Goal: Task Accomplishment & Management: Use online tool/utility

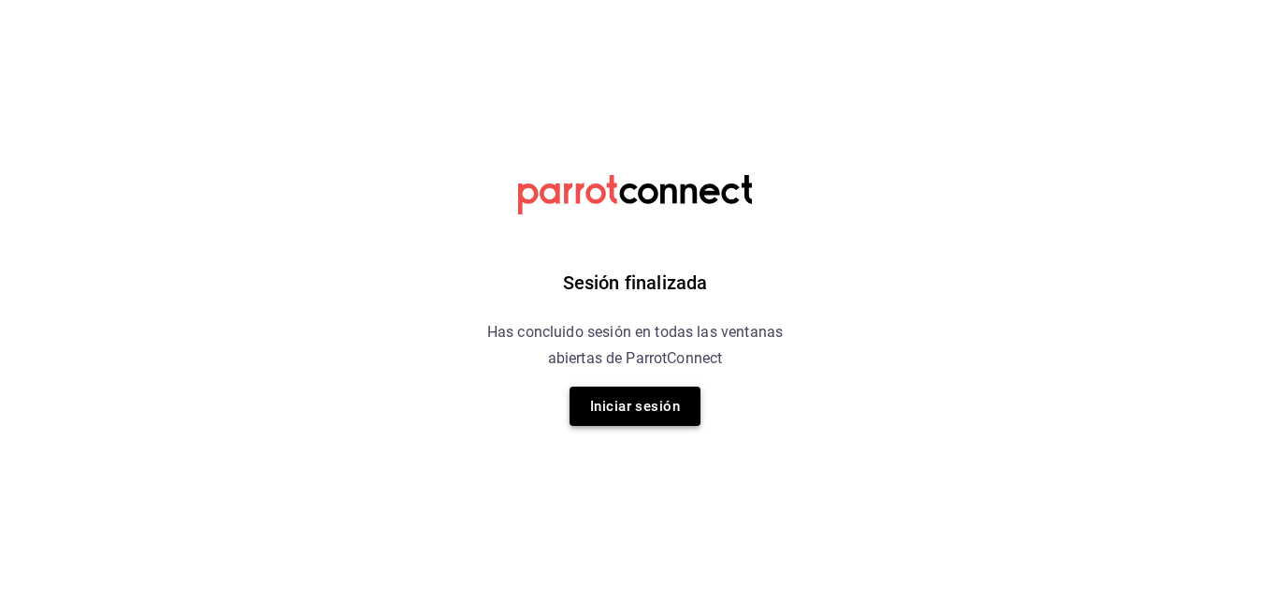
click at [634, 402] on button "Iniciar sesión" at bounding box center [635, 405] width 131 height 39
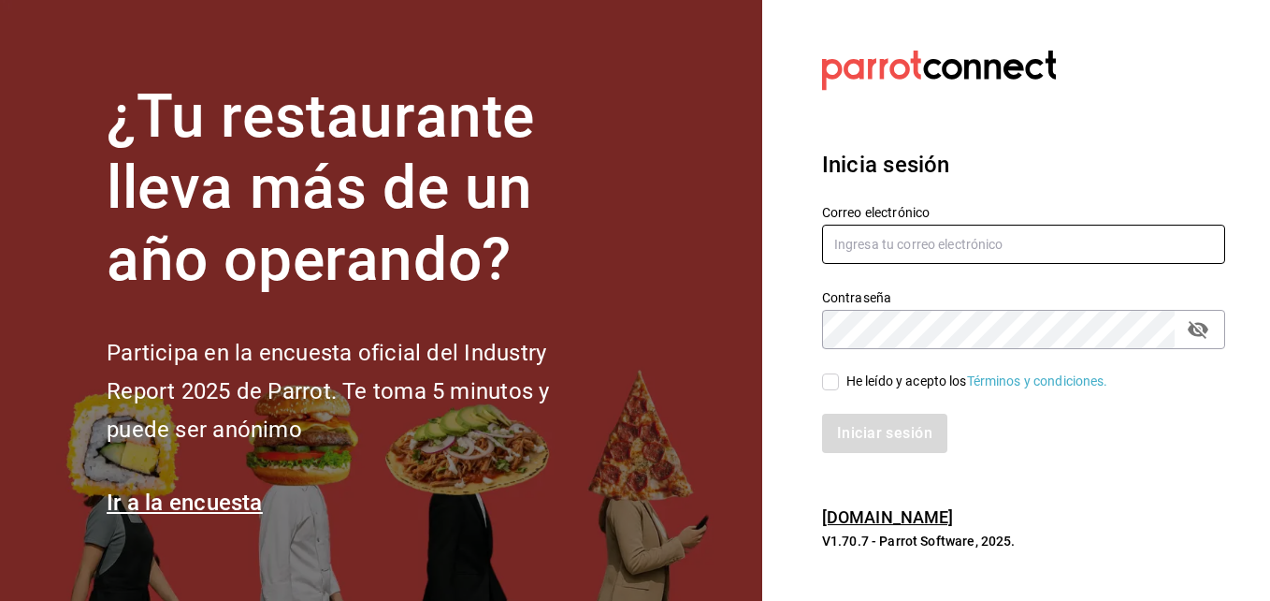
type input "[PERSON_NAME][EMAIL_ADDRESS][DOMAIN_NAME]"
drag, startPoint x: 832, startPoint y: 378, endPoint x: 849, endPoint y: 394, distance: 23.8
click at [832, 379] on input "He leído y acepto los Términos y condiciones." at bounding box center [830, 381] width 17 height 17
checkbox input "true"
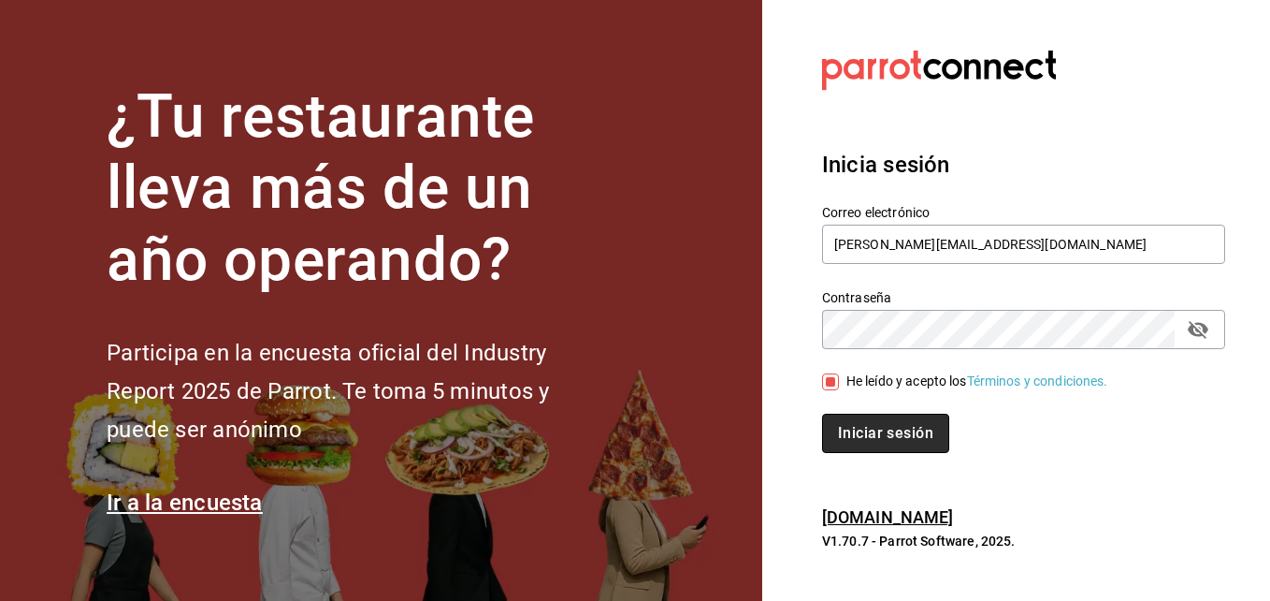
click at [872, 431] on button "Iniciar sesión" at bounding box center [885, 432] width 127 height 39
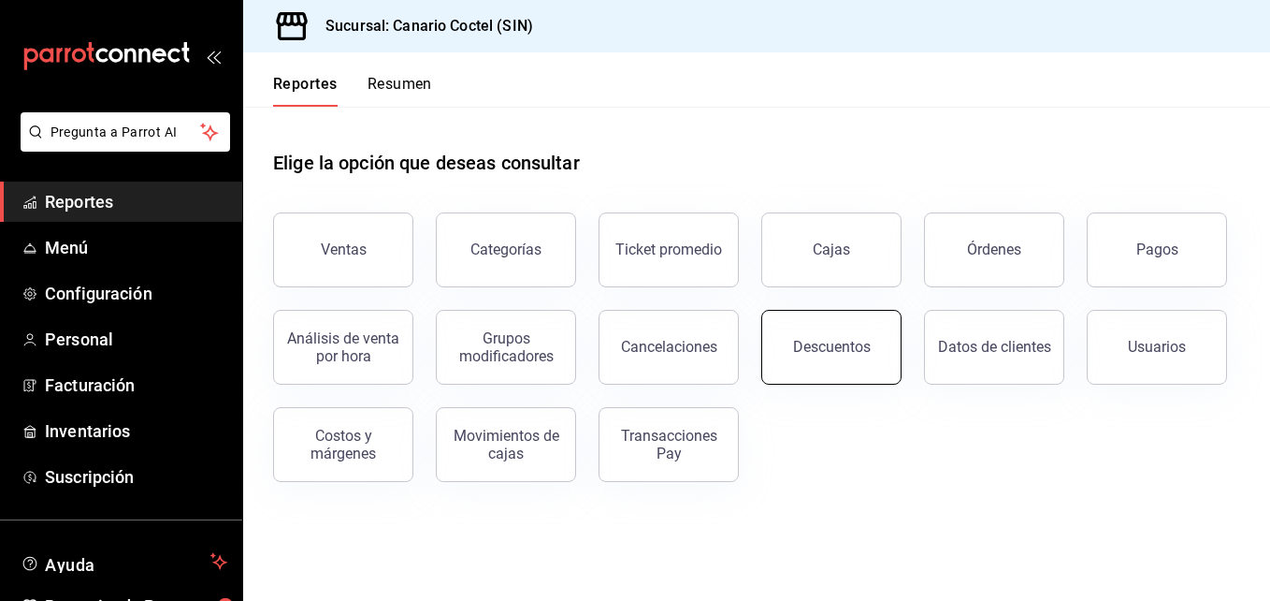
click at [835, 349] on div "Descuentos" at bounding box center [832, 347] width 78 height 18
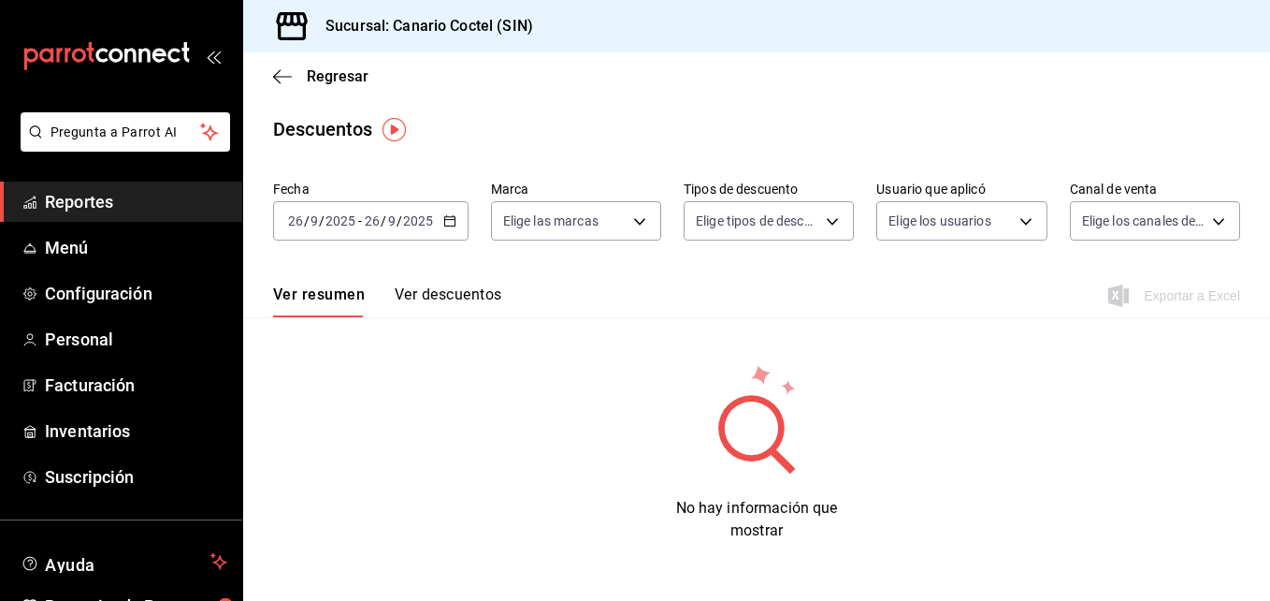
click at [456, 224] on div "2025-09-26 26 / 9 / 2025 - 2025-09-26 26 / 9 / 2025" at bounding box center [371, 220] width 196 height 39
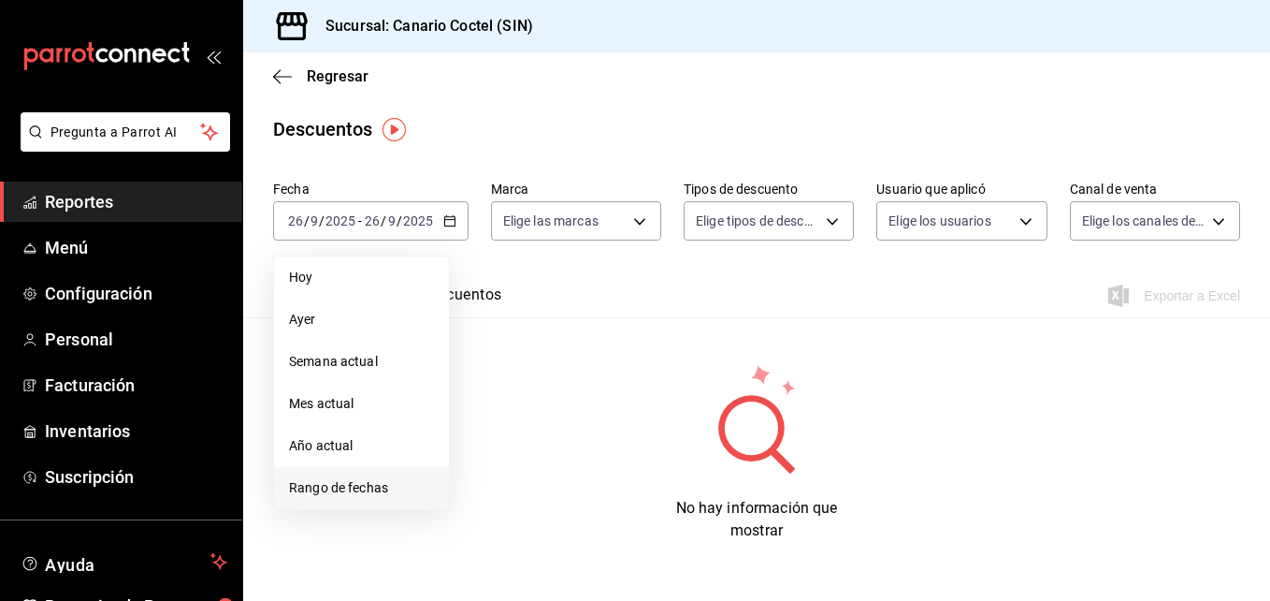
click at [355, 484] on span "Rango de fechas" at bounding box center [361, 488] width 145 height 20
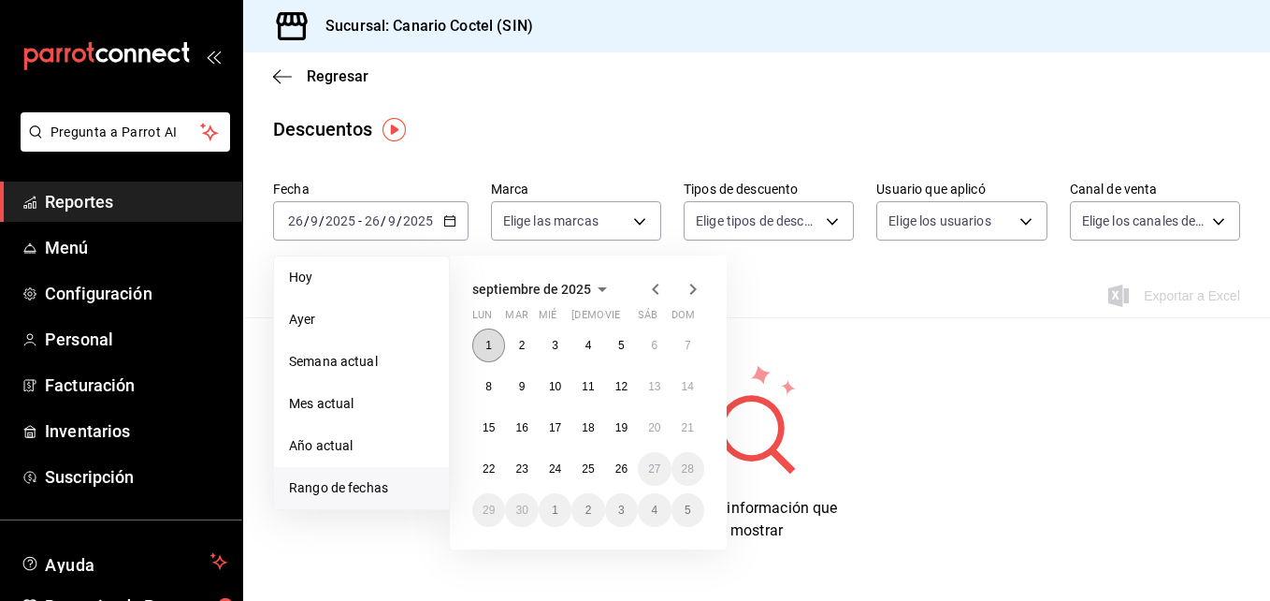
click at [492, 336] on button "1" at bounding box center [488, 345] width 33 height 34
click at [490, 342] on abbr "1" at bounding box center [488, 345] width 7 height 13
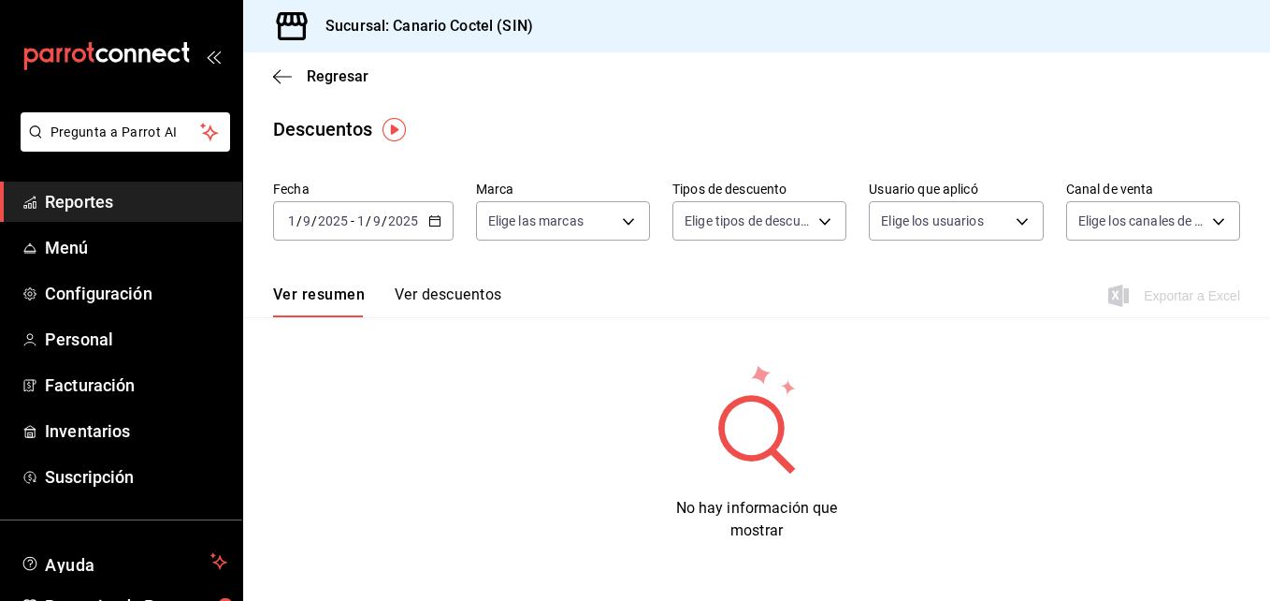
click at [480, 297] on button "Ver descuentos" at bounding box center [448, 301] width 107 height 32
click at [636, 222] on body "Pregunta a Parrot AI Reportes Menú Configuración Personal Facturación Inventari…" at bounding box center [635, 300] width 1270 height 601
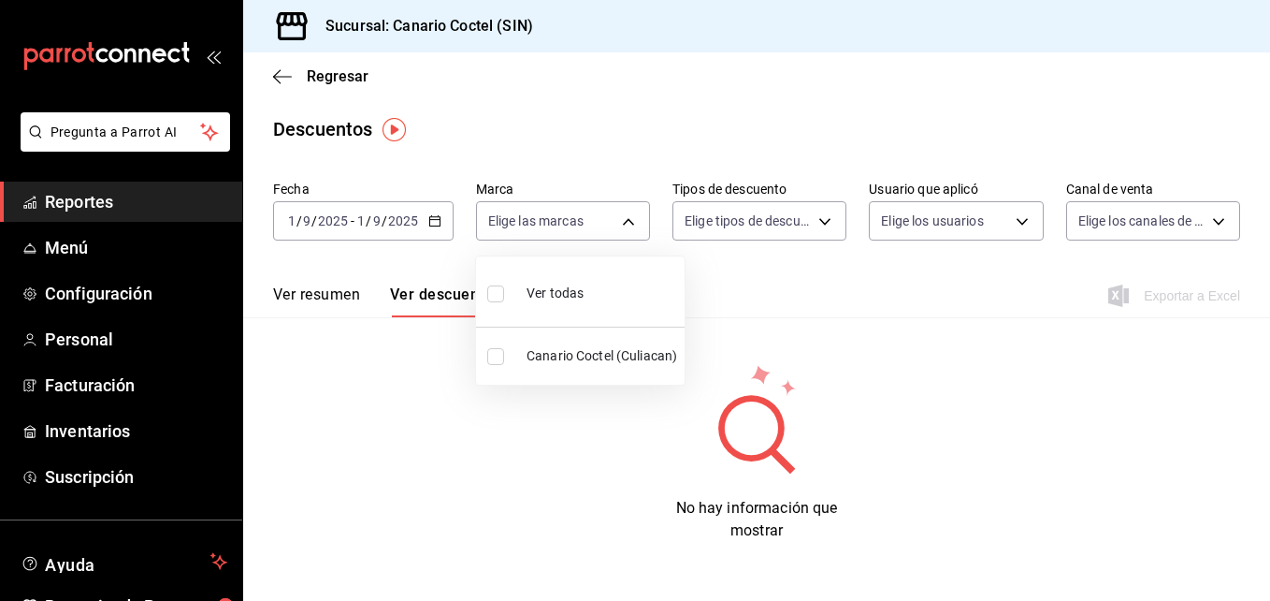
click at [818, 335] on div at bounding box center [635, 300] width 1270 height 601
click at [305, 295] on button "Ver resumen" at bounding box center [316, 301] width 87 height 32
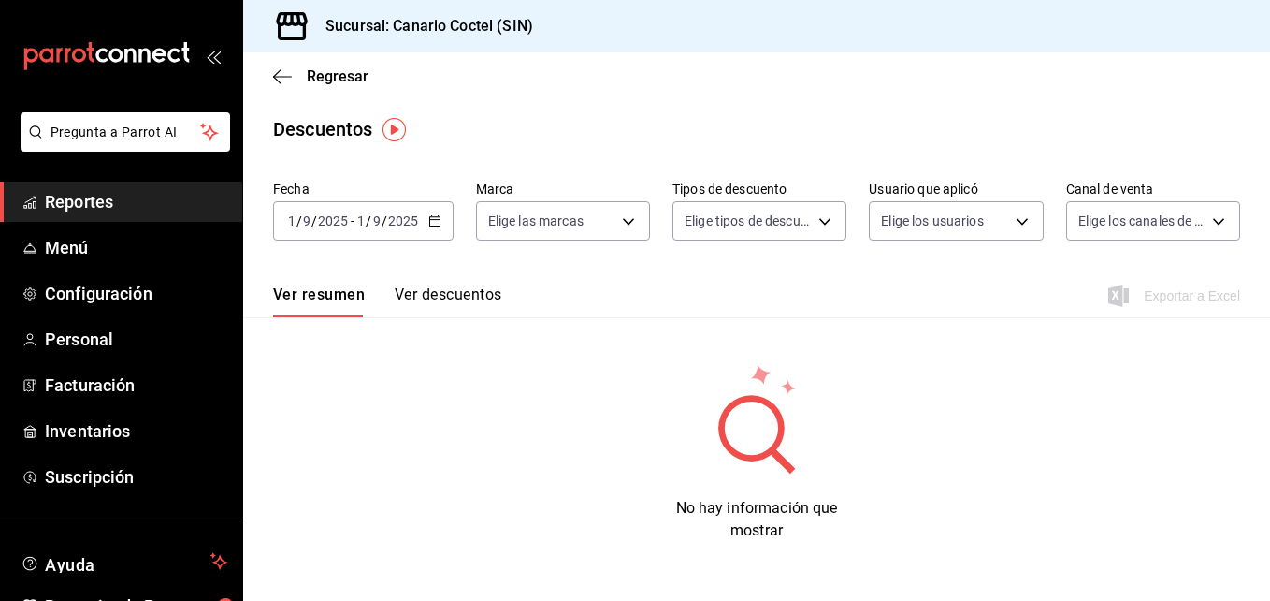
click at [433, 220] on \(Stroke\) "button" at bounding box center [434, 219] width 10 height 1
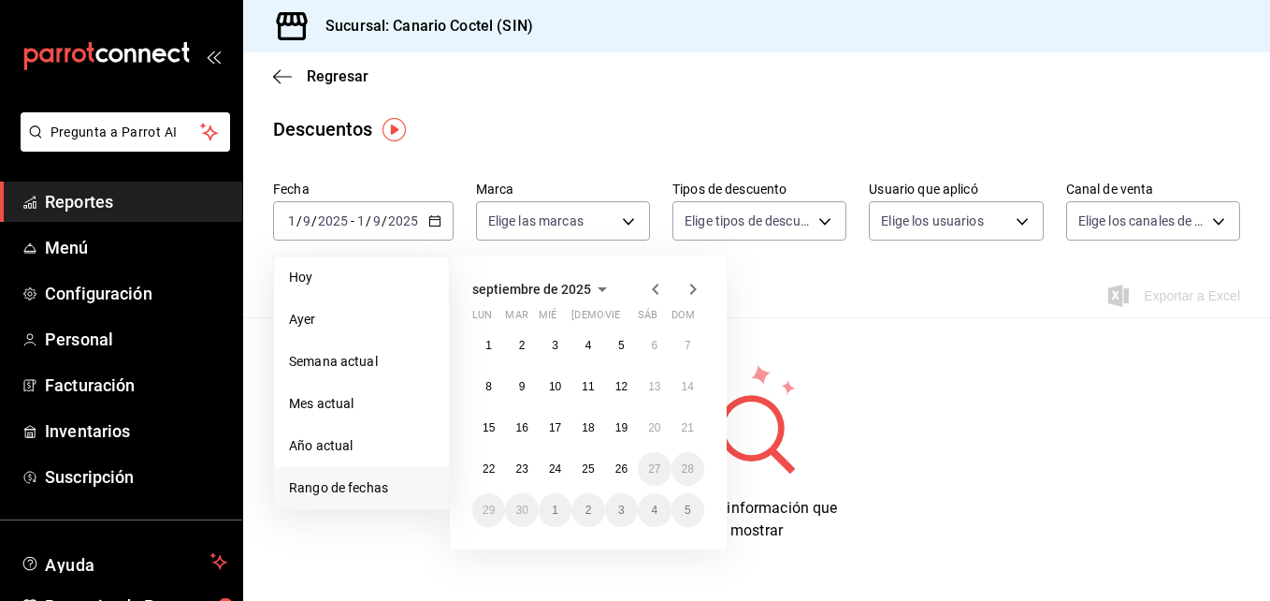
click at [355, 490] on span "Rango de fechas" at bounding box center [361, 488] width 145 height 20
drag, startPoint x: 497, startPoint y: 340, endPoint x: 619, endPoint y: 463, distance: 174.0
click at [619, 463] on div "1 2 3 4 5 6 7 8 9 10 11 12 13 14 15 16 17 18 19 20 21 22 23 24 25 26 27 28 29 3…" at bounding box center [588, 427] width 232 height 198
click at [492, 347] on abbr "1" at bounding box center [488, 345] width 7 height 13
click at [619, 471] on abbr "26" at bounding box center [622, 468] width 12 height 13
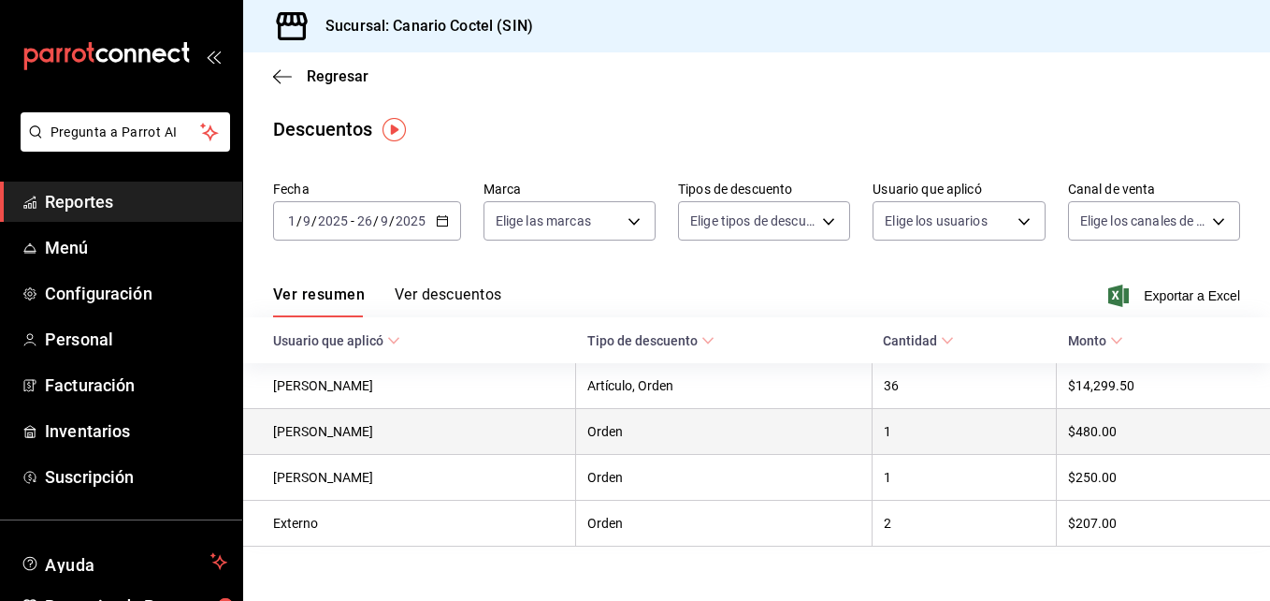
click at [326, 442] on th "Yael Sanchez" at bounding box center [409, 432] width 333 height 46
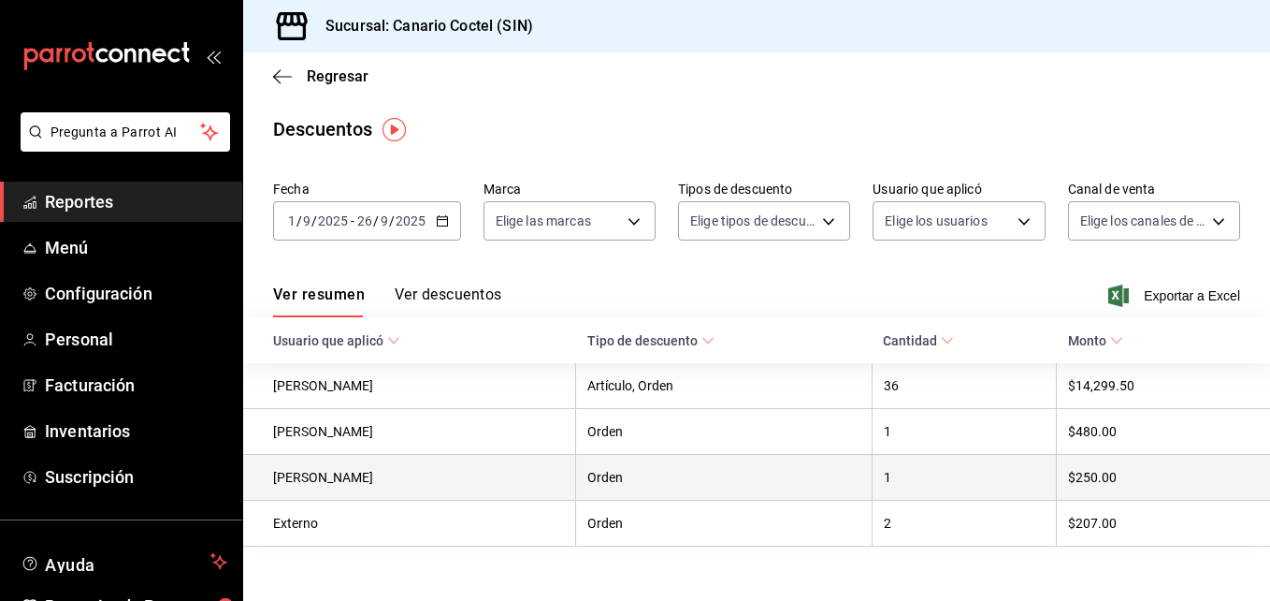
drag, startPoint x: 326, startPoint y: 442, endPoint x: 467, endPoint y: 460, distance: 142.5
click at [467, 460] on th "Joana Lugo" at bounding box center [409, 478] width 333 height 46
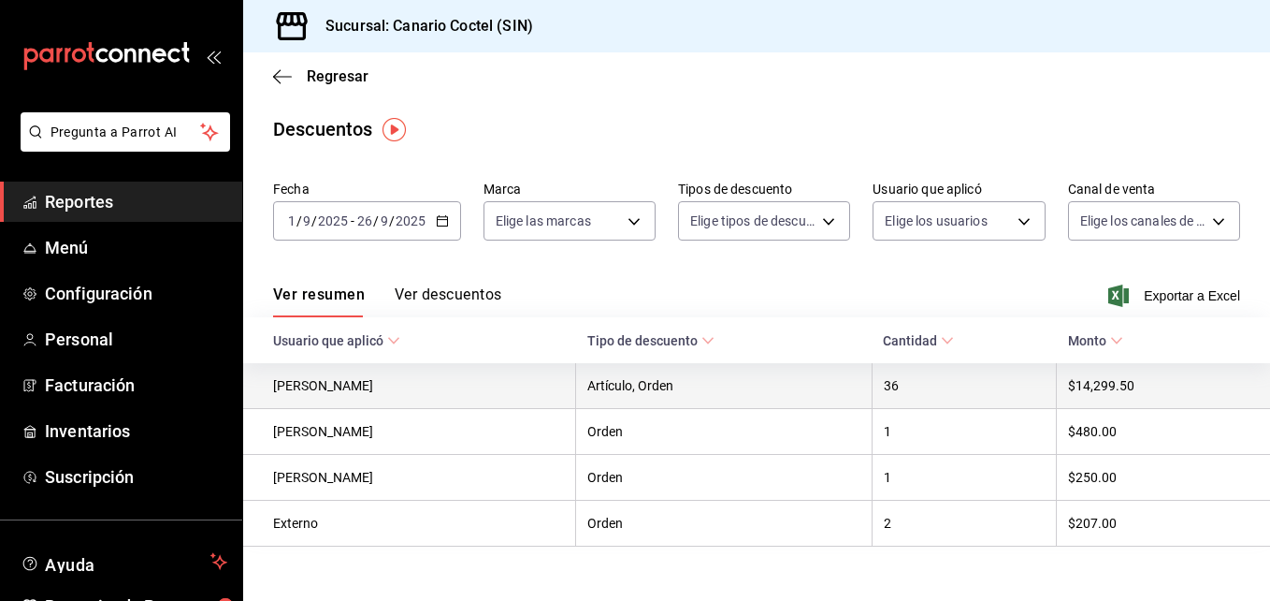
click at [883, 391] on th "36" at bounding box center [964, 386] width 185 height 46
click at [659, 384] on th "Artículo, Orden" at bounding box center [724, 386] width 296 height 46
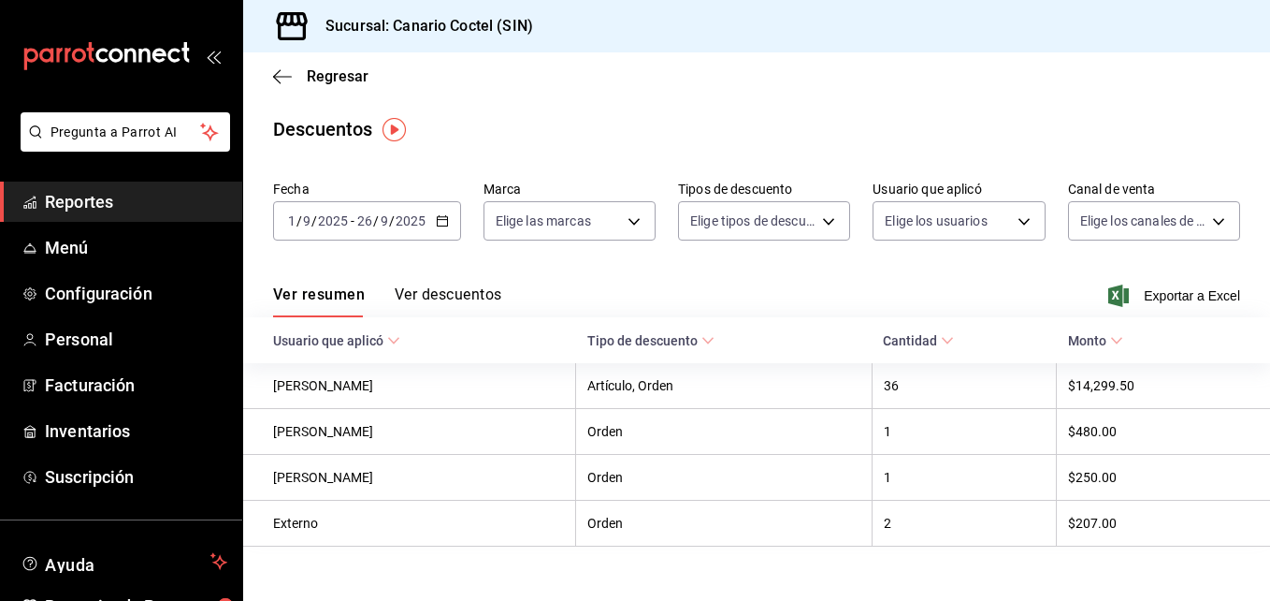
click at [703, 341] on icon at bounding box center [708, 340] width 13 height 13
click at [942, 340] on \(Stroke\) at bounding box center [947, 341] width 11 height 7
click at [384, 336] on span "Usuario que aplicó" at bounding box center [336, 340] width 127 height 15
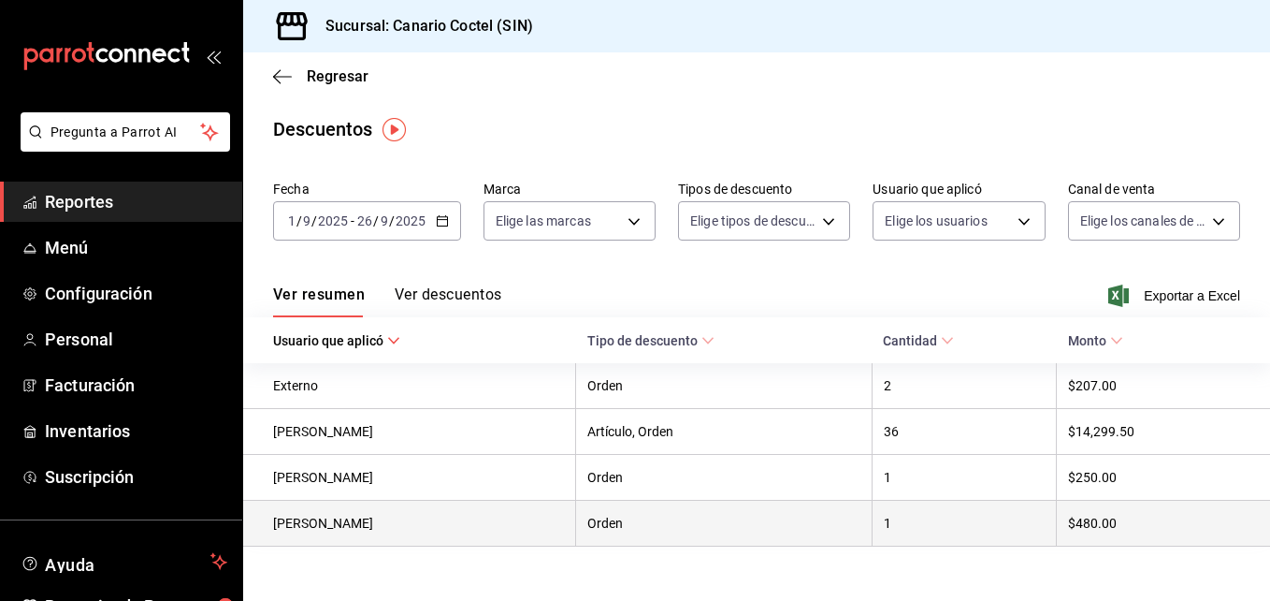
scroll to position [25, 0]
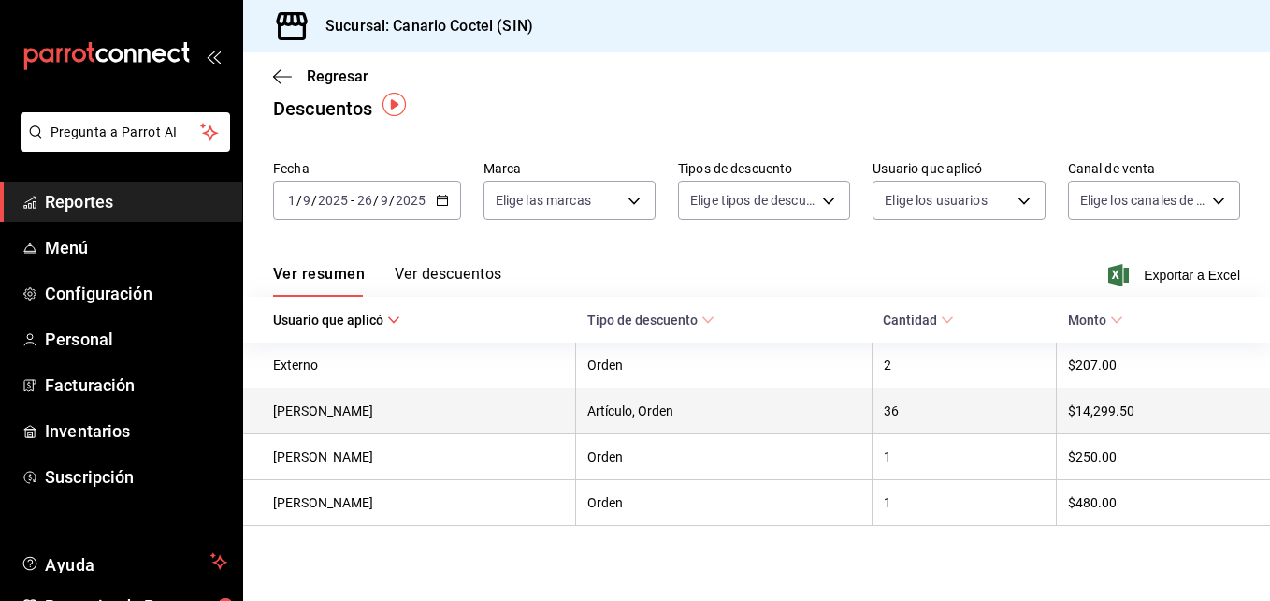
click at [607, 404] on th "Artículo, Orden" at bounding box center [724, 411] width 296 height 46
click at [341, 399] on th "[PERSON_NAME]" at bounding box center [409, 411] width 333 height 46
drag, startPoint x: 341, startPoint y: 399, endPoint x: 397, endPoint y: 406, distance: 55.6
click at [397, 406] on th "[PERSON_NAME]" at bounding box center [409, 411] width 333 height 46
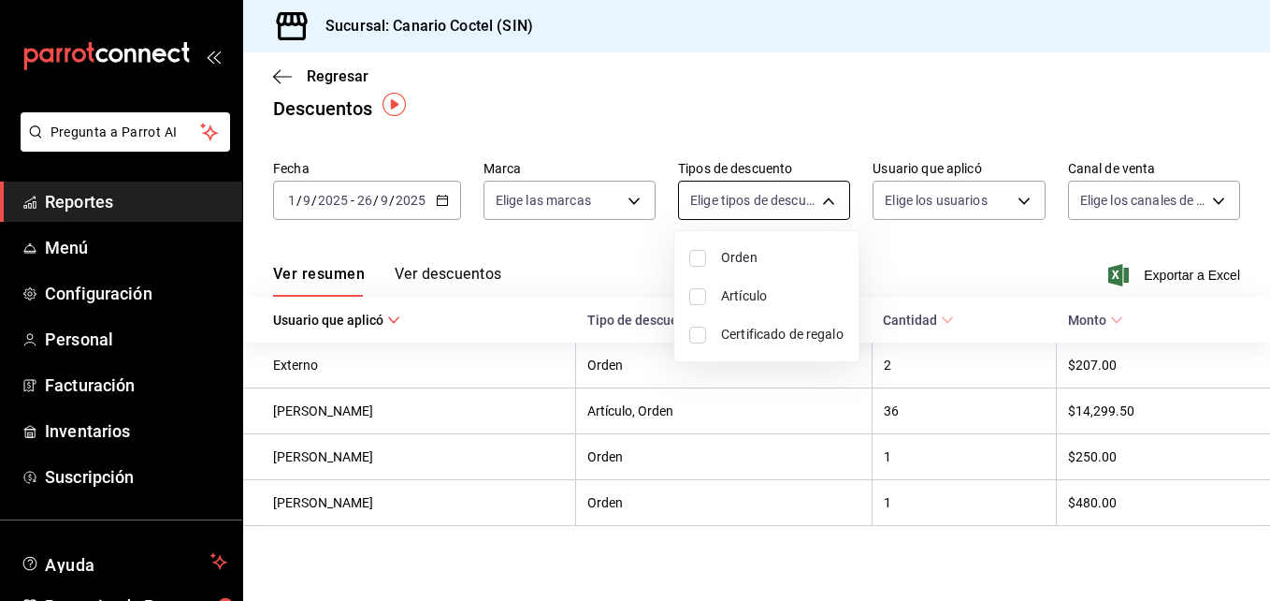
click at [822, 194] on body "Pregunta a Parrot AI Reportes Menú Configuración Personal Facturación Inventari…" at bounding box center [635, 300] width 1270 height 601
click at [693, 261] on input "checkbox" at bounding box center [697, 258] width 17 height 17
checkbox input "true"
type input "ORDER"
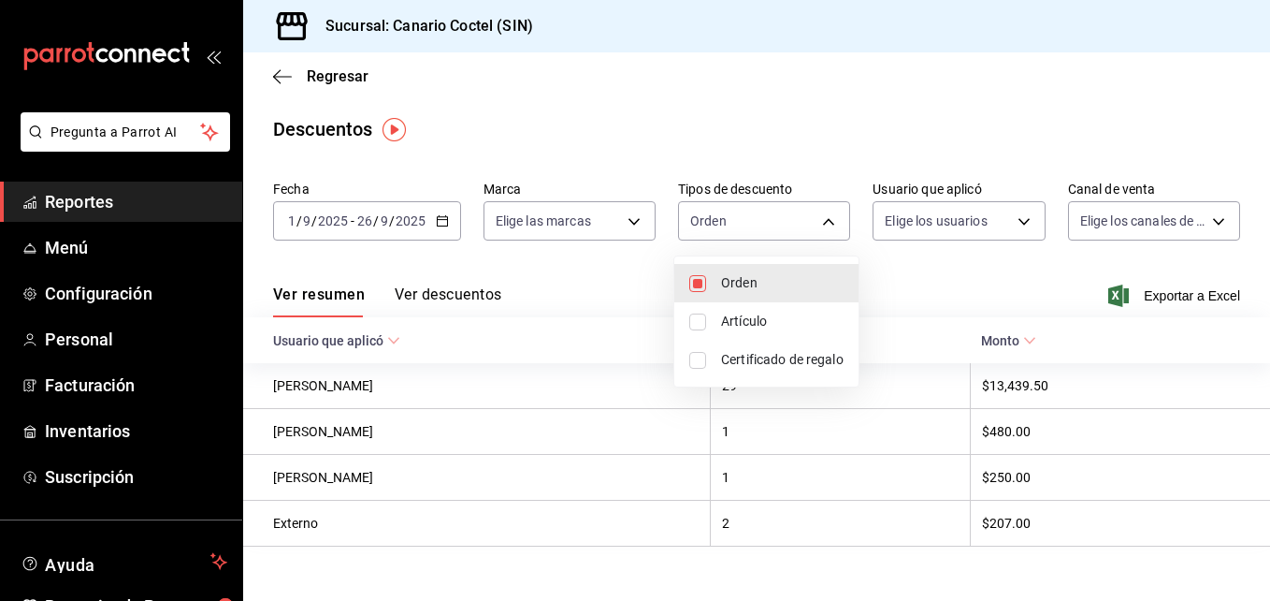
click at [699, 325] on input "checkbox" at bounding box center [697, 321] width 17 height 17
checkbox input "true"
type input "ORDER,ORDER_ITEM"
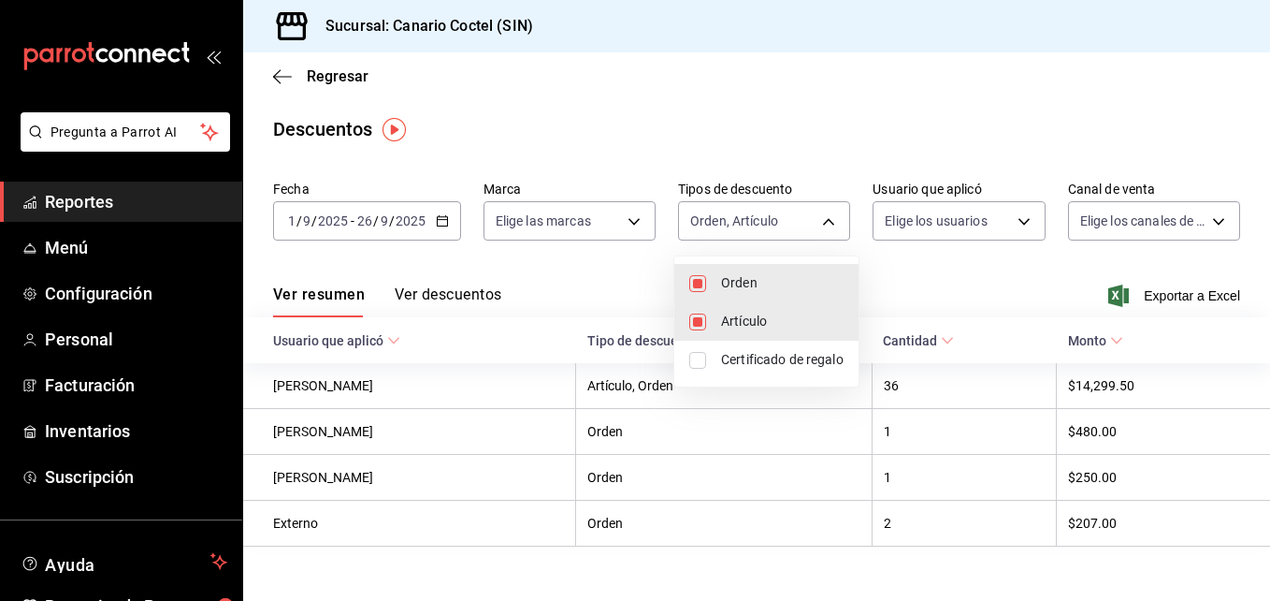
click at [741, 467] on div at bounding box center [635, 300] width 1270 height 601
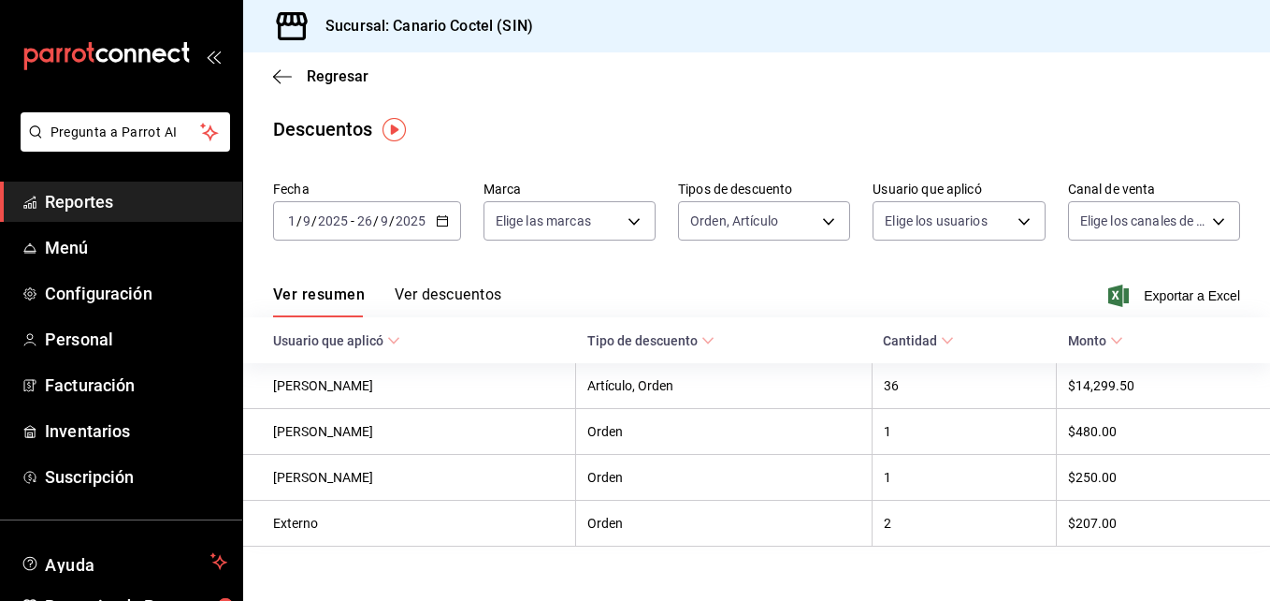
click at [452, 295] on button "Ver descuentos" at bounding box center [448, 301] width 107 height 32
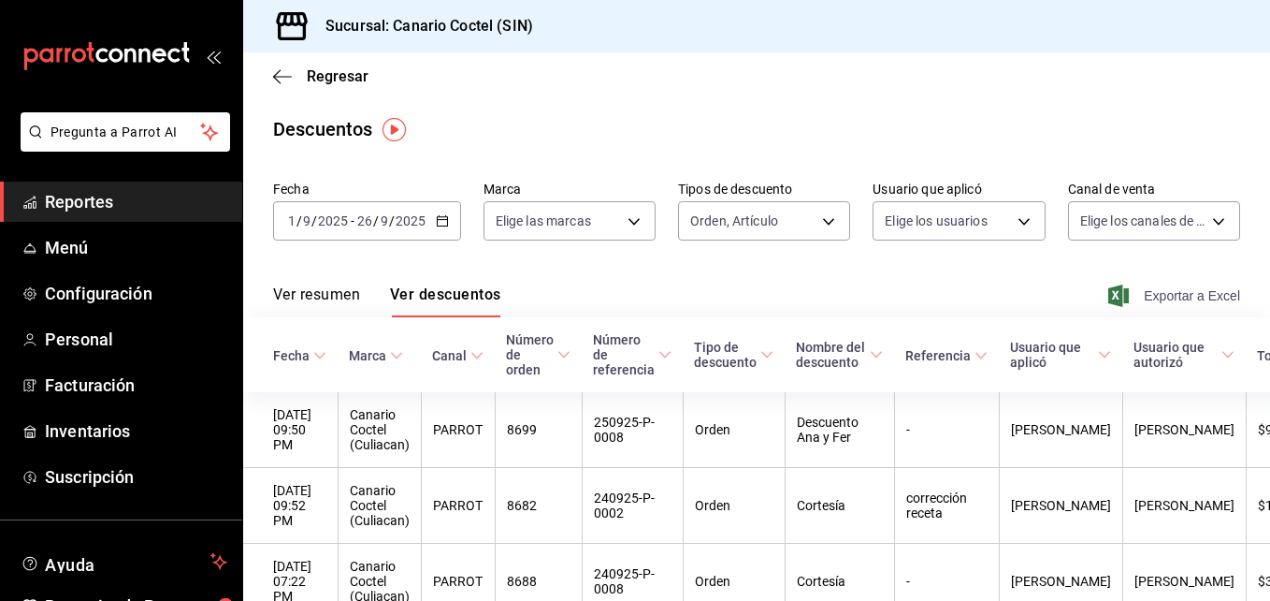
click at [1154, 299] on span "Exportar a Excel" at bounding box center [1176, 295] width 128 height 22
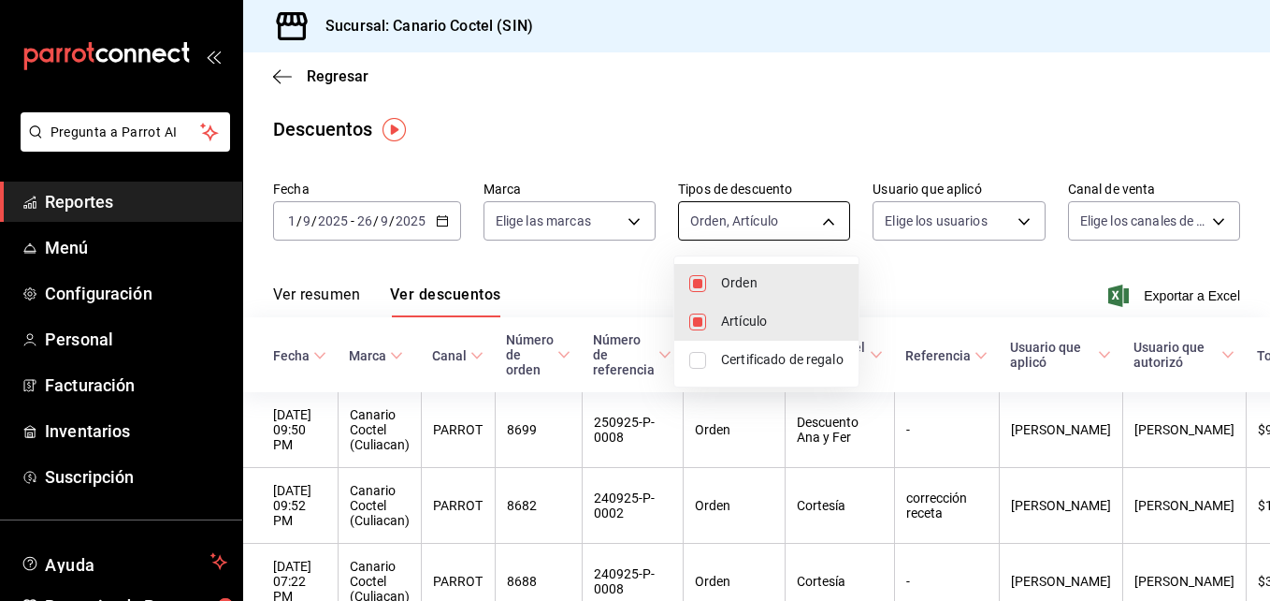
click at [814, 219] on body "Pregunta a Parrot AI Reportes Menú Configuración Personal Facturación Inventari…" at bounding box center [635, 300] width 1270 height 601
click at [818, 222] on div at bounding box center [635, 300] width 1270 height 601
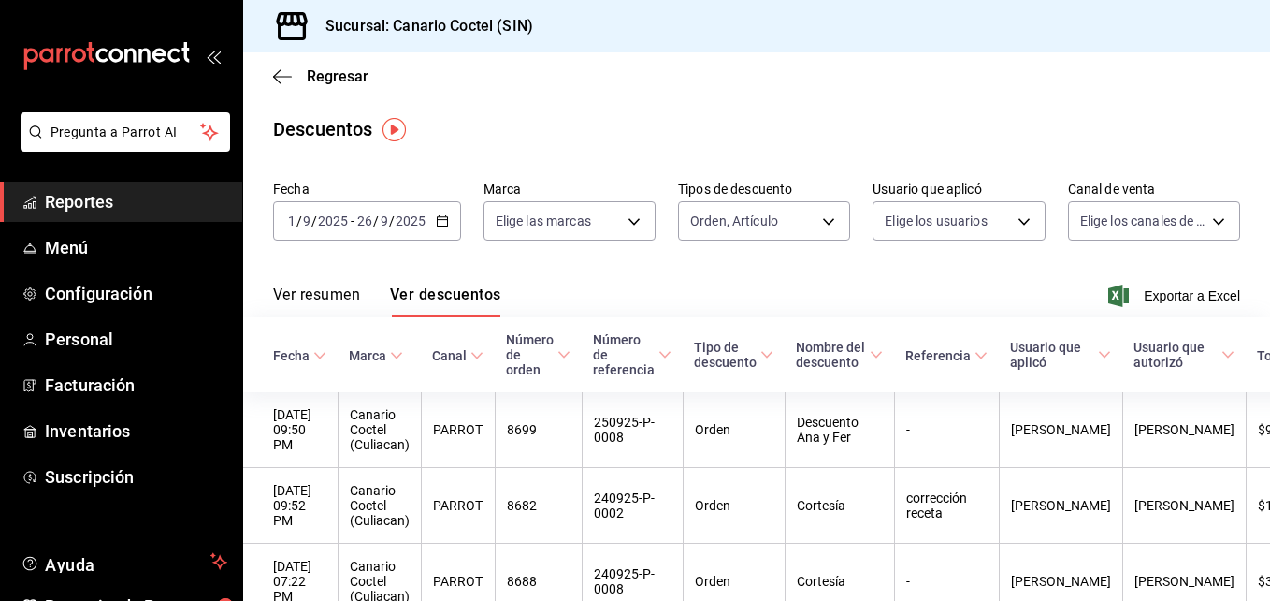
click at [818, 222] on body "Pregunta a Parrot AI Reportes Menú Configuración Personal Facturación Inventari…" at bounding box center [635, 300] width 1270 height 601
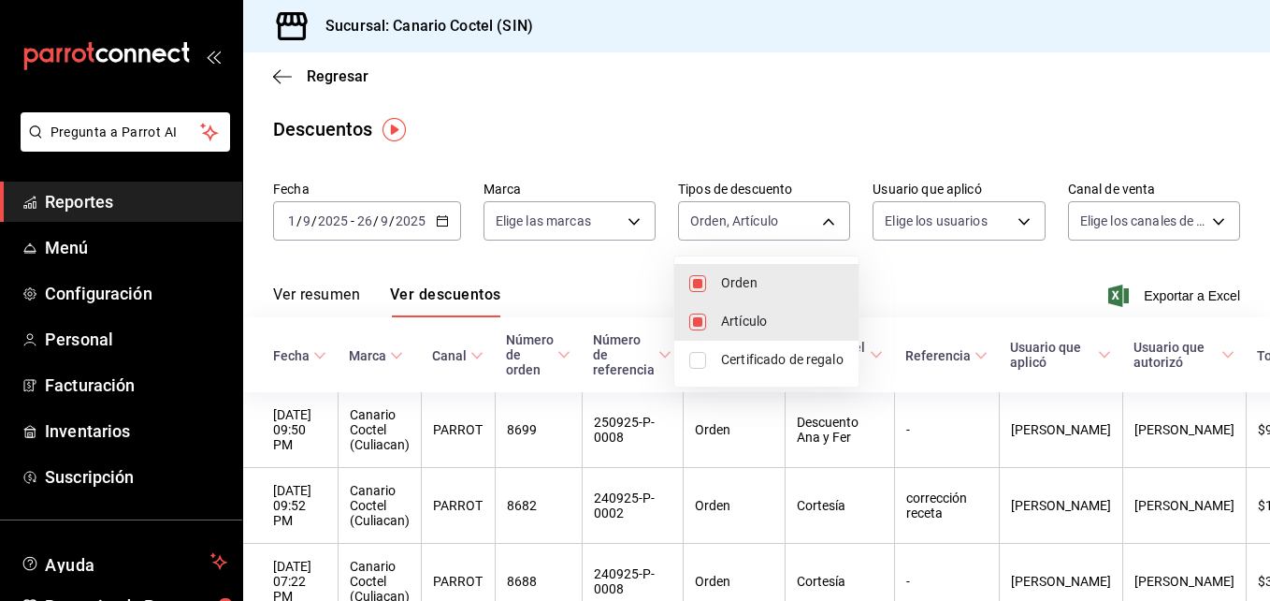
click at [692, 320] on input "checkbox" at bounding box center [697, 321] width 17 height 17
checkbox input "false"
type input "ORDER"
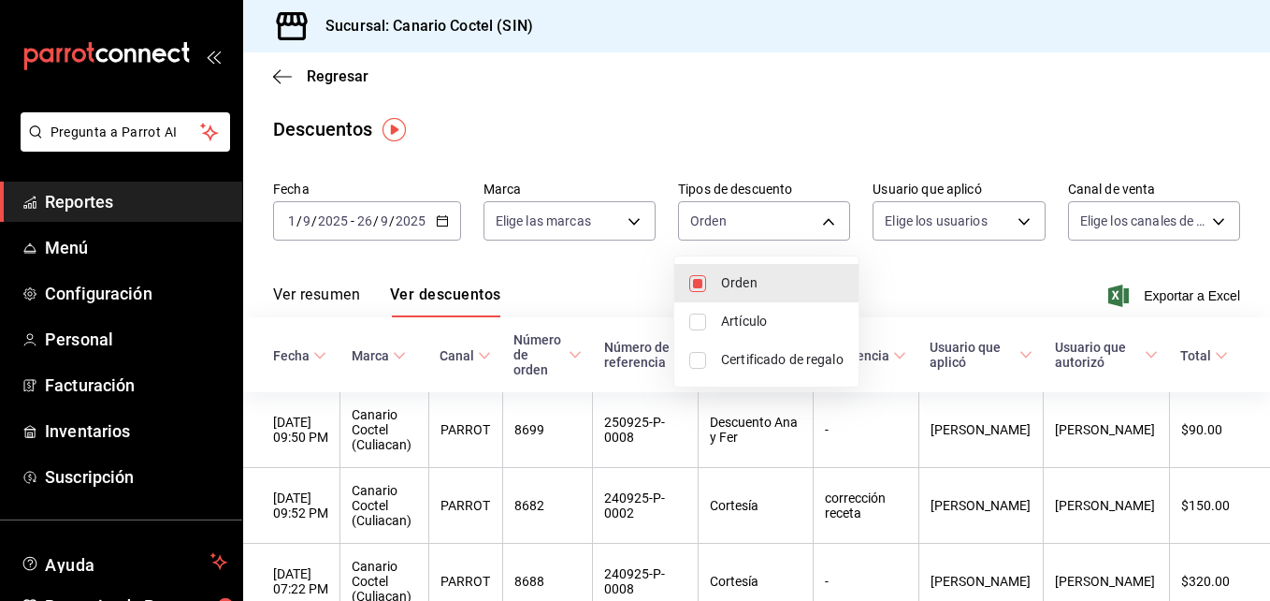
click at [973, 287] on div at bounding box center [635, 300] width 1270 height 601
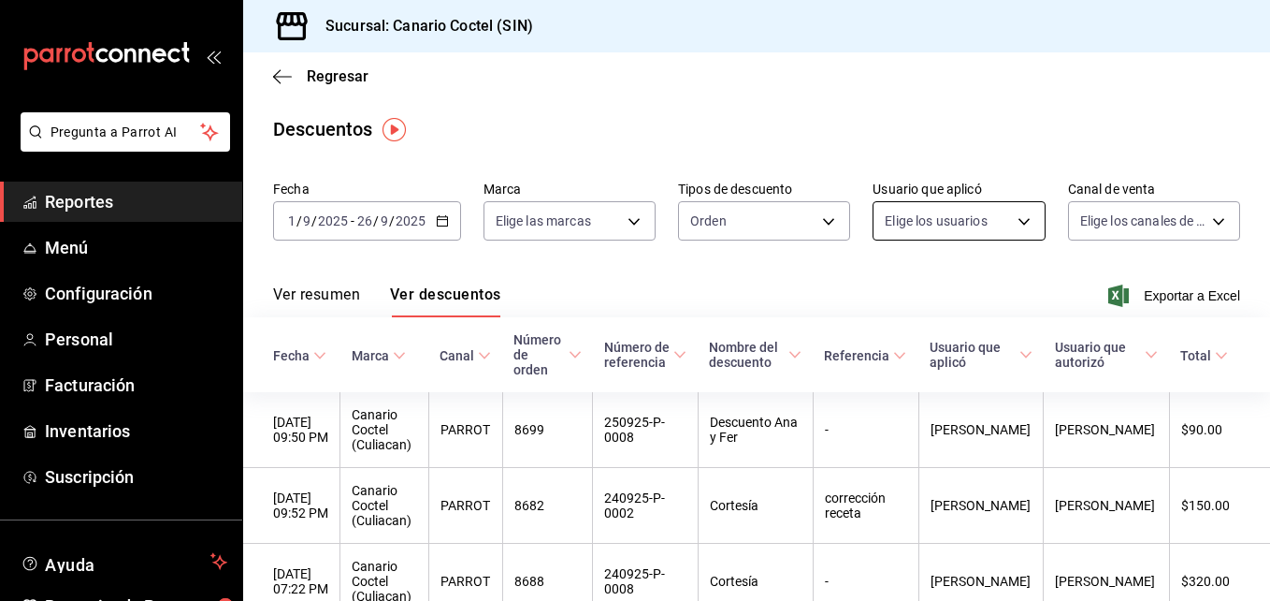
click at [1013, 218] on body "Pregunta a Parrot AI Reportes Menú Configuración Personal Facturación Inventari…" at bounding box center [635, 300] width 1270 height 601
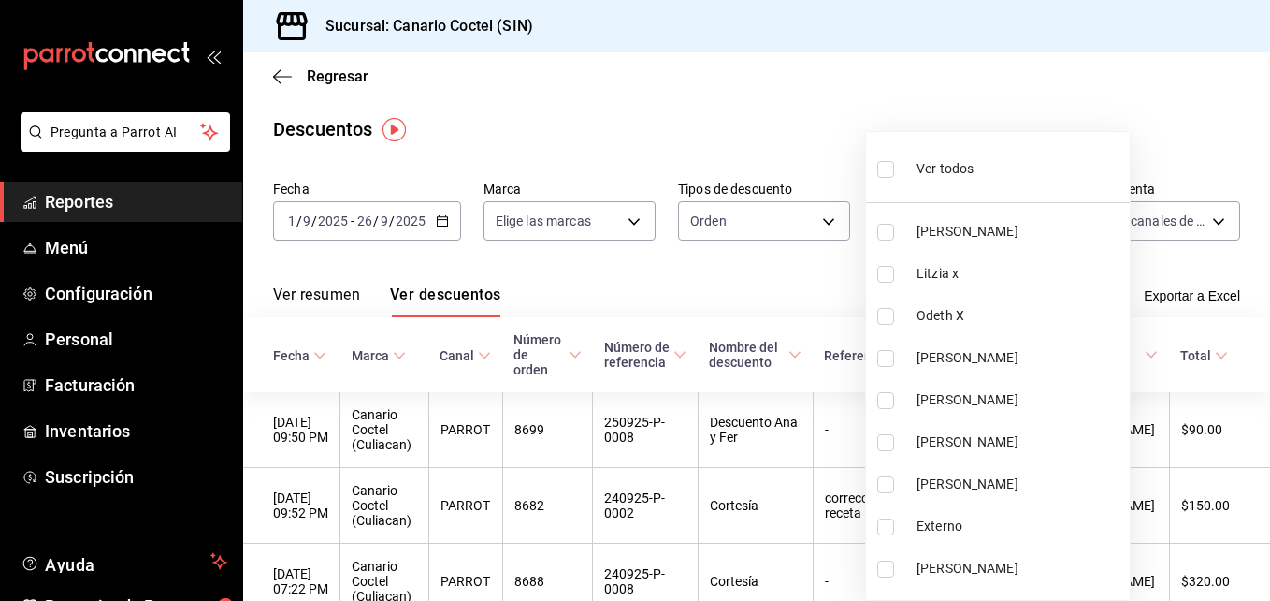
click at [825, 288] on div at bounding box center [635, 300] width 1270 height 601
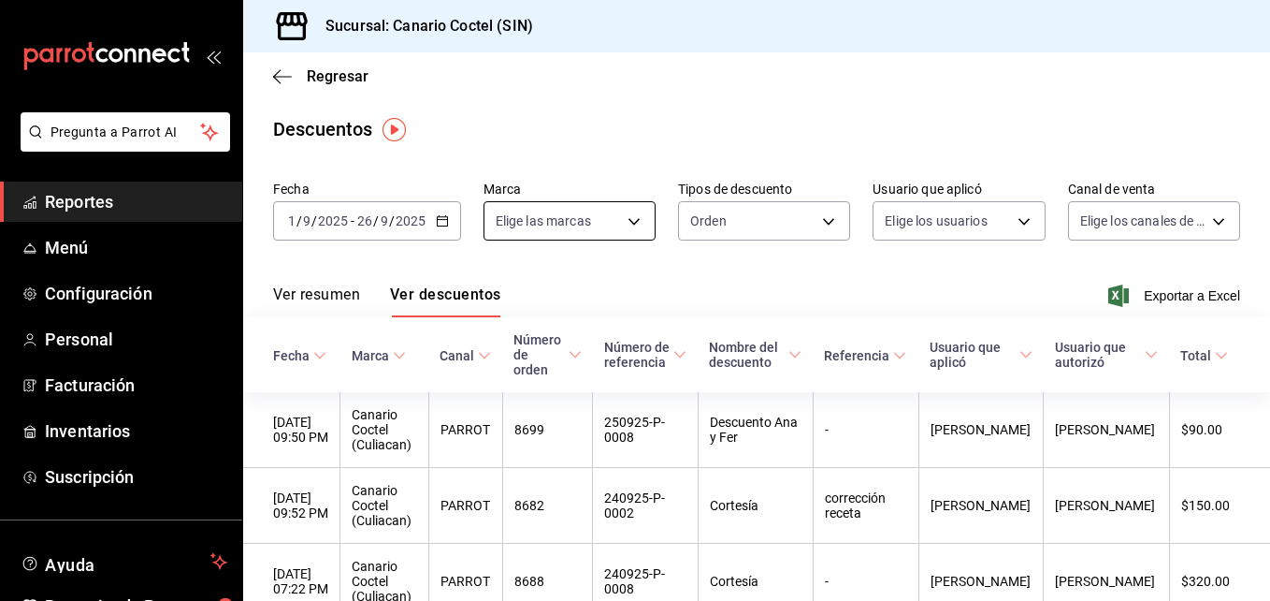
click at [625, 219] on body "Pregunta a Parrot AI Reportes Menú Configuración Personal Facturación Inventari…" at bounding box center [635, 300] width 1270 height 601
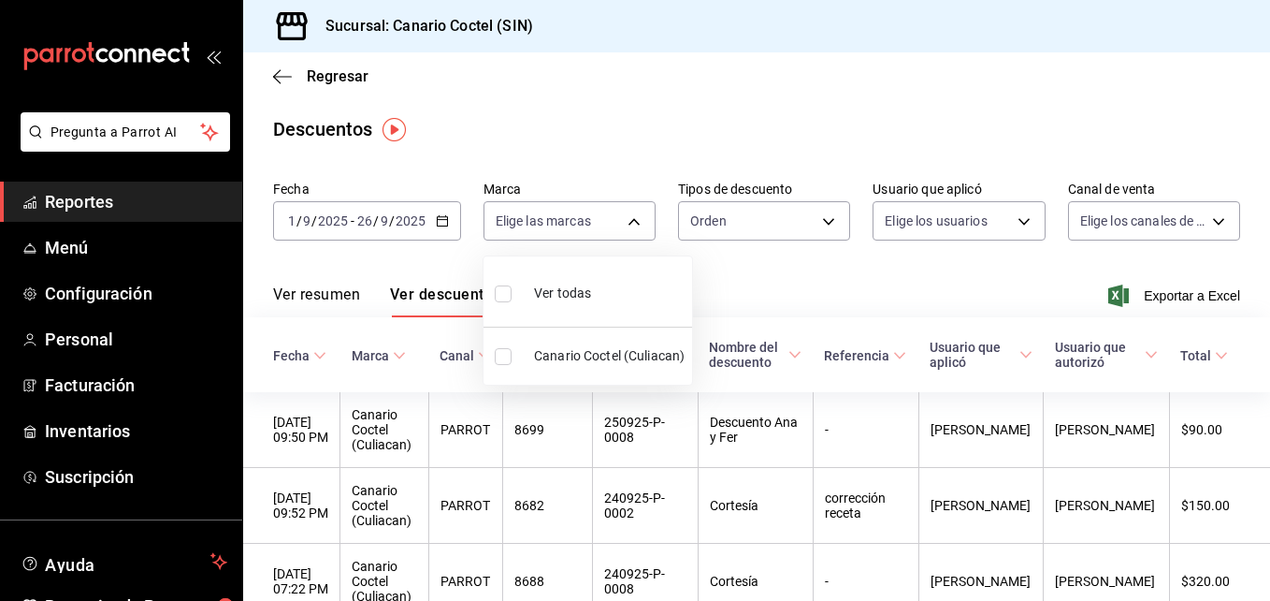
click at [747, 293] on div at bounding box center [635, 300] width 1270 height 601
click at [288, 80] on icon "button" at bounding box center [282, 76] width 19 height 17
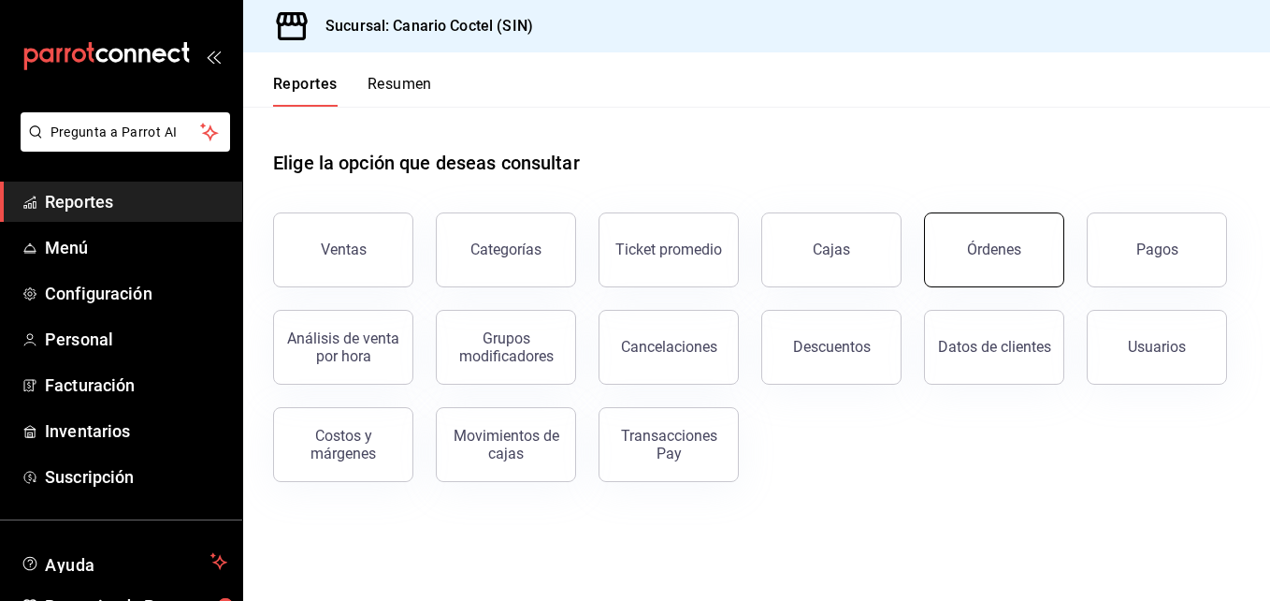
click at [1007, 247] on div "Órdenes" at bounding box center [994, 249] width 54 height 18
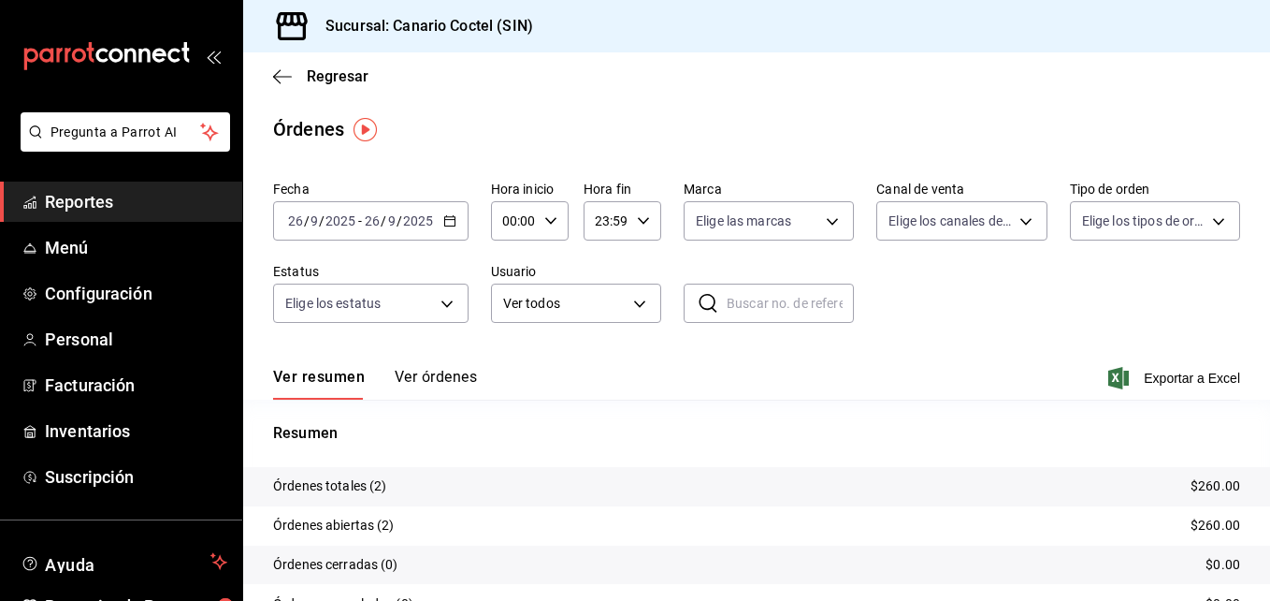
click at [446, 230] on div "2025-09-26 26 / 9 / 2025 - 2025-09-26 26 / 9 / 2025" at bounding box center [371, 220] width 196 height 39
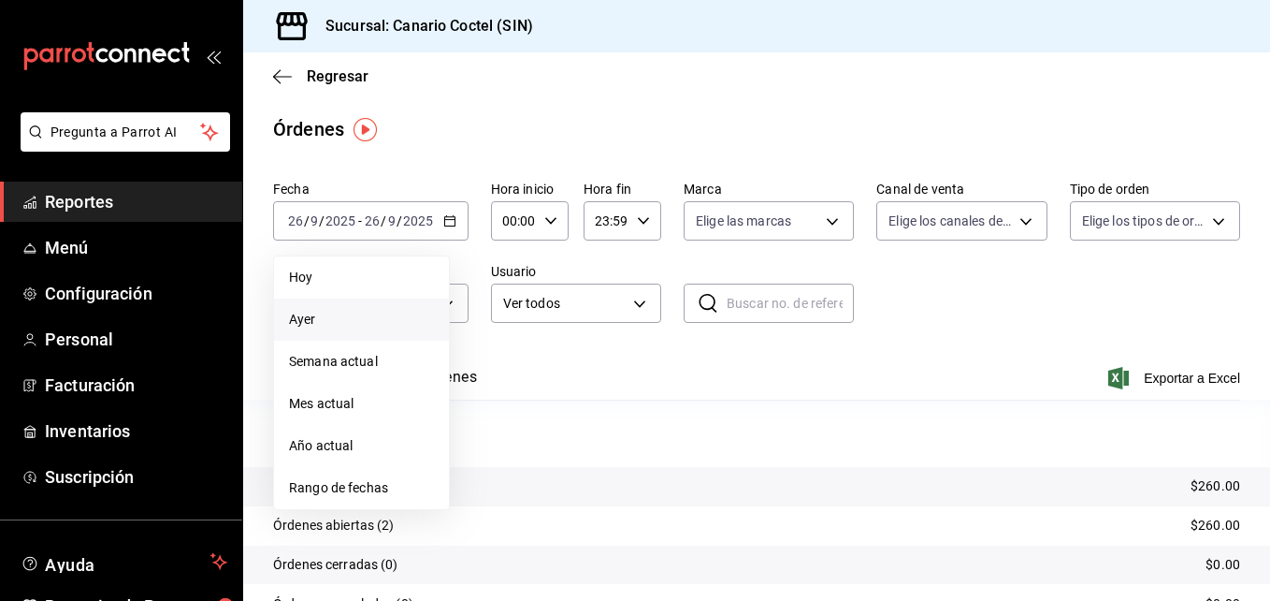
click at [367, 319] on span "Ayer" at bounding box center [361, 320] width 145 height 20
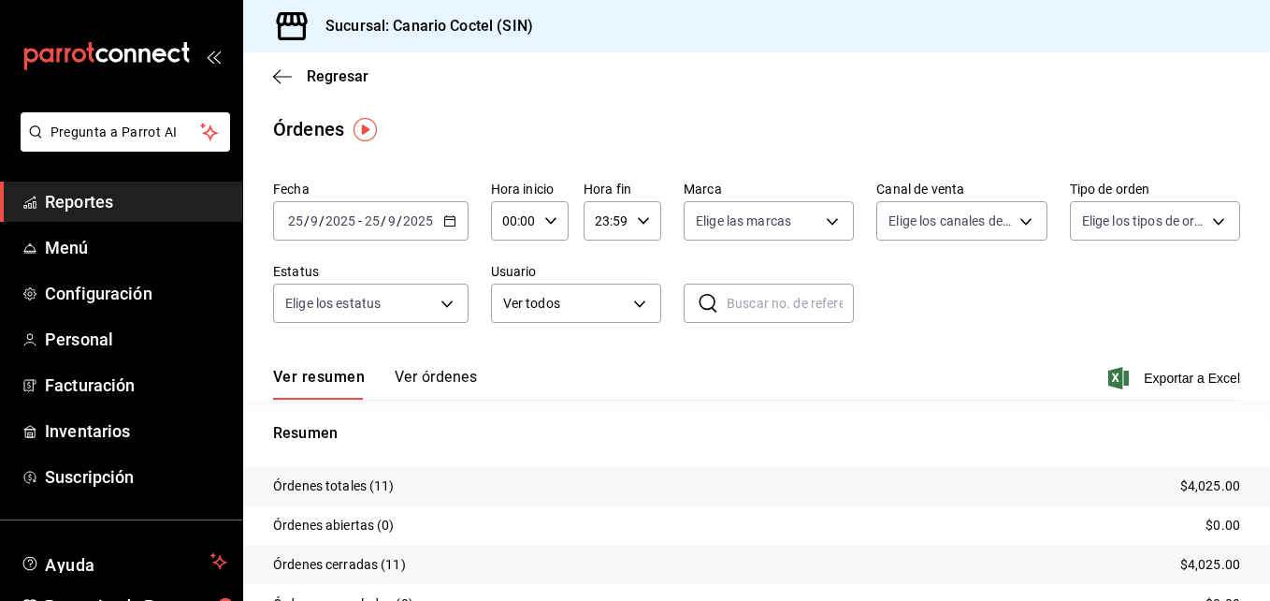
click at [446, 378] on button "Ver órdenes" at bounding box center [436, 384] width 82 height 32
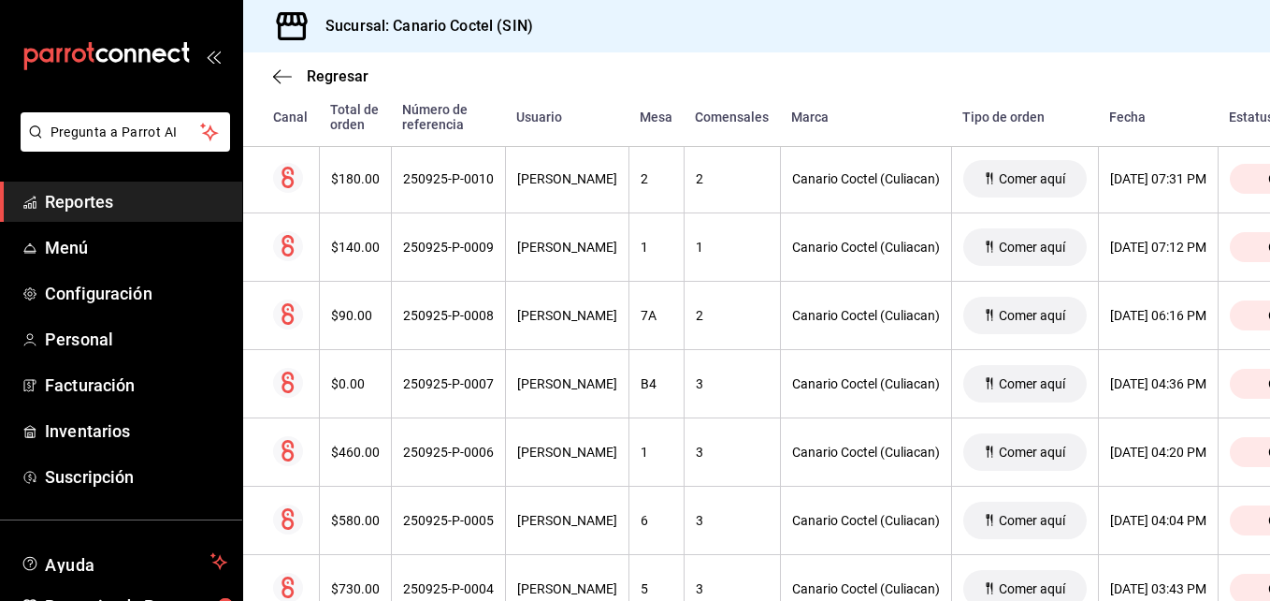
scroll to position [324, 0]
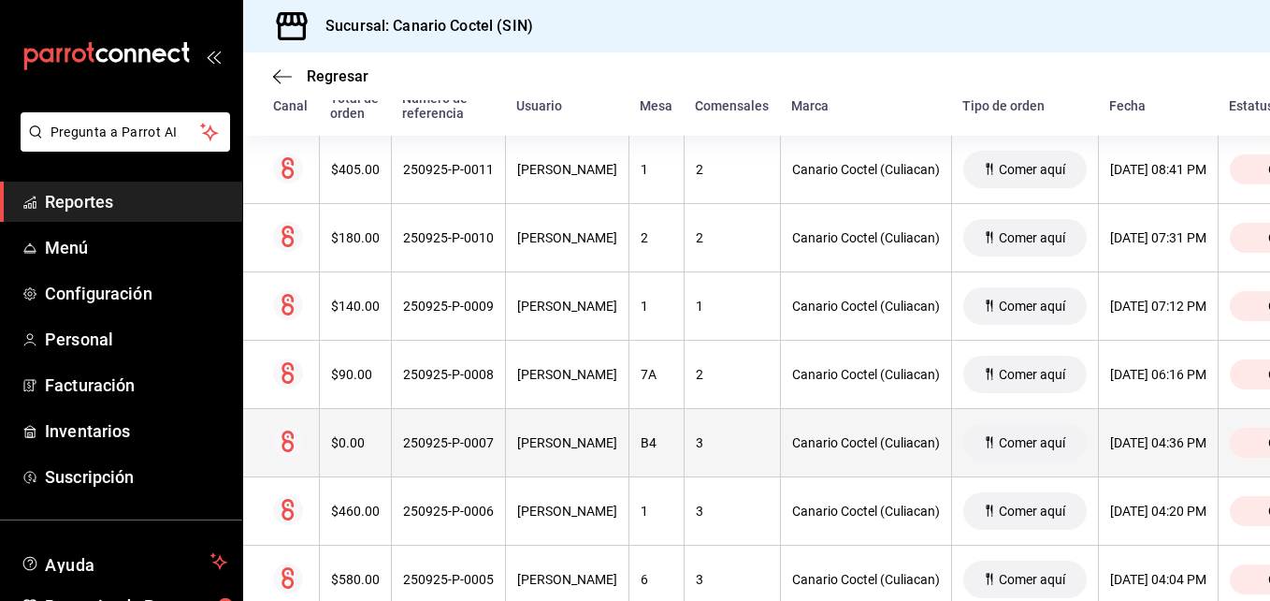
click at [459, 442] on div "250925-P-0007" at bounding box center [448, 442] width 91 height 15
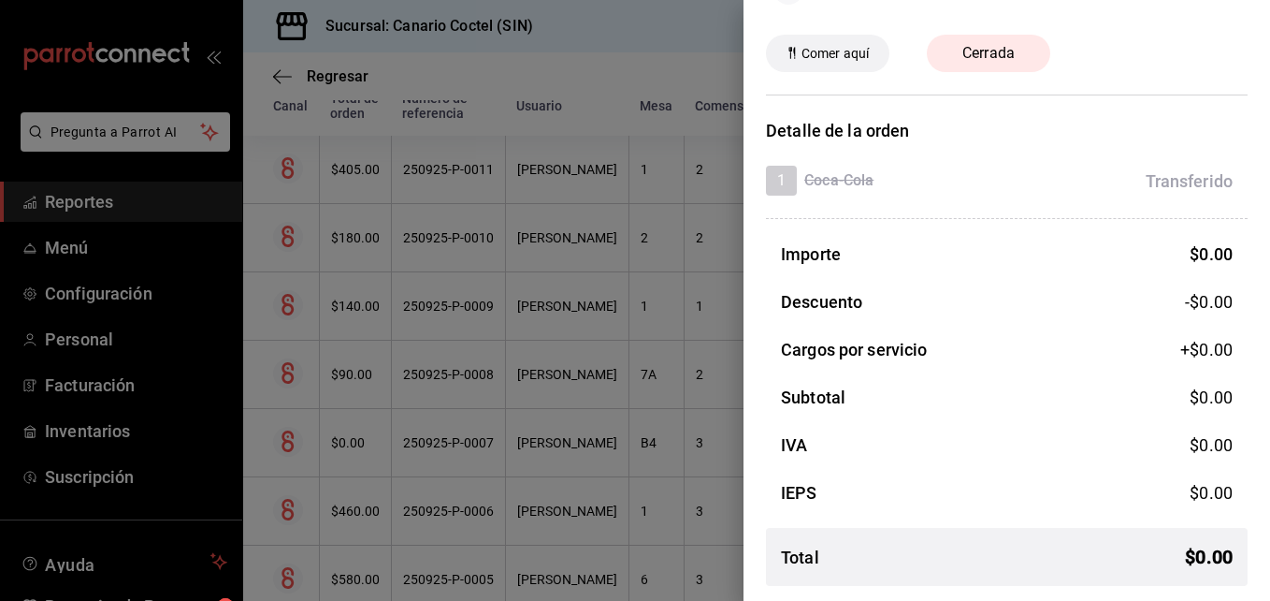
scroll to position [0, 0]
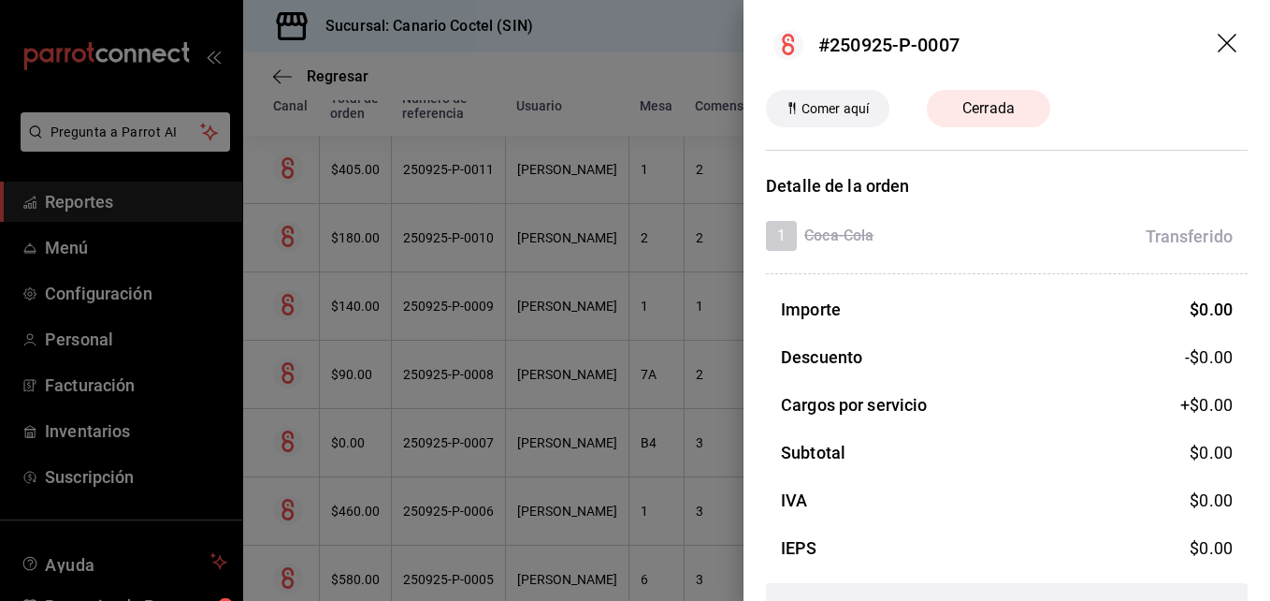
click at [1218, 47] on icon "drag" at bounding box center [1229, 45] width 22 height 22
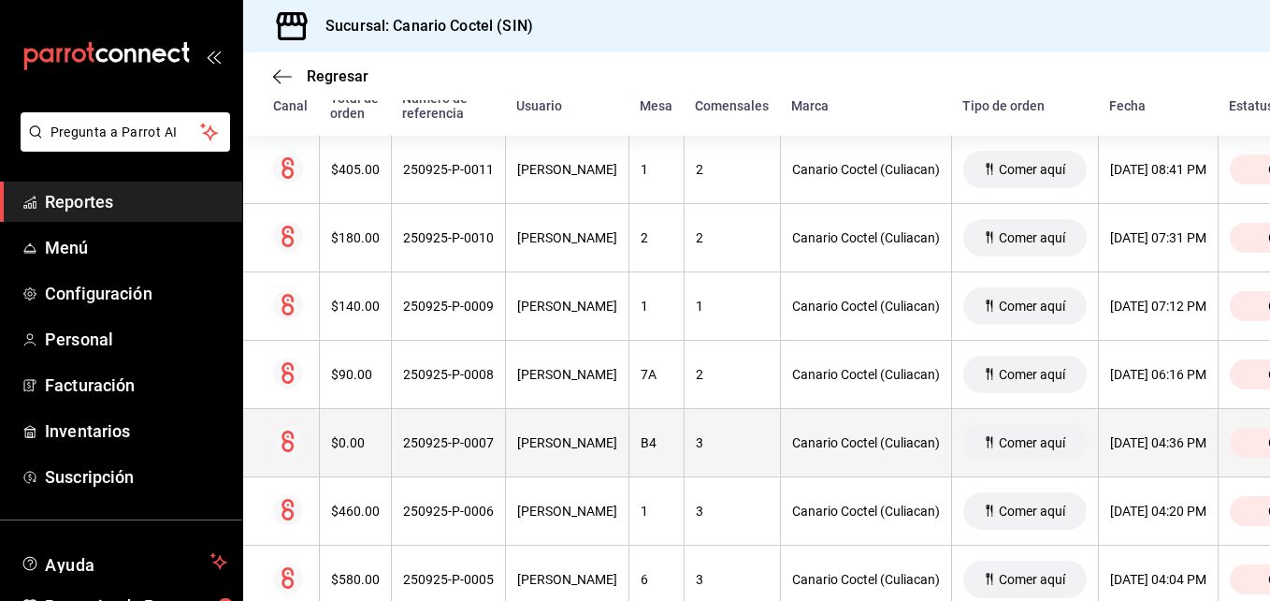
click at [1191, 448] on div "25/09/2025 04:36 PM" at bounding box center [1158, 442] width 96 height 15
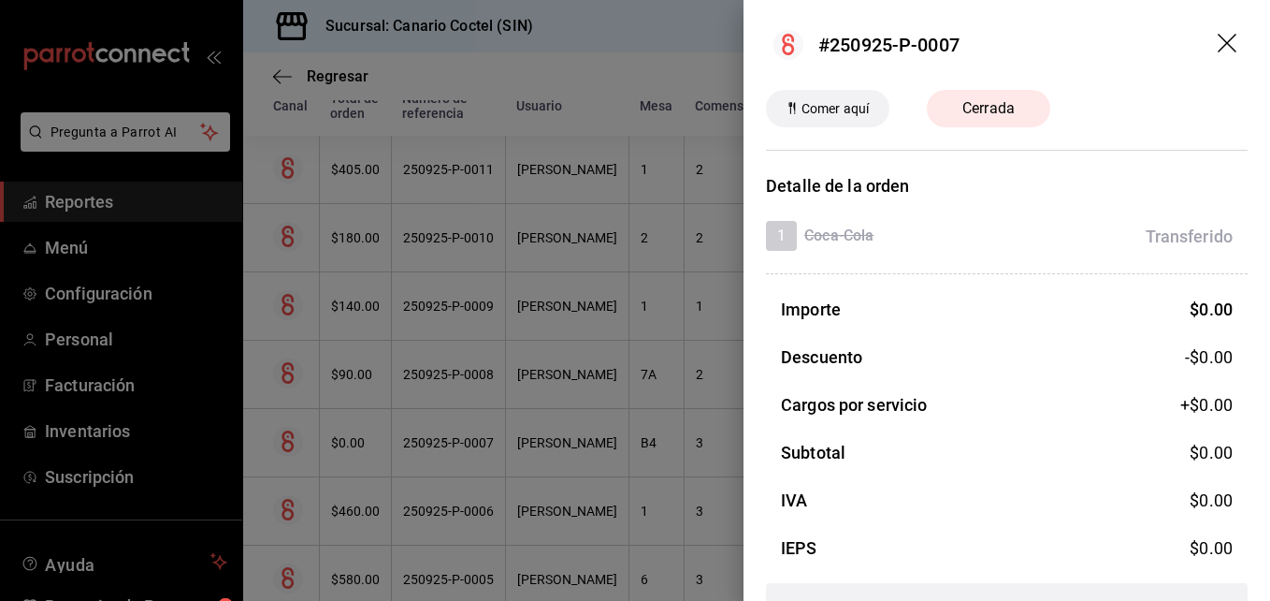
click at [1218, 47] on icon "drag" at bounding box center [1227, 43] width 19 height 19
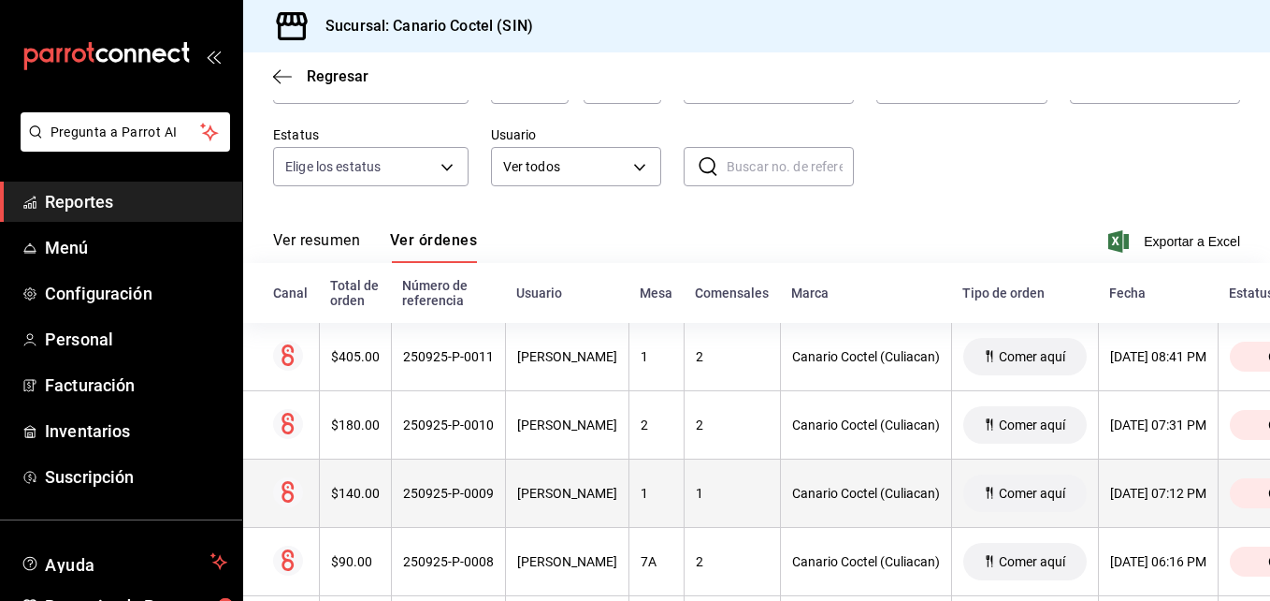
scroll to position [230, 0]
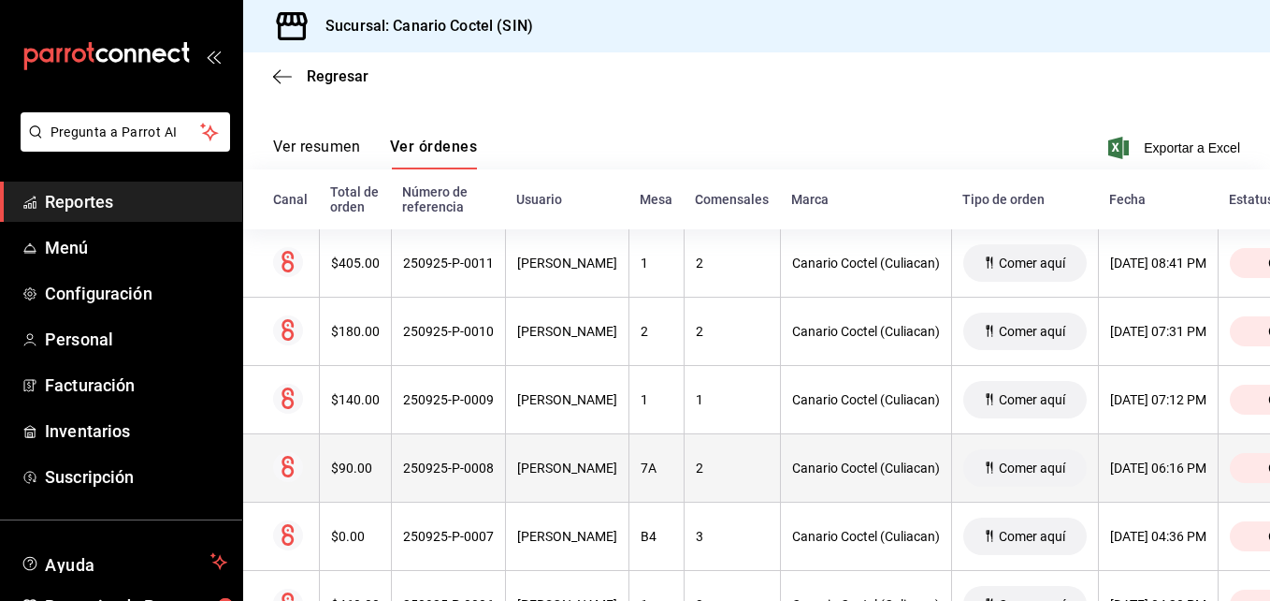
click at [595, 468] on div "[PERSON_NAME]" at bounding box center [567, 467] width 100 height 15
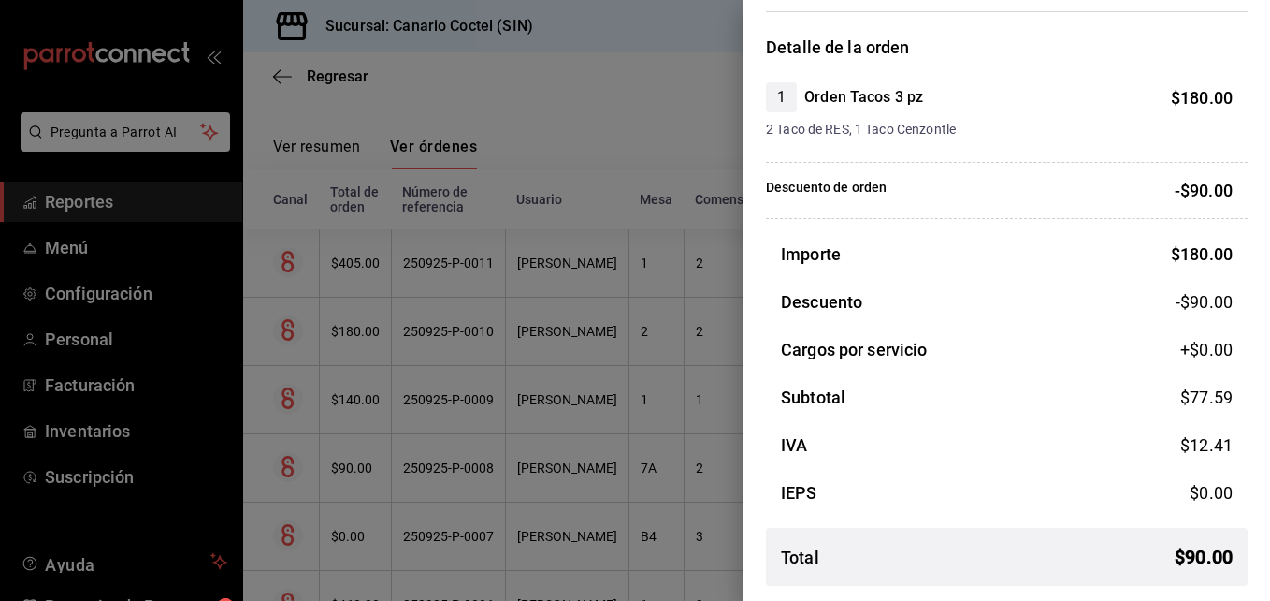
scroll to position [0, 0]
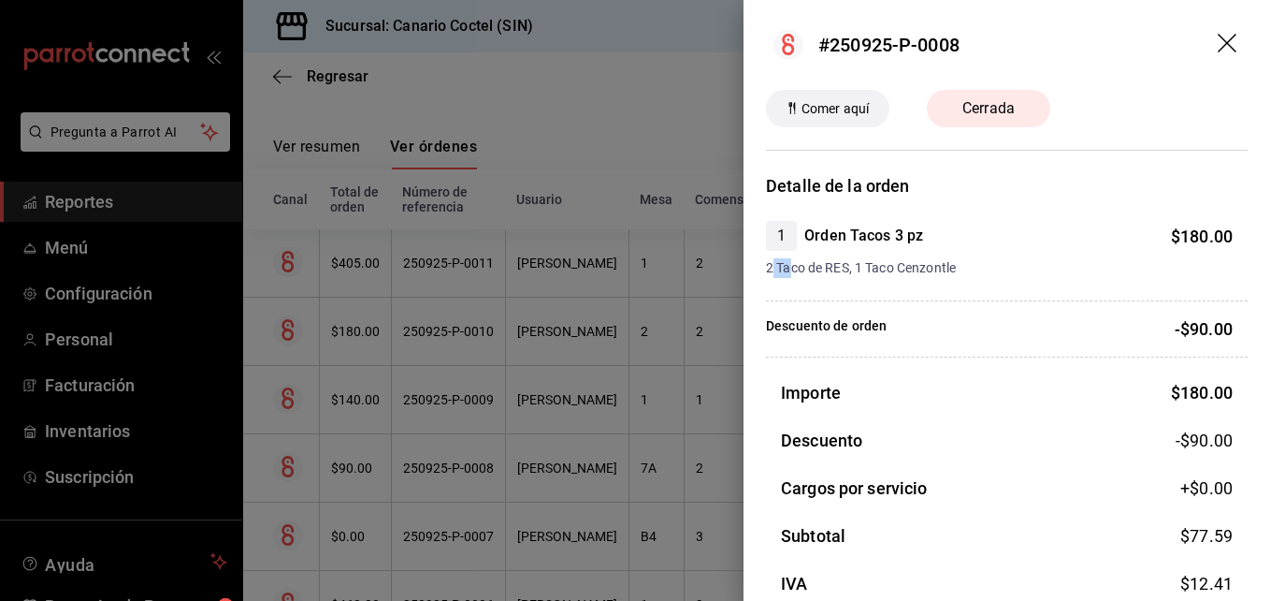
drag, startPoint x: 770, startPoint y: 262, endPoint x: 789, endPoint y: 267, distance: 19.3
click at [791, 267] on span "2 Taco de RES, 1 Taco Cenzontle" at bounding box center [999, 268] width 467 height 20
drag, startPoint x: 789, startPoint y: 267, endPoint x: 961, endPoint y: 269, distance: 172.1
click at [961, 269] on div "Detalle de la orden 1 Orden Tacos 3 pz $ 180.00 2 Taco de RES, 1 Taco Cenzontle…" at bounding box center [1007, 456] width 527 height 566
copy span "2 Taco de RES, 1 Taco Cenzontle"
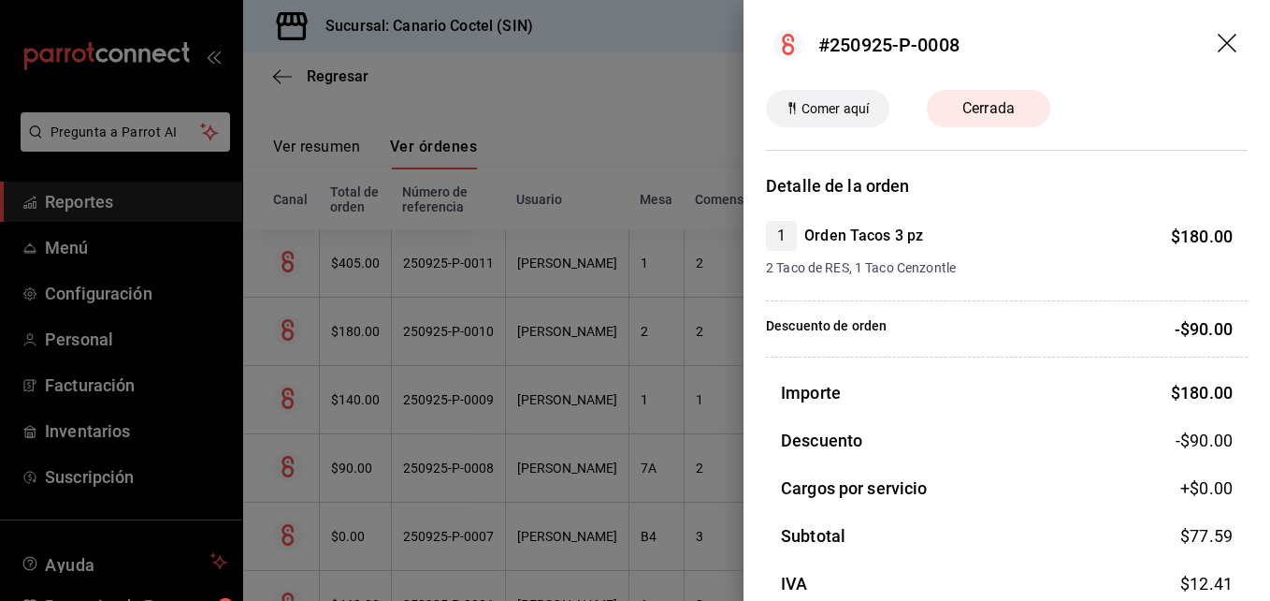
click at [710, 438] on div at bounding box center [635, 300] width 1270 height 601
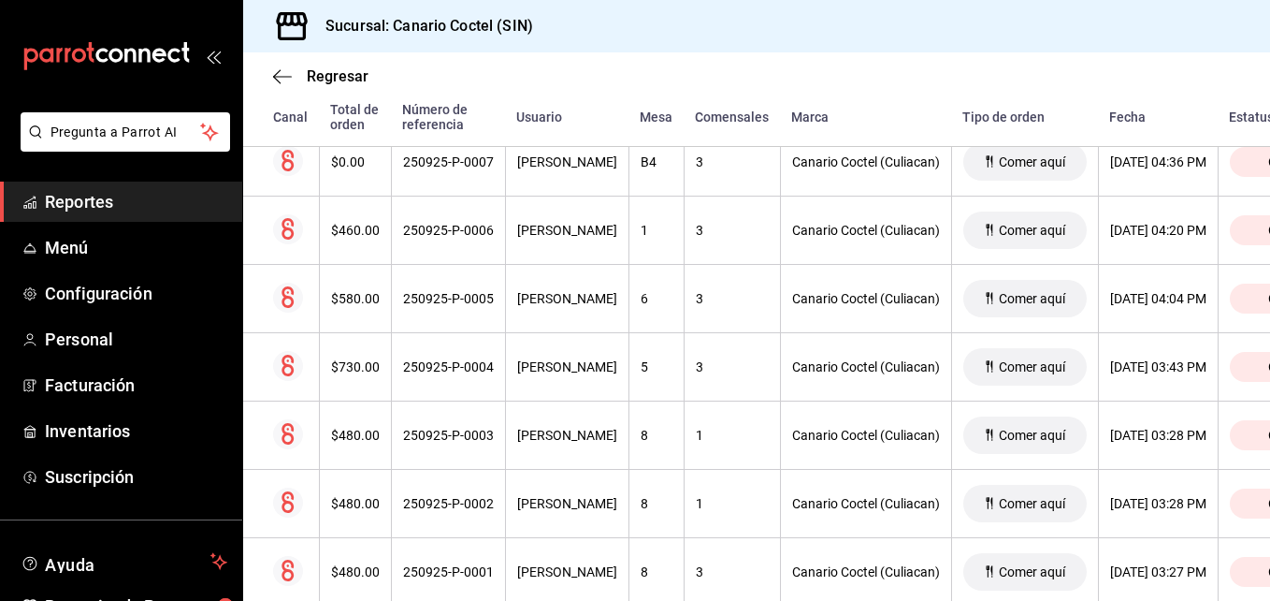
scroll to position [698, 0]
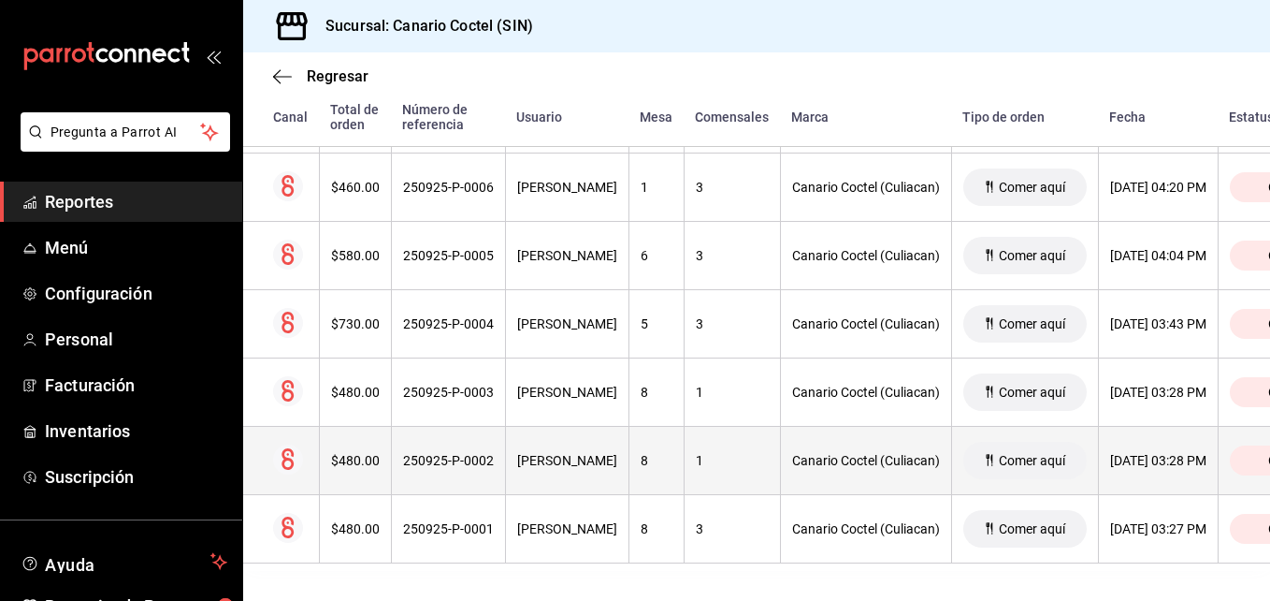
click at [456, 453] on div "250925-P-0002" at bounding box center [448, 460] width 91 height 15
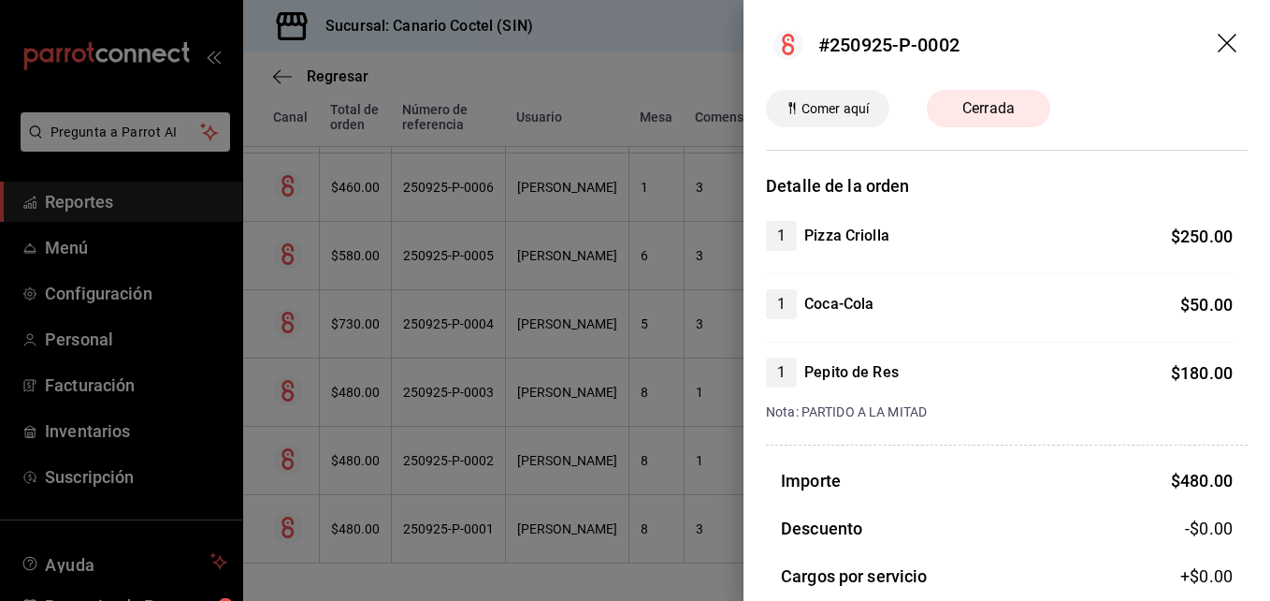
click at [427, 514] on div at bounding box center [635, 300] width 1270 height 601
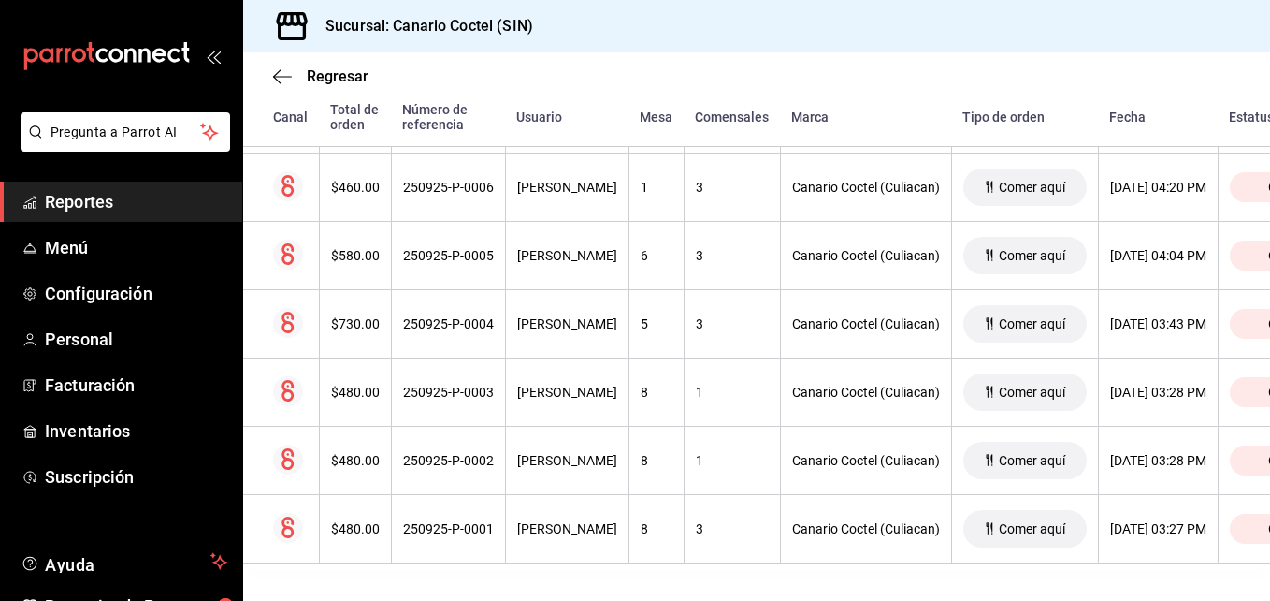
click at [427, 521] on div "250925-P-0001" at bounding box center [448, 528] width 91 height 15
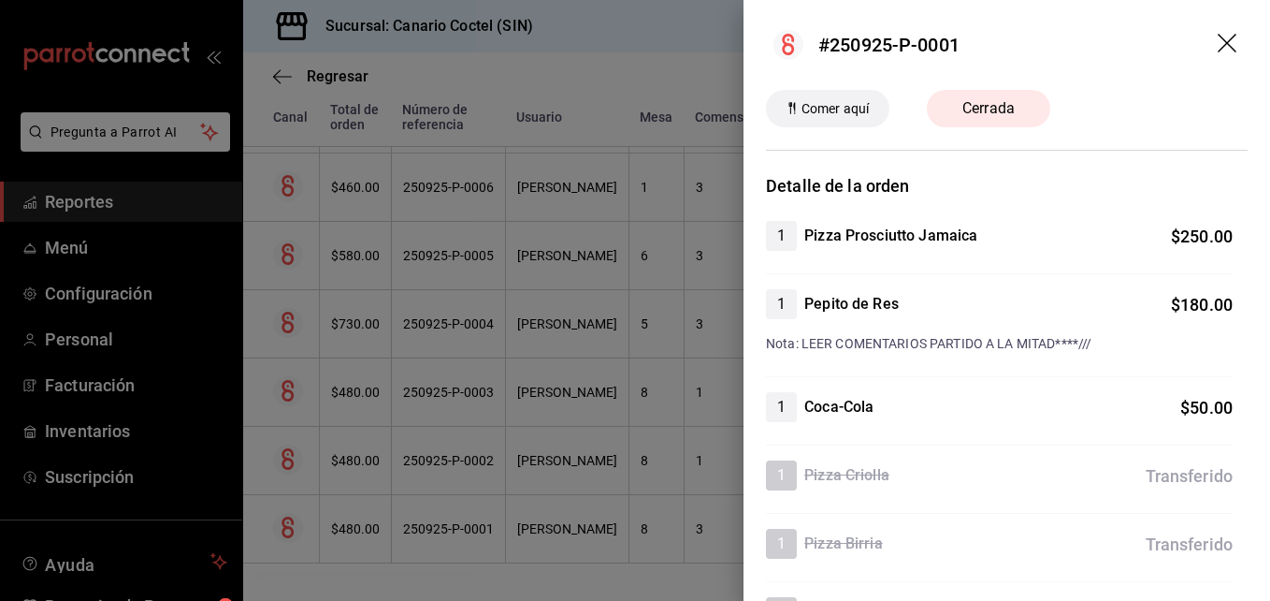
click at [451, 380] on div at bounding box center [635, 300] width 1270 height 601
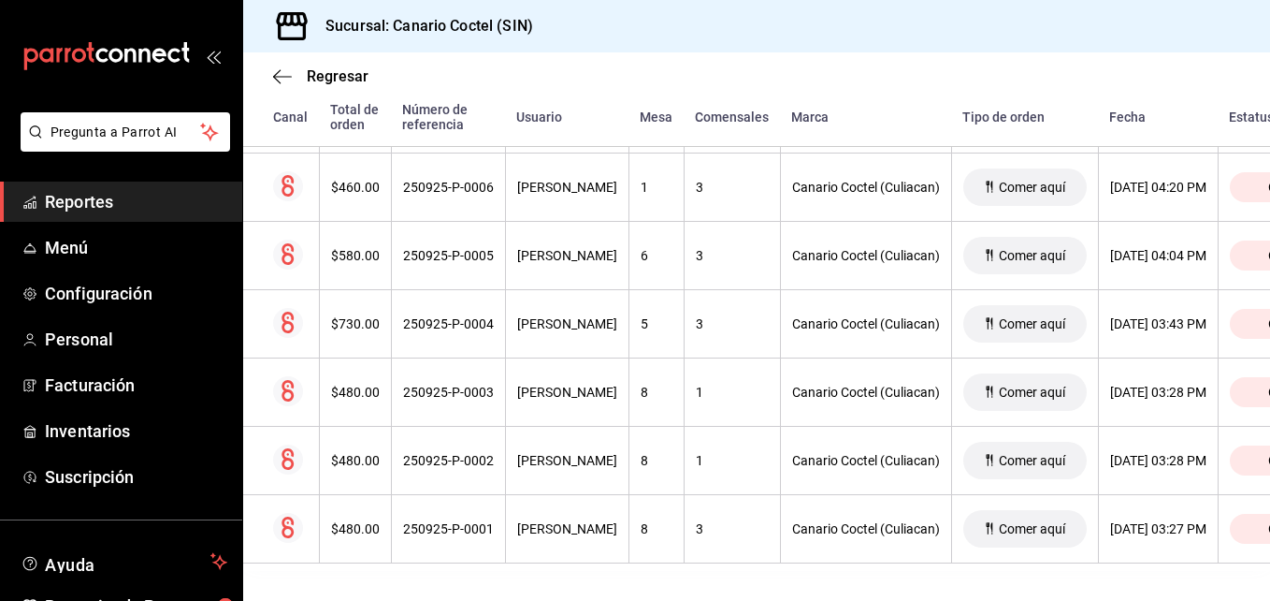
click at [451, 384] on div "250925-P-0003" at bounding box center [448, 391] width 91 height 15
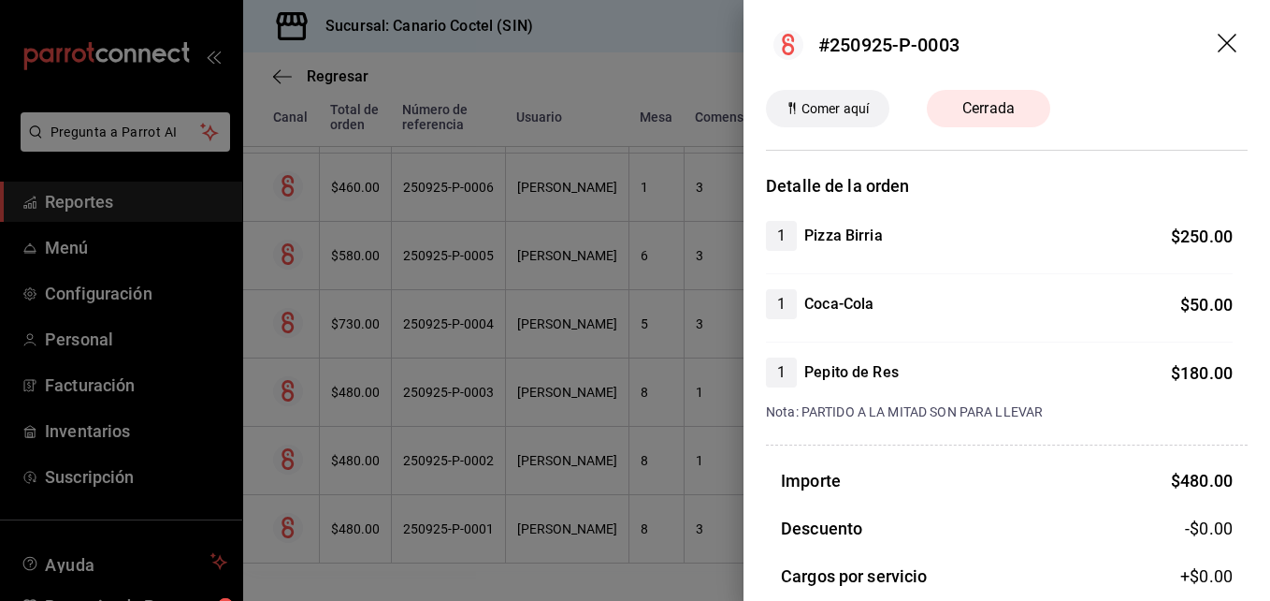
click at [442, 311] on div at bounding box center [635, 300] width 1270 height 601
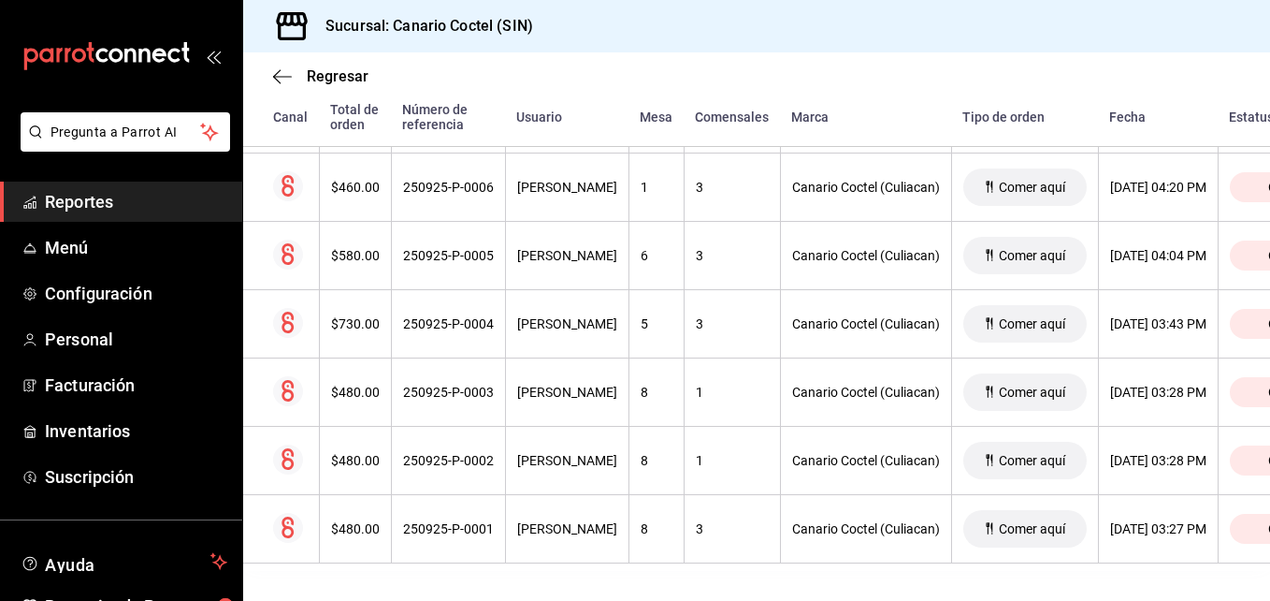
click at [442, 316] on div "250925-P-0004" at bounding box center [448, 323] width 91 height 15
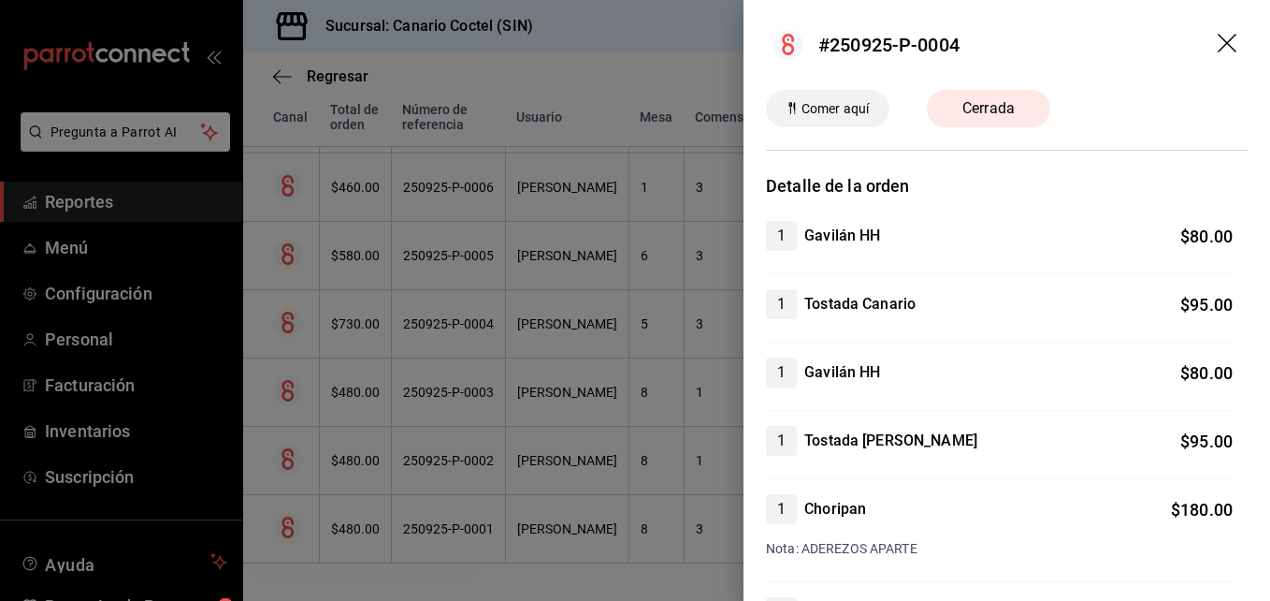
click at [457, 244] on div at bounding box center [635, 300] width 1270 height 601
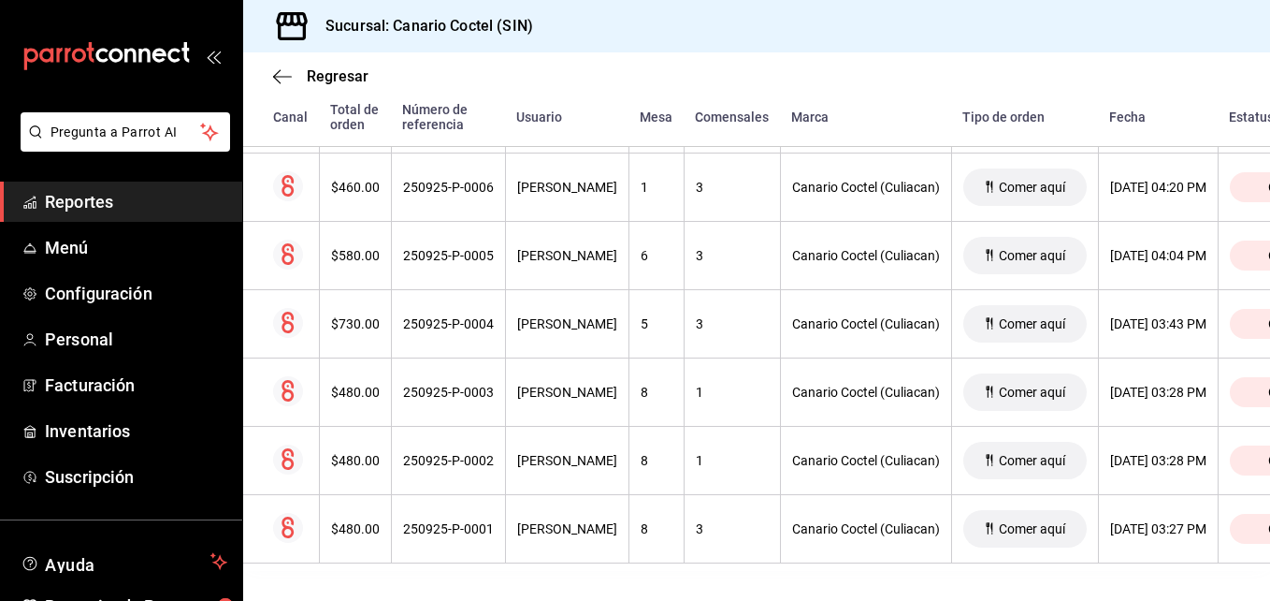
click at [457, 248] on div "250925-P-0005" at bounding box center [448, 255] width 91 height 15
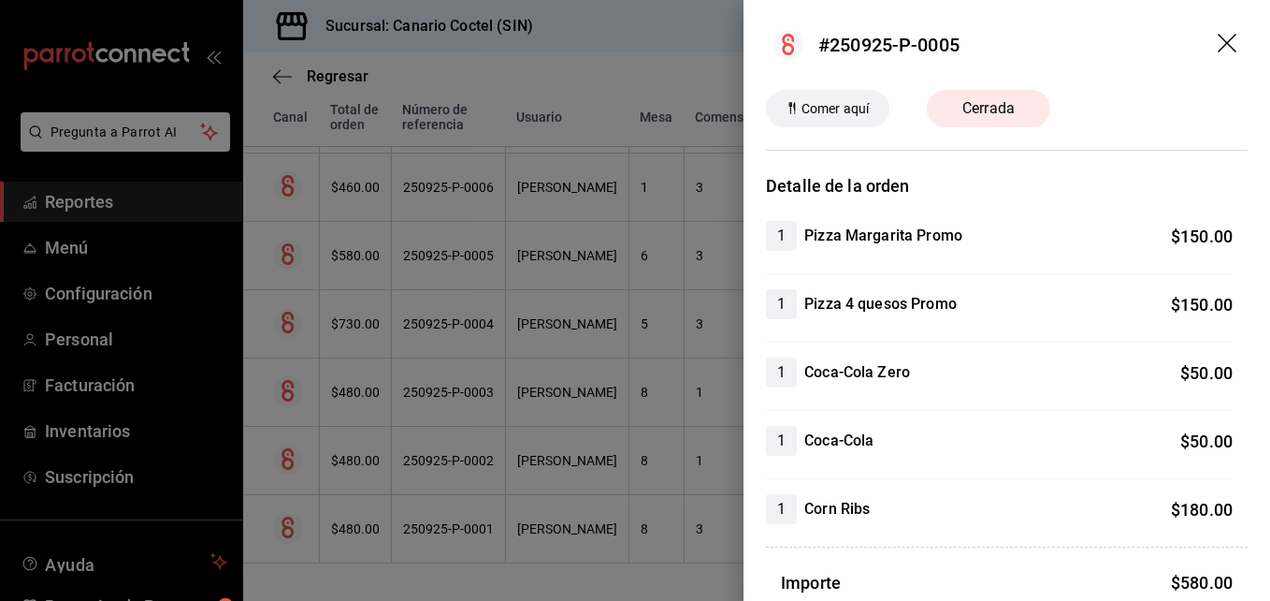
click at [448, 175] on div at bounding box center [635, 300] width 1270 height 601
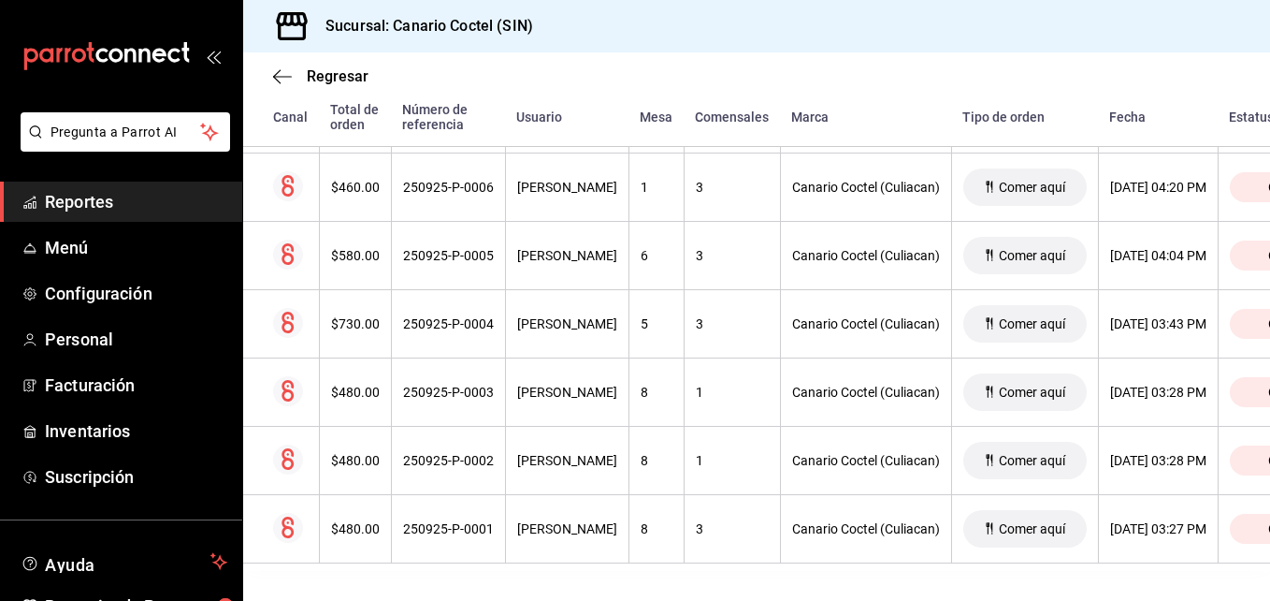
click at [448, 180] on div "250925-P-0006" at bounding box center [448, 187] width 91 height 15
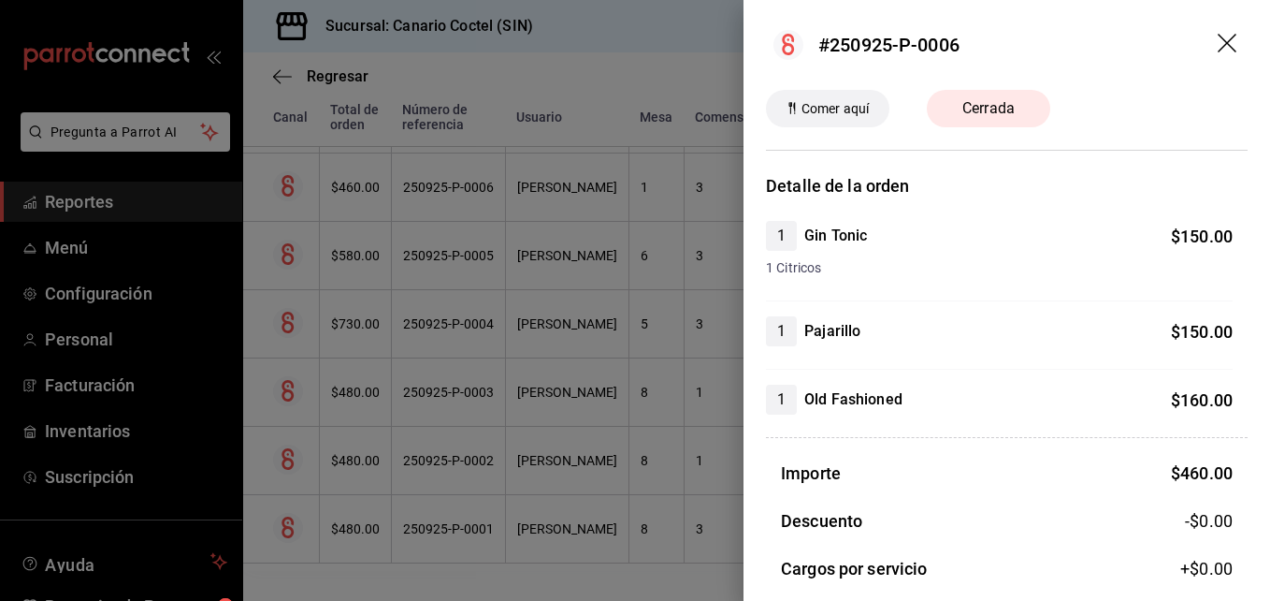
click at [372, 169] on div at bounding box center [635, 300] width 1270 height 601
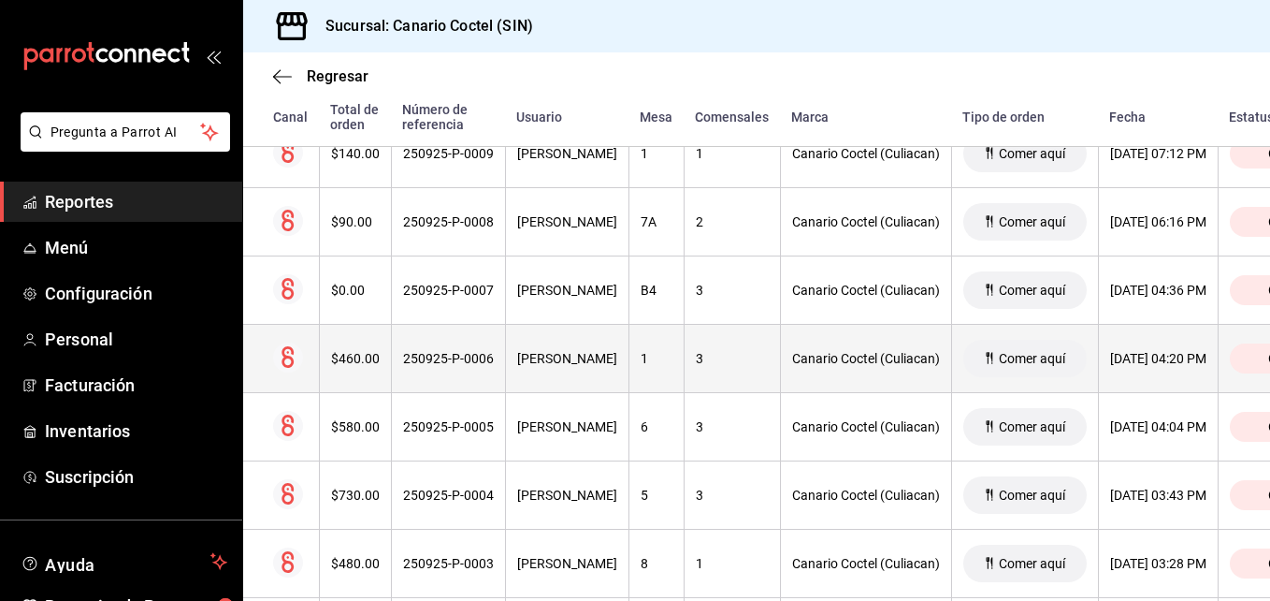
scroll to position [417, 0]
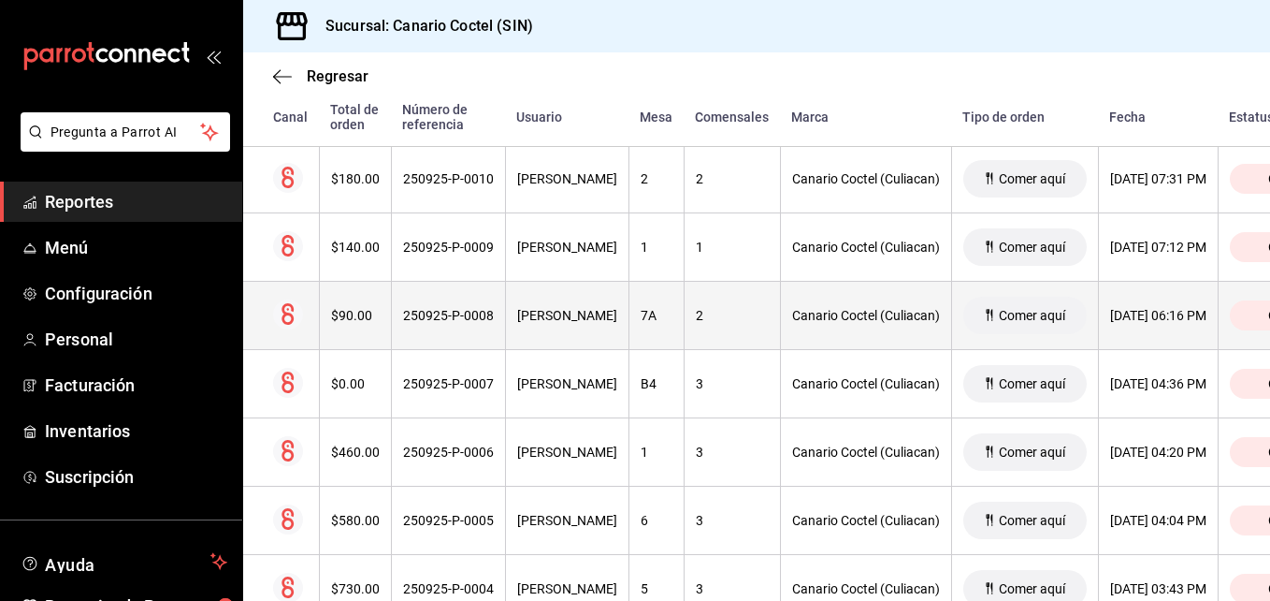
click at [437, 315] on div "250925-P-0008" at bounding box center [448, 315] width 91 height 15
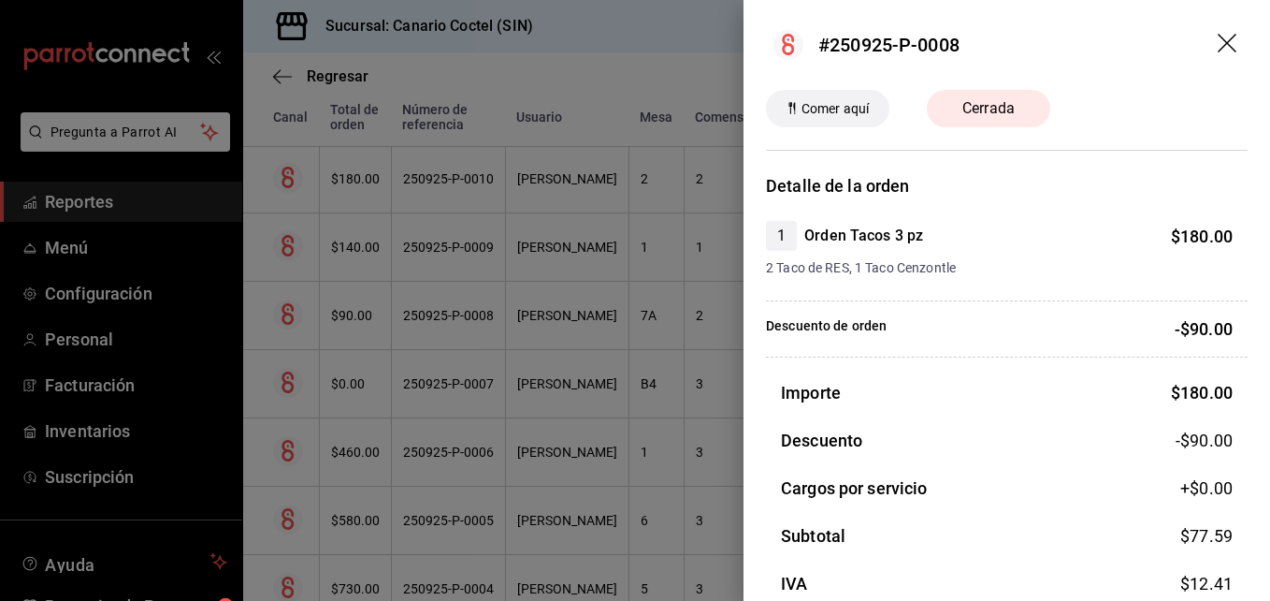
click at [437, 315] on div at bounding box center [635, 300] width 1270 height 601
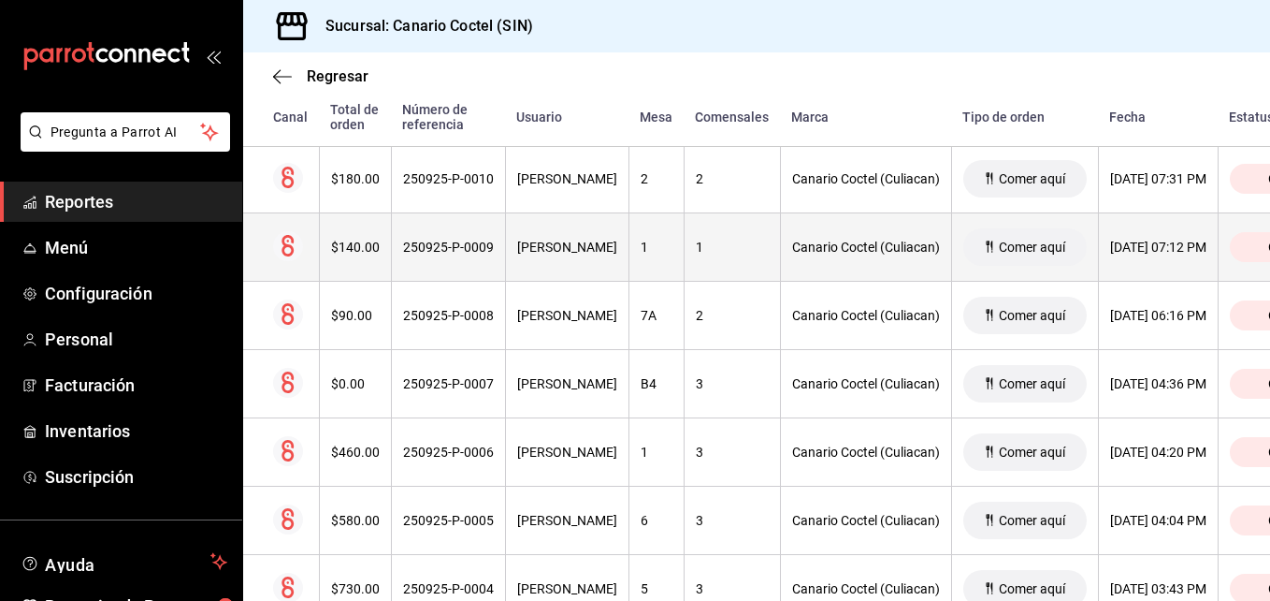
click at [439, 249] on div "250925-P-0009" at bounding box center [448, 246] width 91 height 15
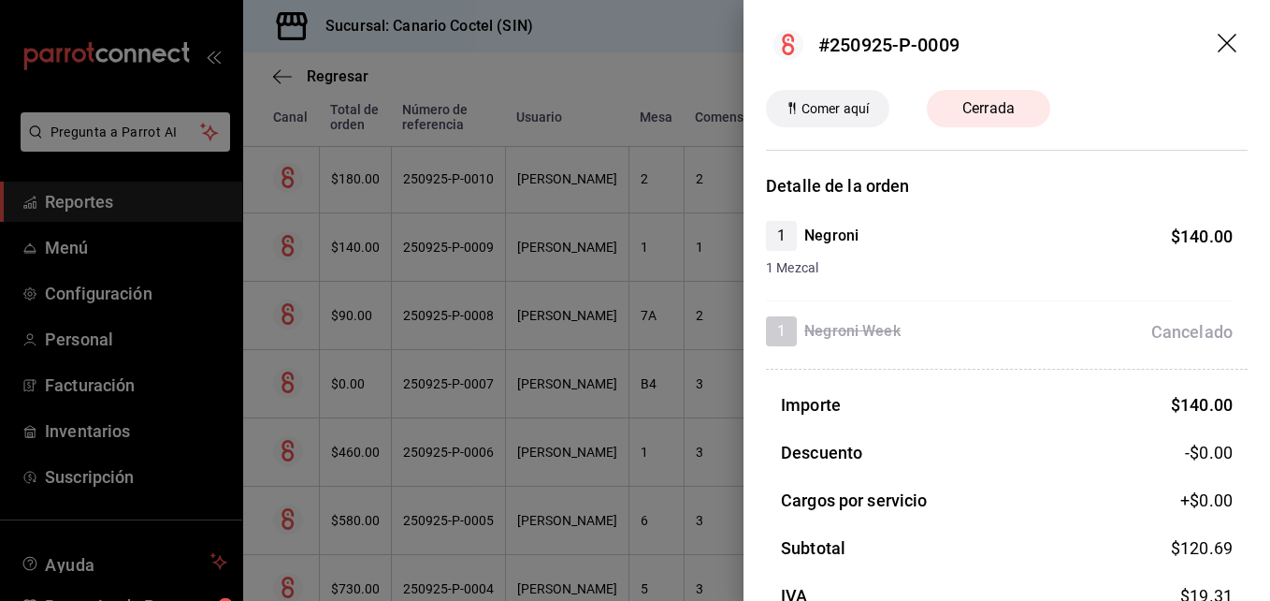
click at [439, 249] on div at bounding box center [635, 300] width 1270 height 601
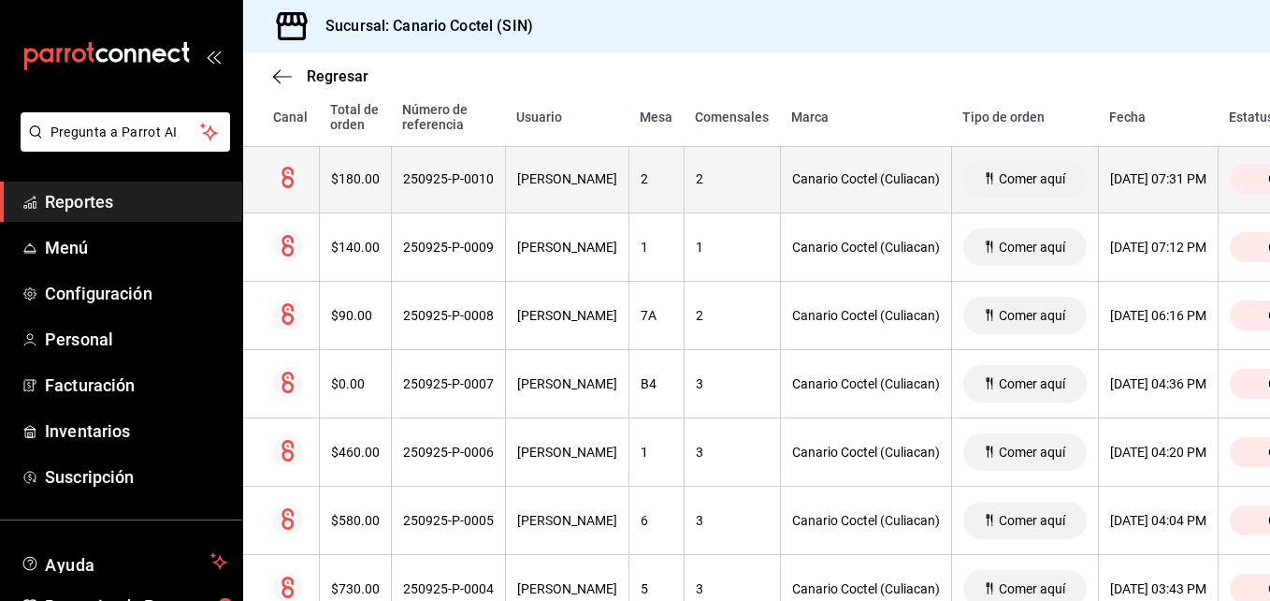
click at [441, 175] on div "250925-P-0010" at bounding box center [448, 178] width 91 height 15
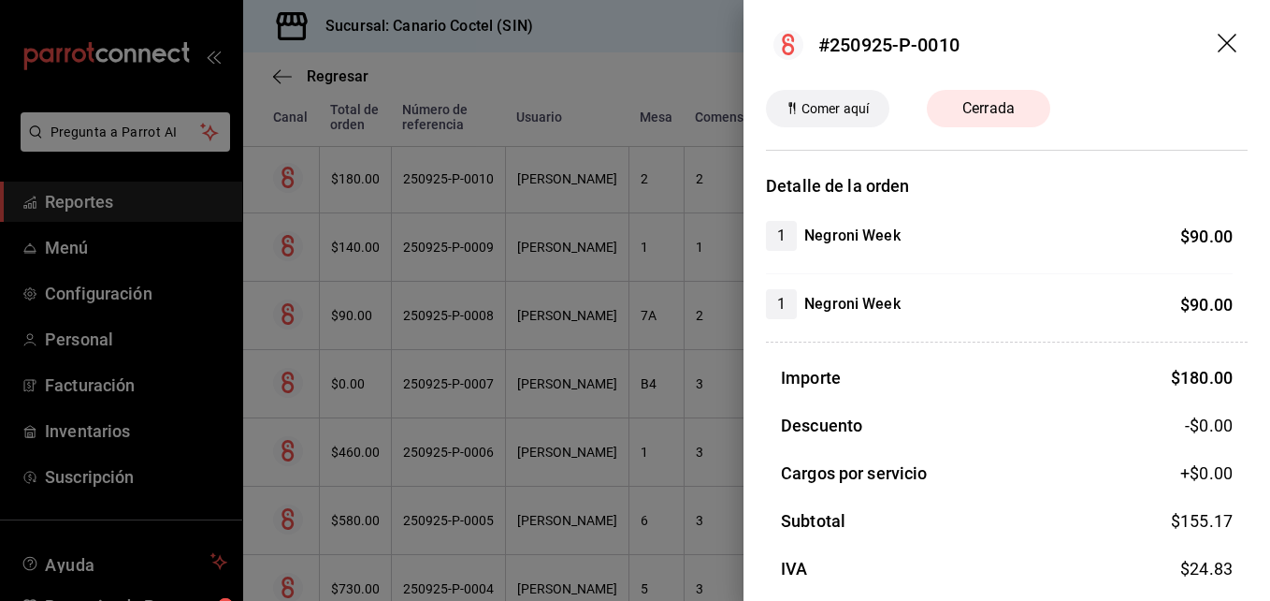
click at [441, 175] on div at bounding box center [635, 300] width 1270 height 601
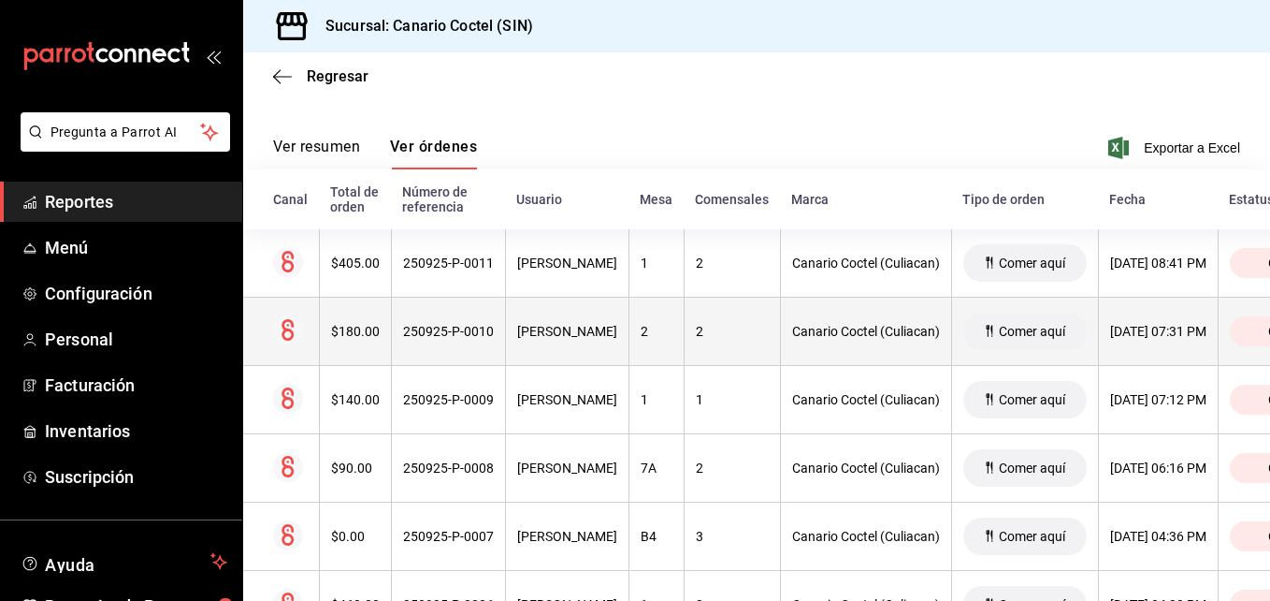
scroll to position [137, 0]
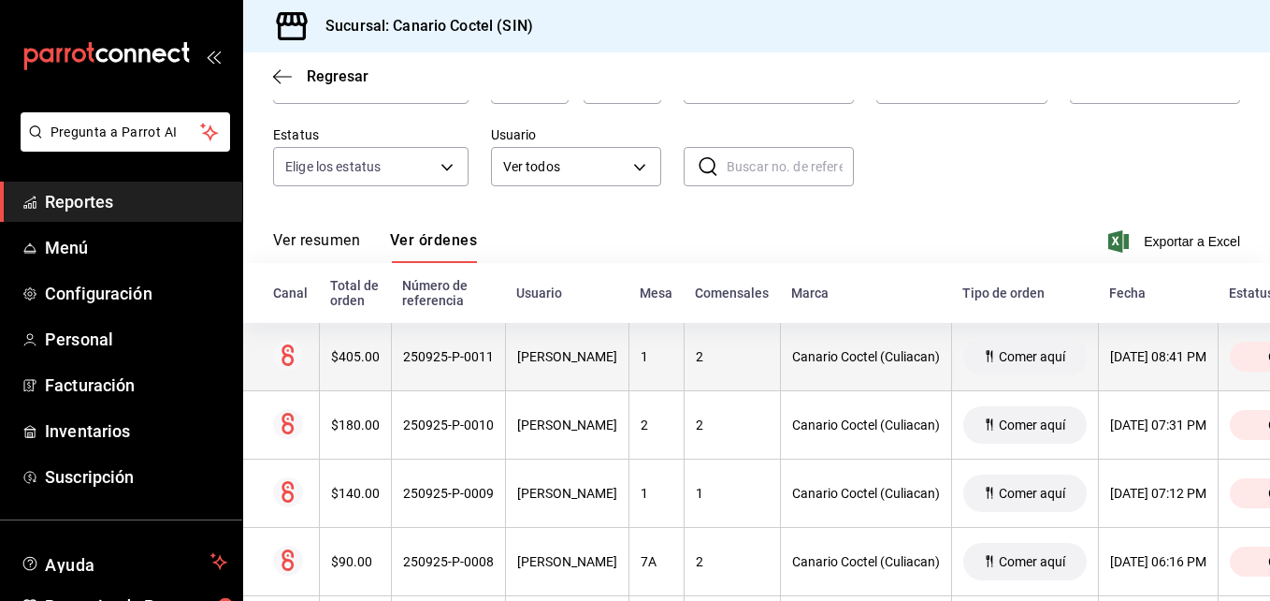
click at [445, 356] on div "250925-P-0011" at bounding box center [448, 356] width 91 height 15
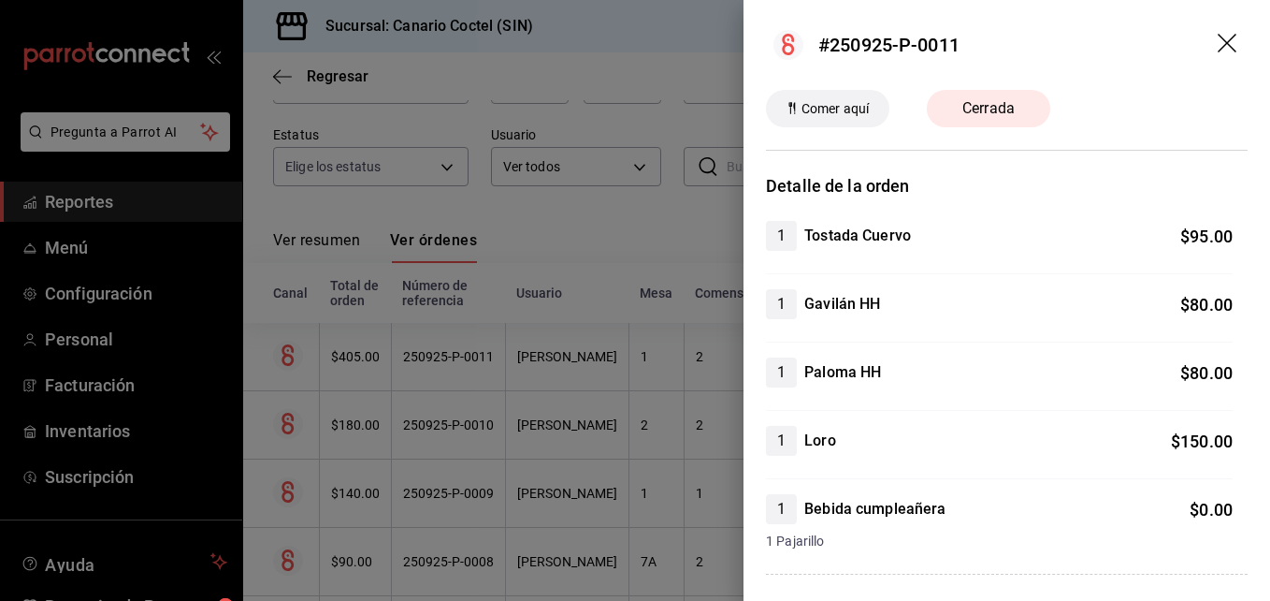
click at [589, 327] on div at bounding box center [635, 300] width 1270 height 601
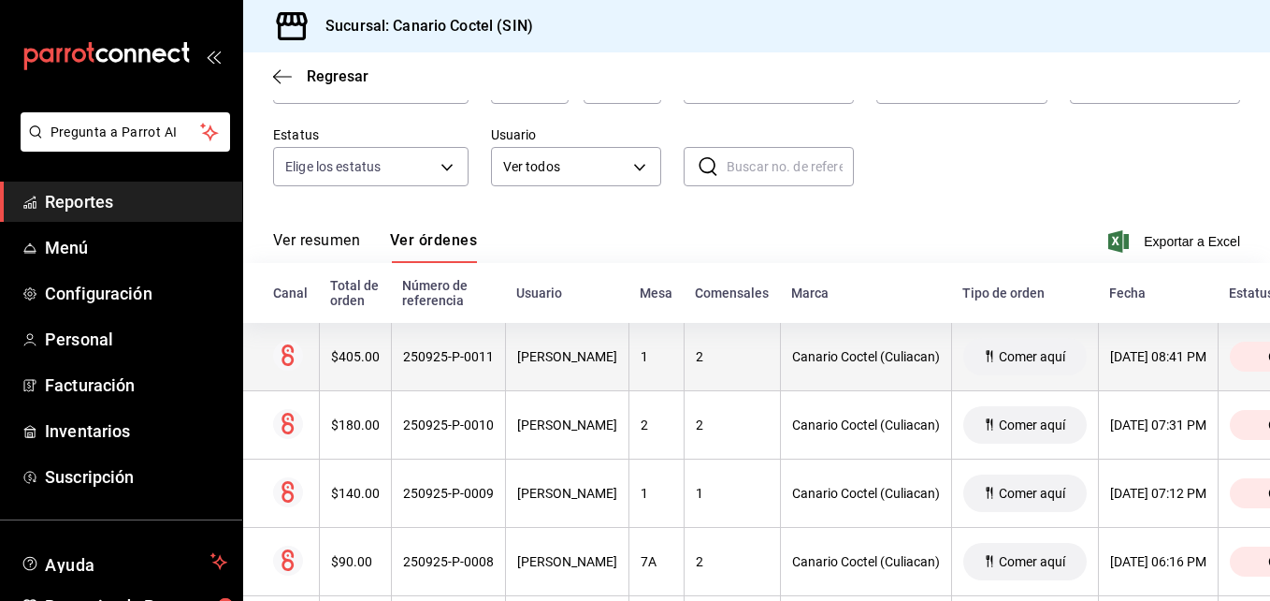
click at [435, 350] on div "250925-P-0011" at bounding box center [448, 356] width 91 height 15
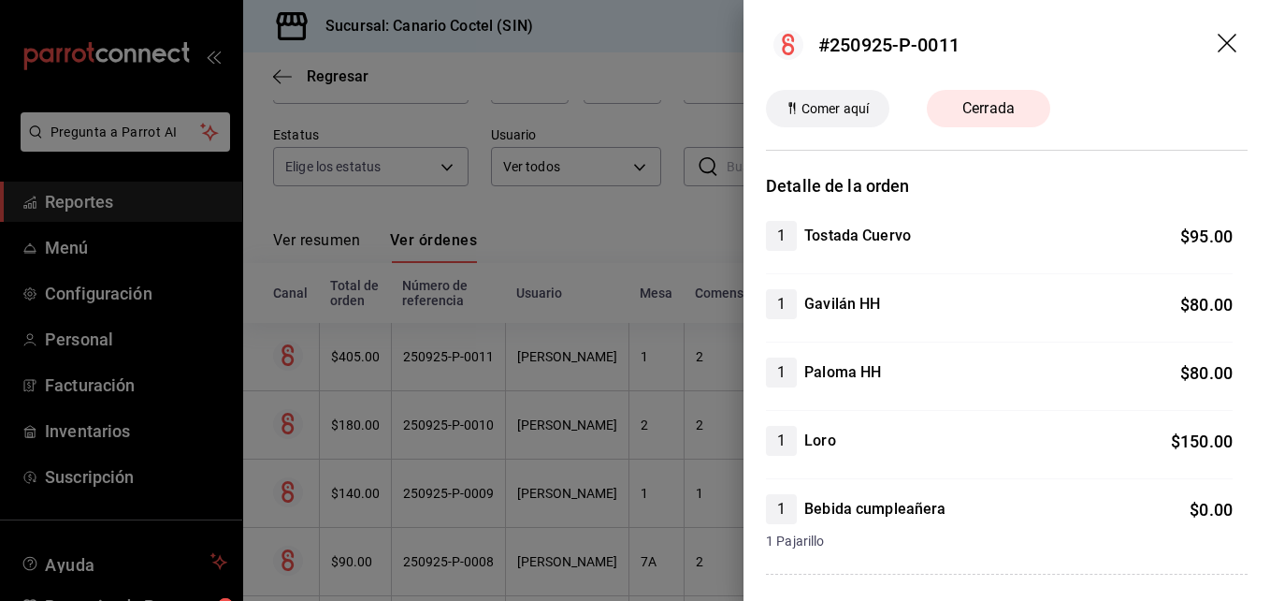
drag, startPoint x: 620, startPoint y: 247, endPoint x: 595, endPoint y: 291, distance: 50.7
click at [620, 247] on div at bounding box center [635, 300] width 1270 height 601
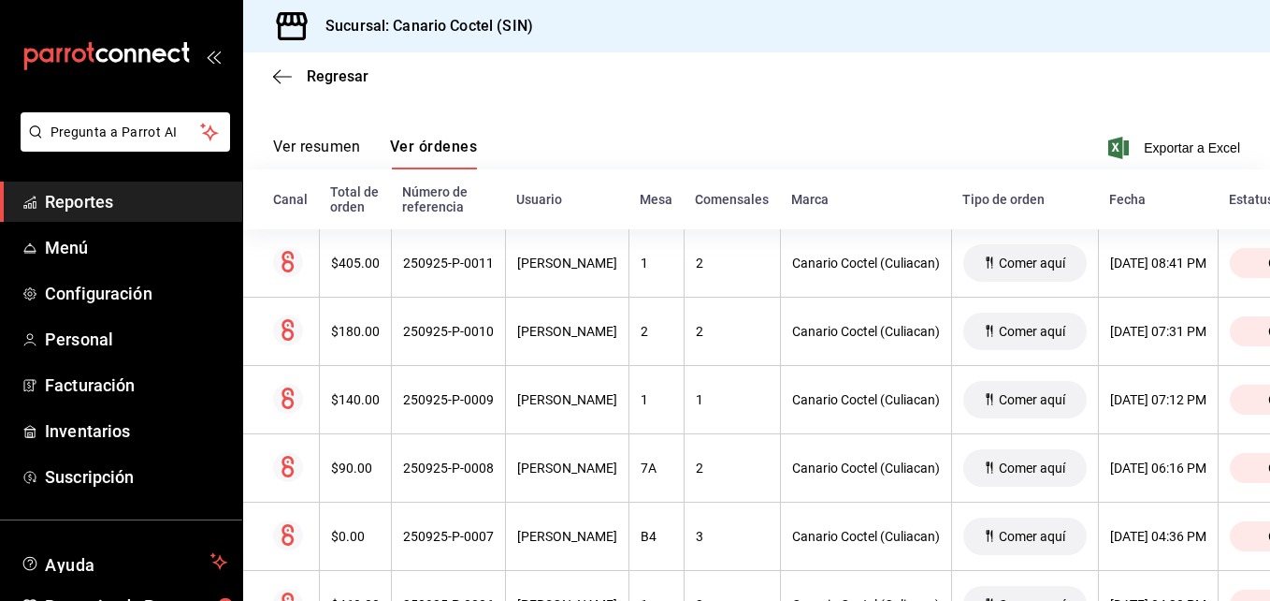
scroll to position [324, 0]
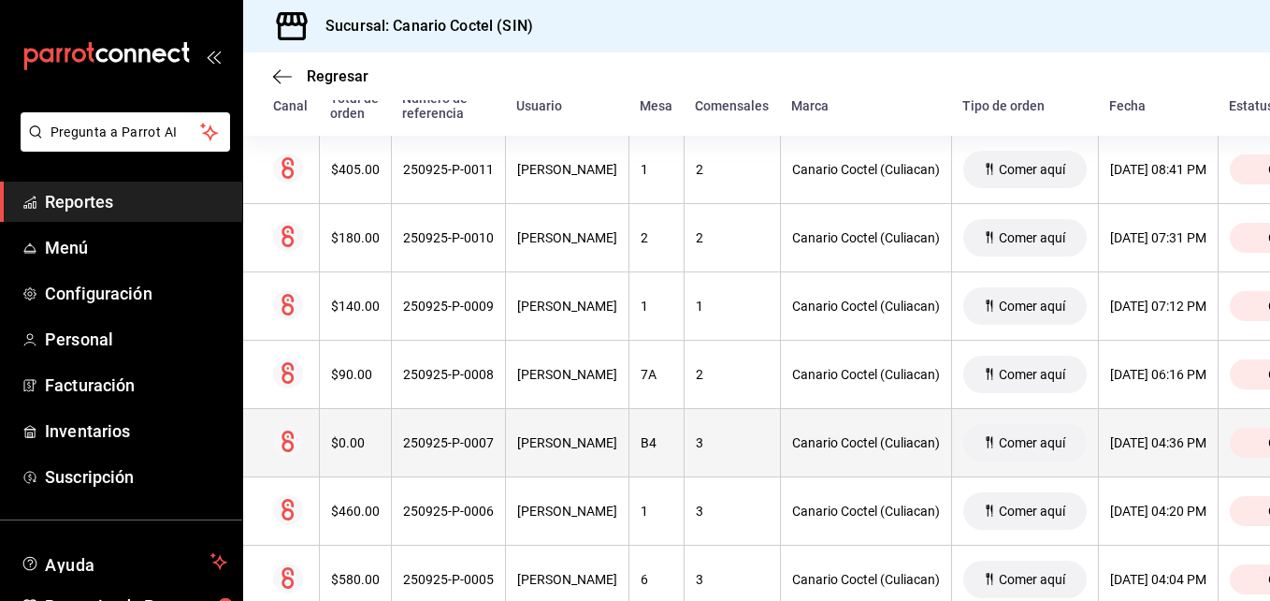
click at [427, 442] on div "250925-P-0007" at bounding box center [448, 442] width 91 height 15
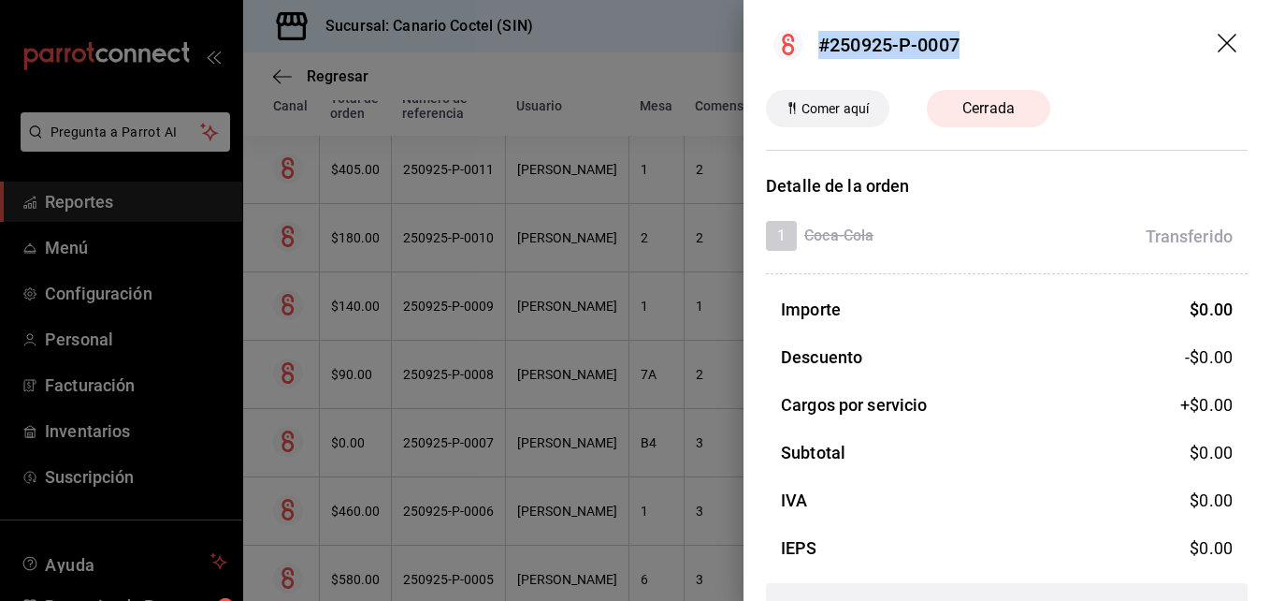
drag, startPoint x: 819, startPoint y: 47, endPoint x: 965, endPoint y: 53, distance: 146.1
click at [965, 53] on header "#250925-P-0007" at bounding box center [1007, 45] width 527 height 90
copy div "#250925-P-0007"
click at [979, 355] on div "Descuento -$0.00" at bounding box center [1007, 356] width 482 height 25
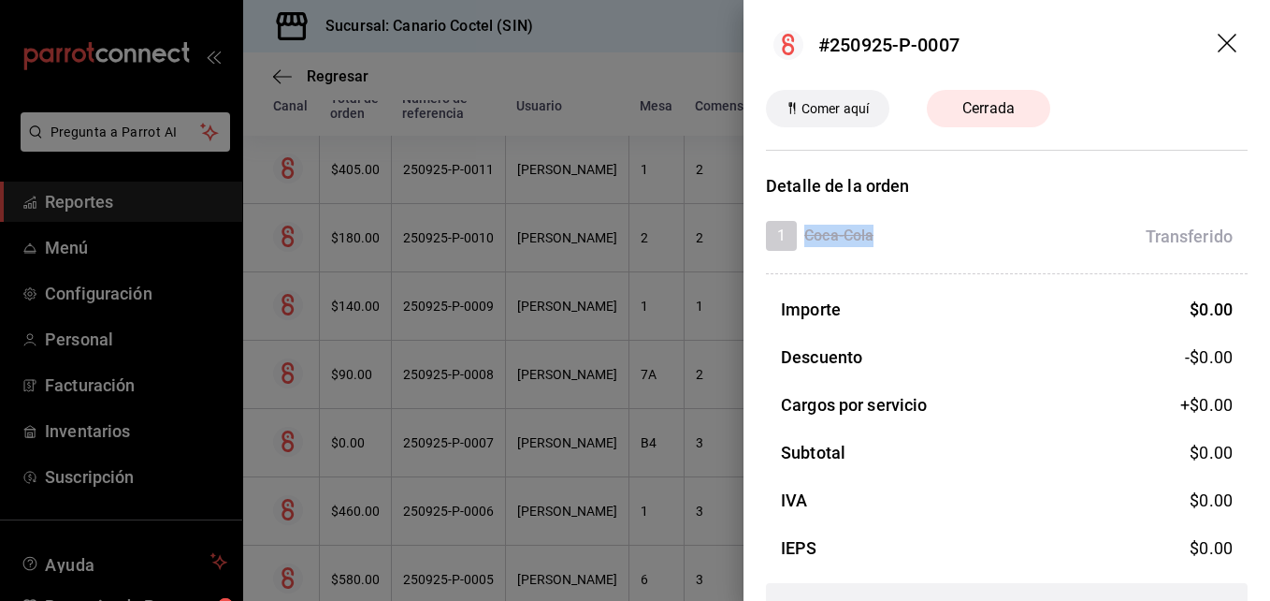
drag, startPoint x: 808, startPoint y: 234, endPoint x: 874, endPoint y: 236, distance: 65.5
click at [874, 236] on h4 "Coca-Cola" at bounding box center [838, 236] width 69 height 22
copy h4 "Coca-Cola"
drag, startPoint x: 1136, startPoint y: 234, endPoint x: 1224, endPoint y: 243, distance: 89.4
click at [1224, 243] on div "1 Coca-Cola Transferido" at bounding box center [1007, 236] width 482 height 30
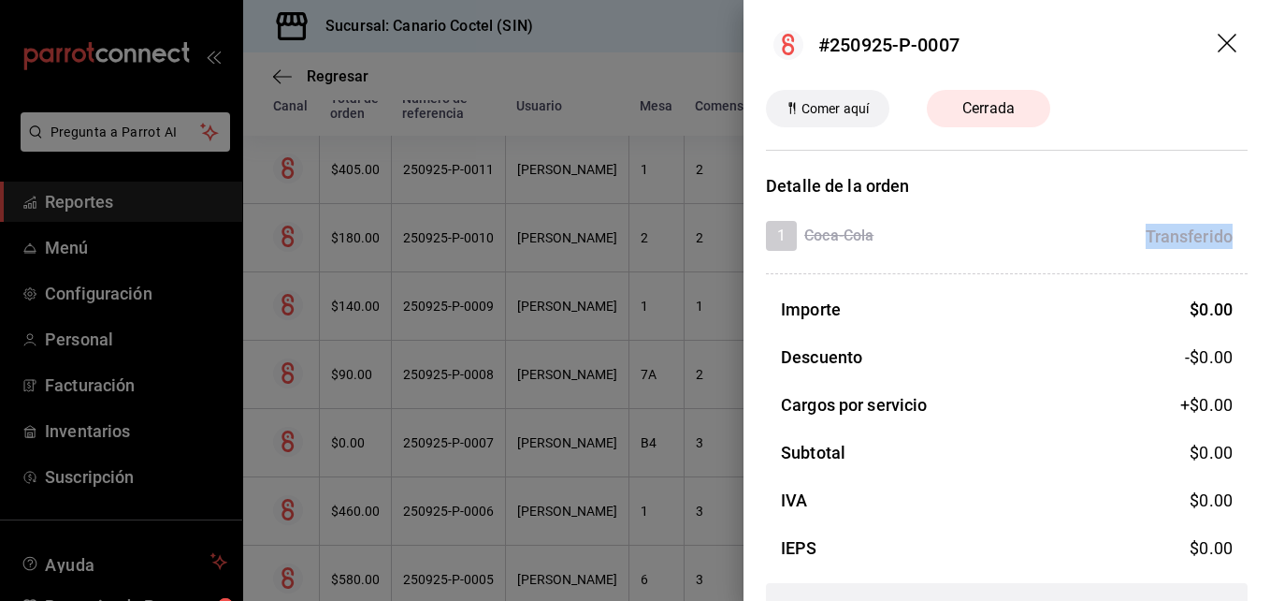
copy div "Transferido"
click at [539, 167] on div at bounding box center [635, 300] width 1270 height 601
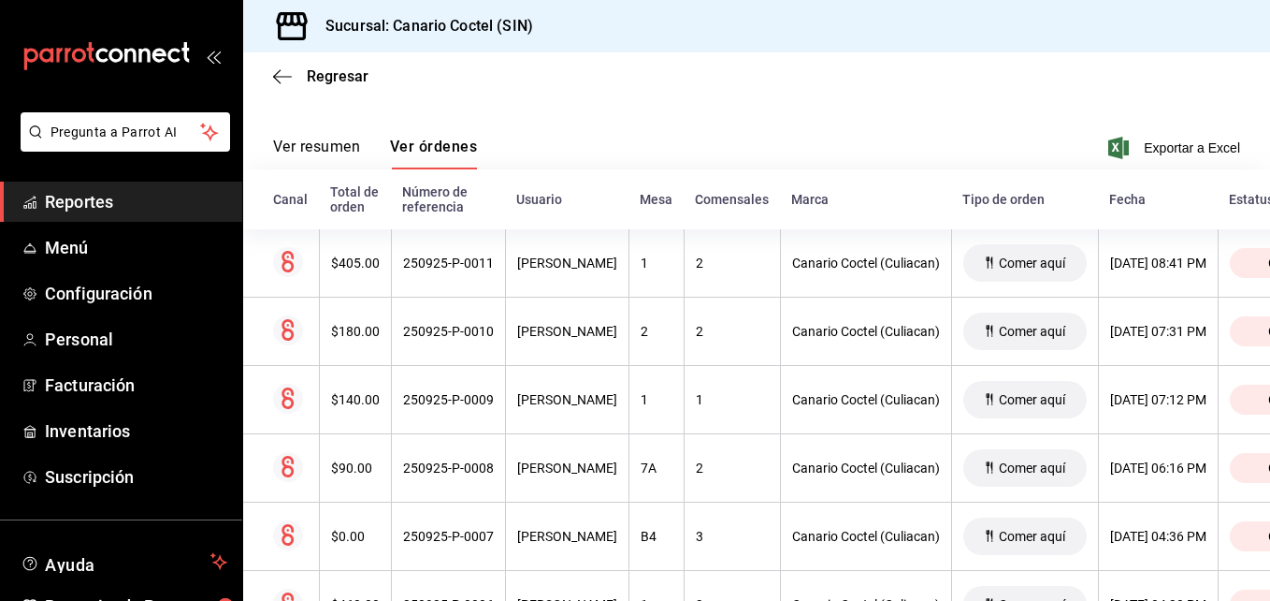
scroll to position [137, 0]
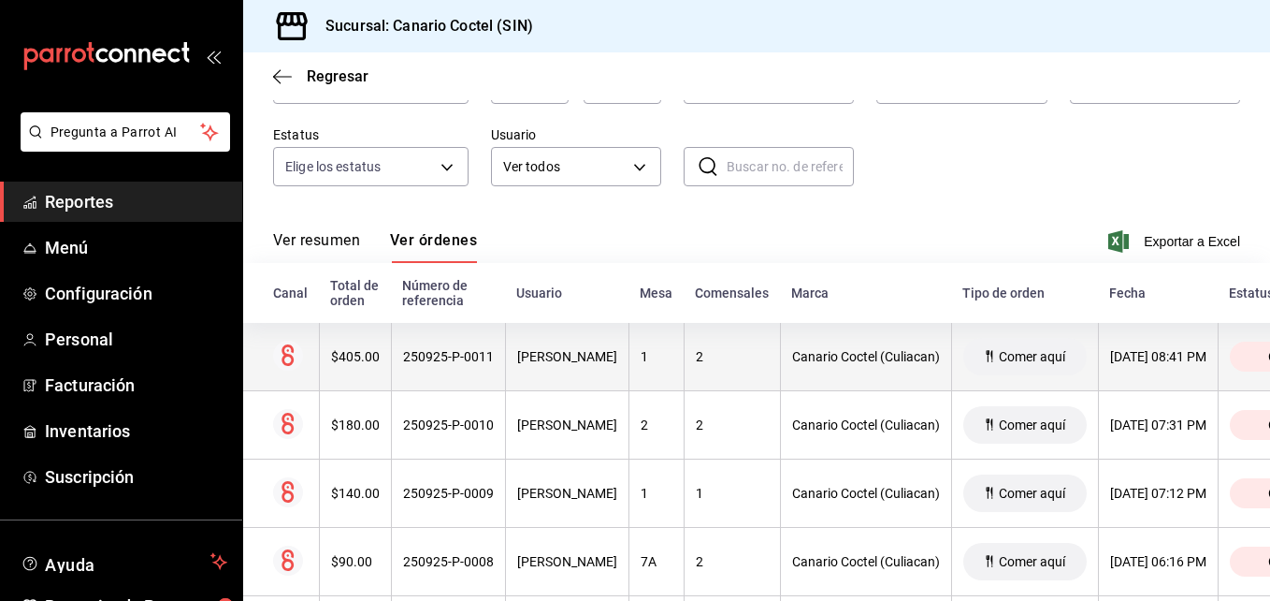
click at [454, 356] on div "250925-P-0011" at bounding box center [448, 356] width 91 height 15
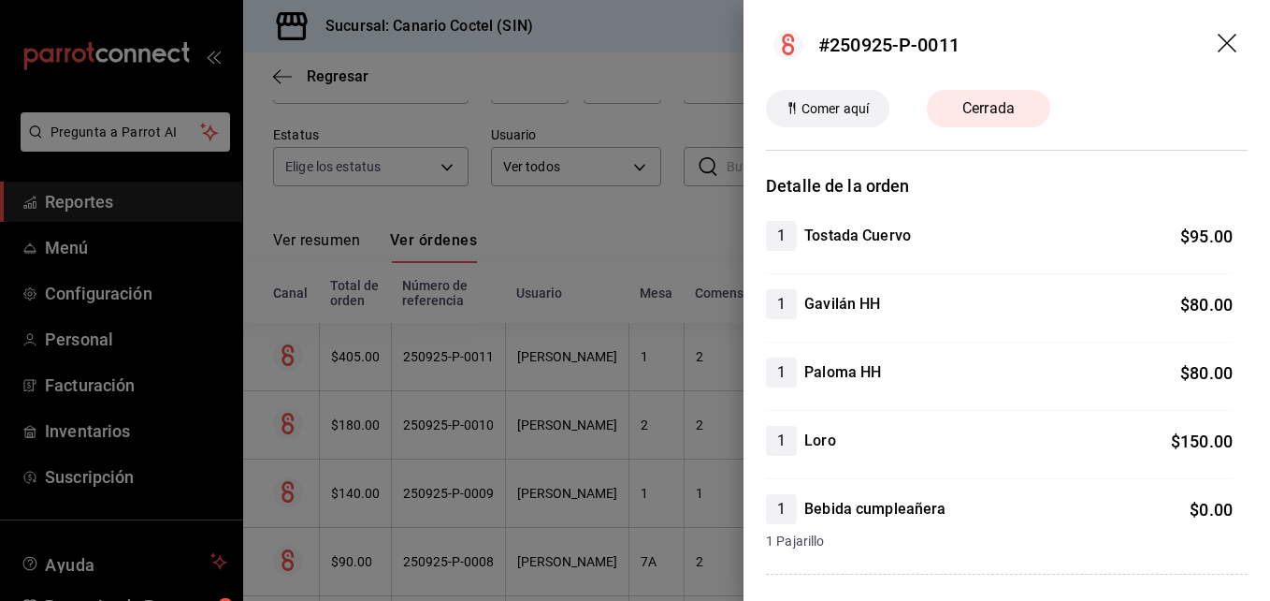
click at [453, 351] on div at bounding box center [635, 300] width 1270 height 601
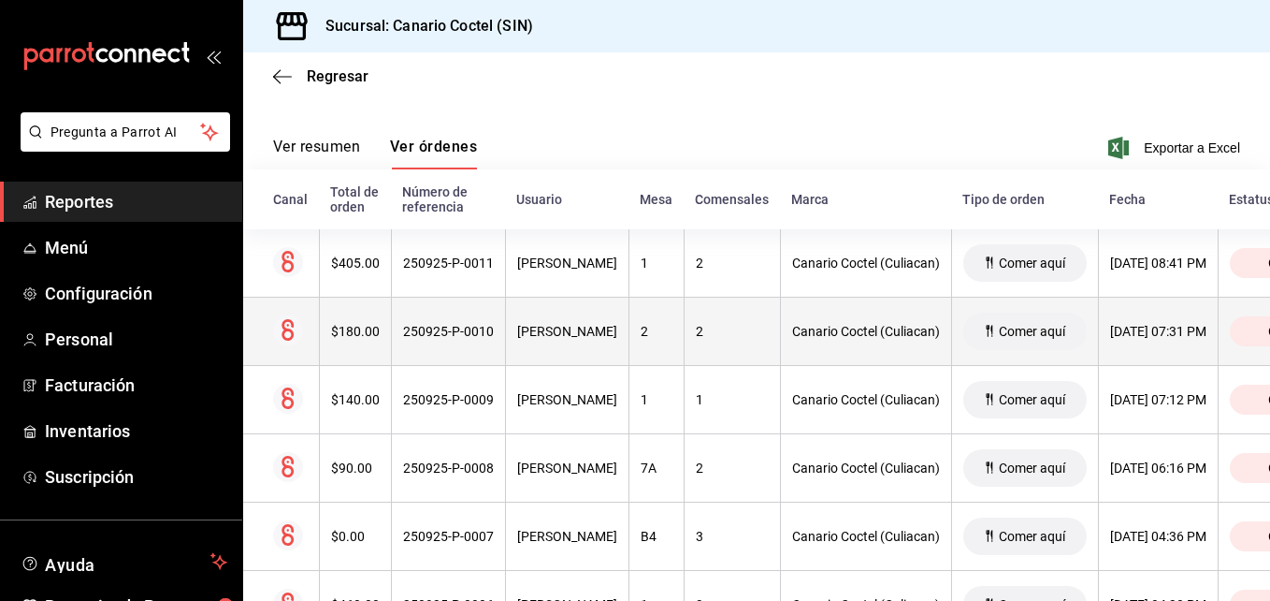
scroll to position [324, 0]
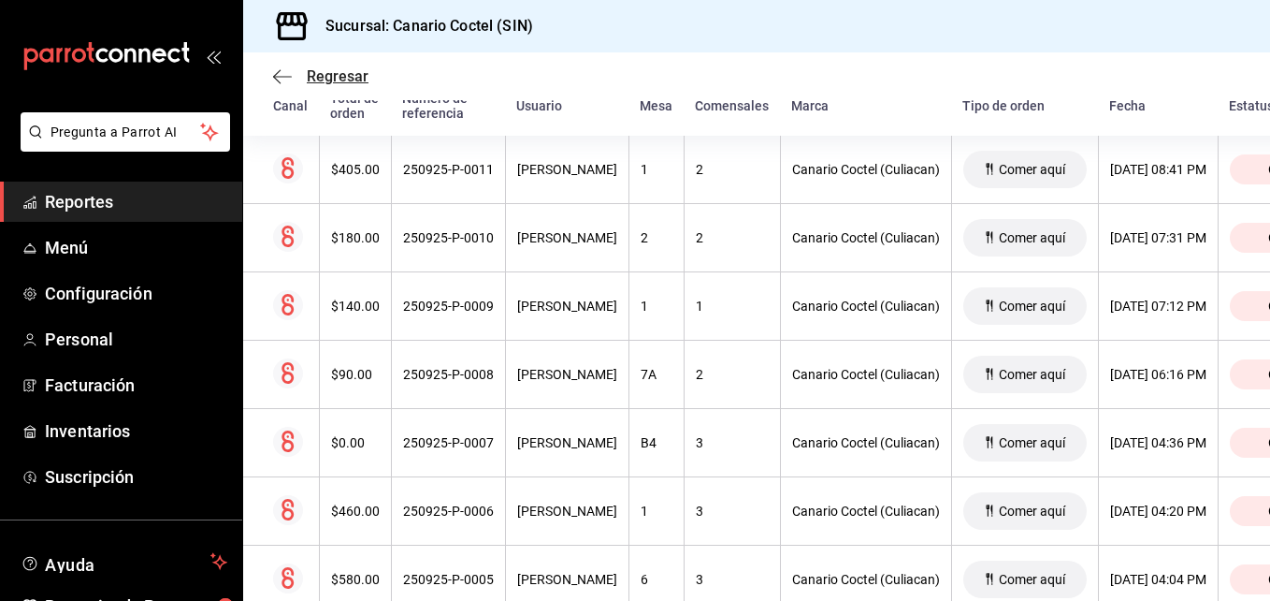
click at [285, 76] on icon "button" at bounding box center [282, 76] width 19 height 1
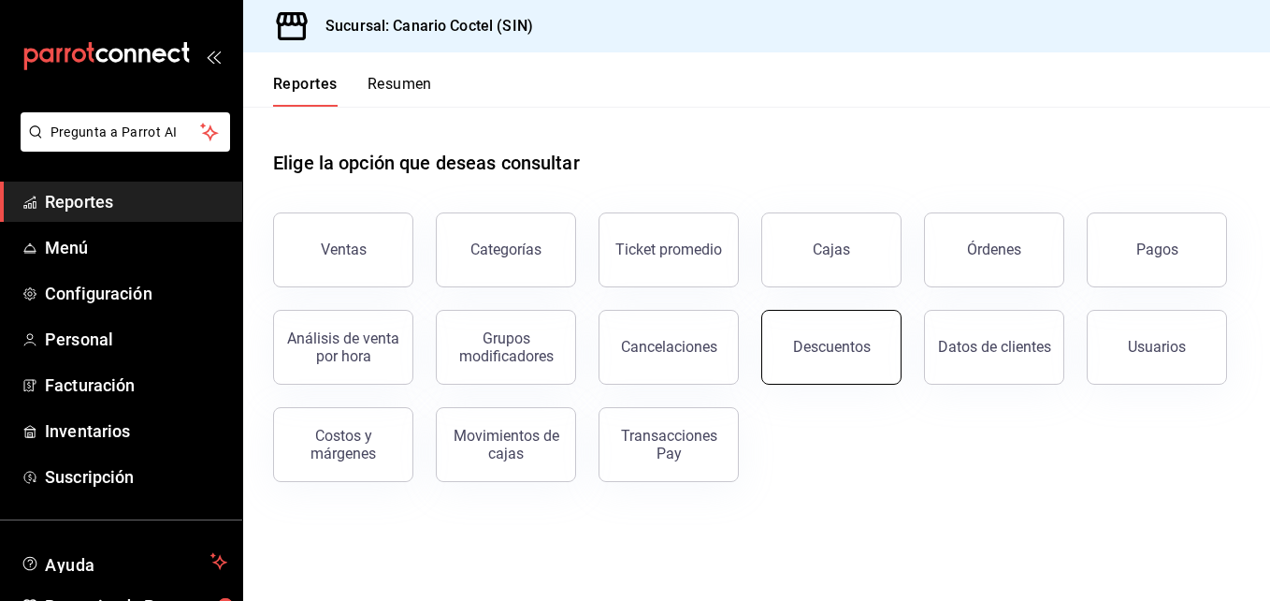
click at [841, 355] on div "Descuentos" at bounding box center [832, 347] width 78 height 18
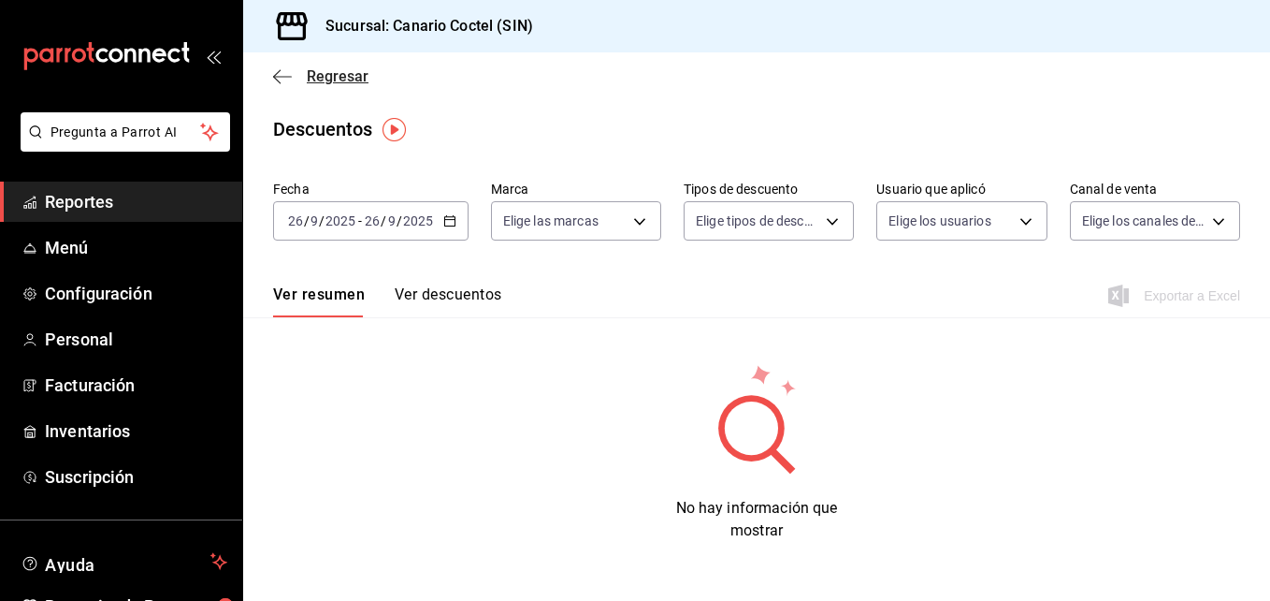
click at [286, 76] on icon "button" at bounding box center [282, 76] width 19 height 1
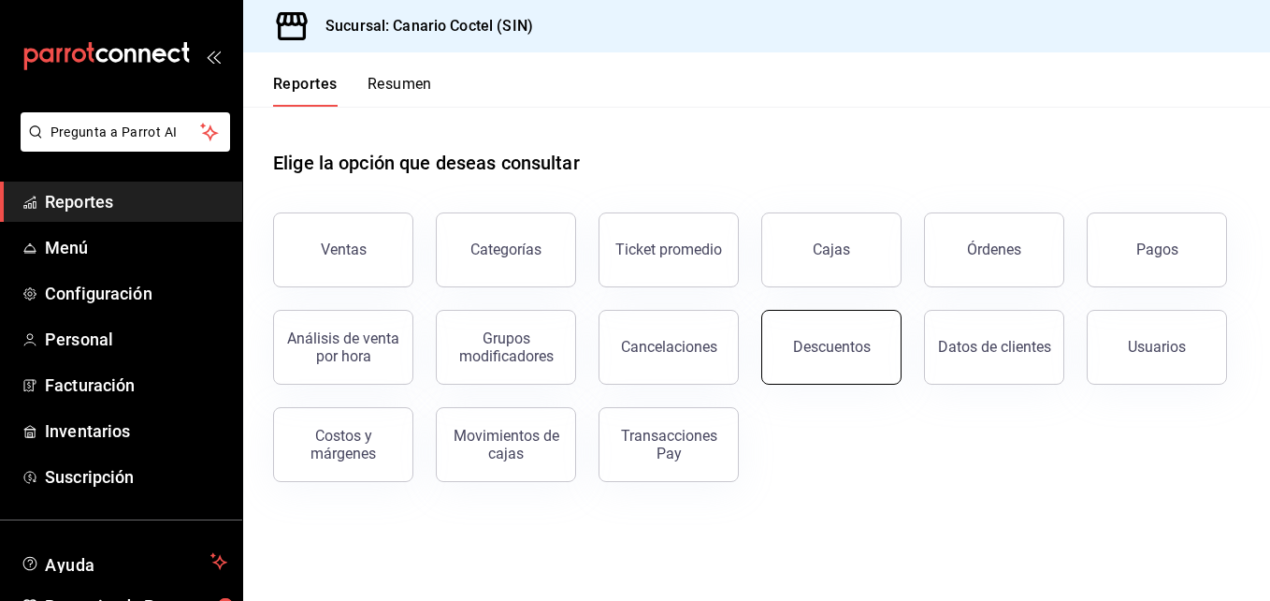
click at [822, 353] on div "Descuentos" at bounding box center [832, 347] width 78 height 18
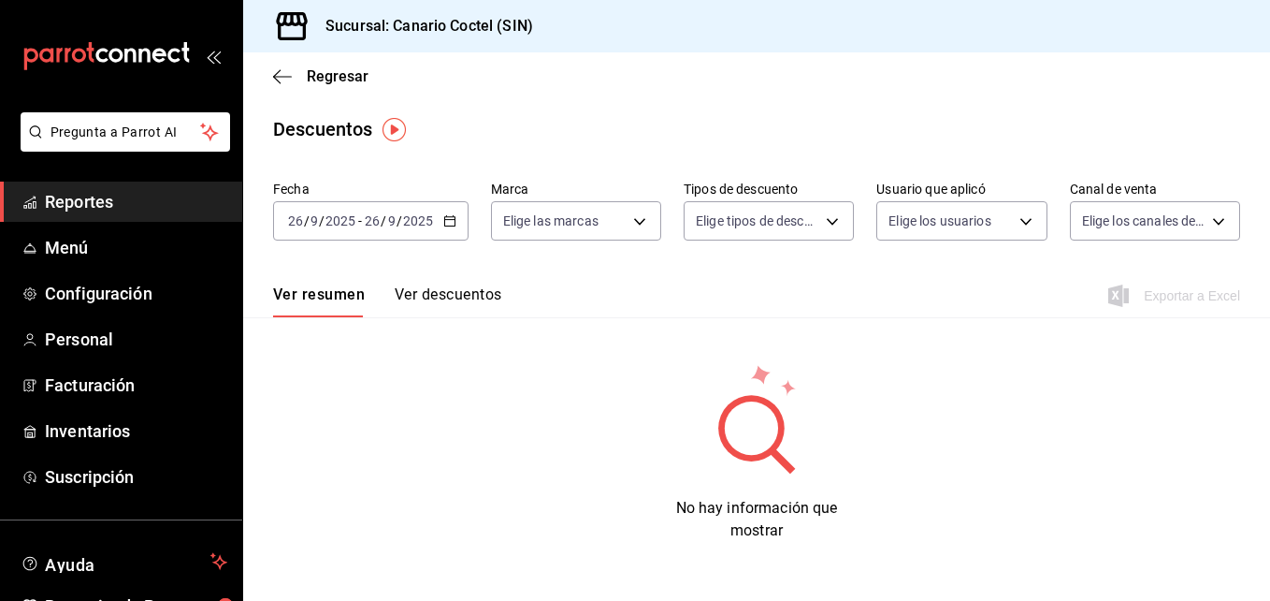
click at [450, 224] on icon "button" at bounding box center [449, 220] width 13 height 13
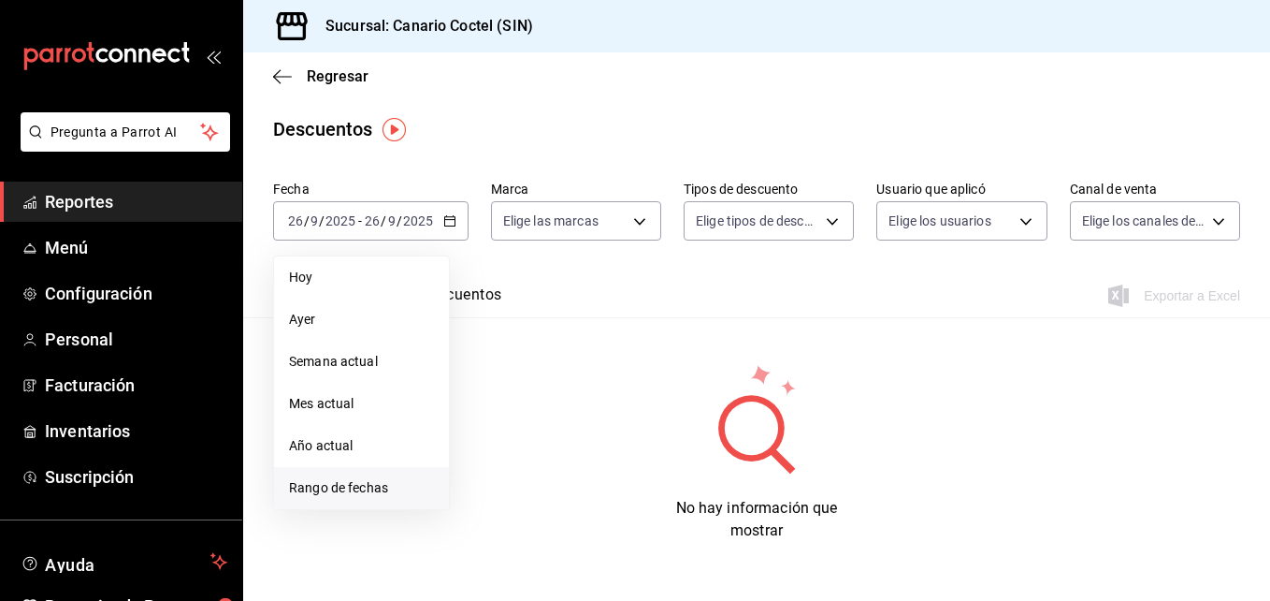
click at [373, 485] on span "Rango de fechas" at bounding box center [361, 488] width 145 height 20
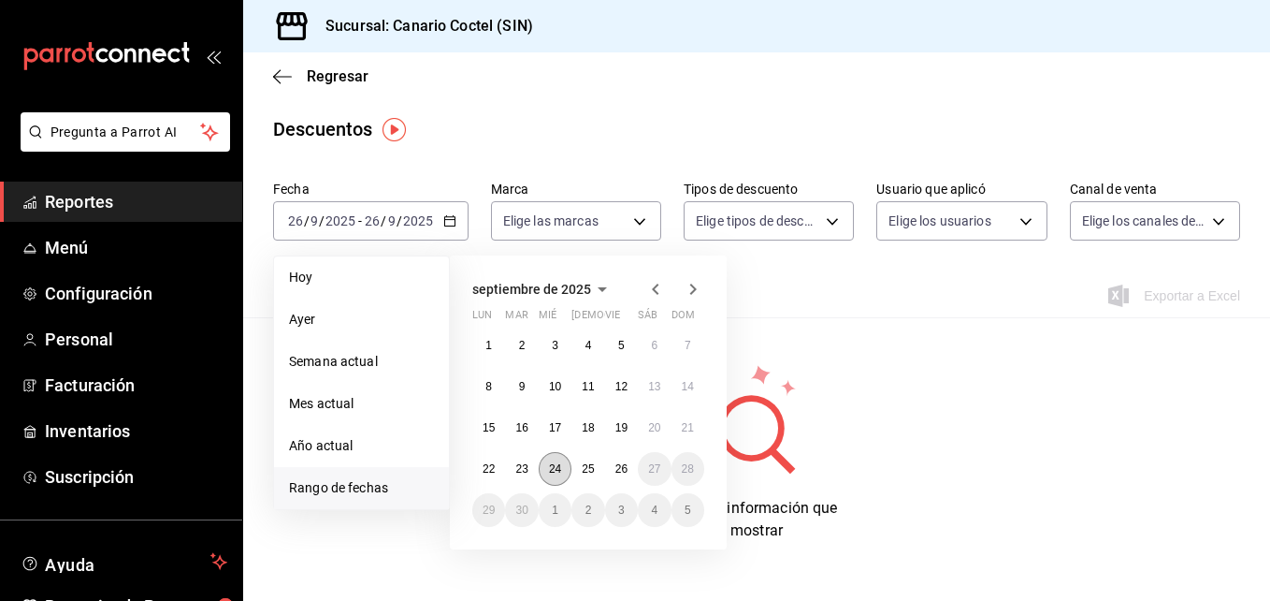
click at [558, 463] on abbr "24" at bounding box center [555, 468] width 12 height 13
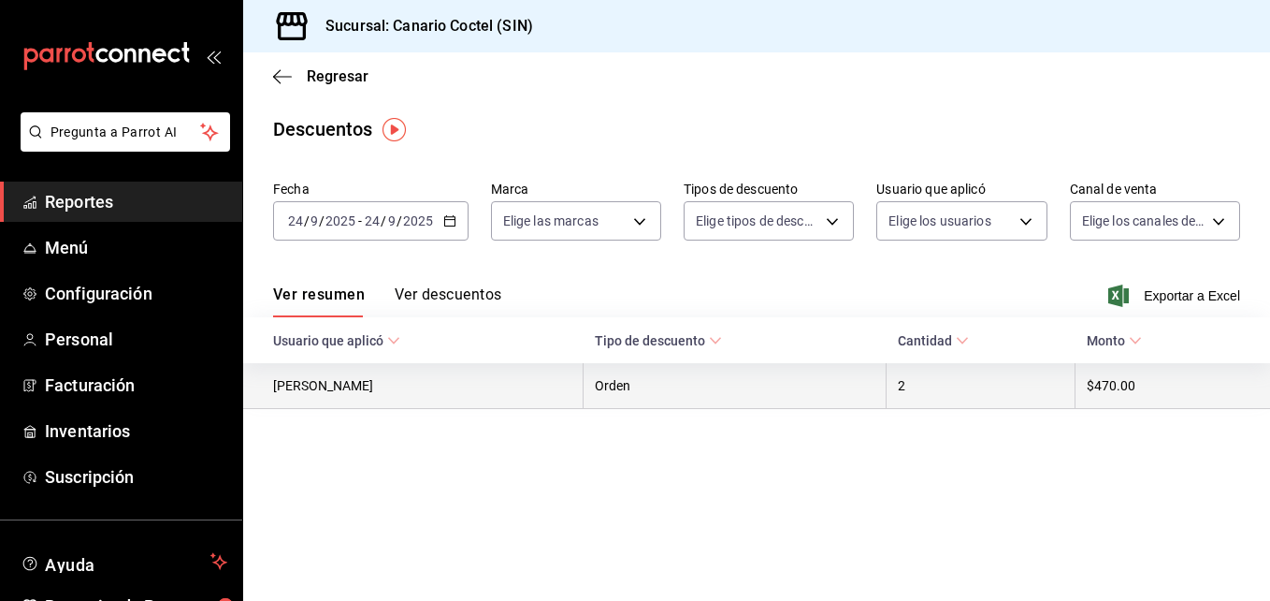
click at [621, 387] on th "Orden" at bounding box center [735, 386] width 303 height 46
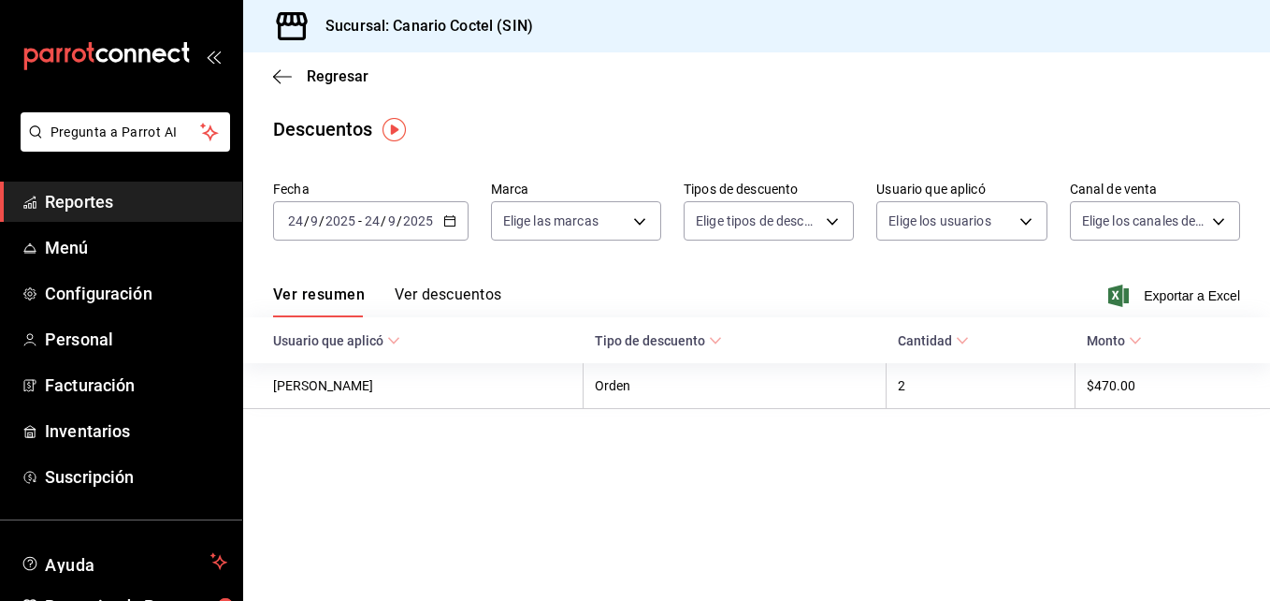
click at [483, 288] on button "Ver descuentos" at bounding box center [448, 301] width 107 height 32
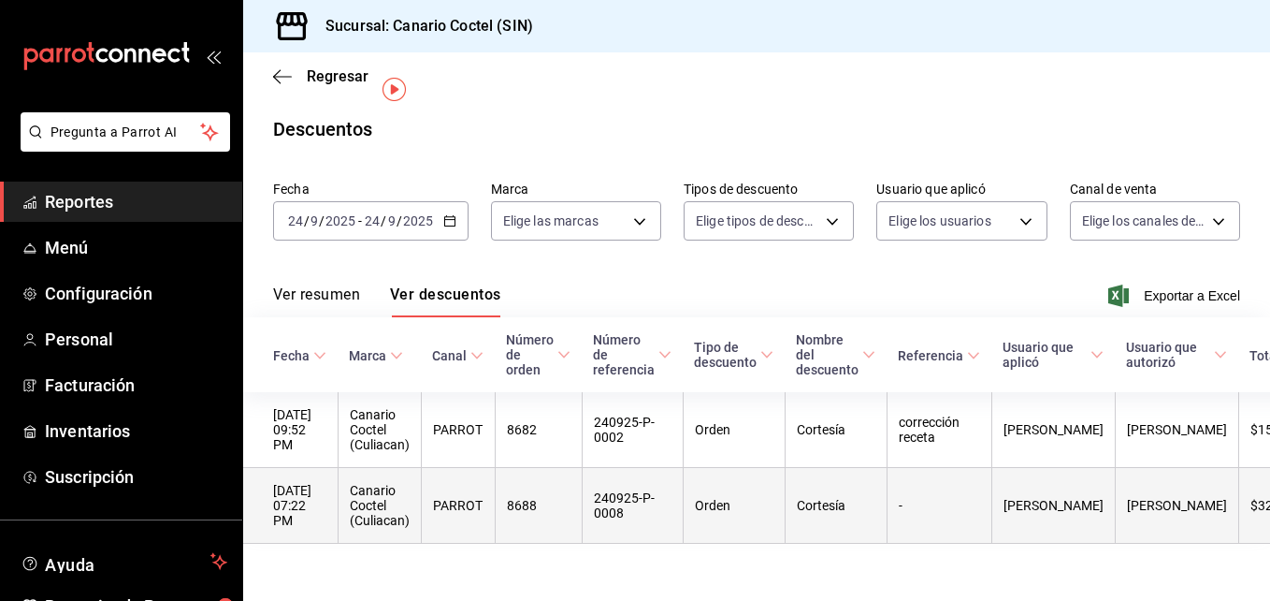
scroll to position [40, 0]
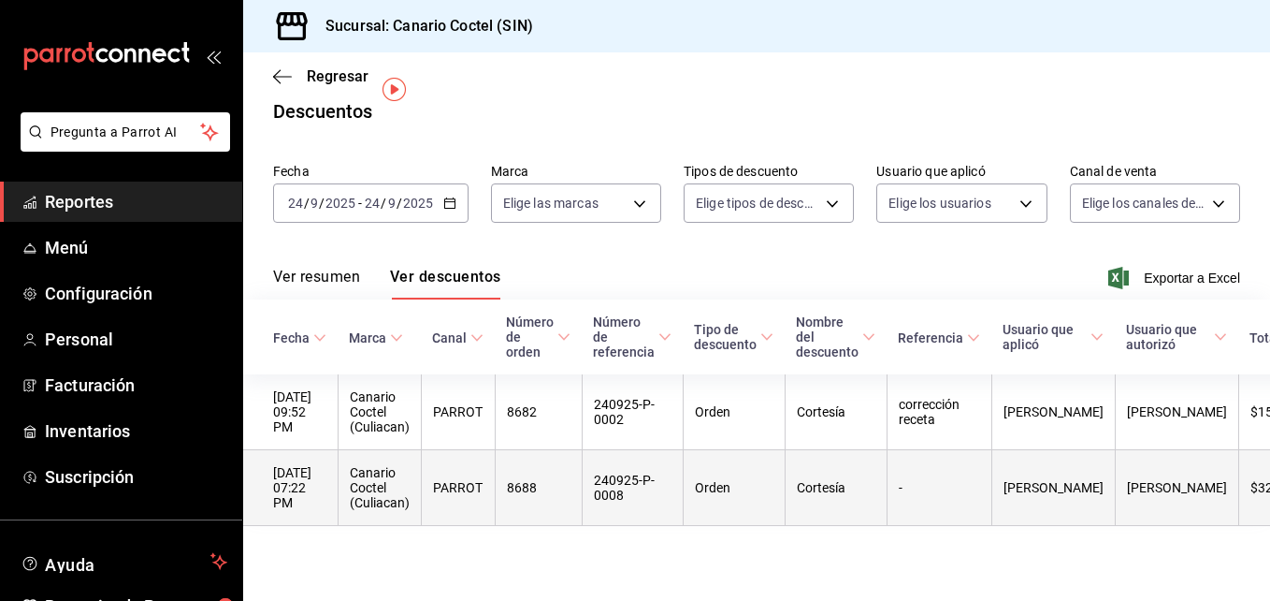
click at [634, 468] on th "240925-P-0008" at bounding box center [632, 488] width 101 height 76
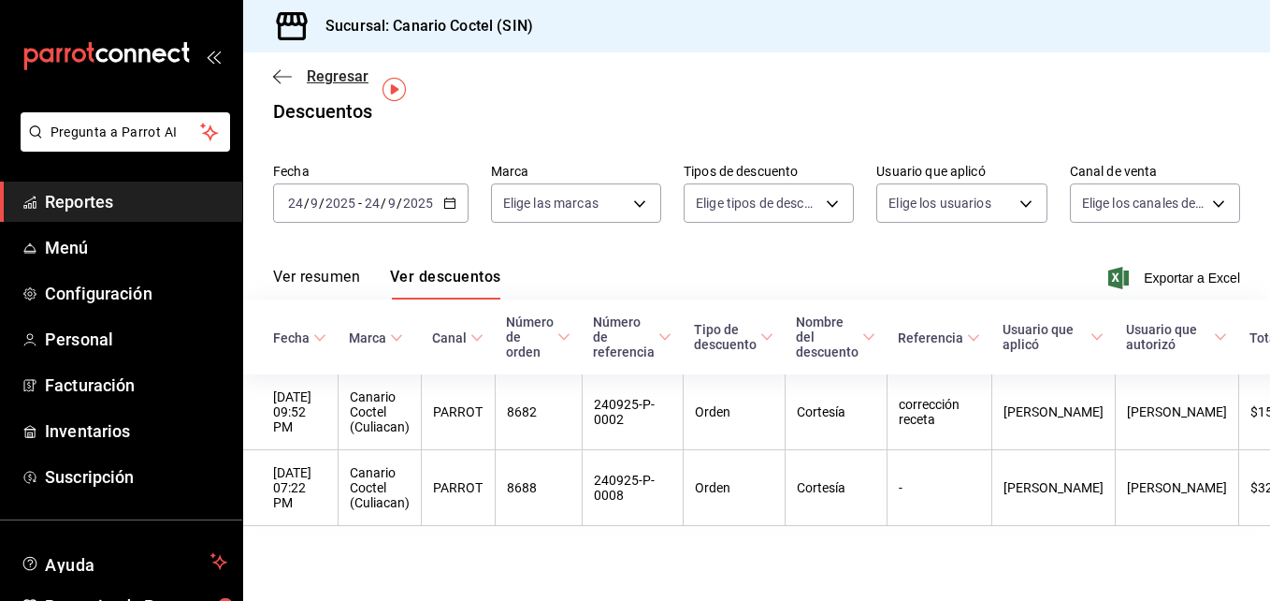
click at [283, 75] on icon "button" at bounding box center [282, 76] width 19 height 17
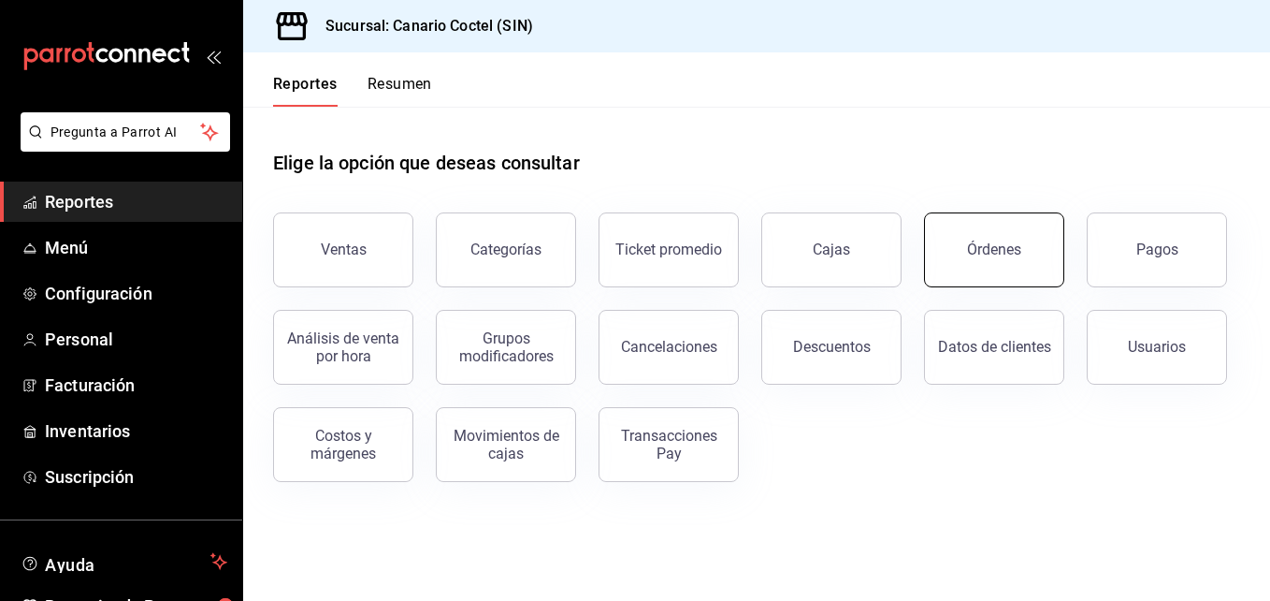
click at [1001, 242] on div "Órdenes" at bounding box center [994, 249] width 54 height 18
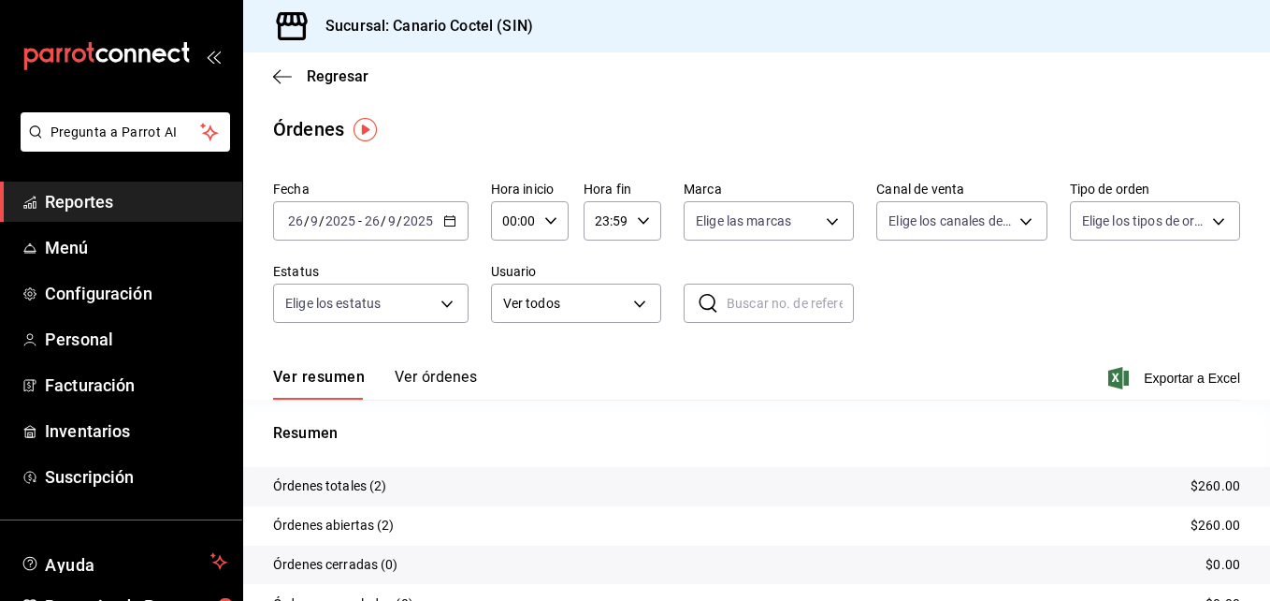
click at [451, 225] on icon "button" at bounding box center [449, 220] width 13 height 13
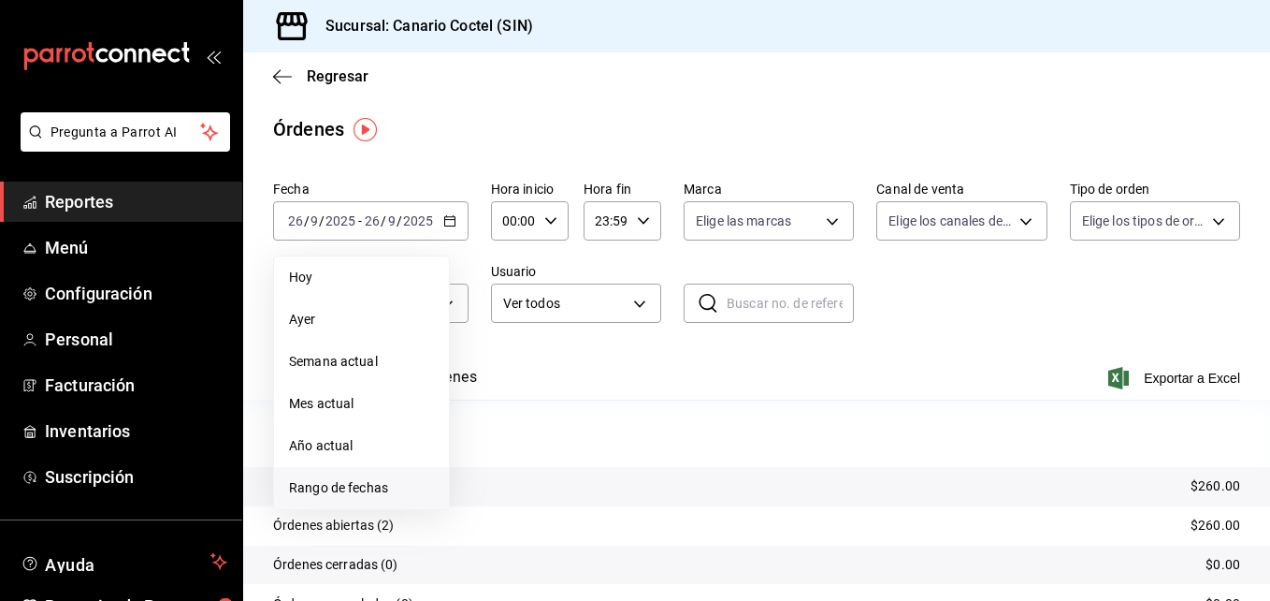
click at [374, 486] on span "Rango de fechas" at bounding box center [361, 488] width 145 height 20
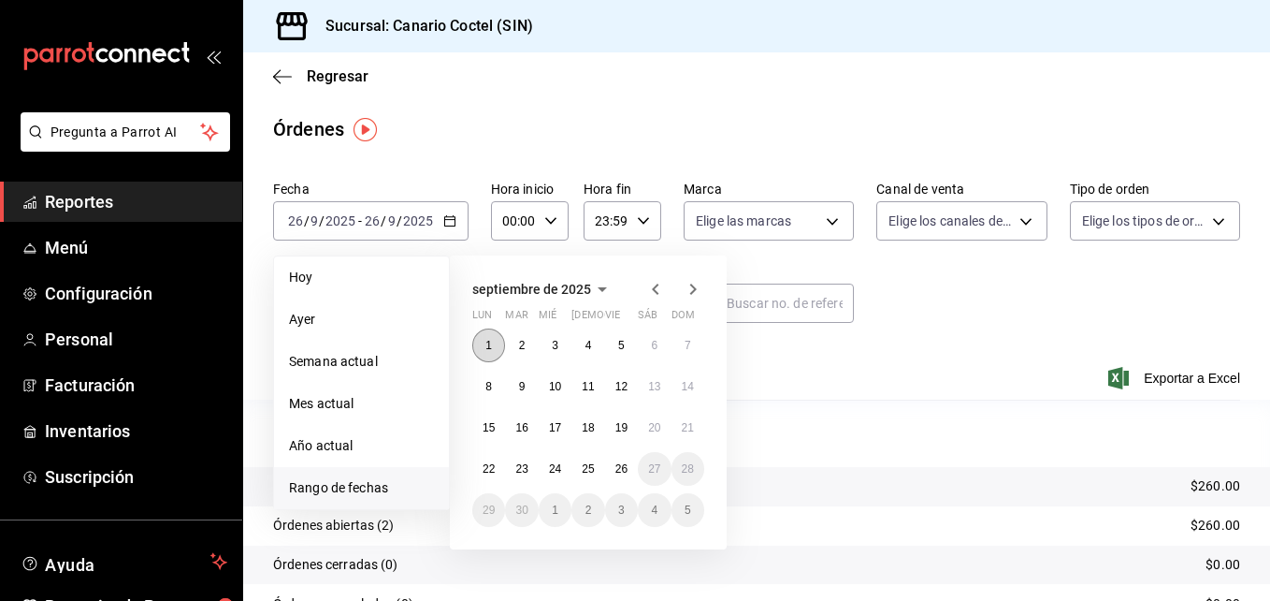
click at [493, 345] on button "1" at bounding box center [488, 345] width 33 height 34
click at [588, 469] on abbr "25" at bounding box center [588, 468] width 12 height 13
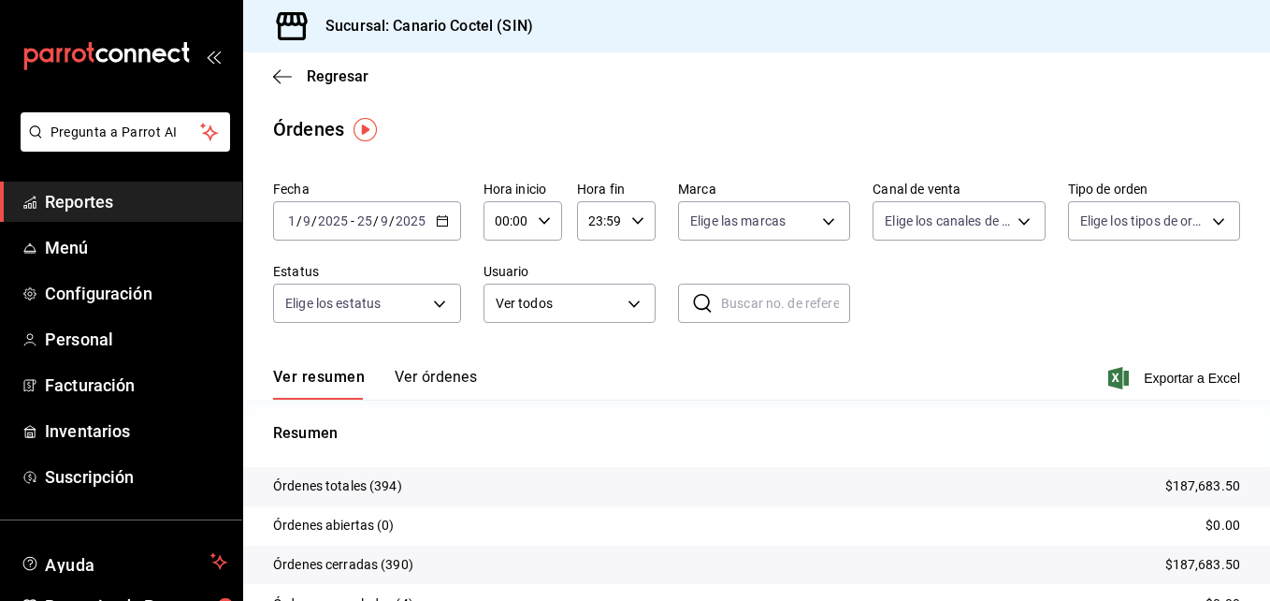
click at [445, 376] on button "Ver órdenes" at bounding box center [436, 384] width 82 height 32
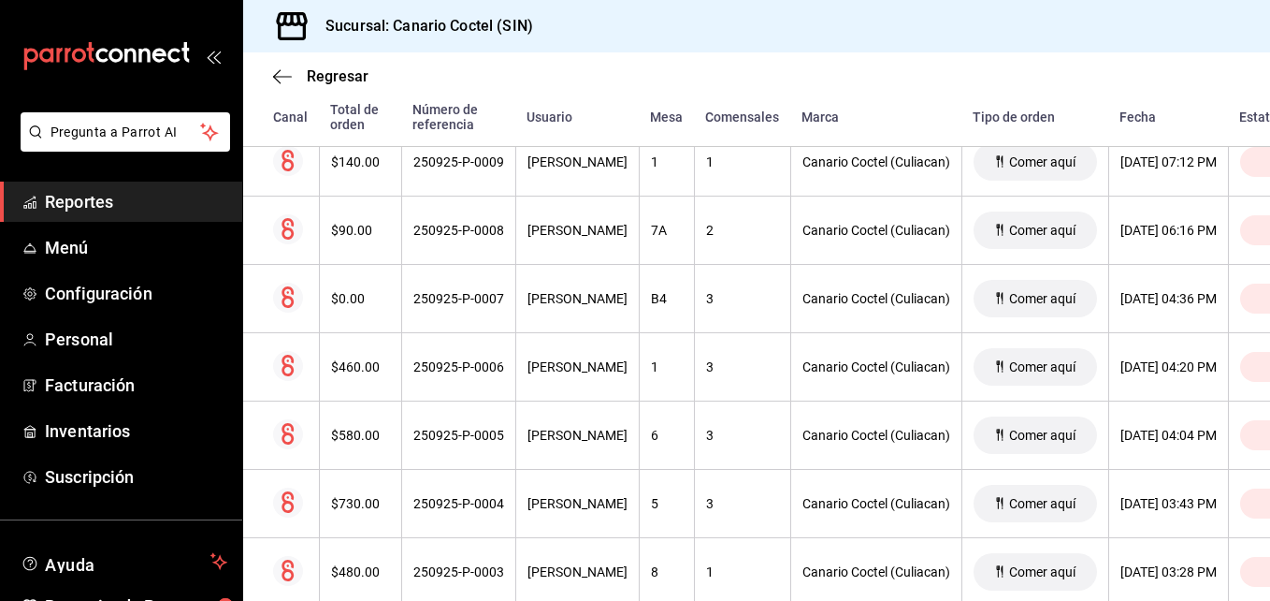
scroll to position [596, 0]
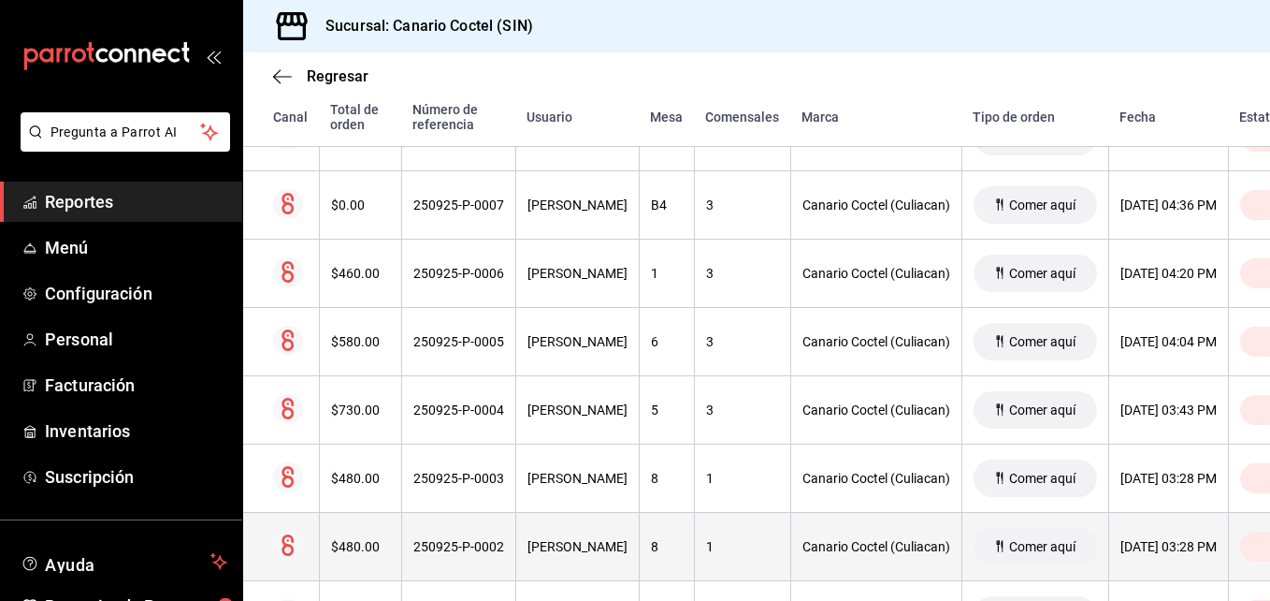
click at [472, 545] on div "250925-P-0002" at bounding box center [458, 546] width 91 height 15
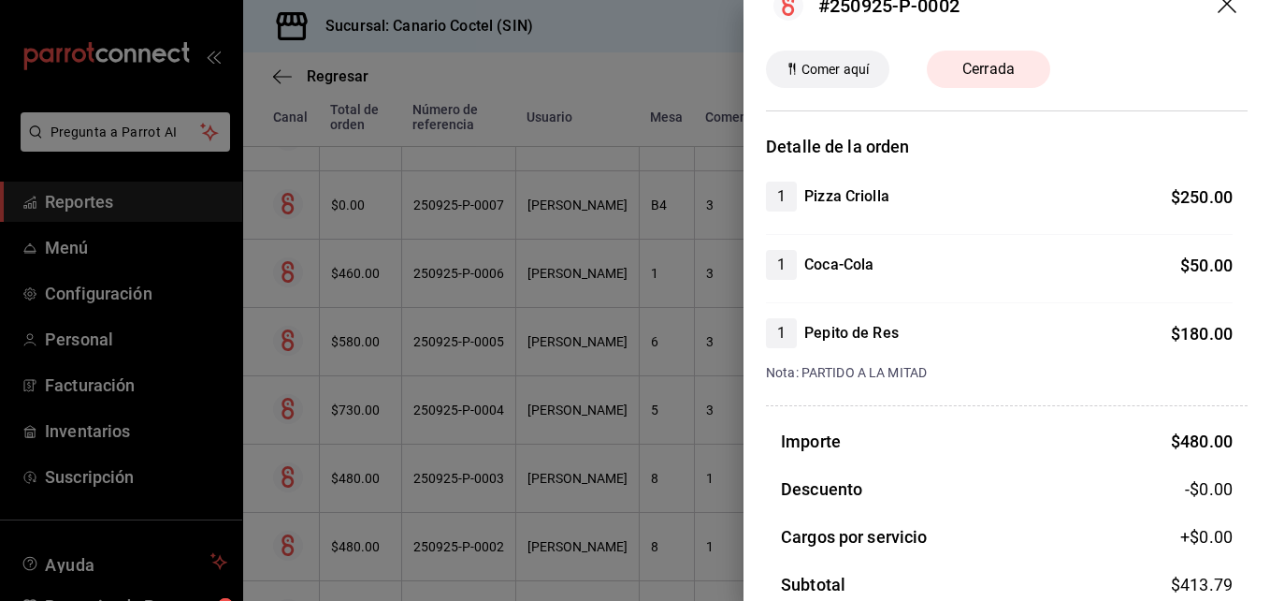
scroll to position [0, 0]
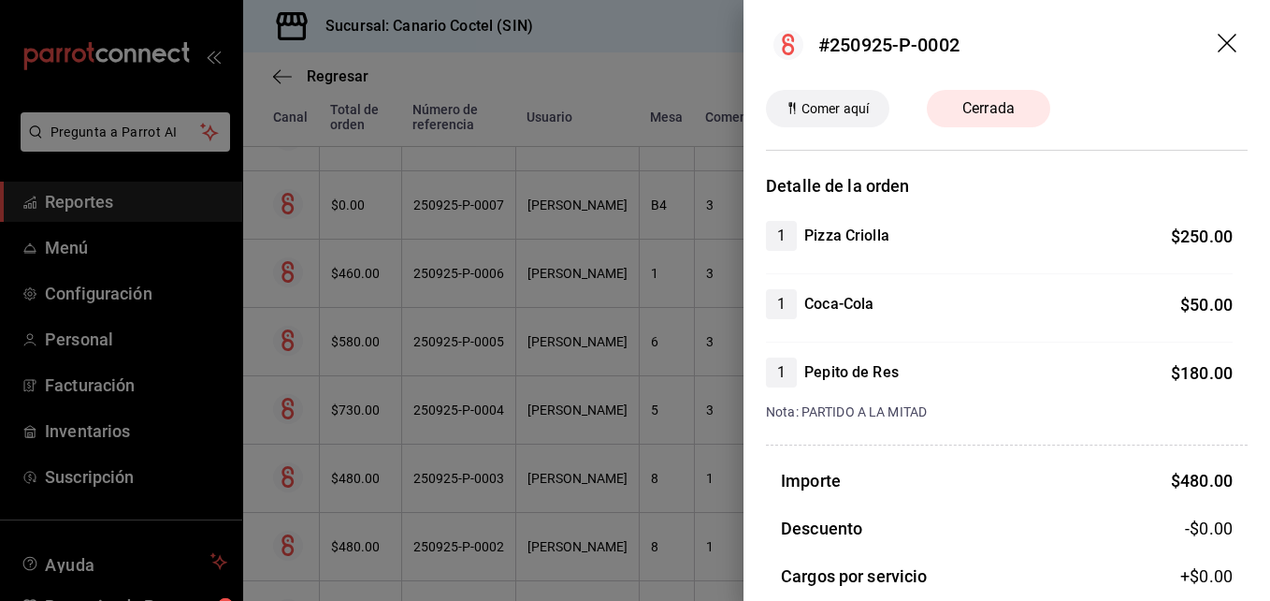
click at [1224, 36] on icon "drag" at bounding box center [1229, 45] width 22 height 22
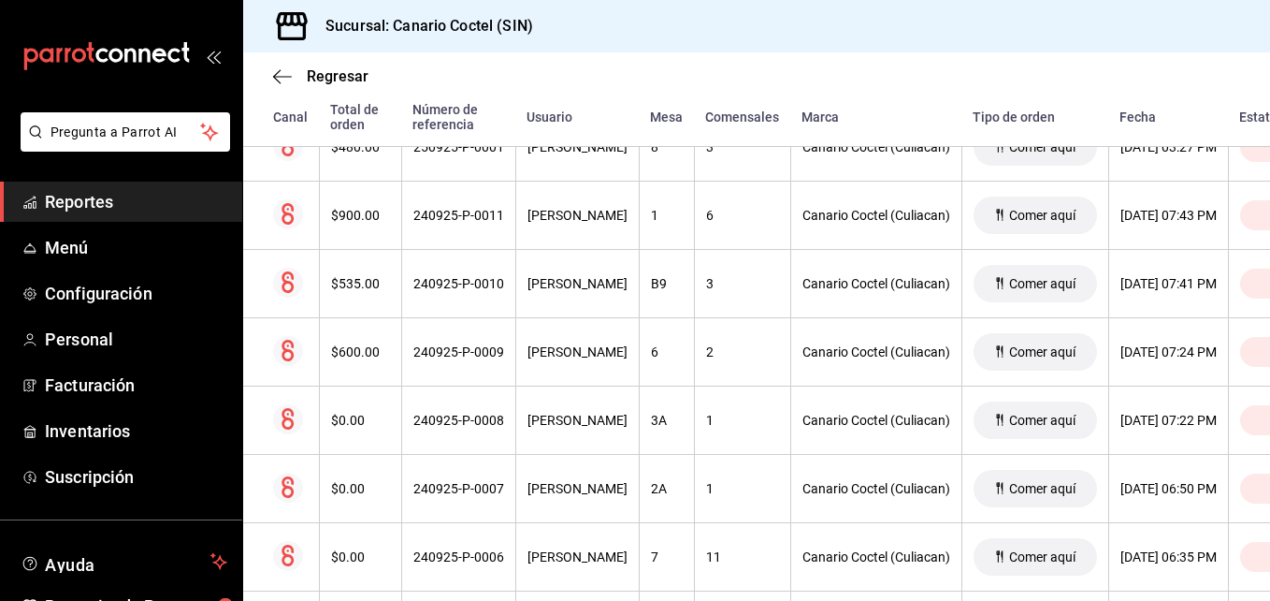
scroll to position [1157, 0]
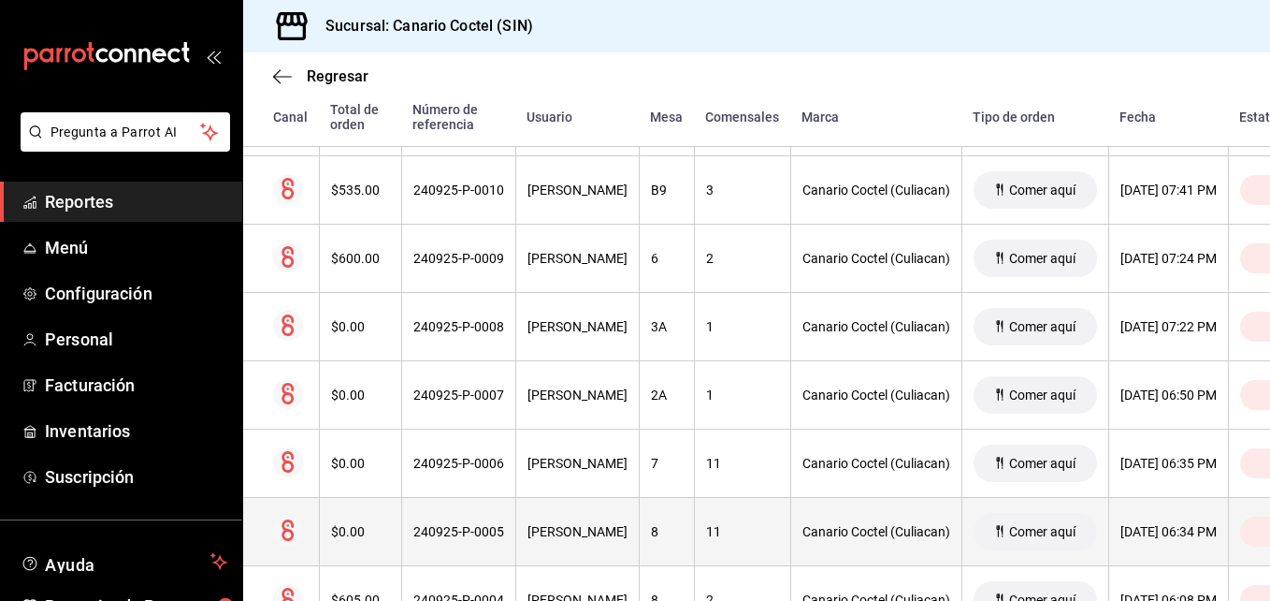
click at [458, 530] on div "240925-P-0005" at bounding box center [458, 531] width 91 height 15
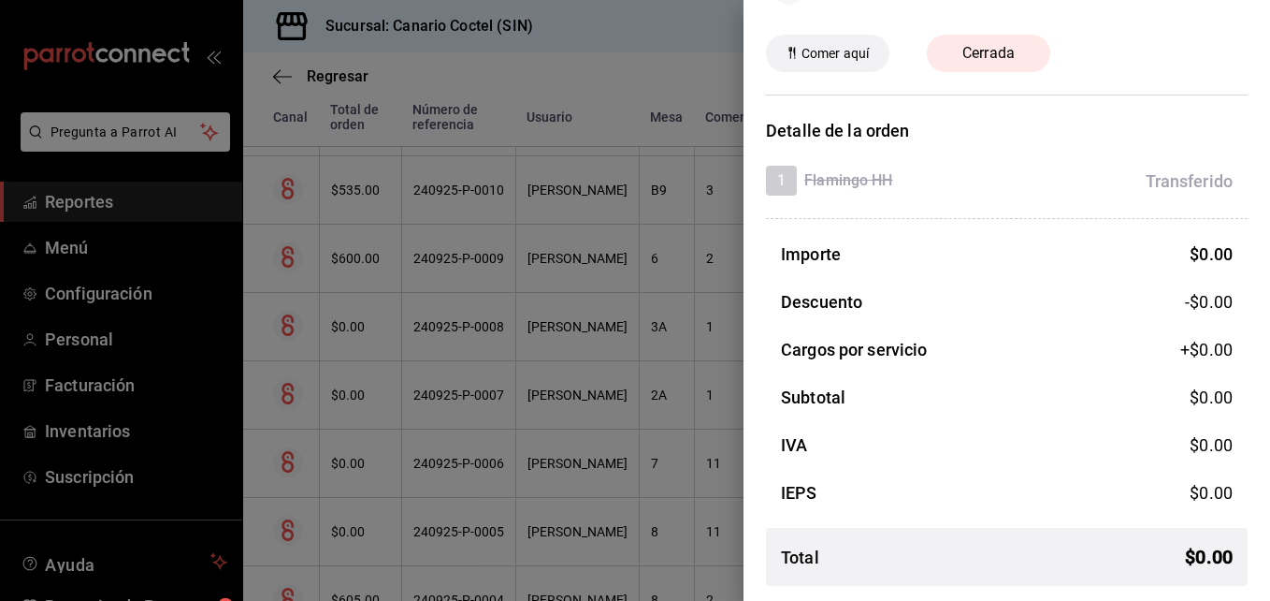
scroll to position [0, 0]
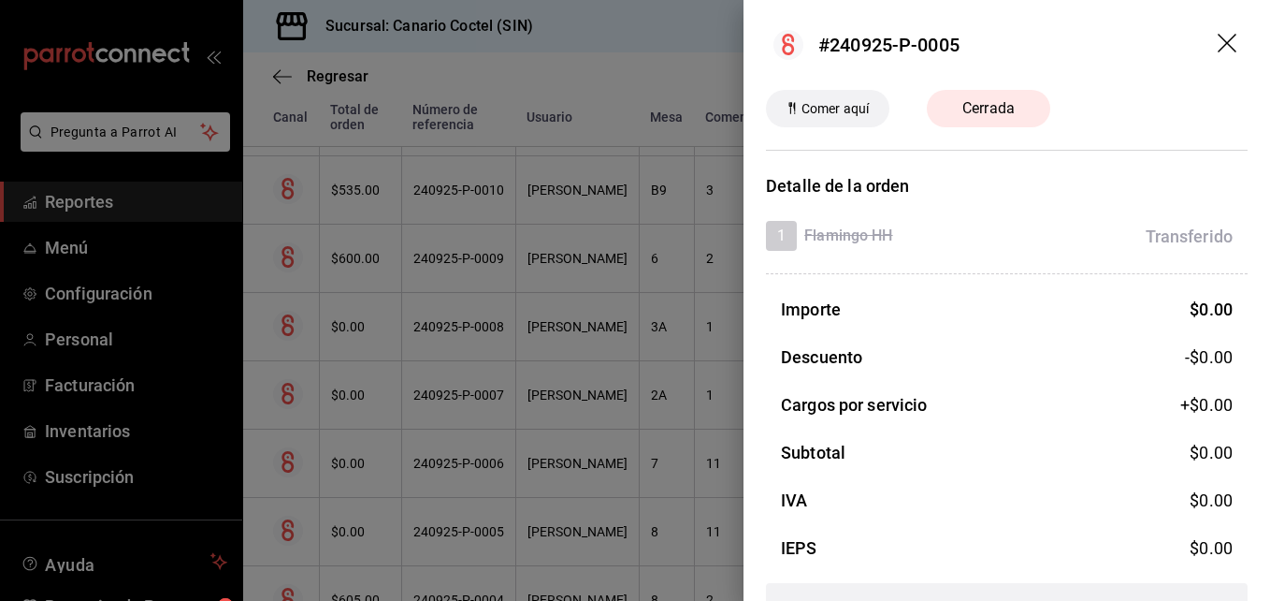
click at [1218, 40] on icon "drag" at bounding box center [1227, 43] width 19 height 19
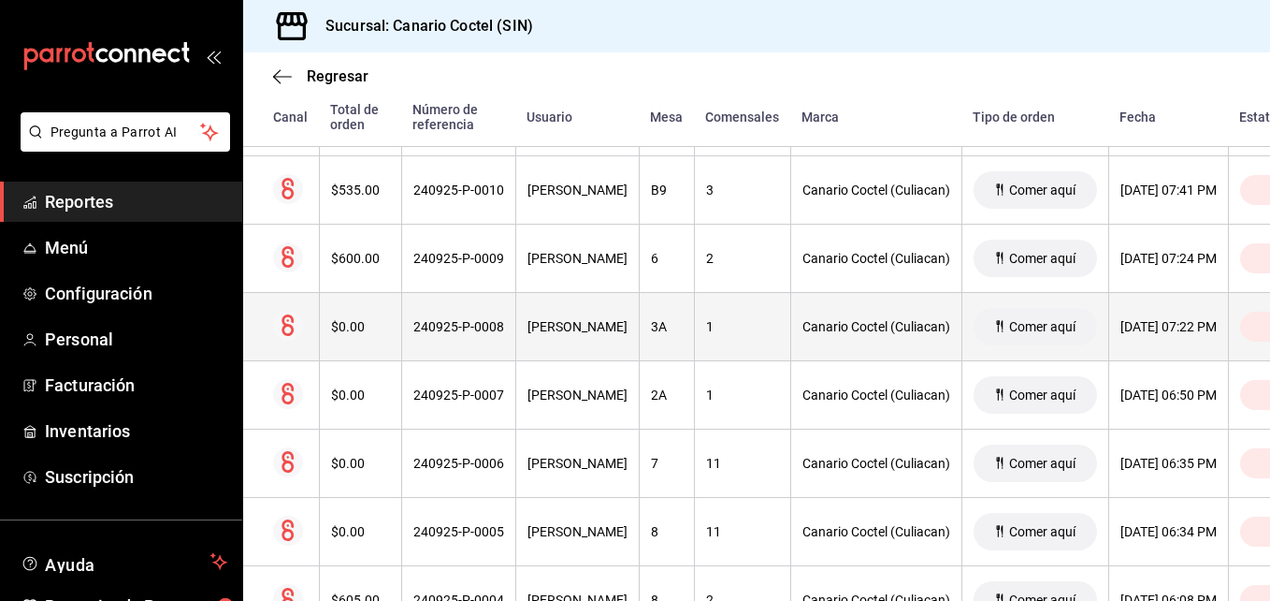
scroll to position [1344, 0]
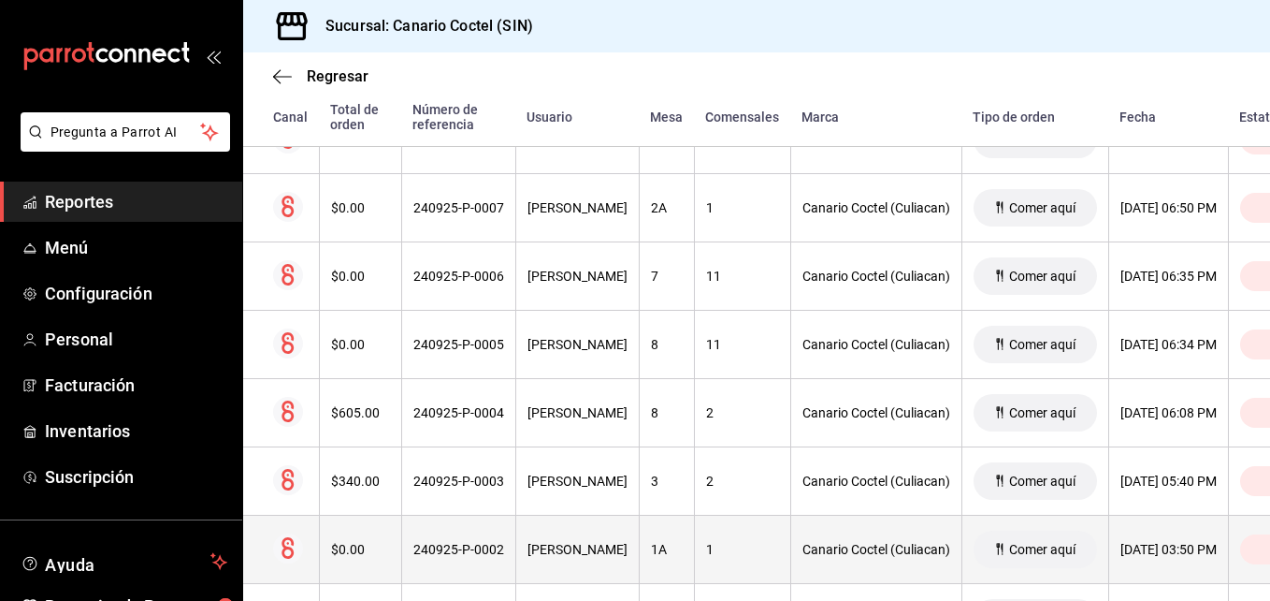
click at [458, 553] on div "240925-P-0002" at bounding box center [458, 549] width 91 height 15
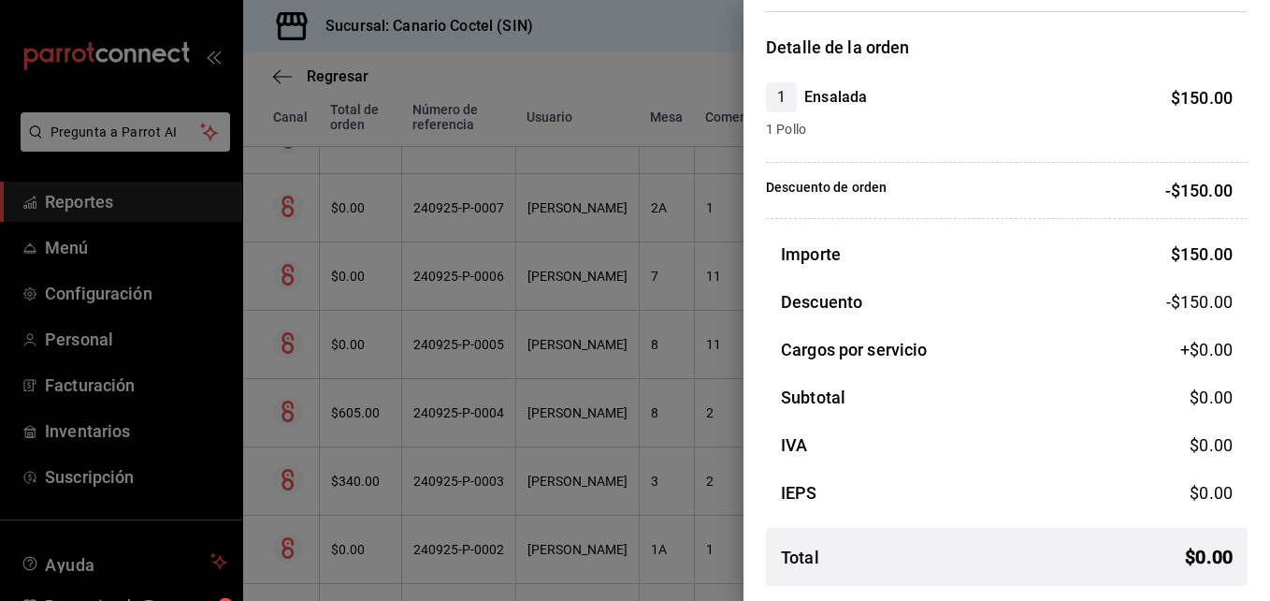
scroll to position [45, 0]
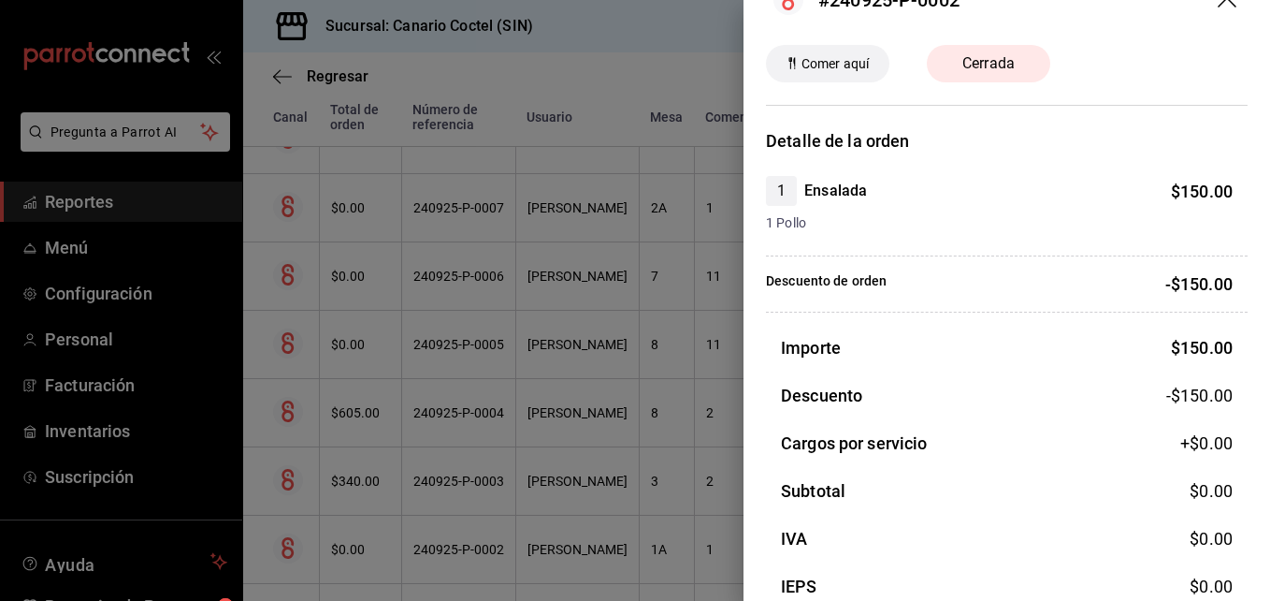
click at [1218, 5] on icon "drag" at bounding box center [1229, 0] width 22 height 22
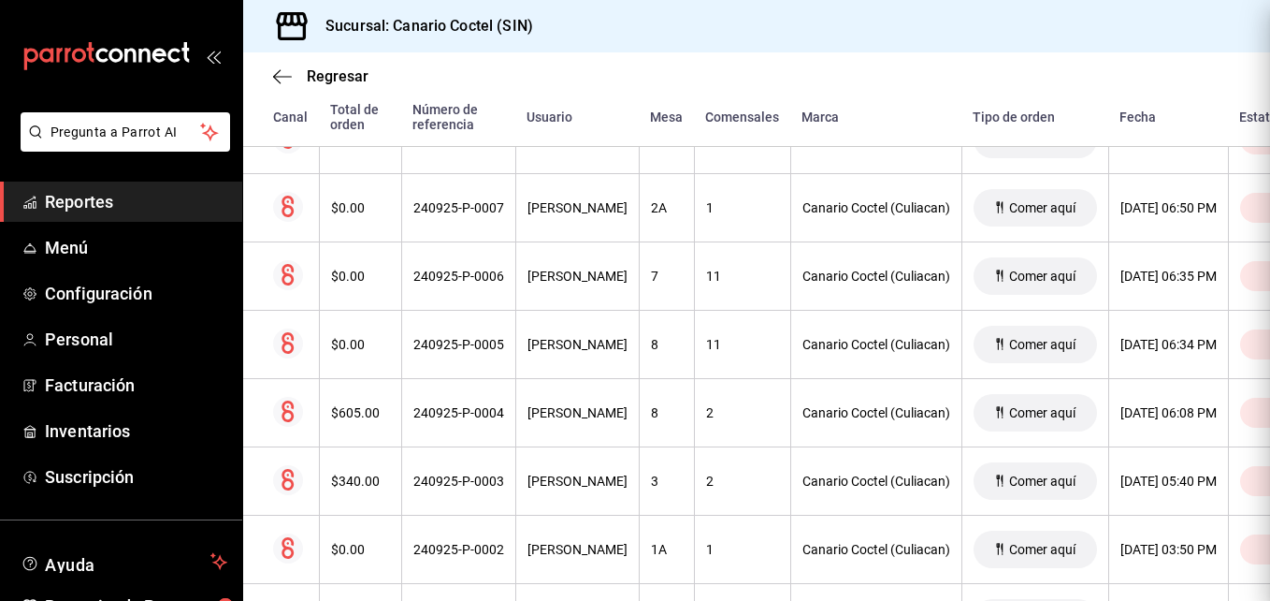
scroll to position [0, 0]
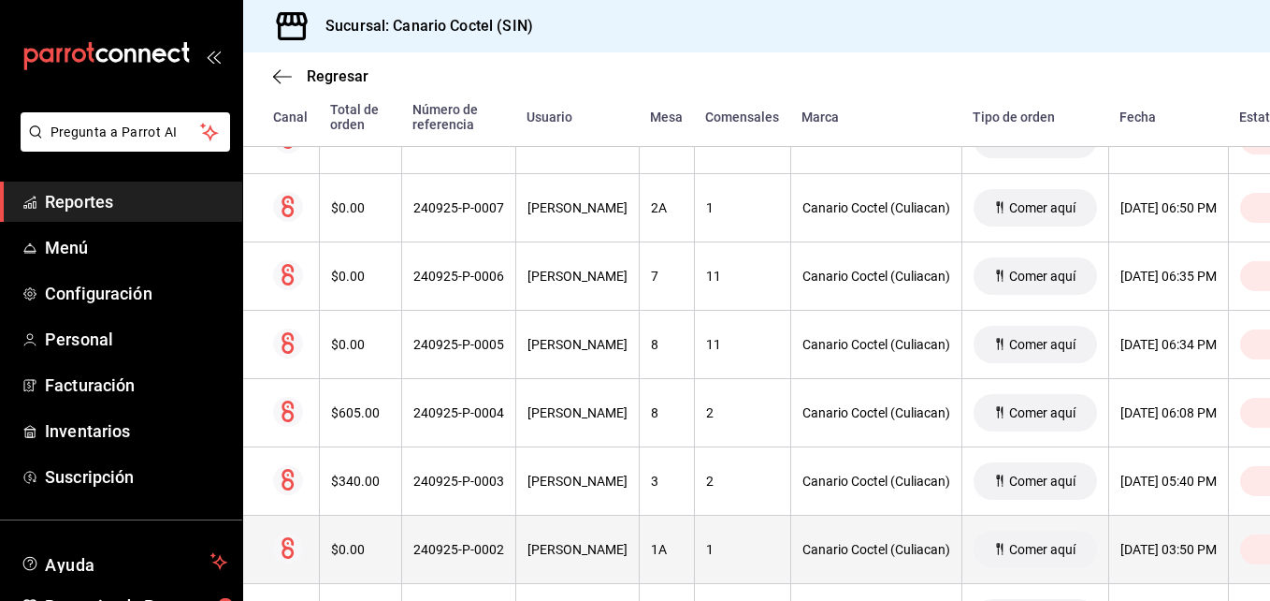
click at [543, 553] on div "[PERSON_NAME]" at bounding box center [578, 549] width 100 height 15
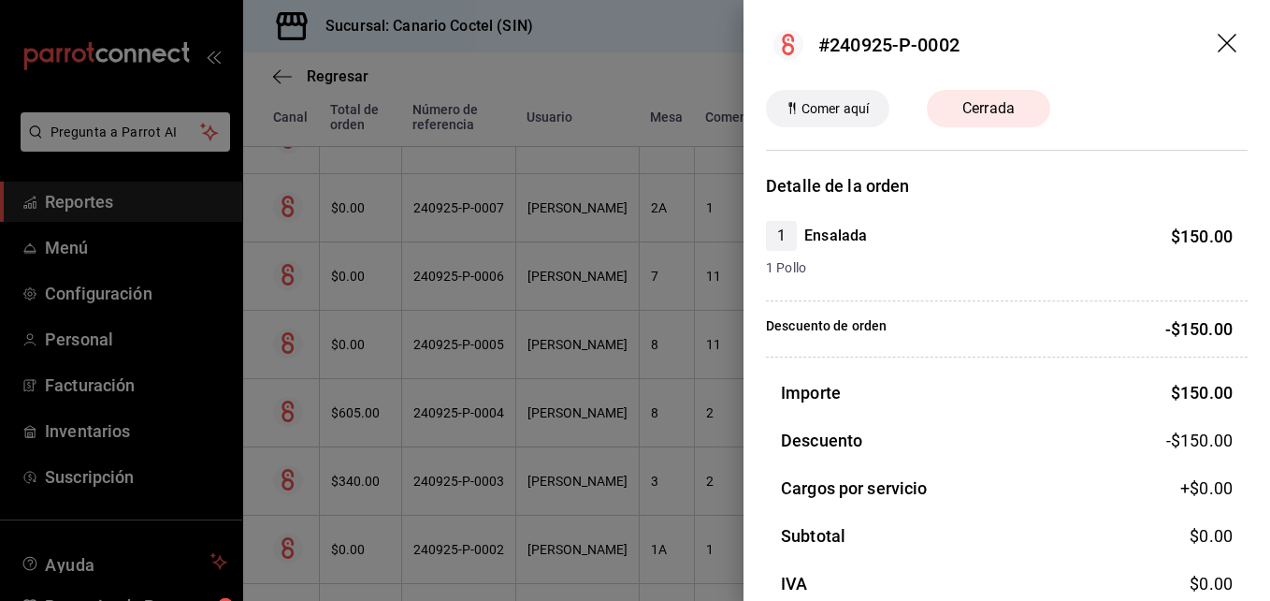
click at [604, 357] on div at bounding box center [635, 300] width 1270 height 601
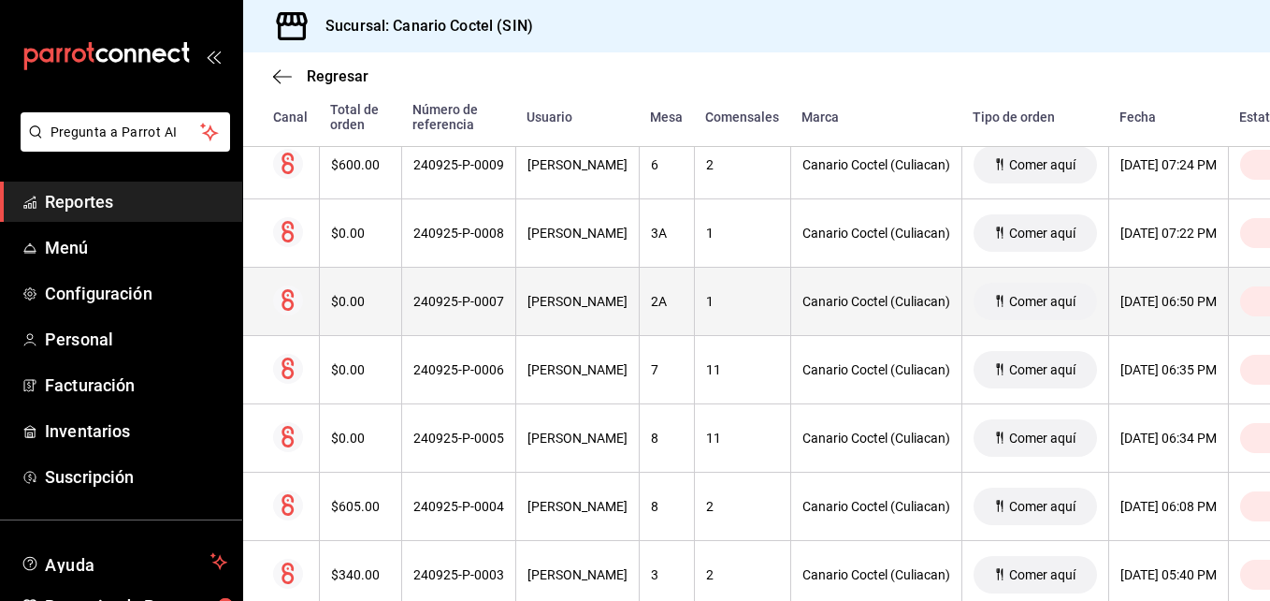
scroll to position [1157, 0]
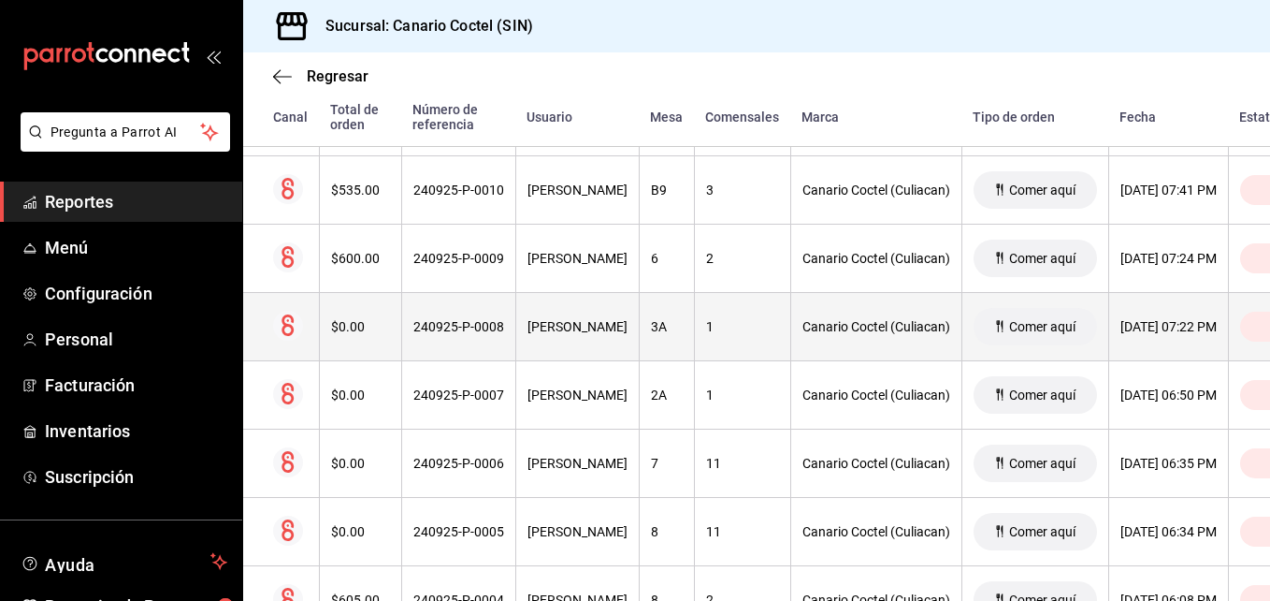
click at [408, 328] on th "240925-P-0008" at bounding box center [458, 327] width 114 height 68
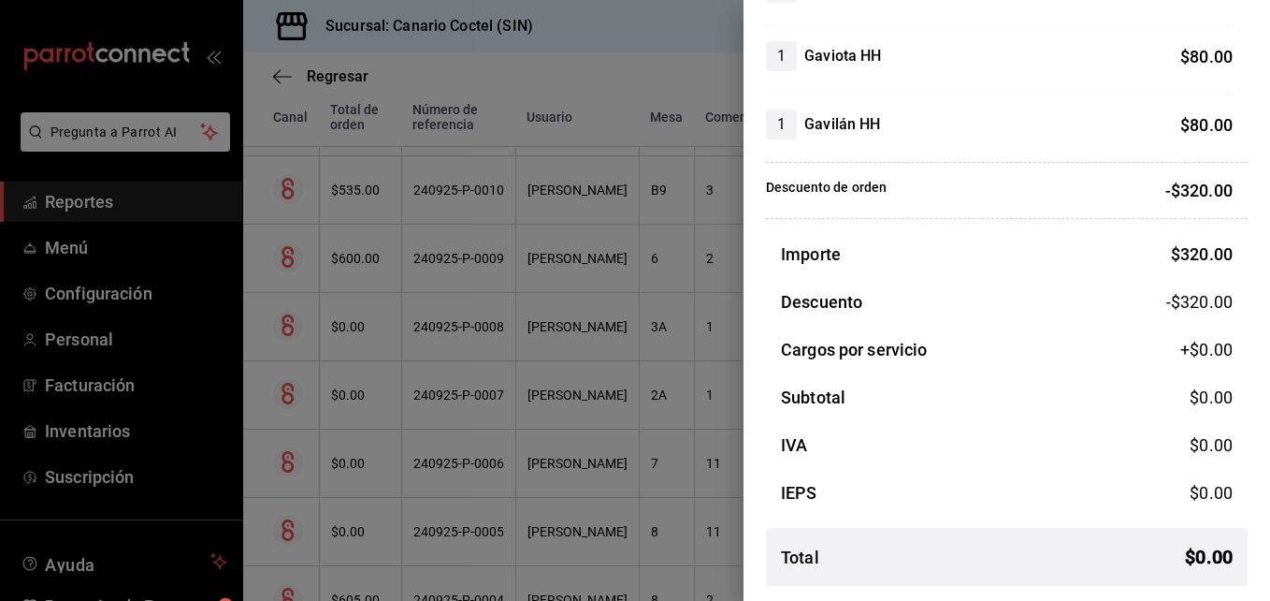
scroll to position [0, 0]
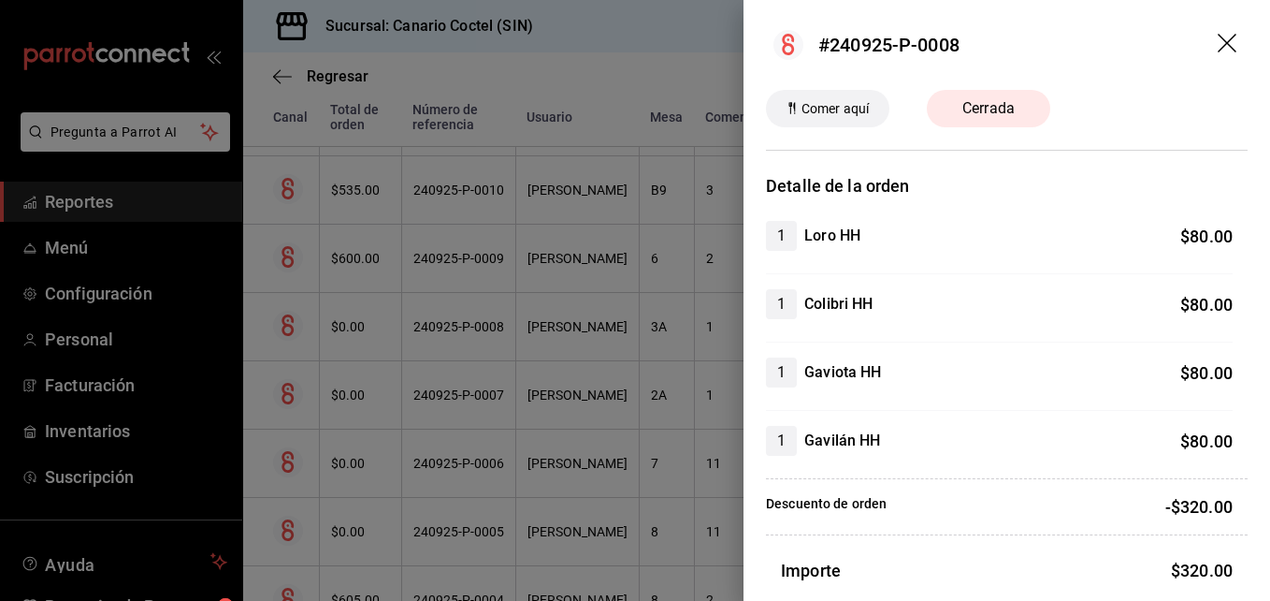
click at [1218, 40] on icon "drag" at bounding box center [1229, 45] width 22 height 22
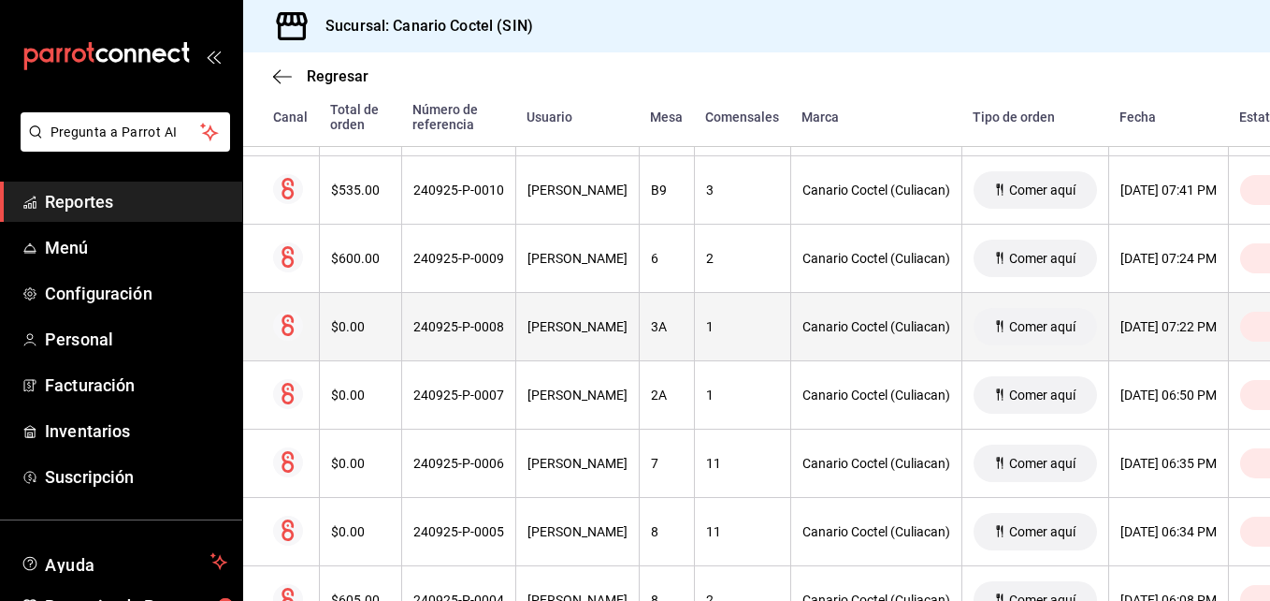
click at [456, 325] on div "240925-P-0008" at bounding box center [458, 326] width 91 height 15
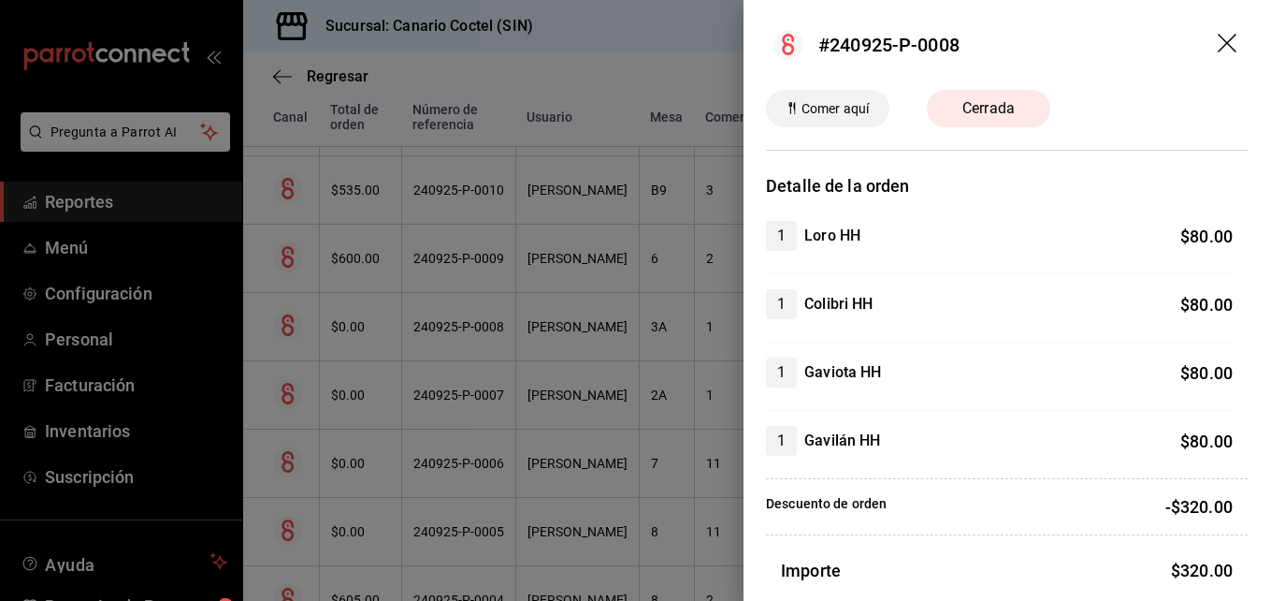
click at [456, 325] on div at bounding box center [635, 300] width 1270 height 601
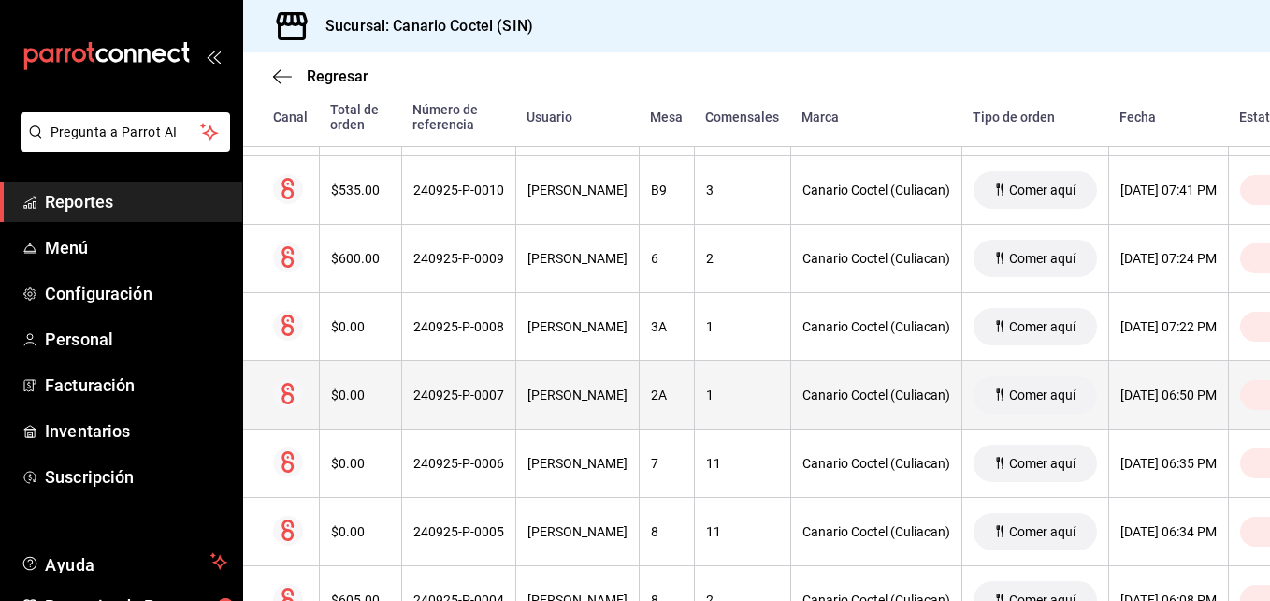
click at [471, 393] on div "240925-P-0007" at bounding box center [458, 394] width 91 height 15
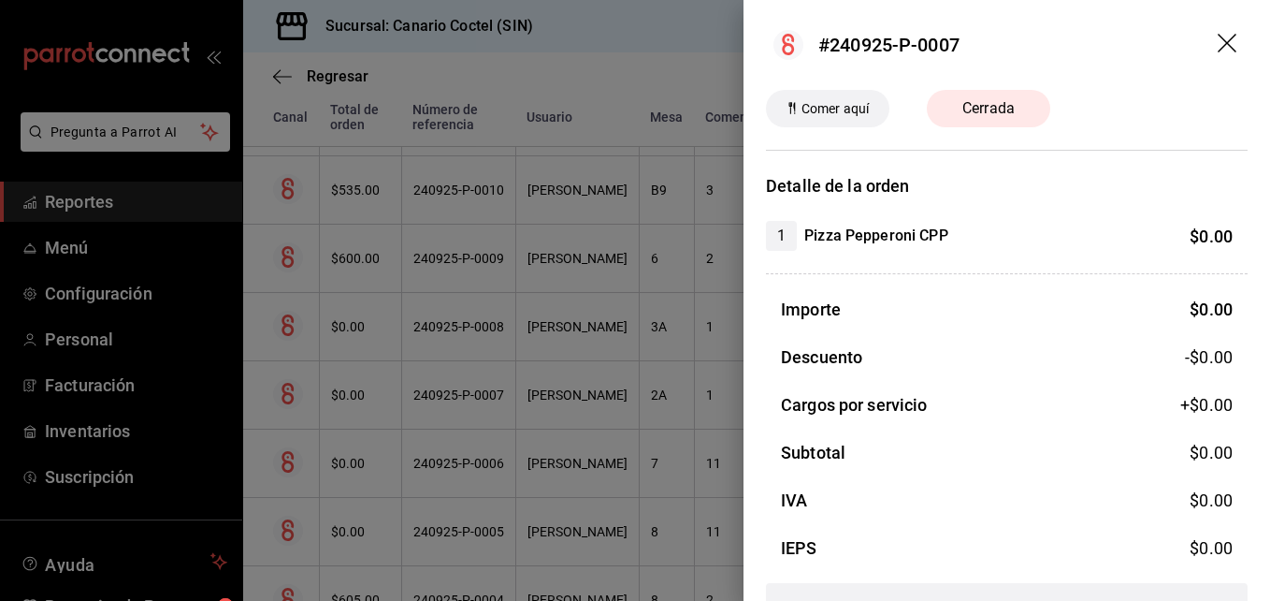
click at [471, 393] on div at bounding box center [635, 300] width 1270 height 601
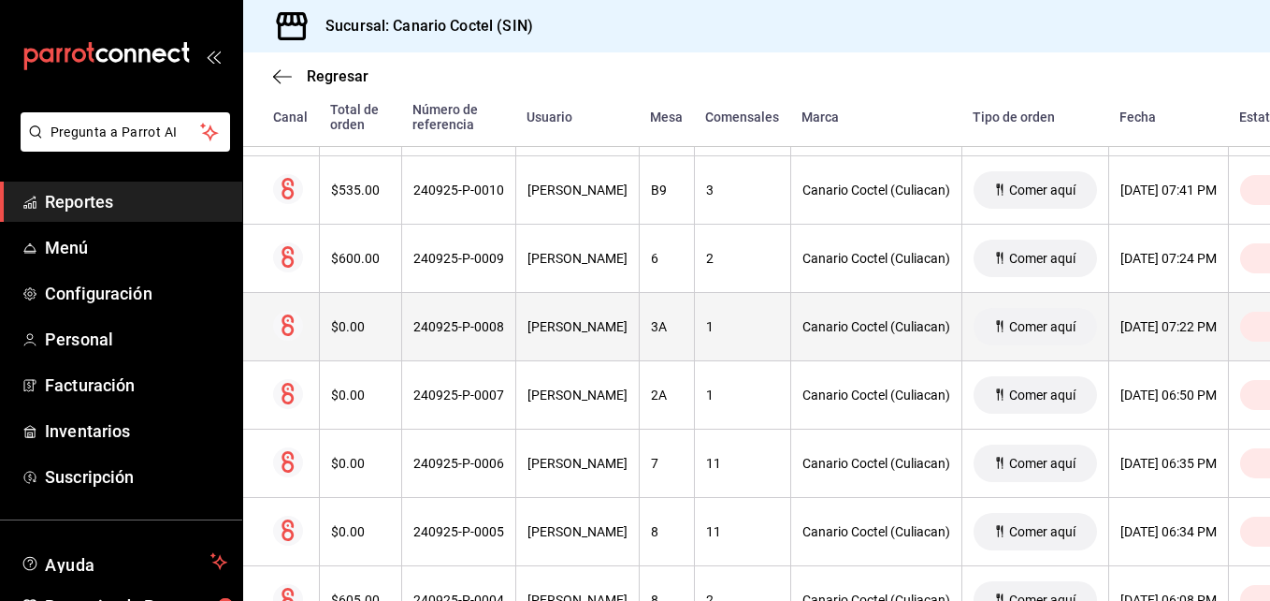
click at [486, 328] on div "240925-P-0008" at bounding box center [458, 326] width 91 height 15
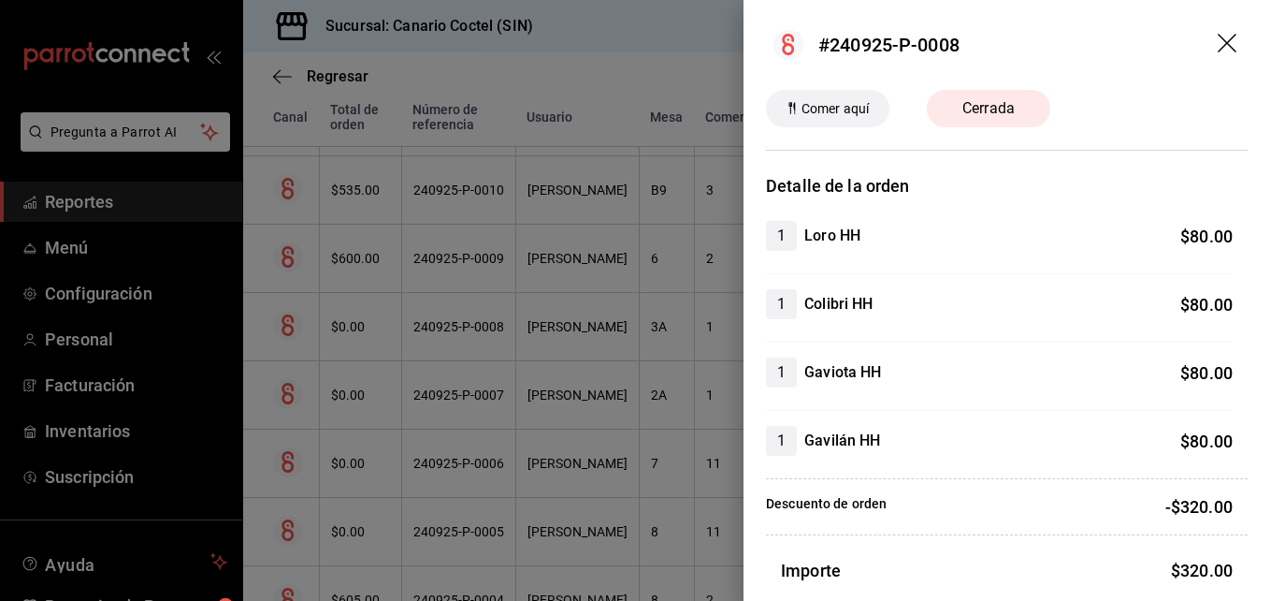
click at [469, 398] on div at bounding box center [635, 300] width 1270 height 601
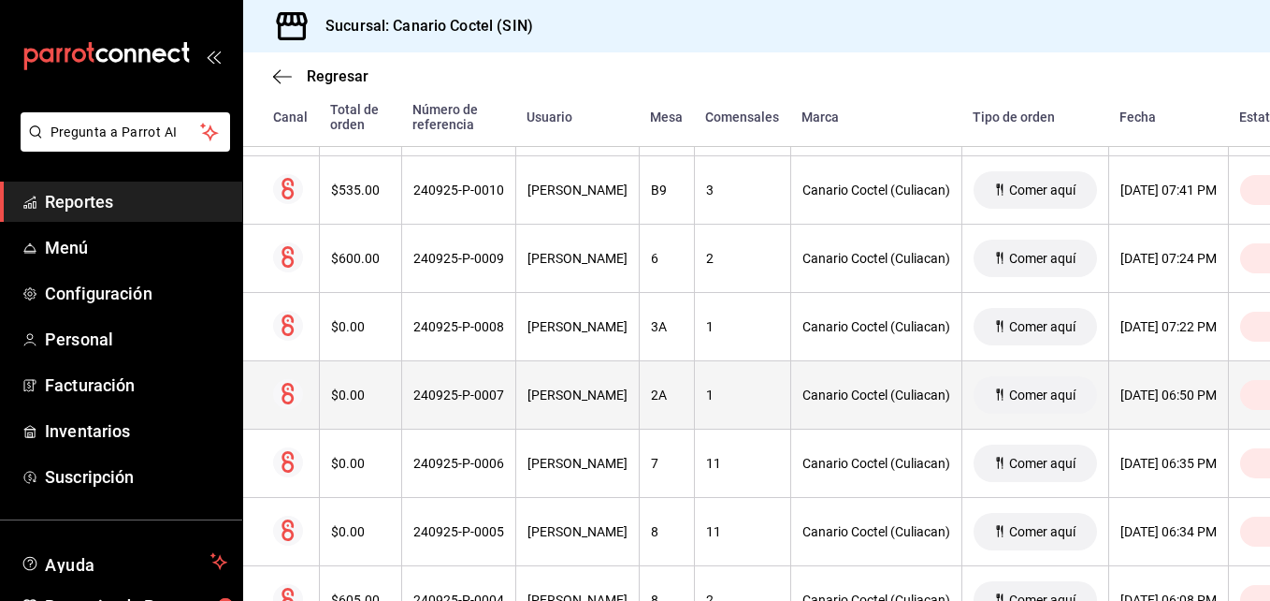
click at [469, 396] on div "240925-P-0007" at bounding box center [458, 394] width 91 height 15
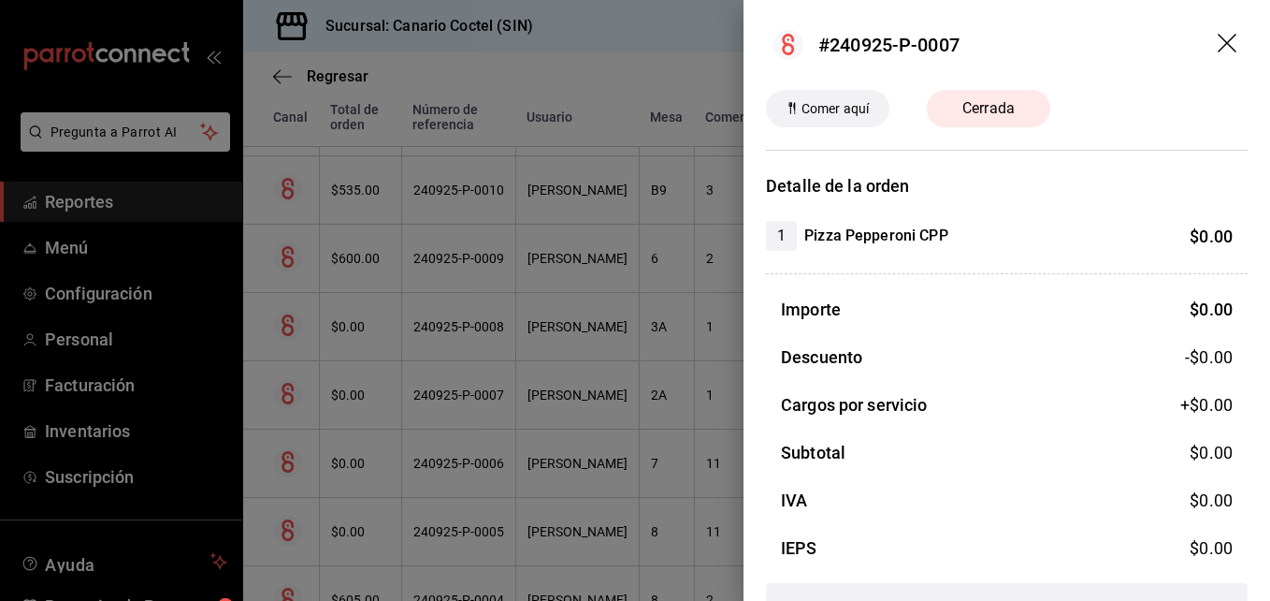
click at [1218, 41] on icon "drag" at bounding box center [1227, 43] width 19 height 19
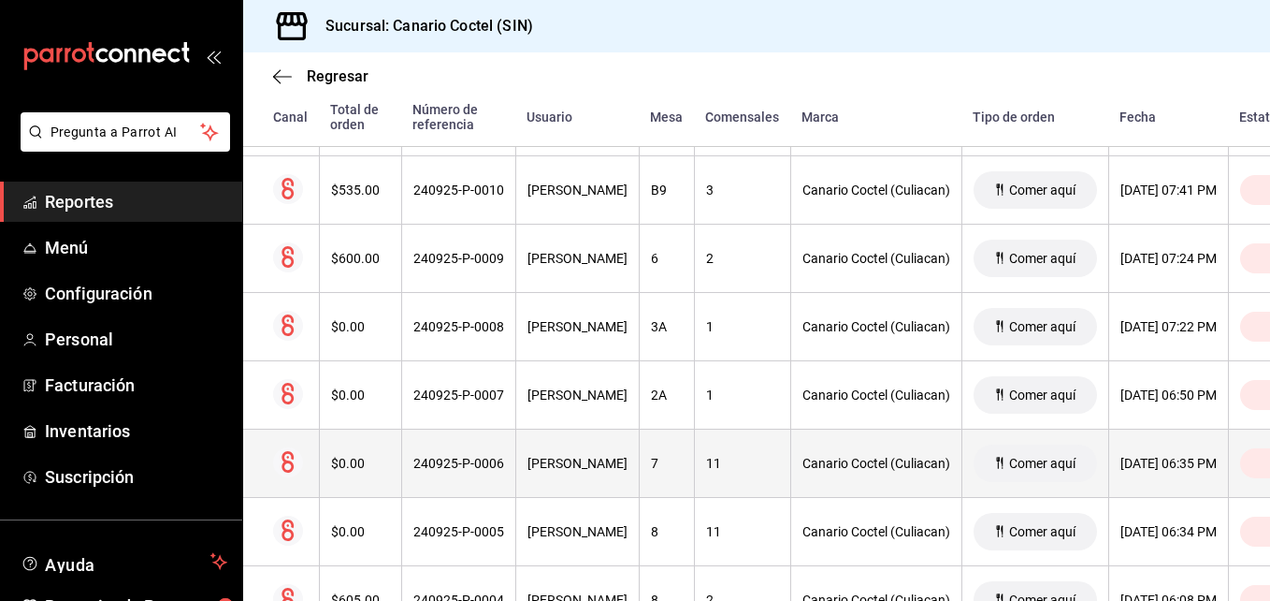
click at [465, 462] on div "240925-P-0006" at bounding box center [458, 463] width 91 height 15
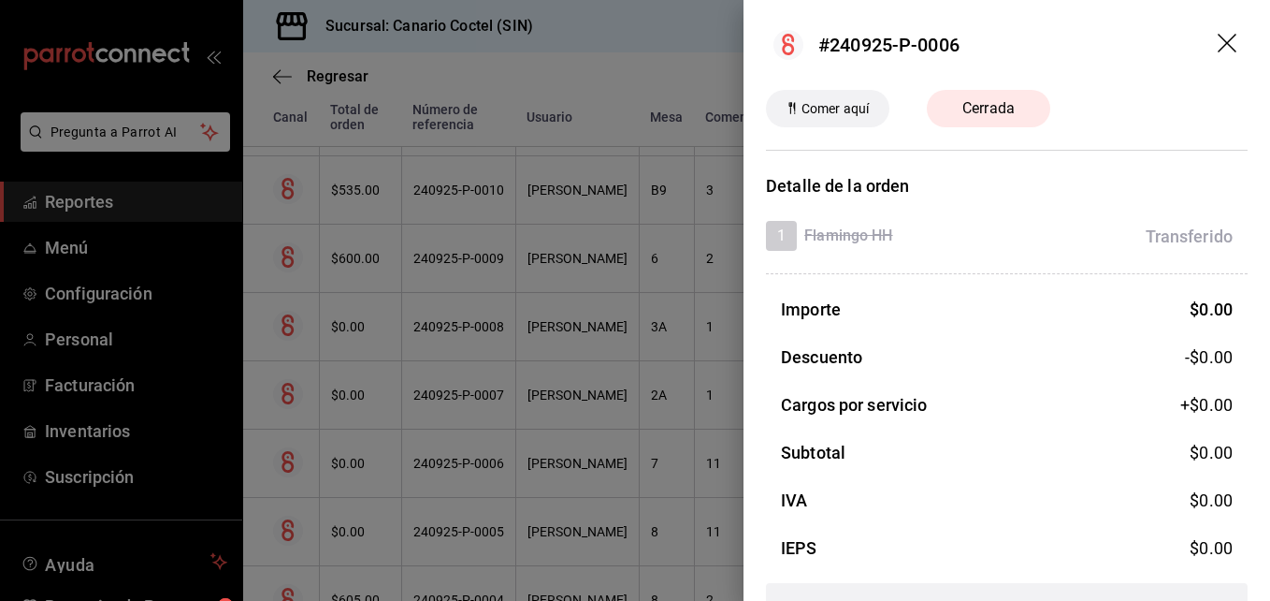
click at [465, 462] on div at bounding box center [635, 300] width 1270 height 601
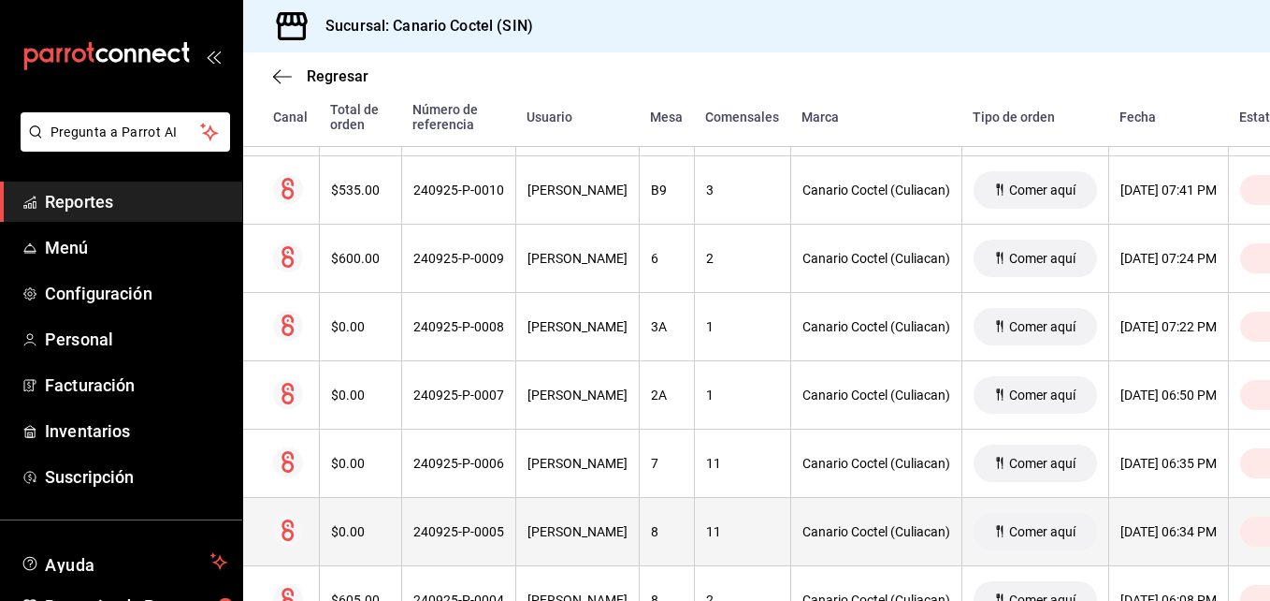
click at [472, 530] on div "240925-P-0005" at bounding box center [458, 531] width 91 height 15
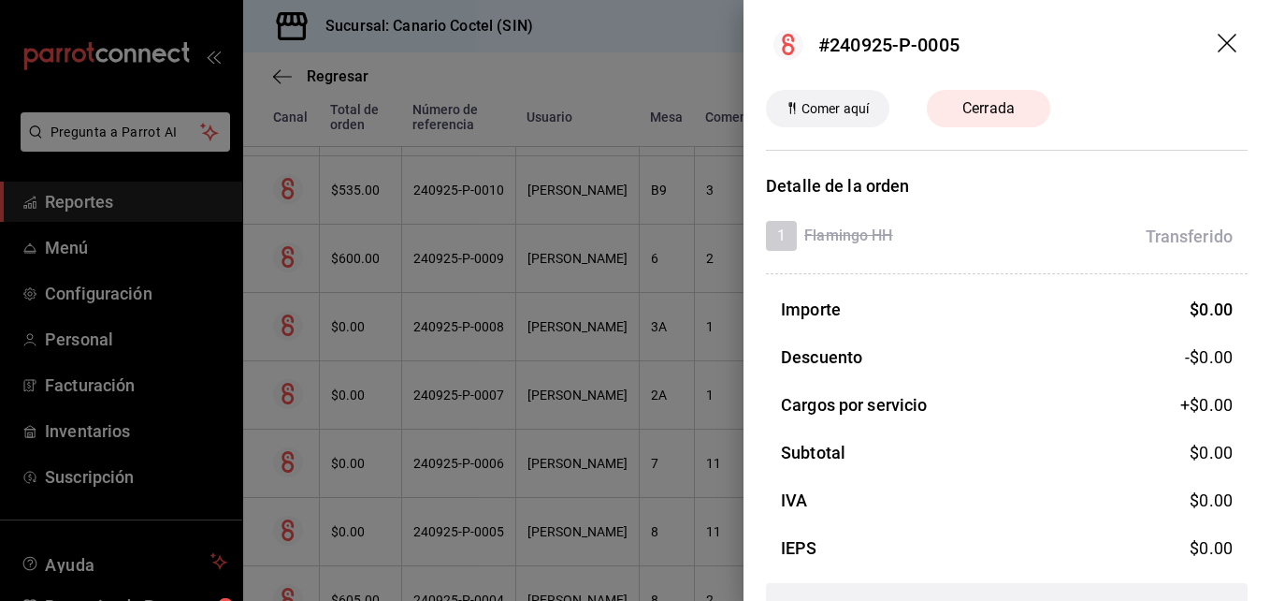
click at [472, 530] on div at bounding box center [635, 300] width 1270 height 601
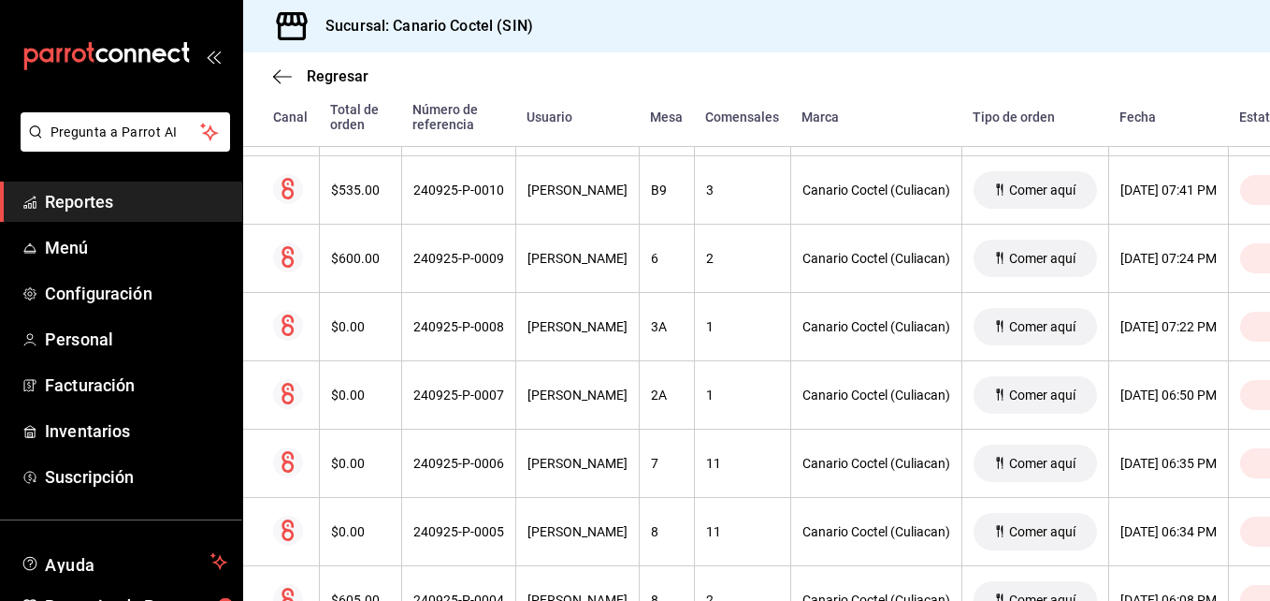
scroll to position [1251, 0]
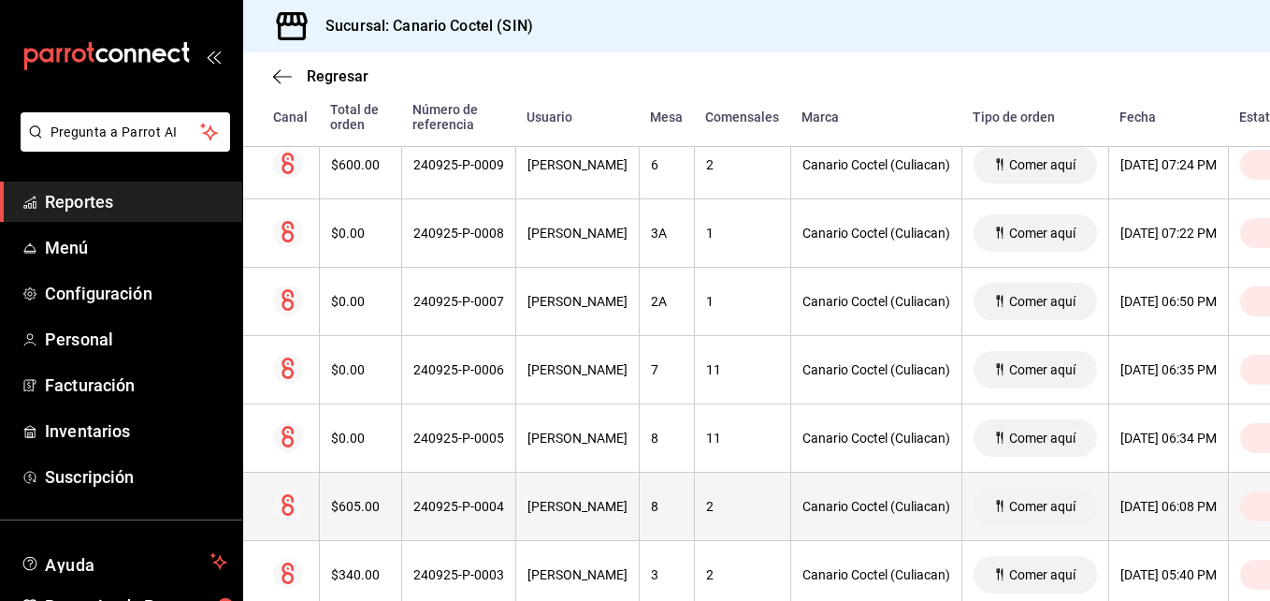
click at [486, 505] on div "240925-P-0004" at bounding box center [458, 506] width 91 height 15
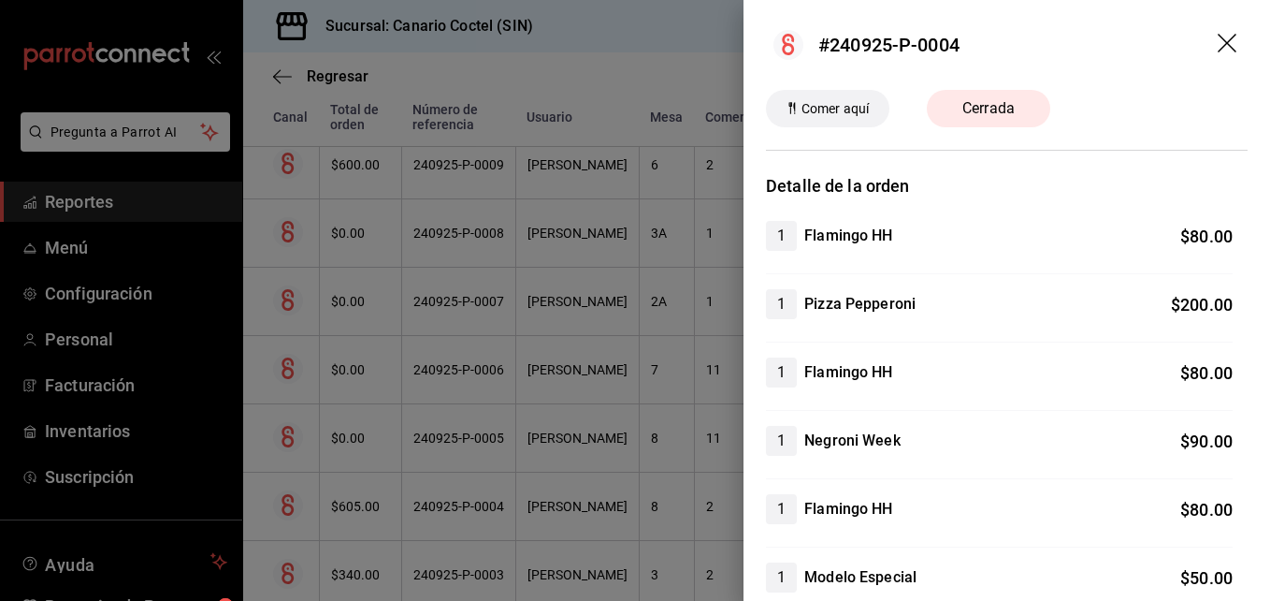
click at [486, 505] on div at bounding box center [635, 300] width 1270 height 601
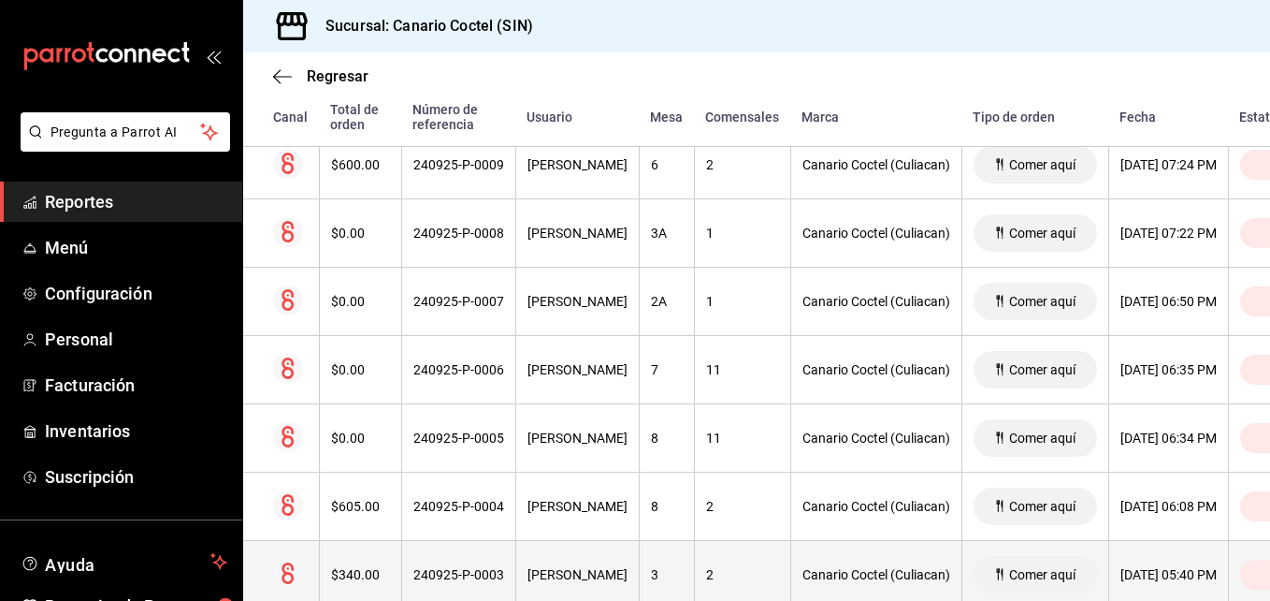
click at [468, 572] on div "240925-P-0003" at bounding box center [458, 574] width 91 height 15
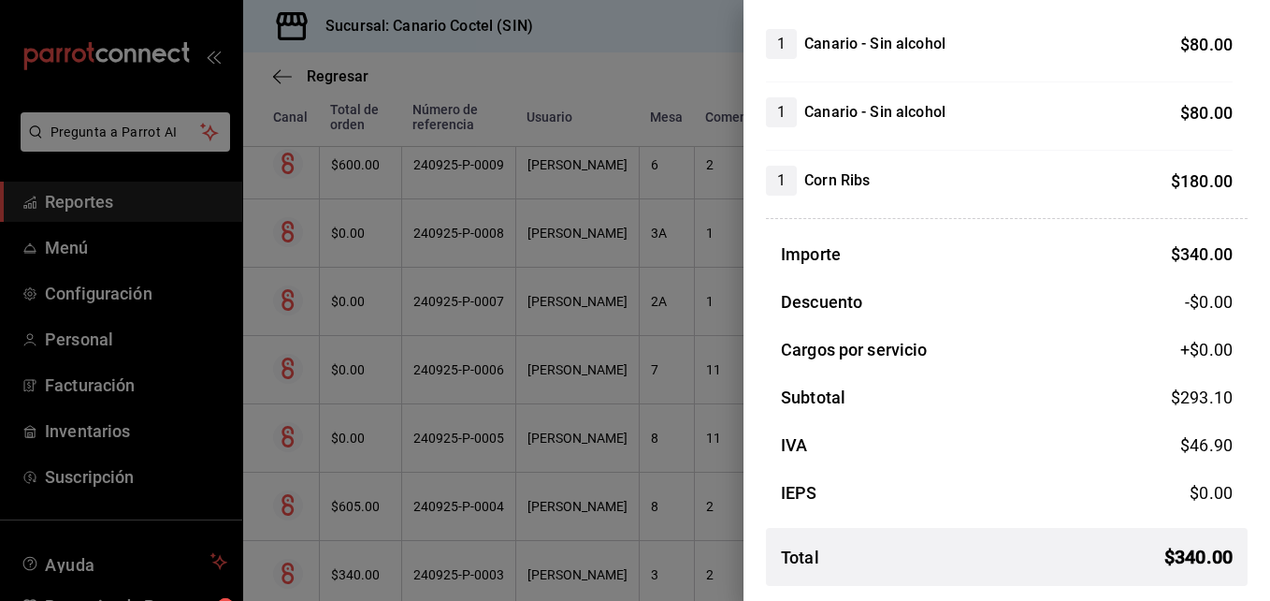
scroll to position [0, 0]
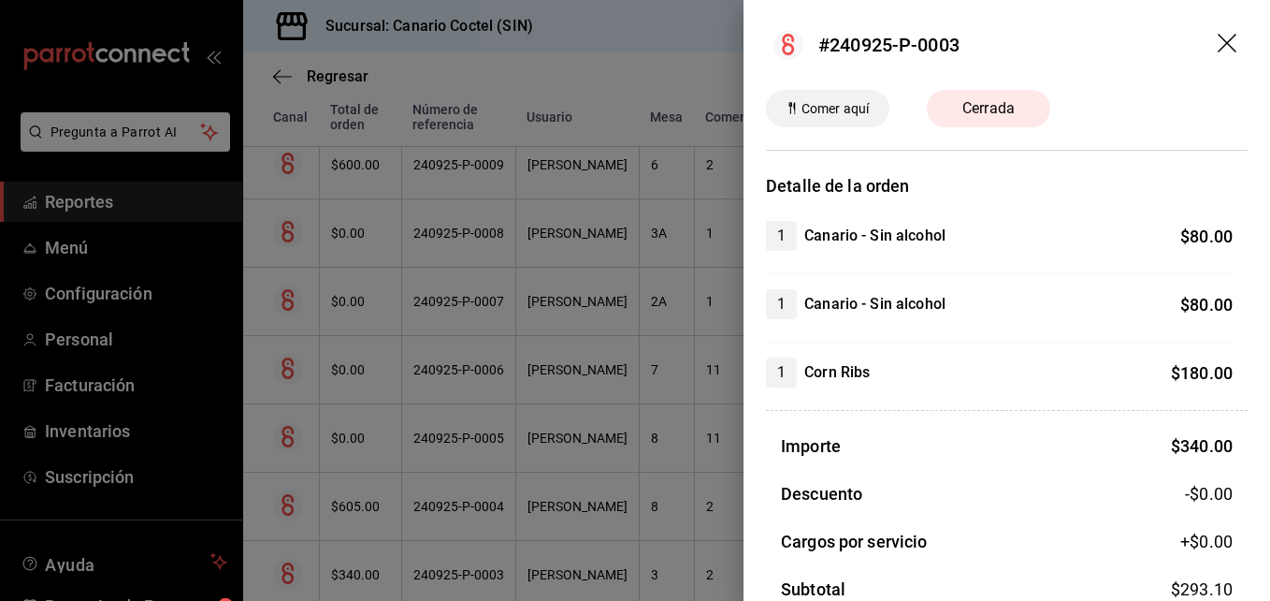
click at [337, 72] on div at bounding box center [635, 300] width 1270 height 601
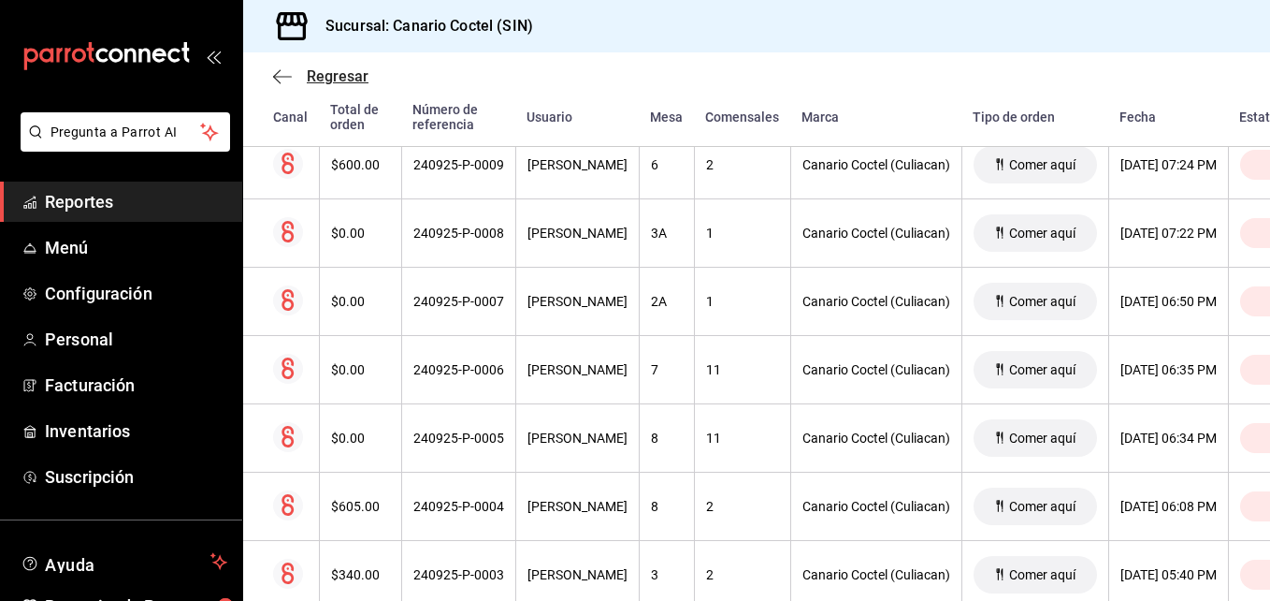
click at [284, 75] on icon "button" at bounding box center [282, 76] width 19 height 17
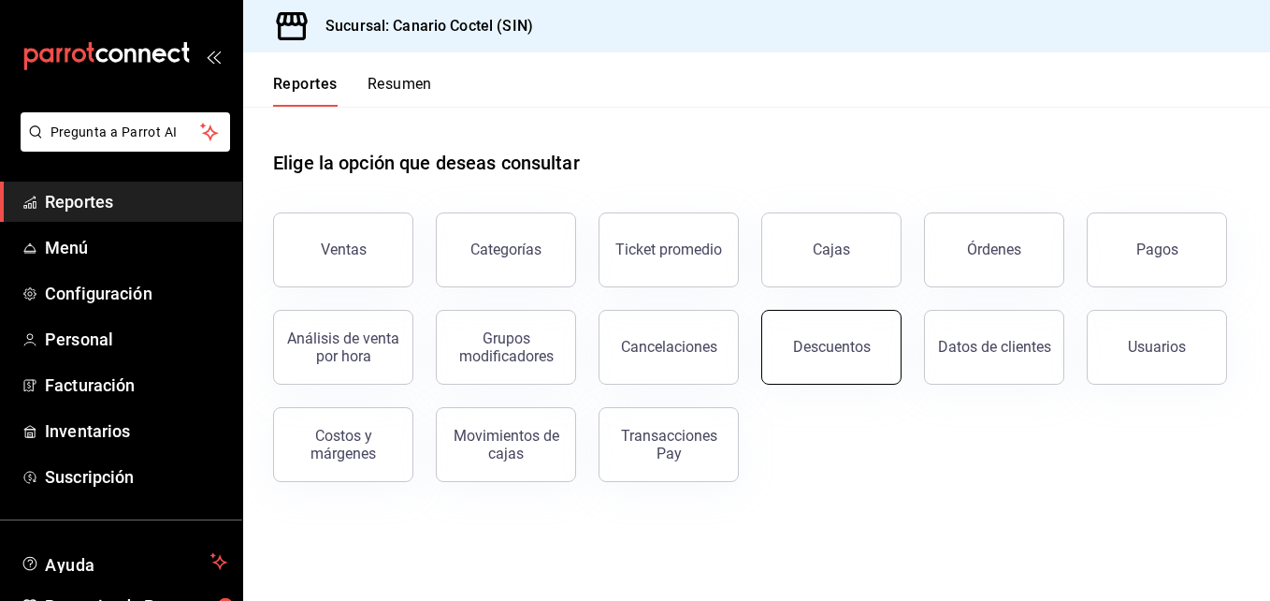
click at [815, 343] on div "Descuentos" at bounding box center [832, 347] width 78 height 18
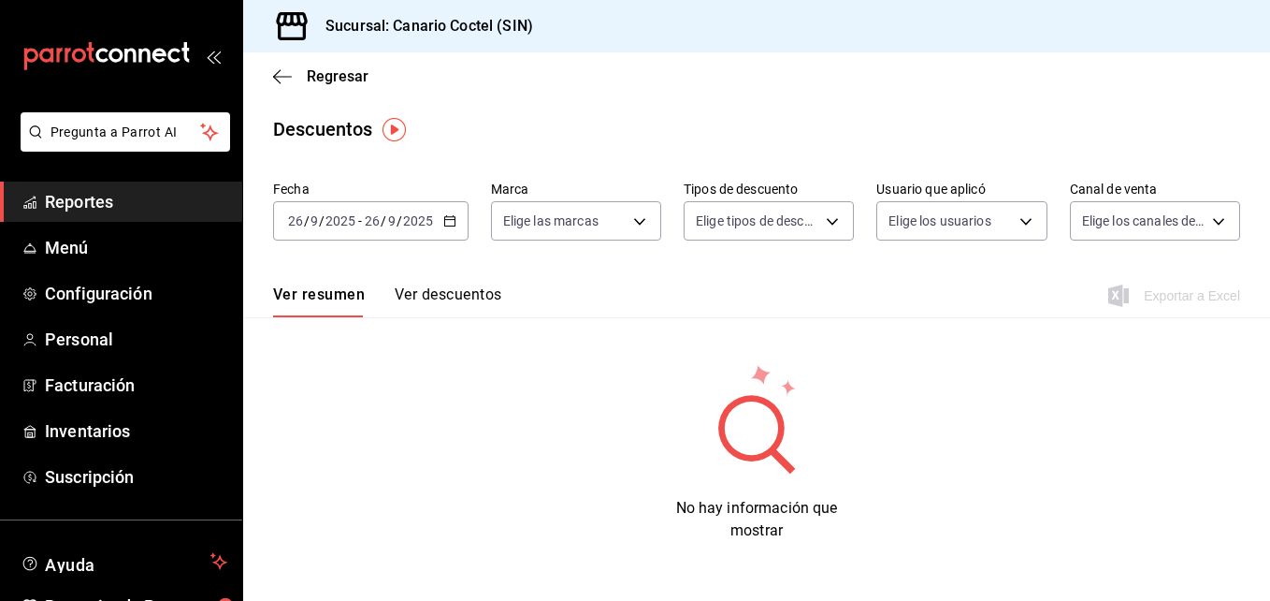
click at [448, 224] on icon "button" at bounding box center [449, 220] width 13 height 13
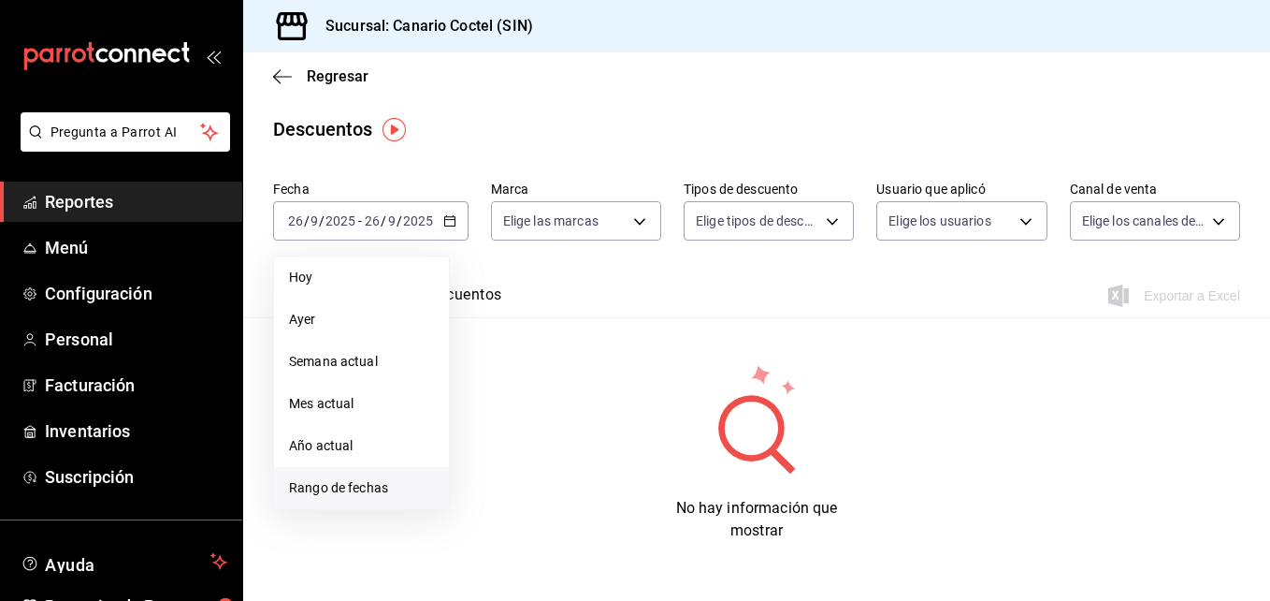
click at [377, 481] on span "Rango de fechas" at bounding box center [361, 488] width 145 height 20
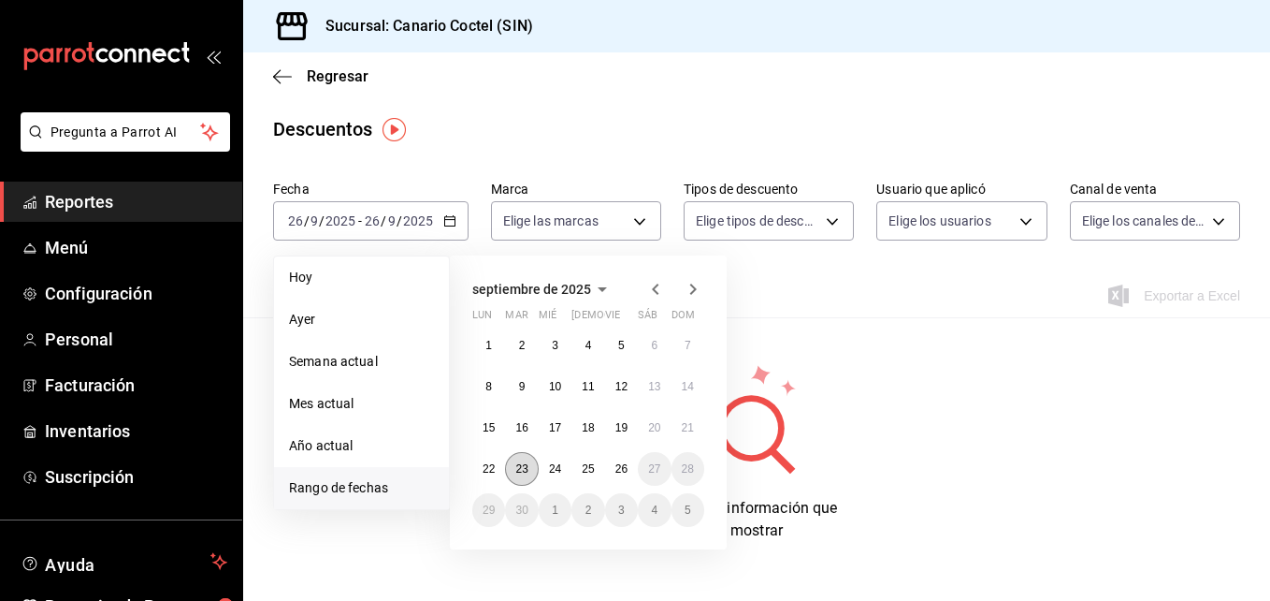
click at [523, 471] on abbr "23" at bounding box center [521, 468] width 12 height 13
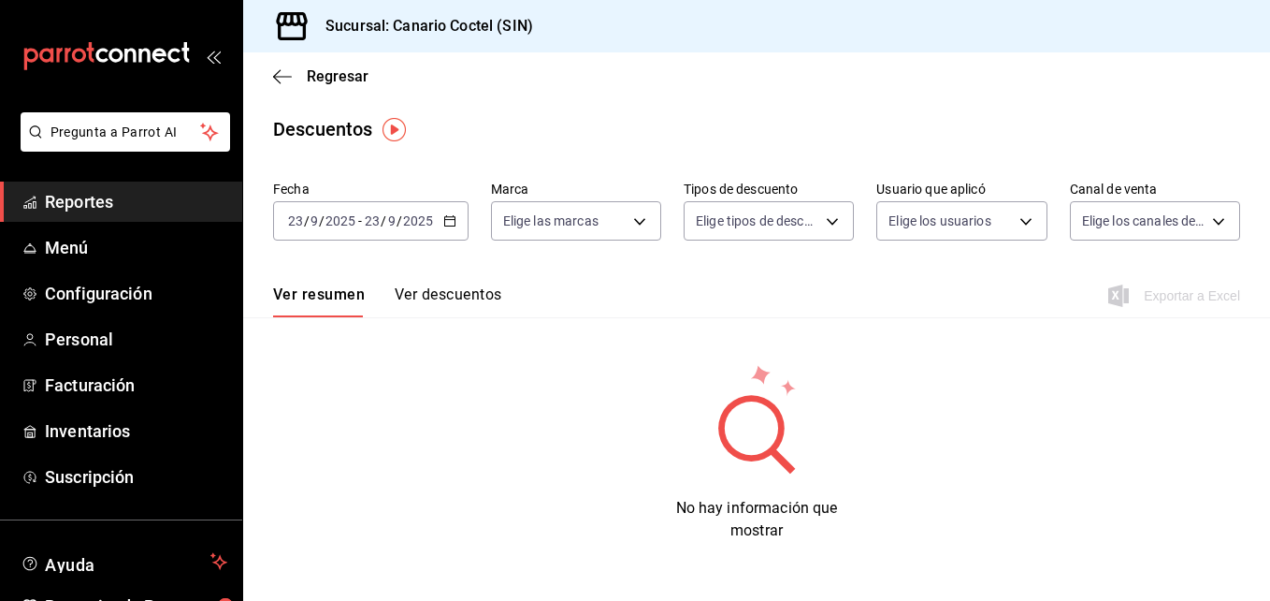
click at [456, 294] on button "Ver descuentos" at bounding box center [448, 301] width 107 height 32
click at [453, 214] on icon "button" at bounding box center [449, 220] width 13 height 13
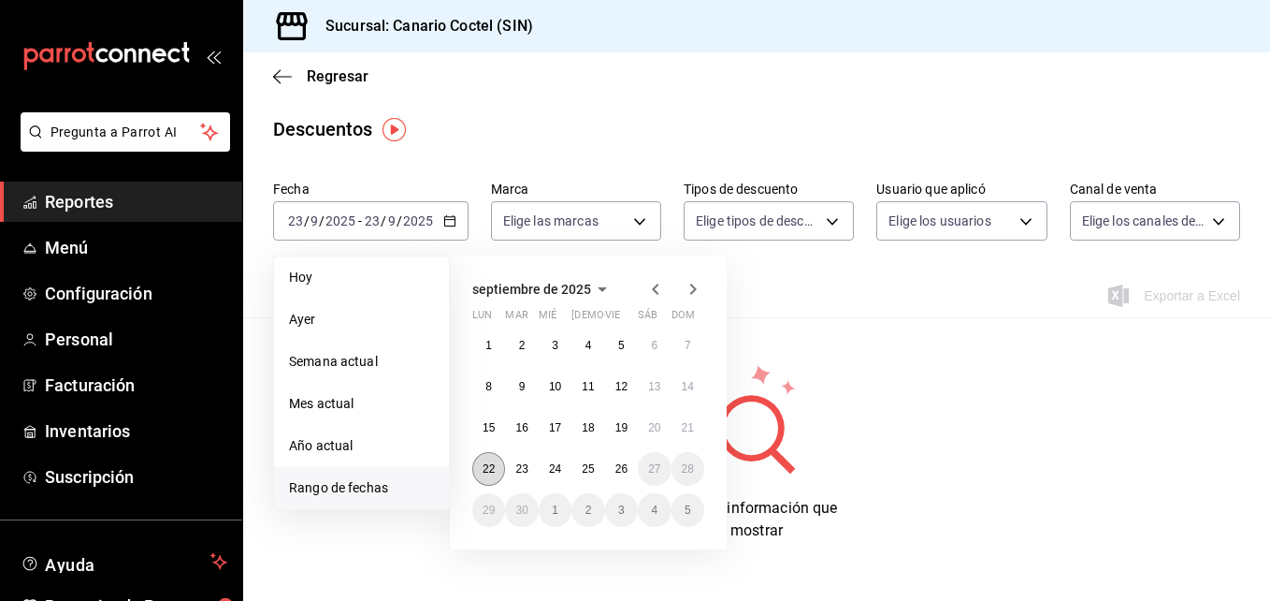
click at [487, 467] on abbr "22" at bounding box center [489, 468] width 12 height 13
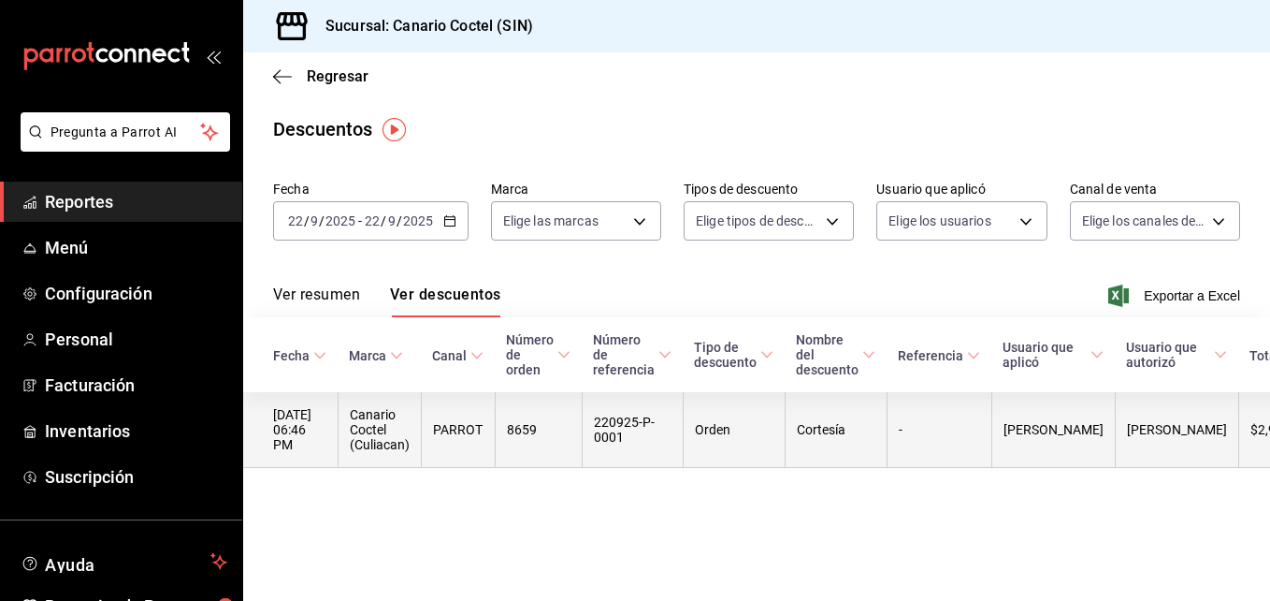
click at [387, 439] on th "Canario Coctel (Culiacan)" at bounding box center [379, 430] width 83 height 76
click at [326, 427] on th "22/09/2025 06:46 PM" at bounding box center [290, 430] width 94 height 76
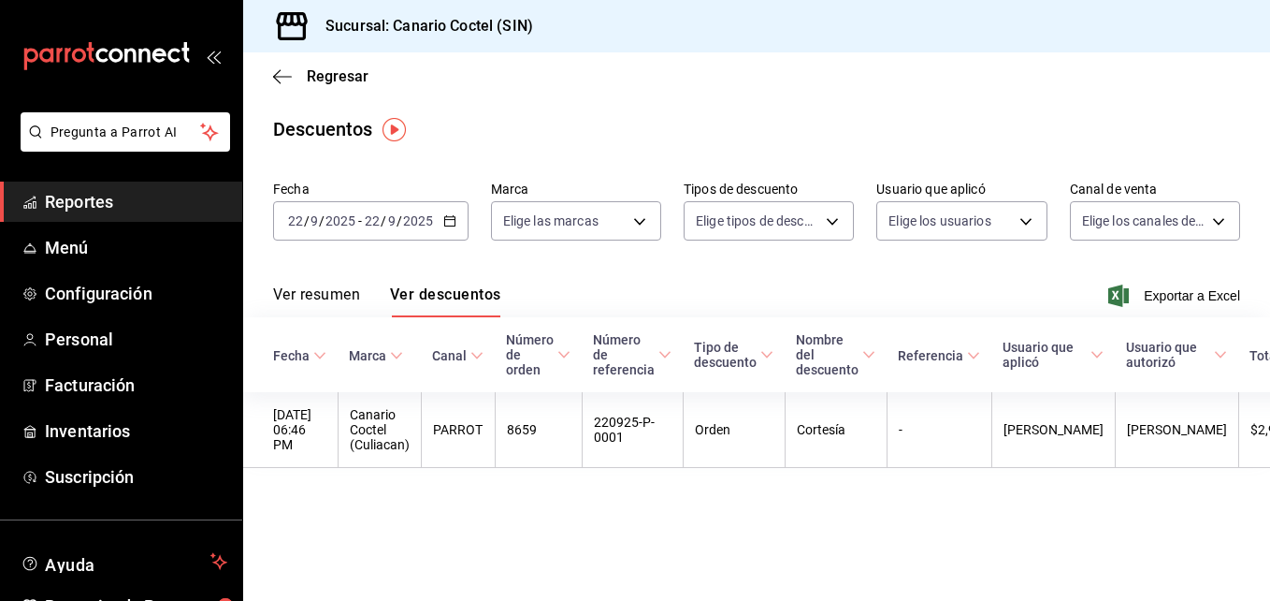
click at [693, 500] on main "Regresar Descuentos Fecha 2025-09-22 22 / 9 / 2025 - 2025-09-22 22 / 9 / 2025 M…" at bounding box center [756, 326] width 1027 height 548
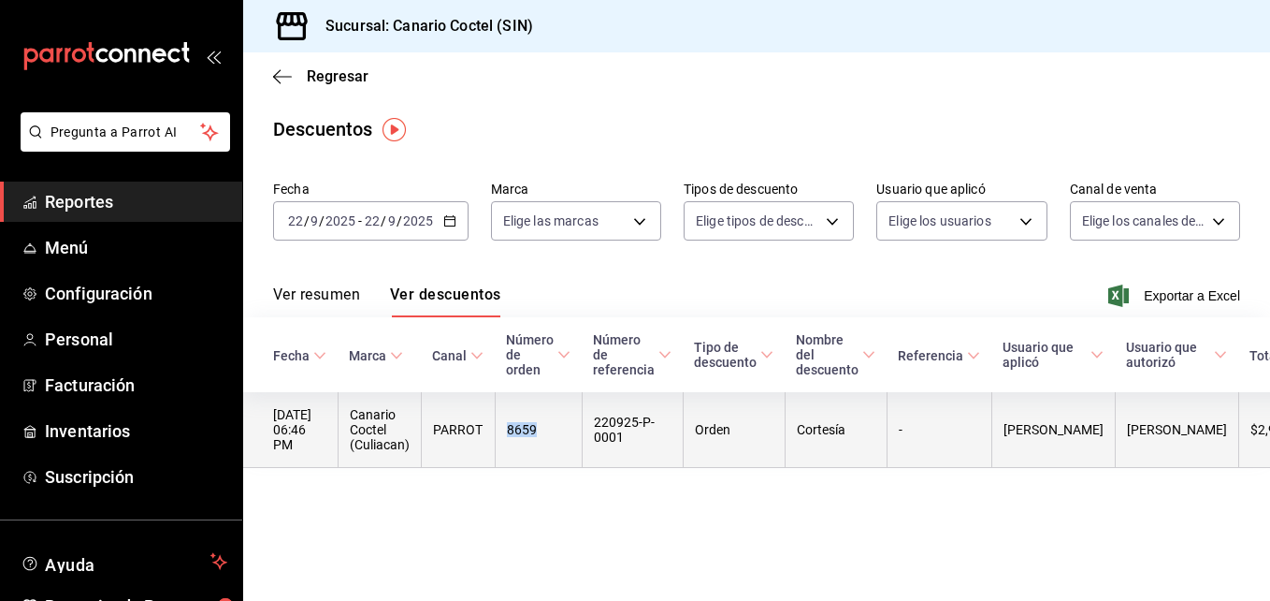
drag, startPoint x: 556, startPoint y: 432, endPoint x: 516, endPoint y: 429, distance: 39.4
click at [516, 429] on th "8659" at bounding box center [538, 430] width 87 height 76
copy th "8659"
click at [648, 444] on th "220925-P-0001" at bounding box center [632, 430] width 101 height 76
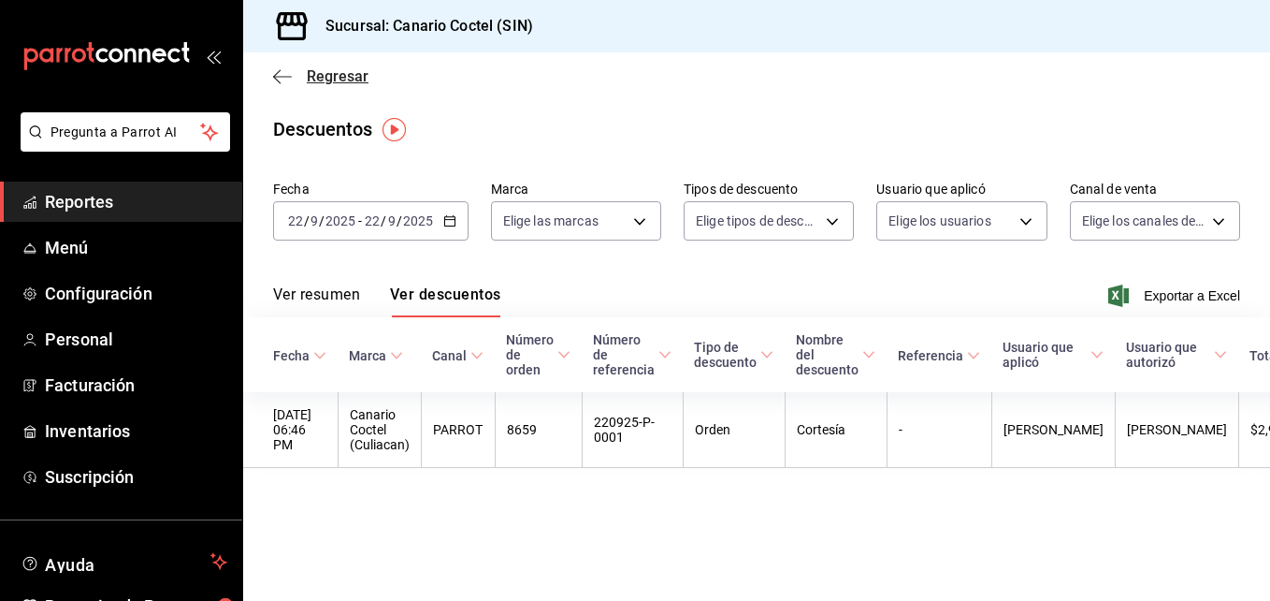
click at [327, 81] on span "Regresar" at bounding box center [338, 76] width 62 height 18
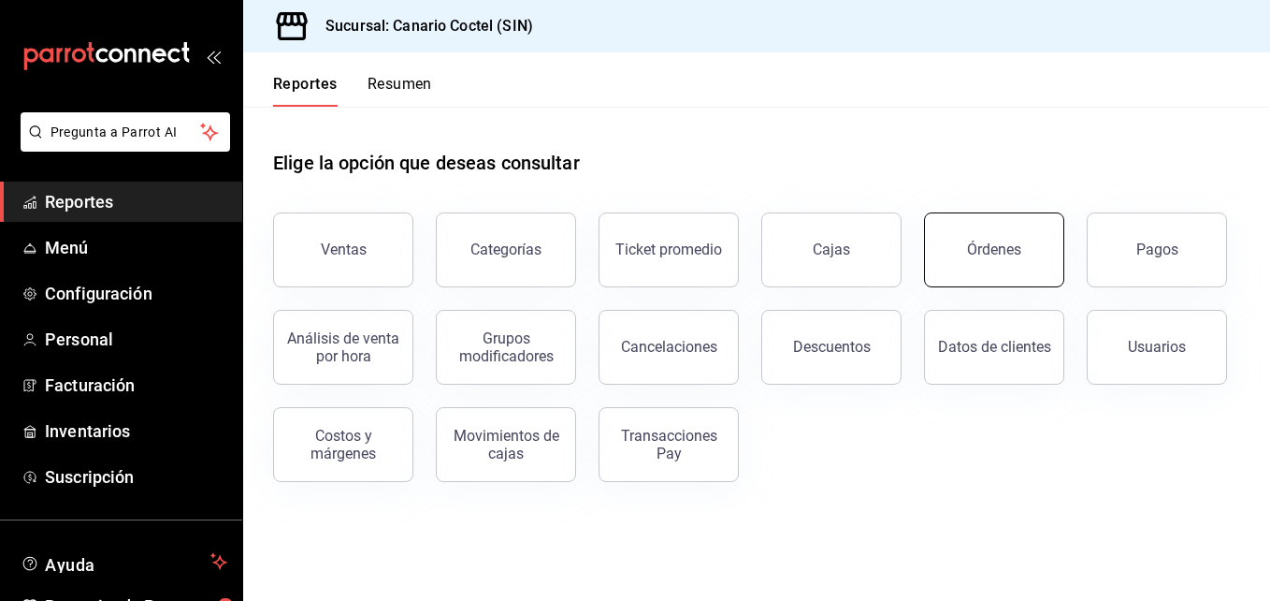
click at [976, 253] on div "Órdenes" at bounding box center [994, 249] width 54 height 18
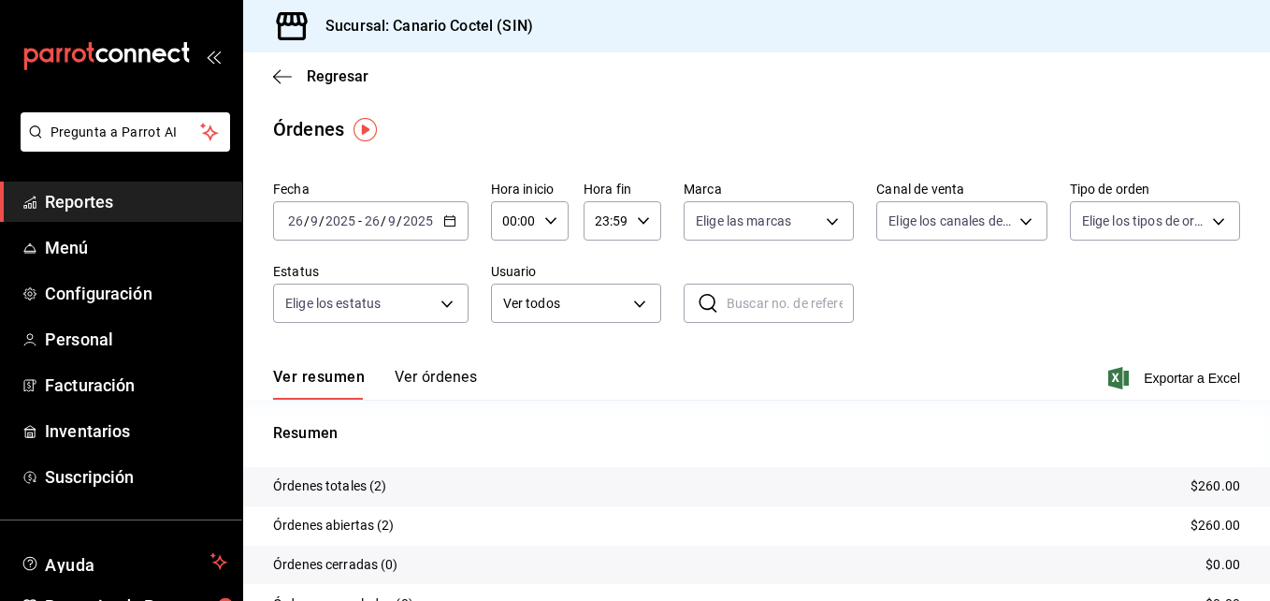
click at [446, 219] on icon "button" at bounding box center [449, 220] width 13 height 13
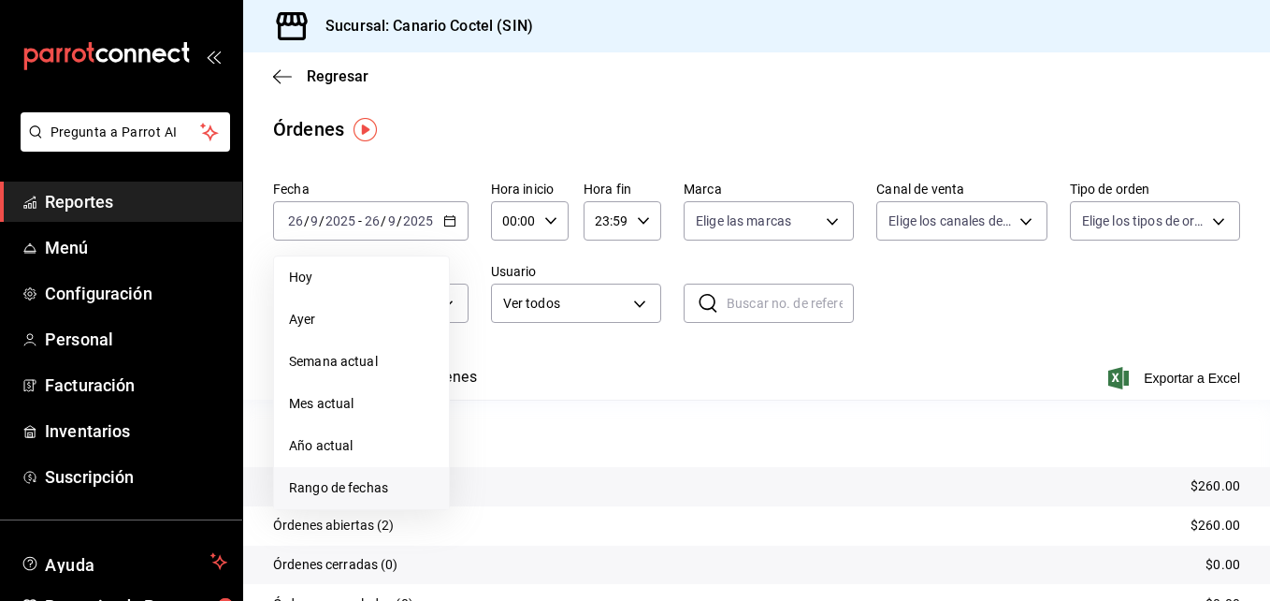
click at [380, 485] on span "Rango de fechas" at bounding box center [361, 488] width 145 height 20
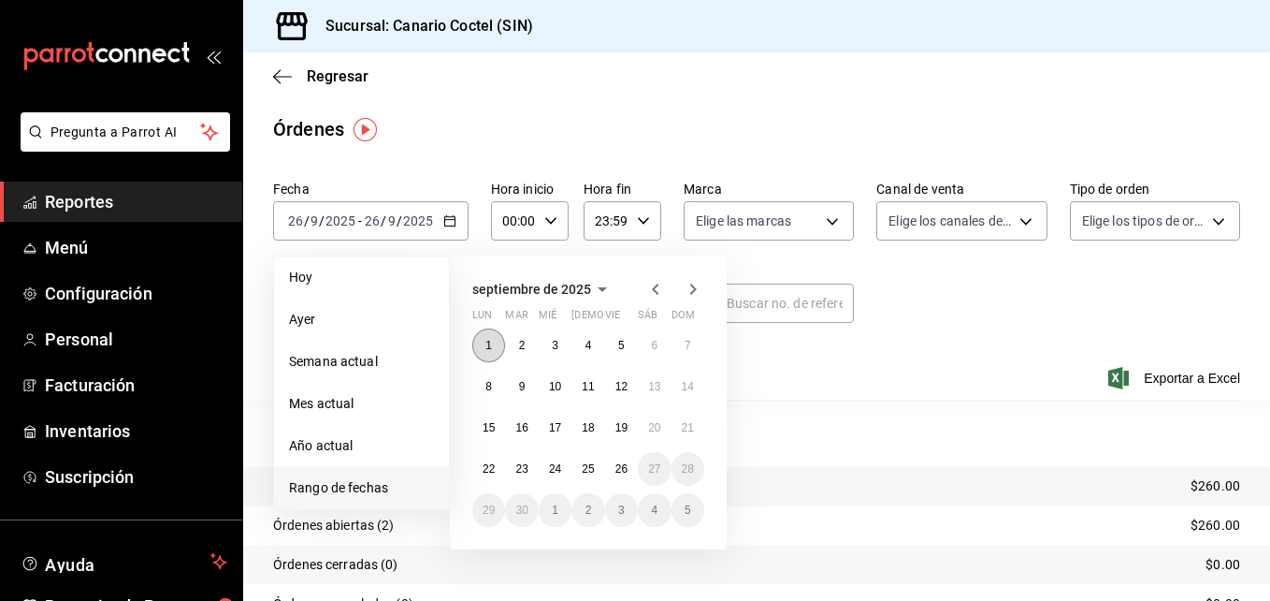
click at [484, 341] on button "1" at bounding box center [488, 345] width 33 height 34
click at [621, 465] on abbr "26" at bounding box center [622, 468] width 12 height 13
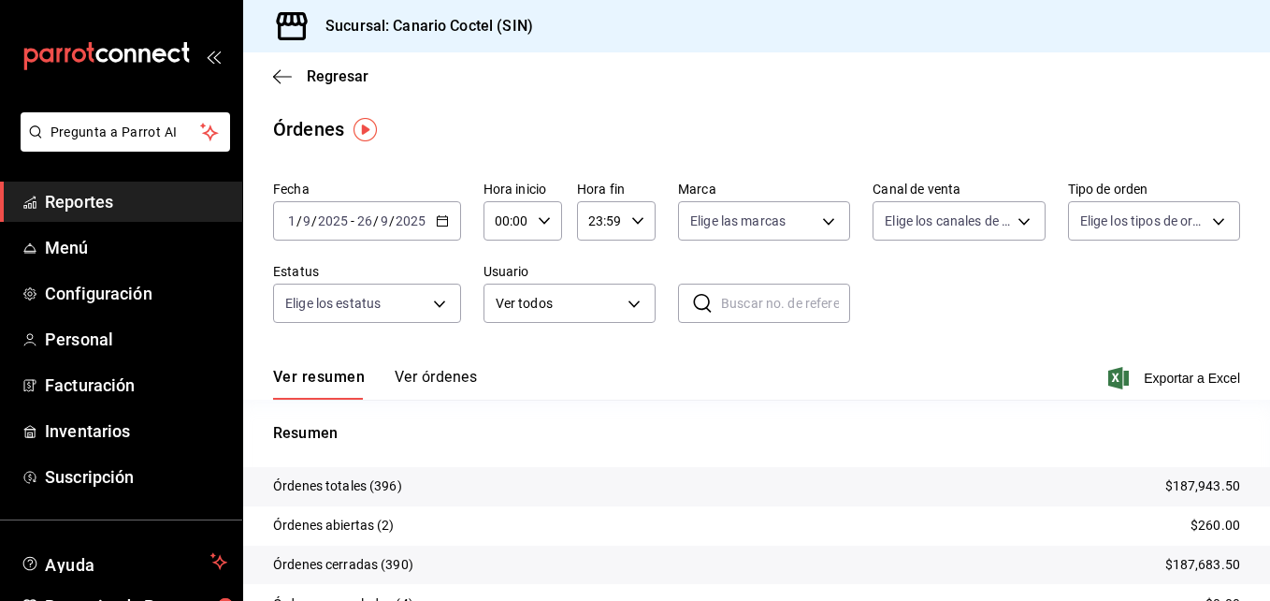
click at [441, 371] on button "Ver órdenes" at bounding box center [436, 384] width 82 height 32
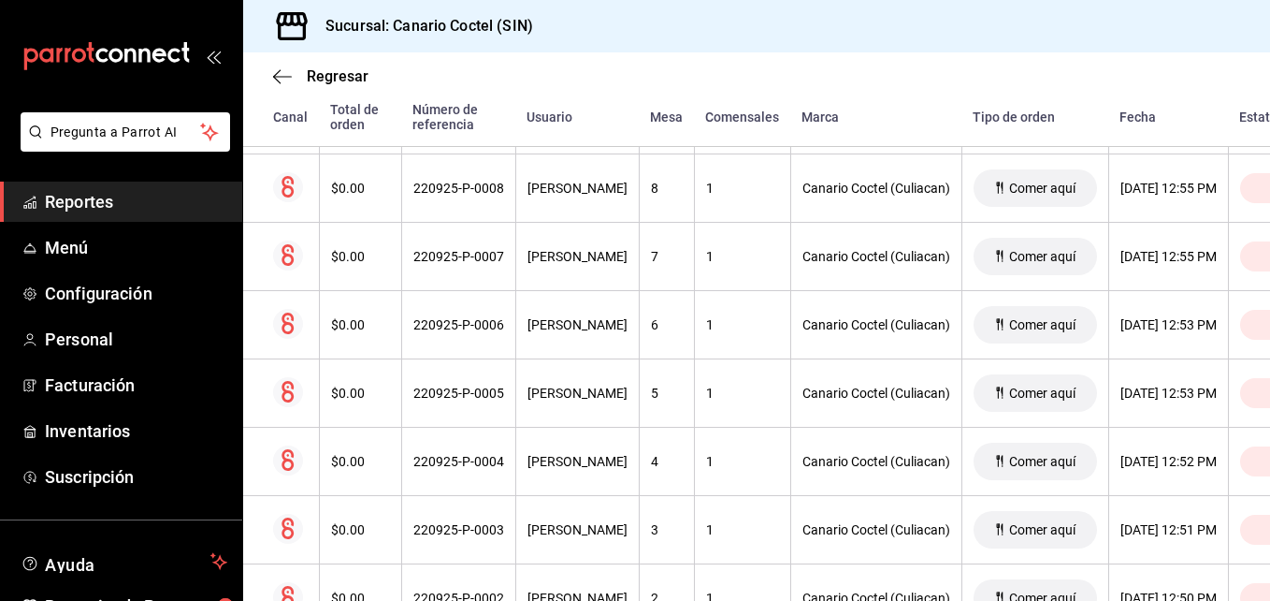
scroll to position [3121, 0]
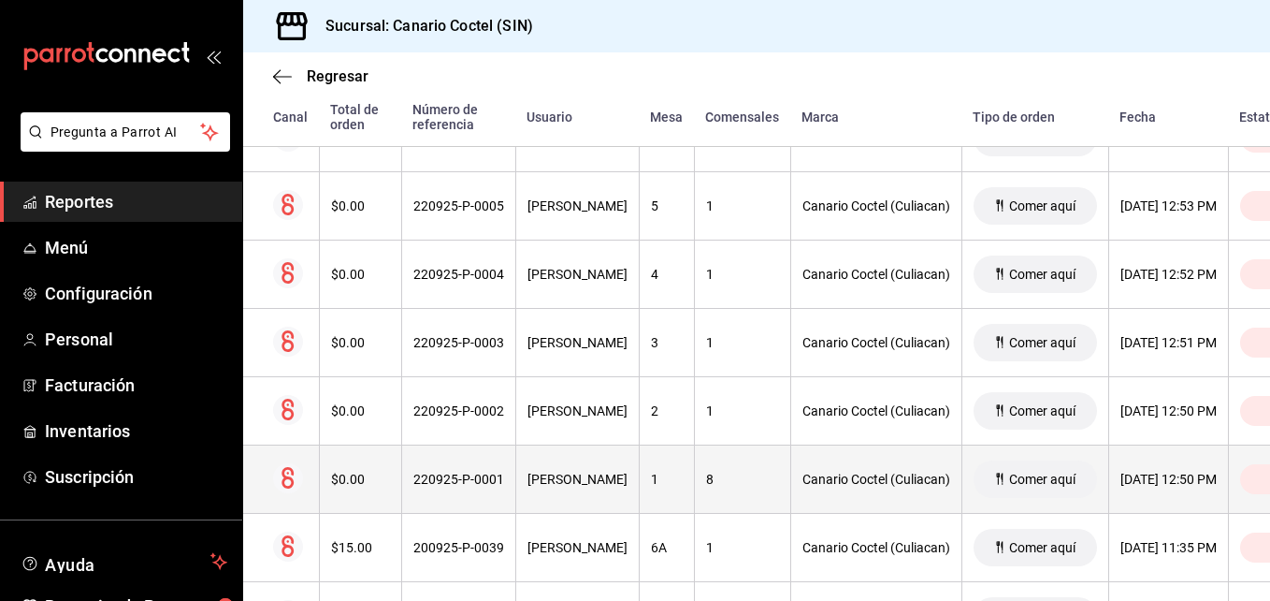
click at [484, 479] on div "220925-P-0001" at bounding box center [458, 478] width 91 height 15
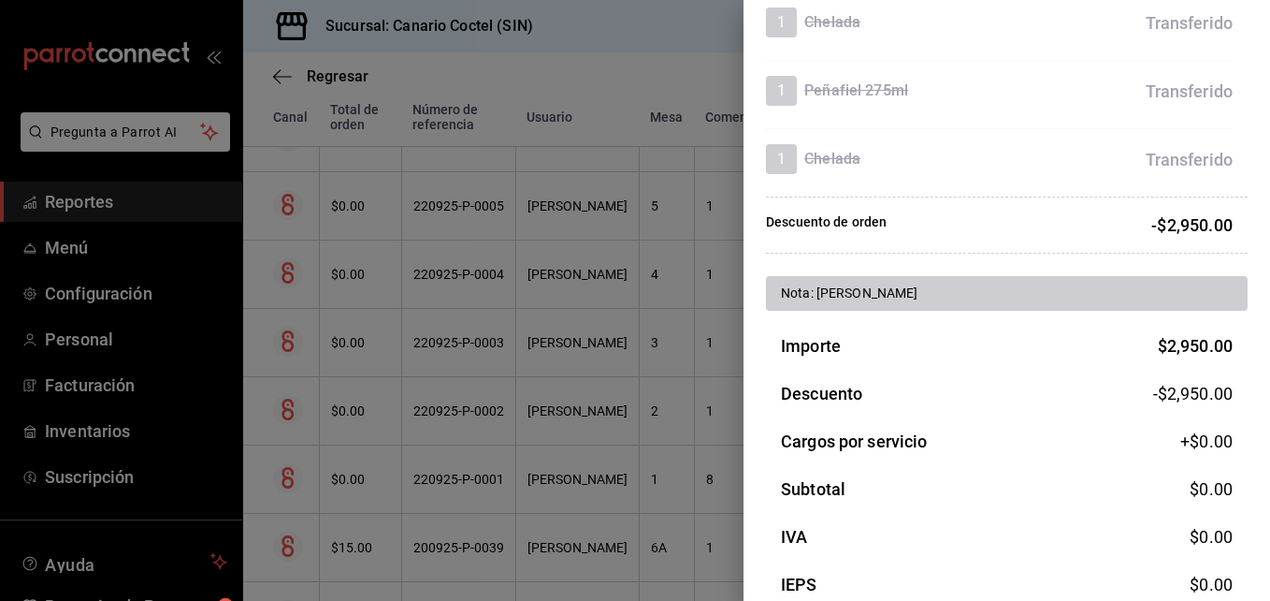
scroll to position [2243, 0]
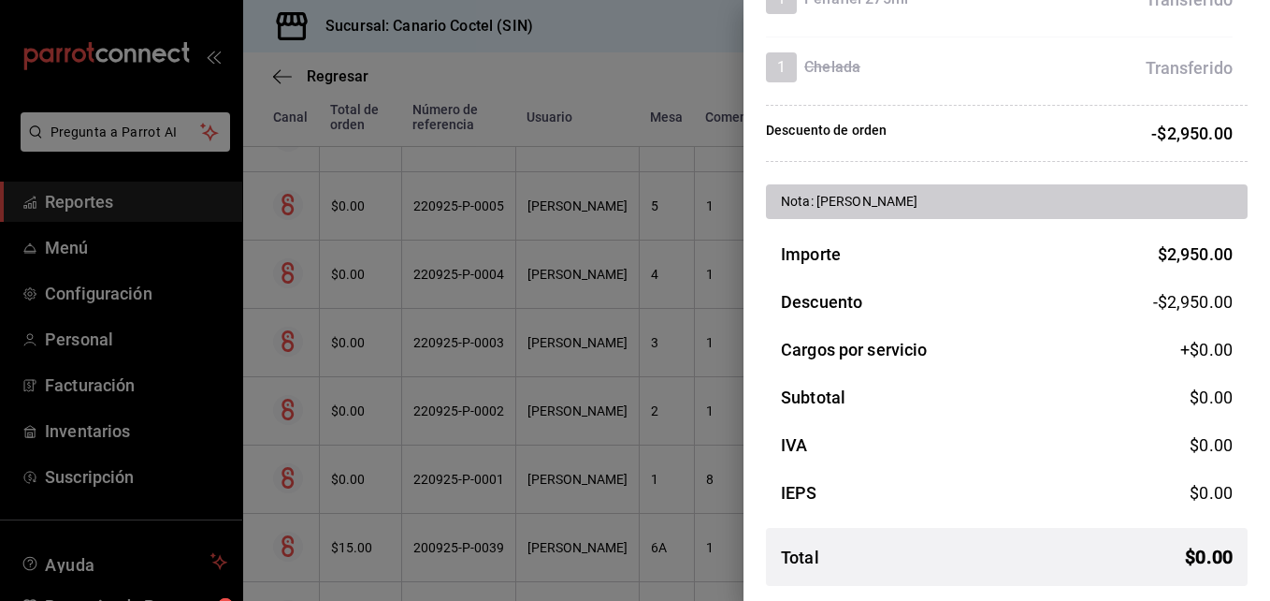
click at [473, 205] on div at bounding box center [635, 300] width 1270 height 601
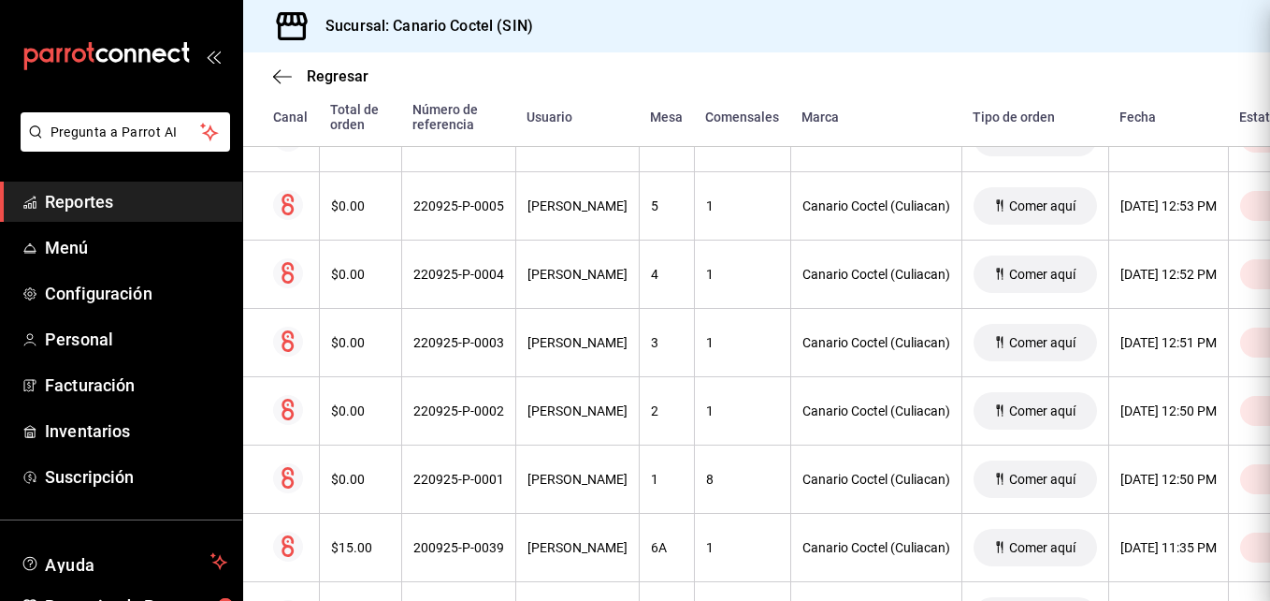
scroll to position [0, 0]
click at [473, 205] on div "220925-P-0005" at bounding box center [458, 205] width 91 height 15
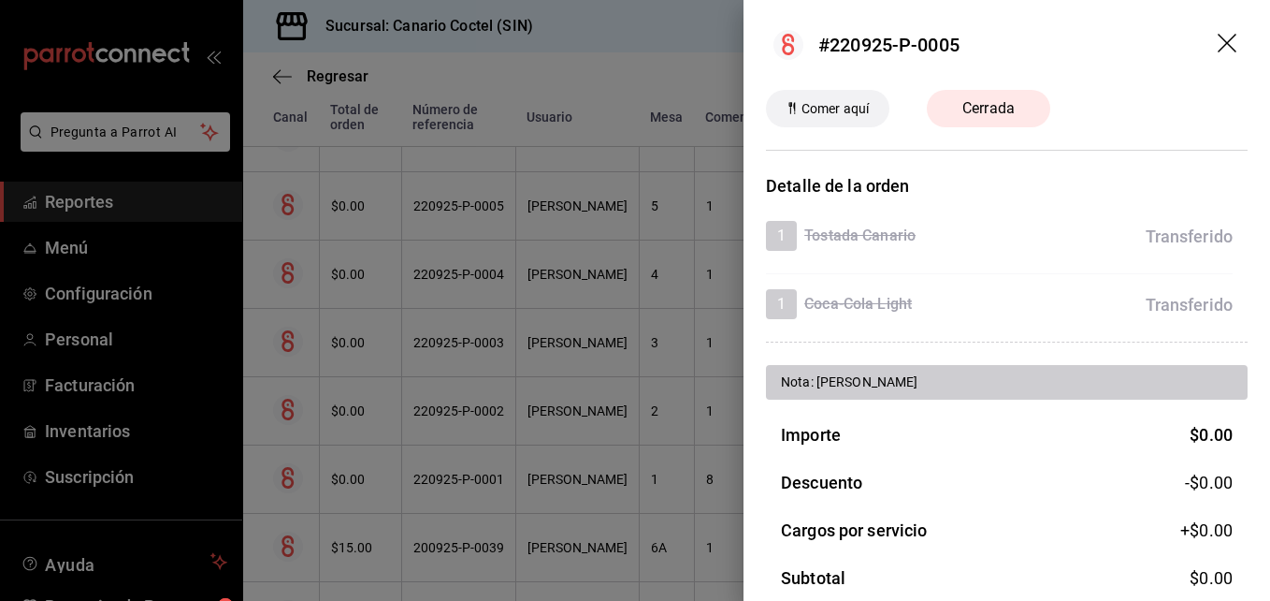
click at [456, 273] on div at bounding box center [635, 300] width 1270 height 601
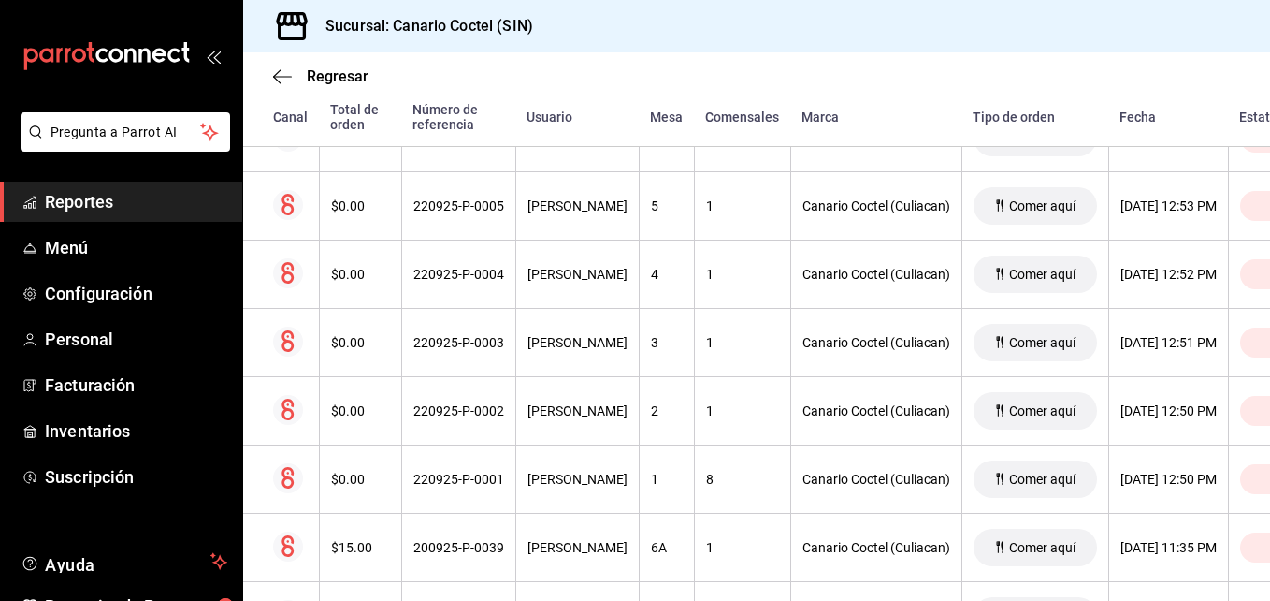
click at [456, 273] on div "220925-P-0004" at bounding box center [458, 274] width 91 height 15
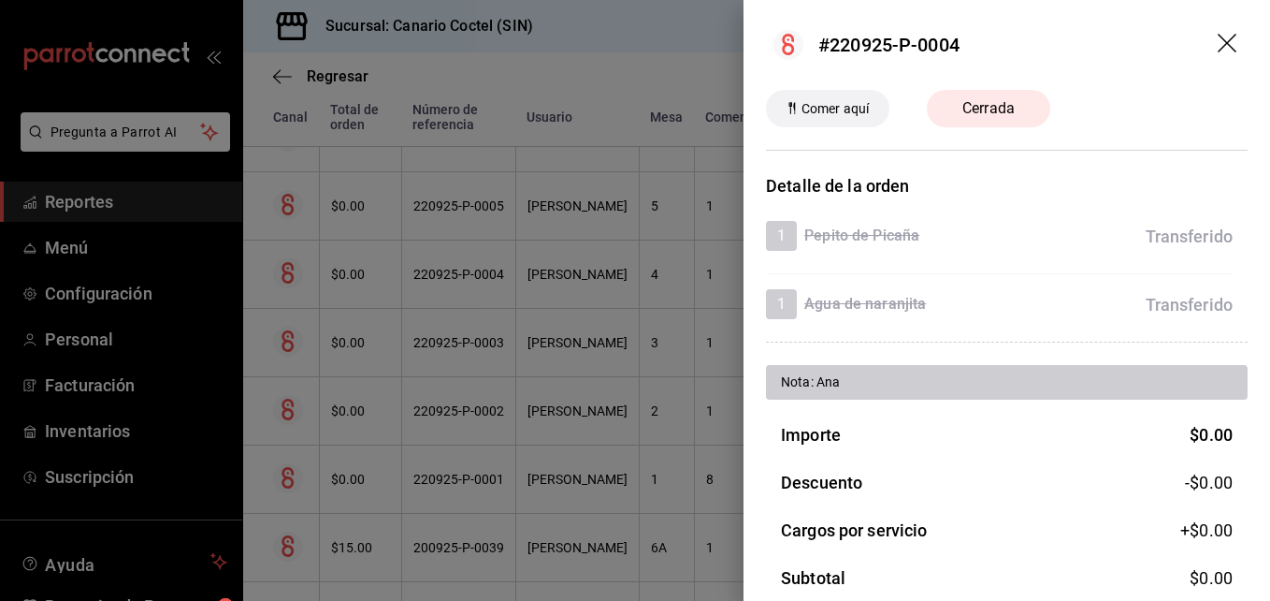
click at [456, 273] on div at bounding box center [635, 300] width 1270 height 601
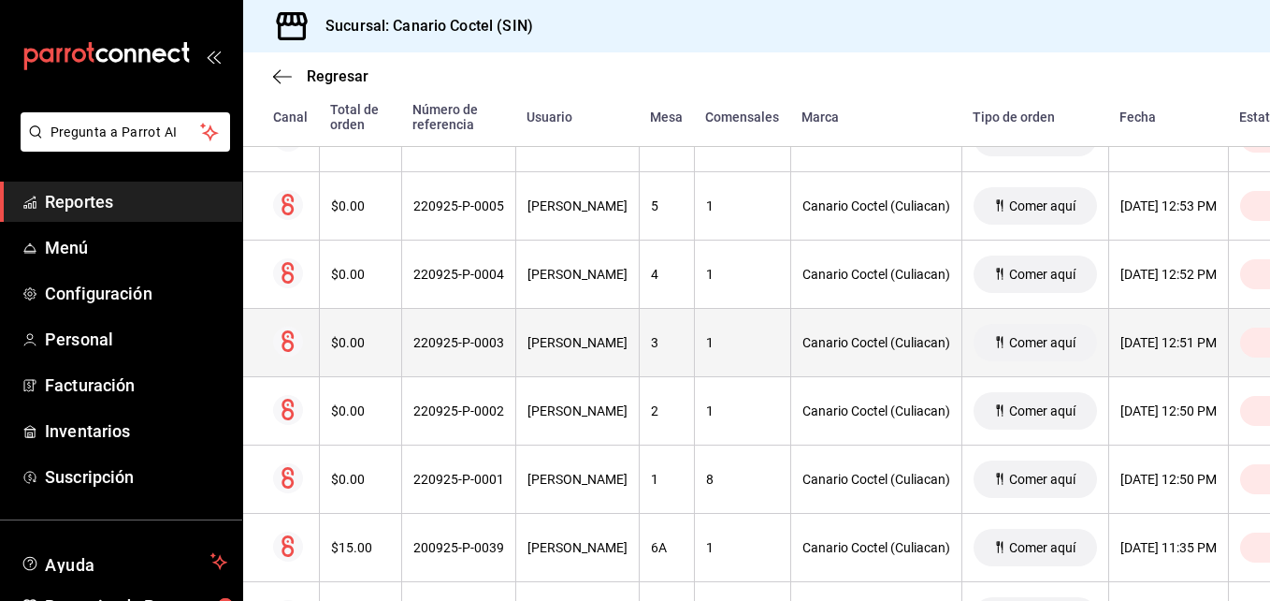
click at [458, 340] on div "220925-P-0003" at bounding box center [458, 342] width 91 height 15
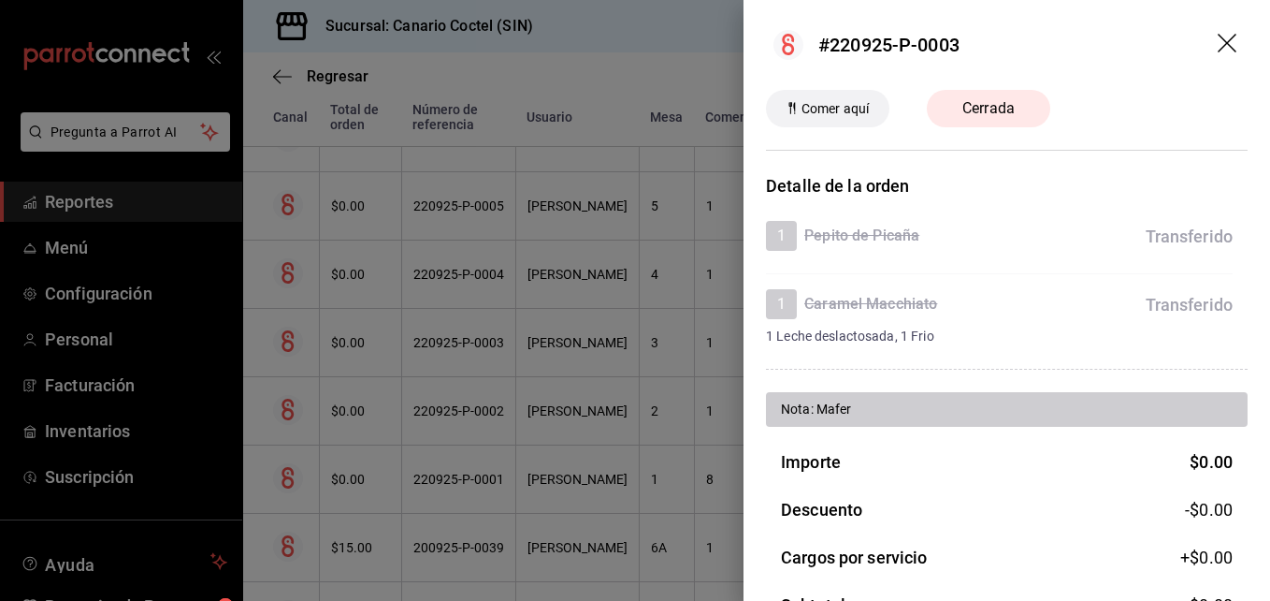
click at [458, 340] on div at bounding box center [635, 300] width 1270 height 601
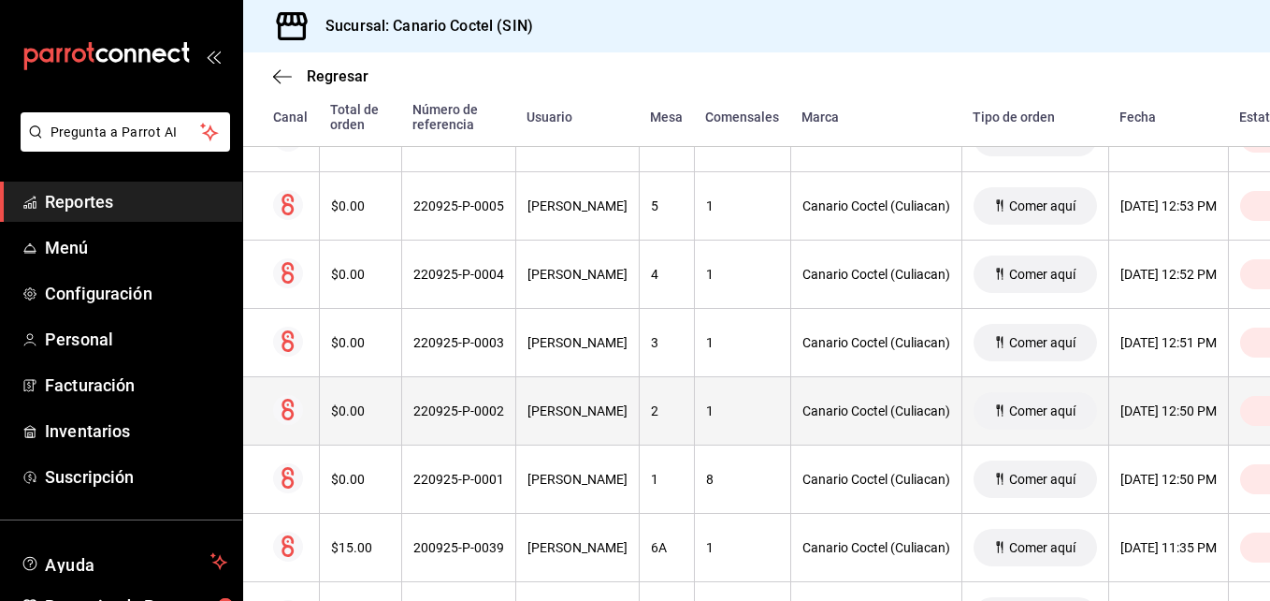
click at [453, 414] on div "220925-P-0002" at bounding box center [458, 410] width 91 height 15
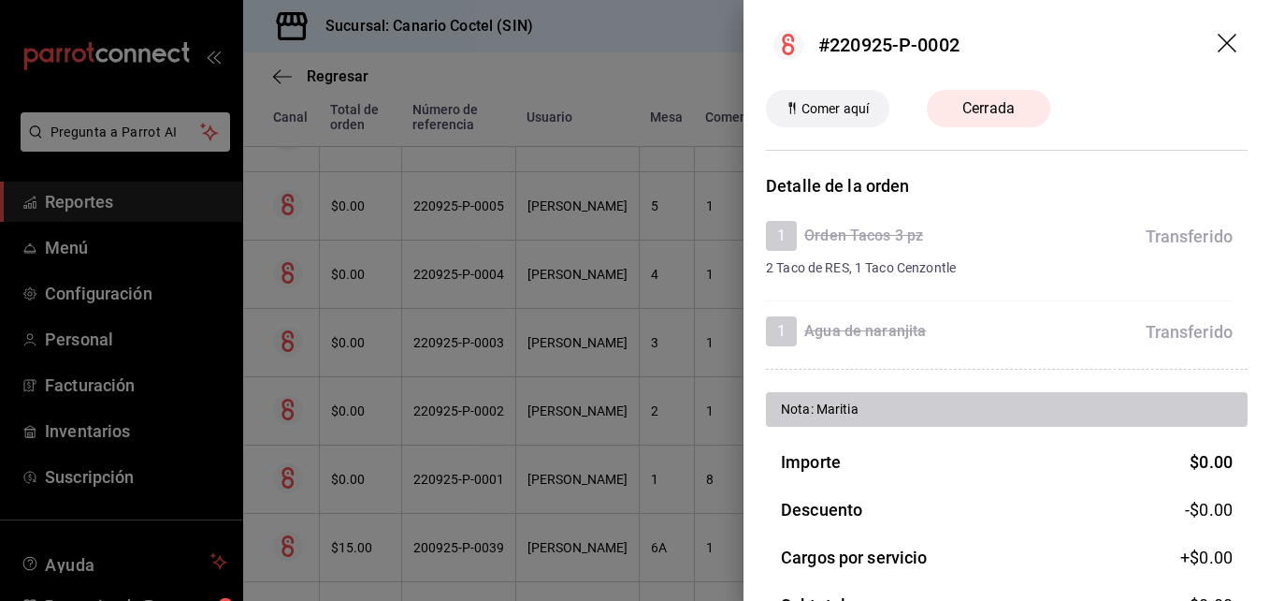
click at [453, 414] on div at bounding box center [635, 300] width 1270 height 601
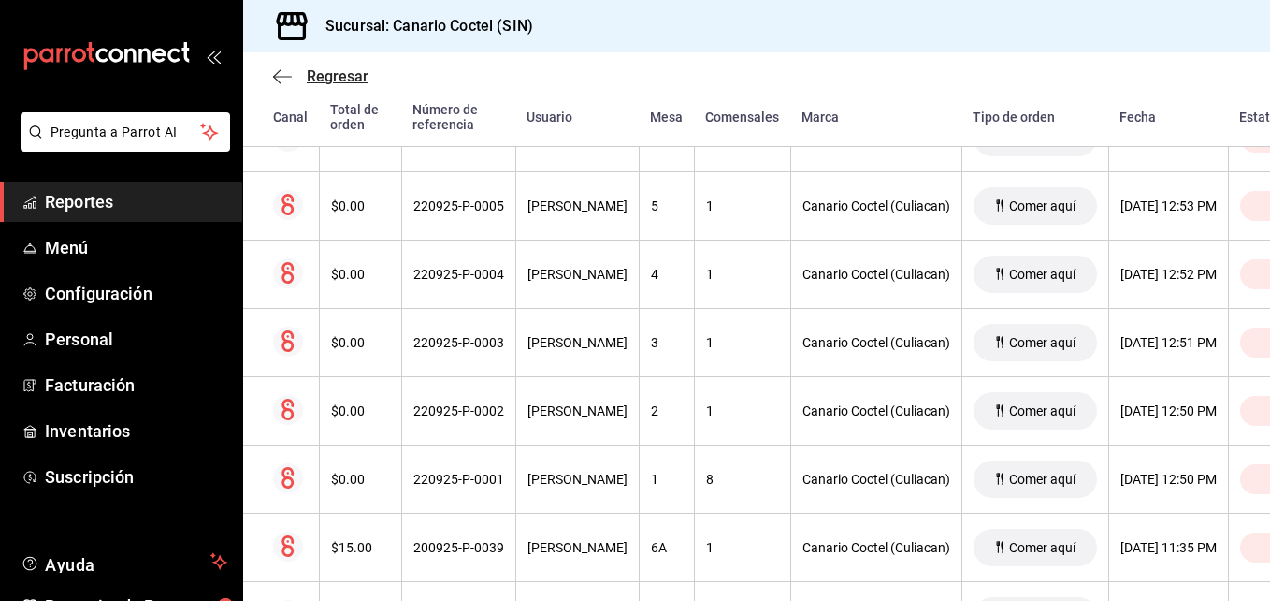
click at [315, 77] on span "Regresar" at bounding box center [338, 76] width 62 height 18
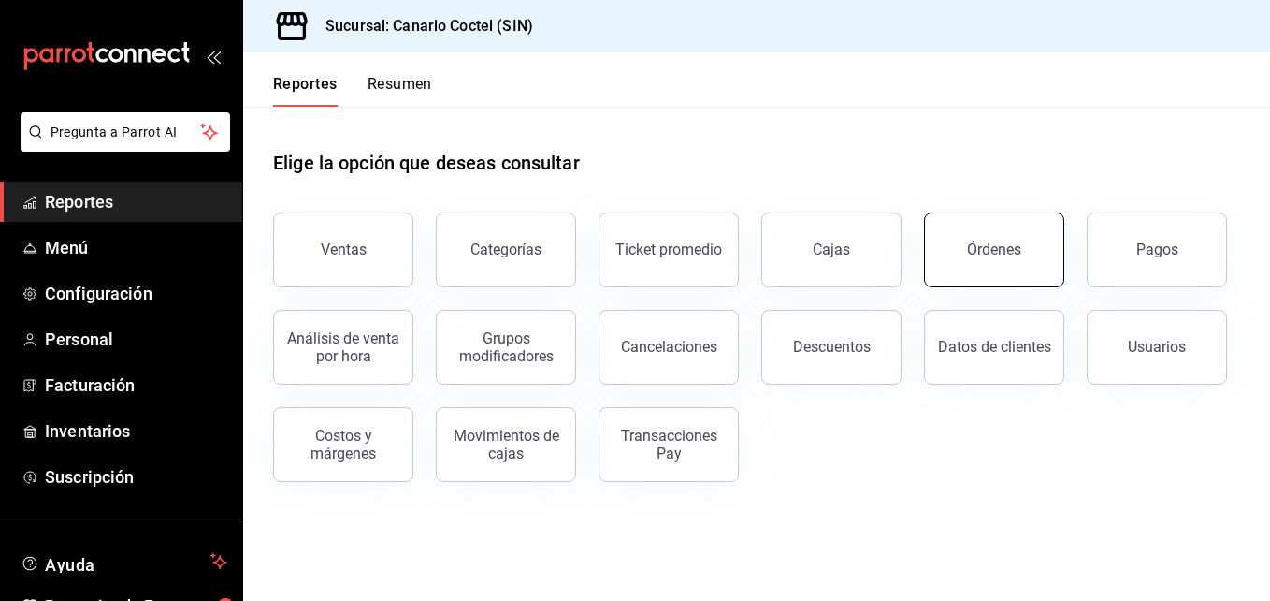
click at [998, 251] on div "Órdenes" at bounding box center [994, 249] width 54 height 18
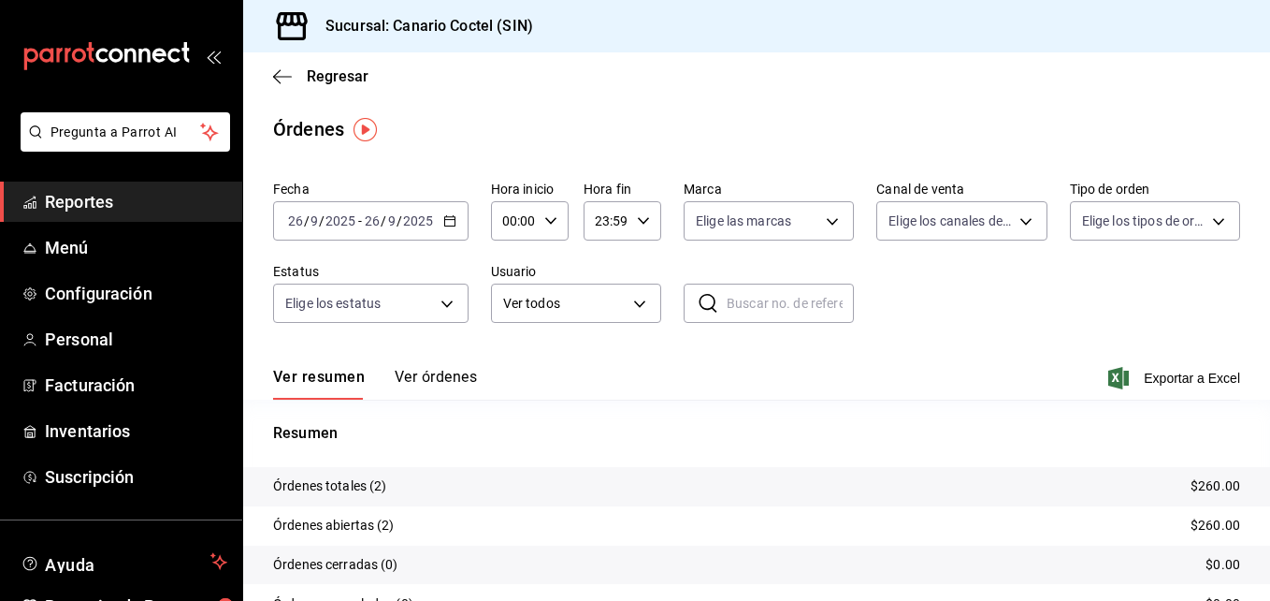
click at [452, 221] on icon "button" at bounding box center [449, 220] width 13 height 13
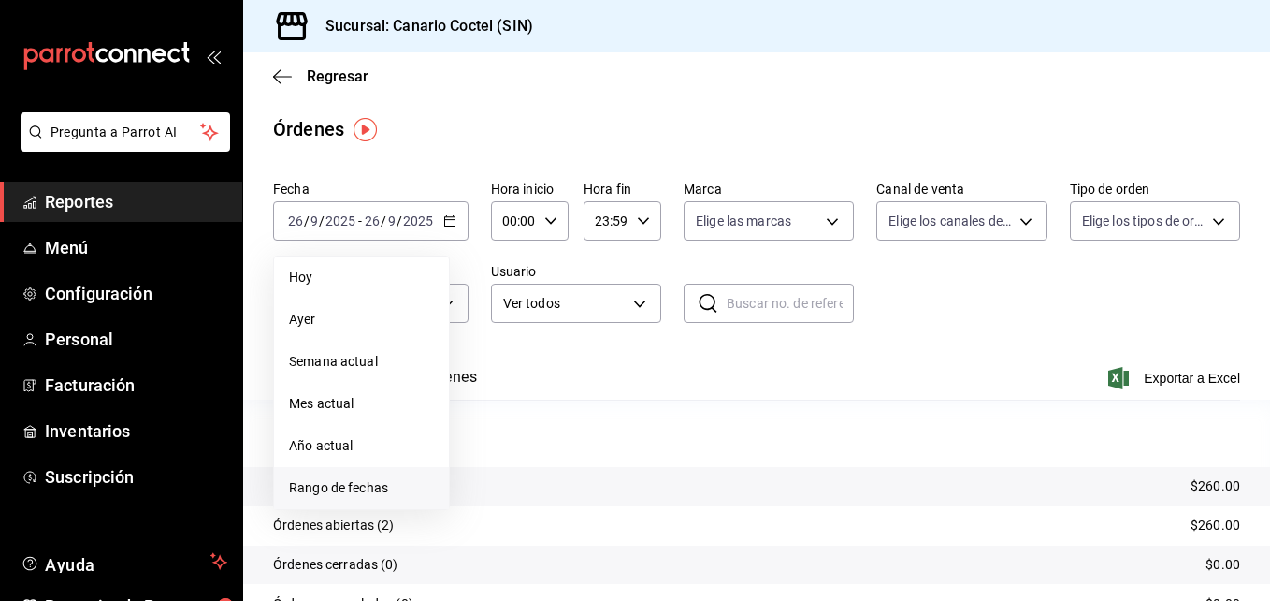
click at [380, 485] on span "Rango de fechas" at bounding box center [361, 488] width 145 height 20
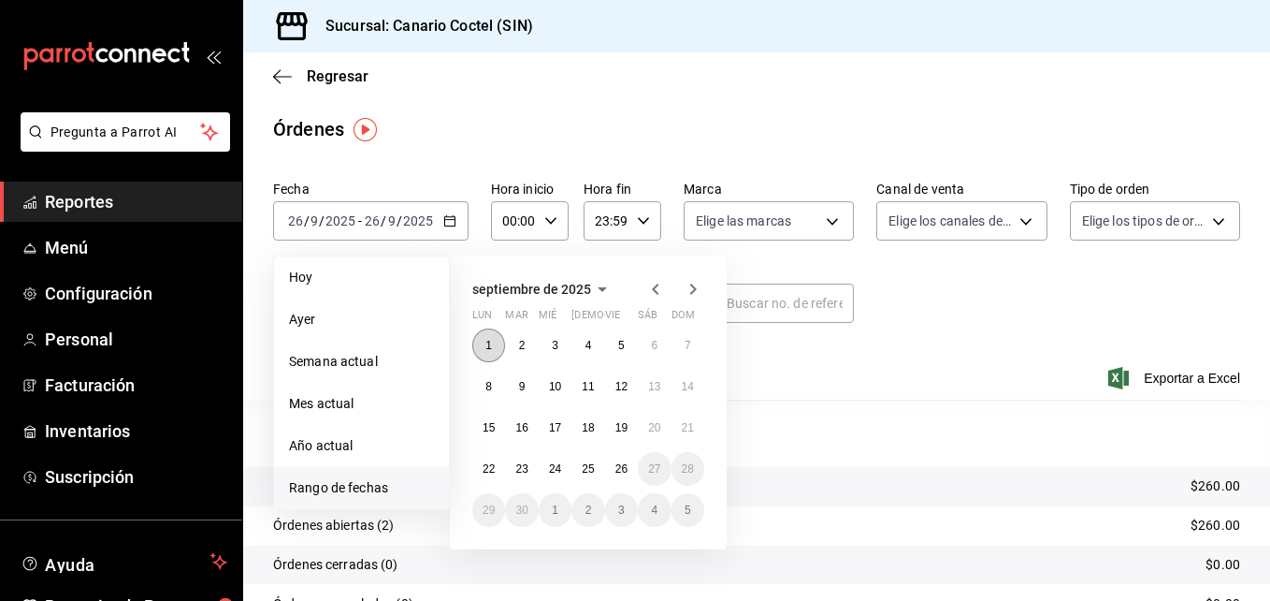
click at [485, 350] on abbr "1" at bounding box center [488, 345] width 7 height 13
click at [626, 460] on button "26" at bounding box center [621, 469] width 33 height 34
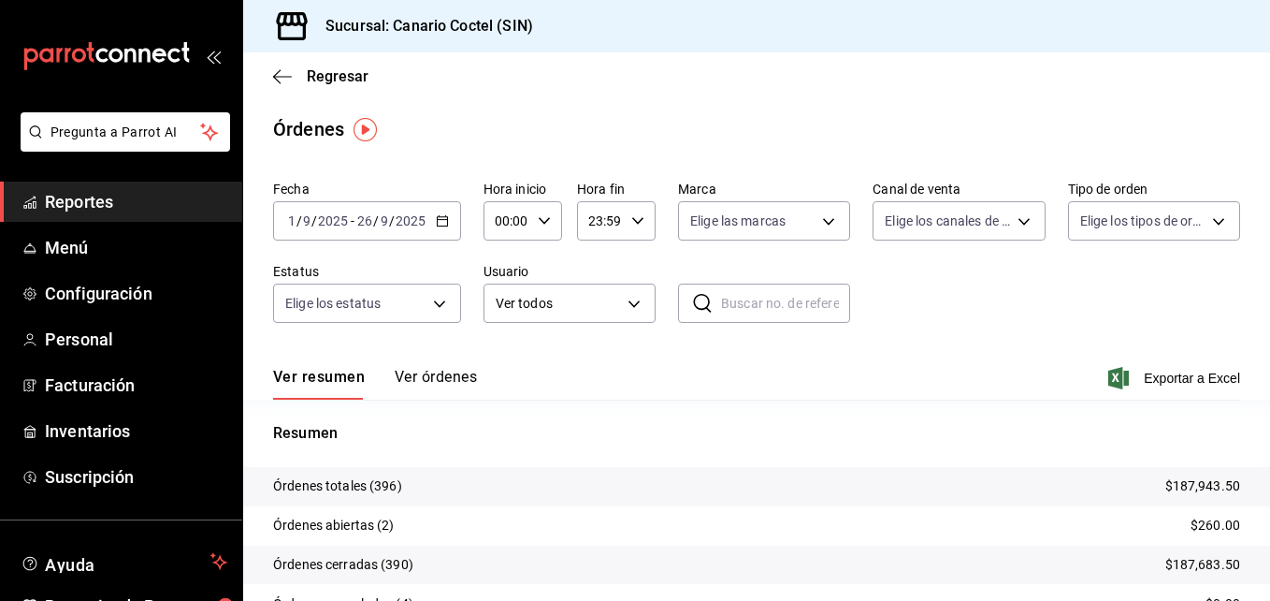
click at [467, 375] on button "Ver órdenes" at bounding box center [436, 384] width 82 height 32
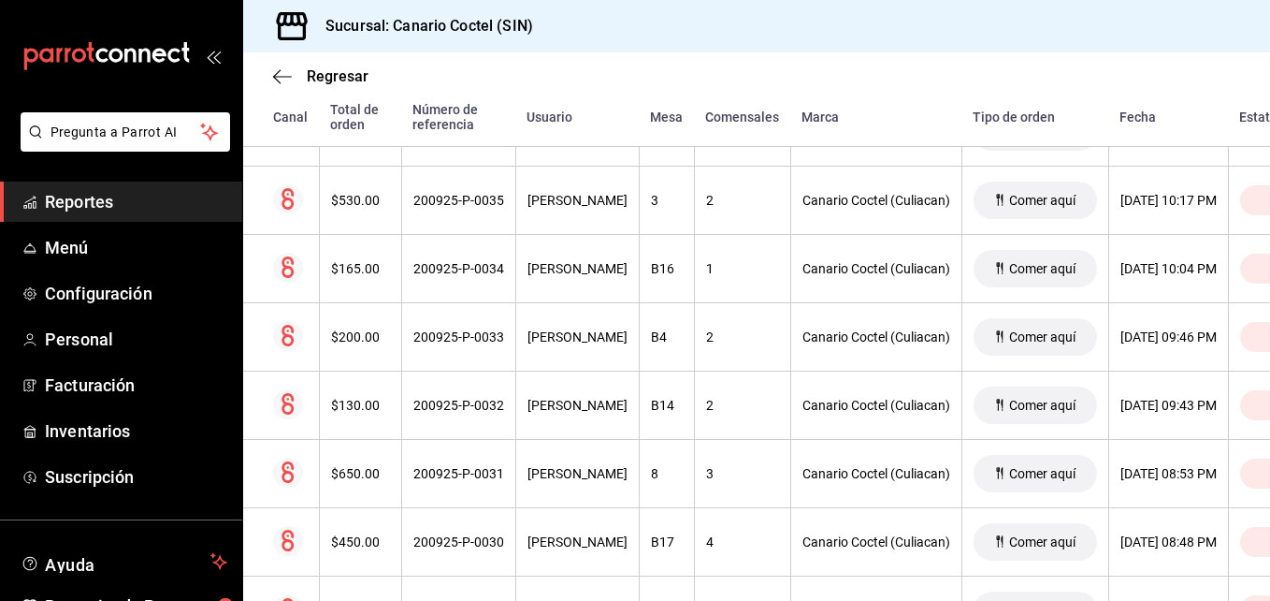
scroll to position [3555, 0]
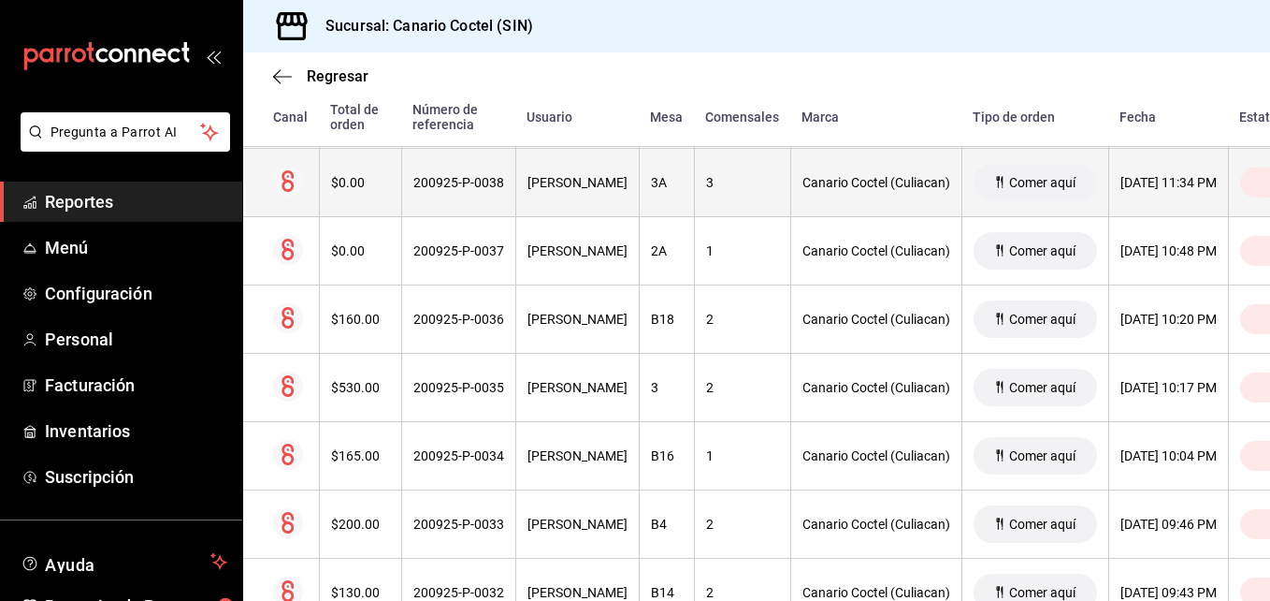
click at [473, 185] on div "200925-P-0038" at bounding box center [458, 182] width 91 height 15
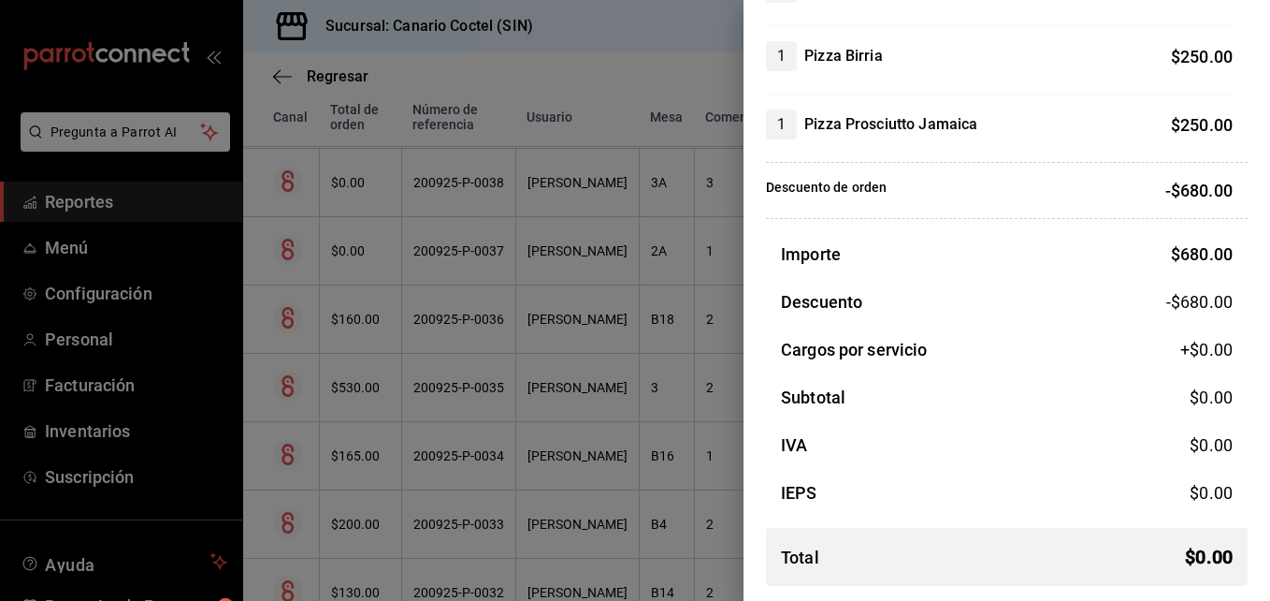
scroll to position [0, 0]
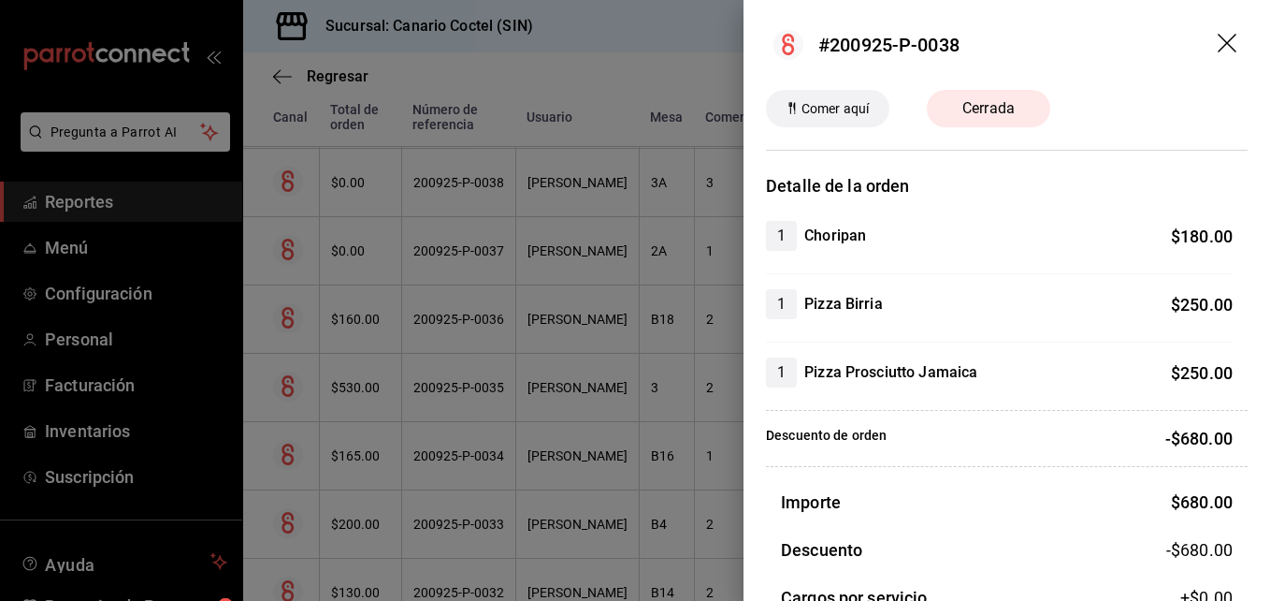
click at [477, 184] on div at bounding box center [635, 300] width 1270 height 601
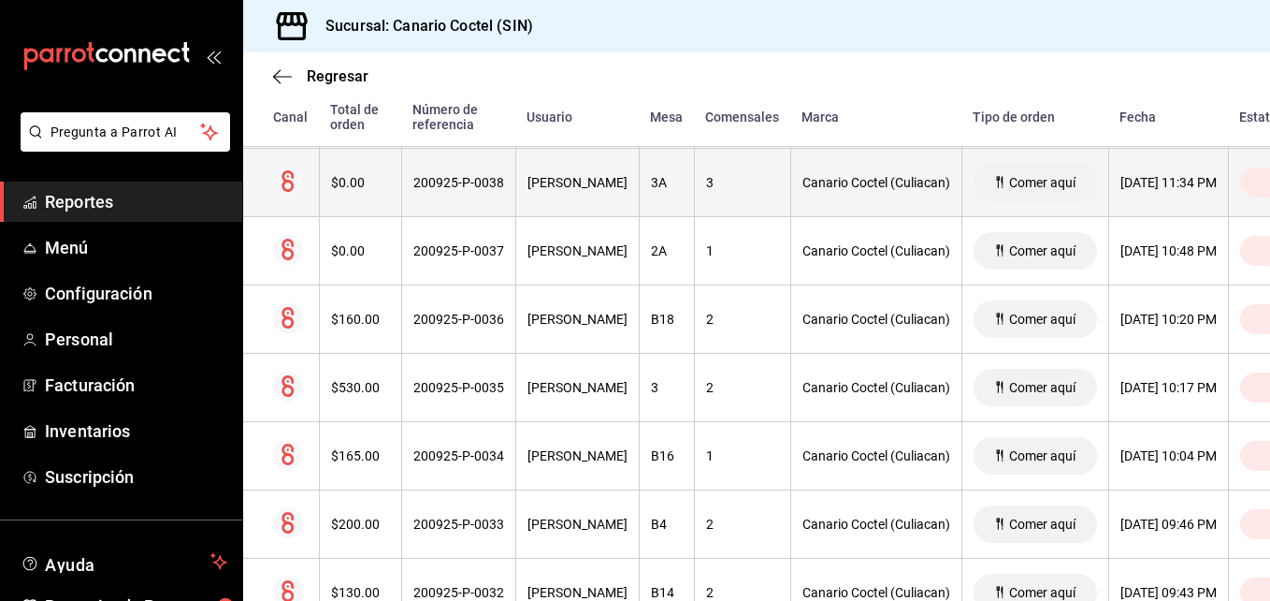
click at [483, 189] on div "200925-P-0038" at bounding box center [458, 182] width 91 height 15
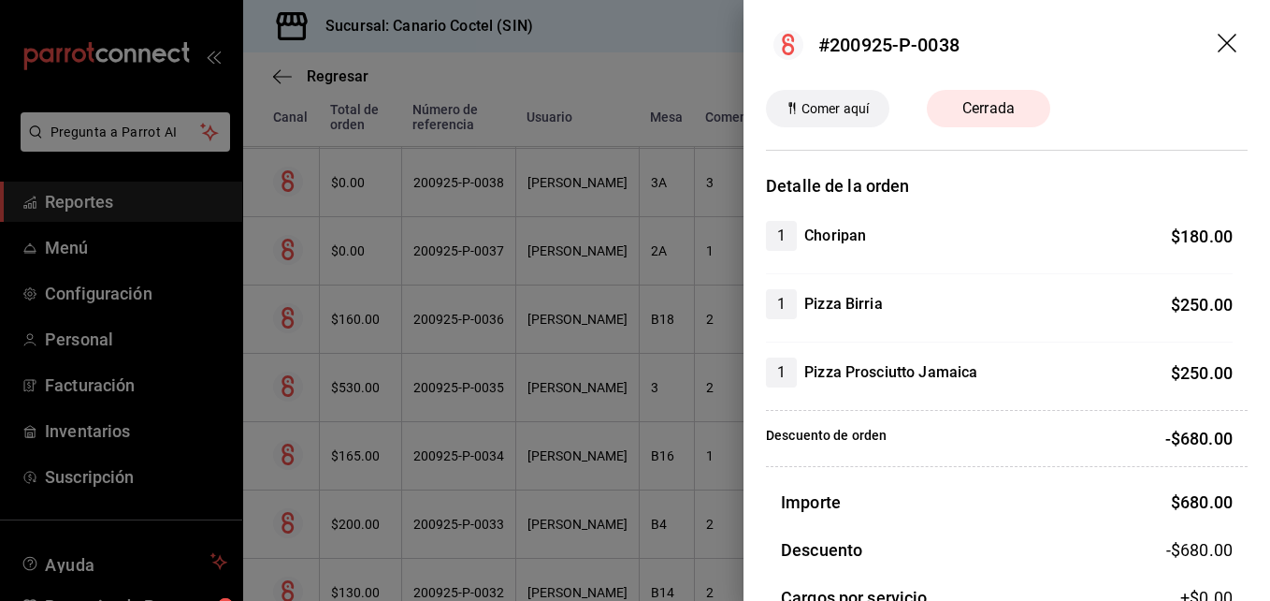
click at [1218, 35] on icon "drag" at bounding box center [1229, 45] width 22 height 22
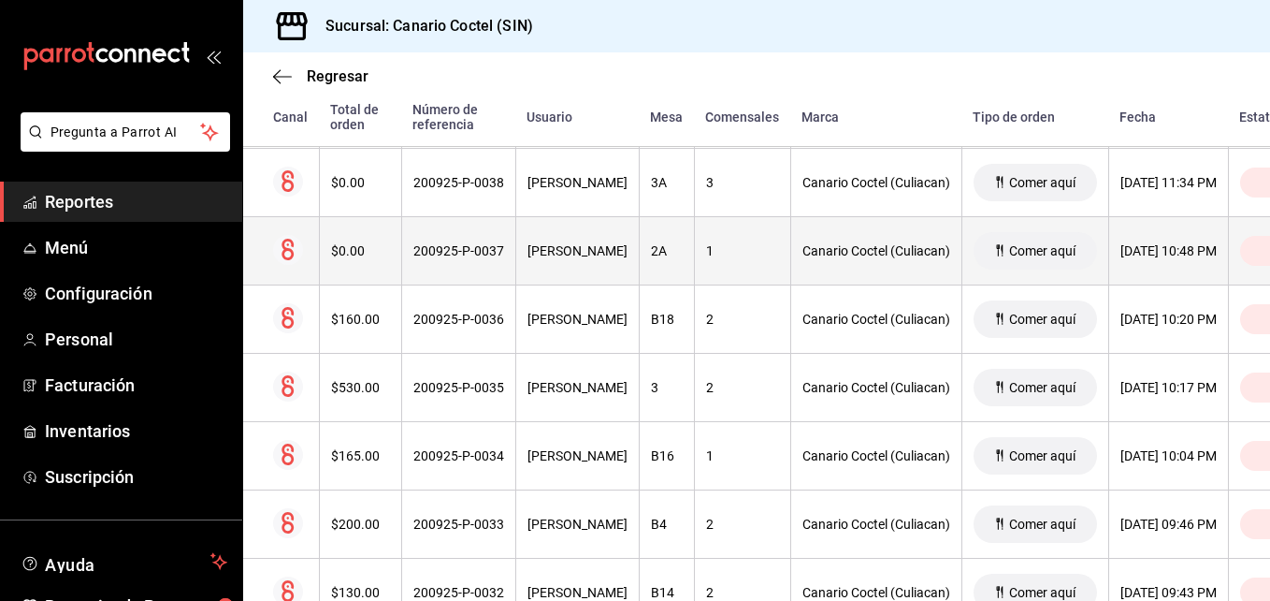
click at [432, 251] on div "200925-P-0037" at bounding box center [458, 250] width 91 height 15
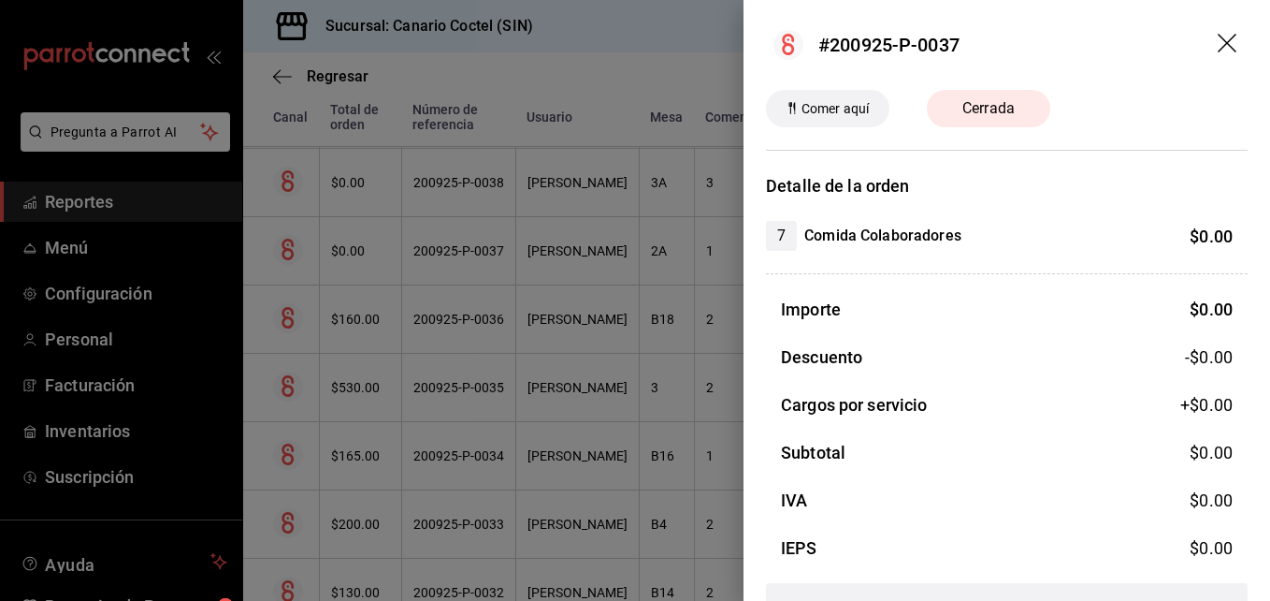
click at [460, 323] on div at bounding box center [635, 300] width 1270 height 601
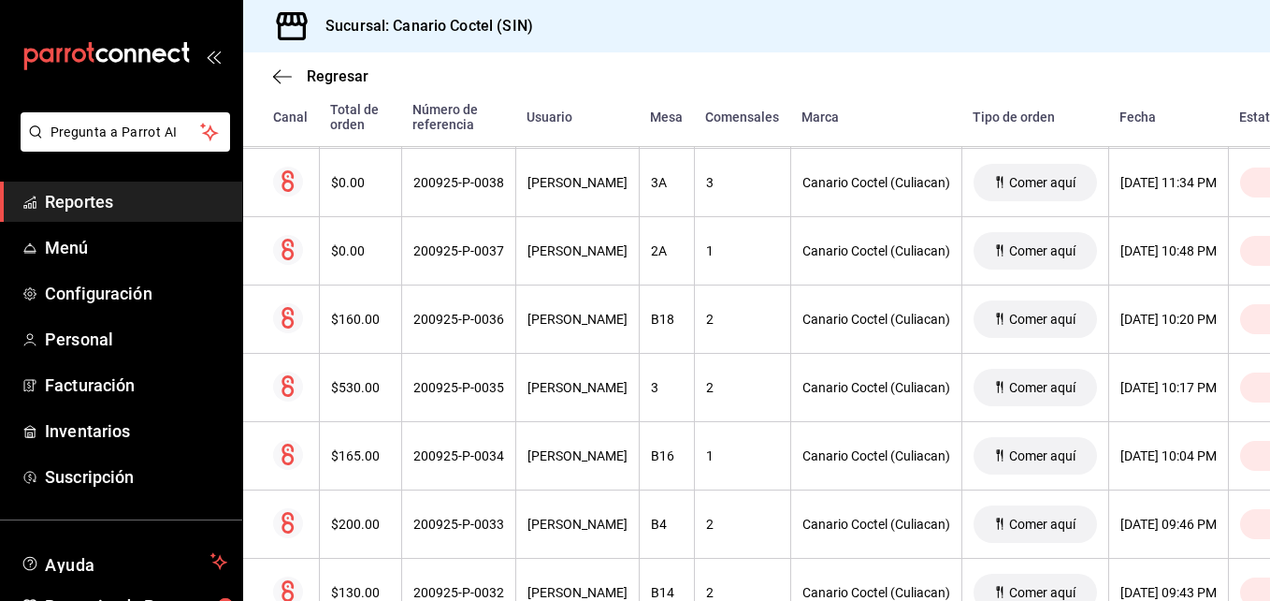
click at [460, 323] on div "200925-P-0036" at bounding box center [458, 318] width 91 height 15
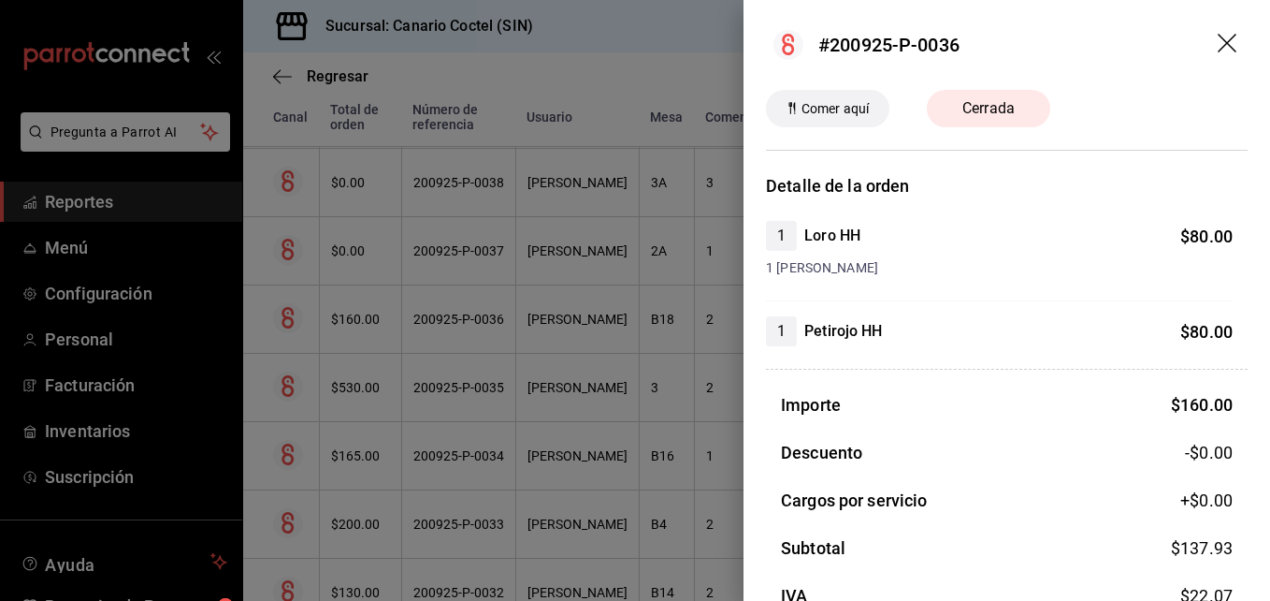
click at [438, 380] on div at bounding box center [635, 300] width 1270 height 601
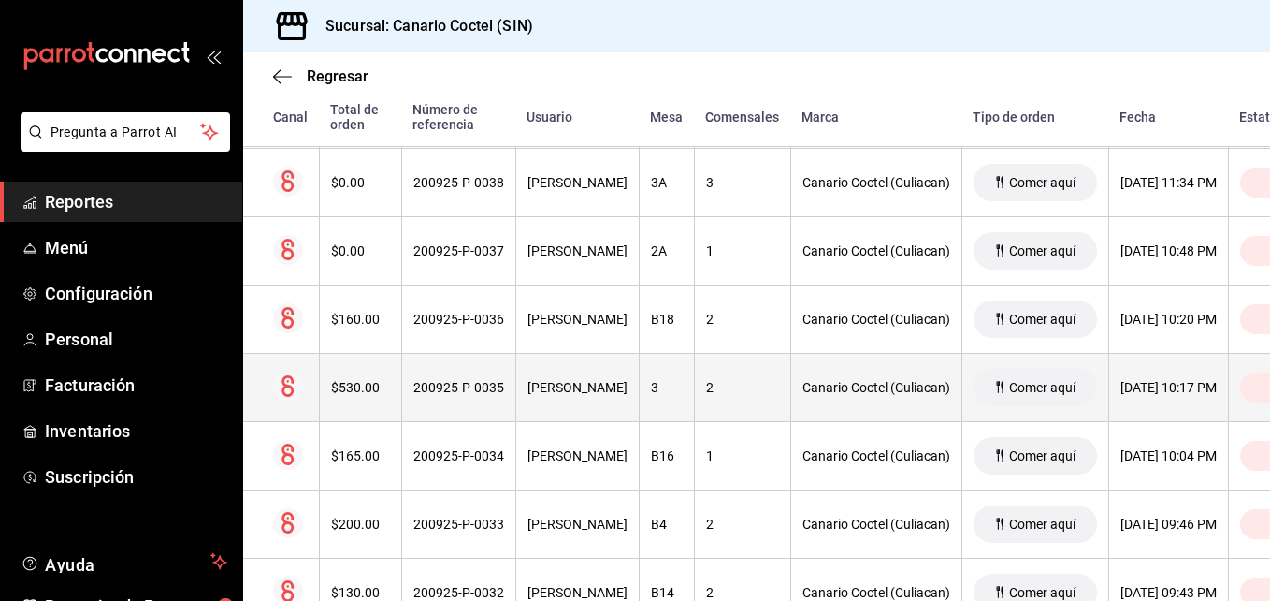
click at [436, 381] on div "200925-P-0035" at bounding box center [458, 387] width 91 height 15
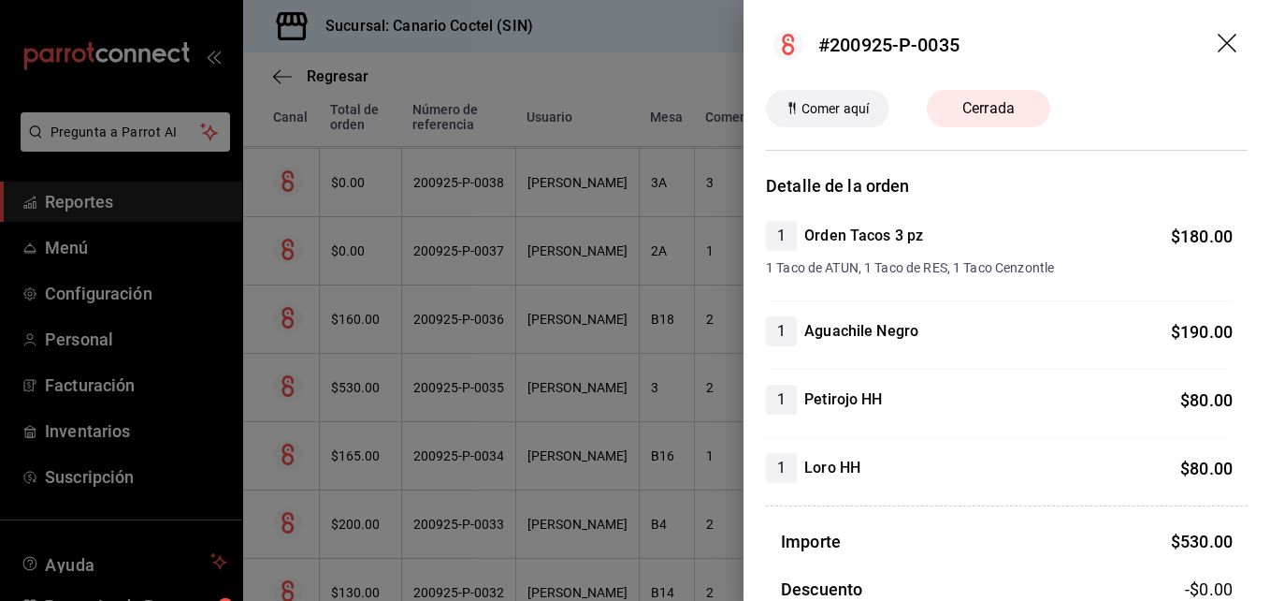
click at [442, 461] on div at bounding box center [635, 300] width 1270 height 601
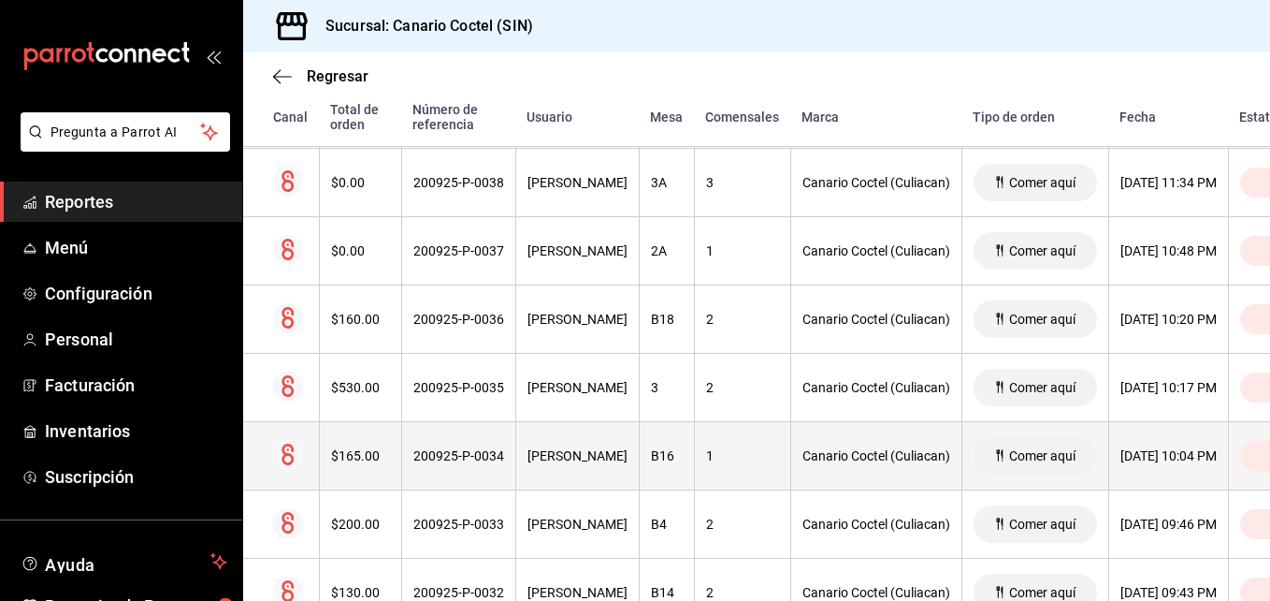
click at [432, 474] on th "200925-P-0034" at bounding box center [458, 456] width 114 height 68
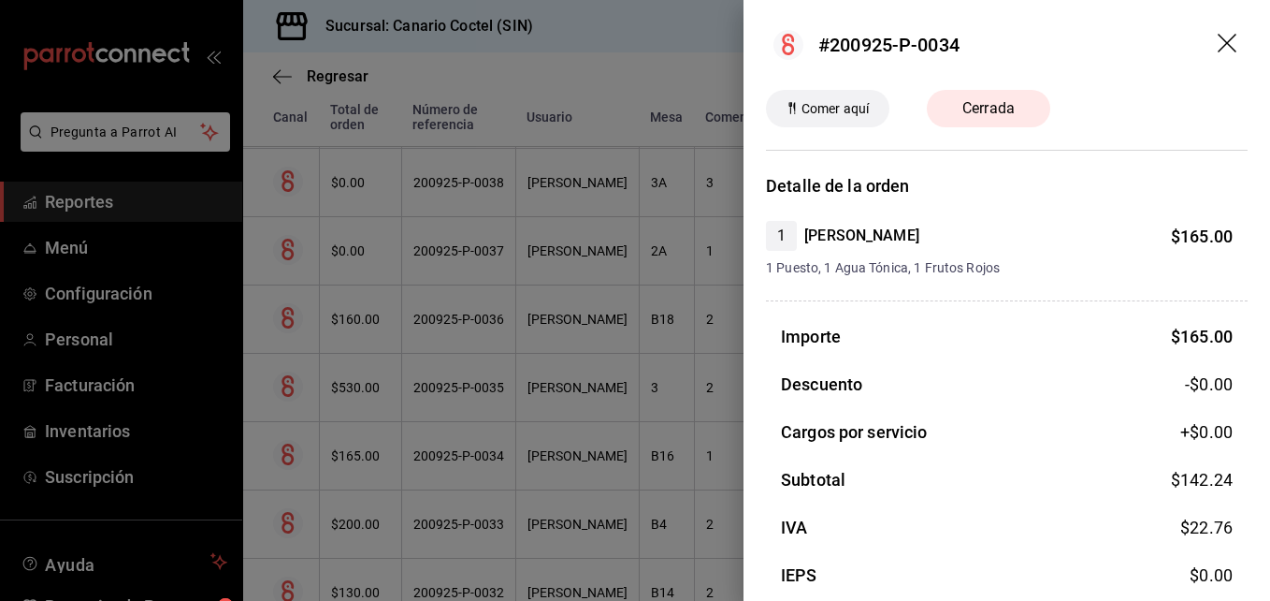
click at [432, 474] on div at bounding box center [635, 300] width 1270 height 601
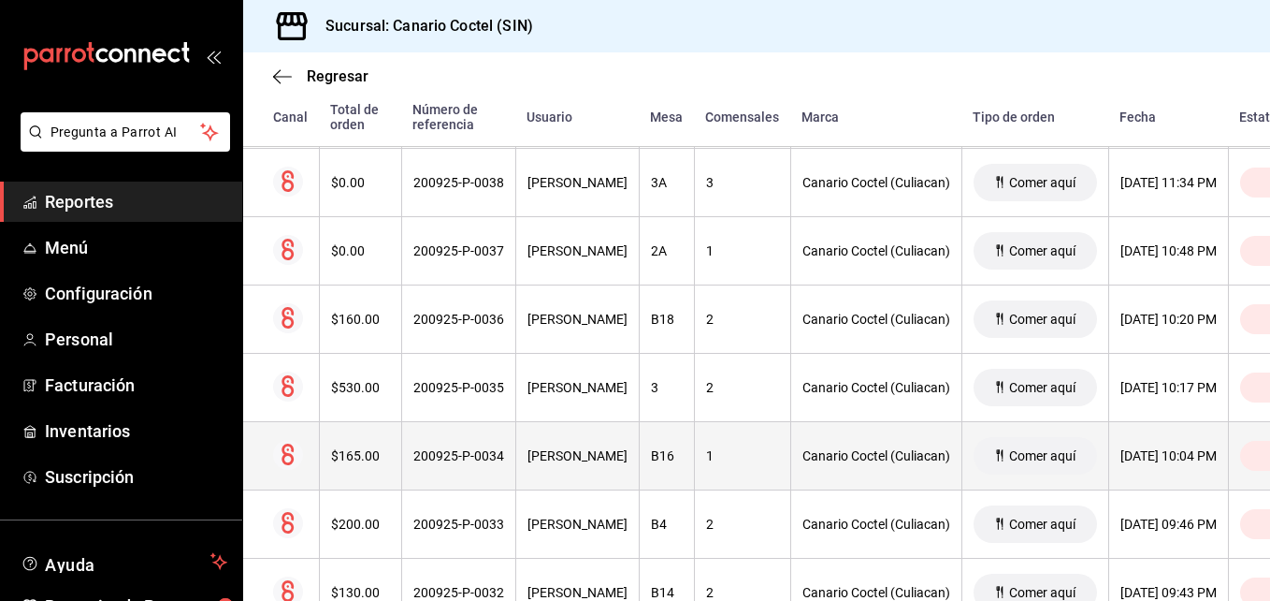
scroll to position [3742, 0]
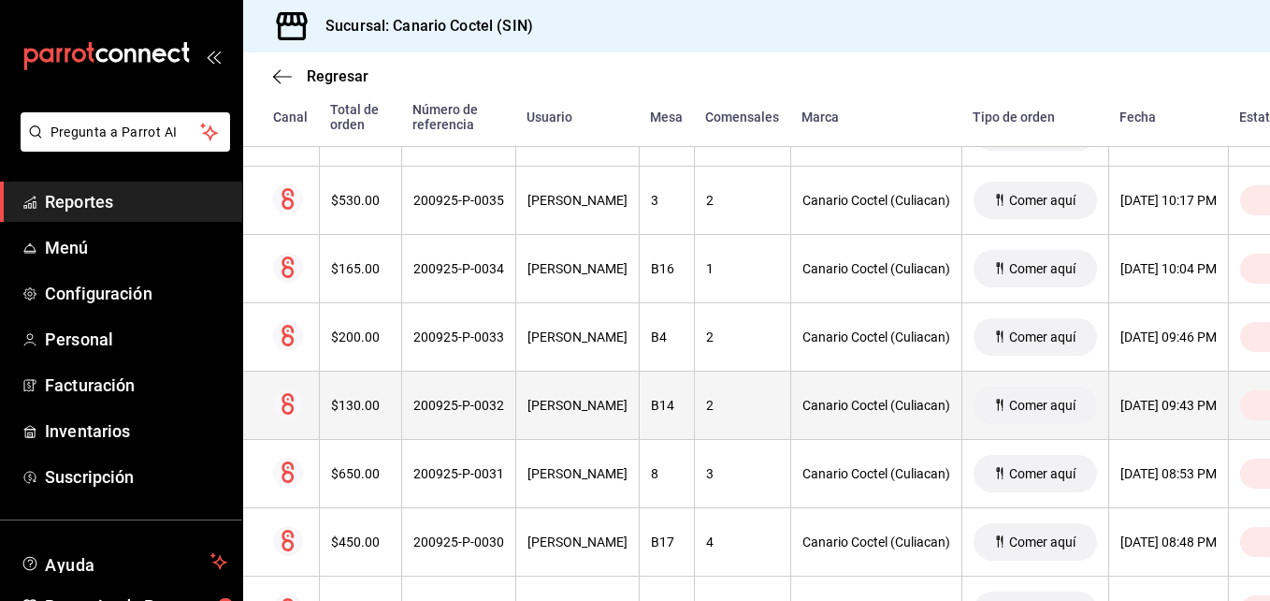
click at [454, 406] on div "200925-P-0032" at bounding box center [458, 405] width 91 height 15
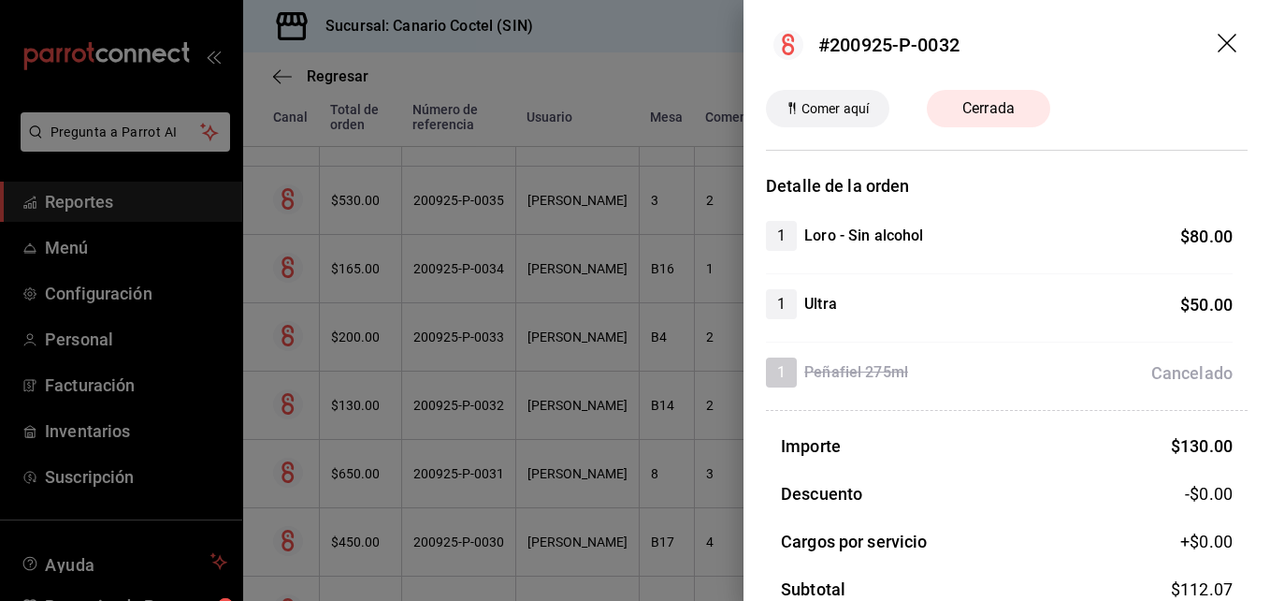
click at [454, 406] on div at bounding box center [635, 300] width 1270 height 601
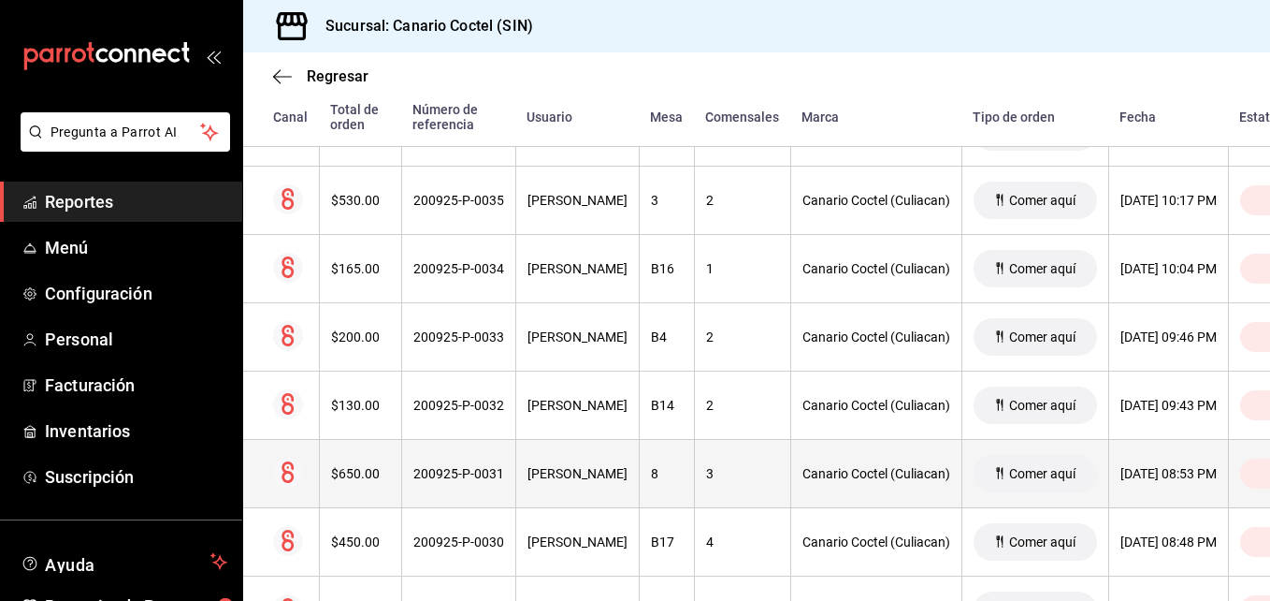
click at [473, 476] on div "200925-P-0031" at bounding box center [458, 473] width 91 height 15
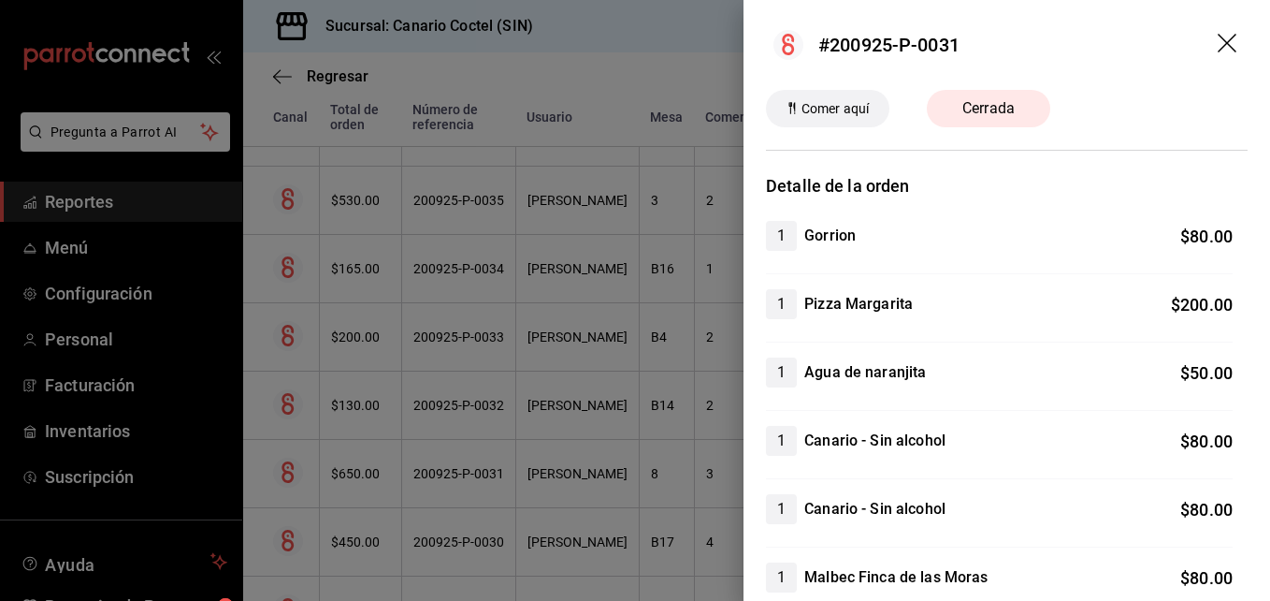
click at [473, 476] on div at bounding box center [635, 300] width 1270 height 601
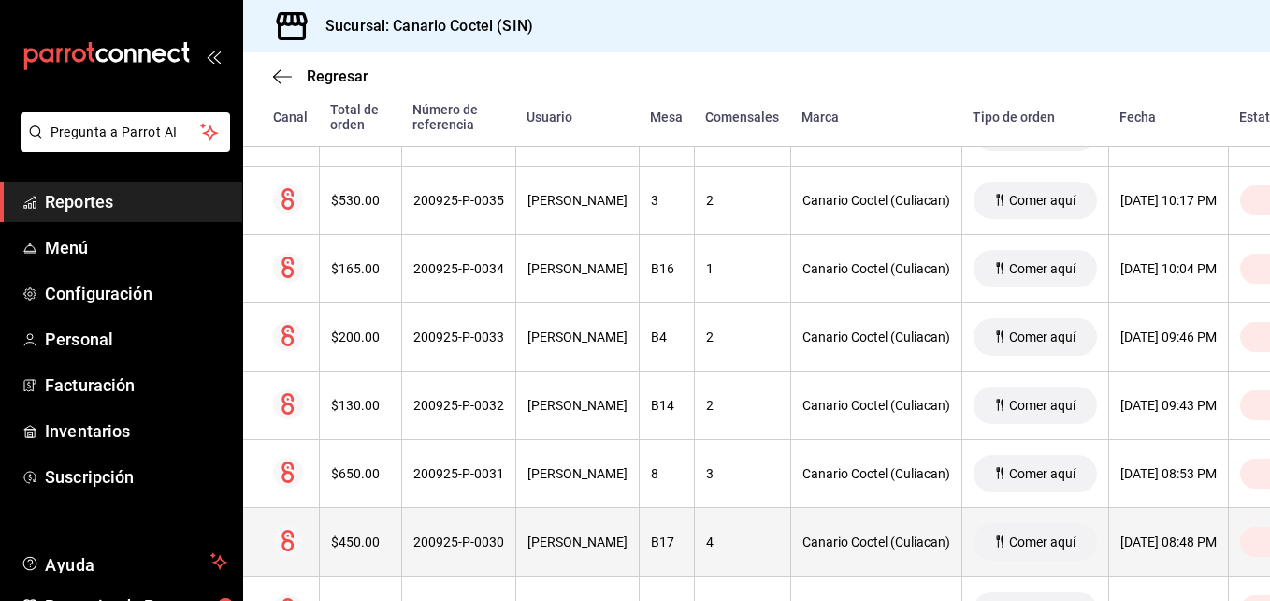
click at [468, 542] on div "200925-P-0030" at bounding box center [458, 541] width 91 height 15
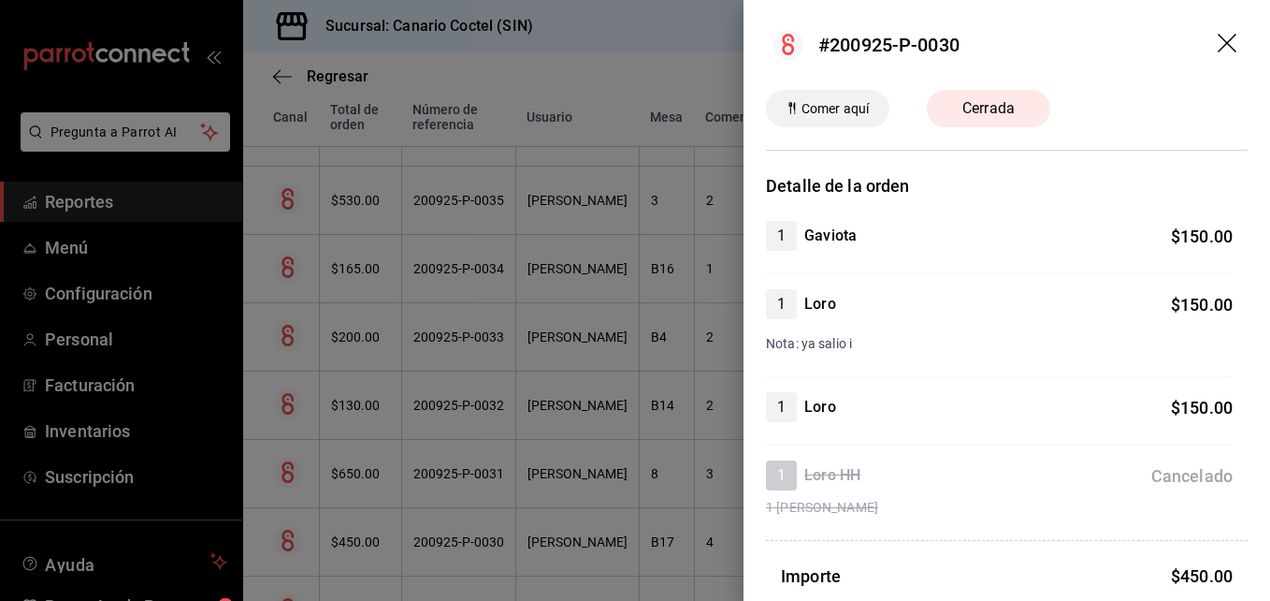
click at [468, 542] on div at bounding box center [635, 300] width 1270 height 601
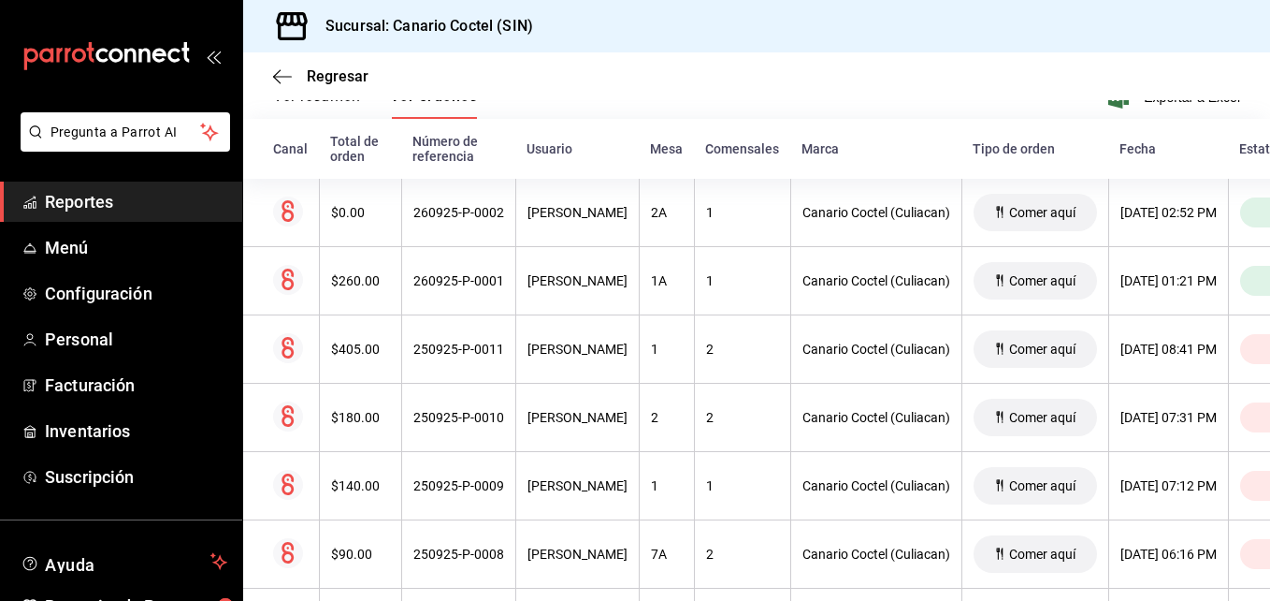
scroll to position [374, 0]
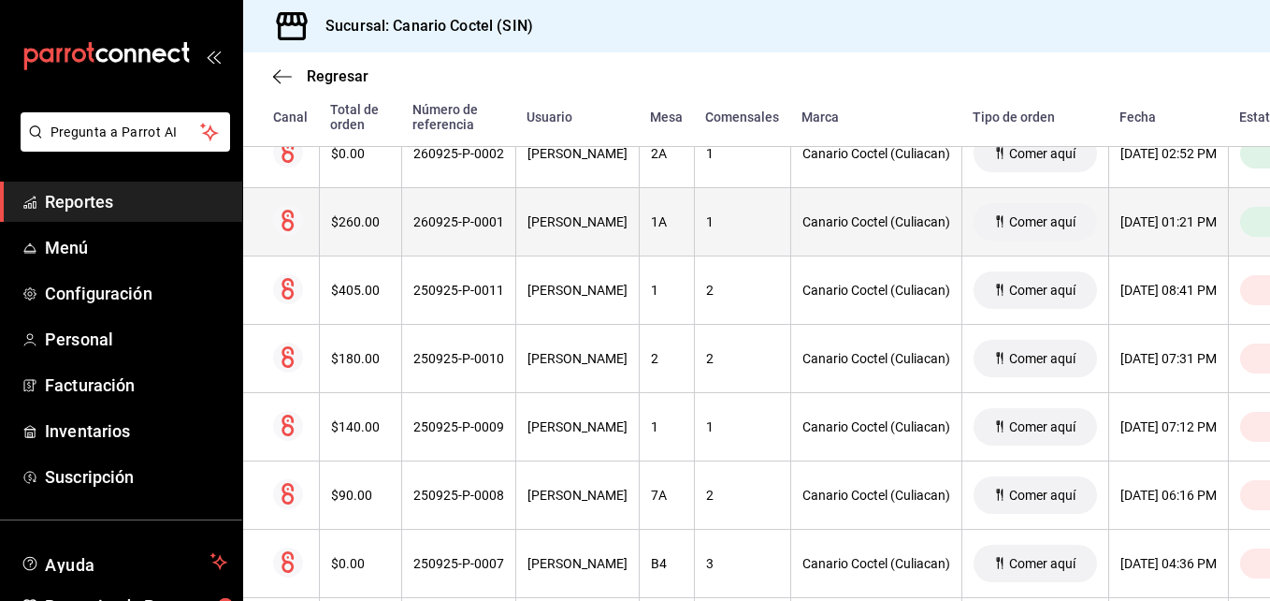
click at [459, 222] on div "260925-P-0001" at bounding box center [458, 221] width 91 height 15
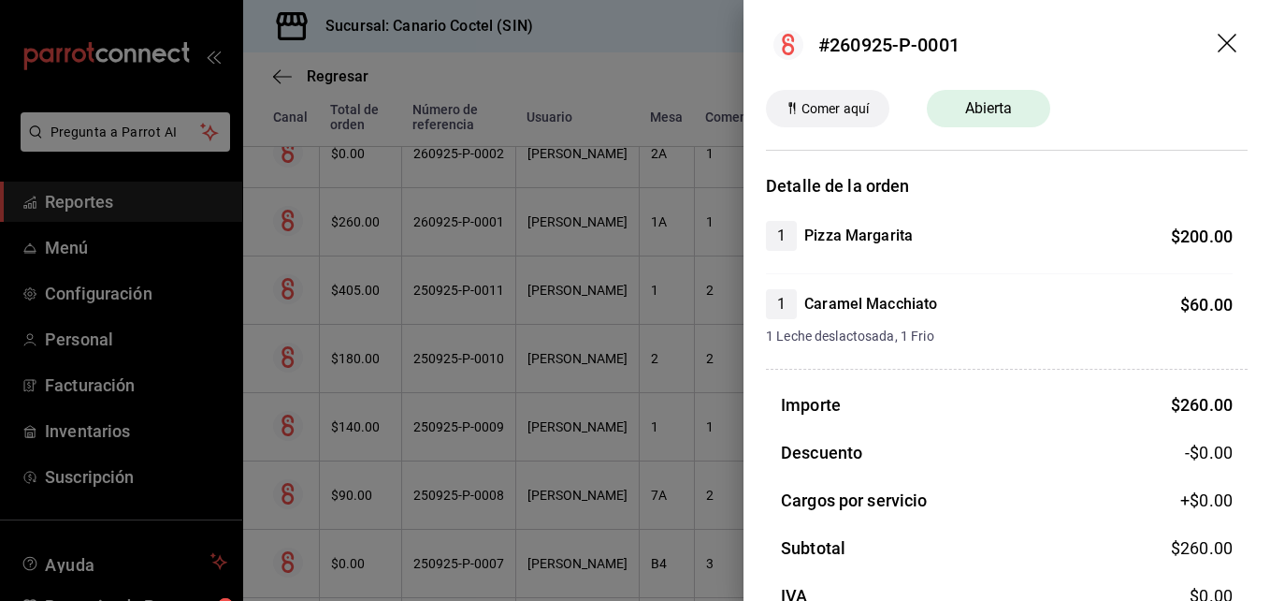
click at [459, 222] on div at bounding box center [635, 300] width 1270 height 601
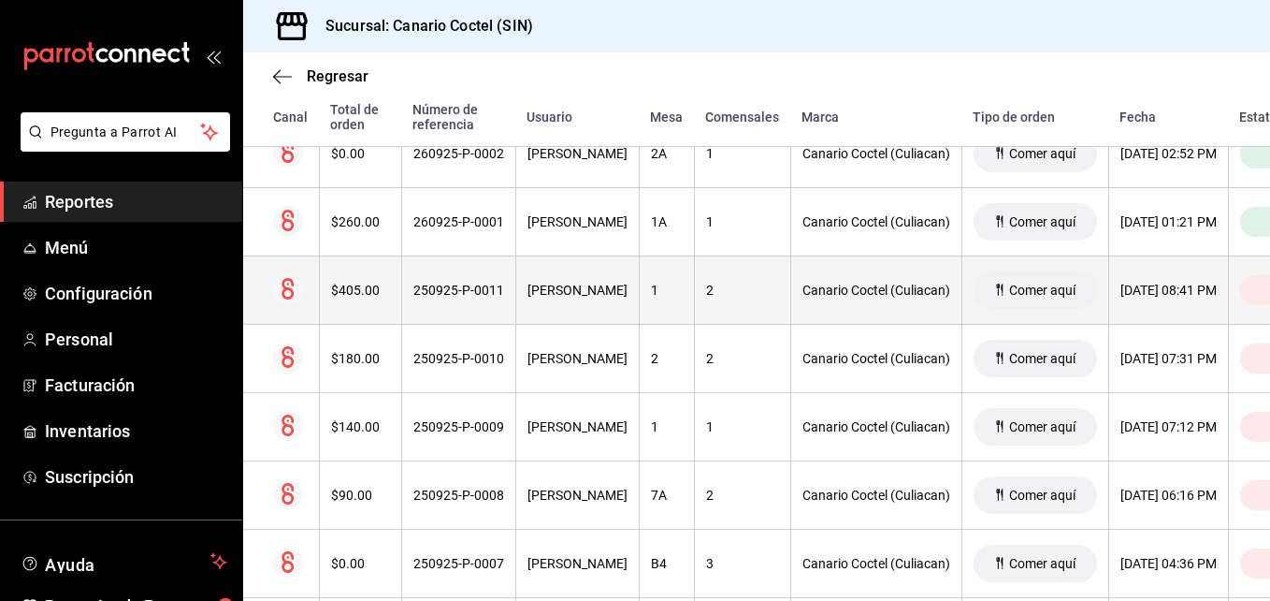
click at [471, 286] on div "250925-P-0011" at bounding box center [458, 289] width 91 height 15
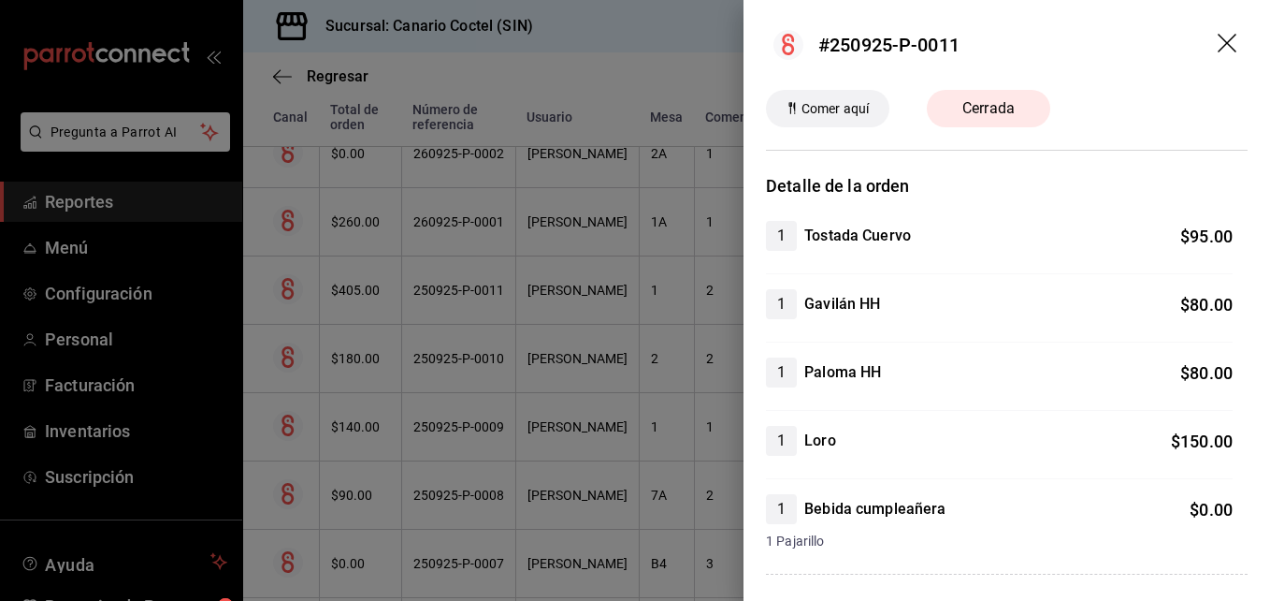
click at [471, 286] on div at bounding box center [635, 300] width 1270 height 601
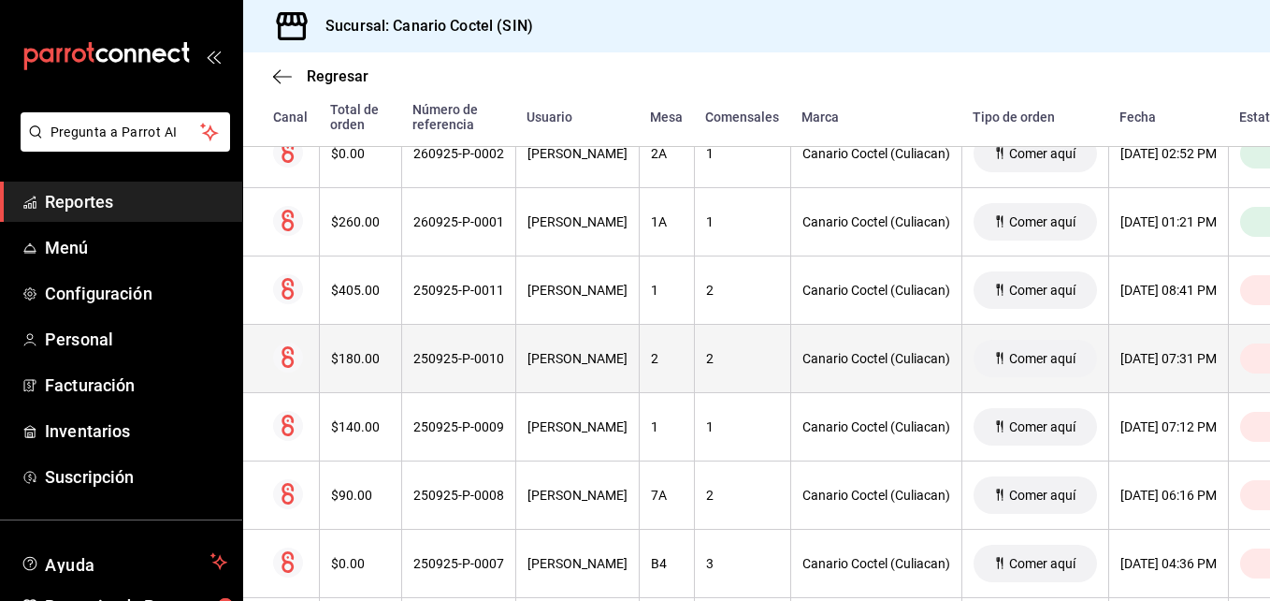
click at [459, 356] on div "250925-P-0010" at bounding box center [458, 358] width 91 height 15
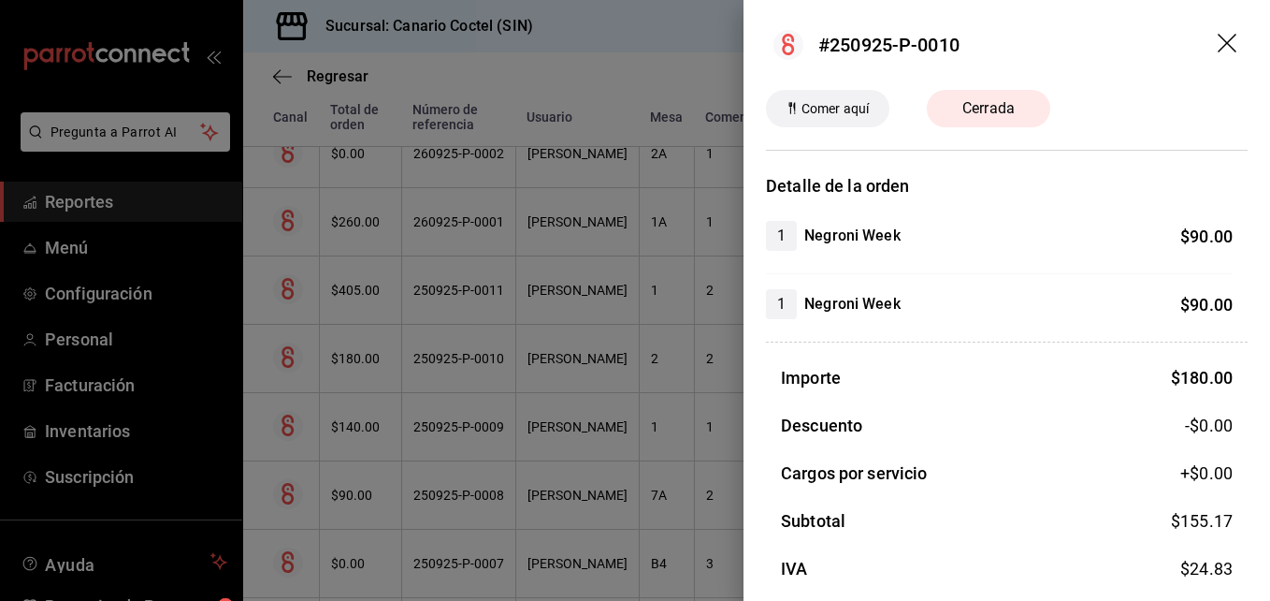
click at [459, 356] on div at bounding box center [635, 300] width 1270 height 601
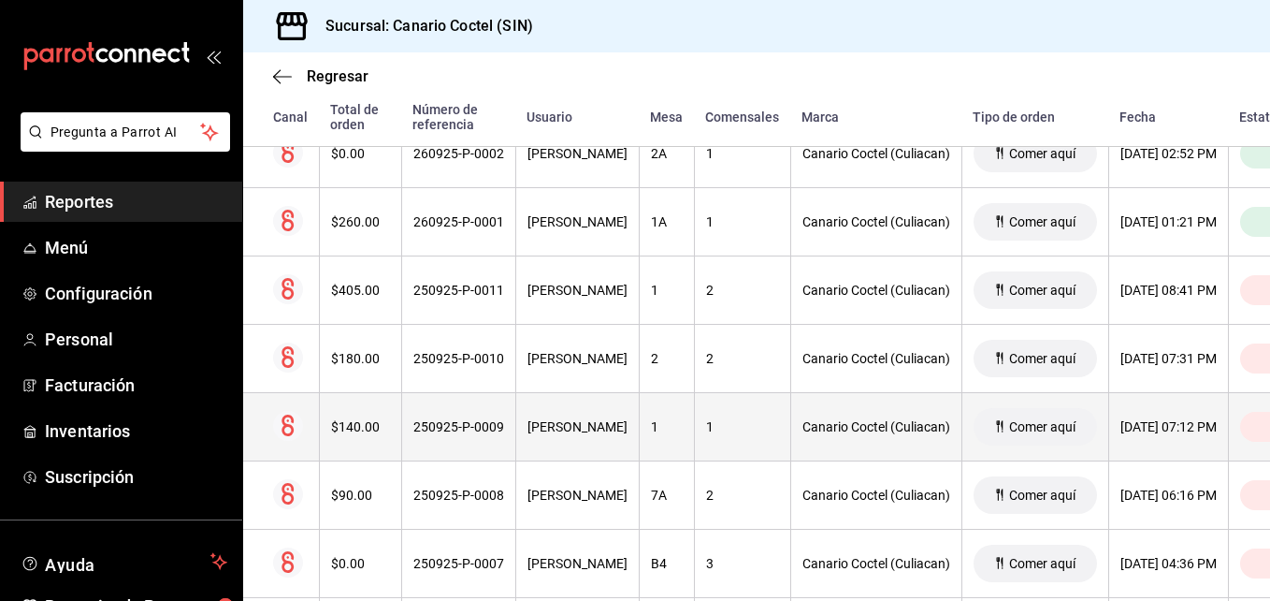
click at [458, 423] on div "250925-P-0009" at bounding box center [458, 426] width 91 height 15
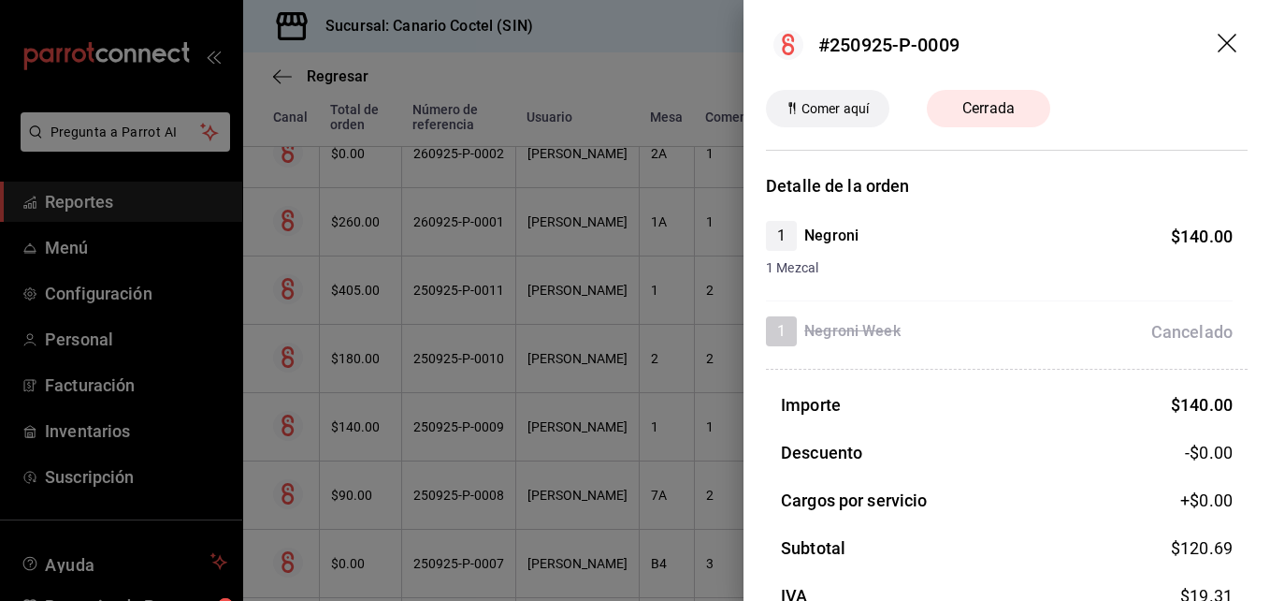
click at [458, 423] on div at bounding box center [635, 300] width 1270 height 601
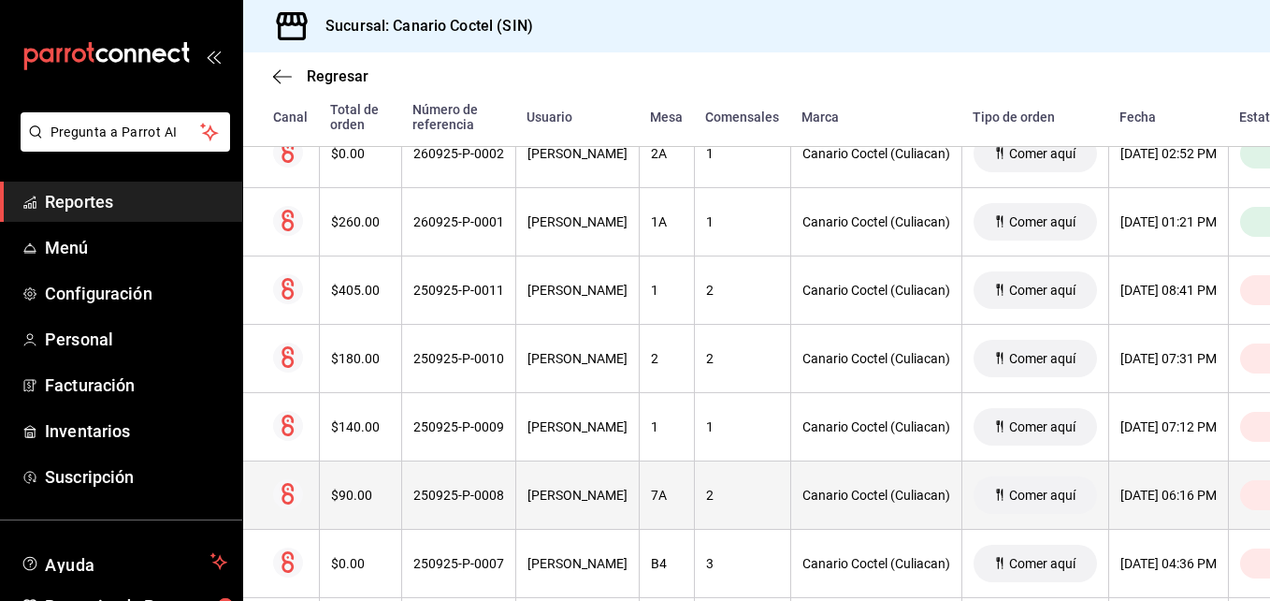
click at [467, 500] on div "250925-P-0008" at bounding box center [458, 494] width 91 height 15
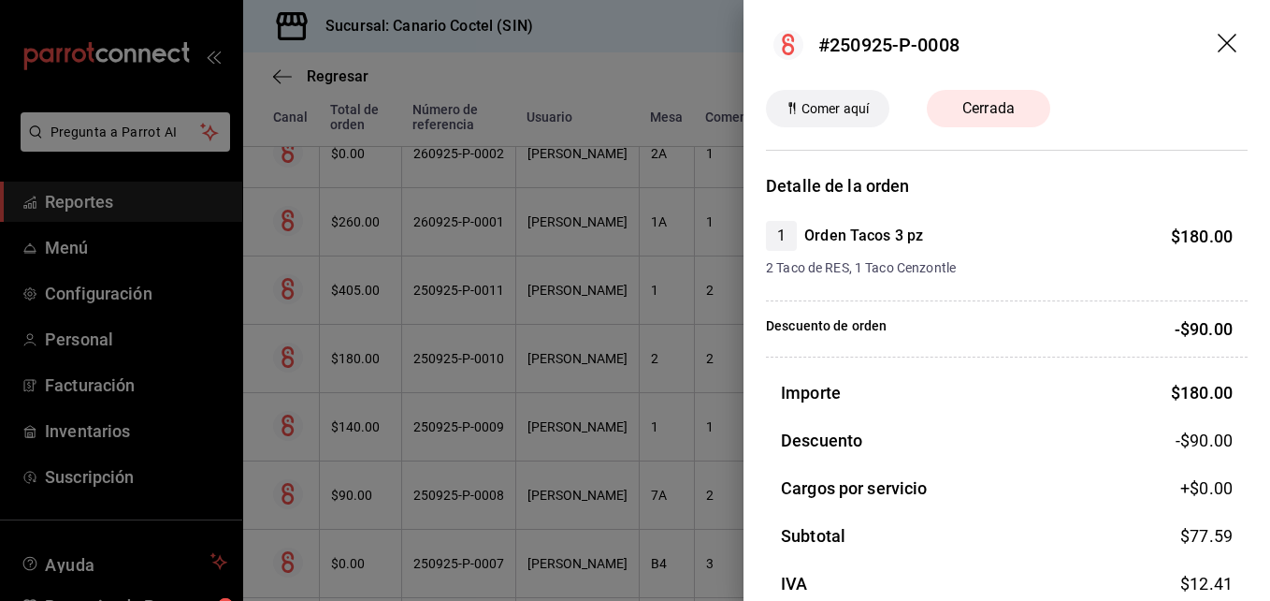
click at [467, 500] on div at bounding box center [635, 300] width 1270 height 601
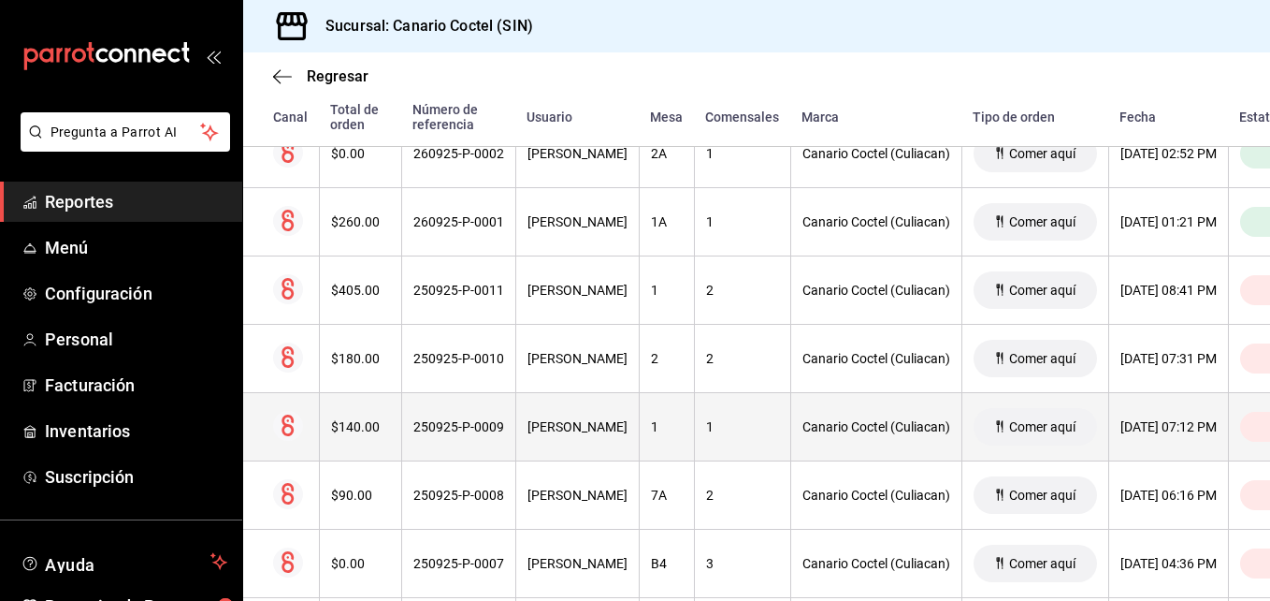
scroll to position [561, 0]
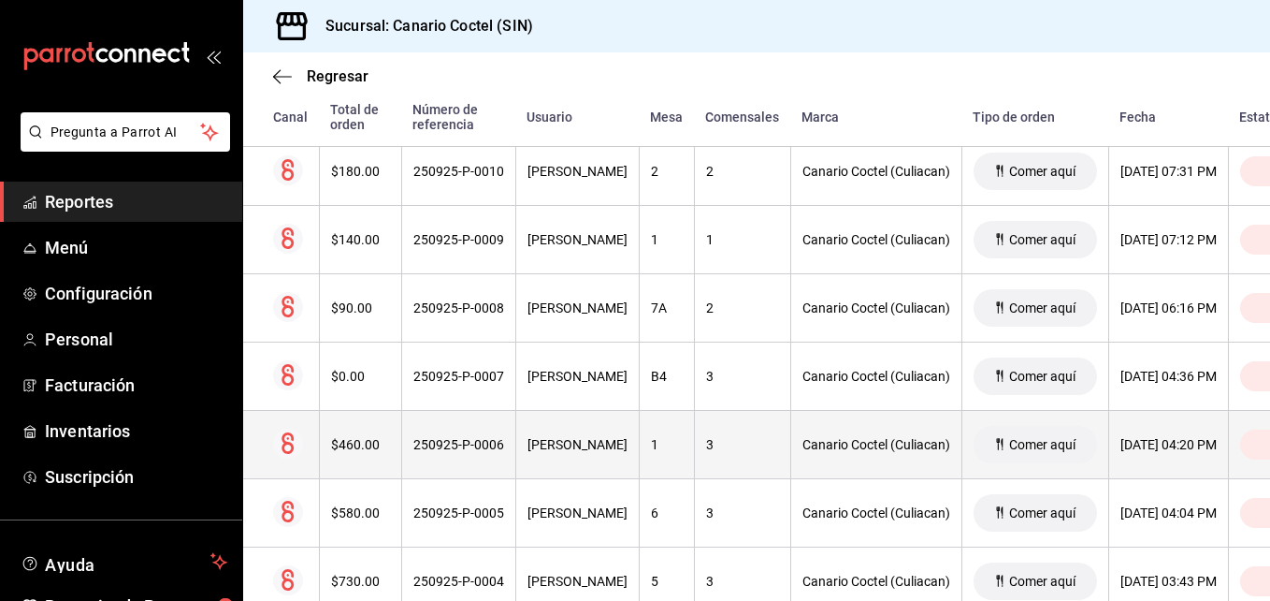
click at [472, 438] on div "250925-P-0006" at bounding box center [458, 444] width 91 height 15
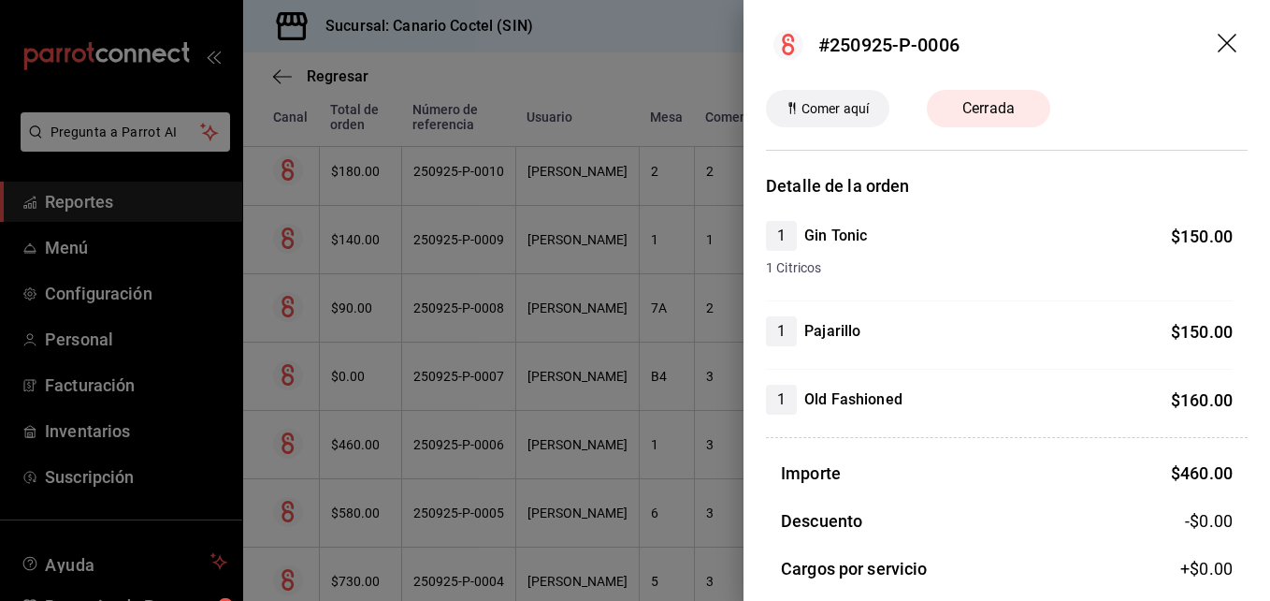
click at [472, 438] on div at bounding box center [635, 300] width 1270 height 601
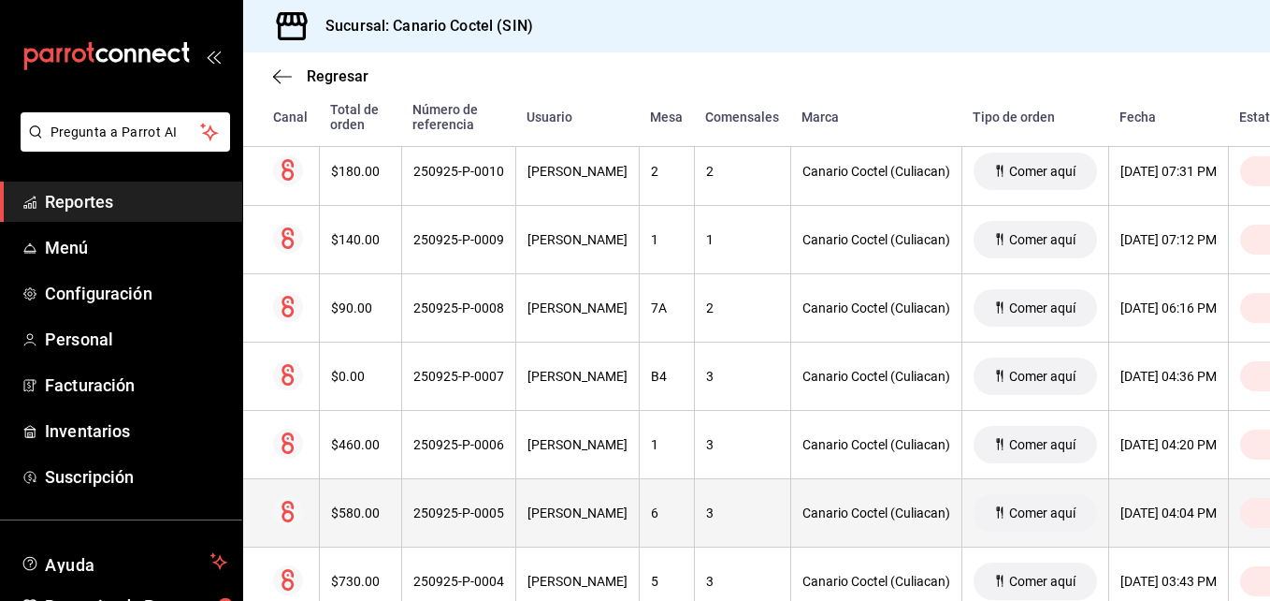
click at [474, 506] on div "250925-P-0005" at bounding box center [458, 512] width 91 height 15
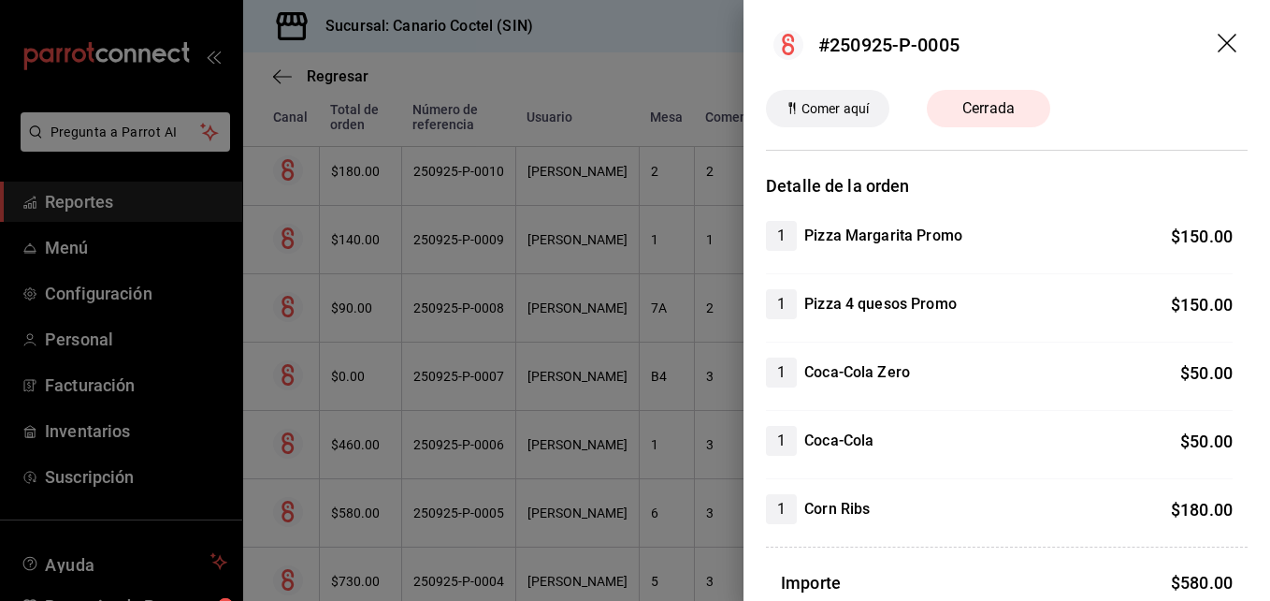
click at [474, 506] on div at bounding box center [635, 300] width 1270 height 601
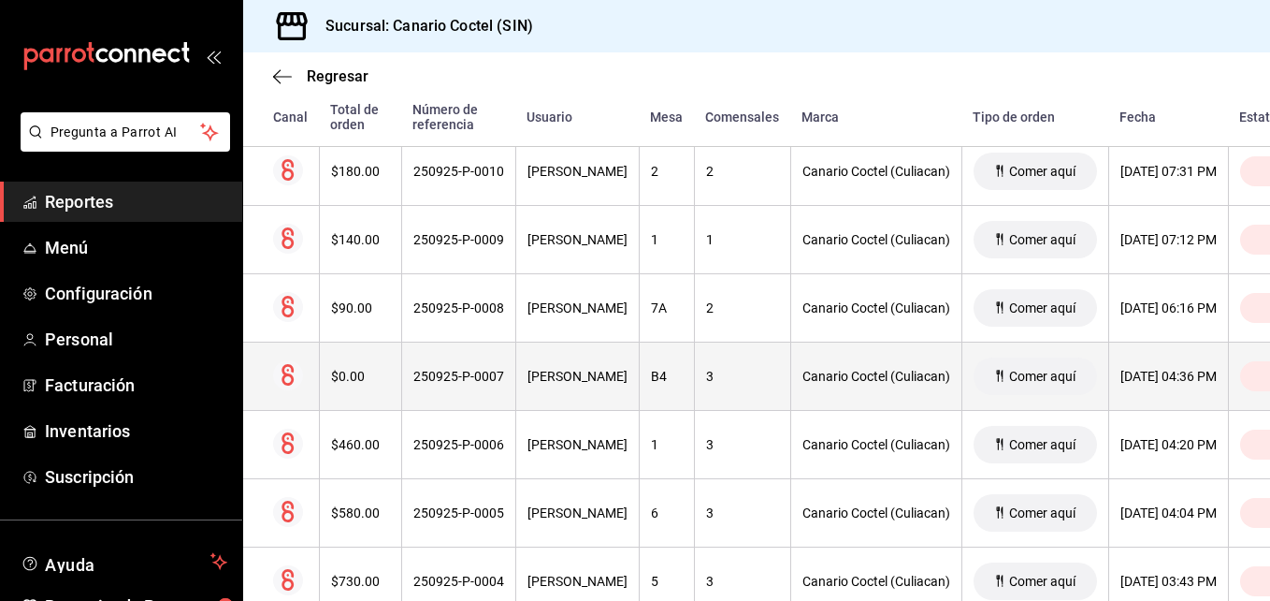
scroll to position [748, 0]
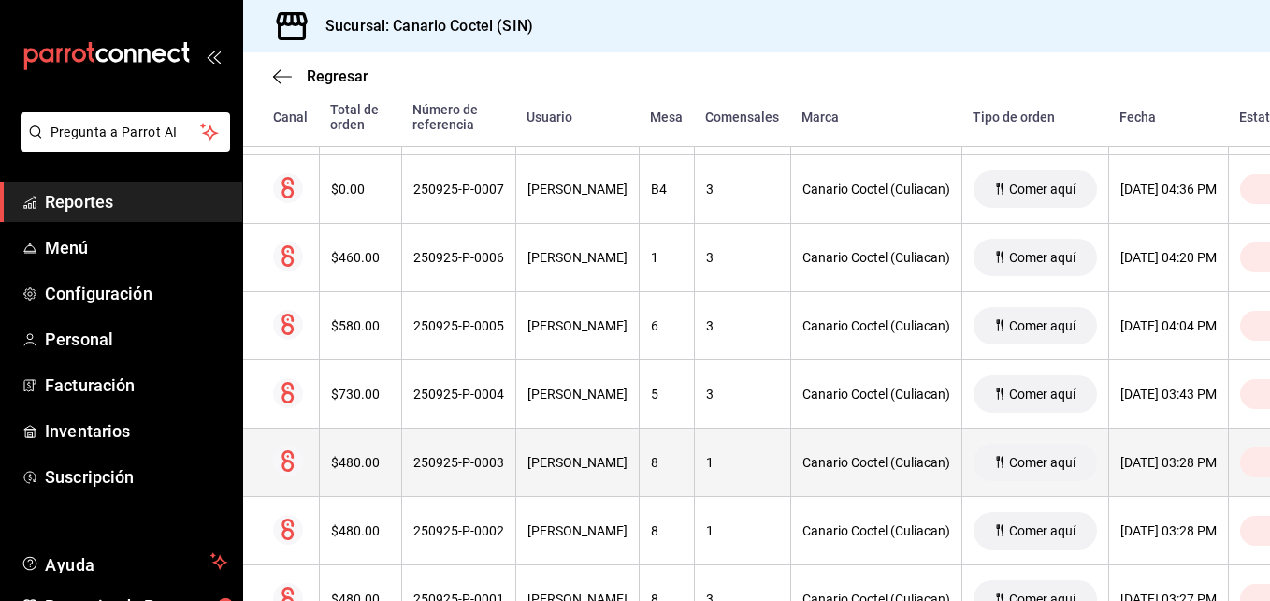
click at [486, 460] on div "250925-P-0003" at bounding box center [458, 462] width 91 height 15
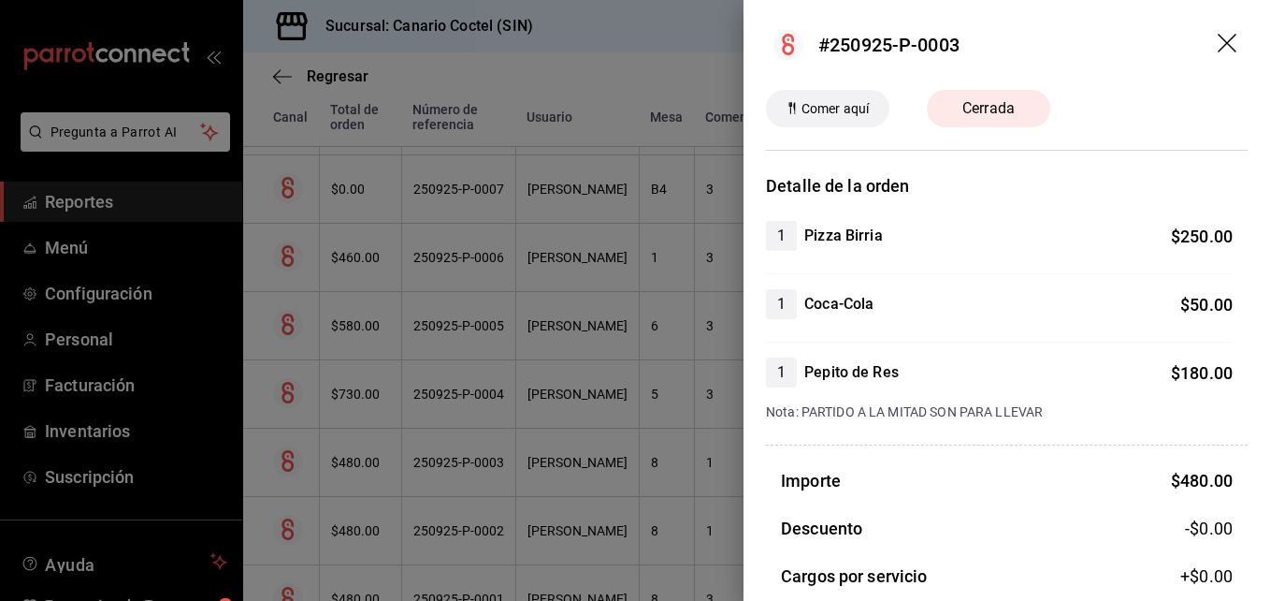
click at [486, 460] on div at bounding box center [635, 300] width 1270 height 601
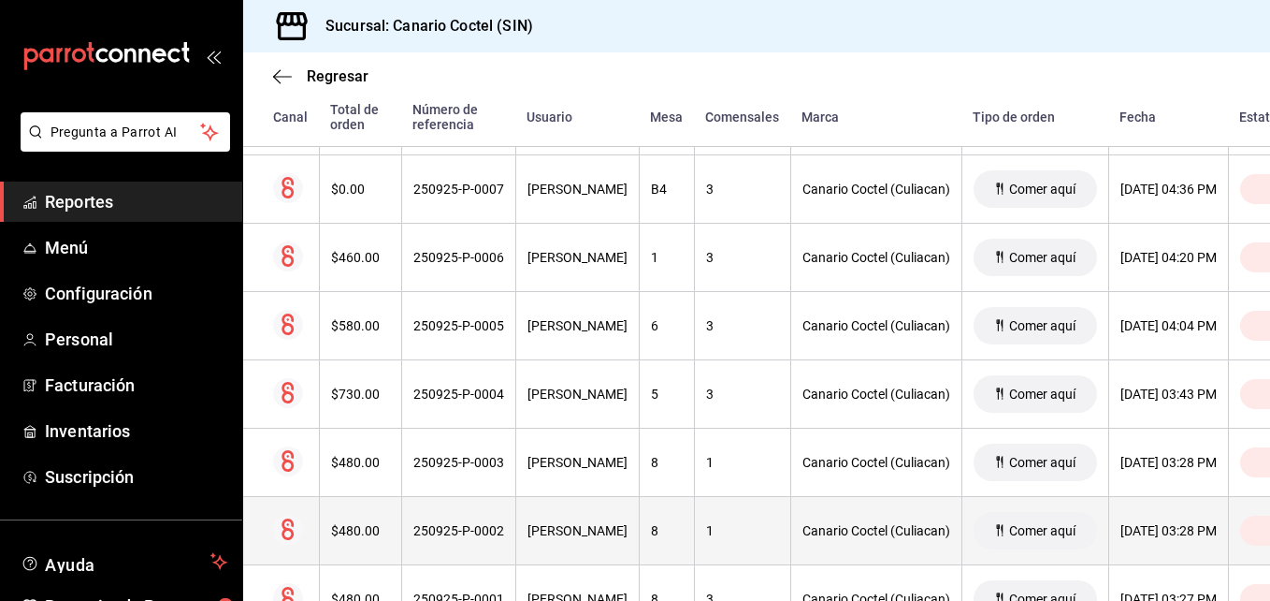
click at [456, 530] on div "250925-P-0002" at bounding box center [458, 530] width 91 height 15
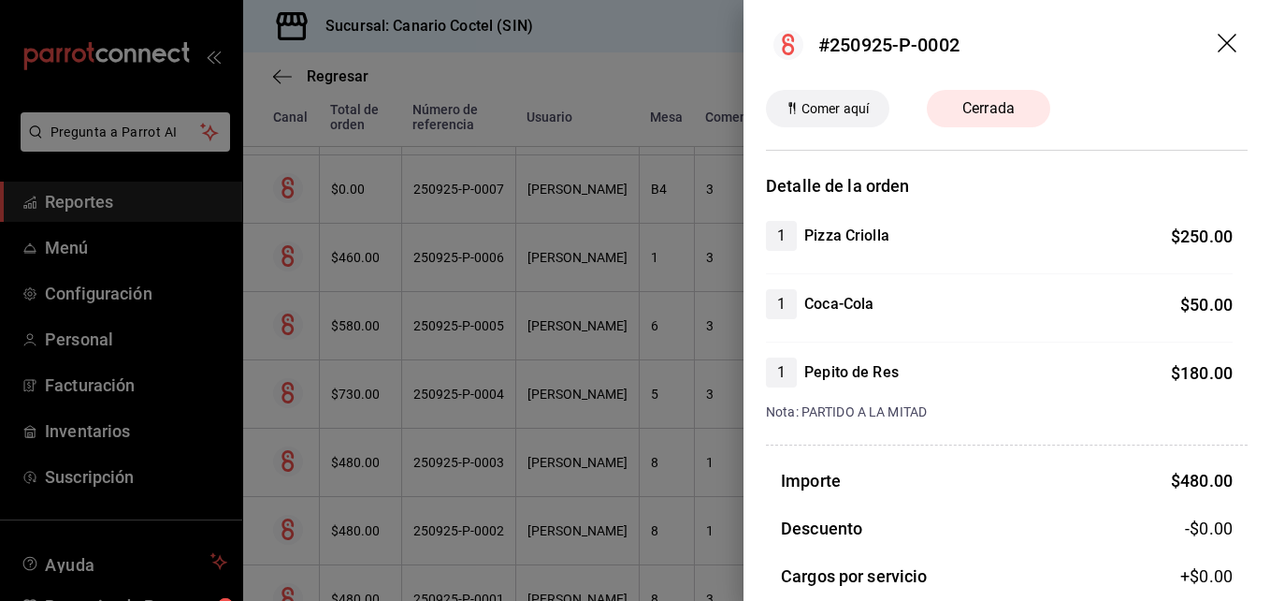
drag, startPoint x: 456, startPoint y: 530, endPoint x: 490, endPoint y: 398, distance: 137.0
click at [456, 530] on div at bounding box center [635, 300] width 1270 height 601
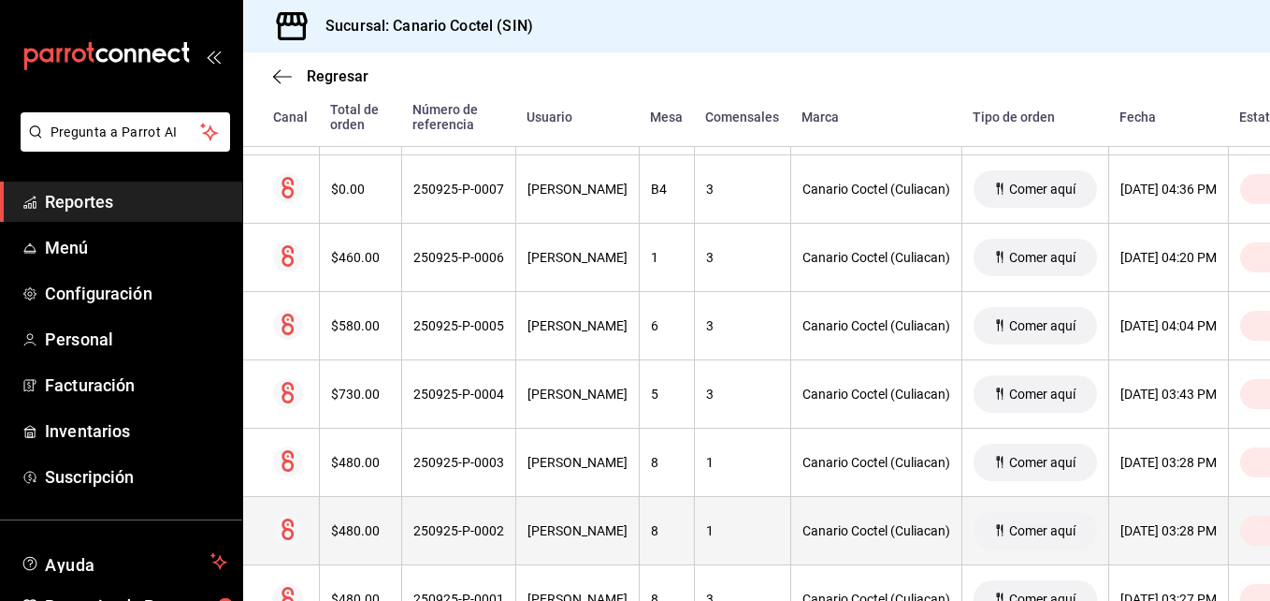
click at [476, 530] on div "250925-P-0002" at bounding box center [458, 530] width 91 height 15
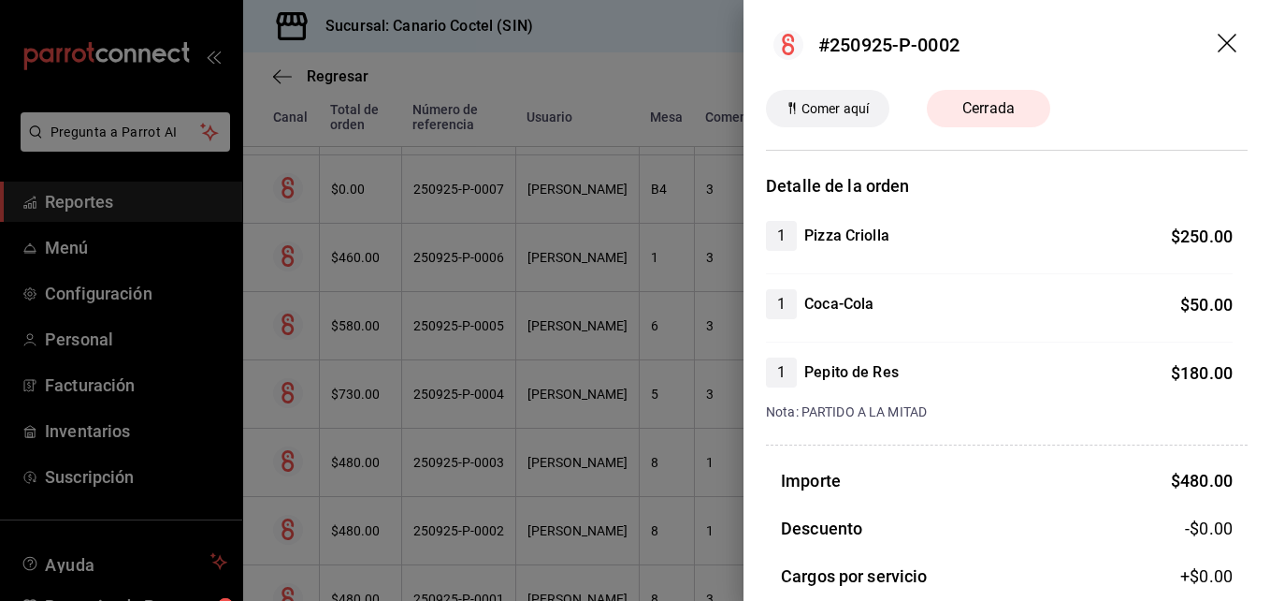
click at [476, 530] on div at bounding box center [635, 300] width 1270 height 601
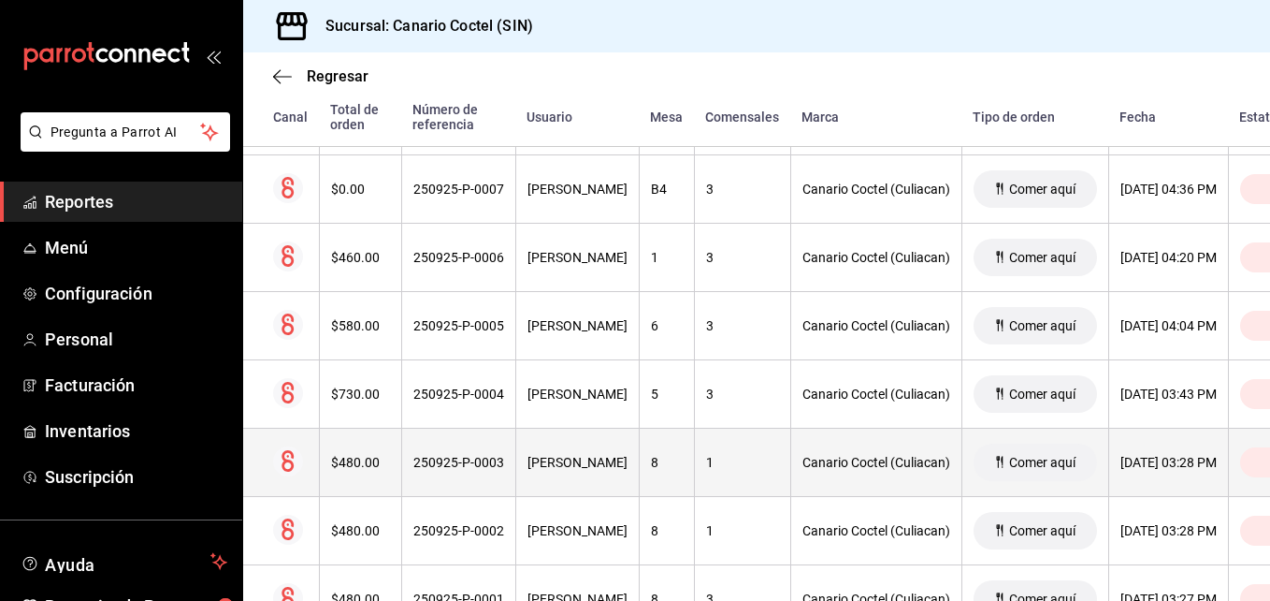
scroll to position [0, 0]
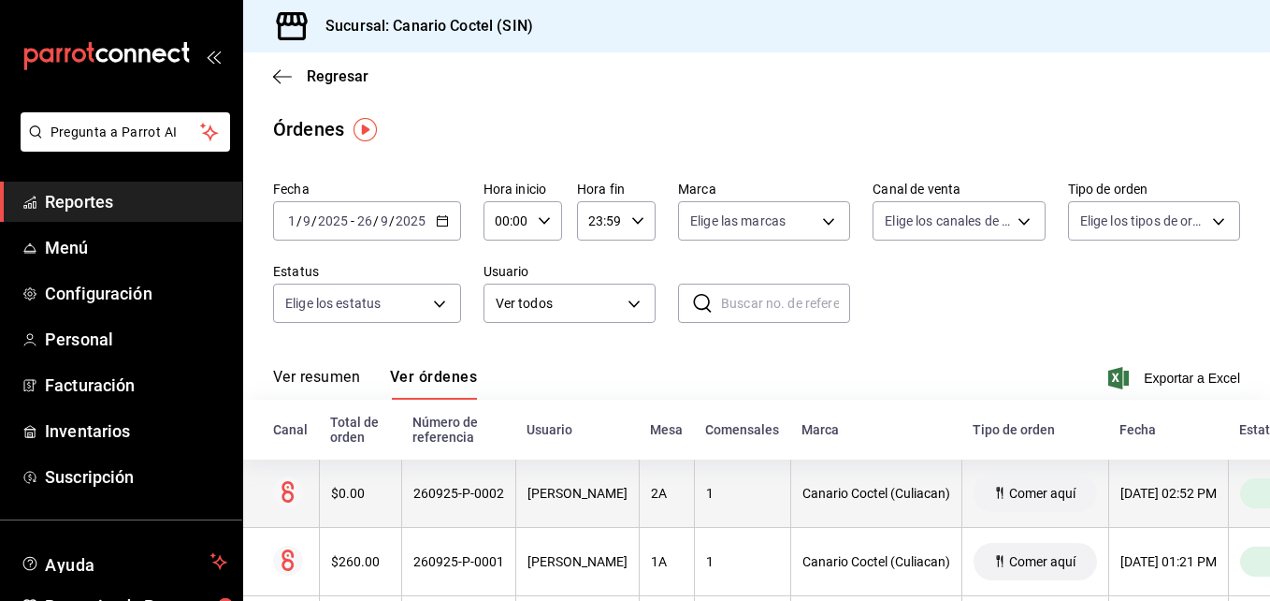
click at [457, 490] on div "260925-P-0002" at bounding box center [458, 492] width 91 height 15
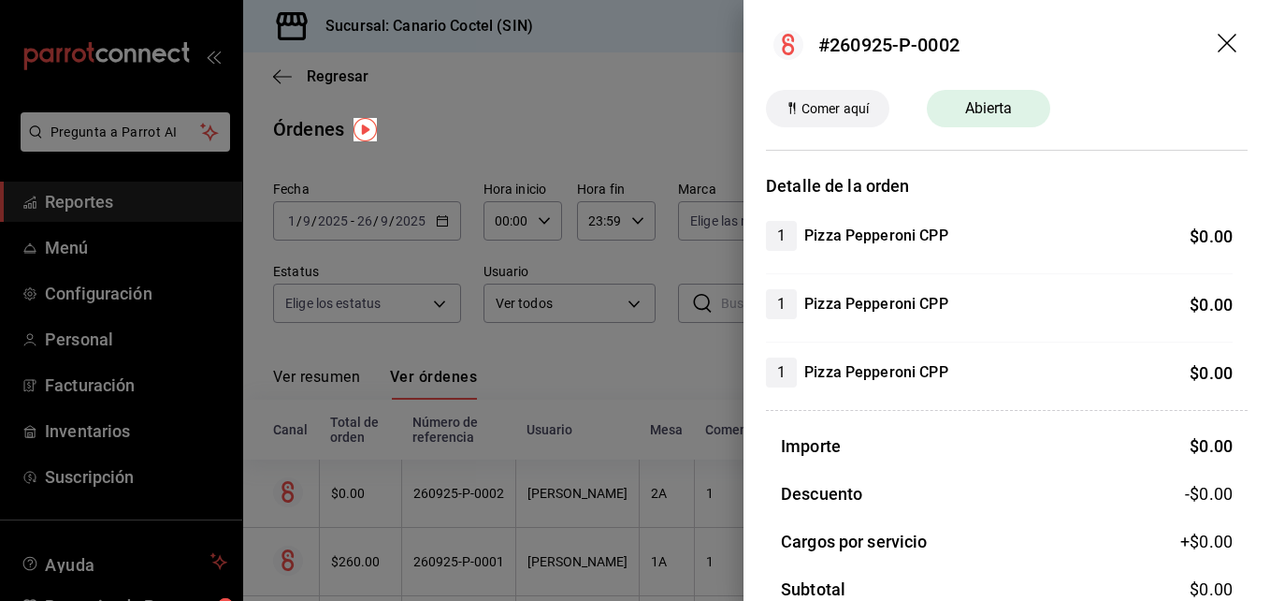
click at [457, 490] on div at bounding box center [635, 300] width 1270 height 601
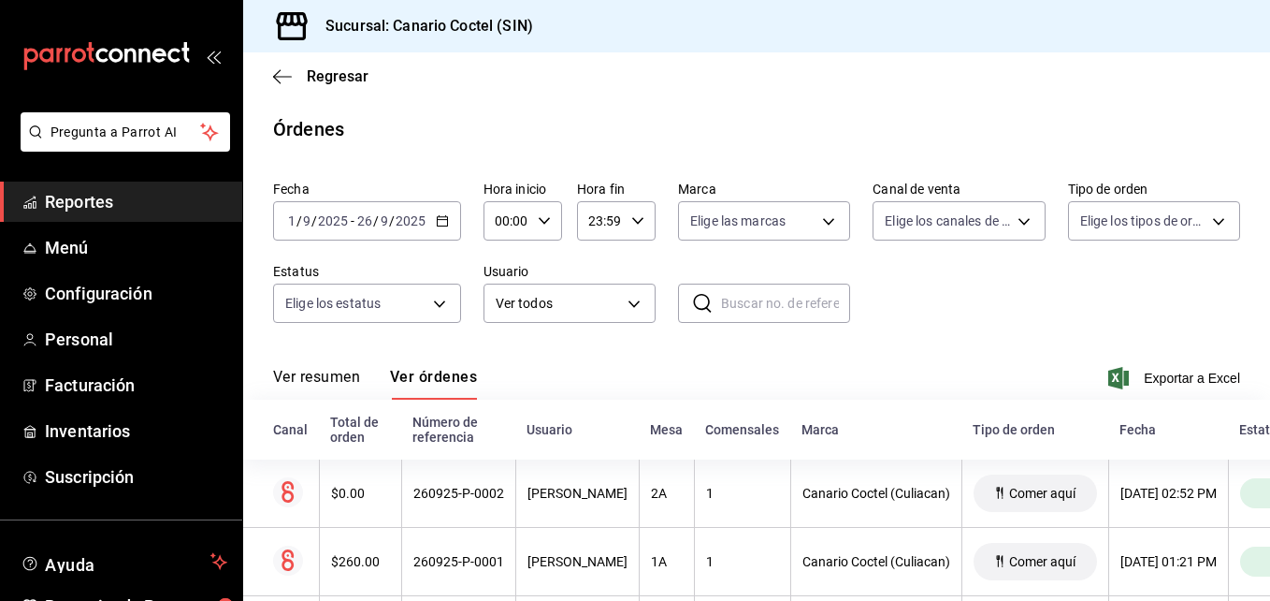
scroll to position [94, 0]
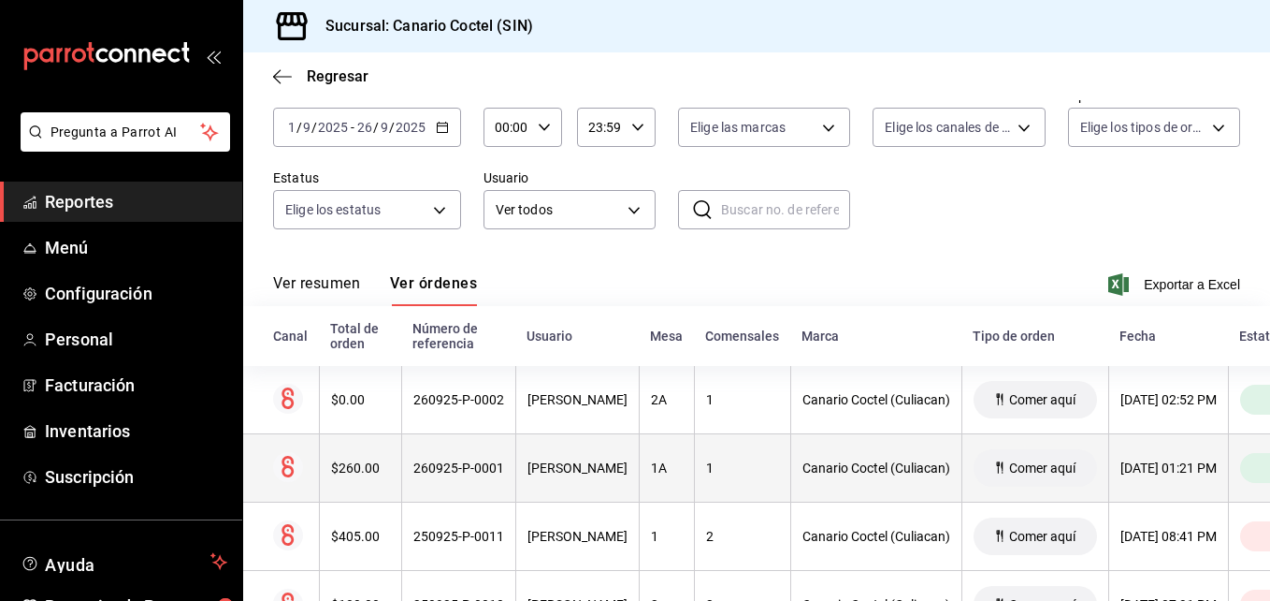
click at [463, 470] on div "260925-P-0001" at bounding box center [458, 467] width 91 height 15
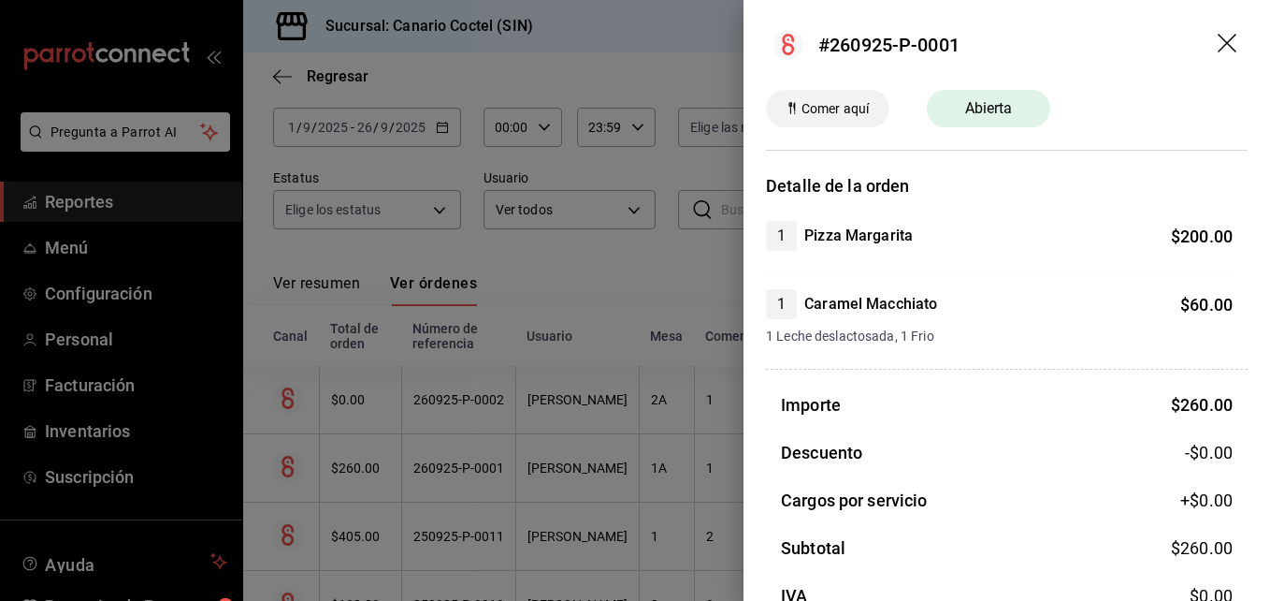
click at [463, 470] on div at bounding box center [635, 300] width 1270 height 601
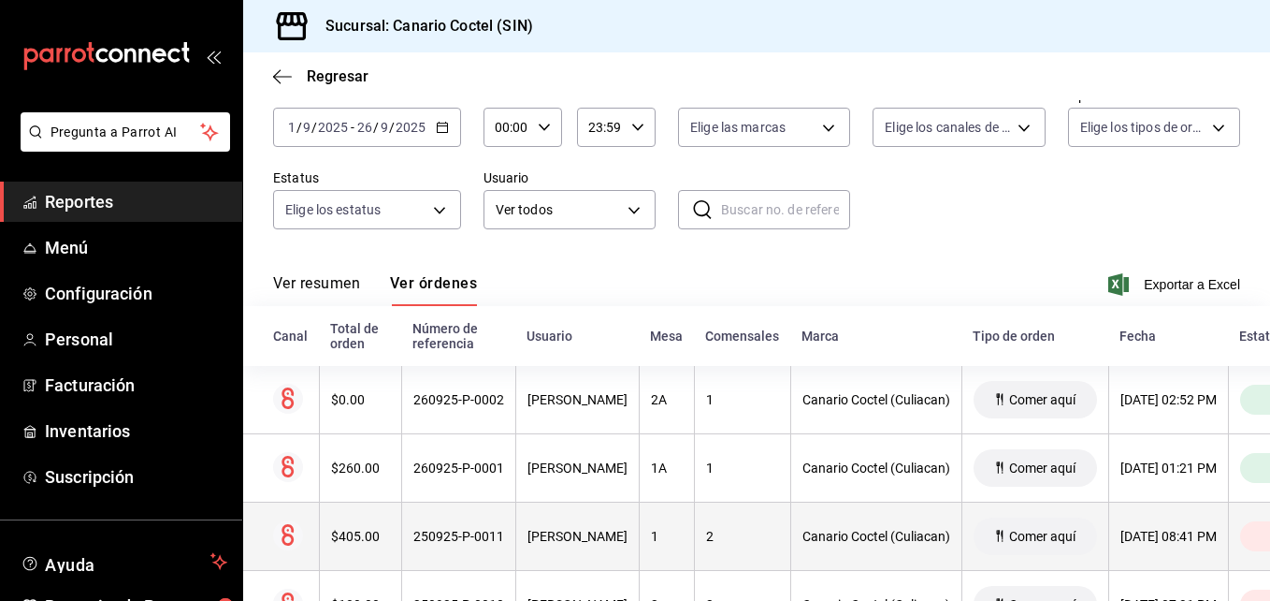
click at [486, 537] on div "250925-P-0011" at bounding box center [458, 536] width 91 height 15
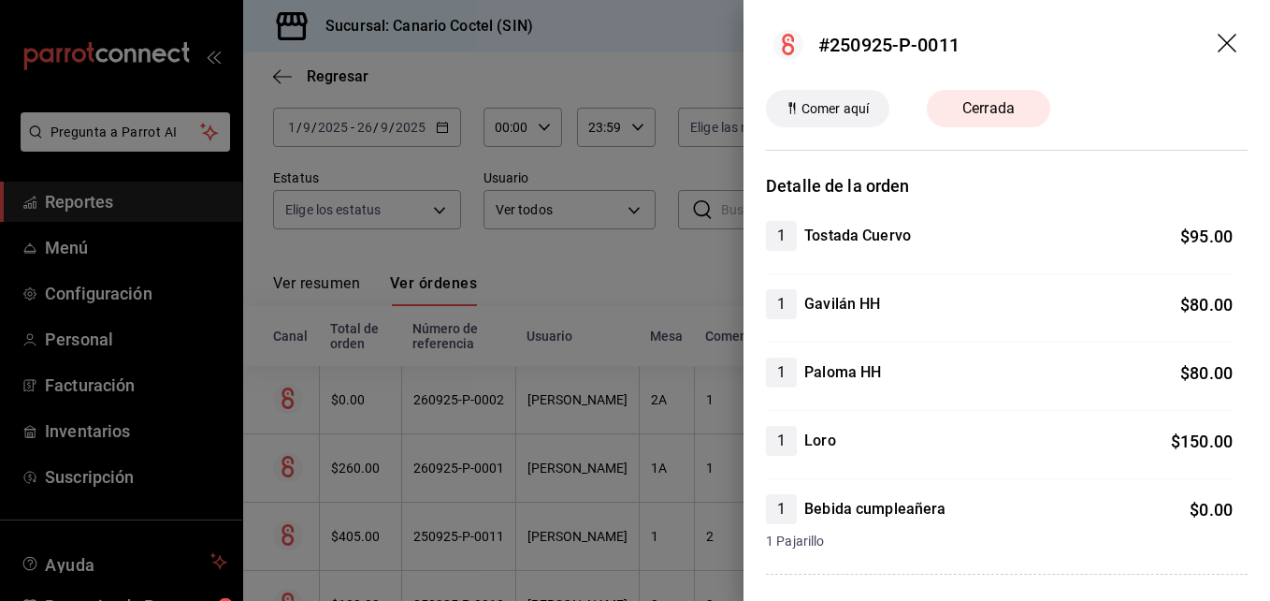
click at [486, 537] on div at bounding box center [635, 300] width 1270 height 601
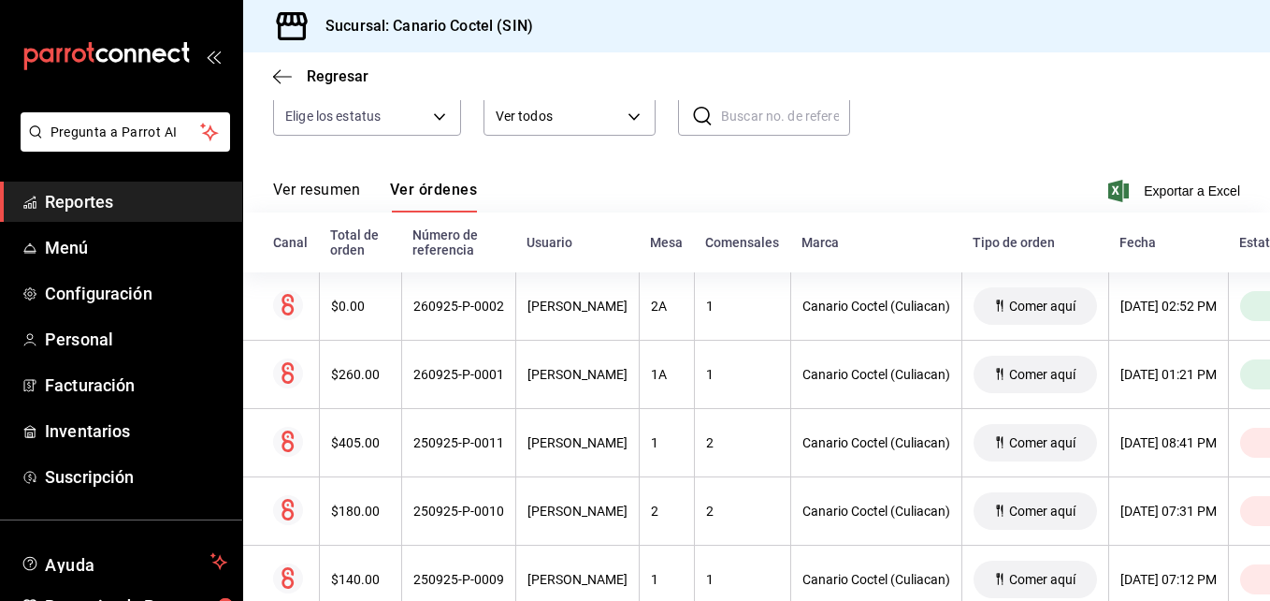
scroll to position [281, 0]
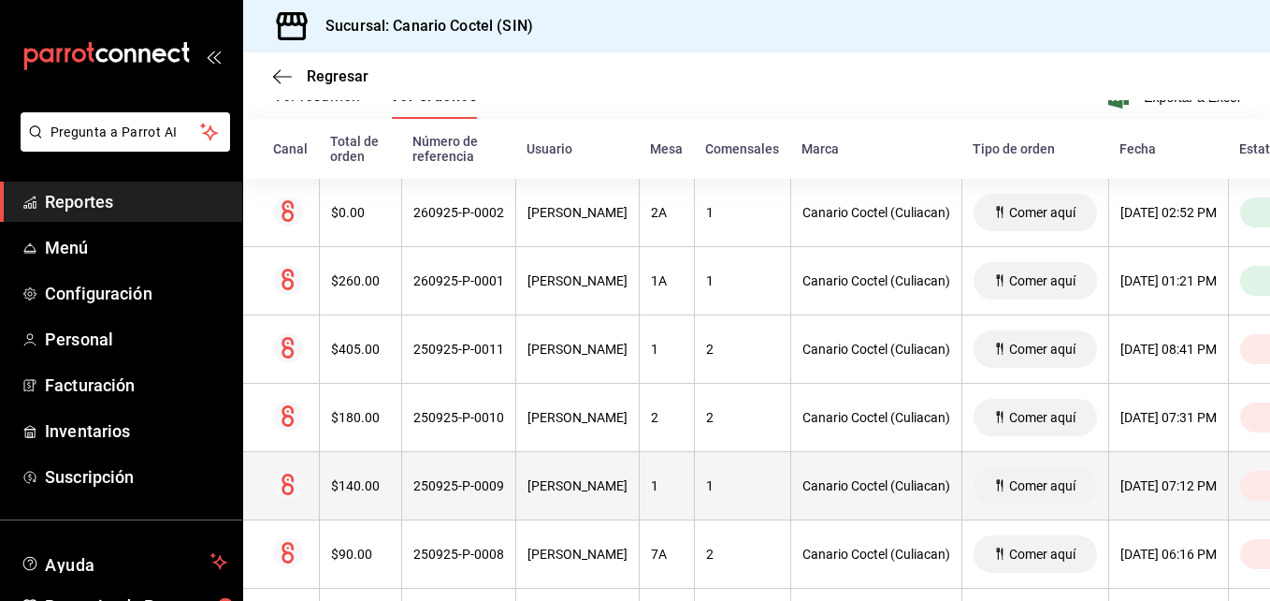
click at [467, 485] on div "250925-P-0009" at bounding box center [458, 485] width 91 height 15
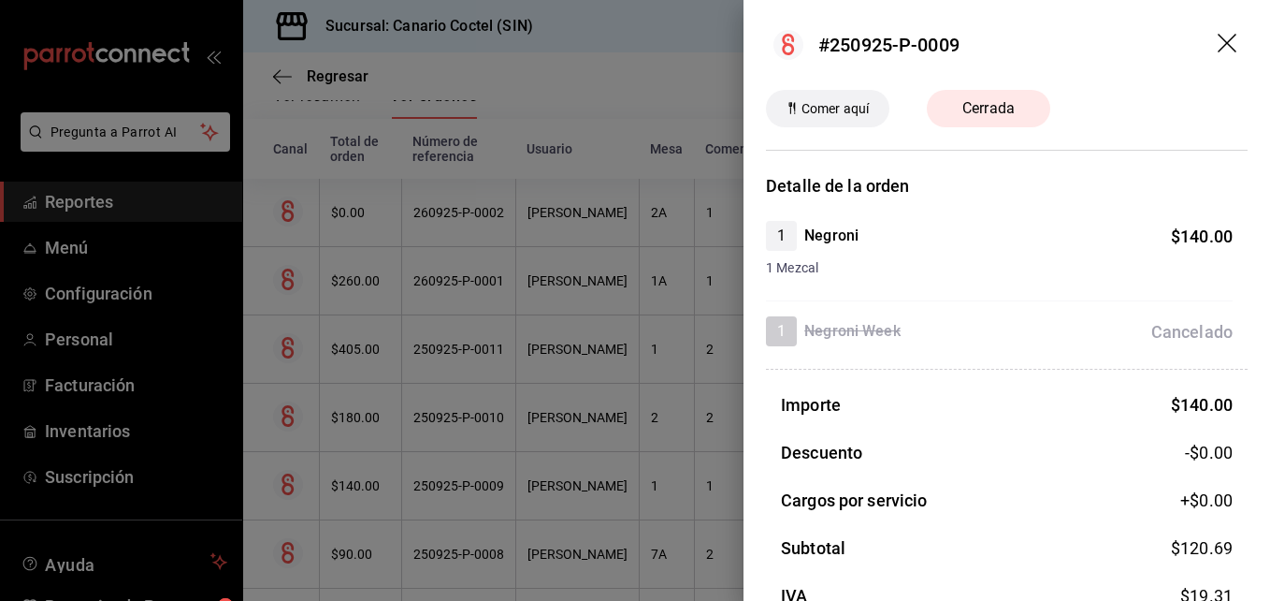
click at [467, 485] on div at bounding box center [635, 300] width 1270 height 601
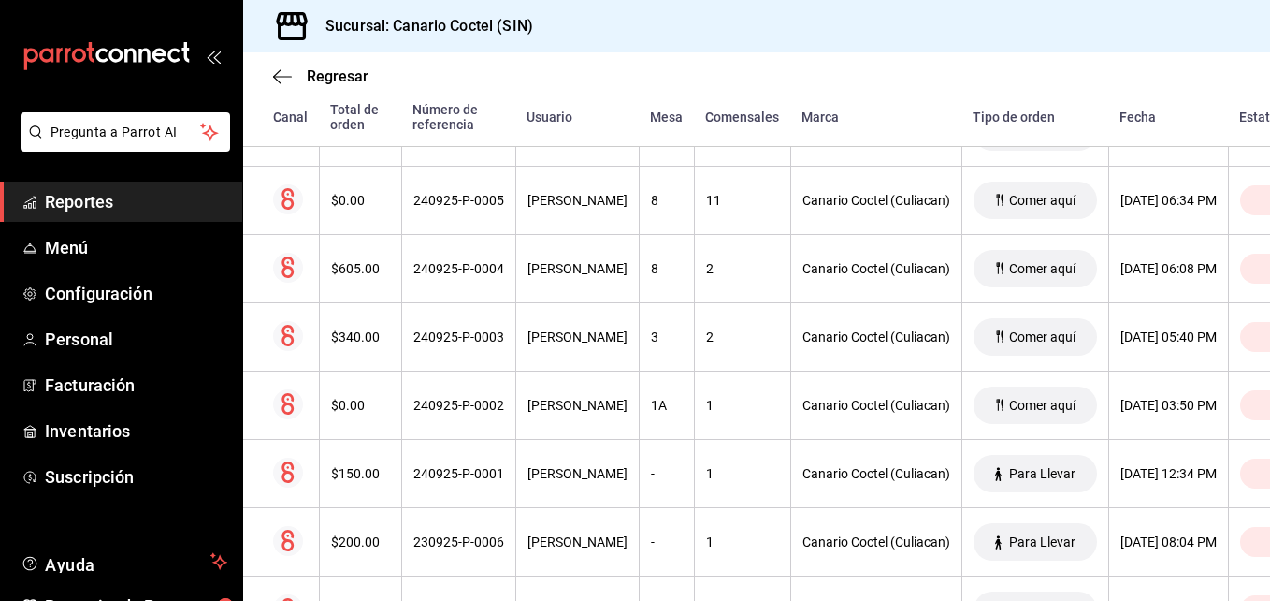
scroll to position [2186, 0]
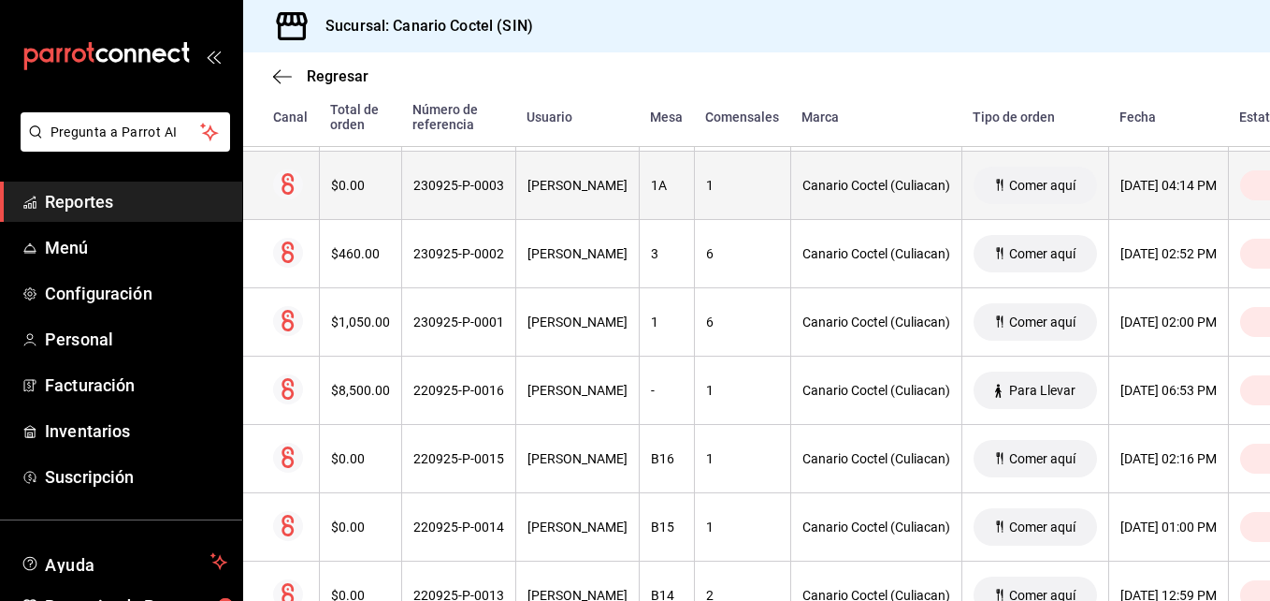
click at [444, 190] on div "230925-P-0003" at bounding box center [458, 185] width 91 height 15
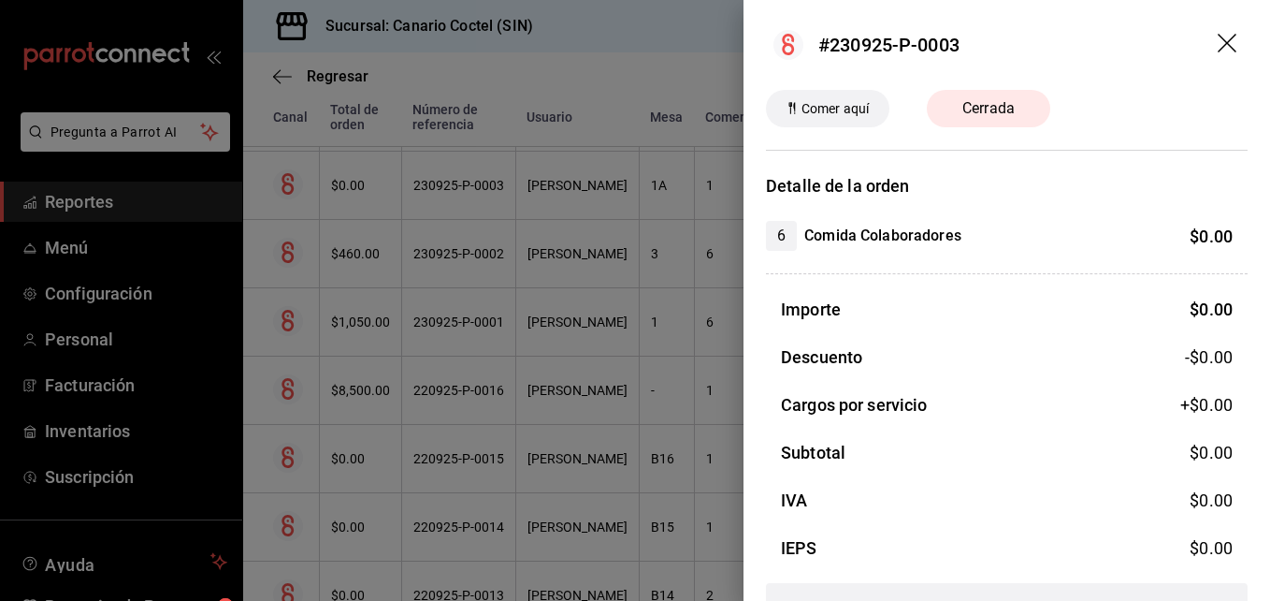
click at [444, 191] on div at bounding box center [635, 300] width 1270 height 601
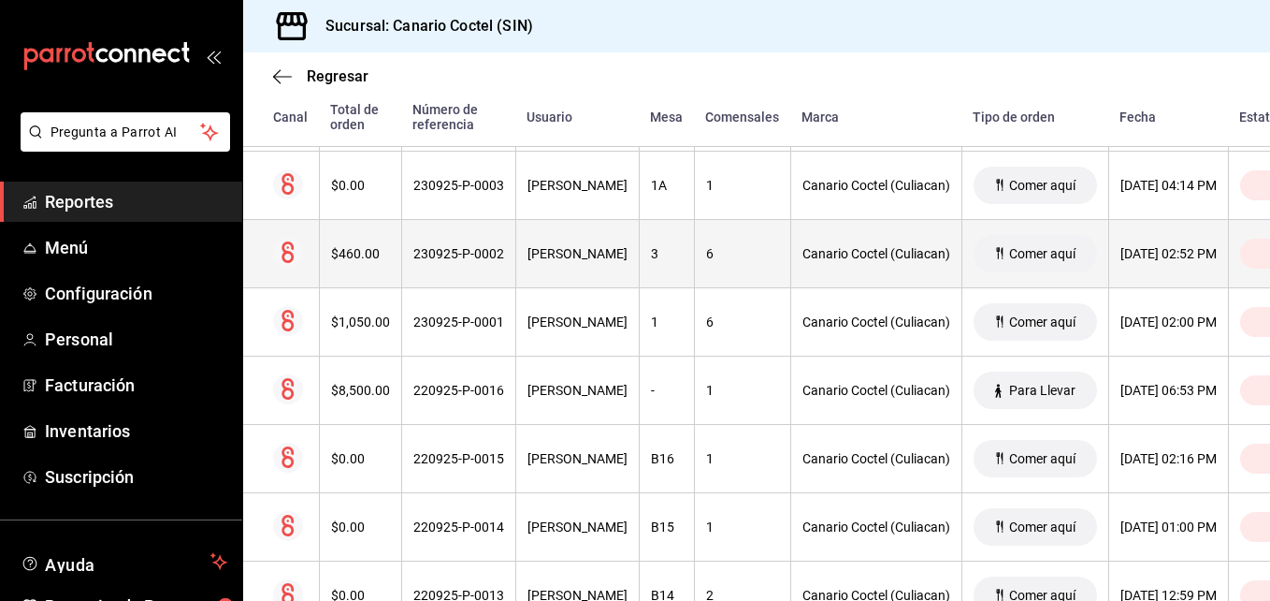
scroll to position [2093, 0]
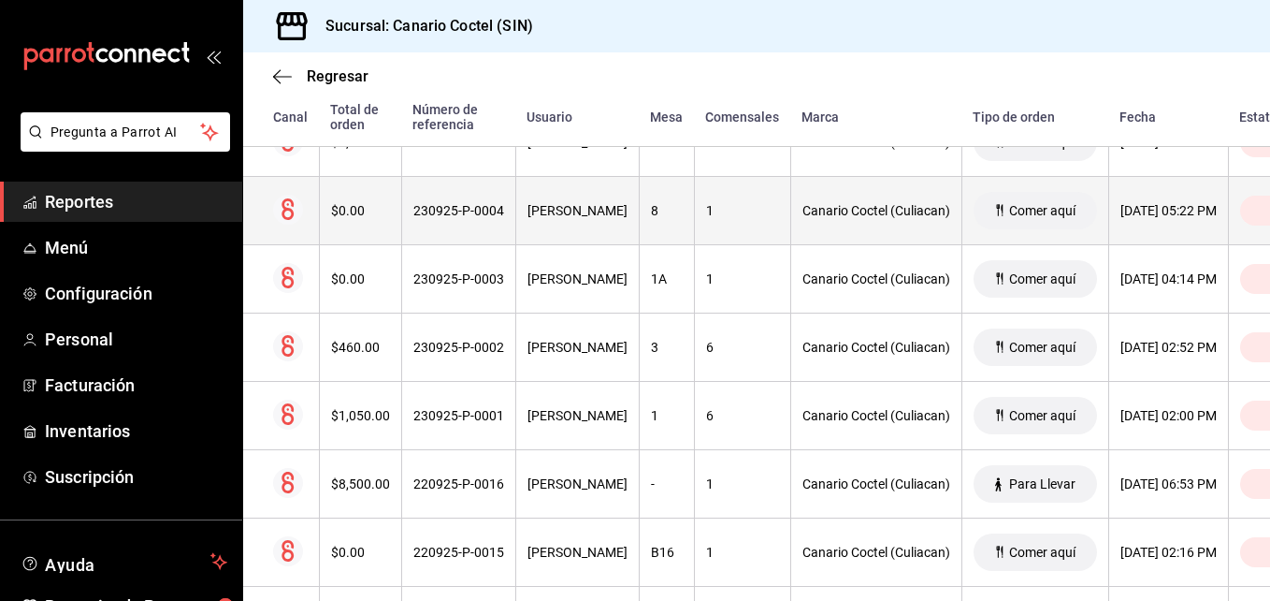
click at [442, 208] on div "230925-P-0004" at bounding box center [458, 210] width 91 height 15
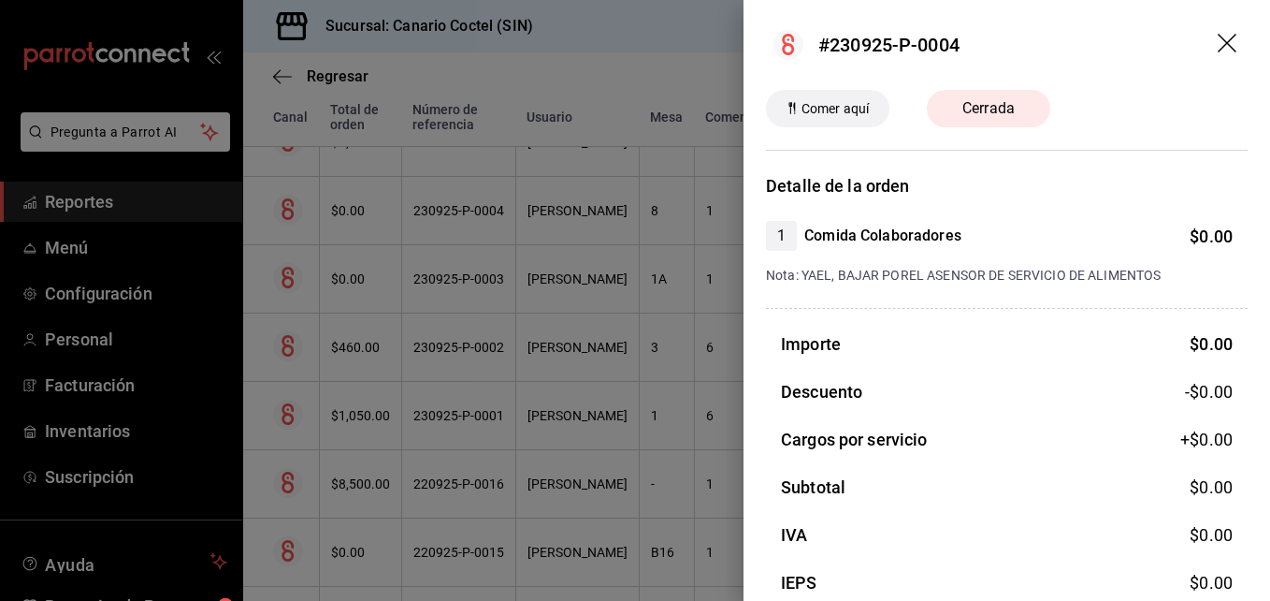
click at [442, 208] on div at bounding box center [635, 300] width 1270 height 601
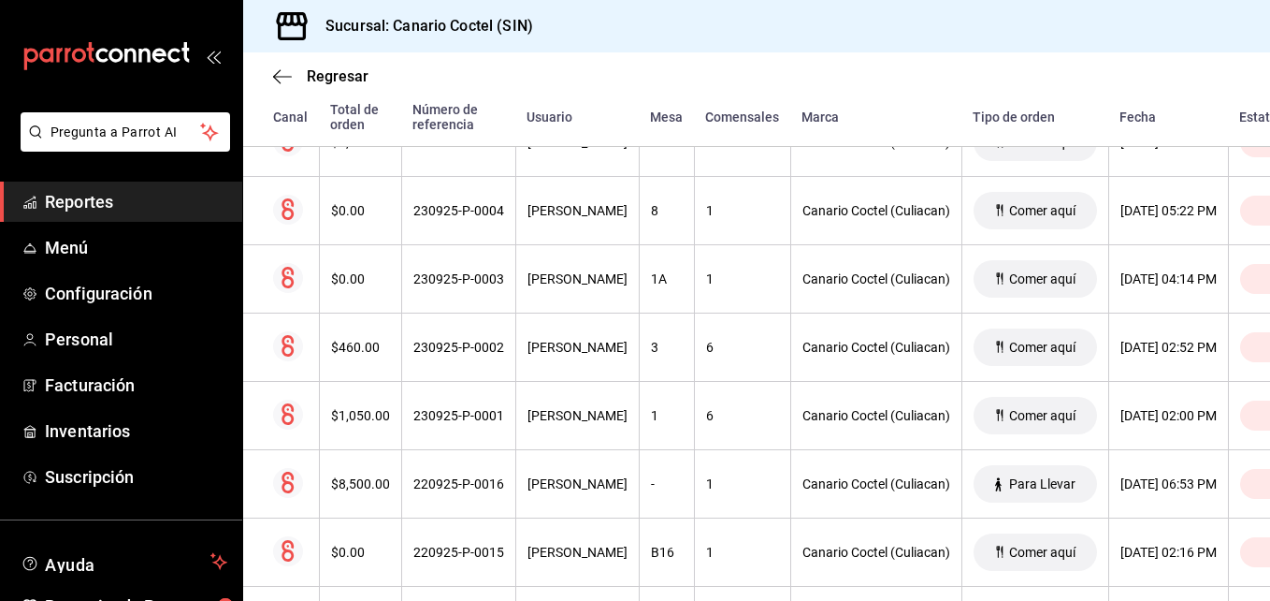
scroll to position [1999, 0]
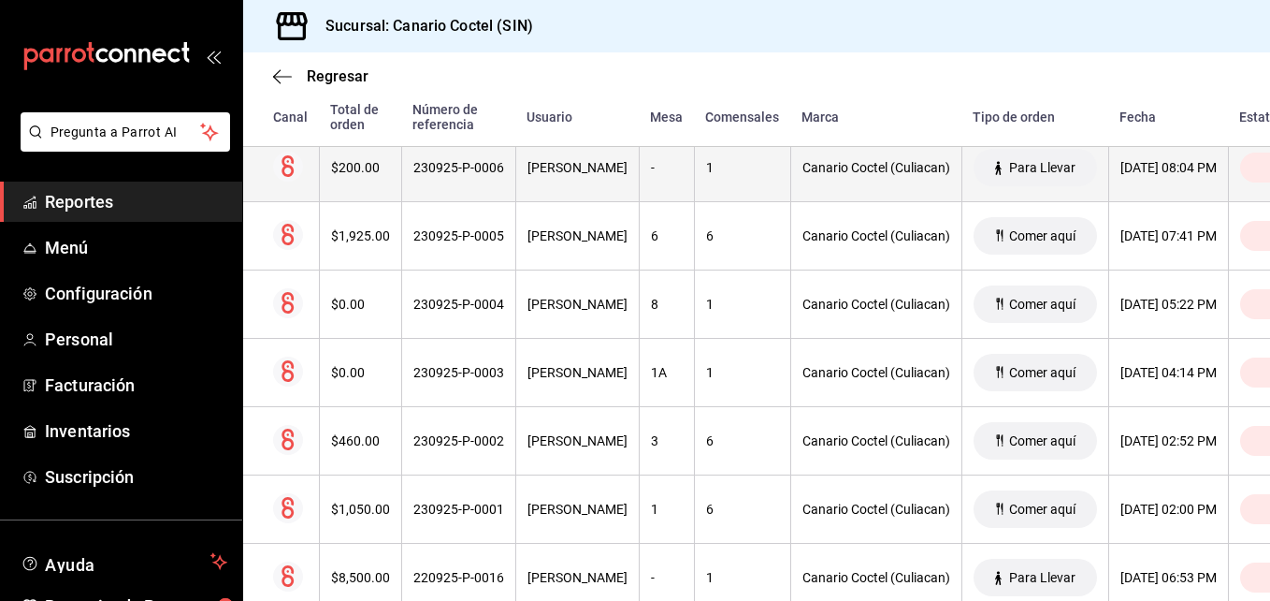
click at [441, 169] on div "230925-P-0006" at bounding box center [458, 167] width 91 height 15
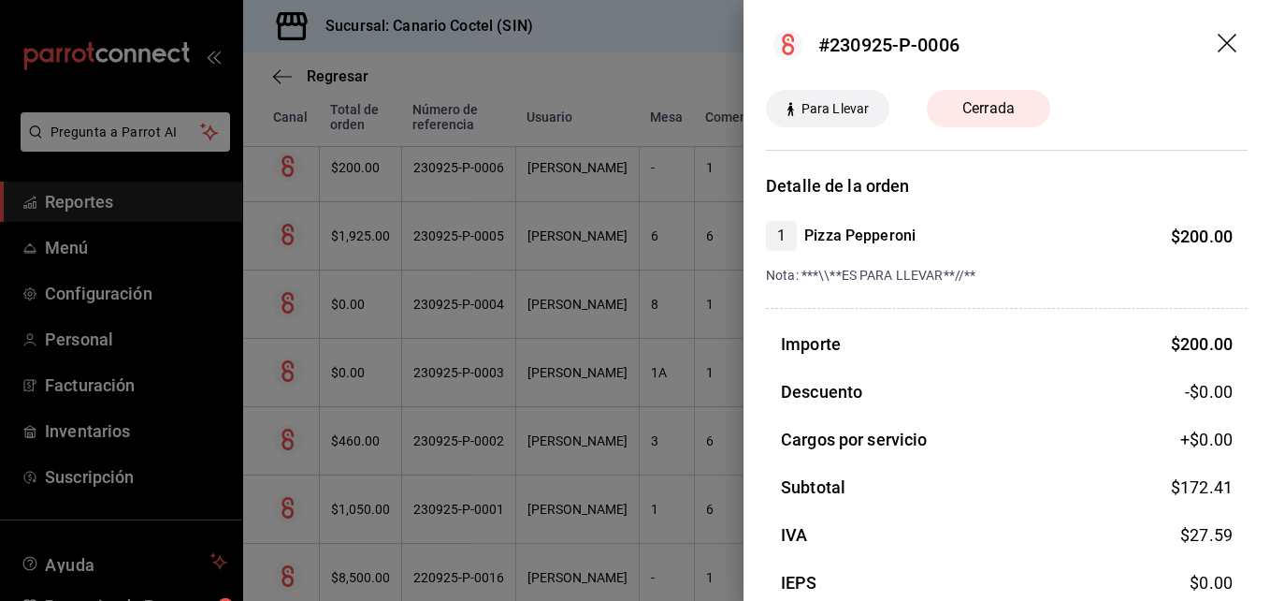
click at [441, 169] on div at bounding box center [635, 300] width 1270 height 601
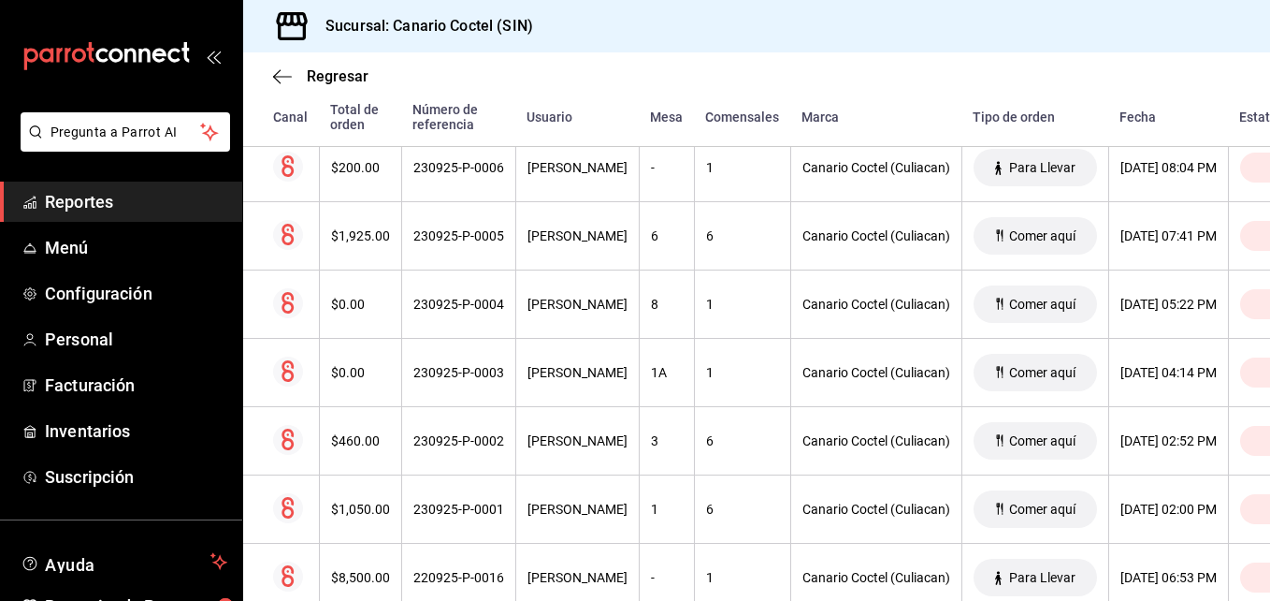
scroll to position [1905, 0]
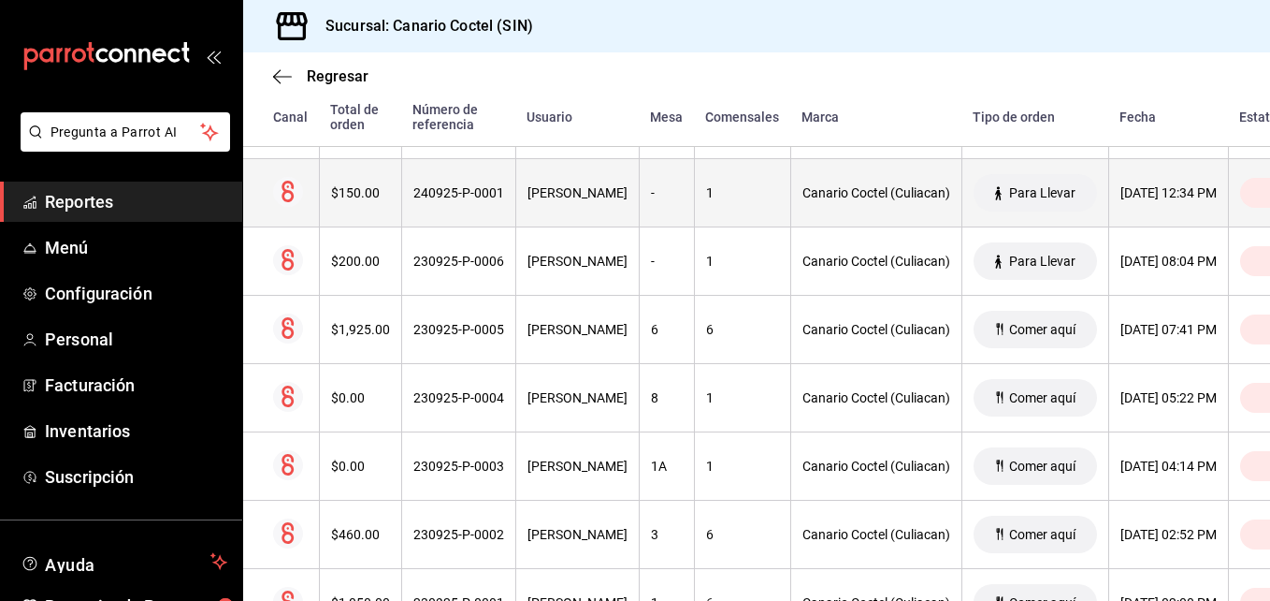
click at [447, 190] on div "240925-P-0001" at bounding box center [458, 192] width 91 height 15
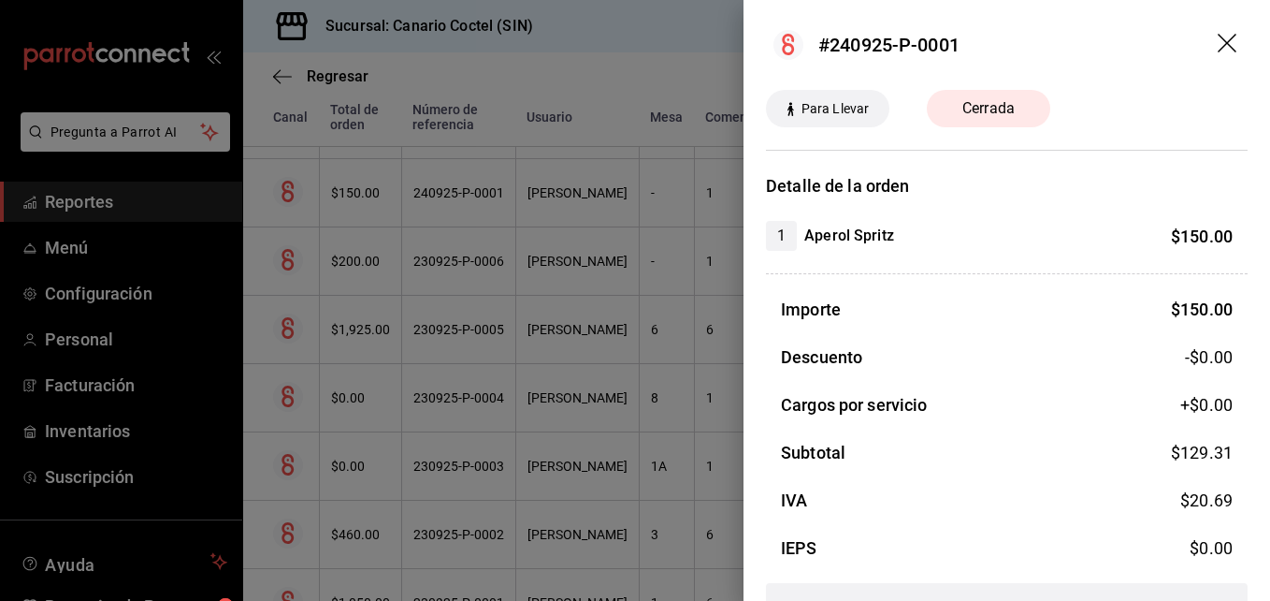
click at [447, 190] on div at bounding box center [635, 300] width 1270 height 601
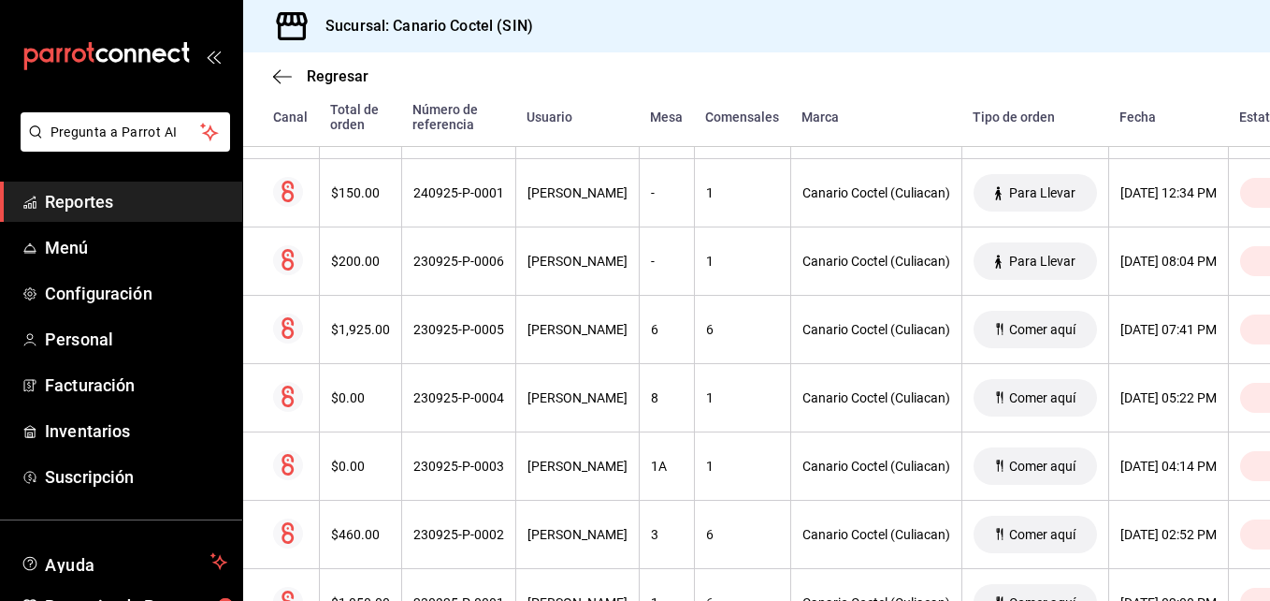
scroll to position [1718, 0]
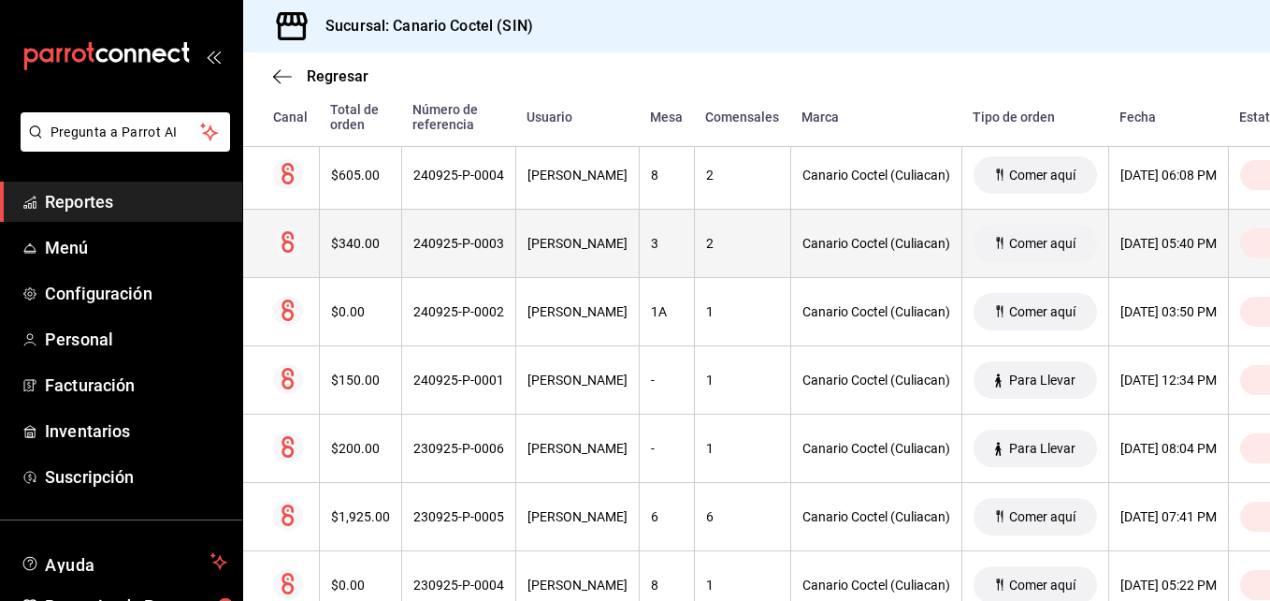
click at [442, 248] on div "240925-P-0003" at bounding box center [458, 243] width 91 height 15
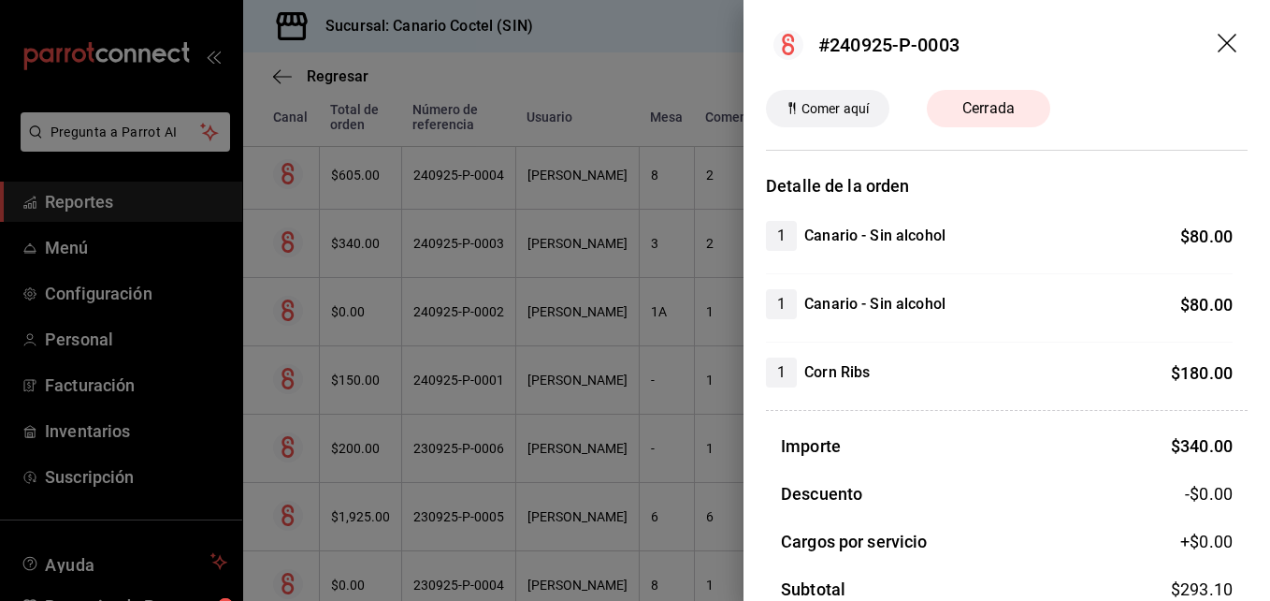
drag, startPoint x: 442, startPoint y: 248, endPoint x: 439, endPoint y: 180, distance: 68.4
click at [442, 248] on div at bounding box center [635, 300] width 1270 height 601
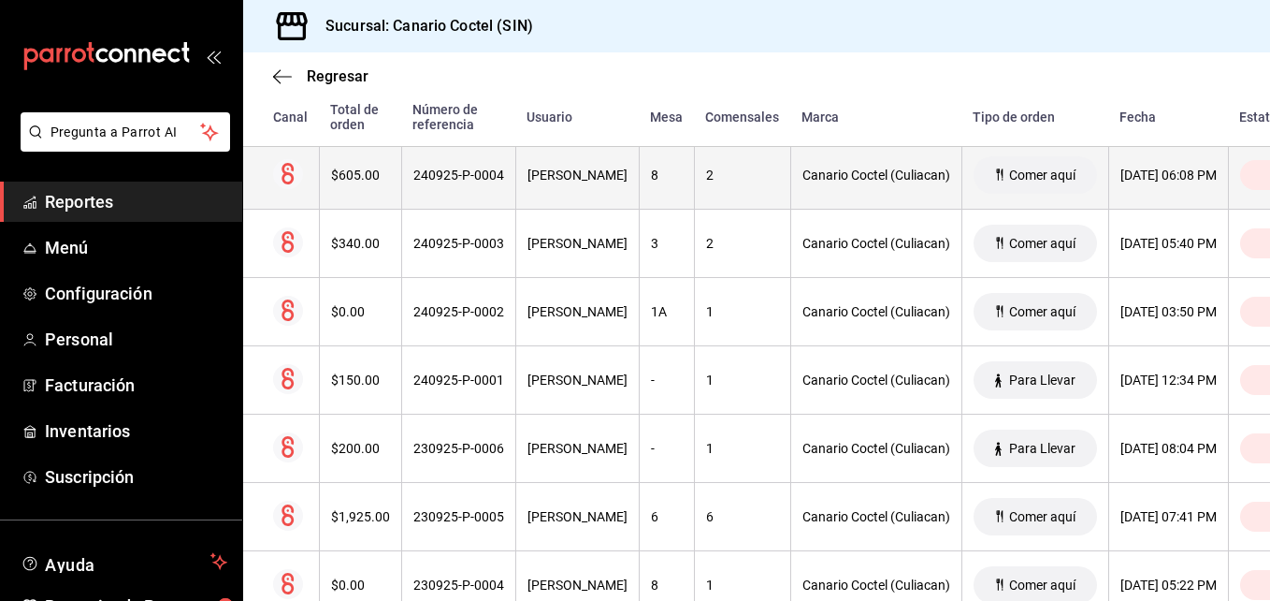
click at [442, 178] on div "240925-P-0004" at bounding box center [458, 174] width 91 height 15
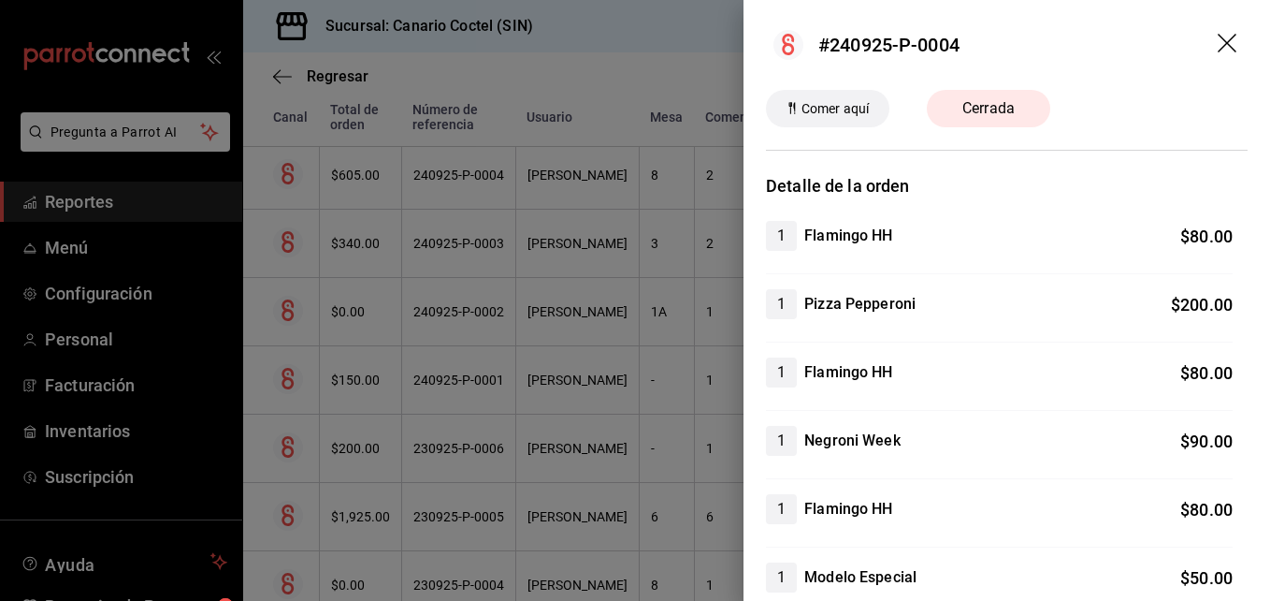
click at [574, 478] on div at bounding box center [635, 300] width 1270 height 601
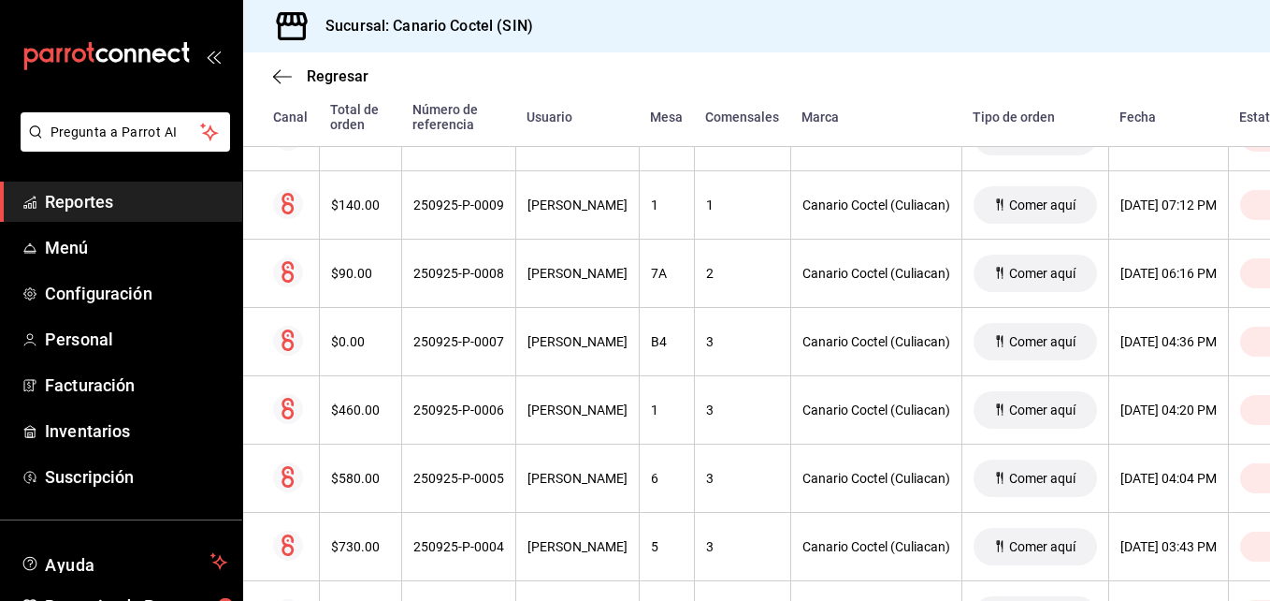
scroll to position [409, 0]
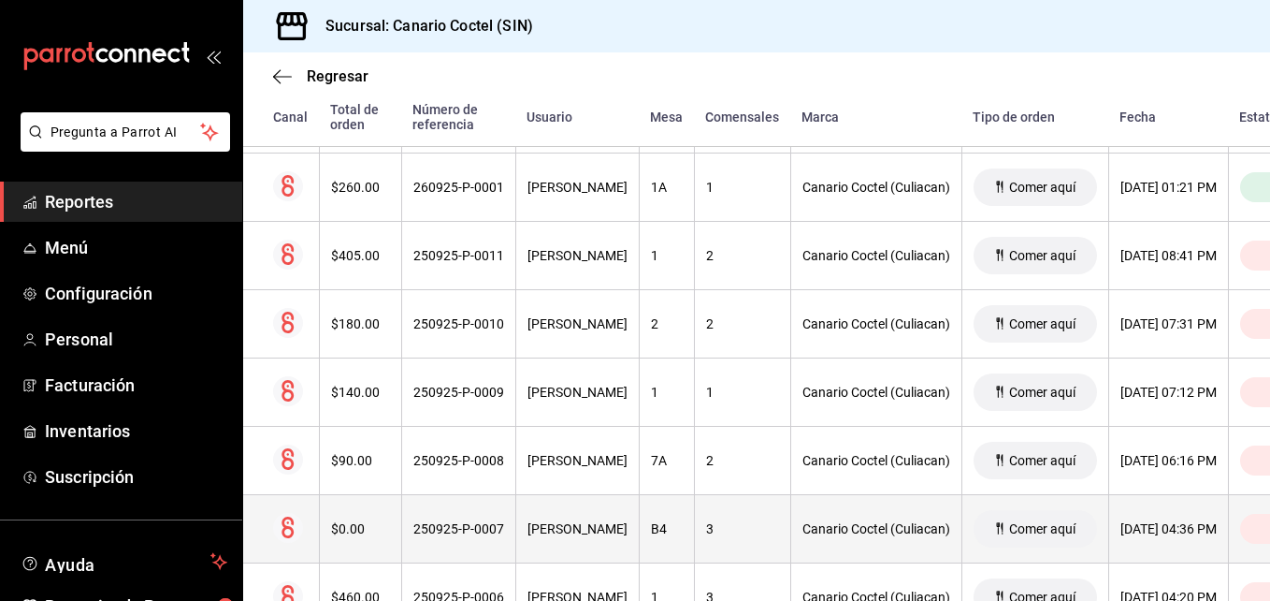
click at [577, 533] on div "[PERSON_NAME]" at bounding box center [578, 528] width 100 height 15
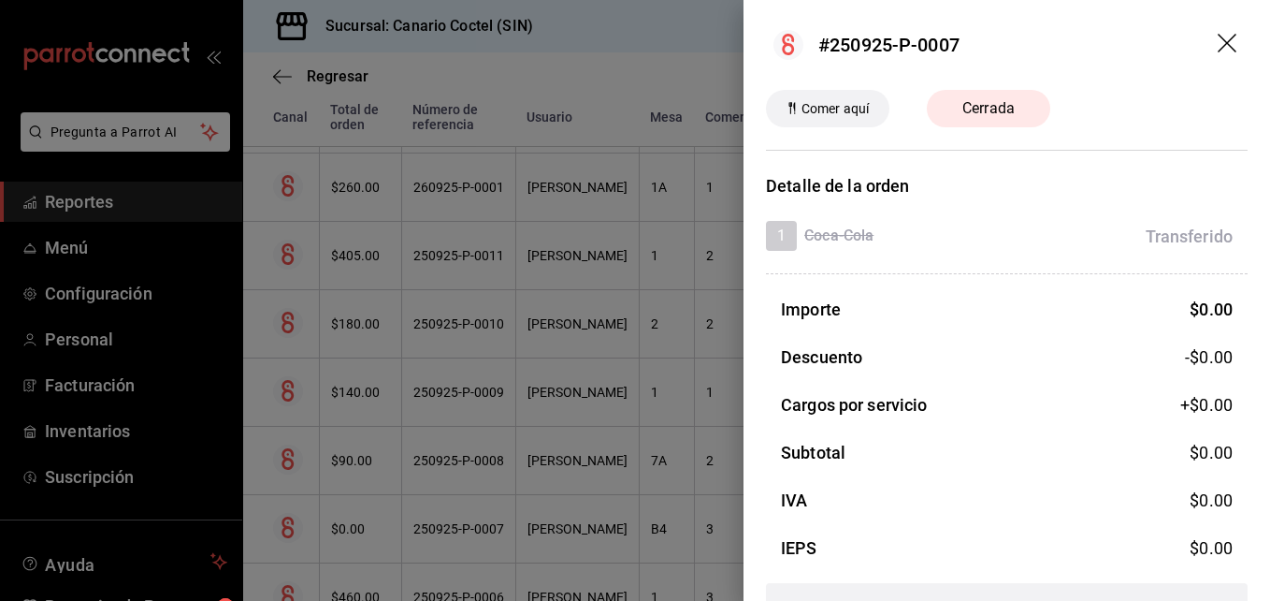
scroll to position [55, 0]
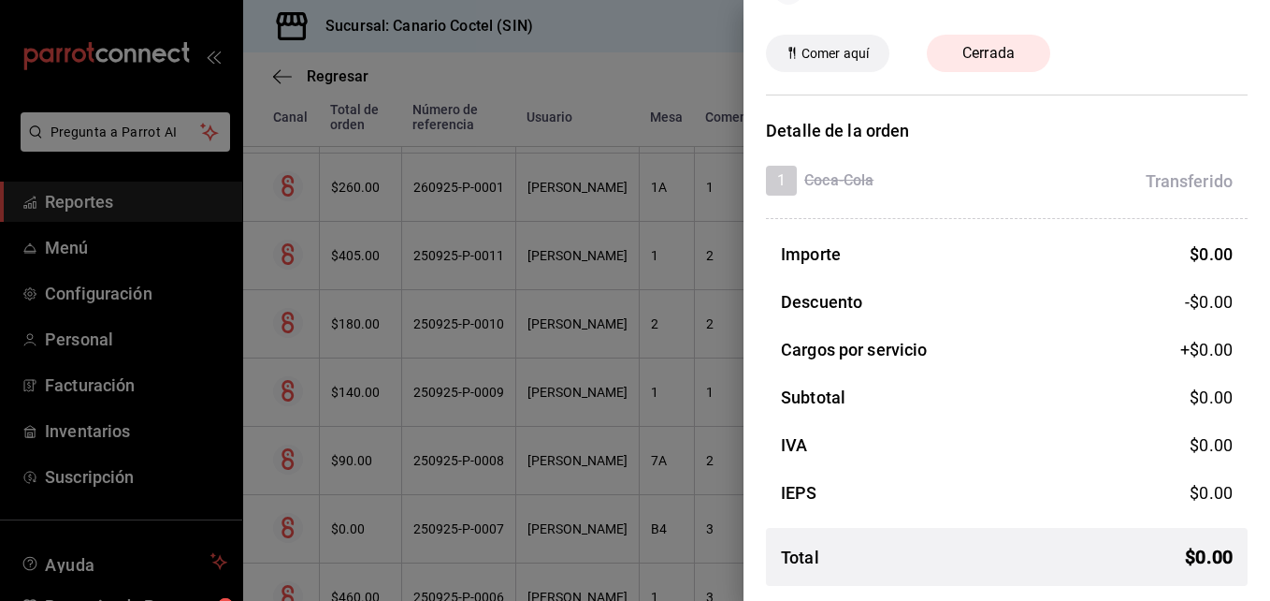
click at [649, 388] on div at bounding box center [635, 300] width 1270 height 601
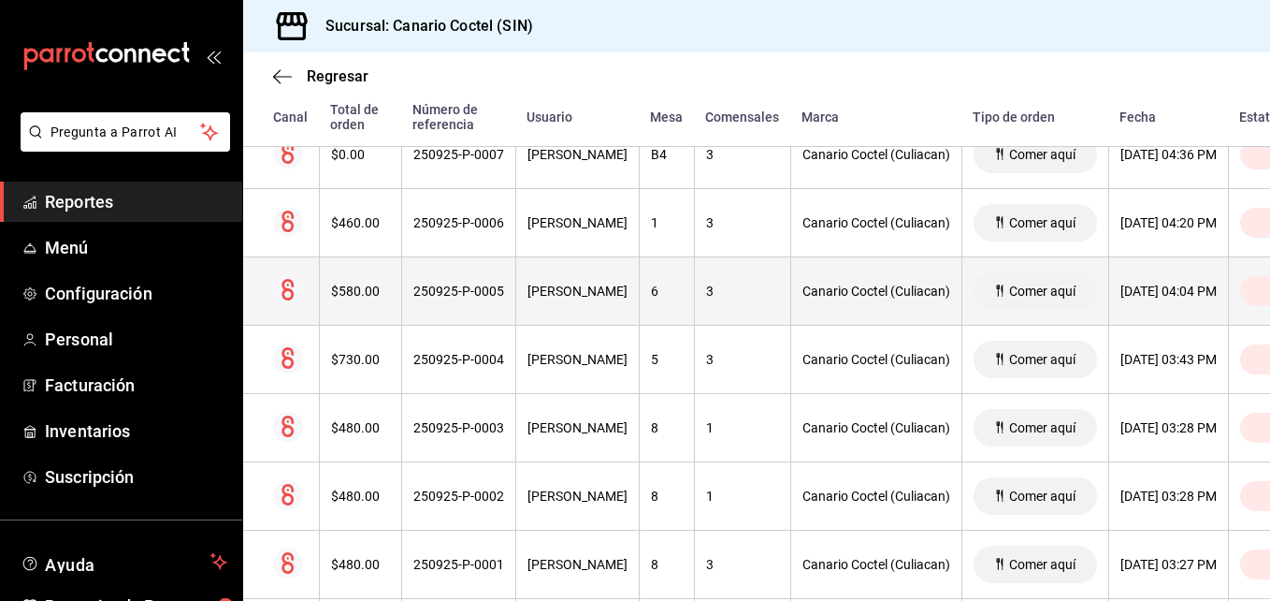
scroll to position [876, 0]
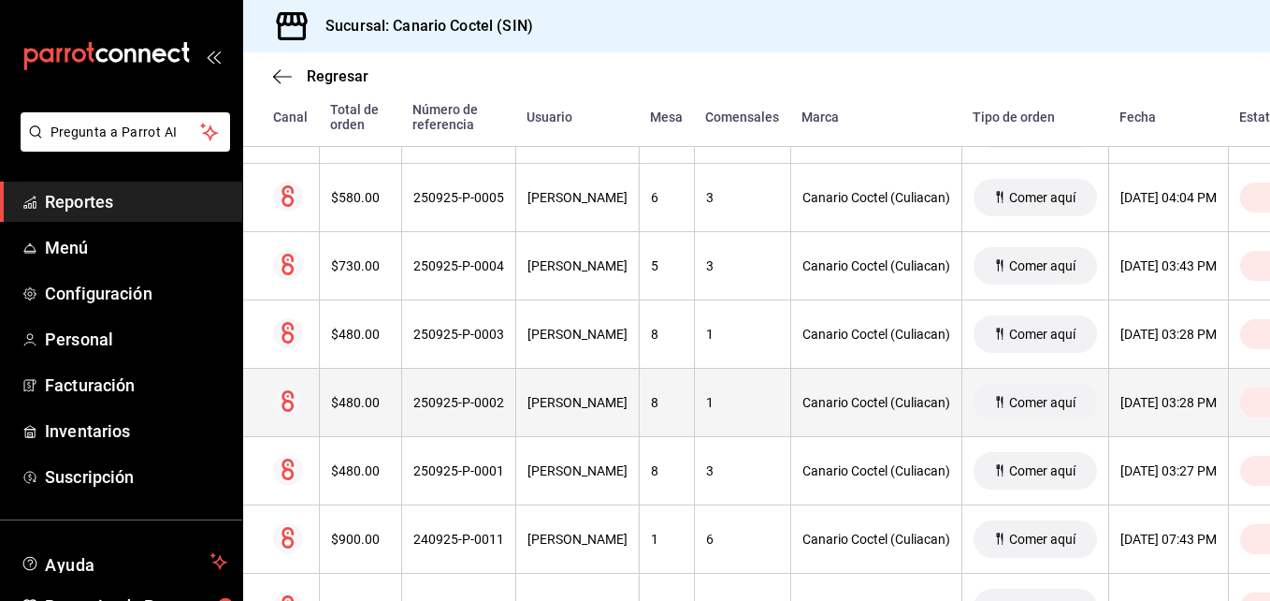
click at [484, 407] on div "250925-P-0002" at bounding box center [458, 402] width 91 height 15
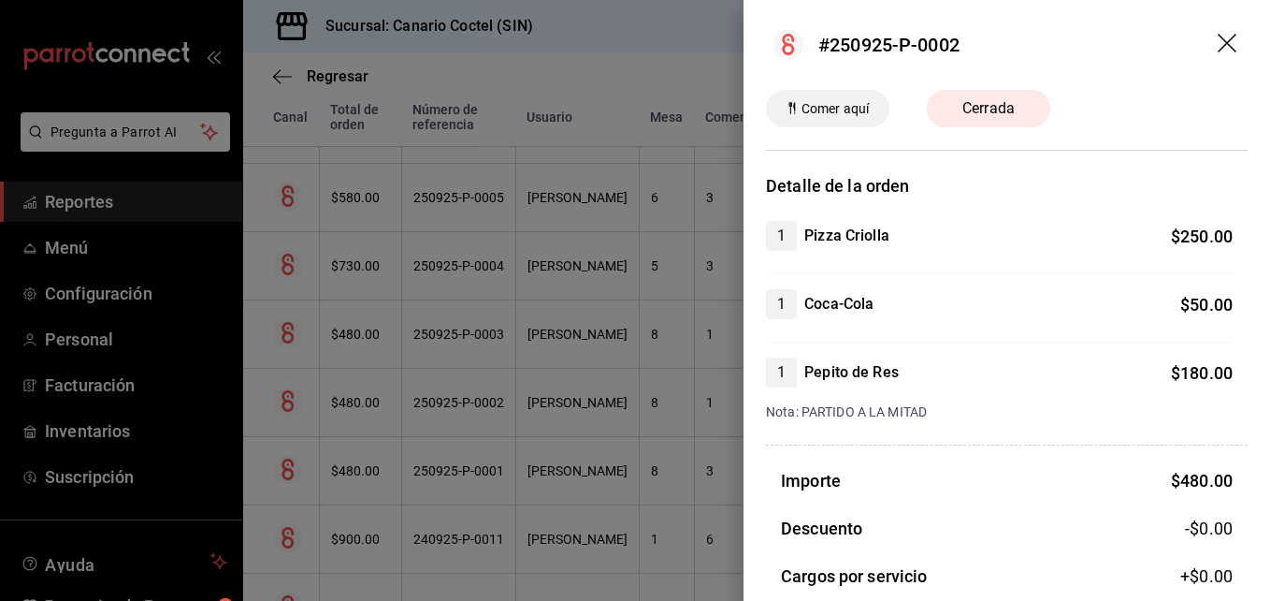
click at [484, 407] on div at bounding box center [635, 300] width 1270 height 601
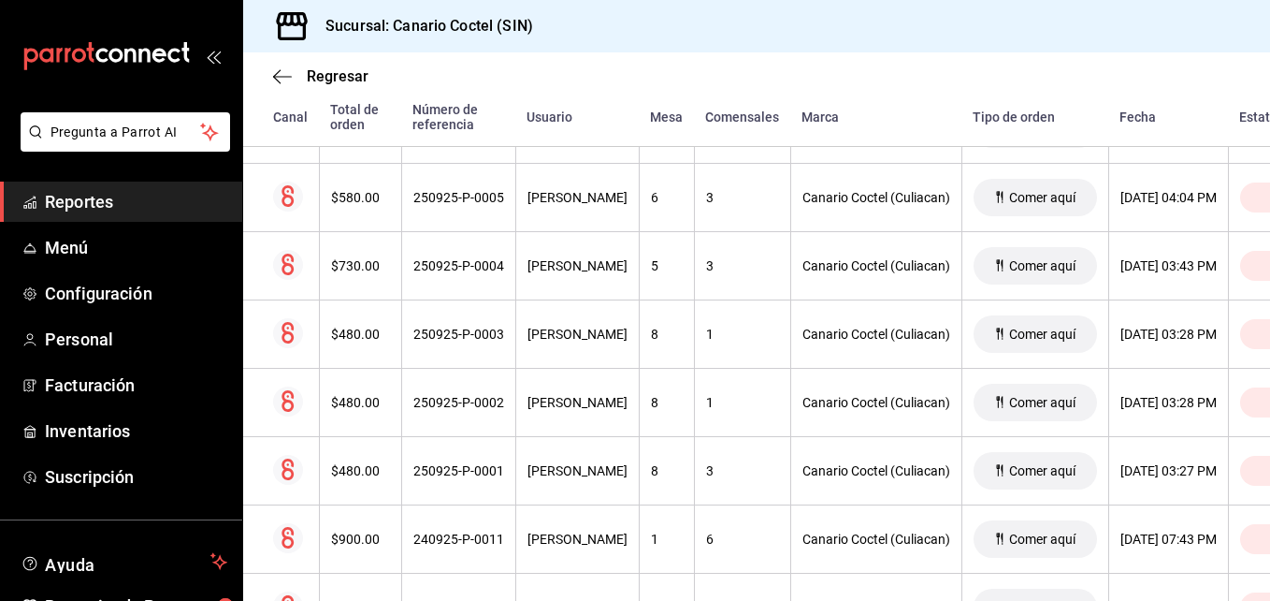
click at [462, 467] on div "250925-P-0001" at bounding box center [458, 470] width 91 height 15
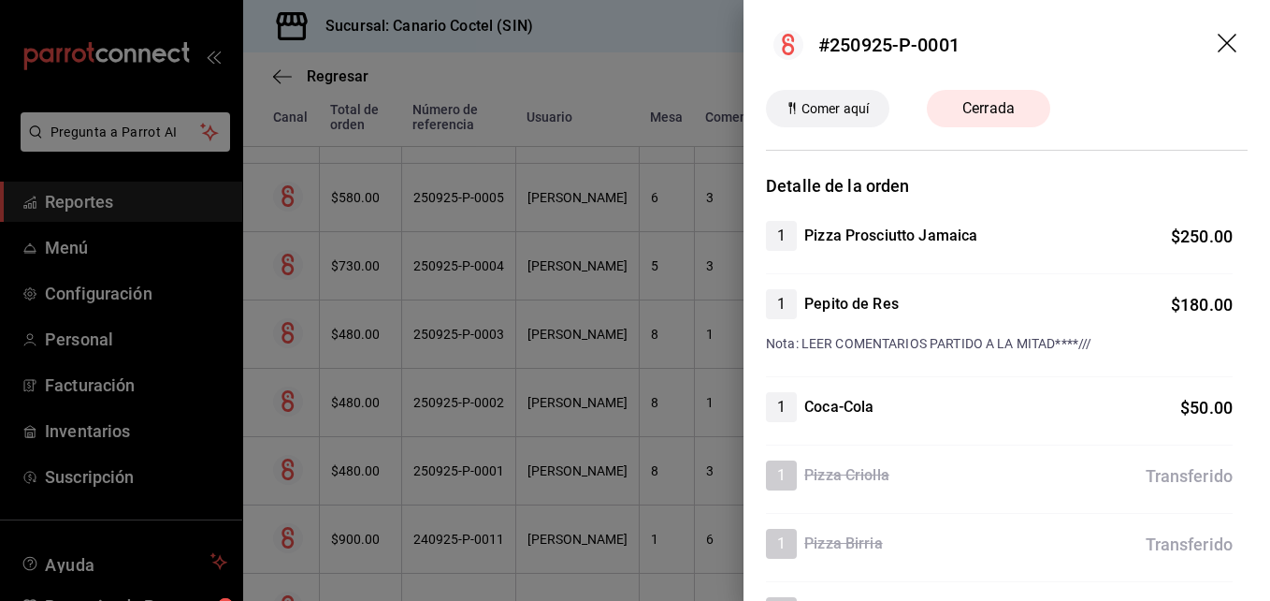
click at [462, 467] on div at bounding box center [635, 300] width 1270 height 601
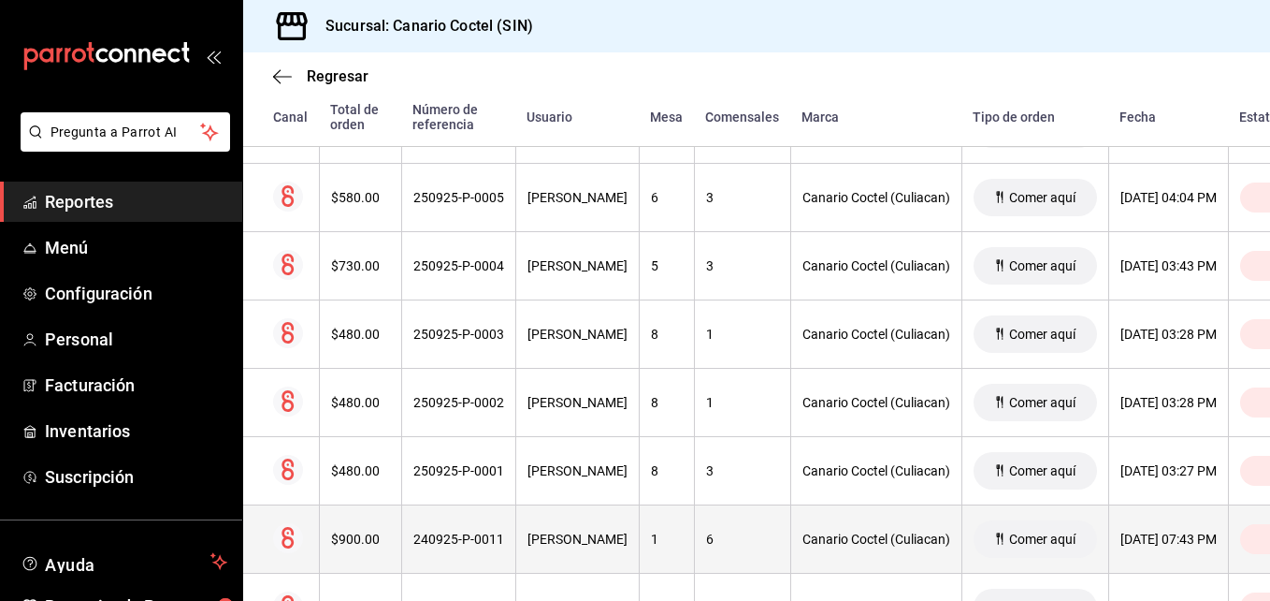
click at [472, 544] on div "240925-P-0011" at bounding box center [458, 538] width 91 height 15
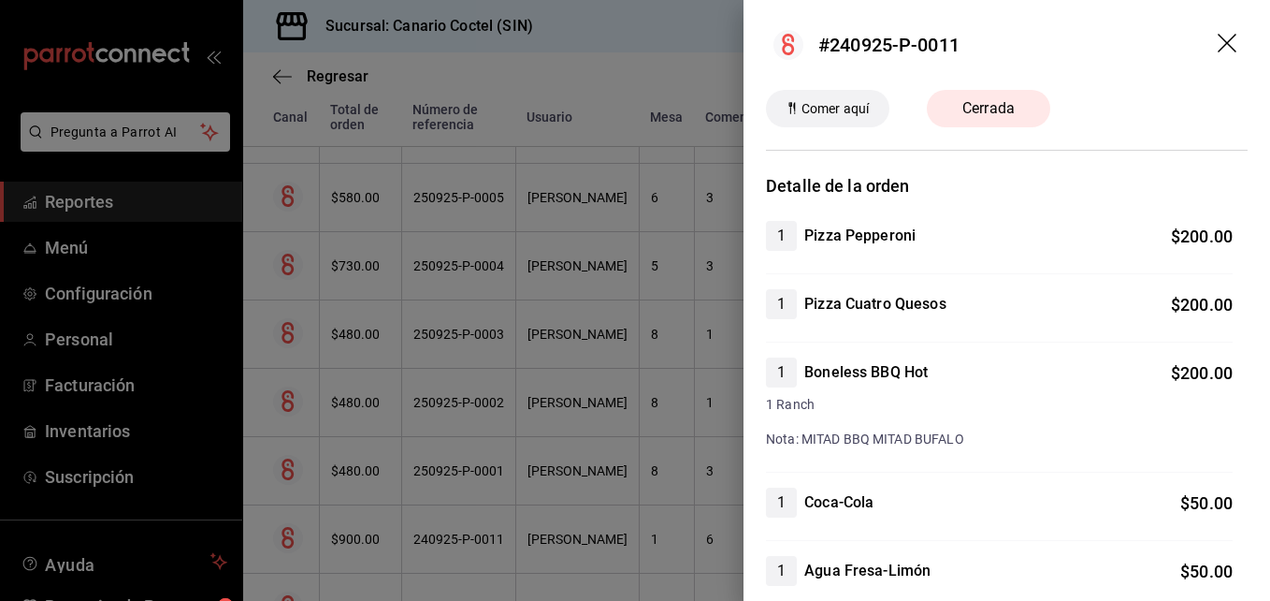
click at [472, 544] on div at bounding box center [635, 300] width 1270 height 601
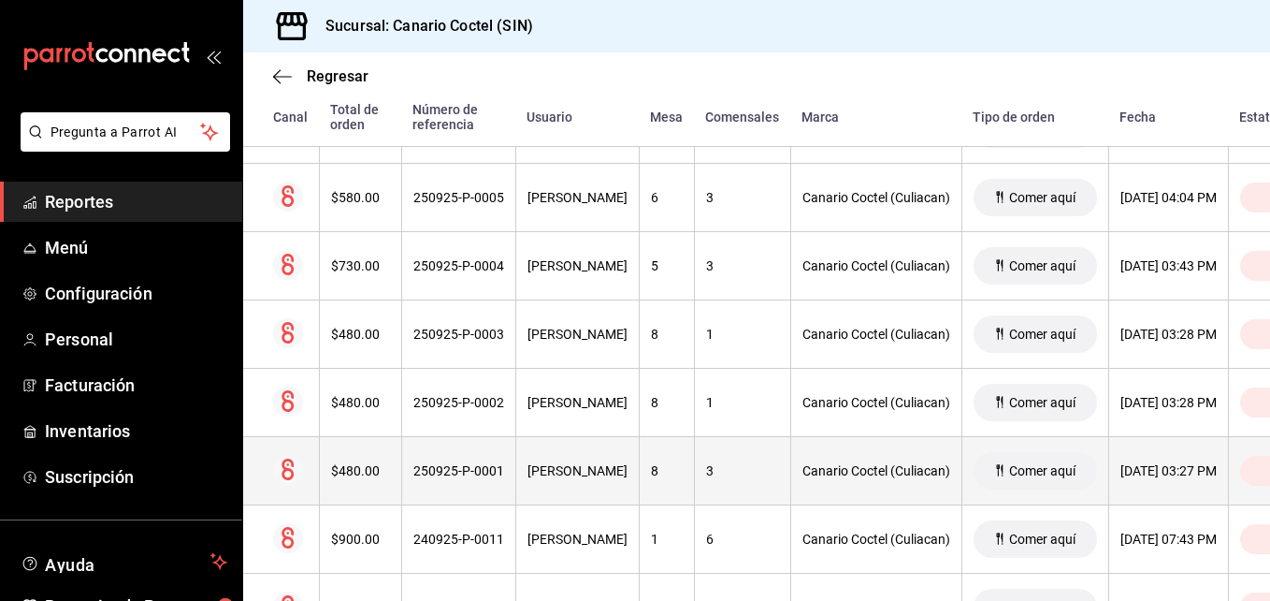
scroll to position [970, 0]
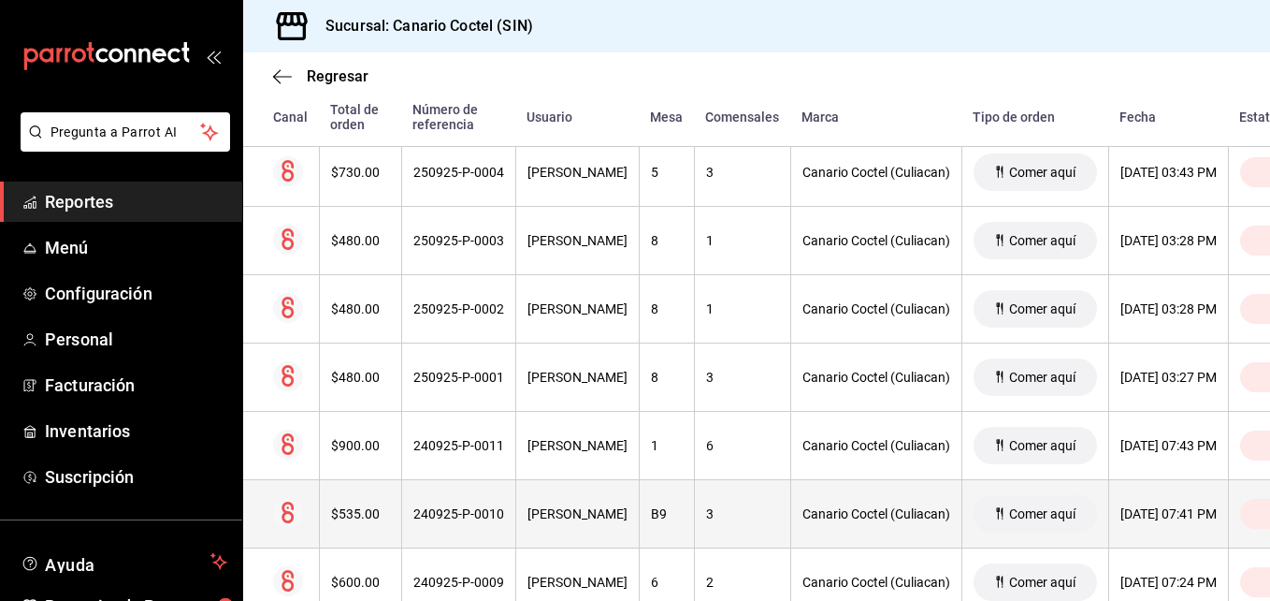
click at [486, 514] on div "240925-P-0010" at bounding box center [458, 513] width 91 height 15
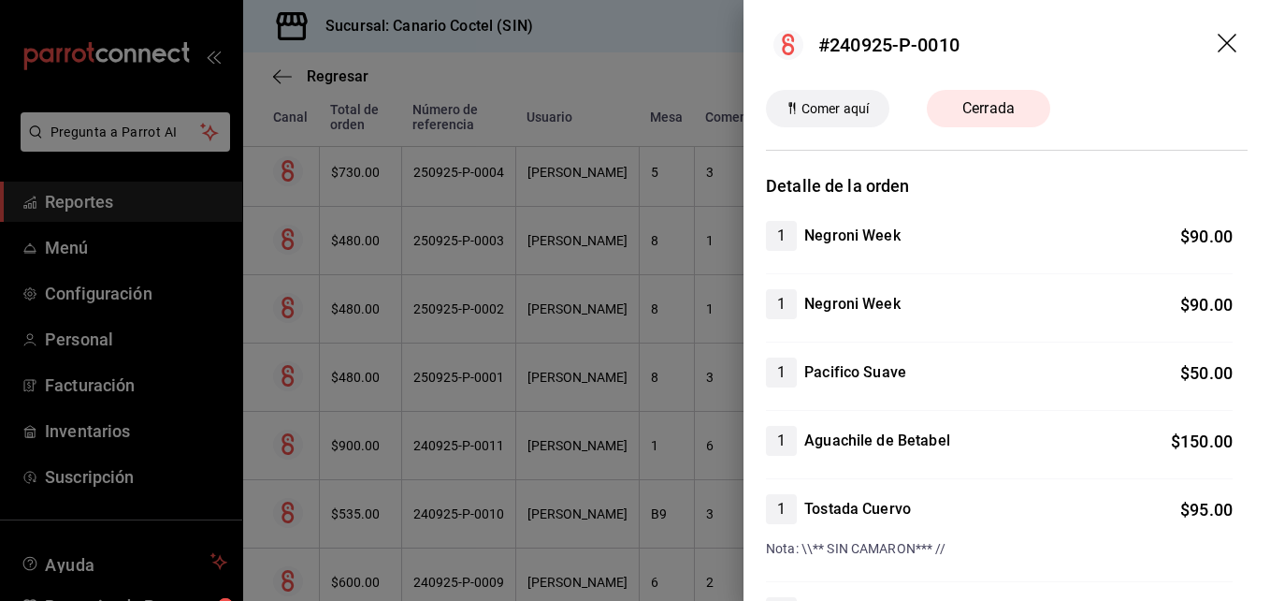
click at [486, 514] on div at bounding box center [635, 300] width 1270 height 601
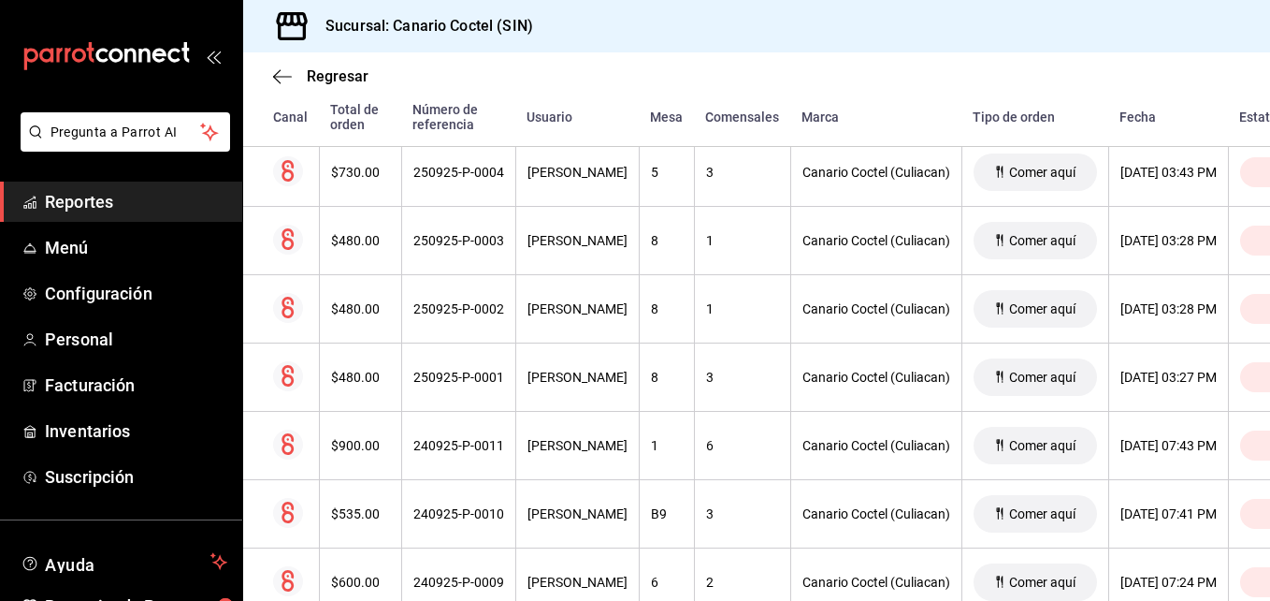
scroll to position [1157, 0]
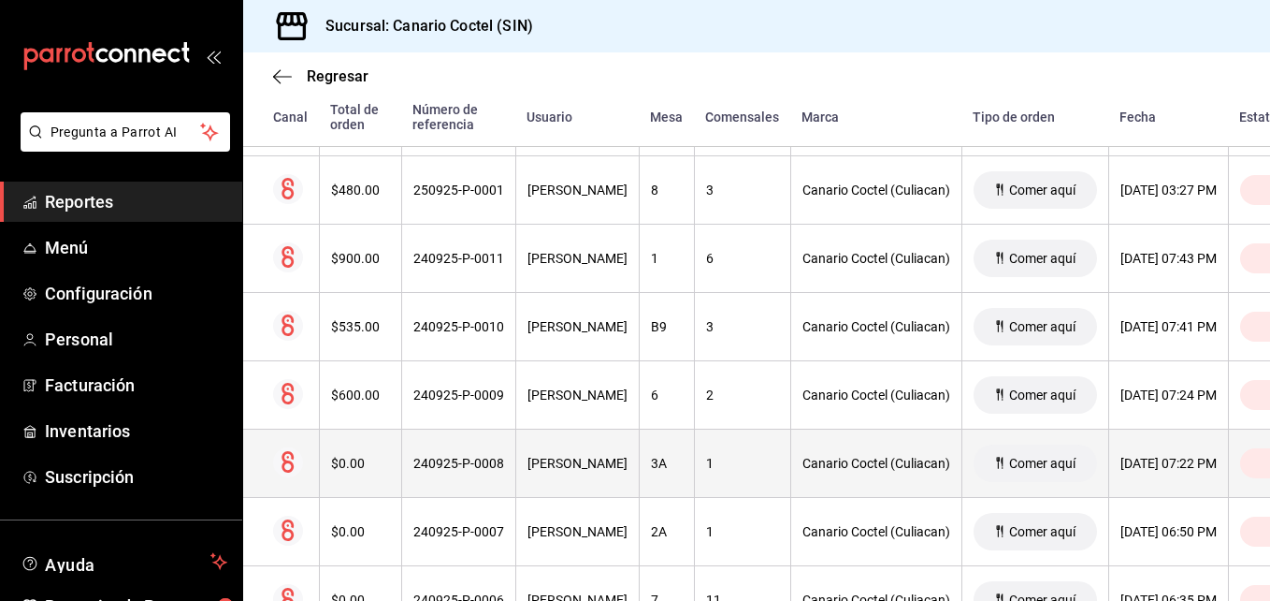
click at [471, 466] on div "240925-P-0008" at bounding box center [458, 463] width 91 height 15
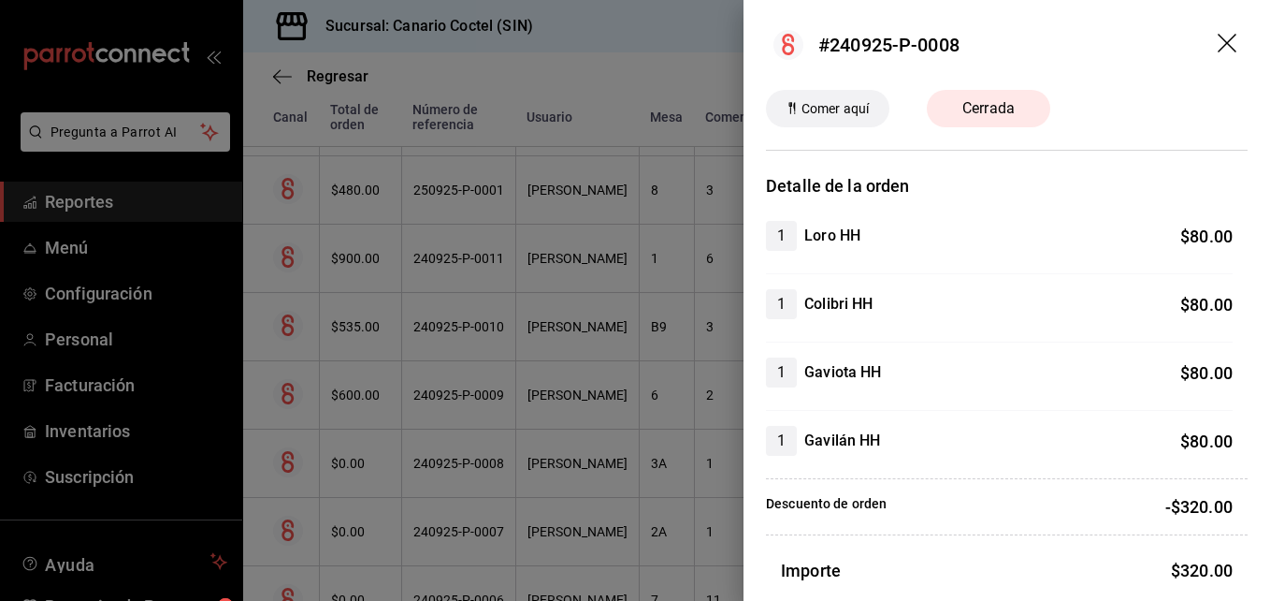
click at [471, 466] on div at bounding box center [635, 300] width 1270 height 601
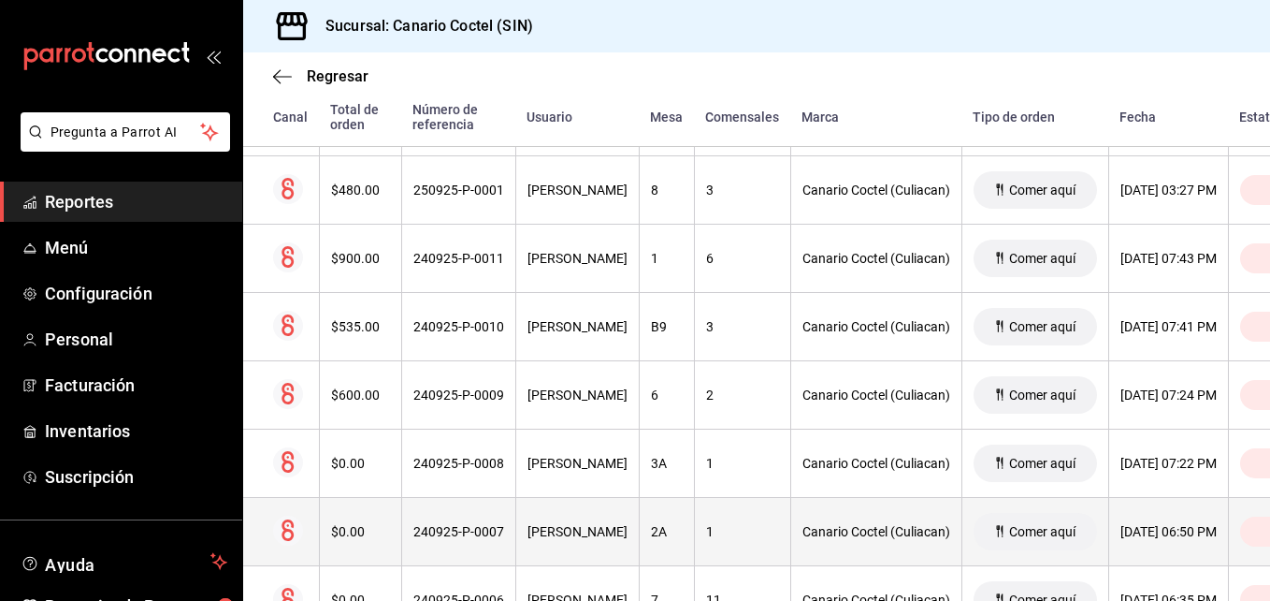
click at [481, 529] on div "240925-P-0007" at bounding box center [458, 531] width 91 height 15
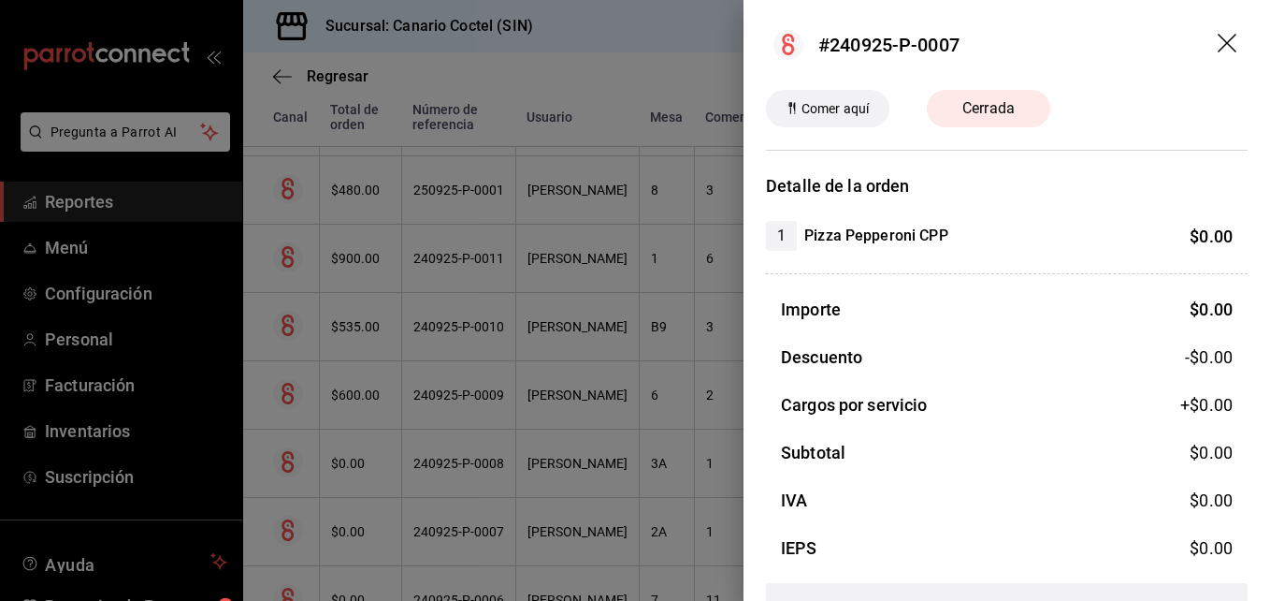
click at [481, 529] on div at bounding box center [635, 300] width 1270 height 601
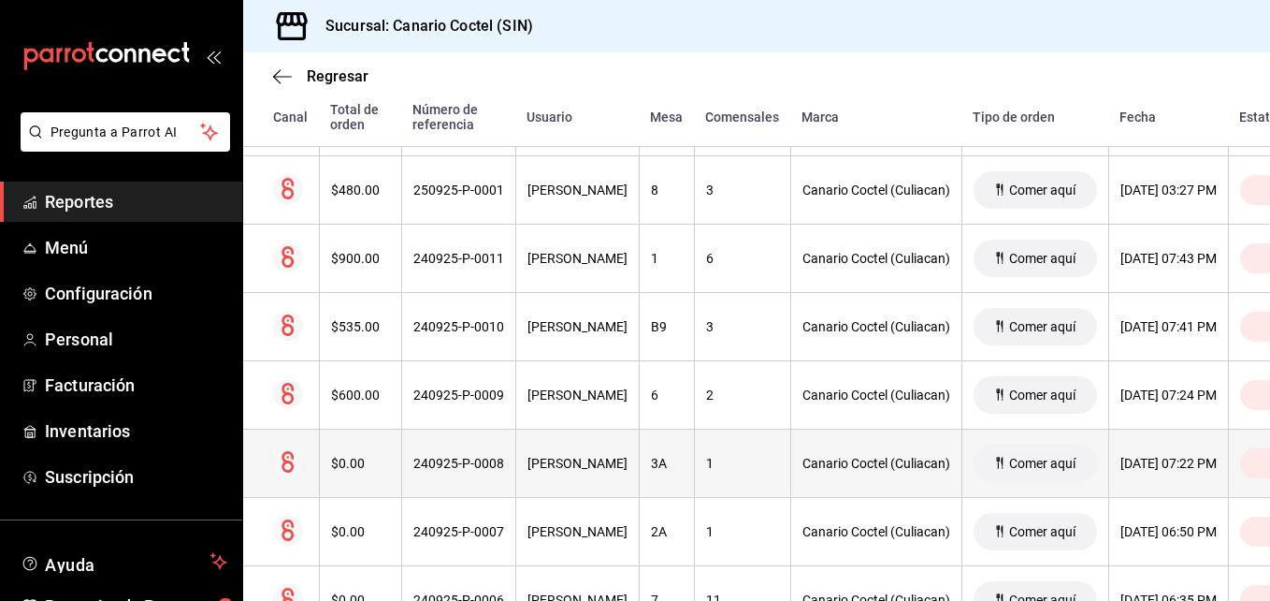
scroll to position [1251, 0]
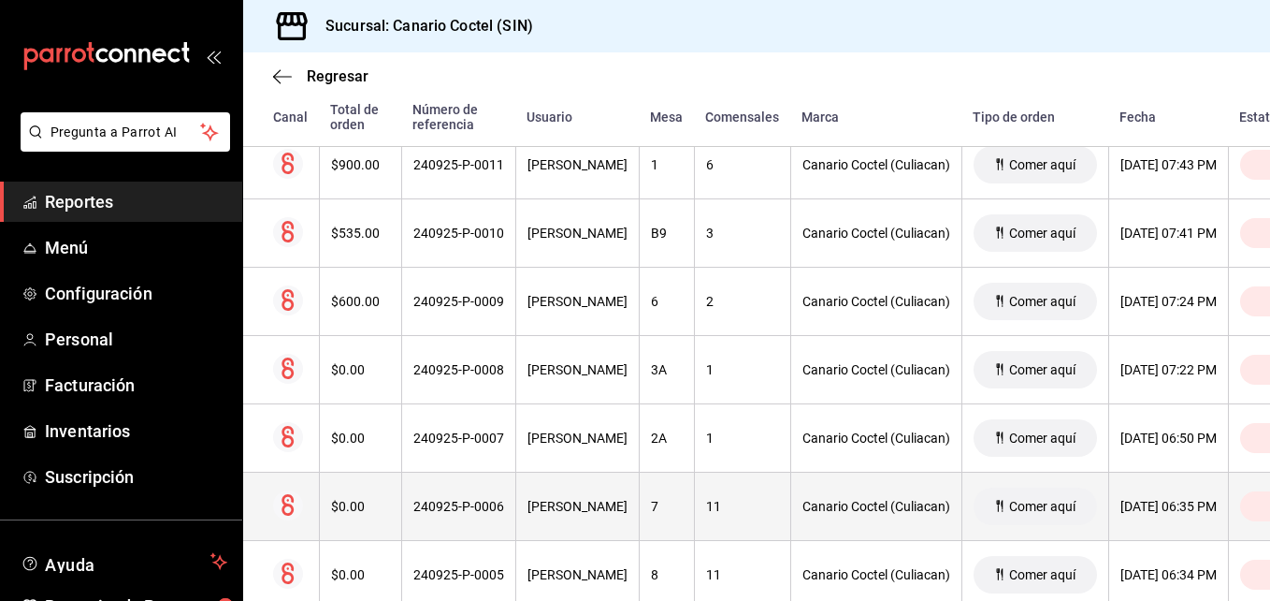
click at [483, 505] on div "240925-P-0006" at bounding box center [458, 506] width 91 height 15
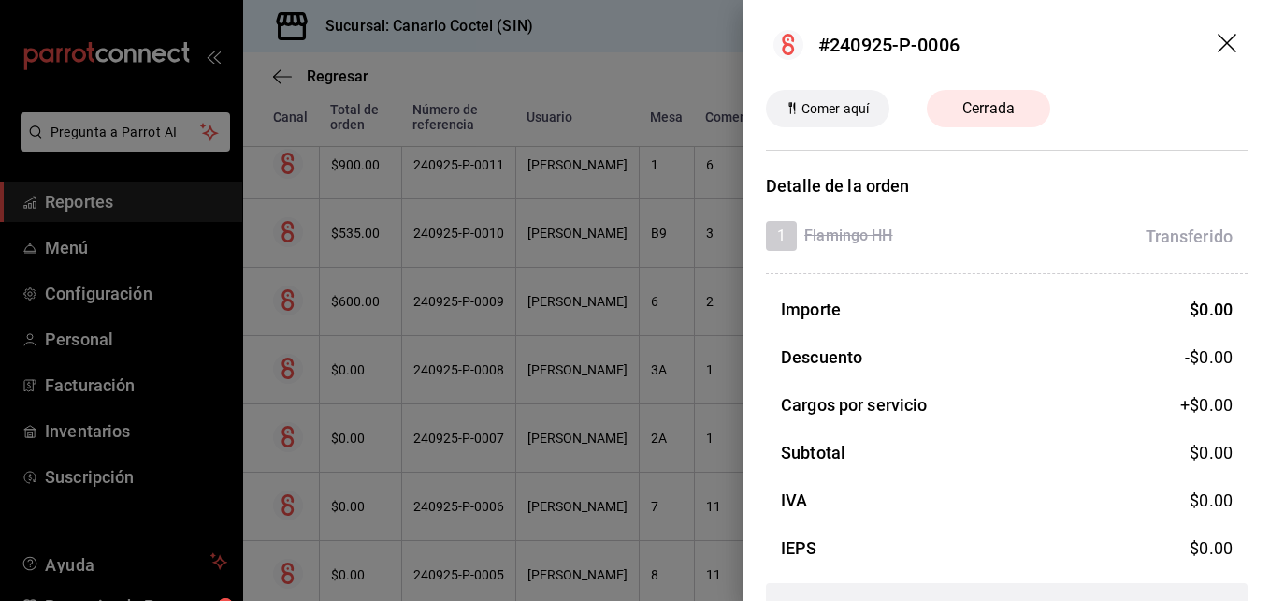
click at [495, 508] on div at bounding box center [635, 300] width 1270 height 601
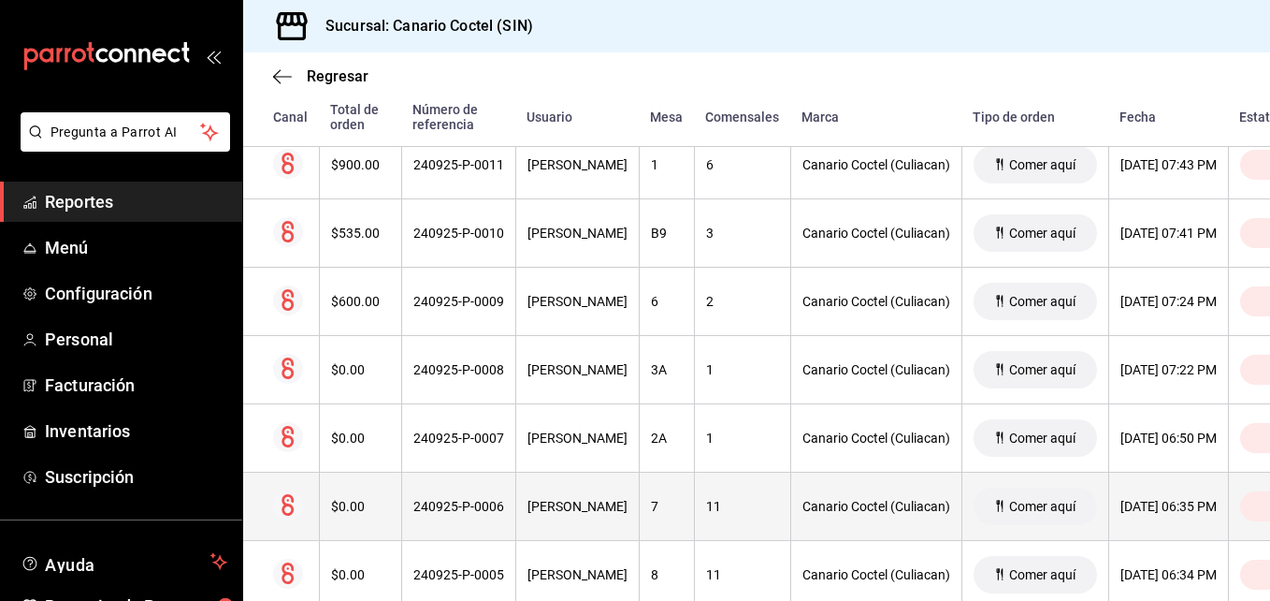
click at [487, 506] on div "240925-P-0006" at bounding box center [458, 506] width 91 height 15
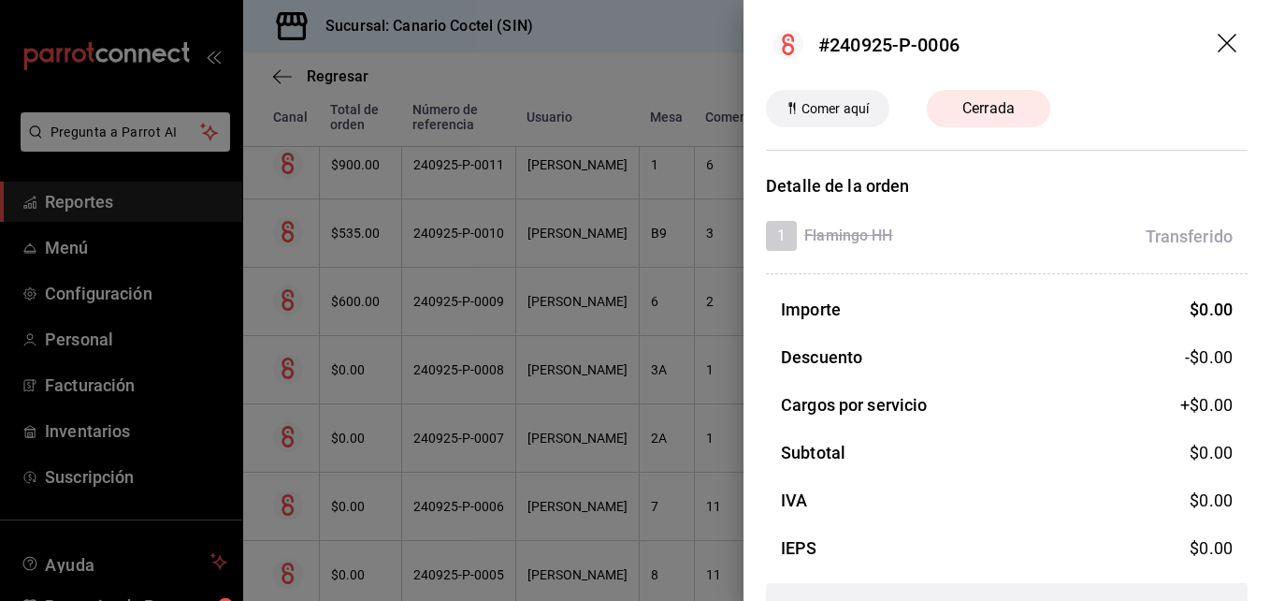
click at [487, 506] on div at bounding box center [635, 300] width 1270 height 601
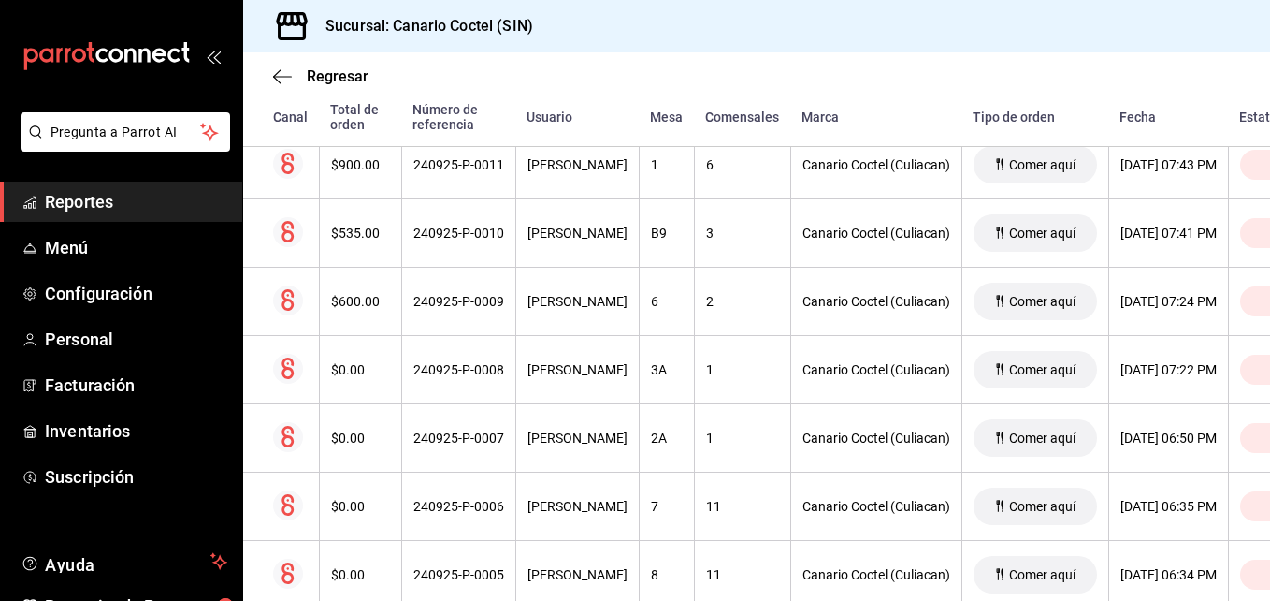
click at [487, 506] on div "240925-P-0006" at bounding box center [458, 506] width 91 height 15
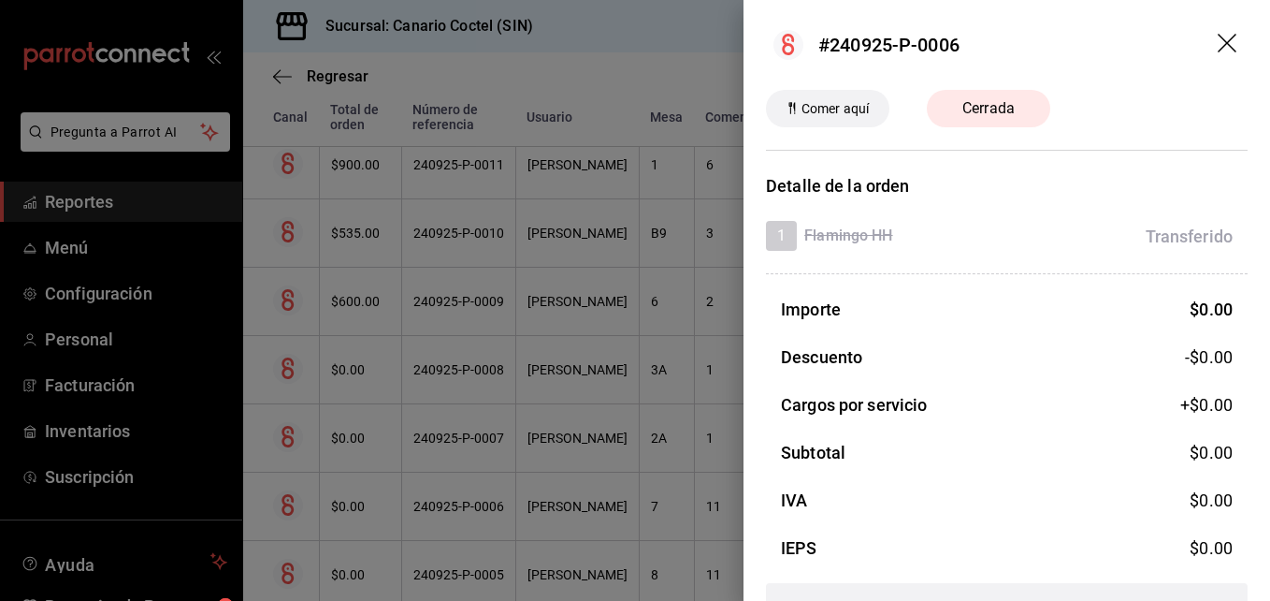
click at [487, 506] on div at bounding box center [635, 300] width 1270 height 601
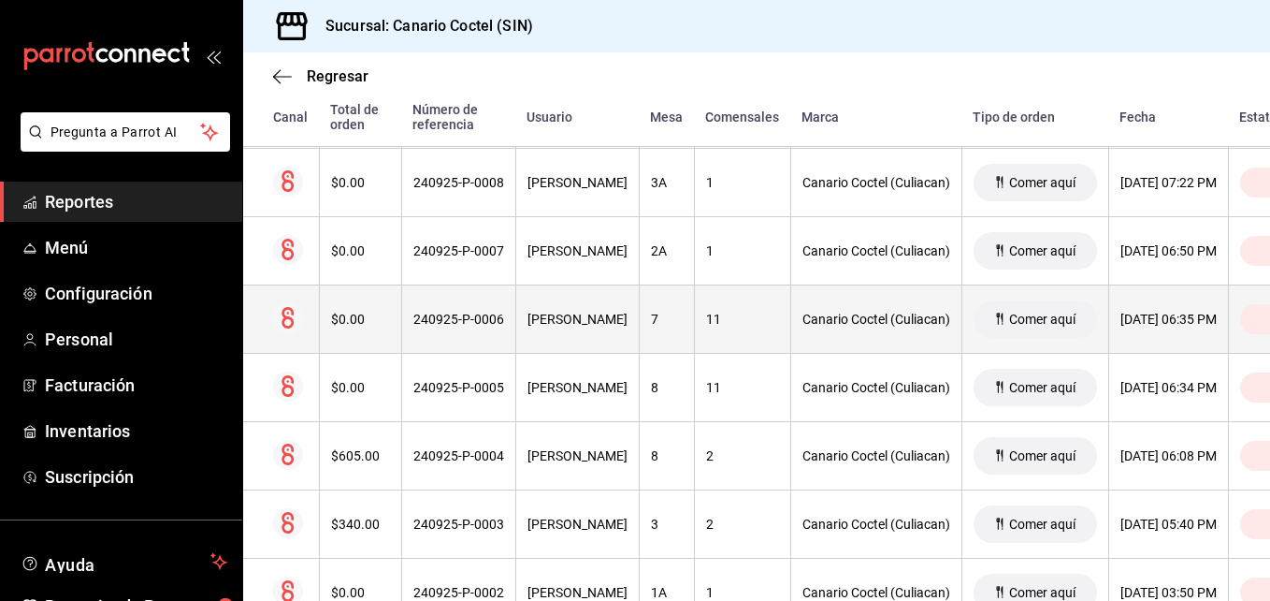
scroll to position [1531, 0]
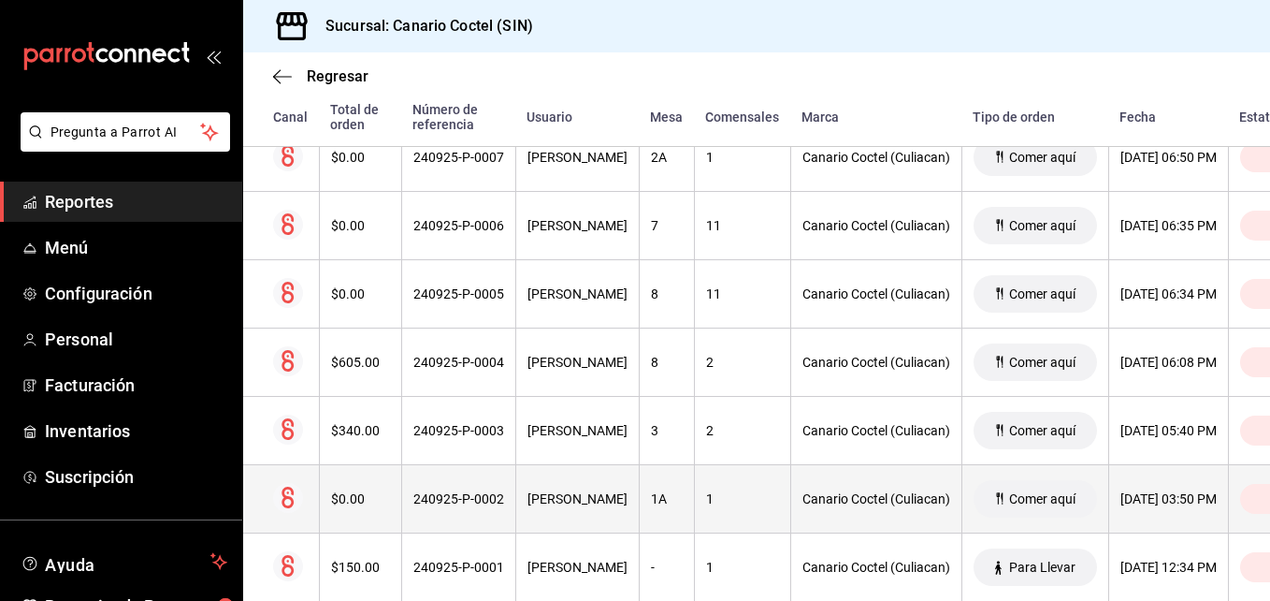
click at [469, 494] on div "240925-P-0002" at bounding box center [458, 498] width 91 height 15
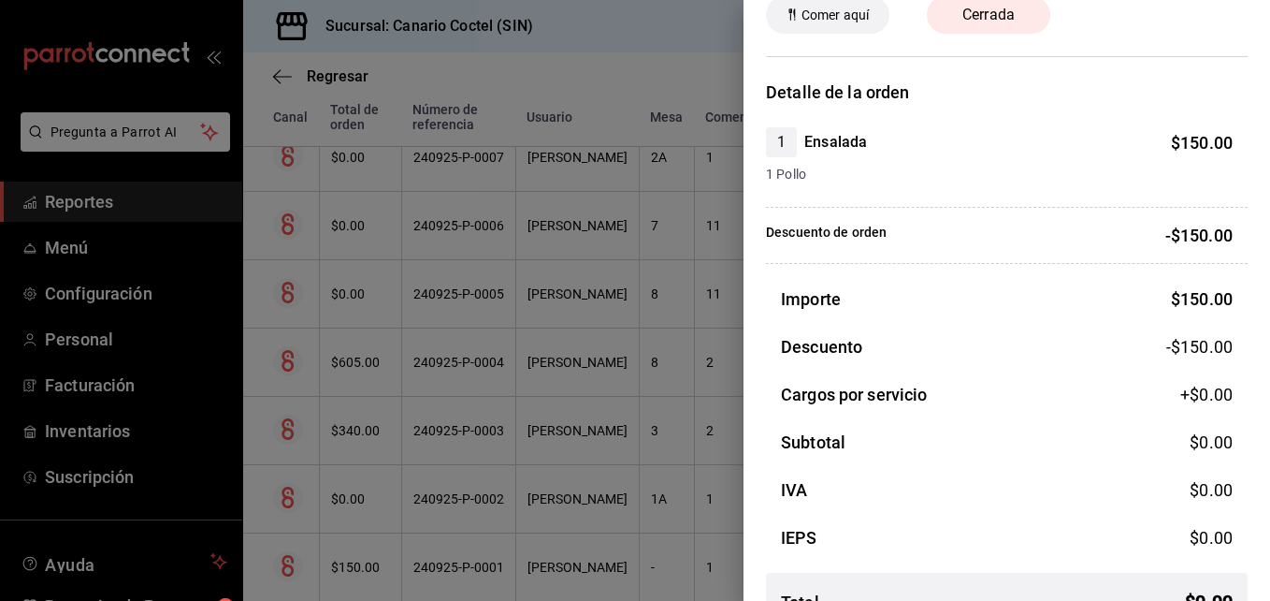
scroll to position [138, 0]
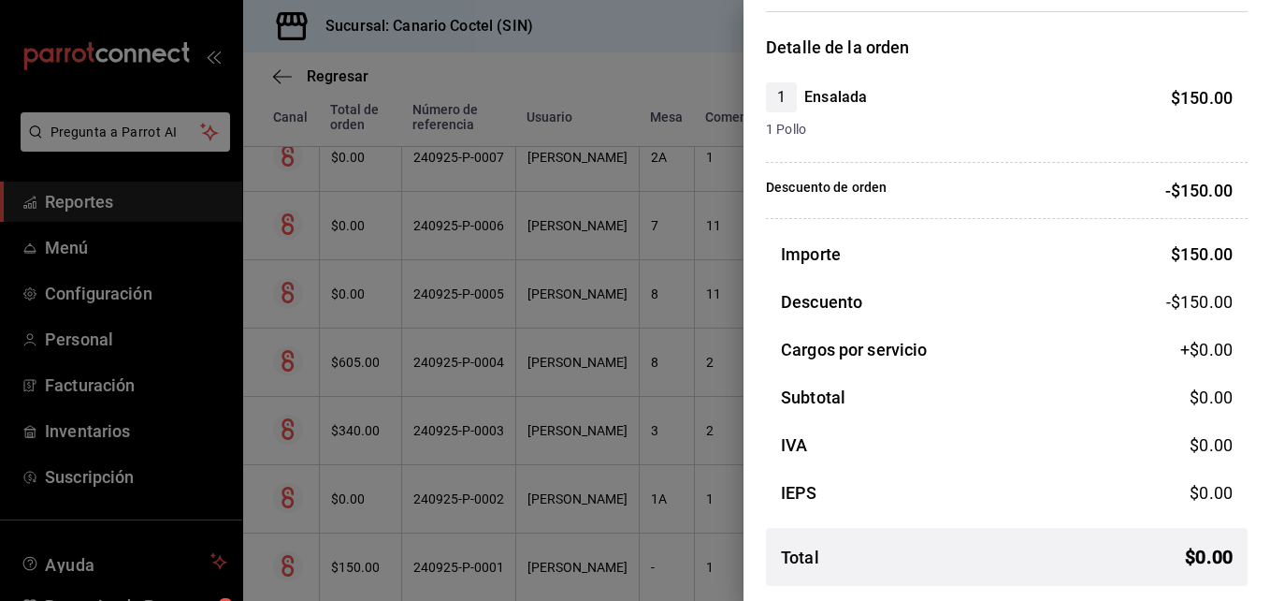
click at [427, 501] on div at bounding box center [635, 300] width 1270 height 601
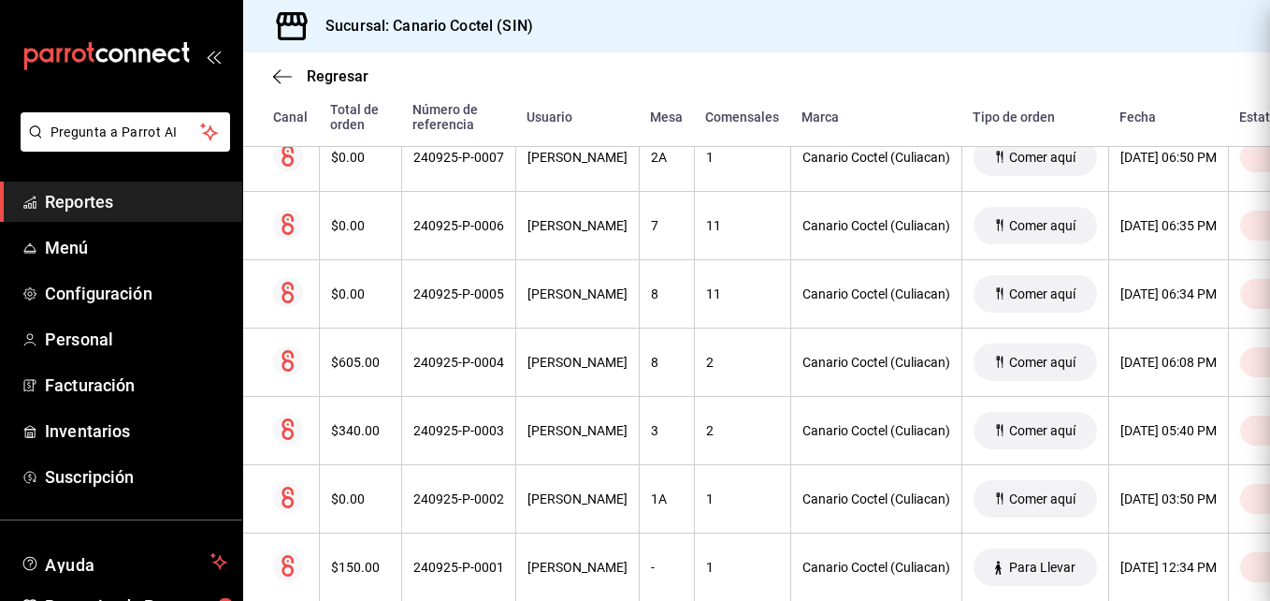
scroll to position [0, 0]
click at [427, 501] on div "240925-P-0002" at bounding box center [458, 498] width 91 height 15
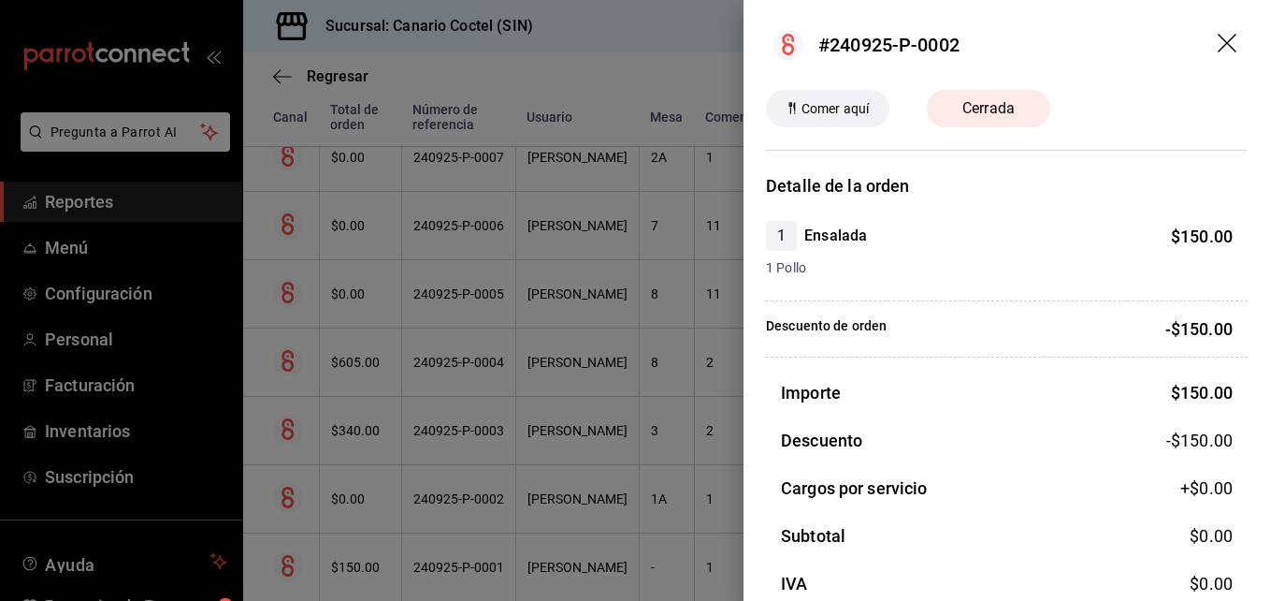
click at [427, 501] on div at bounding box center [635, 300] width 1270 height 601
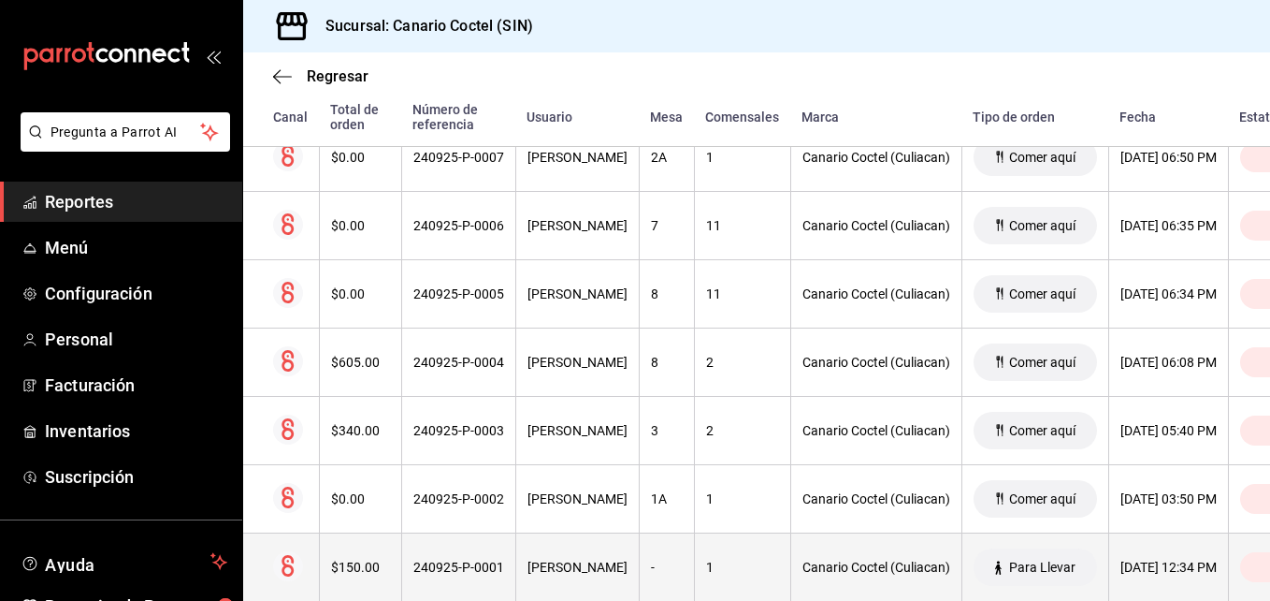
click at [440, 570] on div "240925-P-0001" at bounding box center [458, 566] width 91 height 15
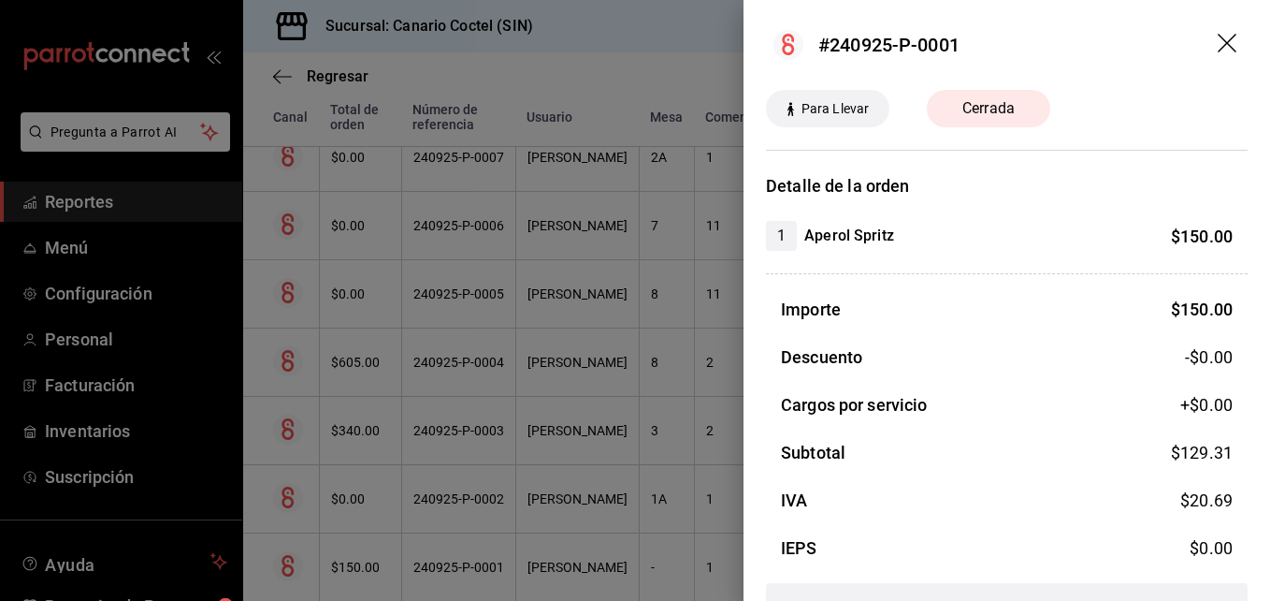
click at [440, 570] on div at bounding box center [635, 300] width 1270 height 601
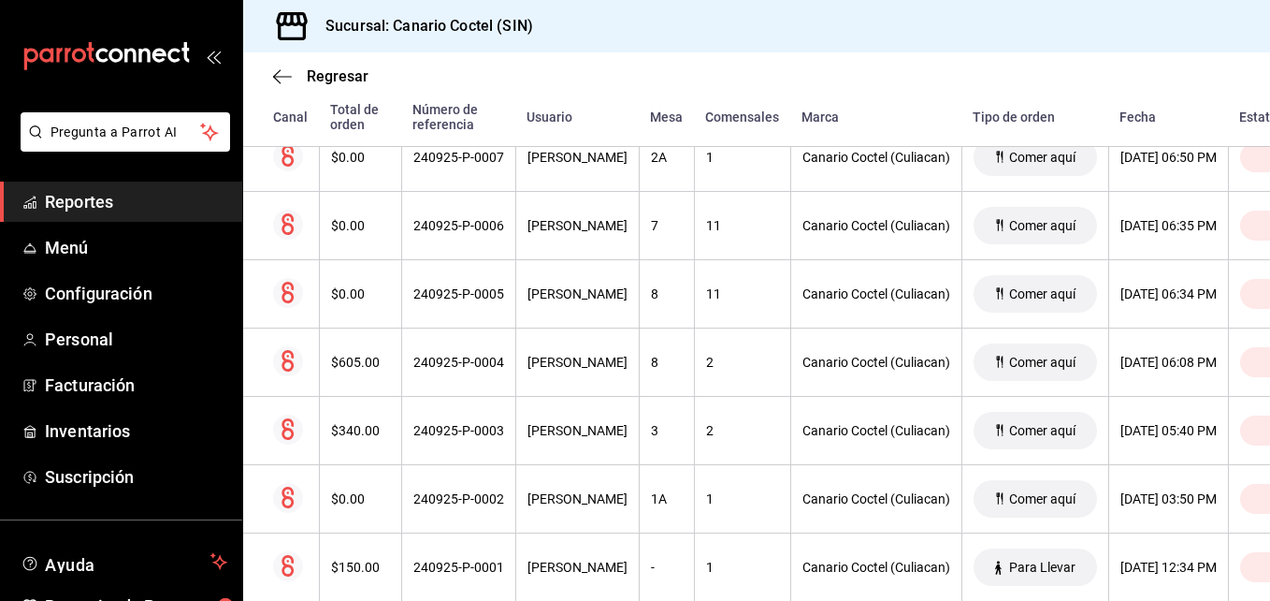
scroll to position [1625, 0]
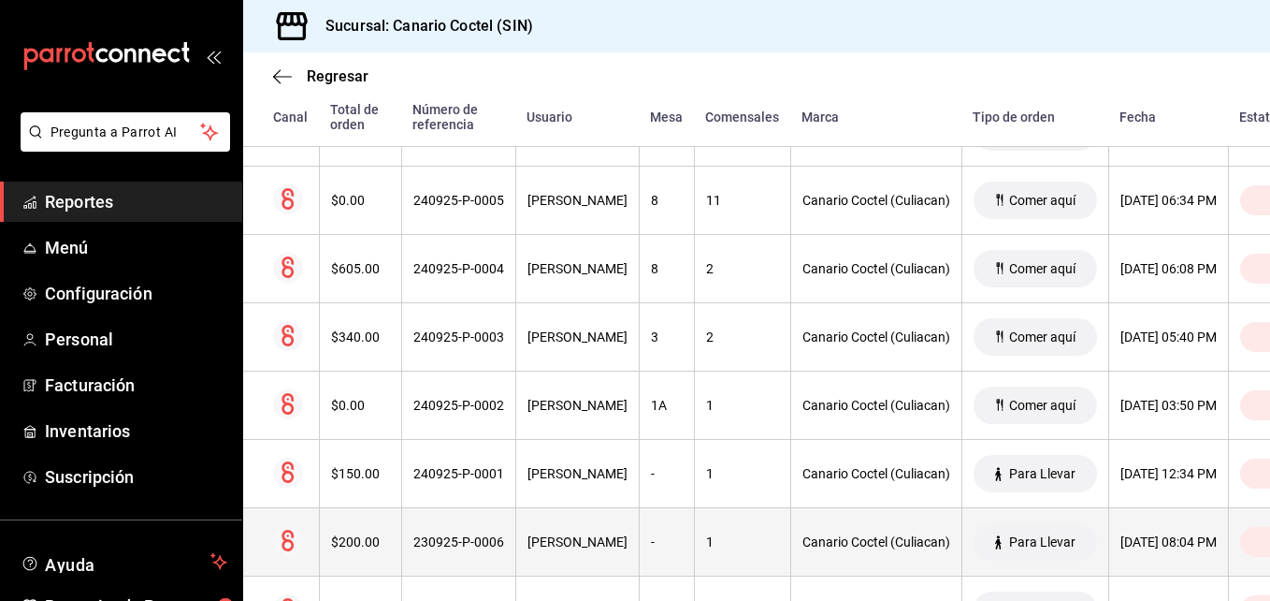
click at [453, 542] on div "230925-P-0006" at bounding box center [458, 541] width 91 height 15
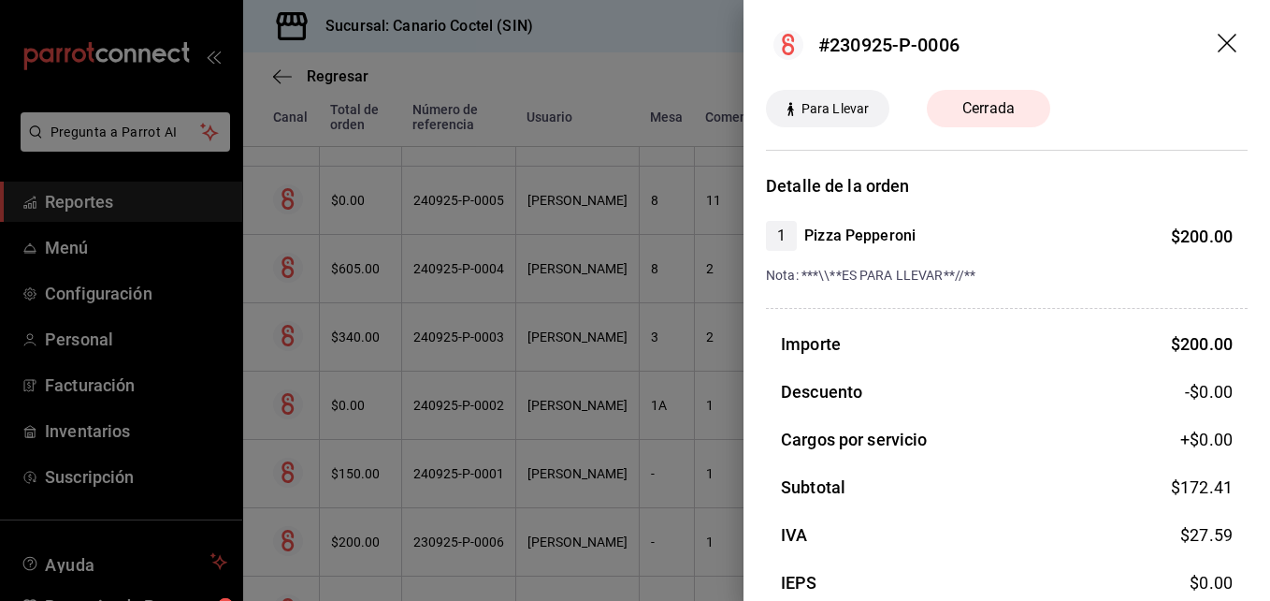
click at [453, 542] on div at bounding box center [635, 300] width 1270 height 601
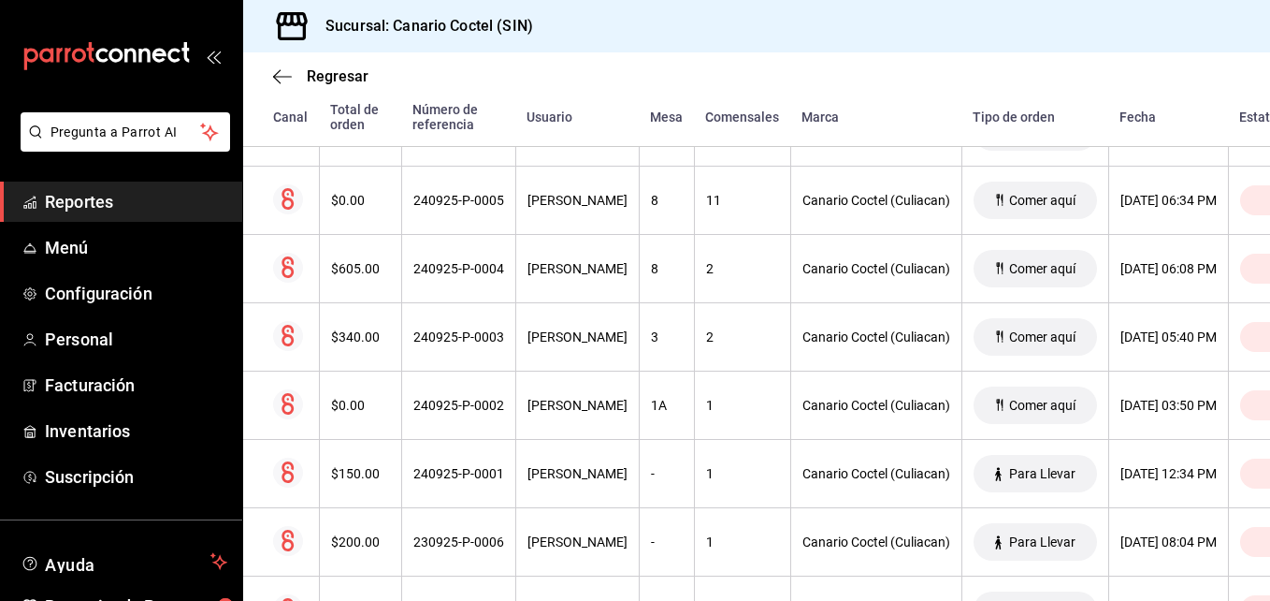
scroll to position [1718, 0]
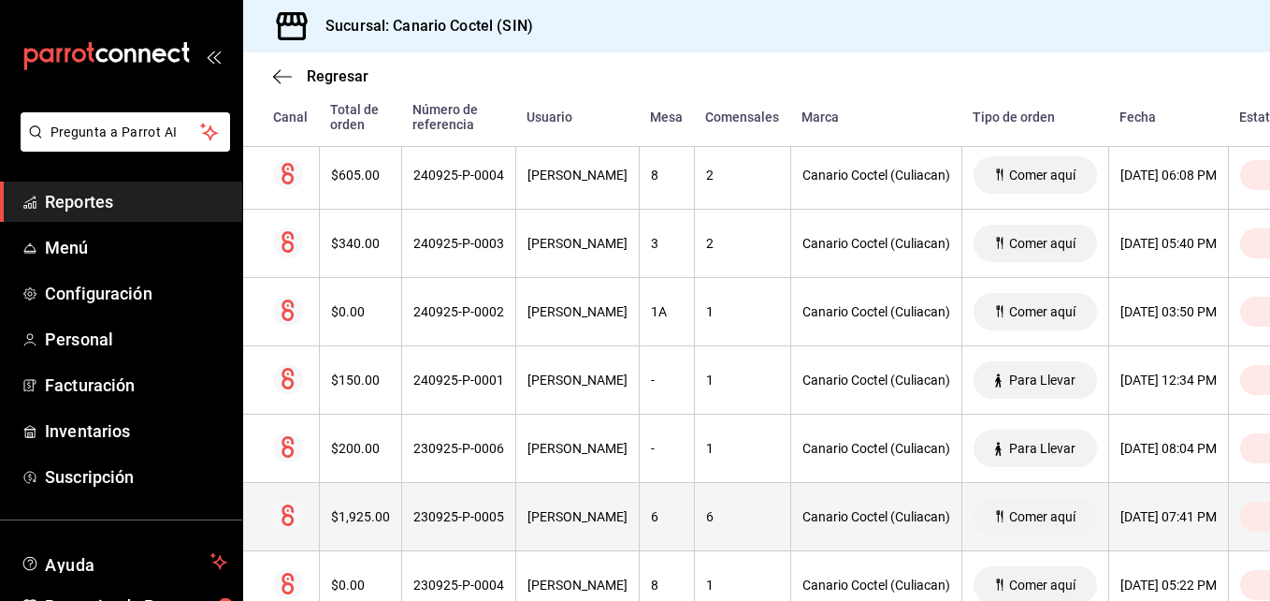
click at [457, 524] on div "230925-P-0005" at bounding box center [458, 516] width 91 height 15
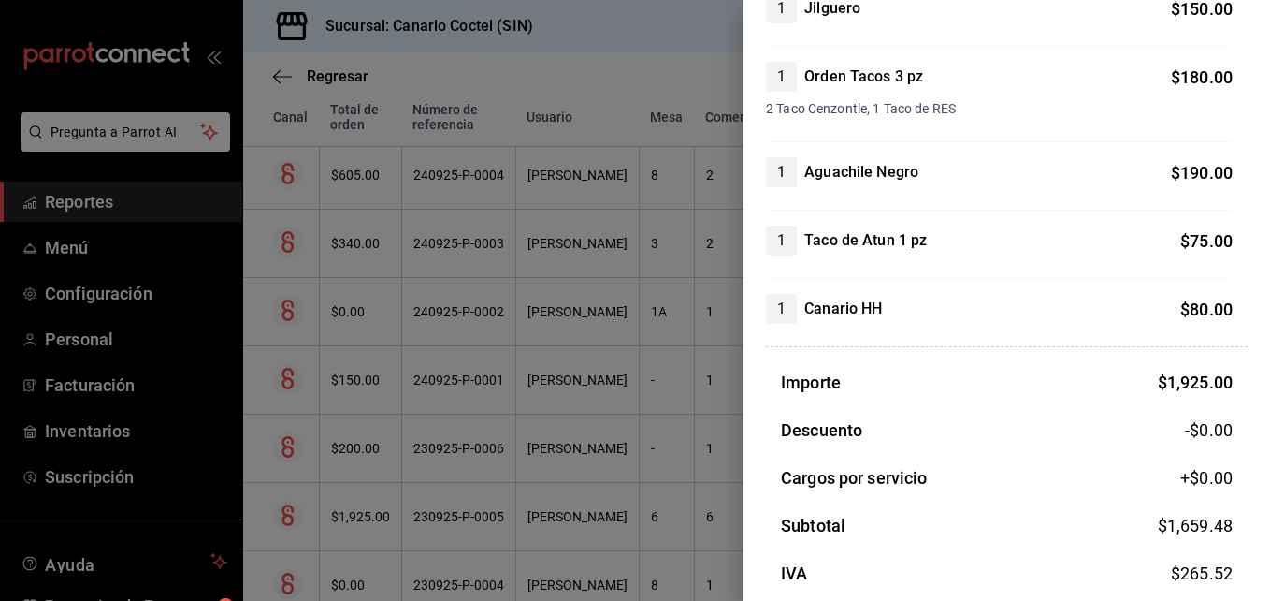
scroll to position [970, 0]
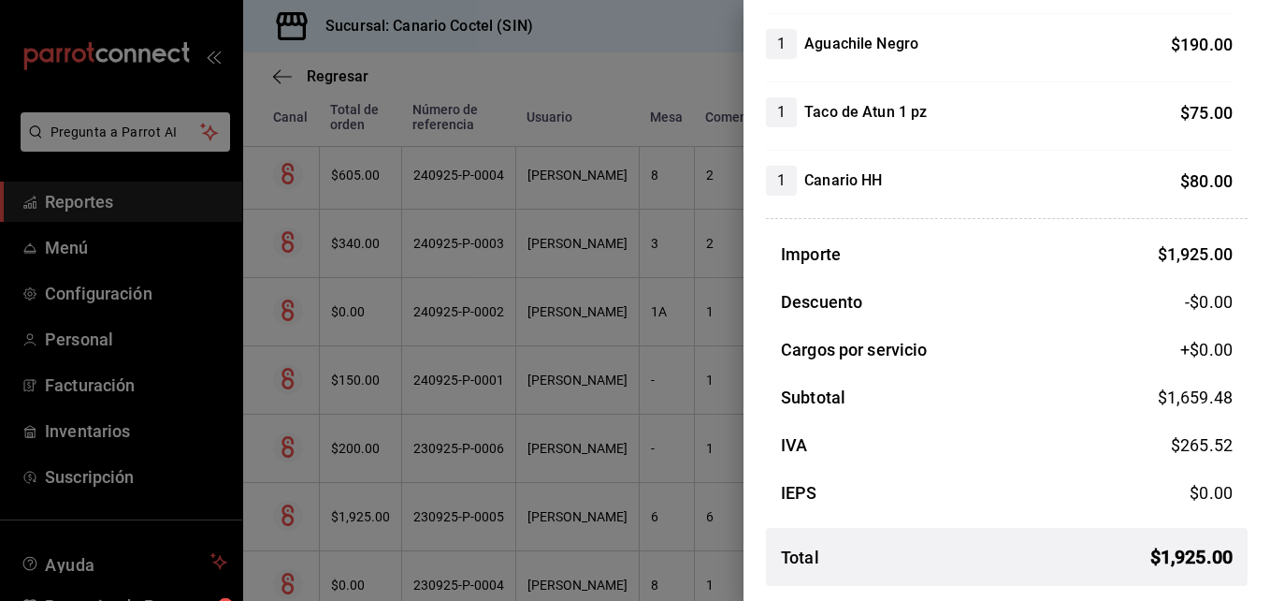
click at [448, 515] on div at bounding box center [635, 300] width 1270 height 601
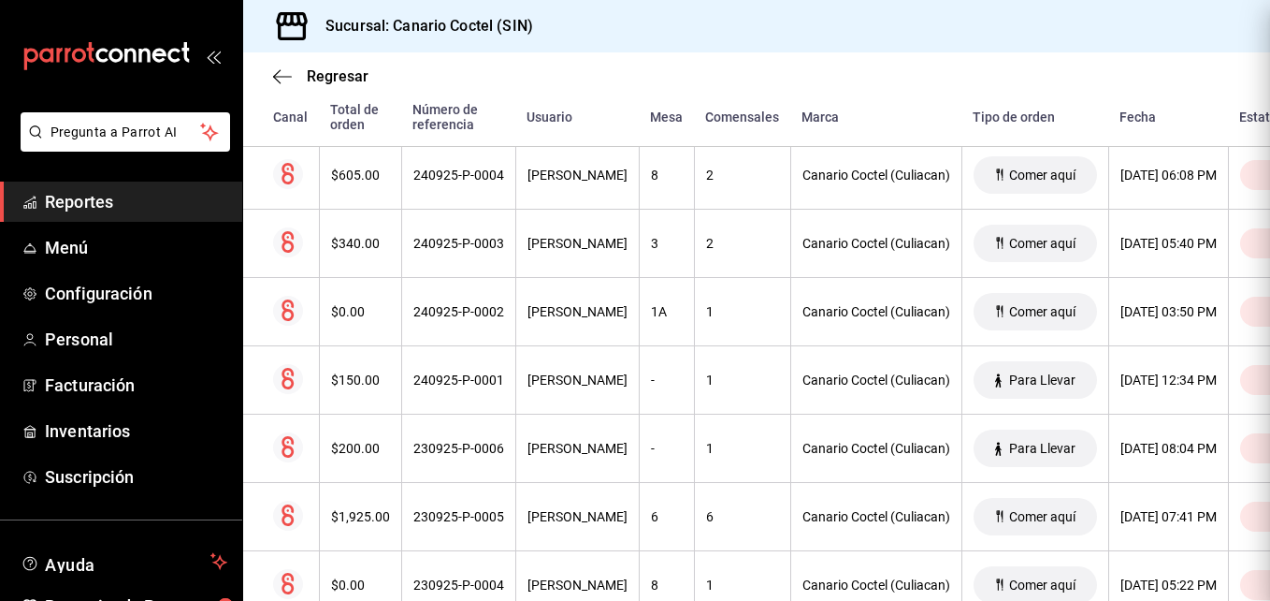
scroll to position [0, 0]
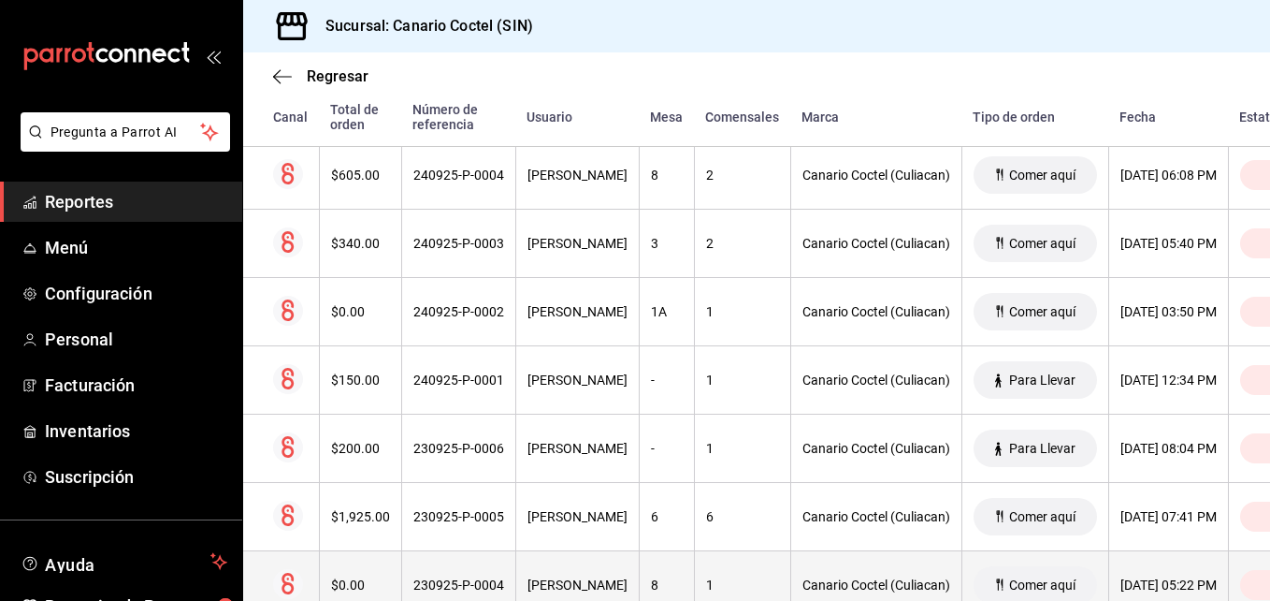
click at [474, 577] on th "230925-P-0004" at bounding box center [458, 585] width 114 height 68
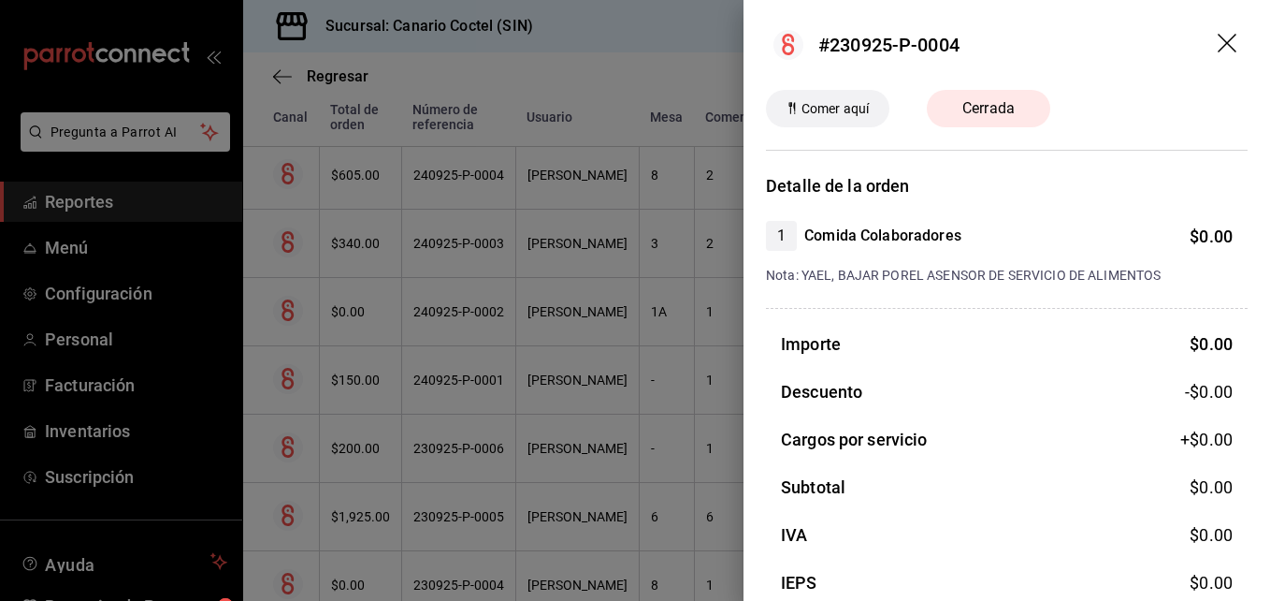
click at [474, 567] on div at bounding box center [635, 300] width 1270 height 601
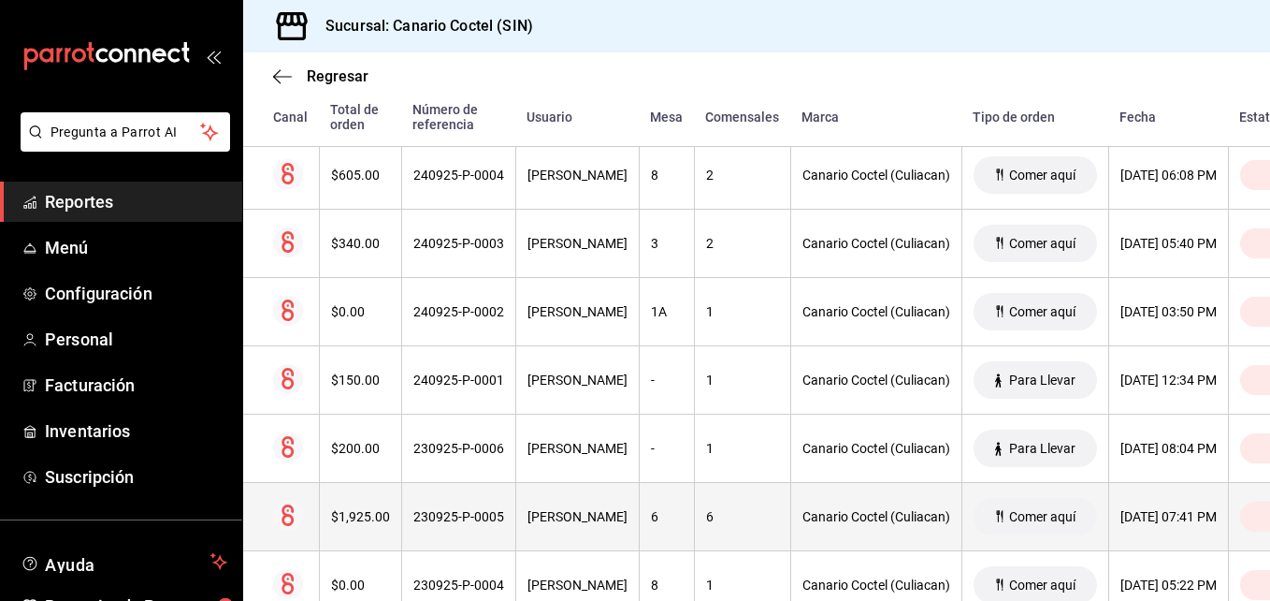
scroll to position [1812, 0]
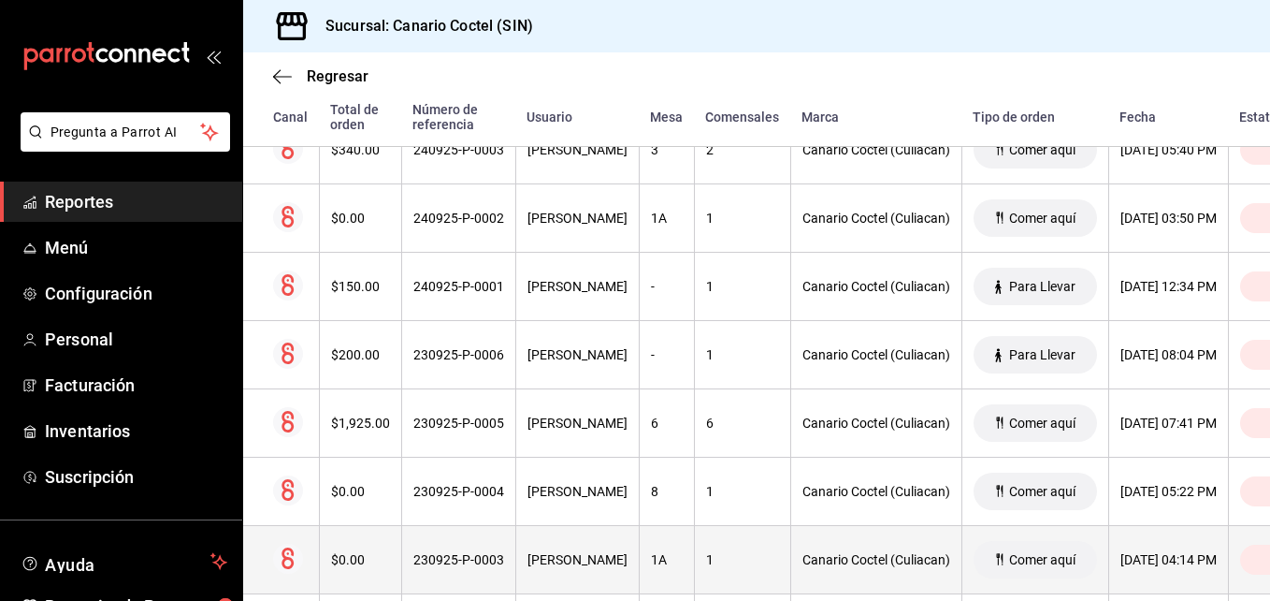
click at [465, 562] on div "230925-P-0003" at bounding box center [458, 559] width 91 height 15
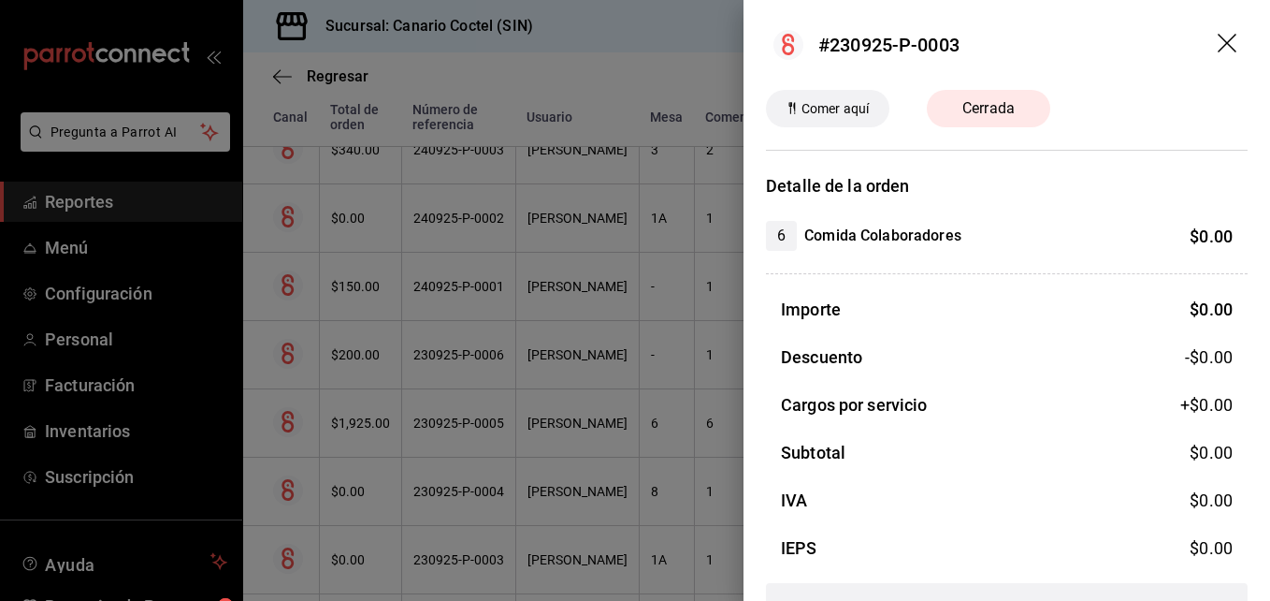
click at [465, 562] on div at bounding box center [635, 300] width 1270 height 601
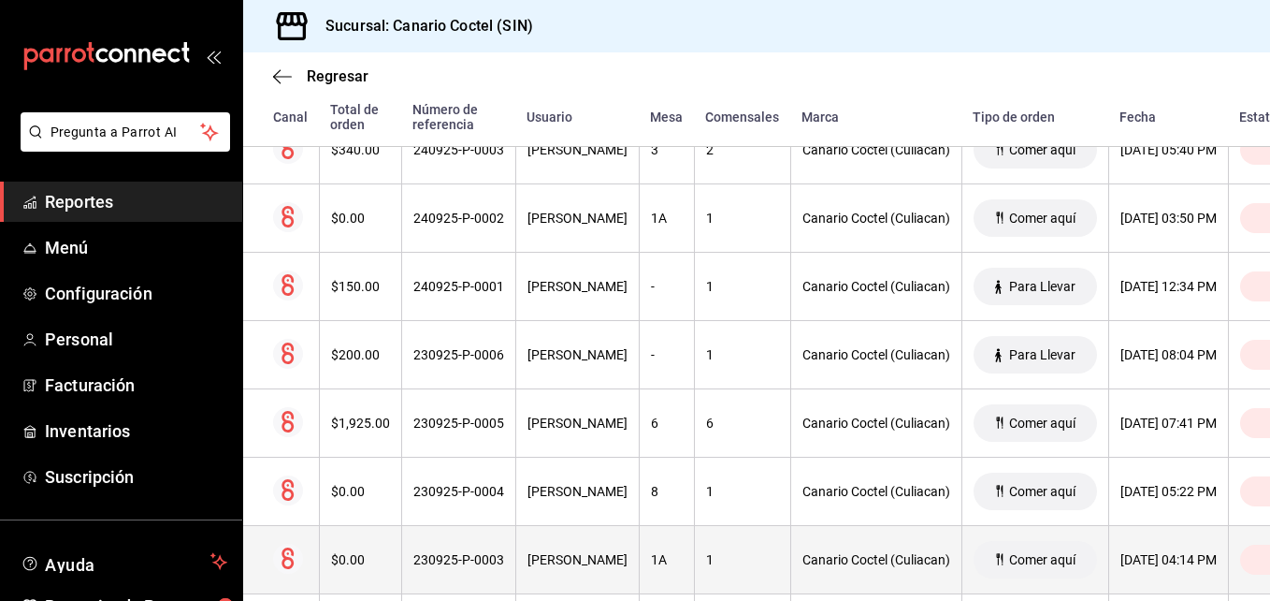
scroll to position [1905, 0]
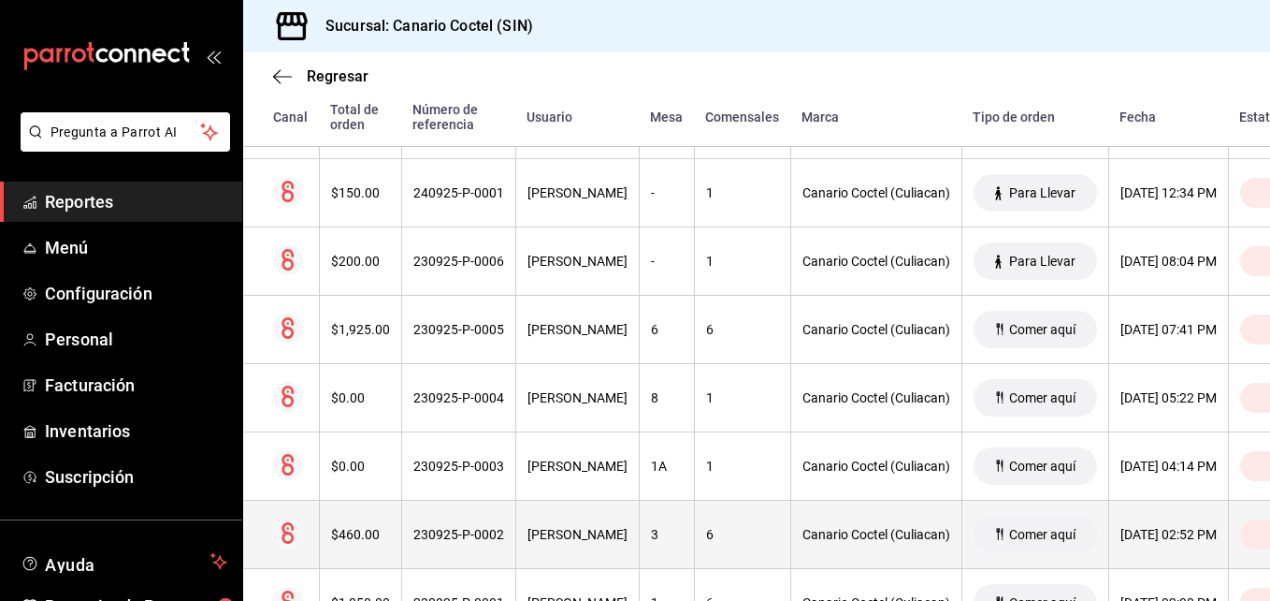
click at [459, 534] on div "230925-P-0002" at bounding box center [458, 534] width 91 height 15
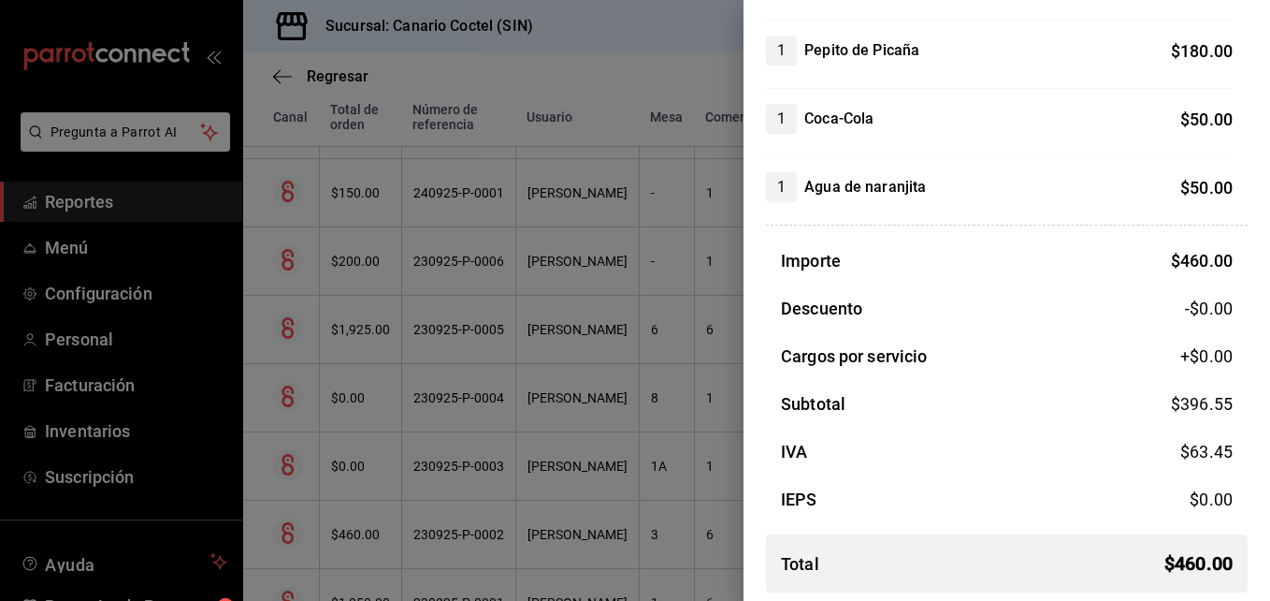
scroll to position [287, 0]
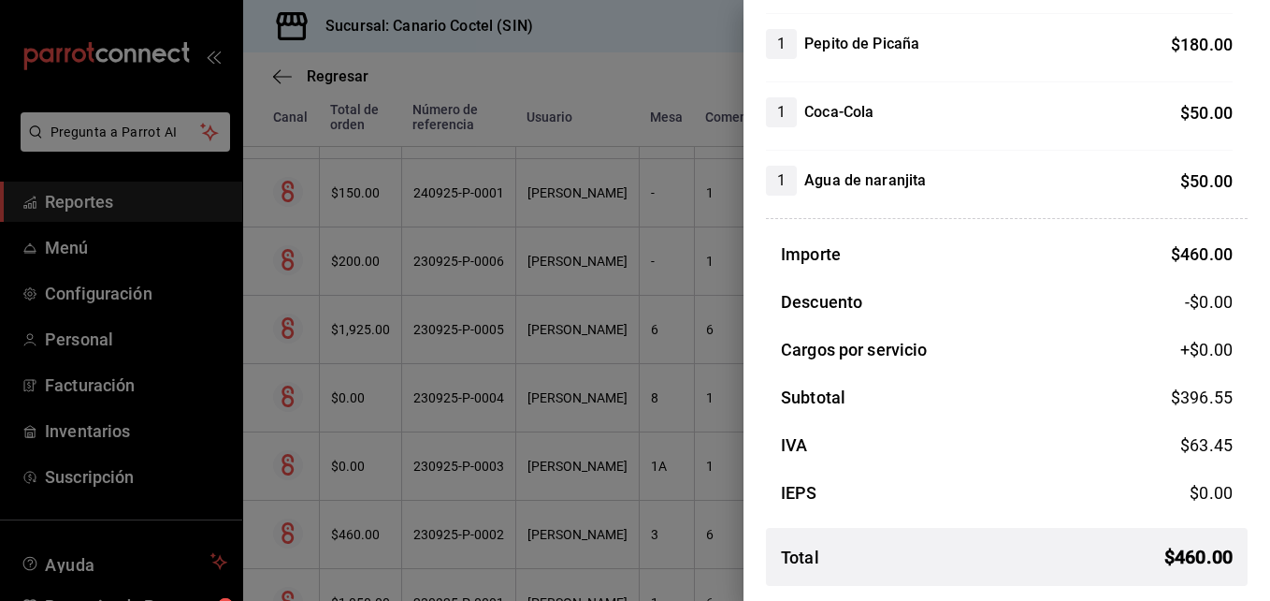
click at [537, 539] on div at bounding box center [635, 300] width 1270 height 601
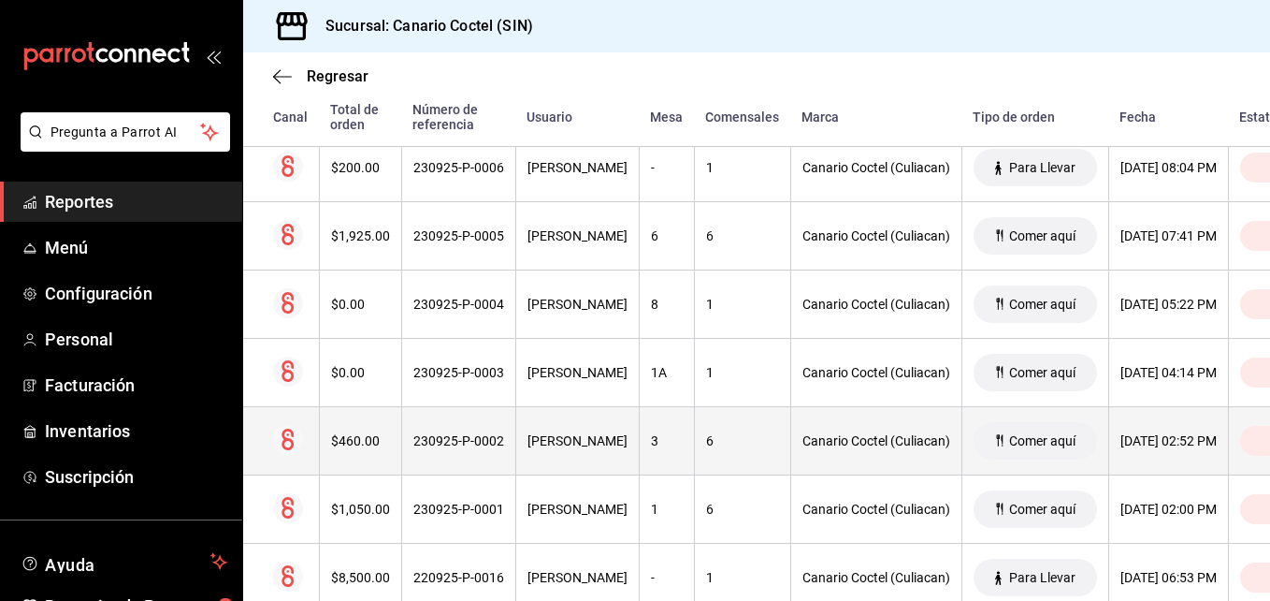
scroll to position [2093, 0]
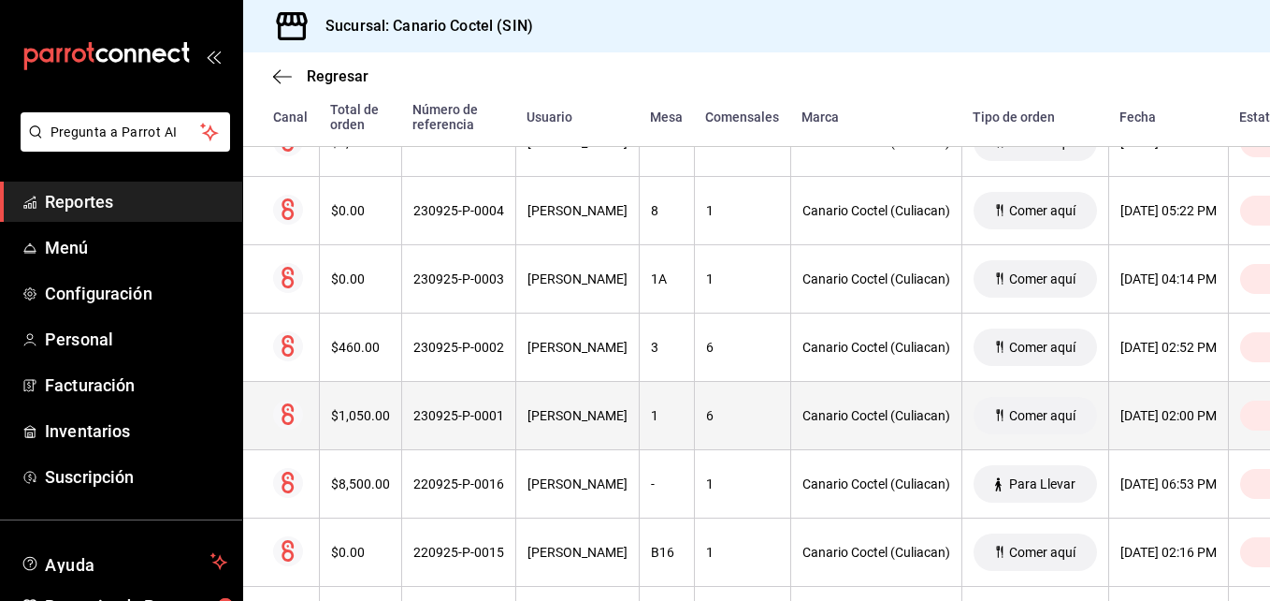
click at [463, 417] on div "230925-P-0001" at bounding box center [458, 415] width 91 height 15
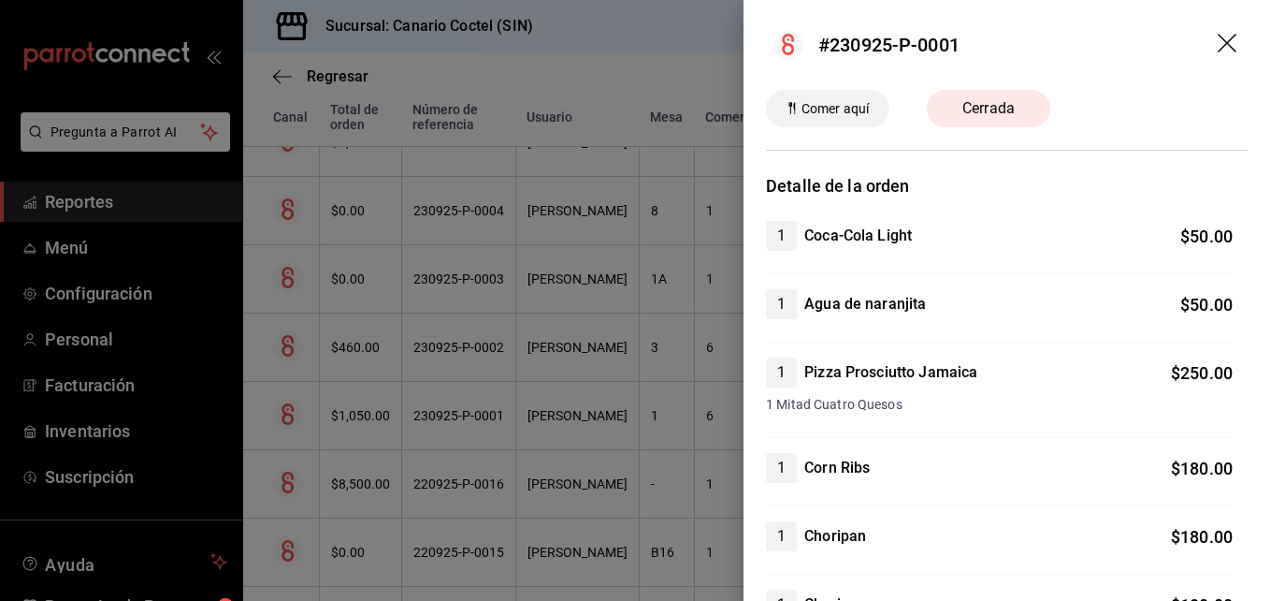
click at [463, 417] on div at bounding box center [635, 300] width 1270 height 601
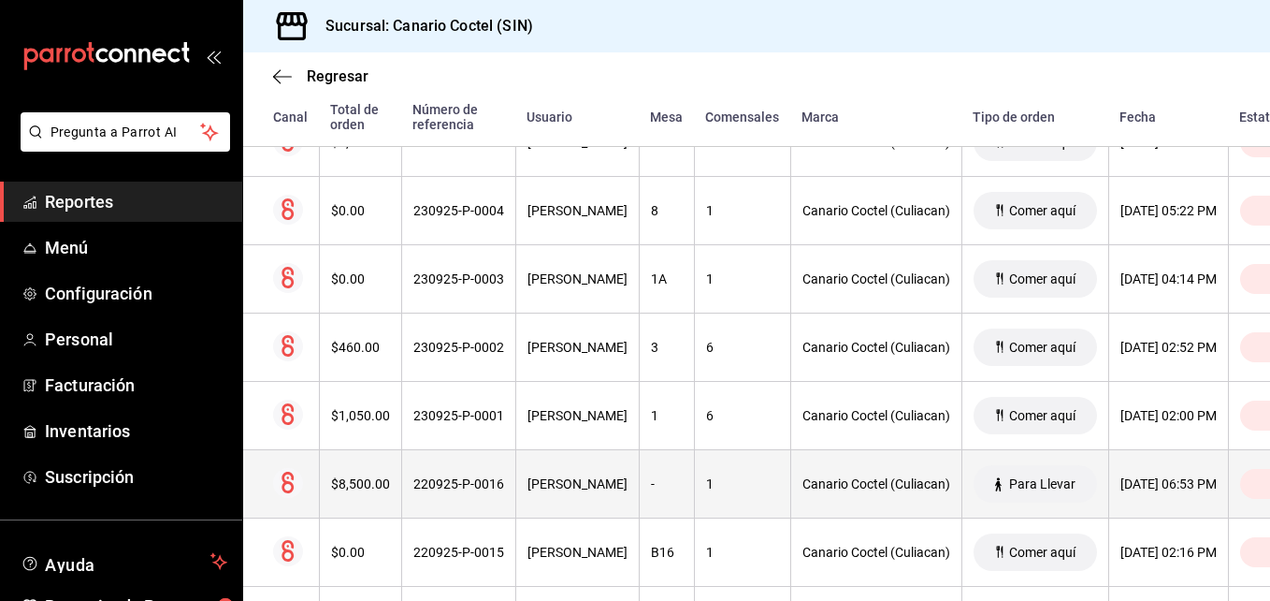
click at [473, 477] on div "220925-P-0016" at bounding box center [458, 483] width 91 height 15
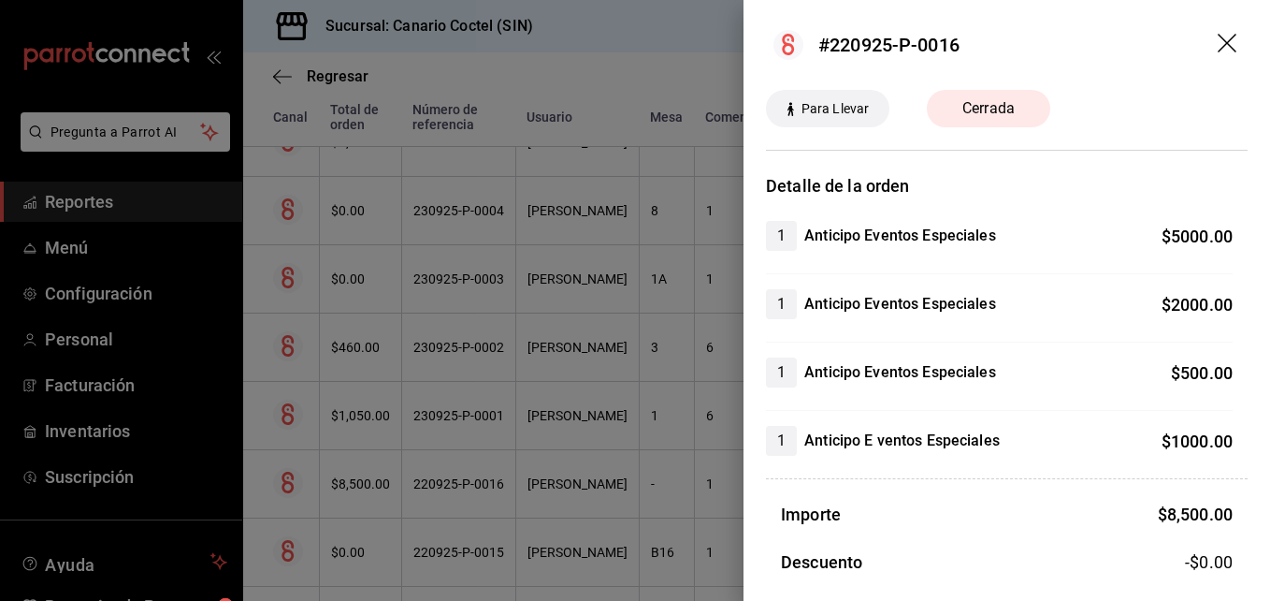
click at [473, 477] on div at bounding box center [635, 300] width 1270 height 601
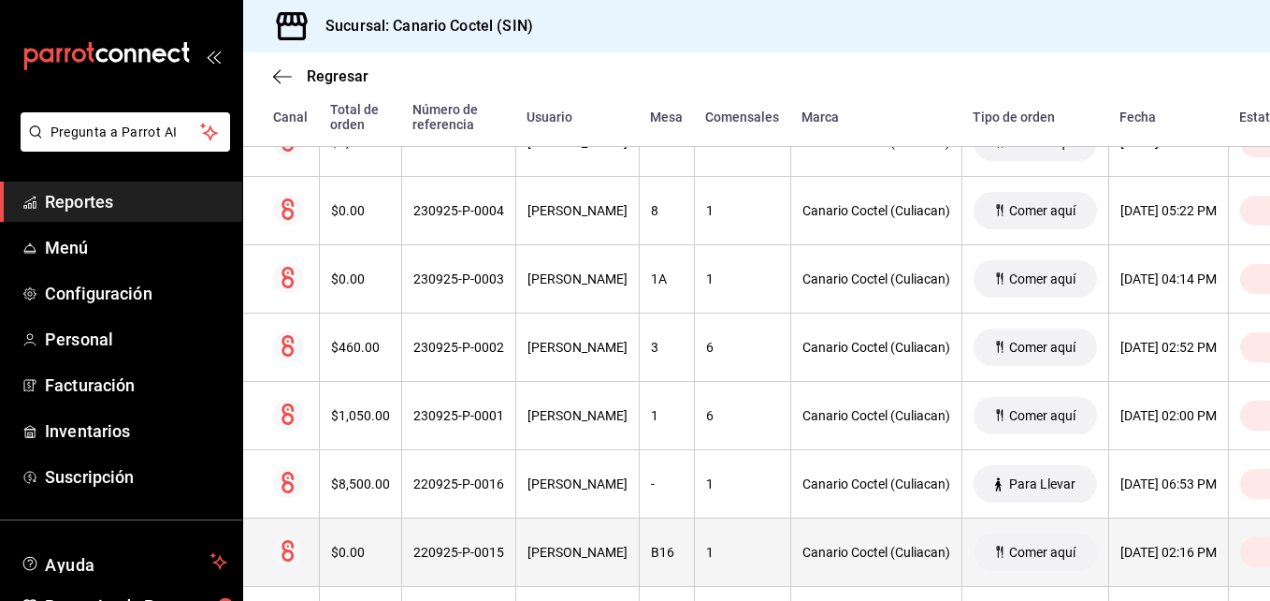
click at [466, 549] on div "220925-P-0015" at bounding box center [458, 551] width 91 height 15
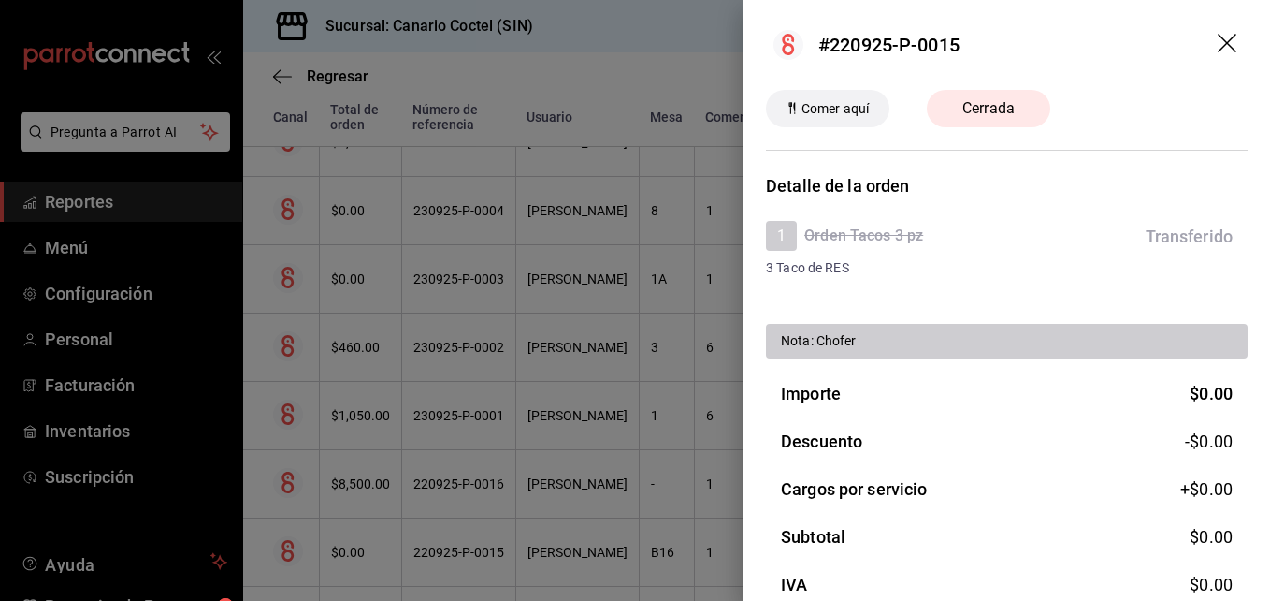
click at [466, 549] on div at bounding box center [635, 300] width 1270 height 601
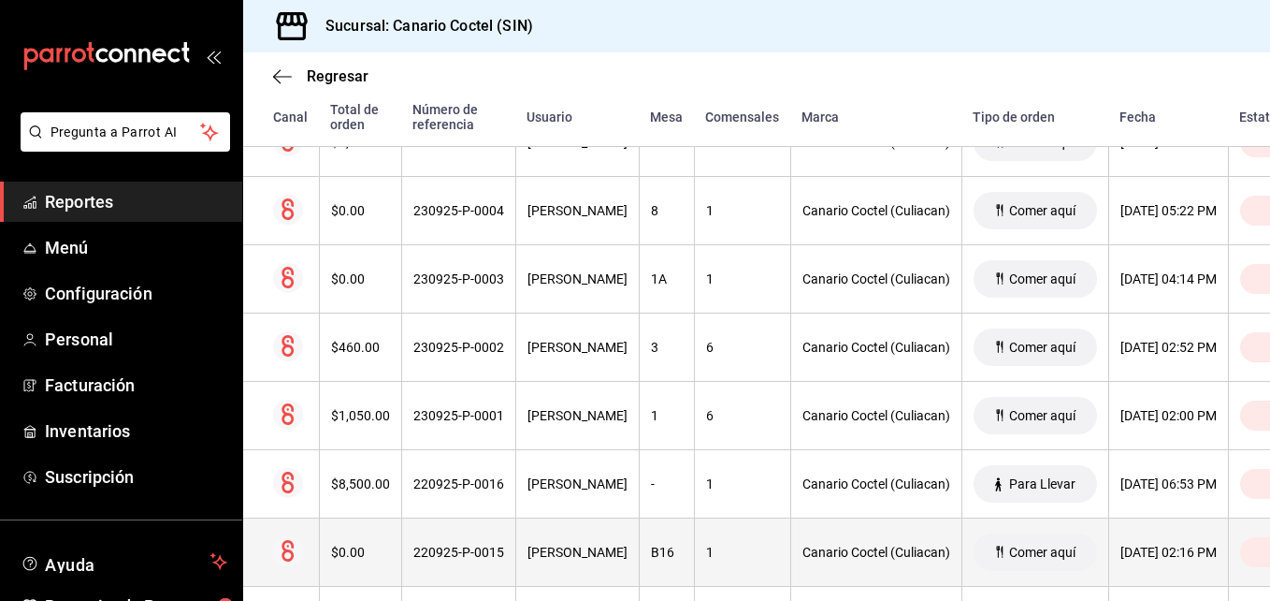
click at [460, 554] on div "220925-P-0015" at bounding box center [458, 551] width 91 height 15
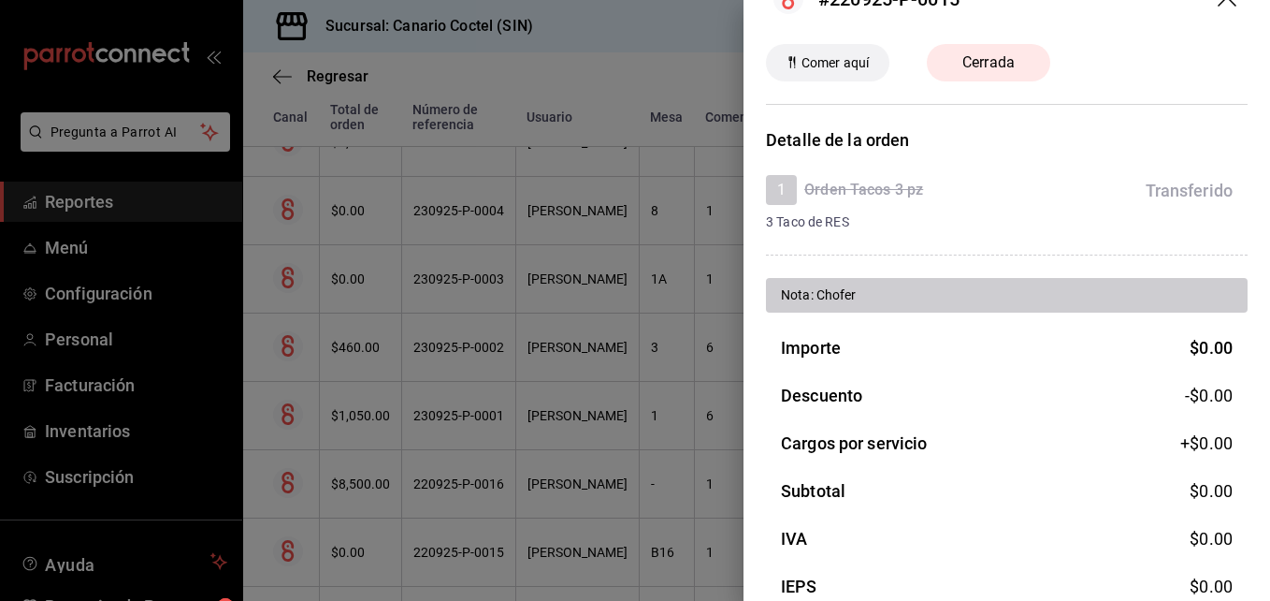
scroll to position [0, 0]
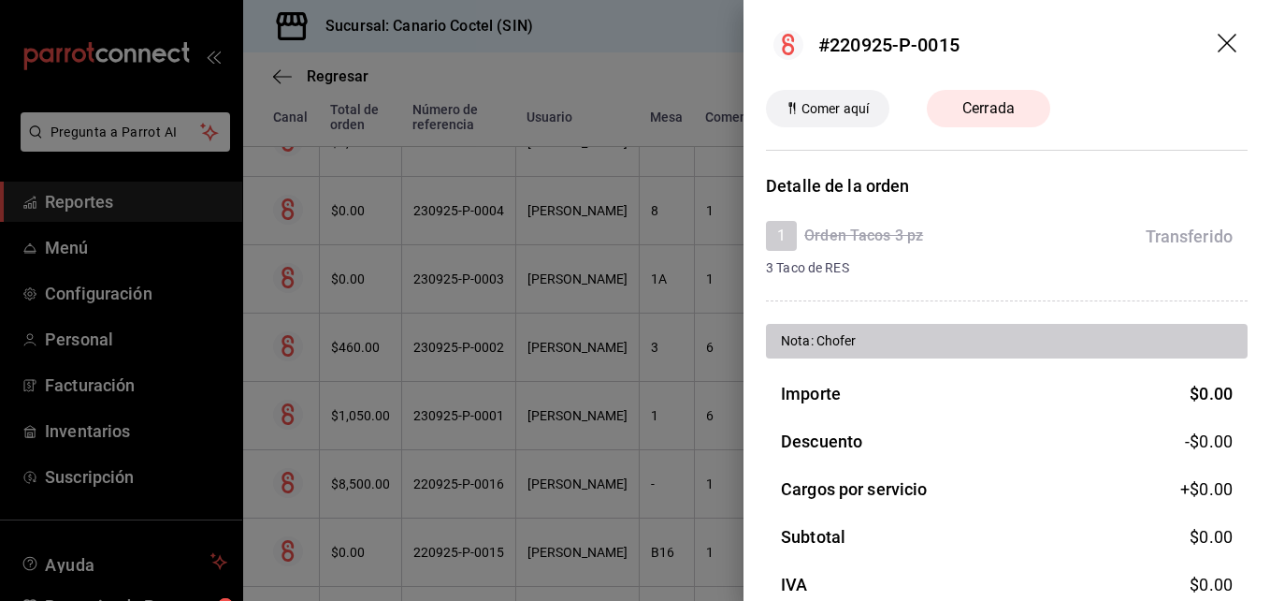
click at [577, 542] on div at bounding box center [635, 300] width 1270 height 601
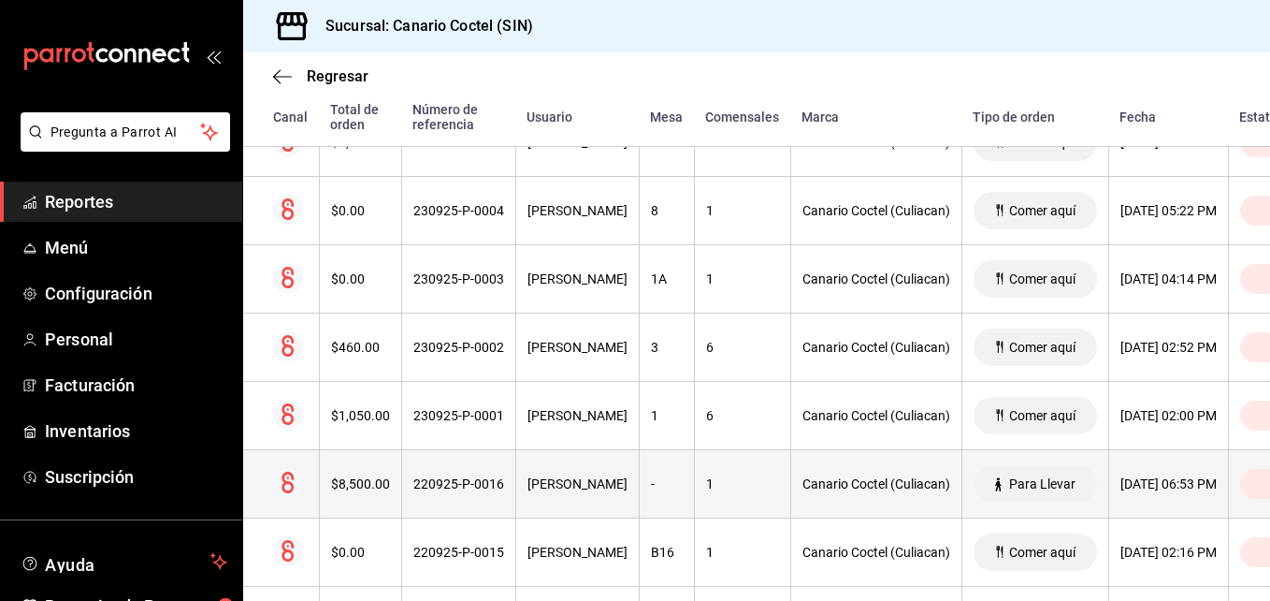
scroll to position [2186, 0]
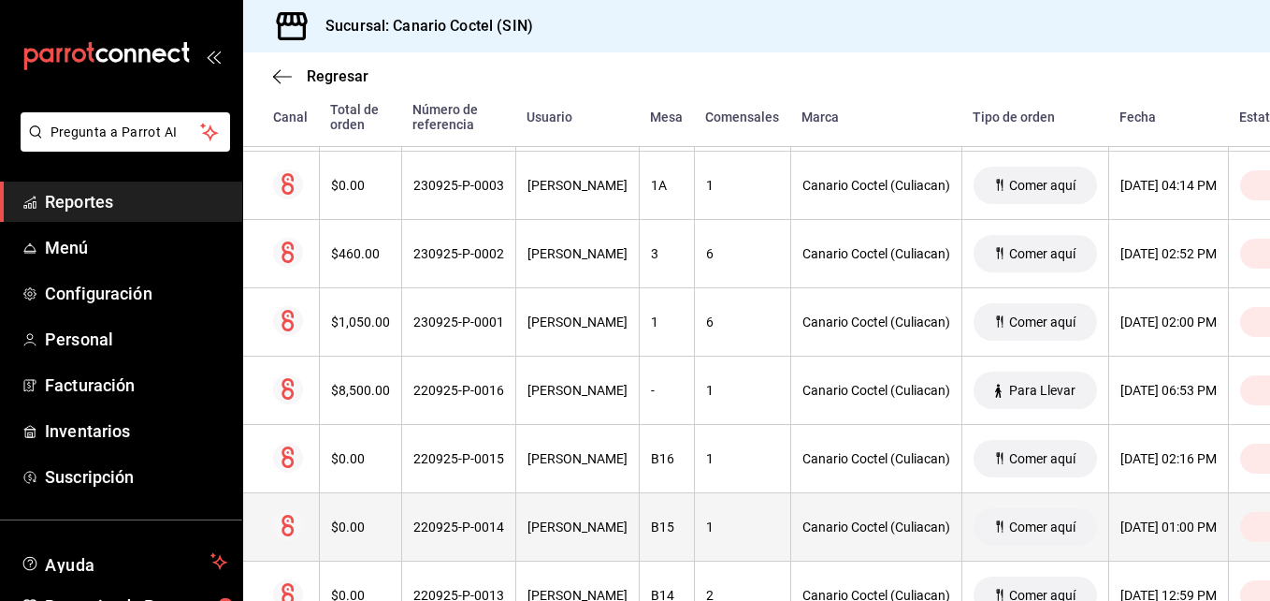
click at [446, 525] on div "220925-P-0014" at bounding box center [458, 526] width 91 height 15
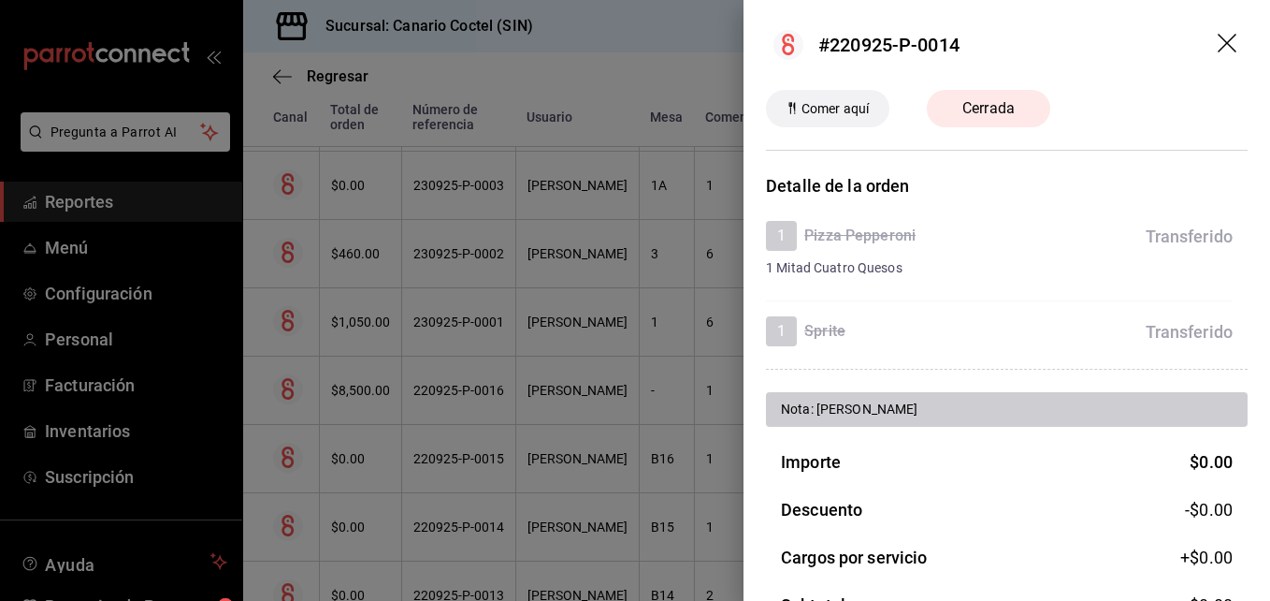
click at [446, 525] on div at bounding box center [635, 300] width 1270 height 601
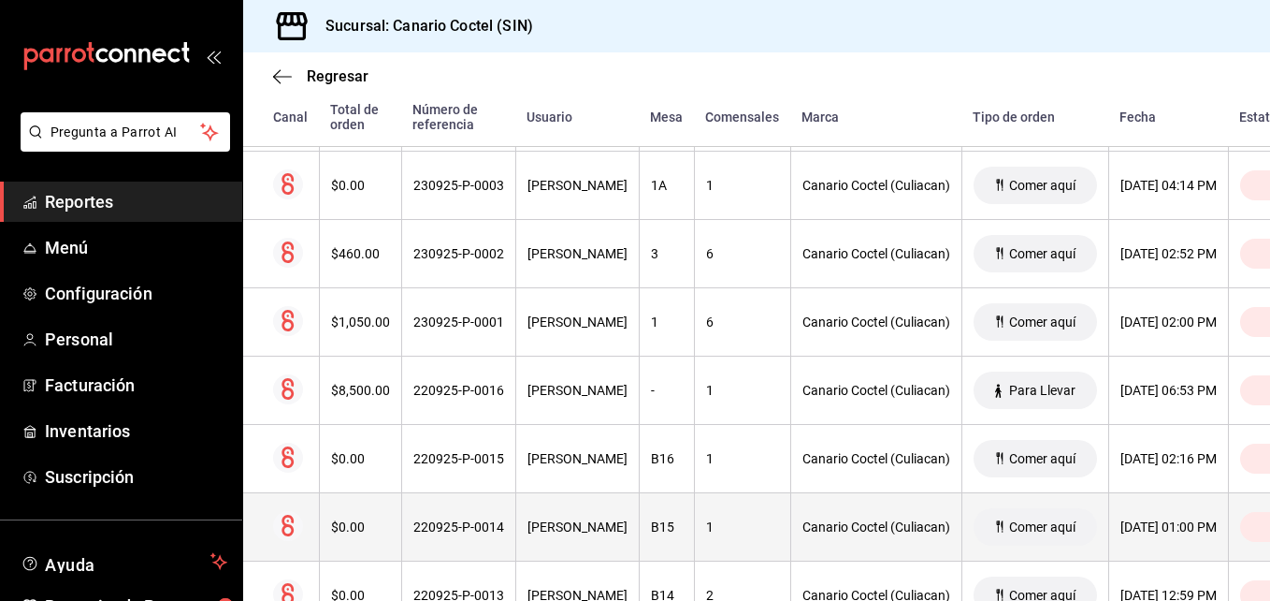
scroll to position [2280, 0]
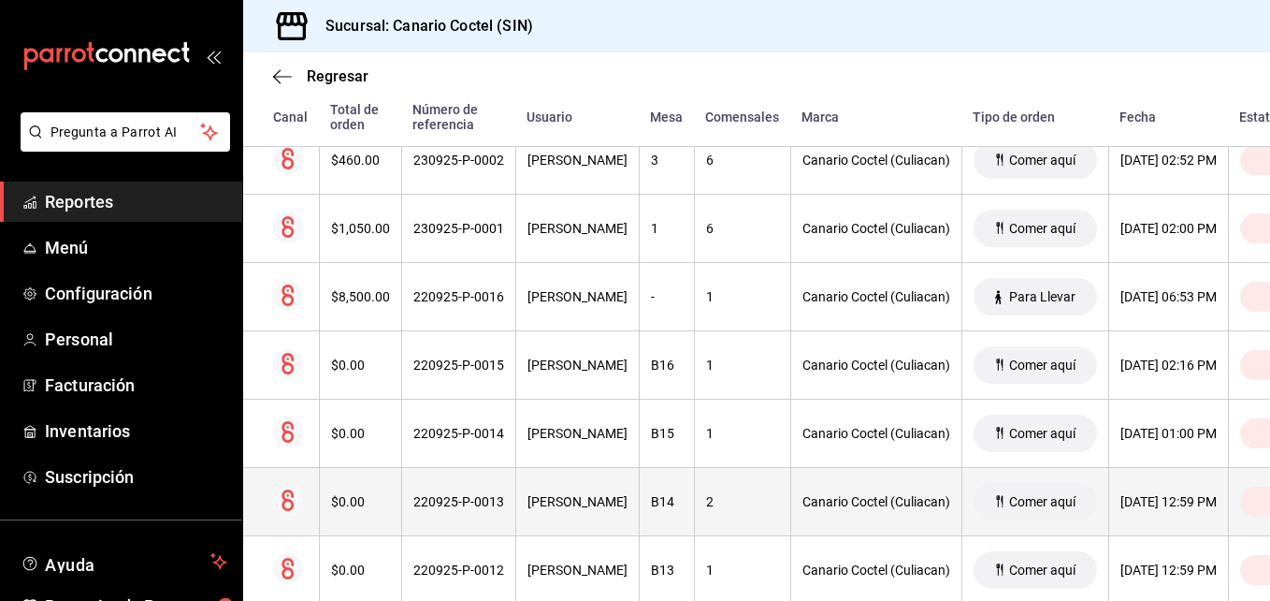
click at [447, 500] on div "220925-P-0013" at bounding box center [458, 501] width 91 height 15
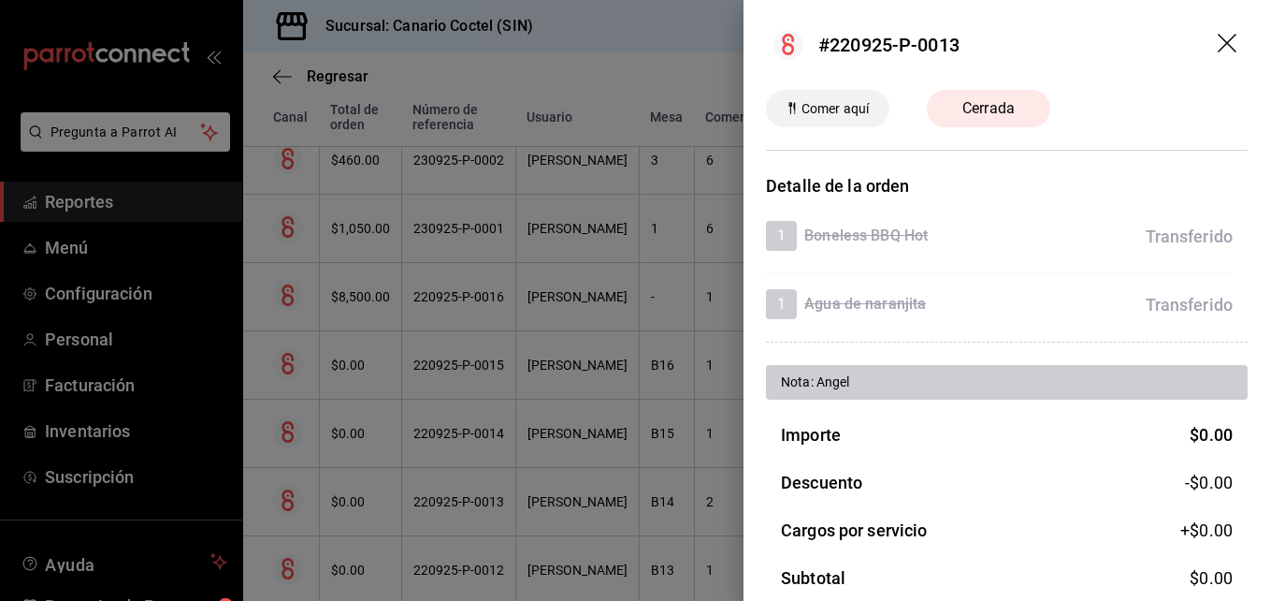
click at [440, 572] on div at bounding box center [635, 300] width 1270 height 601
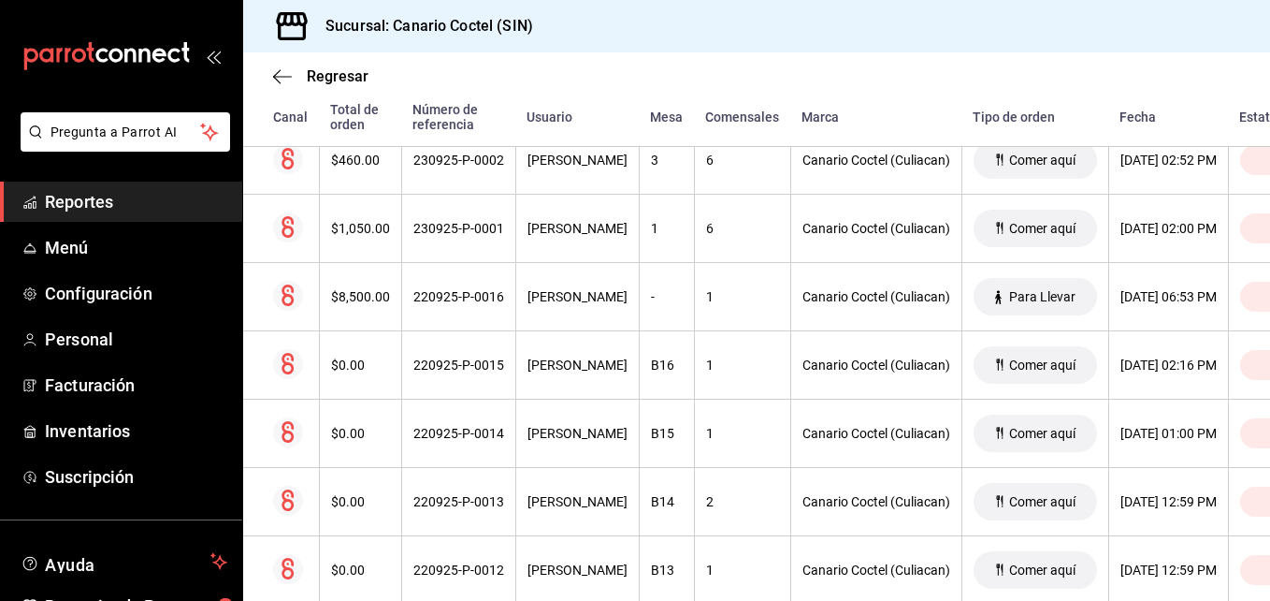
click at [440, 572] on div "220925-P-0012" at bounding box center [458, 569] width 91 height 15
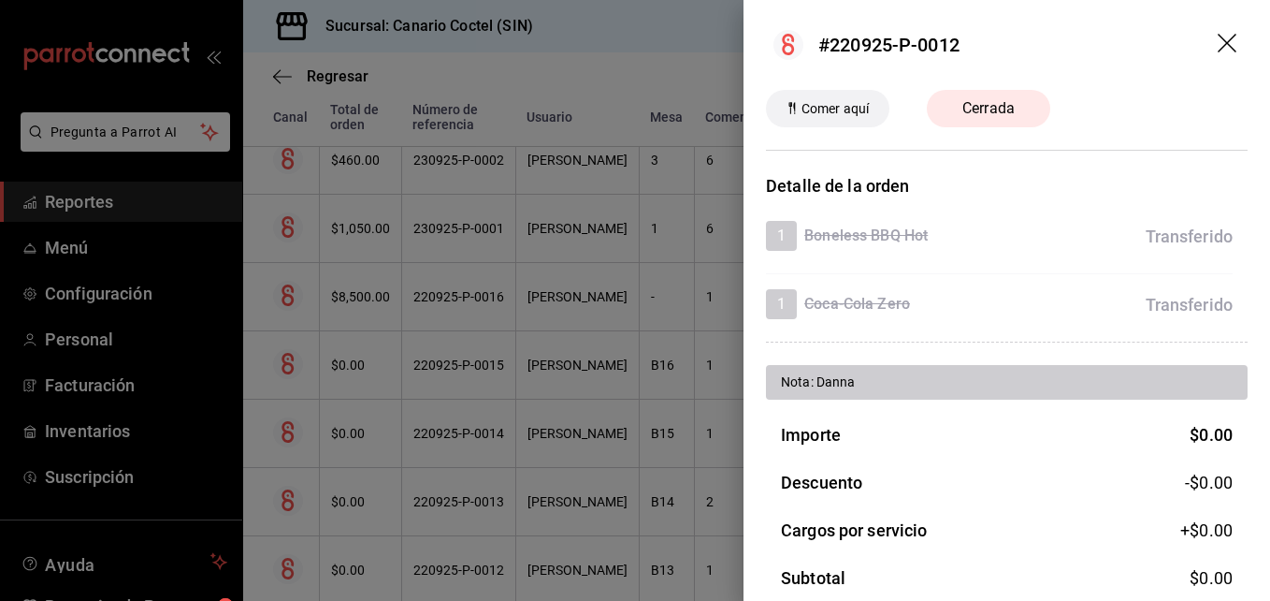
click at [436, 505] on div at bounding box center [635, 300] width 1270 height 601
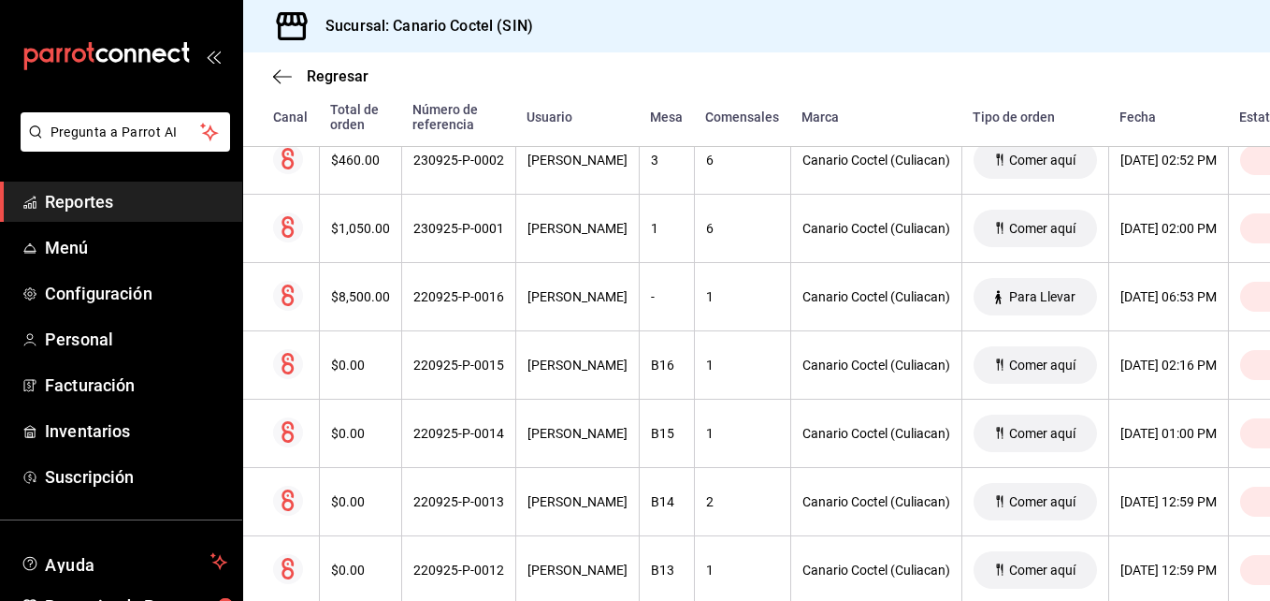
click at [436, 505] on div "220925-P-0013" at bounding box center [458, 501] width 91 height 15
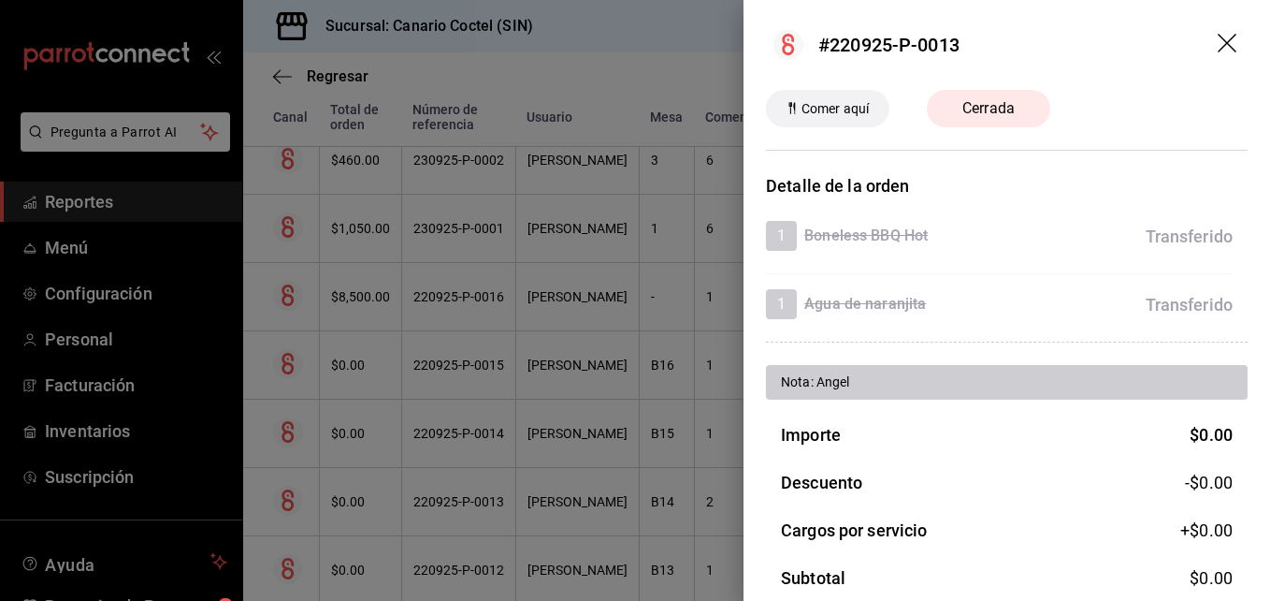
click at [436, 505] on div at bounding box center [635, 300] width 1270 height 601
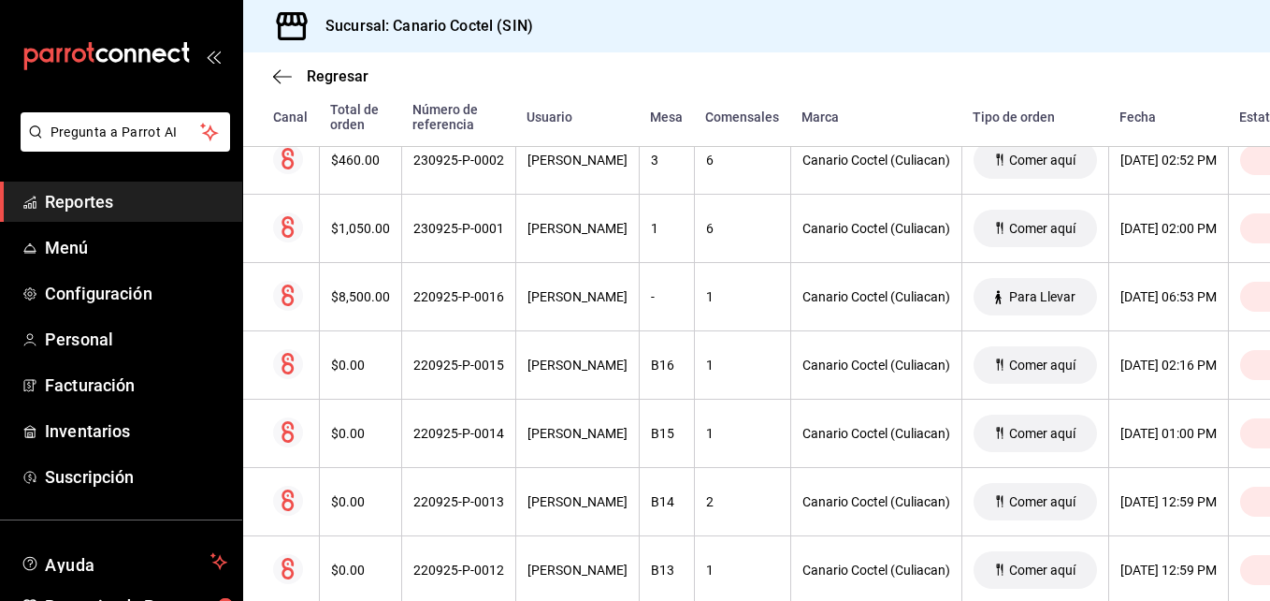
scroll to position [2373, 0]
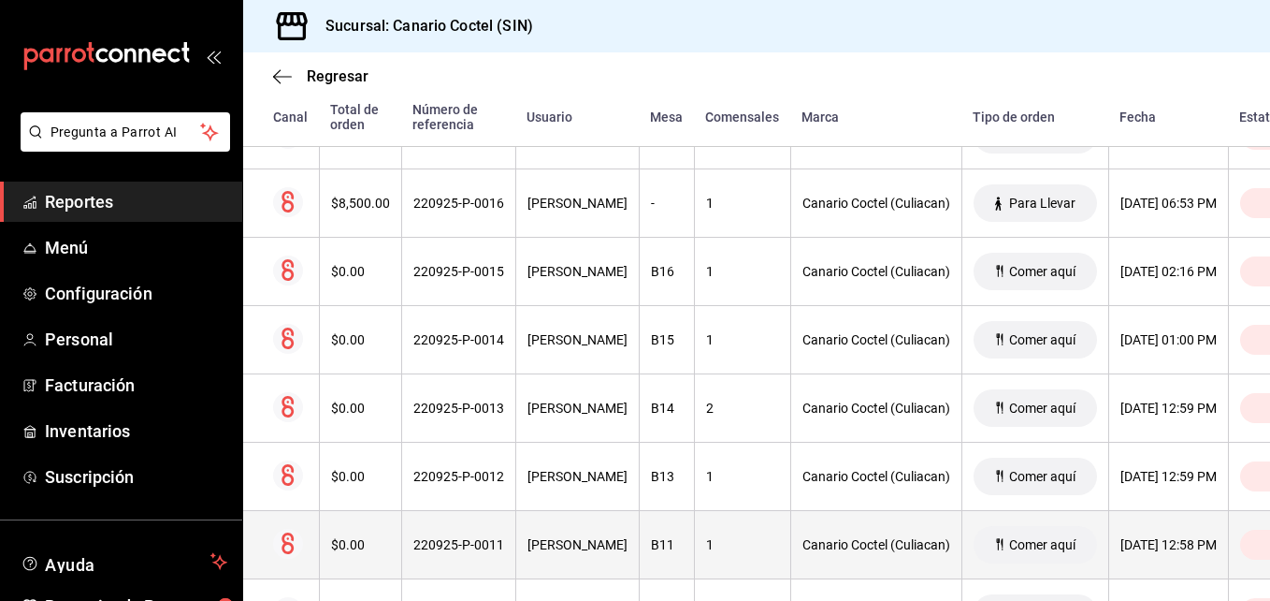
click at [445, 550] on div "220925-P-0011" at bounding box center [458, 544] width 91 height 15
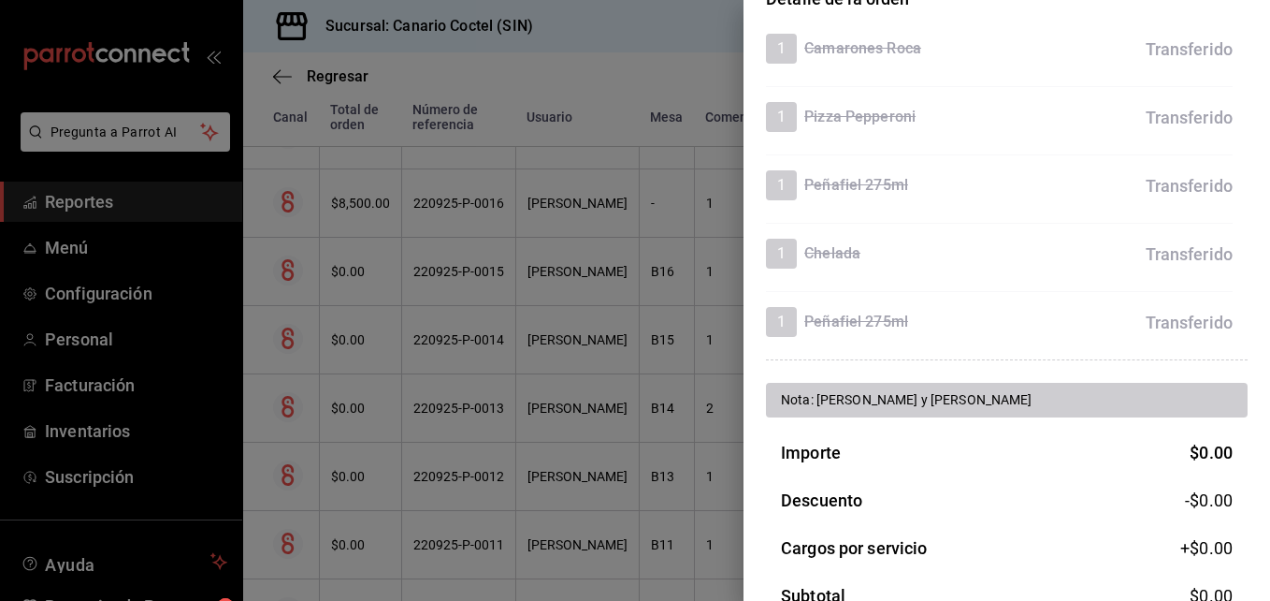
scroll to position [385, 0]
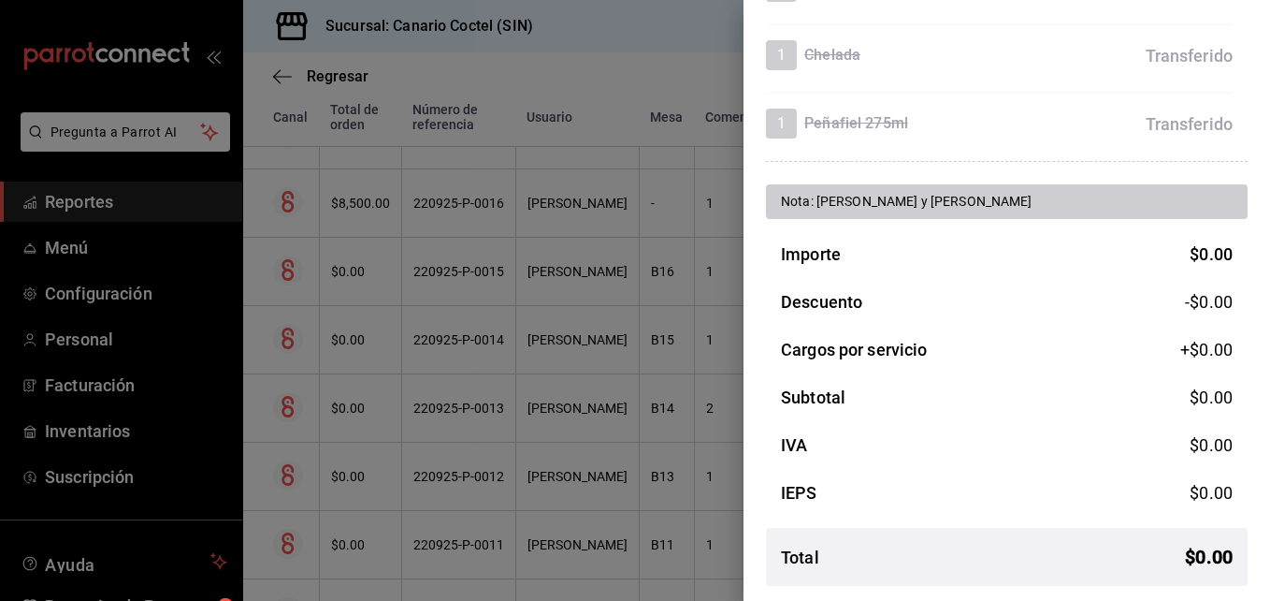
click at [474, 550] on div at bounding box center [635, 300] width 1270 height 601
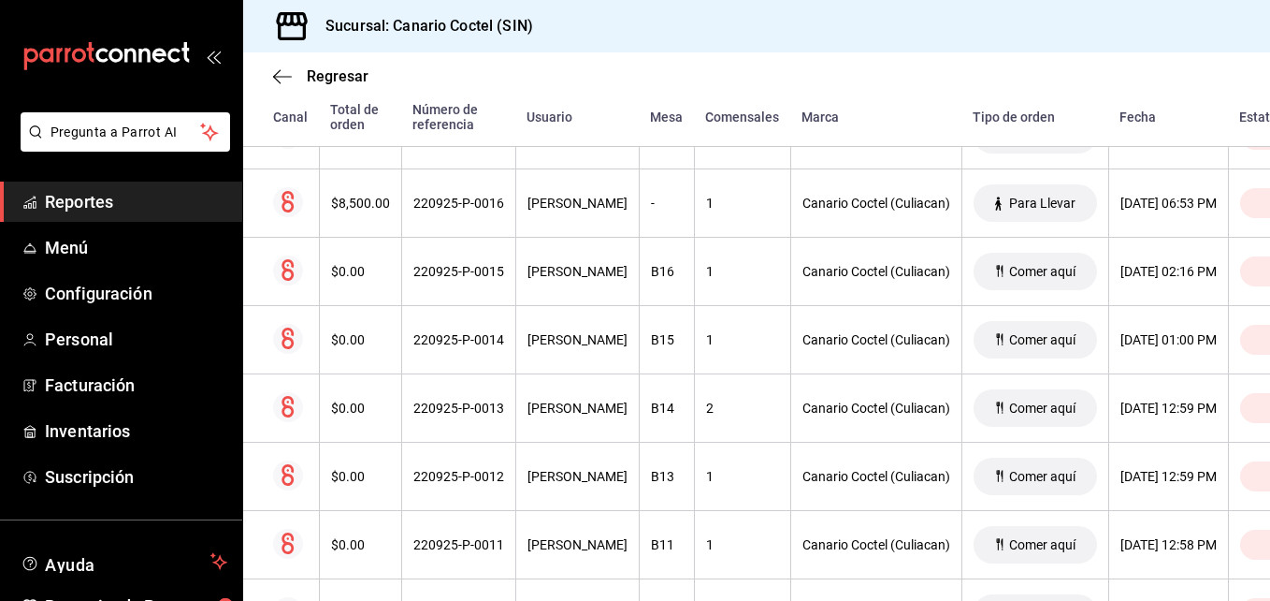
scroll to position [2467, 0]
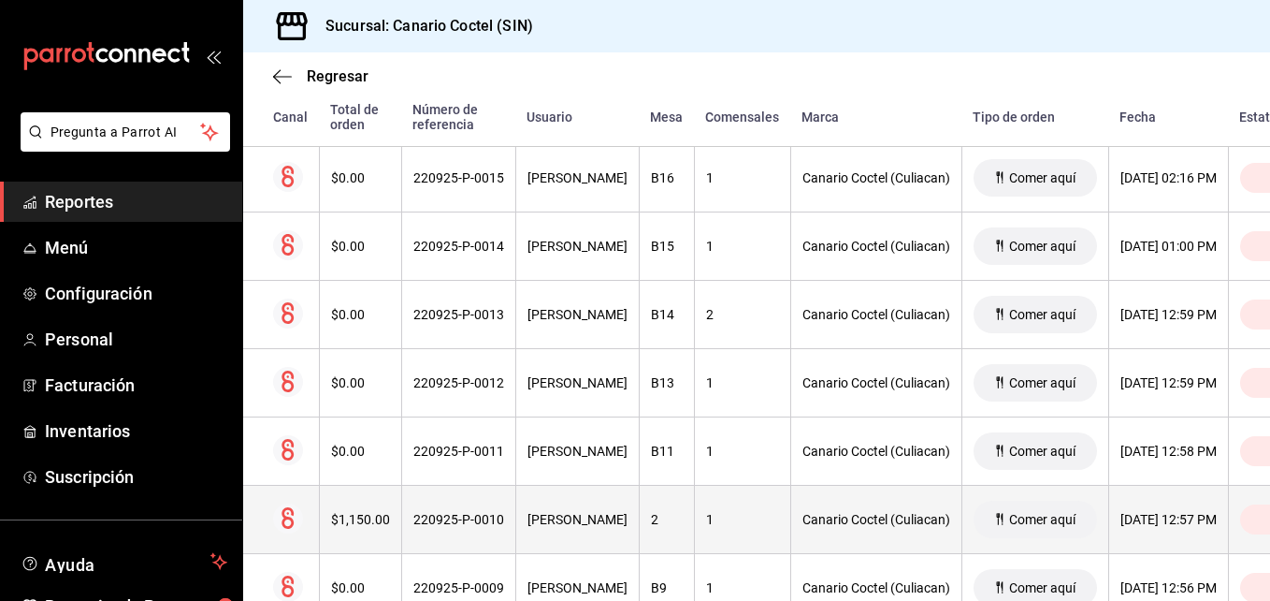
click at [471, 521] on div "220925-P-0010" at bounding box center [458, 519] width 91 height 15
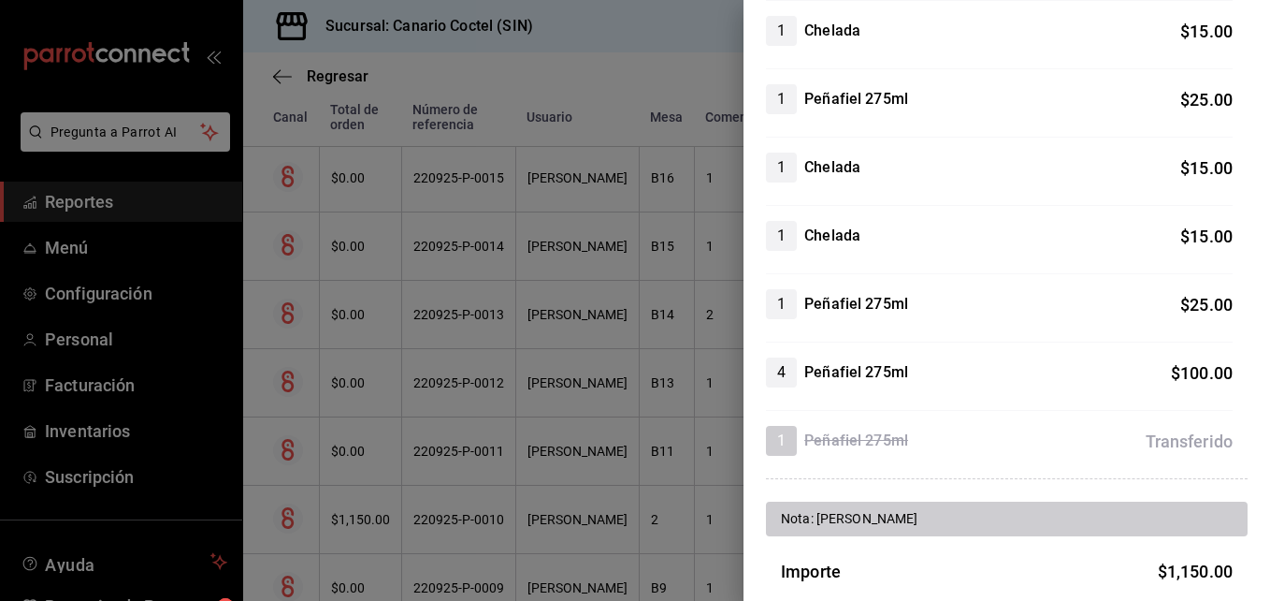
scroll to position [1029, 0]
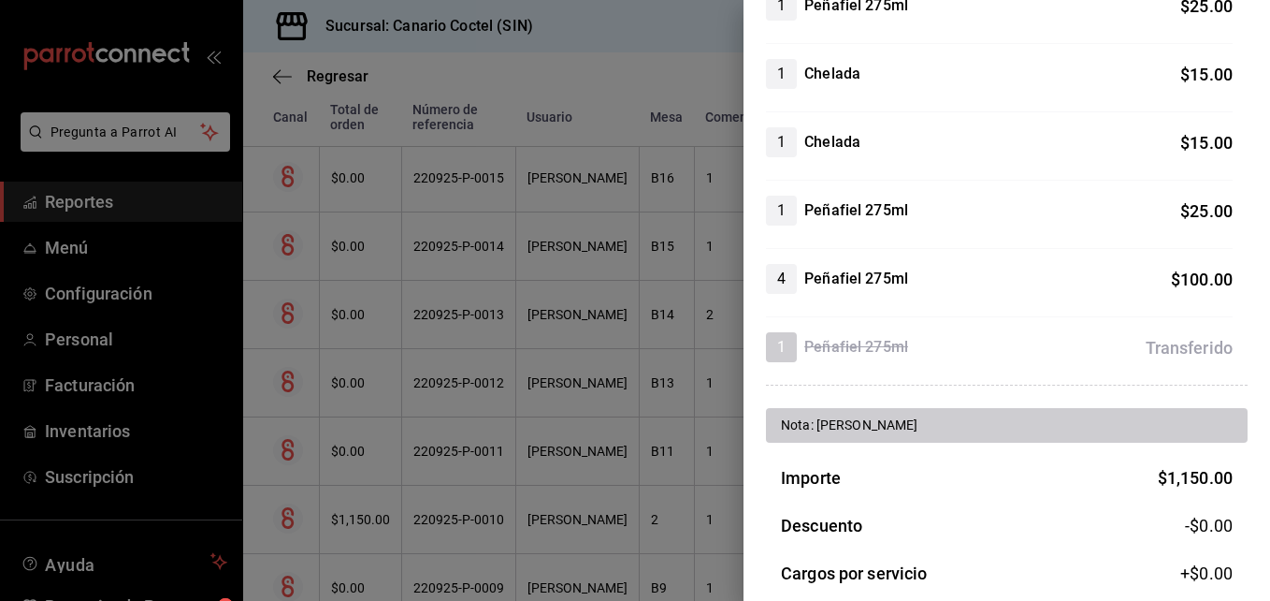
click at [475, 521] on div at bounding box center [635, 300] width 1270 height 601
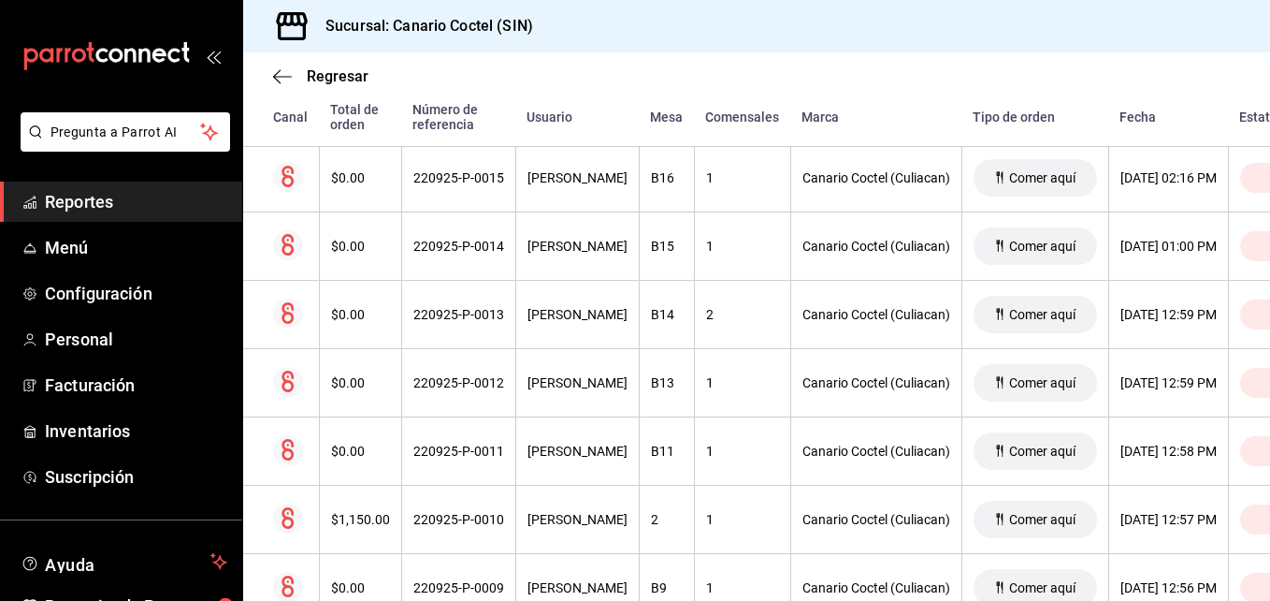
scroll to position [2560, 0]
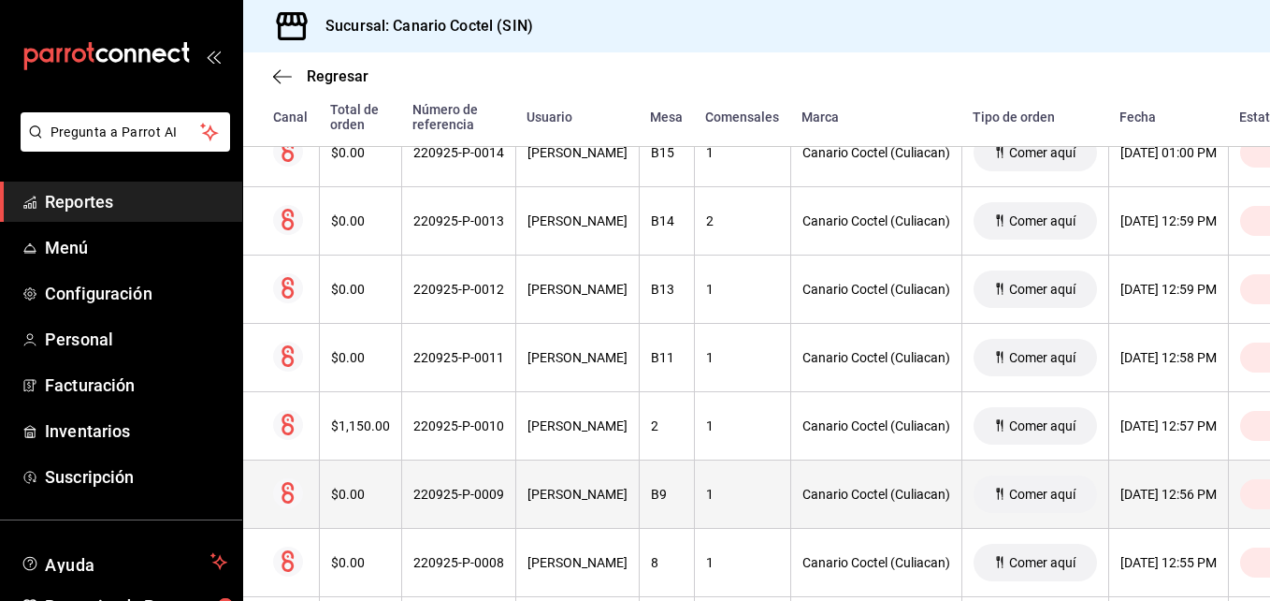
click at [471, 495] on div "220925-P-0009" at bounding box center [458, 493] width 91 height 15
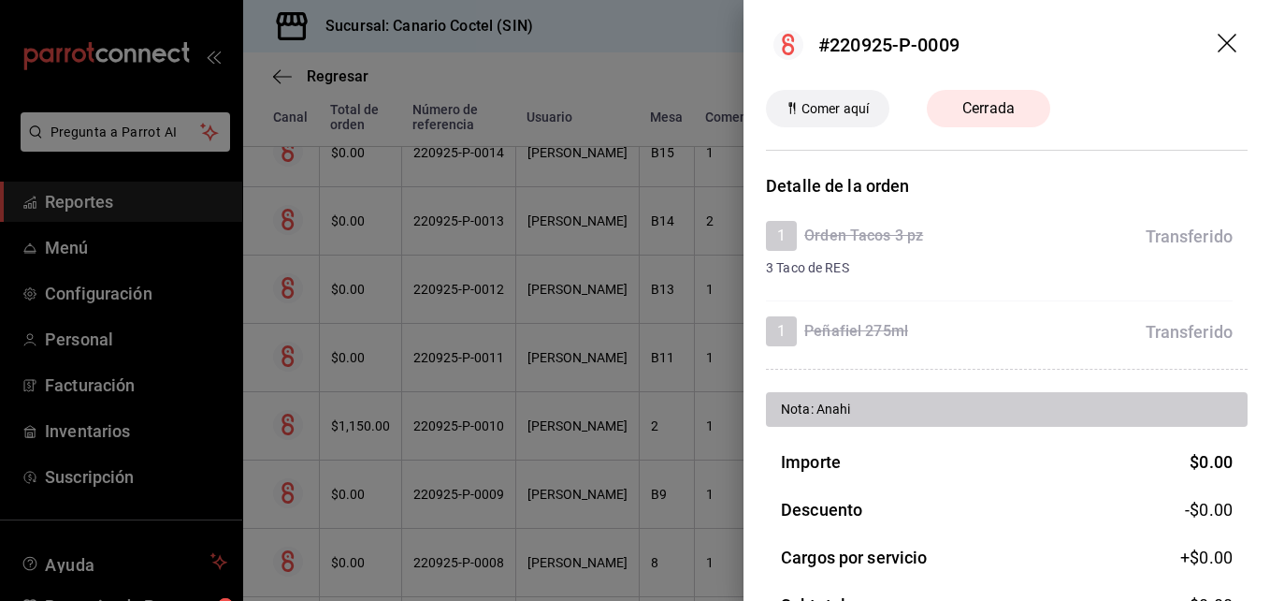
click at [471, 495] on div at bounding box center [635, 300] width 1270 height 601
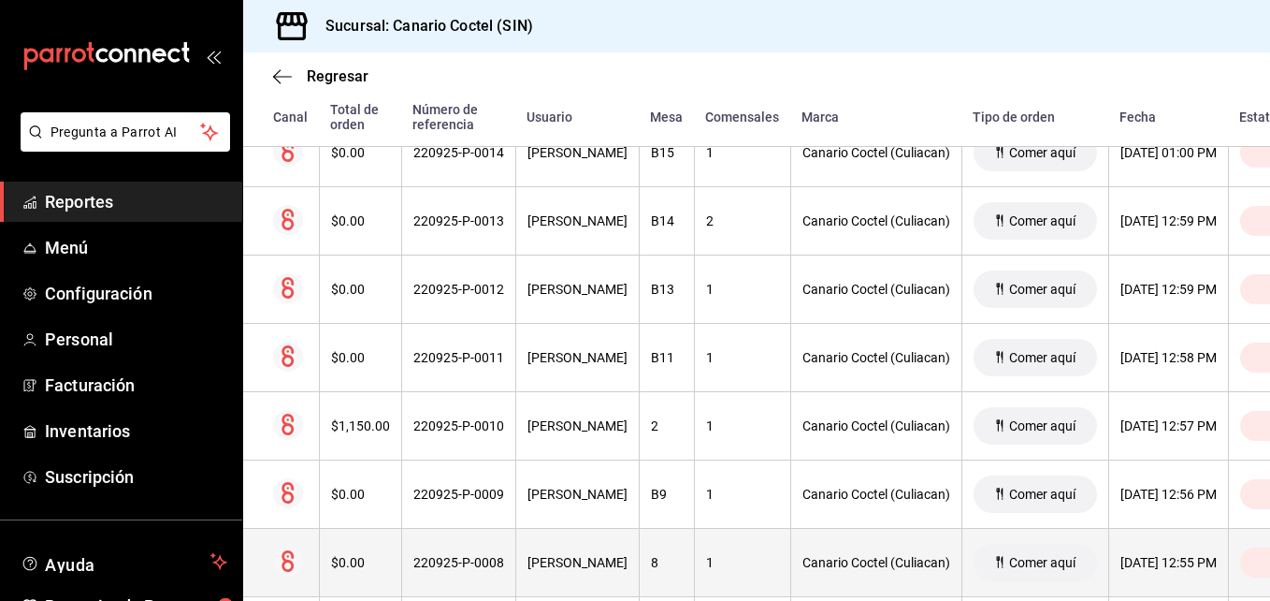
click at [461, 558] on div "220925-P-0008" at bounding box center [458, 562] width 91 height 15
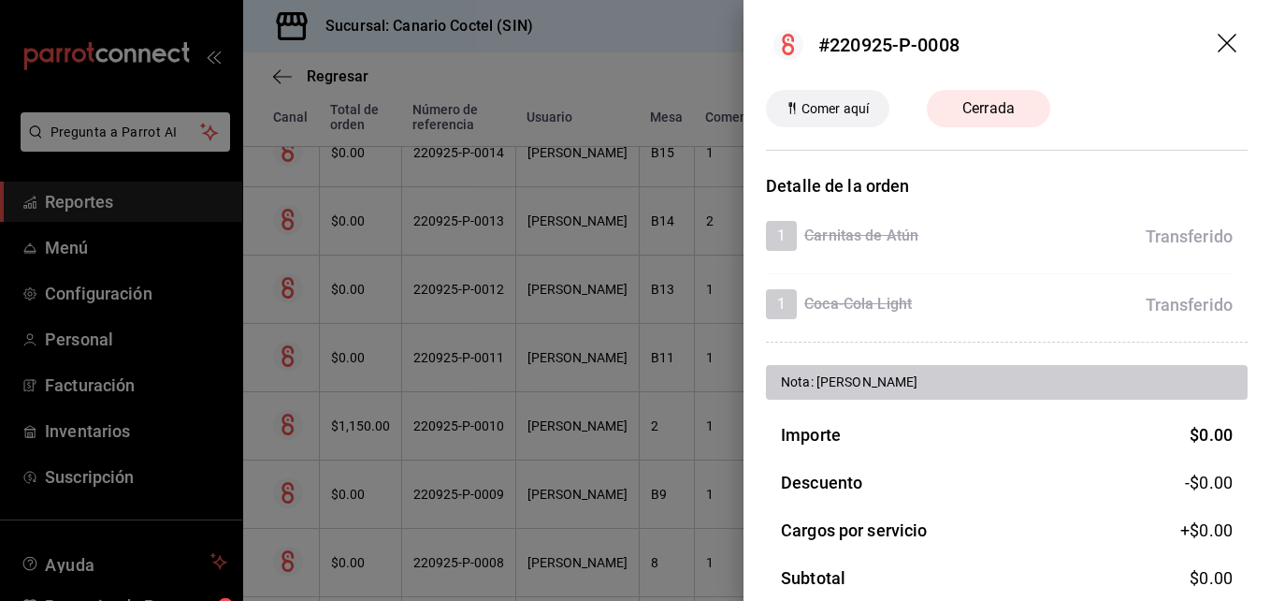
click at [461, 558] on div at bounding box center [635, 300] width 1270 height 601
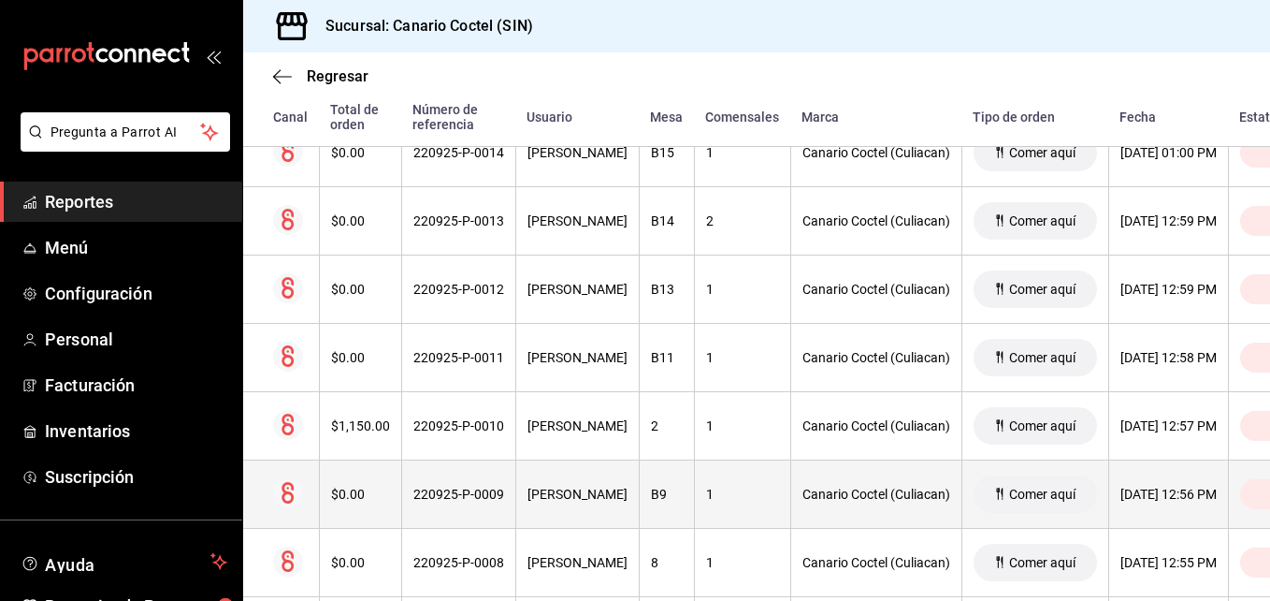
scroll to position [2654, 0]
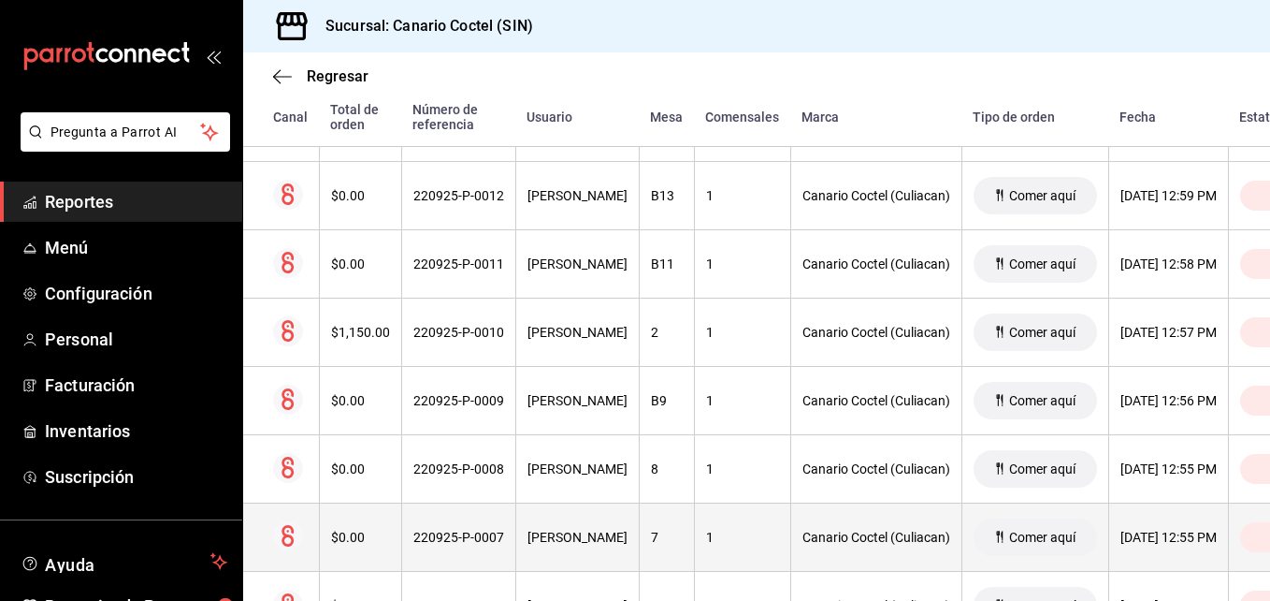
click at [462, 537] on div "220925-P-0007" at bounding box center [458, 536] width 91 height 15
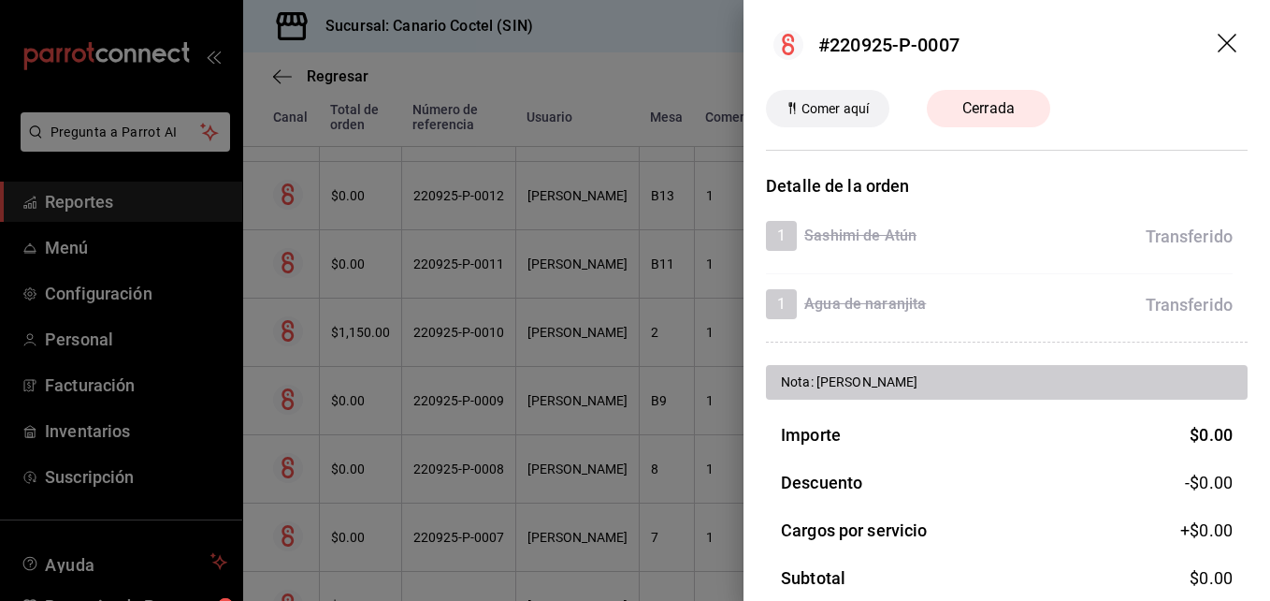
click at [462, 537] on div at bounding box center [635, 300] width 1270 height 601
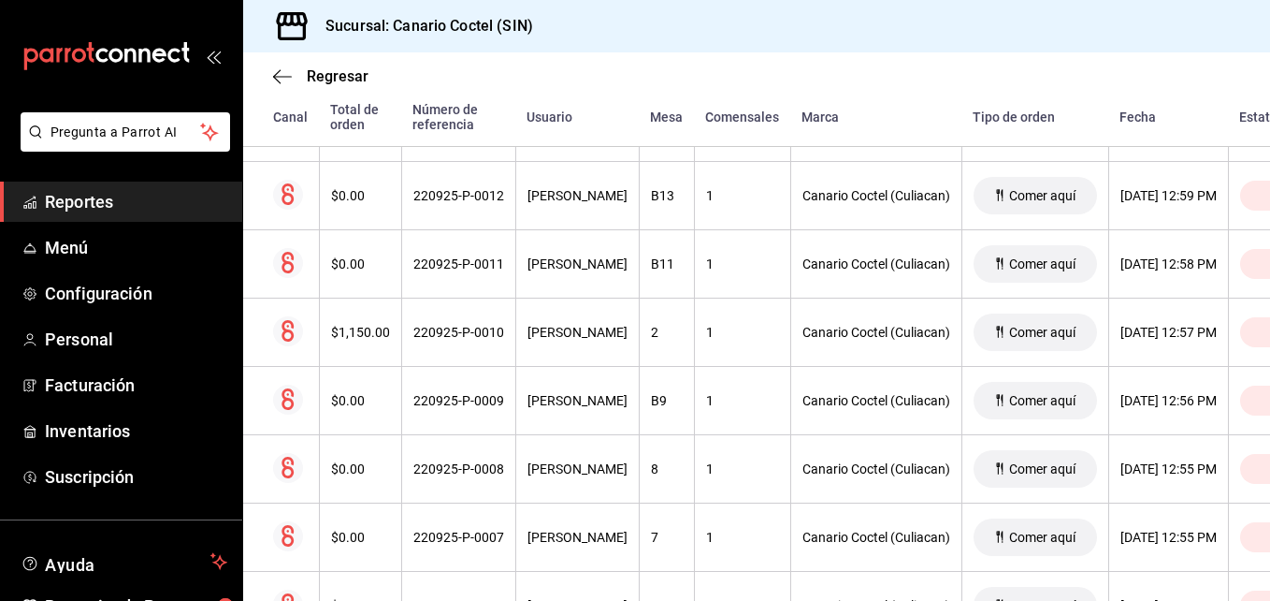
scroll to position [2747, 0]
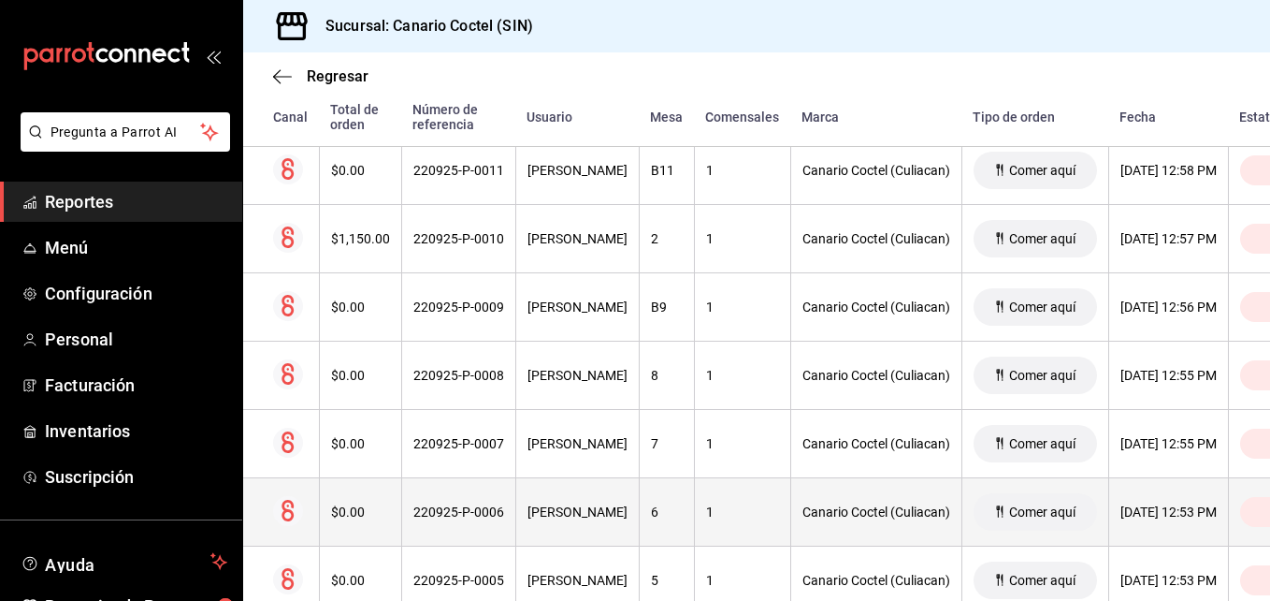
click at [461, 516] on div "220925-P-0006" at bounding box center [458, 511] width 91 height 15
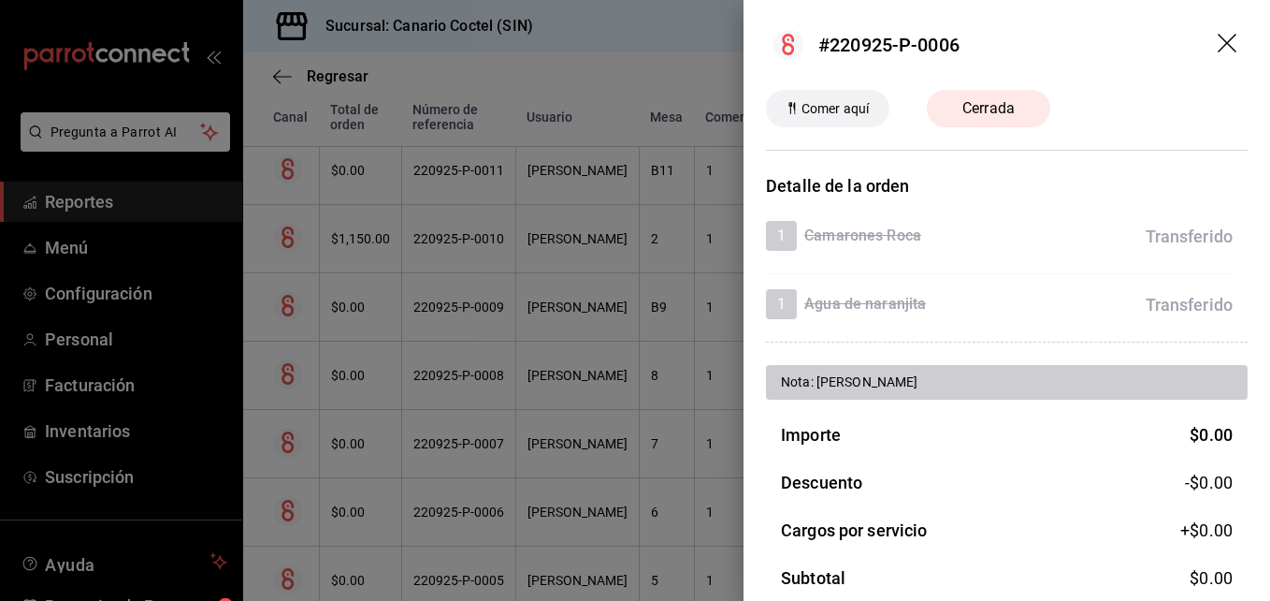
click at [461, 516] on div at bounding box center [635, 300] width 1270 height 601
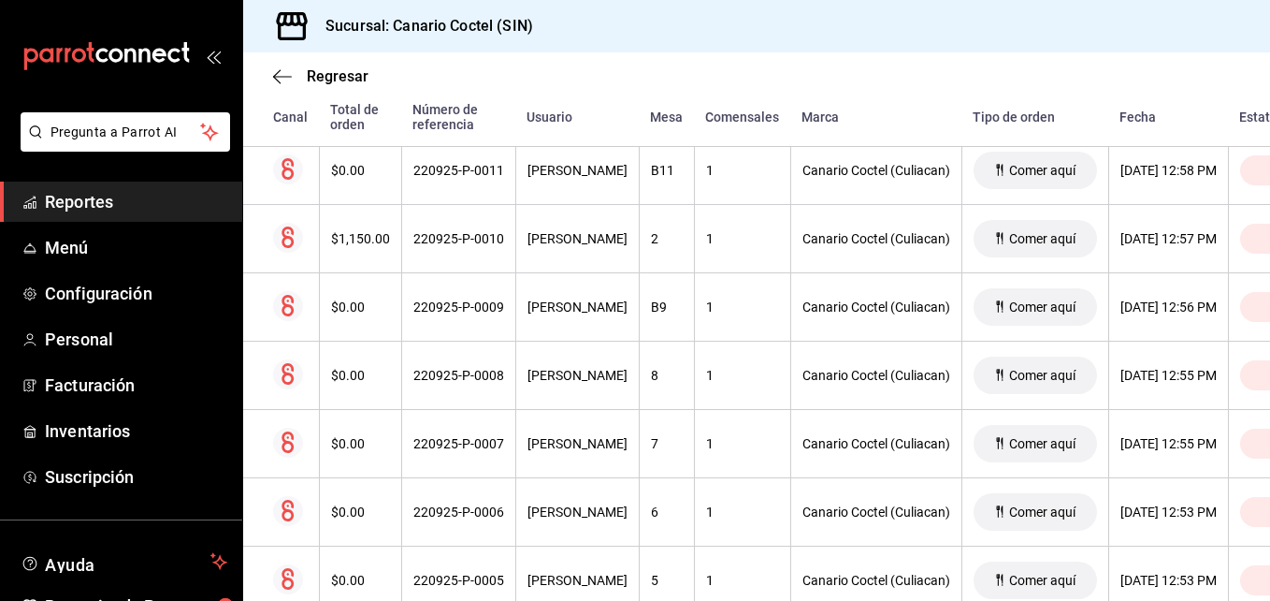
scroll to position [2841, 0]
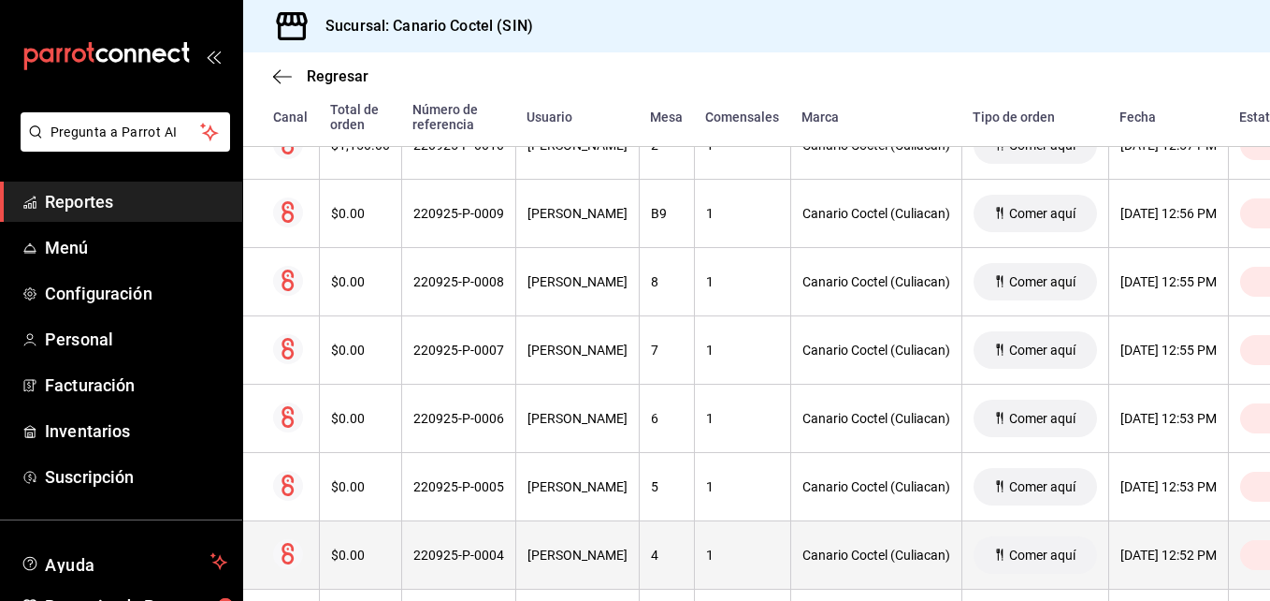
click at [453, 558] on div "220925-P-0004" at bounding box center [458, 554] width 91 height 15
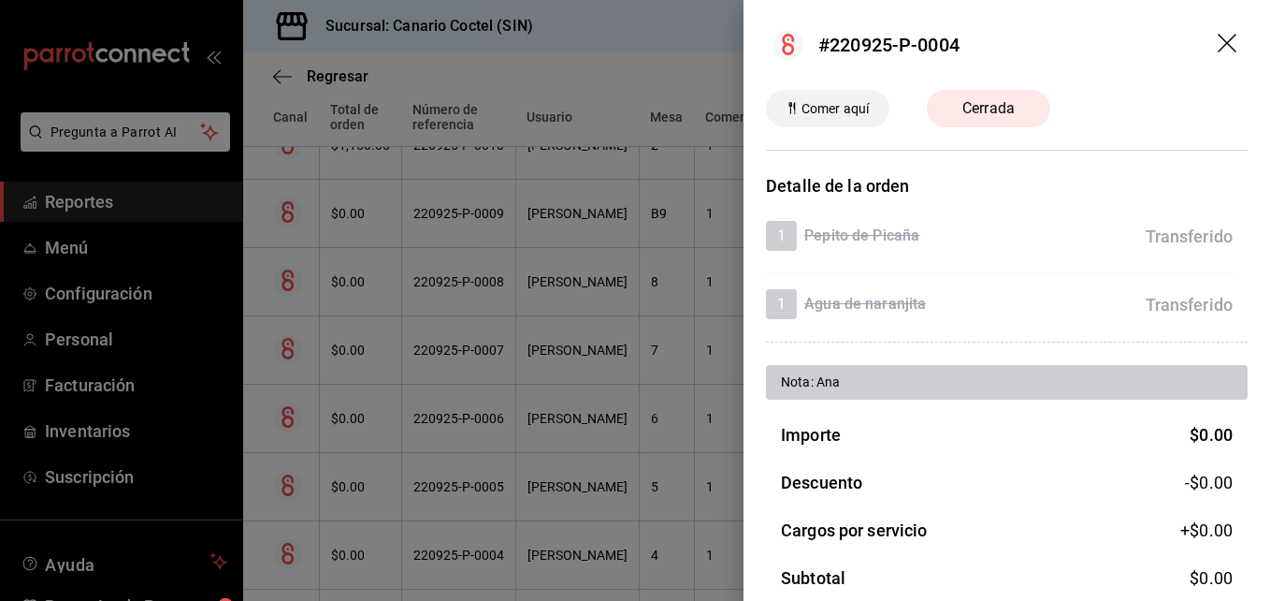
click at [453, 558] on div at bounding box center [635, 300] width 1270 height 601
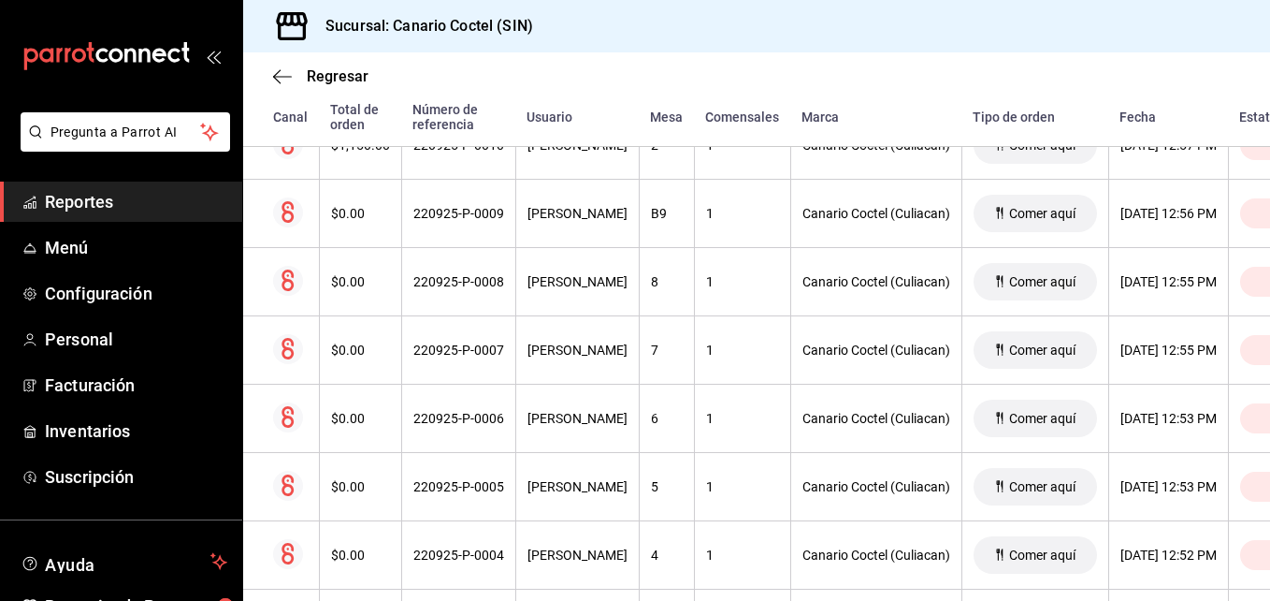
scroll to position [2934, 0]
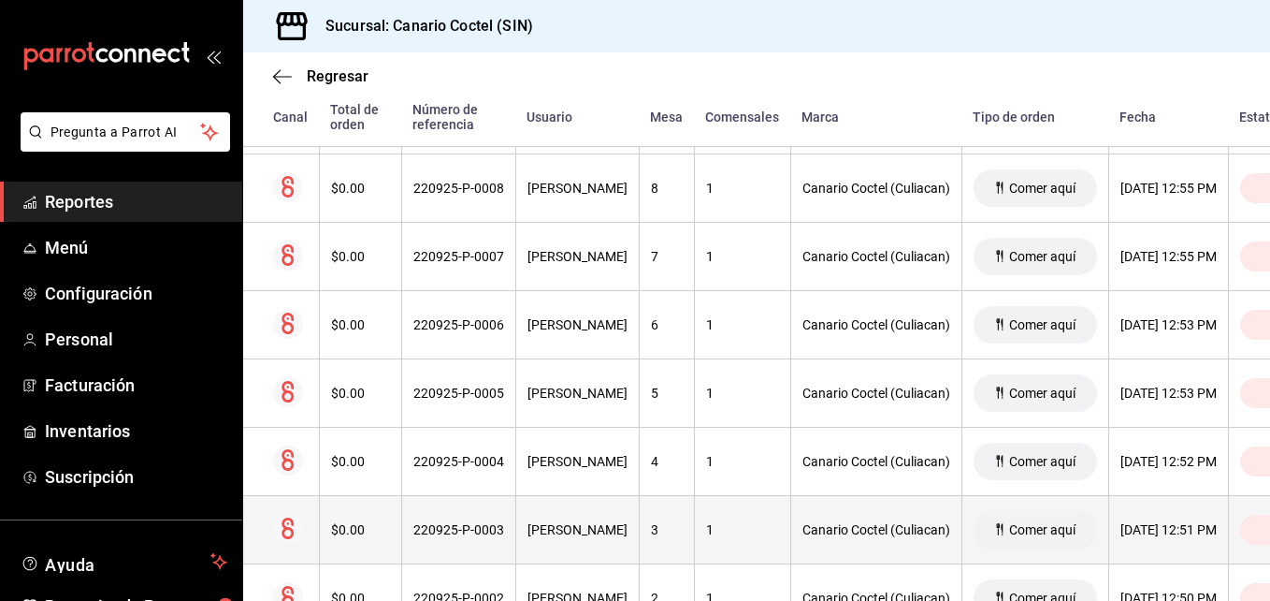
click at [454, 529] on div "220925-P-0003" at bounding box center [458, 529] width 91 height 15
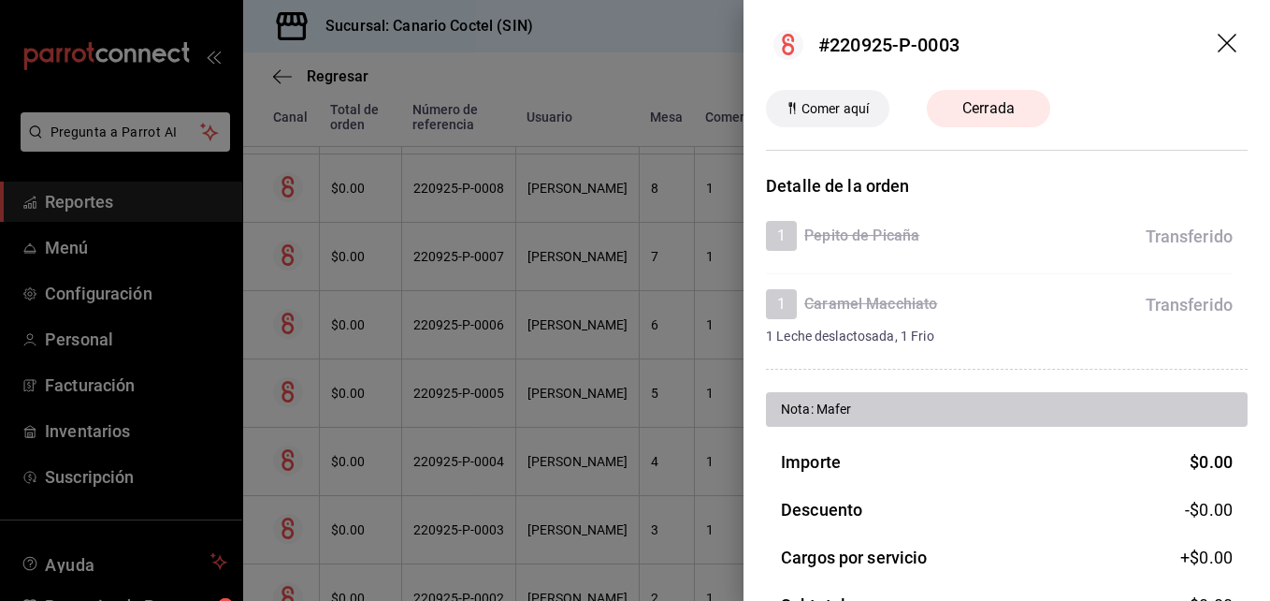
click at [454, 529] on div at bounding box center [635, 300] width 1270 height 601
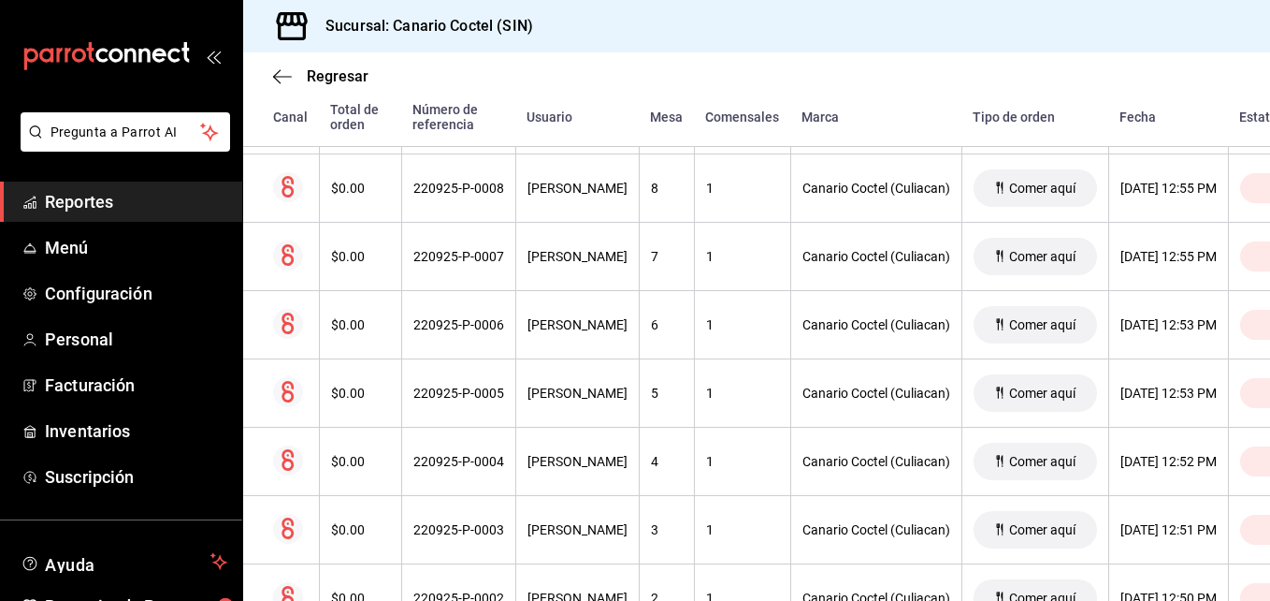
scroll to position [3028, 0]
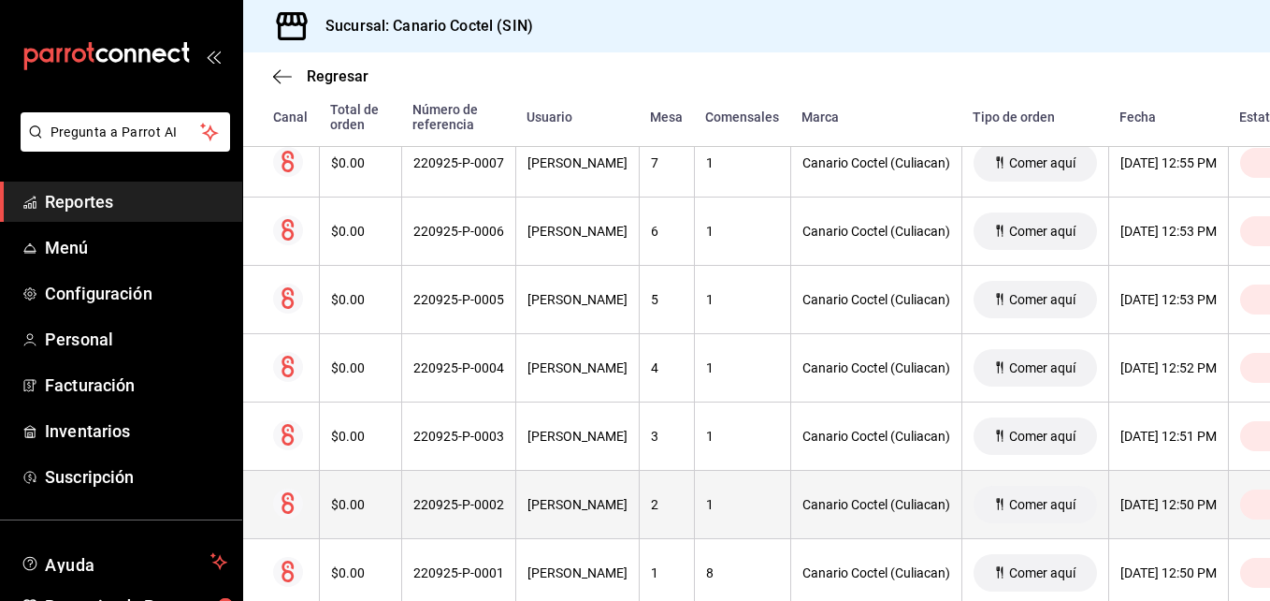
click at [456, 506] on div "220925-P-0002" at bounding box center [458, 504] width 91 height 15
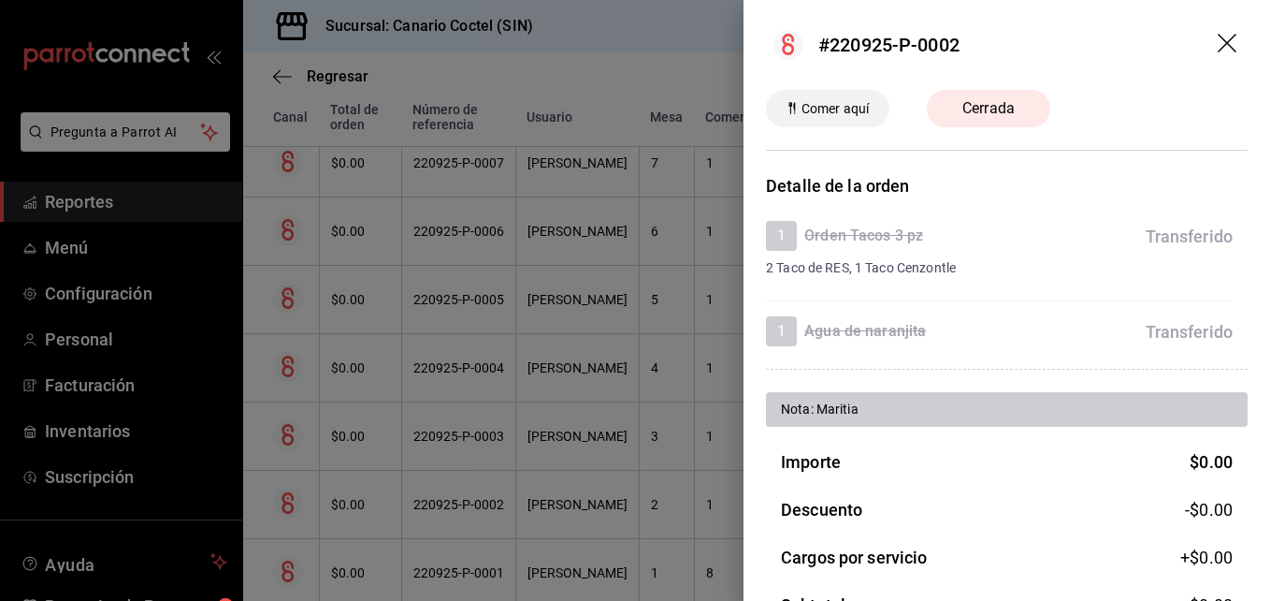
click at [456, 506] on div at bounding box center [635, 300] width 1270 height 601
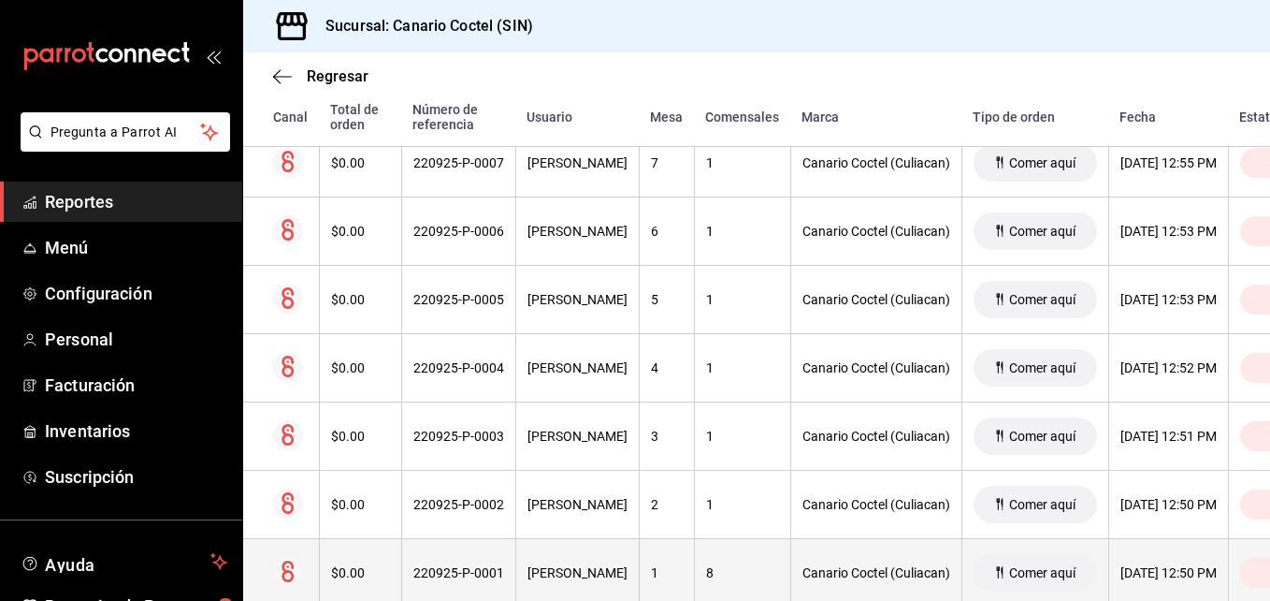
click at [450, 571] on div "220925-P-0001" at bounding box center [458, 572] width 91 height 15
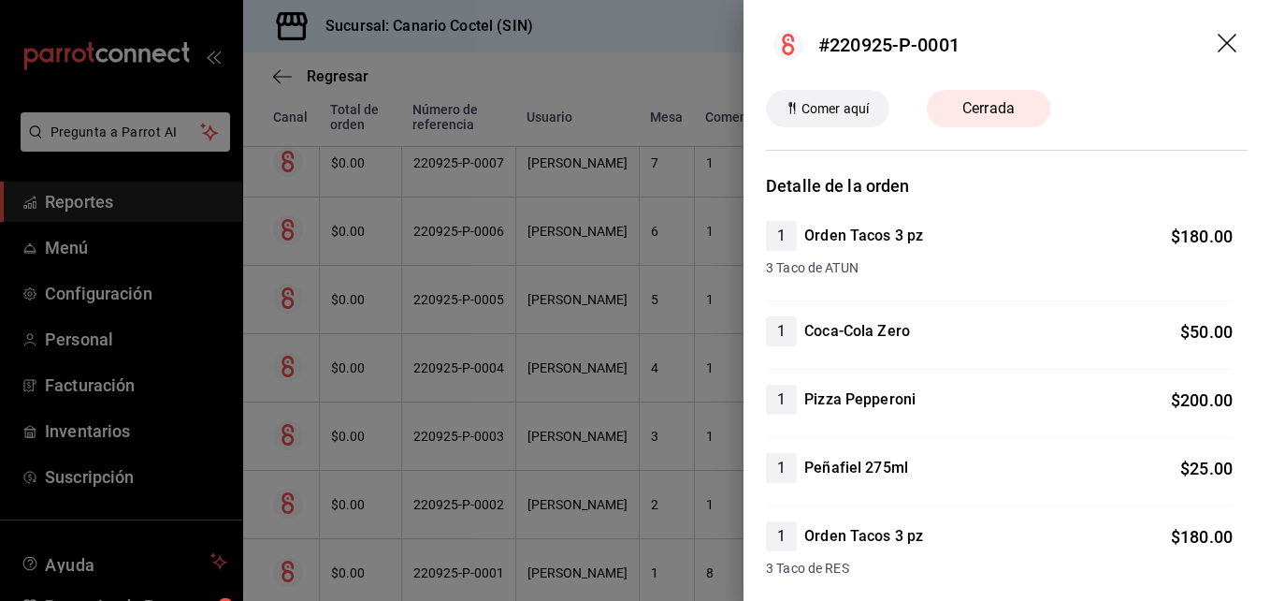
click at [450, 571] on div at bounding box center [635, 300] width 1270 height 601
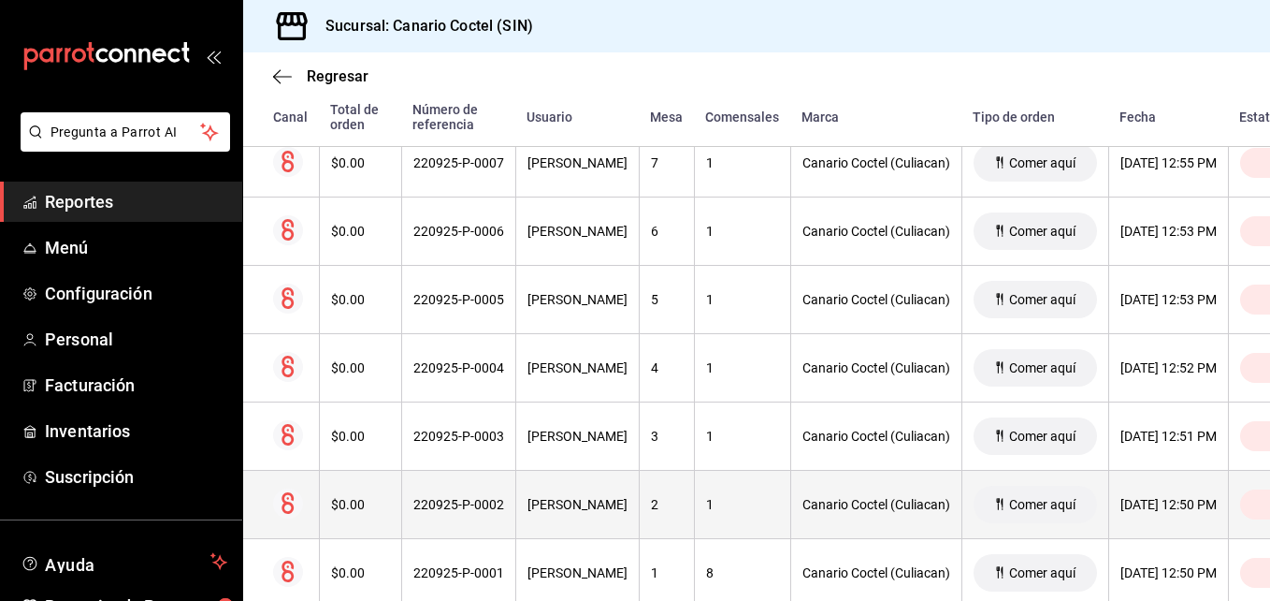
scroll to position [3121, 0]
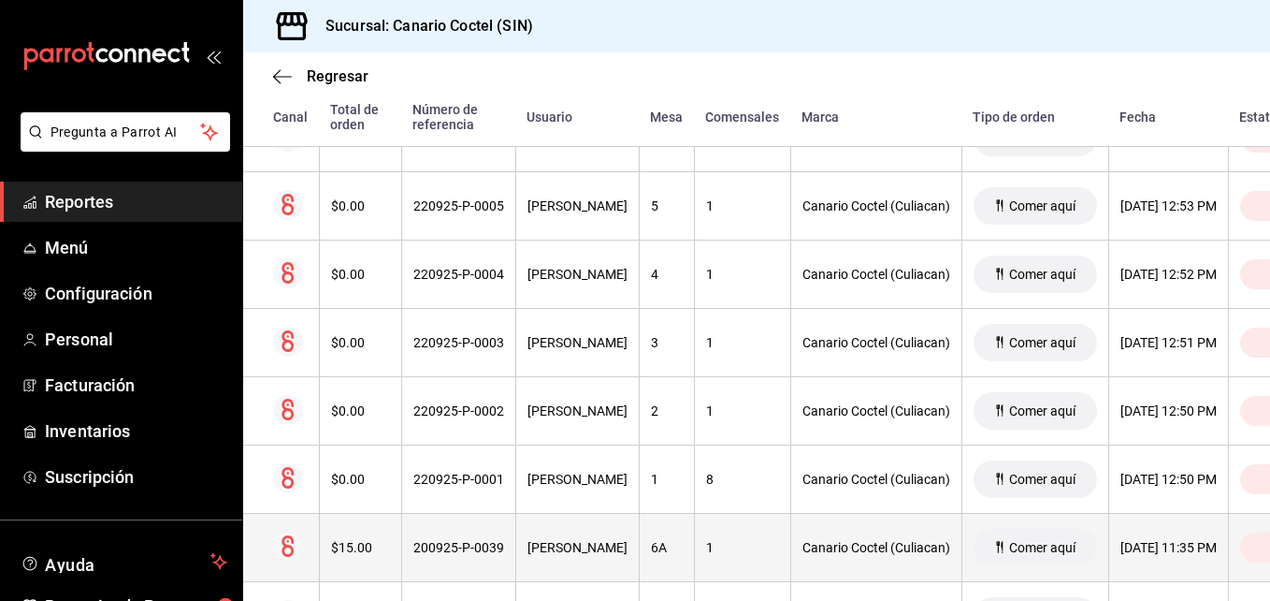
click at [466, 548] on div "200925-P-0039" at bounding box center [458, 547] width 91 height 15
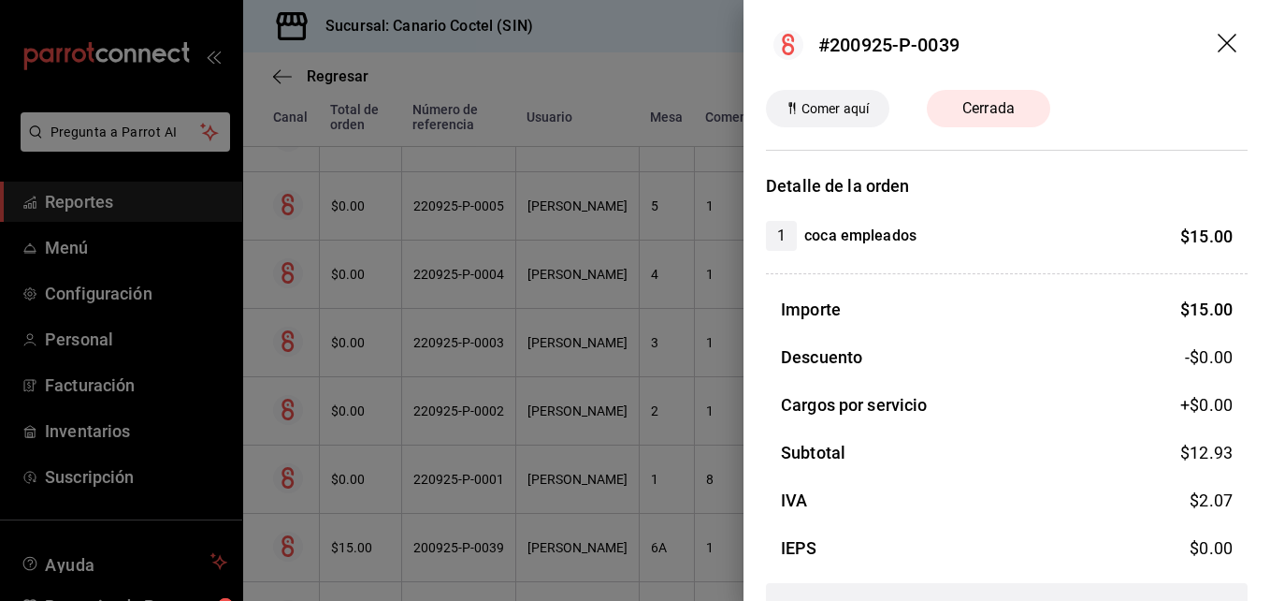
click at [466, 548] on div at bounding box center [635, 300] width 1270 height 601
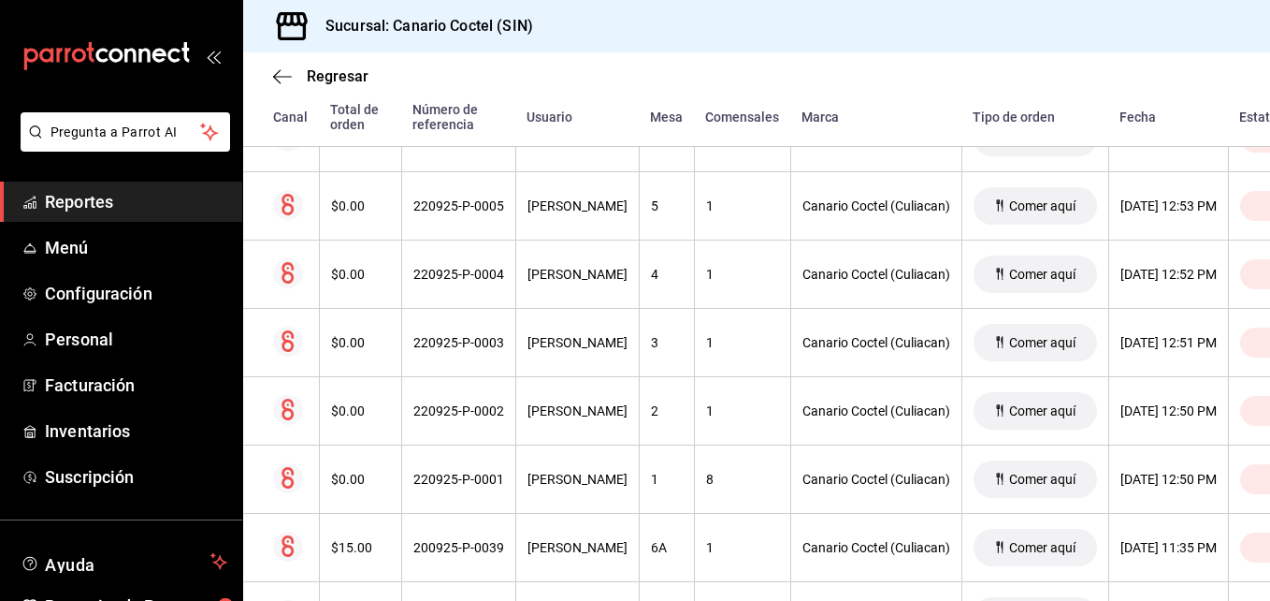
scroll to position [3215, 0]
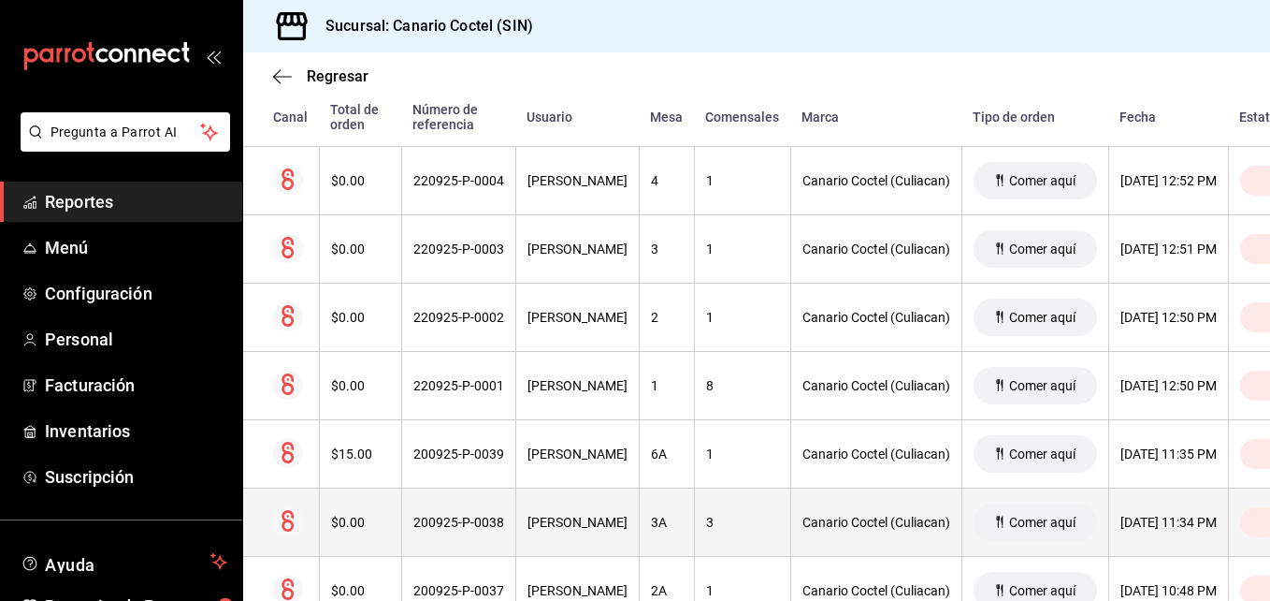
click at [467, 529] on div "200925-P-0038" at bounding box center [458, 521] width 91 height 15
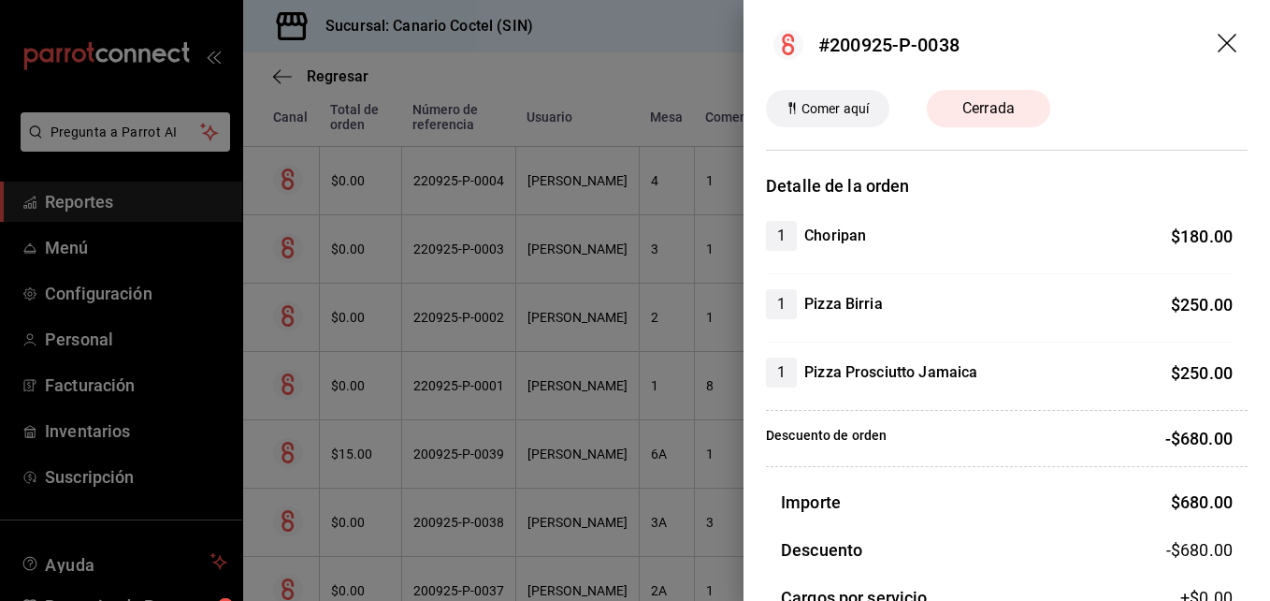
click at [467, 529] on div at bounding box center [635, 300] width 1270 height 601
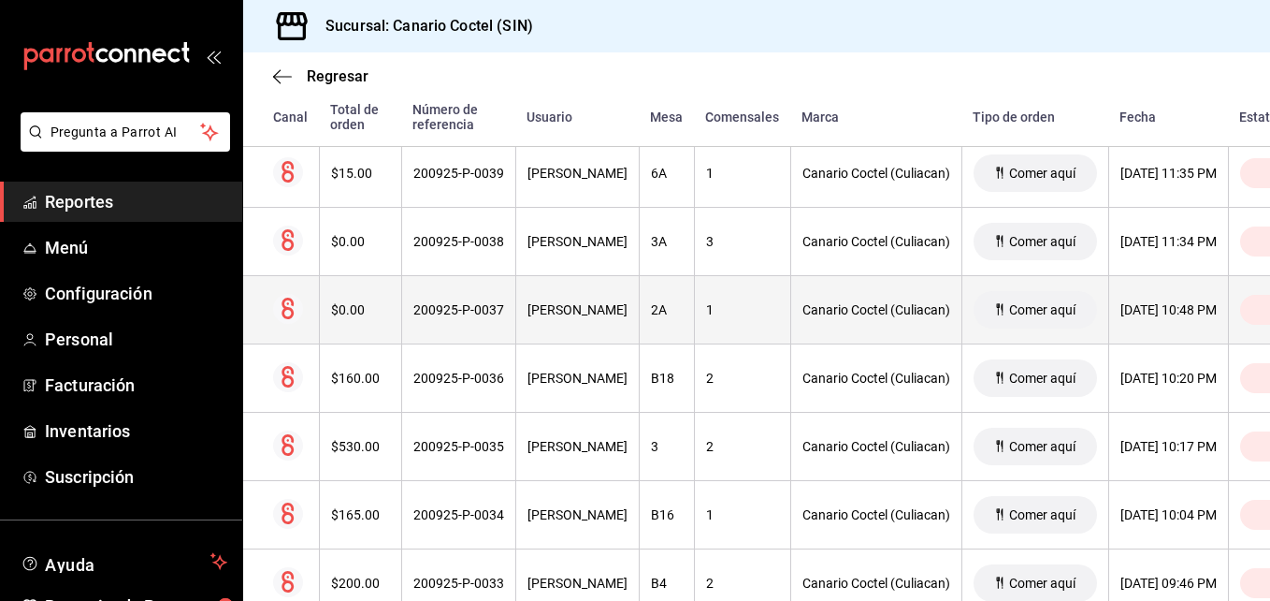
scroll to position [3589, 0]
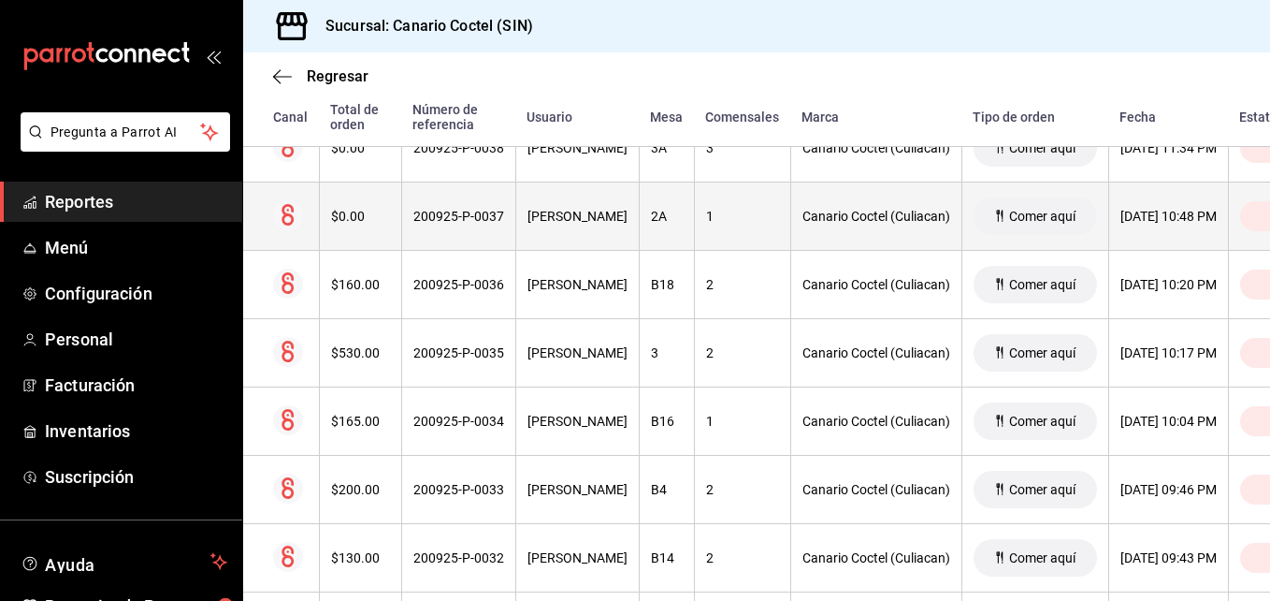
click at [452, 493] on div "200925-P-0033" at bounding box center [458, 489] width 91 height 15
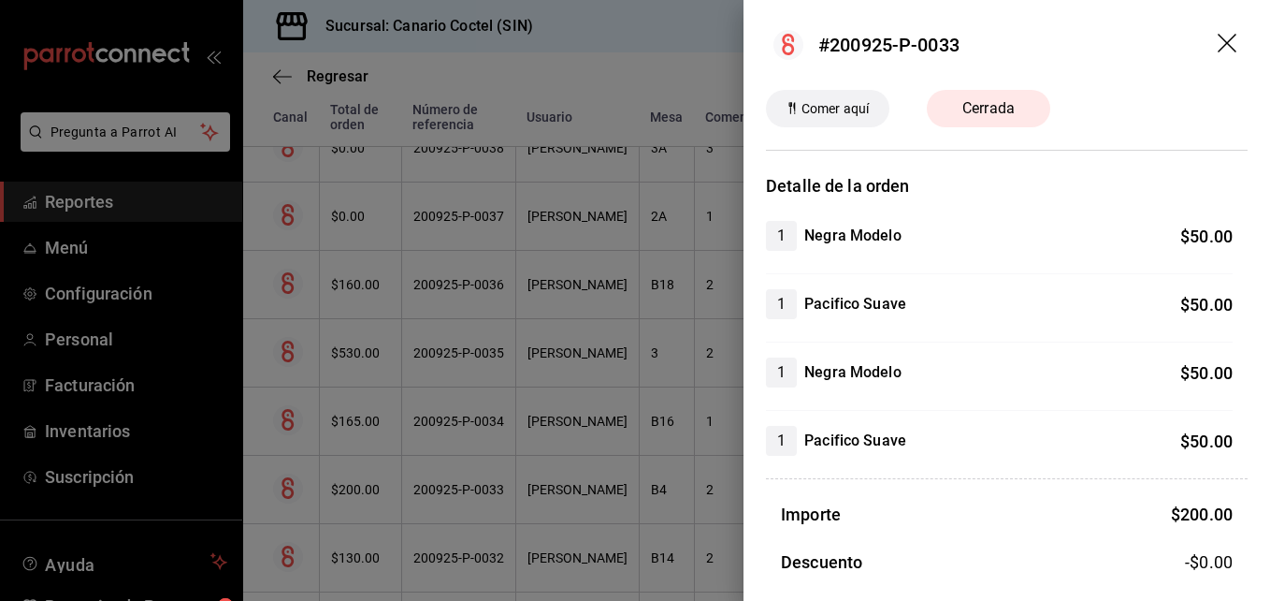
click at [452, 493] on div at bounding box center [635, 300] width 1270 height 601
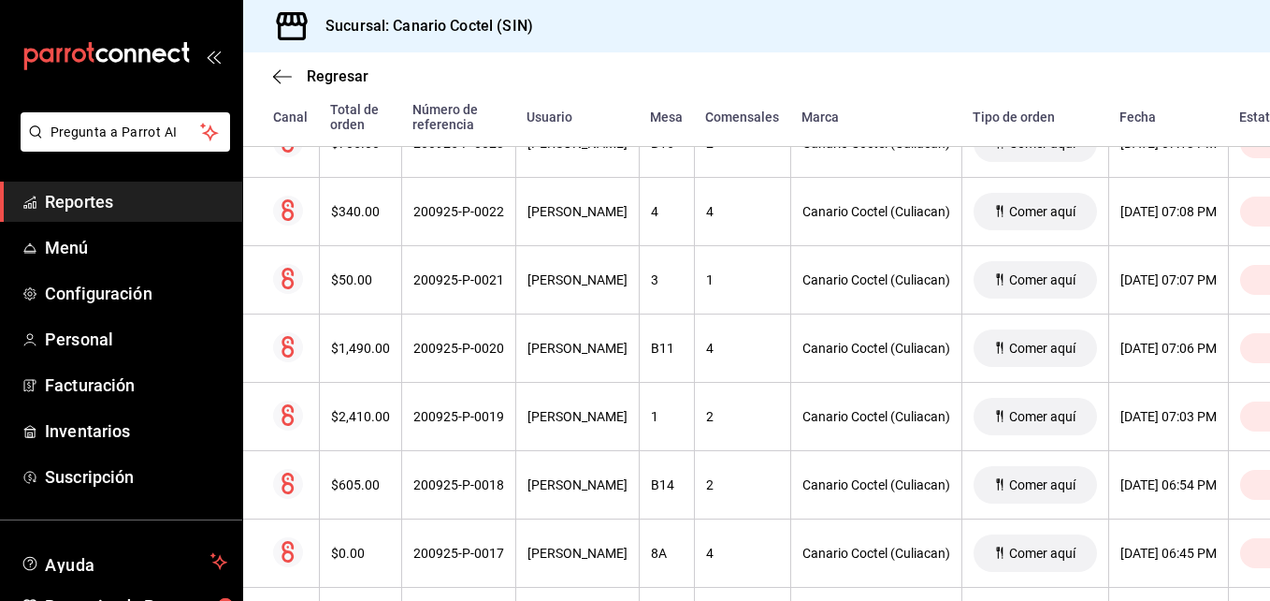
scroll to position [4712, 0]
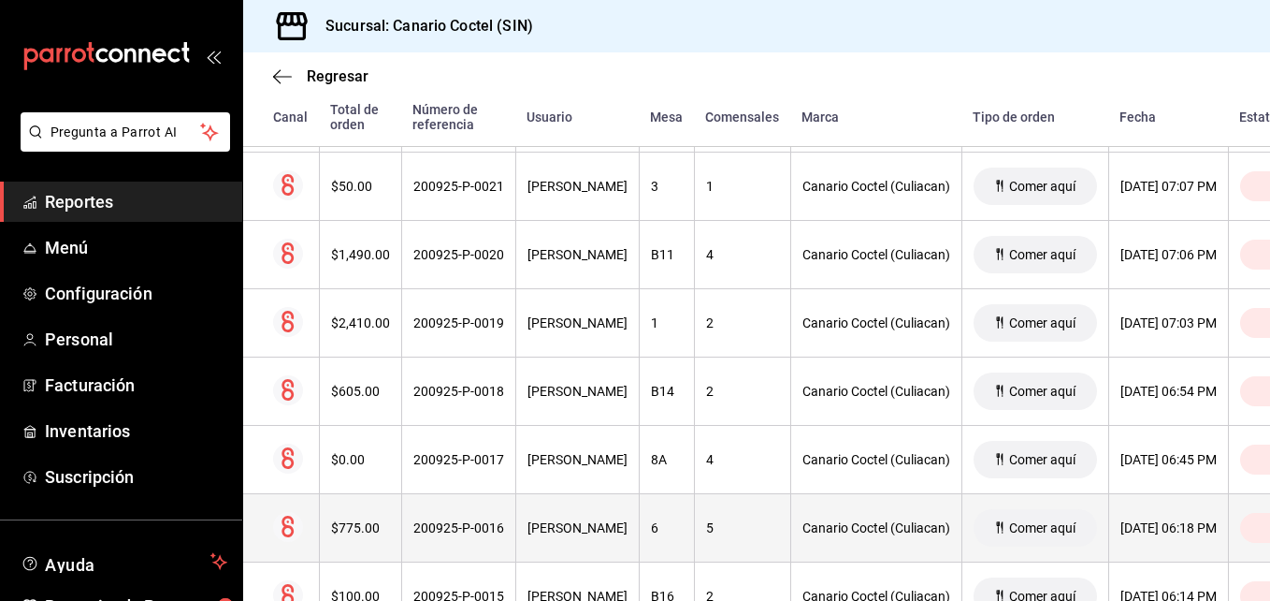
click at [463, 529] on div "200925-P-0016" at bounding box center [458, 527] width 91 height 15
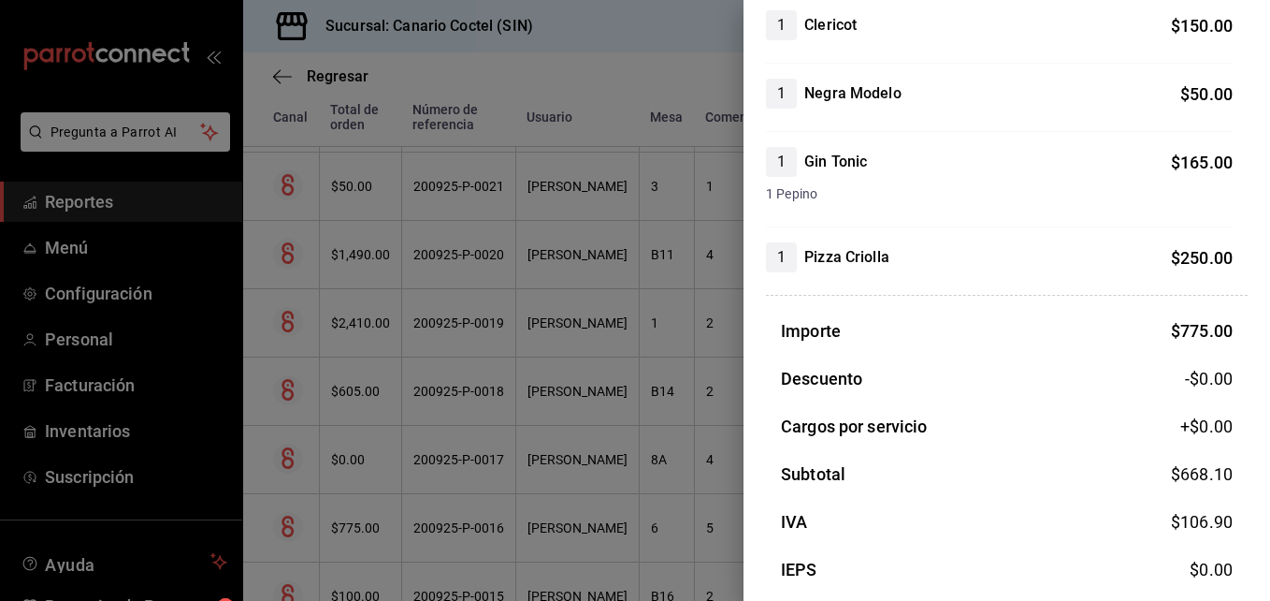
scroll to position [451, 0]
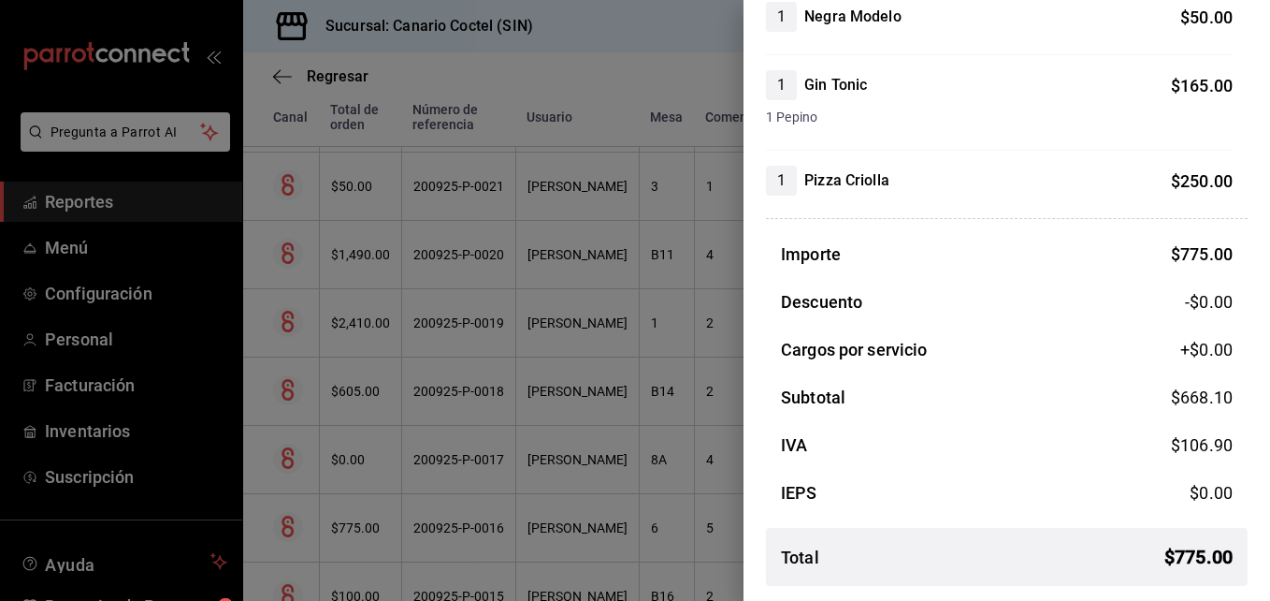
click at [488, 528] on div at bounding box center [635, 300] width 1270 height 601
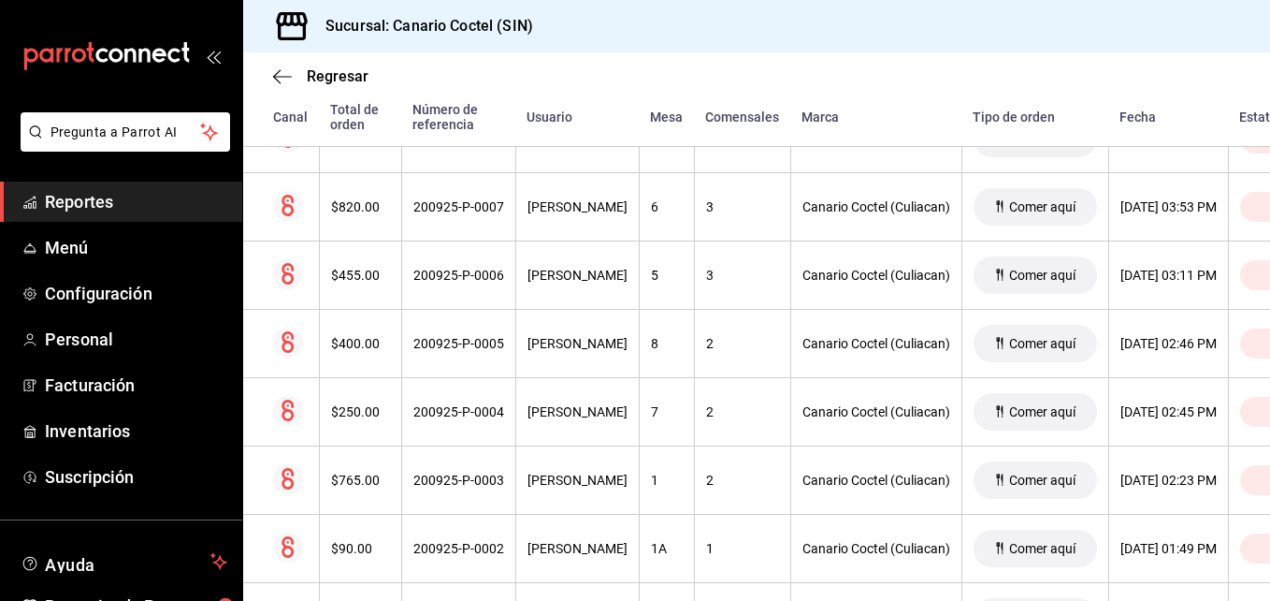
scroll to position [5834, 0]
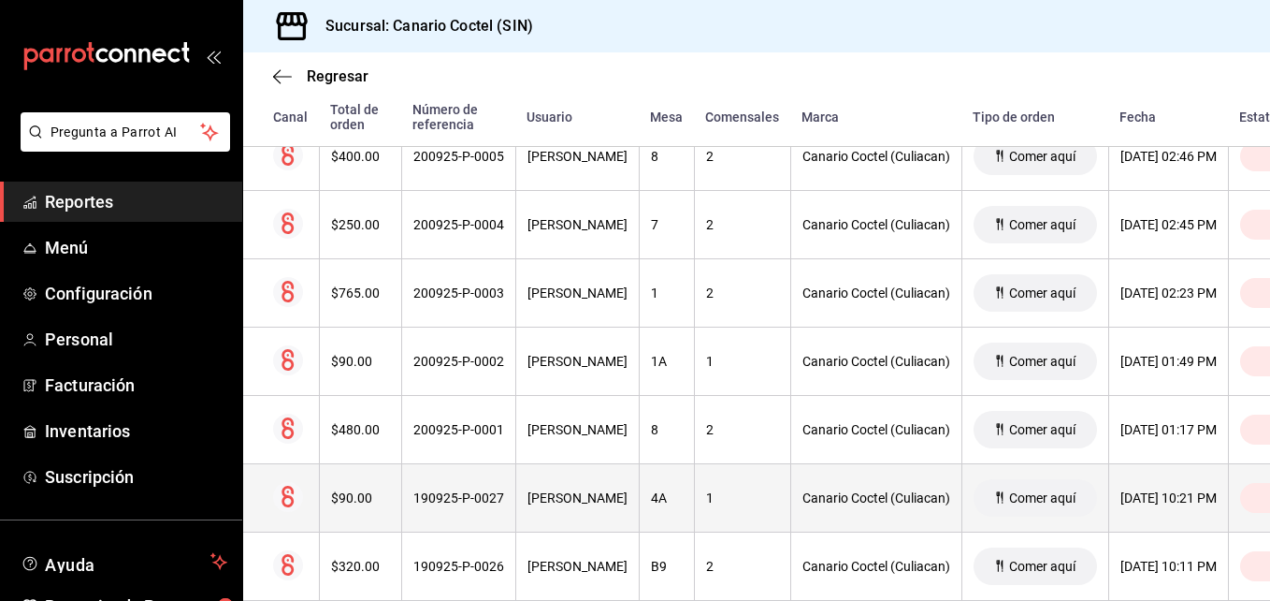
click at [476, 500] on div "190925-P-0027" at bounding box center [458, 497] width 91 height 15
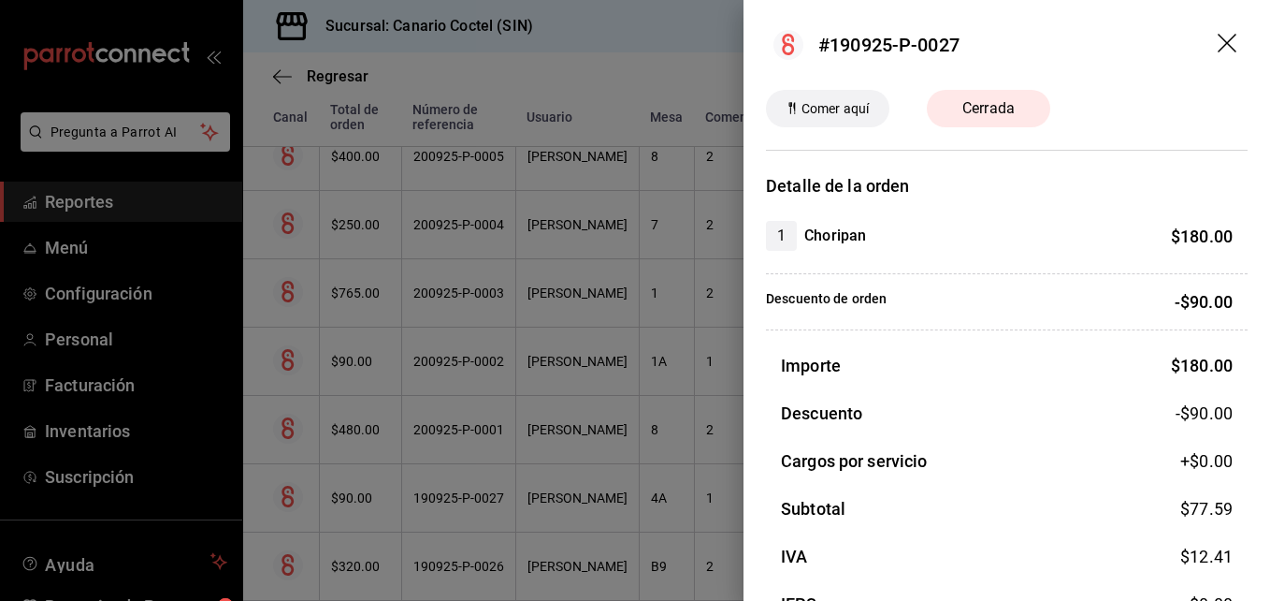
click at [476, 500] on div at bounding box center [635, 300] width 1270 height 601
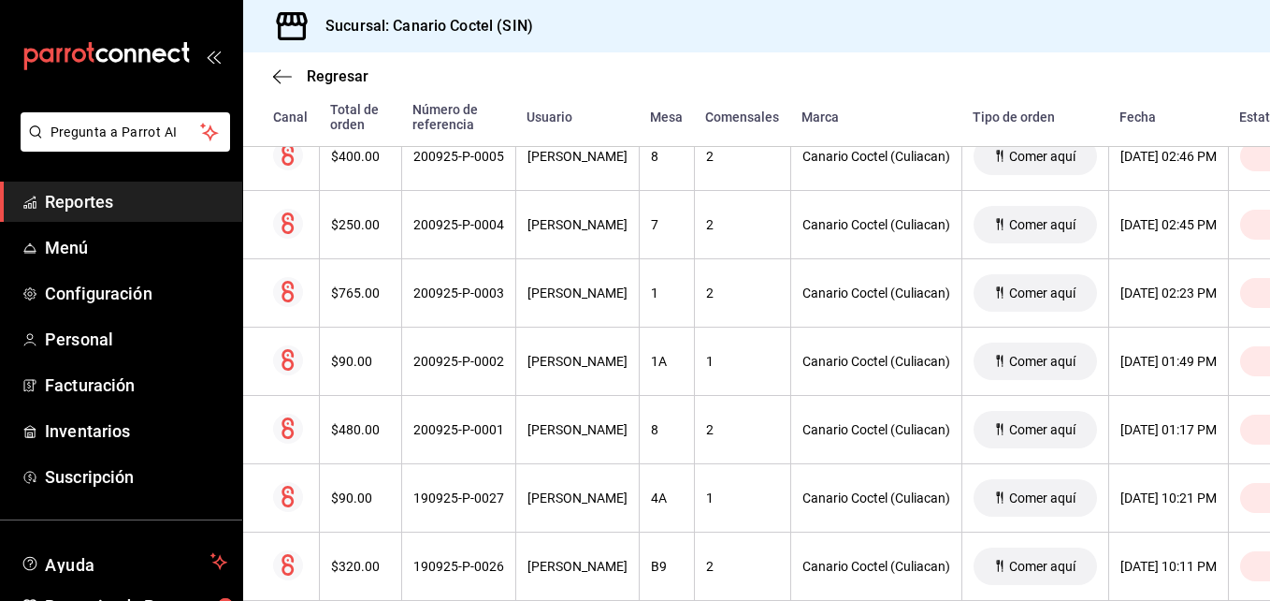
click at [476, 500] on div "190925-P-0027" at bounding box center [458, 497] width 91 height 15
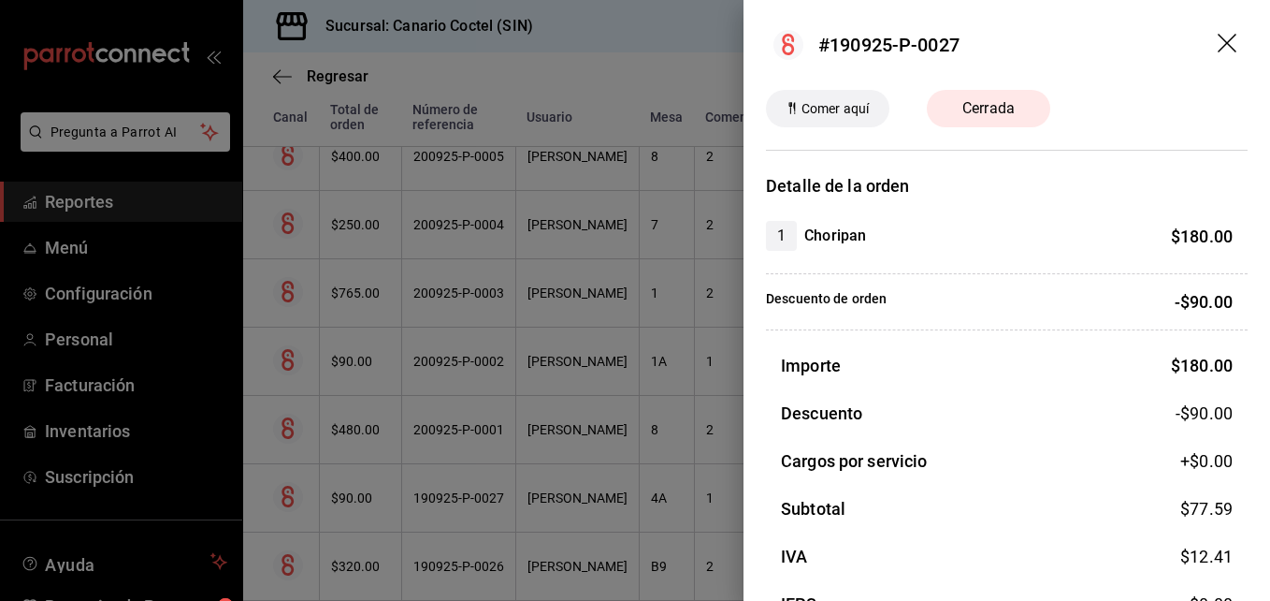
click at [476, 500] on div at bounding box center [635, 300] width 1270 height 601
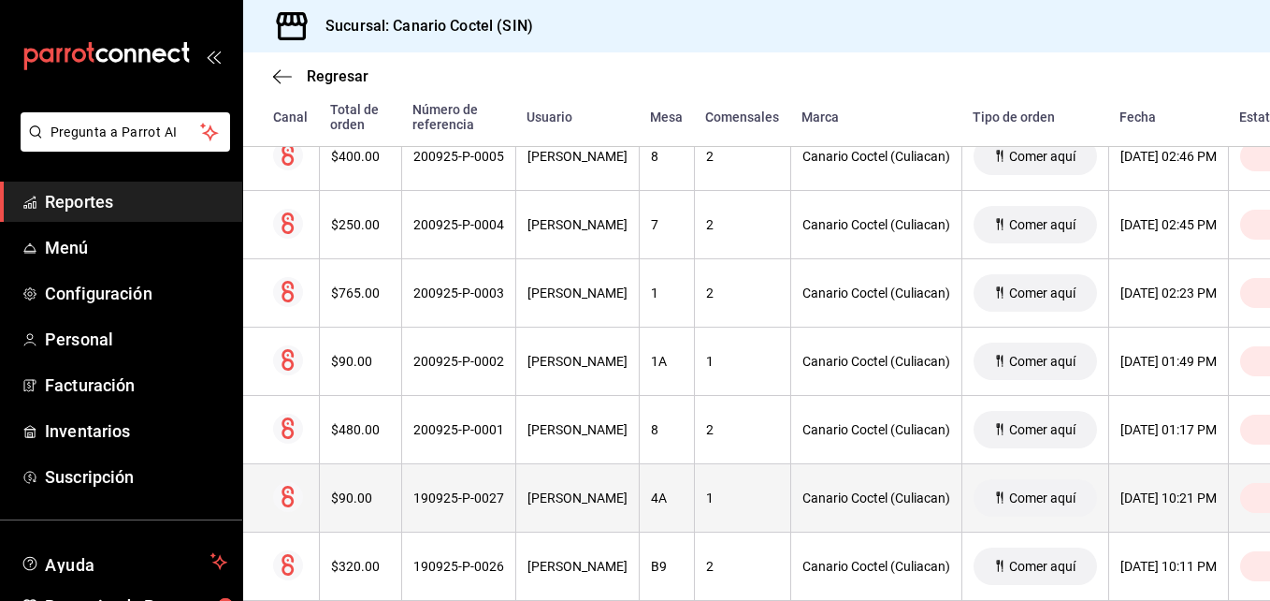
click at [442, 502] on div "190925-P-0027" at bounding box center [458, 497] width 91 height 15
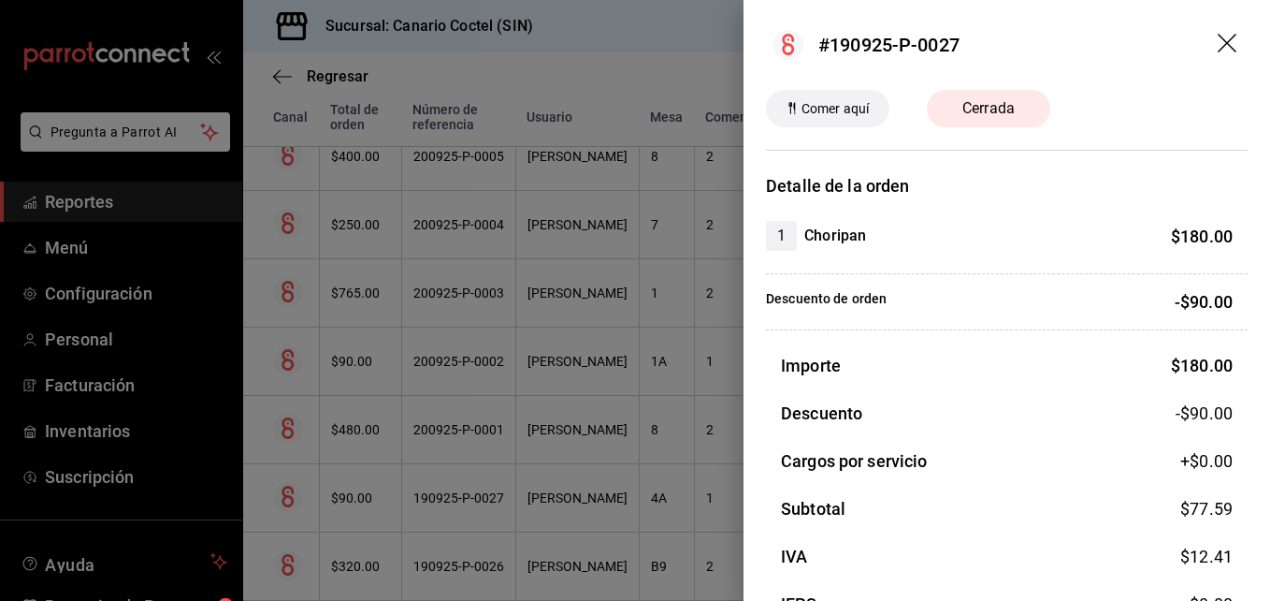
click at [480, 565] on div at bounding box center [635, 300] width 1270 height 601
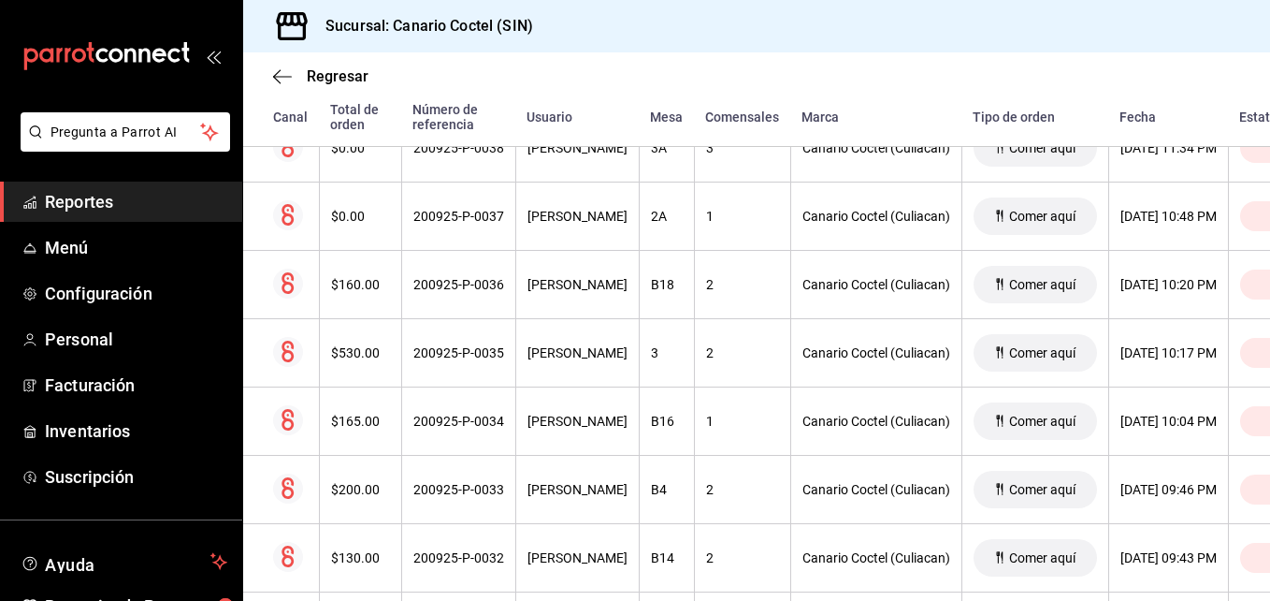
scroll to position [3215, 0]
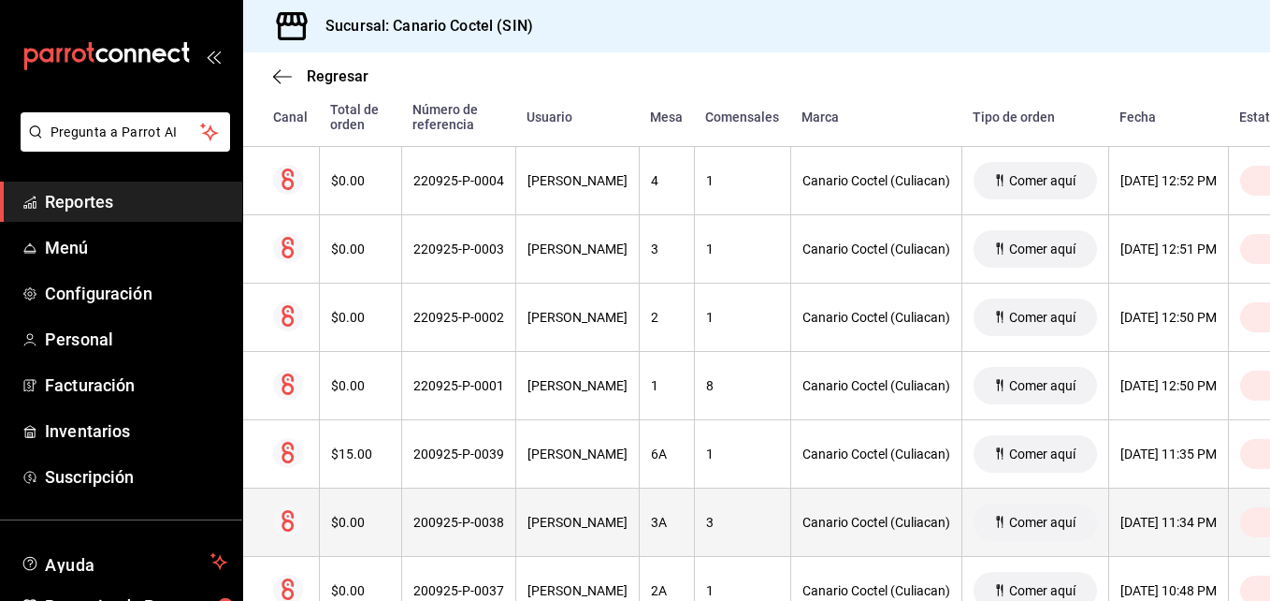
click at [451, 522] on div "200925-P-0038" at bounding box center [458, 521] width 91 height 15
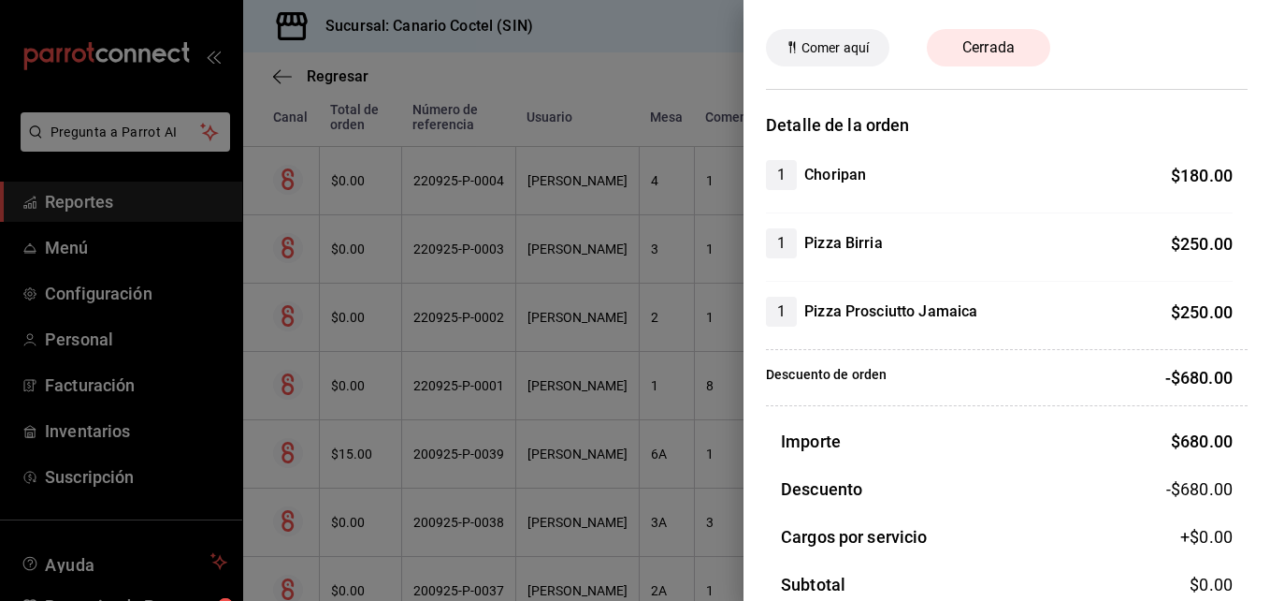
scroll to position [0, 0]
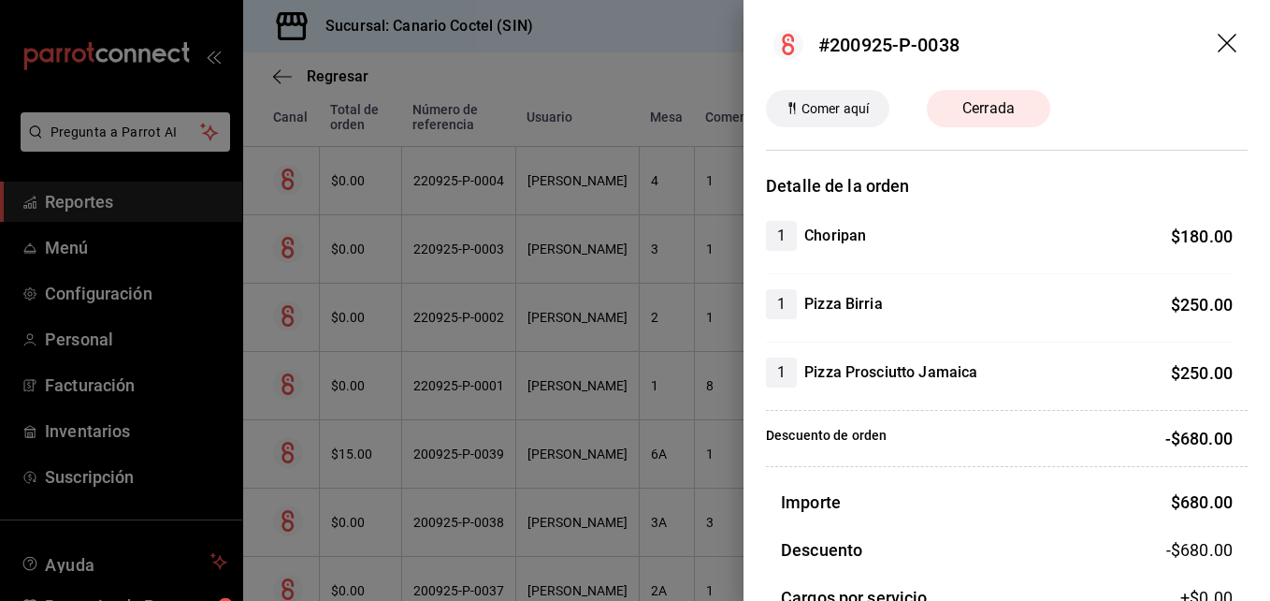
click at [471, 526] on div at bounding box center [635, 300] width 1270 height 601
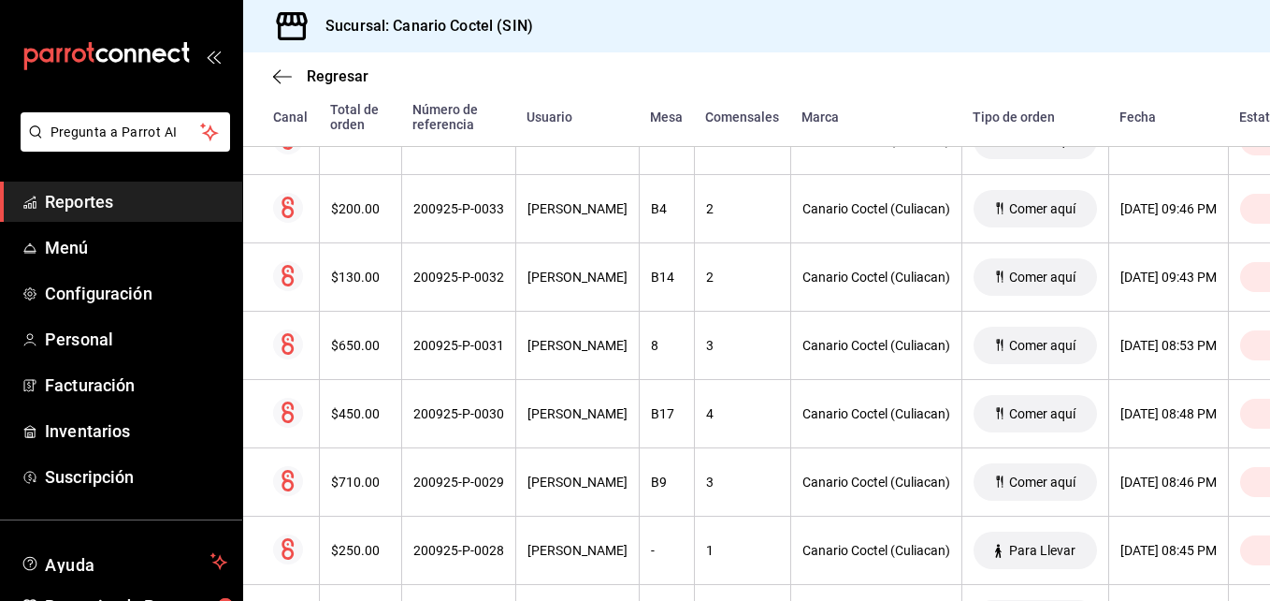
scroll to position [4057, 0]
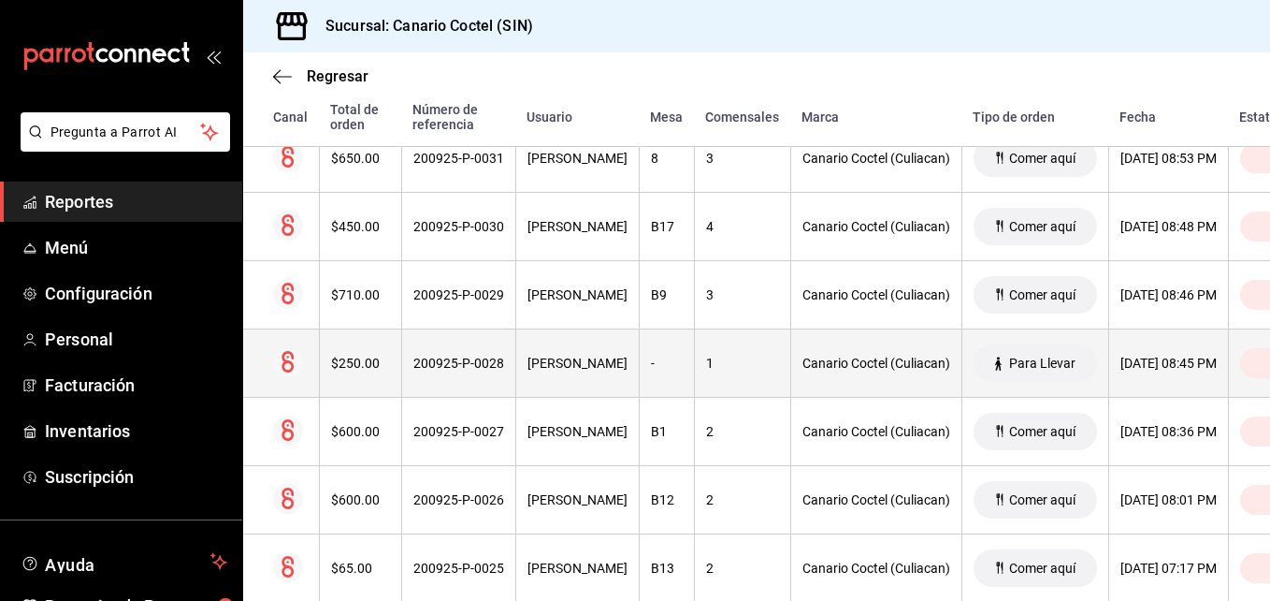
click at [459, 366] on div "200925-P-0028" at bounding box center [458, 362] width 91 height 15
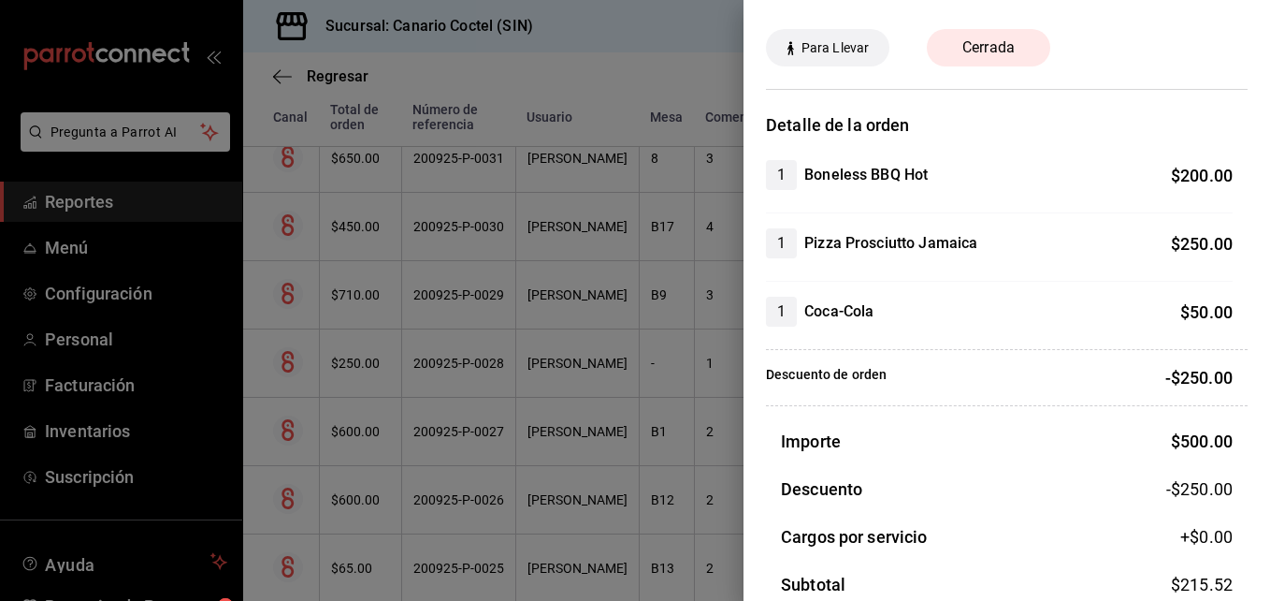
scroll to position [0, 0]
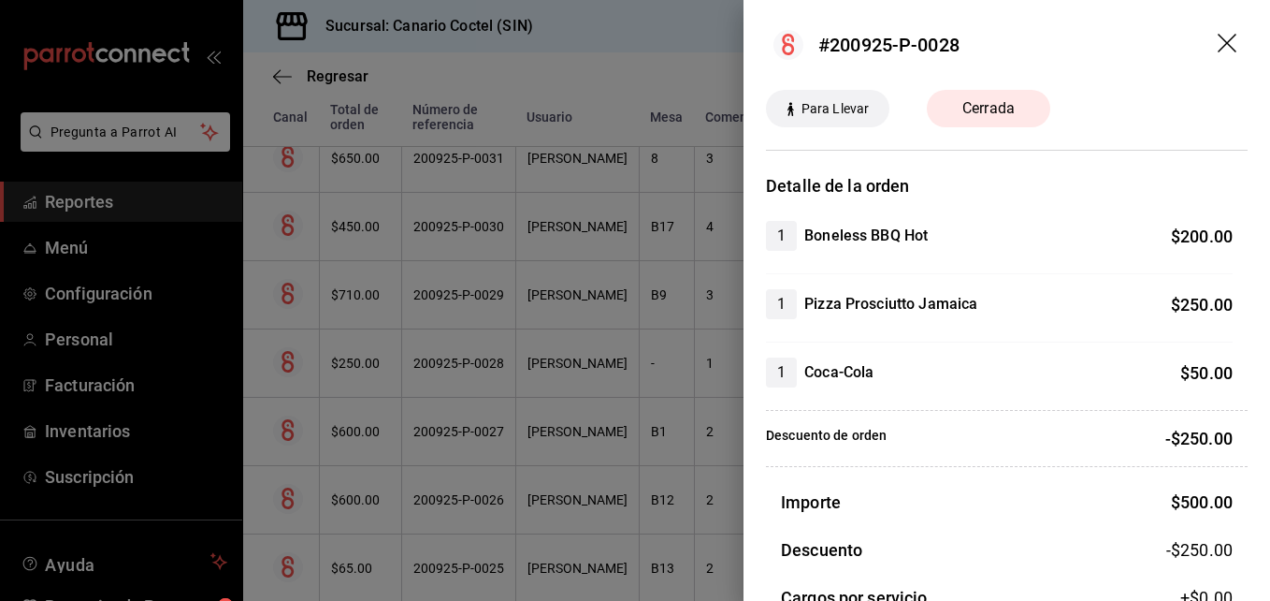
click at [480, 567] on div at bounding box center [635, 300] width 1270 height 601
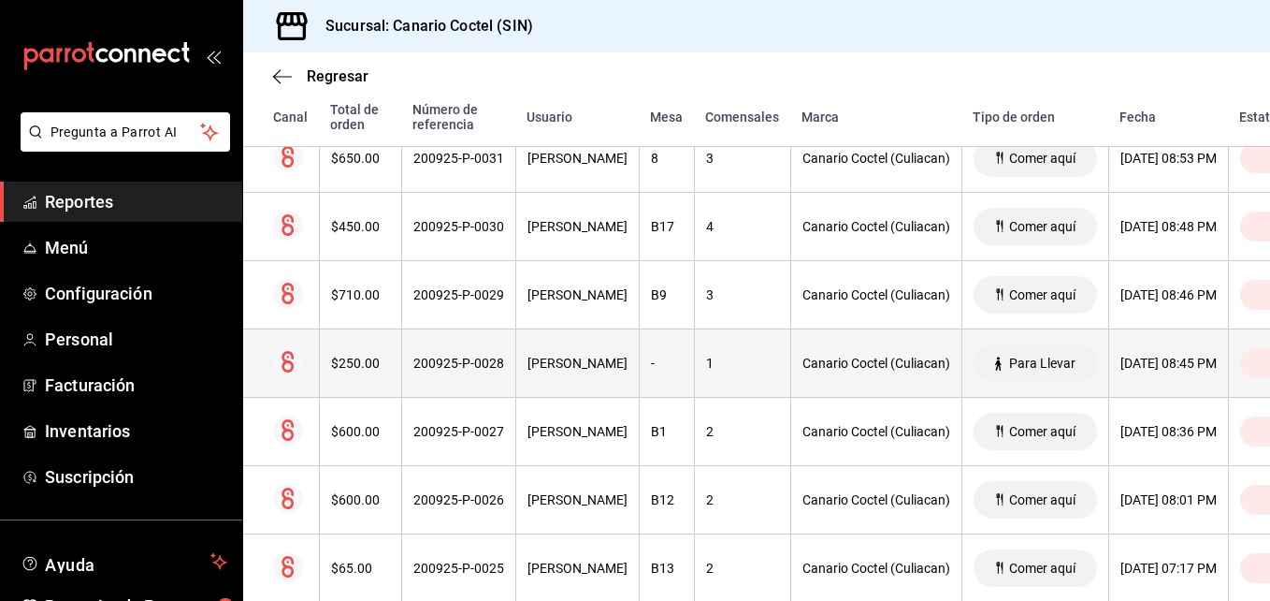
click at [356, 369] on div "$250.00" at bounding box center [360, 362] width 59 height 15
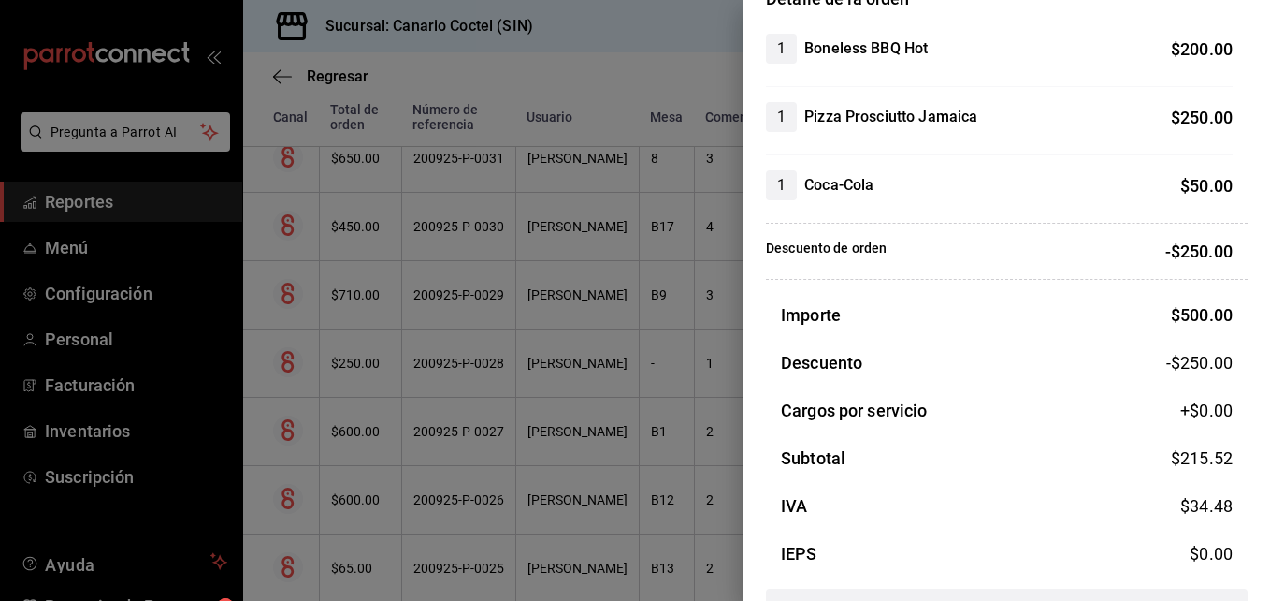
scroll to position [248, 0]
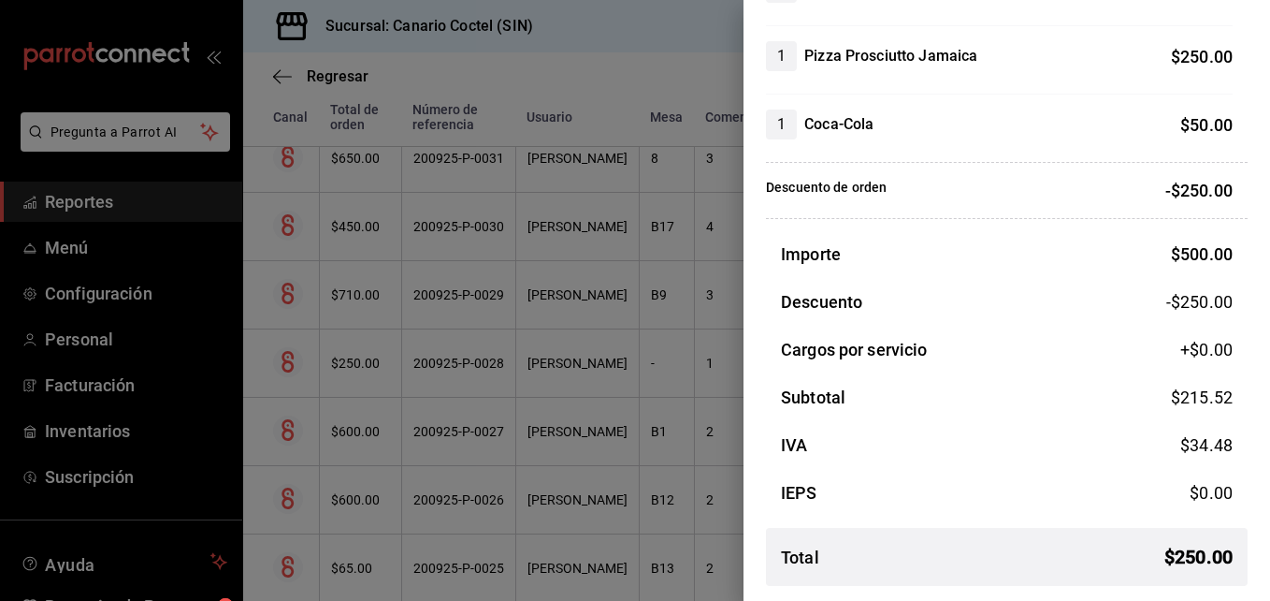
click at [466, 432] on div at bounding box center [635, 300] width 1270 height 601
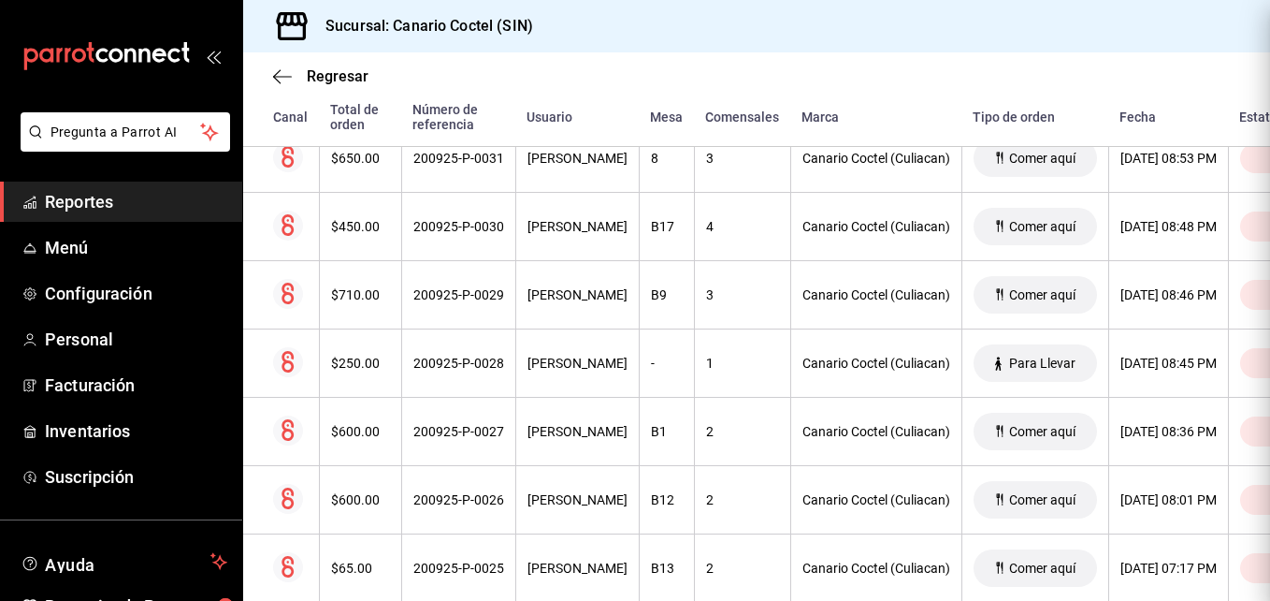
scroll to position [0, 0]
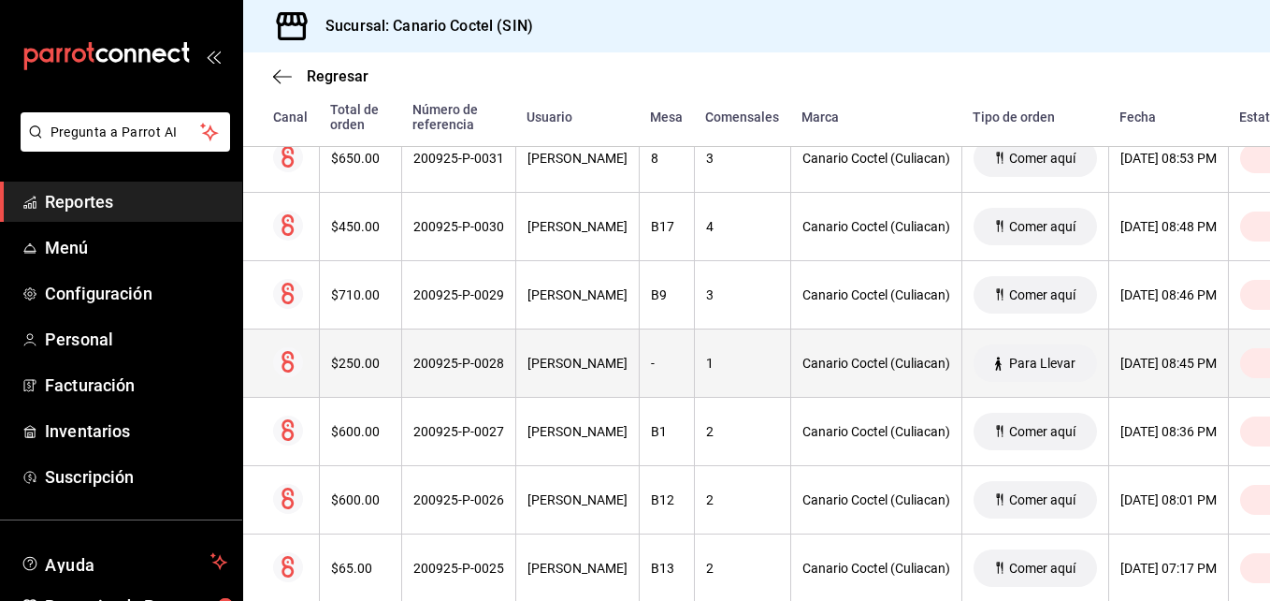
click at [459, 369] on div "200925-P-0028" at bounding box center [458, 362] width 91 height 15
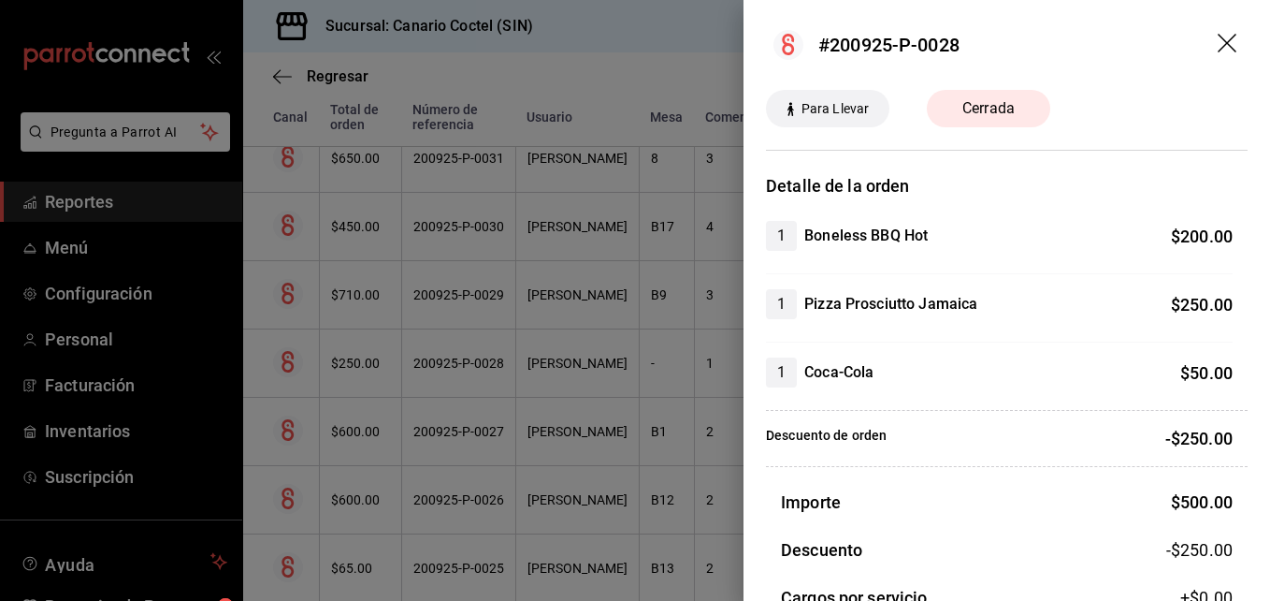
click at [497, 429] on div at bounding box center [635, 300] width 1270 height 601
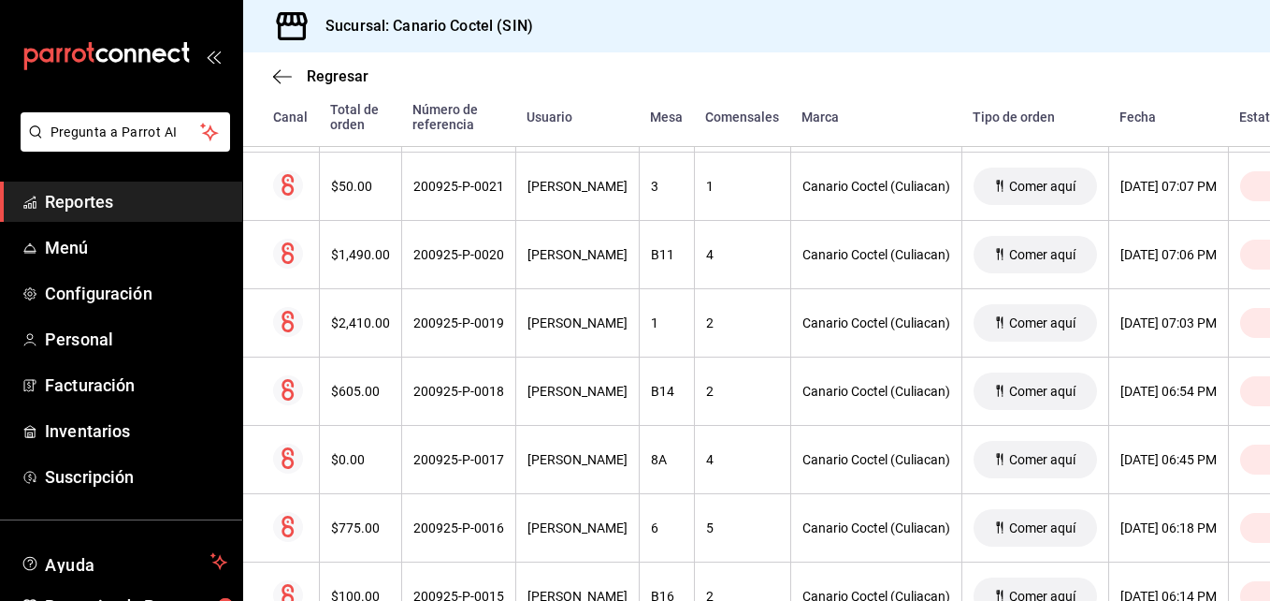
scroll to position [4992, 0]
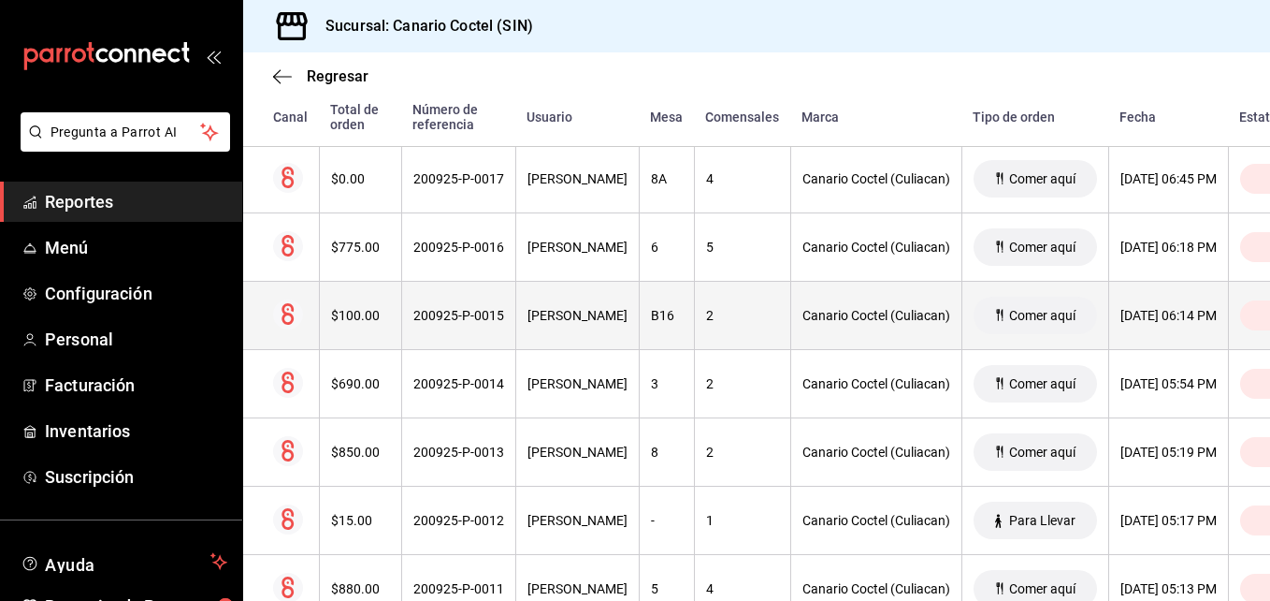
click at [445, 317] on div "200925-P-0015" at bounding box center [458, 315] width 91 height 15
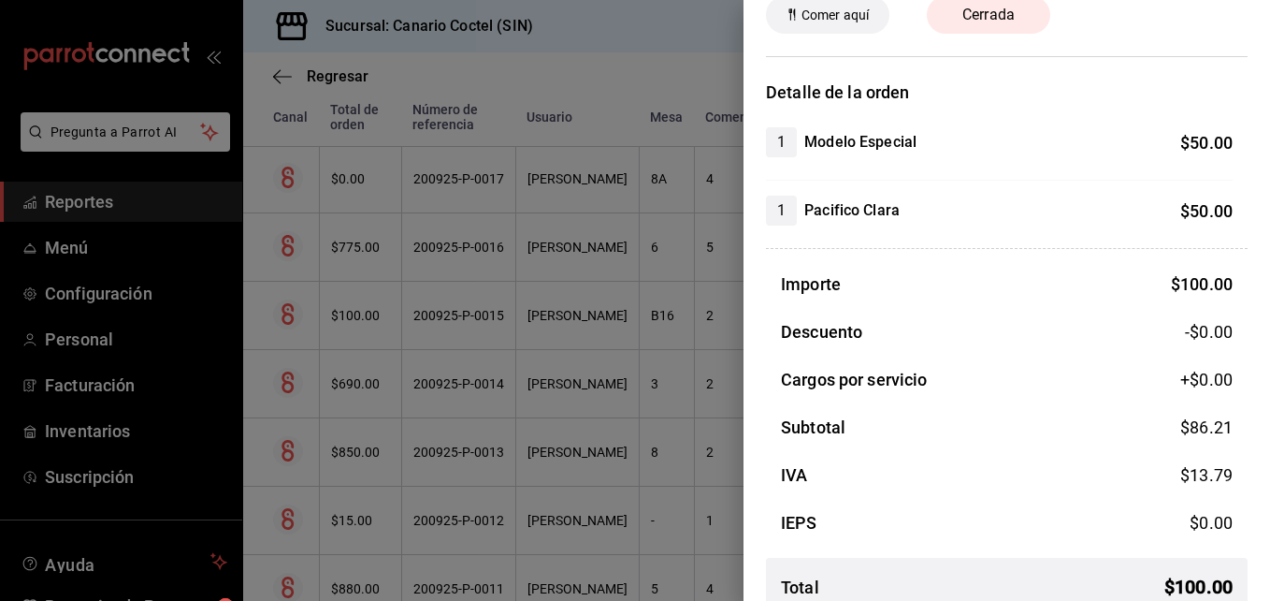
scroll to position [123, 0]
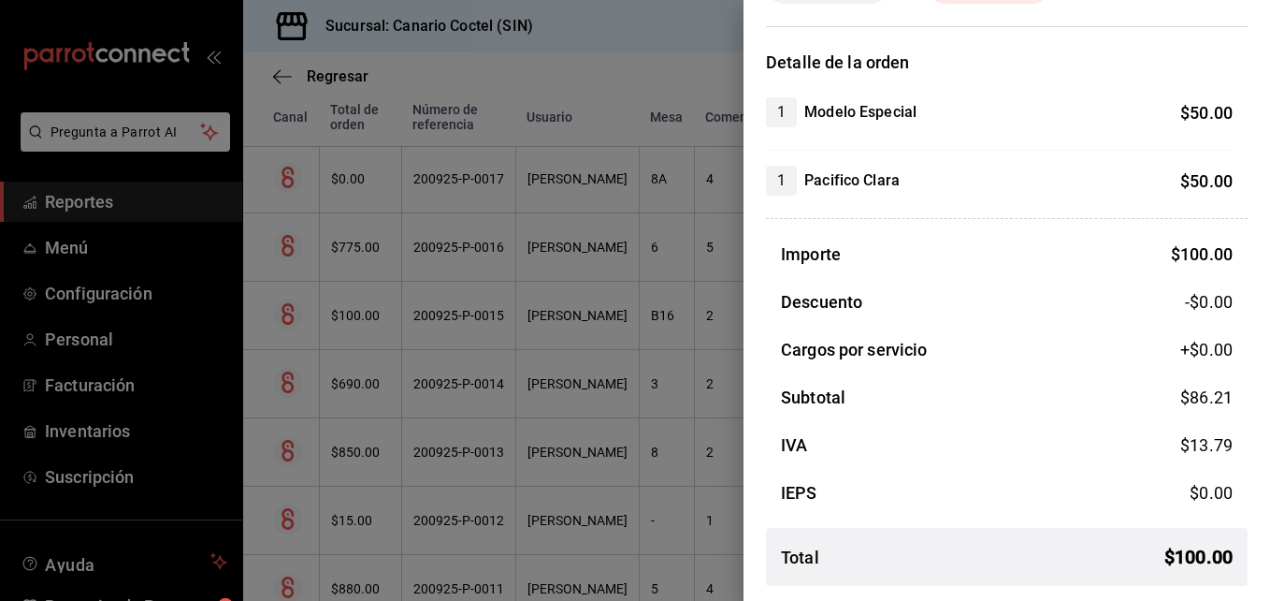
click at [559, 454] on div at bounding box center [635, 300] width 1270 height 601
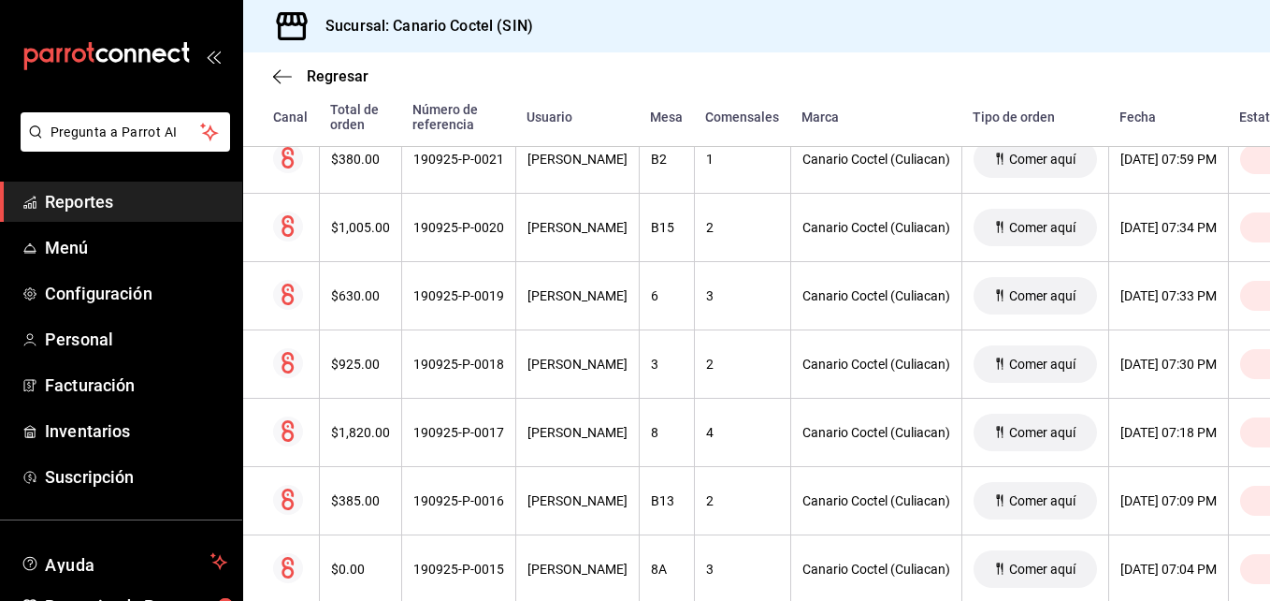
scroll to position [6770, 0]
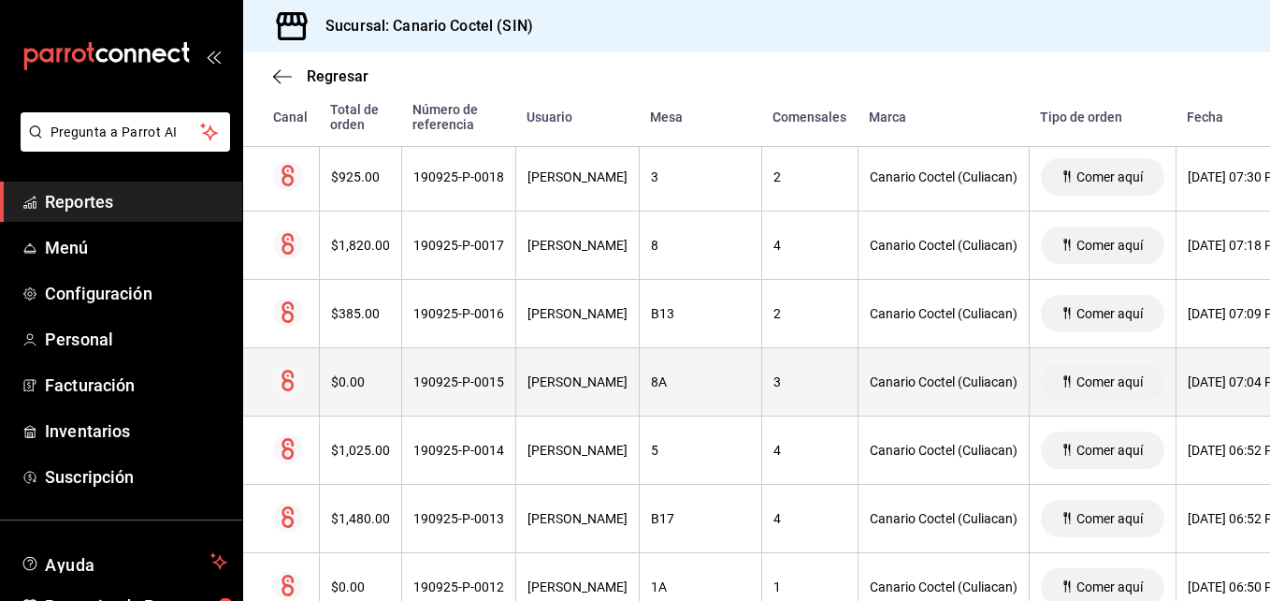
click at [471, 384] on div "190925-P-0015" at bounding box center [458, 381] width 91 height 15
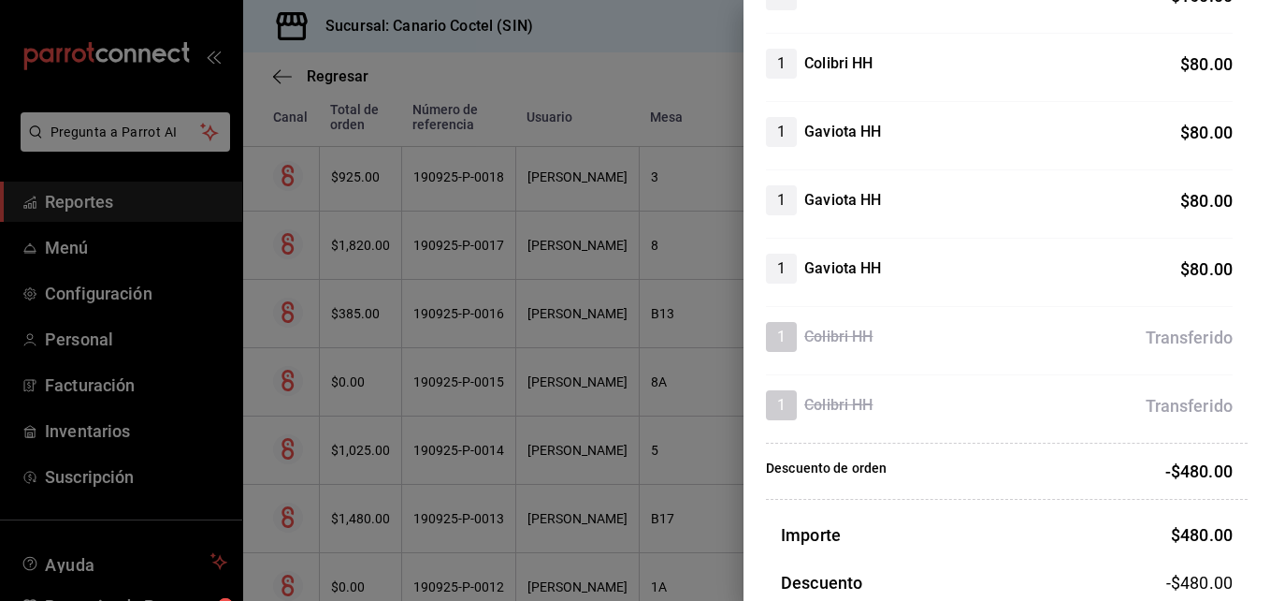
scroll to position [147, 0]
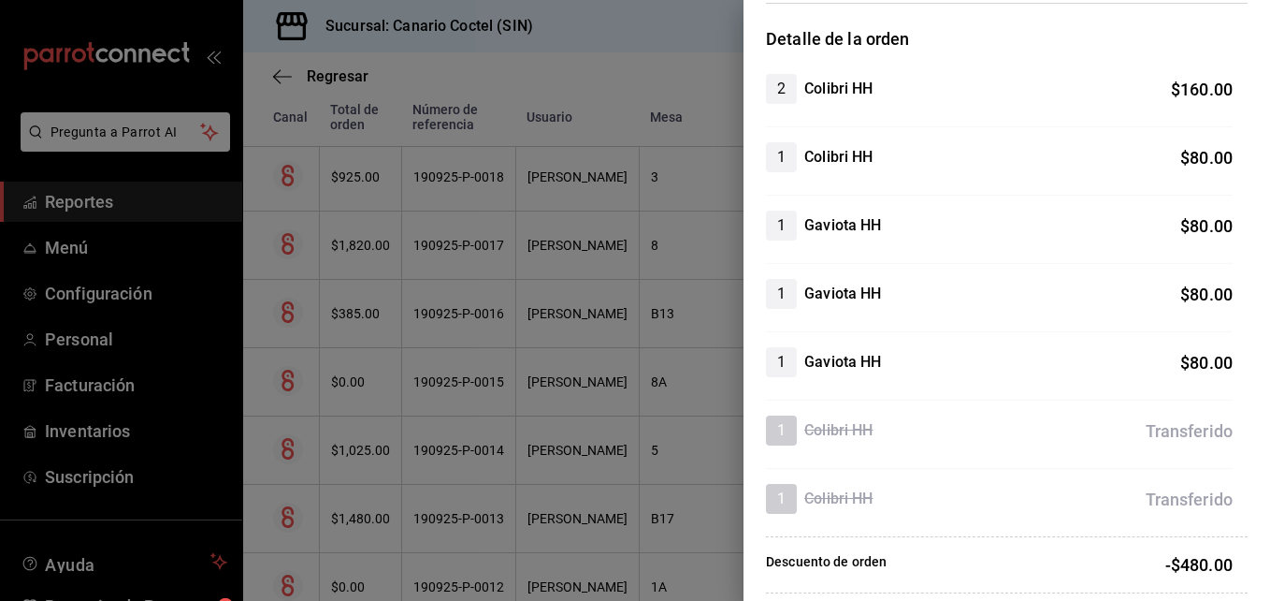
click at [472, 516] on div at bounding box center [635, 300] width 1270 height 601
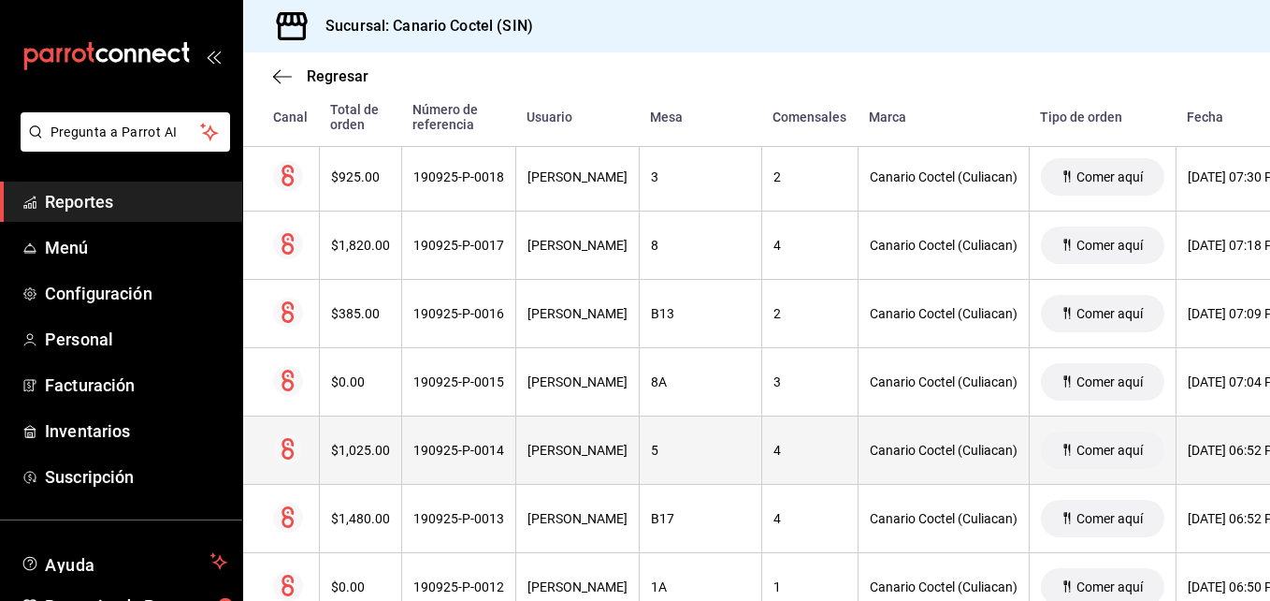
scroll to position [6863, 0]
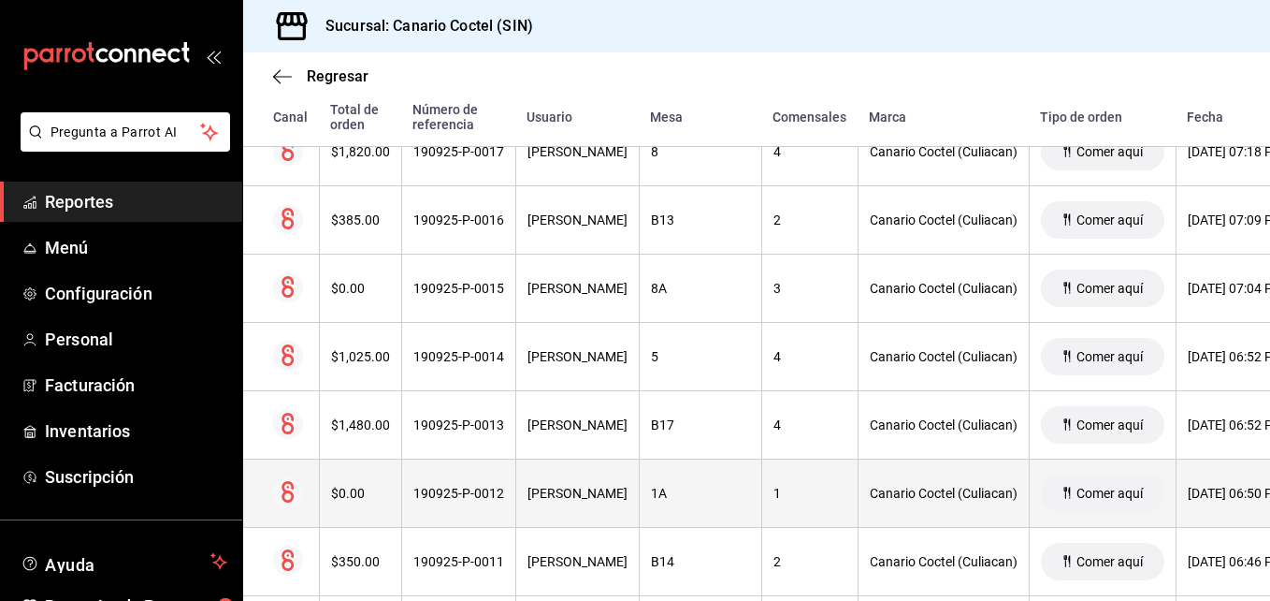
click at [494, 493] on div "190925-P-0012" at bounding box center [458, 492] width 91 height 15
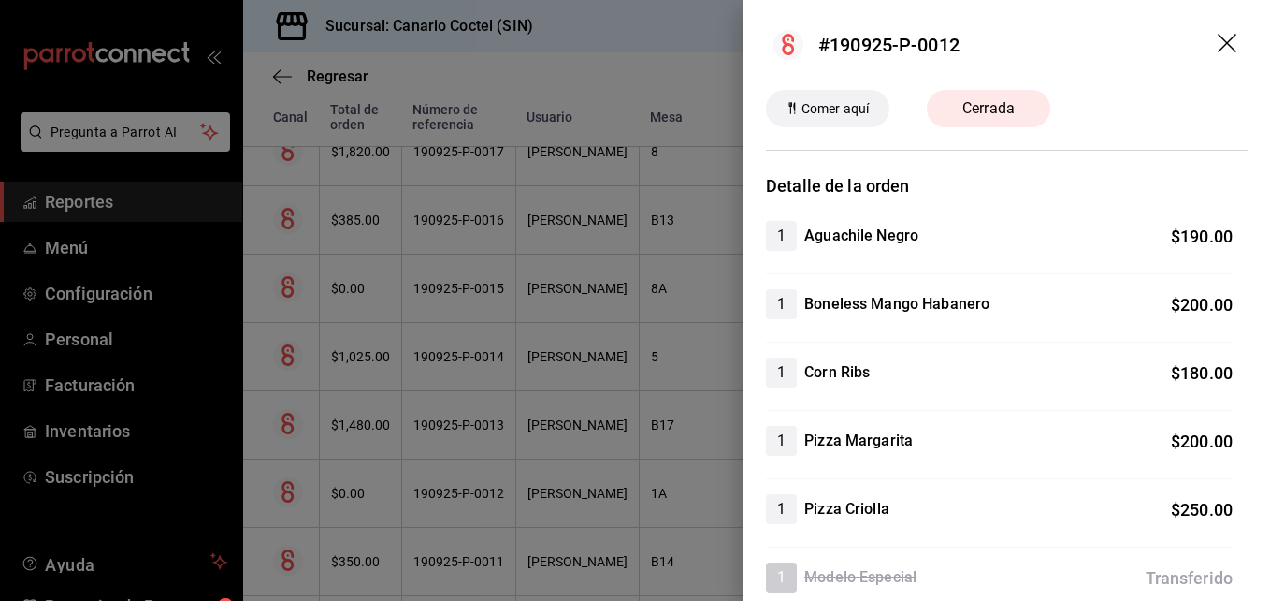
drag, startPoint x: 507, startPoint y: 516, endPoint x: 486, endPoint y: 490, distance: 33.3
click at [506, 516] on div at bounding box center [635, 300] width 1270 height 601
click at [486, 490] on div at bounding box center [635, 300] width 1270 height 601
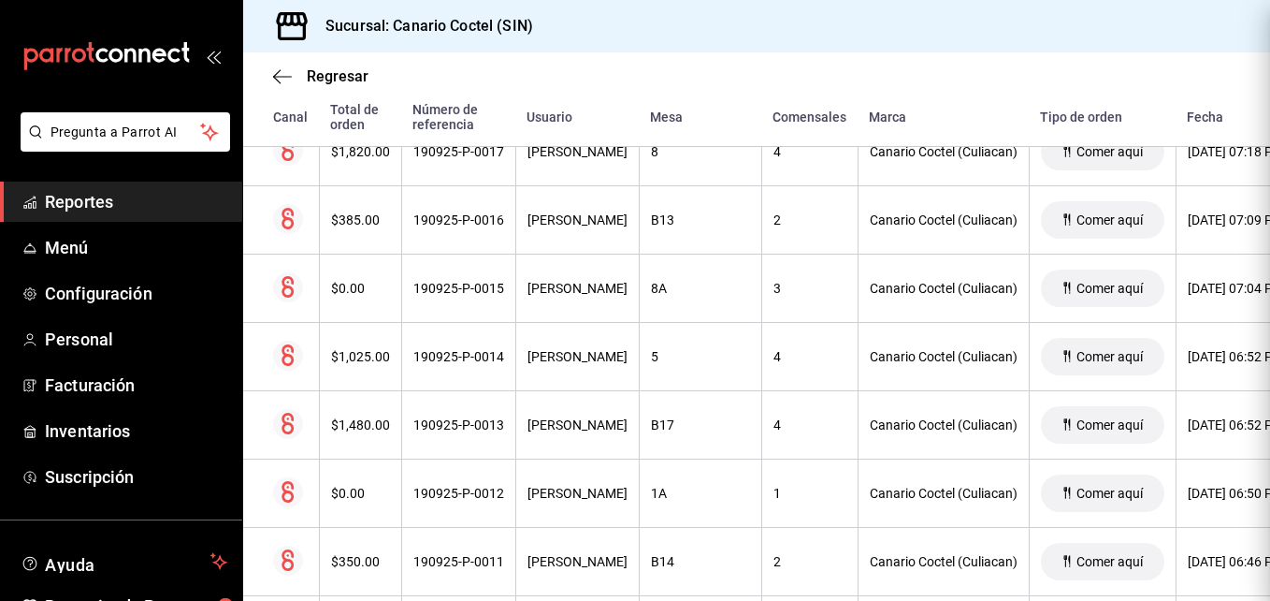
click at [486, 490] on div at bounding box center [635, 300] width 1270 height 601
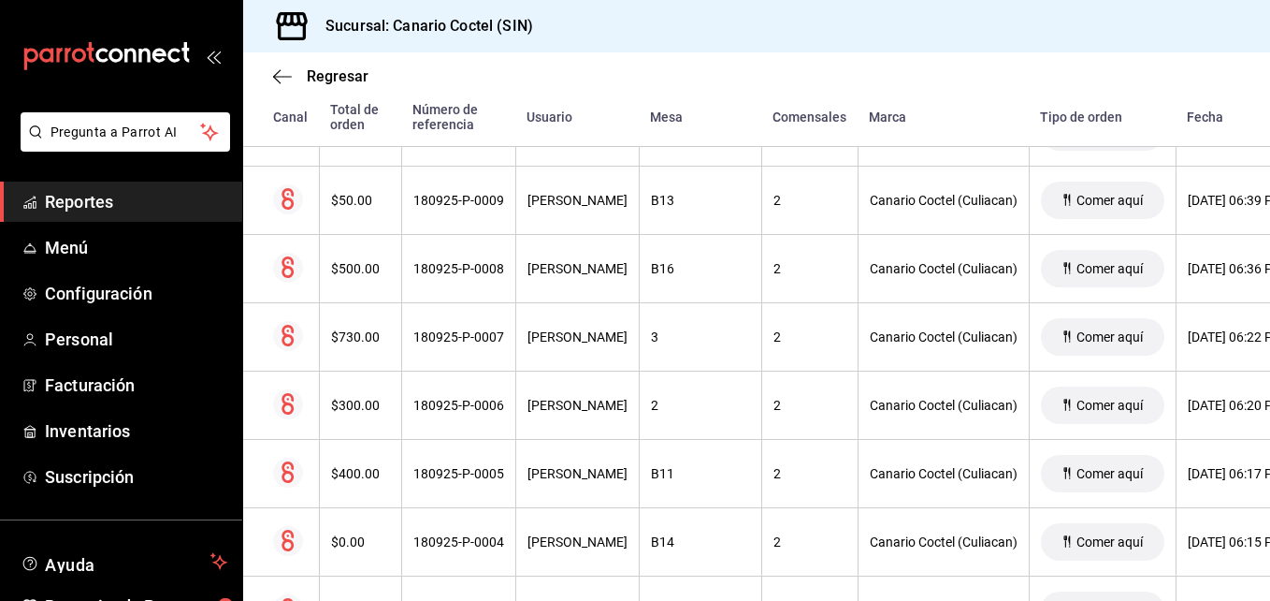
scroll to position [8547, 0]
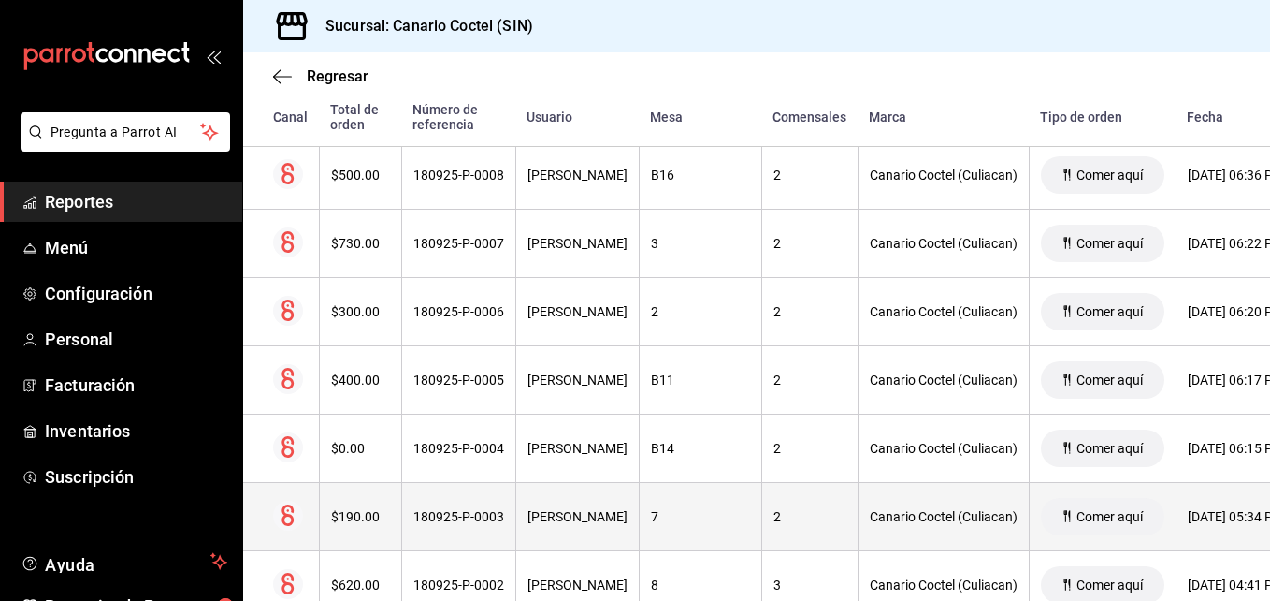
click at [479, 514] on div "180925-P-0003" at bounding box center [458, 516] width 91 height 15
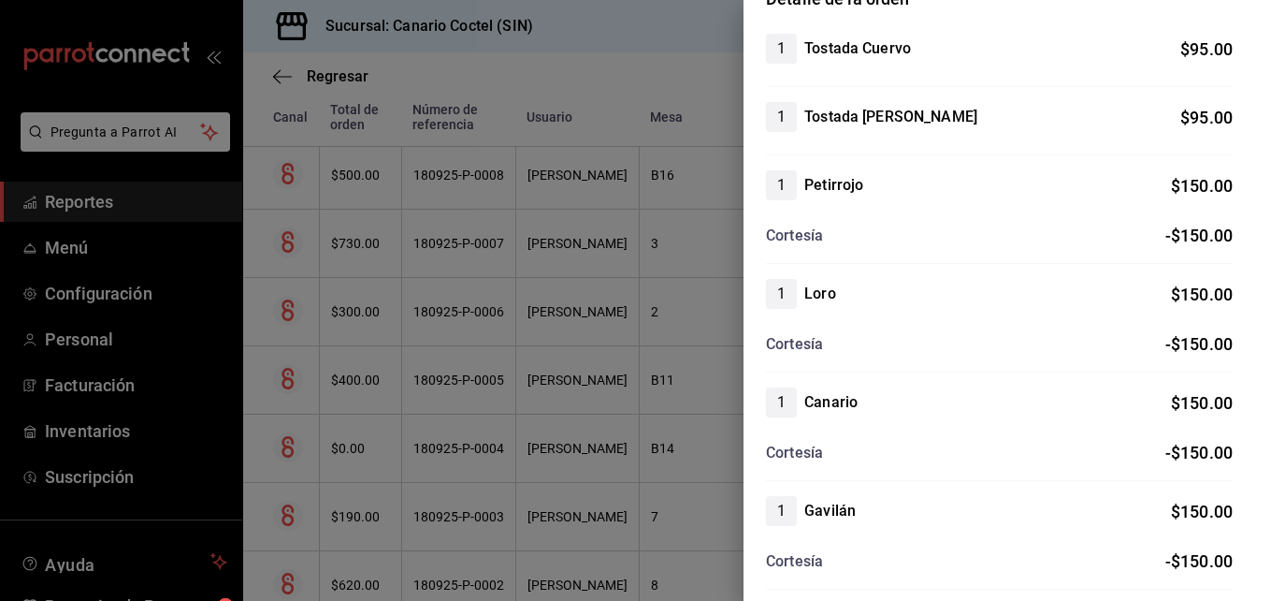
scroll to position [374, 0]
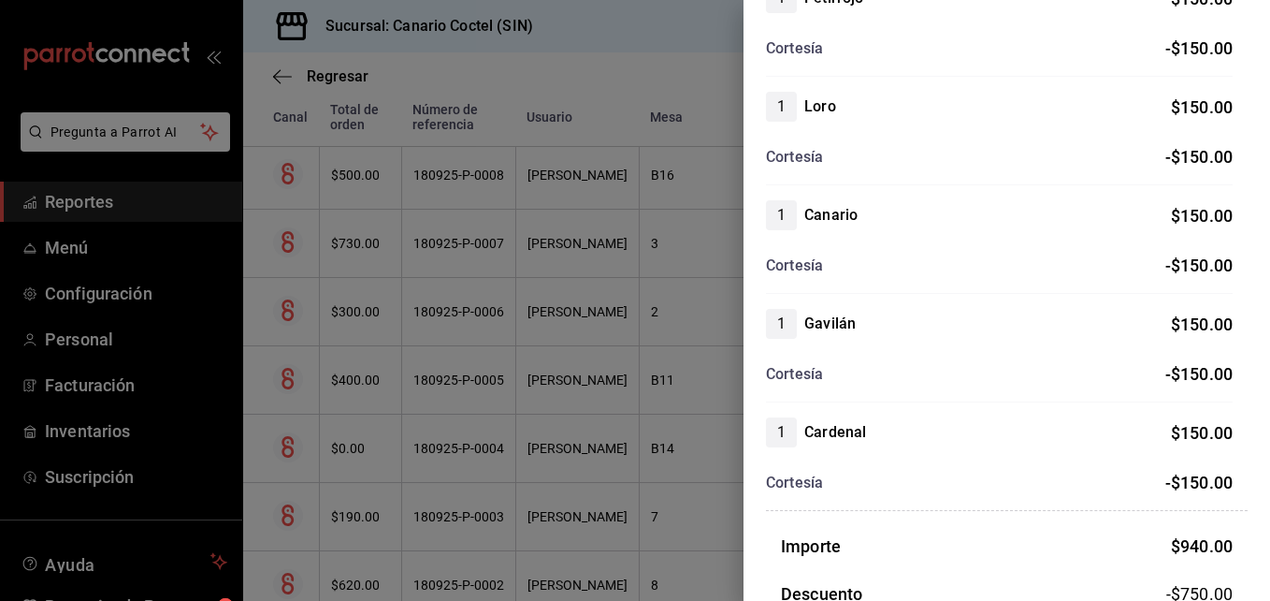
click at [453, 453] on div at bounding box center [635, 300] width 1270 height 601
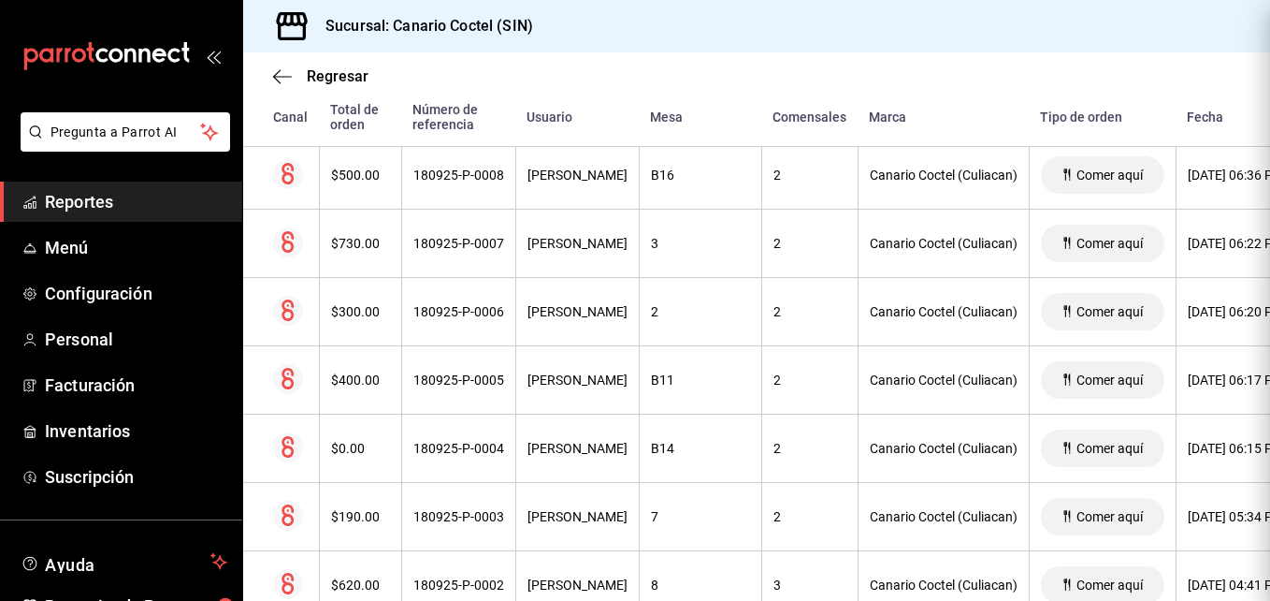
scroll to position [0, 0]
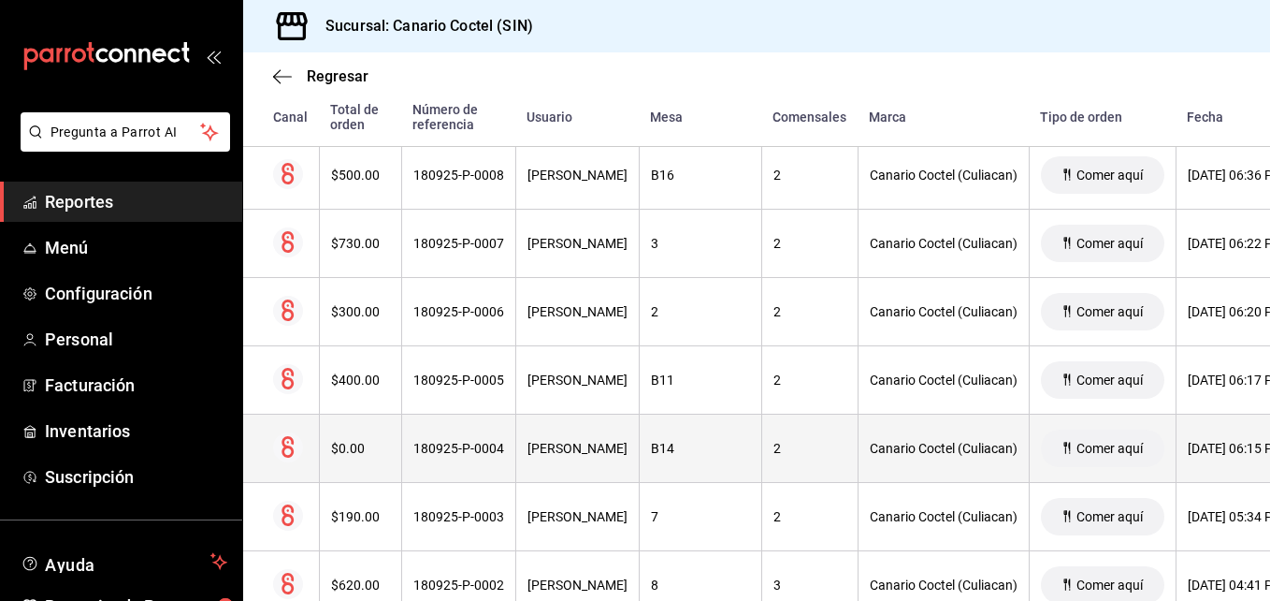
click at [453, 453] on div "180925-P-0004" at bounding box center [458, 448] width 91 height 15
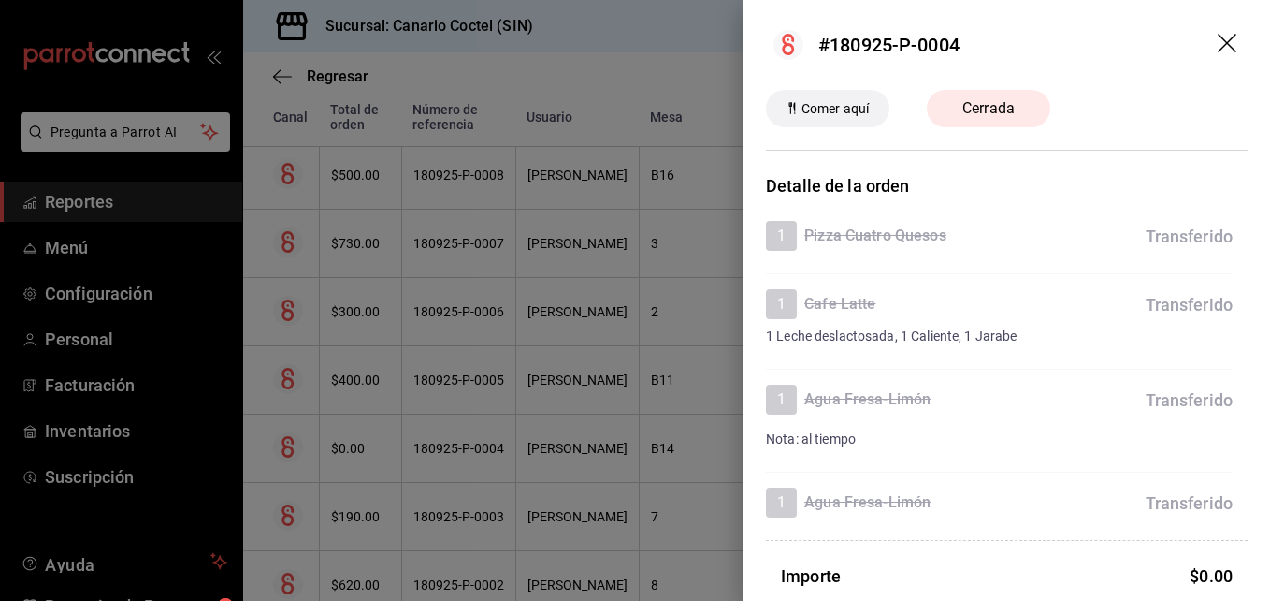
click at [451, 455] on div at bounding box center [635, 300] width 1270 height 601
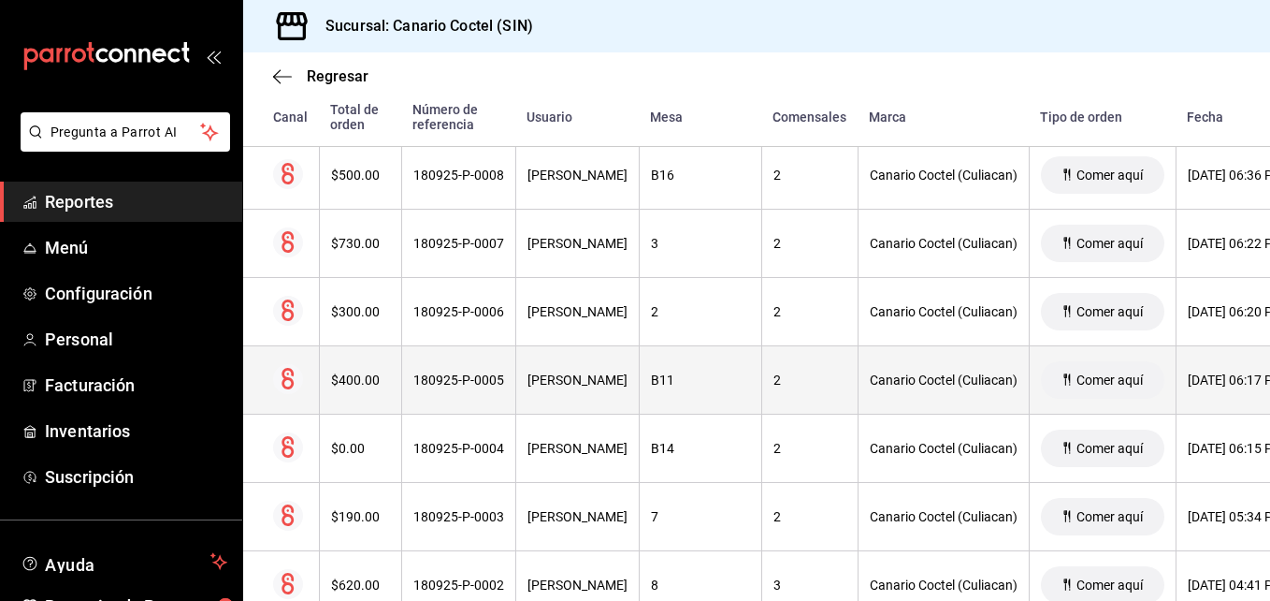
click at [450, 382] on div "180925-P-0005" at bounding box center [458, 379] width 91 height 15
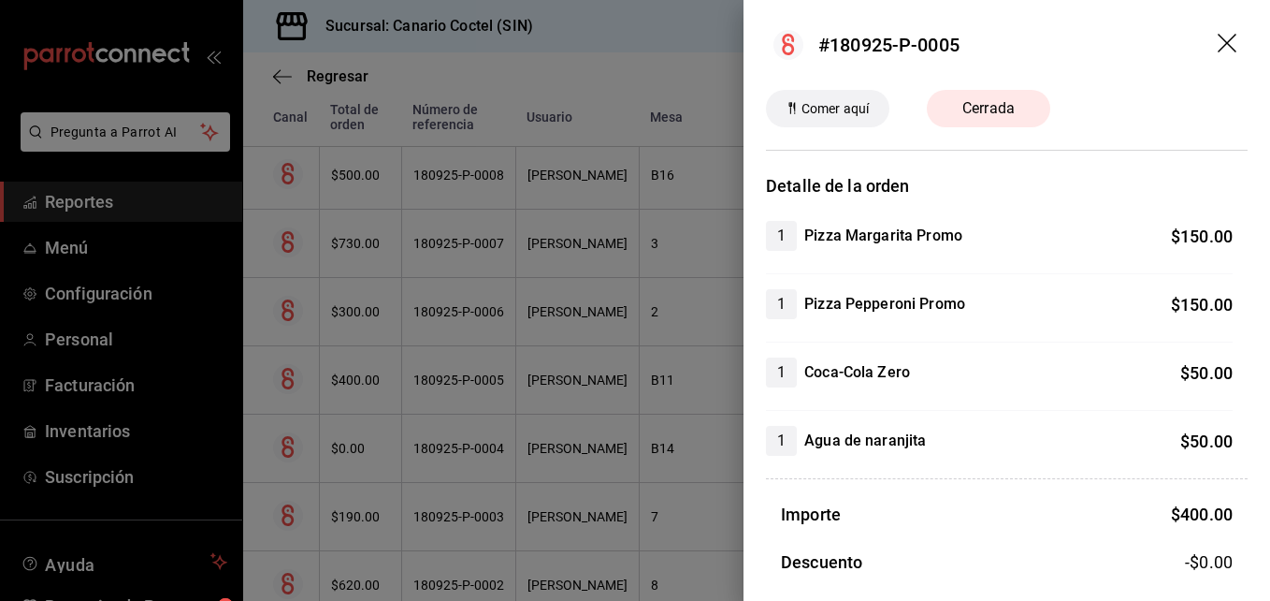
drag, startPoint x: 450, startPoint y: 382, endPoint x: 464, endPoint y: 328, distance: 55.1
click at [450, 382] on div at bounding box center [635, 300] width 1270 height 601
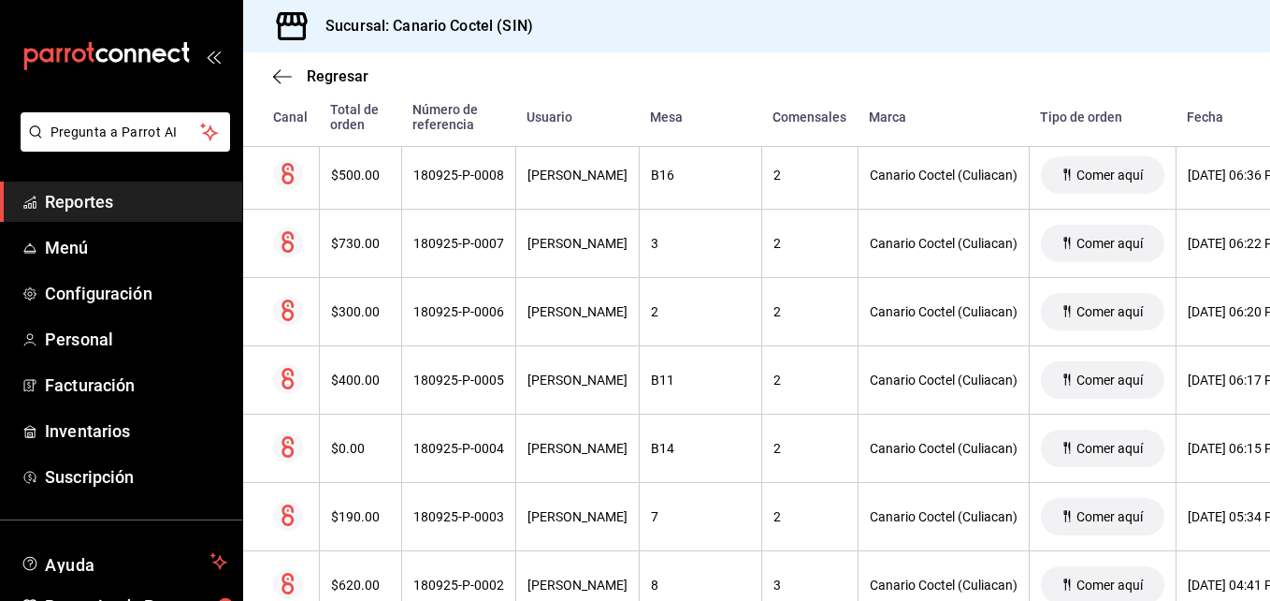
click at [468, 316] on div "180925-P-0006" at bounding box center [458, 311] width 91 height 15
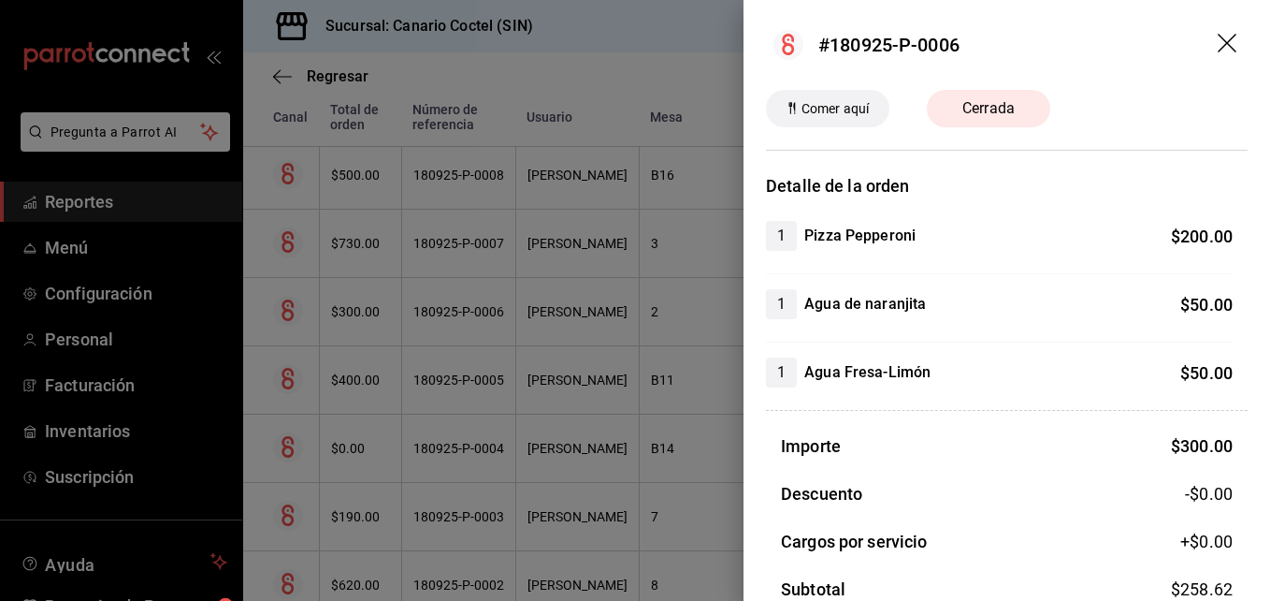
click at [442, 448] on div at bounding box center [635, 300] width 1270 height 601
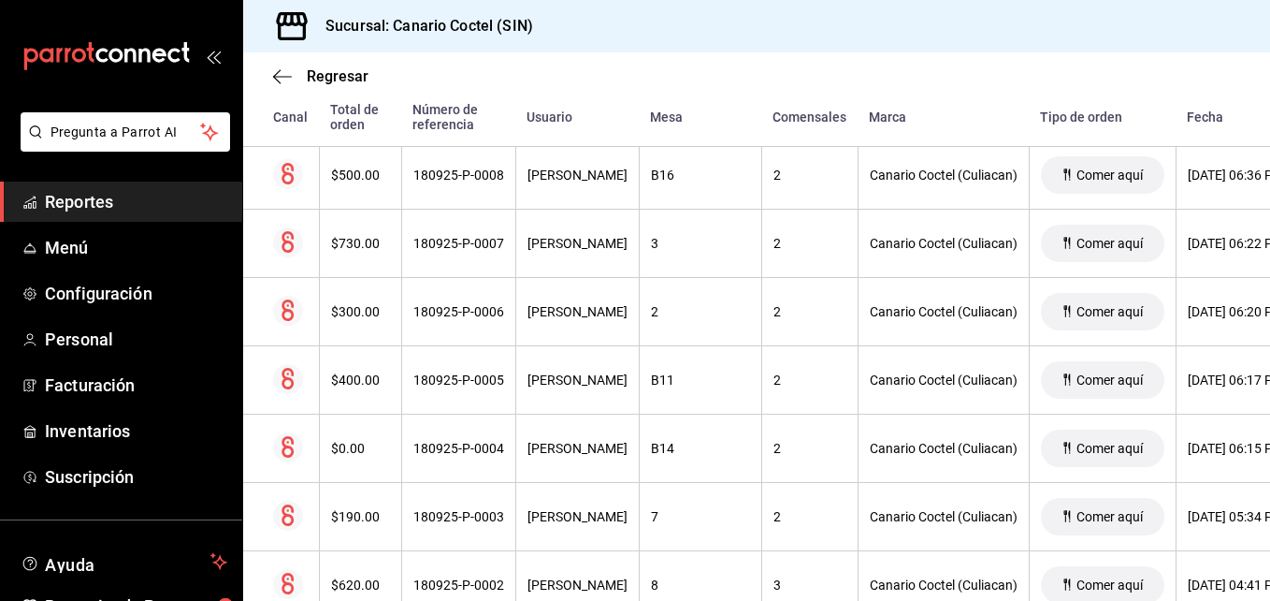
click at [442, 448] on div "180925-P-0004" at bounding box center [458, 448] width 91 height 15
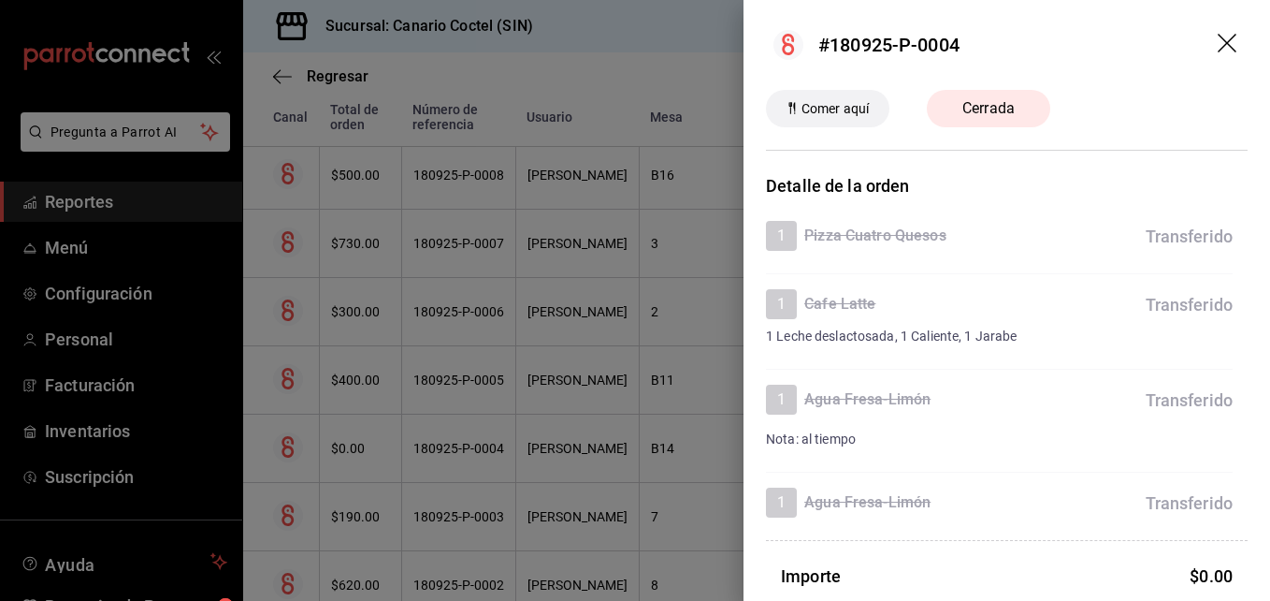
click at [456, 246] on div at bounding box center [635, 300] width 1270 height 601
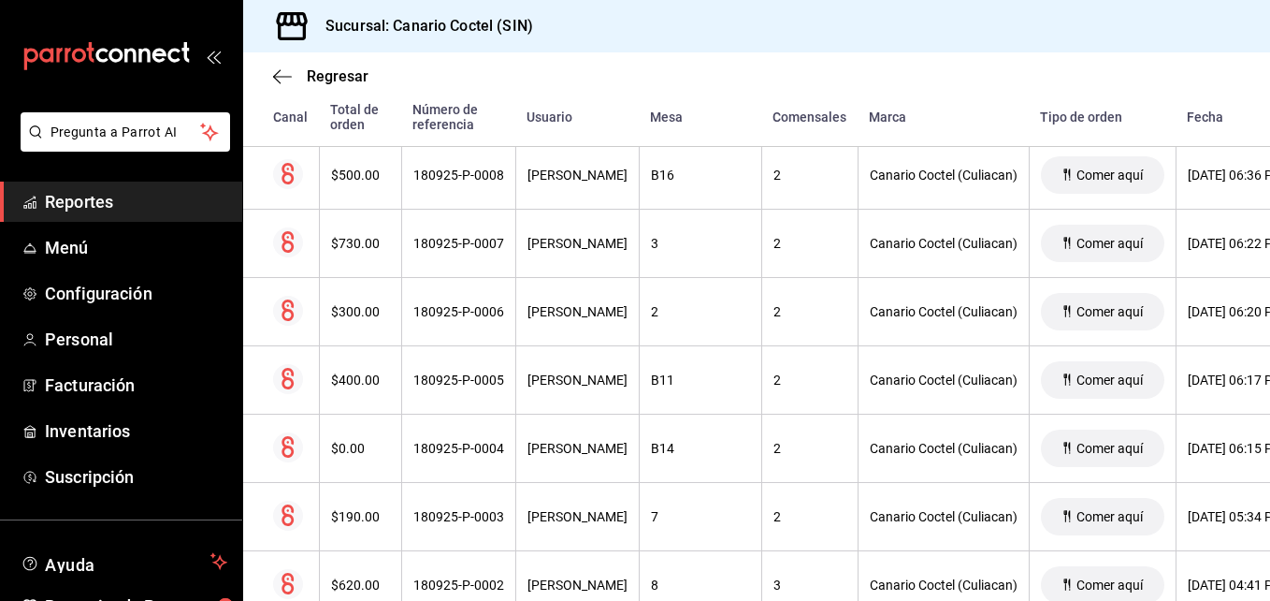
click at [456, 245] on div "180925-P-0007" at bounding box center [458, 243] width 91 height 15
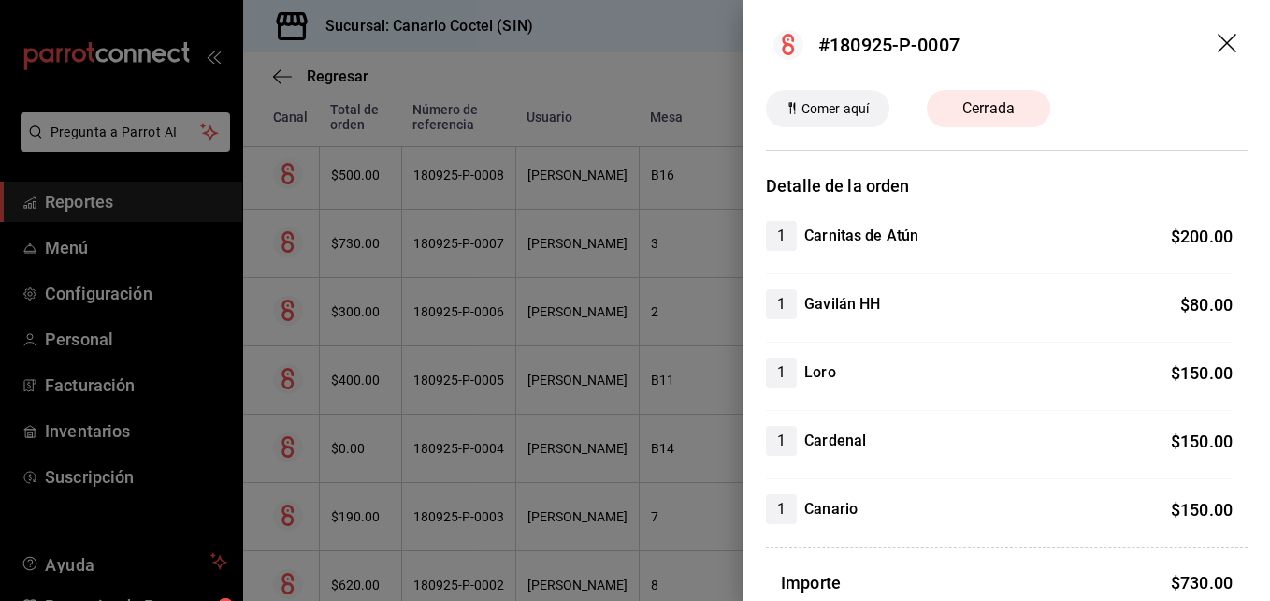
click at [469, 175] on div at bounding box center [635, 300] width 1270 height 601
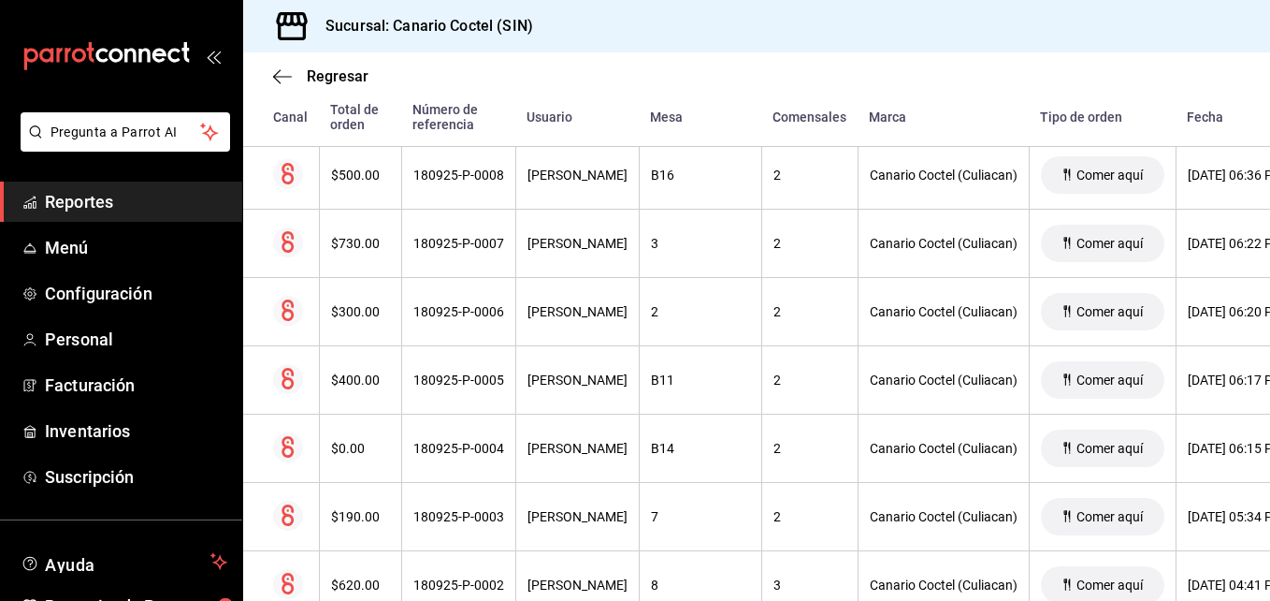
click at [469, 175] on div "180925-P-0008" at bounding box center [458, 174] width 91 height 15
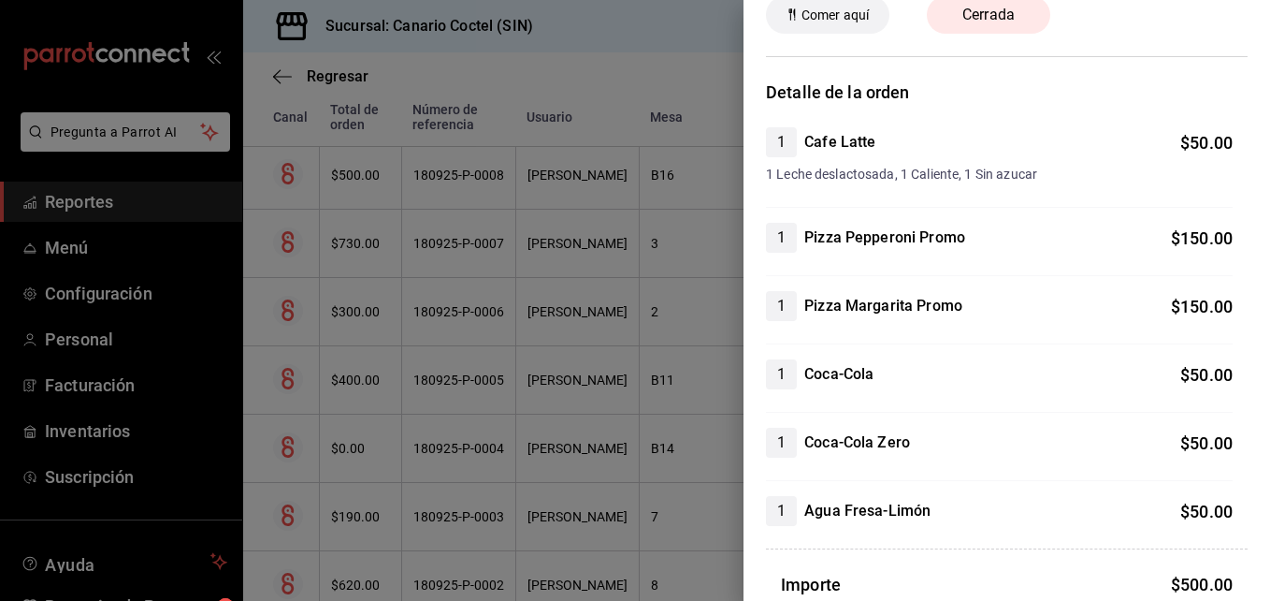
scroll to position [187, 0]
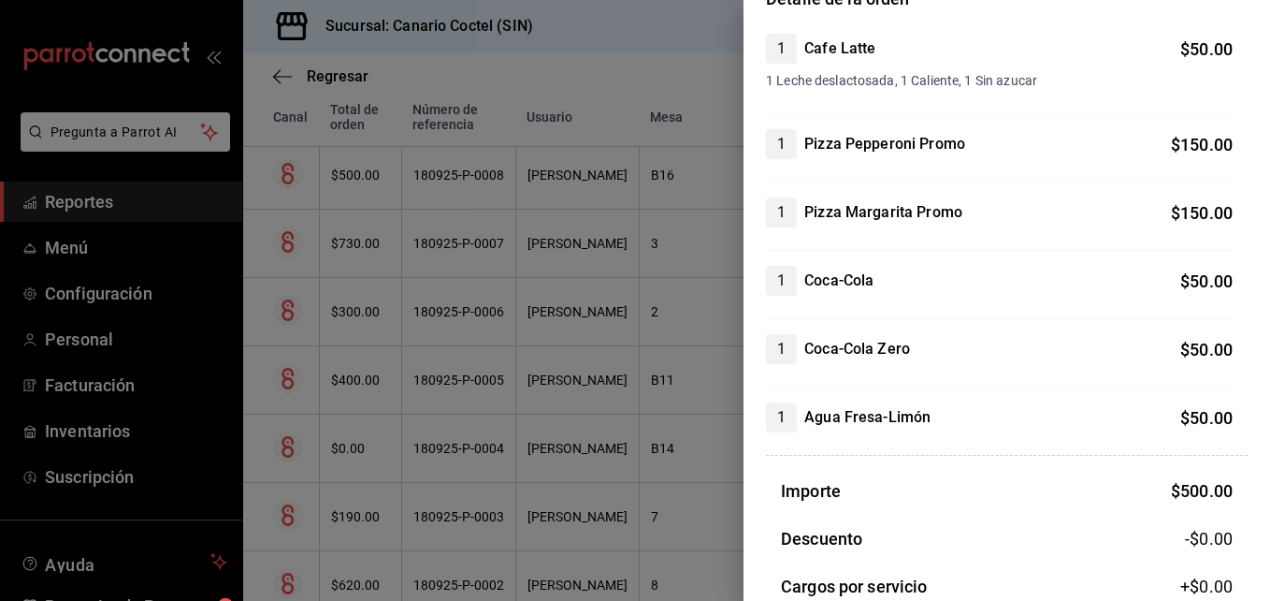
click at [470, 246] on div at bounding box center [635, 300] width 1270 height 601
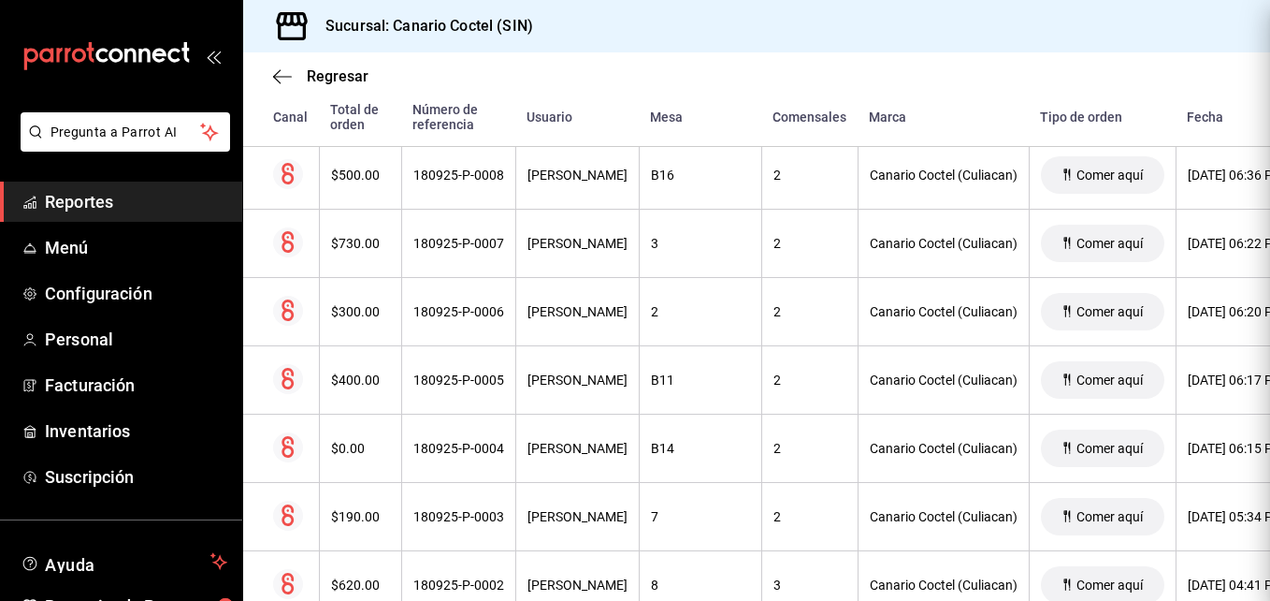
scroll to position [0, 0]
click at [470, 246] on div "180925-P-0007" at bounding box center [458, 243] width 91 height 15
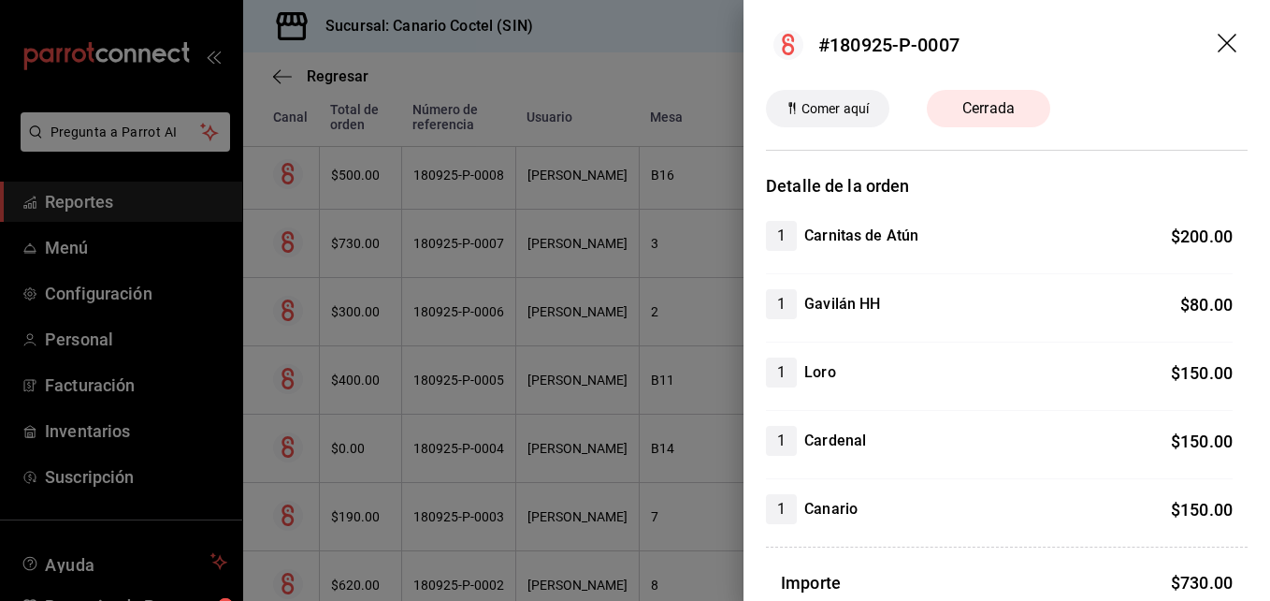
click at [466, 450] on div at bounding box center [635, 300] width 1270 height 601
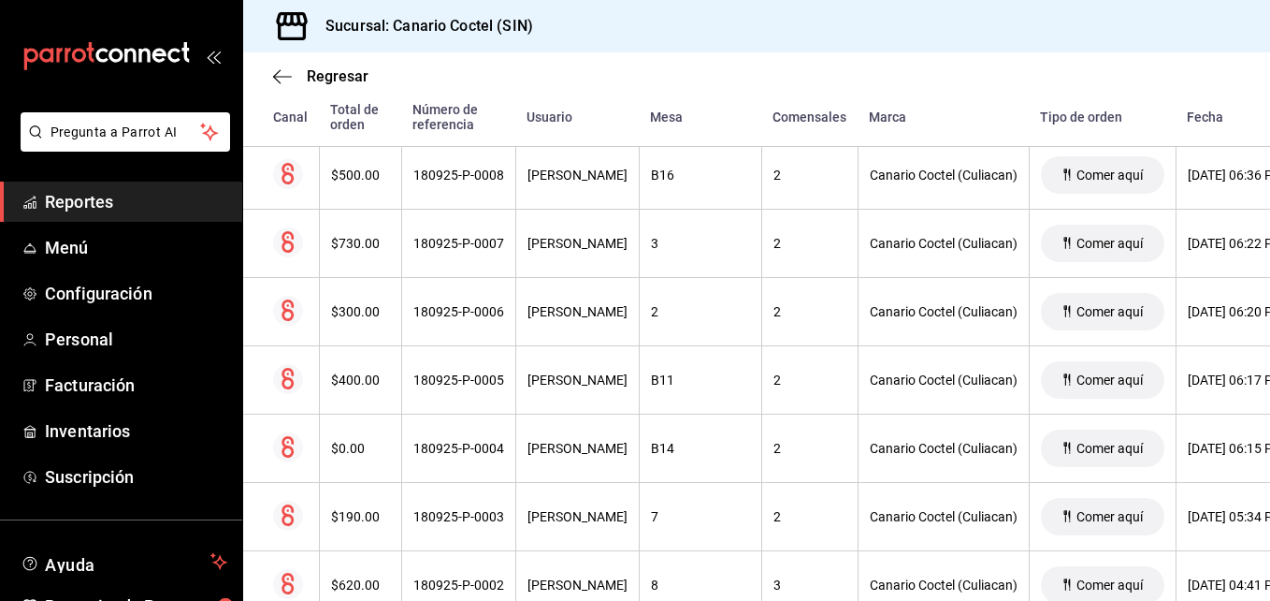
click at [466, 450] on div "180925-P-0004" at bounding box center [458, 448] width 91 height 15
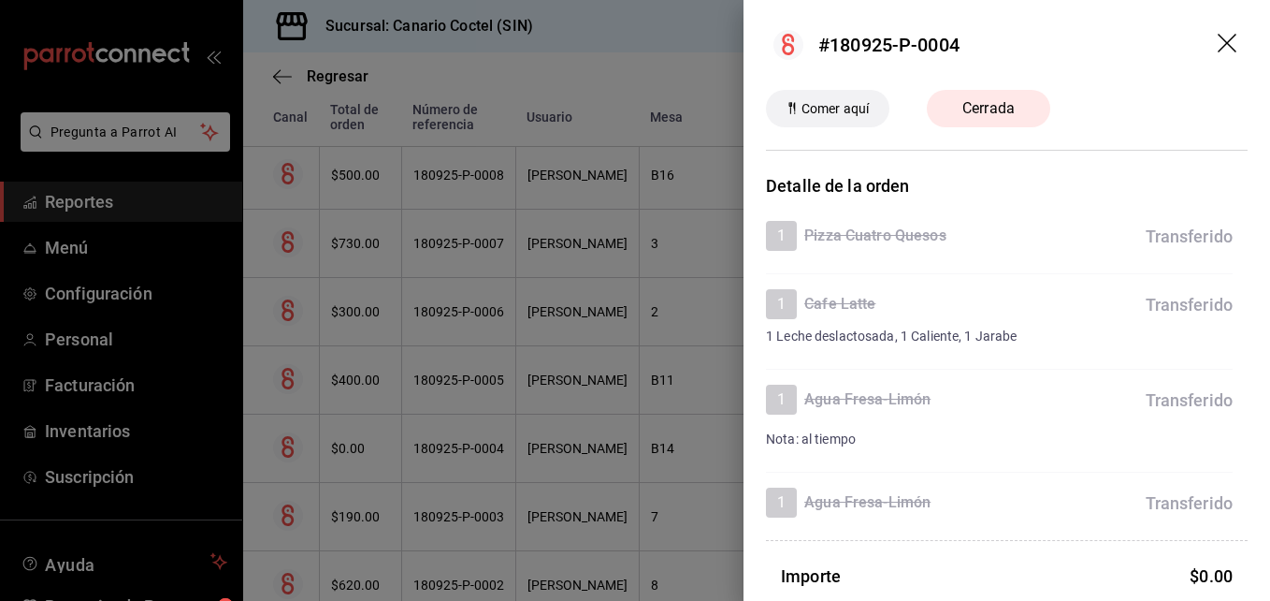
click at [473, 317] on div at bounding box center [635, 300] width 1270 height 601
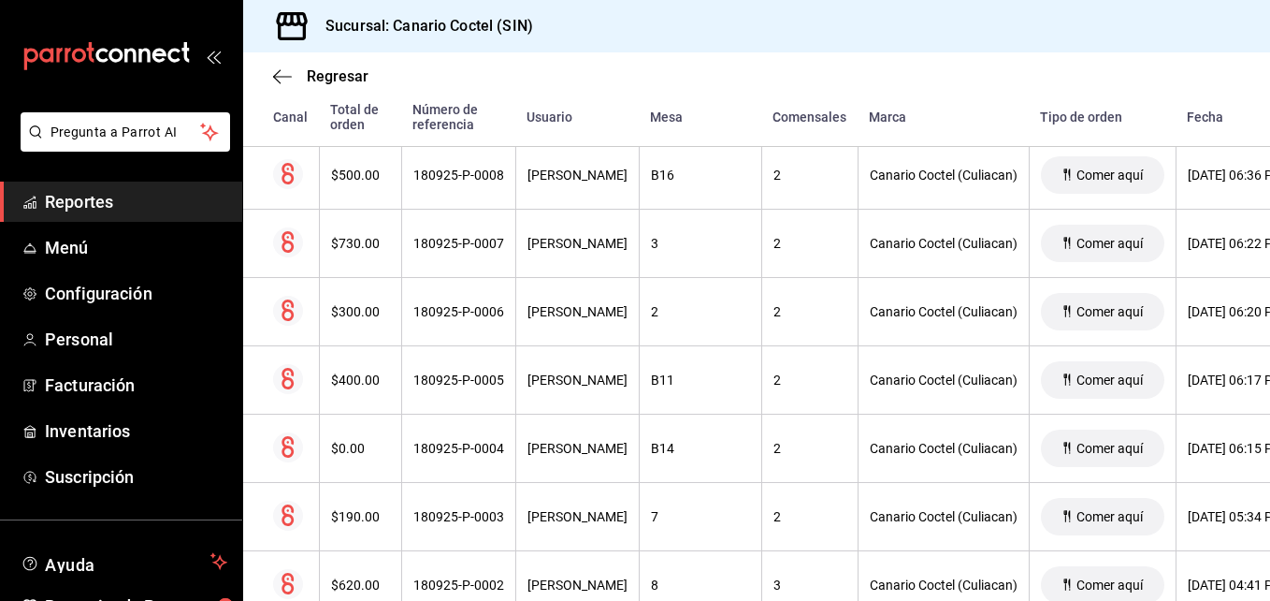
click at [473, 317] on div "180925-P-0006" at bounding box center [458, 311] width 91 height 15
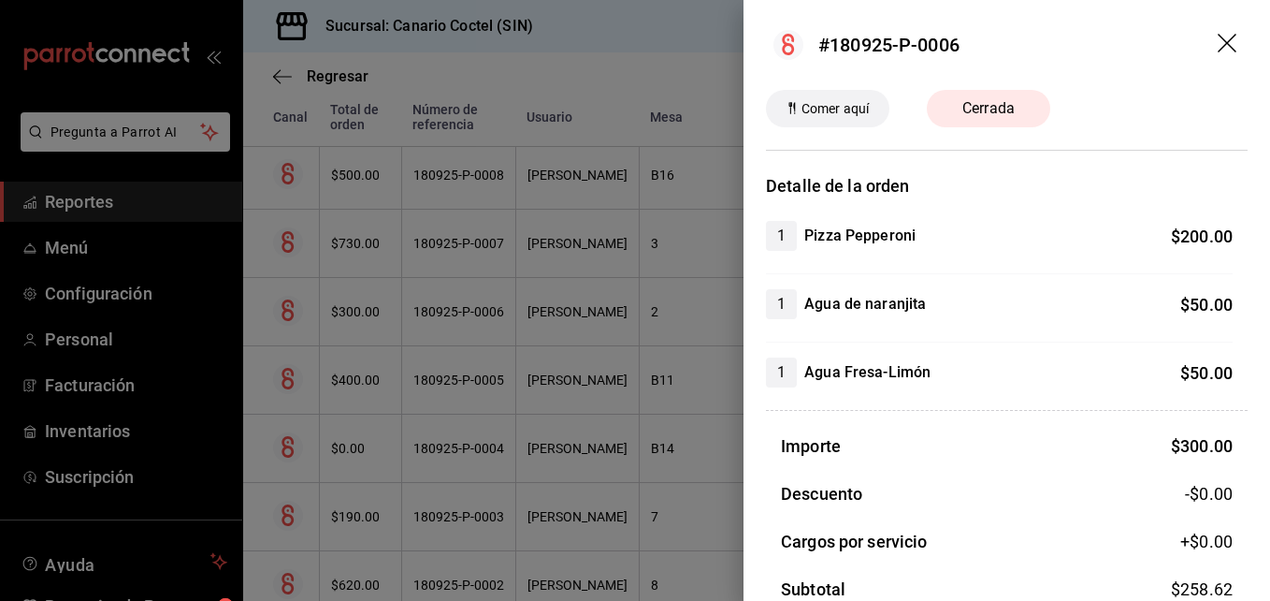
click at [464, 242] on div at bounding box center [635, 300] width 1270 height 601
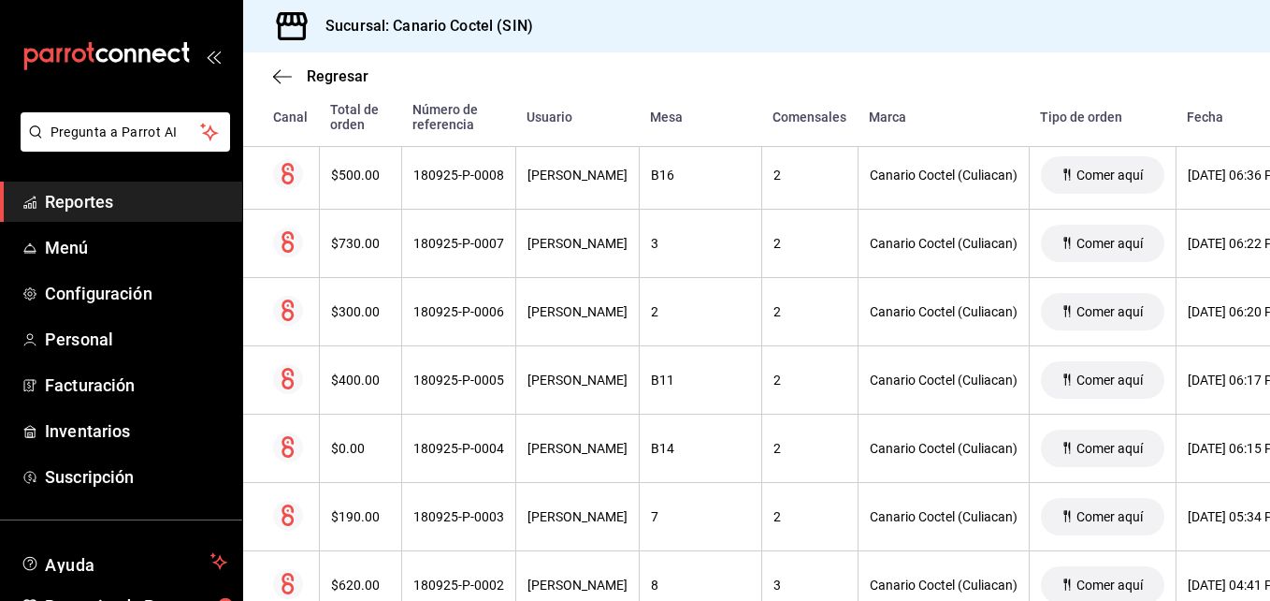
click at [464, 242] on div "180925-P-0007" at bounding box center [458, 243] width 91 height 15
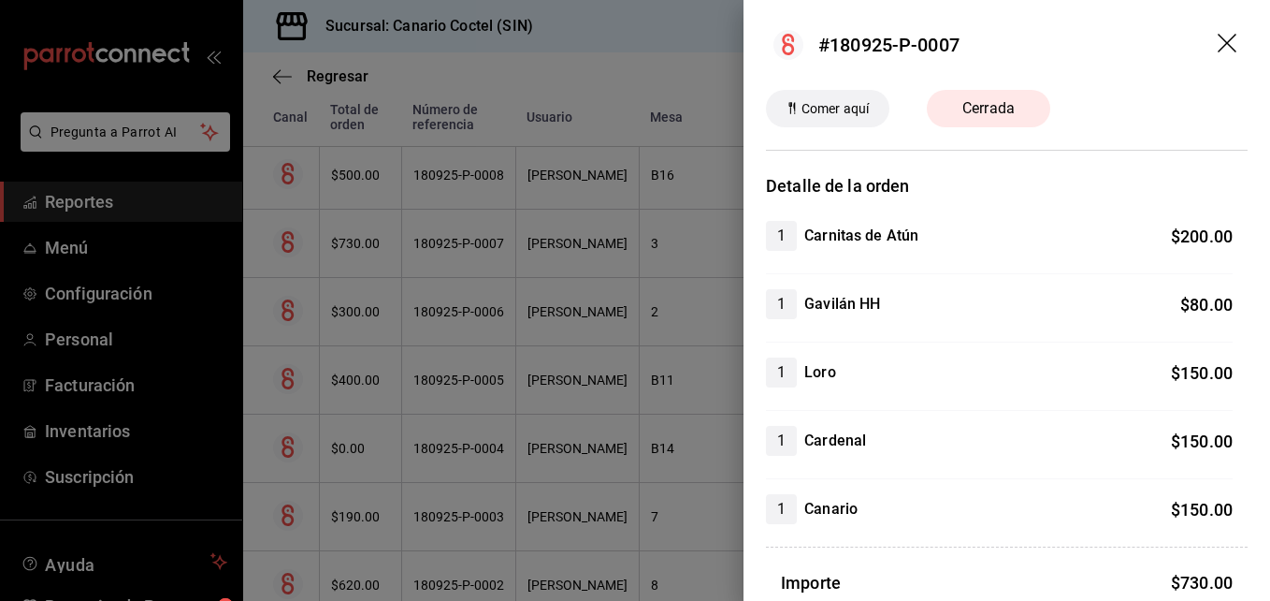
click at [472, 176] on div at bounding box center [635, 300] width 1270 height 601
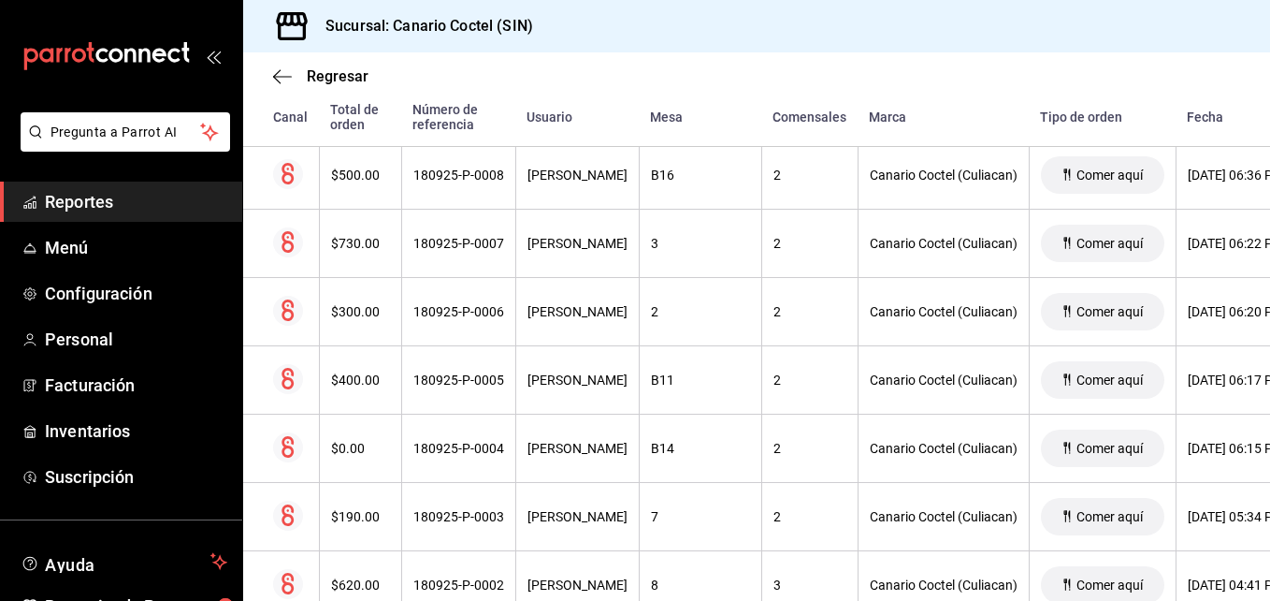
click at [472, 176] on div "180925-P-0008" at bounding box center [458, 174] width 91 height 15
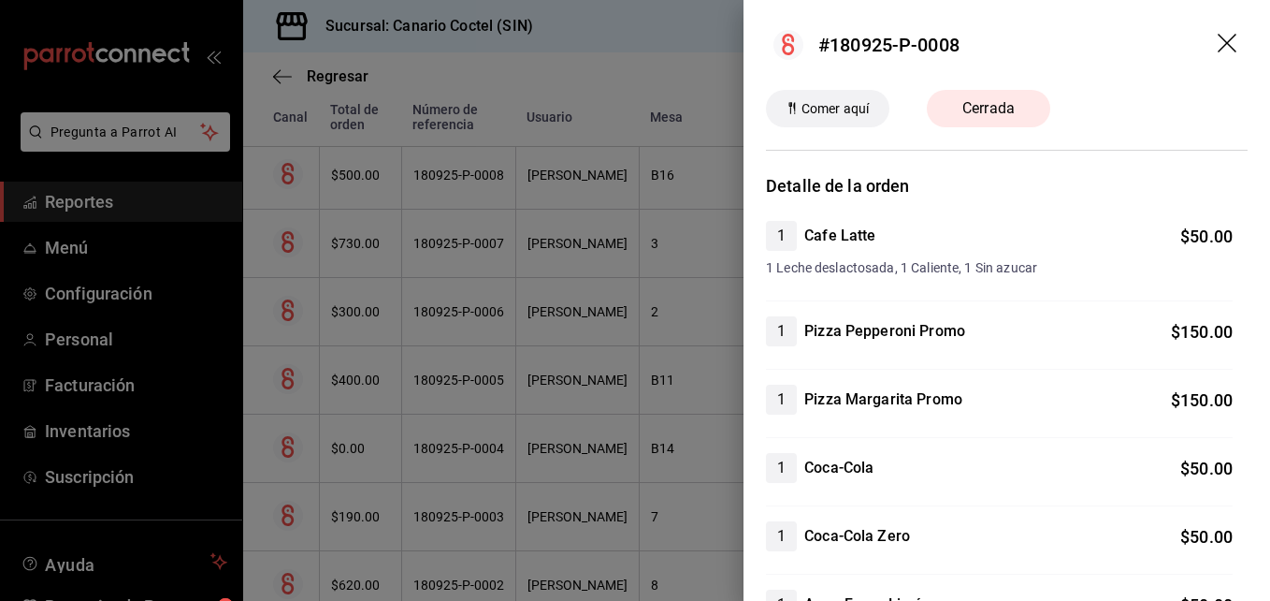
click at [472, 176] on div at bounding box center [635, 300] width 1270 height 601
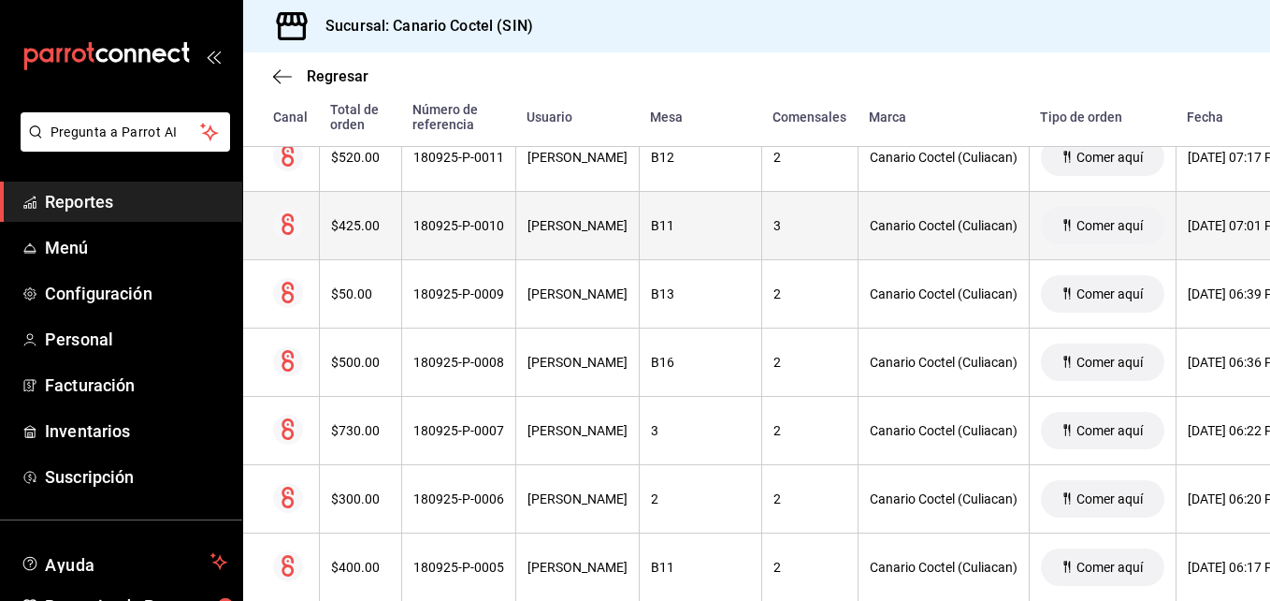
scroll to position [8266, 0]
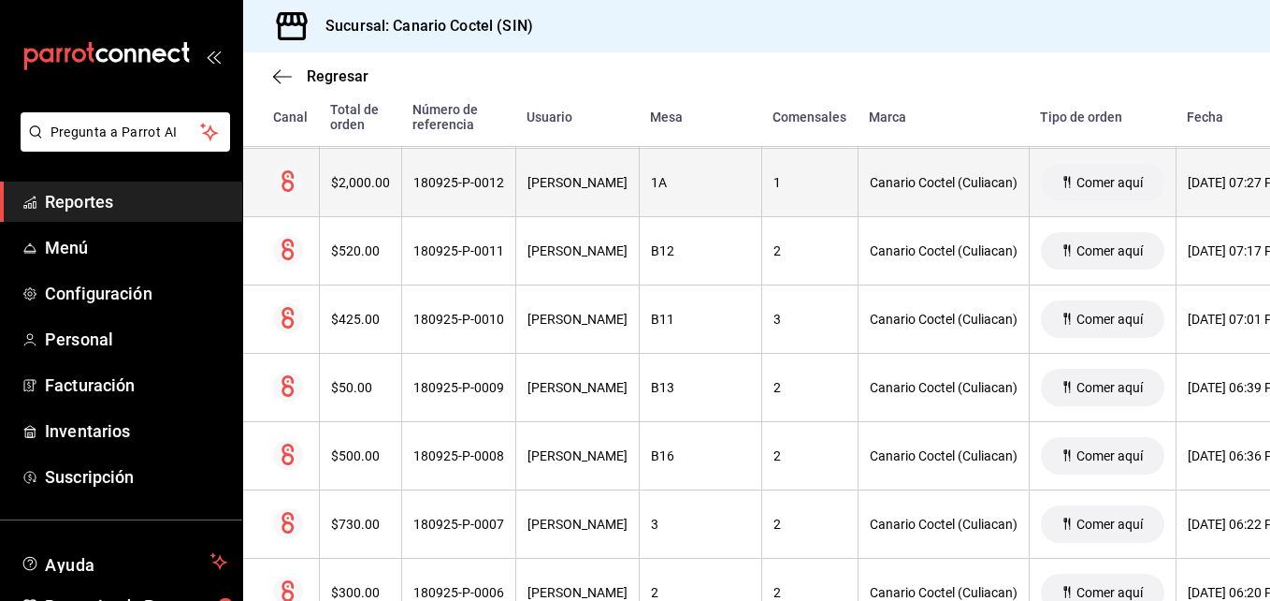
click at [456, 184] on div "180925-P-0012" at bounding box center [458, 182] width 91 height 15
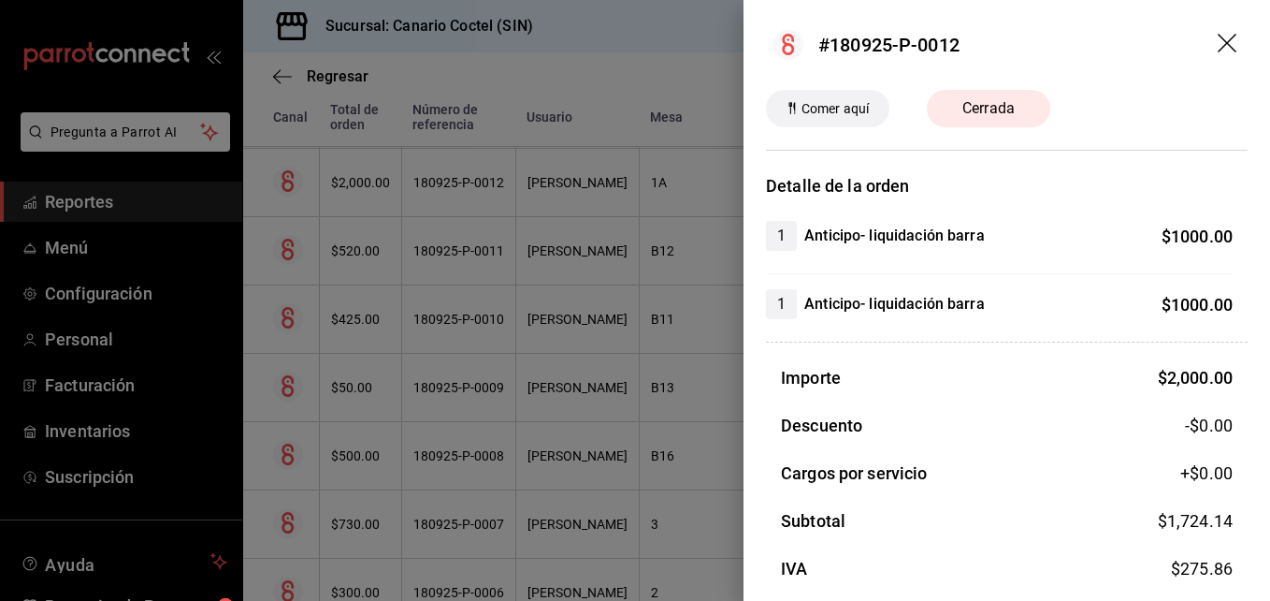
click at [456, 184] on div at bounding box center [635, 300] width 1270 height 601
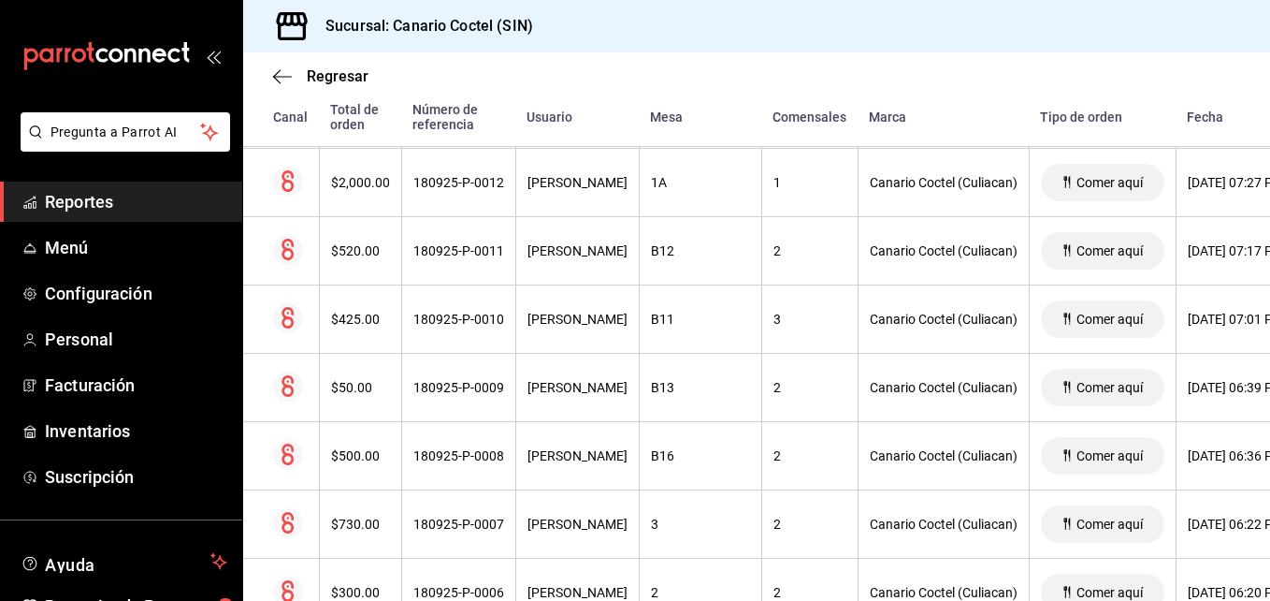
scroll to position [8173, 0]
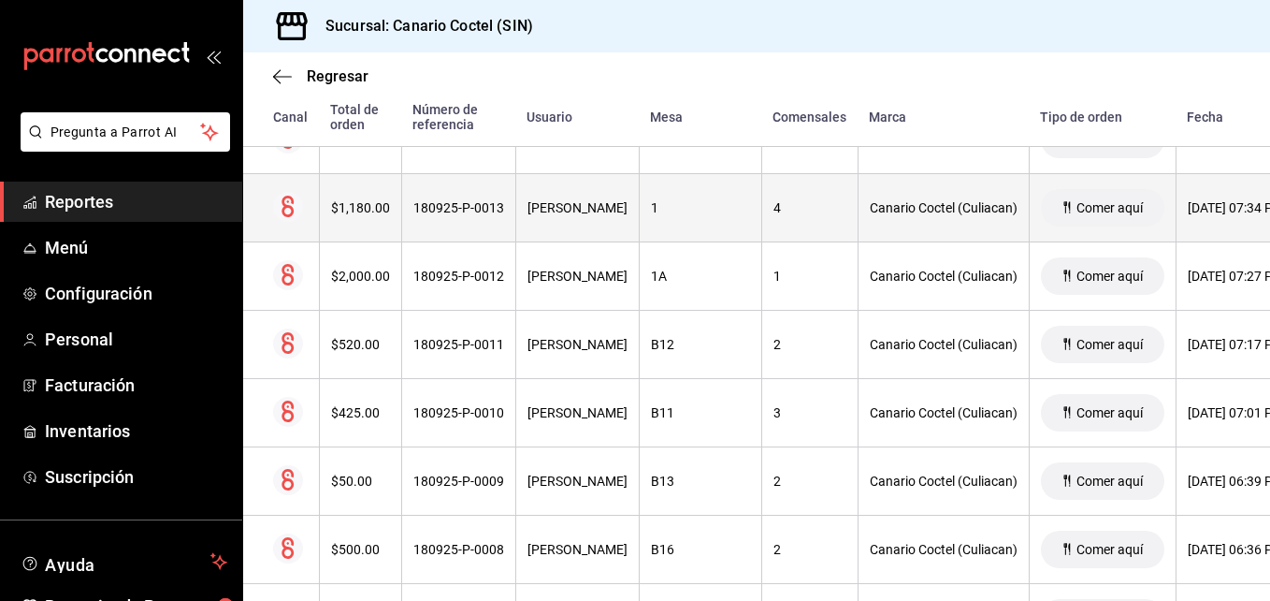
click at [457, 213] on div "180925-P-0013" at bounding box center [458, 207] width 91 height 15
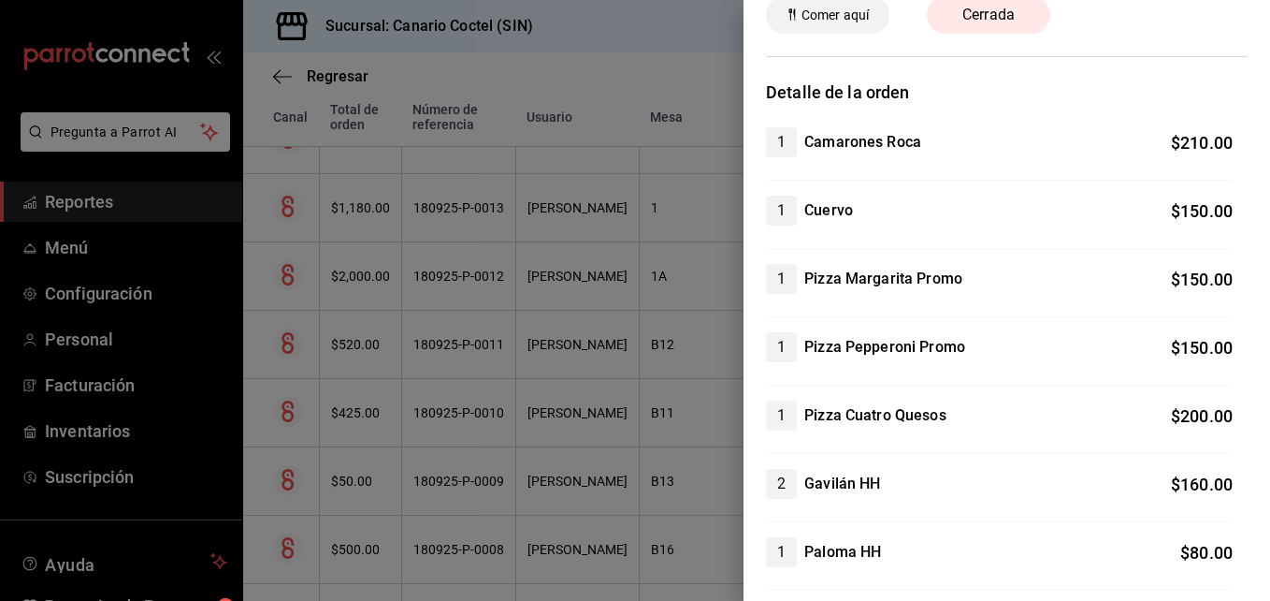
scroll to position [0, 0]
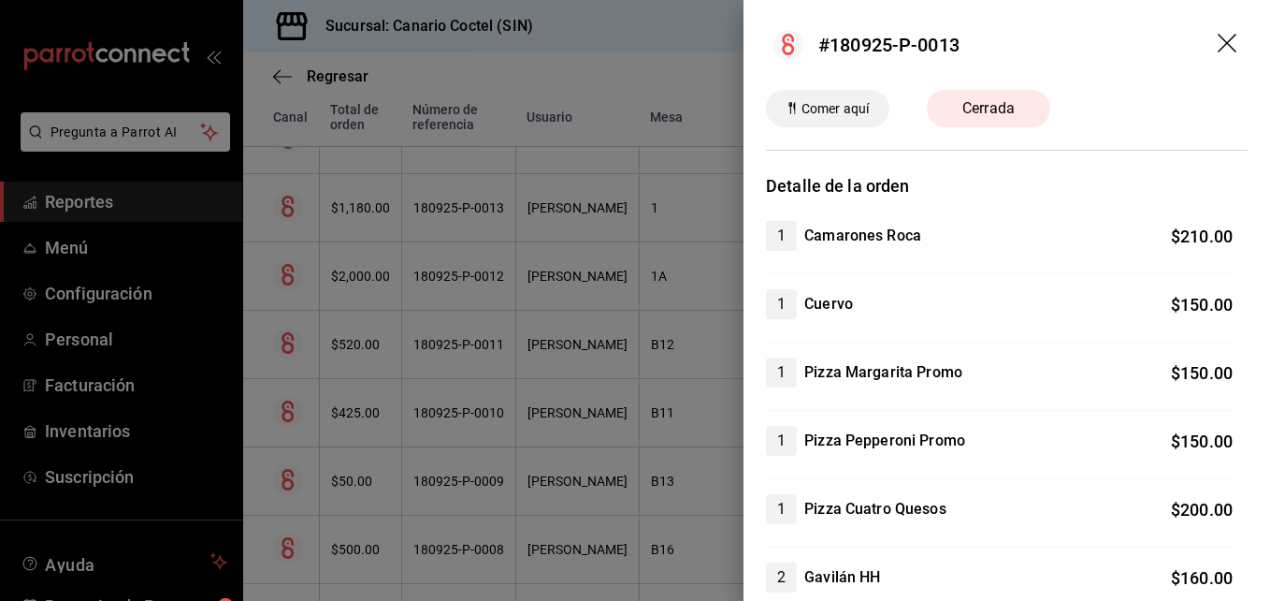
click at [471, 482] on div at bounding box center [635, 300] width 1270 height 601
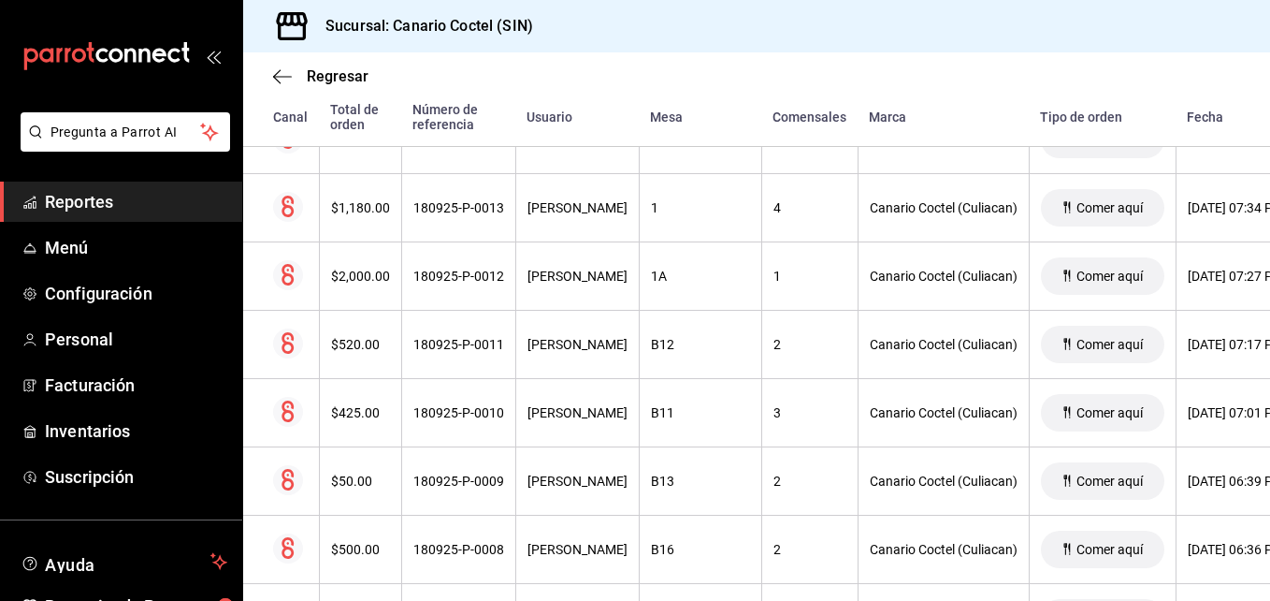
click at [471, 482] on div "180925-P-0009" at bounding box center [458, 480] width 91 height 15
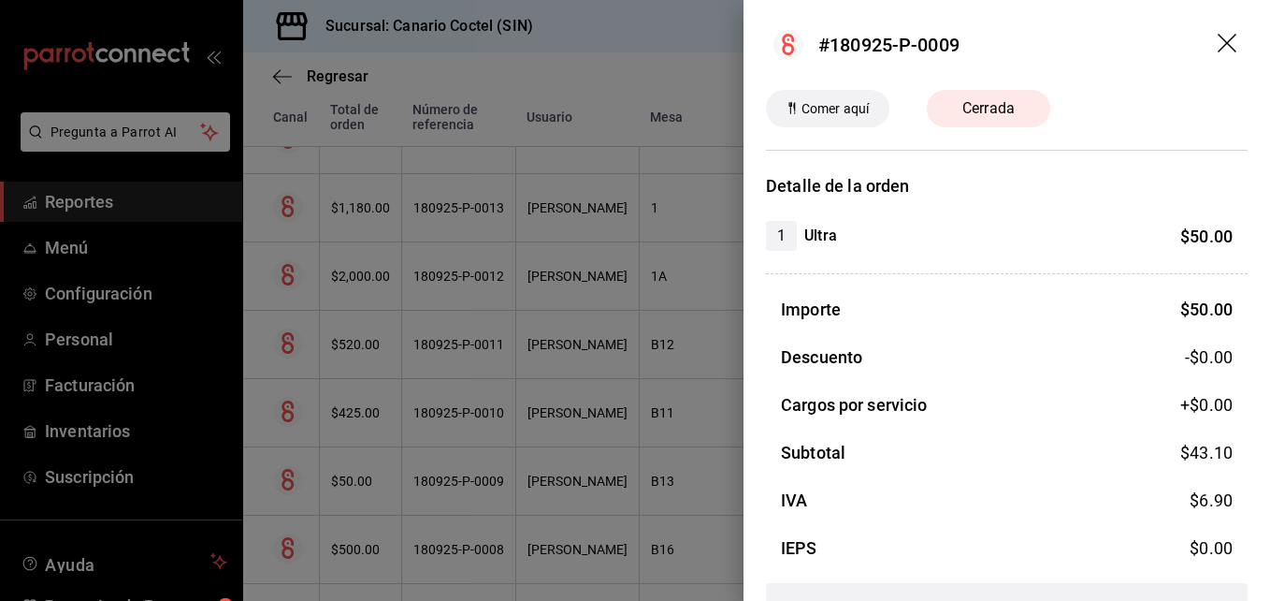
click at [471, 482] on div at bounding box center [635, 300] width 1270 height 601
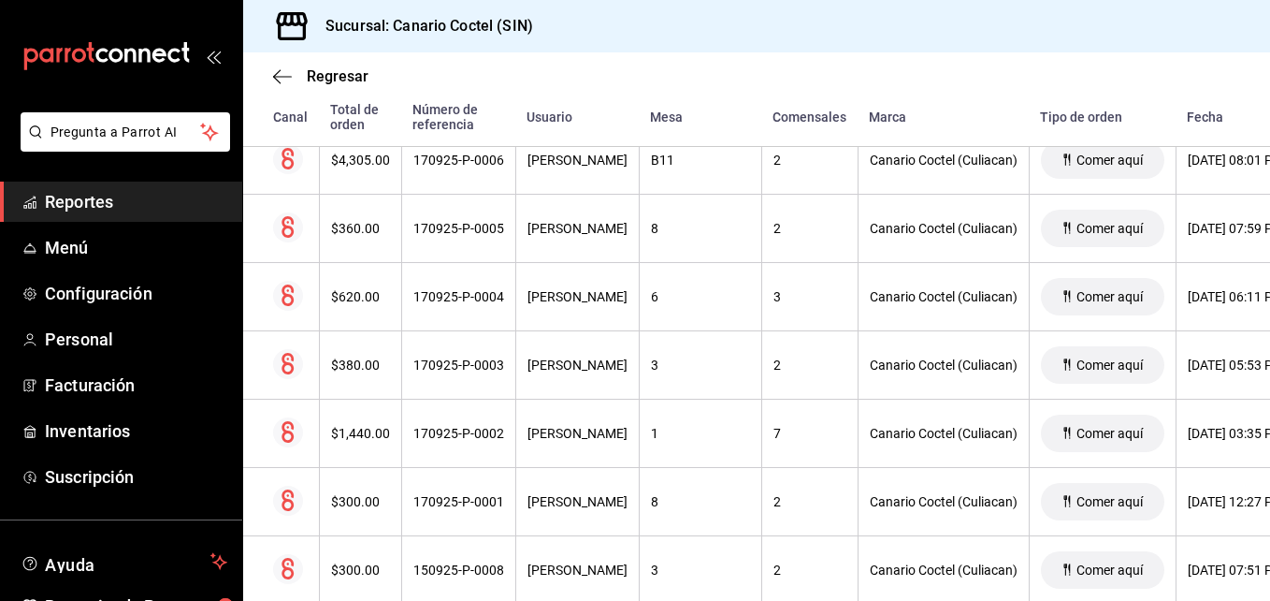
scroll to position [9576, 0]
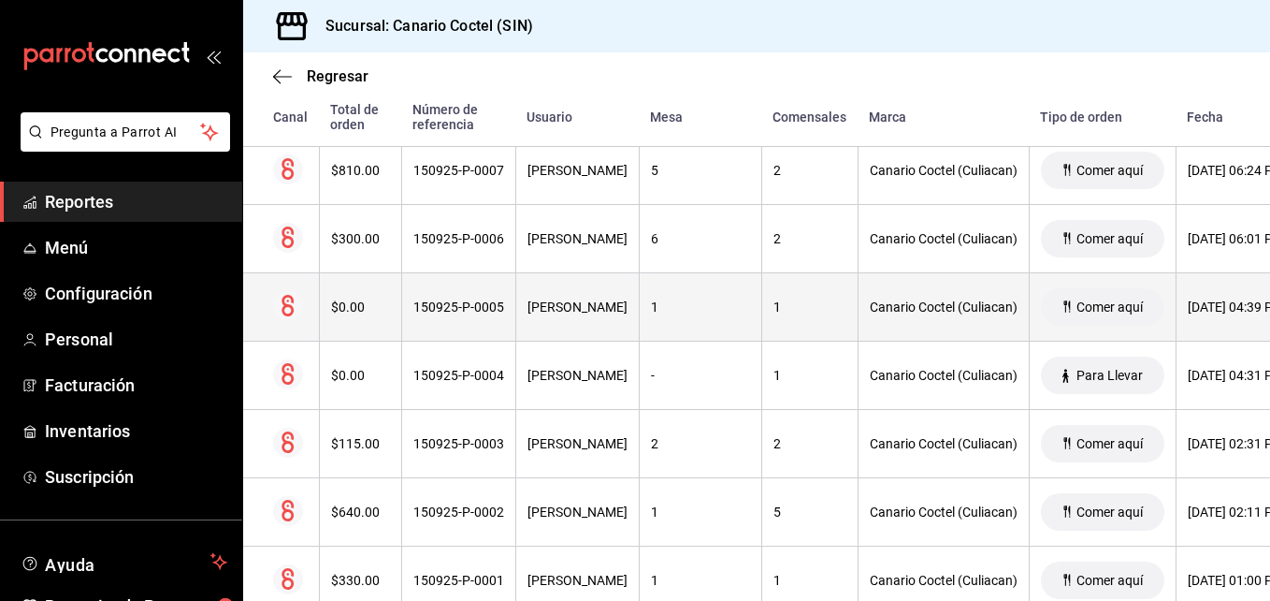
click at [479, 311] on div "150925-P-0005" at bounding box center [458, 306] width 91 height 15
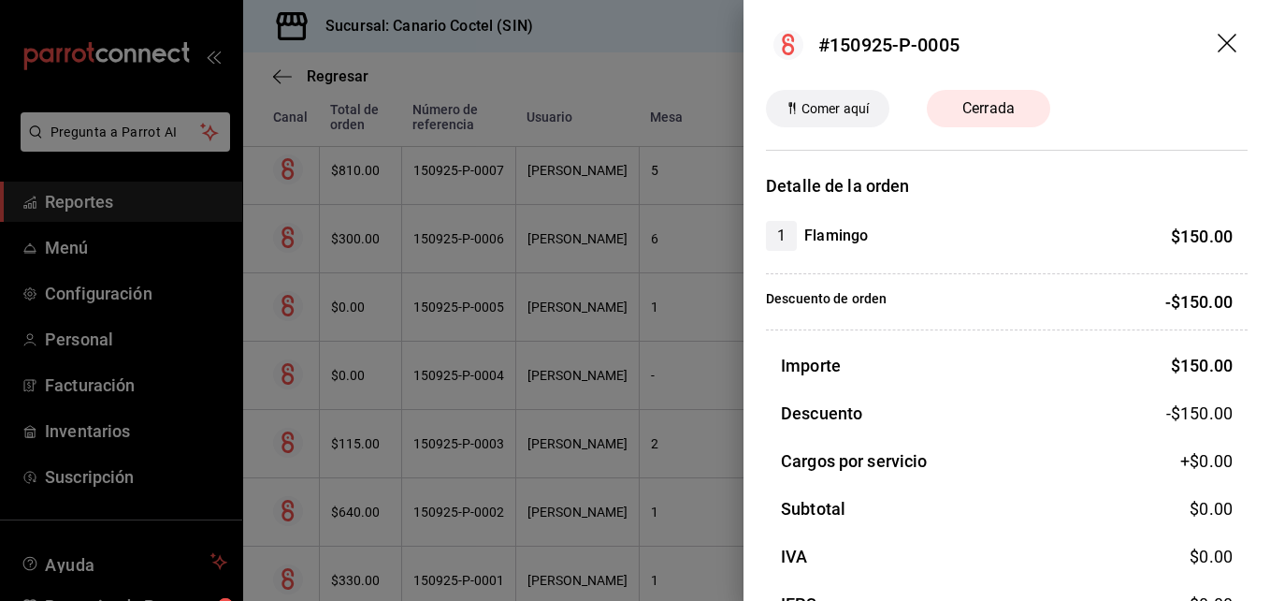
click at [579, 427] on div at bounding box center [635, 300] width 1270 height 601
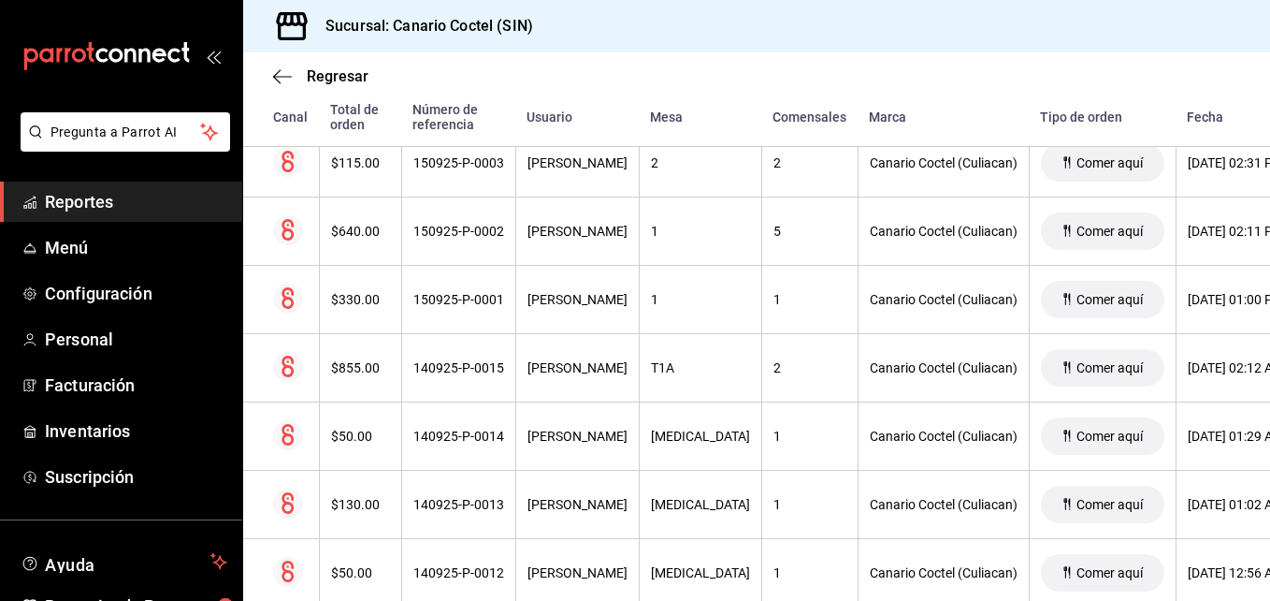
scroll to position [9950, 0]
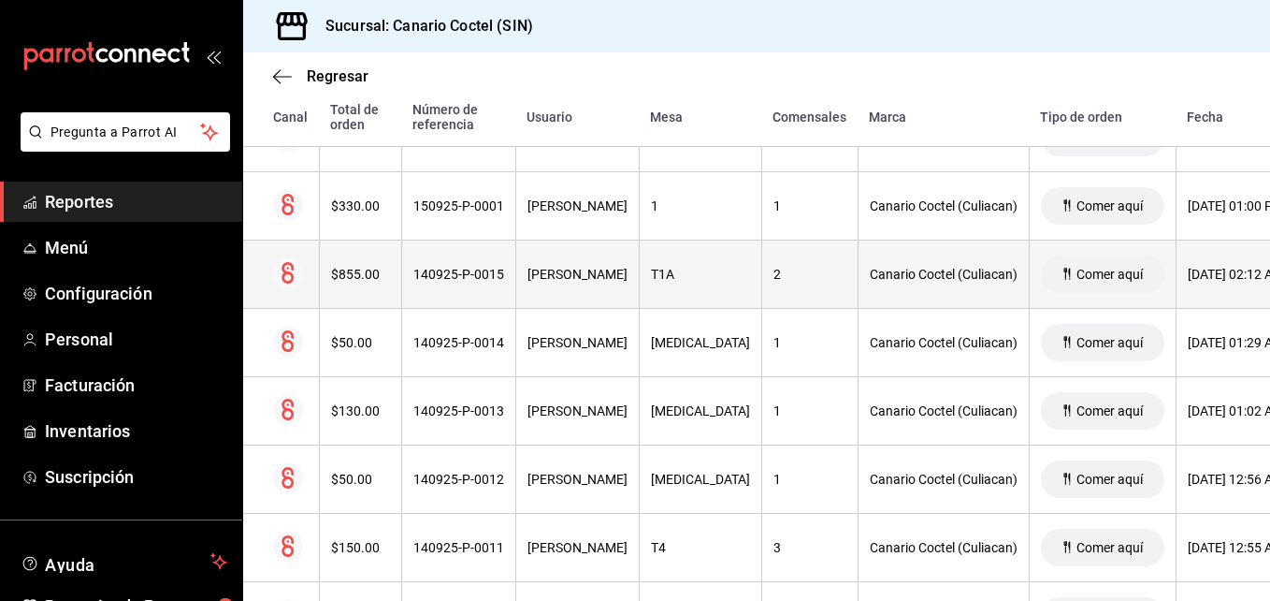
click at [498, 282] on div "140925-P-0015" at bounding box center [458, 274] width 91 height 15
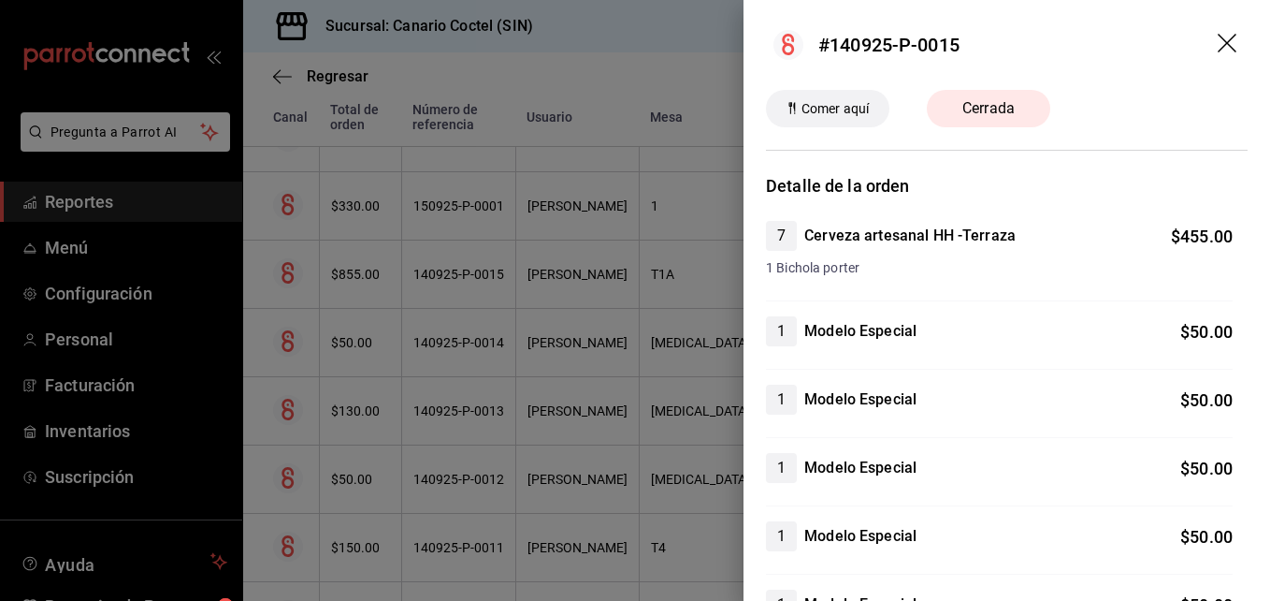
click at [528, 440] on div at bounding box center [635, 300] width 1270 height 601
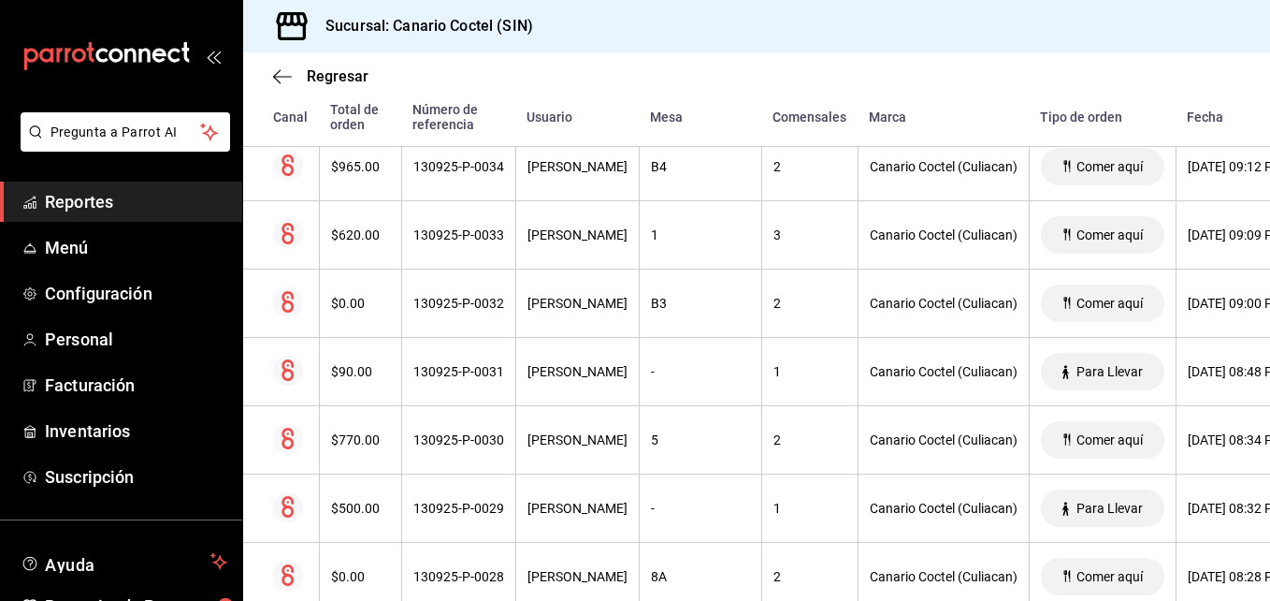
scroll to position [13411, 0]
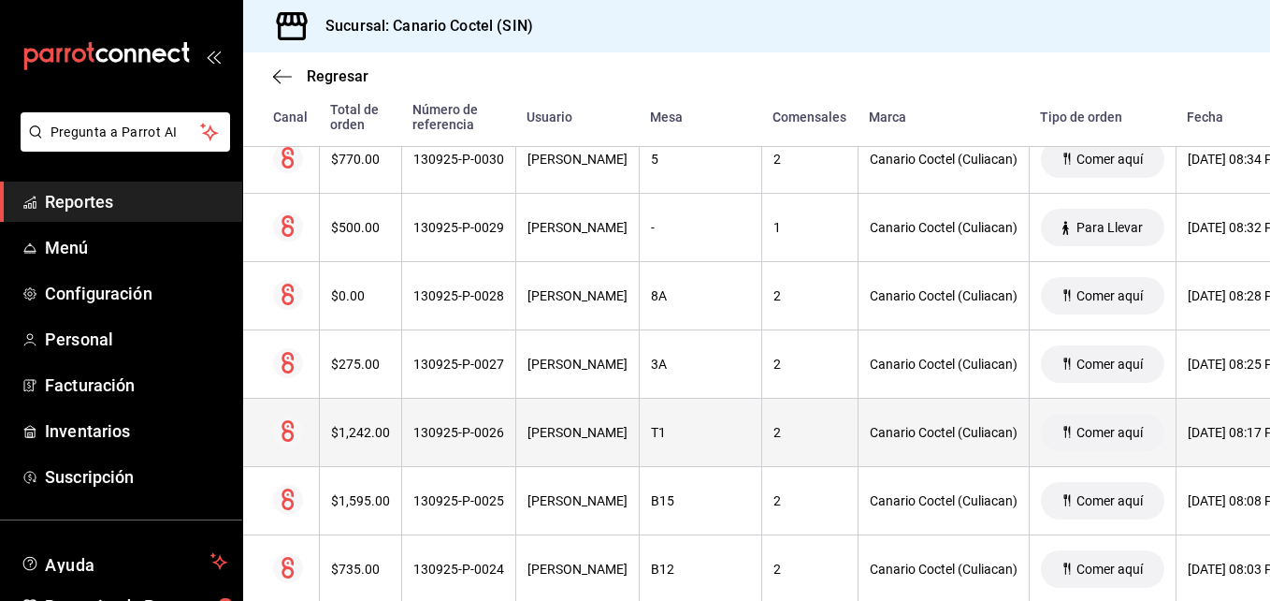
click at [464, 436] on div "130925-P-0026" at bounding box center [458, 432] width 91 height 15
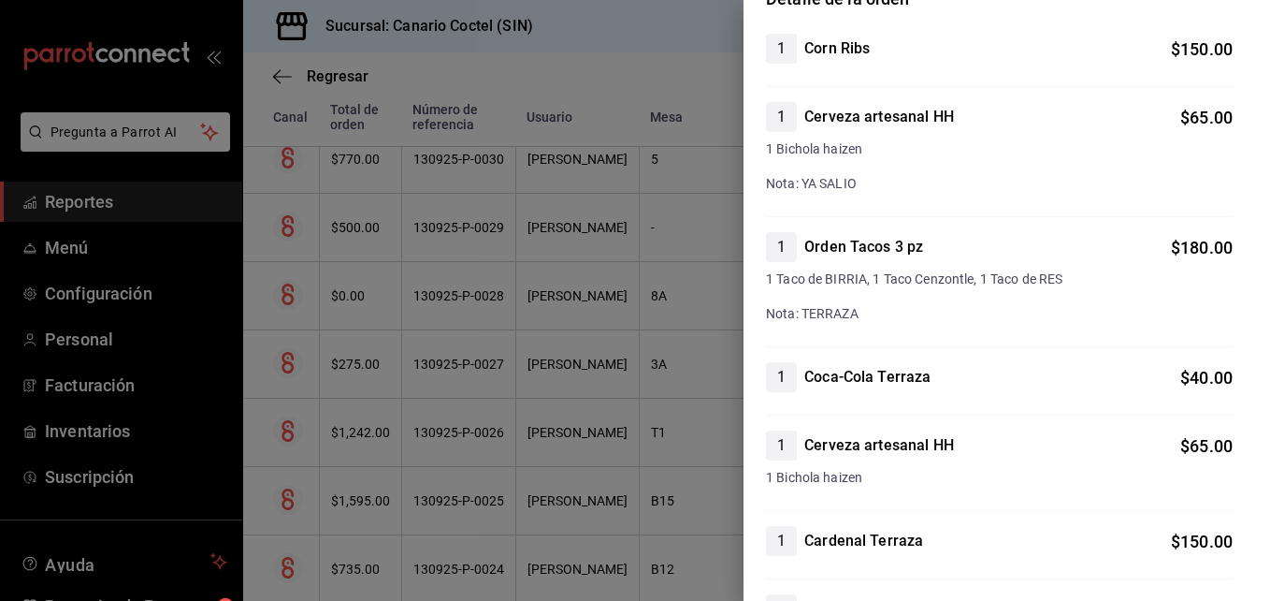
scroll to position [0, 0]
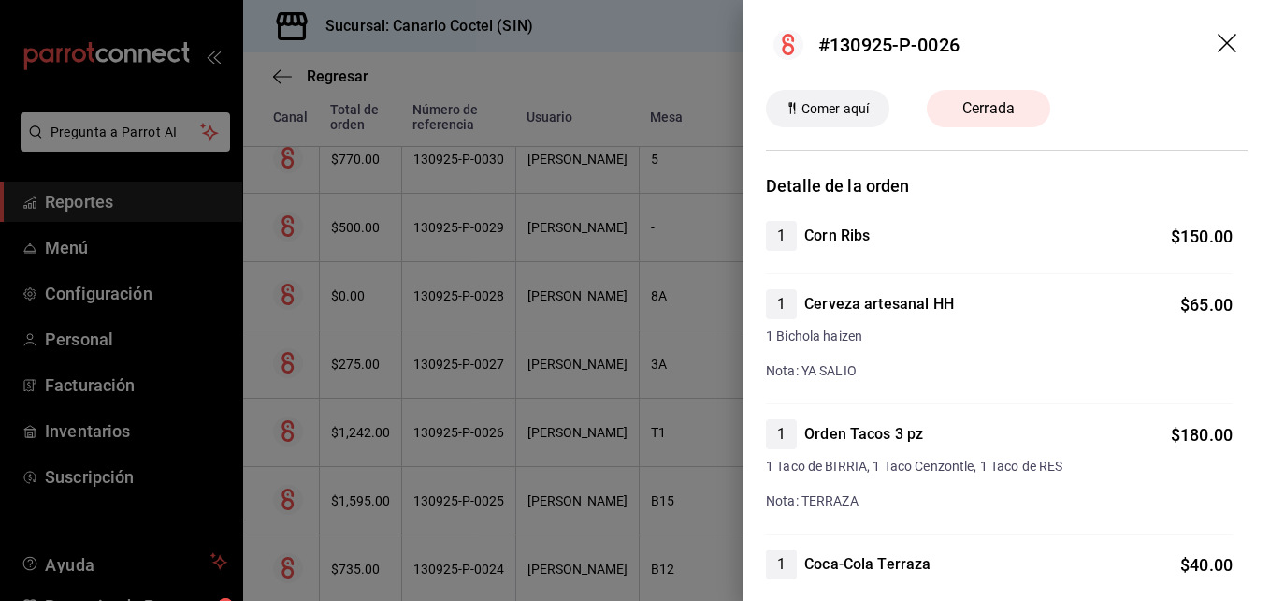
click at [559, 430] on div at bounding box center [635, 300] width 1270 height 601
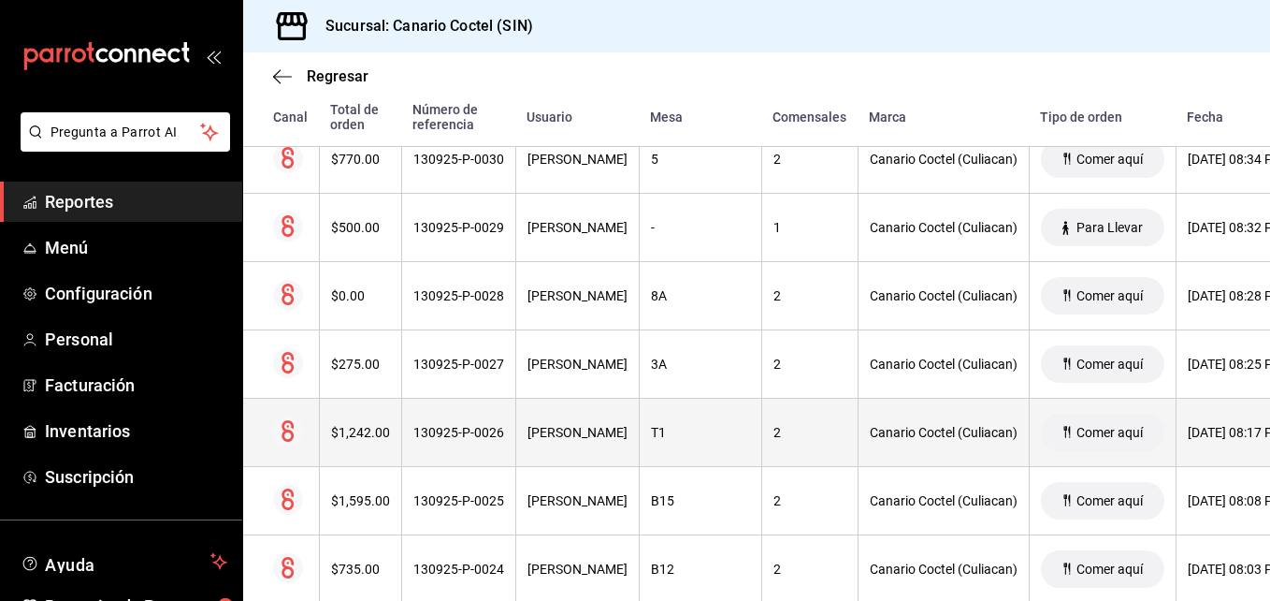
click at [543, 432] on div "Yael Sanchez" at bounding box center [578, 432] width 100 height 15
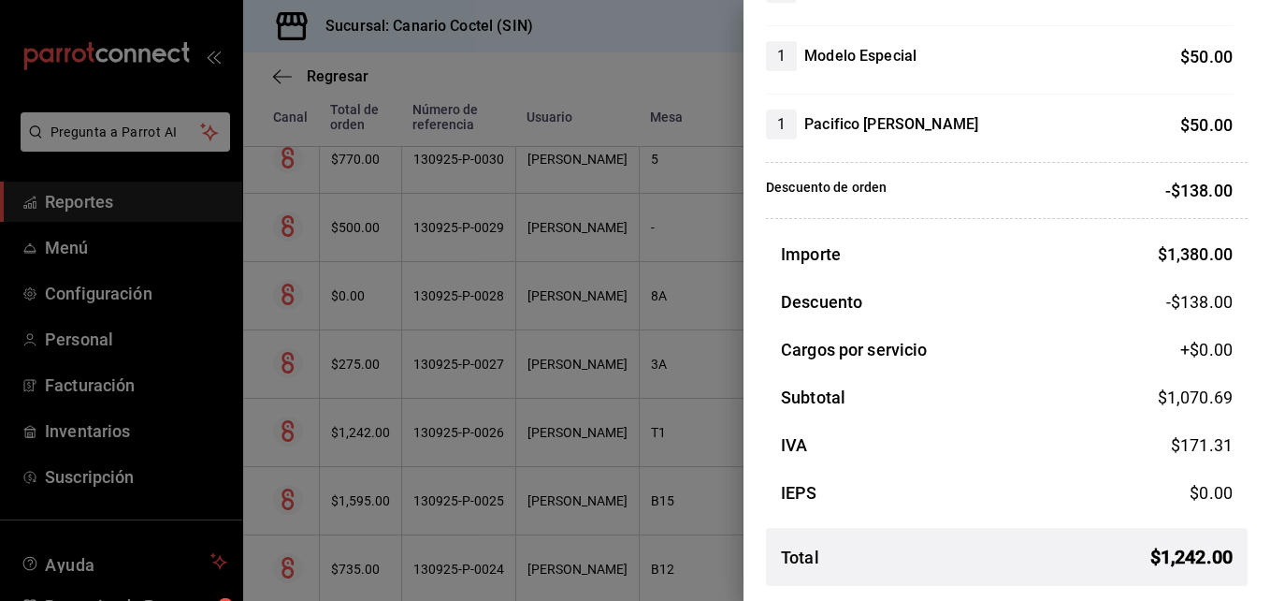
scroll to position [1058, 0]
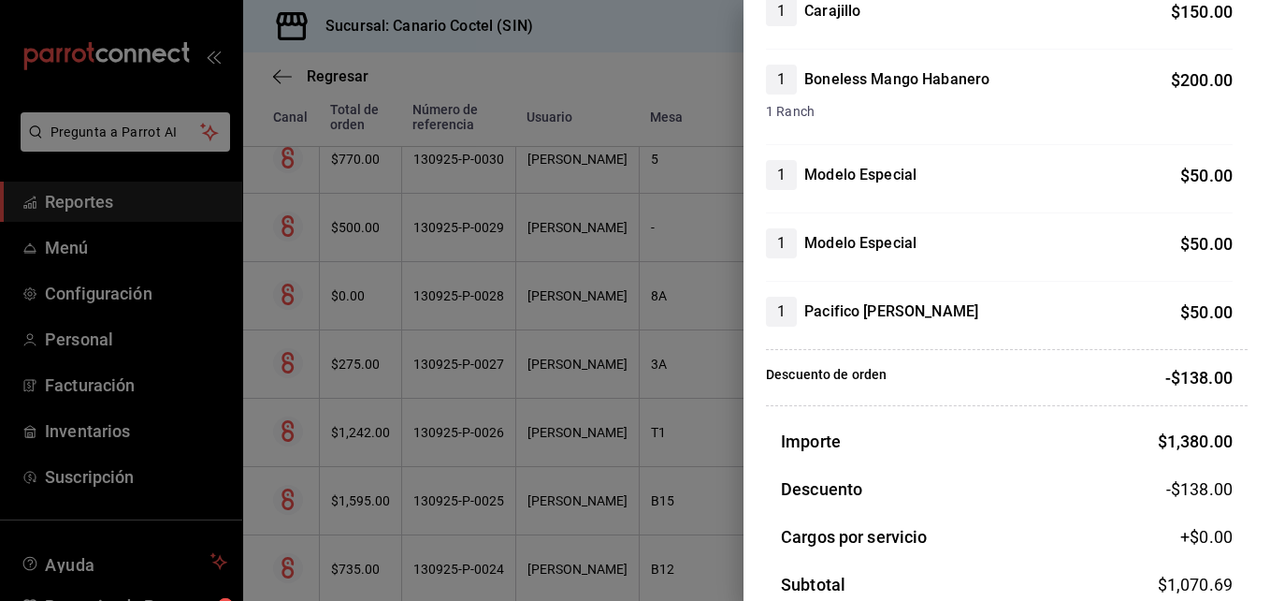
click at [438, 442] on div at bounding box center [635, 300] width 1270 height 601
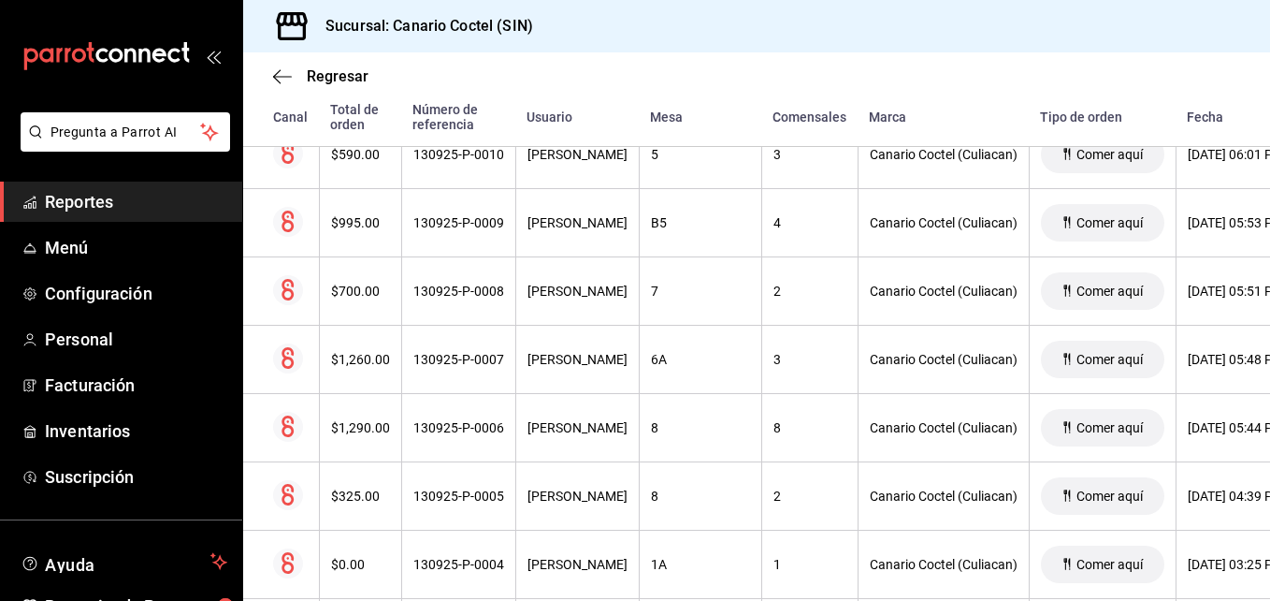
scroll to position [14875, 0]
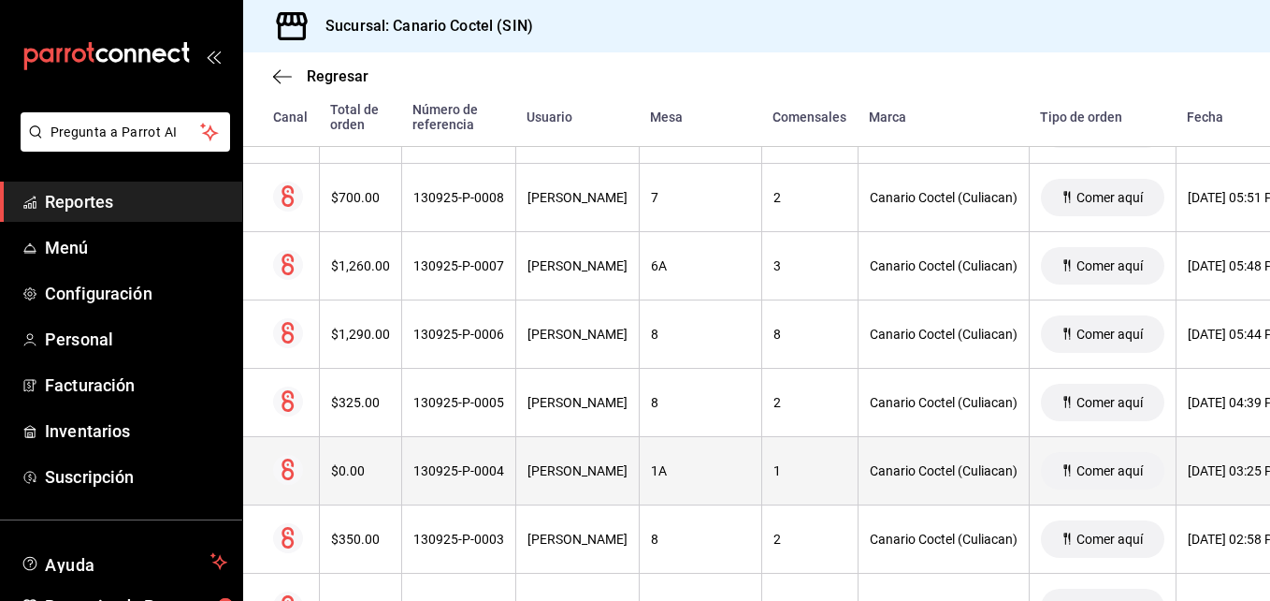
click at [460, 469] on div "130925-P-0004" at bounding box center [458, 470] width 91 height 15
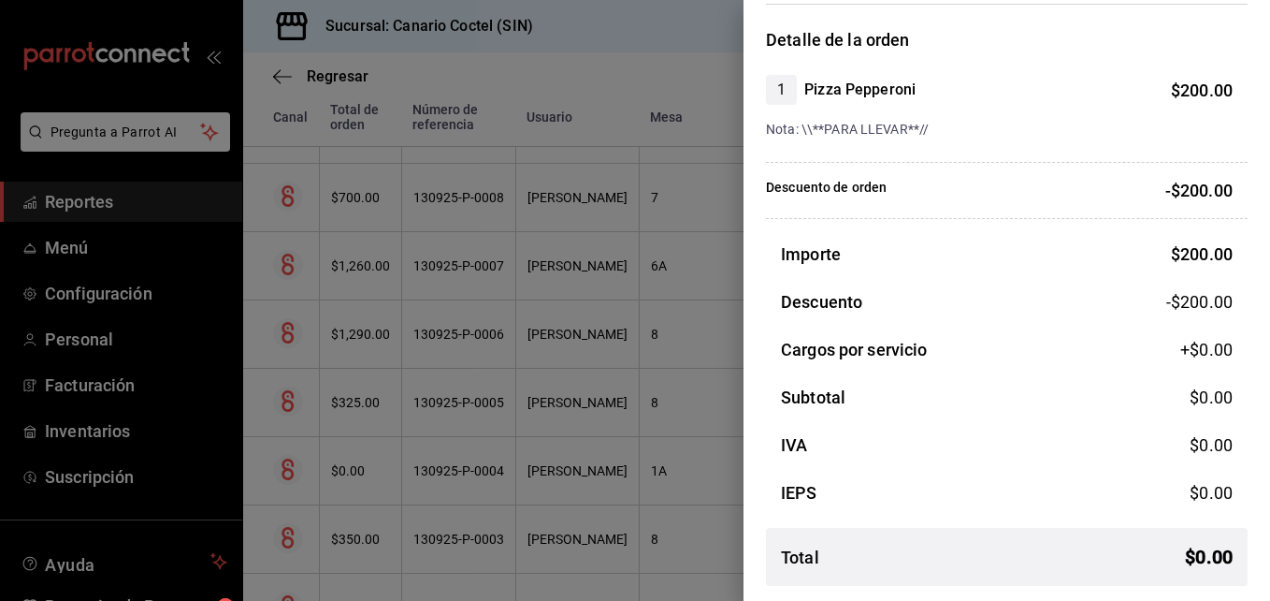
scroll to position [0, 0]
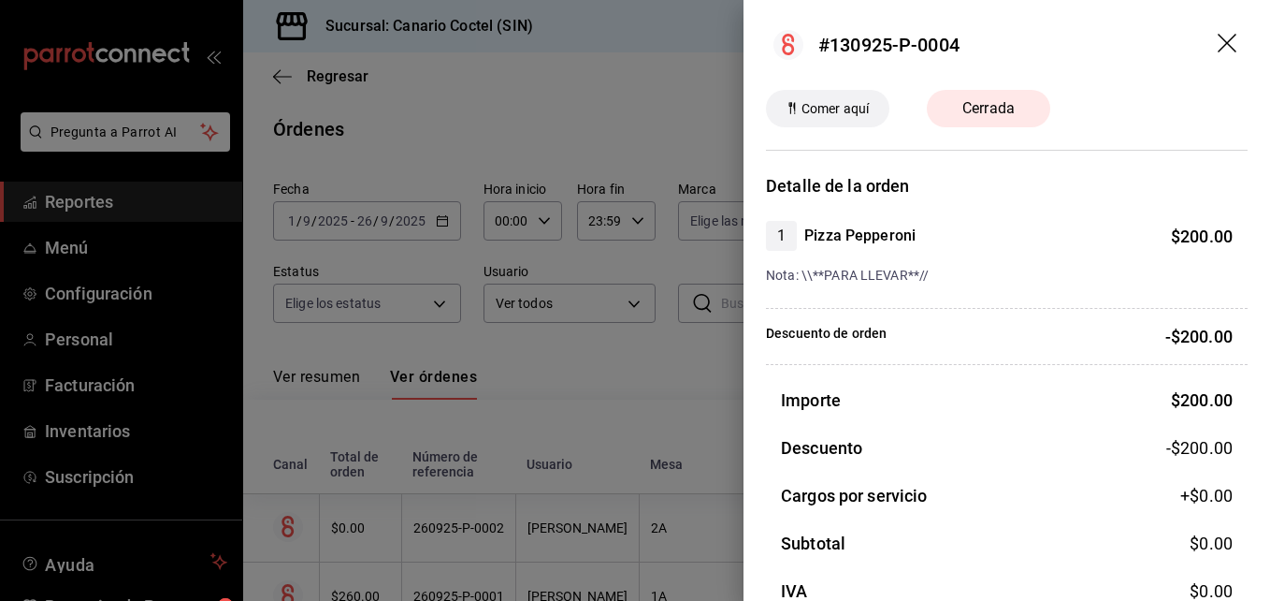
click at [584, 406] on div at bounding box center [635, 300] width 1270 height 601
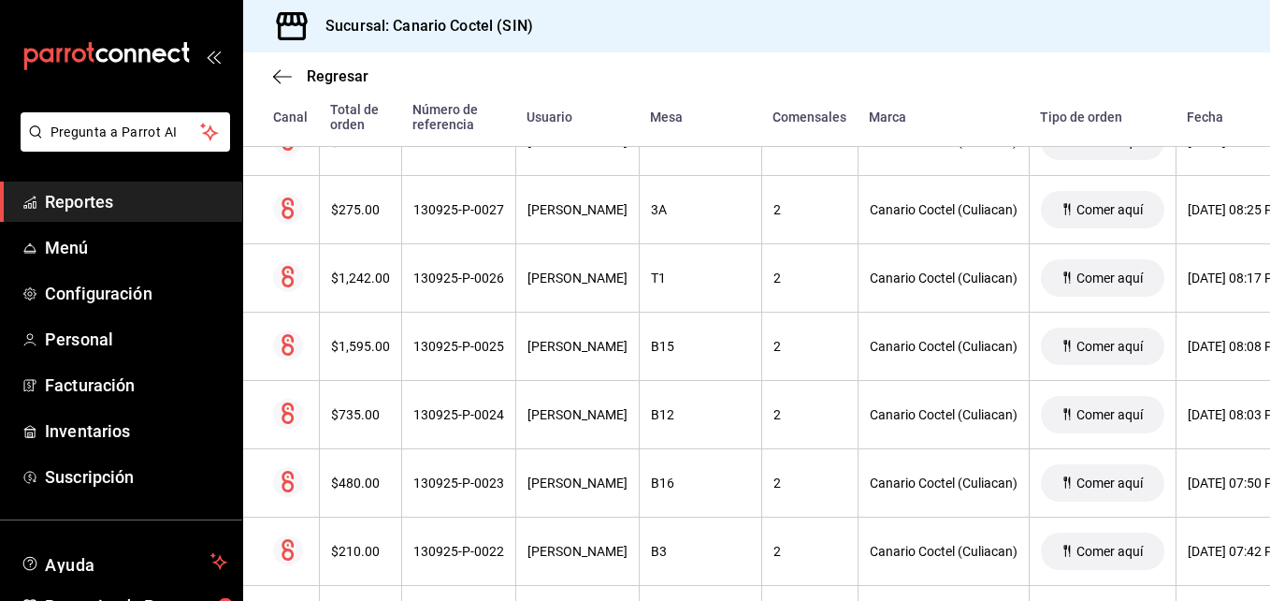
scroll to position [13378, 0]
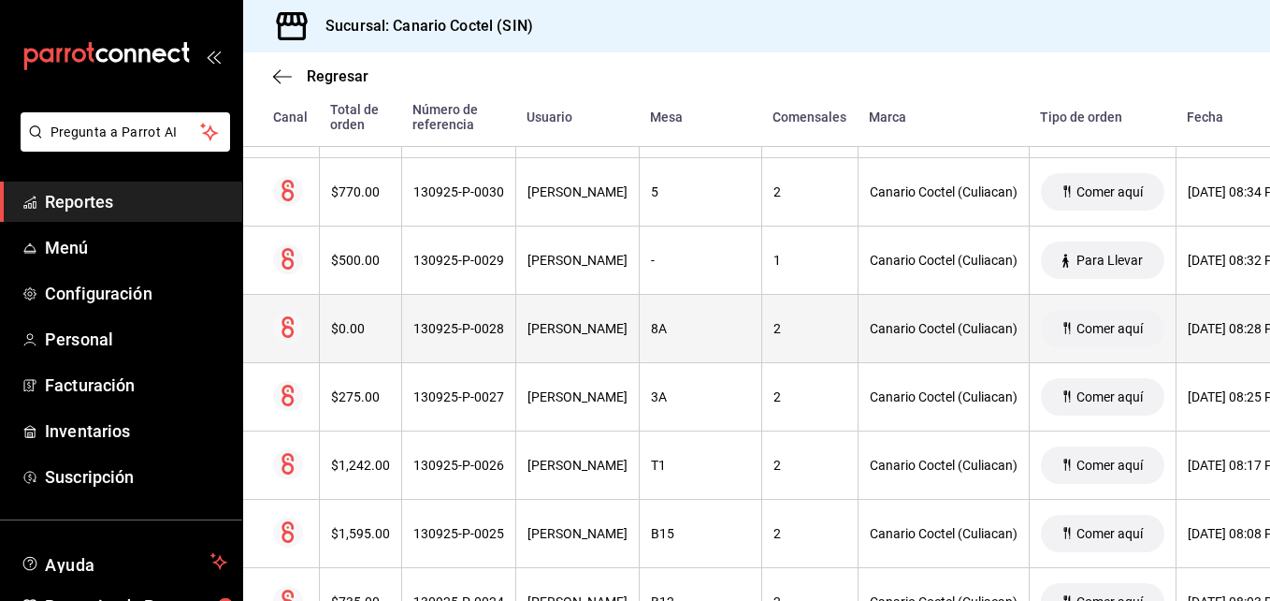
click at [549, 336] on div "Joana Lugo" at bounding box center [578, 328] width 100 height 15
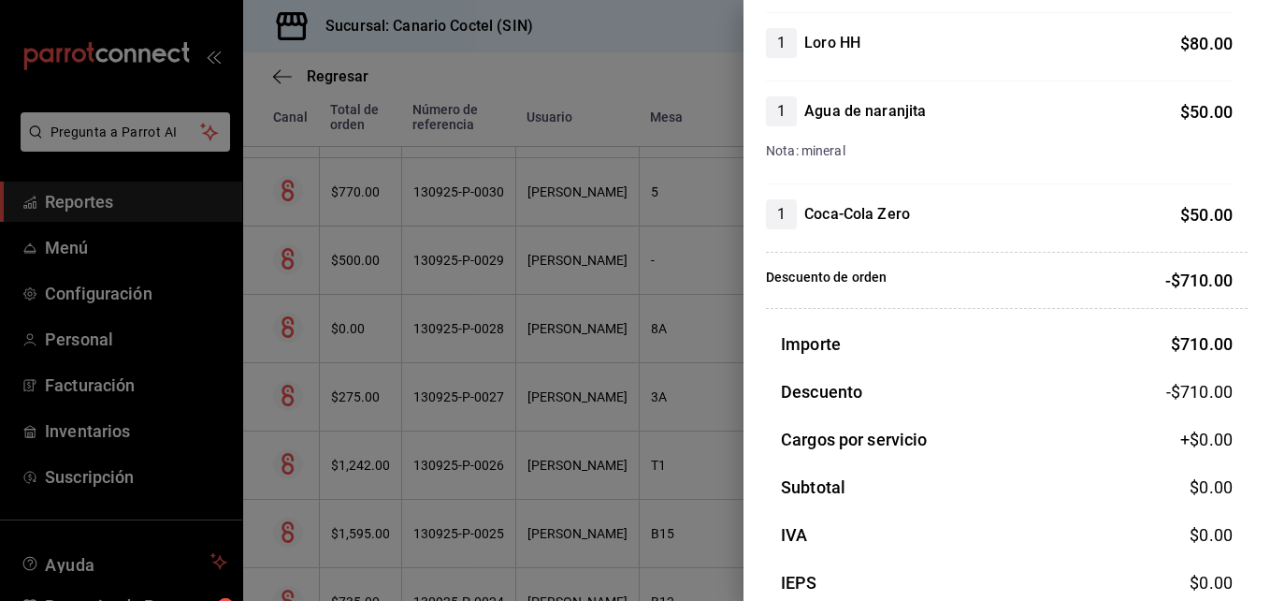
scroll to position [651, 0]
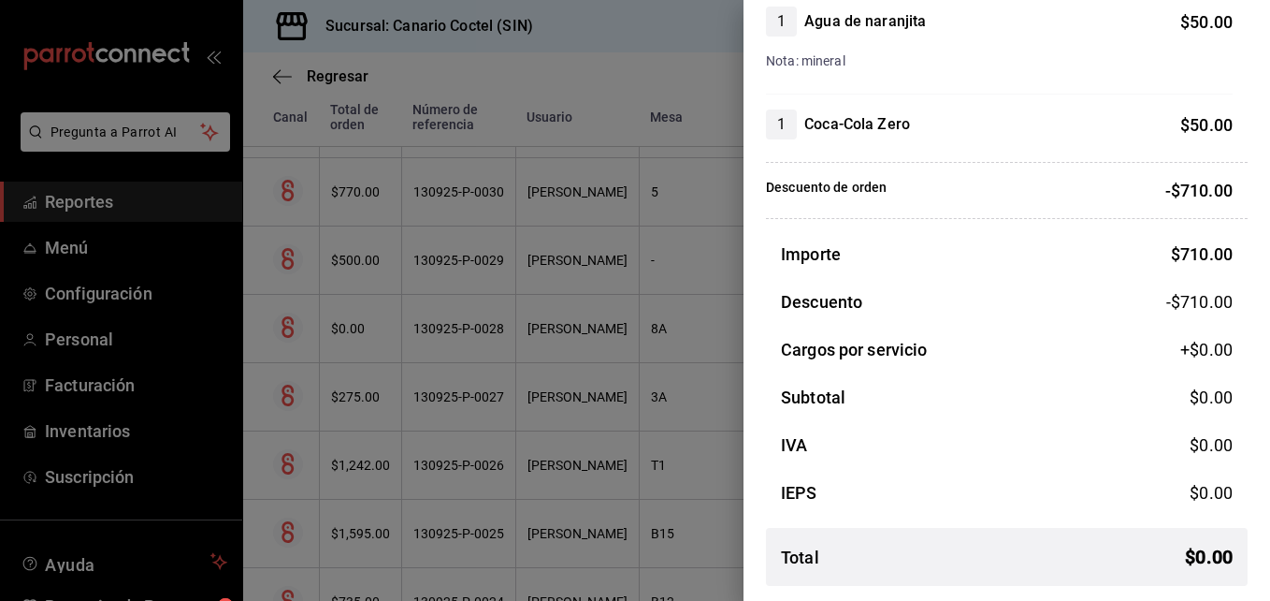
click at [569, 405] on div at bounding box center [635, 300] width 1270 height 601
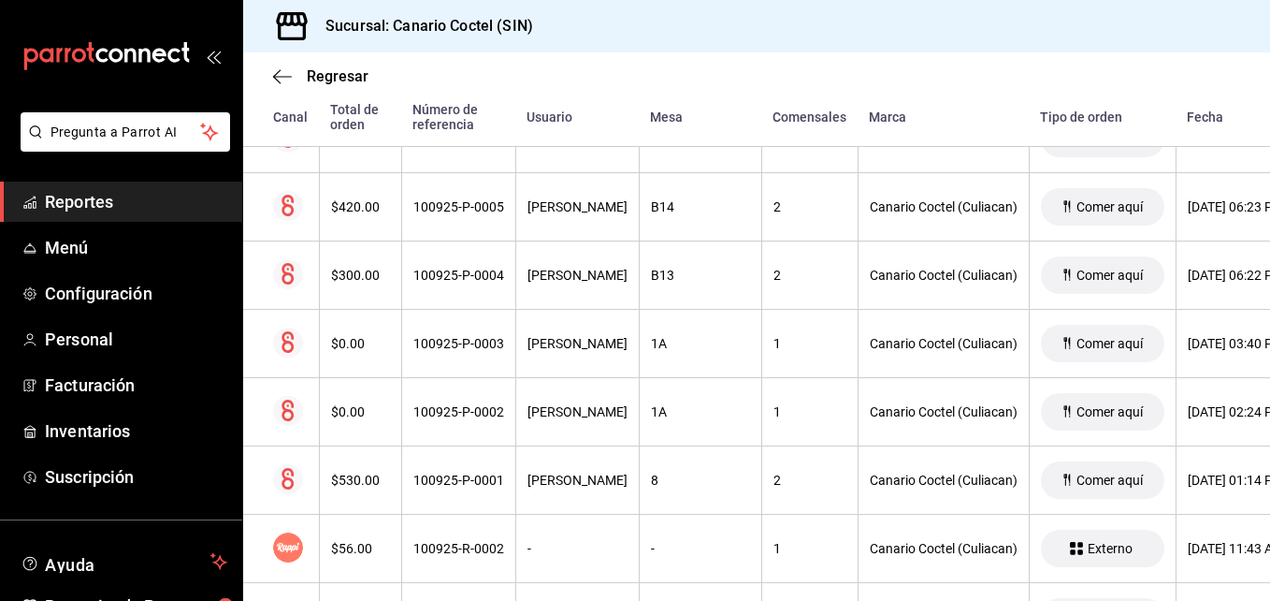
scroll to position [19739, 0]
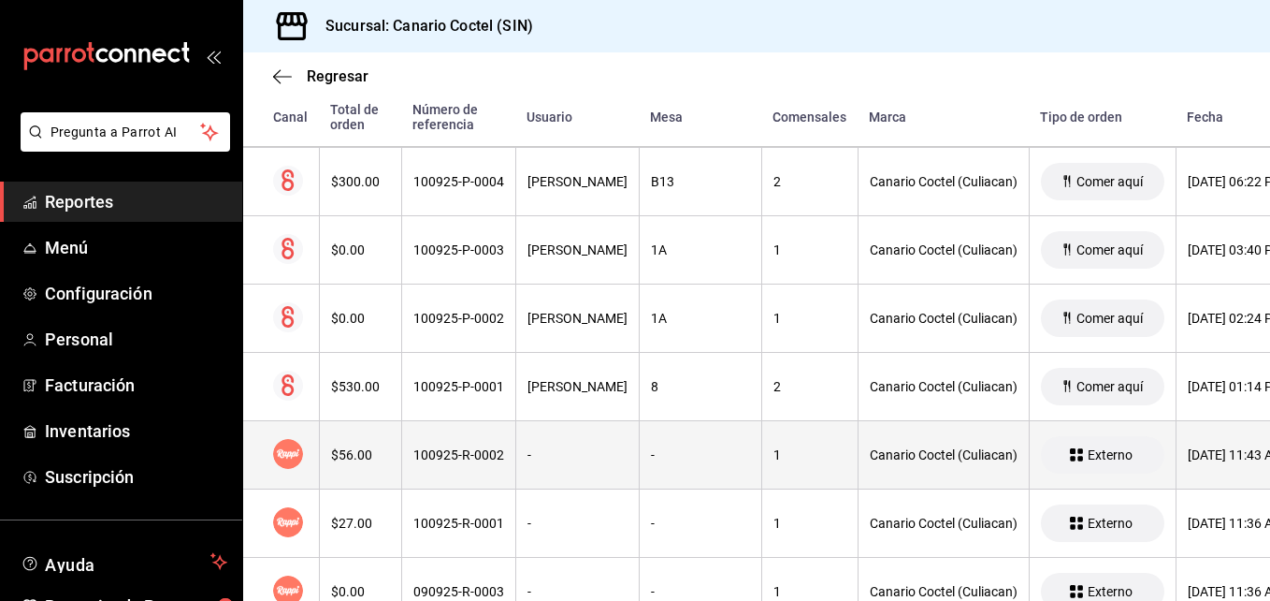
click at [448, 457] on div "100925-R-0002" at bounding box center [458, 454] width 91 height 15
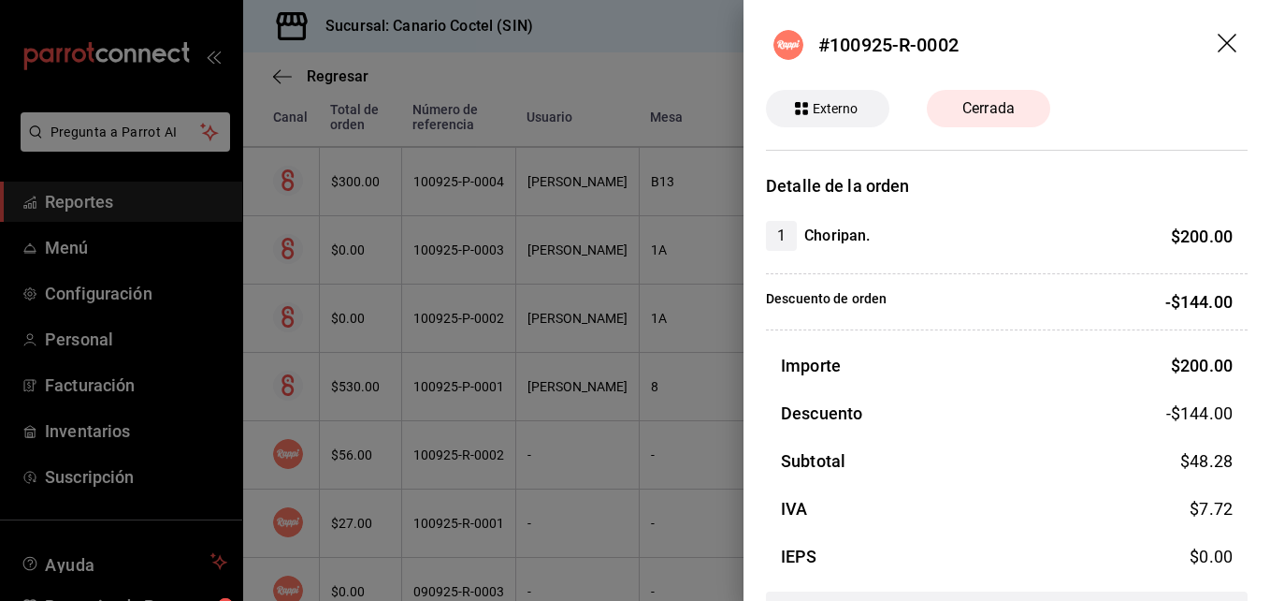
click at [448, 457] on div at bounding box center [635, 300] width 1270 height 601
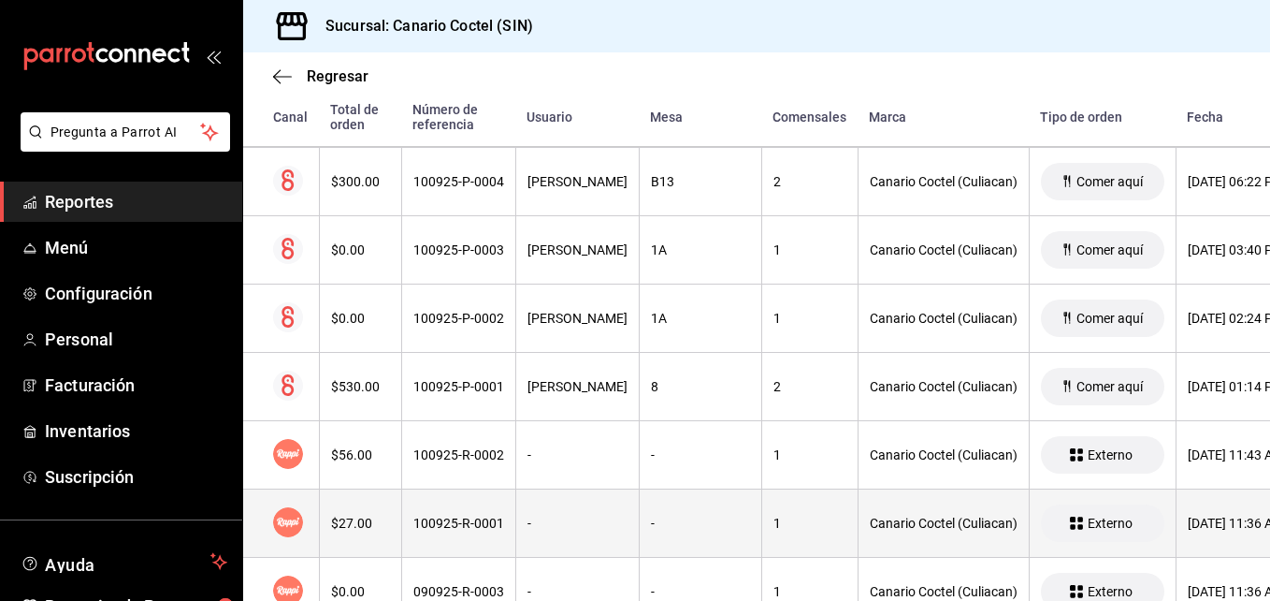
click at [471, 519] on div "100925-R-0001" at bounding box center [458, 522] width 91 height 15
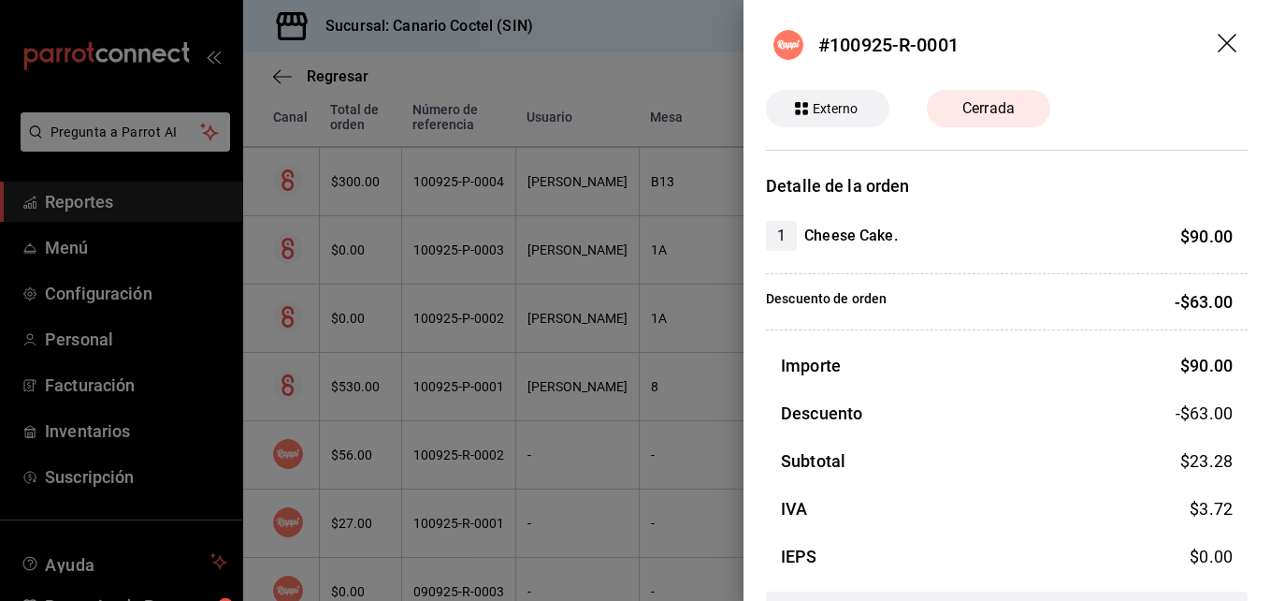
click at [559, 454] on div at bounding box center [635, 300] width 1270 height 601
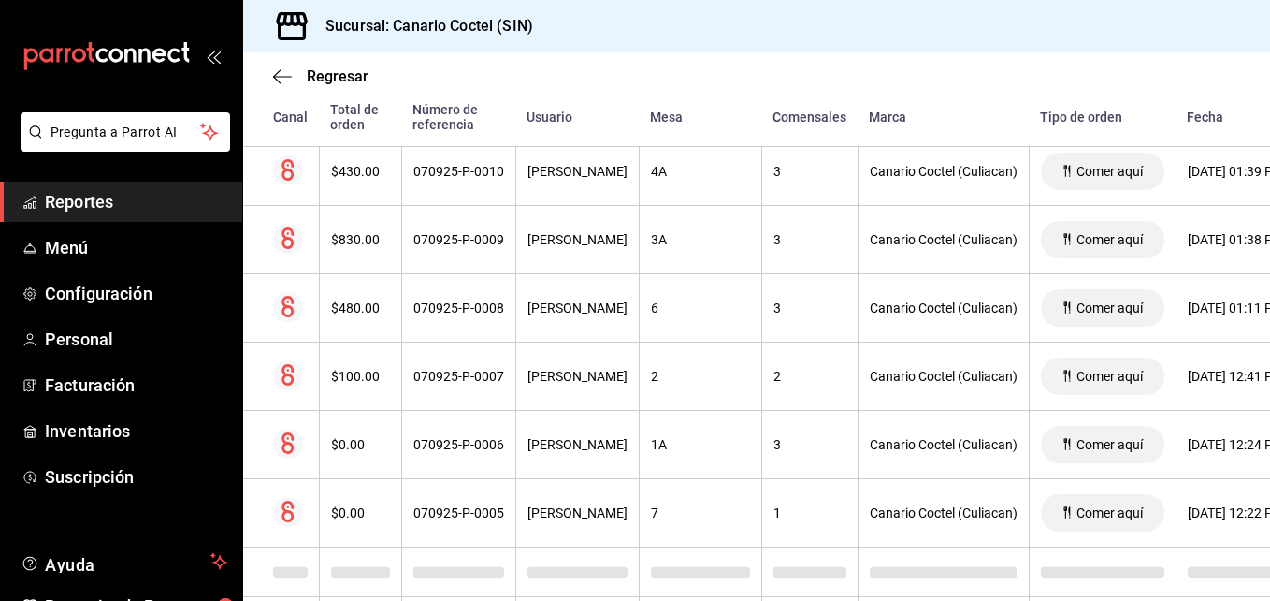
scroll to position [20526, 0]
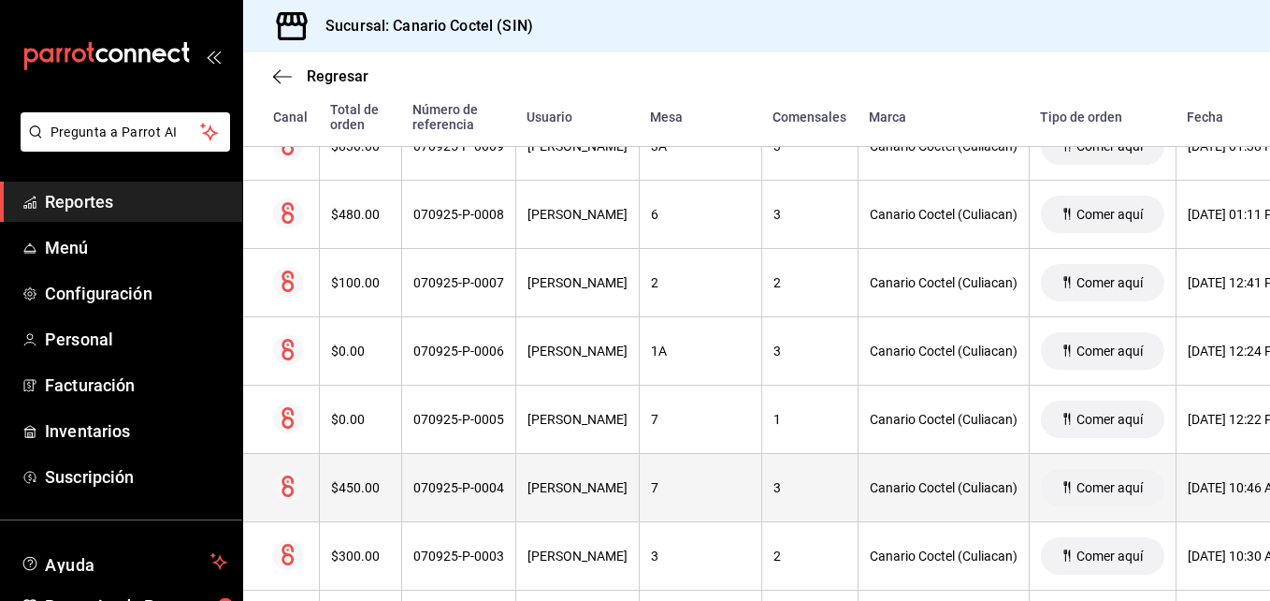
click at [471, 487] on div "070925-P-0004" at bounding box center [458, 487] width 91 height 15
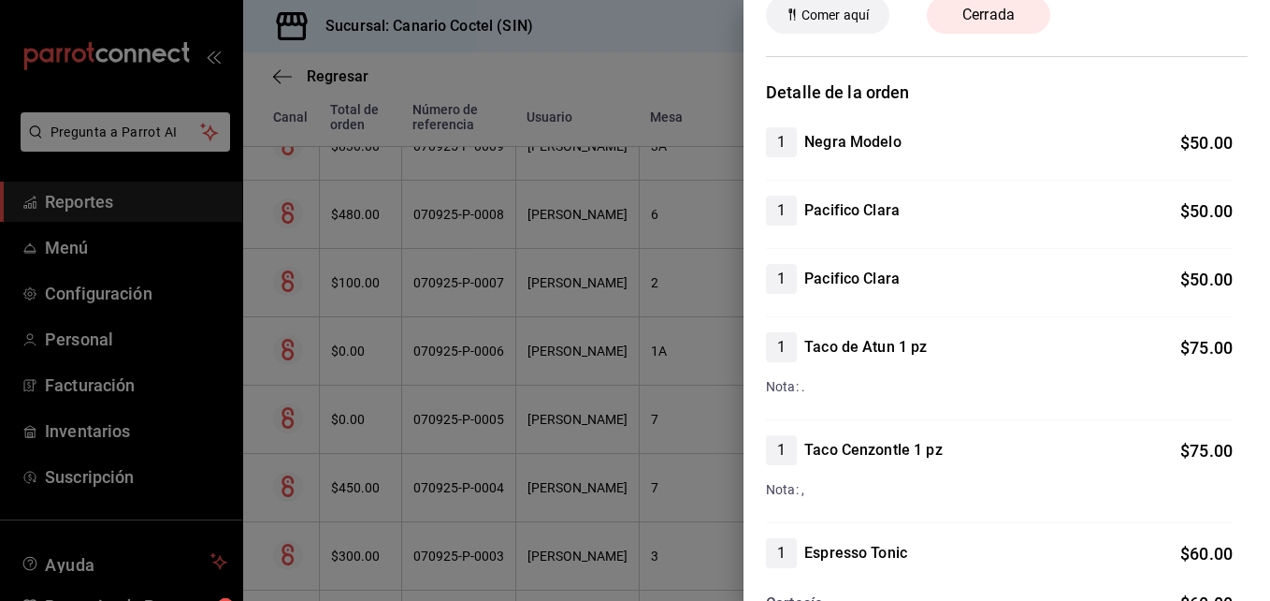
scroll to position [0, 0]
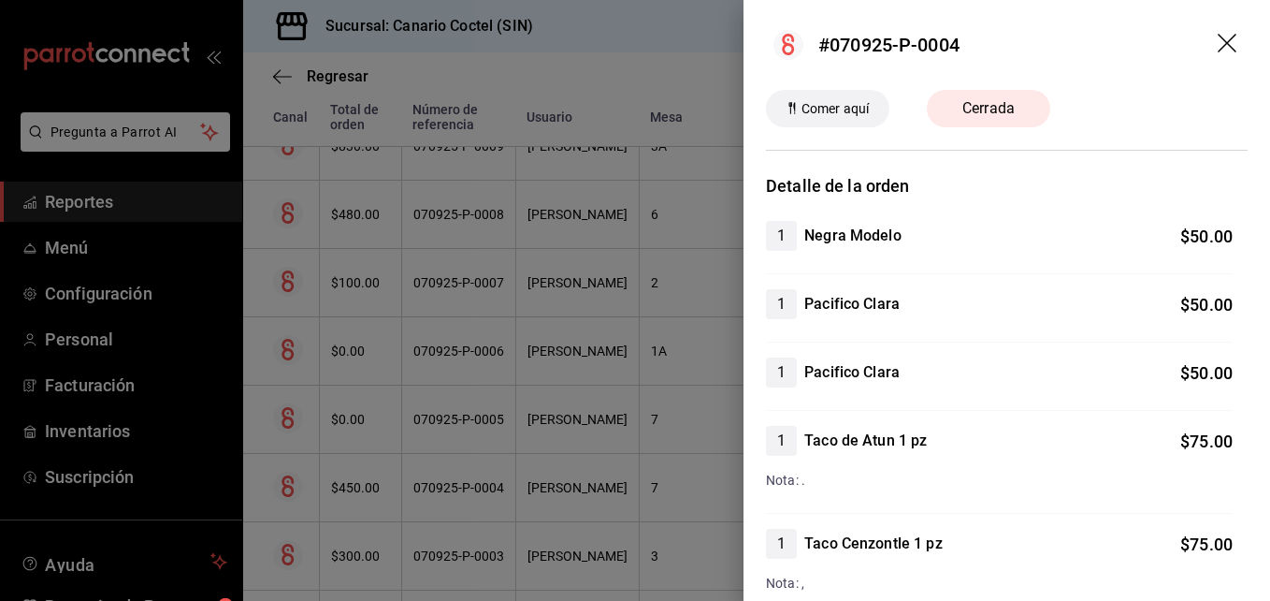
click at [468, 487] on div at bounding box center [635, 300] width 1270 height 601
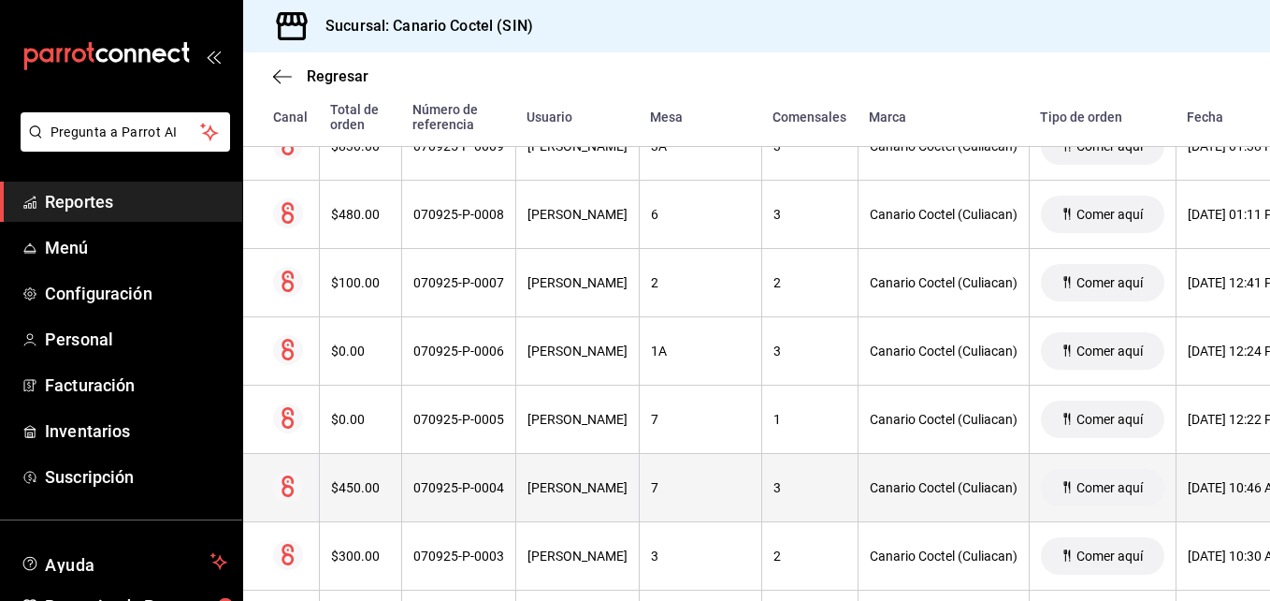
click at [566, 494] on div "Joana Lugo" at bounding box center [578, 487] width 100 height 15
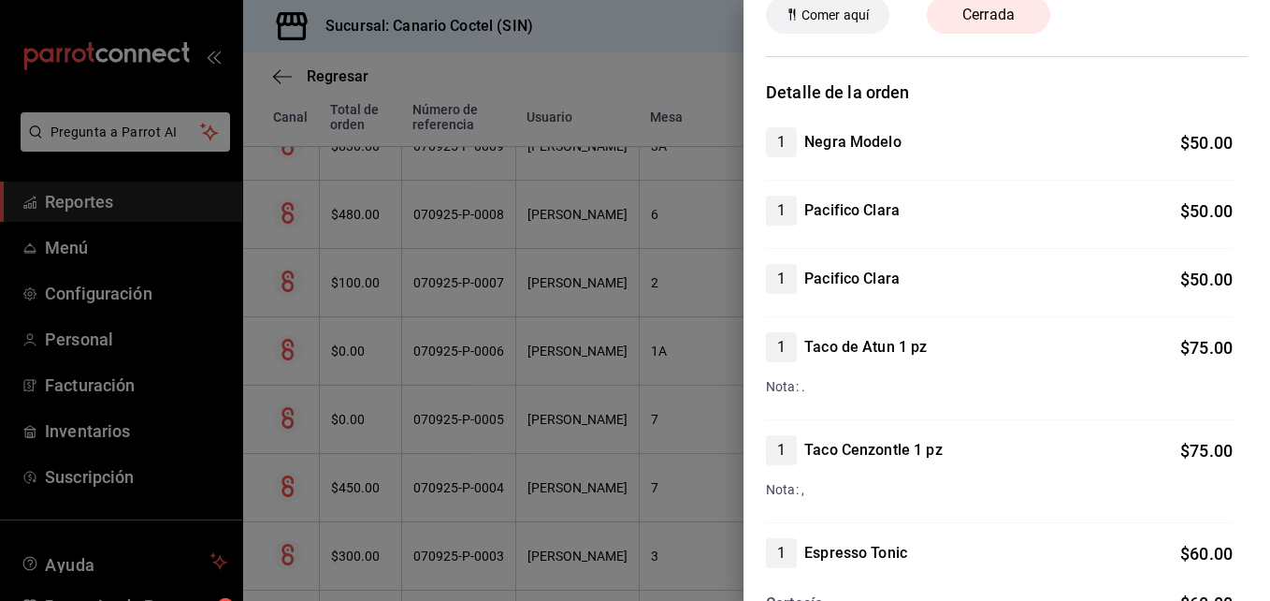
scroll to position [281, 0]
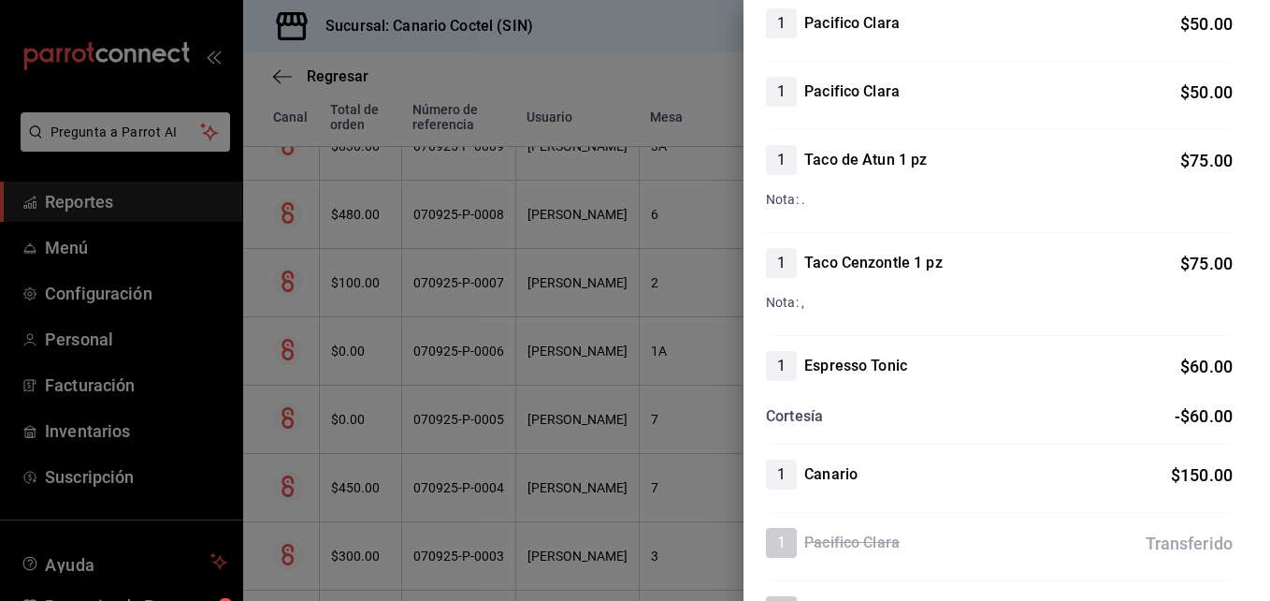
click at [584, 406] on div at bounding box center [635, 300] width 1270 height 601
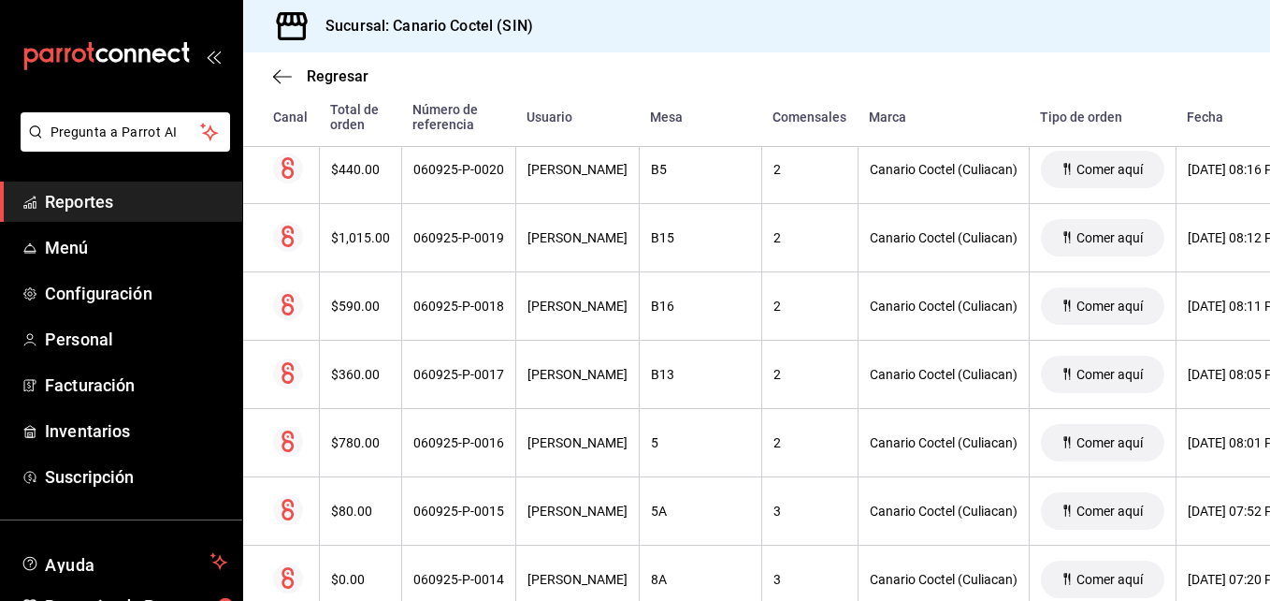
scroll to position [22397, 0]
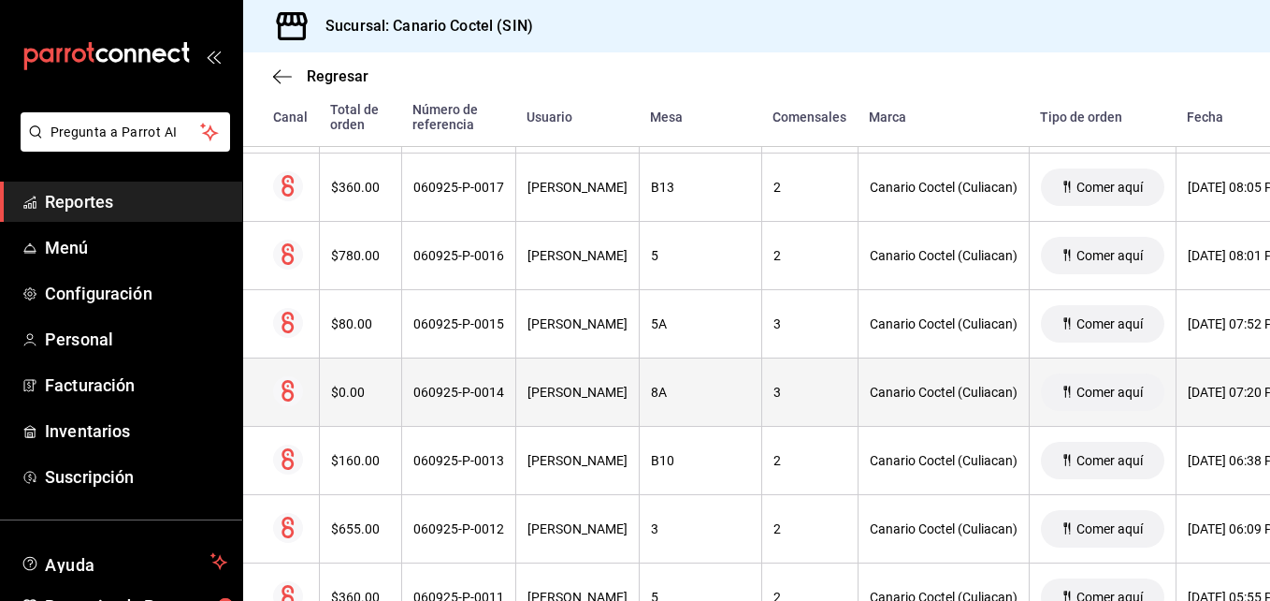
click at [467, 397] on div "060925-P-0014" at bounding box center [458, 391] width 91 height 15
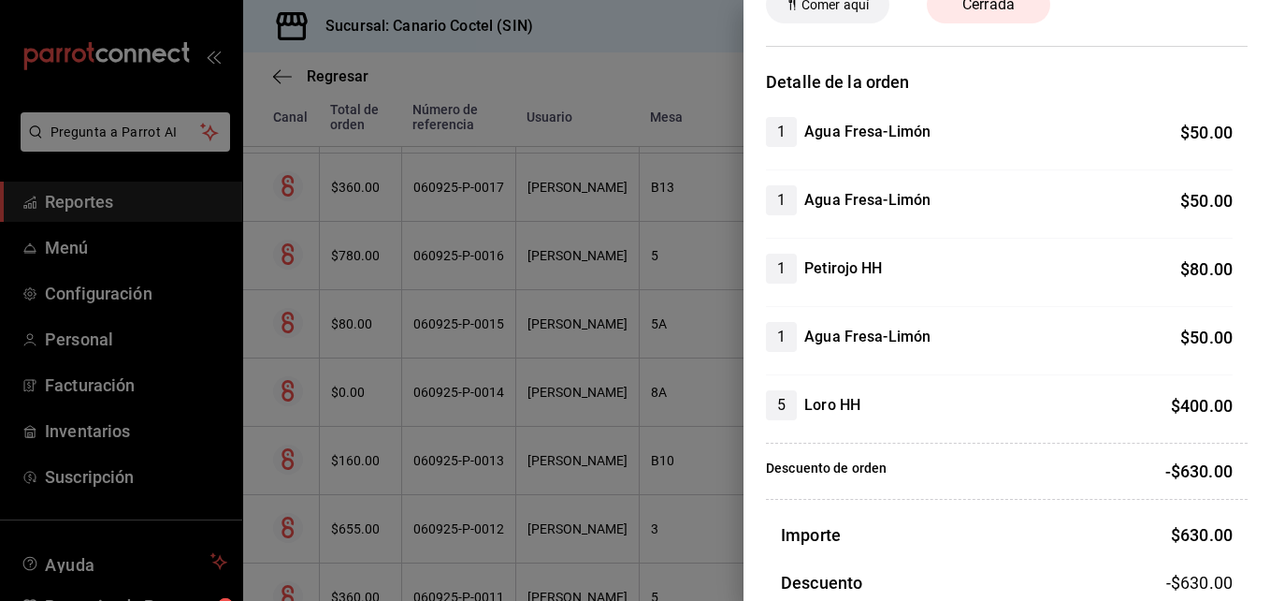
scroll to position [0, 0]
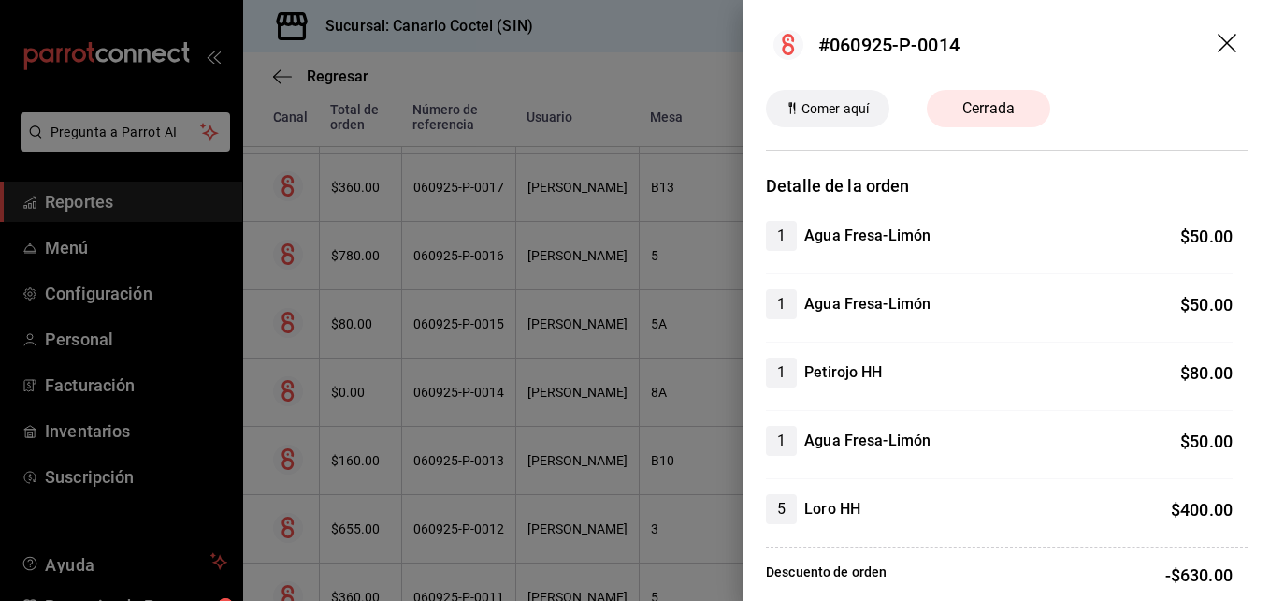
click at [489, 459] on div at bounding box center [635, 300] width 1270 height 601
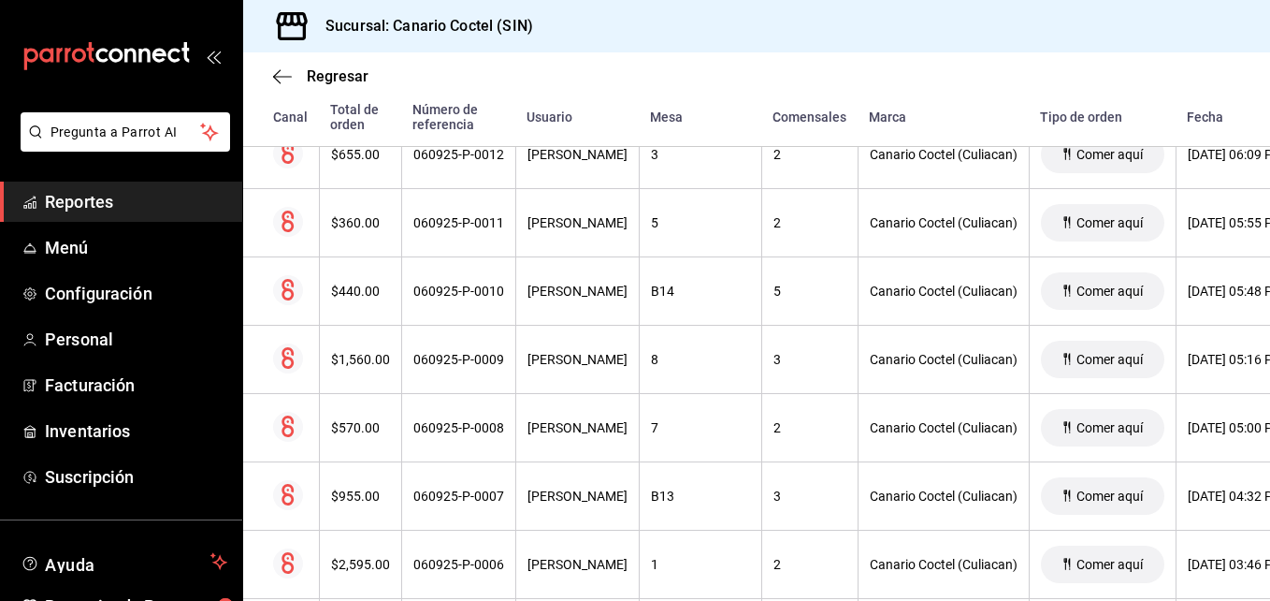
scroll to position [22958, 0]
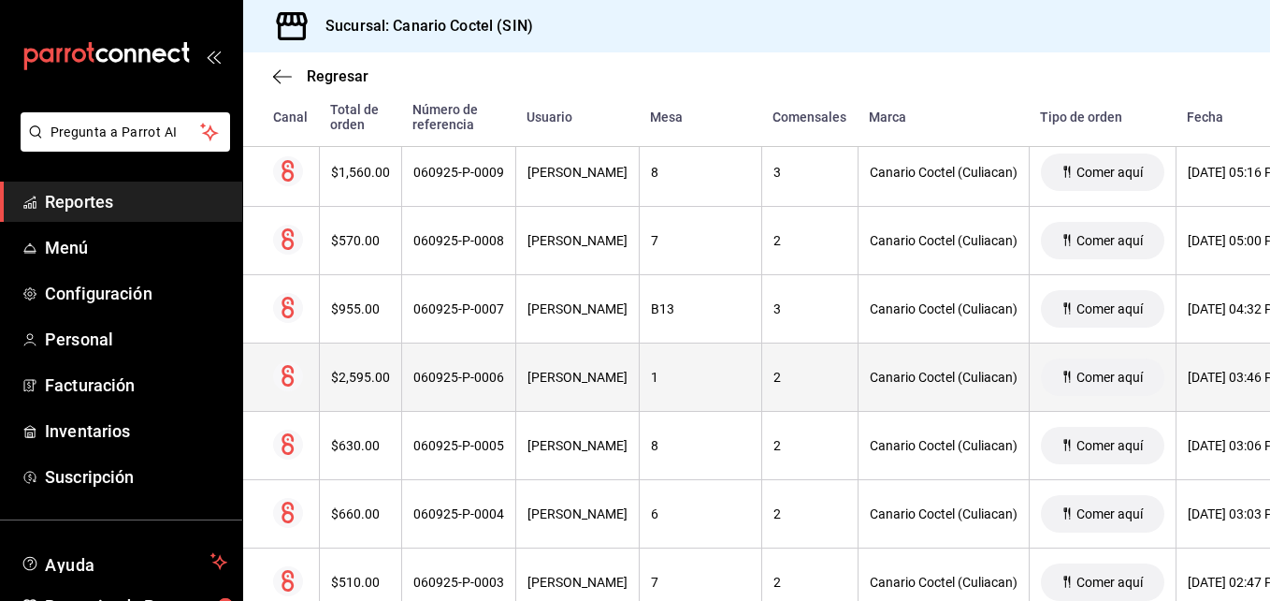
click at [486, 376] on div "060925-P-0006" at bounding box center [458, 376] width 91 height 15
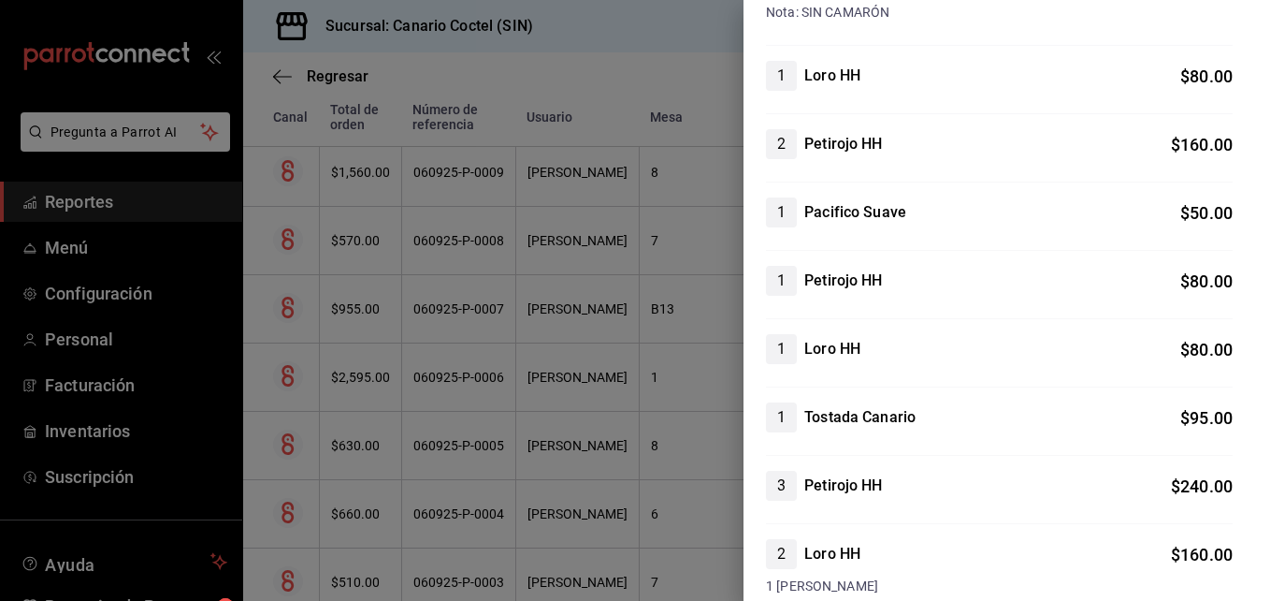
scroll to position [374, 0]
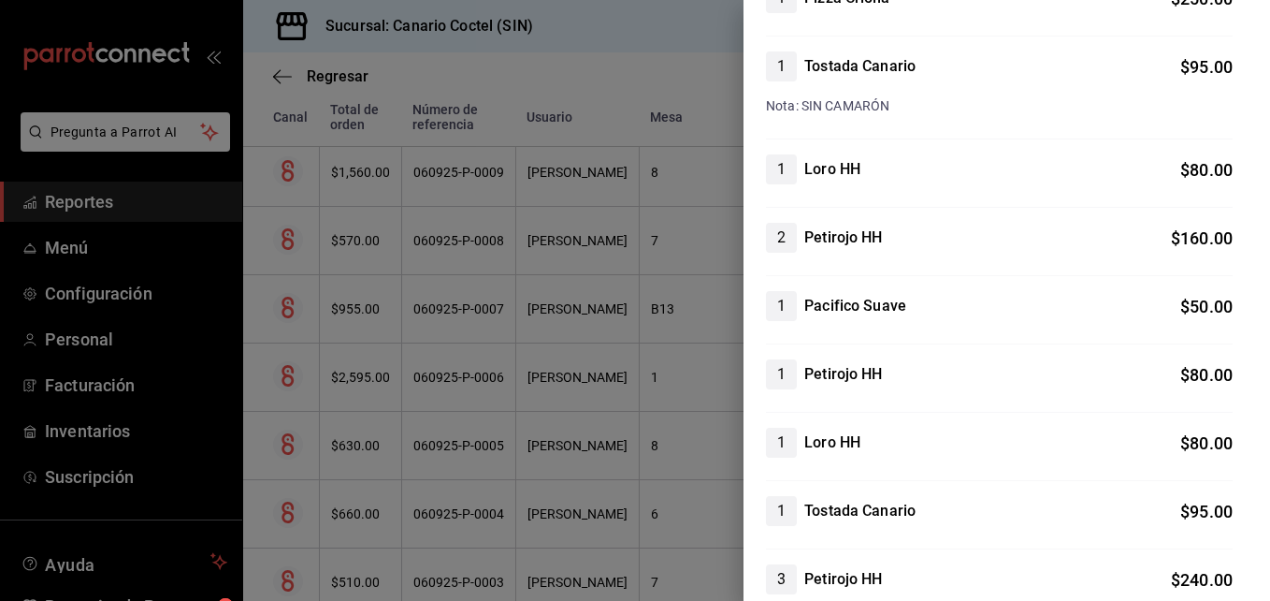
click at [458, 516] on div at bounding box center [635, 300] width 1270 height 601
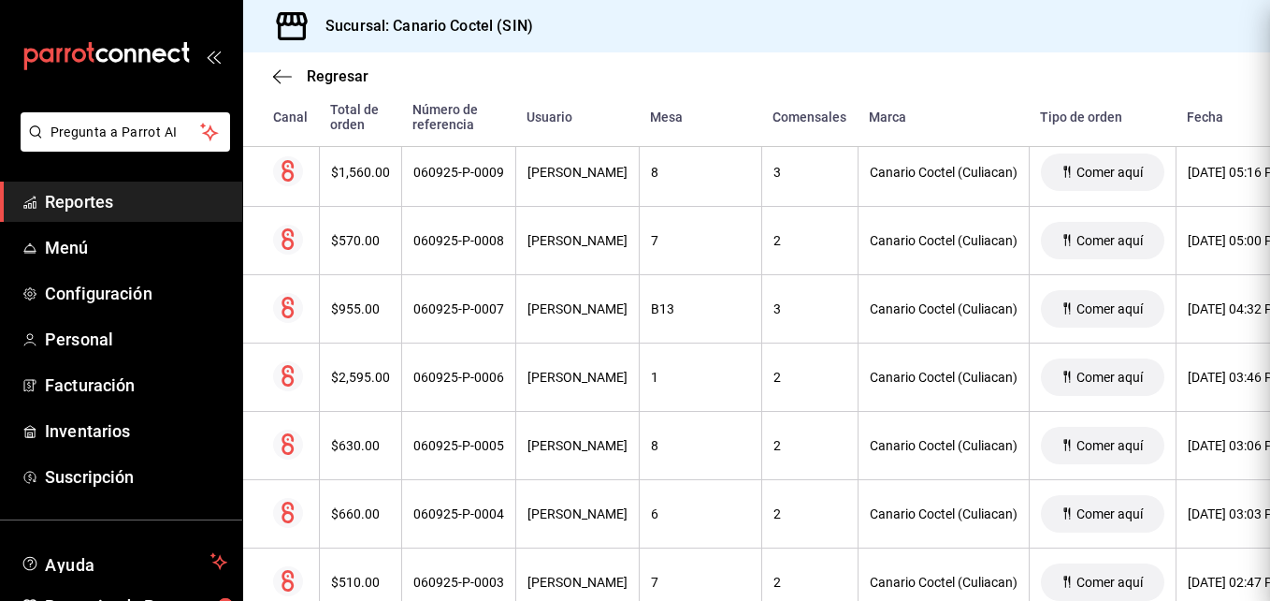
scroll to position [0, 0]
click at [458, 516] on div "060925-P-0004" at bounding box center [458, 513] width 91 height 15
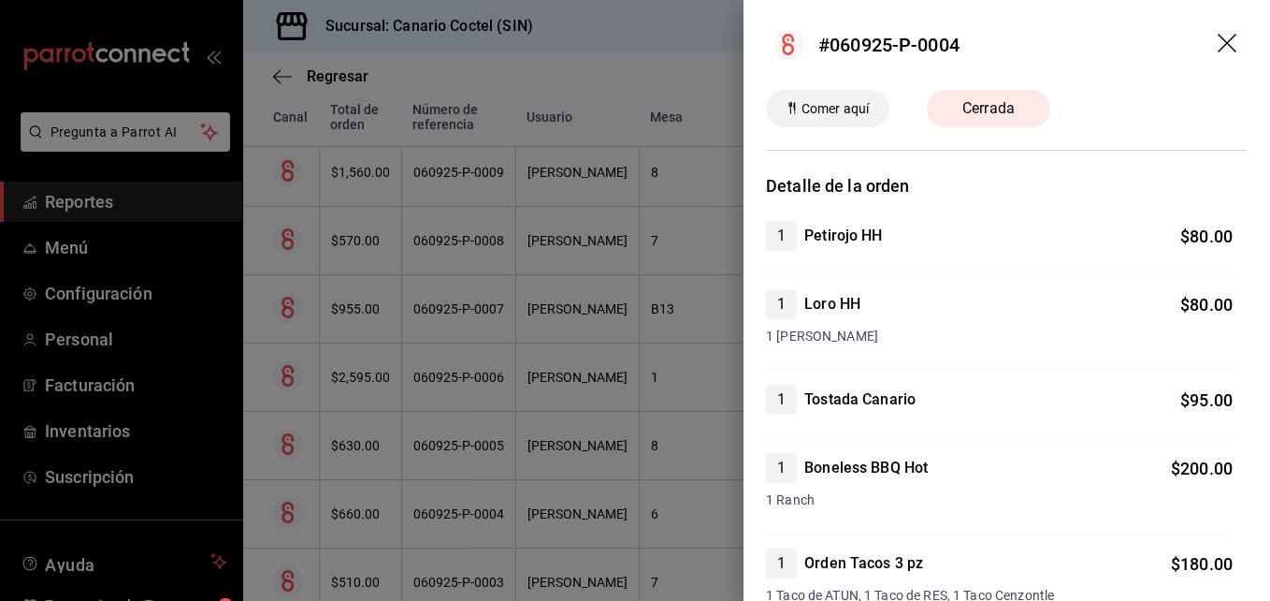
click at [461, 514] on div at bounding box center [635, 300] width 1270 height 601
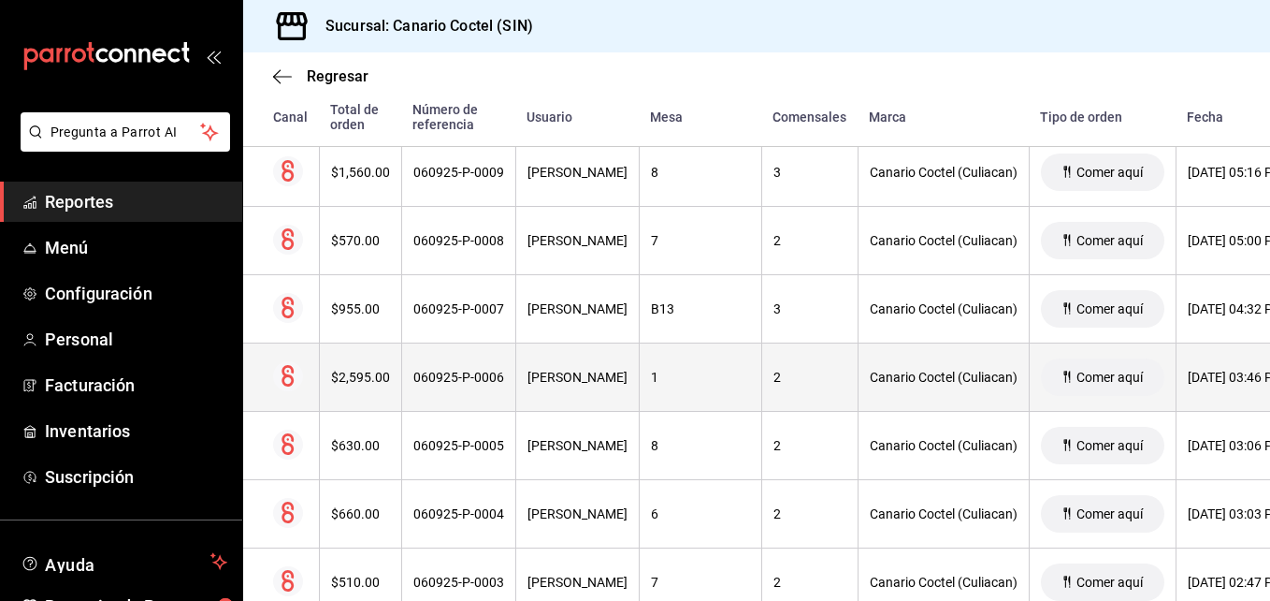
click at [448, 381] on div "060925-P-0006" at bounding box center [458, 376] width 91 height 15
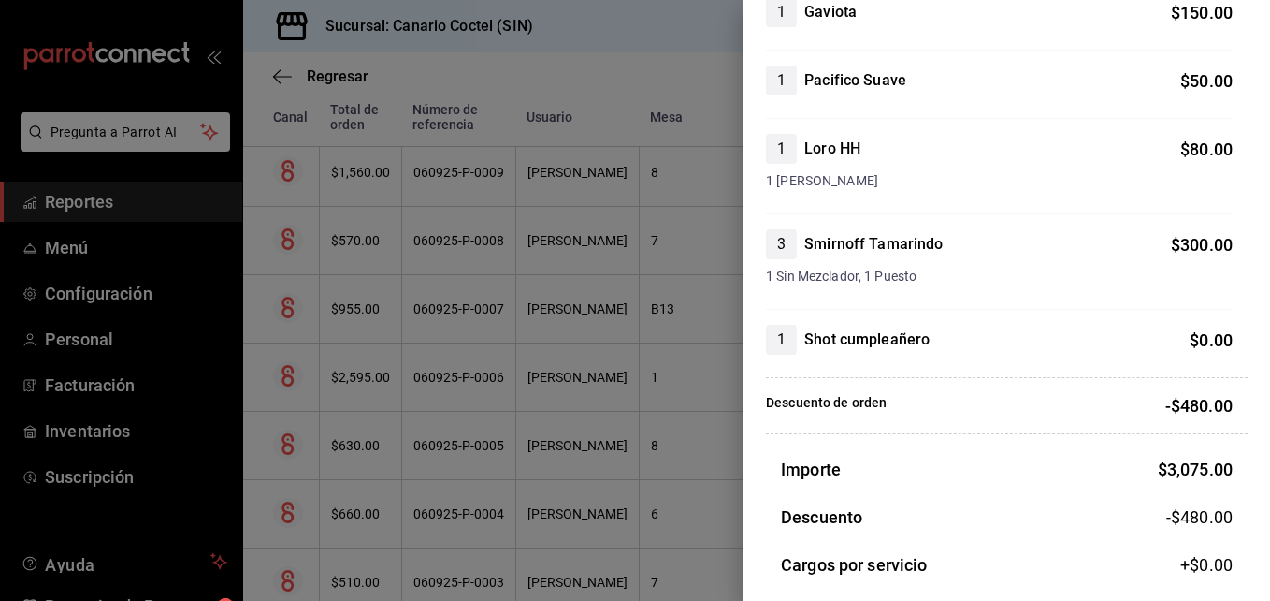
scroll to position [1216, 0]
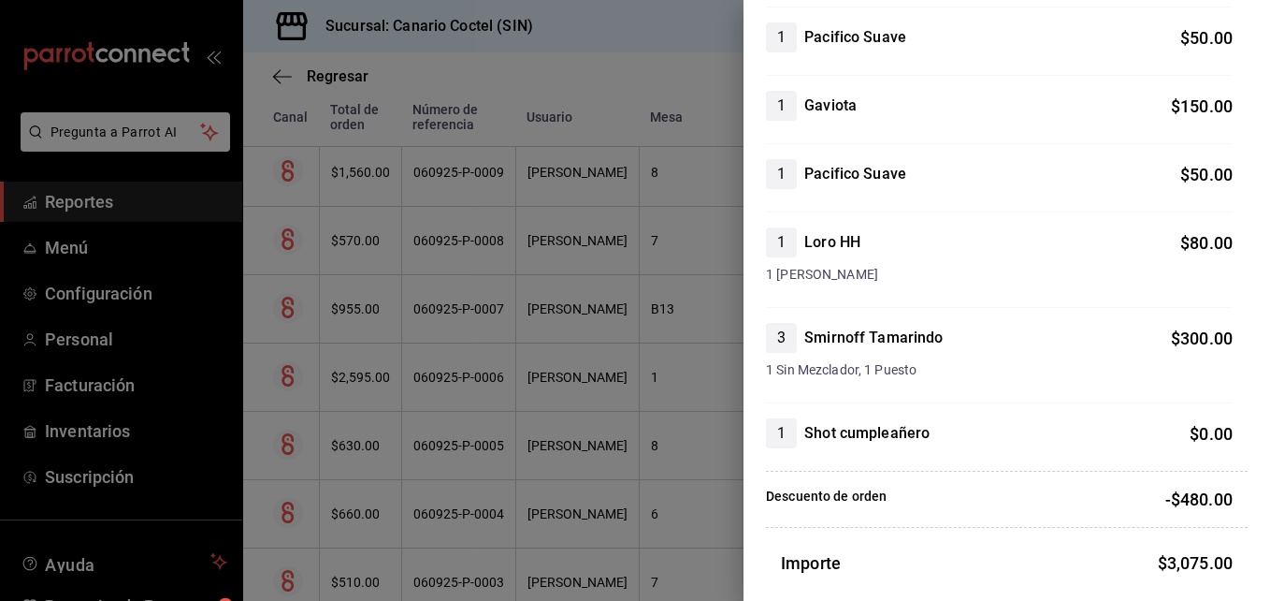
click at [648, 448] on div at bounding box center [635, 300] width 1270 height 601
click at [509, 468] on div at bounding box center [635, 300] width 1270 height 601
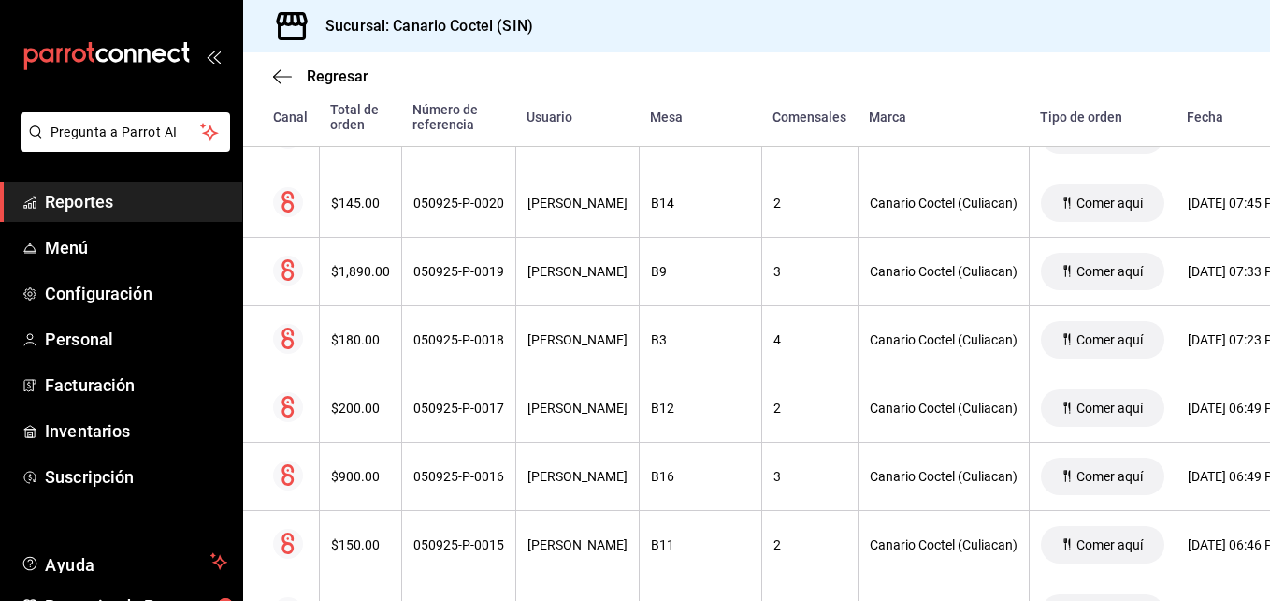
scroll to position [24642, 0]
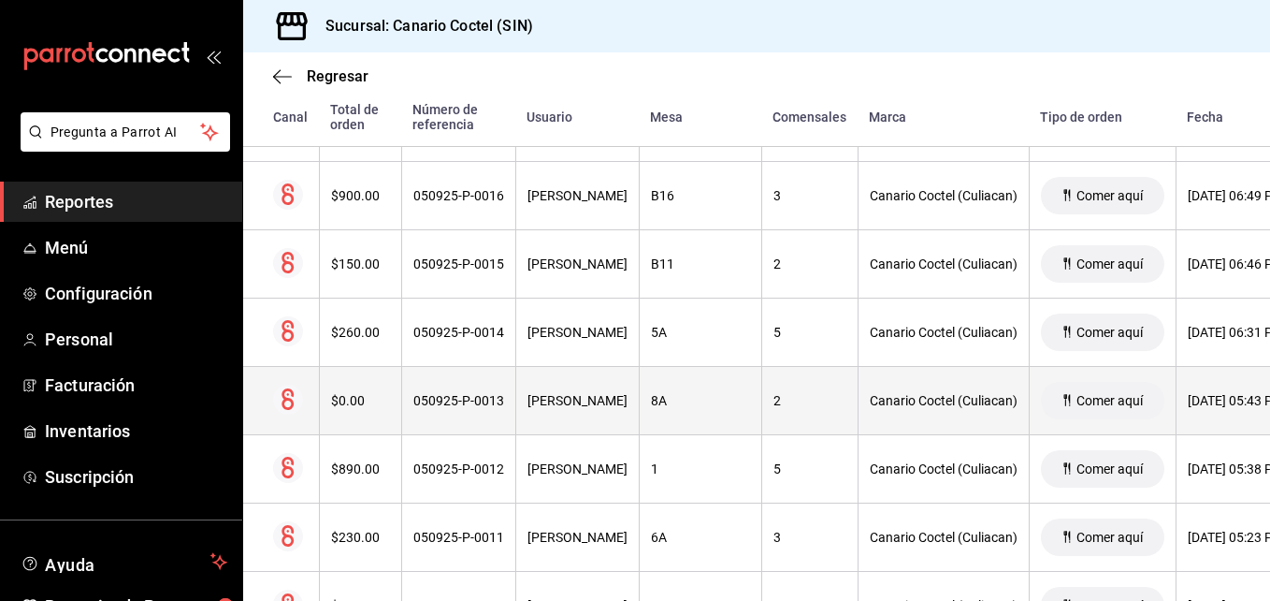
click at [466, 398] on div "050925-P-0013" at bounding box center [458, 400] width 91 height 15
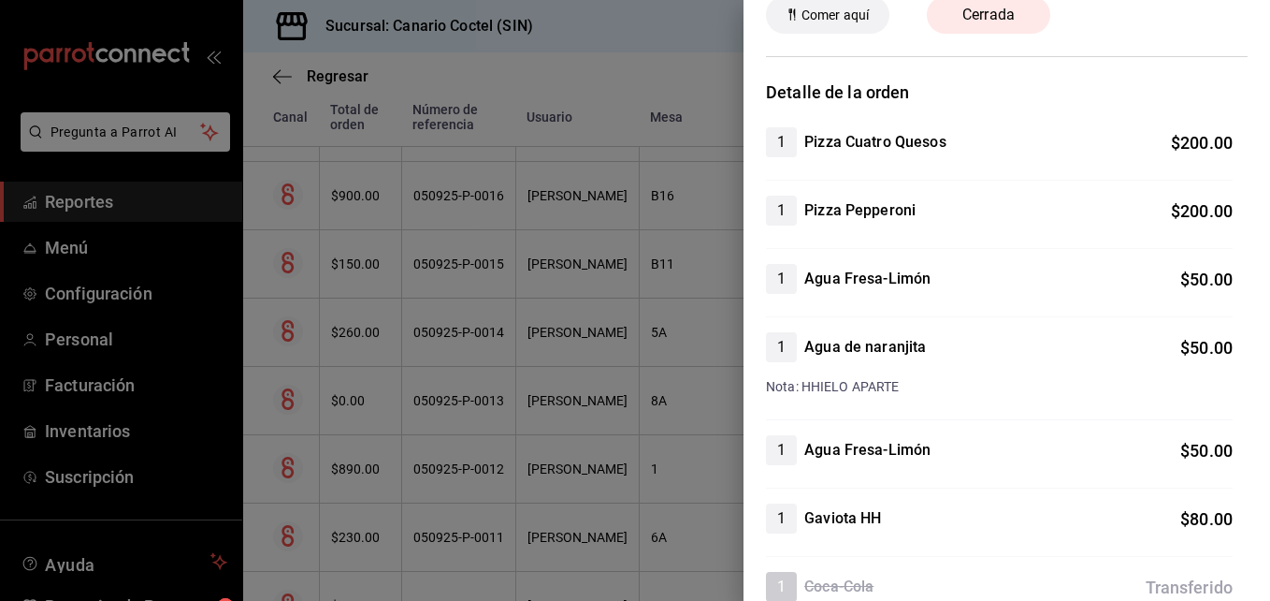
scroll to position [0, 0]
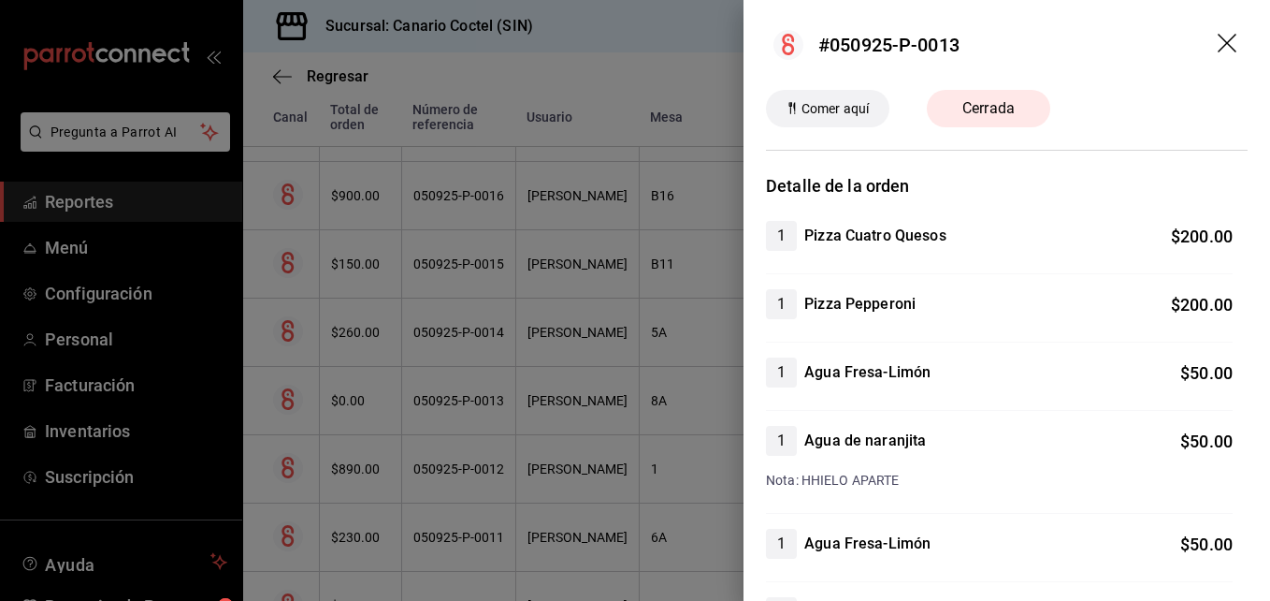
click at [465, 403] on div at bounding box center [635, 300] width 1270 height 601
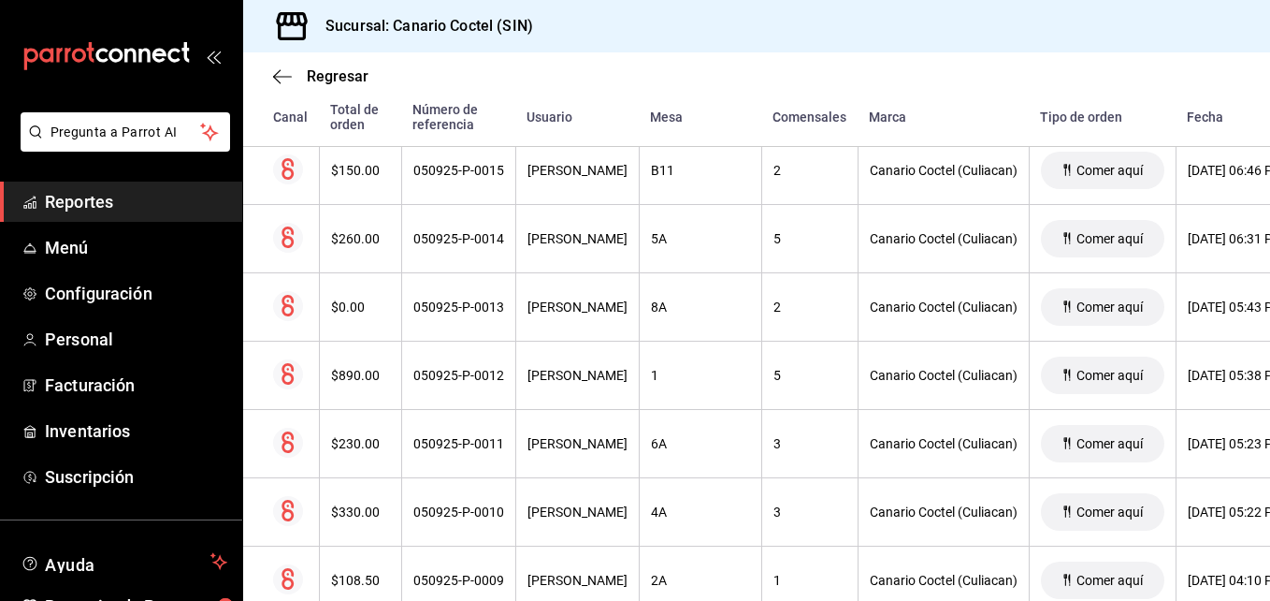
scroll to position [24642, 0]
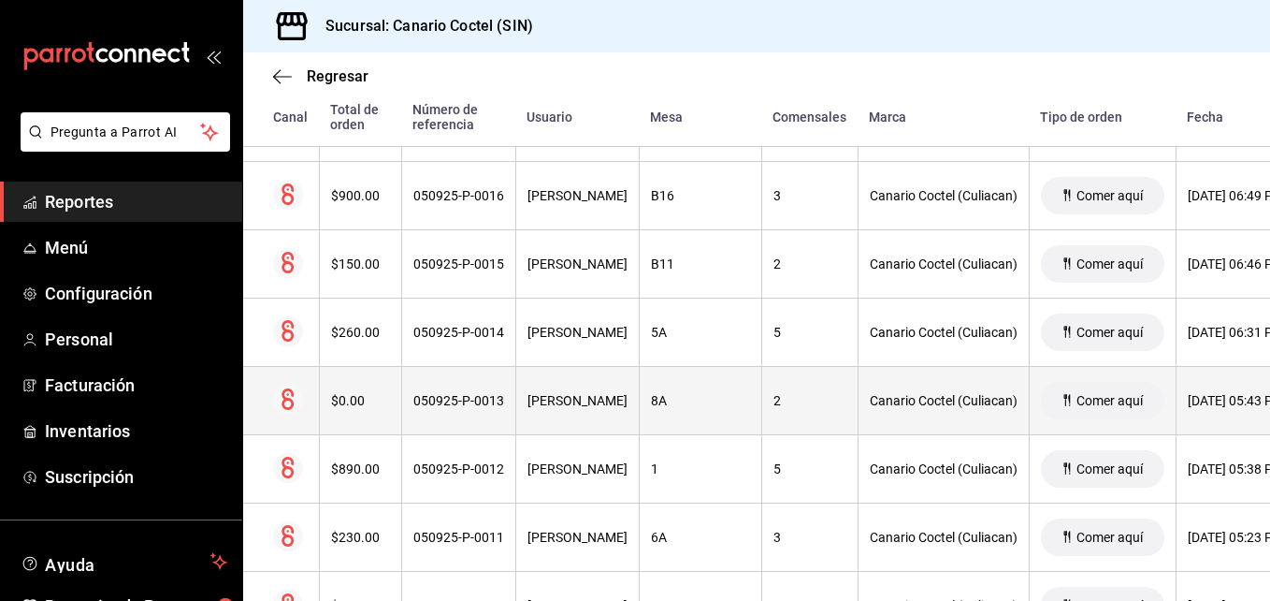
click at [494, 399] on div "050925-P-0013" at bounding box center [458, 400] width 91 height 15
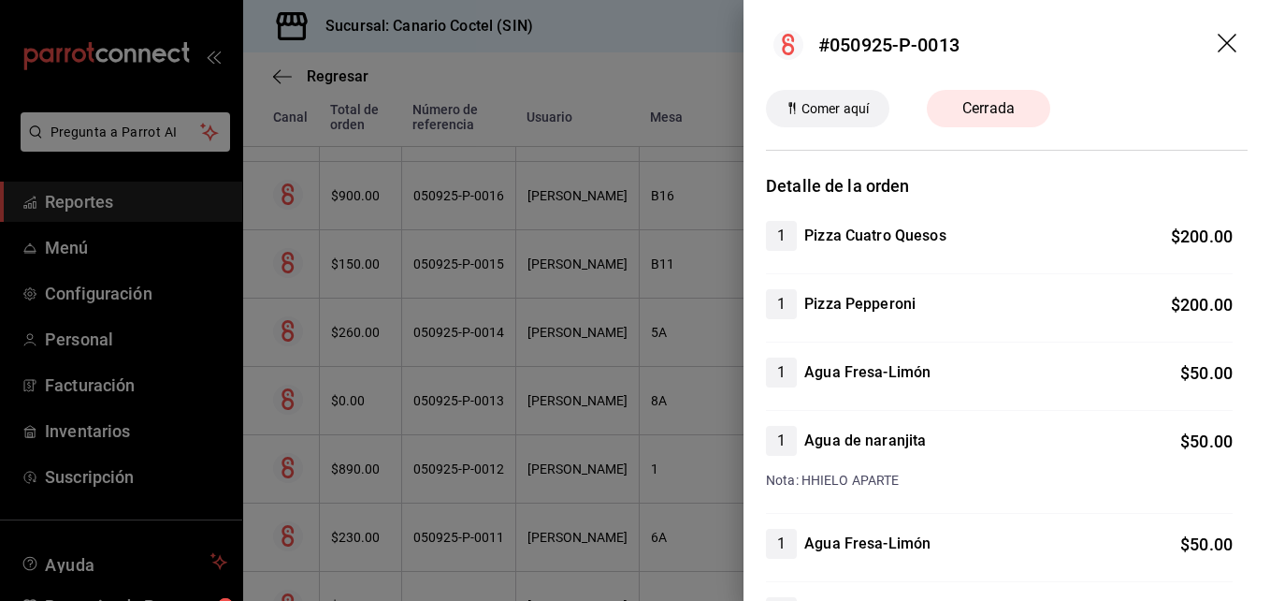
click at [594, 481] on div at bounding box center [635, 300] width 1270 height 601
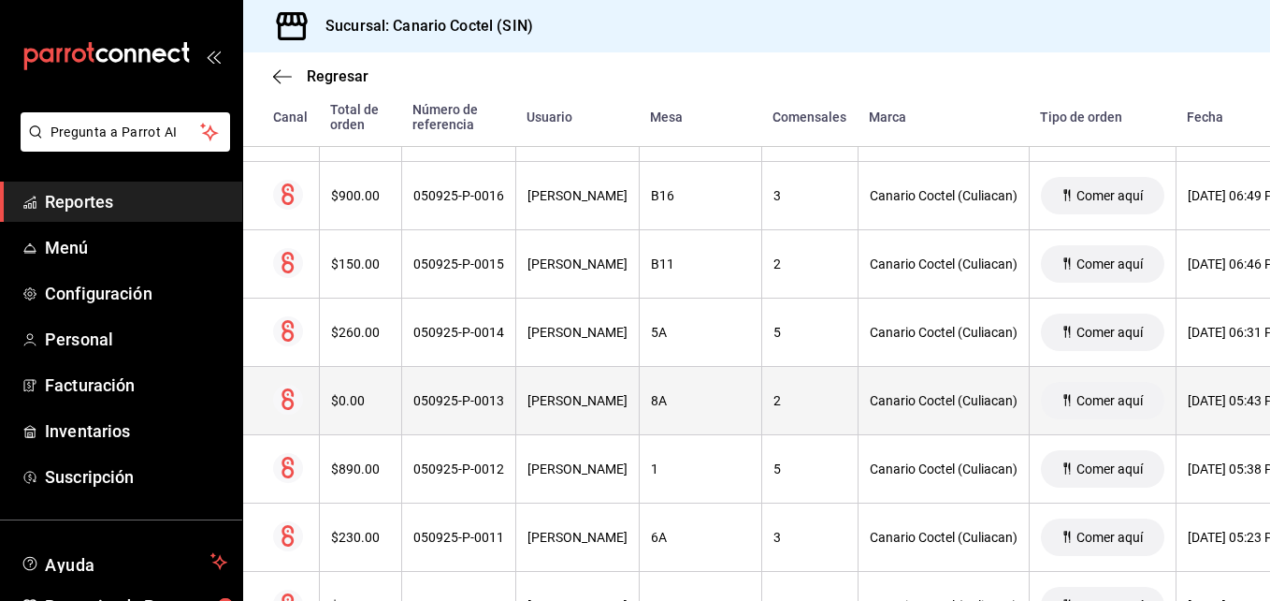
click at [456, 402] on div "050925-P-0013" at bounding box center [458, 400] width 91 height 15
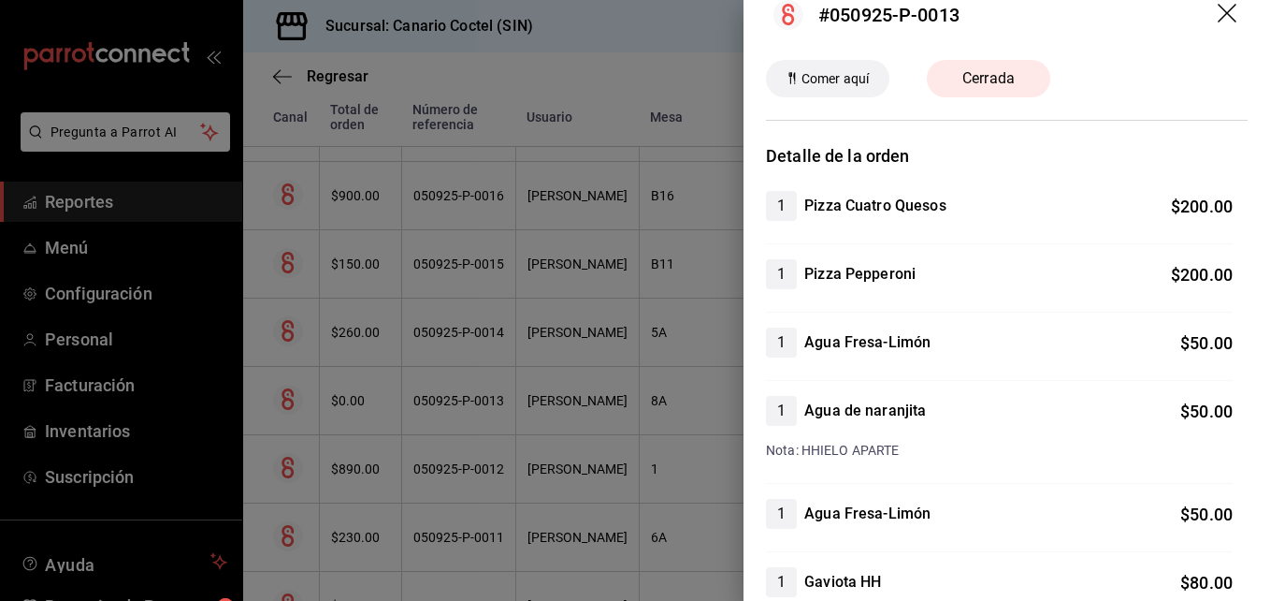
scroll to position [0, 0]
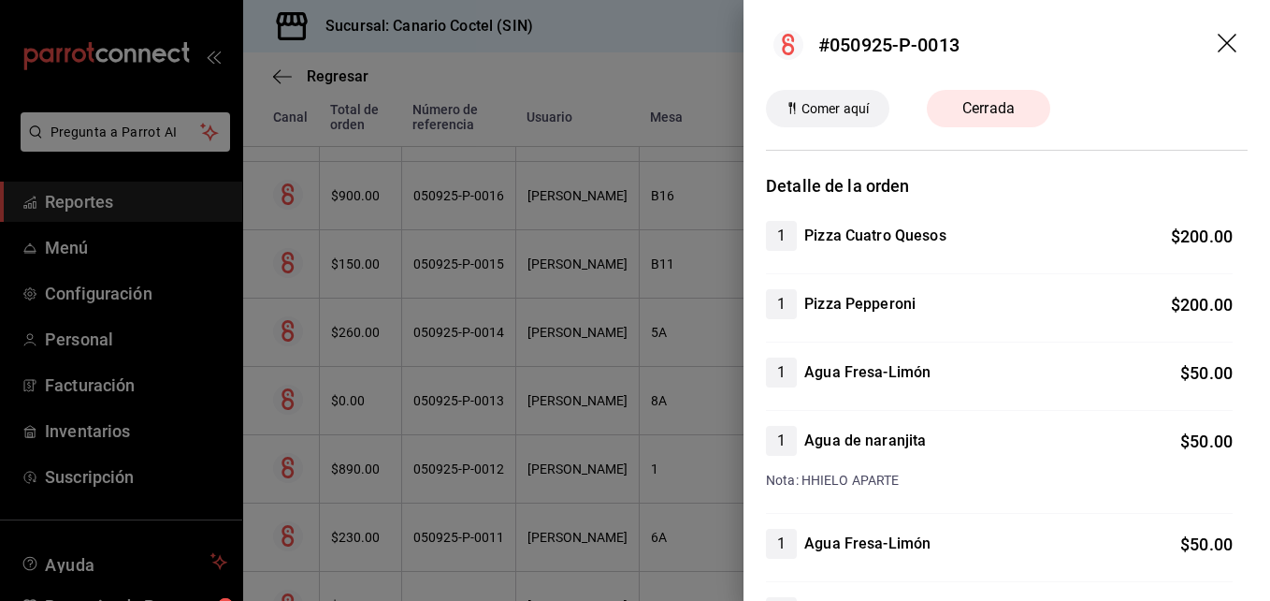
click at [535, 493] on div at bounding box center [635, 300] width 1270 height 601
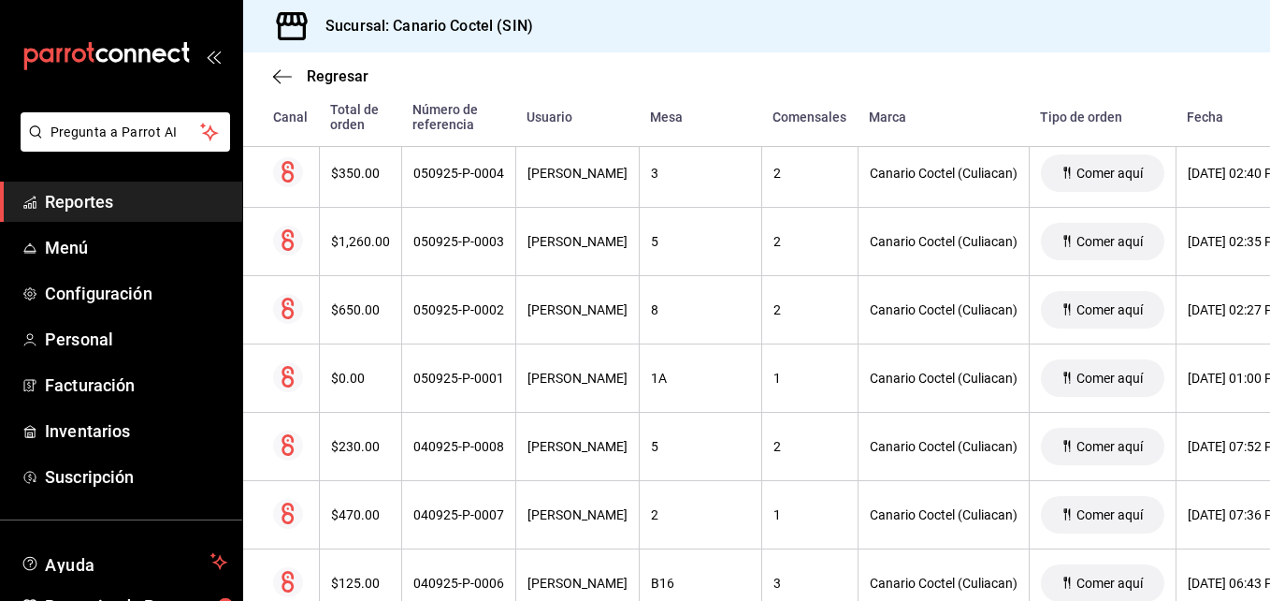
scroll to position [25951, 0]
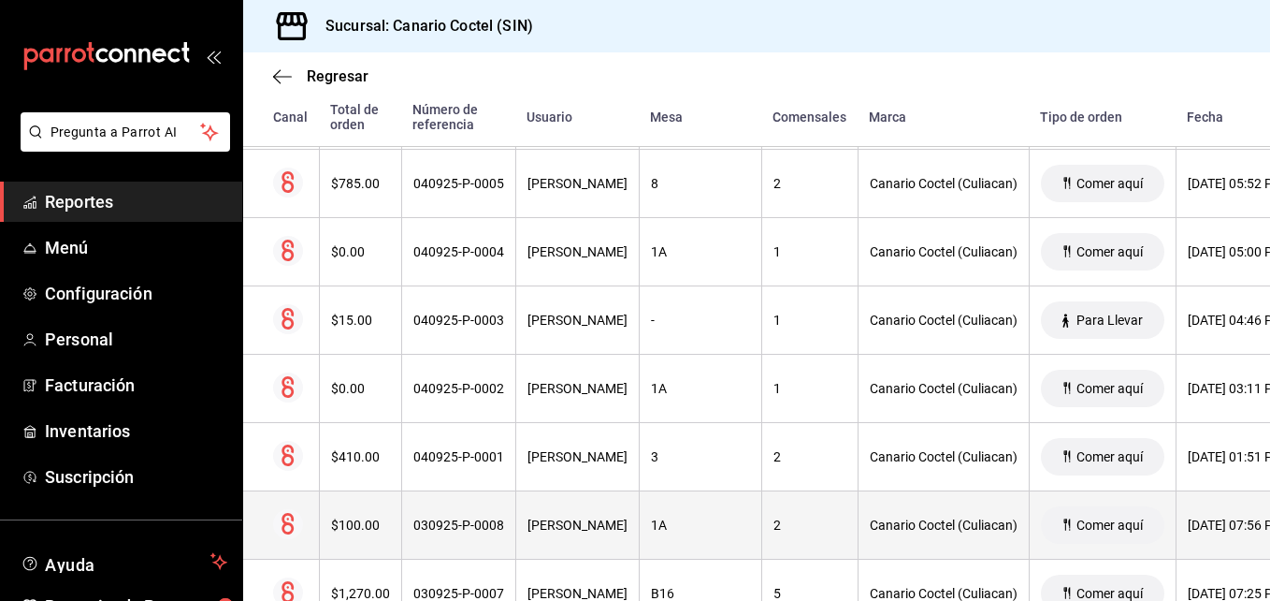
click at [463, 522] on div "030925-P-0008" at bounding box center [458, 524] width 91 height 15
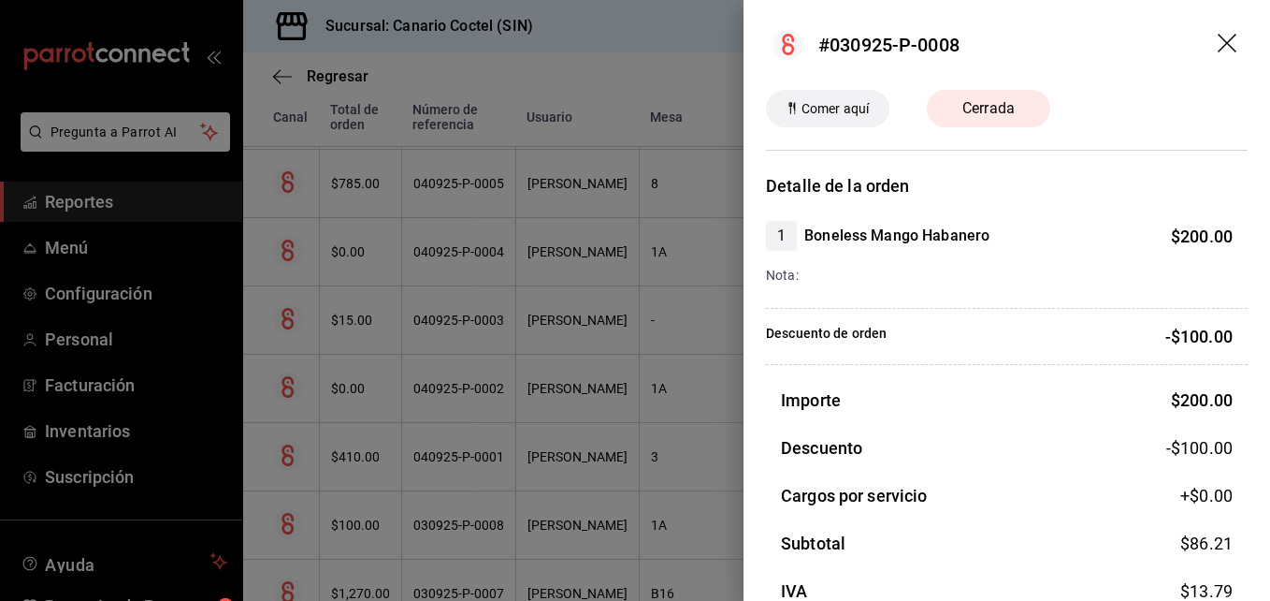
click at [475, 392] on div at bounding box center [635, 300] width 1270 height 601
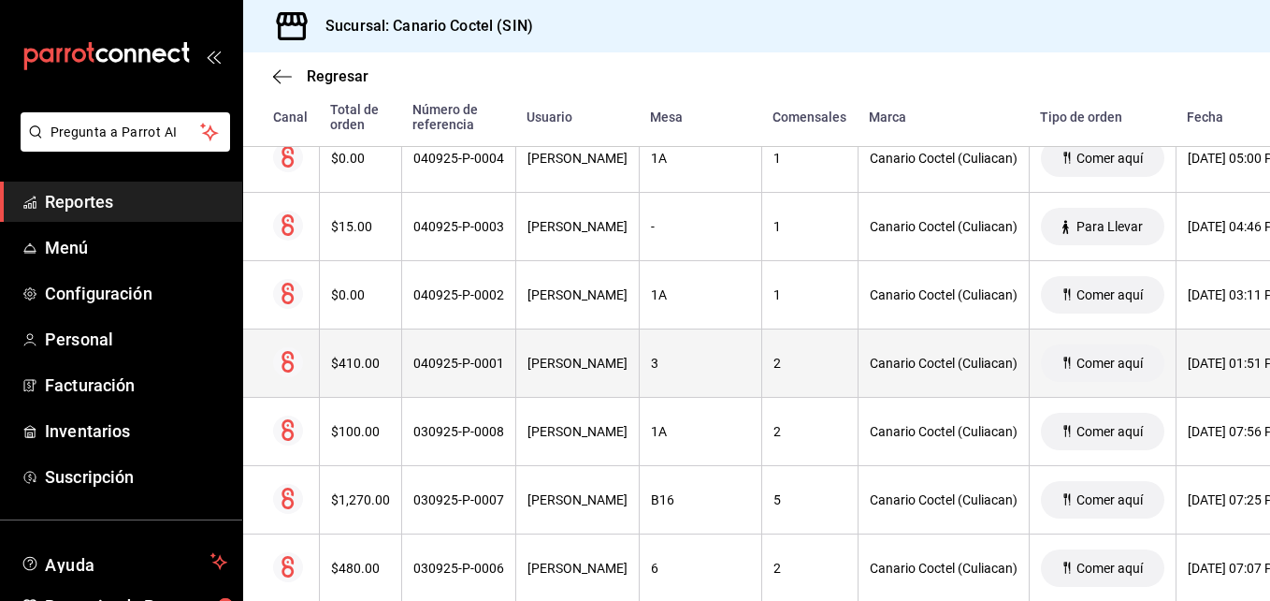
scroll to position [26138, 0]
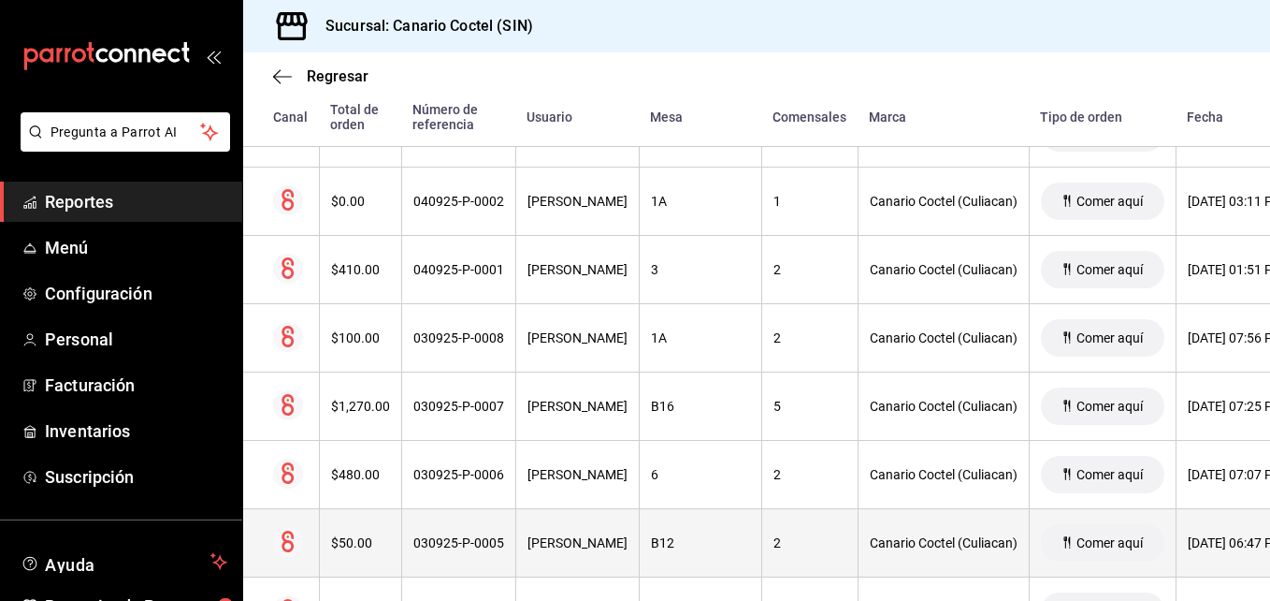
click at [445, 541] on div "030925-P-0005" at bounding box center [458, 542] width 91 height 15
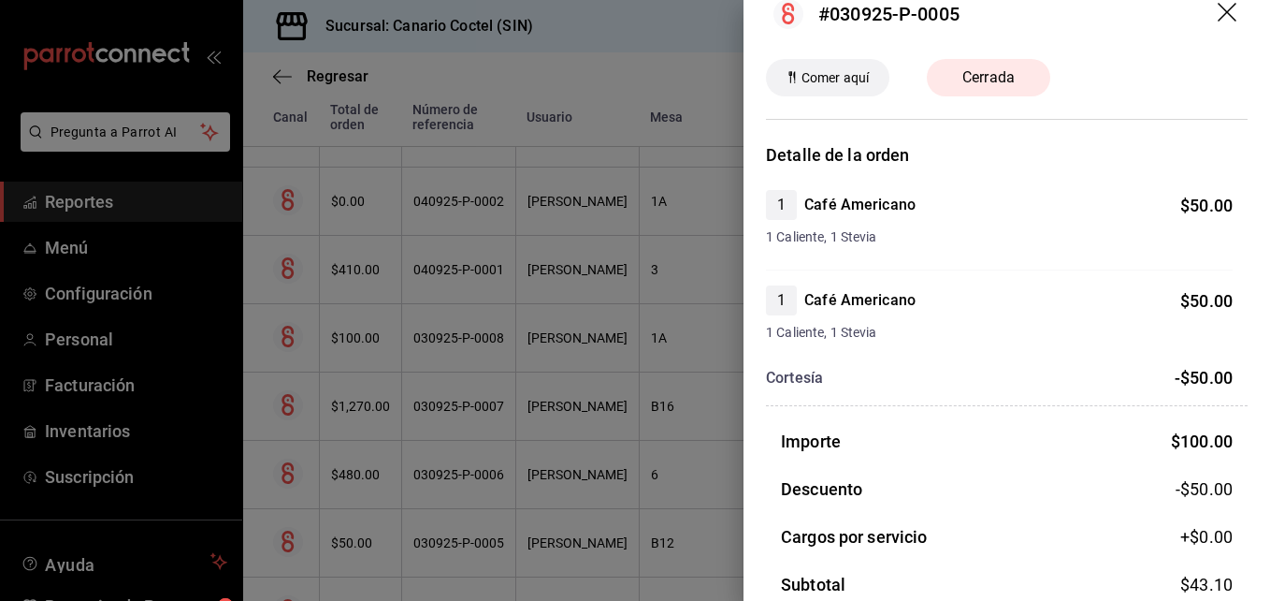
scroll to position [0, 0]
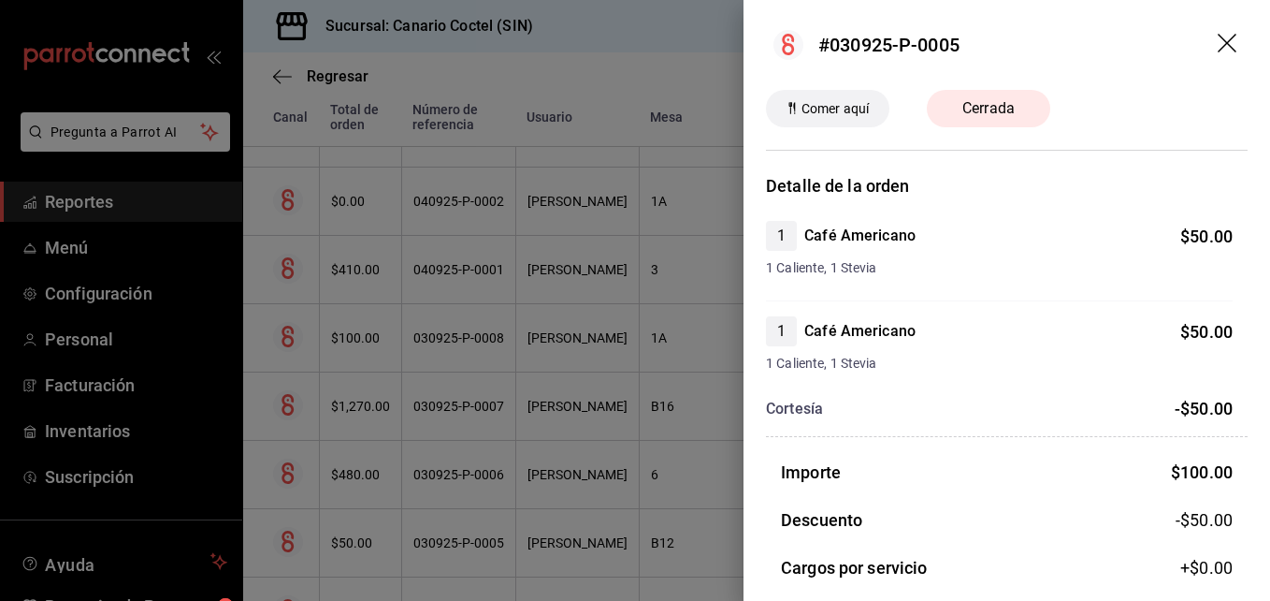
drag, startPoint x: 604, startPoint y: 92, endPoint x: 325, endPoint y: 78, distance: 280.0
click at [604, 92] on div at bounding box center [635, 300] width 1270 height 601
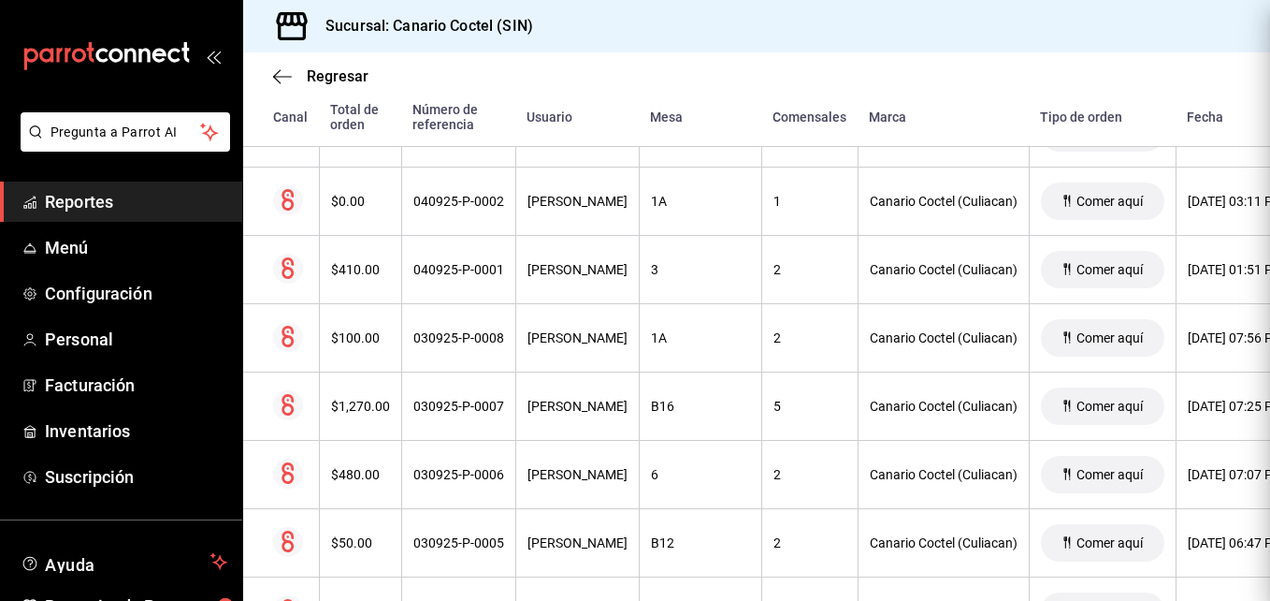
click at [325, 78] on div at bounding box center [635, 300] width 1270 height 601
click at [279, 79] on icon "button" at bounding box center [282, 76] width 19 height 17
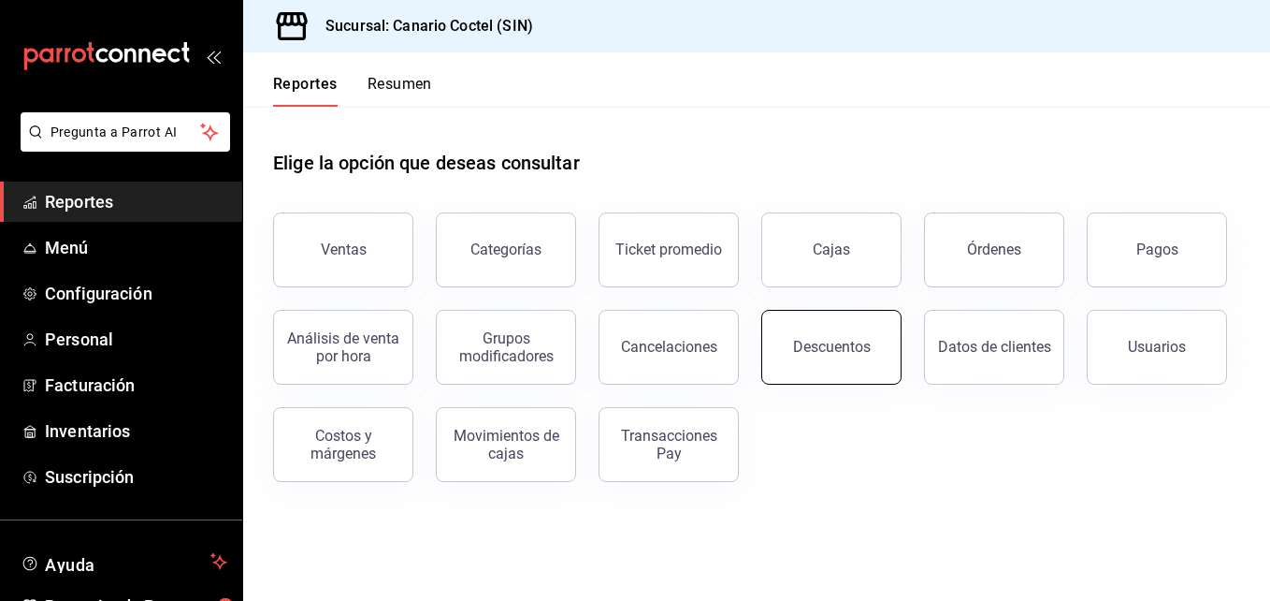
click at [831, 353] on div "Descuentos" at bounding box center [832, 347] width 78 height 18
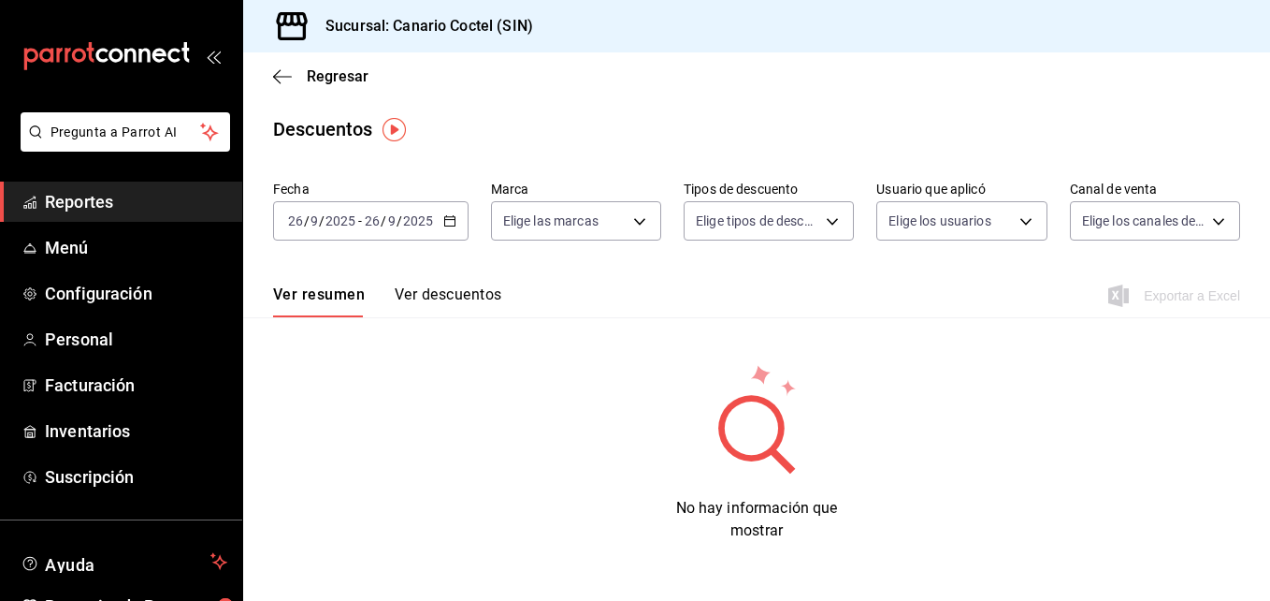
click at [444, 218] on icon "button" at bounding box center [449, 220] width 13 height 13
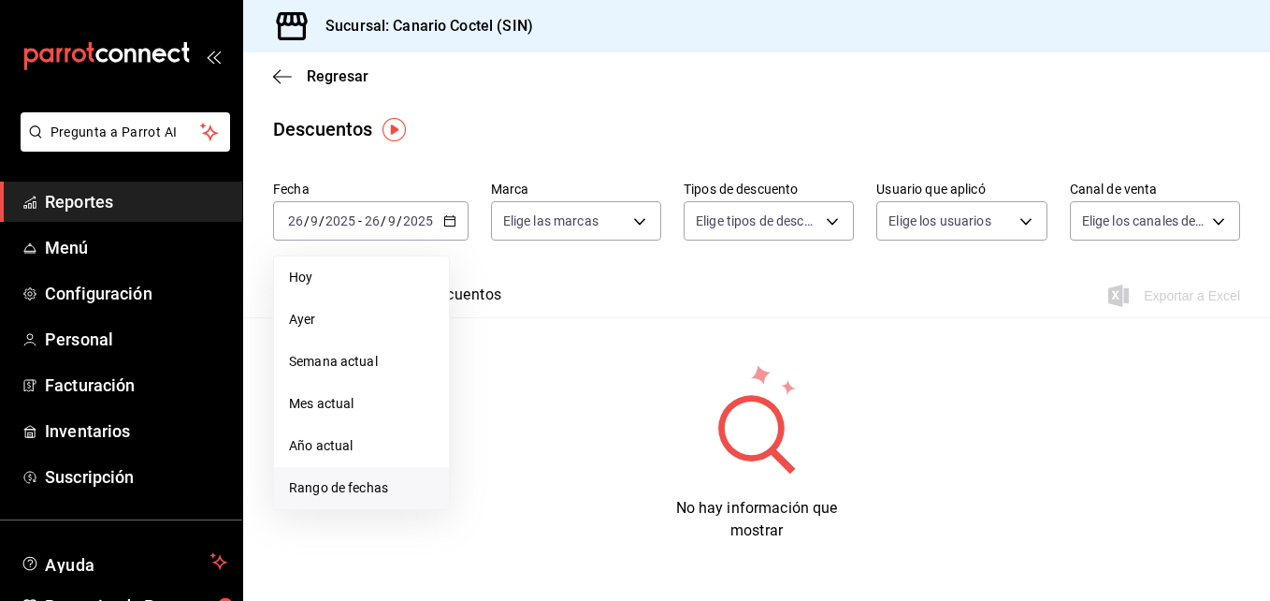
click at [384, 490] on span "Rango de fechas" at bounding box center [361, 488] width 145 height 20
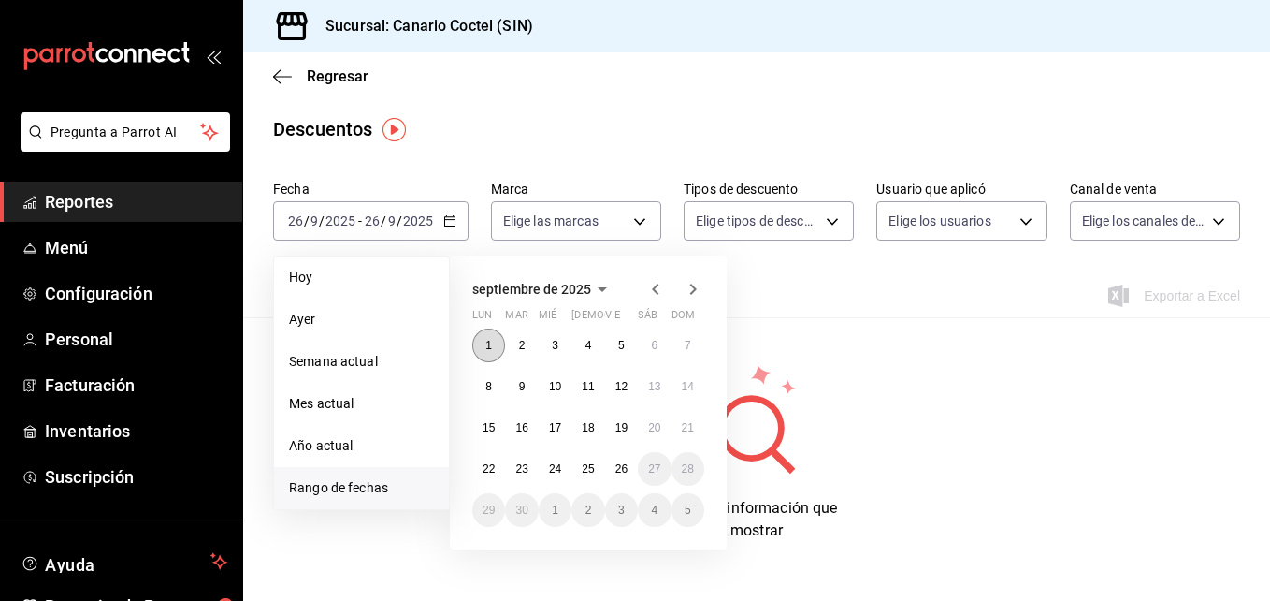
click at [491, 340] on abbr "1" at bounding box center [488, 345] width 7 height 13
click at [585, 466] on abbr "25" at bounding box center [588, 468] width 12 height 13
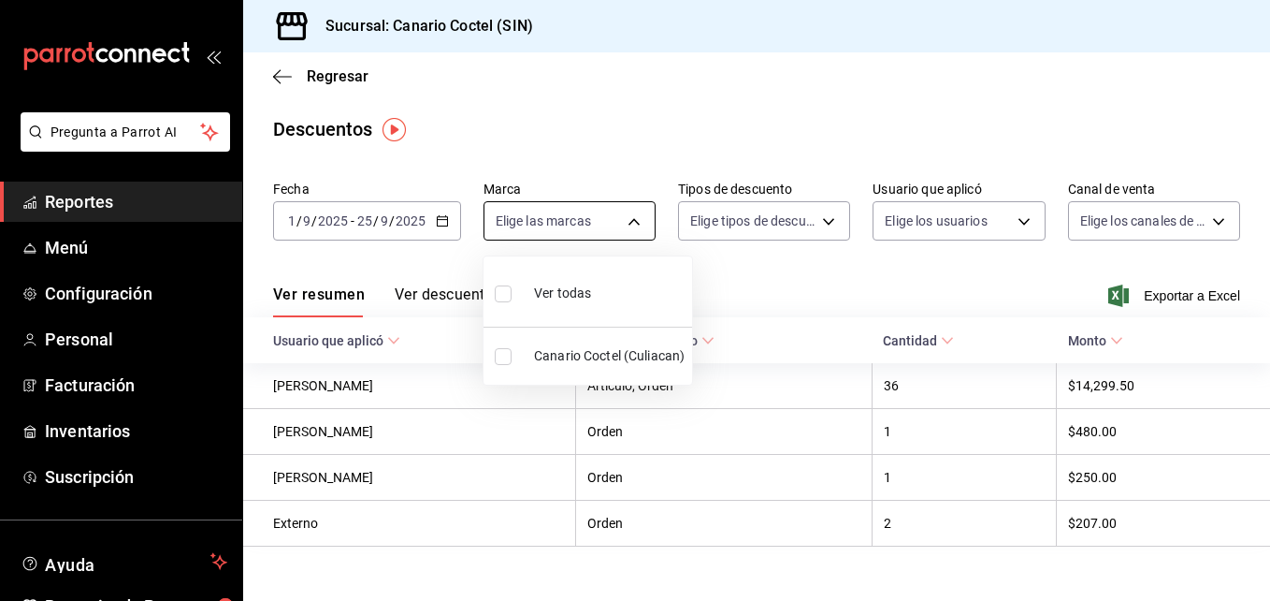
click at [625, 219] on body "Pregunta a Parrot AI Reportes Menú Configuración Personal Facturación Inventari…" at bounding box center [635, 300] width 1270 height 601
click at [625, 219] on div at bounding box center [635, 300] width 1270 height 601
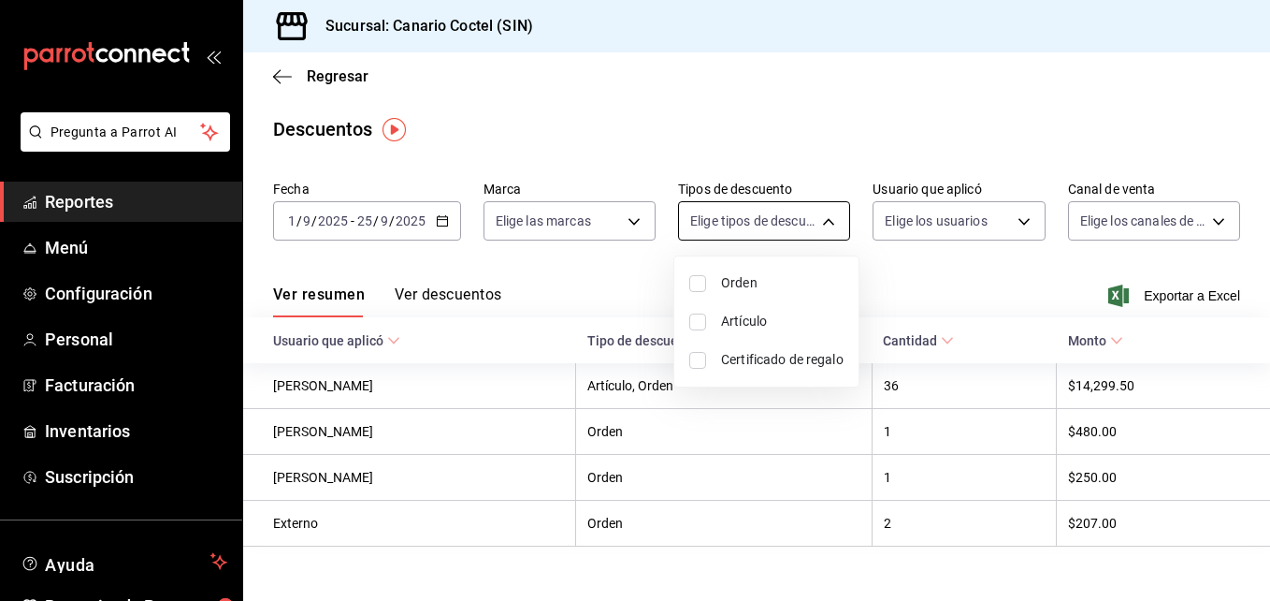
click at [813, 215] on body "Pregunta a Parrot AI Reportes Menú Configuración Personal Facturación Inventari…" at bounding box center [635, 300] width 1270 height 601
click at [818, 217] on div at bounding box center [635, 300] width 1270 height 601
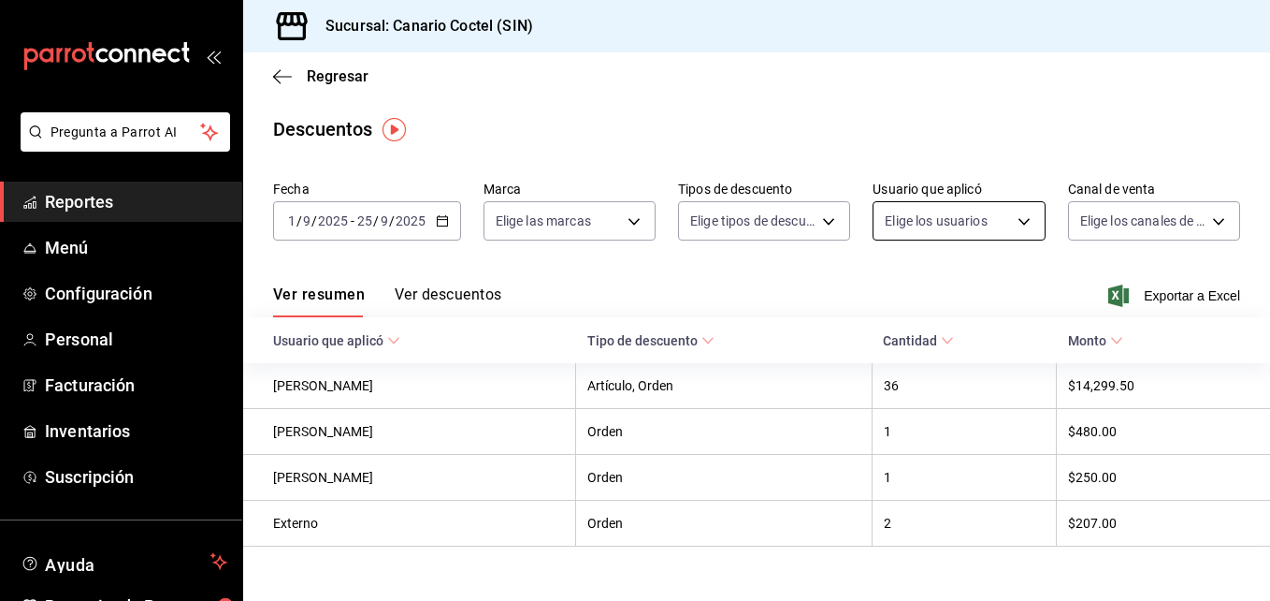
click at [1010, 222] on body "Pregunta a Parrot AI Reportes Menú Configuración Personal Facturación Inventari…" at bounding box center [635, 300] width 1270 height 601
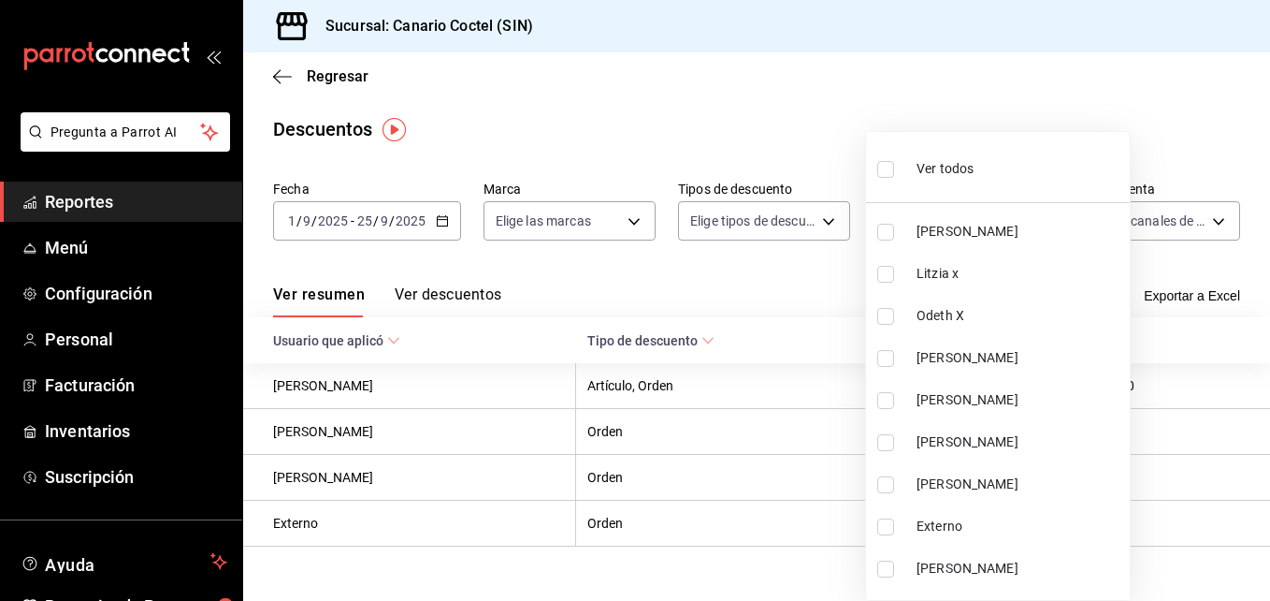
click at [779, 136] on div at bounding box center [635, 300] width 1270 height 601
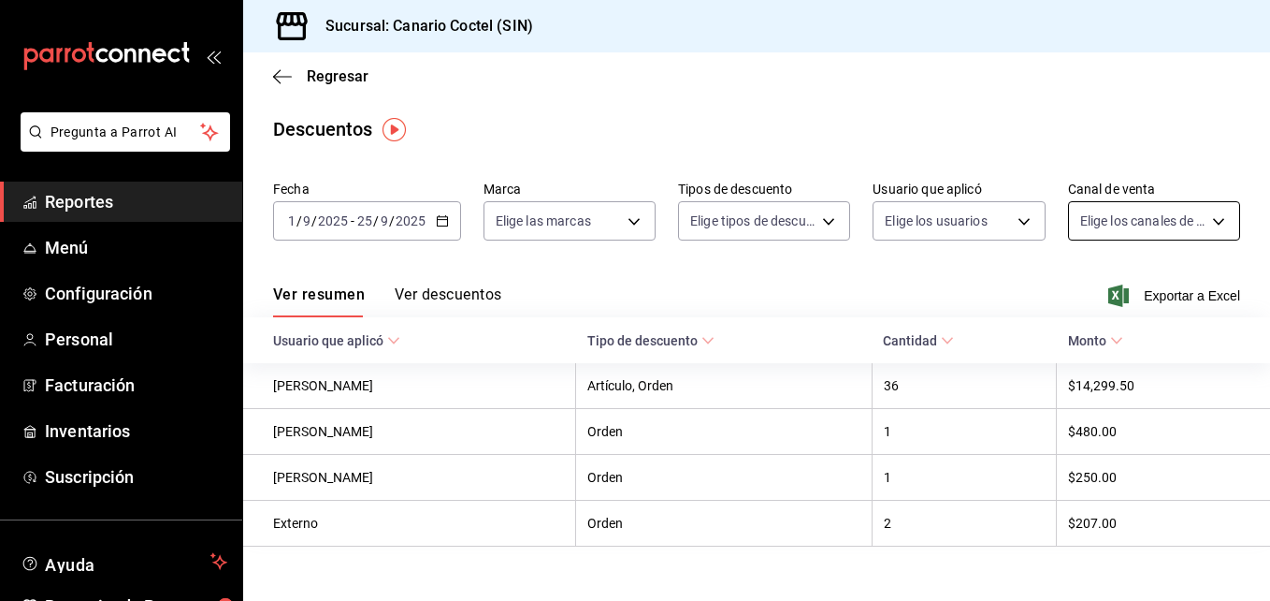
click at [1209, 215] on body "Pregunta a Parrot AI Reportes Menú Configuración Personal Facturación Inventari…" at bounding box center [635, 300] width 1270 height 601
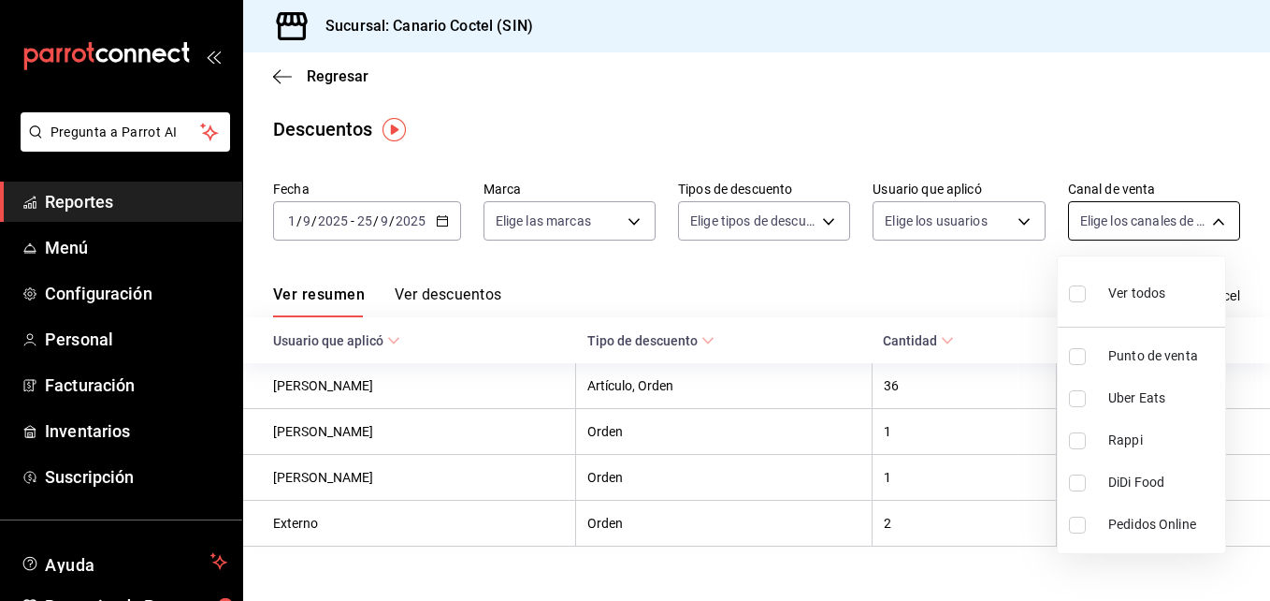
click at [1209, 215] on div at bounding box center [635, 300] width 1270 height 601
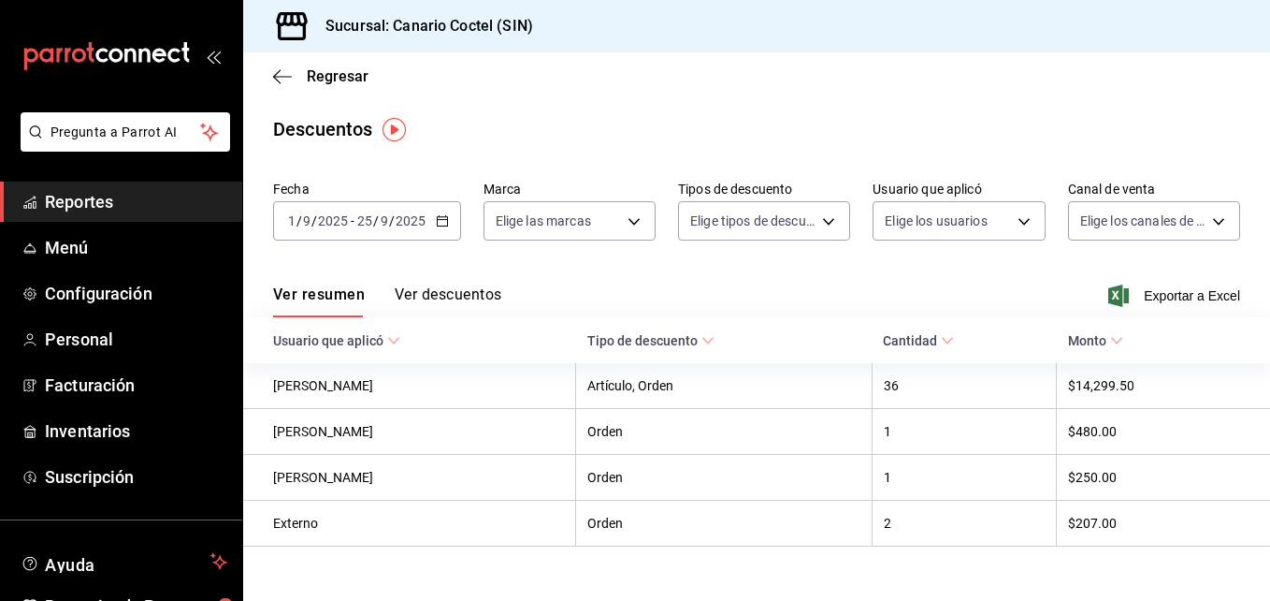
click at [394, 129] on img "button" at bounding box center [394, 129] width 23 height 23
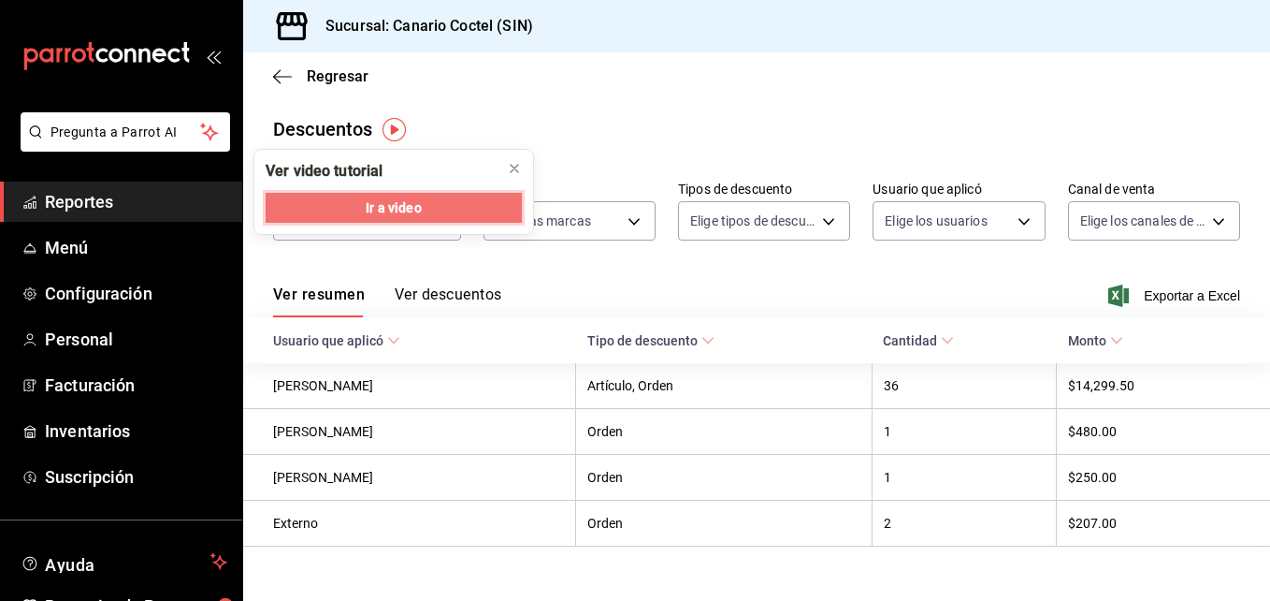
click at [435, 207] on button "Ir a video" at bounding box center [394, 208] width 256 height 30
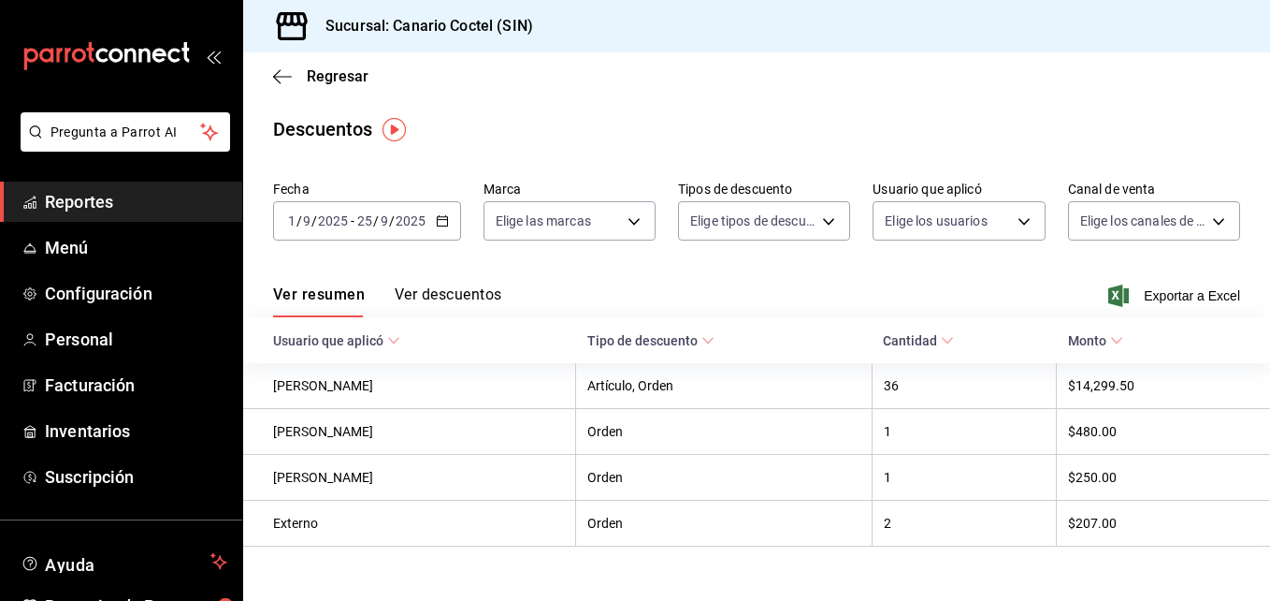
click at [702, 338] on icon at bounding box center [708, 340] width 13 height 13
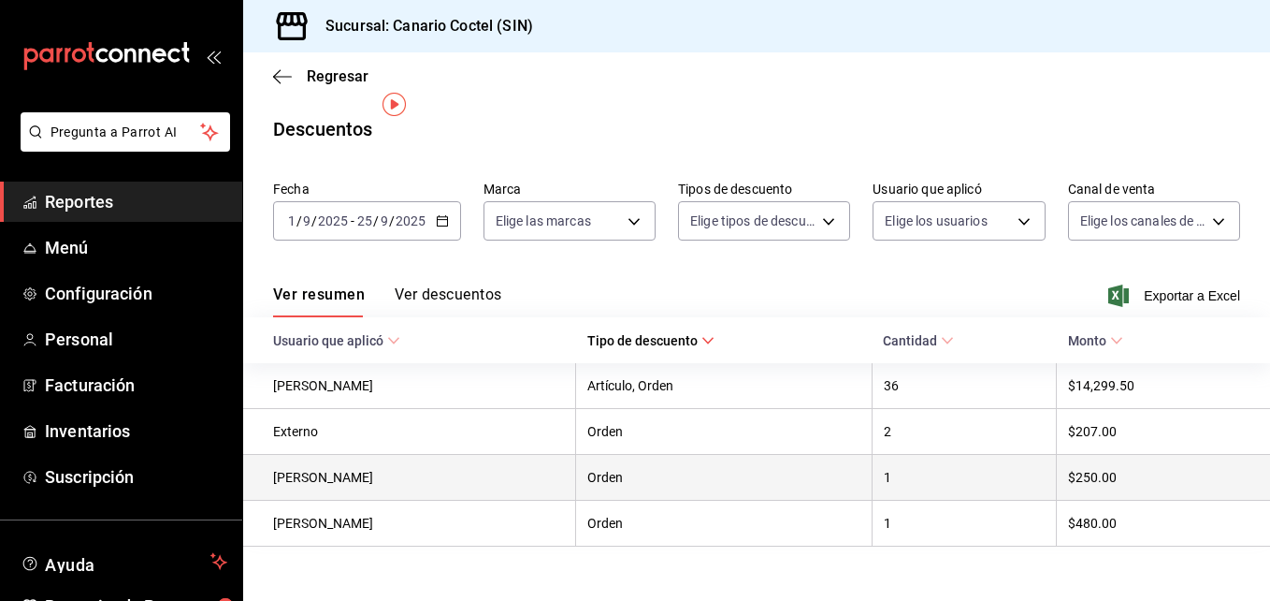
scroll to position [25, 0]
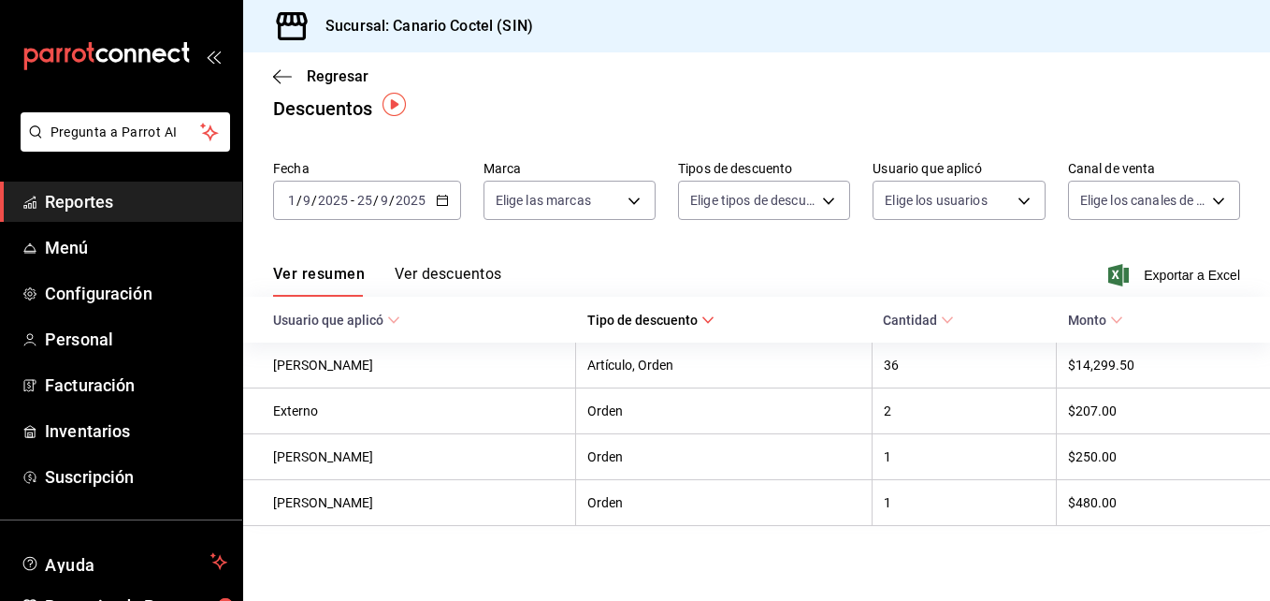
click at [477, 274] on button "Ver descuentos" at bounding box center [448, 281] width 107 height 32
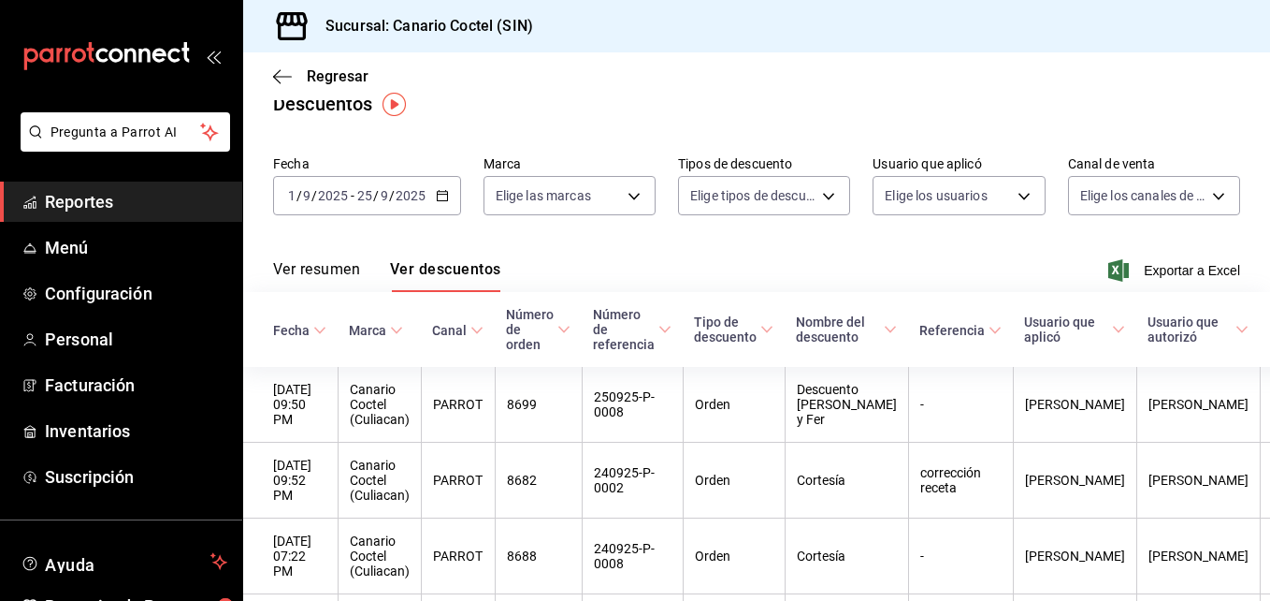
click at [884, 326] on icon at bounding box center [890, 329] width 13 height 13
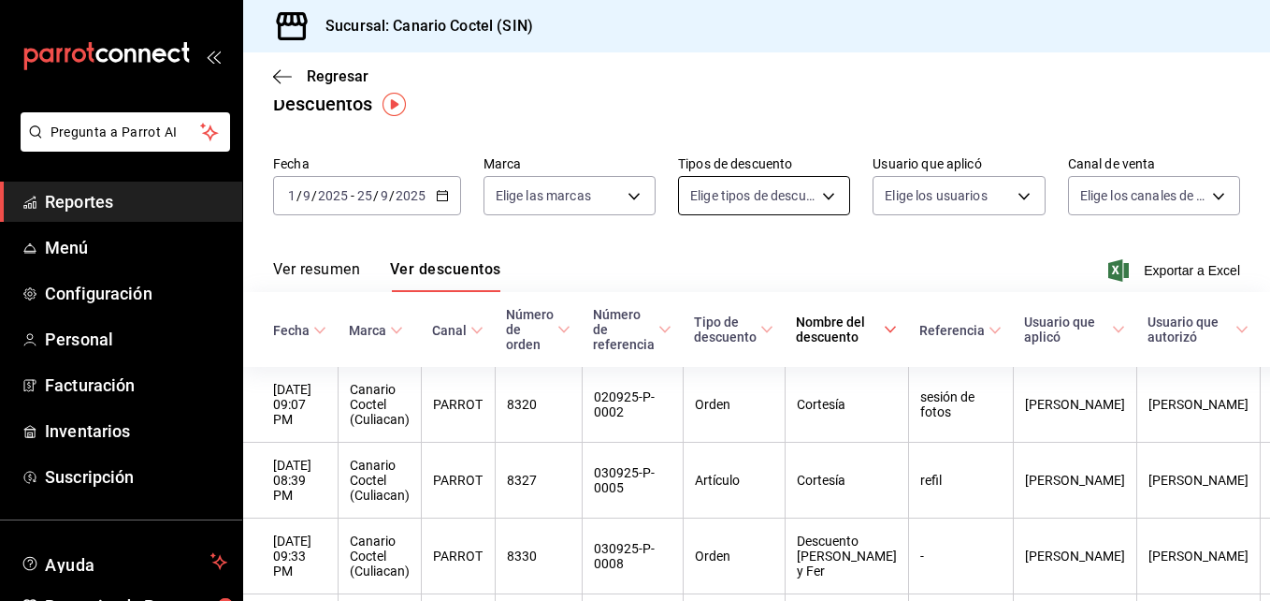
click at [822, 194] on body "Pregunta a Parrot AI Reportes Menú Configuración Personal Facturación Inventari…" at bounding box center [635, 300] width 1270 height 601
click at [782, 330] on span "Certificado de regalo" at bounding box center [782, 335] width 123 height 20
type input "CARD_REWARD"
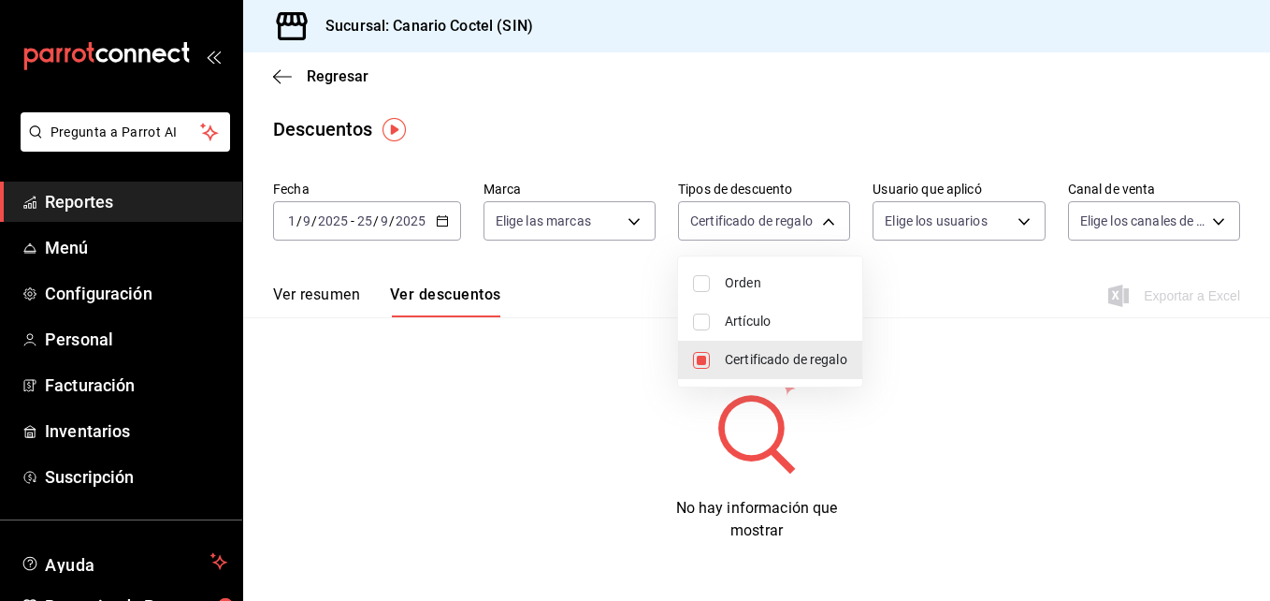
click at [697, 361] on input "checkbox" at bounding box center [701, 360] width 17 height 17
checkbox input "false"
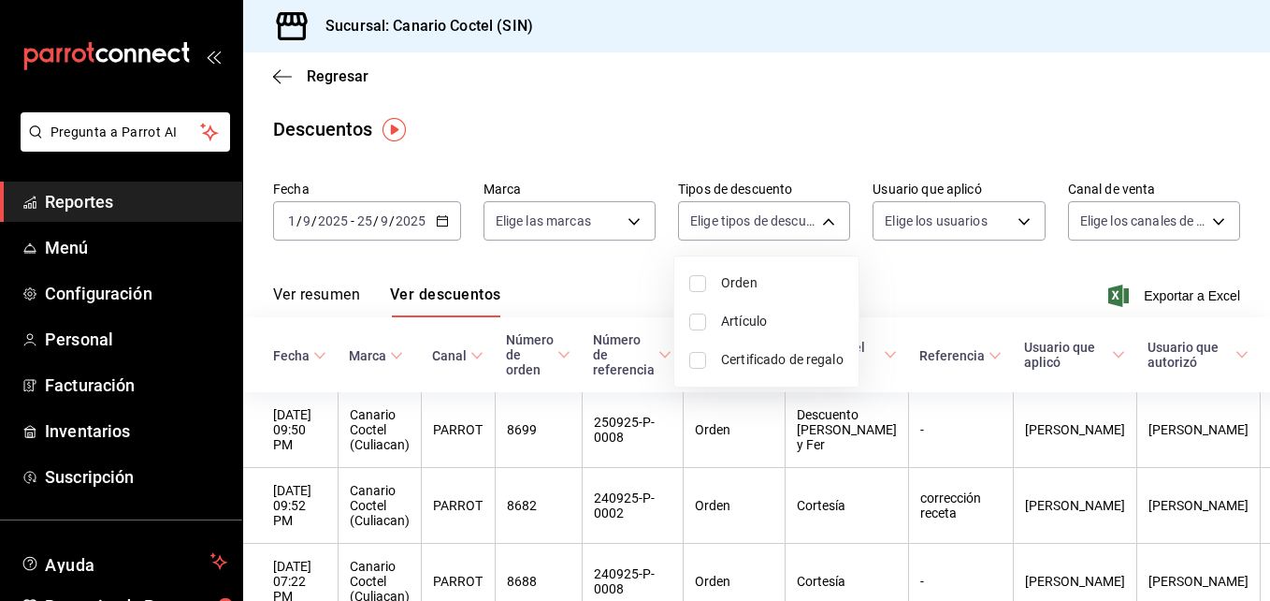
click at [696, 321] on input "checkbox" at bounding box center [697, 321] width 17 height 17
checkbox input "true"
type input "ORDER_ITEM"
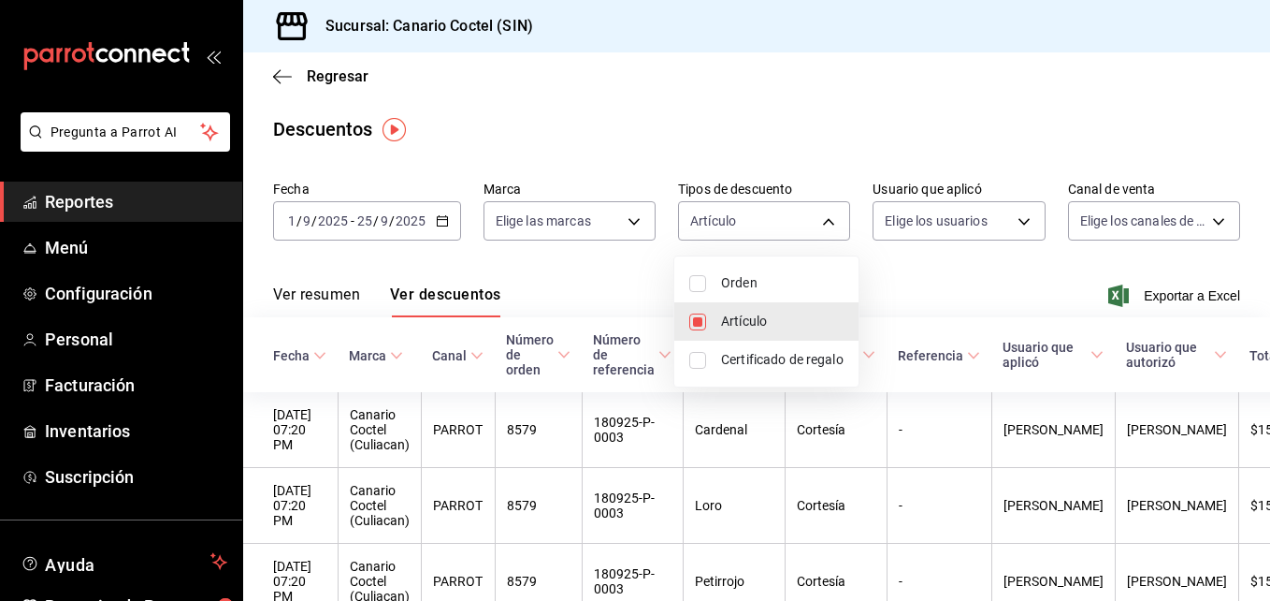
click at [921, 465] on div at bounding box center [635, 300] width 1270 height 601
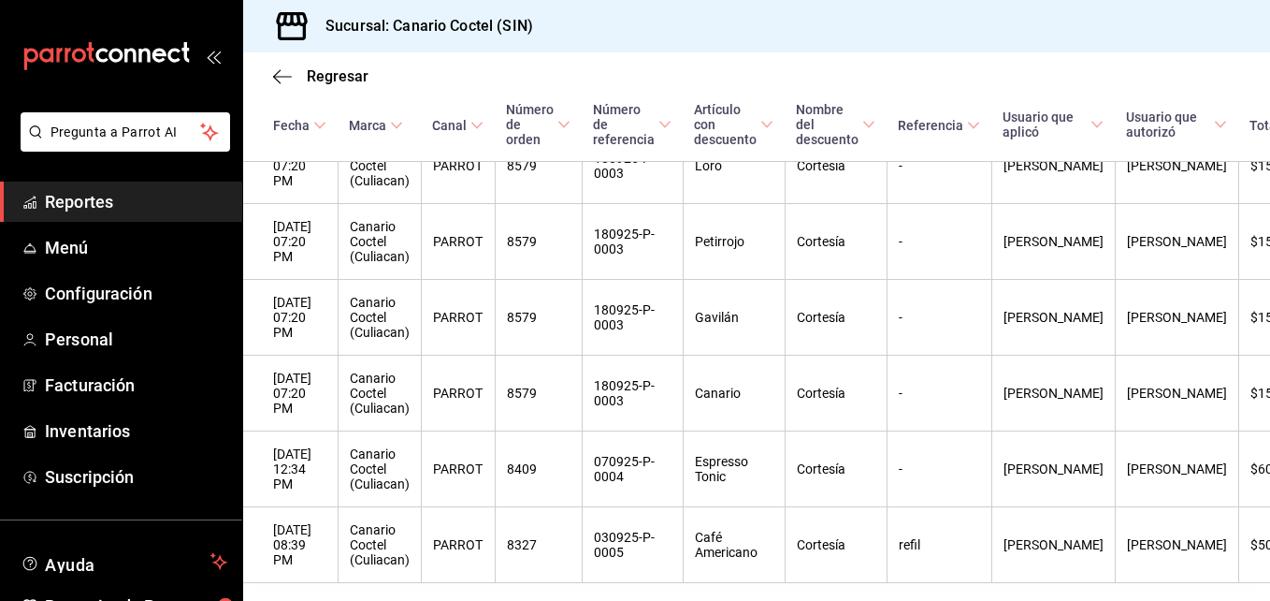
scroll to position [468, 0]
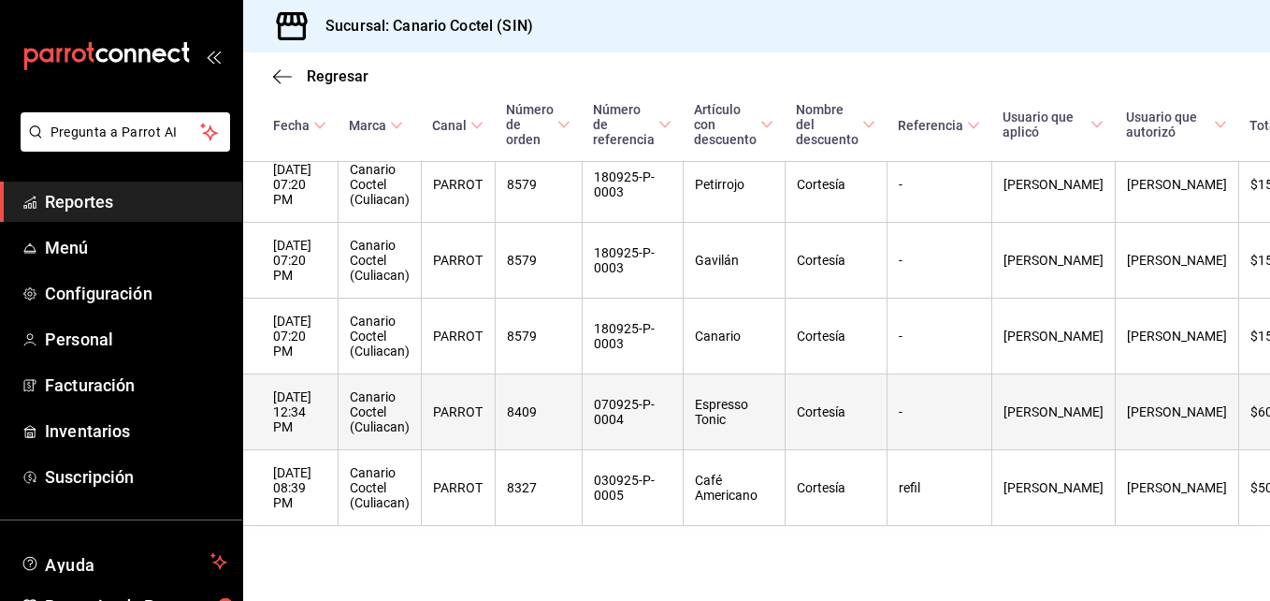
click at [328, 394] on th "07/09/2025 12:34 PM" at bounding box center [290, 412] width 94 height 76
click at [455, 393] on th "PARROT" at bounding box center [458, 412] width 74 height 76
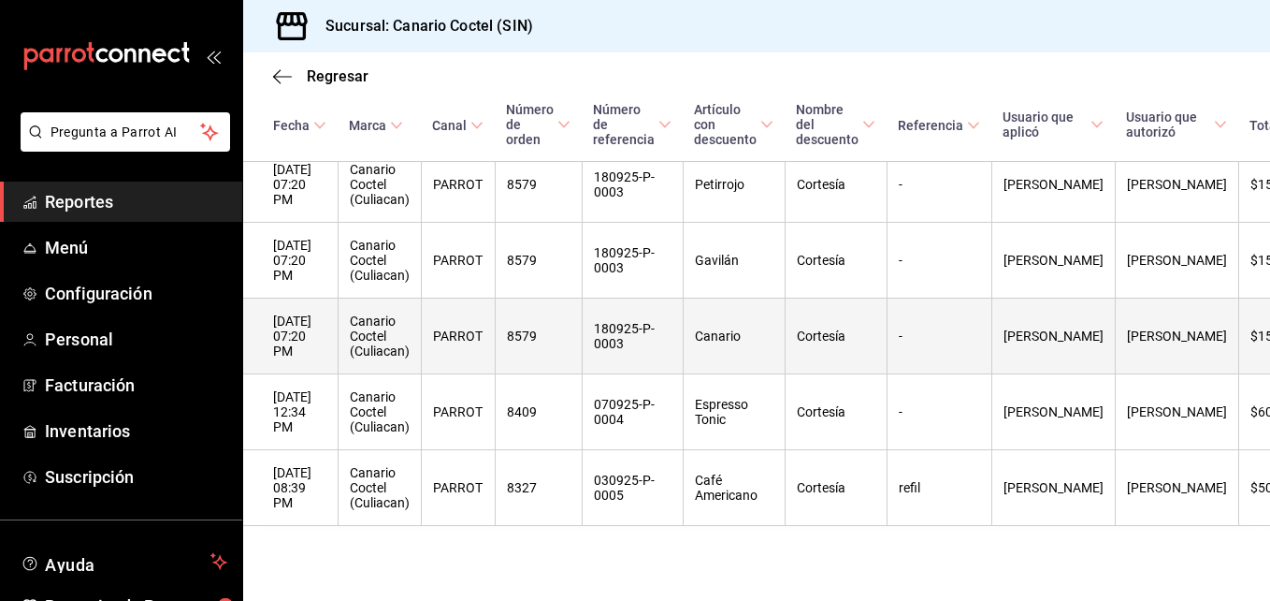
click at [450, 305] on th "PARROT" at bounding box center [458, 336] width 74 height 76
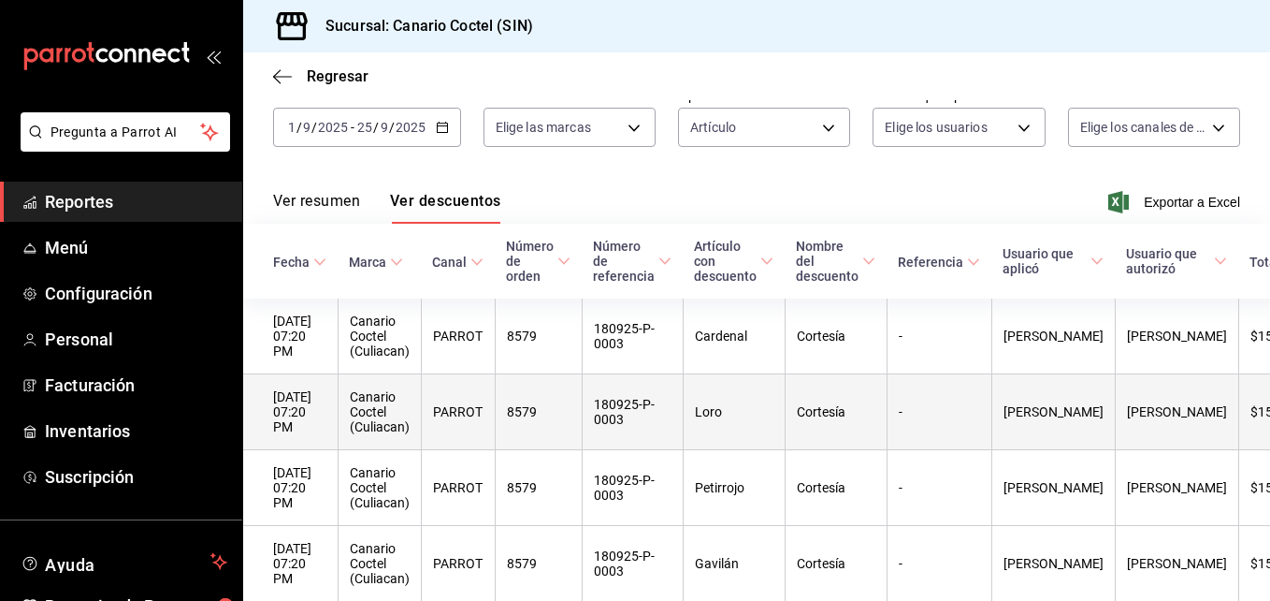
scroll to position [187, 0]
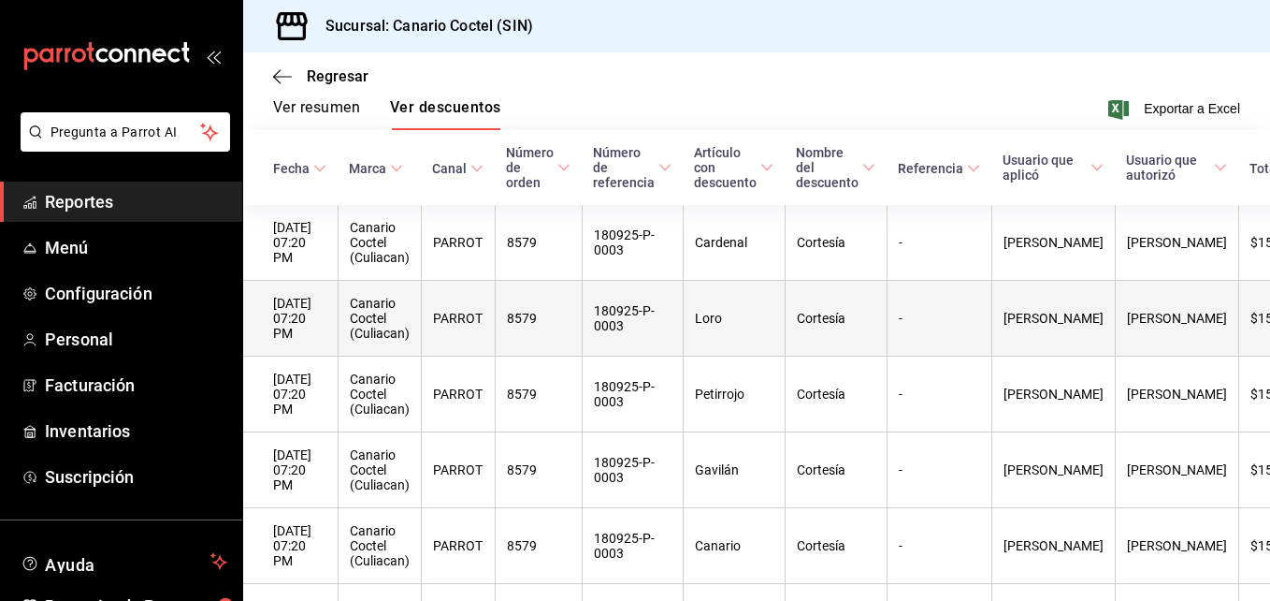
click at [377, 311] on th "Canario Coctel (Culiacan)" at bounding box center [379, 319] width 83 height 76
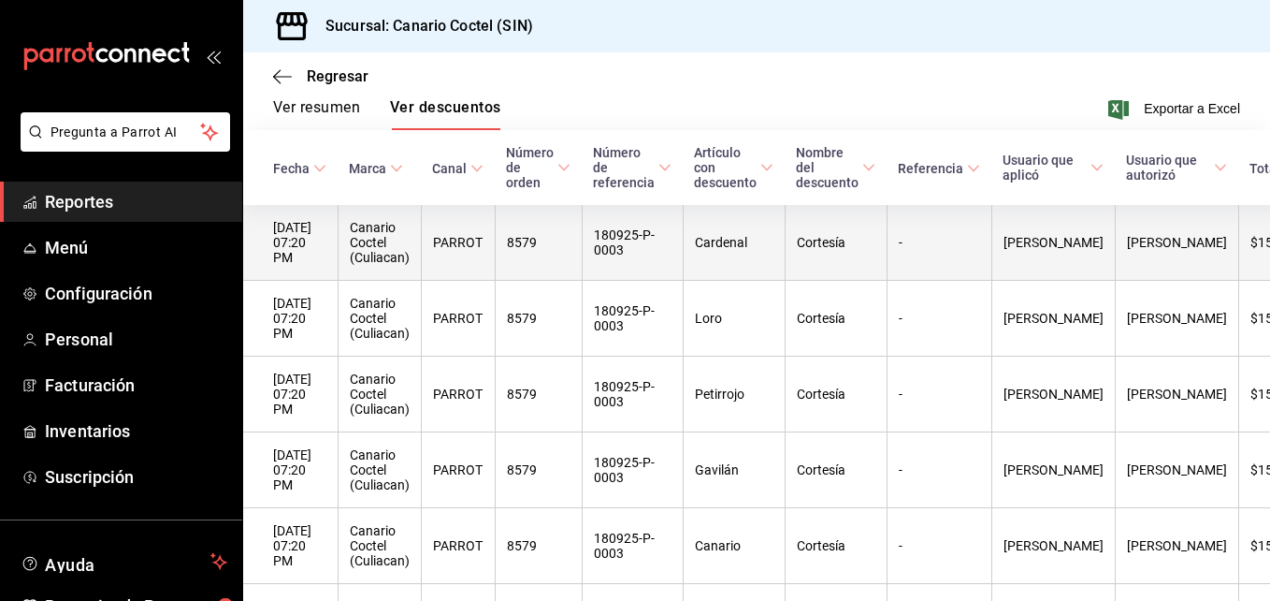
click at [388, 263] on th "Canario Coctel (Culiacan)" at bounding box center [379, 243] width 83 height 76
click at [845, 249] on th "Cortesía" at bounding box center [836, 243] width 102 height 76
click at [920, 273] on th "-" at bounding box center [939, 243] width 105 height 76
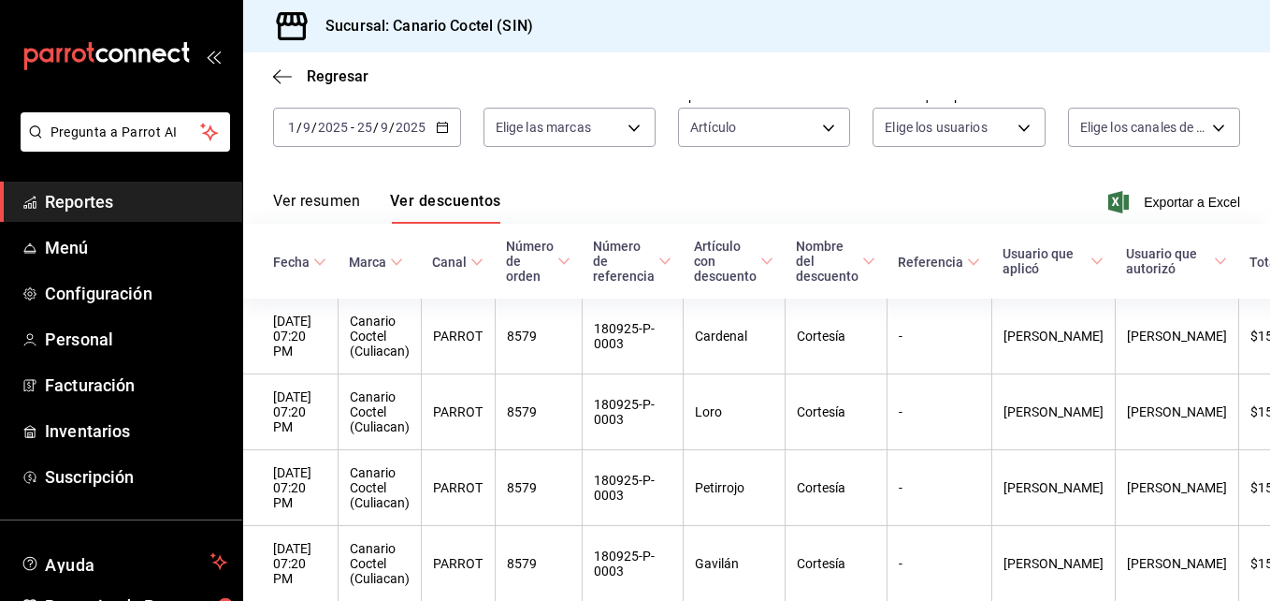
scroll to position [0, 0]
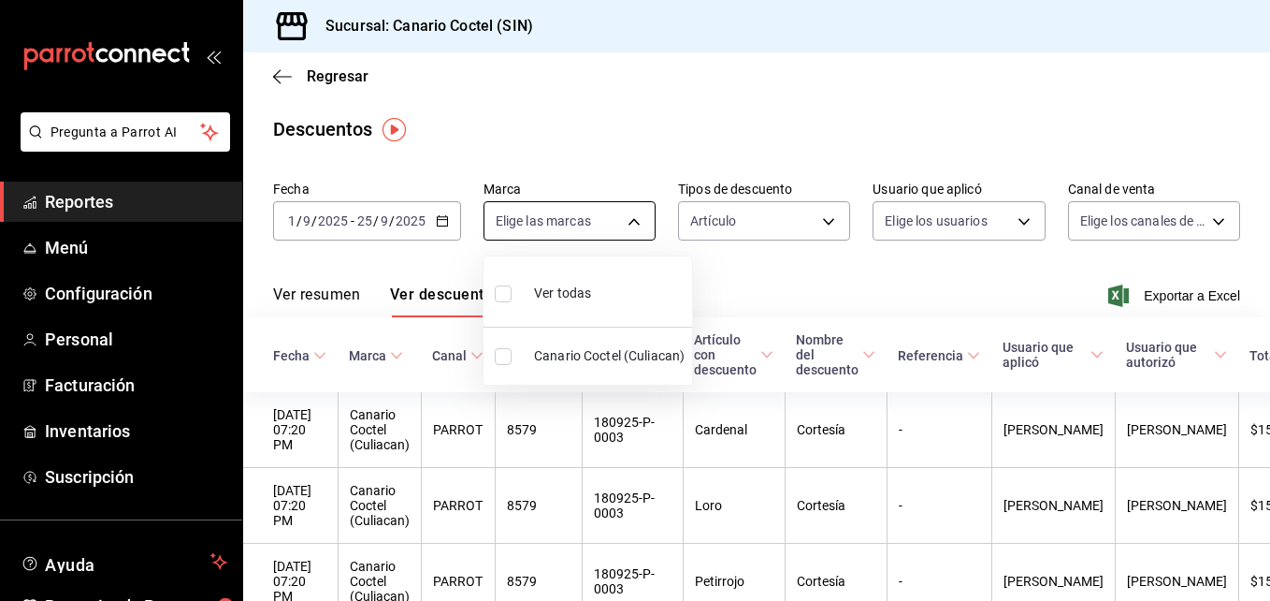
click at [629, 215] on body "Pregunta a Parrot AI Reportes Menú Configuración Personal Facturación Inventari…" at bounding box center [635, 300] width 1270 height 601
click at [629, 215] on div at bounding box center [635, 300] width 1270 height 601
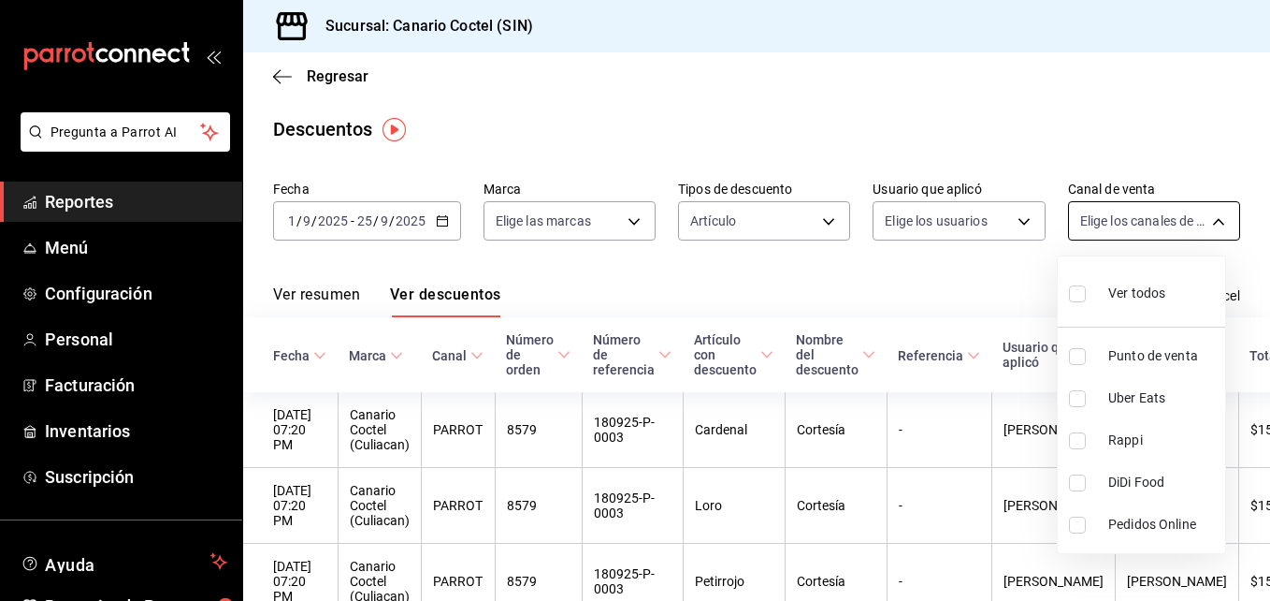
click at [1215, 216] on body "Pregunta a Parrot AI Reportes Menú Configuración Personal Facturación Inventari…" at bounding box center [635, 300] width 1270 height 601
click at [1116, 355] on span "Punto de venta" at bounding box center [1162, 356] width 109 height 20
type input "PARROT"
checkbox input "true"
click at [872, 426] on div at bounding box center [635, 300] width 1270 height 601
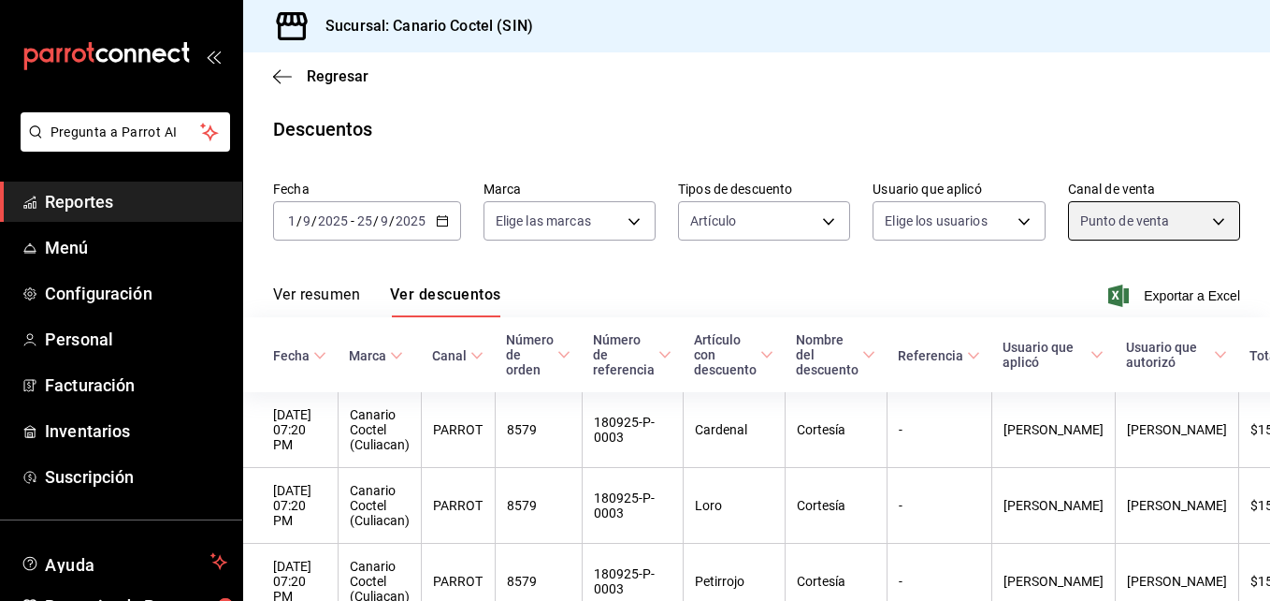
scroll to position [94, 0]
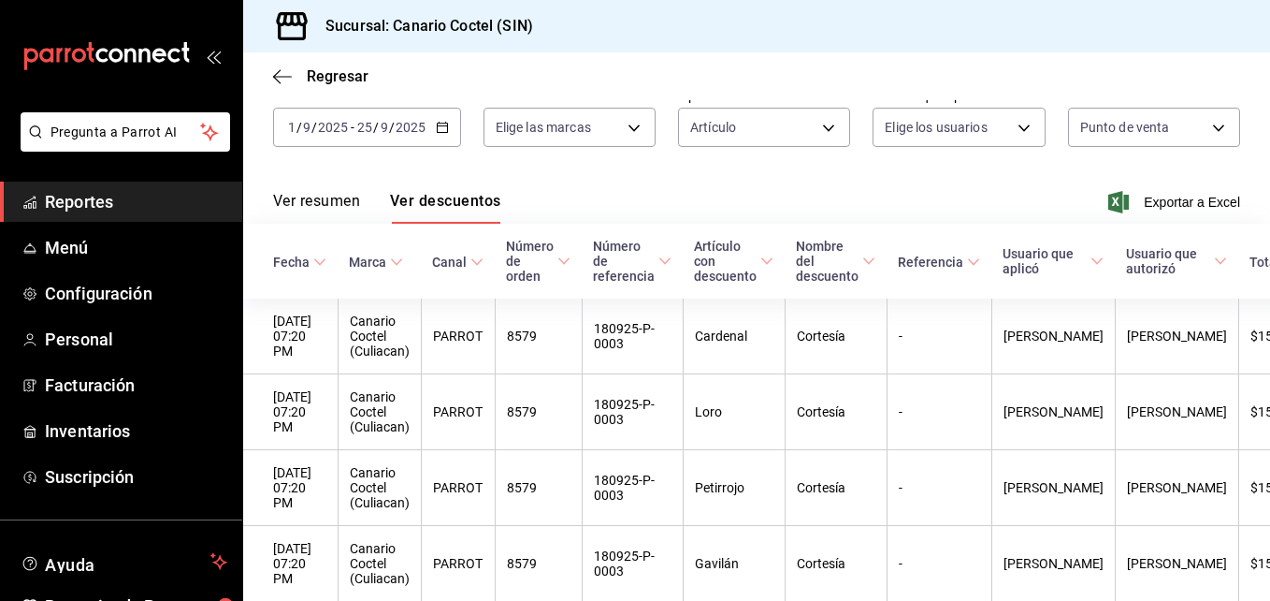
click at [325, 196] on button "Ver resumen" at bounding box center [316, 208] width 87 height 32
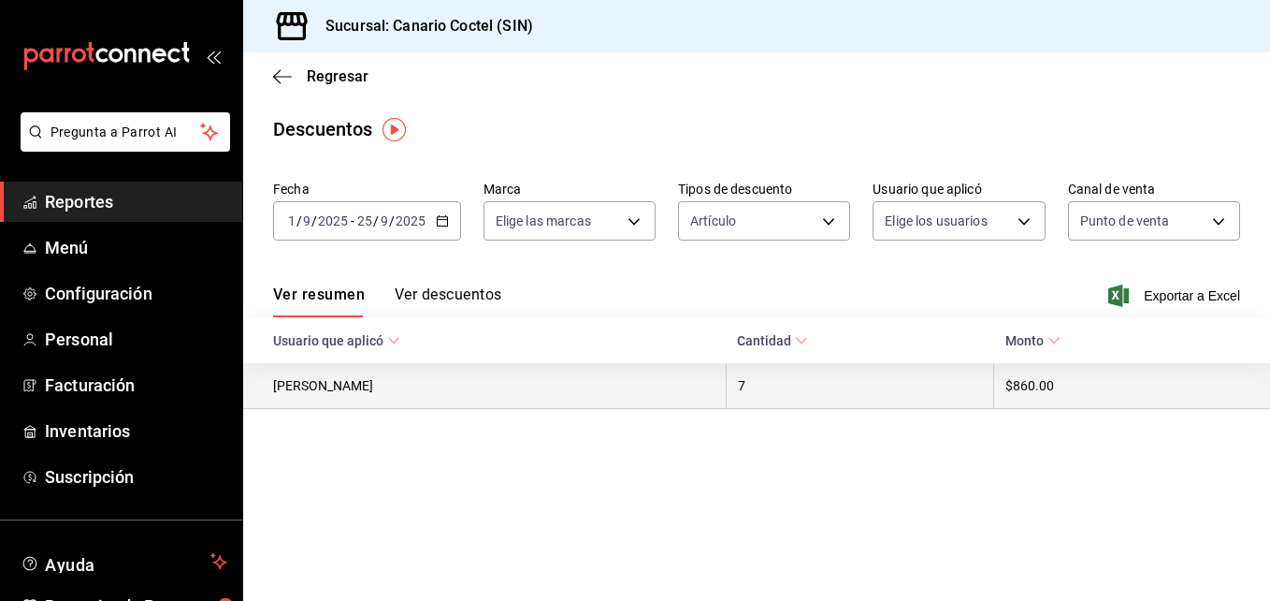
click at [355, 391] on th "[PERSON_NAME]" at bounding box center [484, 386] width 483 height 46
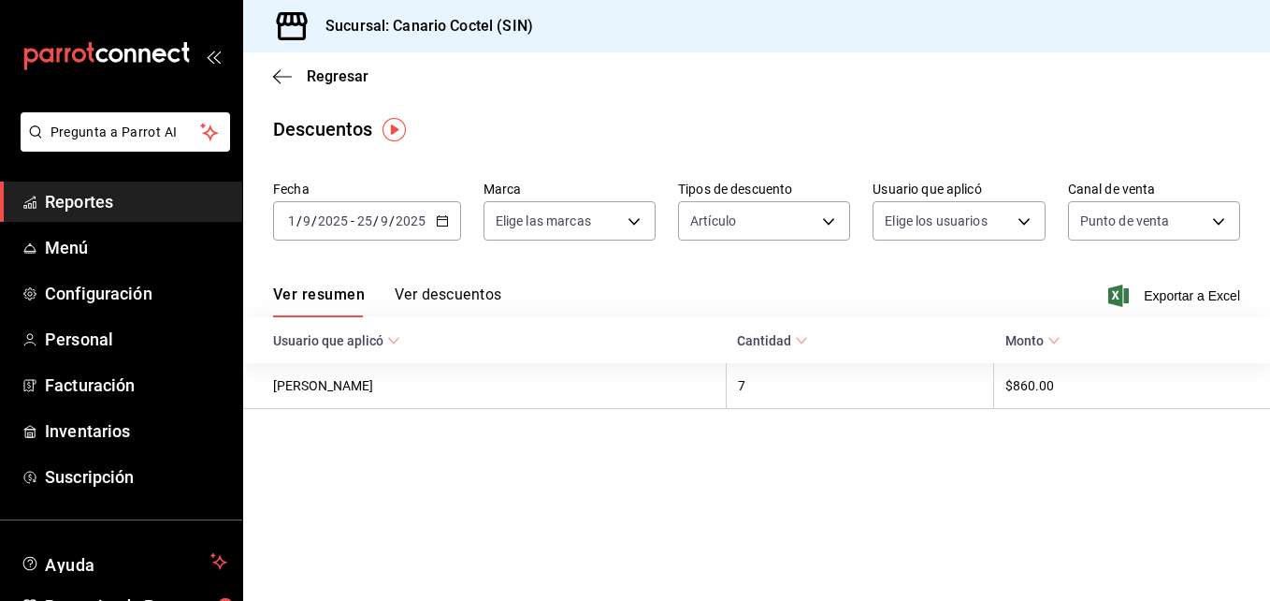
drag, startPoint x: 355, startPoint y: 391, endPoint x: 570, endPoint y: 481, distance: 233.1
click at [570, 481] on main "Regresar Descuentos Fecha 2025-09-01 1 / 9 / 2025 - 2025-09-25 25 / 9 / 2025 Ma…" at bounding box center [756, 326] width 1027 height 548
click at [118, 428] on span "Inventarios" at bounding box center [136, 430] width 182 height 25
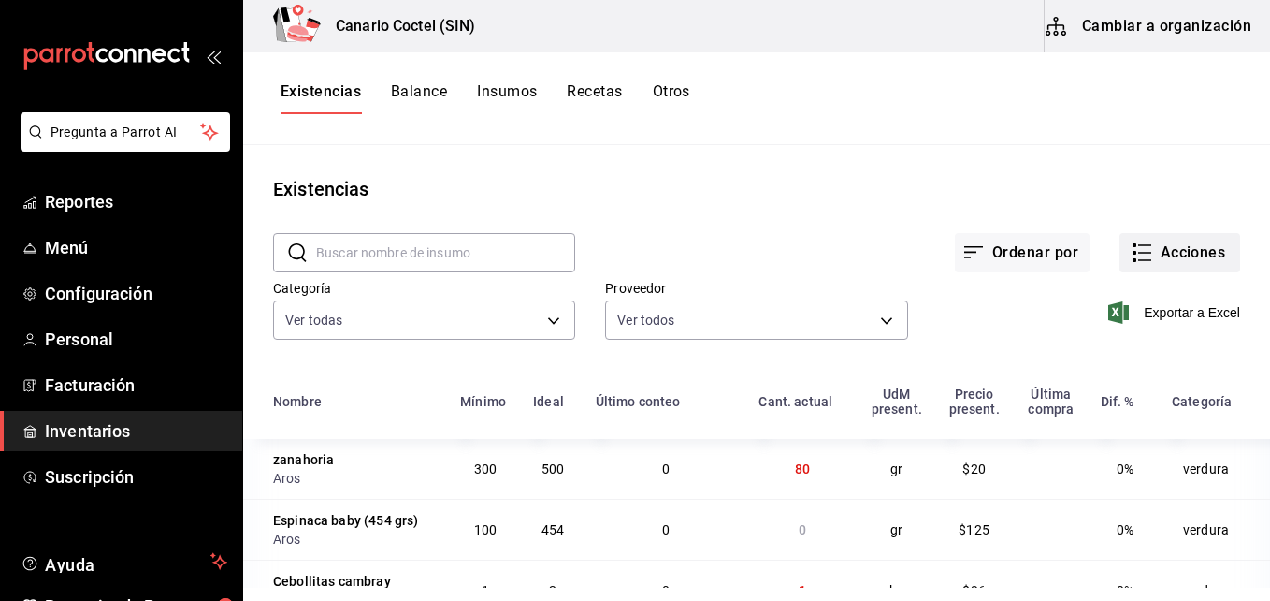
click at [1177, 255] on button "Acciones" at bounding box center [1180, 252] width 121 height 39
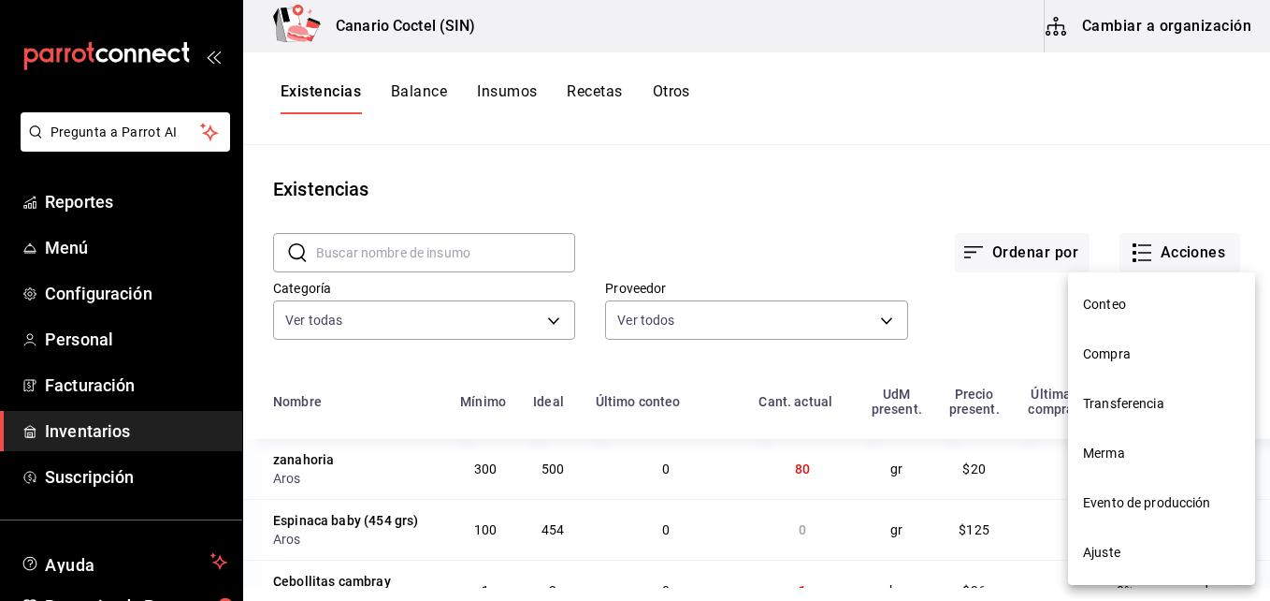
click at [1111, 349] on span "Compra" at bounding box center [1161, 354] width 157 height 20
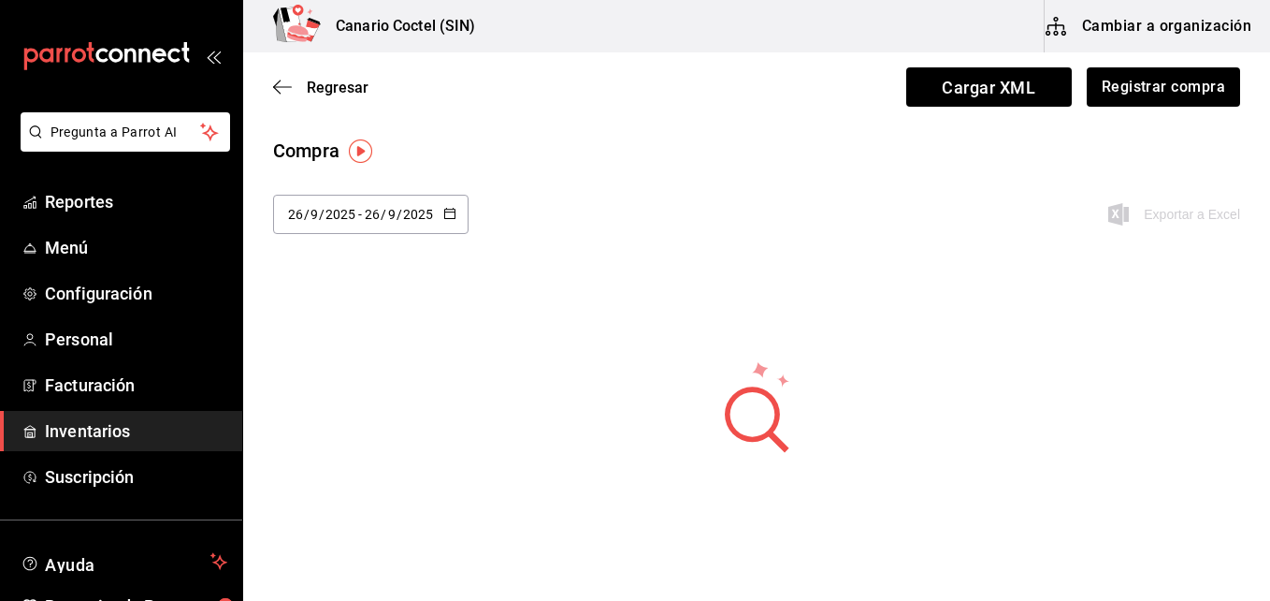
click at [447, 217] on \(Stroke\) "button" at bounding box center [449, 214] width 11 height 10
click at [336, 440] on li "Mes actual" at bounding box center [361, 442] width 177 height 42
type input "2025-09-01"
type input "1"
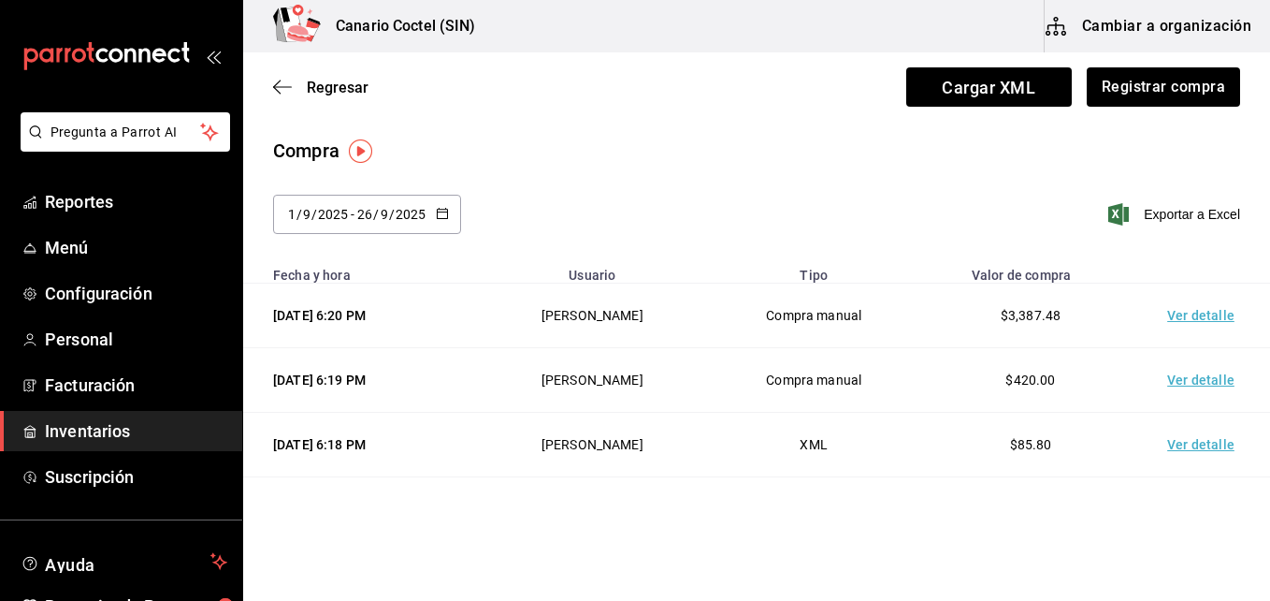
click at [1196, 319] on td "Ver detalle" at bounding box center [1204, 315] width 131 height 65
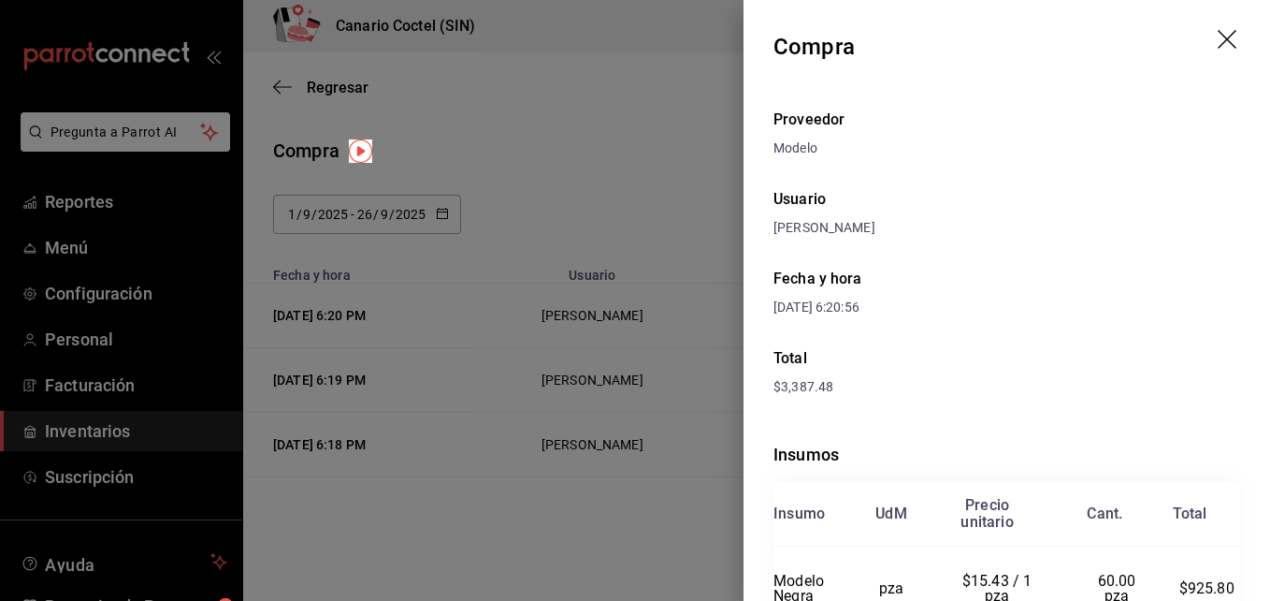
click at [675, 254] on div at bounding box center [635, 300] width 1270 height 601
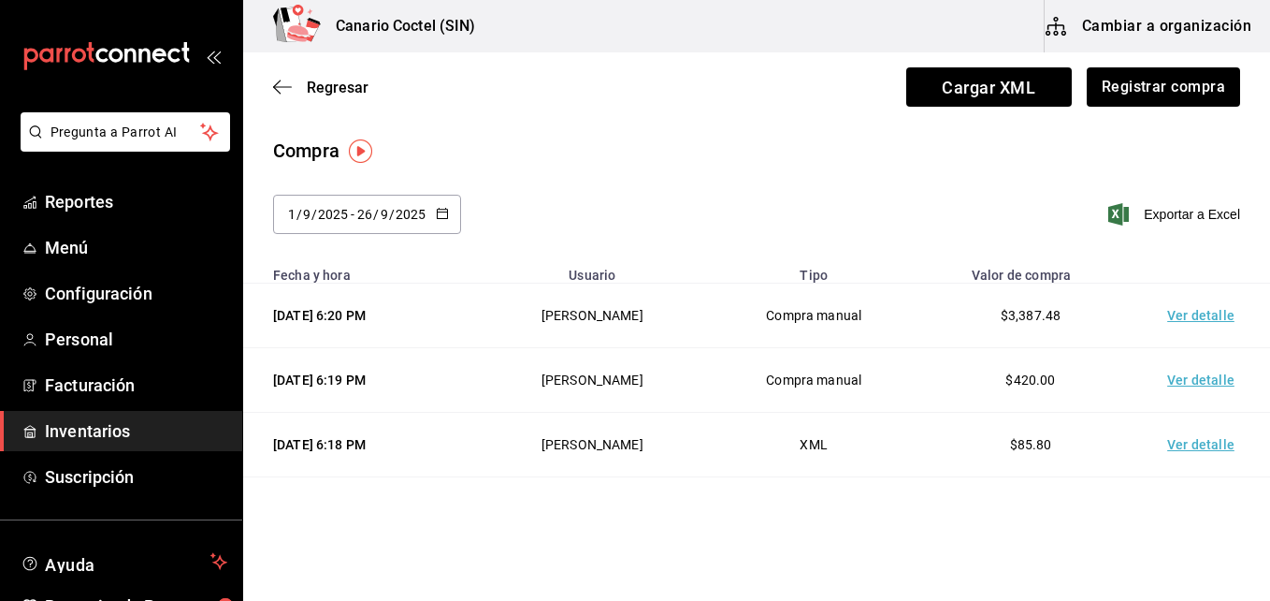
click at [1191, 381] on td "Ver detalle" at bounding box center [1204, 380] width 131 height 65
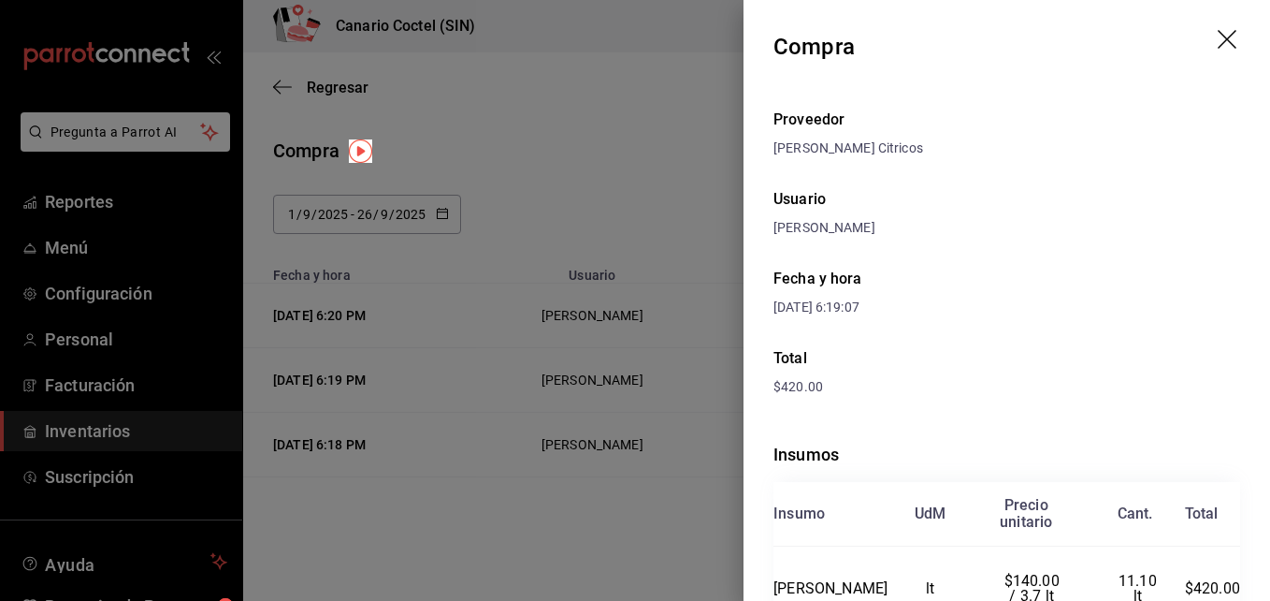
click at [476, 332] on div at bounding box center [635, 300] width 1270 height 601
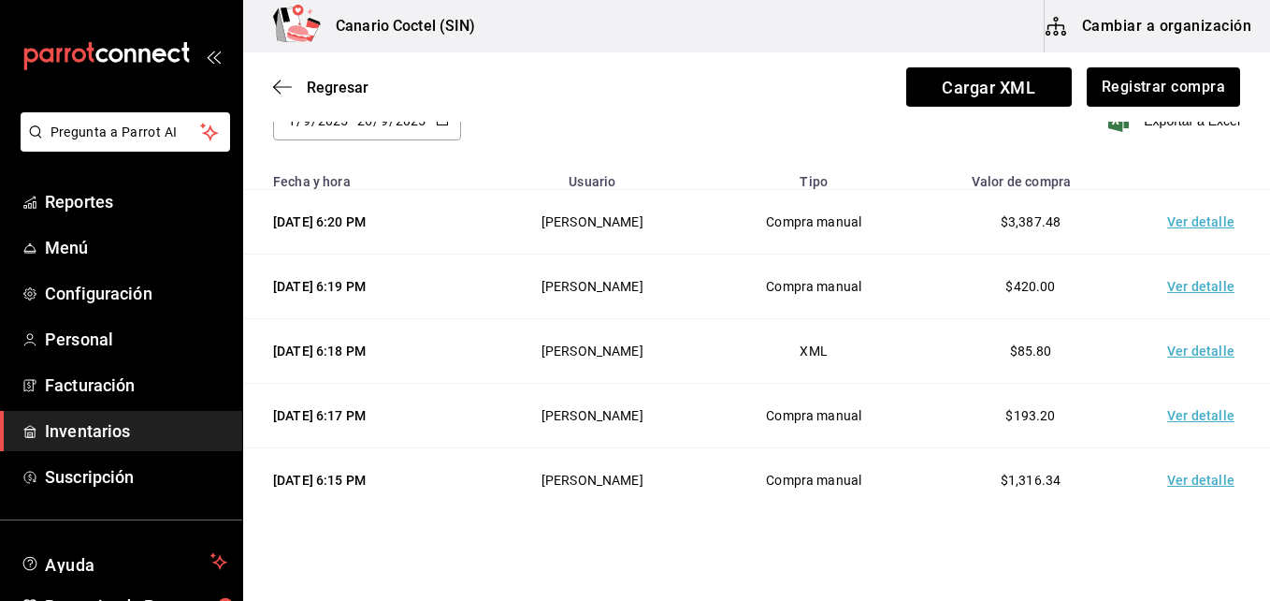
scroll to position [187, 0]
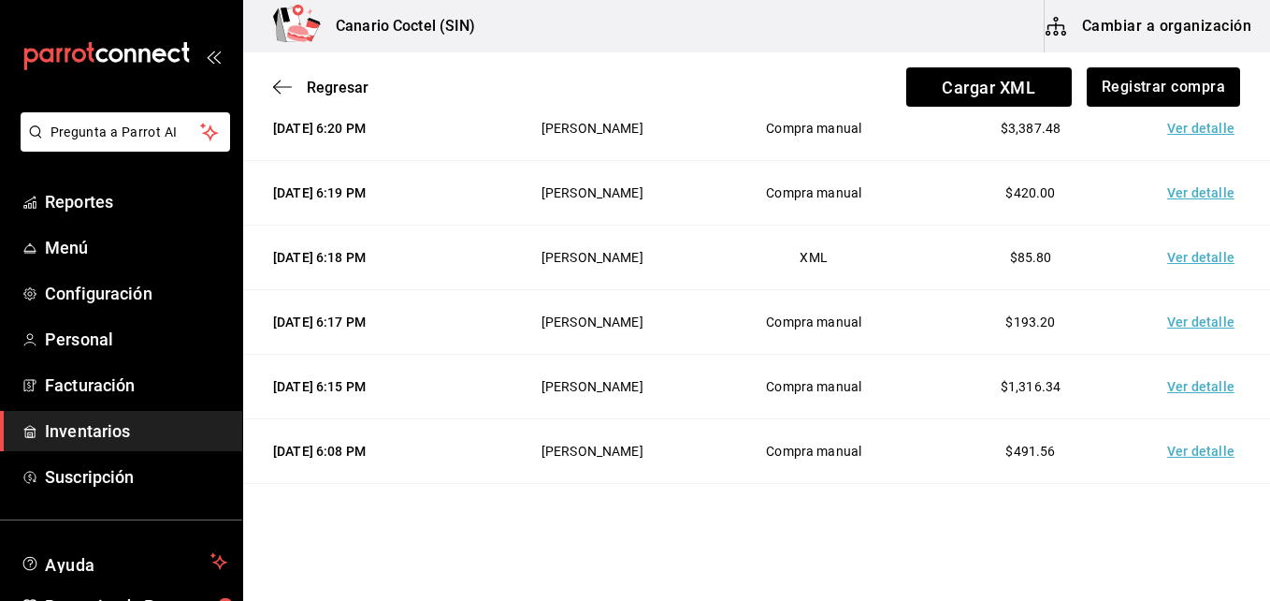
click at [1206, 454] on td "Ver detalle" at bounding box center [1204, 451] width 131 height 65
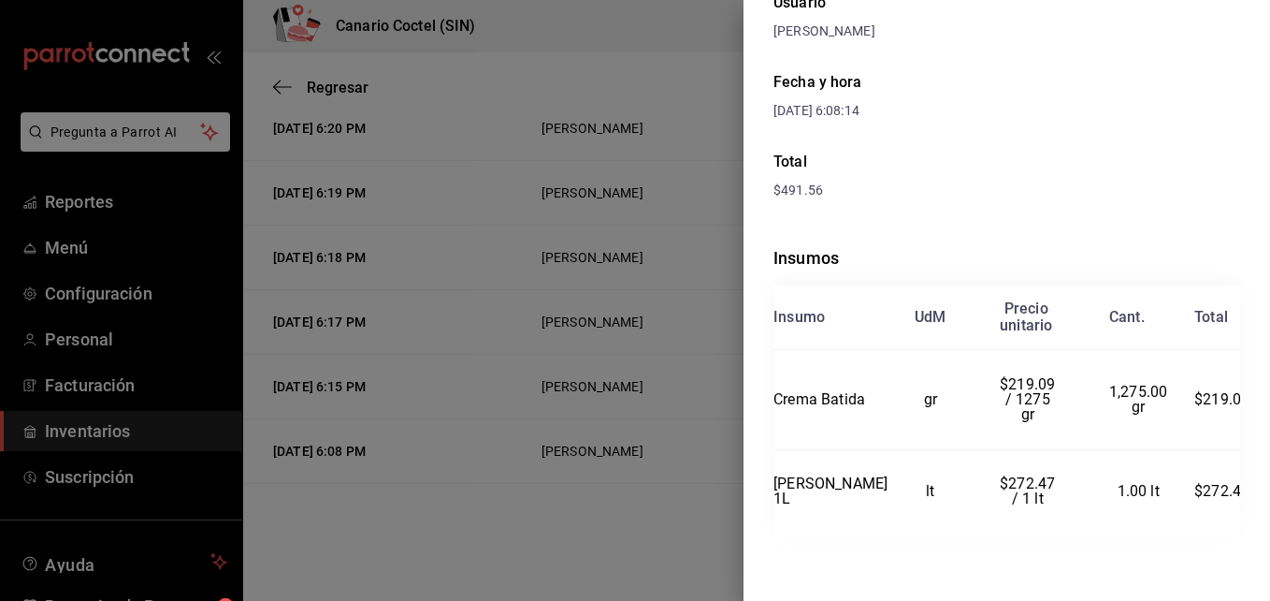
scroll to position [0, 0]
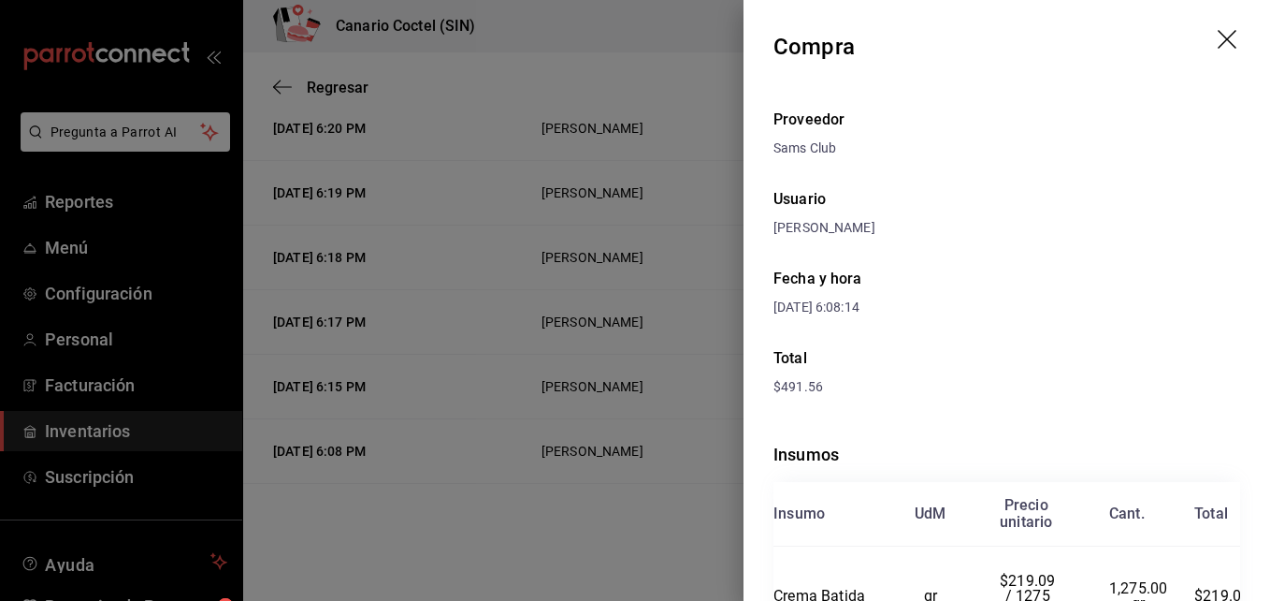
click at [602, 505] on div at bounding box center [635, 300] width 1270 height 601
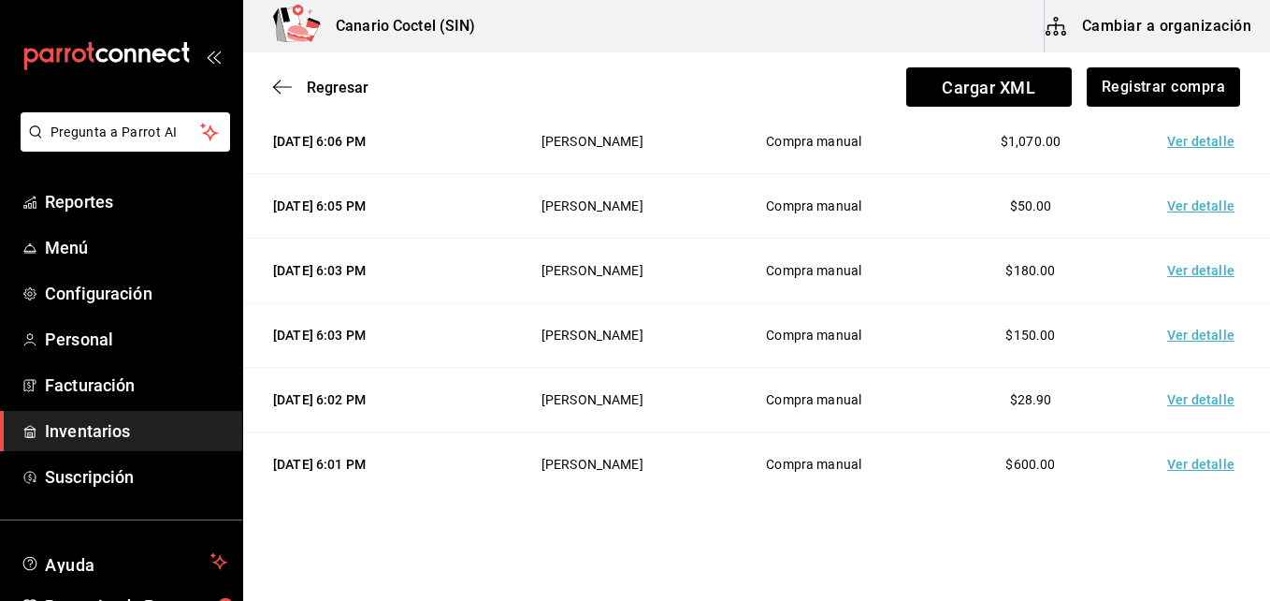
scroll to position [748, 0]
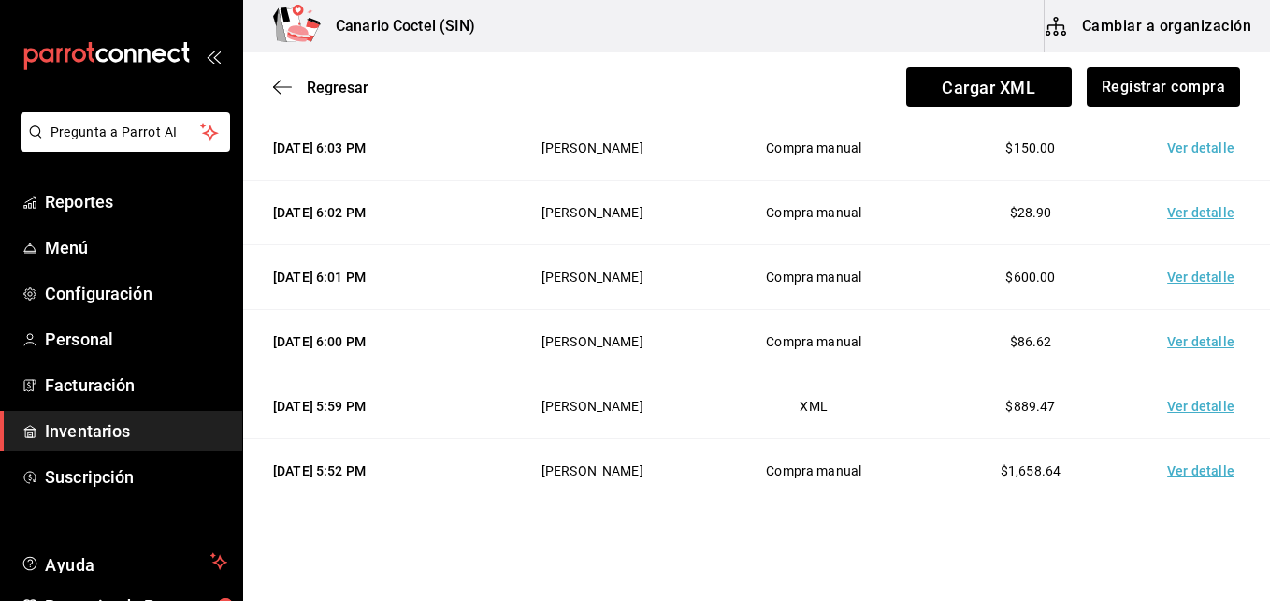
click at [1195, 281] on td "Ver detalle" at bounding box center [1204, 277] width 131 height 65
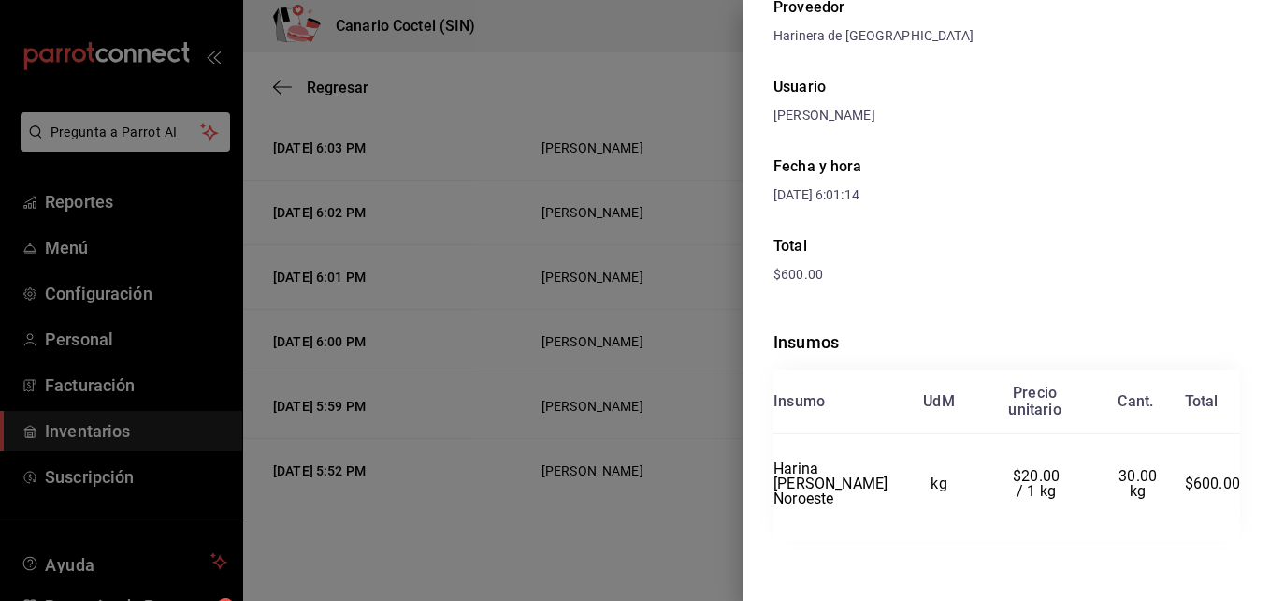
scroll to position [0, 0]
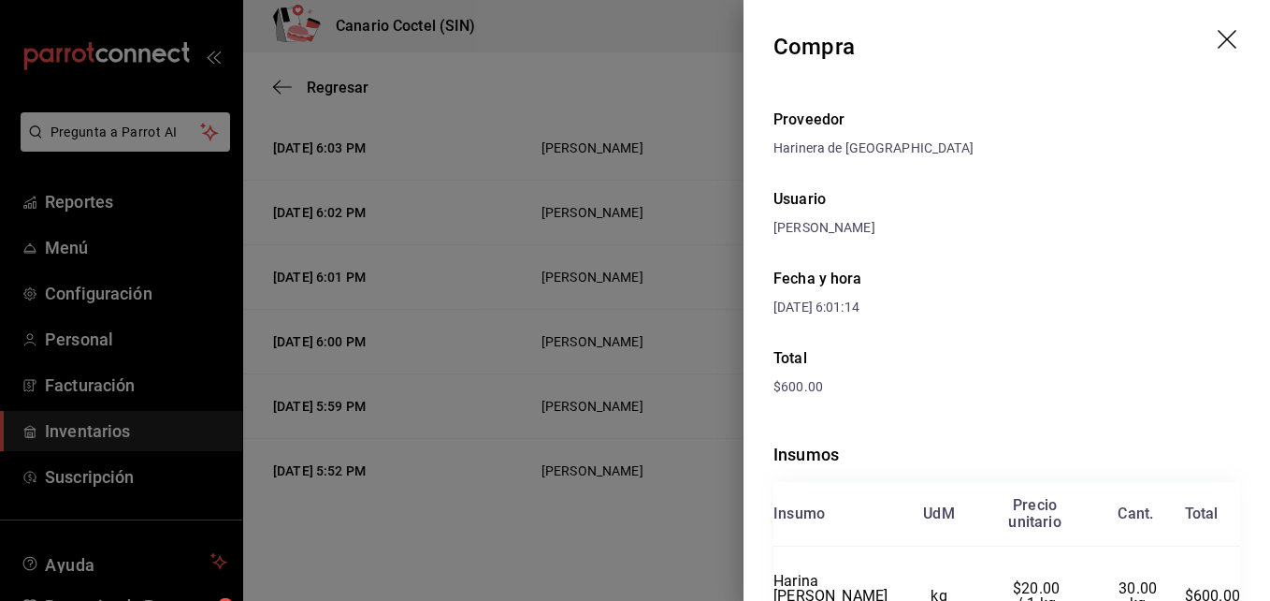
drag, startPoint x: 1212, startPoint y: 32, endPoint x: 1195, endPoint y: 13, distance: 25.8
click at [1218, 32] on icon "drag" at bounding box center [1229, 41] width 22 height 22
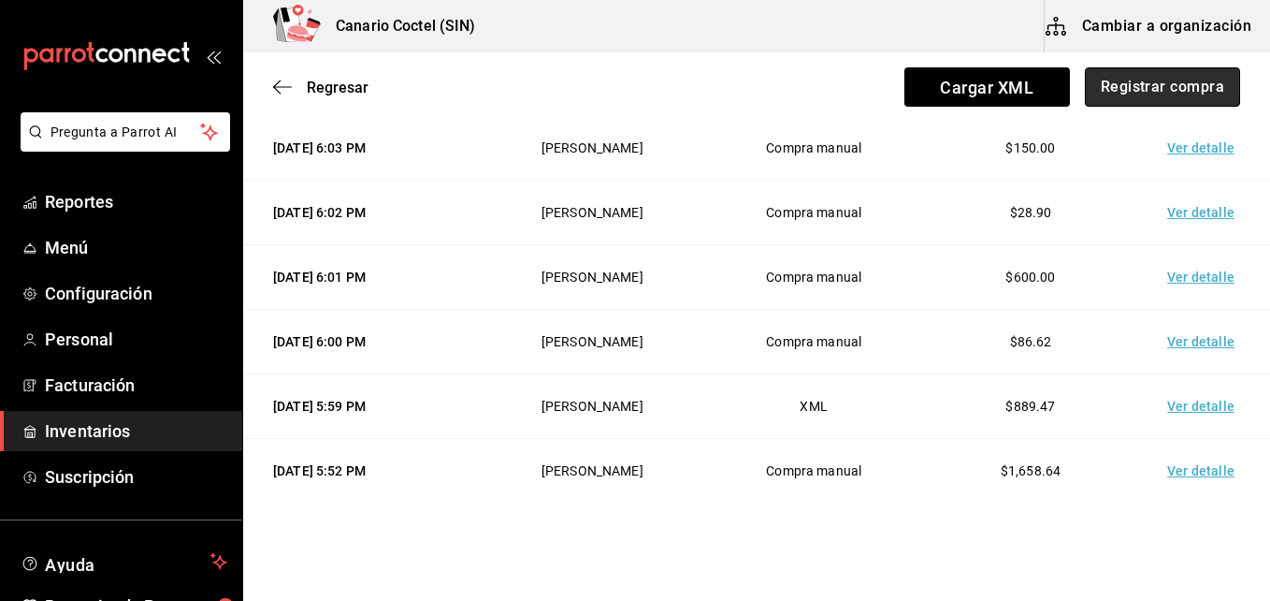
click at [1155, 76] on button "Registrar compra" at bounding box center [1162, 86] width 155 height 39
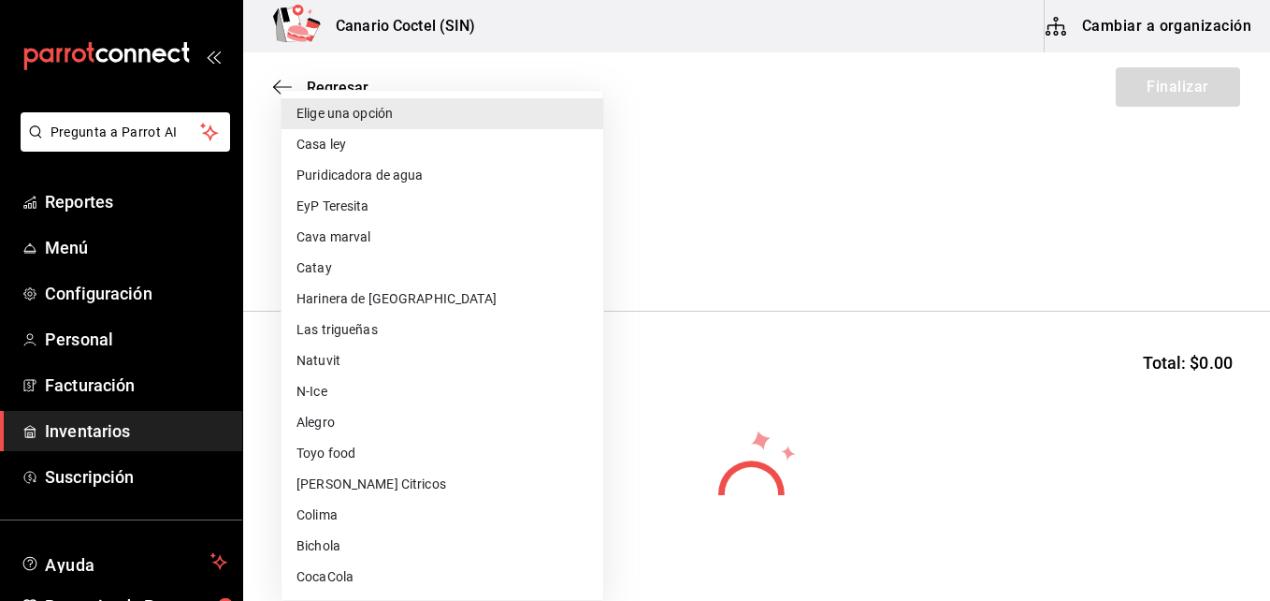
click at [583, 249] on body "Pregunta a Parrot AI Reportes Menú Configuración Personal Facturación Inventari…" at bounding box center [635, 247] width 1270 height 495
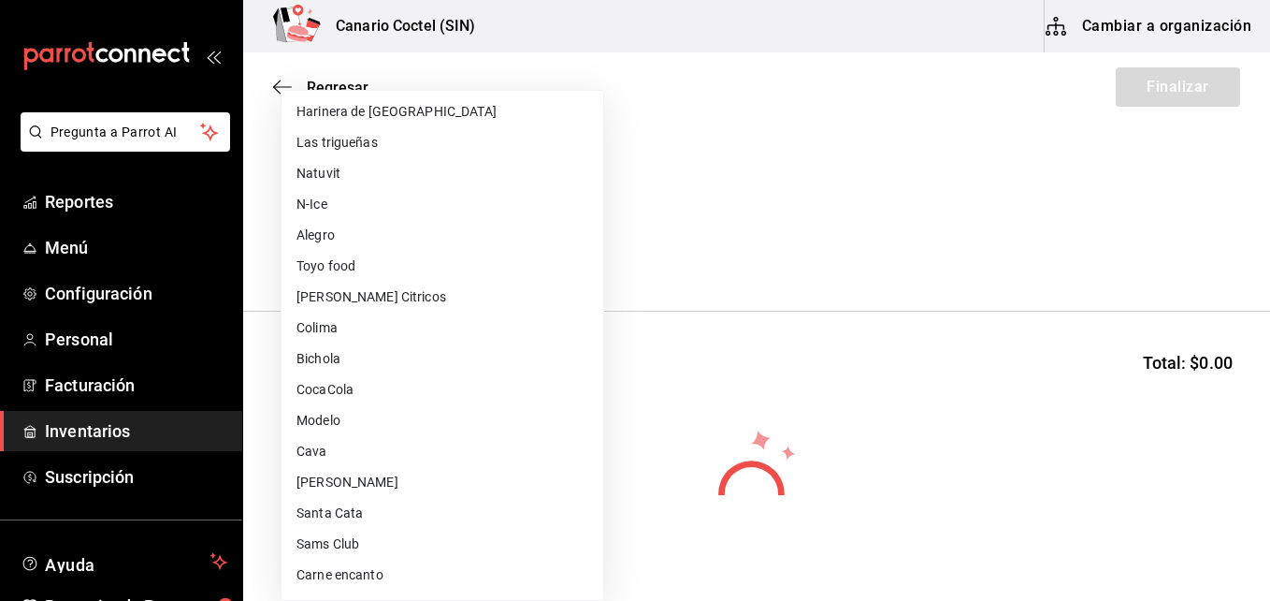
scroll to position [281, 0]
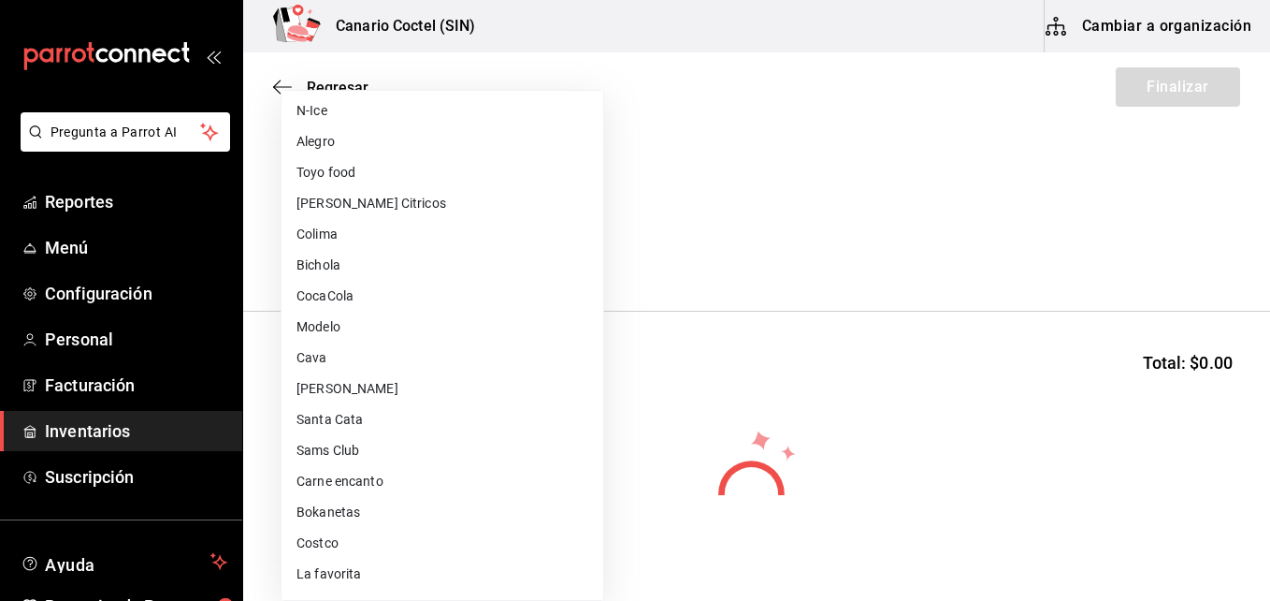
click at [340, 512] on li "Bokanetas" at bounding box center [443, 512] width 322 height 31
type input "661ccce6-a517-424e-8aed-ecb6544733b3"
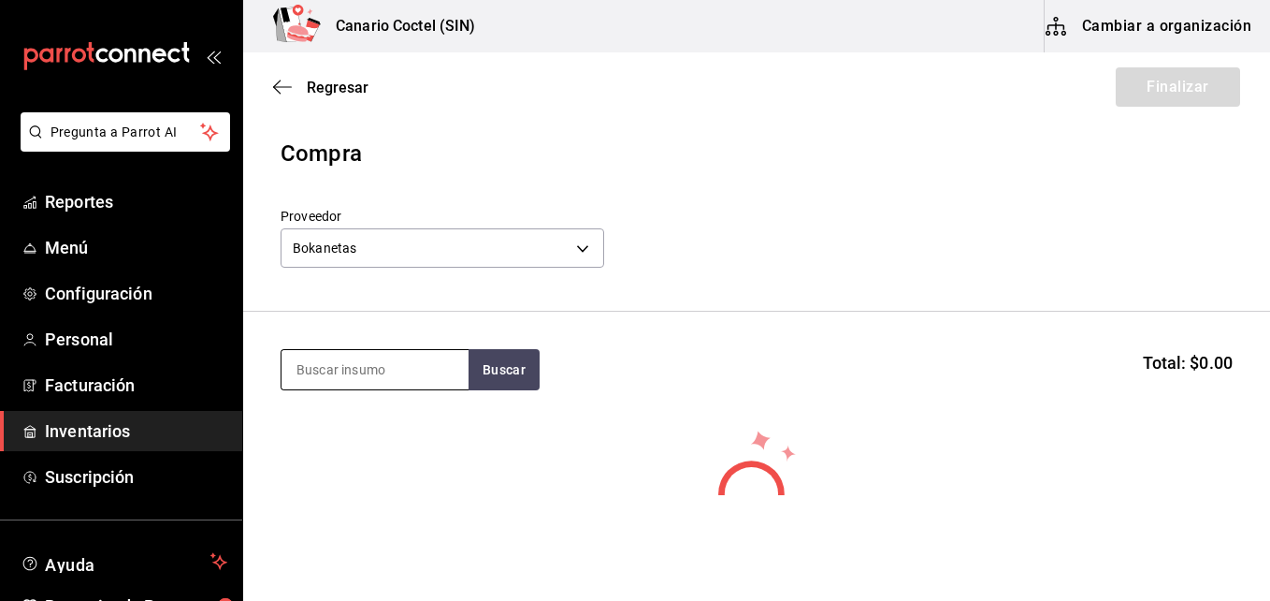
click at [440, 372] on input at bounding box center [375, 369] width 187 height 39
type input "tost"
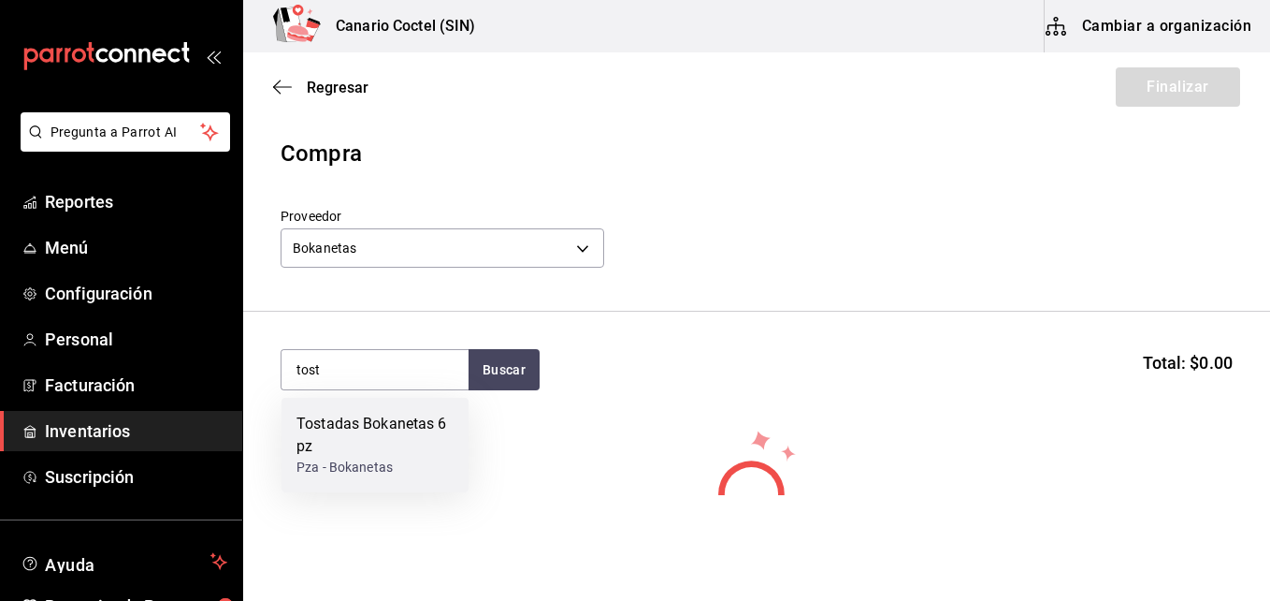
click at [402, 421] on div "Tostadas Bokanetas 6 pz" at bounding box center [375, 435] width 157 height 45
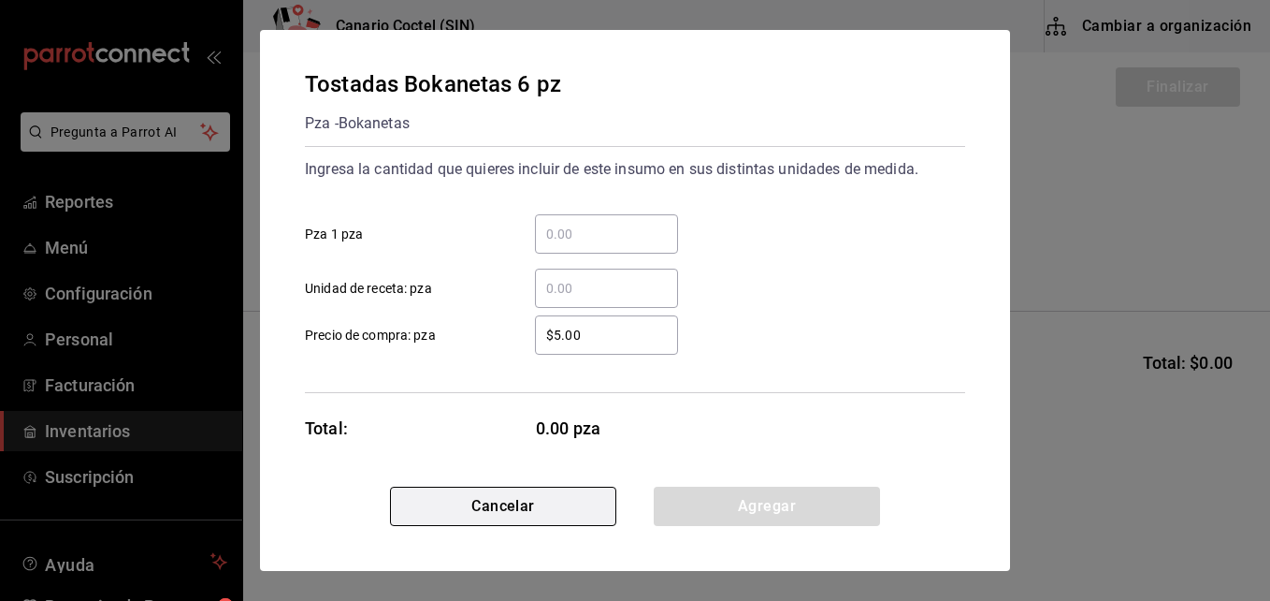
click at [544, 506] on button "Cancelar" at bounding box center [503, 505] width 226 height 39
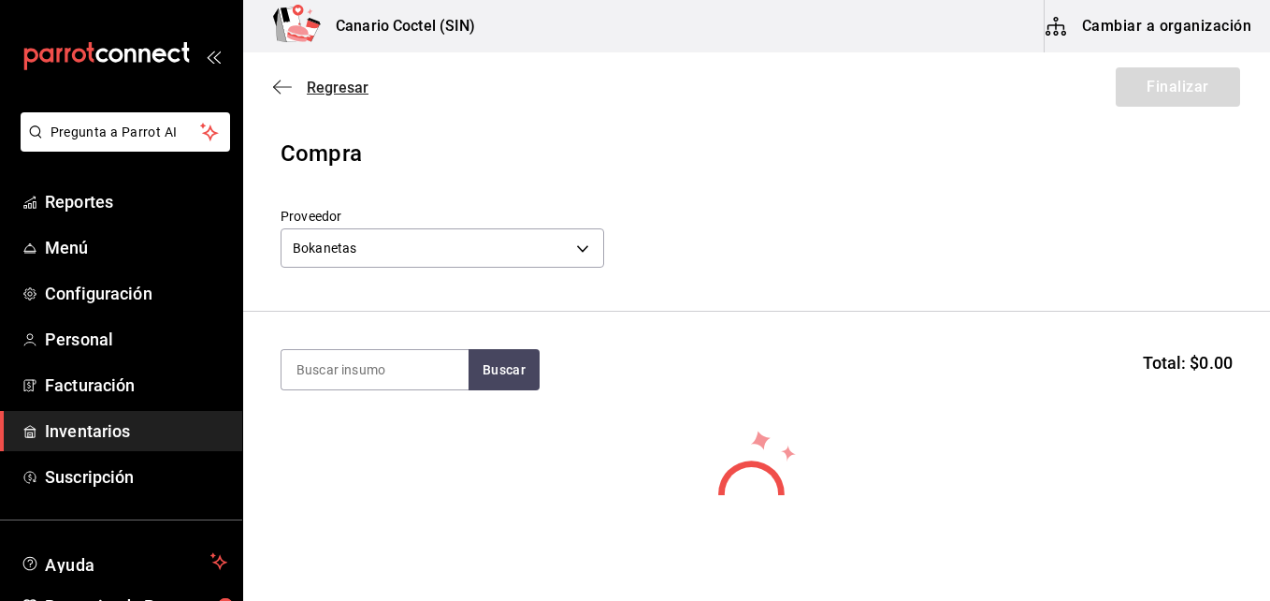
click at [311, 89] on span "Regresar" at bounding box center [338, 88] width 62 height 18
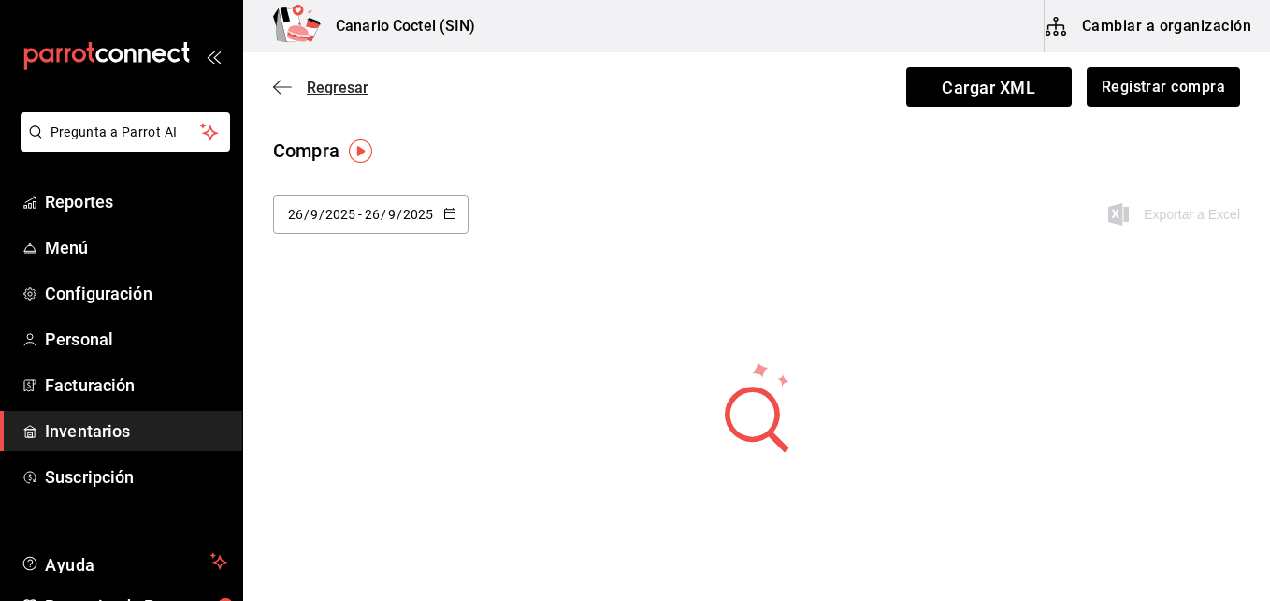
click at [342, 93] on span "Regresar" at bounding box center [338, 88] width 62 height 18
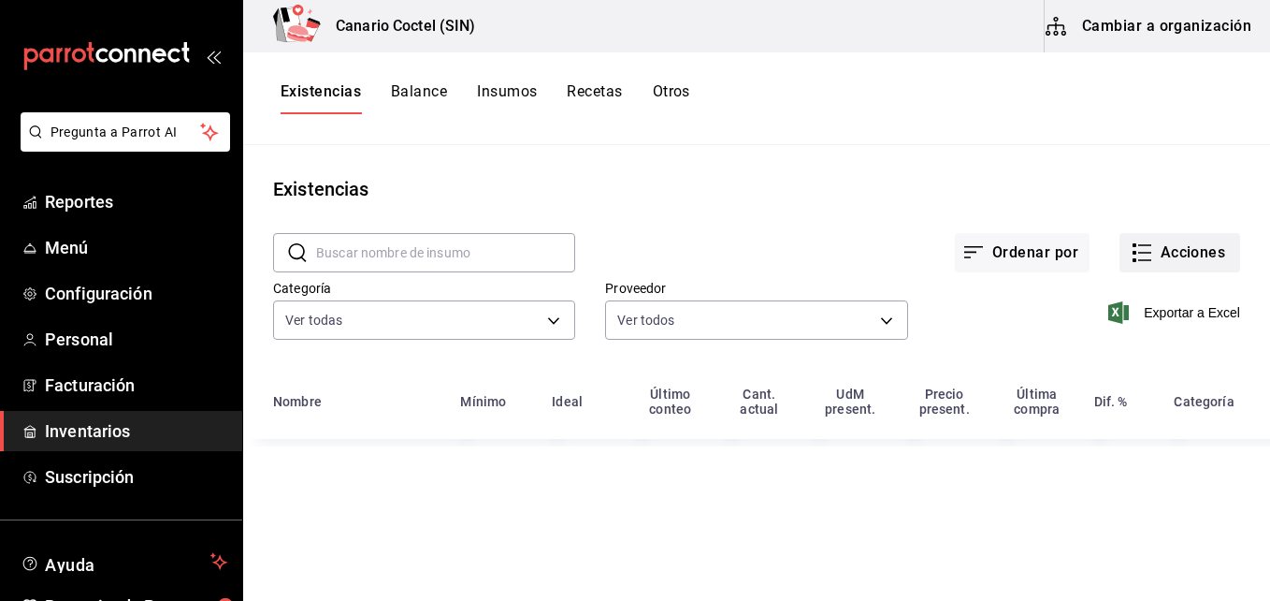
click at [1176, 251] on button "Acciones" at bounding box center [1180, 252] width 121 height 39
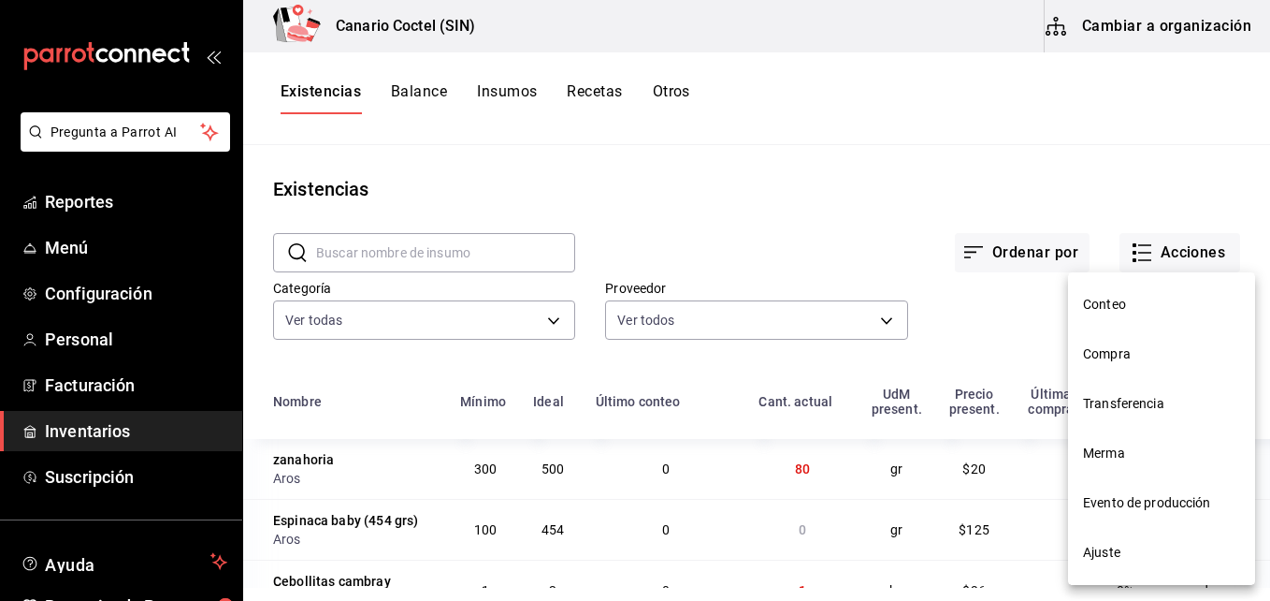
click at [1107, 355] on span "Compra" at bounding box center [1161, 354] width 157 height 20
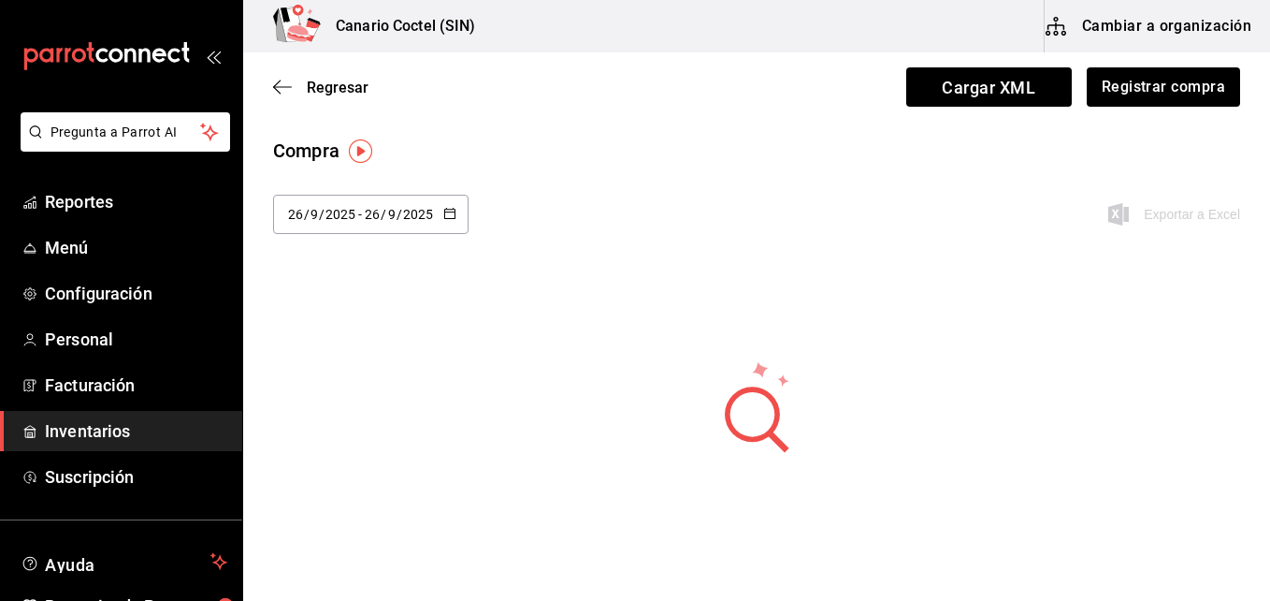
click at [449, 216] on icon "button" at bounding box center [449, 213] width 13 height 13
click at [355, 440] on li "Mes actual" at bounding box center [361, 442] width 177 height 42
type input "2025-09-01"
type input "1"
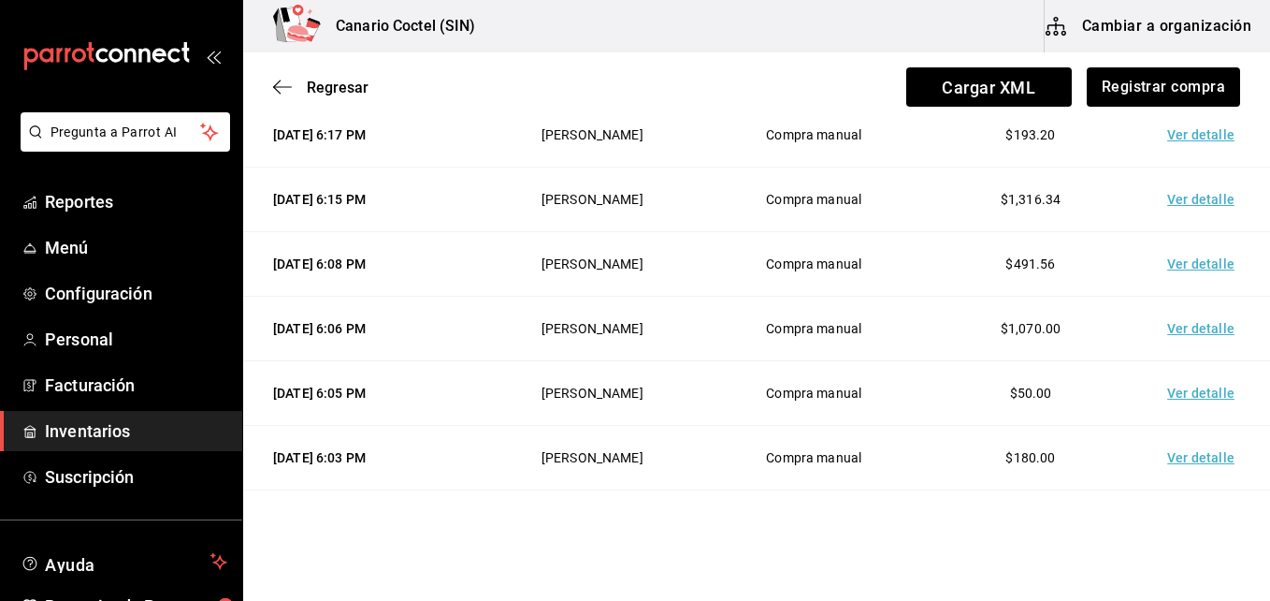
scroll to position [468, 0]
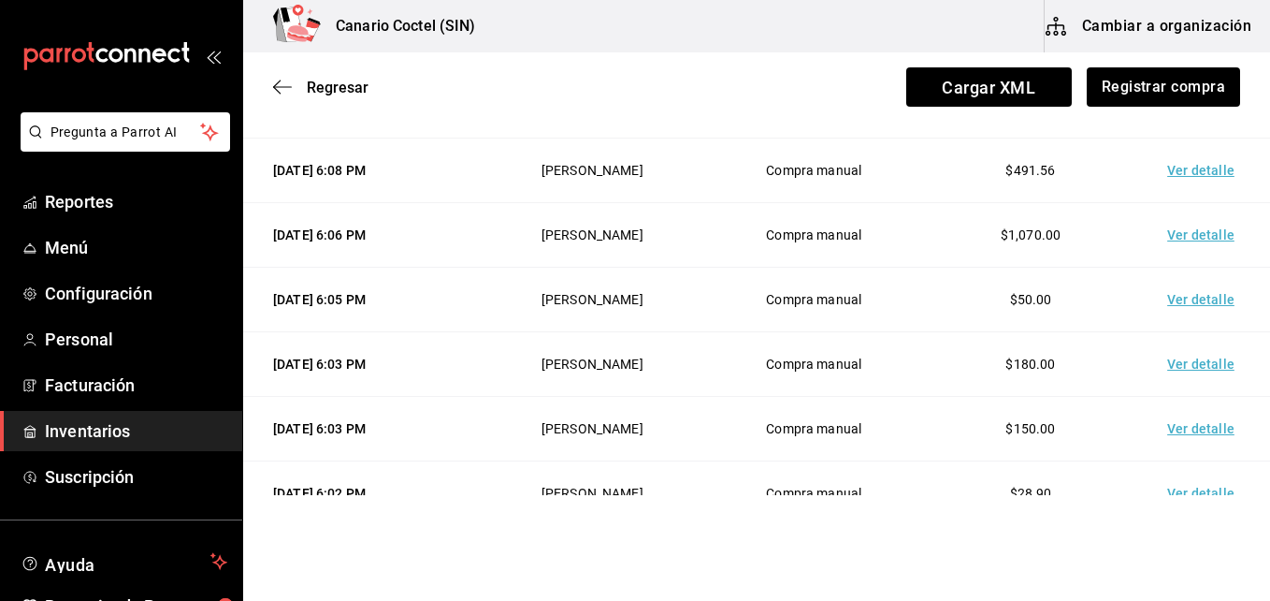
click at [1208, 427] on td "Ver detalle" at bounding box center [1204, 429] width 131 height 65
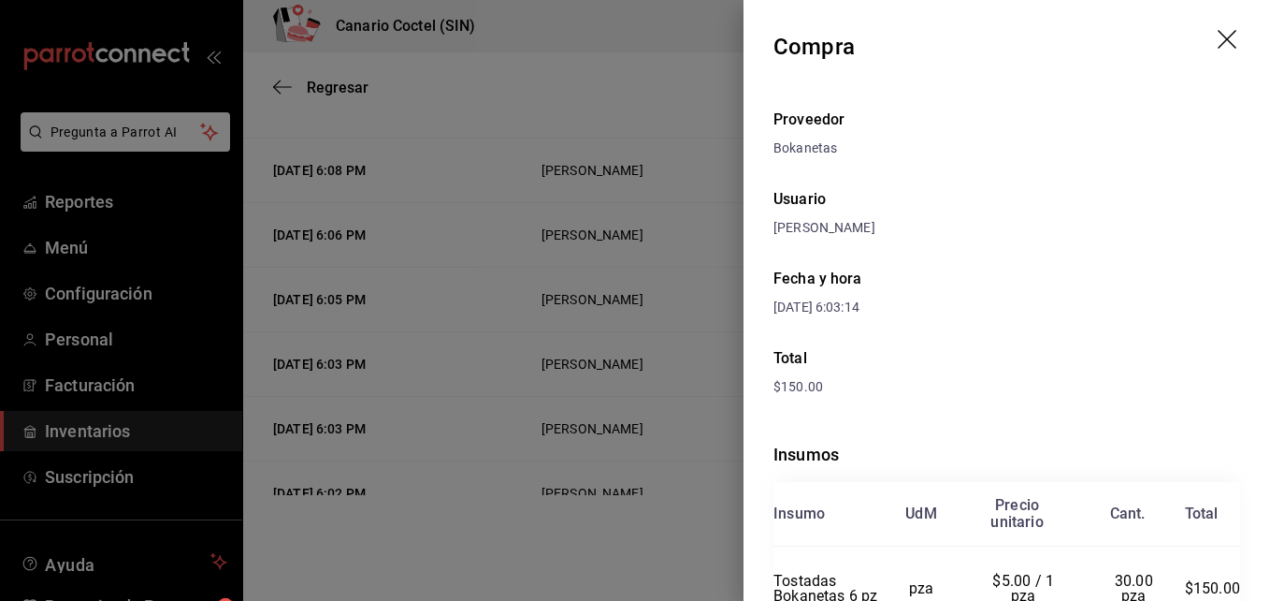
scroll to position [94, 0]
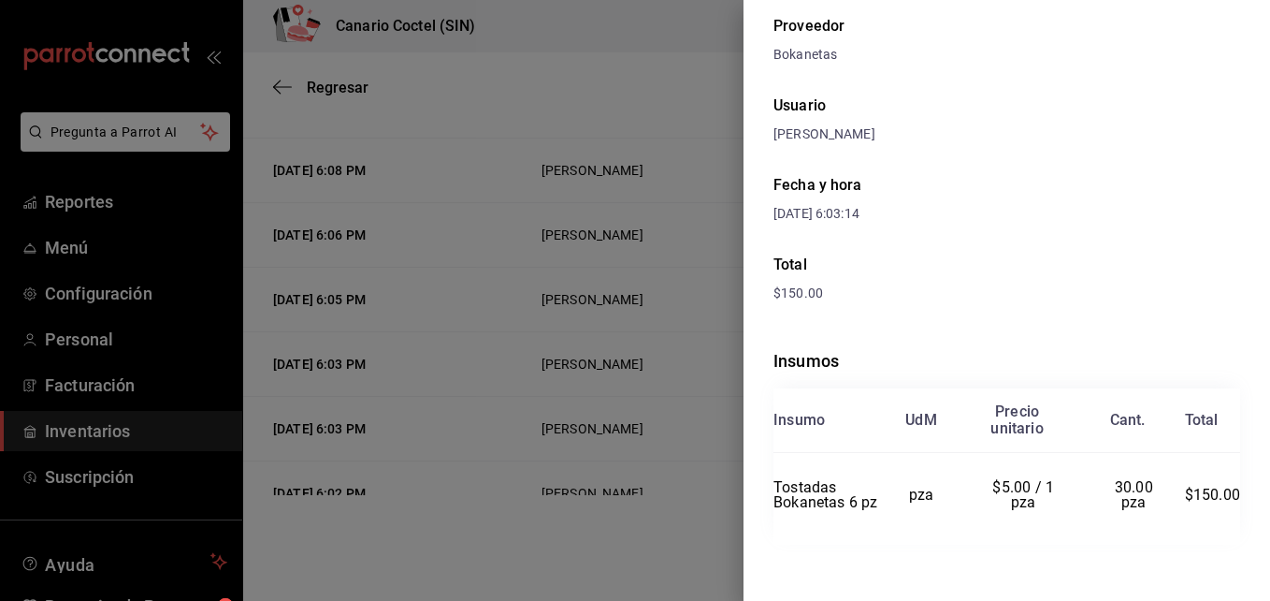
click at [703, 272] on div at bounding box center [635, 300] width 1270 height 601
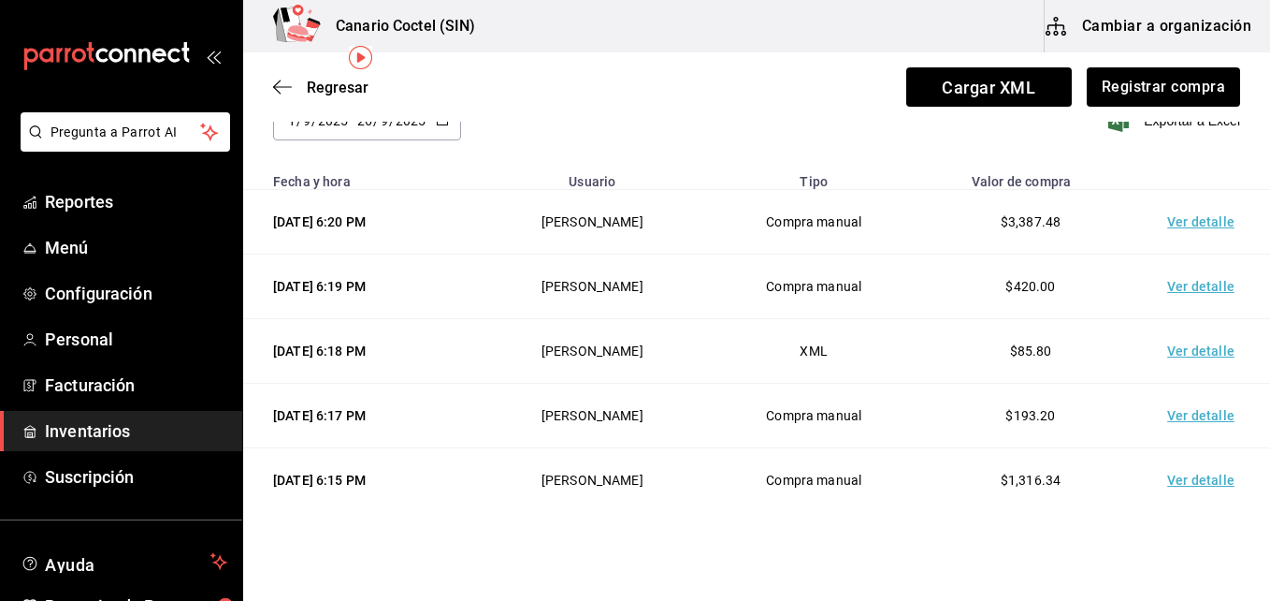
click at [1189, 280] on td "Ver detalle" at bounding box center [1204, 286] width 131 height 65
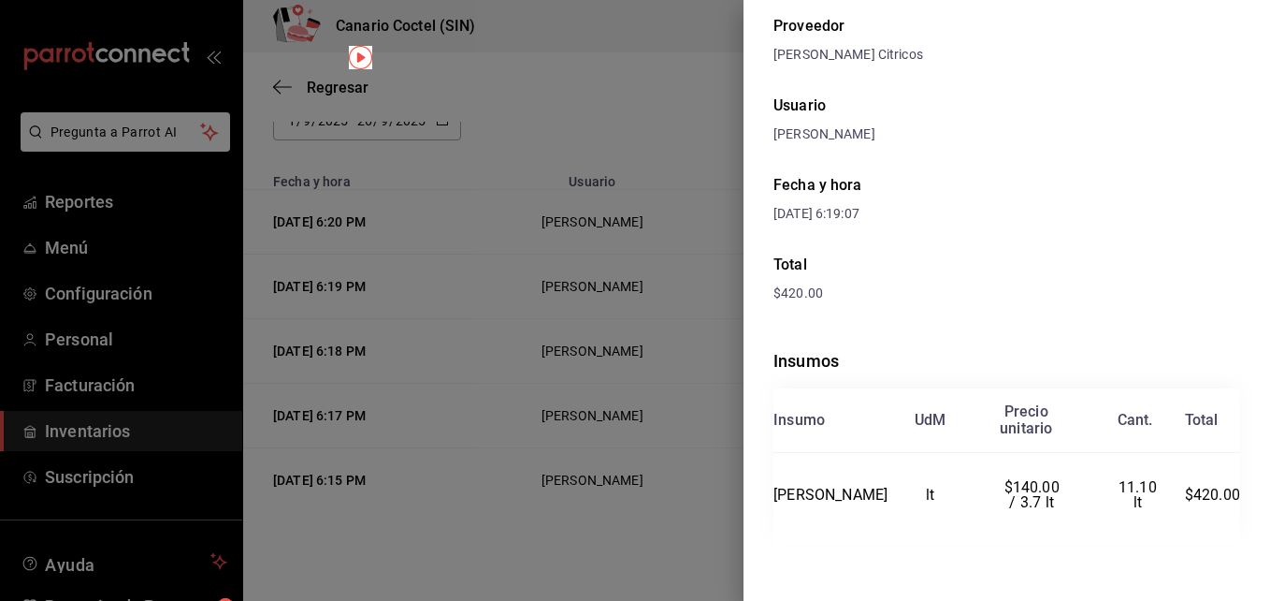
scroll to position [97, 0]
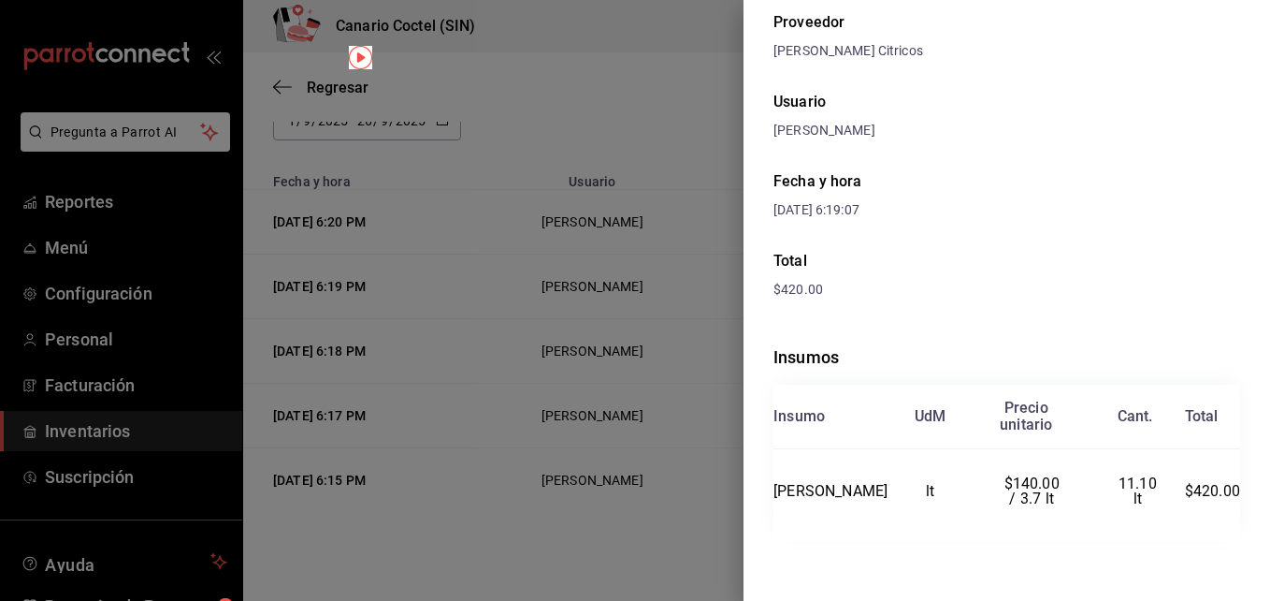
click at [711, 262] on div at bounding box center [635, 300] width 1270 height 601
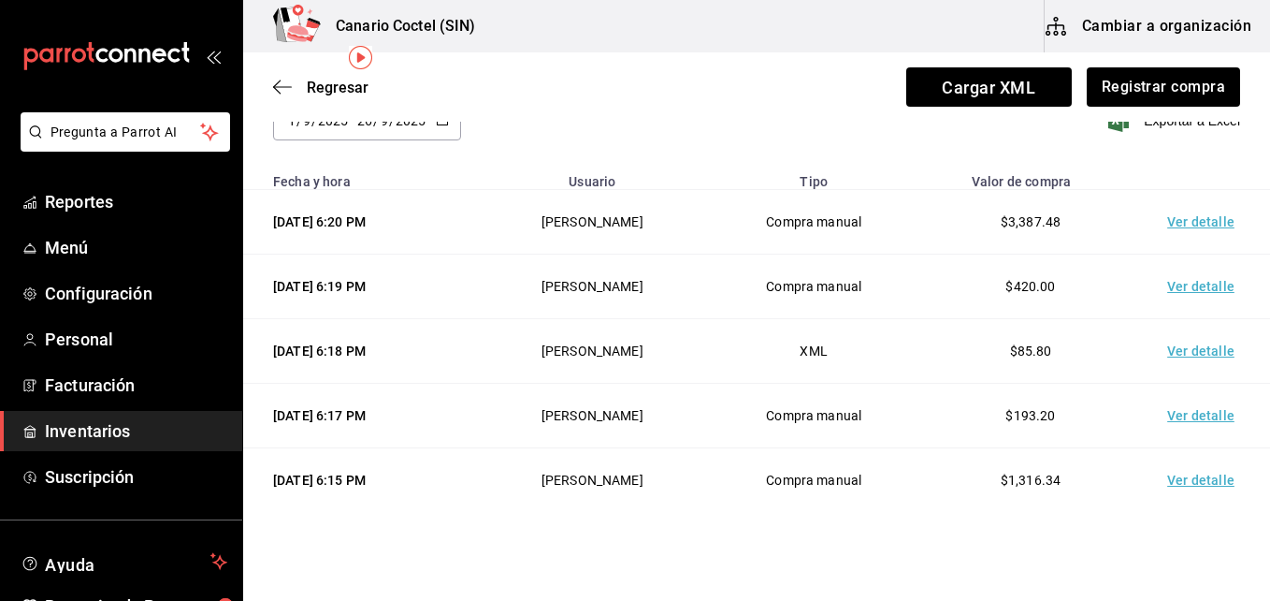
click at [1199, 225] on td "Ver detalle" at bounding box center [1204, 222] width 131 height 65
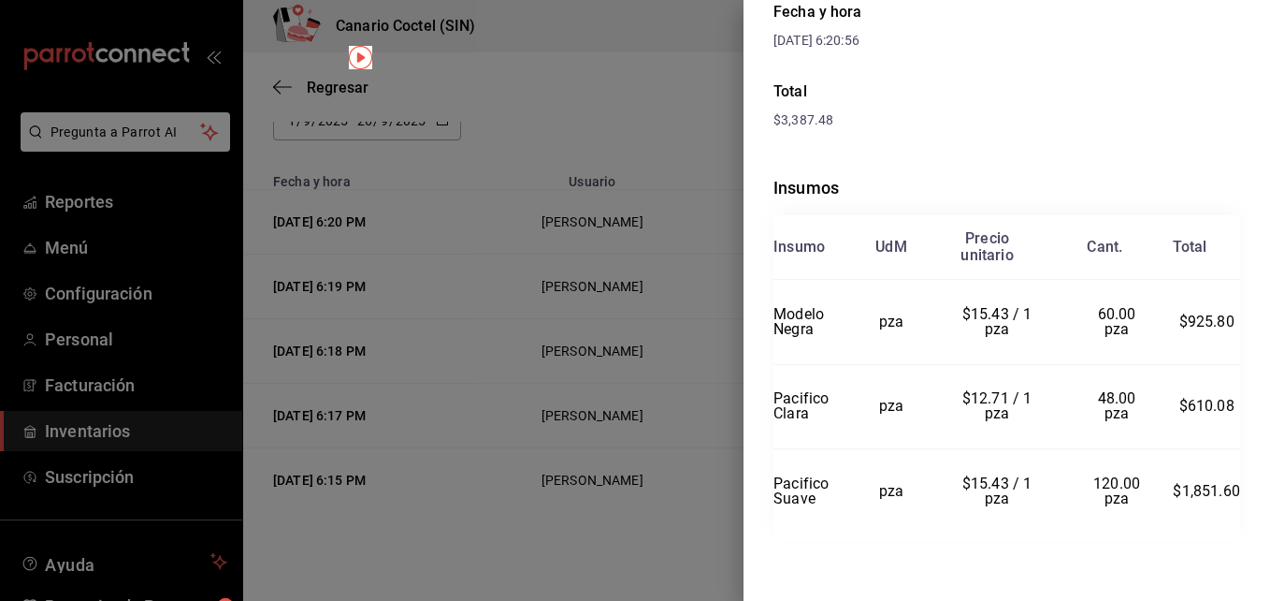
scroll to position [0, 0]
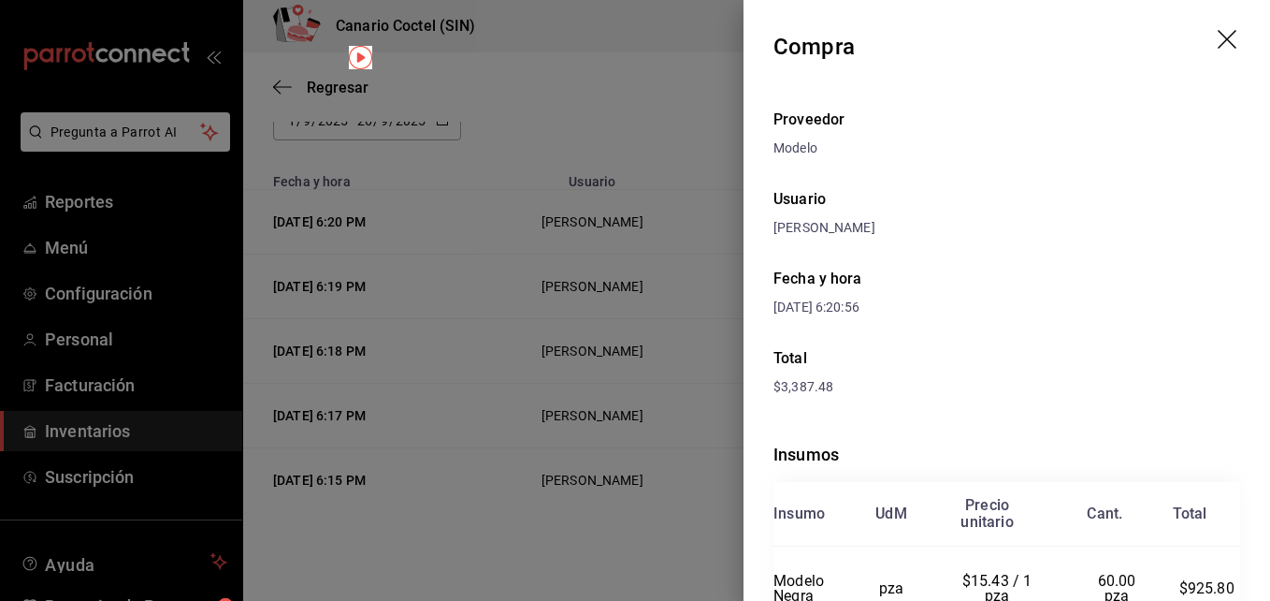
click at [1220, 32] on icon "drag" at bounding box center [1227, 39] width 19 height 19
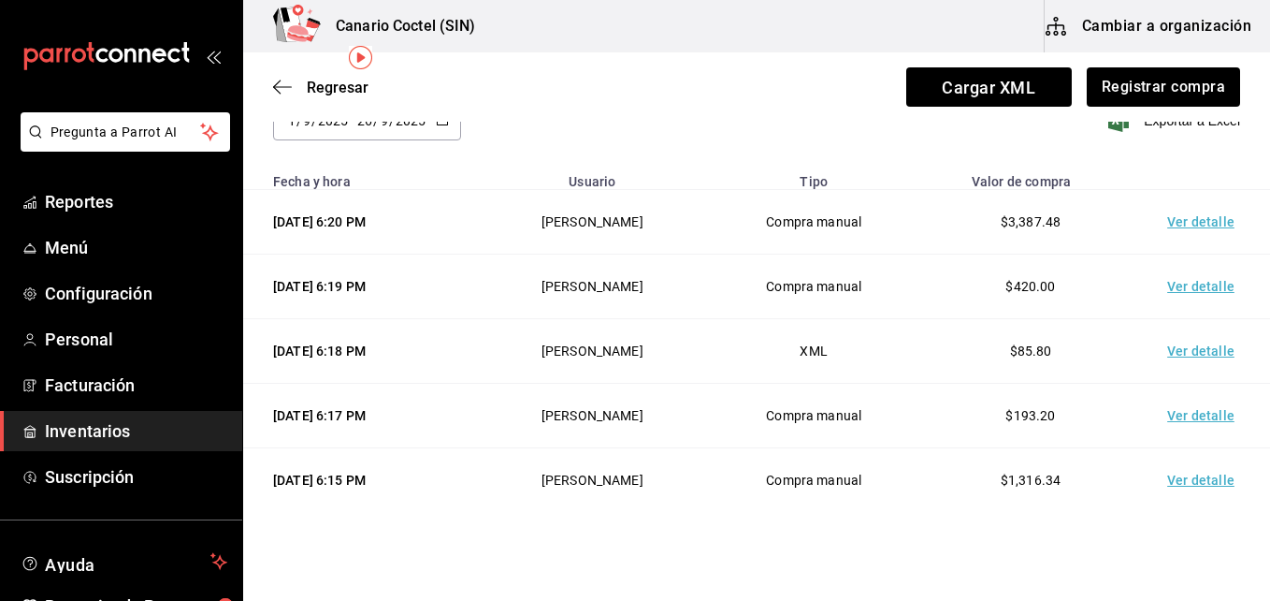
click at [905, 495] on html "Pregunta a Parrot AI Reportes Menú Configuración Personal Facturación Inventari…" at bounding box center [635, 247] width 1270 height 495
click at [1166, 89] on button "Registrar compra" at bounding box center [1162, 86] width 155 height 39
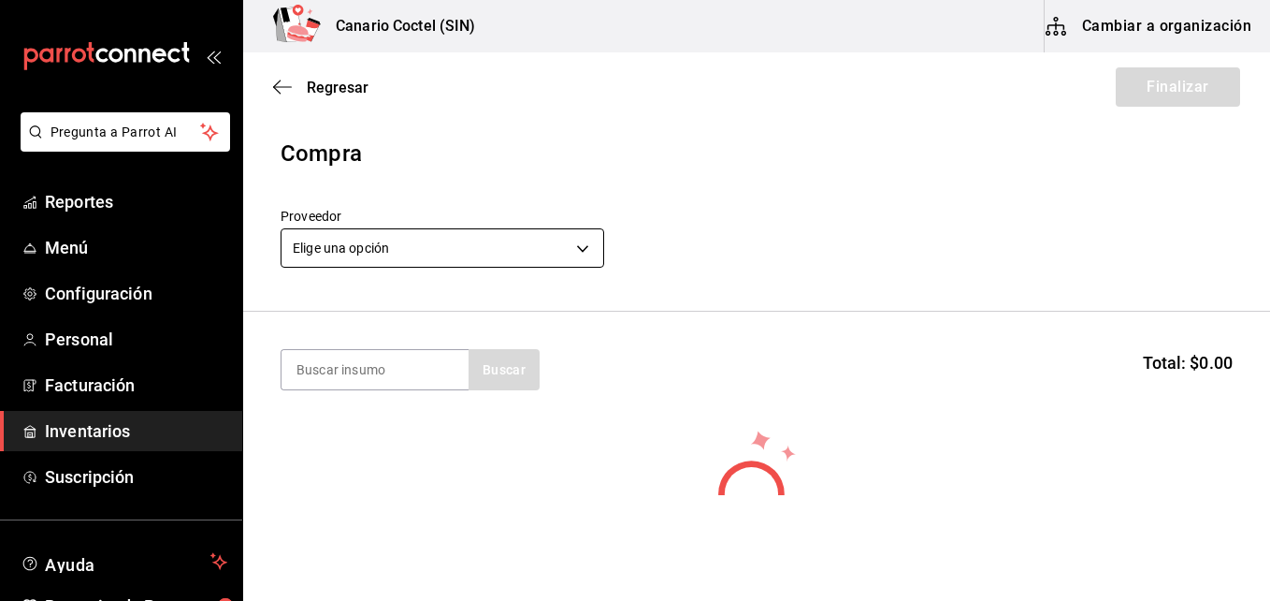
click at [581, 239] on body "Pregunta a Parrot AI Reportes Menú Configuración Personal Facturación Inventari…" at bounding box center [635, 247] width 1270 height 495
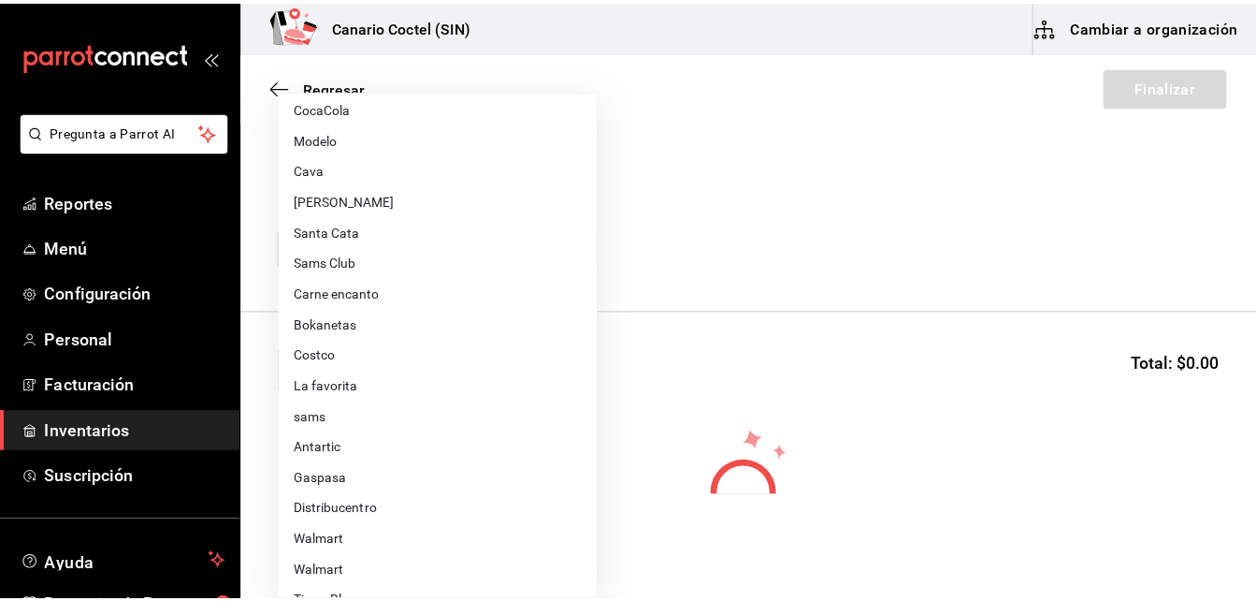
scroll to position [655, 0]
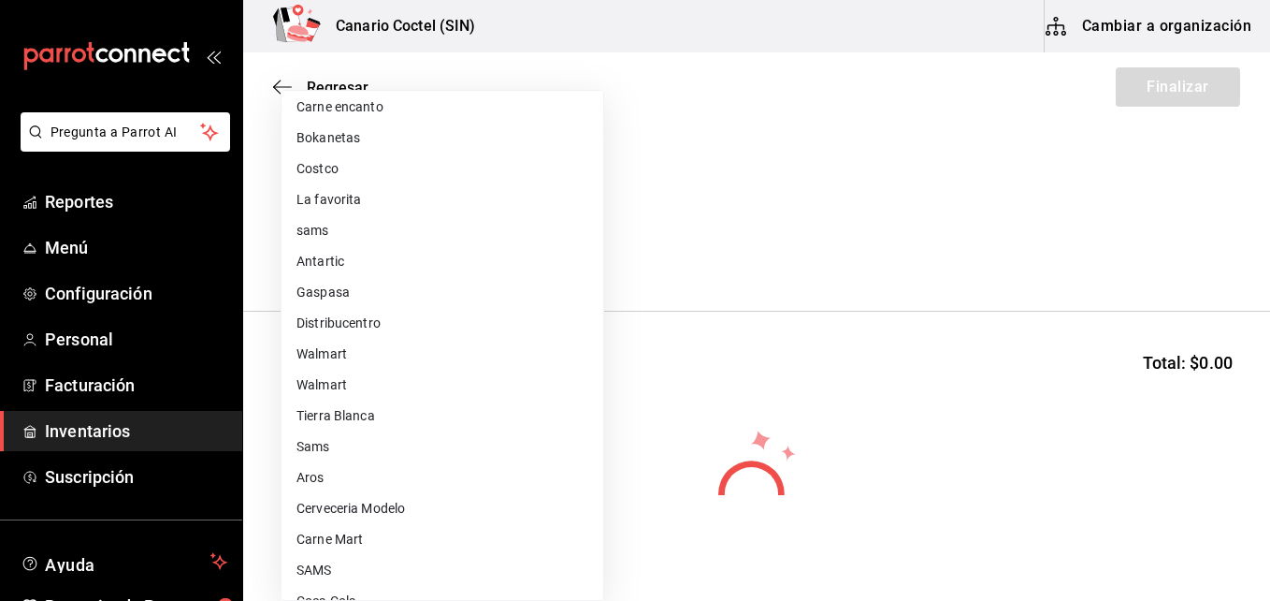
click at [319, 478] on li "Aros" at bounding box center [443, 477] width 322 height 31
type input "b9167449-11b7-497f-993d-6e5407facada"
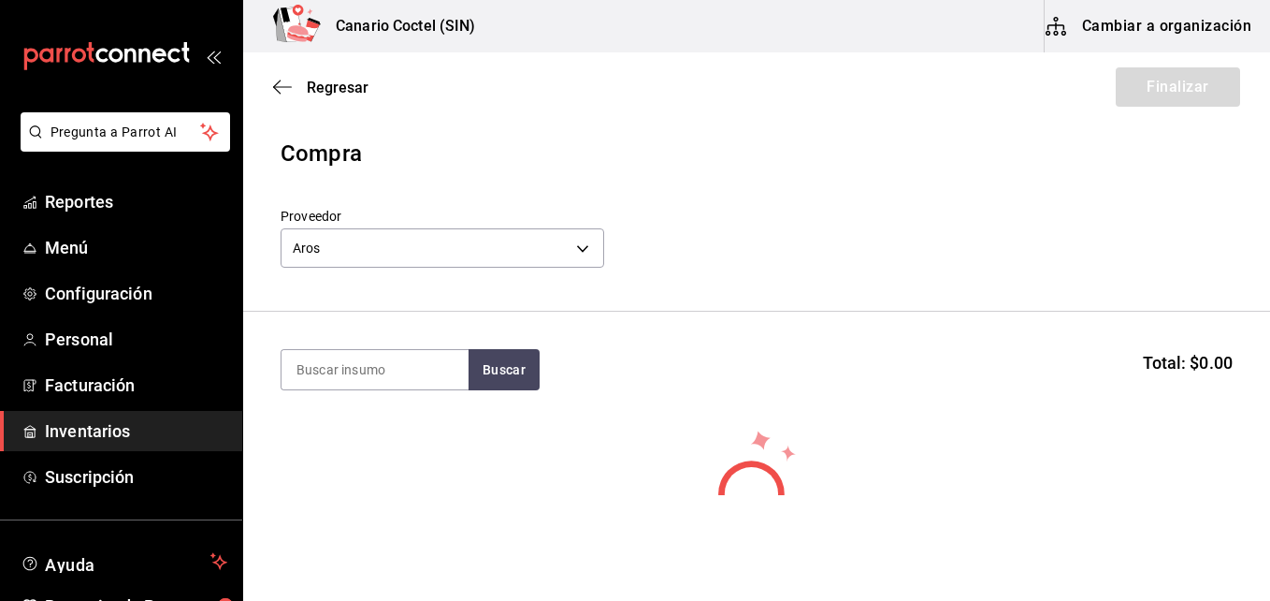
click at [270, 84] on div "Regresar Finalizar" at bounding box center [756, 86] width 1027 height 69
click at [341, 87] on span "Regresar" at bounding box center [338, 88] width 62 height 18
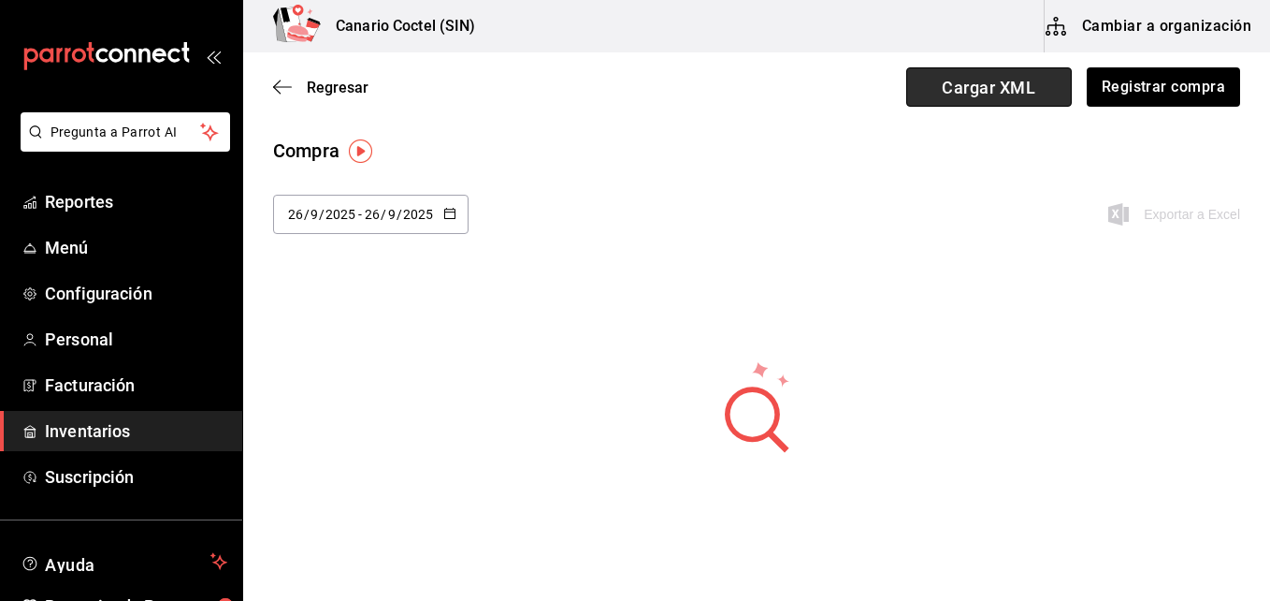
click at [996, 91] on span "Cargar XML" at bounding box center [989, 86] width 166 height 39
click at [0, 0] on input "Cargar XML" at bounding box center [0, 0] width 0 height 0
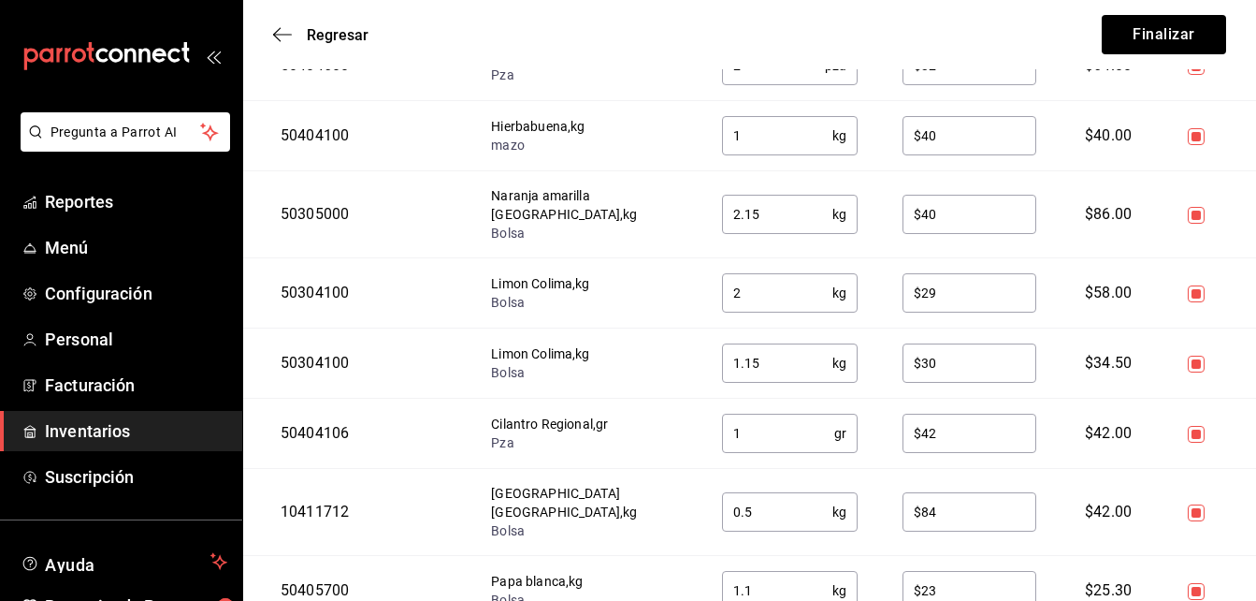
scroll to position [1393, 0]
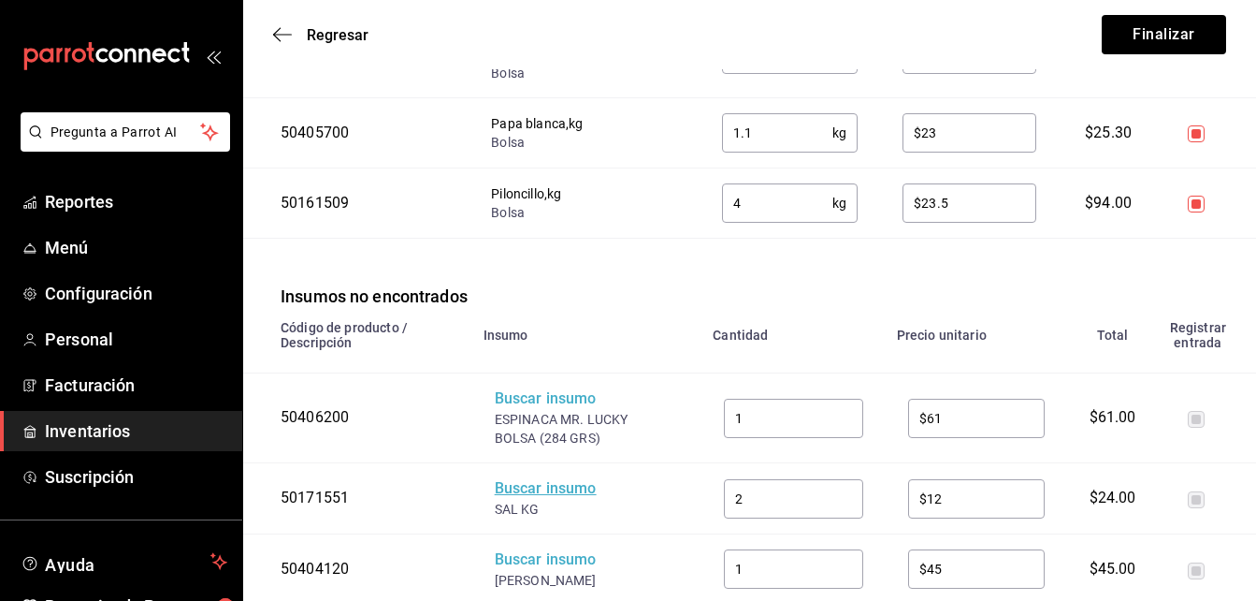
click at [553, 478] on div "Buscar insumo" at bounding box center [570, 489] width 150 height 22
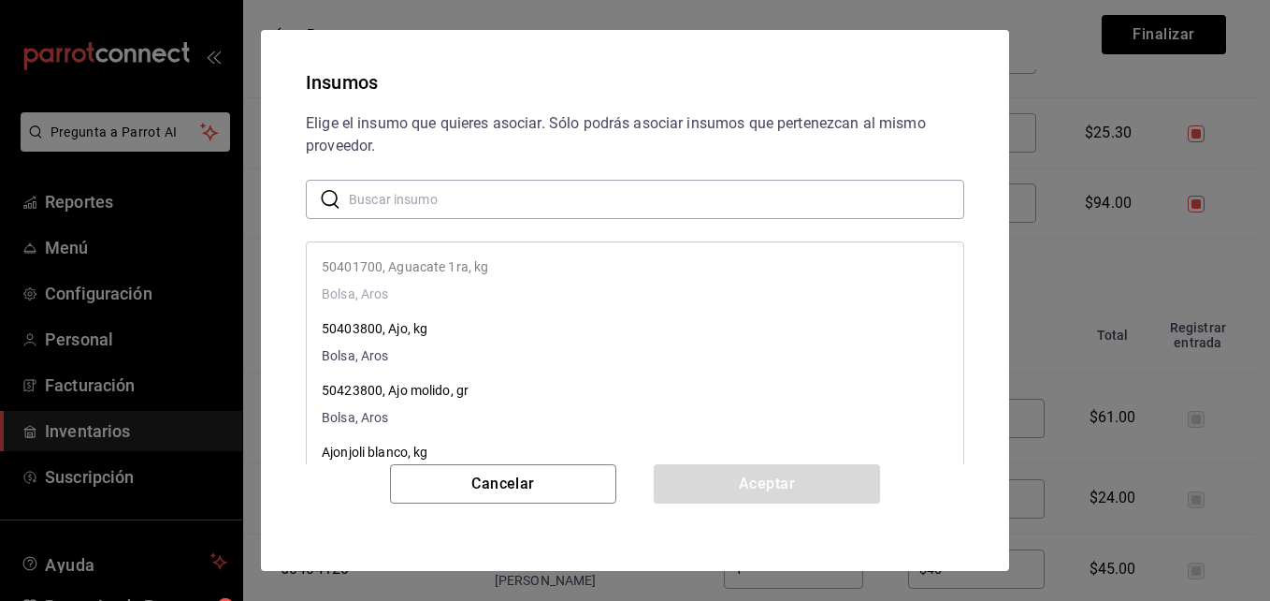
drag, startPoint x: 455, startPoint y: 203, endPoint x: 482, endPoint y: 188, distance: 31.0
click at [466, 200] on input "text" at bounding box center [657, 199] width 616 height 37
type input "sal"
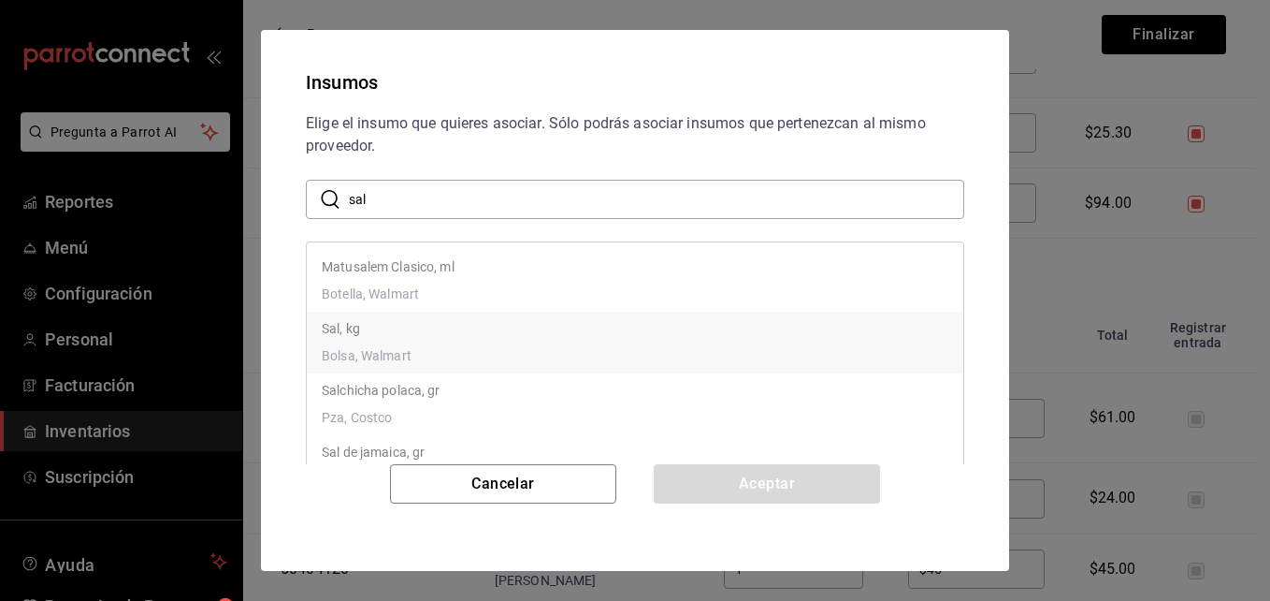
click at [355, 324] on p "Sal, kg" at bounding box center [367, 329] width 90 height 20
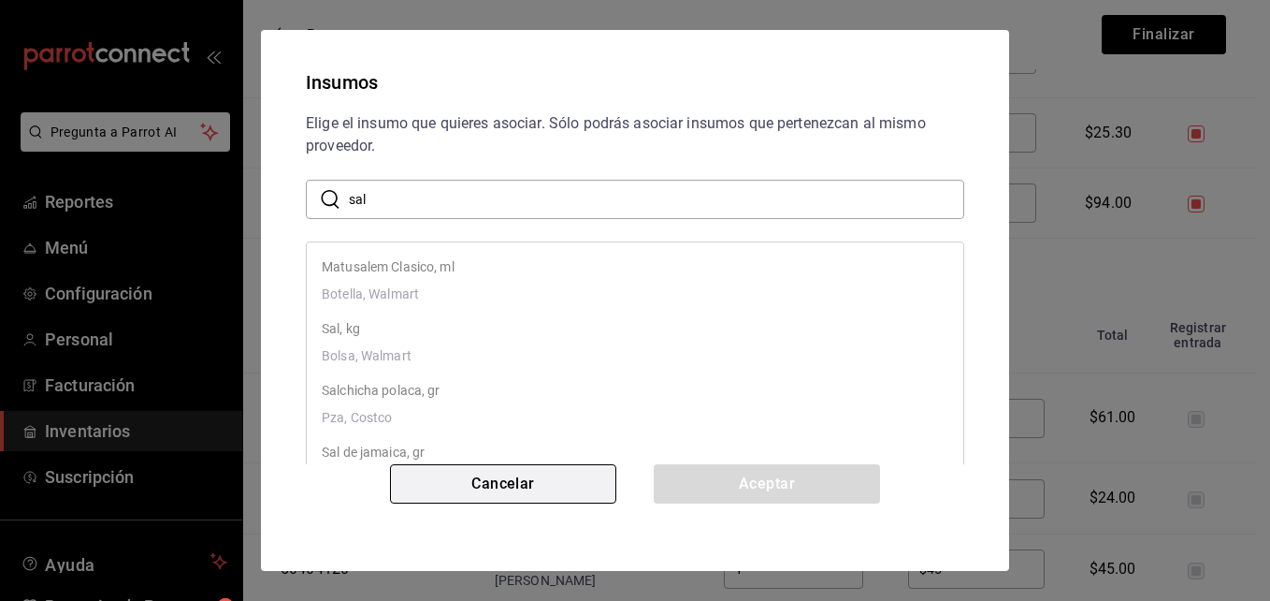
click at [530, 478] on button "Cancelar" at bounding box center [503, 483] width 226 height 39
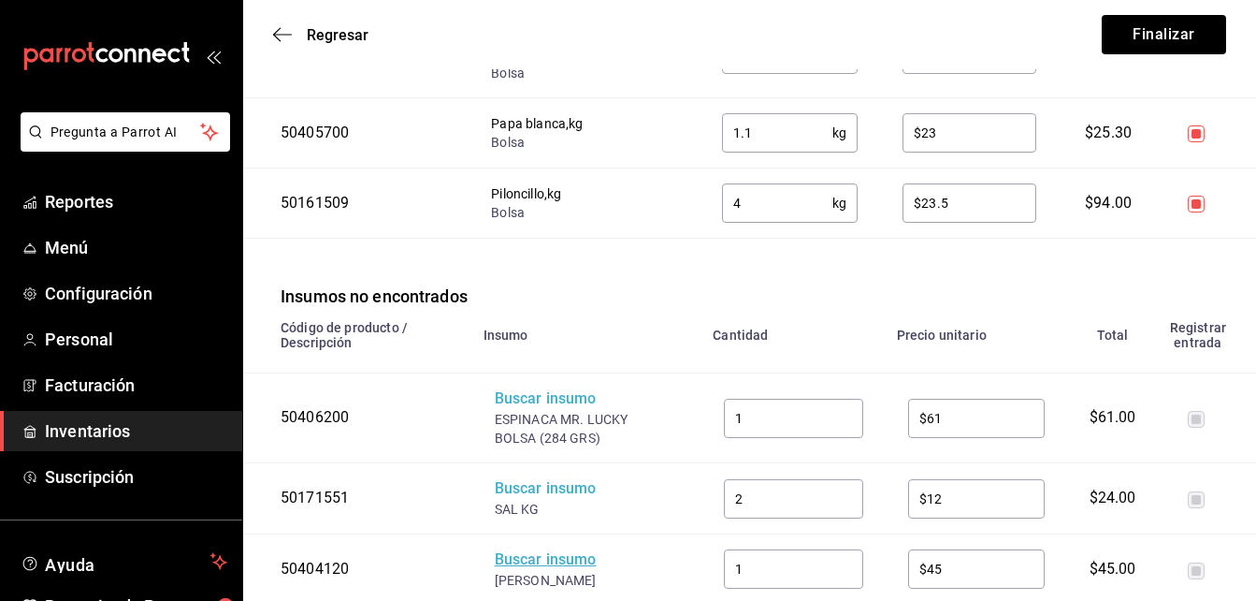
click at [540, 549] on div "Buscar insumo" at bounding box center [570, 560] width 150 height 22
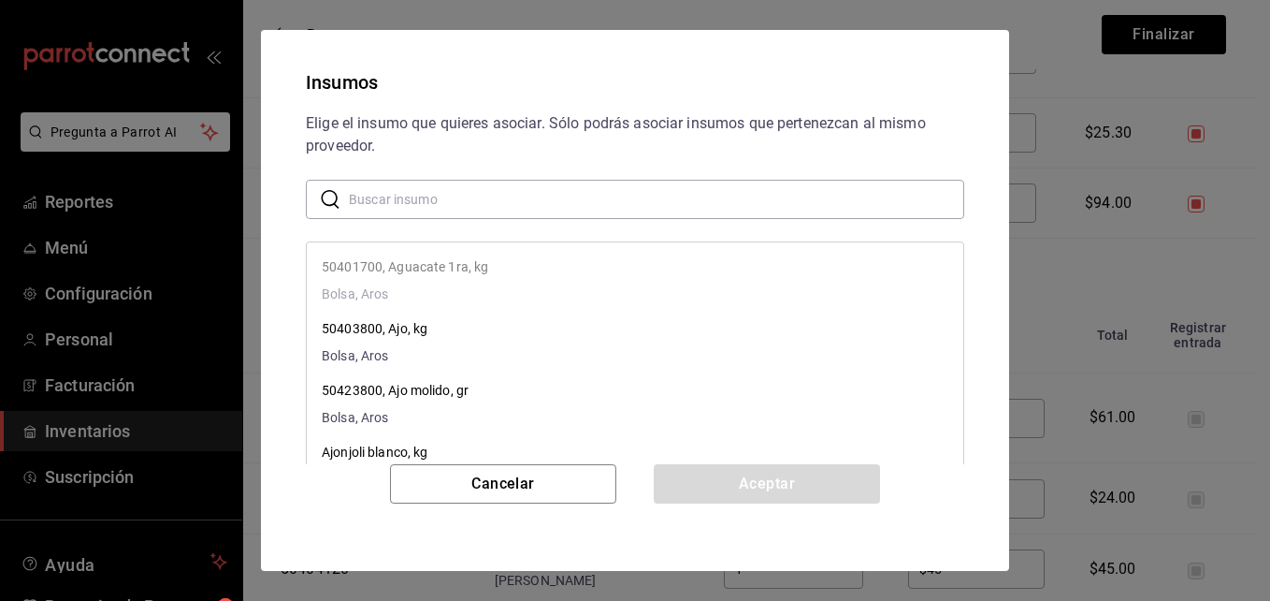
click at [406, 201] on input "text" at bounding box center [657, 199] width 616 height 37
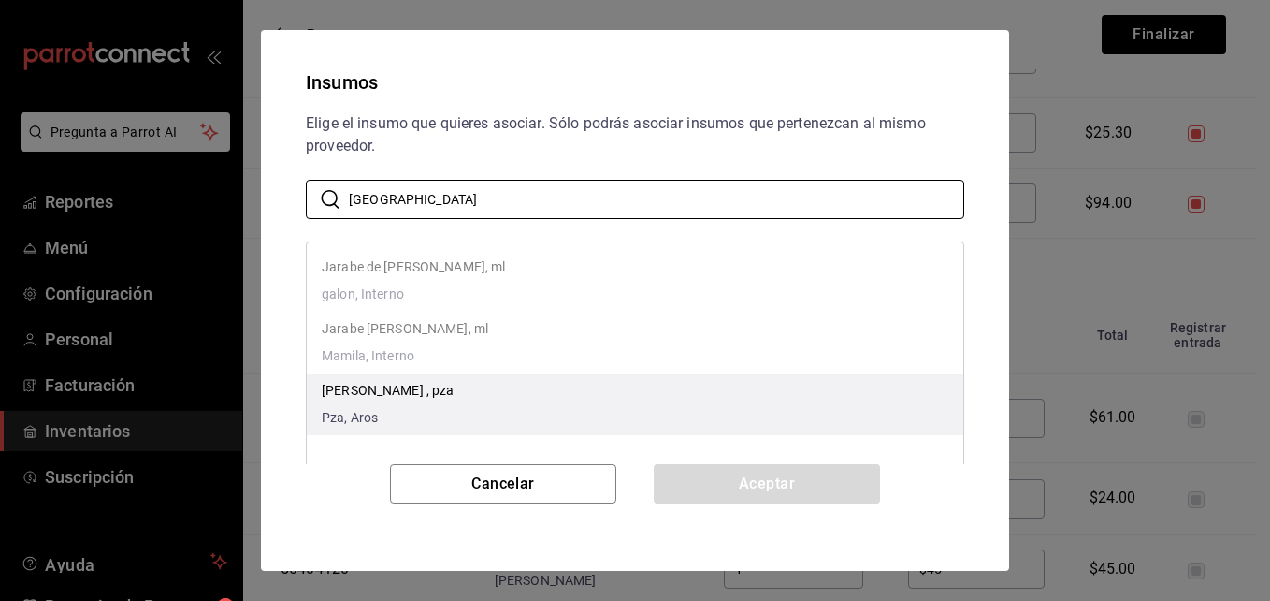
type input "rome"
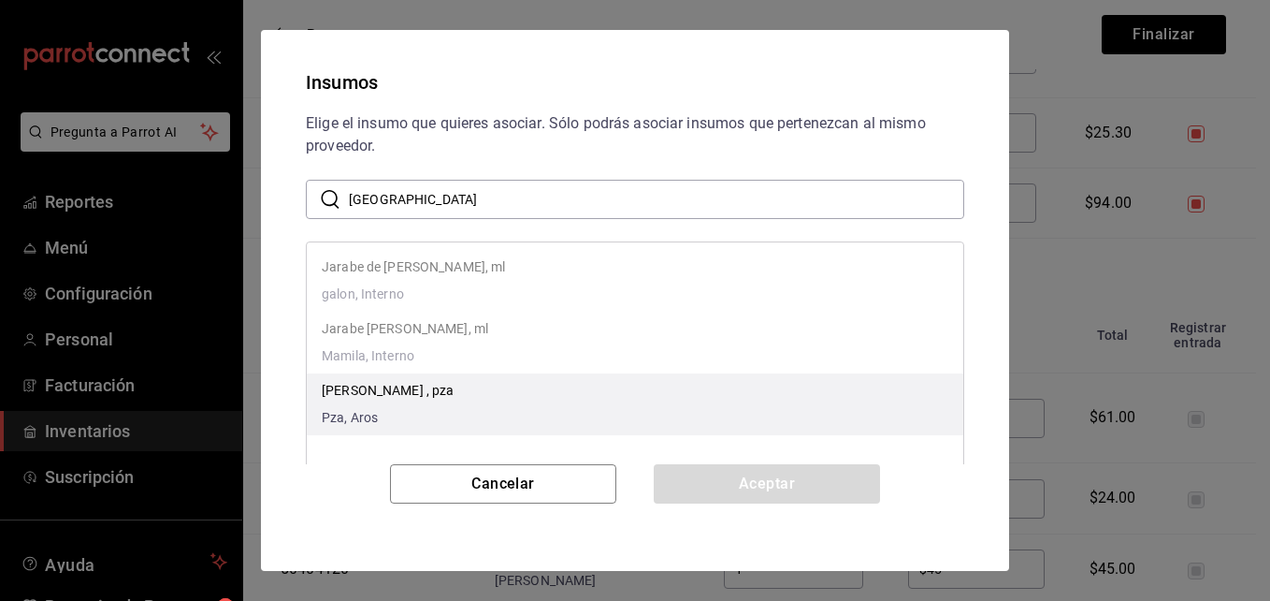
click at [352, 387] on p "Romero , pza" at bounding box center [388, 391] width 133 height 20
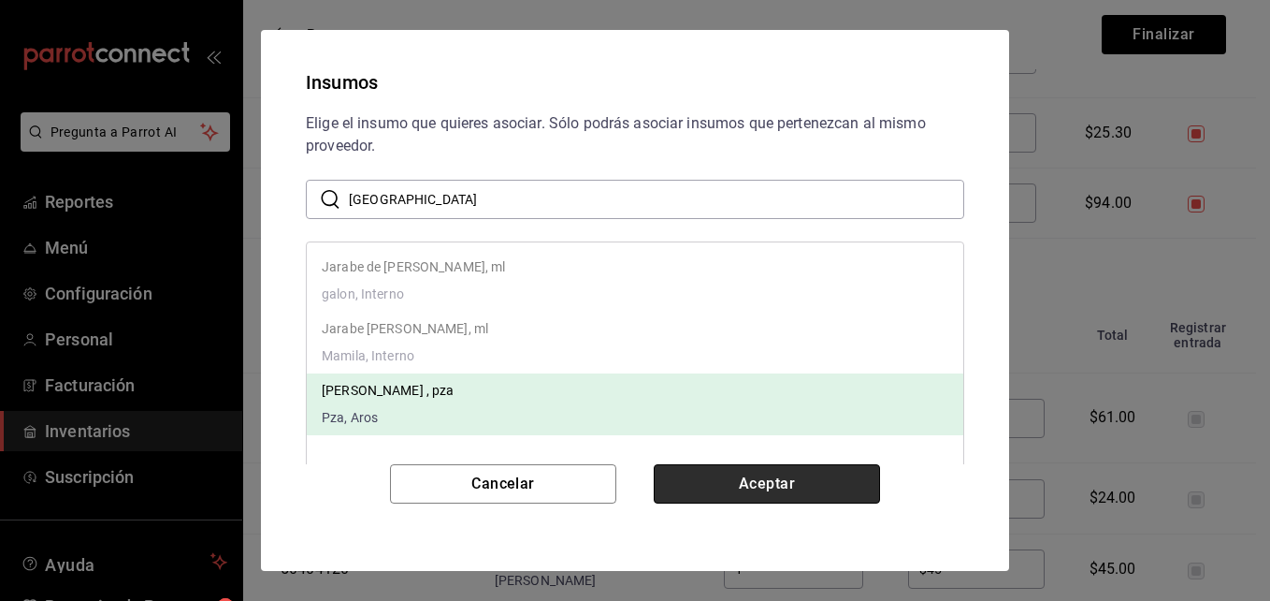
click at [761, 484] on button "Aceptar" at bounding box center [767, 483] width 226 height 39
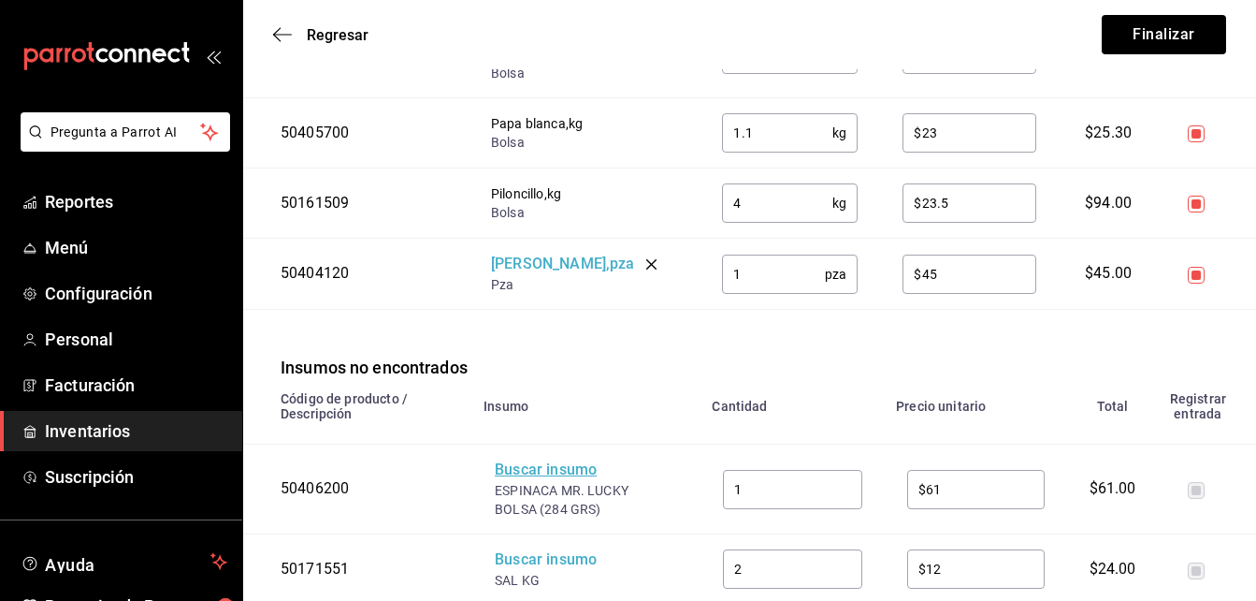
click at [574, 459] on div "Buscar insumo" at bounding box center [570, 470] width 150 height 22
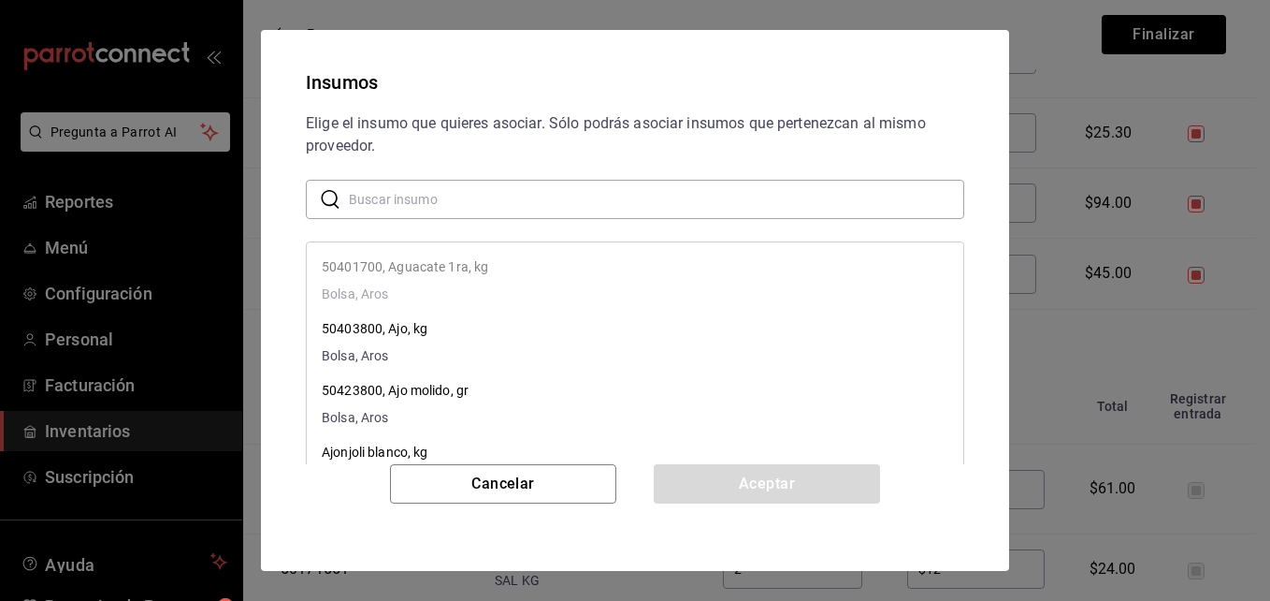
click at [419, 196] on input "text" at bounding box center [657, 199] width 616 height 37
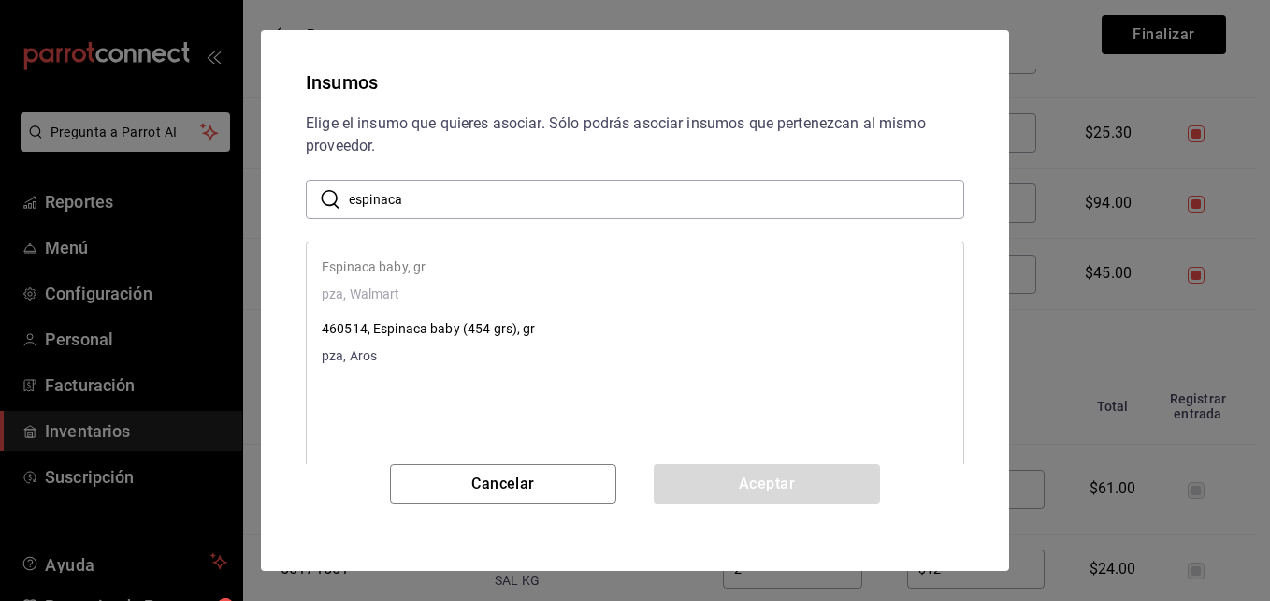
type input "espinaca"
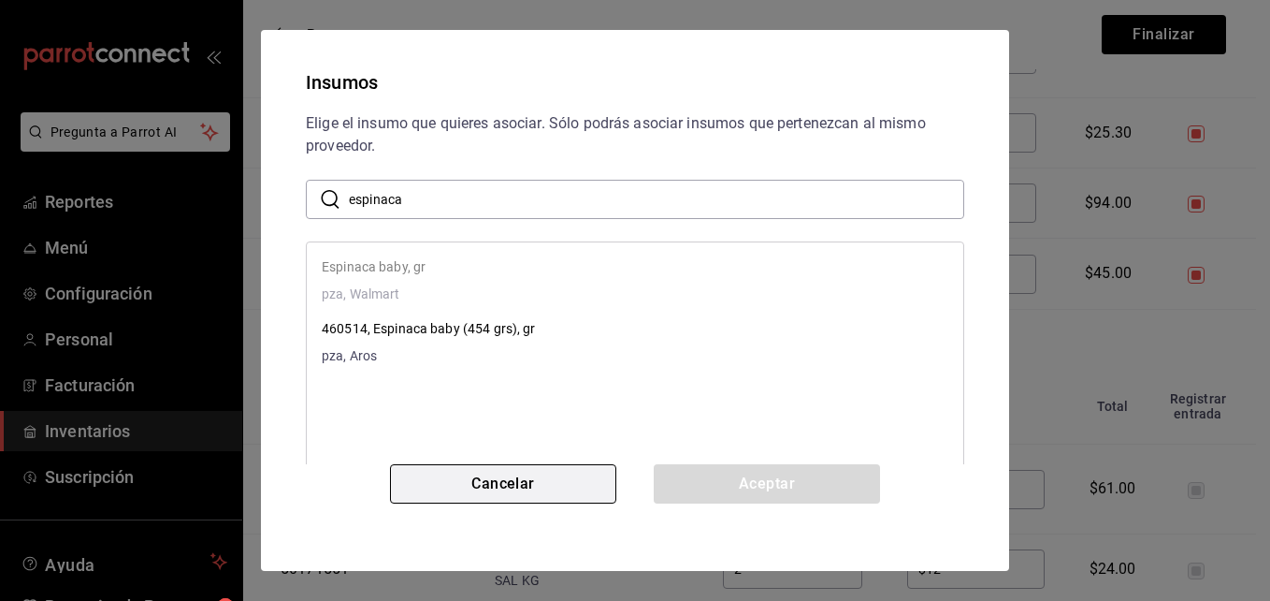
click at [572, 489] on button "Cancelar" at bounding box center [503, 483] width 226 height 39
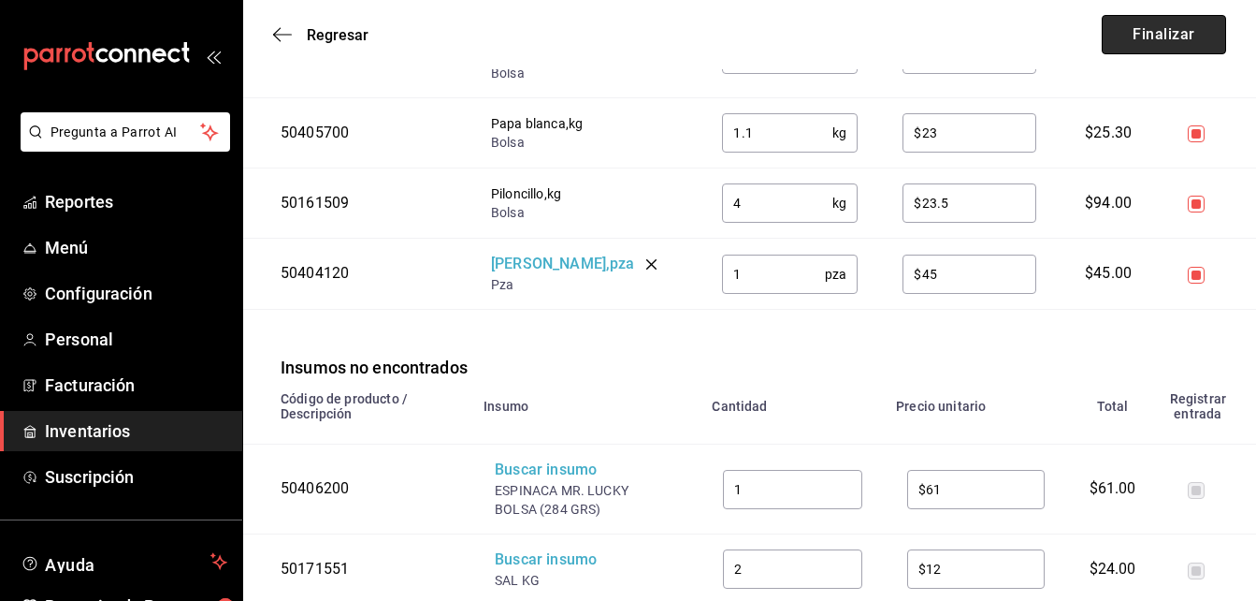
click at [1152, 35] on button "Finalizar" at bounding box center [1164, 34] width 124 height 39
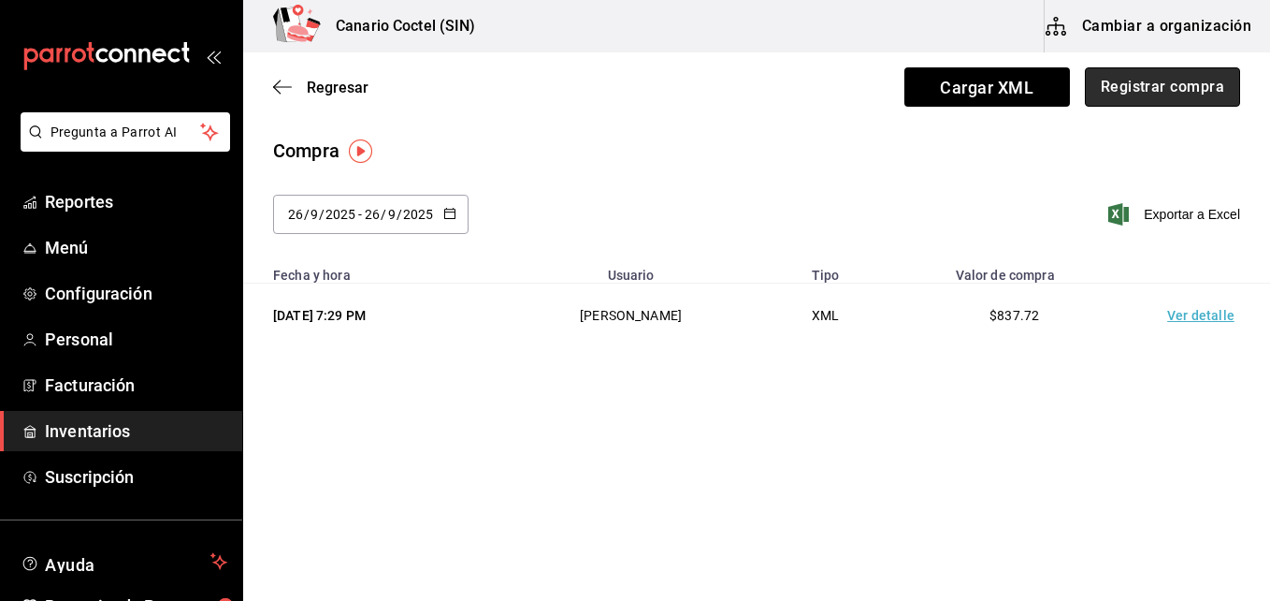
click at [1169, 89] on button "Registrar compra" at bounding box center [1162, 86] width 155 height 39
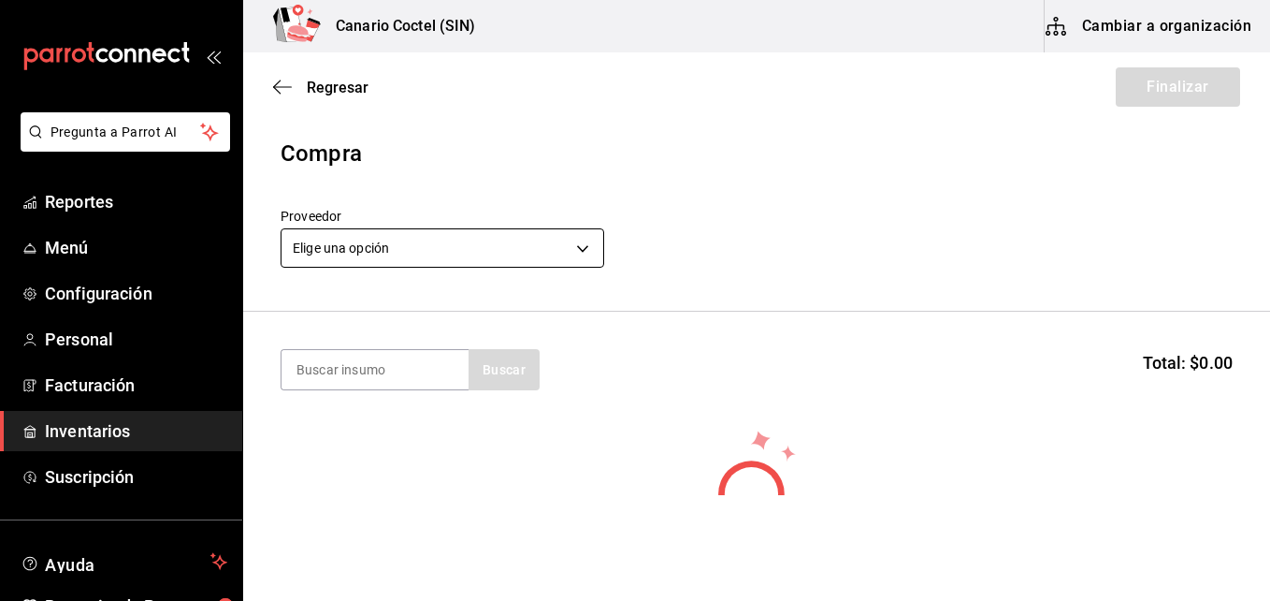
click at [583, 248] on body "Pregunta a Parrot AI Reportes Menú Configuración Personal Facturación Inventari…" at bounding box center [635, 247] width 1270 height 495
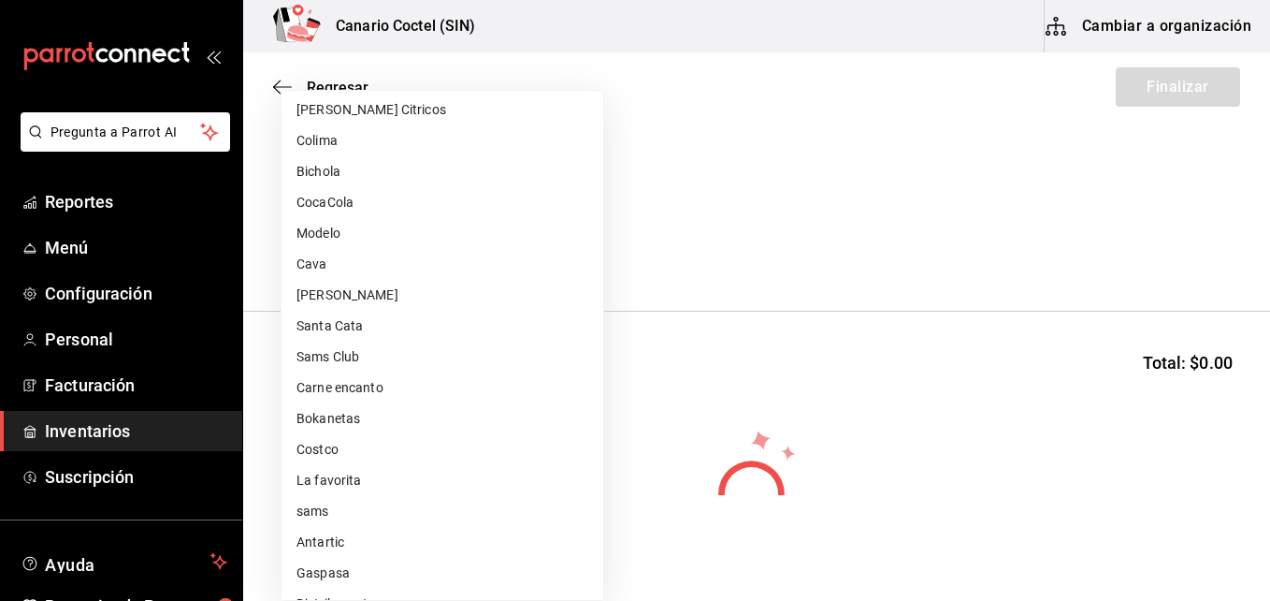
scroll to position [468, 0]
click at [325, 534] on li "Walmart" at bounding box center [443, 541] width 322 height 31
type input "368951de-21f5-4266-aec8-27b013a2c4b1"
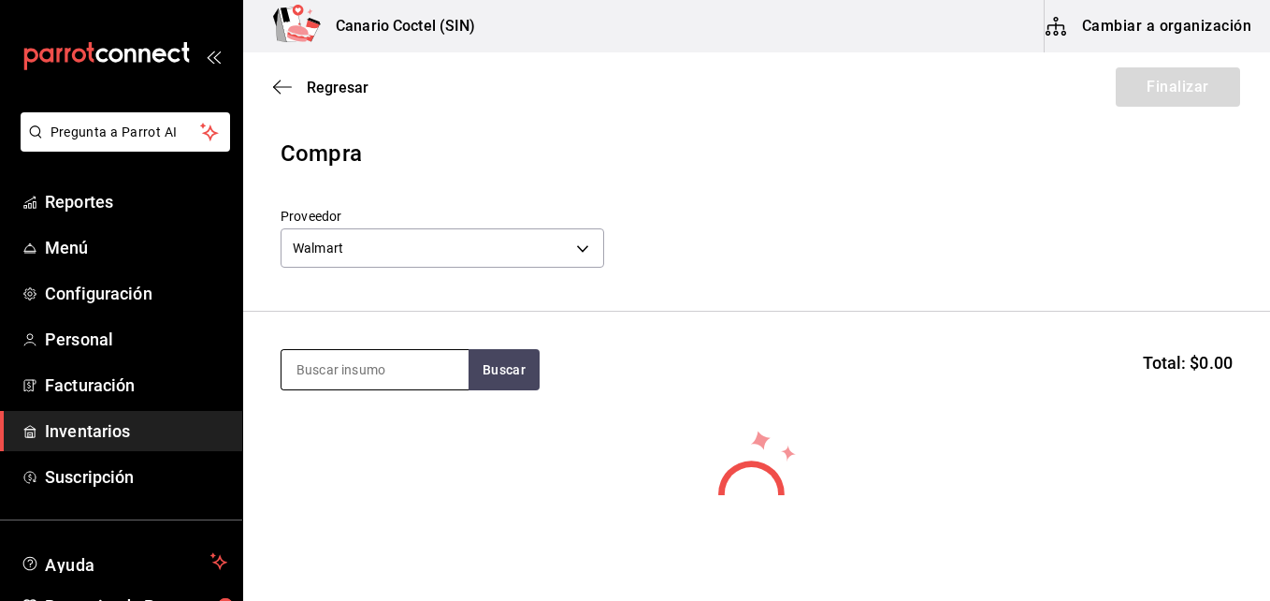
click at [386, 374] on input at bounding box center [375, 369] width 187 height 39
type input "espina"
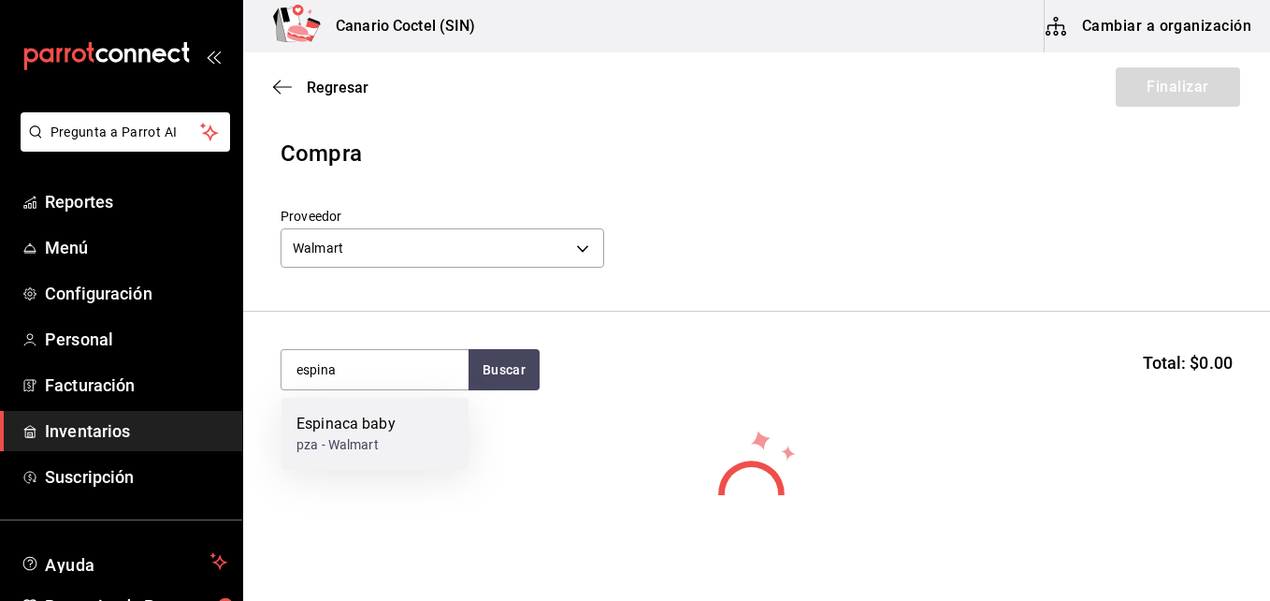
click at [367, 422] on div "Espinaca baby" at bounding box center [346, 424] width 99 height 22
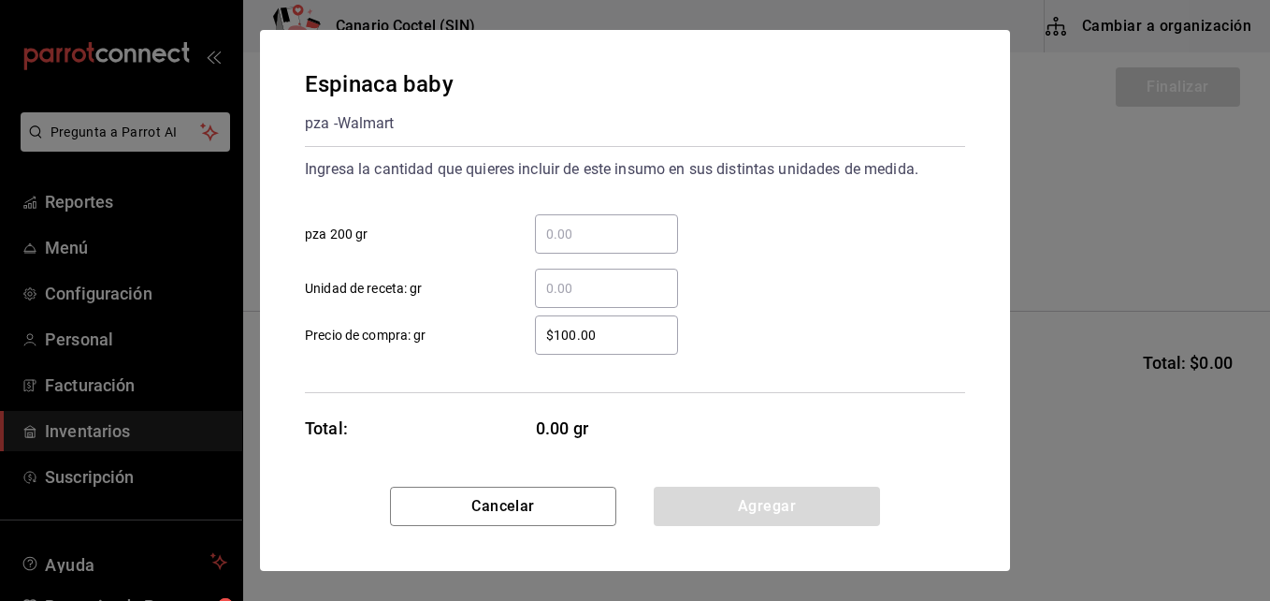
click at [568, 291] on input "​ Unidad de receta: gr" at bounding box center [606, 288] width 143 height 22
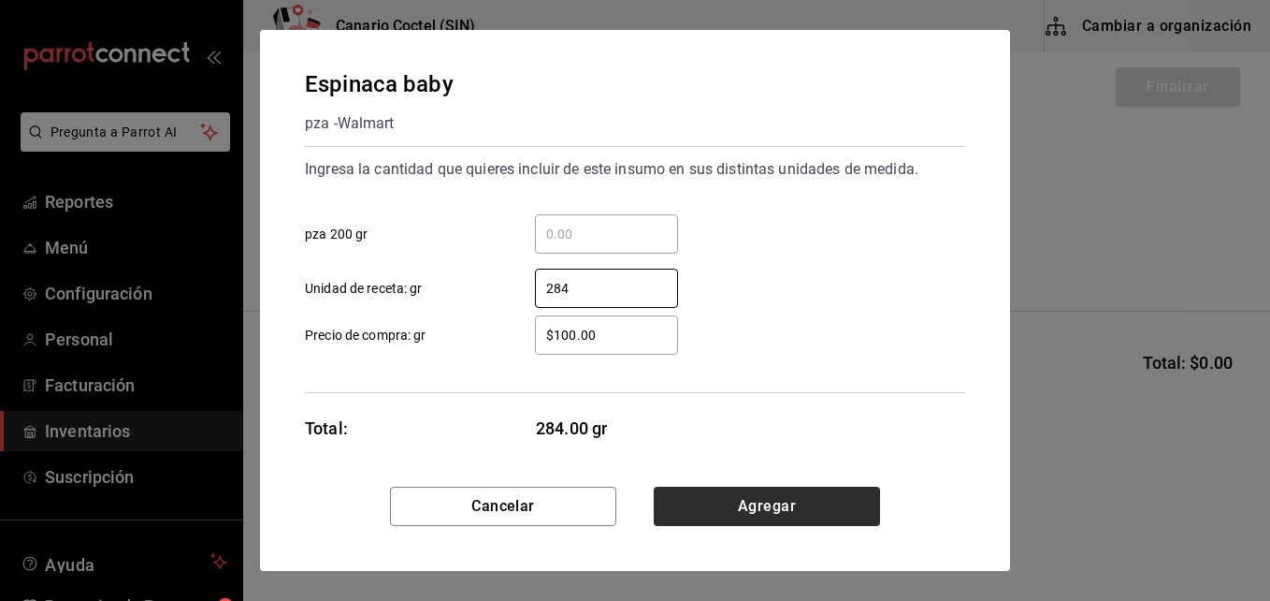
type input "284"
click at [769, 498] on button "Agregar" at bounding box center [767, 505] width 226 height 39
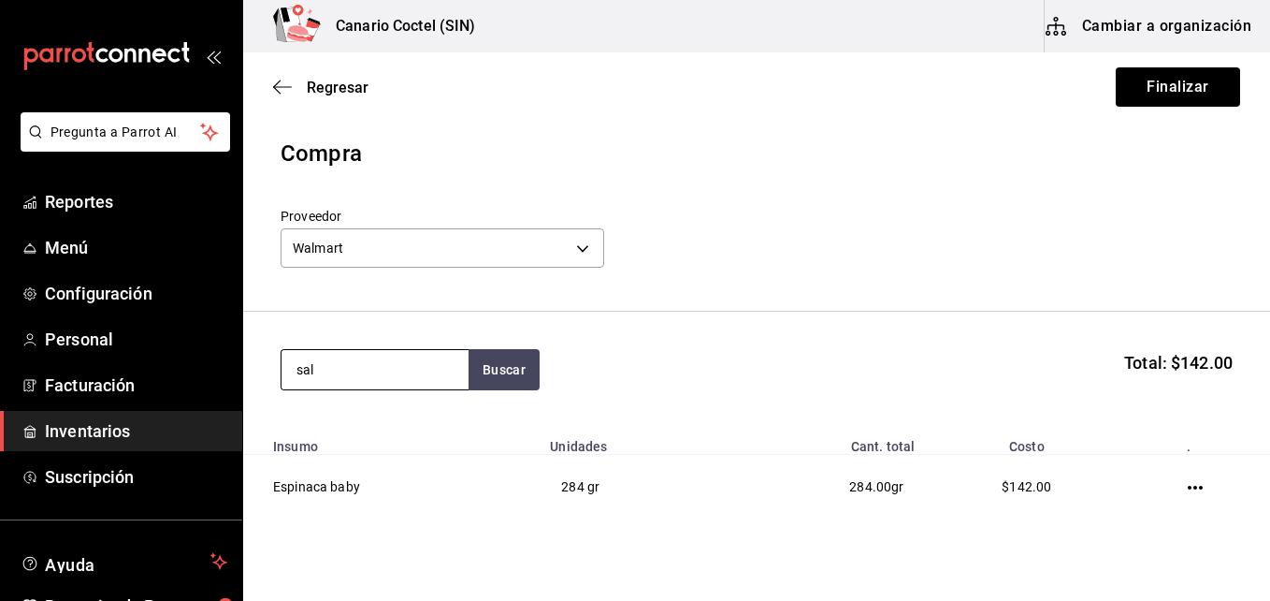
type input "sal"
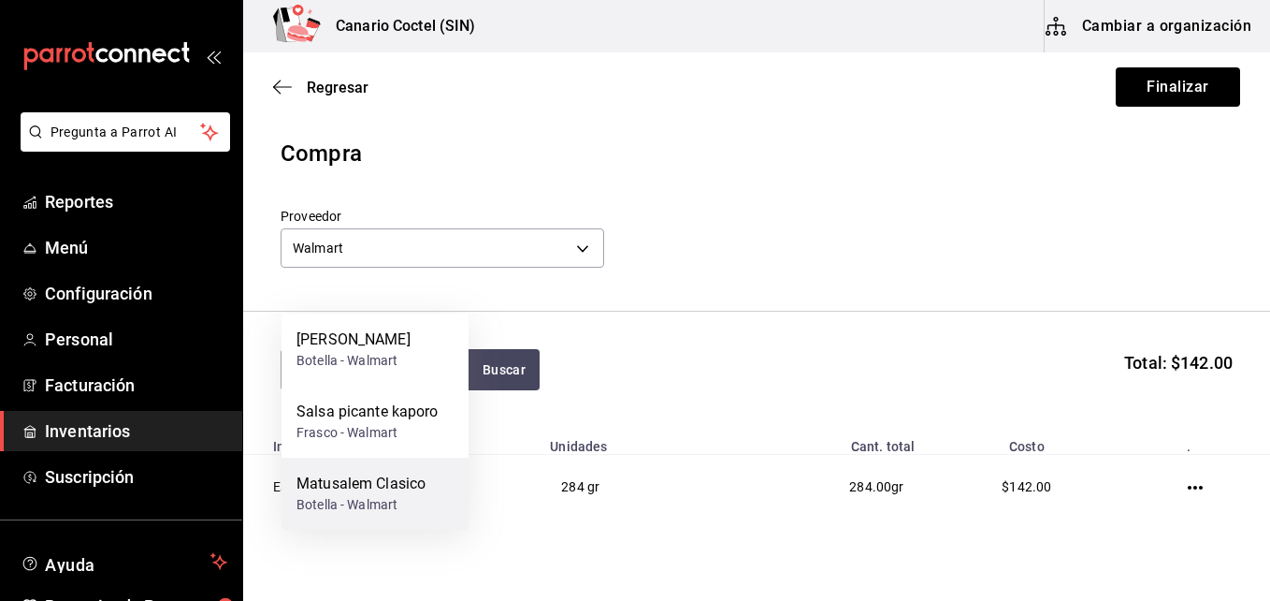
scroll to position [84, 0]
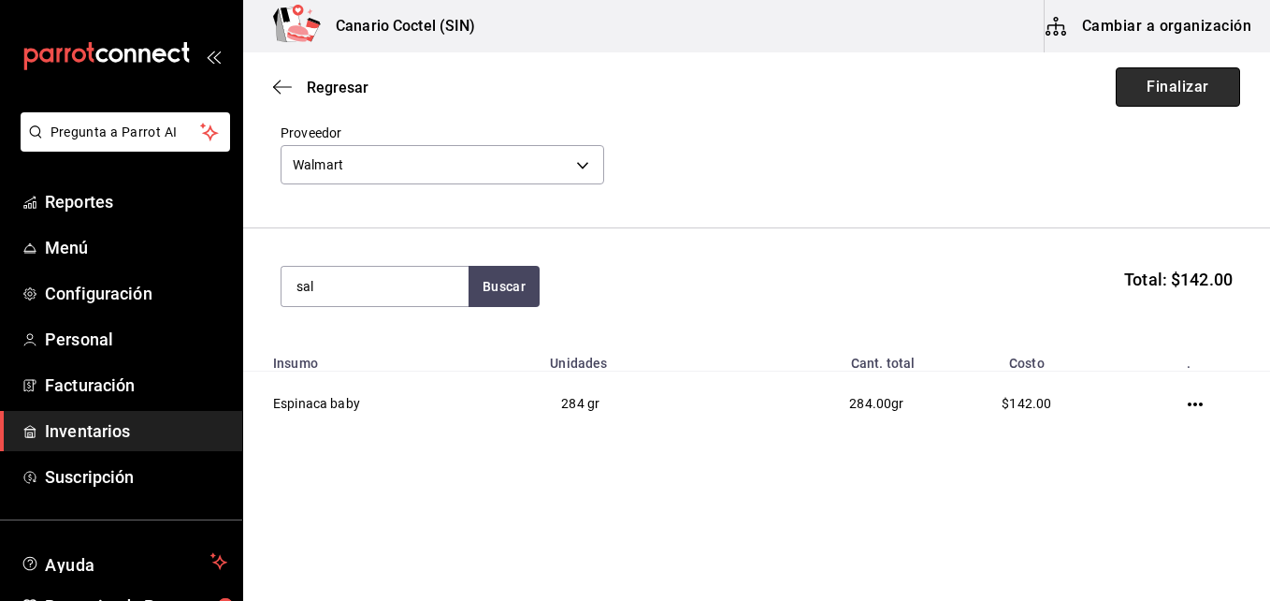
click at [1150, 91] on button "Finalizar" at bounding box center [1178, 86] width 124 height 39
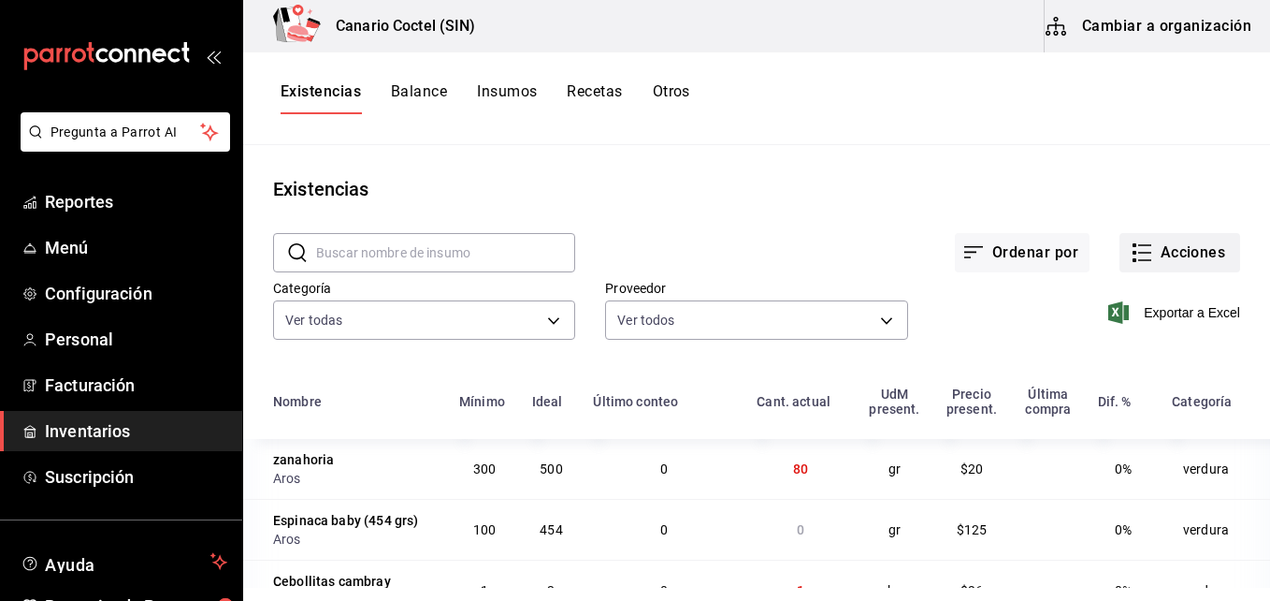
click at [1133, 249] on icon "button" at bounding box center [1142, 252] width 22 height 22
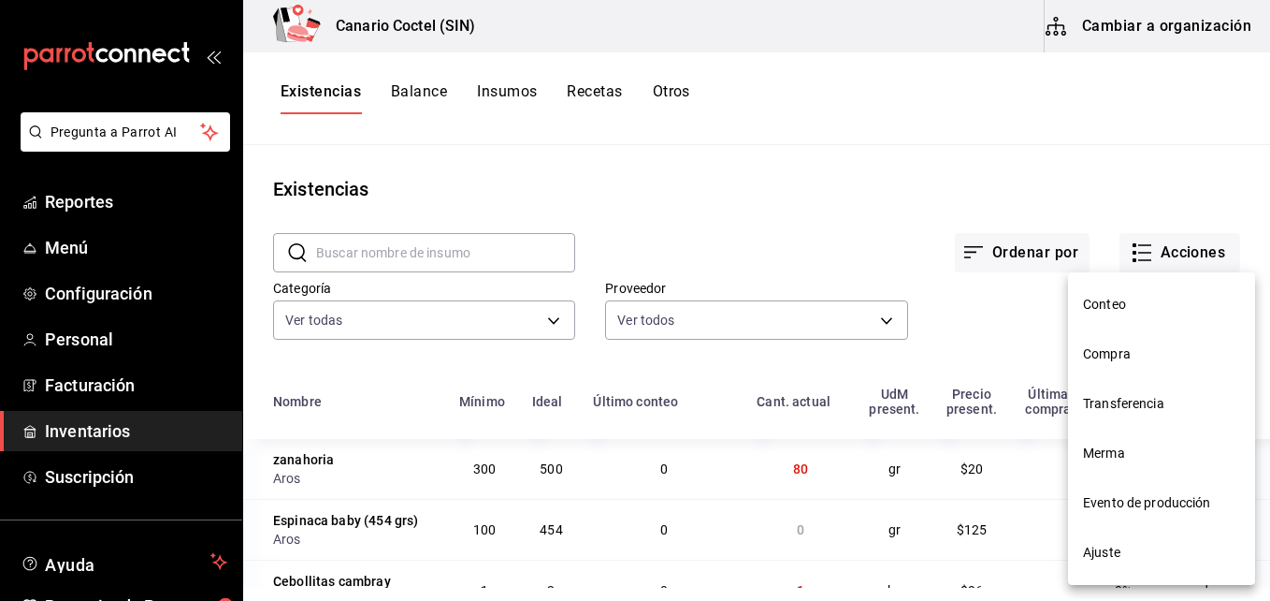
click at [1105, 353] on span "Compra" at bounding box center [1161, 354] width 157 height 20
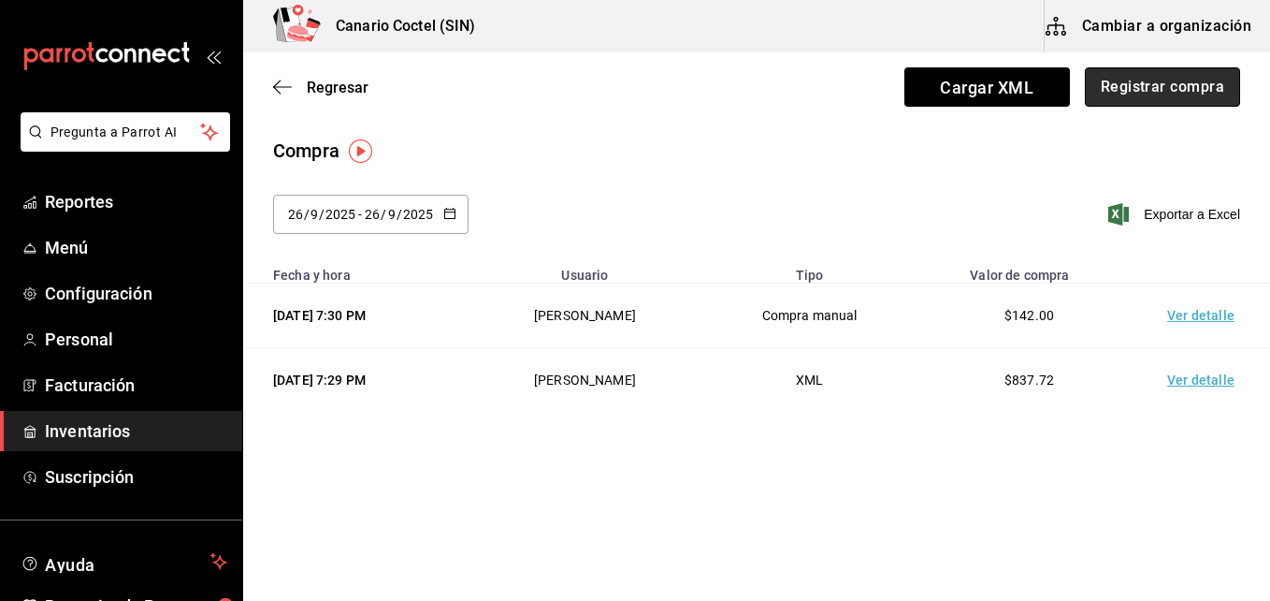
click at [1155, 93] on button "Registrar compra" at bounding box center [1162, 86] width 155 height 39
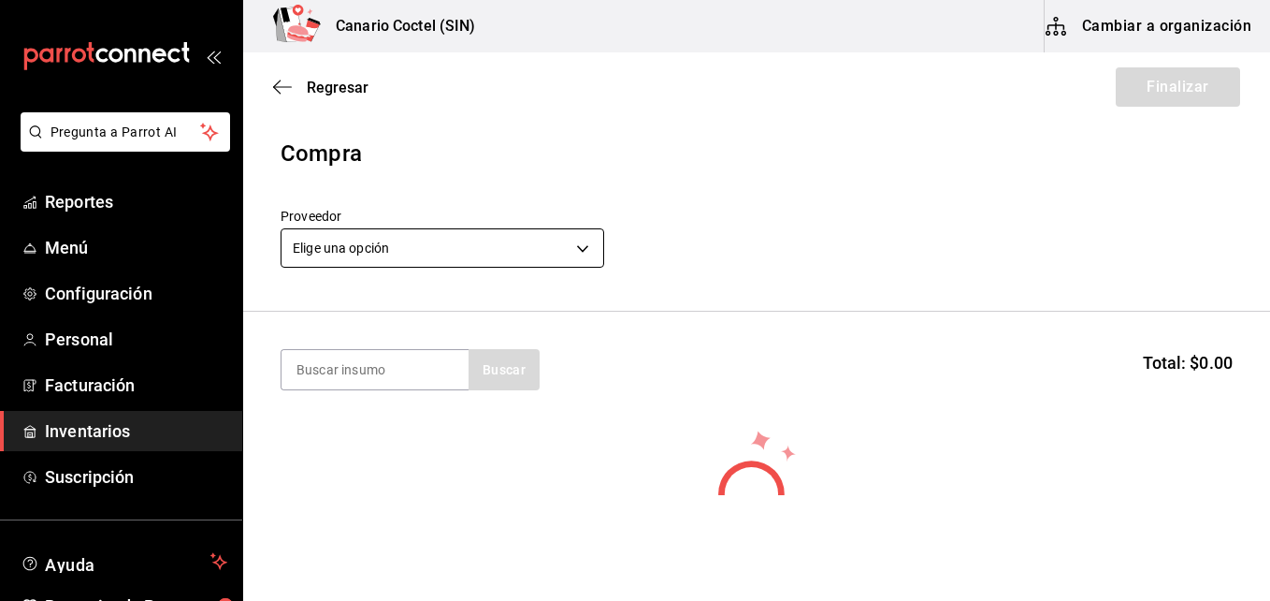
click at [582, 249] on body "Pregunta a Parrot AI Reportes Menú Configuración Personal Facturación Inventari…" at bounding box center [635, 247] width 1270 height 495
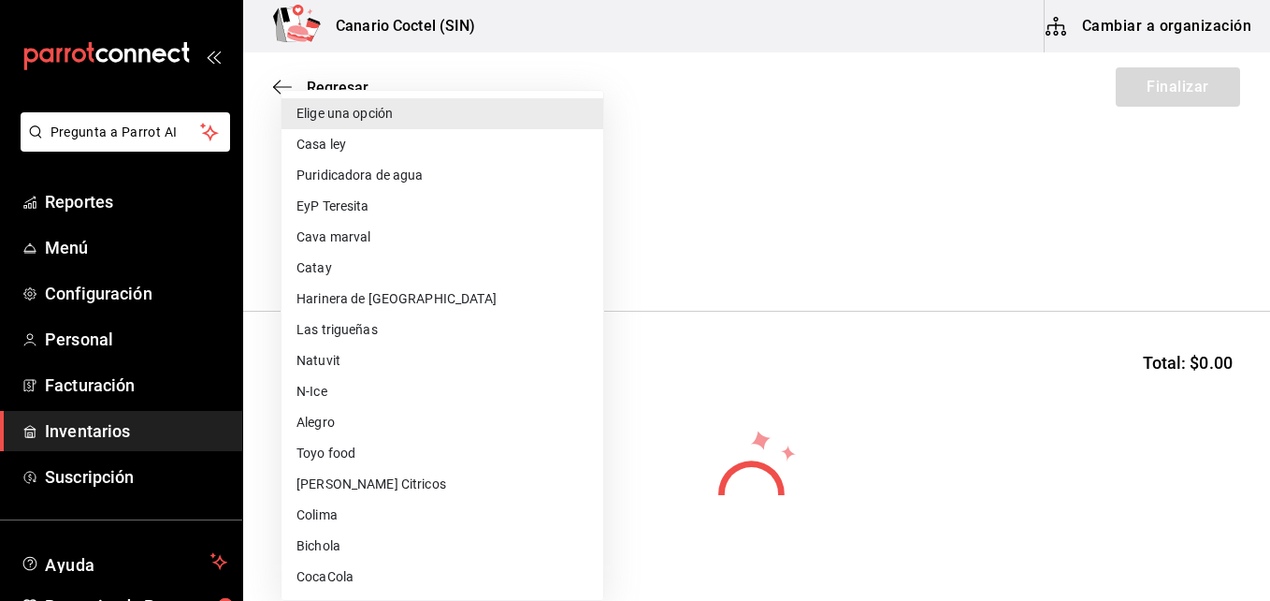
click at [405, 297] on li "Harinera de [GEOGRAPHIC_DATA]" at bounding box center [443, 298] width 322 height 31
type input "12ddcfc6-9ea3-4ce0-8f85-e9b3f4dcc0c5"
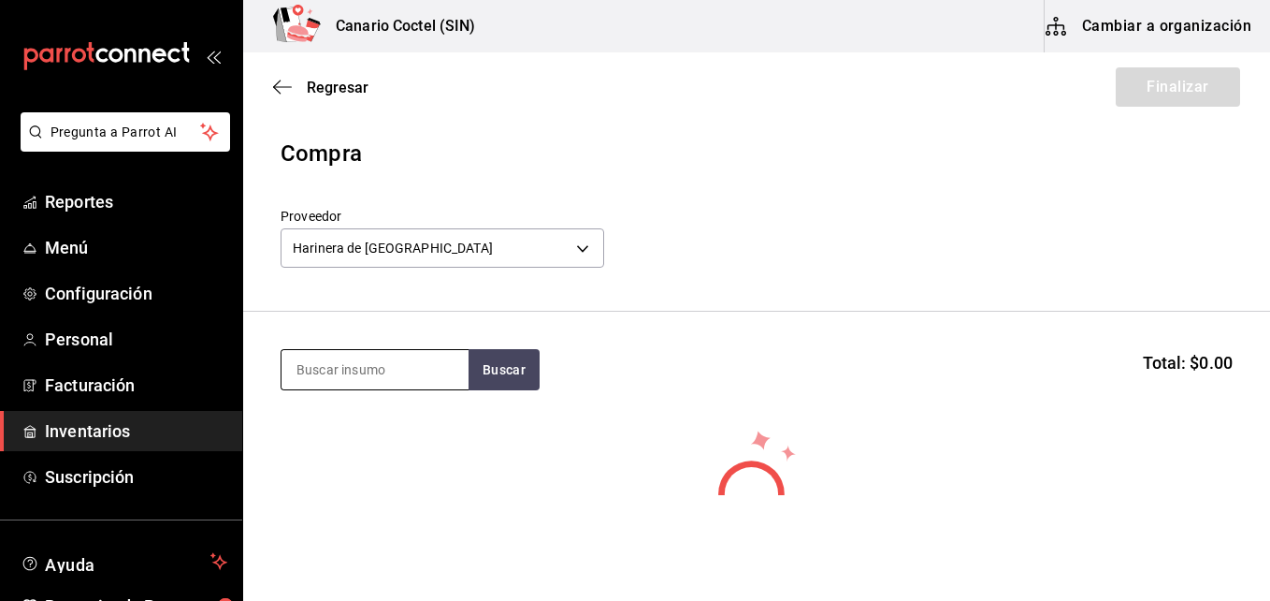
click at [366, 372] on input at bounding box center [375, 369] width 187 height 39
type input "har"
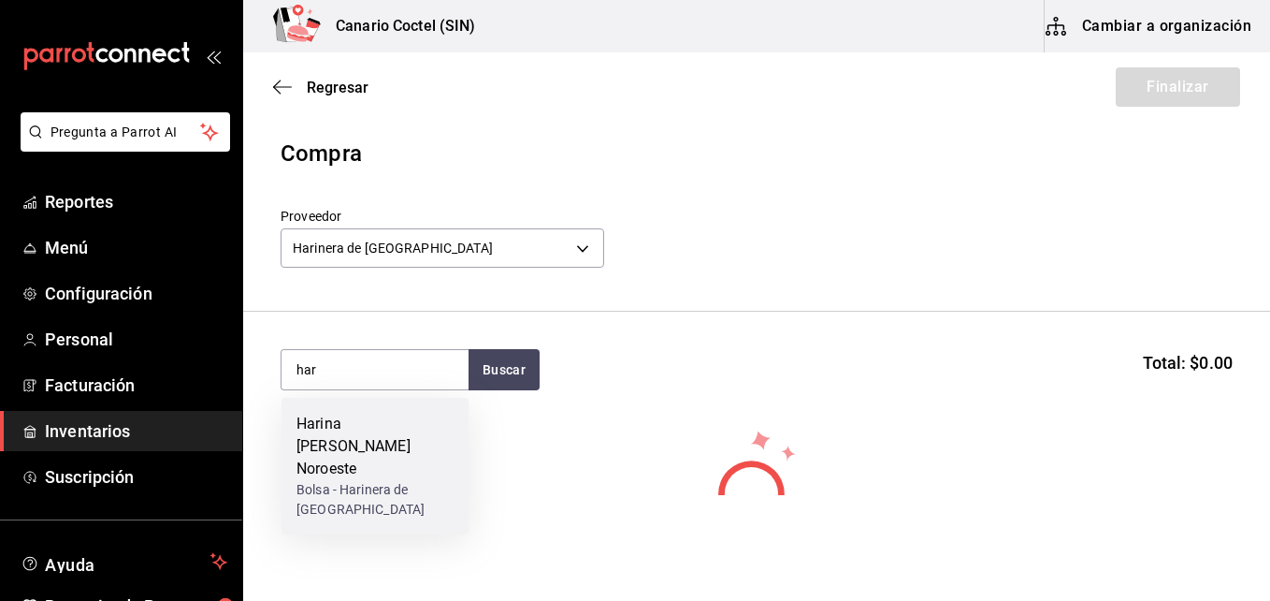
click at [372, 430] on div "Harina de trigo Noroeste" at bounding box center [375, 446] width 157 height 67
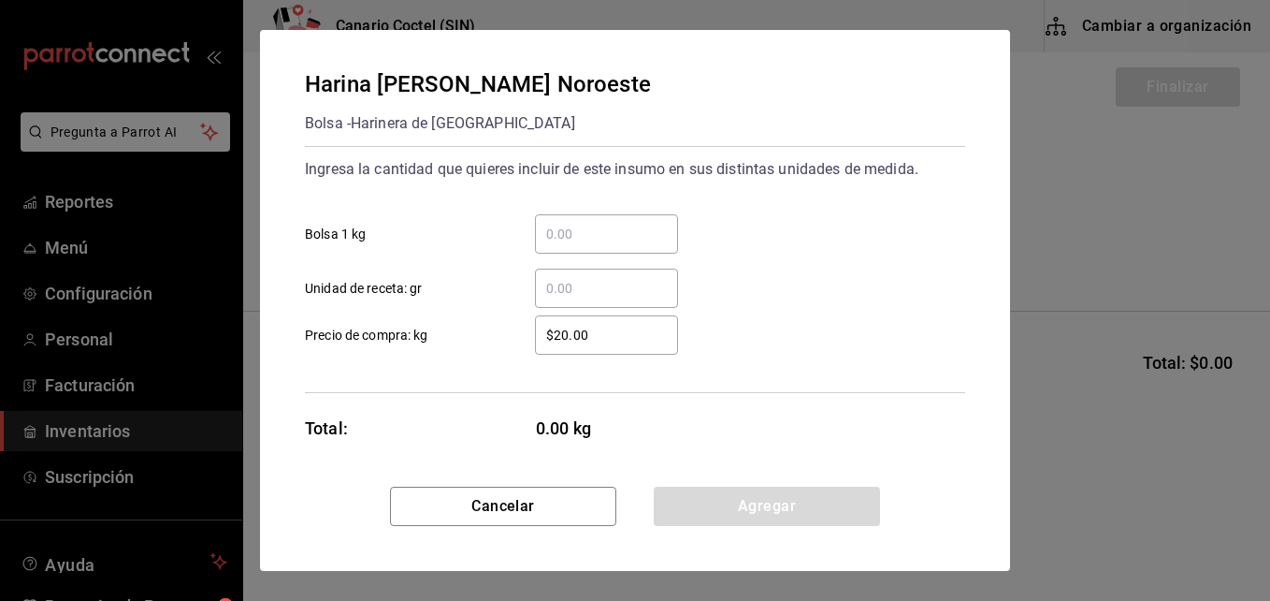
click at [583, 229] on input "​ Bolsa 1 kg" at bounding box center [606, 234] width 143 height 22
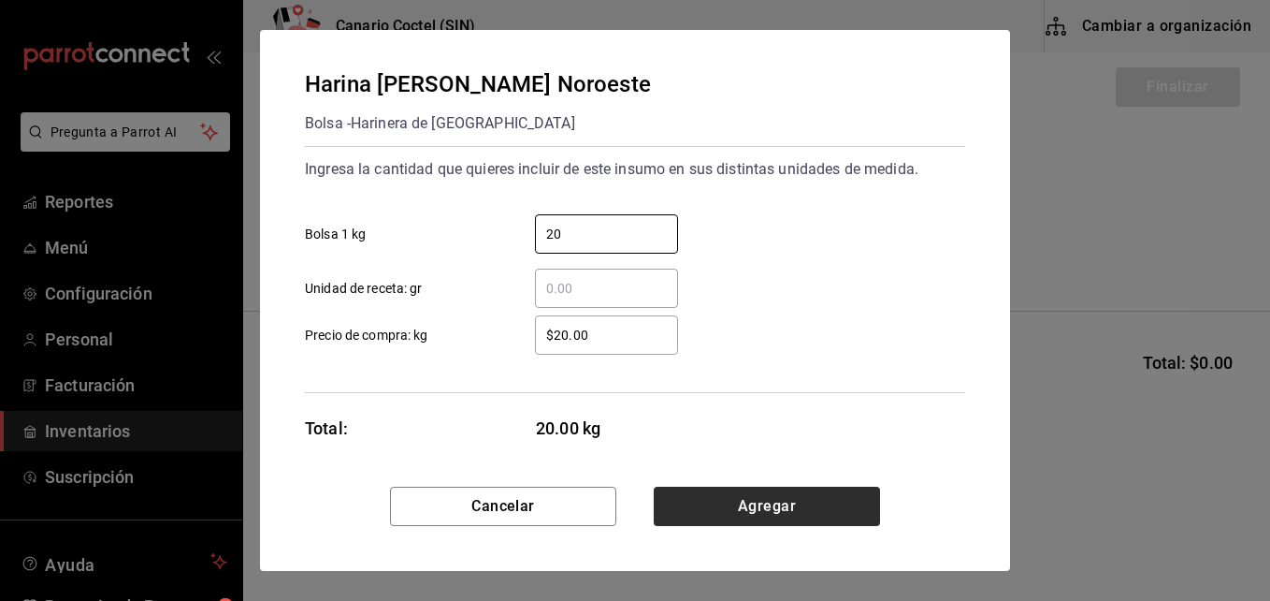
type input "20"
click at [784, 510] on button "Agregar" at bounding box center [767, 505] width 226 height 39
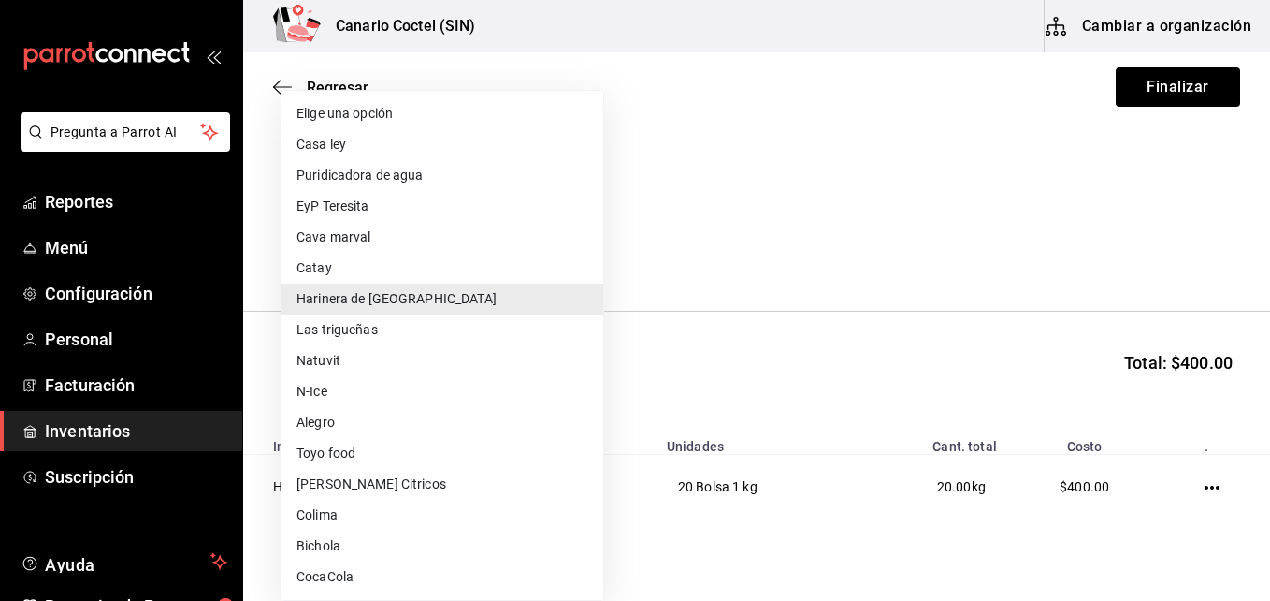
click at [587, 253] on body "Pregunta a Parrot AI Reportes Menú Configuración Personal Facturación Inventari…" at bounding box center [635, 247] width 1270 height 495
click at [787, 243] on div at bounding box center [635, 300] width 1270 height 601
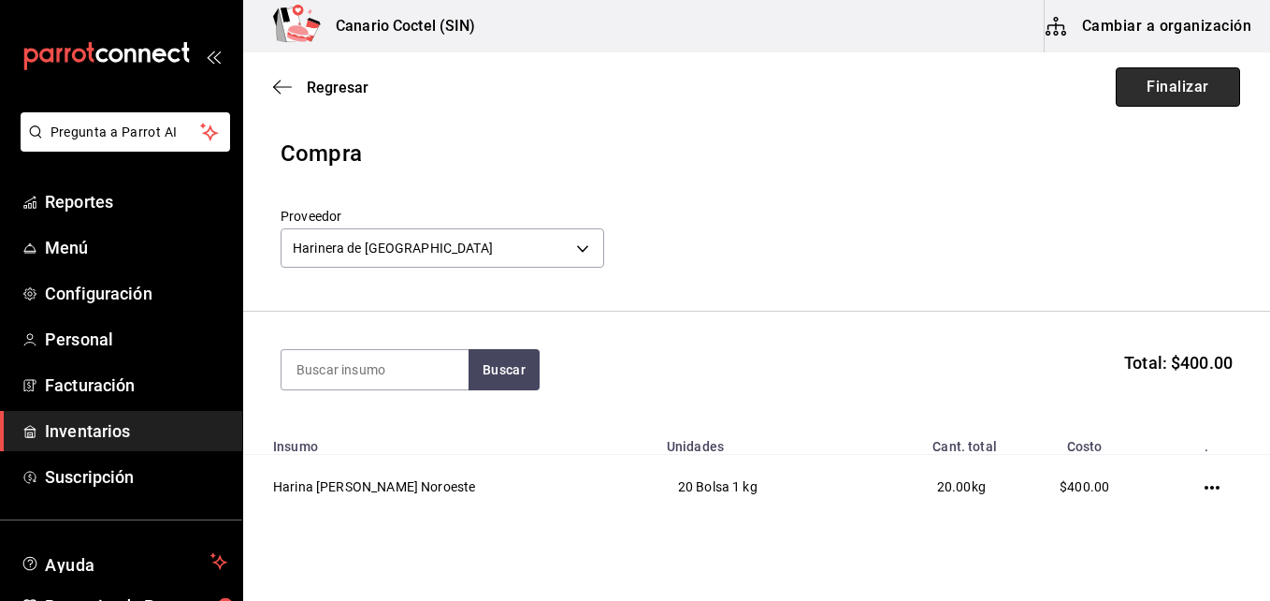
click at [1165, 86] on button "Finalizar" at bounding box center [1178, 86] width 124 height 39
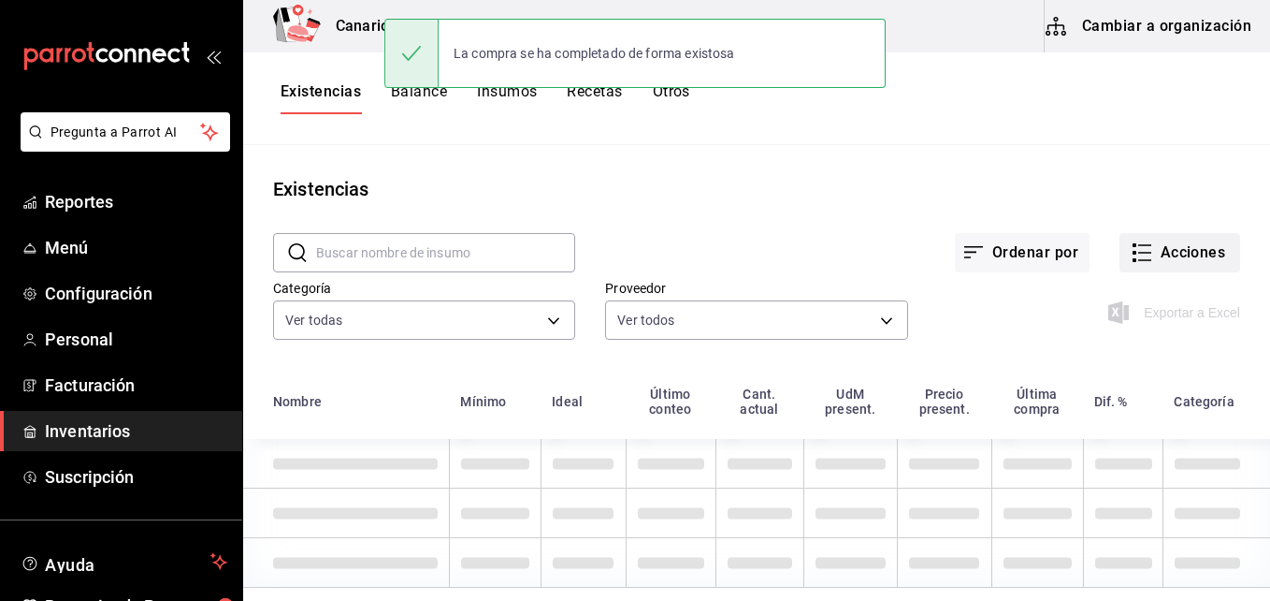
click at [1181, 255] on button "Acciones" at bounding box center [1180, 252] width 121 height 39
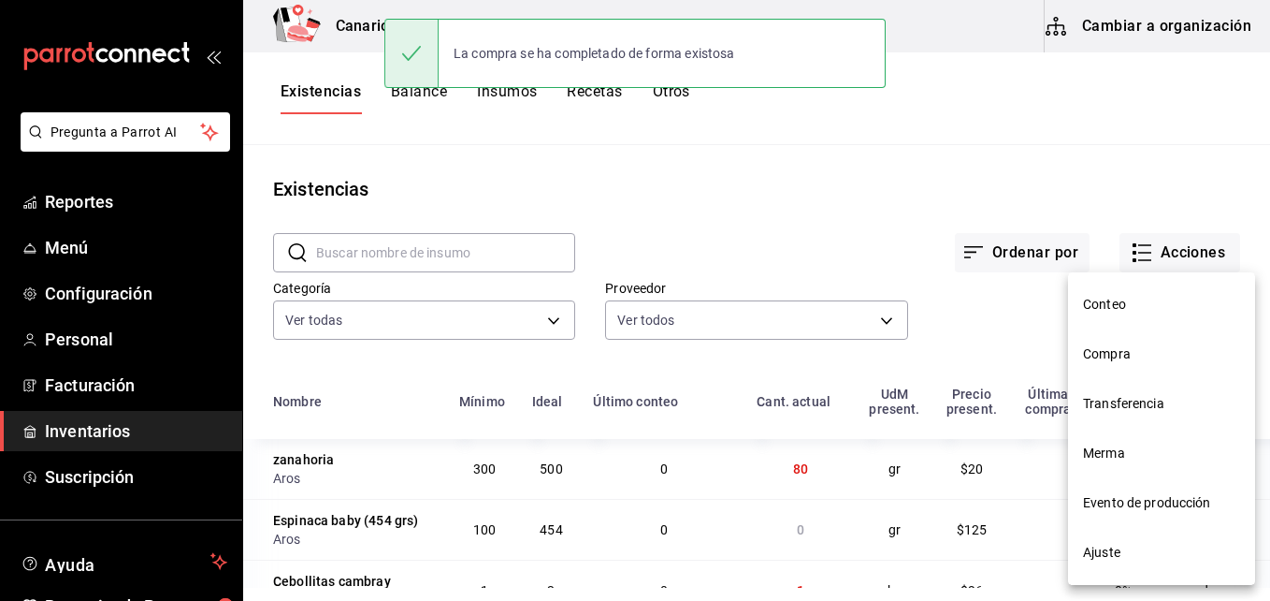
click at [1105, 357] on span "Compra" at bounding box center [1161, 354] width 157 height 20
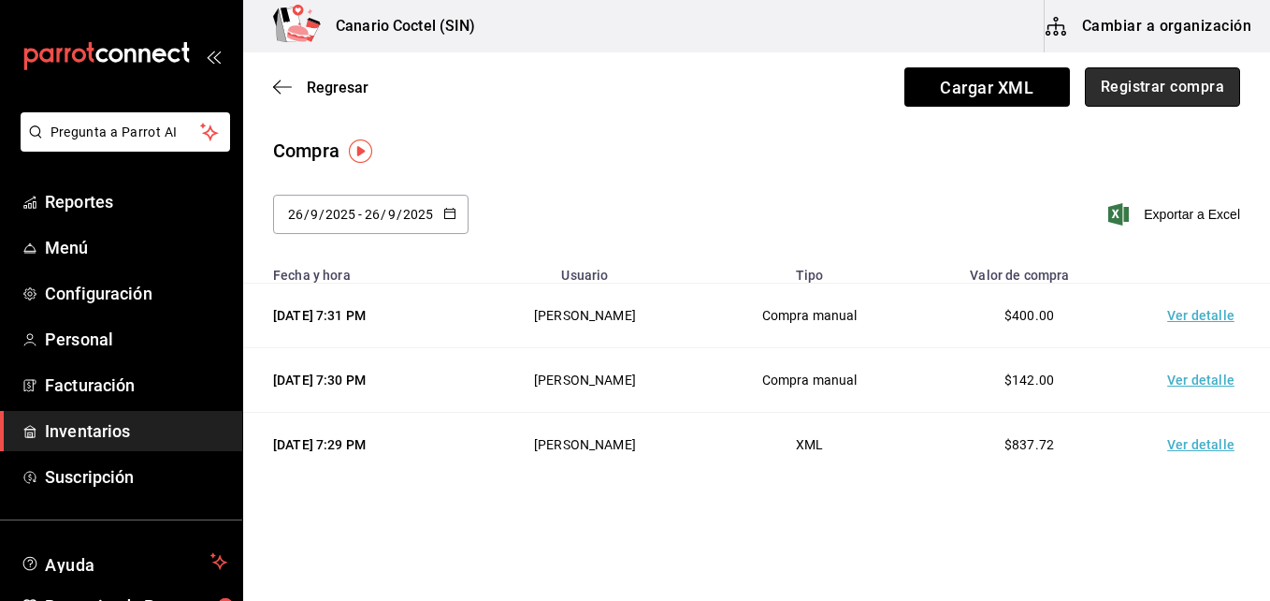
click at [1118, 83] on button "Registrar compra" at bounding box center [1162, 86] width 155 height 39
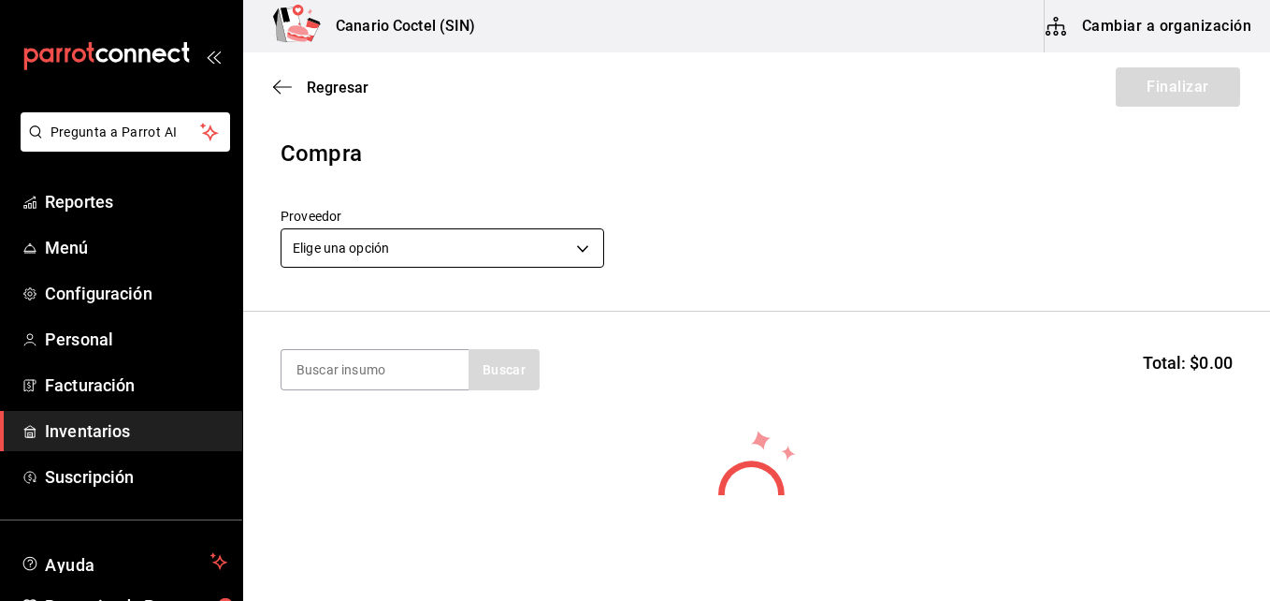
click at [580, 244] on body "Pregunta a Parrot AI Reportes Menú Configuración Personal Facturación Inventari…" at bounding box center [635, 247] width 1270 height 495
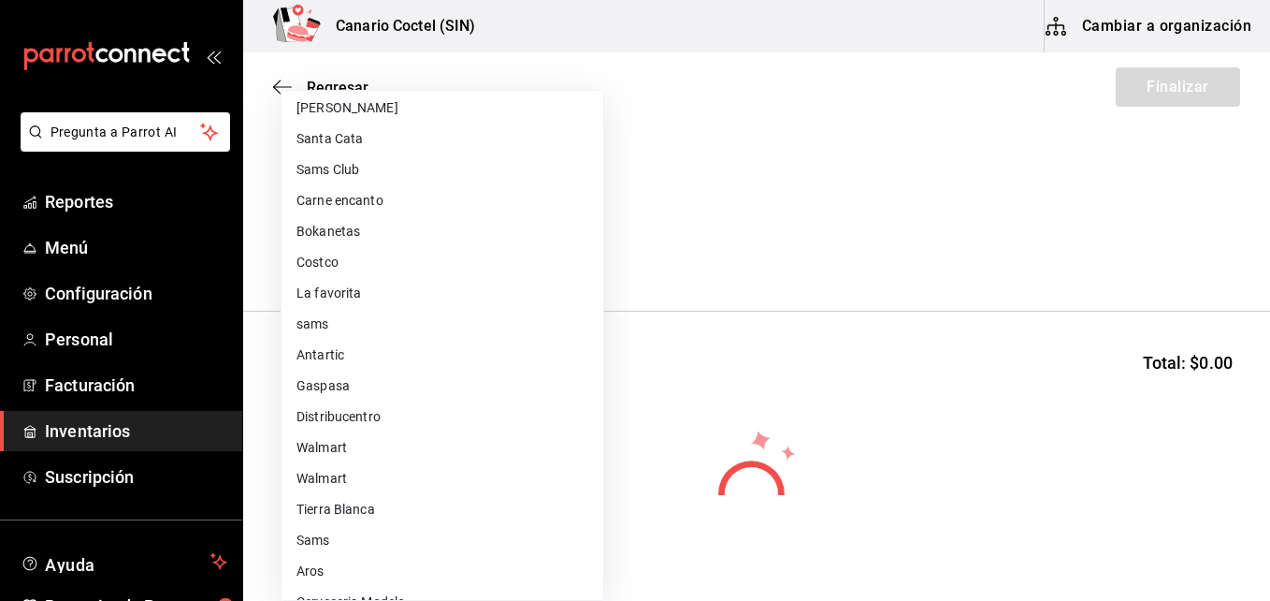
scroll to position [655, 0]
click at [365, 533] on li "Carne Mart" at bounding box center [443, 539] width 322 height 31
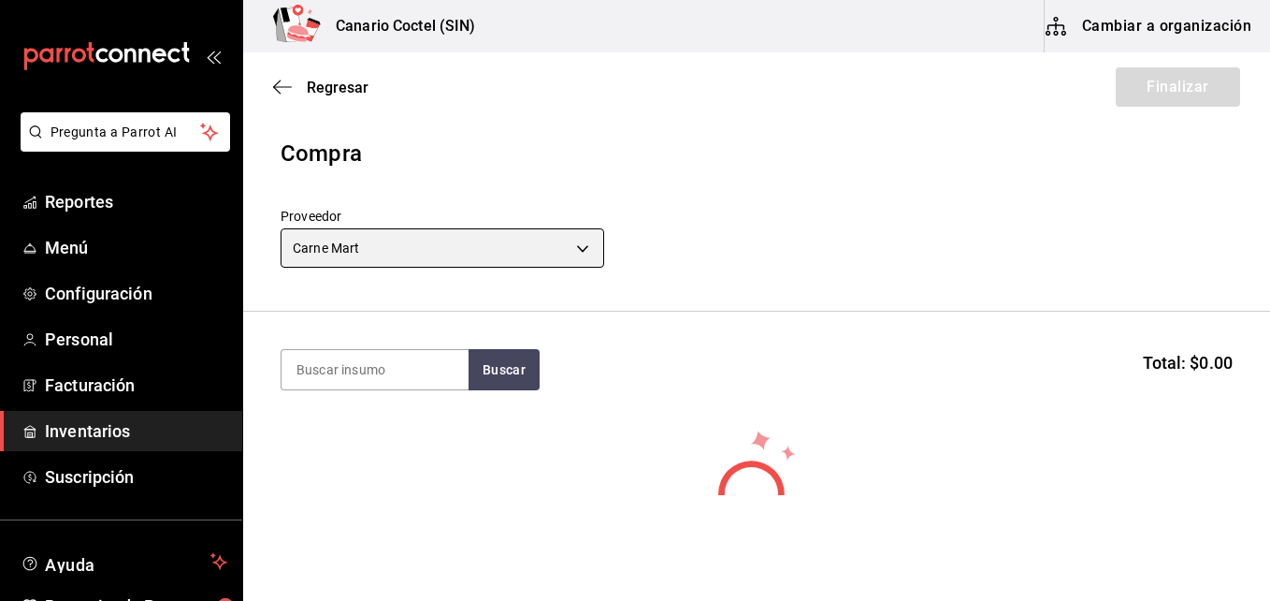
type input "08ec548a-11ed-439a-ae6d-c5ae10847d7a"
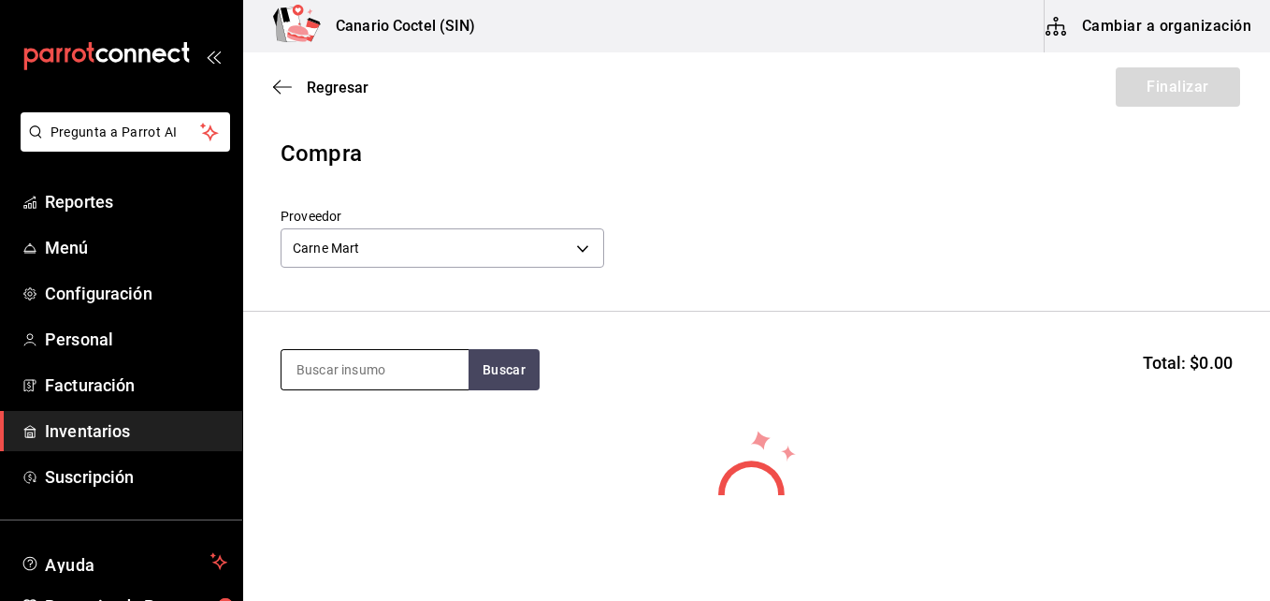
click at [413, 359] on input at bounding box center [375, 369] width 187 height 39
type input "bon"
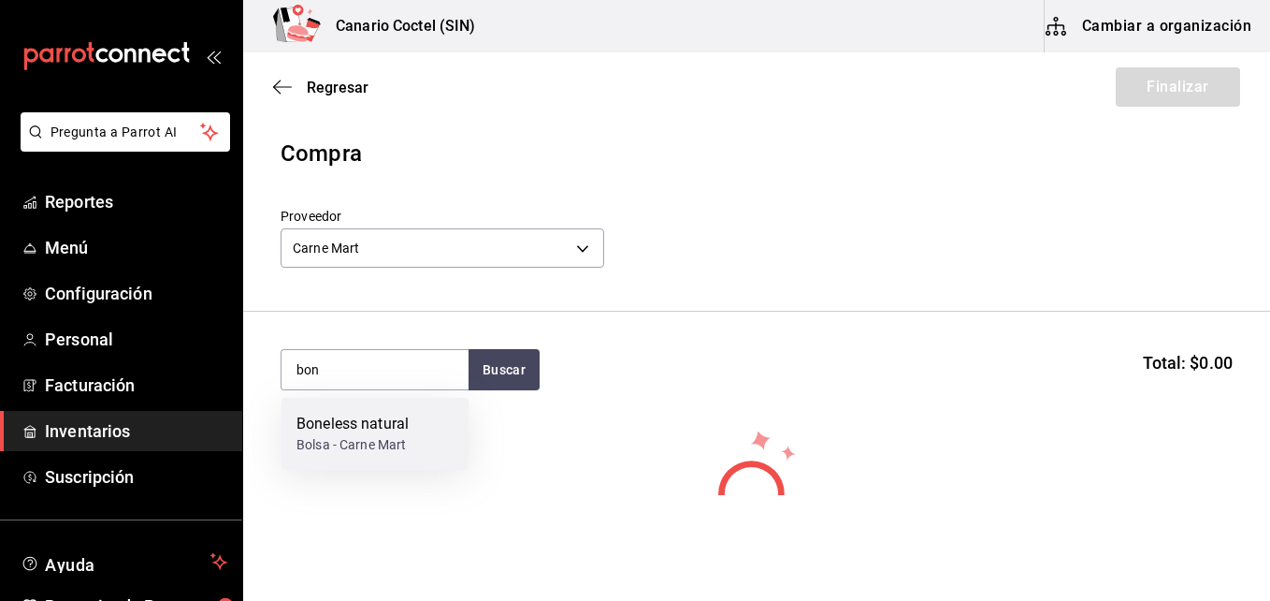
click at [347, 437] on div "Bolsa - Carne Mart" at bounding box center [353, 445] width 112 height 20
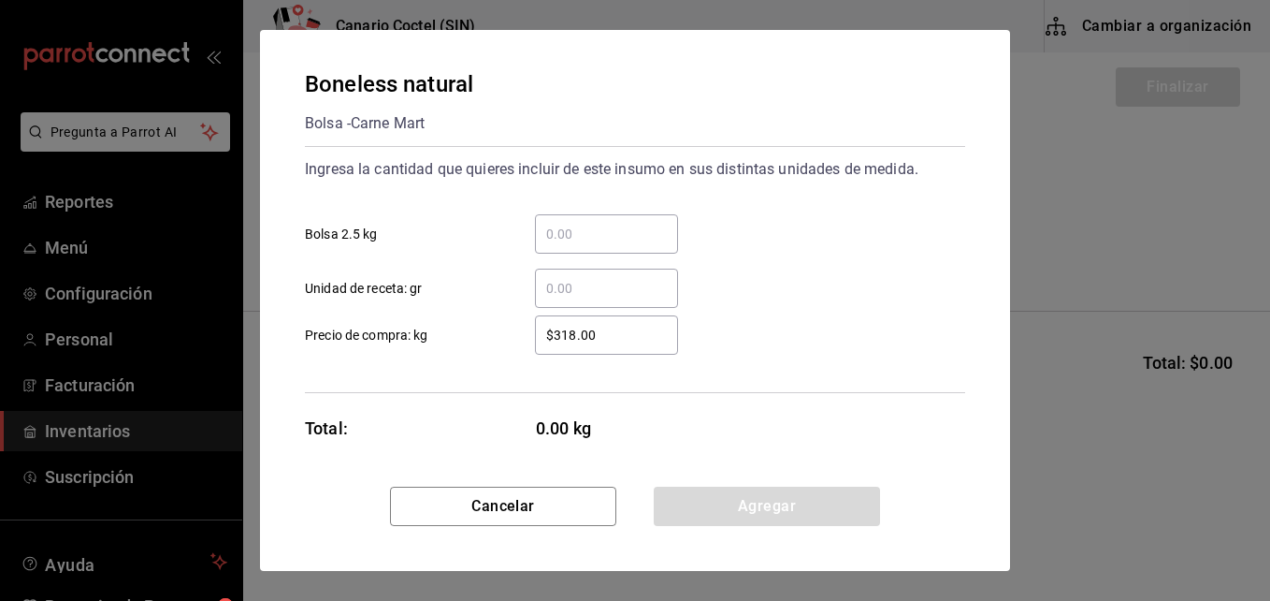
click at [576, 279] on input "​ Unidad de receta: gr" at bounding box center [606, 288] width 143 height 22
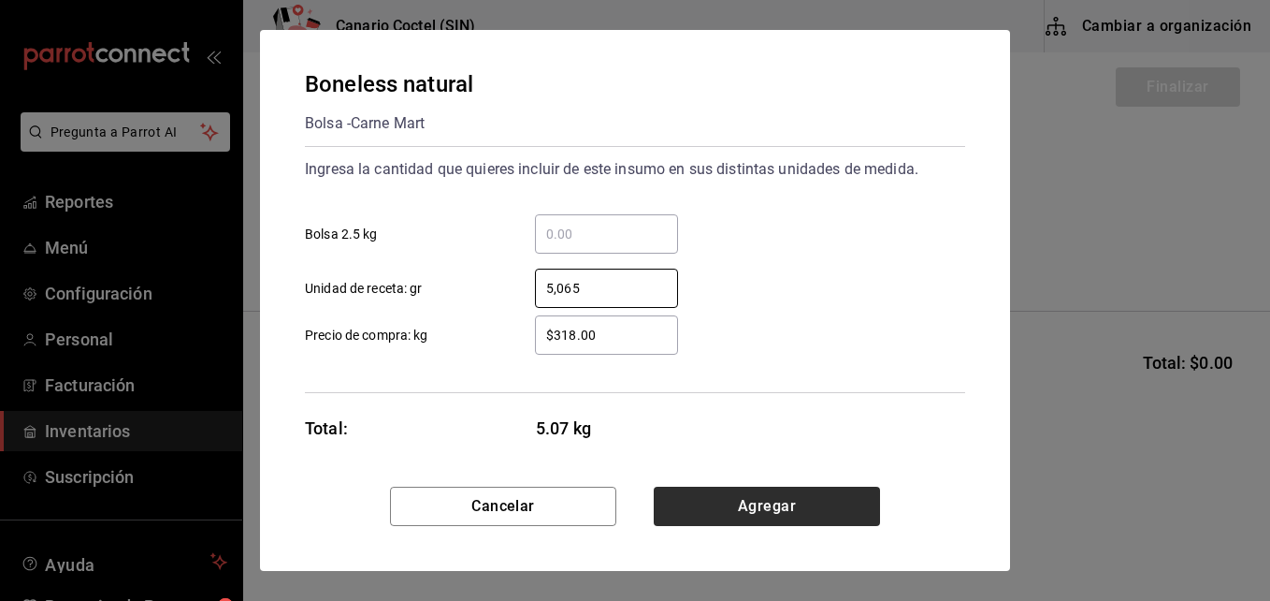
type input "5,065"
click at [796, 507] on button "Agregar" at bounding box center [767, 505] width 226 height 39
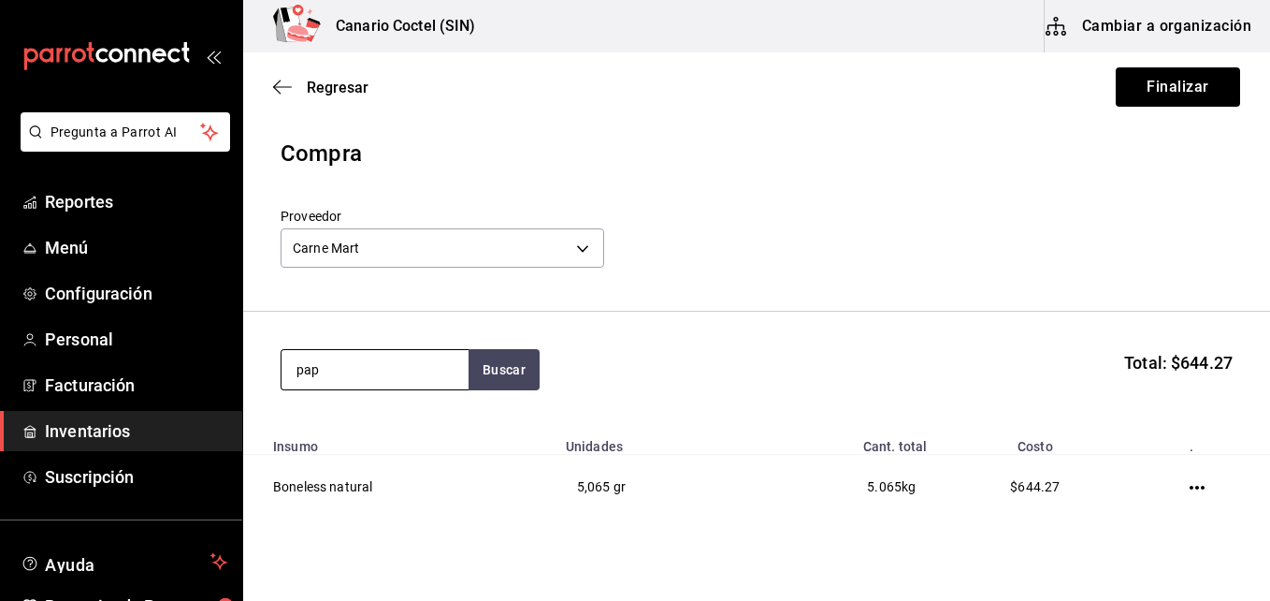
type input "pap"
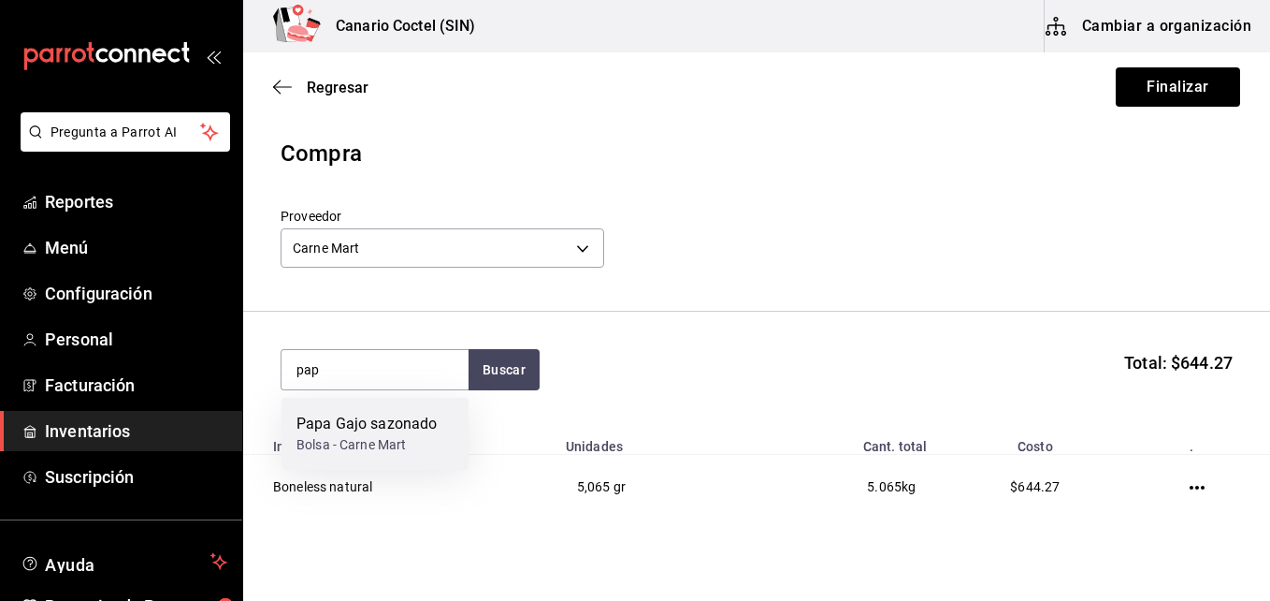
click at [355, 421] on div "Papa Gajo sazonado" at bounding box center [367, 424] width 140 height 22
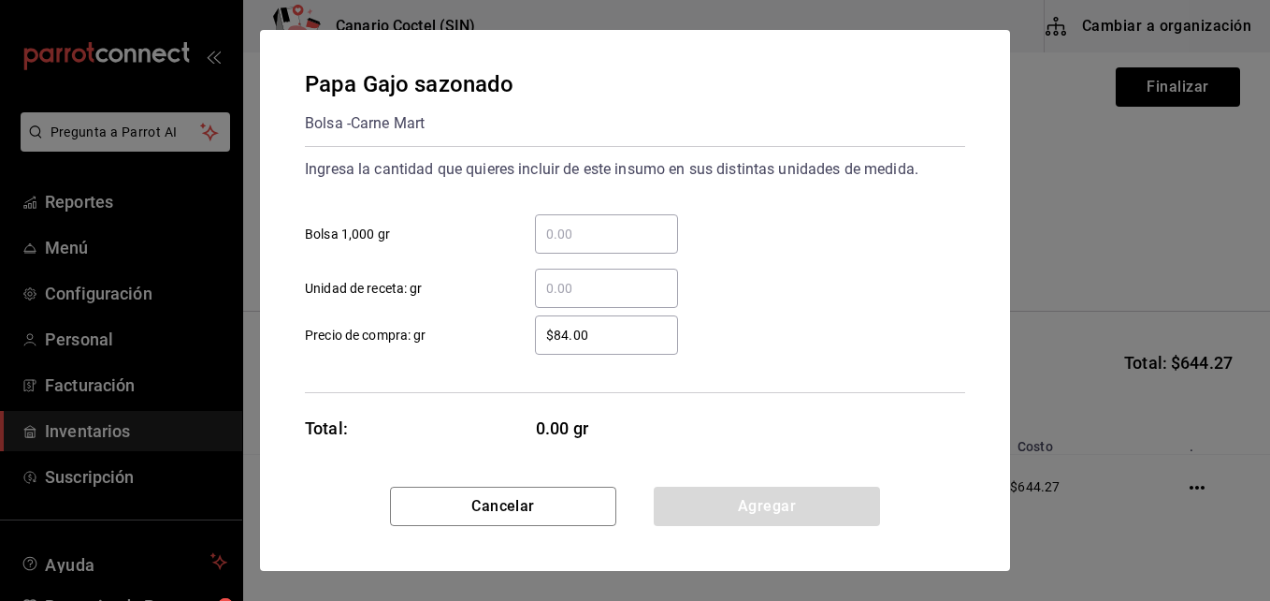
click at [552, 234] on input "​ Bolsa 1,000 gr" at bounding box center [606, 234] width 143 height 22
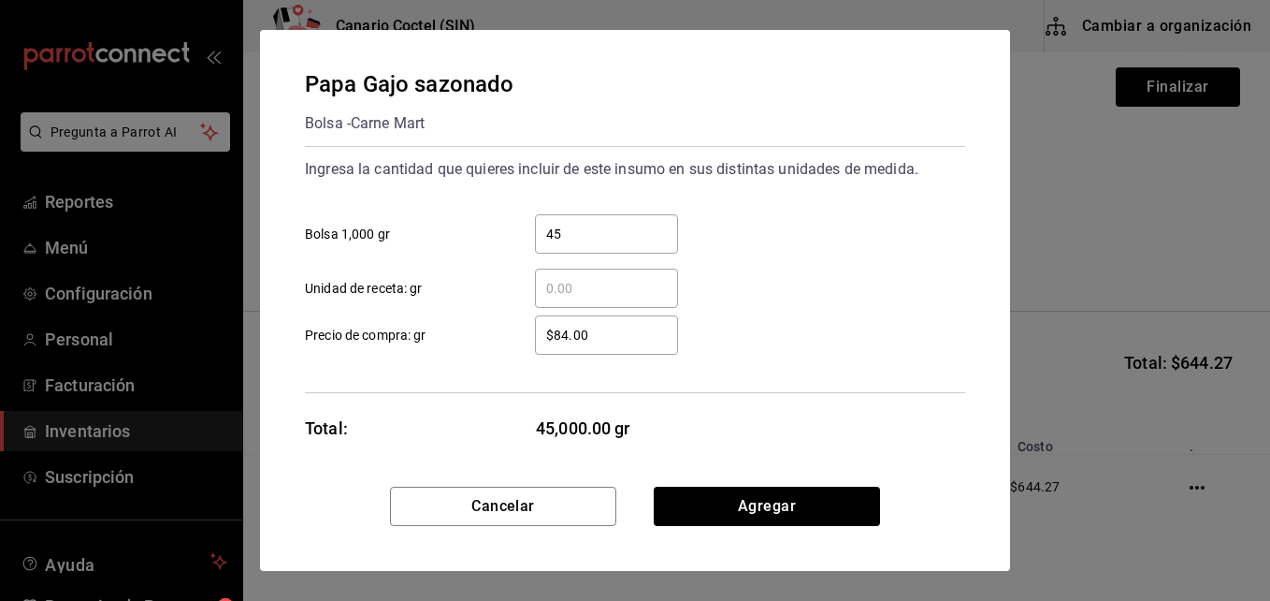
type input "4"
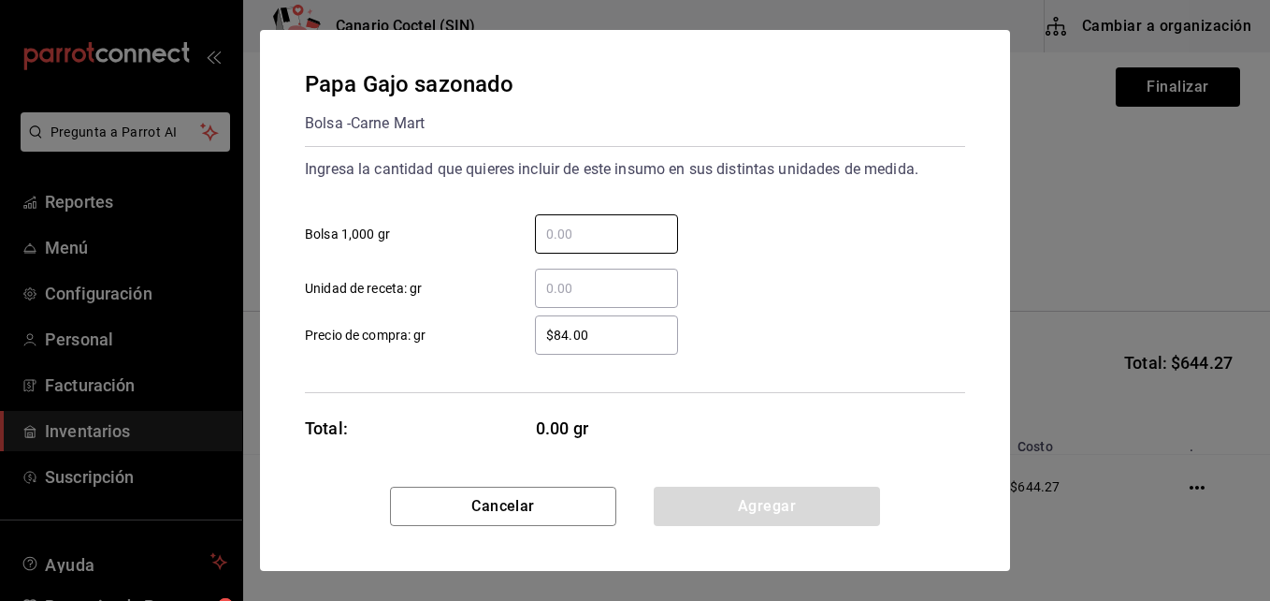
click at [569, 283] on input "​ Unidad de receta: gr" at bounding box center [606, 288] width 143 height 22
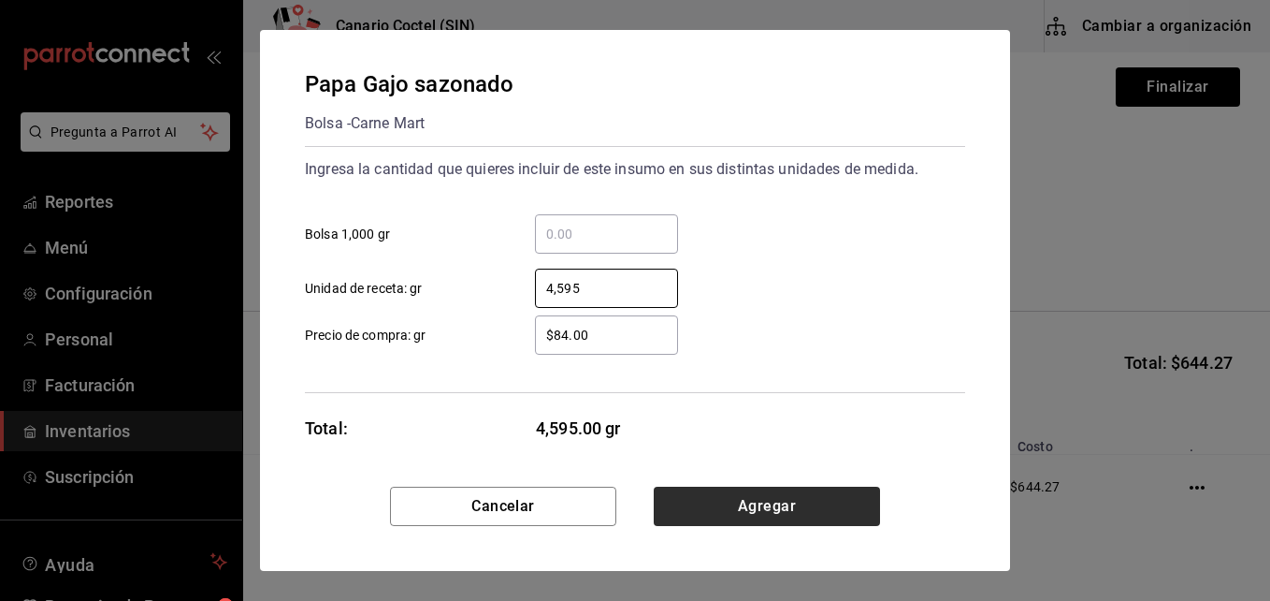
type input "4,595"
click at [772, 507] on button "Agregar" at bounding box center [767, 505] width 226 height 39
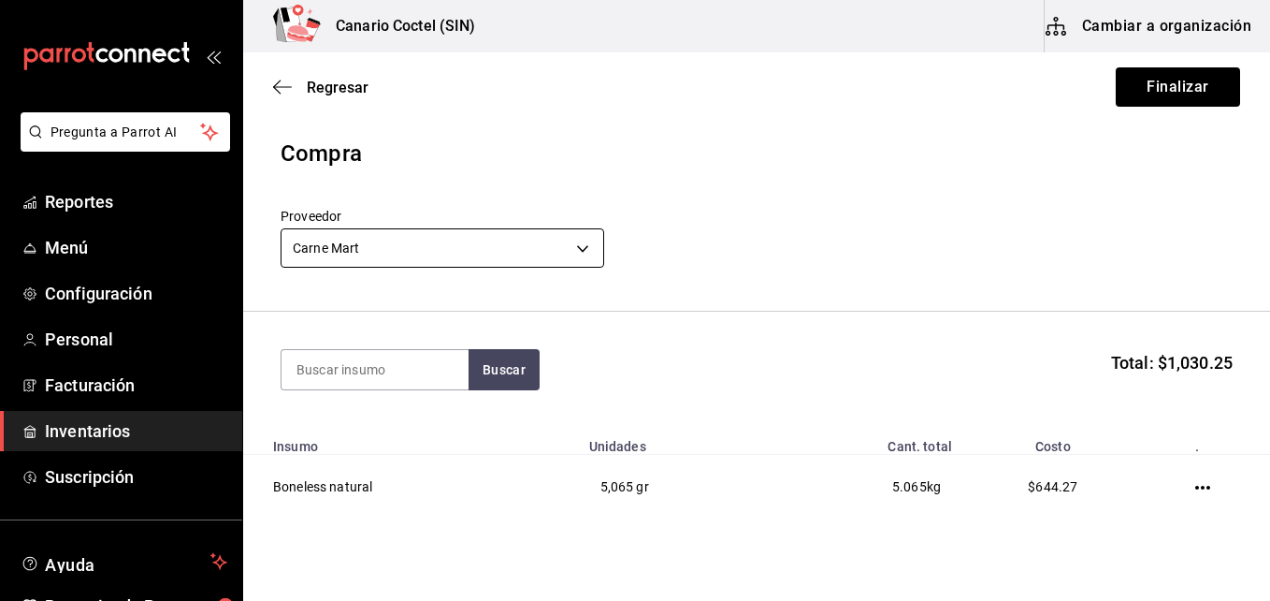
click at [584, 253] on body "Pregunta a Parrot AI Reportes Menú Configuración Personal Facturación Inventari…" at bounding box center [635, 247] width 1270 height 495
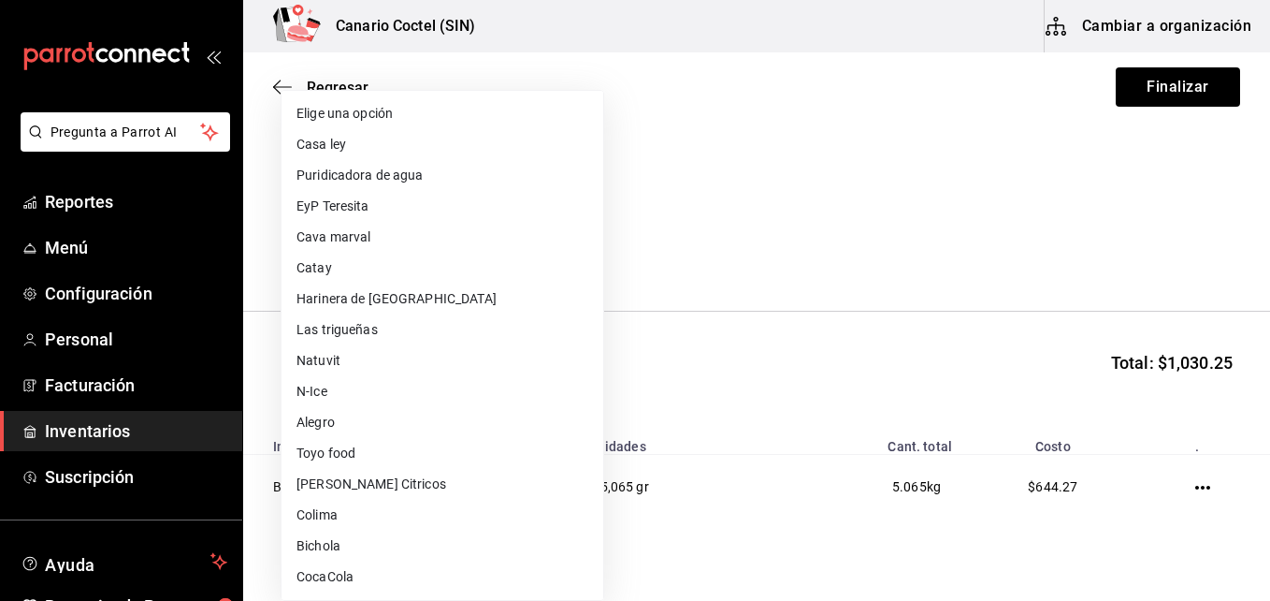
scroll to position [710, 0]
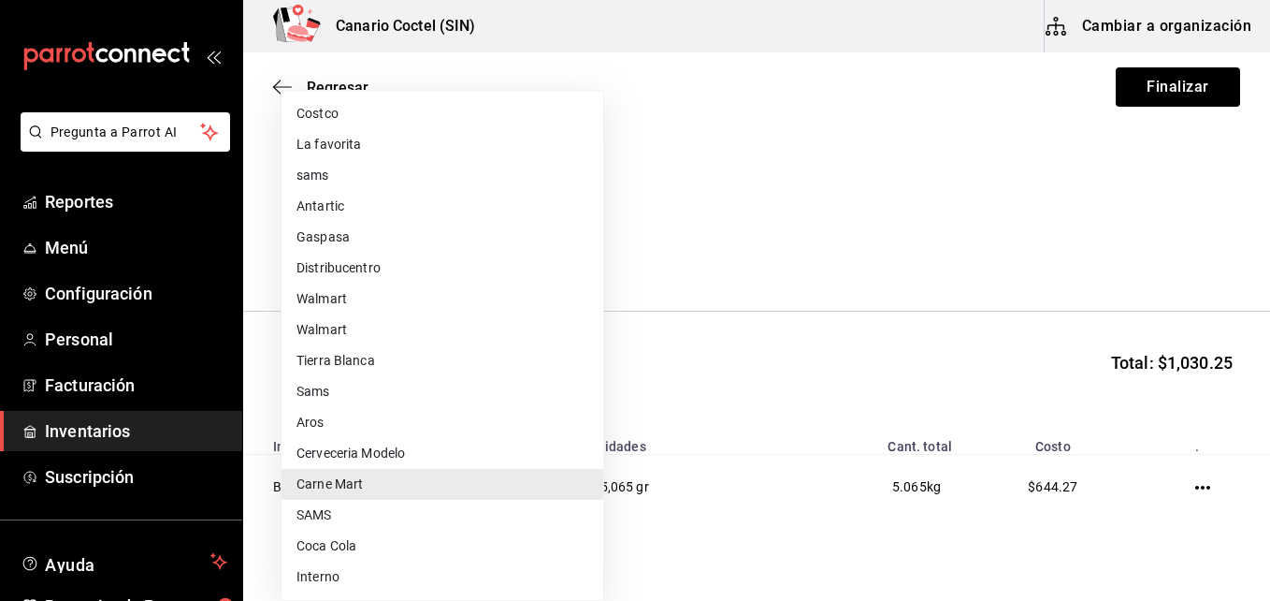
click at [847, 167] on div at bounding box center [635, 300] width 1270 height 601
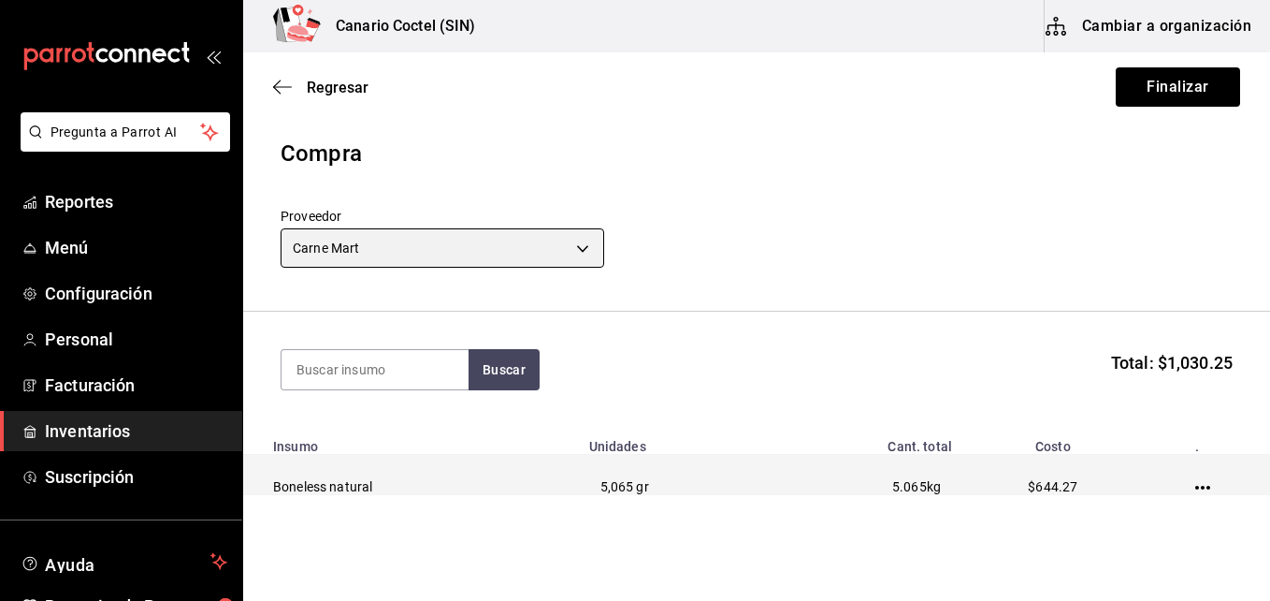
scroll to position [149, 0]
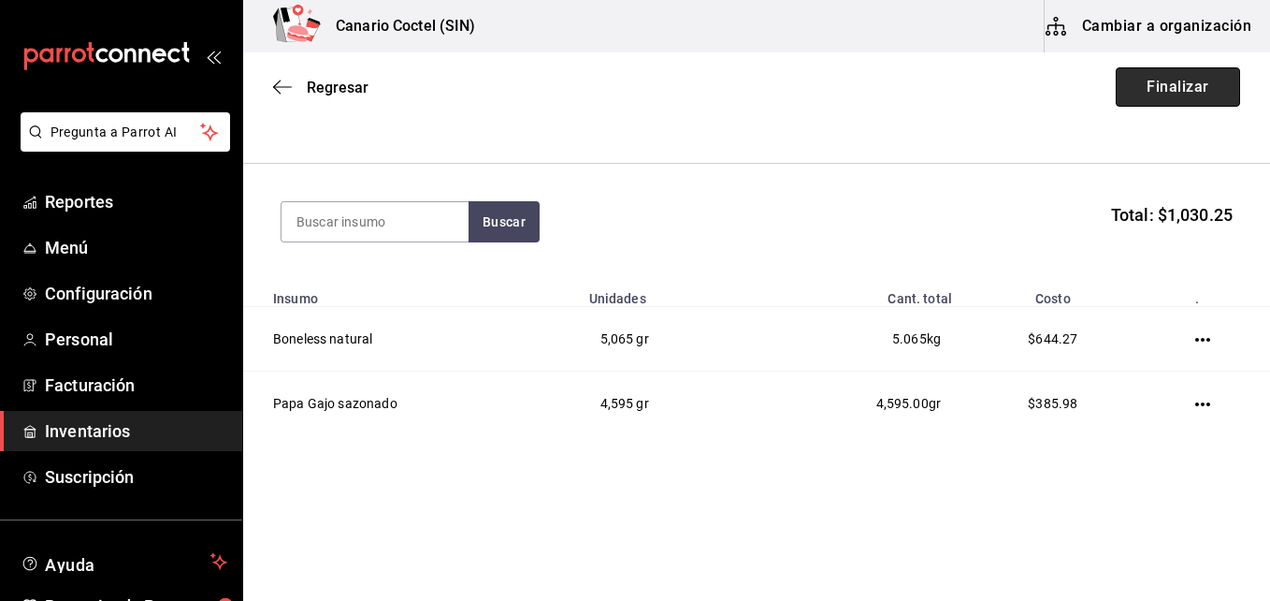
click at [1170, 76] on button "Finalizar" at bounding box center [1178, 86] width 124 height 39
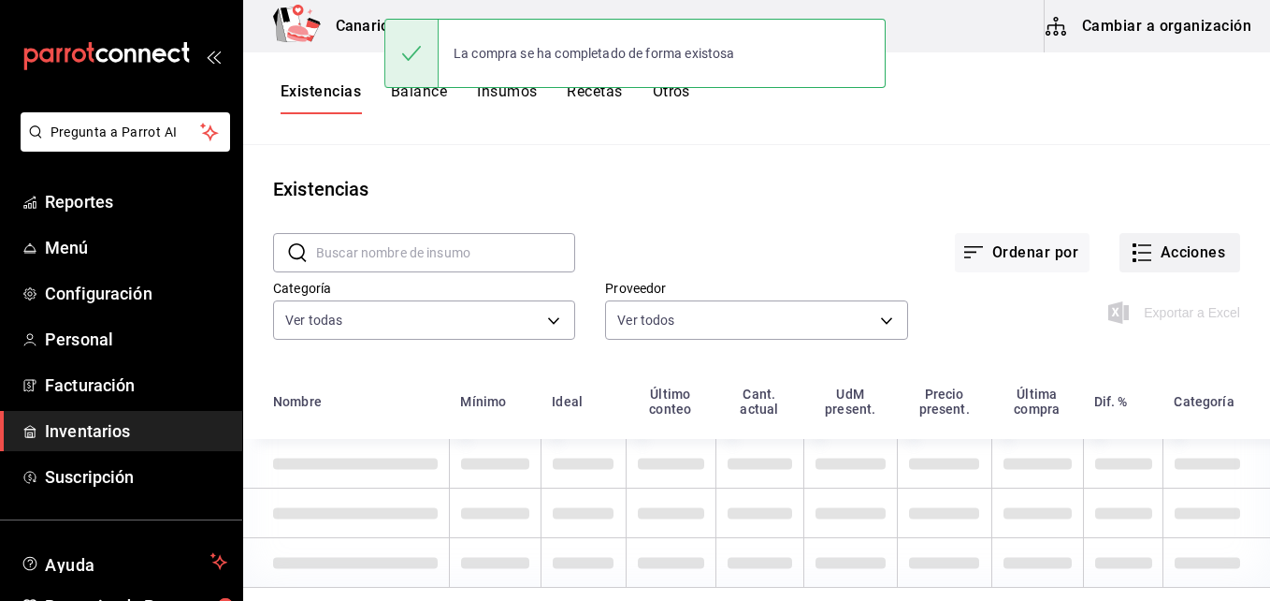
click at [1185, 245] on button "Acciones" at bounding box center [1180, 252] width 121 height 39
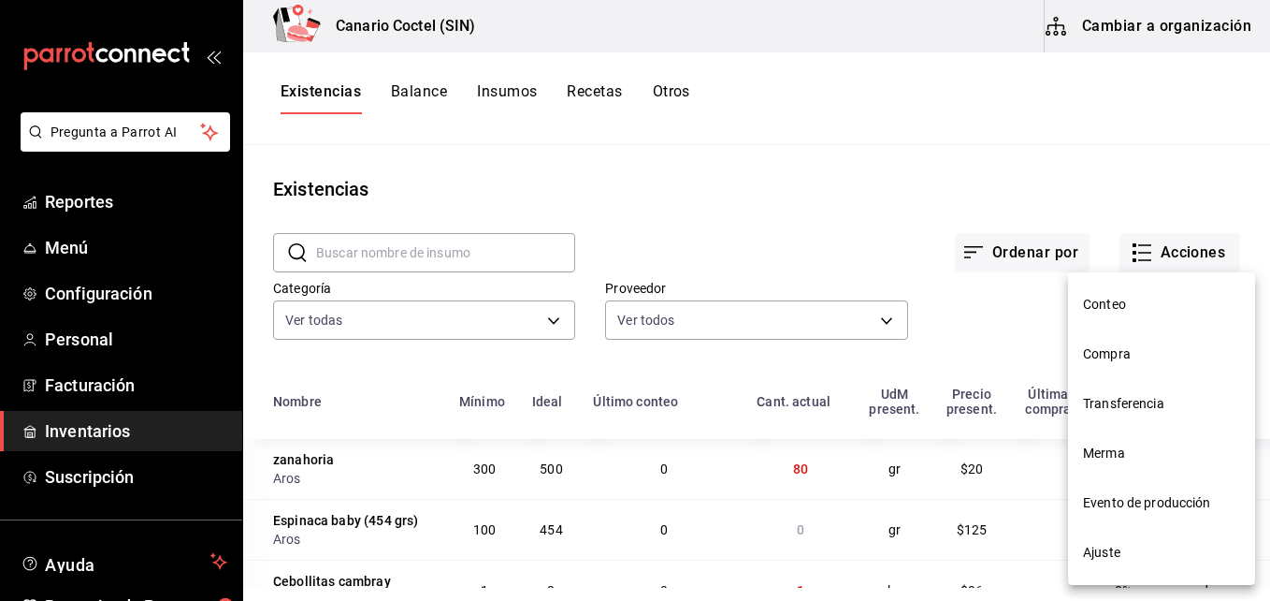
click at [1107, 351] on span "Compra" at bounding box center [1161, 354] width 157 height 20
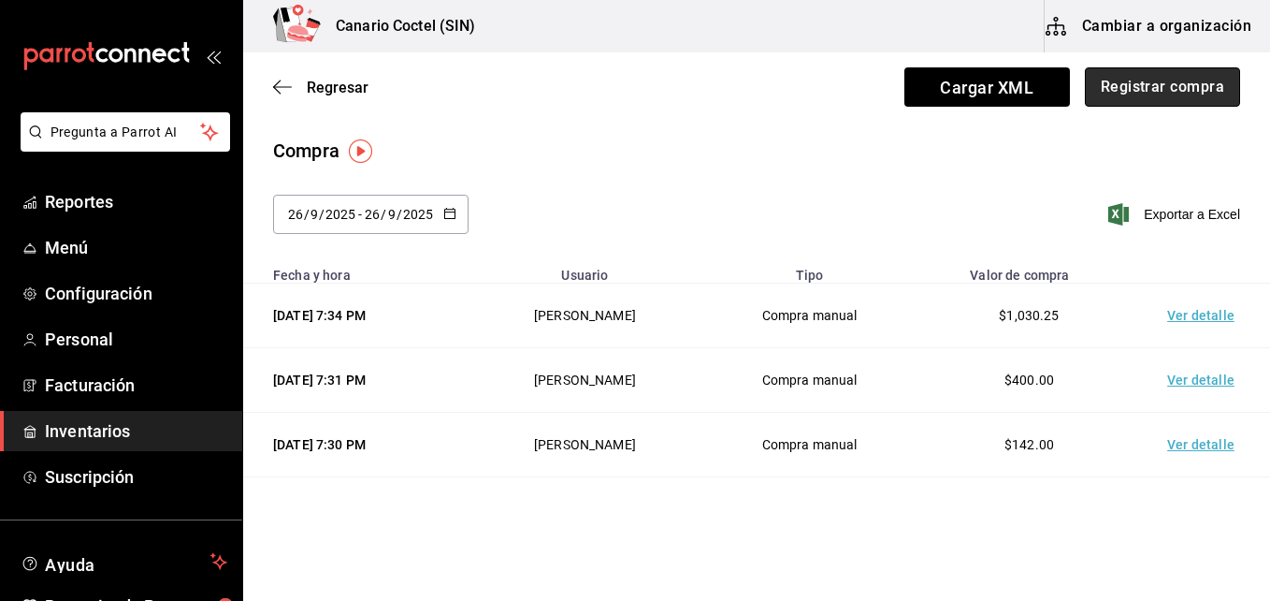
click at [1163, 92] on button "Registrar compra" at bounding box center [1162, 86] width 155 height 39
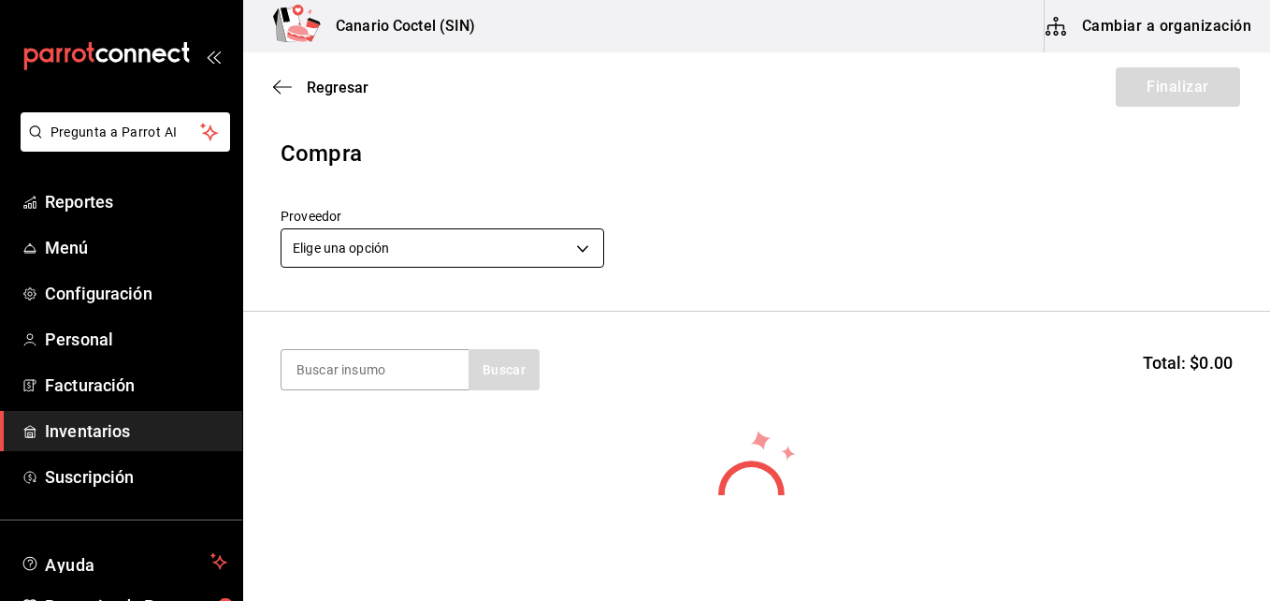
click at [580, 246] on body "Pregunta a Parrot AI Reportes Menú Configuración Personal Facturación Inventari…" at bounding box center [635, 247] width 1270 height 495
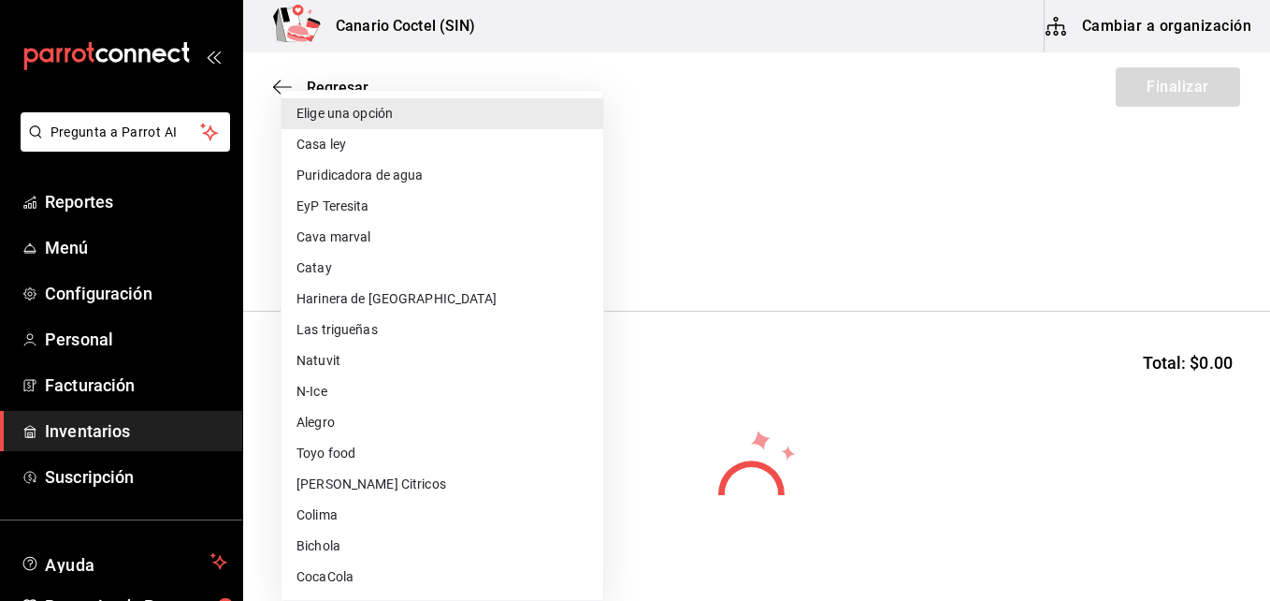
scroll to position [655, 0]
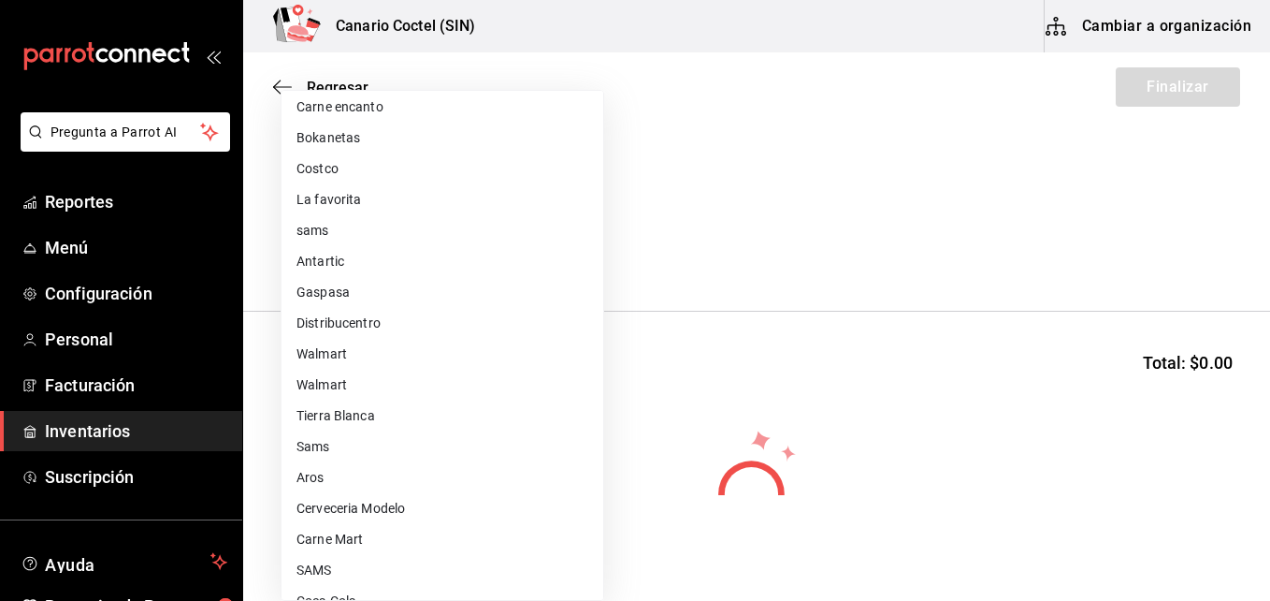
click at [378, 353] on li "Walmart" at bounding box center [443, 354] width 322 height 31
type input "368951de-21f5-4266-aec8-27b013a2c4b1"
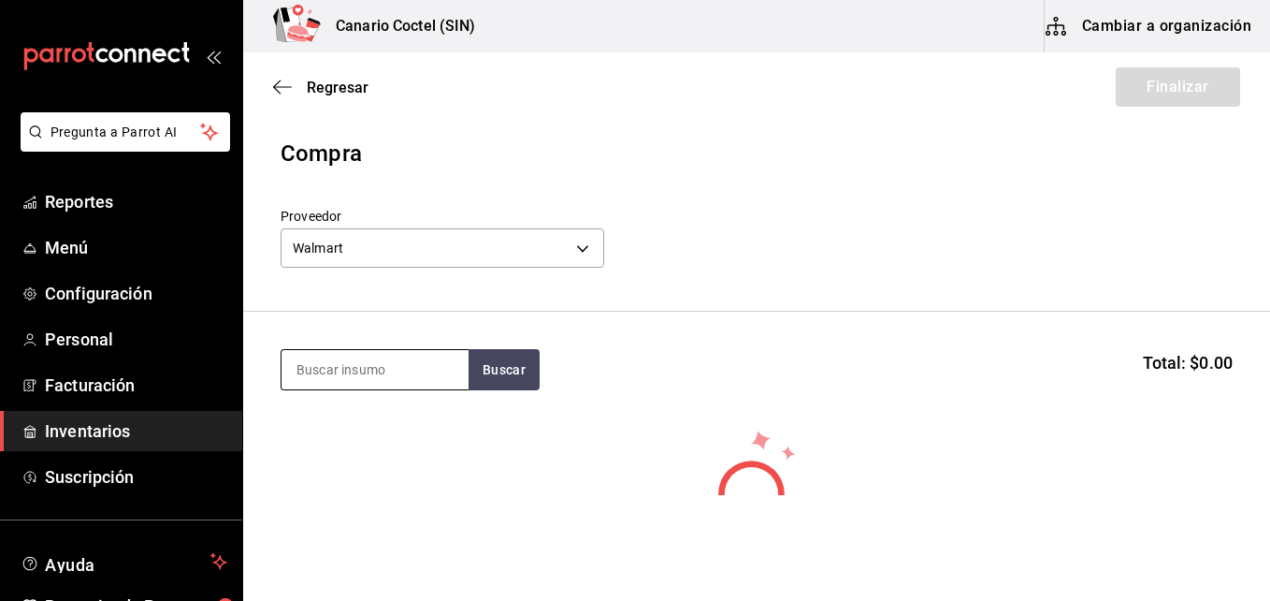
click at [375, 362] on input at bounding box center [375, 369] width 187 height 39
type input "mas"
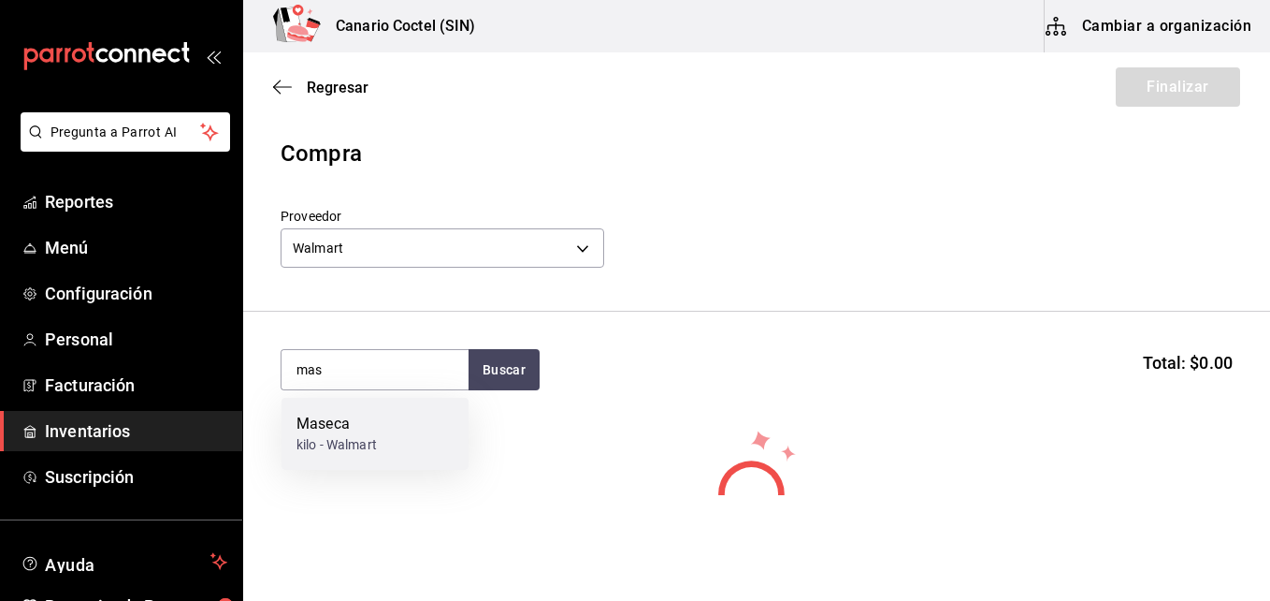
click at [331, 434] on div "Maseca" at bounding box center [337, 424] width 80 height 22
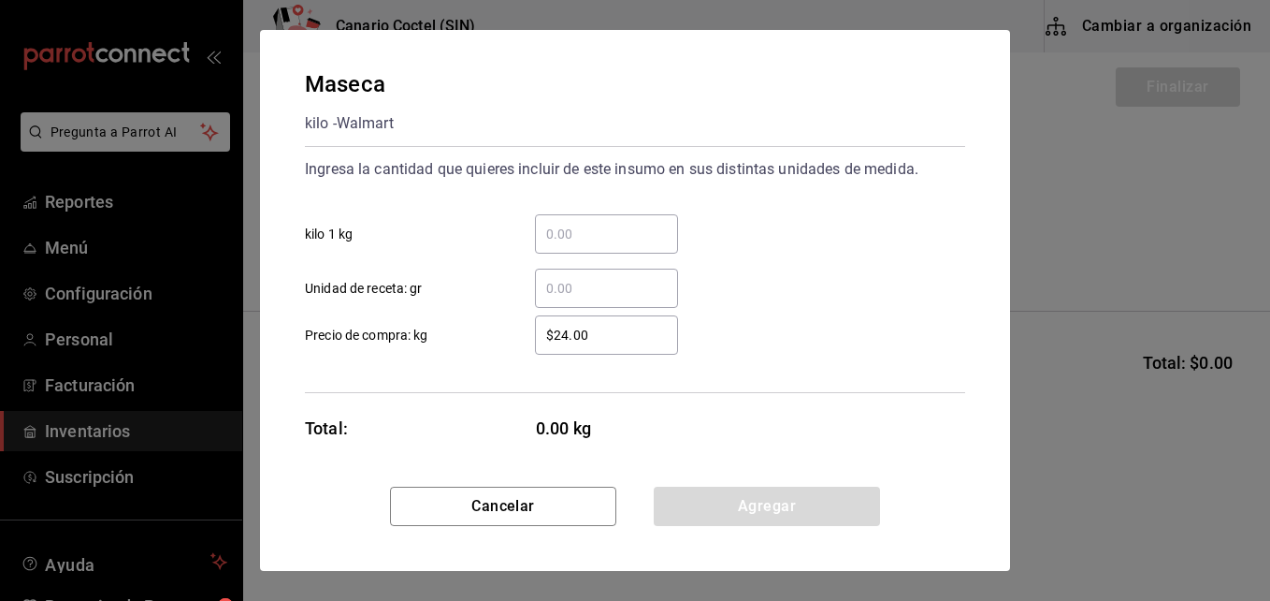
click at [551, 235] on input "​ kilo 1 kg" at bounding box center [606, 234] width 143 height 22
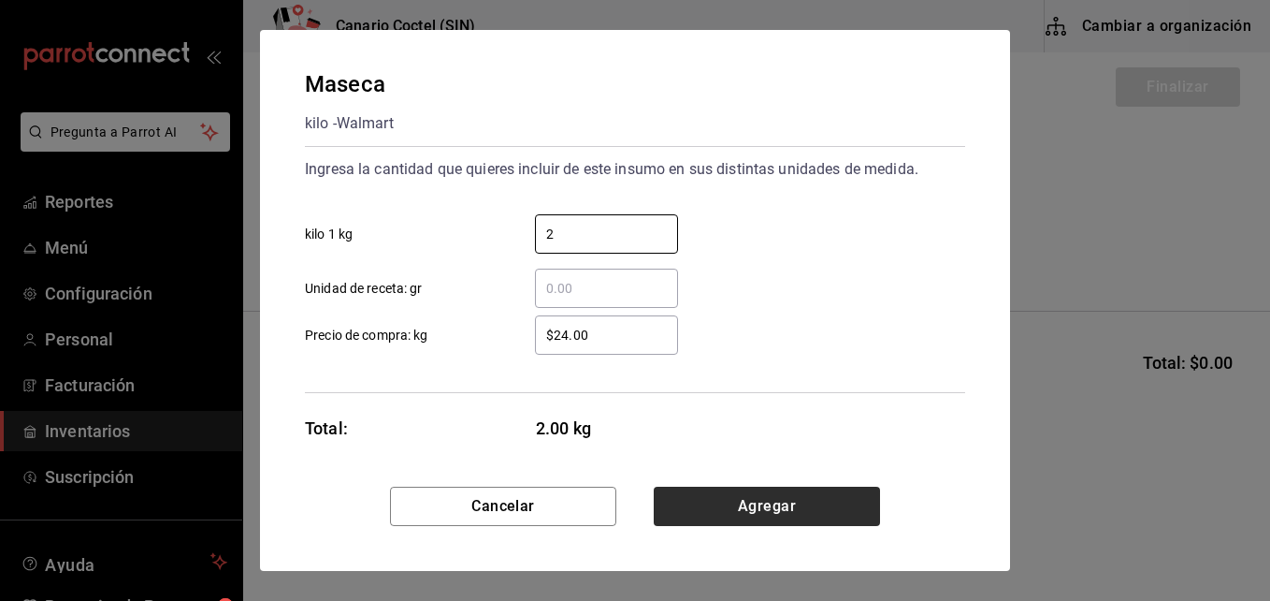
type input "2"
click at [763, 509] on button "Agregar" at bounding box center [767, 505] width 226 height 39
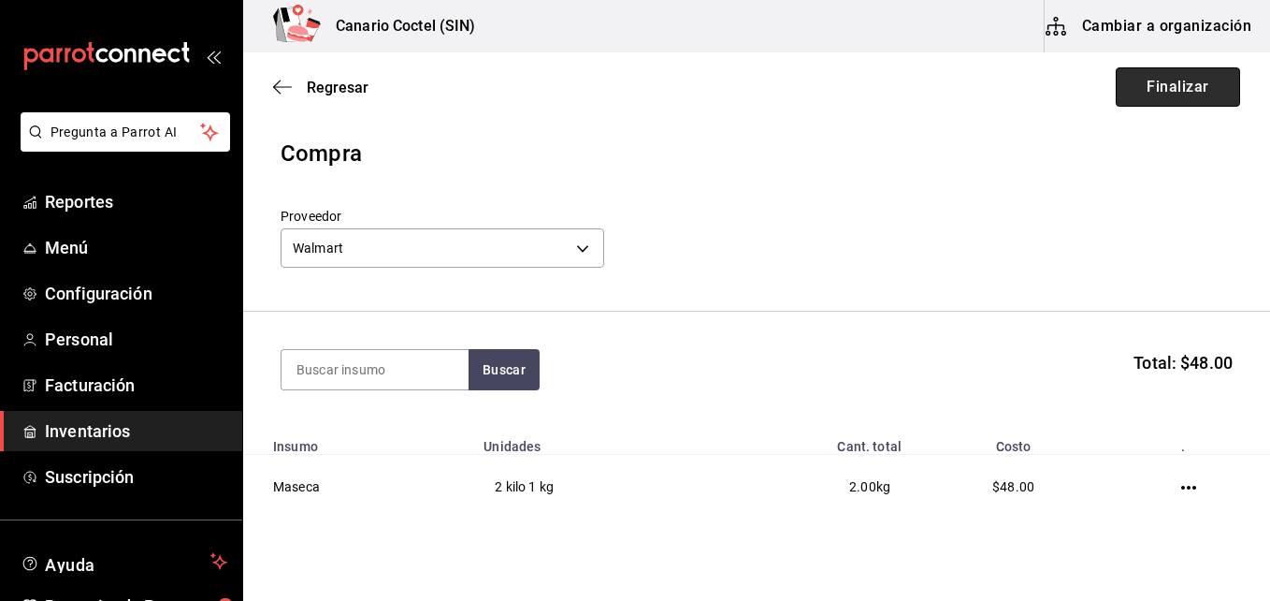
click at [1194, 83] on button "Finalizar" at bounding box center [1178, 86] width 124 height 39
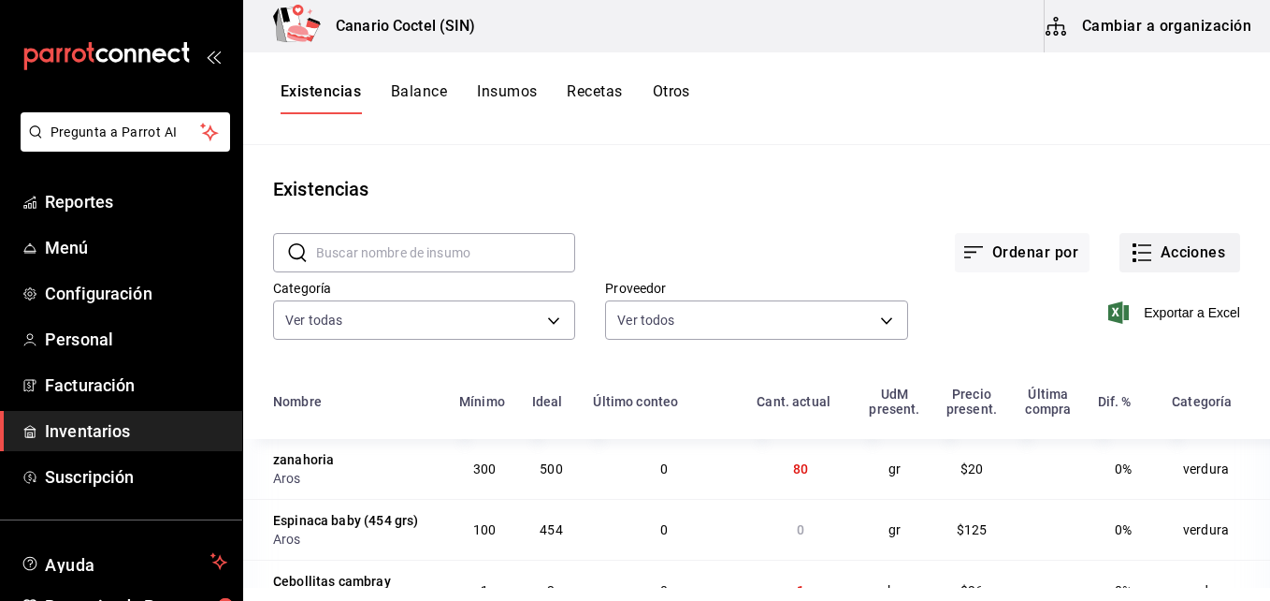
click at [1192, 250] on button "Acciones" at bounding box center [1180, 252] width 121 height 39
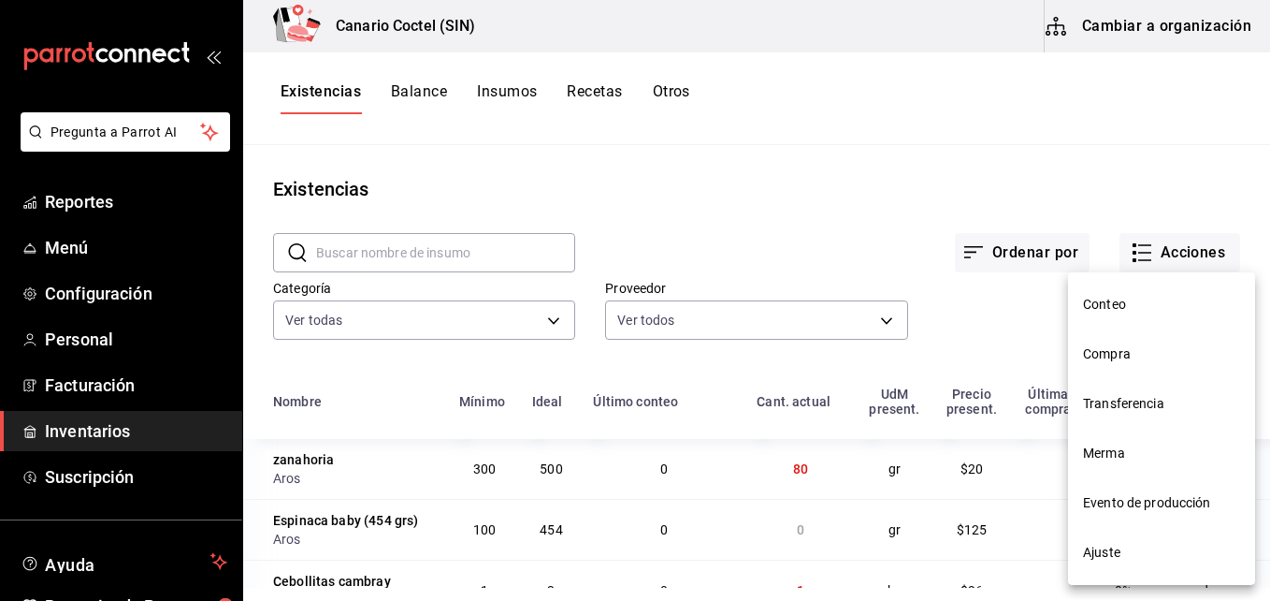
click at [1121, 354] on span "Compra" at bounding box center [1161, 354] width 157 height 20
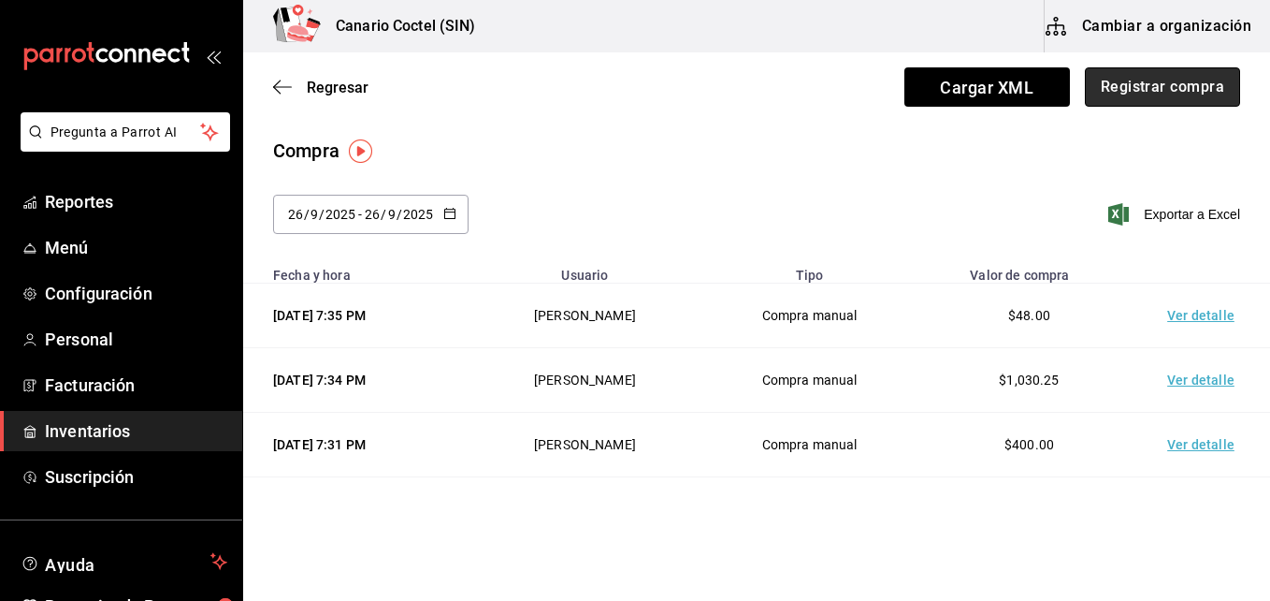
click at [1155, 90] on button "Registrar compra" at bounding box center [1162, 86] width 155 height 39
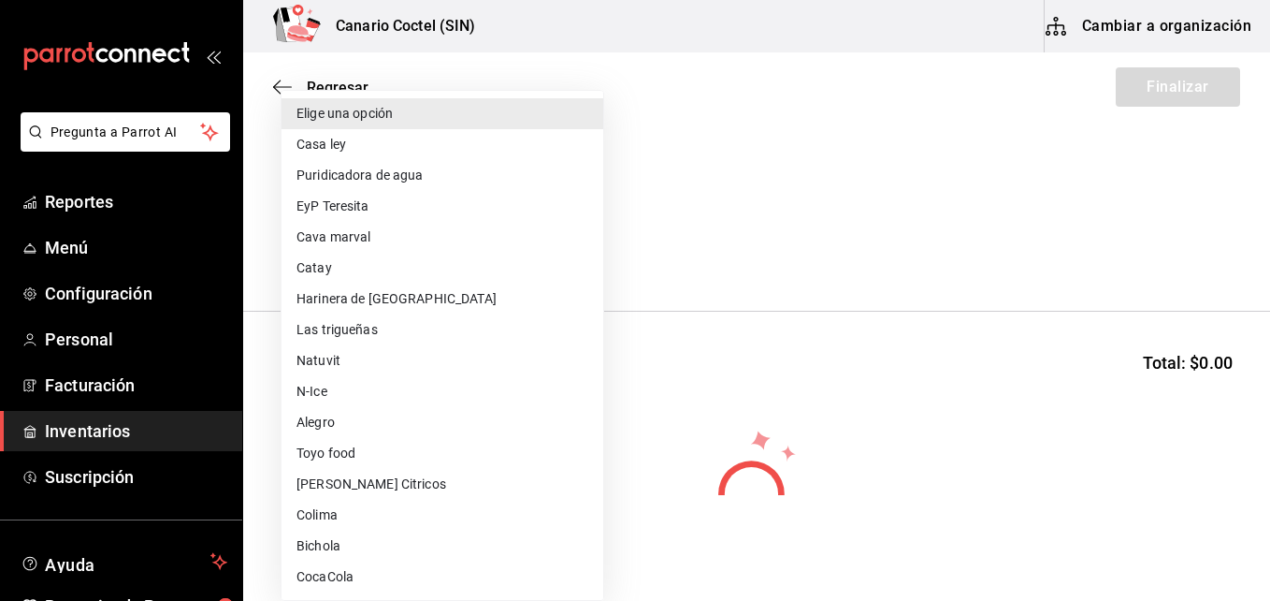
click at [582, 250] on body "Pregunta a Parrot AI Reportes Menú Configuración Personal Facturación Inventari…" at bounding box center [635, 247] width 1270 height 495
click at [423, 267] on li "Catay" at bounding box center [443, 268] width 322 height 31
type input "3921761e-7ede-4546-bffe-a3b60146dd39"
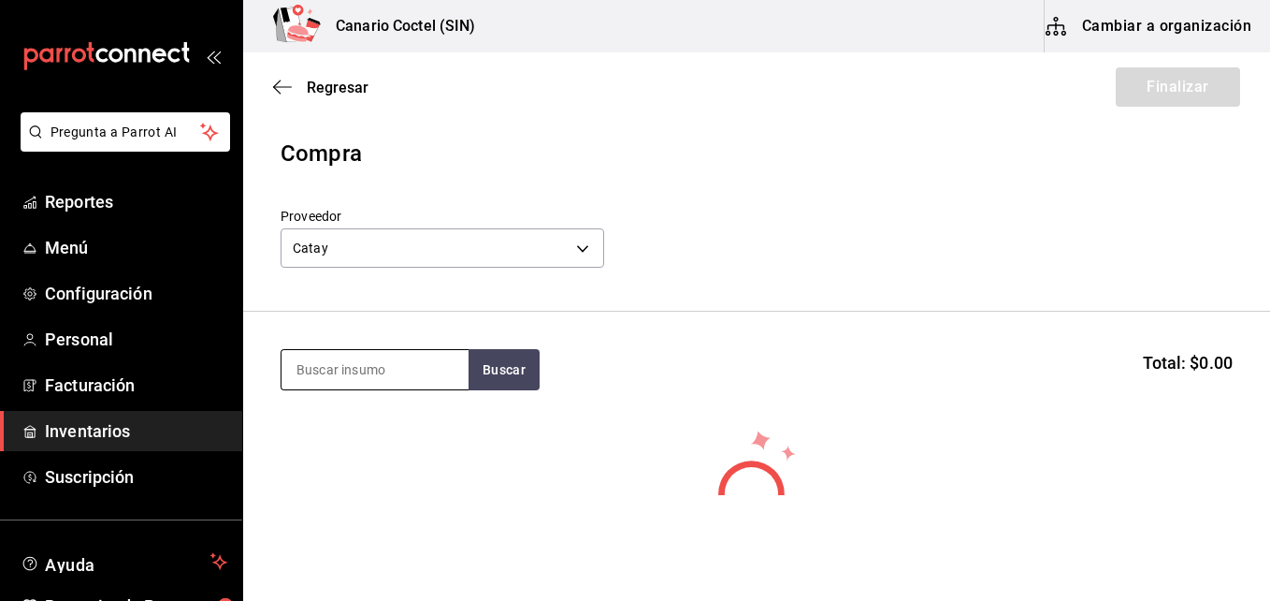
click at [423, 369] on input at bounding box center [375, 369] width 187 height 39
type input "fre"
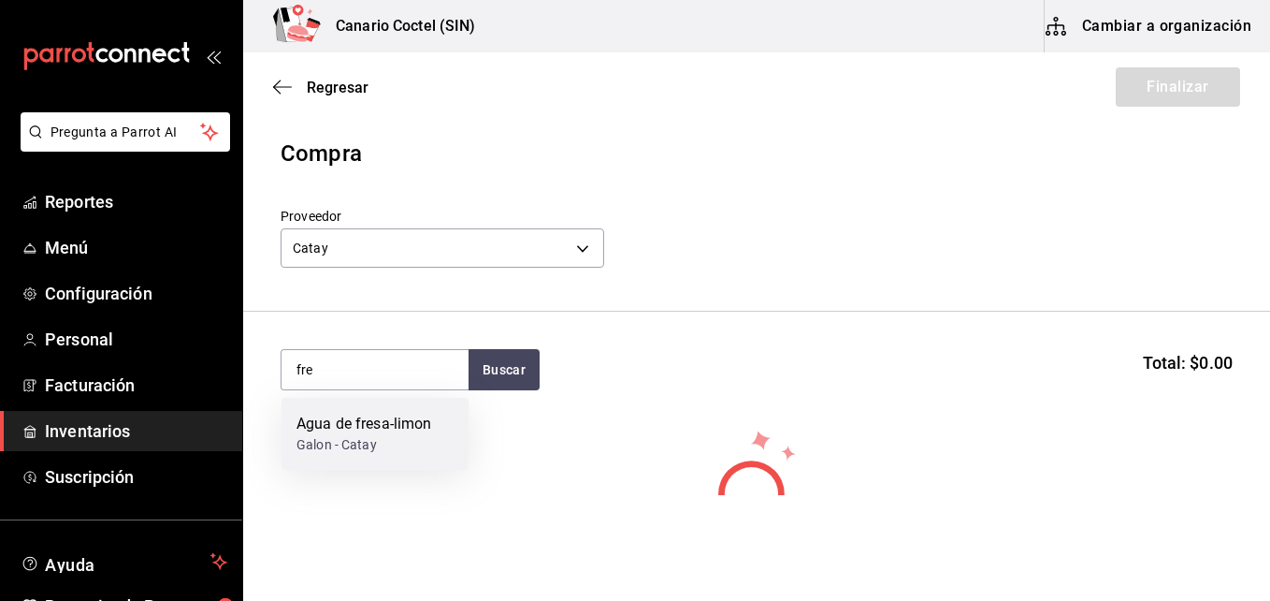
click at [342, 424] on div "Agua de fresa-limon" at bounding box center [365, 424] width 136 height 22
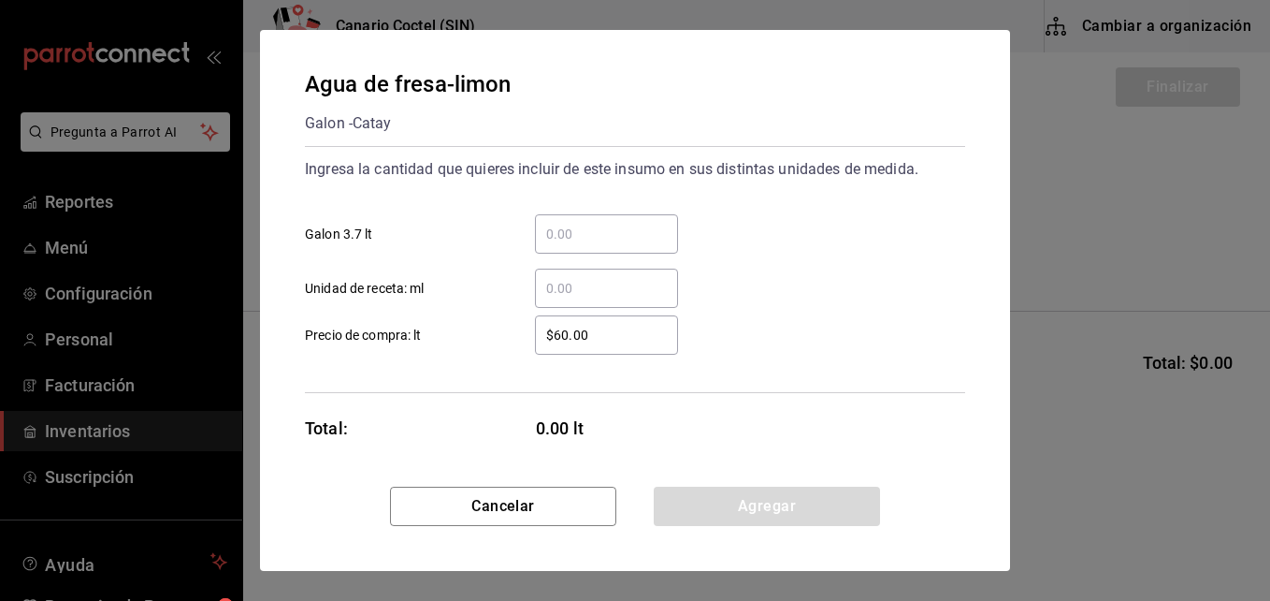
click at [583, 240] on input "​ Galon 3.7 lt" at bounding box center [606, 234] width 143 height 22
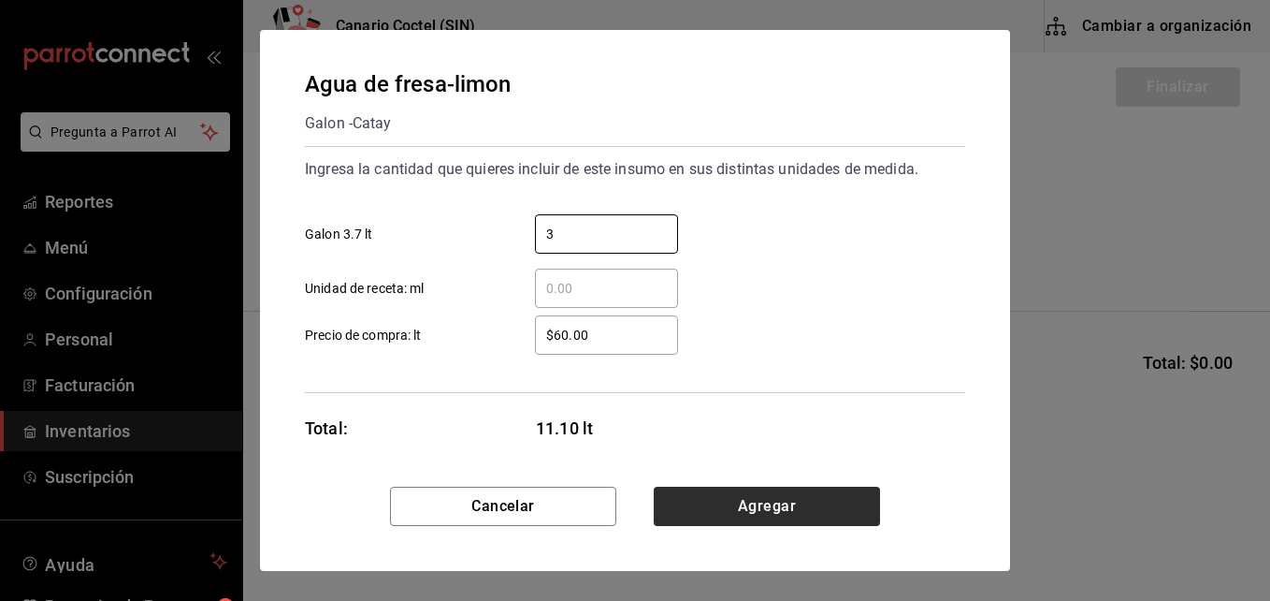
type input "3"
click at [771, 504] on button "Agregar" at bounding box center [767, 505] width 226 height 39
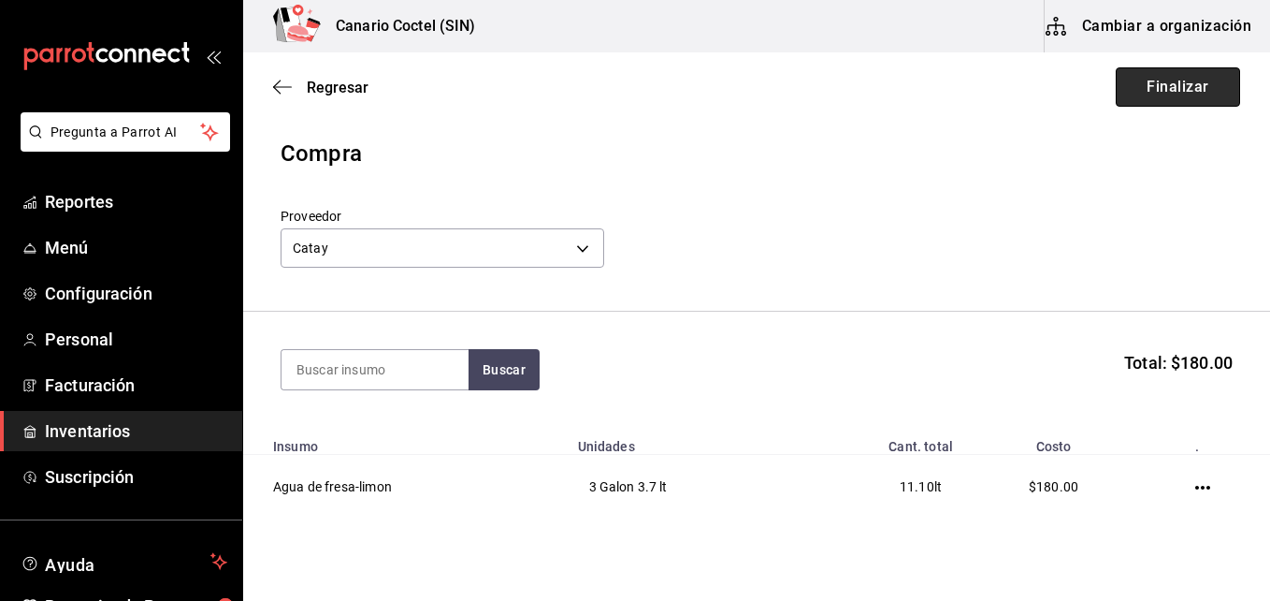
click at [1191, 80] on button "Finalizar" at bounding box center [1178, 86] width 124 height 39
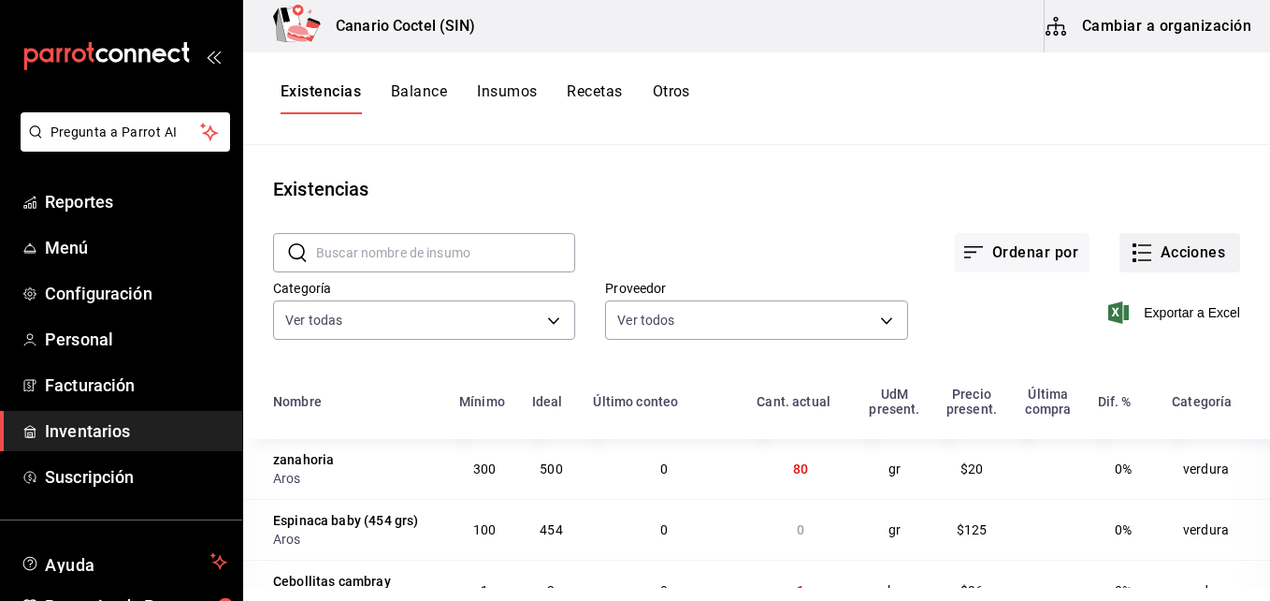
click at [1168, 254] on button "Acciones" at bounding box center [1180, 252] width 121 height 39
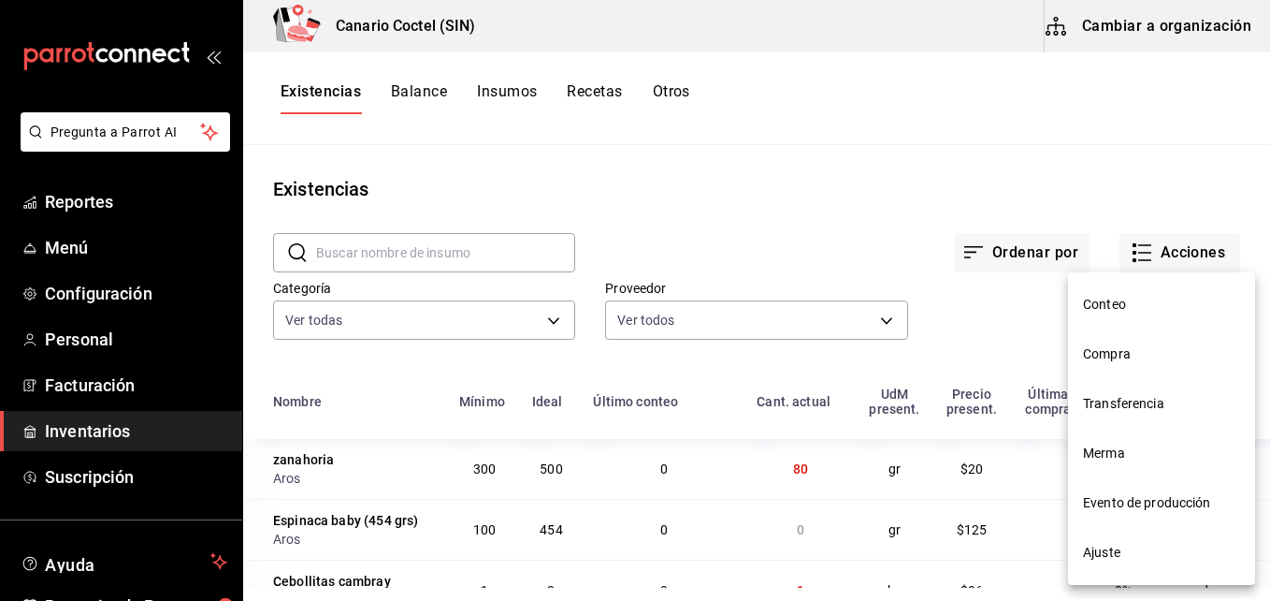
click at [1116, 359] on span "Compra" at bounding box center [1161, 354] width 157 height 20
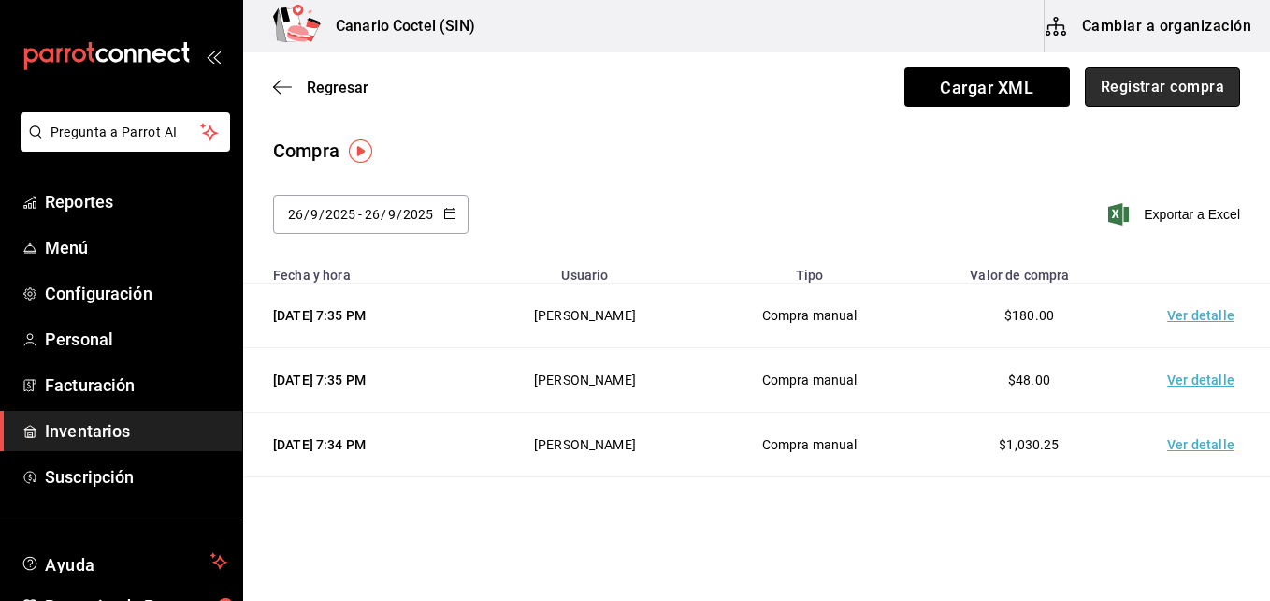
click at [1137, 91] on button "Registrar compra" at bounding box center [1162, 86] width 155 height 39
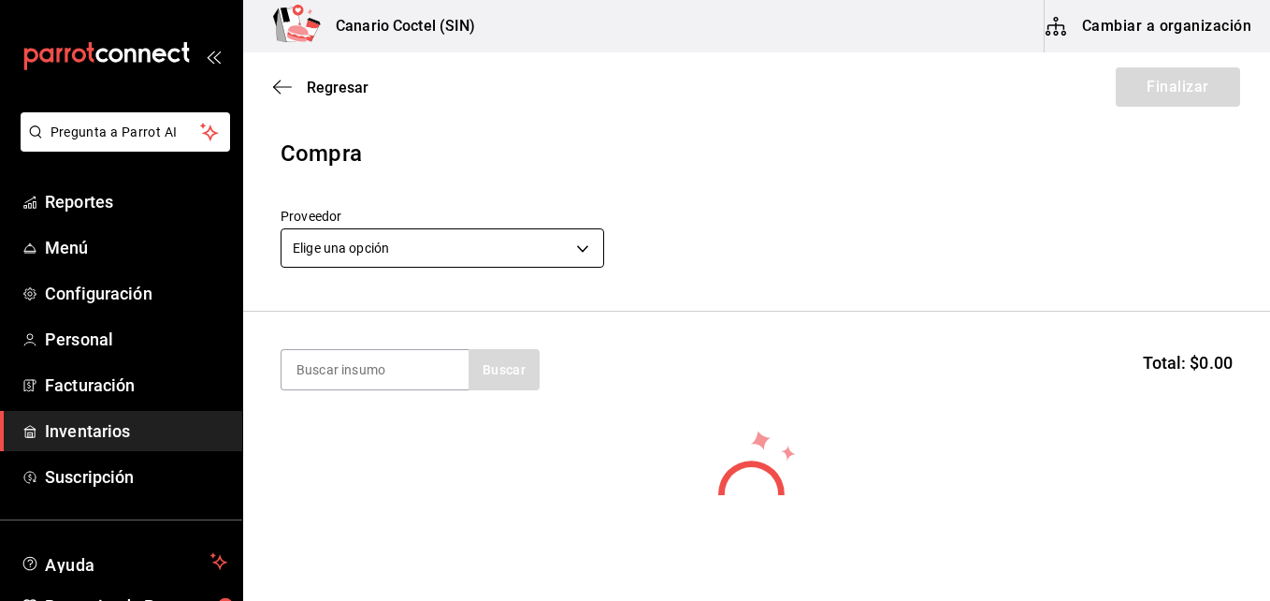
click at [578, 251] on body "Pregunta a Parrot AI Reportes Menú Configuración Personal Facturación Inventari…" at bounding box center [635, 247] width 1270 height 495
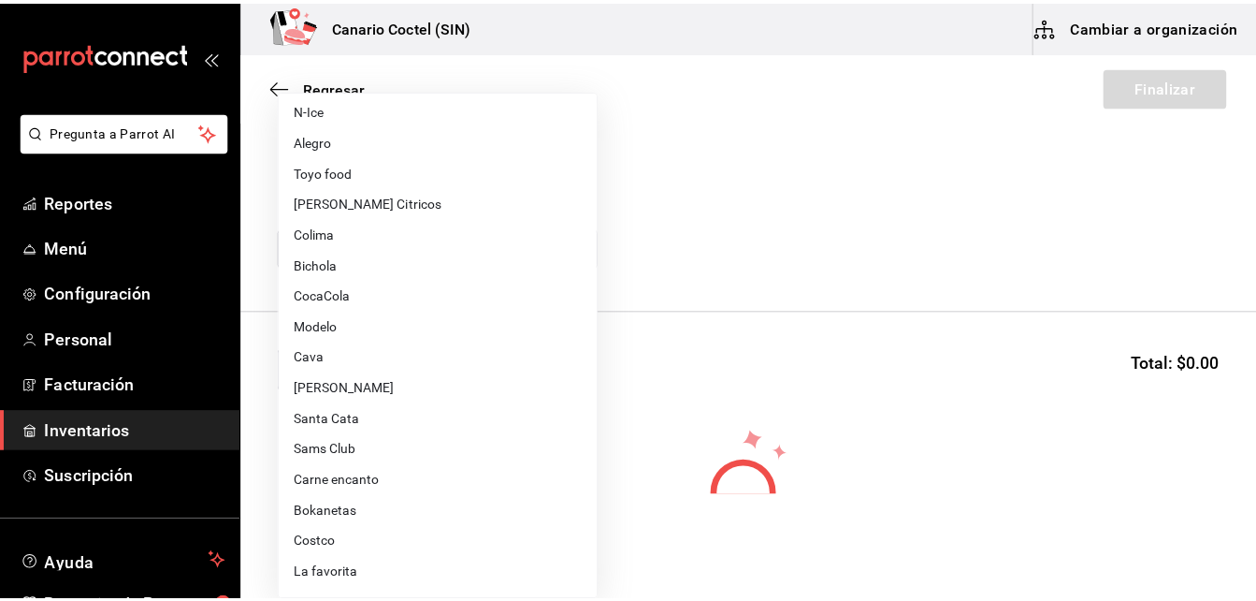
scroll to position [374, 0]
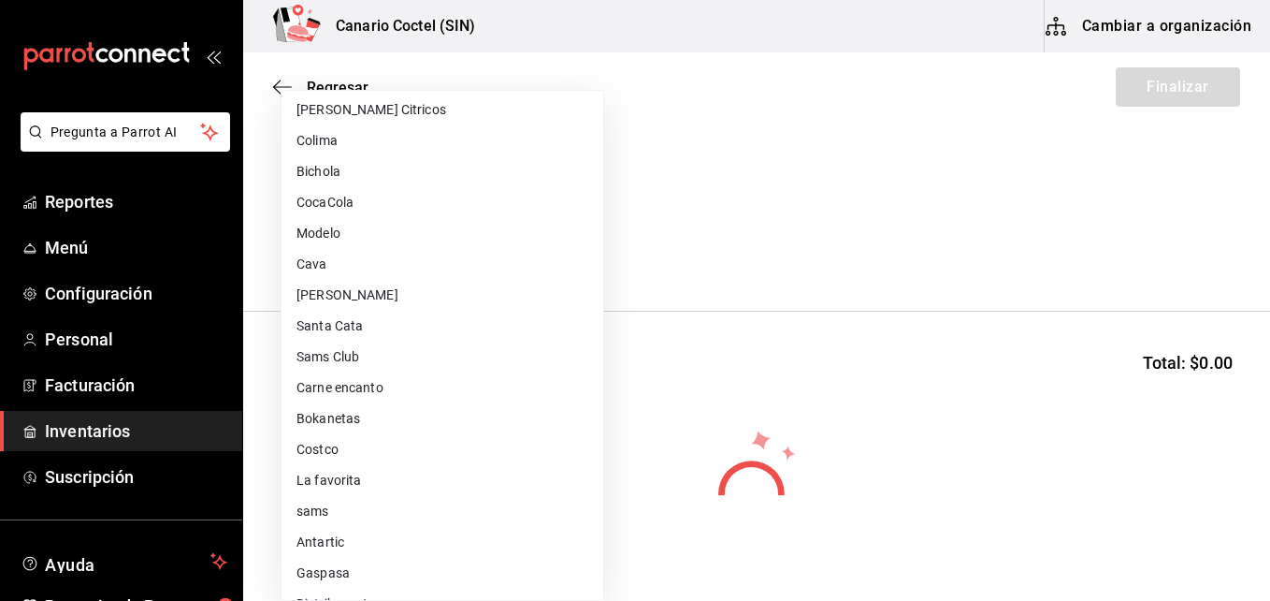
click at [345, 537] on li "Antartic" at bounding box center [443, 542] width 322 height 31
type input "619e3f2f-2b90-4d42-b310-96844daa711b"
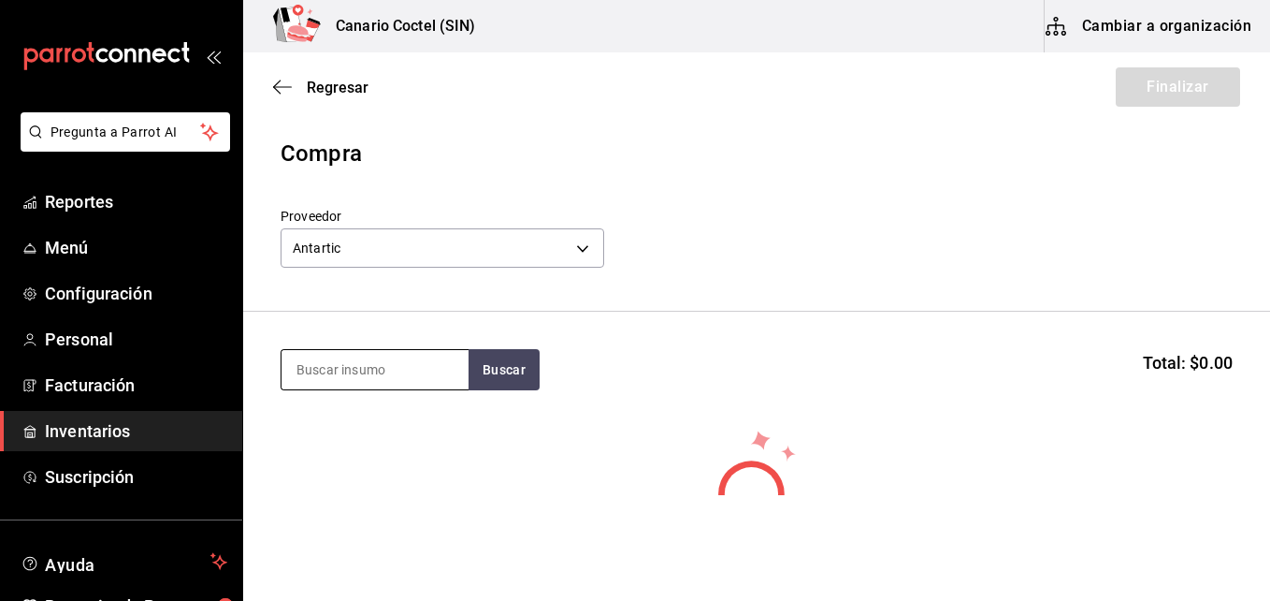
click at [359, 368] on input at bounding box center [375, 369] width 187 height 39
type input "cil"
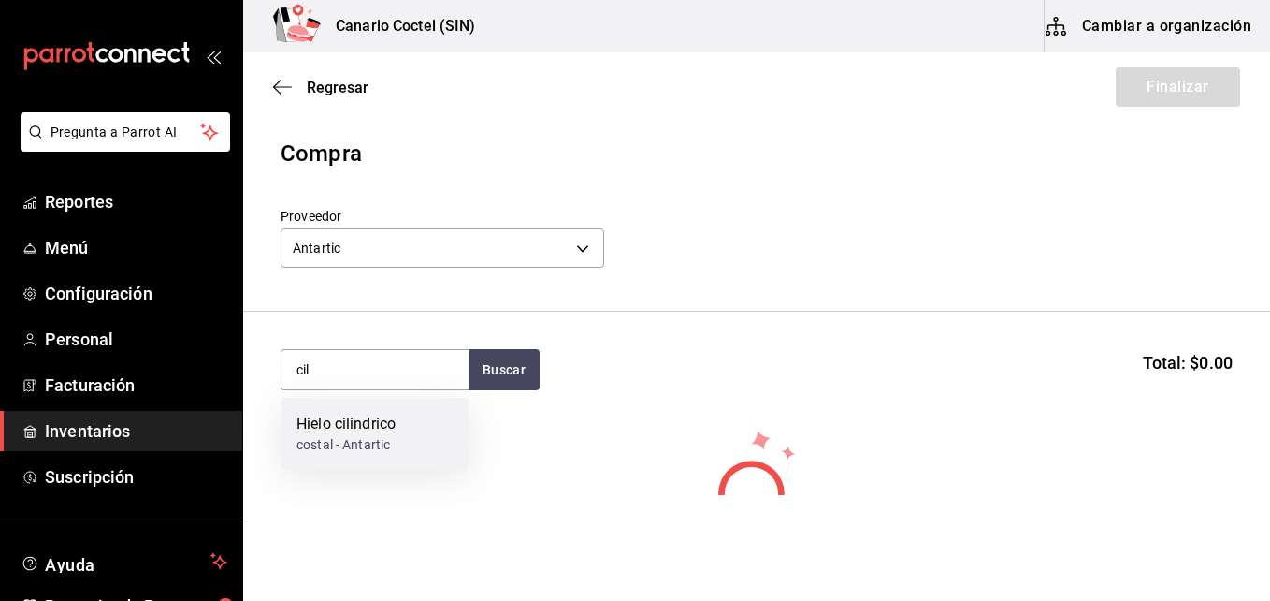
click at [364, 418] on div "Hielo cilindrico" at bounding box center [346, 424] width 99 height 22
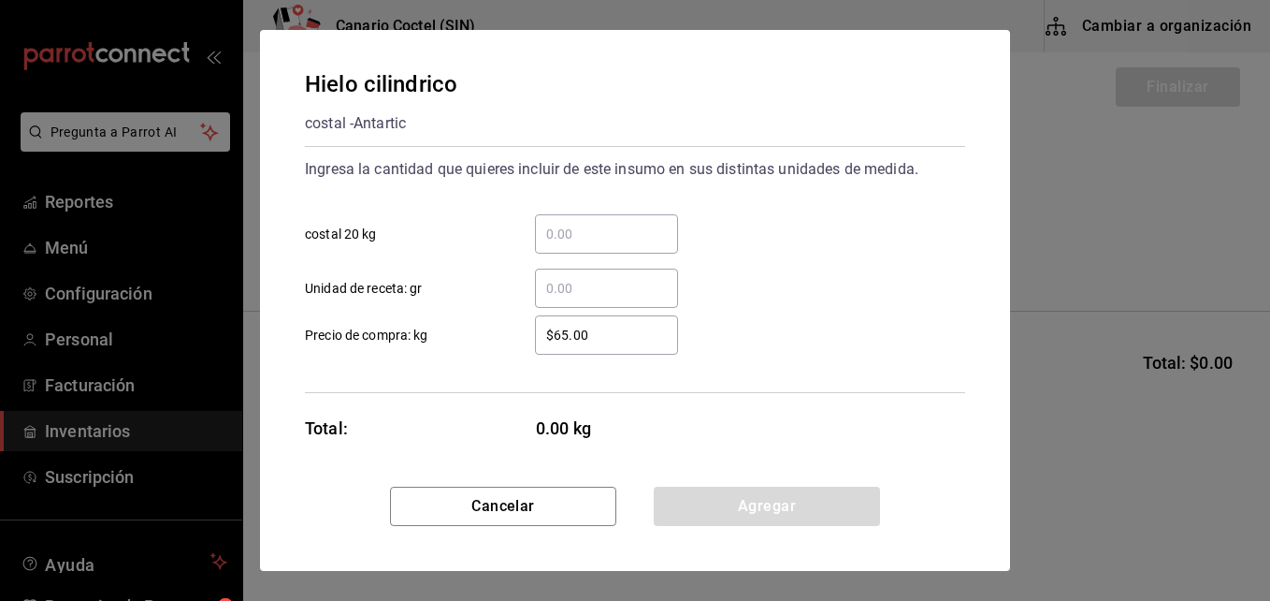
click at [557, 228] on input "​ costal 20 kg" at bounding box center [606, 234] width 143 height 22
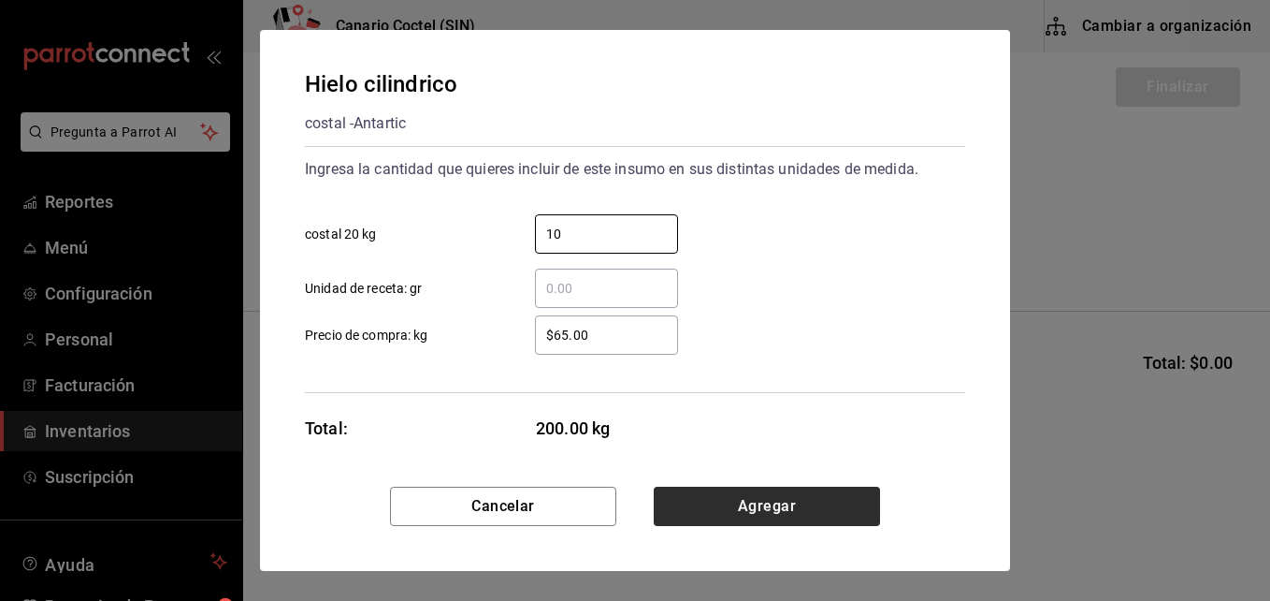
type input "10"
click at [779, 501] on button "Agregar" at bounding box center [767, 505] width 226 height 39
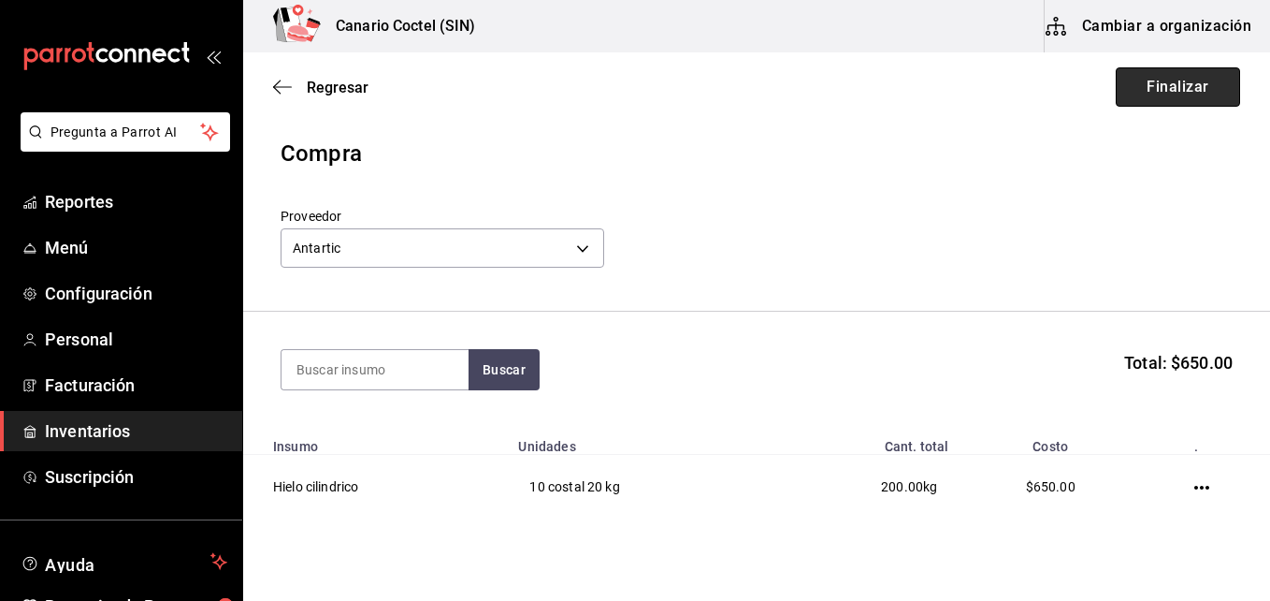
click at [1184, 90] on button "Finalizar" at bounding box center [1178, 86] width 124 height 39
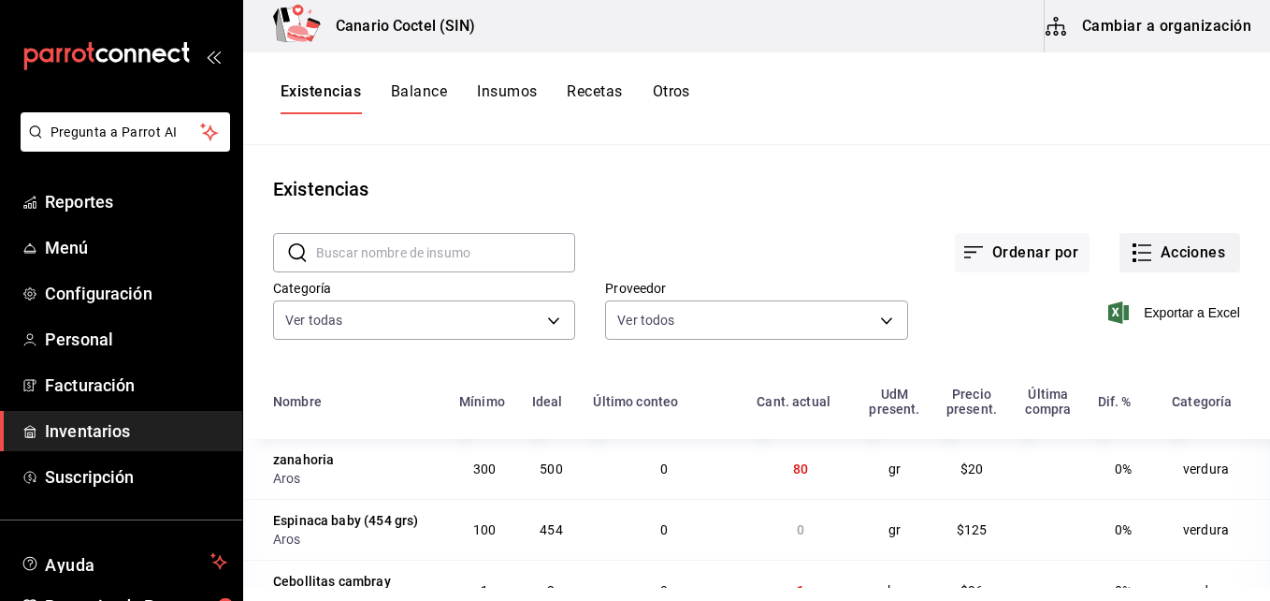
click at [1158, 257] on button "Acciones" at bounding box center [1180, 252] width 121 height 39
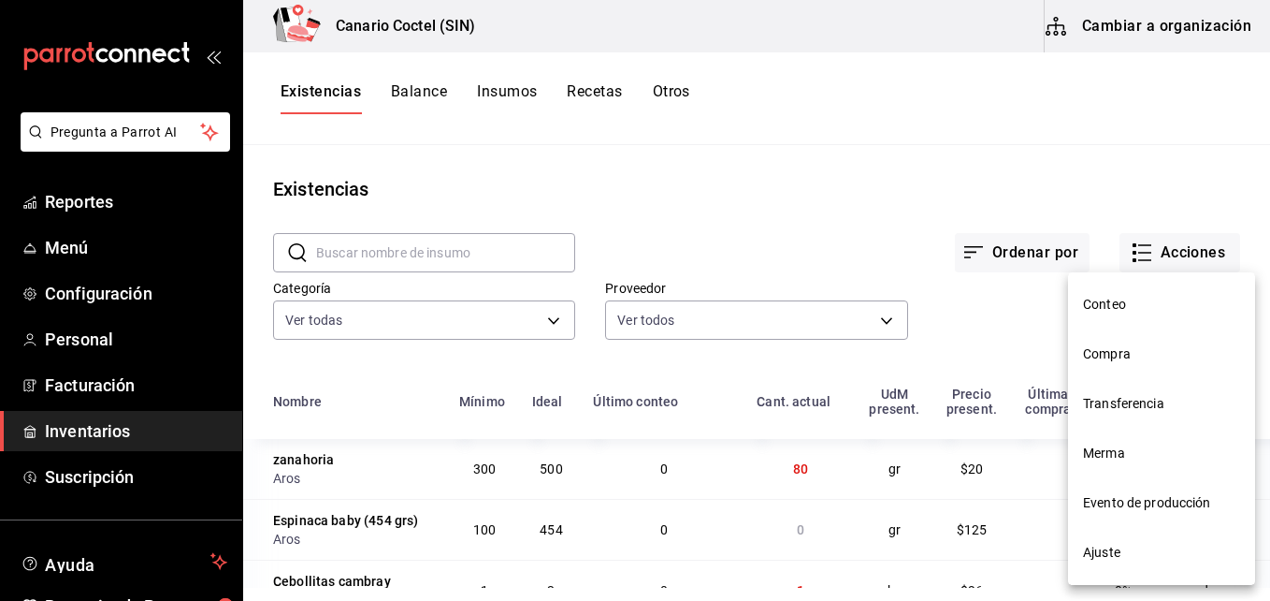
click at [1137, 352] on span "Compra" at bounding box center [1161, 354] width 157 height 20
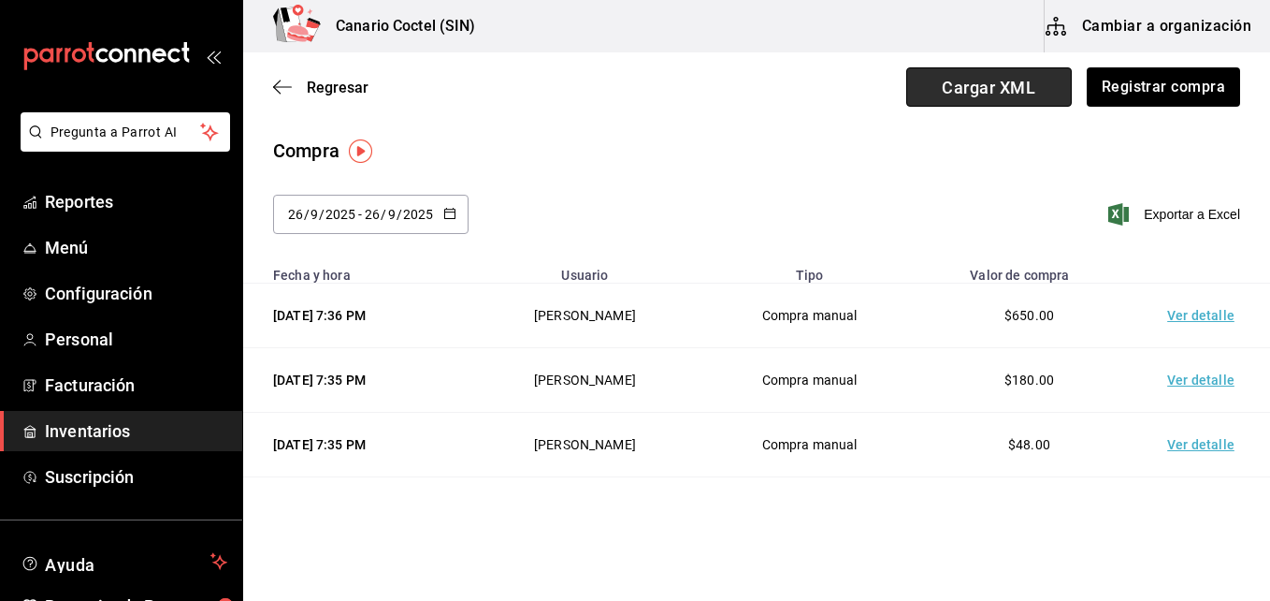
click at [967, 89] on span "Cargar XML" at bounding box center [989, 86] width 166 height 39
click at [0, 0] on input "Cargar XML" at bounding box center [0, 0] width 0 height 0
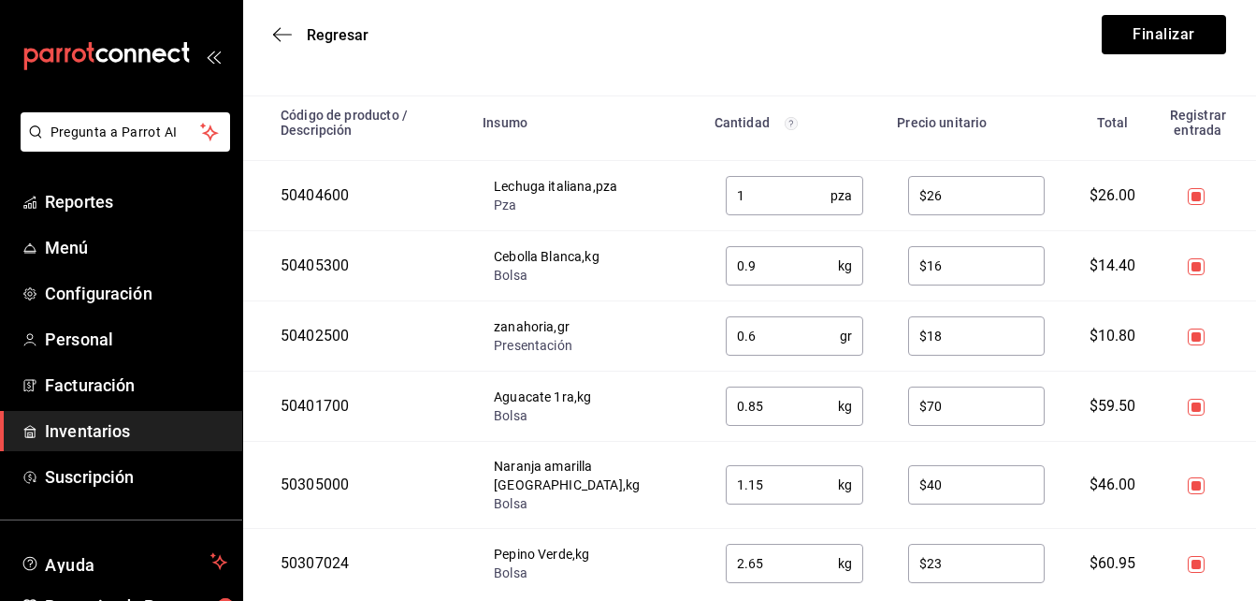
scroll to position [323, 0]
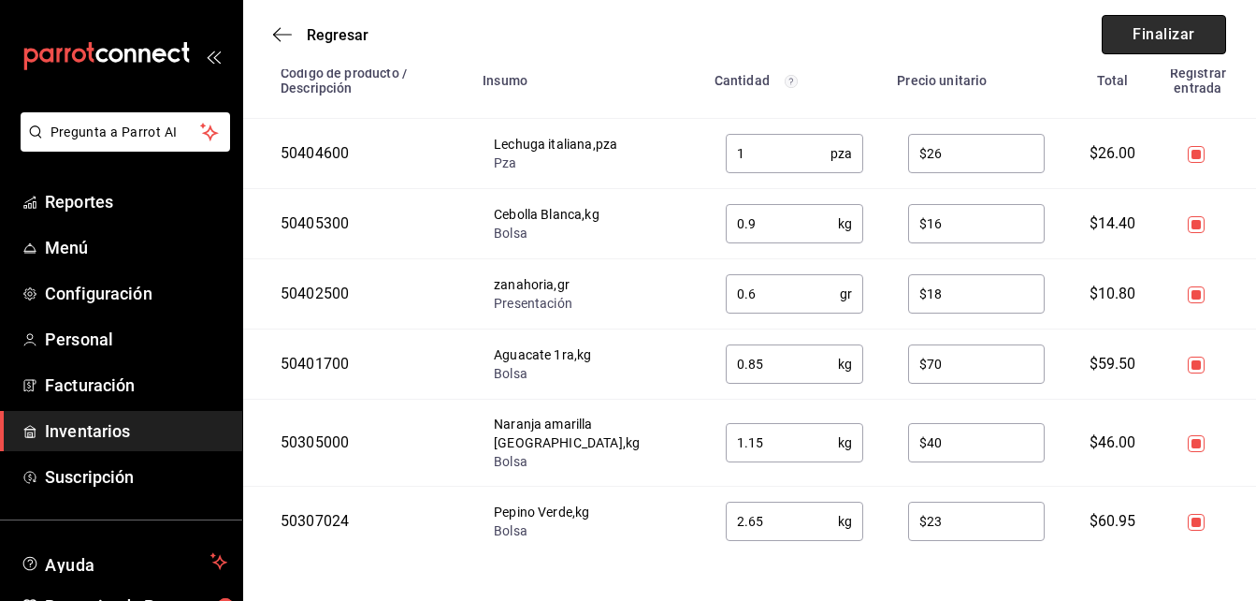
click at [1183, 31] on button "Finalizar" at bounding box center [1164, 34] width 124 height 39
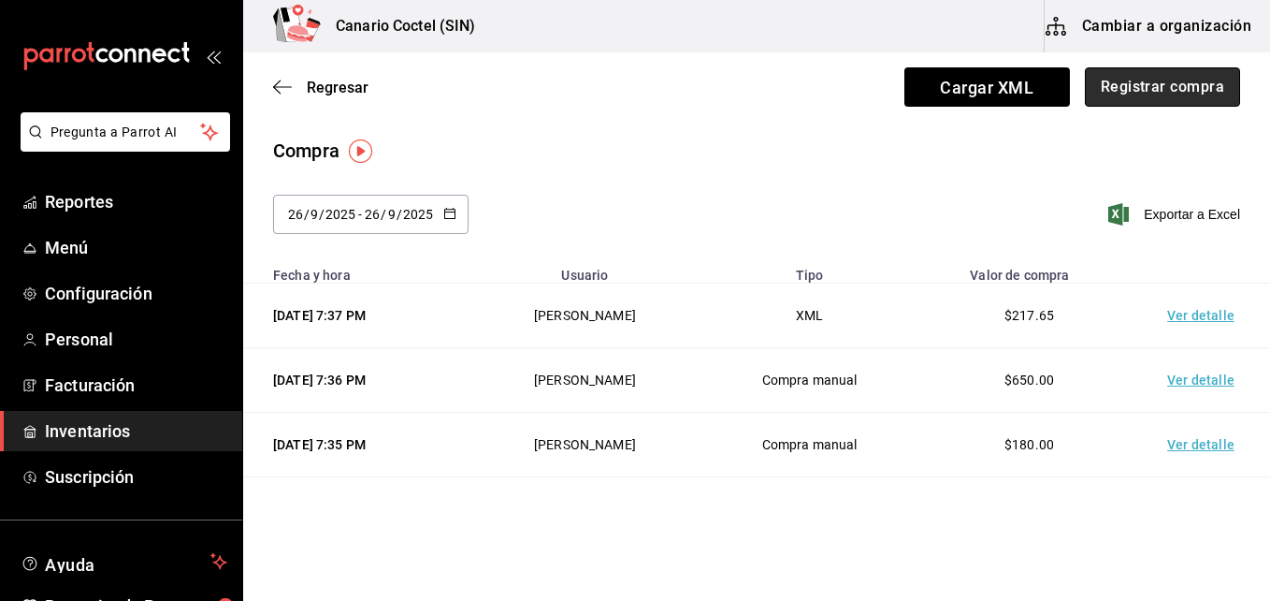
click at [1142, 85] on button "Registrar compra" at bounding box center [1162, 86] width 155 height 39
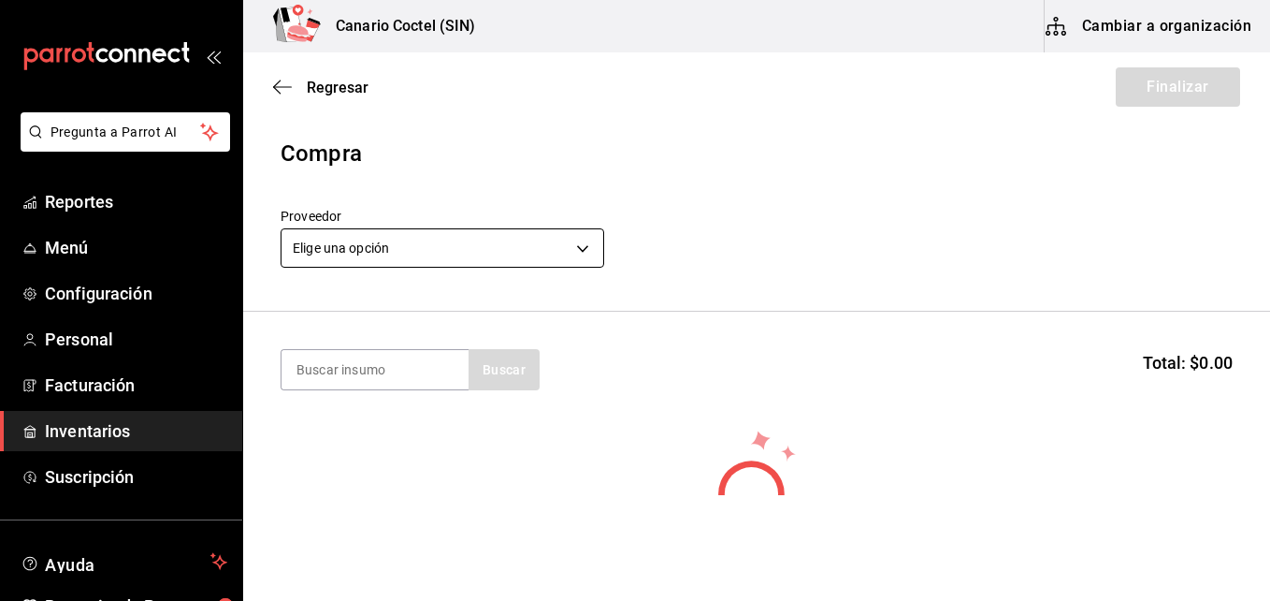
click at [585, 247] on body "Pregunta a Parrot AI Reportes Menú Configuración Personal Facturación Inventari…" at bounding box center [635, 247] width 1270 height 495
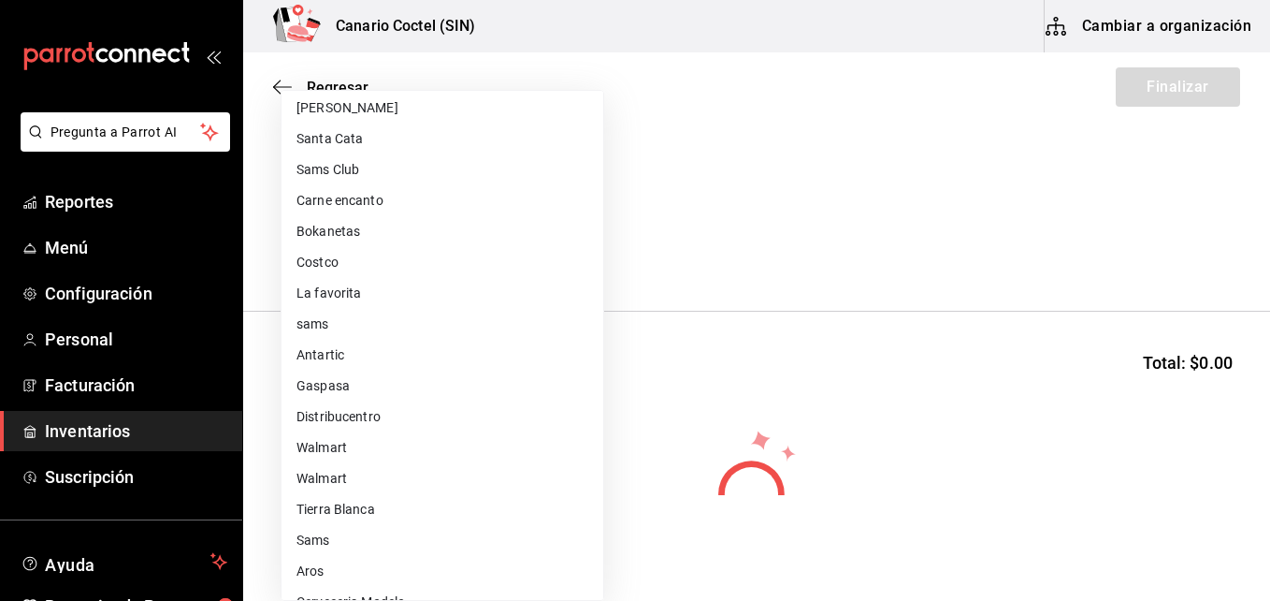
scroll to position [710, 0]
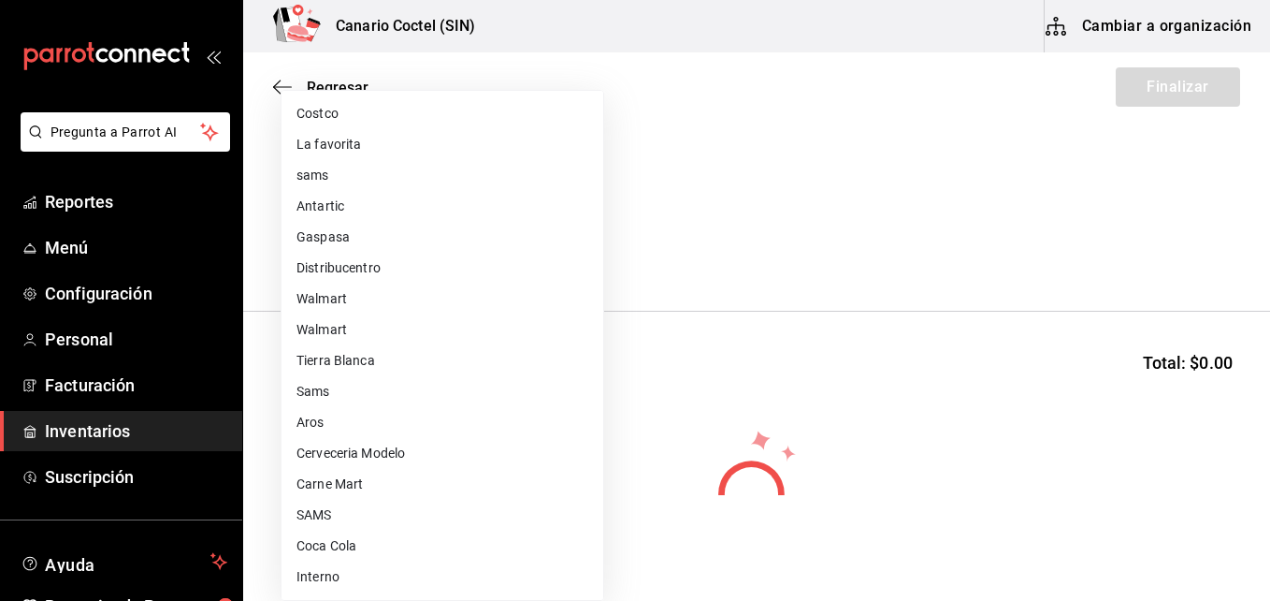
click at [338, 486] on li "Carne Mart" at bounding box center [443, 484] width 322 height 31
type input "08ec548a-11ed-439a-ae6d-c5ae10847d7a"
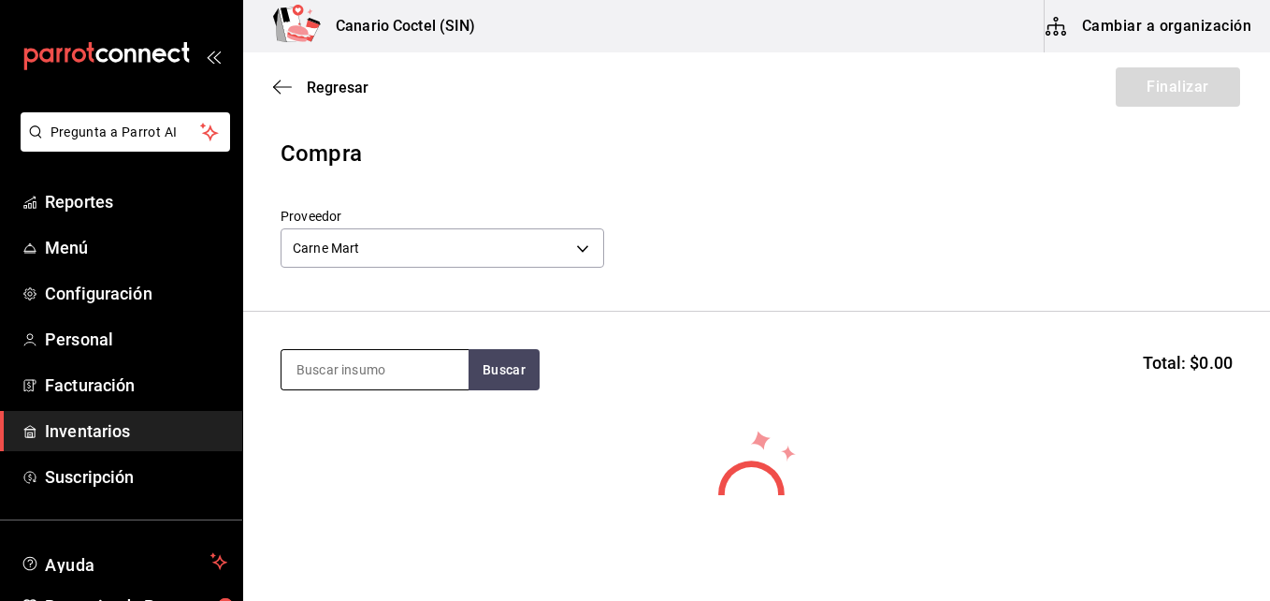
click at [403, 367] on input at bounding box center [375, 369] width 187 height 39
type input "s"
type input "bbq"
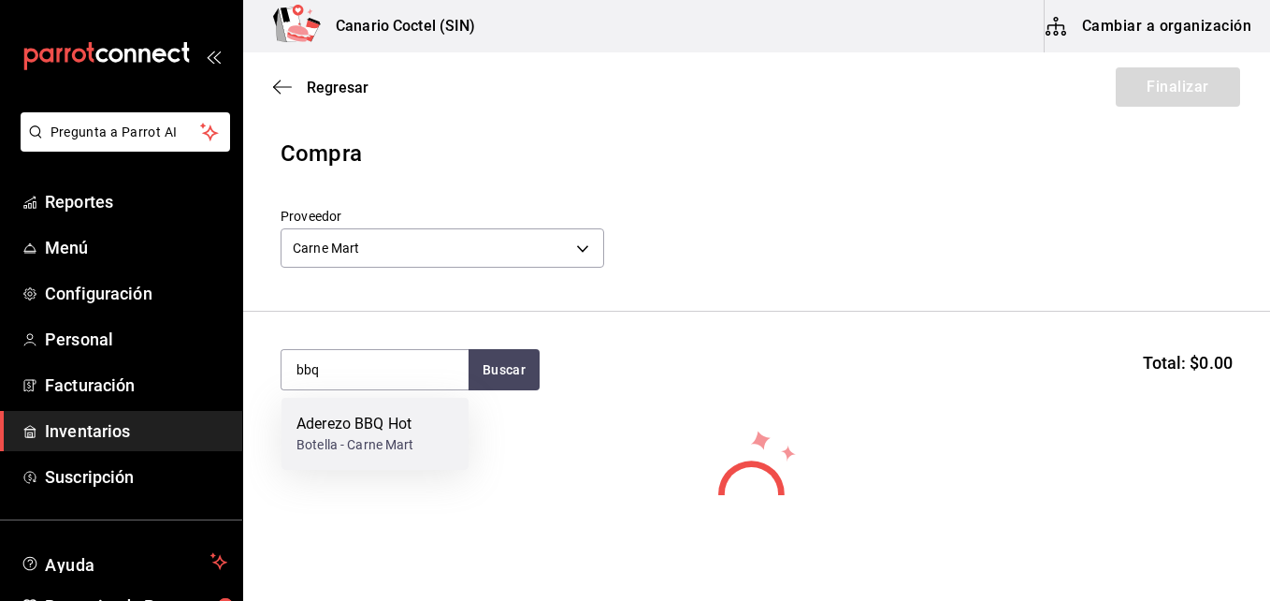
click at [379, 429] on div "Aderezo BBQ Hot" at bounding box center [356, 424] width 118 height 22
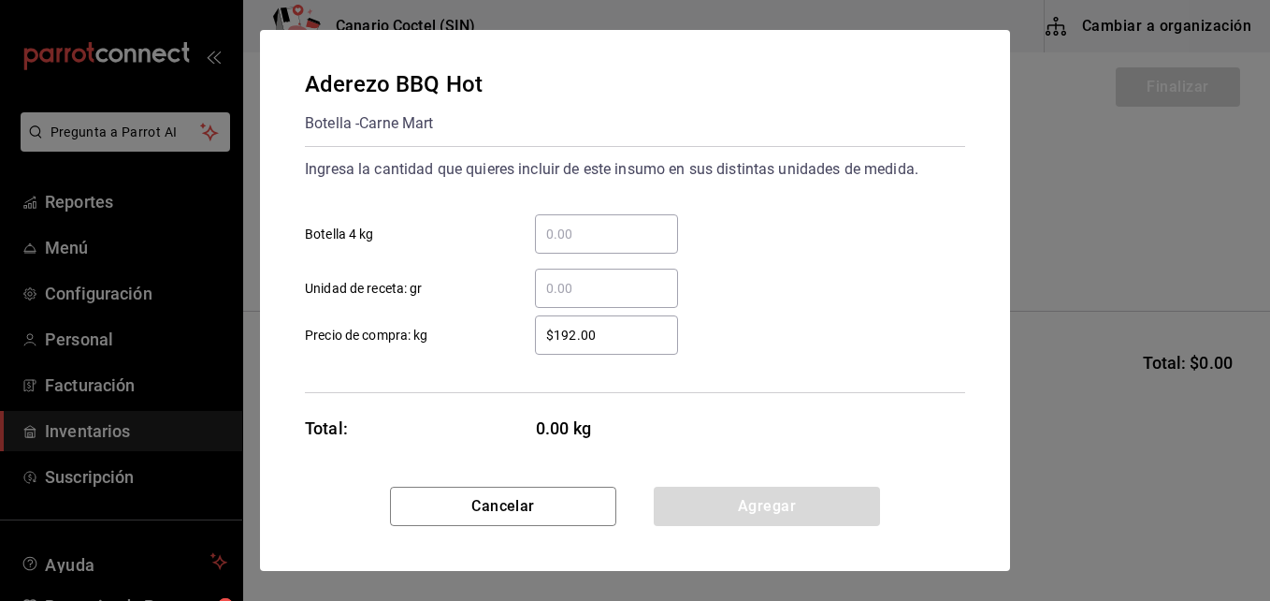
click at [607, 232] on input "​ Botella 4 kg" at bounding box center [606, 234] width 143 height 22
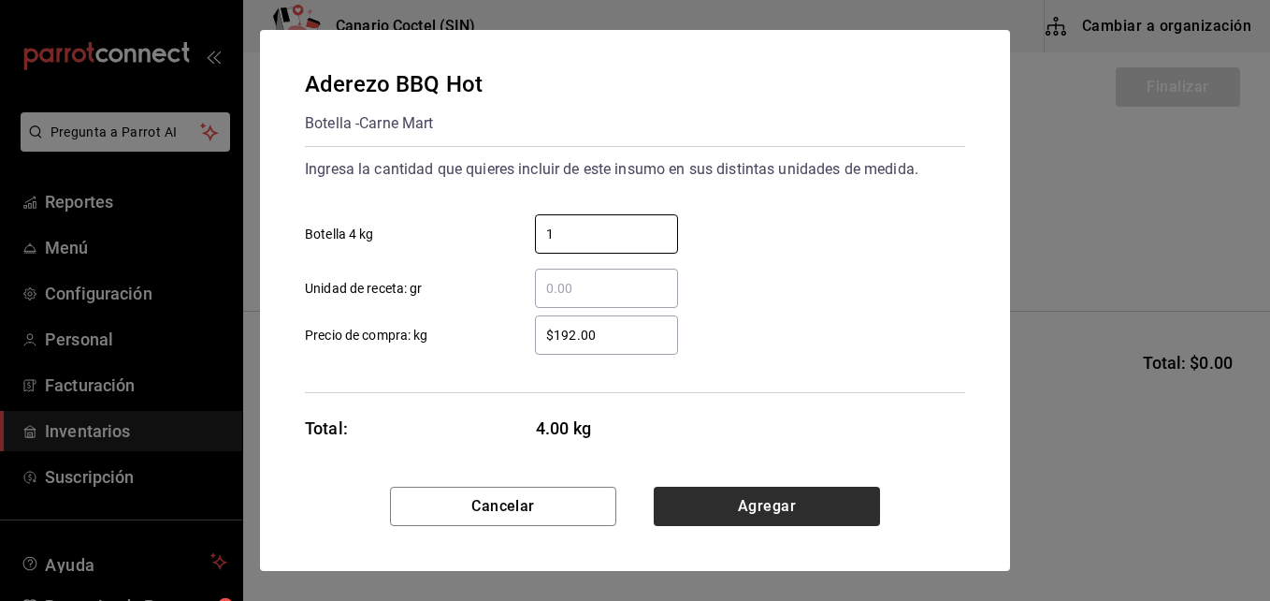
type input "1"
click at [785, 498] on button "Agregar" at bounding box center [767, 505] width 226 height 39
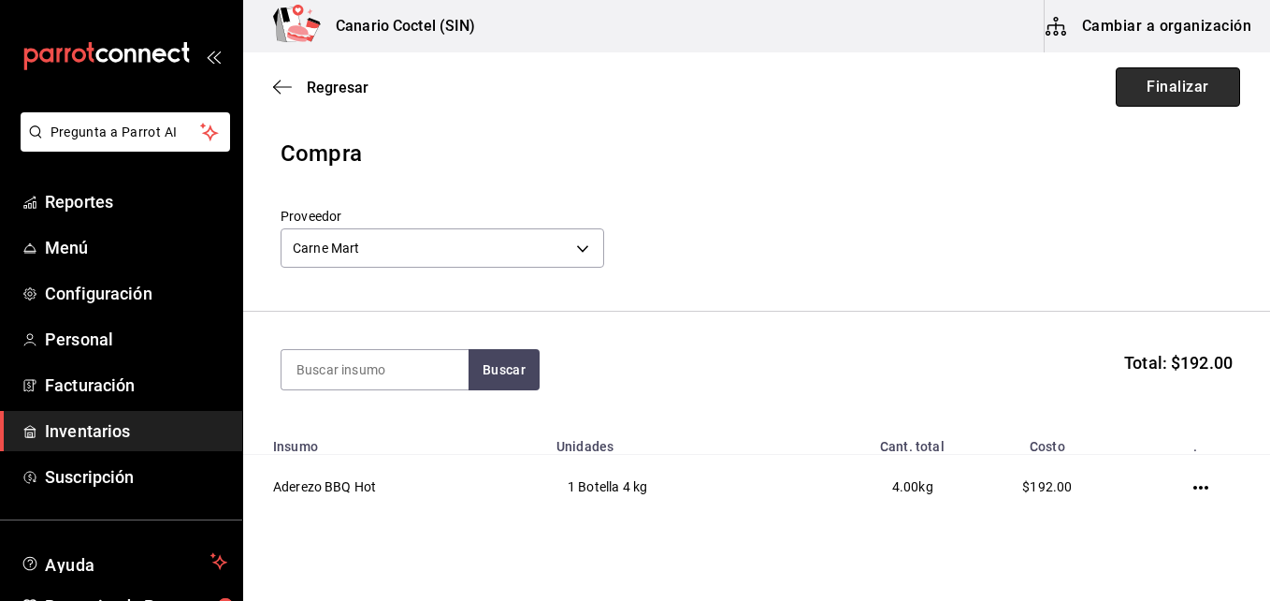
click at [1189, 89] on button "Finalizar" at bounding box center [1178, 86] width 124 height 39
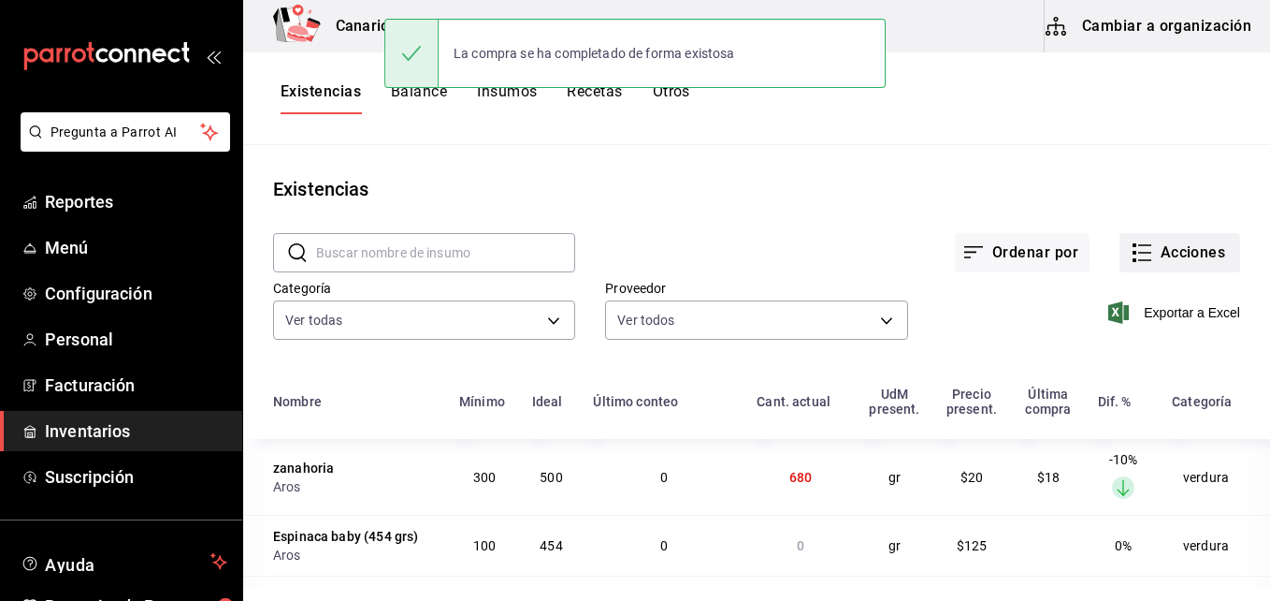
click at [1173, 256] on button "Acciones" at bounding box center [1180, 252] width 121 height 39
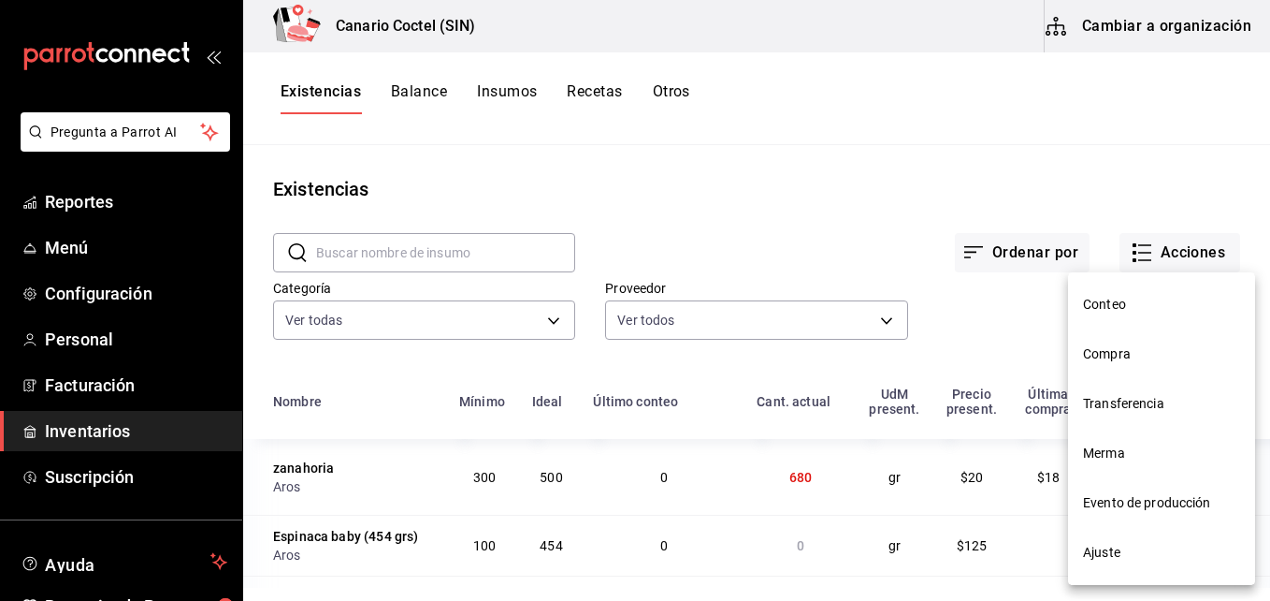
click at [1099, 350] on span "Compra" at bounding box center [1161, 354] width 157 height 20
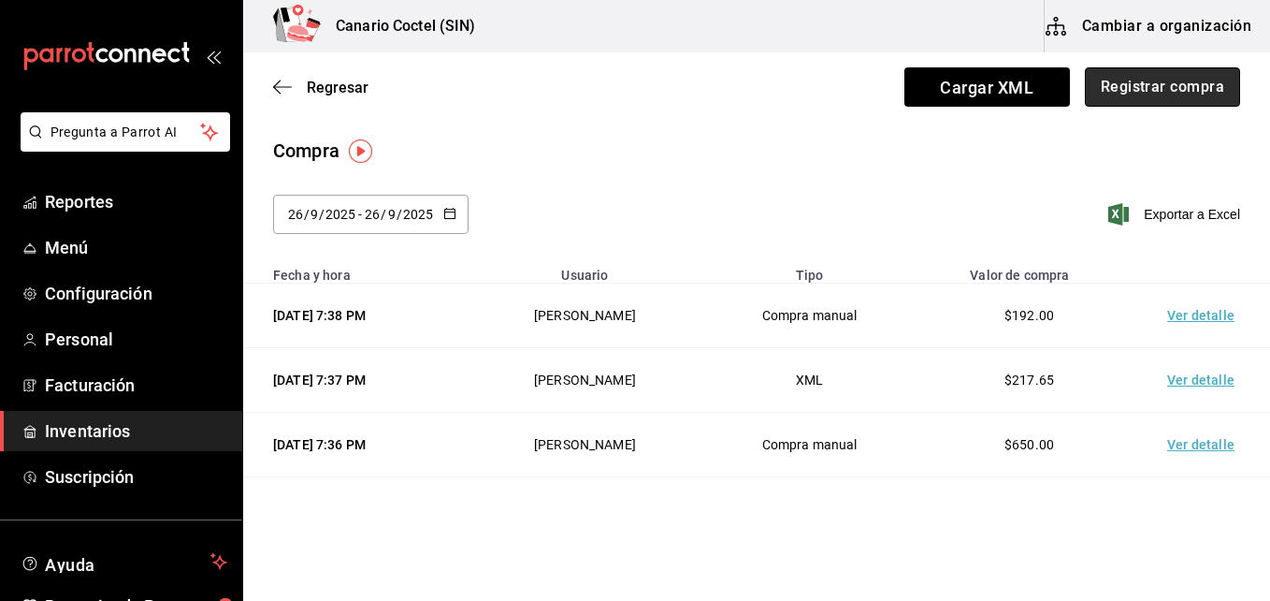
click at [1139, 91] on button "Registrar compra" at bounding box center [1162, 86] width 155 height 39
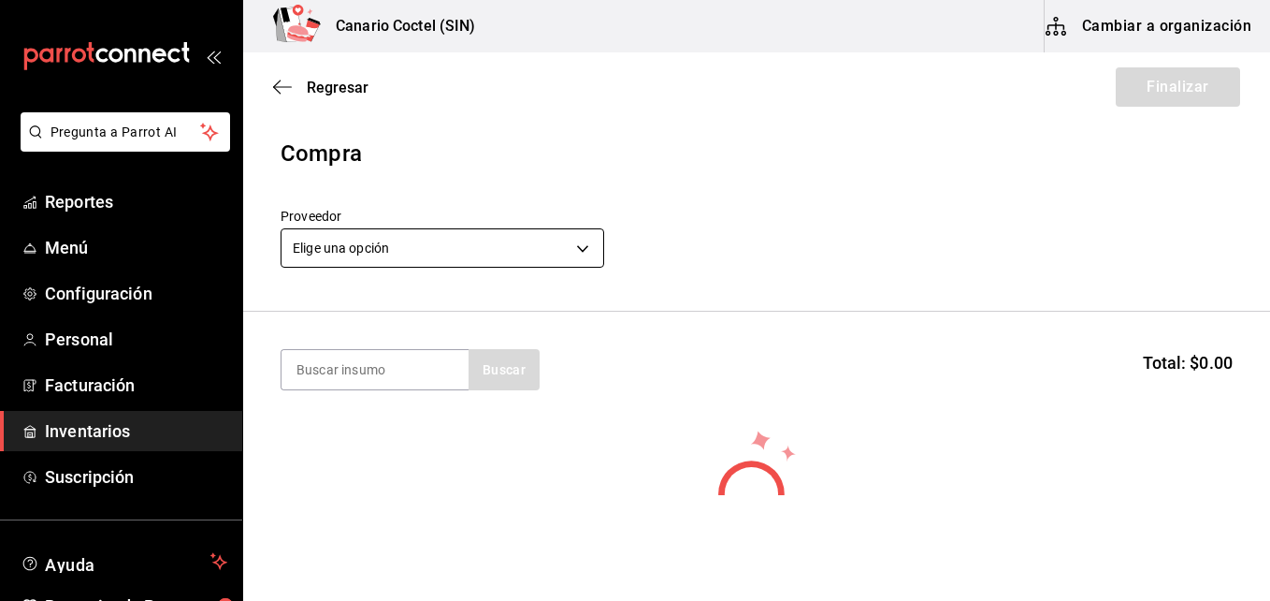
click at [586, 248] on body "Pregunta a Parrot AI Reportes Menú Configuración Personal Facturación Inventari…" at bounding box center [635, 247] width 1270 height 495
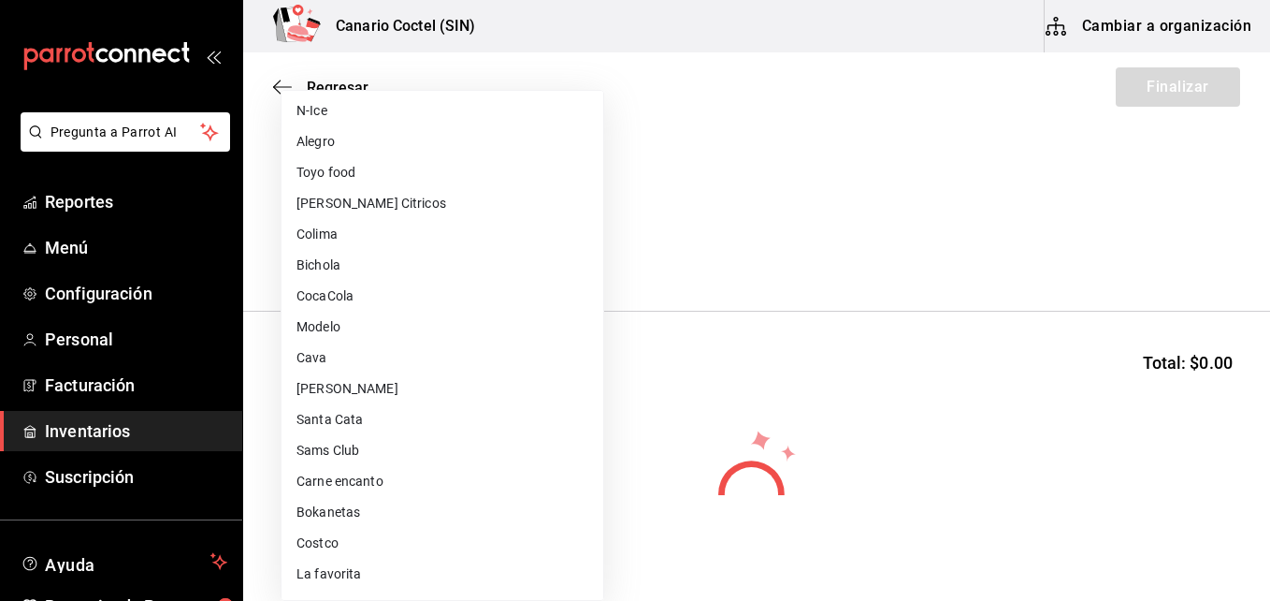
scroll to position [468, 0]
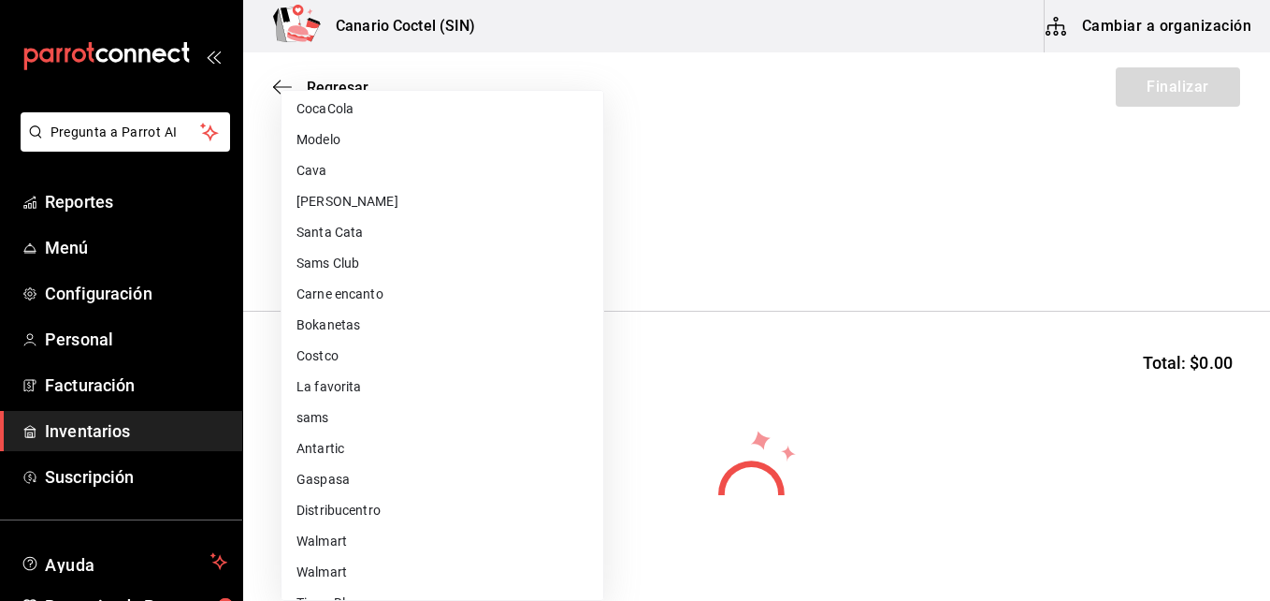
click at [324, 537] on li "Walmart" at bounding box center [443, 541] width 322 height 31
type input "368951de-21f5-4266-aec8-27b013a2c4b1"
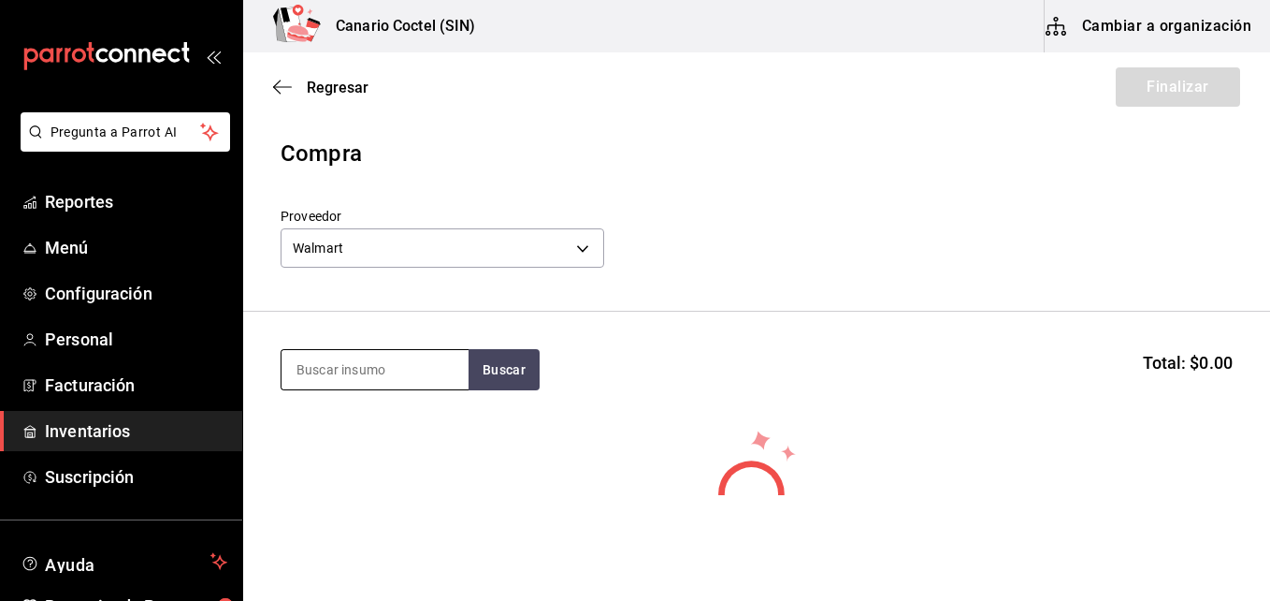
click at [359, 361] on input at bounding box center [375, 369] width 187 height 39
click at [358, 379] on input at bounding box center [375, 369] width 187 height 39
type input "kap"
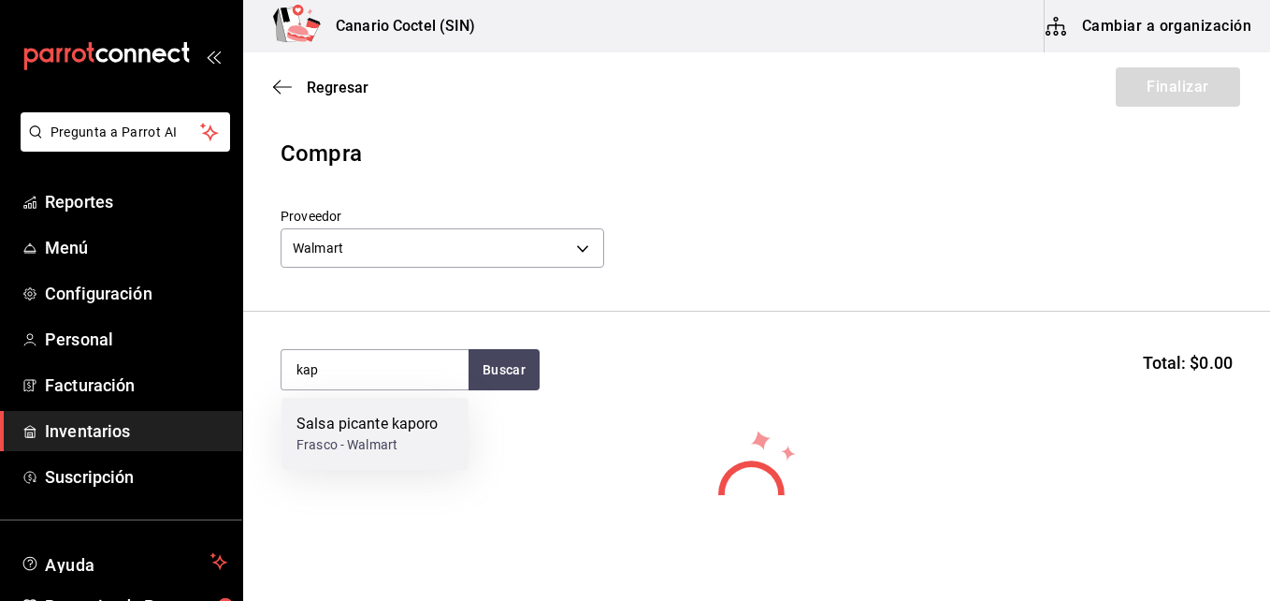
click at [356, 425] on div "Salsa picante kaporo" at bounding box center [368, 424] width 142 height 22
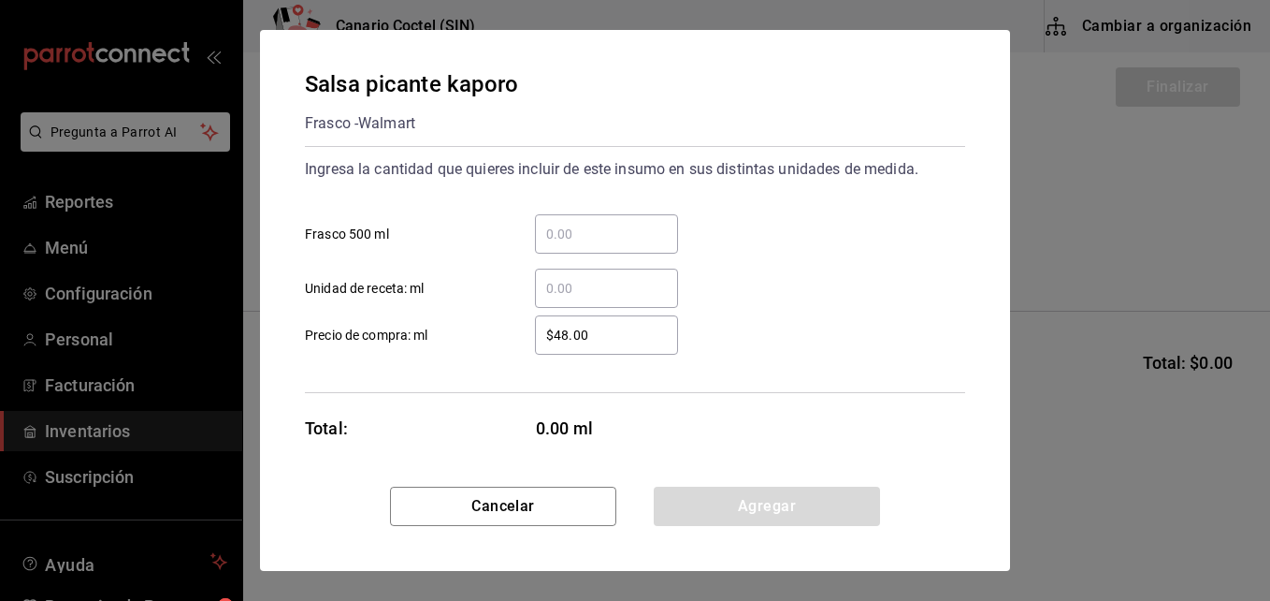
click at [570, 228] on input "​ Frasco 500 ml" at bounding box center [606, 234] width 143 height 22
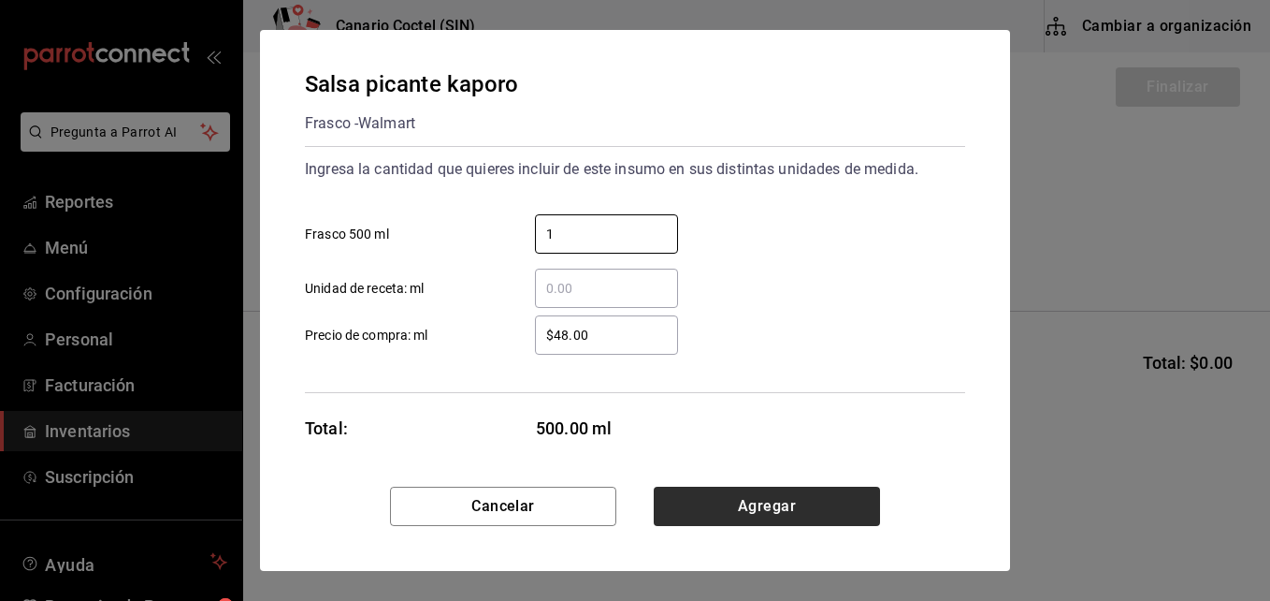
type input "1"
click at [803, 500] on button "Agregar" at bounding box center [767, 505] width 226 height 39
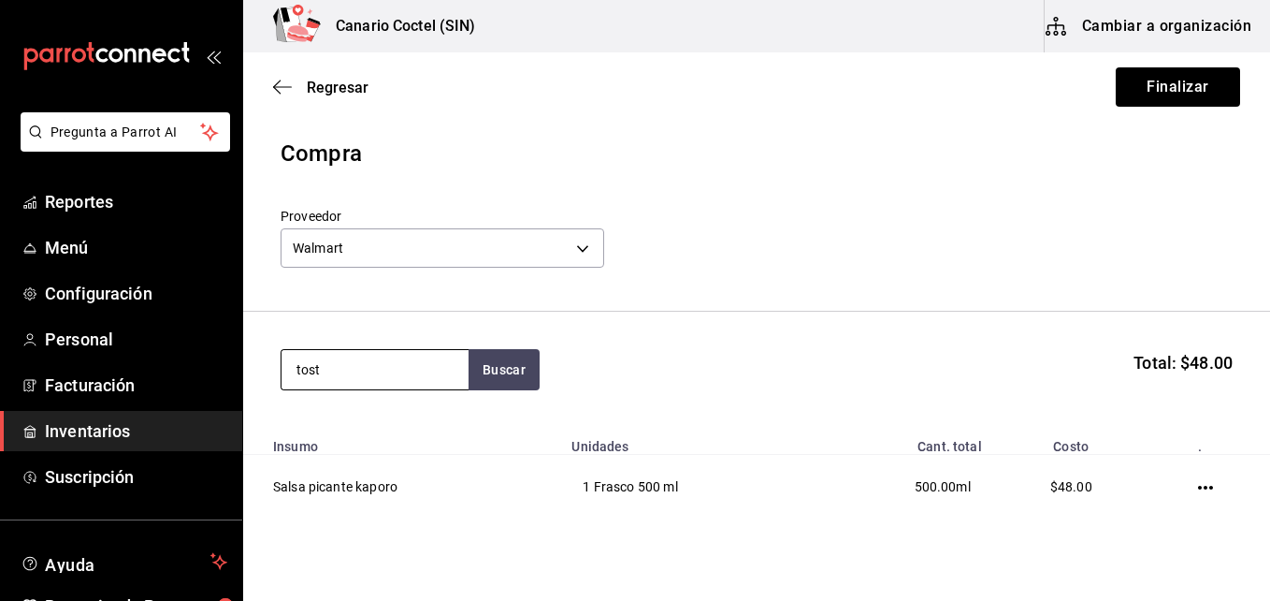
type input "tost"
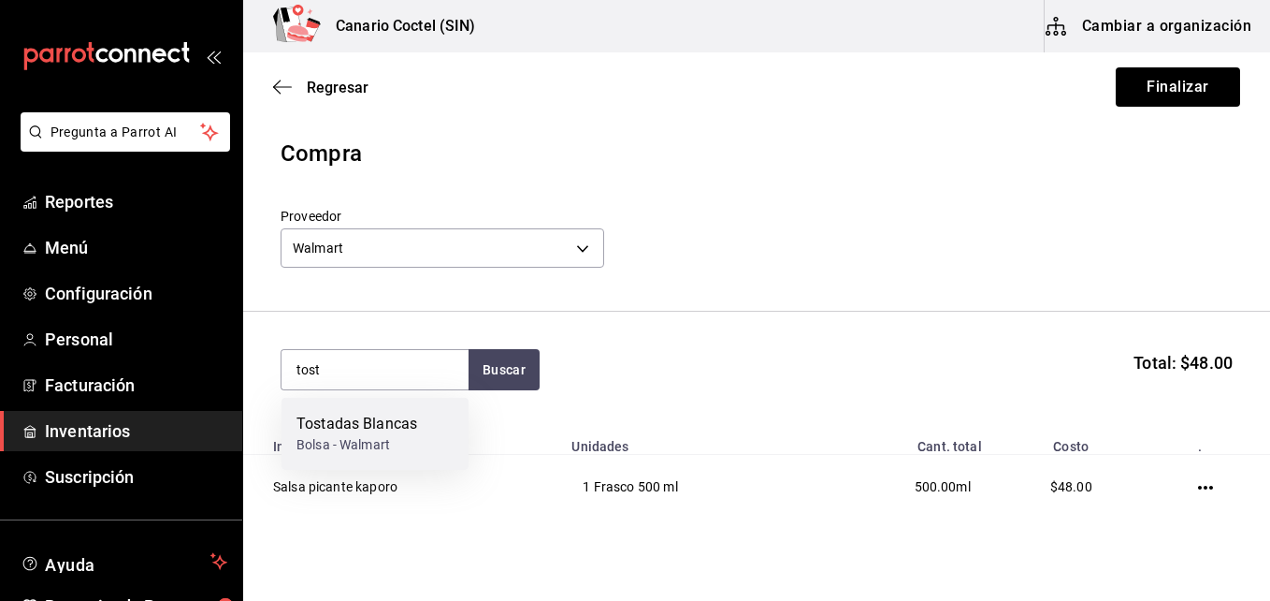
click at [398, 438] on div "Bolsa - Walmart" at bounding box center [357, 445] width 121 height 20
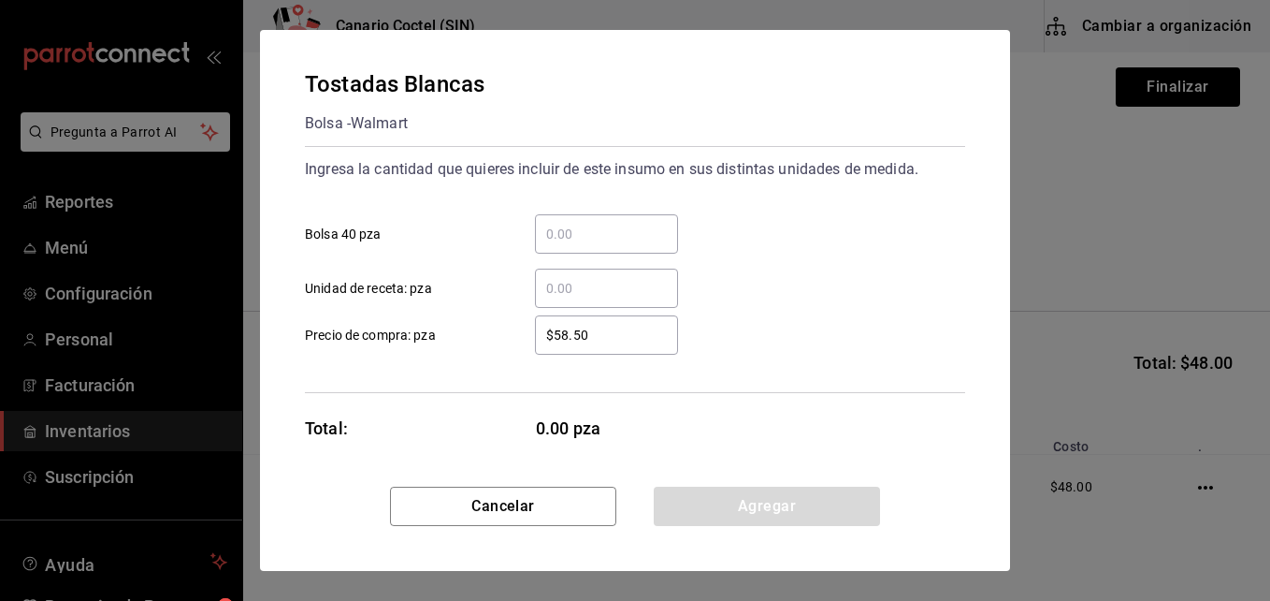
click at [568, 226] on input "​ Bolsa 40 pza" at bounding box center [606, 234] width 143 height 22
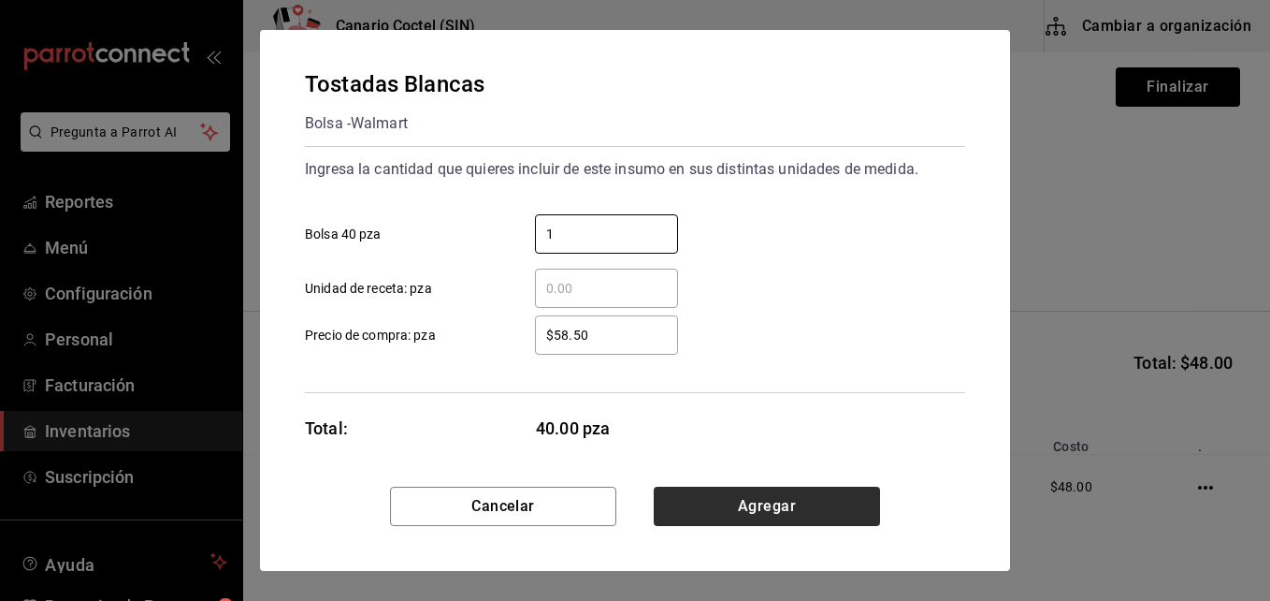
type input "1"
click at [742, 500] on button "Agregar" at bounding box center [767, 505] width 226 height 39
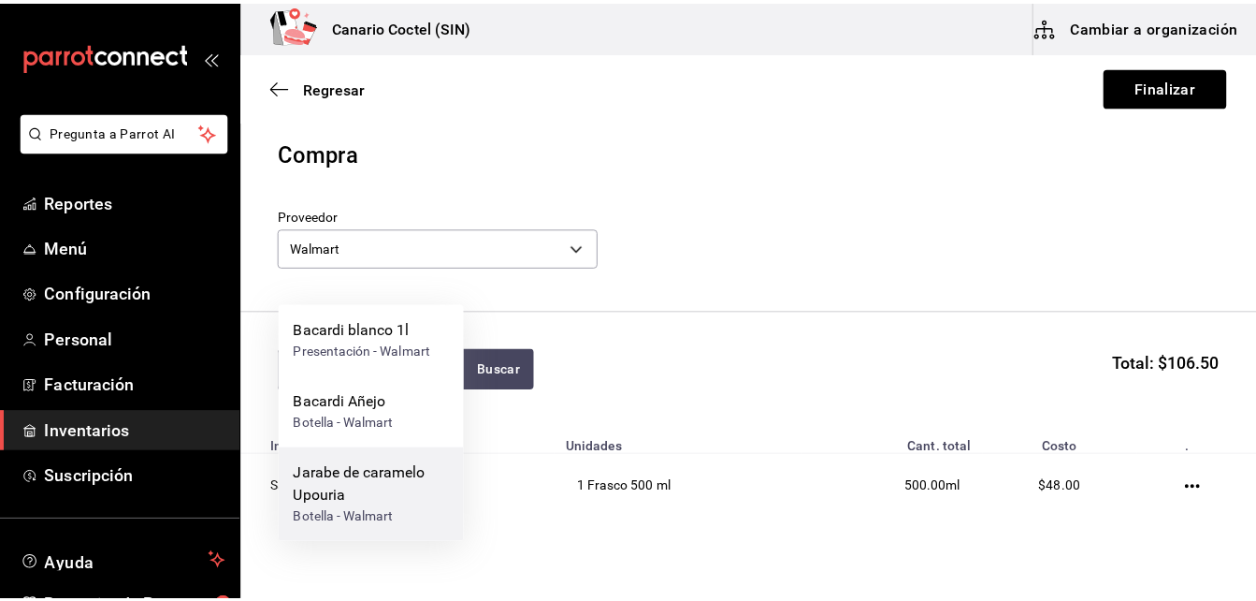
scroll to position [149, 0]
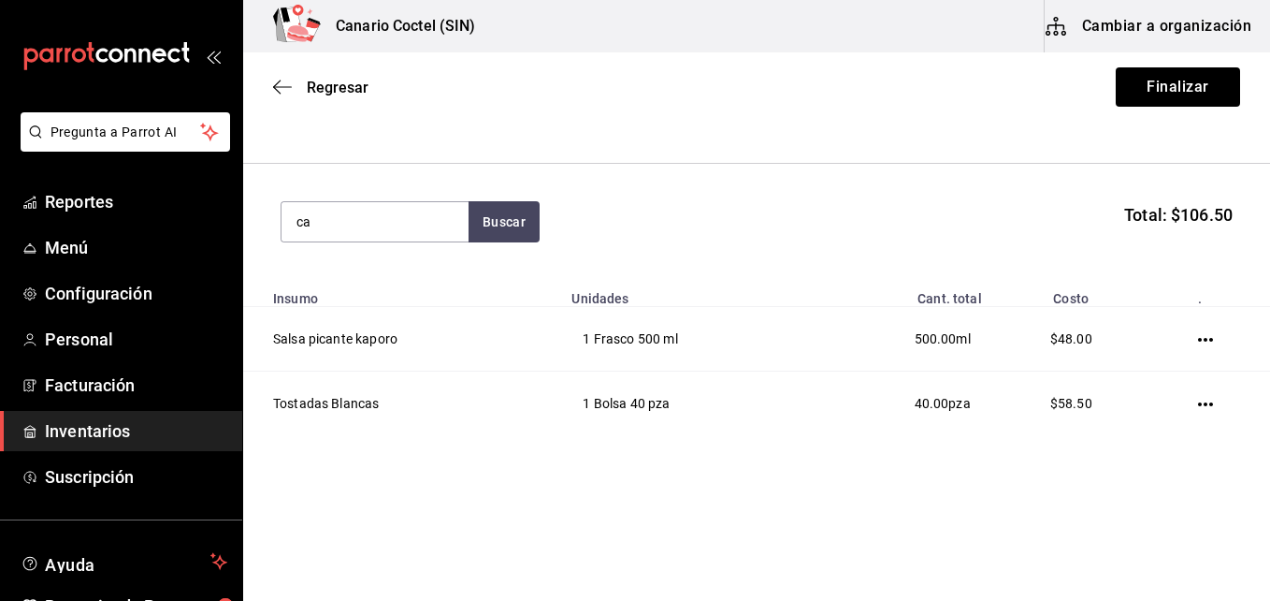
type input "c"
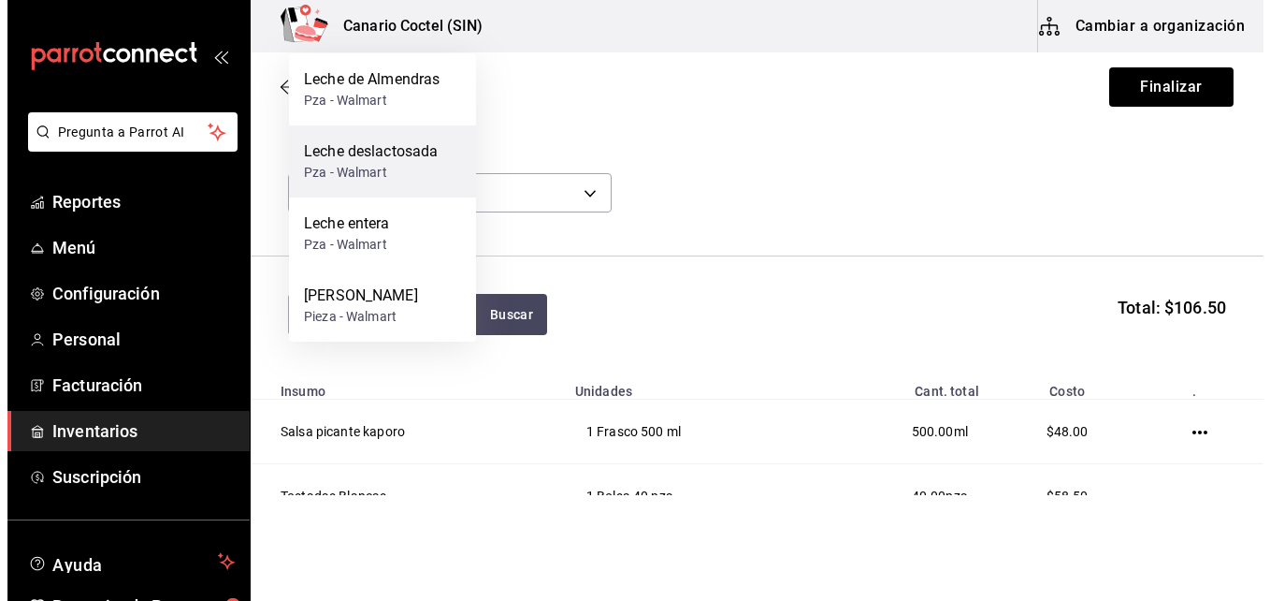
scroll to position [0, 0]
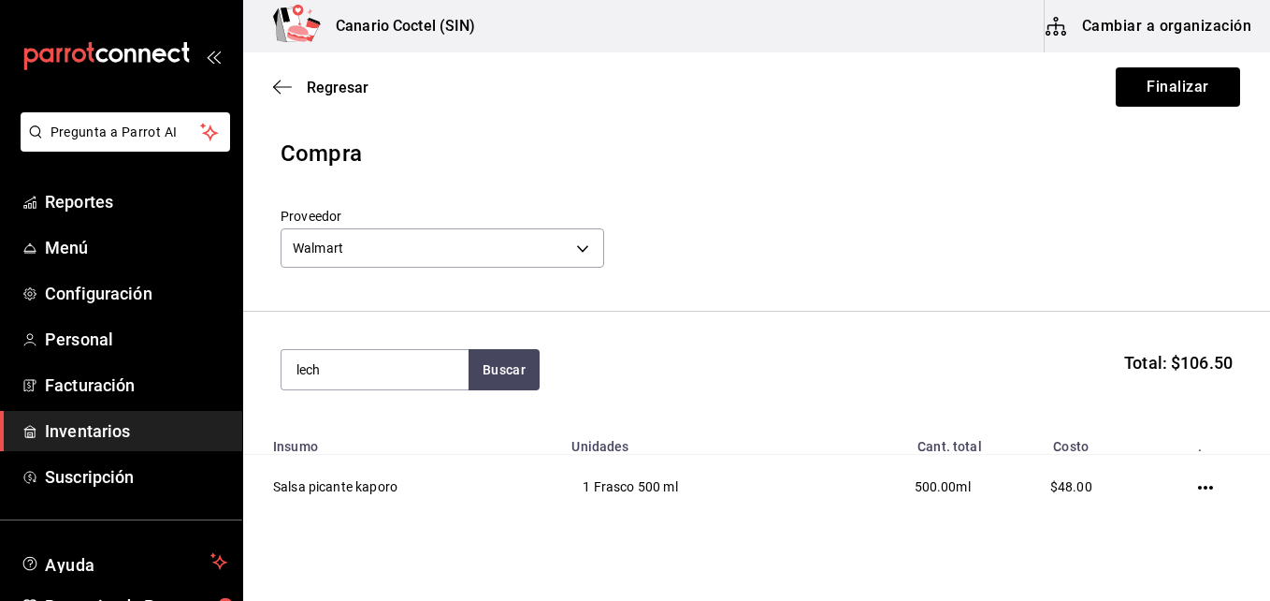
click at [619, 284] on header "Compra Proveedor Walmart 368951de-21f5-4266-aec8-27b013a2c4b1" at bounding box center [756, 224] width 1027 height 175
click at [347, 372] on input "lech" at bounding box center [375, 369] width 187 height 39
type input "l"
type input "base"
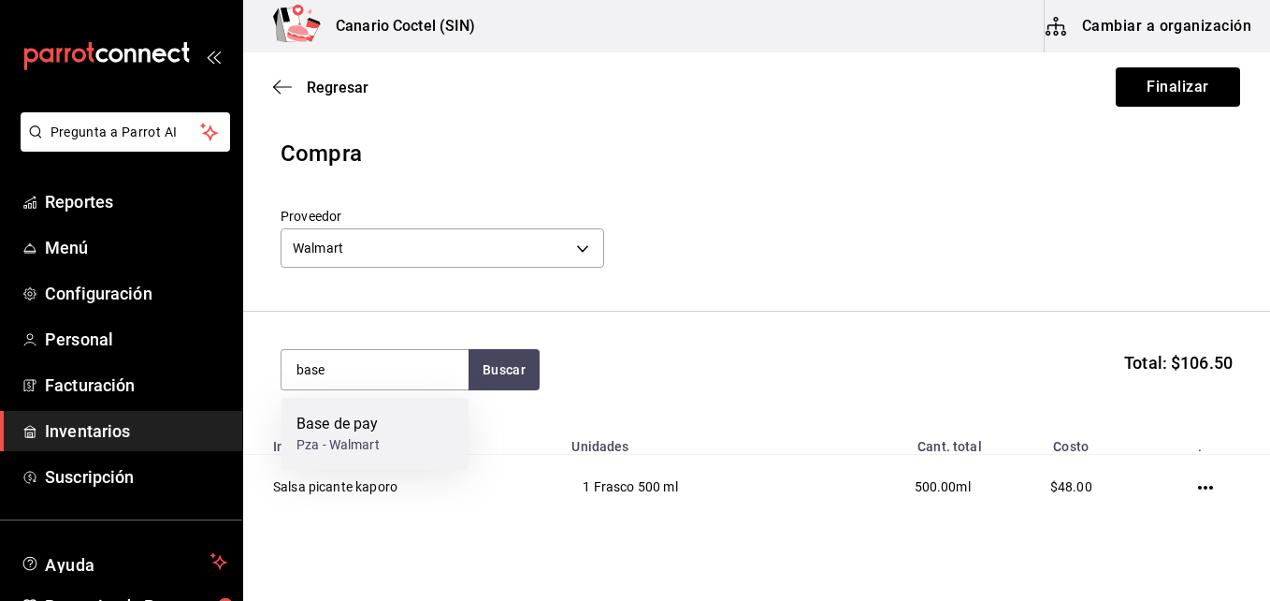
click at [350, 435] on div "Pza - Walmart" at bounding box center [338, 445] width 83 height 20
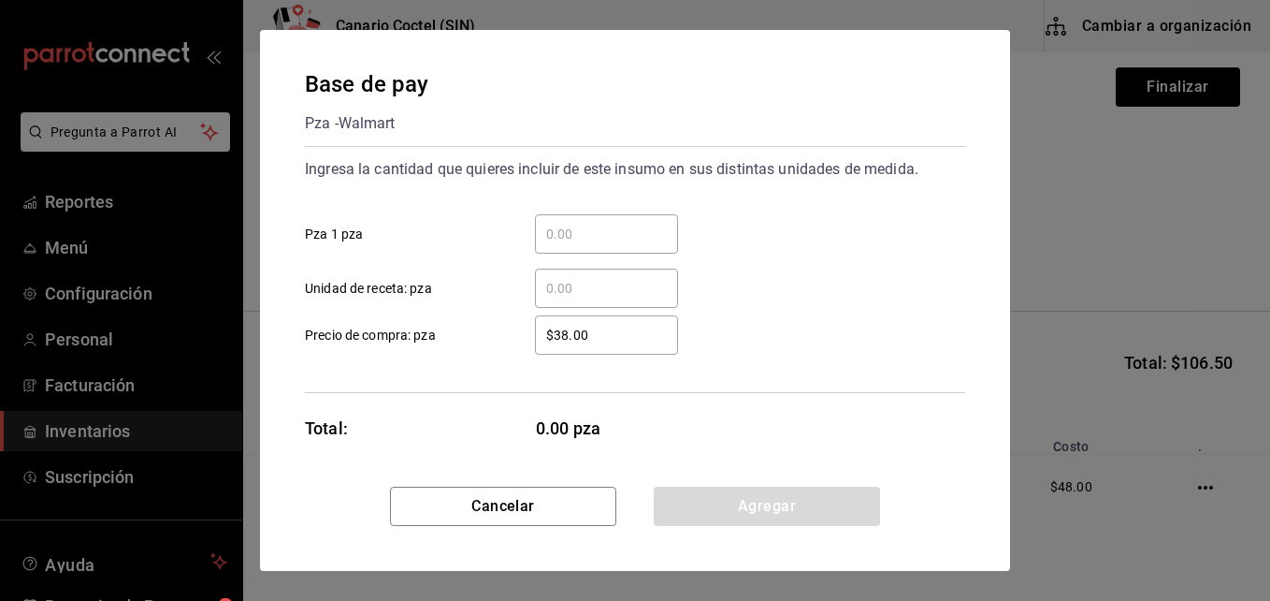
click at [604, 227] on input "​ Pza 1 pza" at bounding box center [606, 234] width 143 height 22
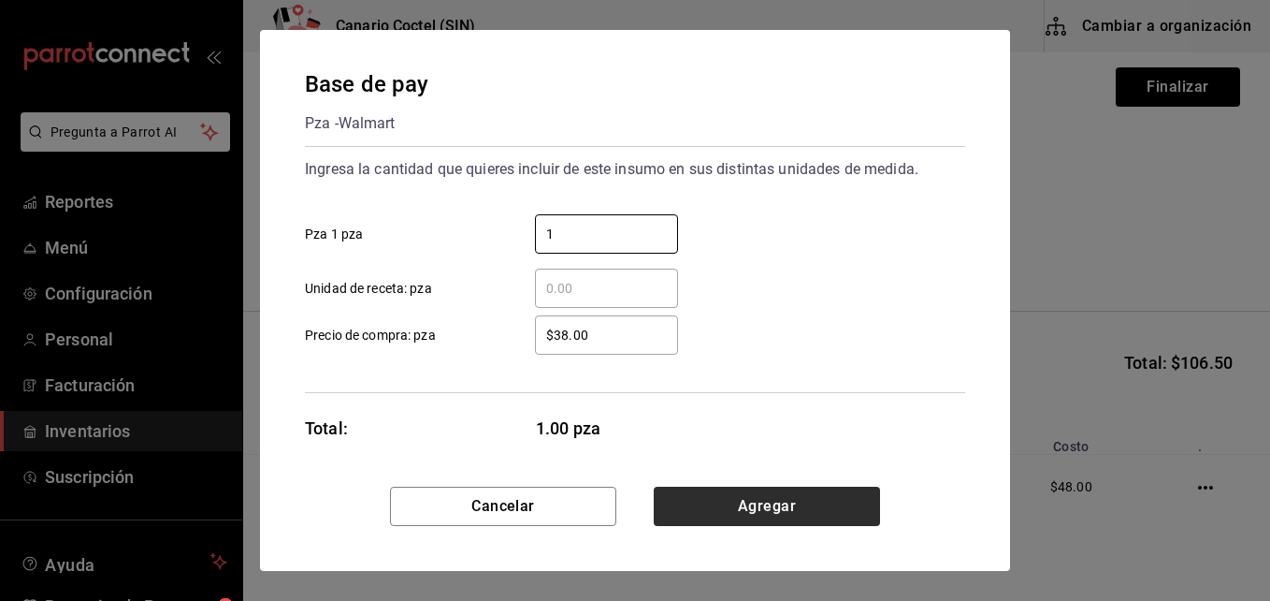
type input "1"
click at [755, 505] on button "Agregar" at bounding box center [767, 505] width 226 height 39
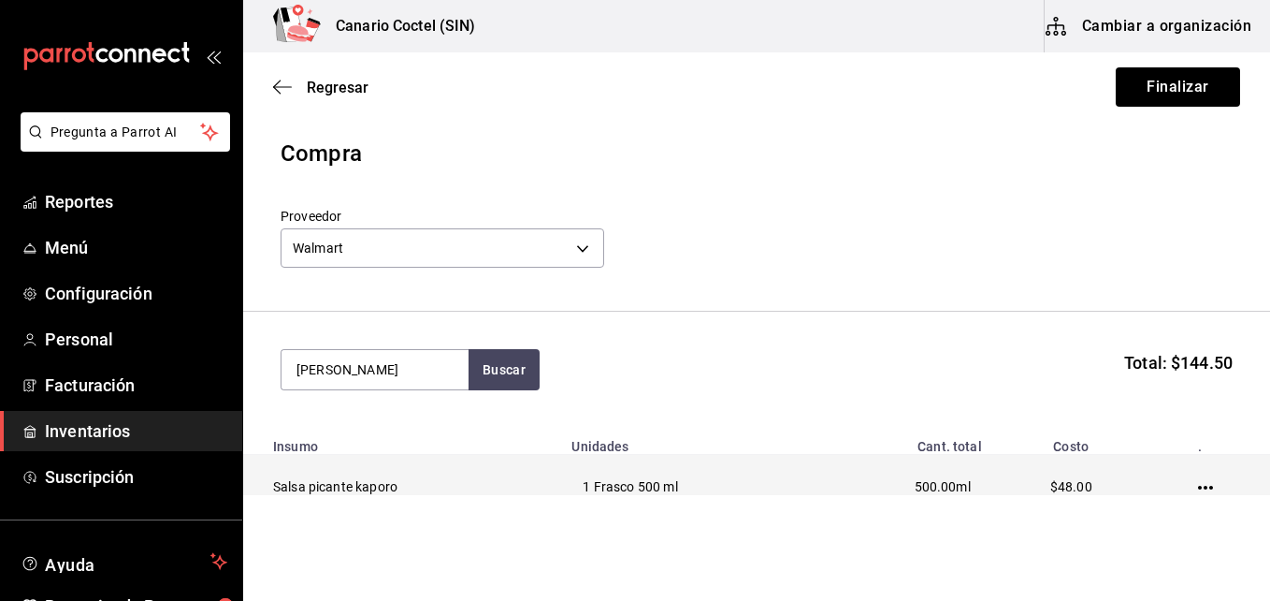
type input "eva"
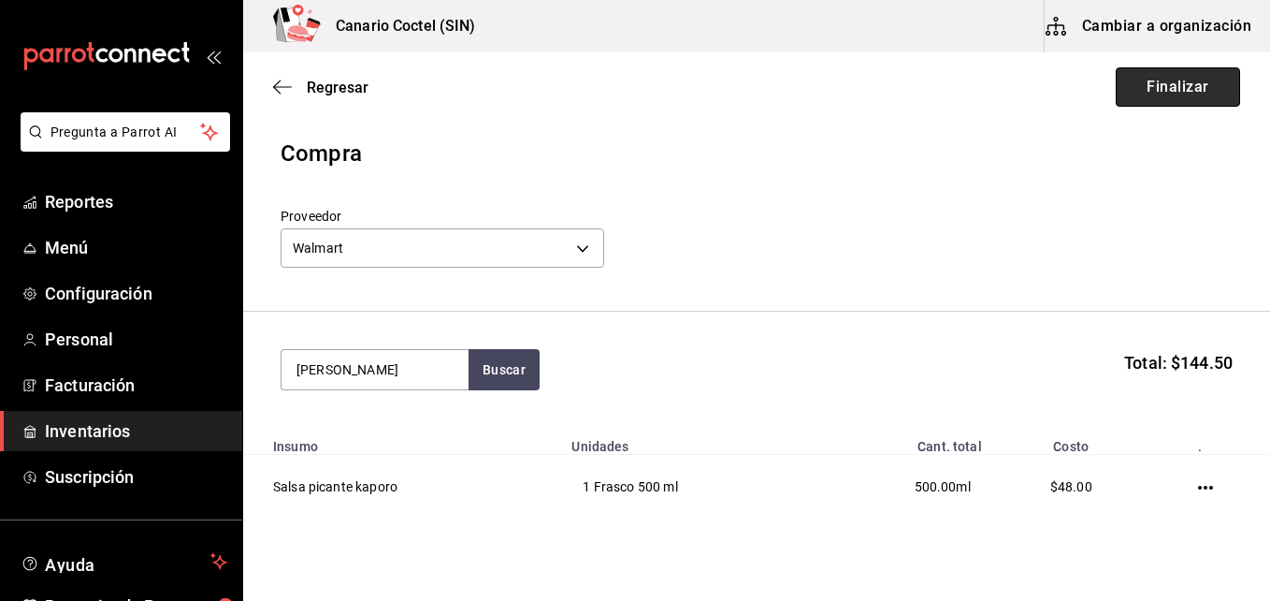
click at [1189, 87] on button "Finalizar" at bounding box center [1178, 86] width 124 height 39
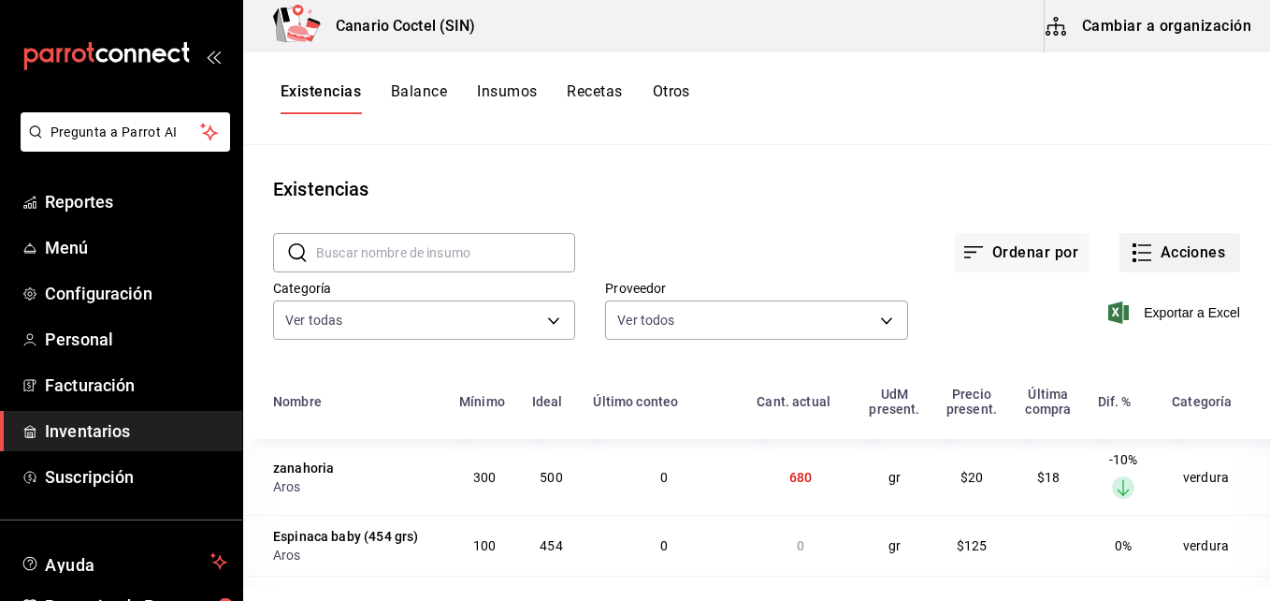
click at [1182, 250] on button "Acciones" at bounding box center [1180, 252] width 121 height 39
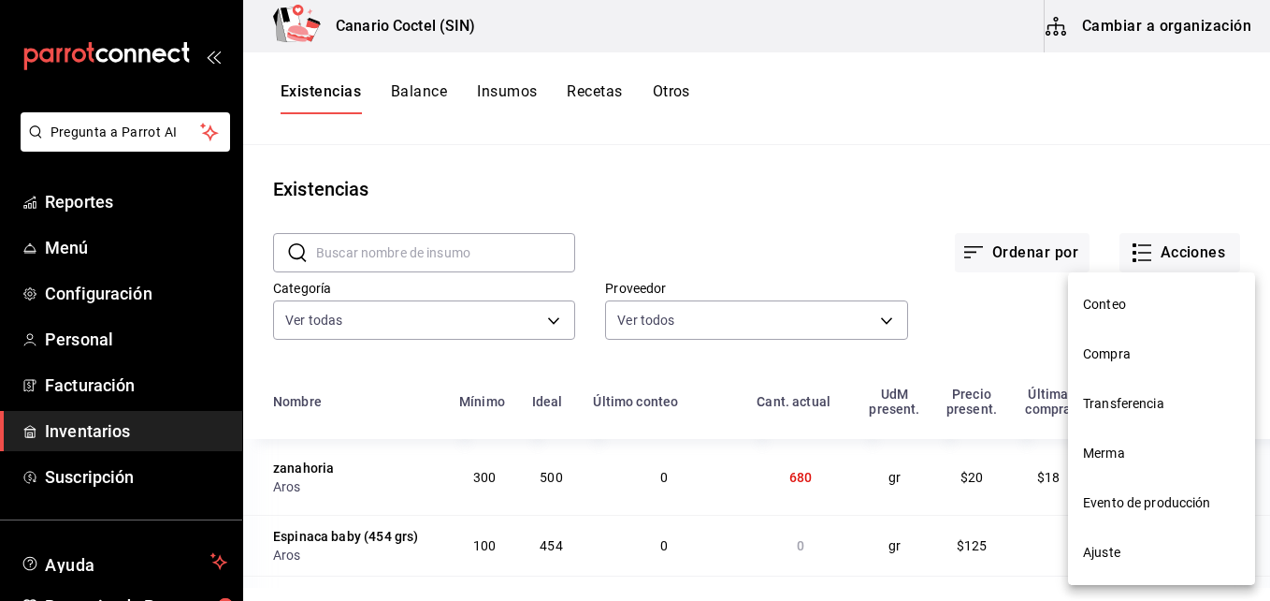
click at [1110, 359] on span "Compra" at bounding box center [1161, 354] width 157 height 20
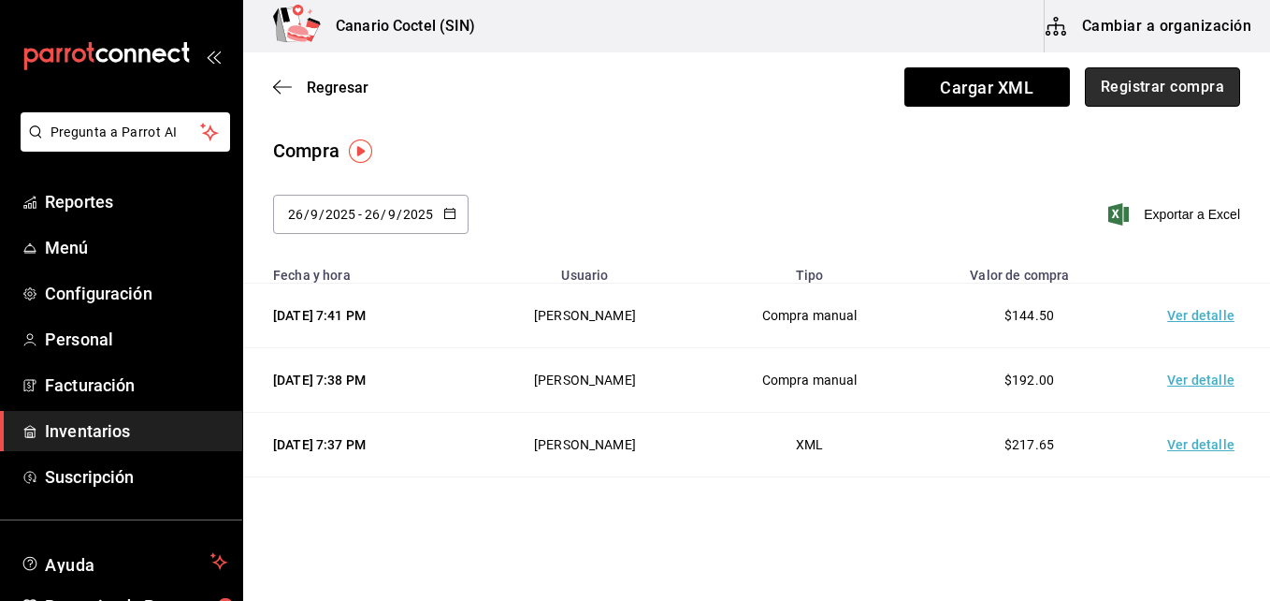
click at [1126, 81] on button "Registrar compra" at bounding box center [1162, 86] width 155 height 39
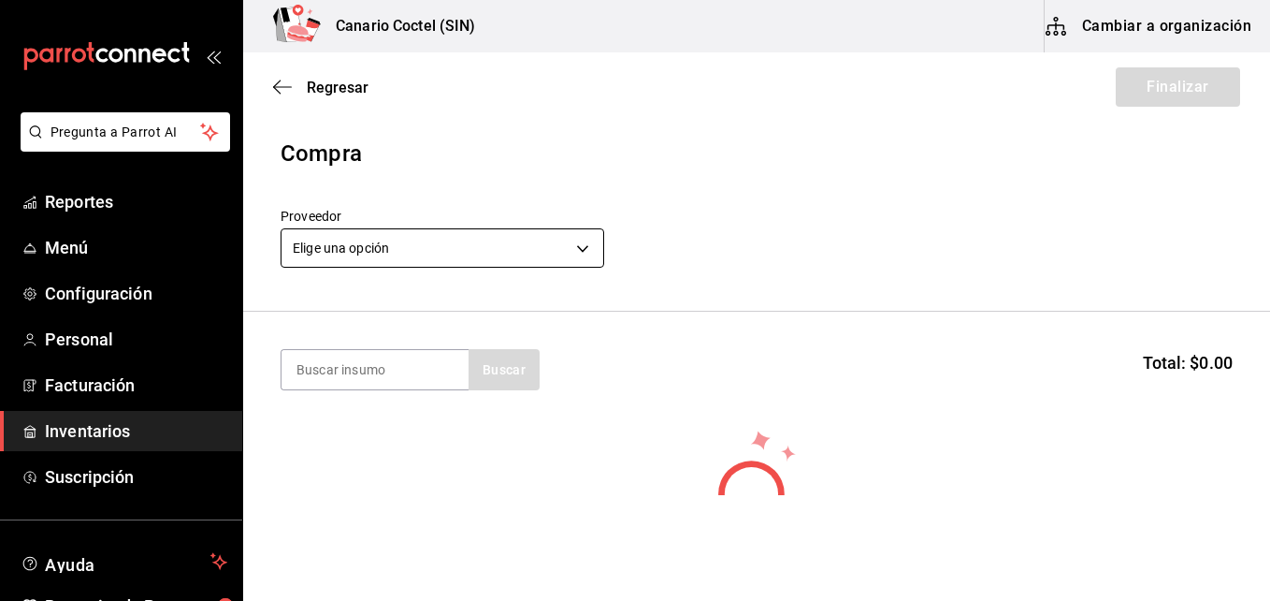
click at [588, 245] on body "Pregunta a Parrot AI Reportes Menú Configuración Personal Facturación Inventari…" at bounding box center [635, 247] width 1270 height 495
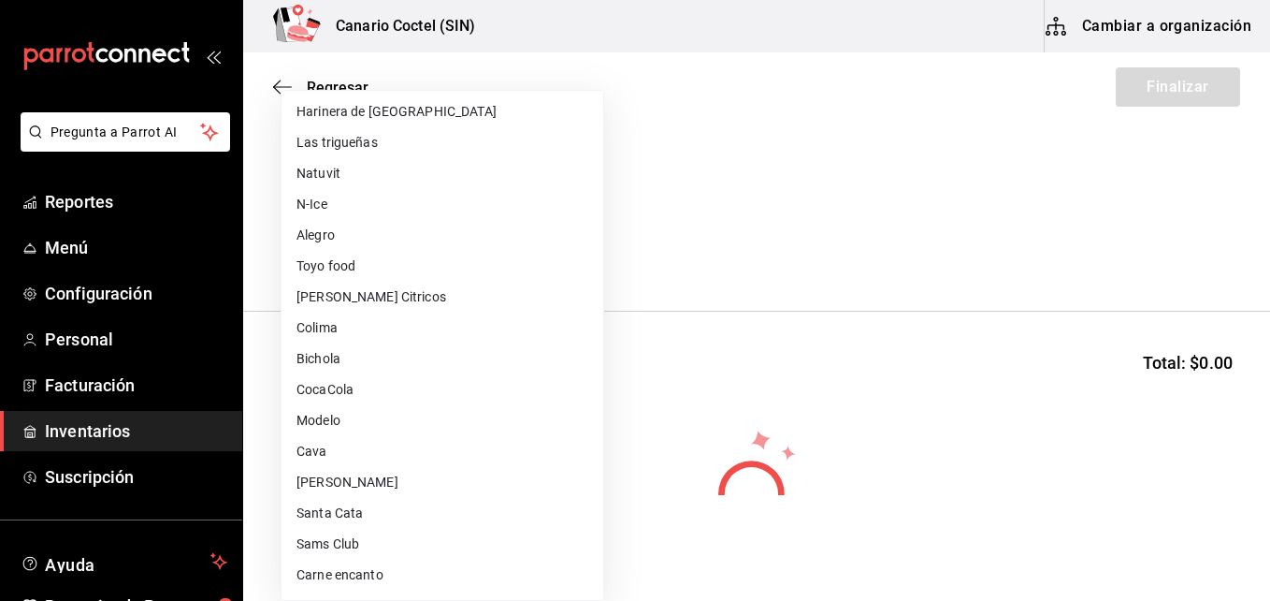
scroll to position [468, 0]
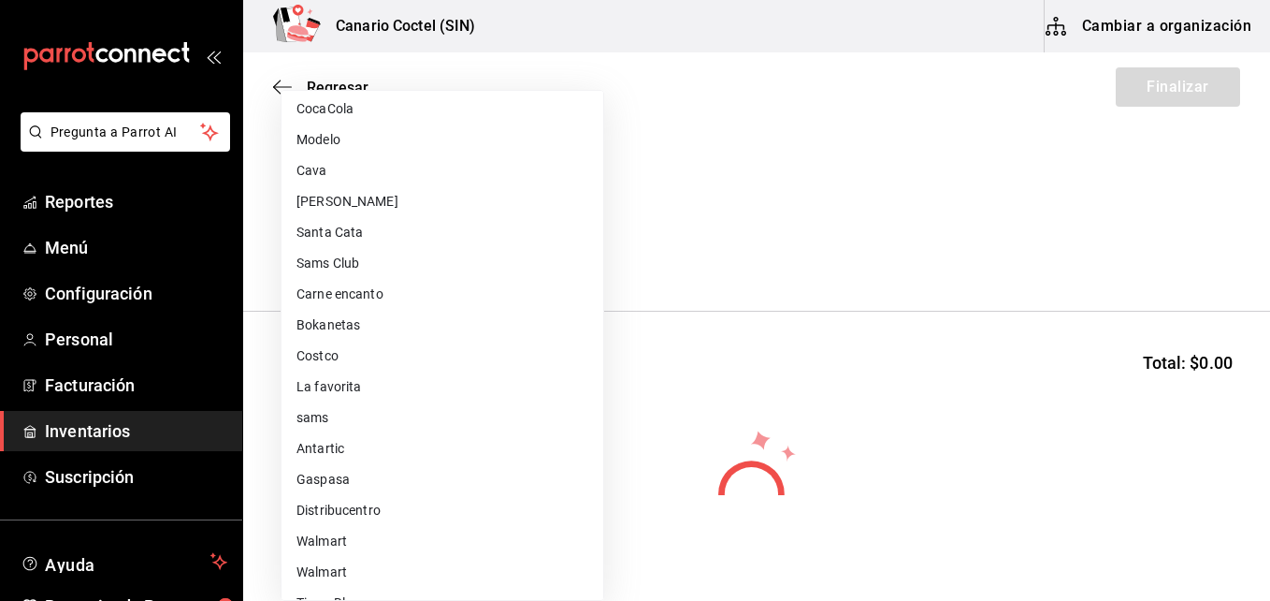
click at [337, 572] on li "Walmart" at bounding box center [443, 572] width 322 height 31
type input "9c83c466-c022-4040-a3e1-7f0d92baf5d7"
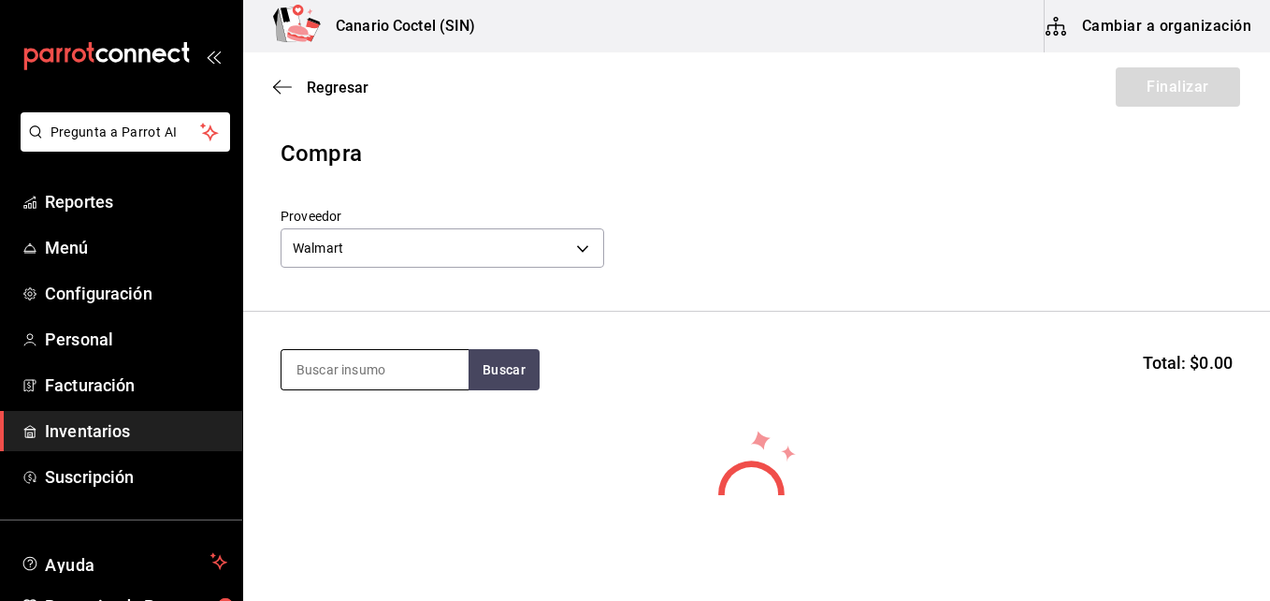
click at [378, 376] on input at bounding box center [375, 369] width 187 height 39
type input "leche"
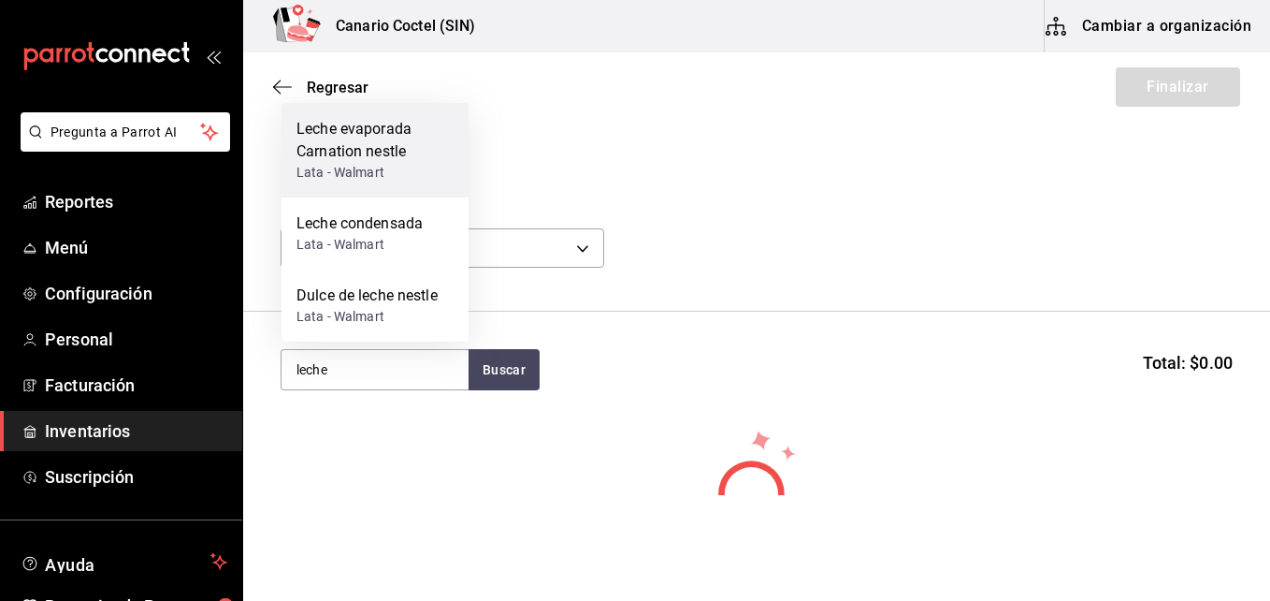
click at [360, 149] on div "Leche evaporada Carnation nestle" at bounding box center [375, 140] width 157 height 45
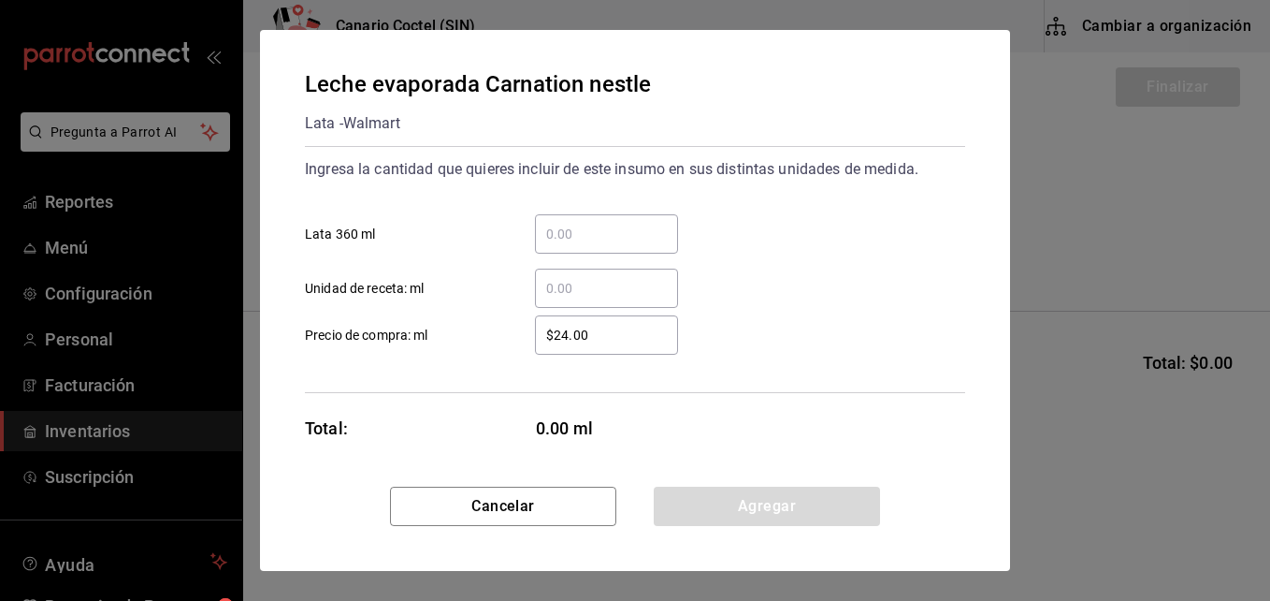
click at [551, 230] on input "​ Lata 360 ml" at bounding box center [606, 234] width 143 height 22
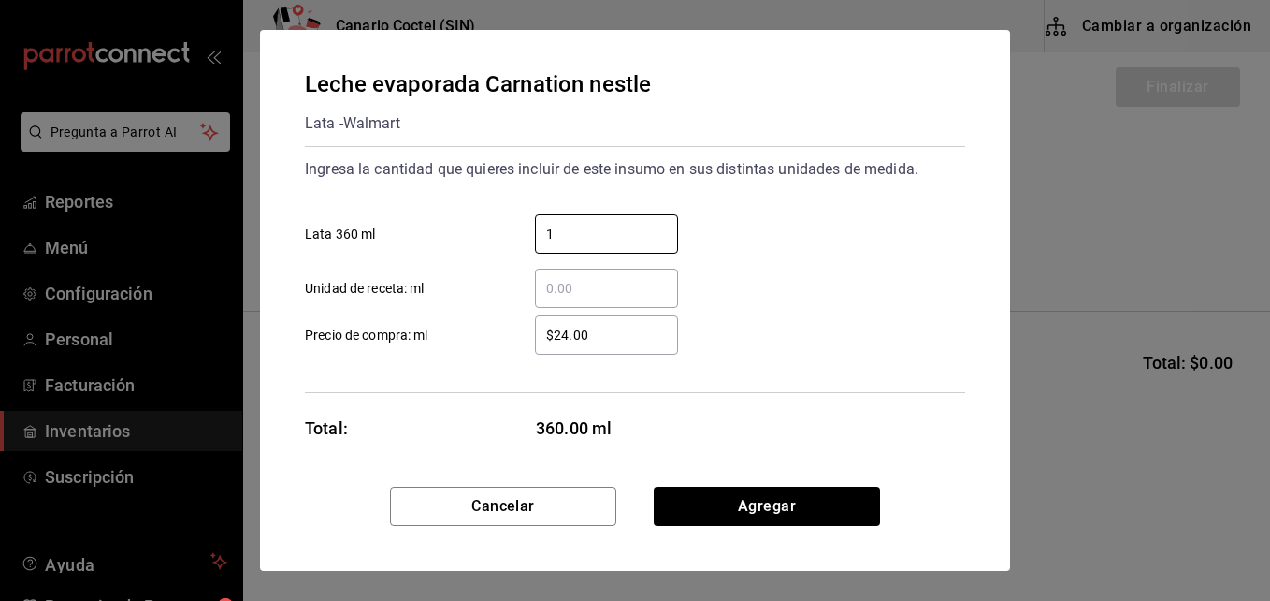
type input "1"
click at [527, 354] on div "$24.00 ​" at bounding box center [591, 334] width 173 height 39
click at [535, 346] on input "$24.00" at bounding box center [606, 335] width 143 height 22
click at [568, 336] on input "$24.00" at bounding box center [606, 335] width 143 height 22
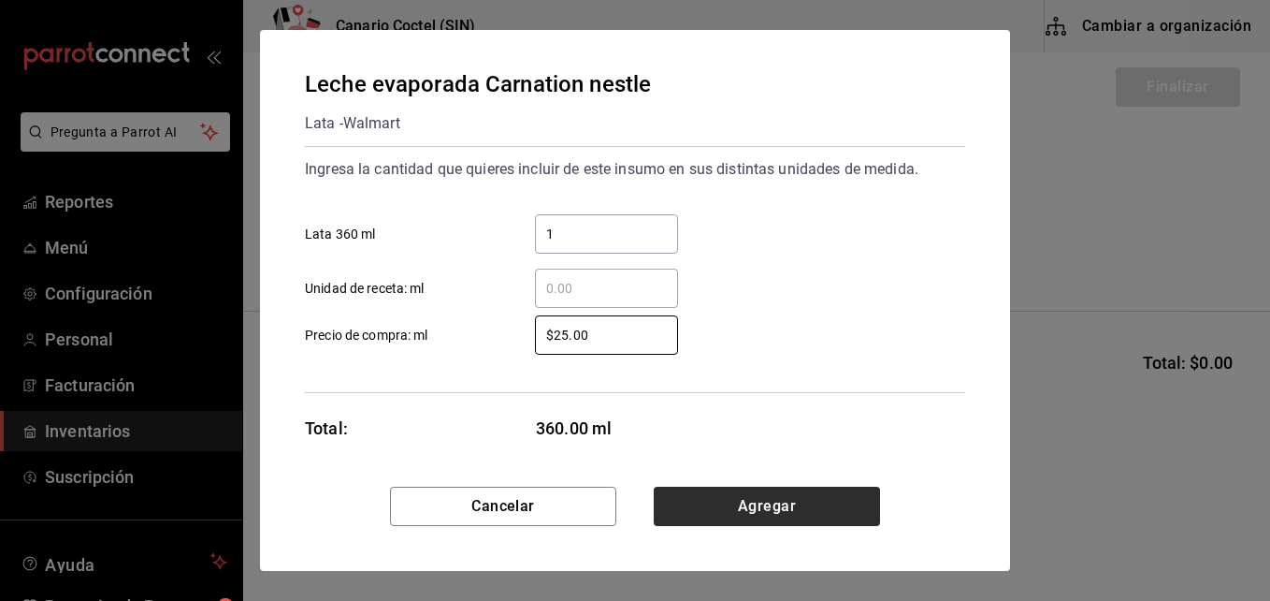
type input "$25.00"
click at [771, 506] on button "Agregar" at bounding box center [767, 505] width 226 height 39
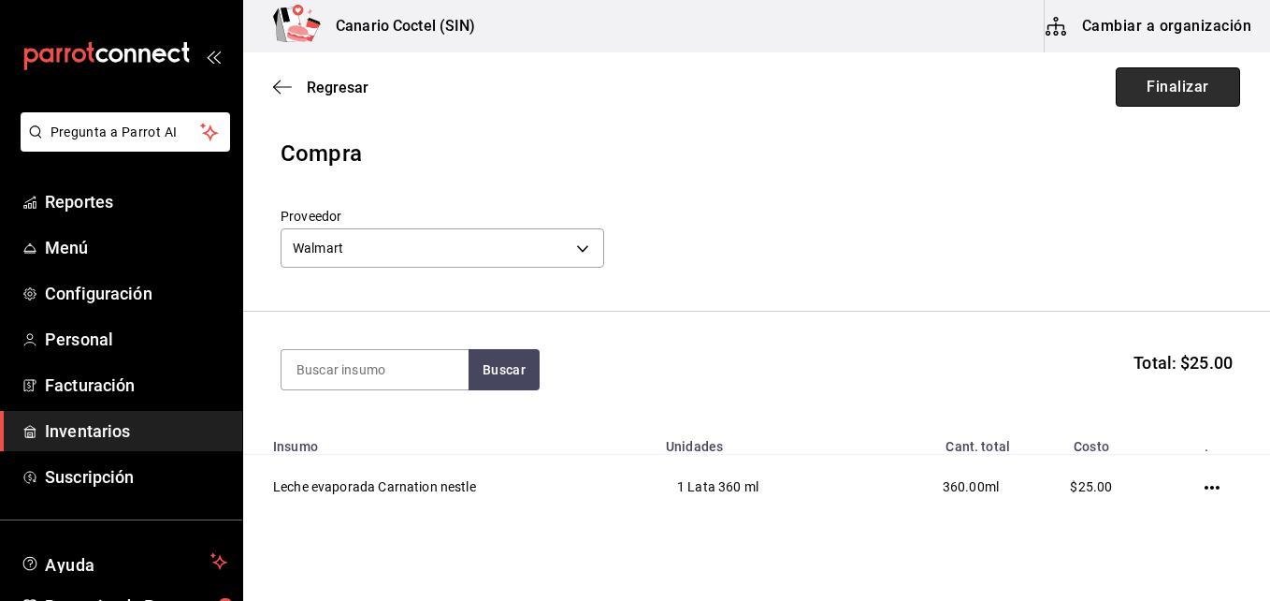
click at [1156, 77] on button "Finalizar" at bounding box center [1178, 86] width 124 height 39
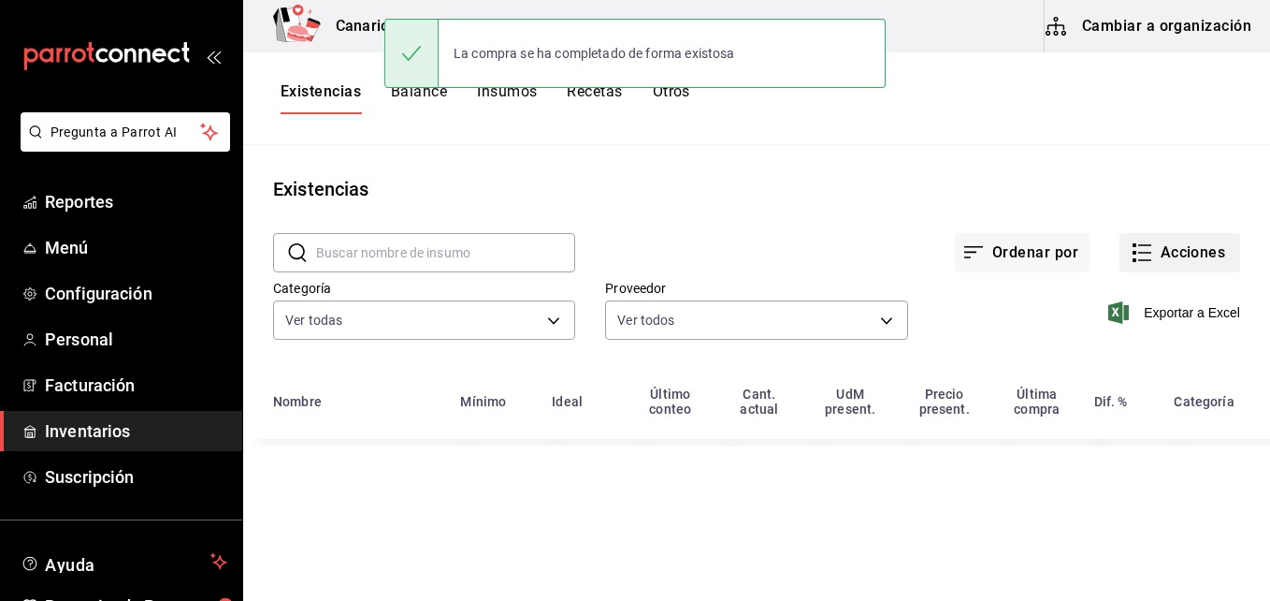
click at [1186, 255] on button "Acciones" at bounding box center [1180, 252] width 121 height 39
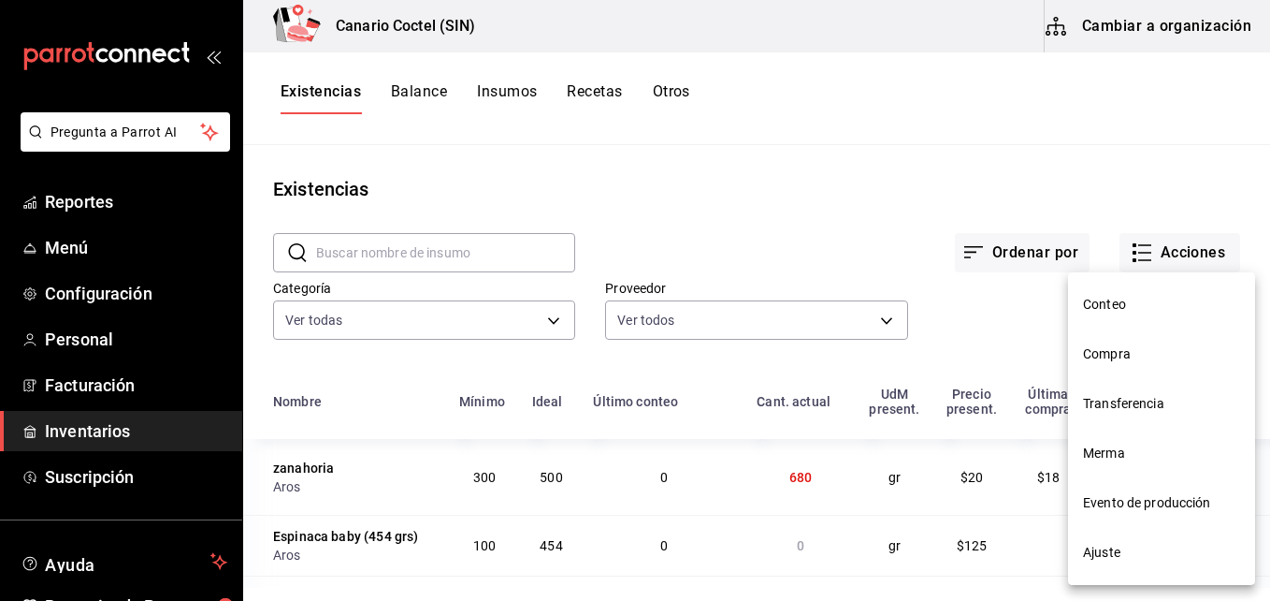
click at [1119, 358] on span "Compra" at bounding box center [1161, 354] width 157 height 20
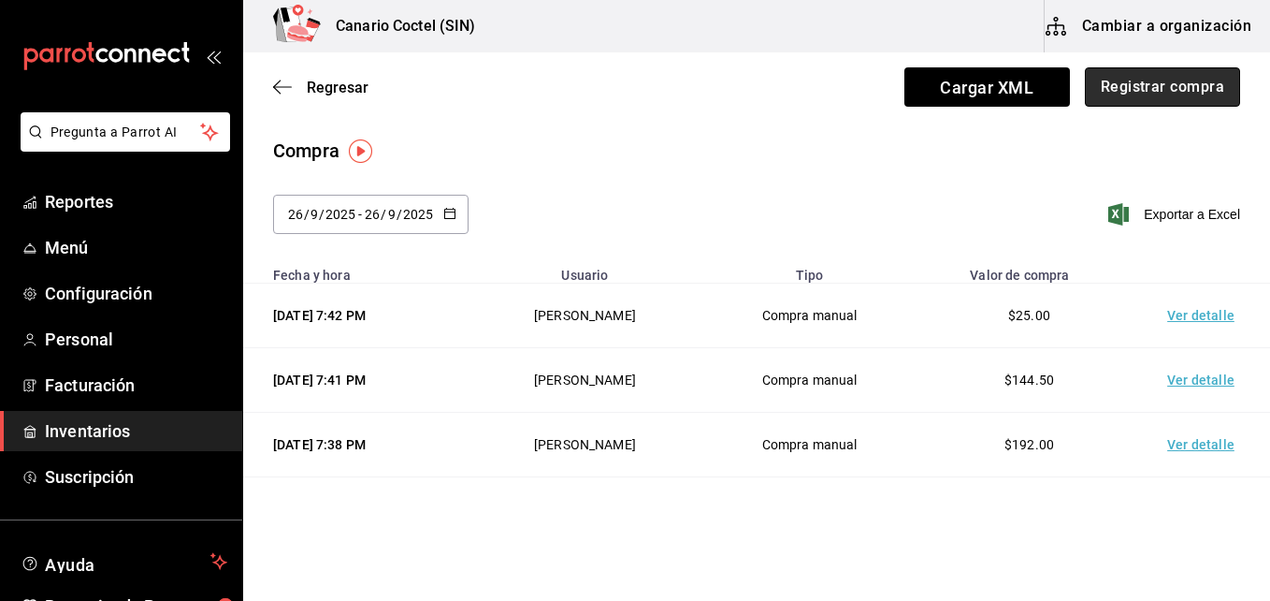
click at [1152, 79] on button "Registrar compra" at bounding box center [1162, 86] width 155 height 39
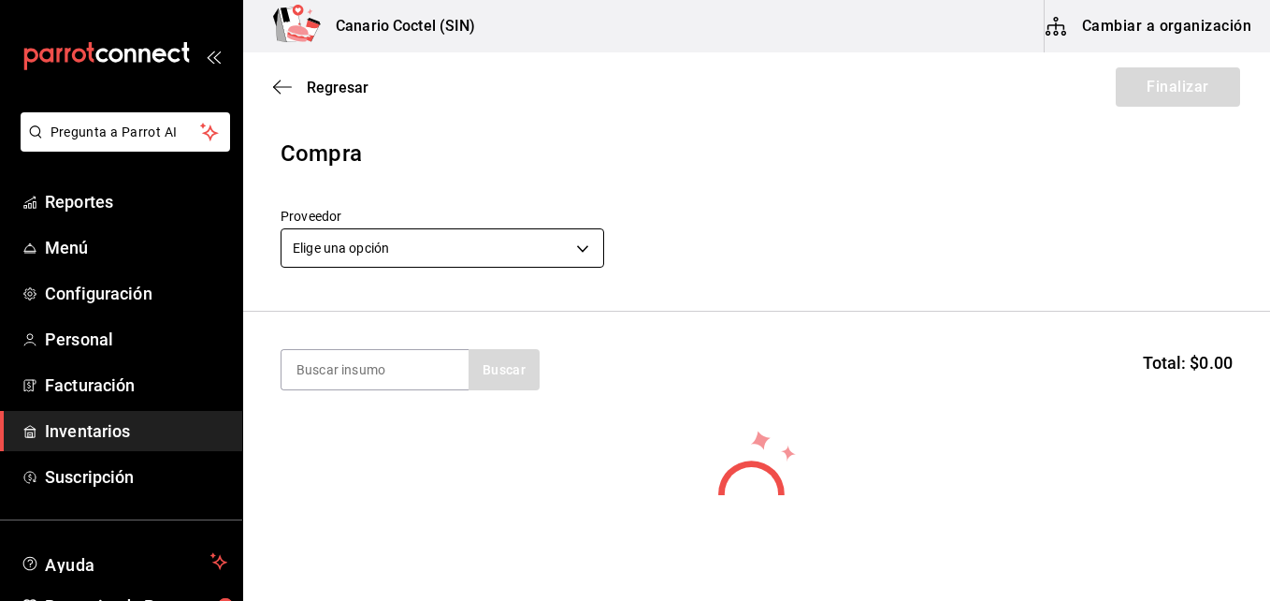
click at [583, 247] on body "Pregunta a Parrot AI Reportes Menú Configuración Personal Facturación Inventari…" at bounding box center [635, 247] width 1270 height 495
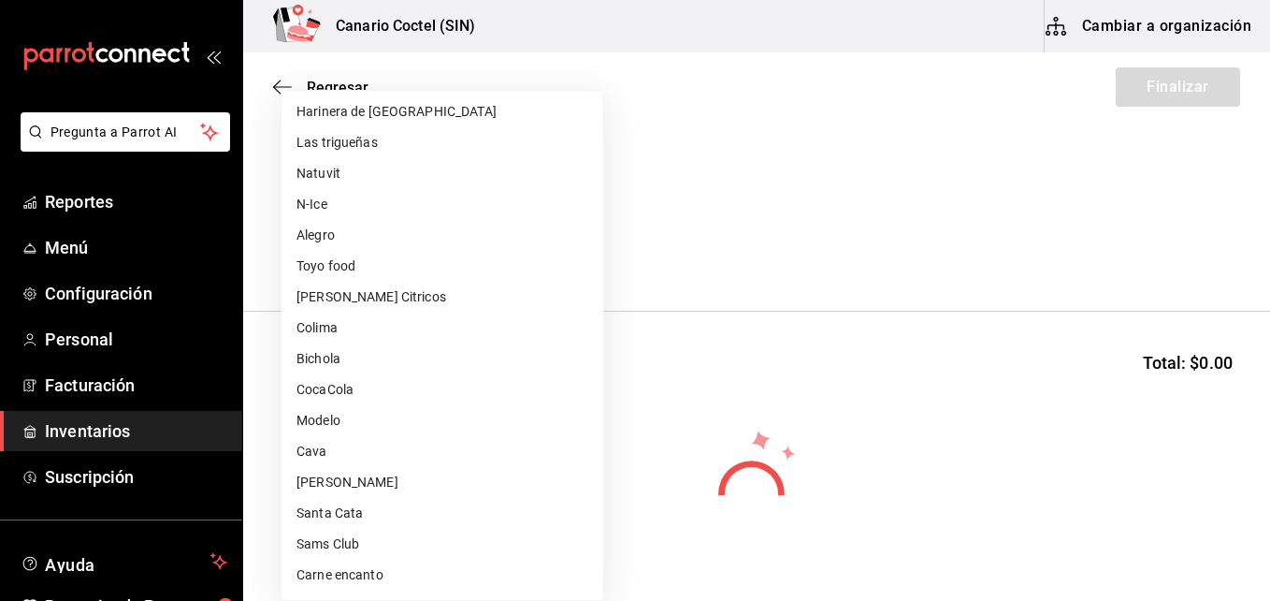
scroll to position [281, 0]
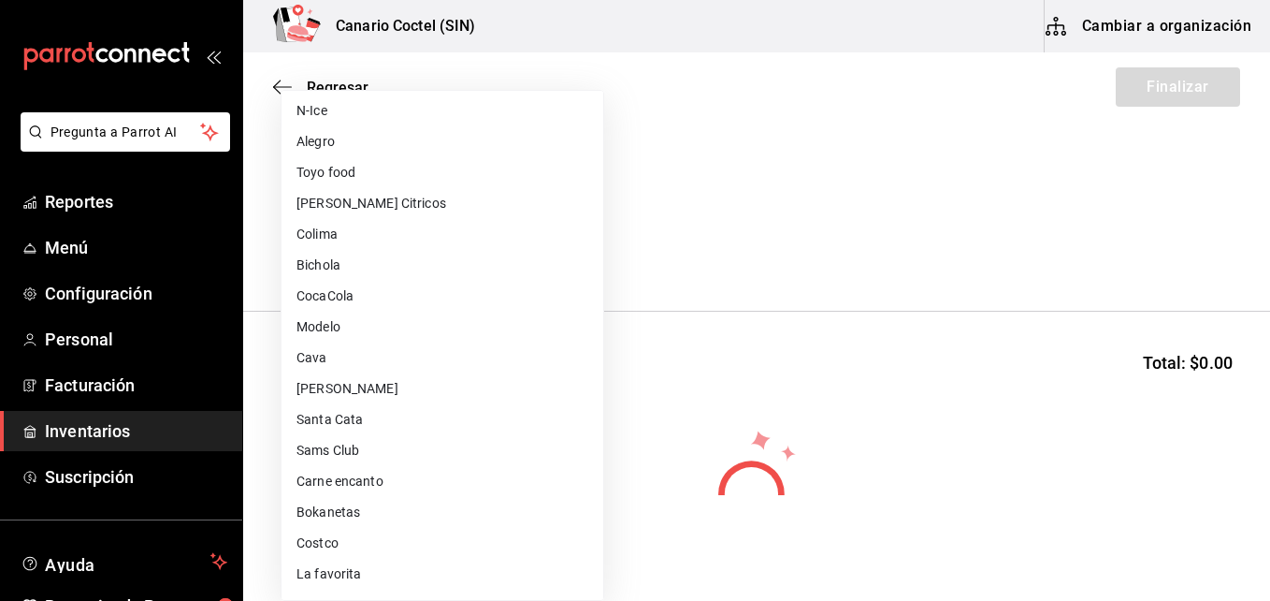
click at [328, 543] on li "Costco" at bounding box center [443, 543] width 322 height 31
type input "318cf0a0-d354-4919-95f6-0098ed00cd5b"
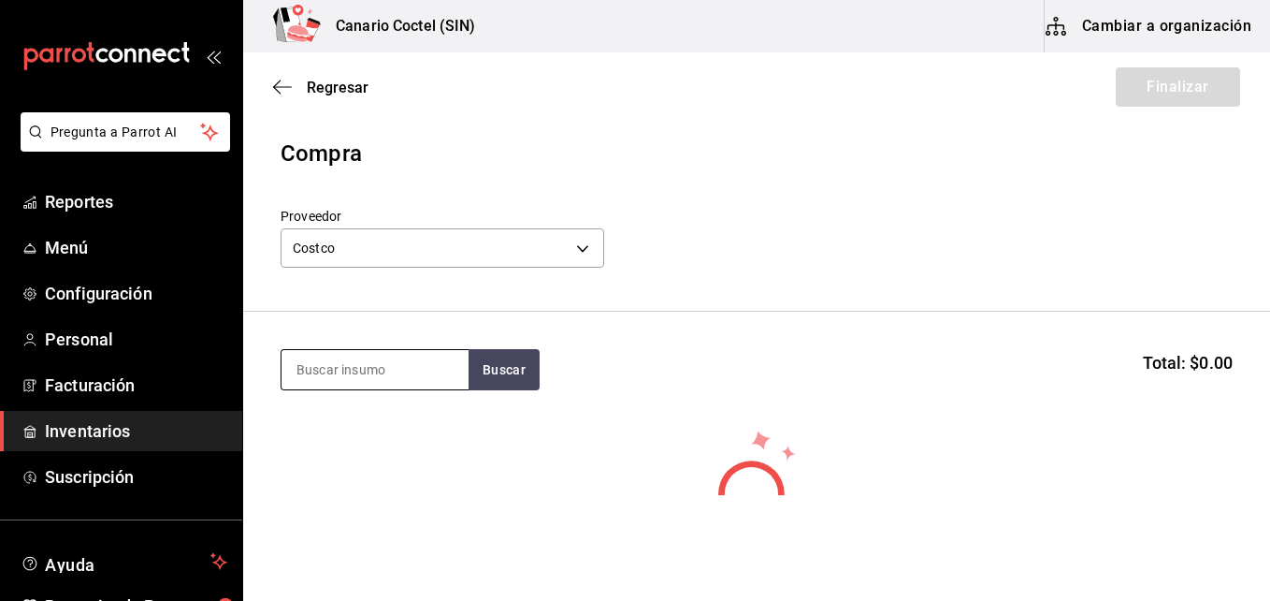
click at [387, 360] on input at bounding box center [375, 369] width 187 height 39
type input "m"
type input "chapa"
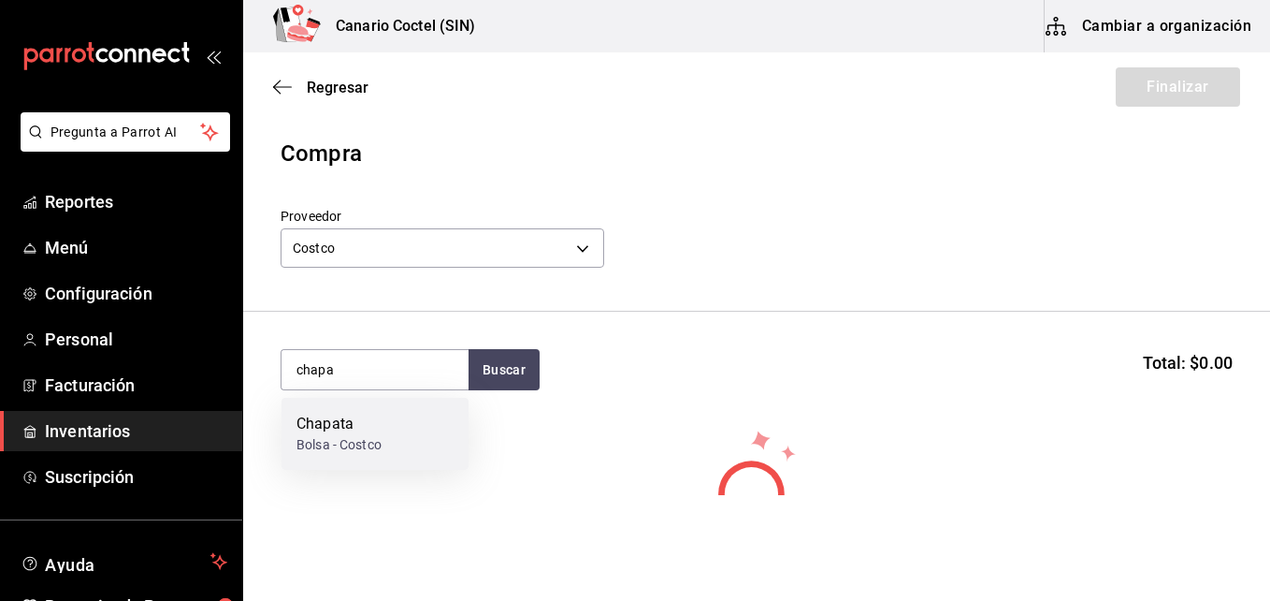
click at [348, 427] on div "Chapata" at bounding box center [339, 424] width 85 height 22
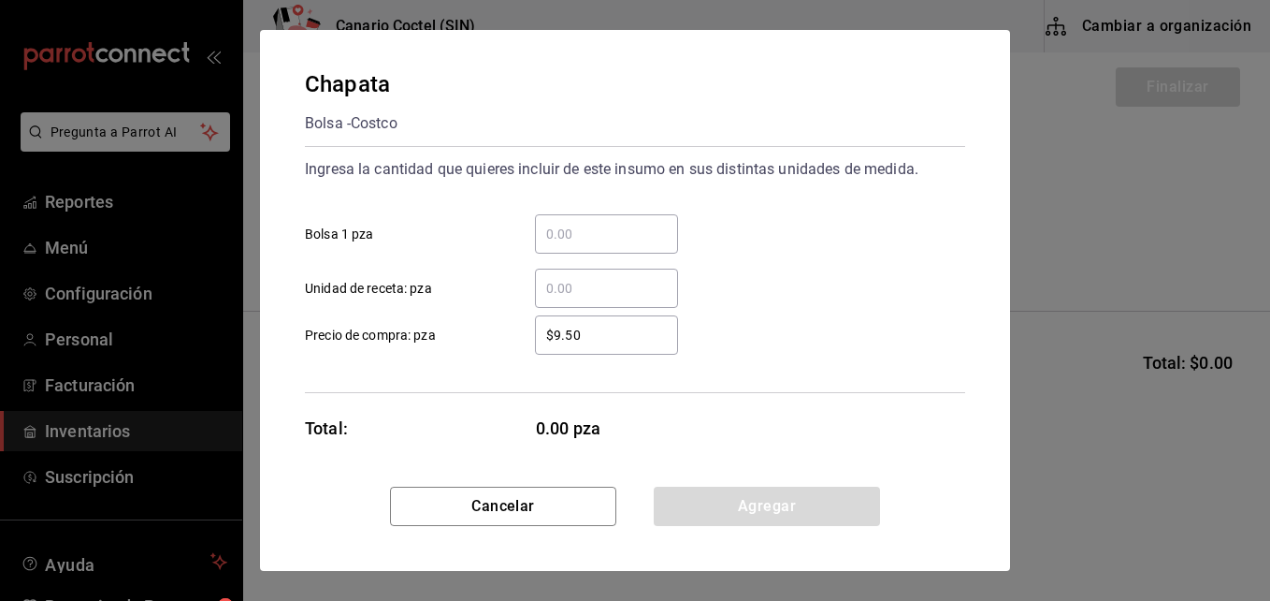
click at [563, 234] on input "​ Bolsa 1 pza" at bounding box center [606, 234] width 143 height 22
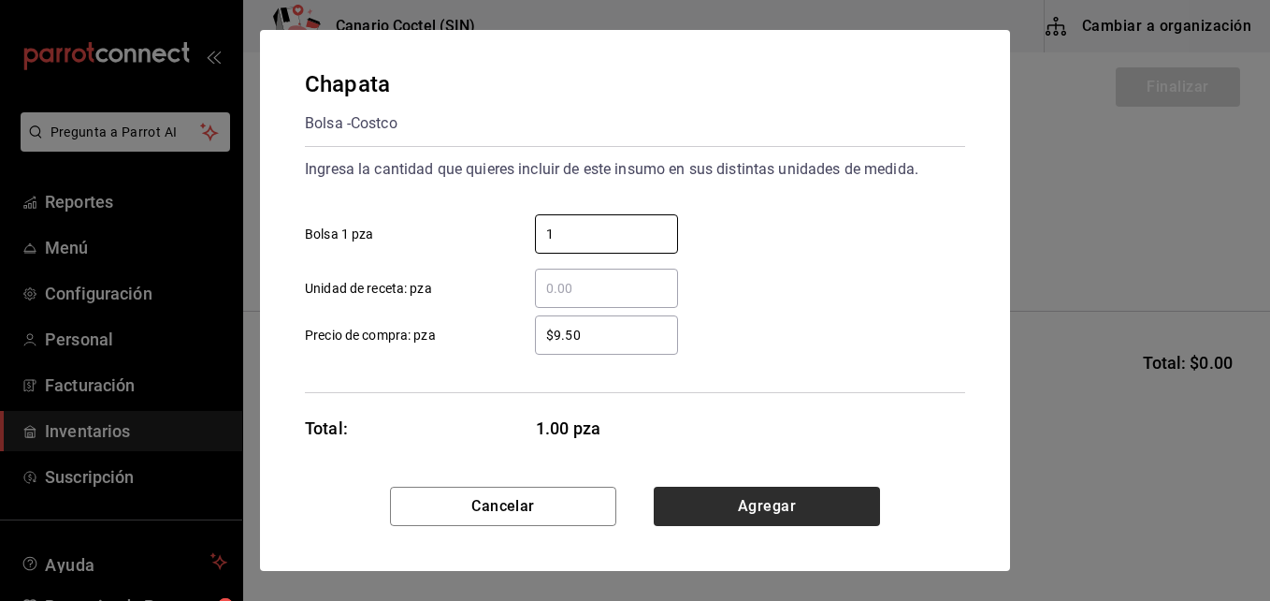
type input "1"
click at [773, 512] on button "Agregar" at bounding box center [767, 505] width 226 height 39
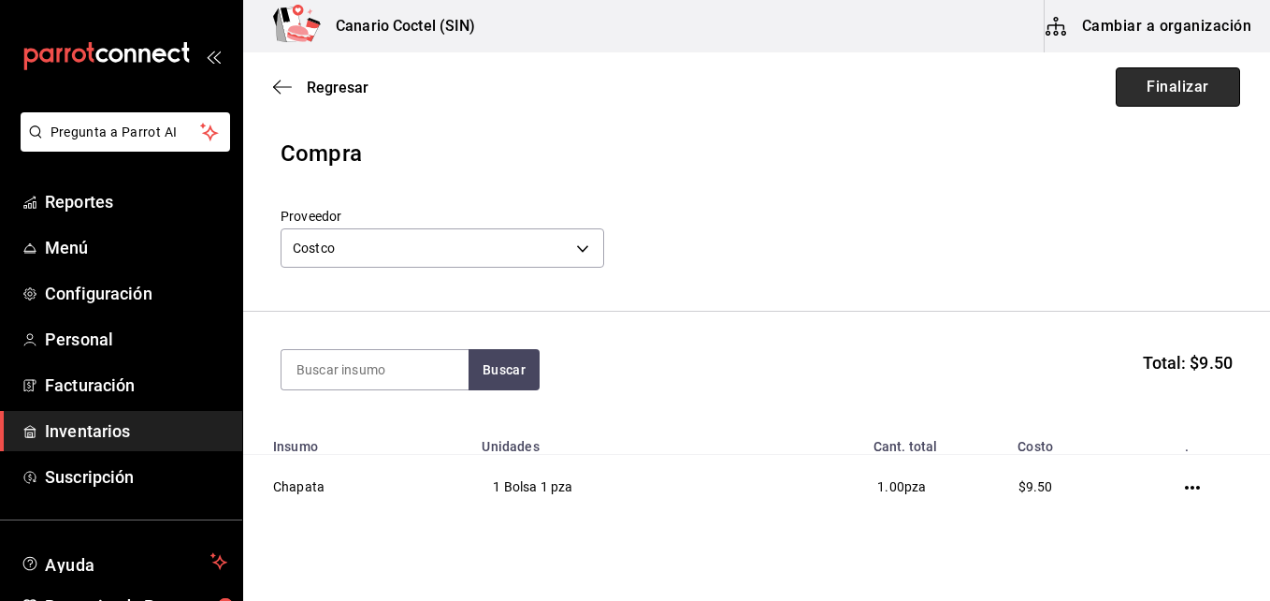
click at [1164, 88] on button "Finalizar" at bounding box center [1178, 86] width 124 height 39
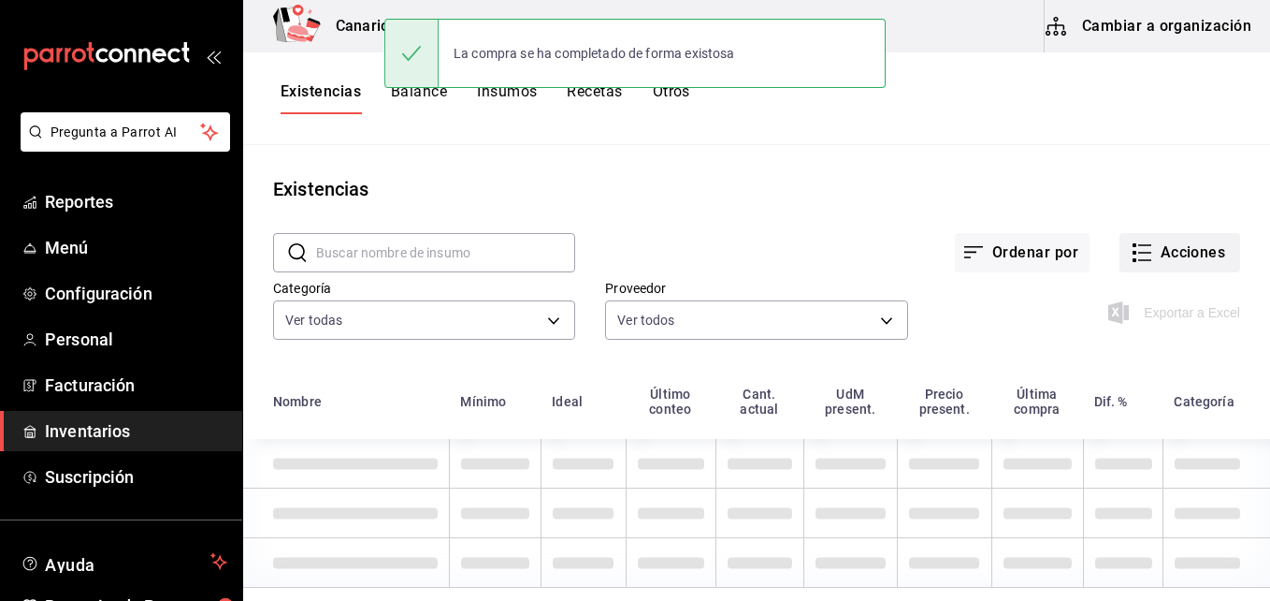
click at [1183, 250] on button "Acciones" at bounding box center [1180, 252] width 121 height 39
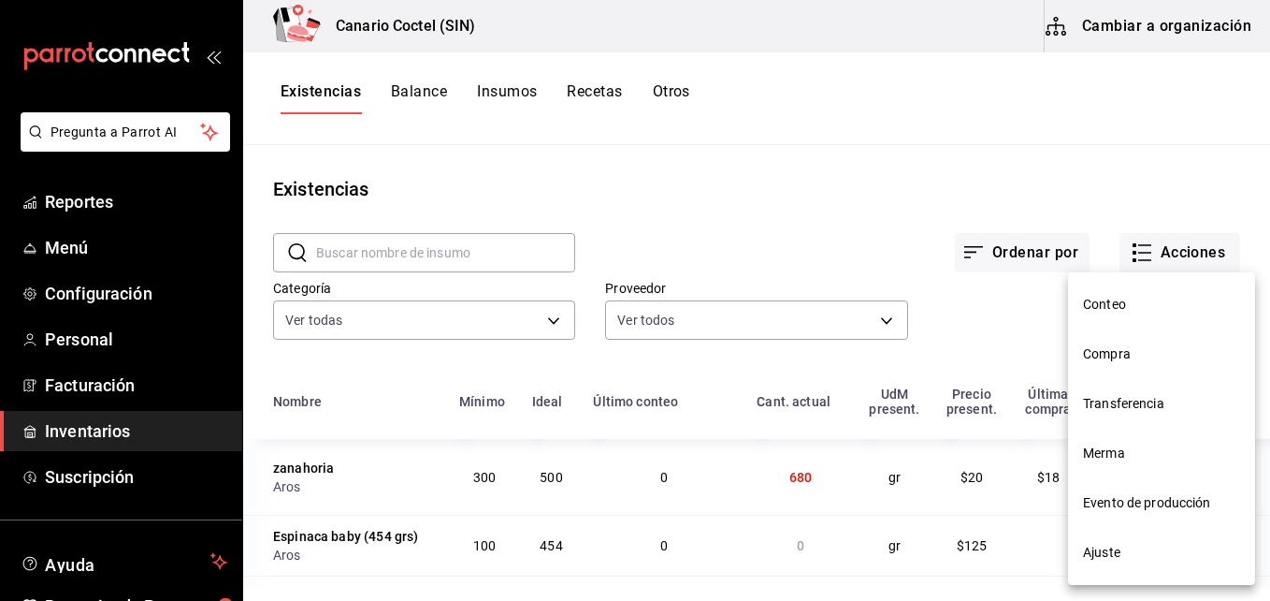
click at [1110, 353] on span "Compra" at bounding box center [1161, 354] width 157 height 20
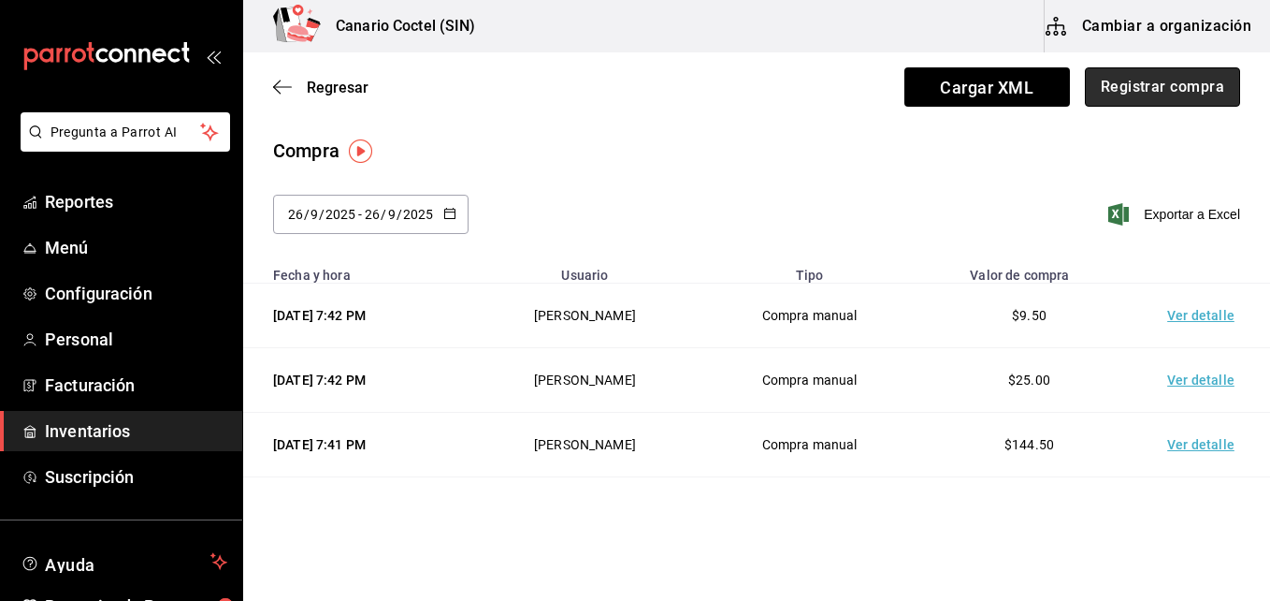
click at [1185, 88] on button "Registrar compra" at bounding box center [1162, 86] width 155 height 39
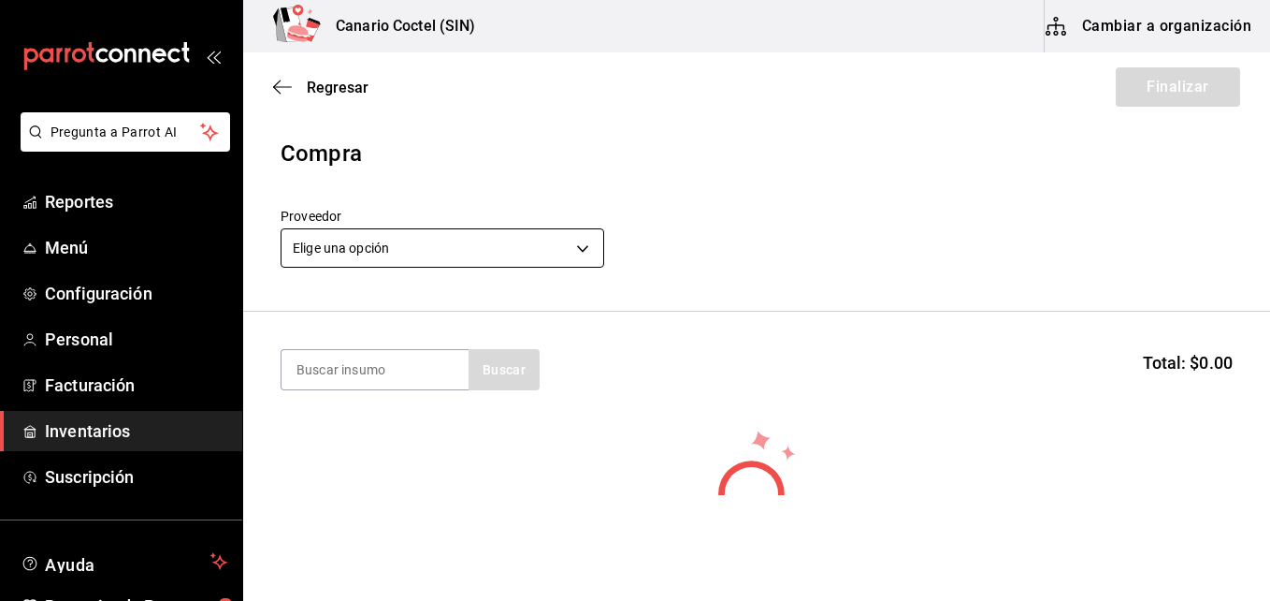
click at [585, 244] on body "Pregunta a Parrot AI Reportes Menú Configuración Personal Facturación Inventari…" at bounding box center [635, 247] width 1270 height 495
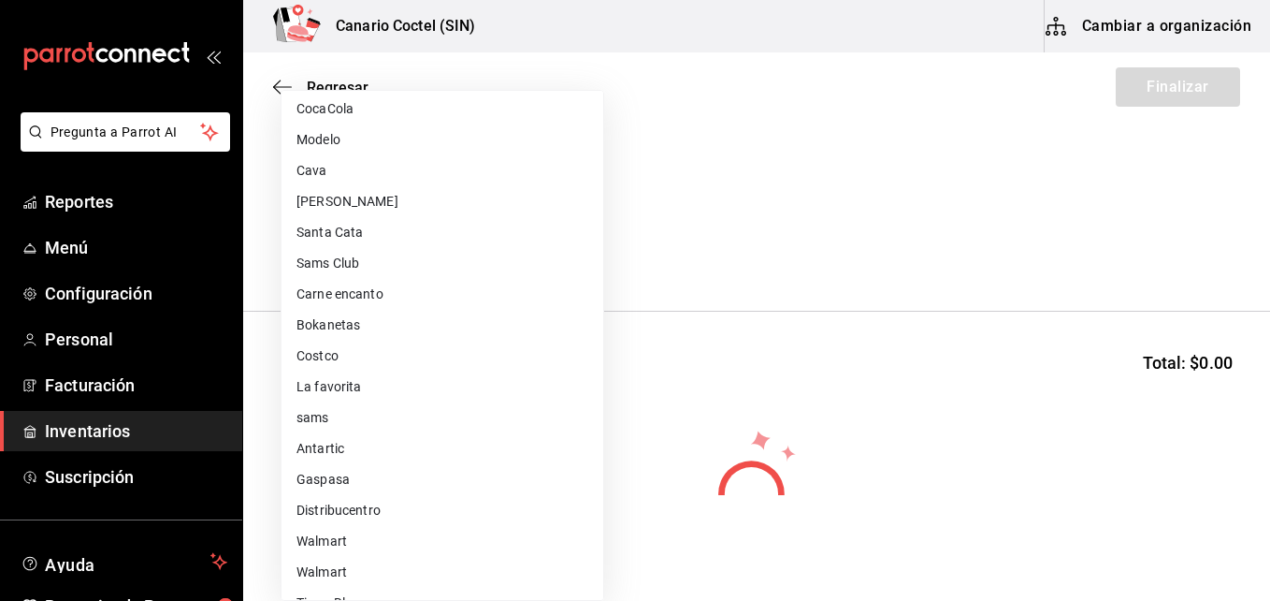
scroll to position [655, 0]
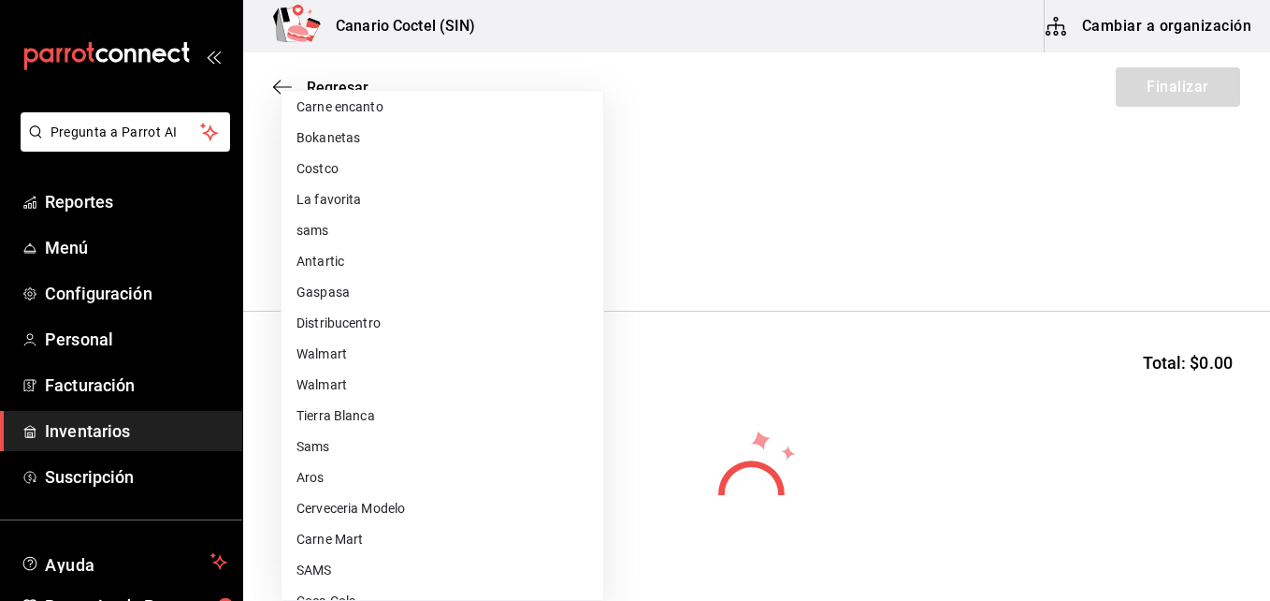
click at [341, 533] on li "Carne Mart" at bounding box center [443, 539] width 322 height 31
type input "08ec548a-11ed-439a-ae6d-c5ae10847d7a"
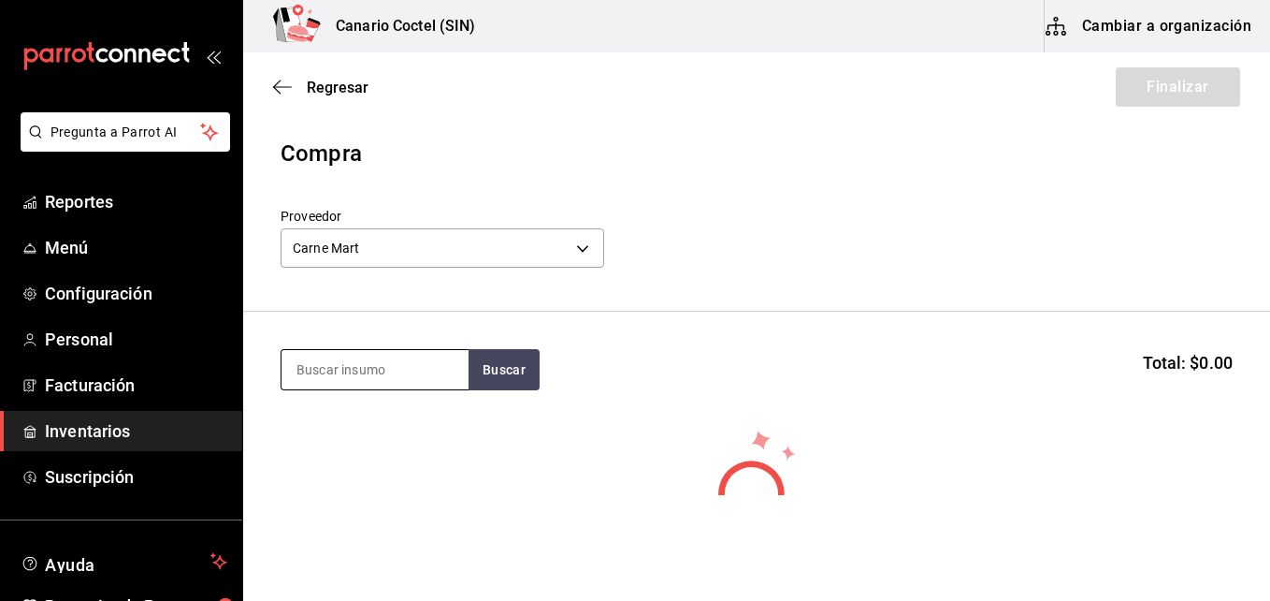
click at [378, 357] on input at bounding box center [375, 369] width 187 height 39
type input "mayo"
click at [500, 363] on button "Buscar" at bounding box center [504, 369] width 71 height 41
click at [584, 246] on body "Pregunta a Parrot AI Reportes Menú Configuración Personal Facturación Inventari…" at bounding box center [635, 247] width 1270 height 495
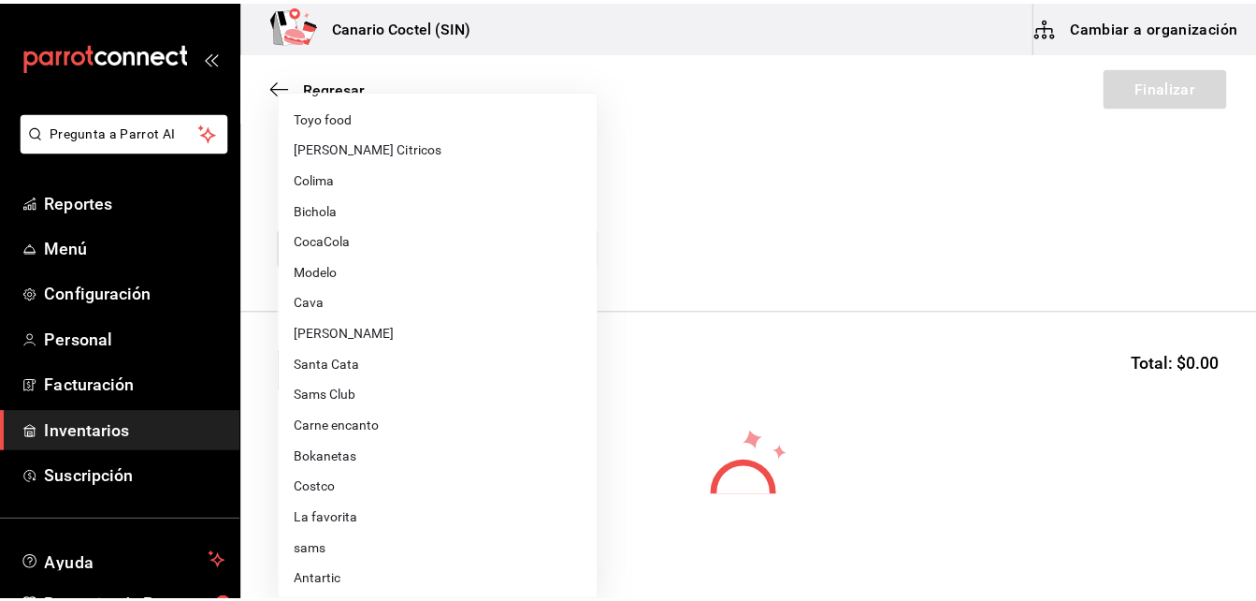
scroll to position [242, 0]
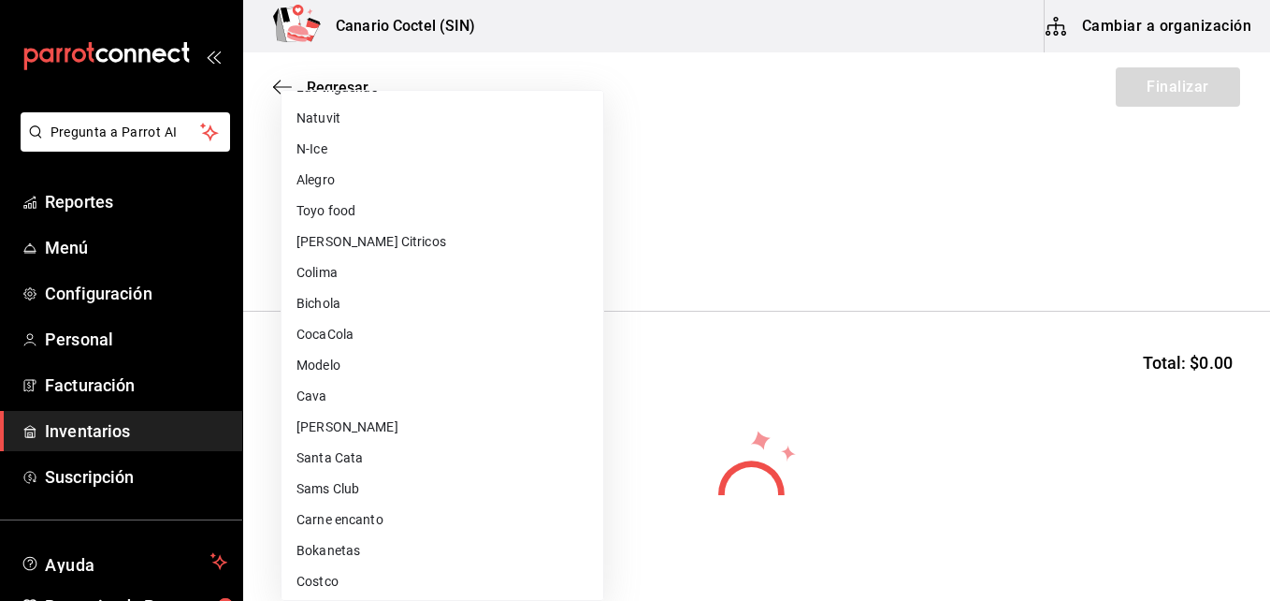
click at [328, 491] on li "Sams Club" at bounding box center [443, 488] width 322 height 31
type input "fd882c45-9318-4586-8c8c-04996427a90d"
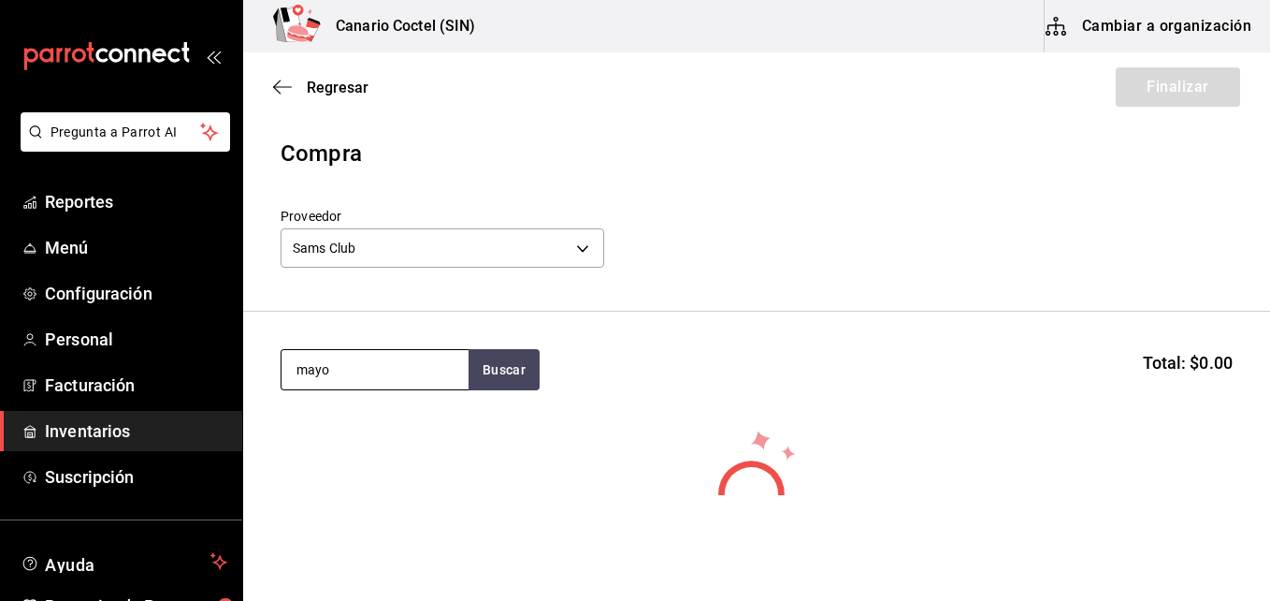
click at [349, 362] on input "mayo" at bounding box center [375, 369] width 187 height 39
click at [516, 372] on button "Buscar" at bounding box center [504, 369] width 71 height 41
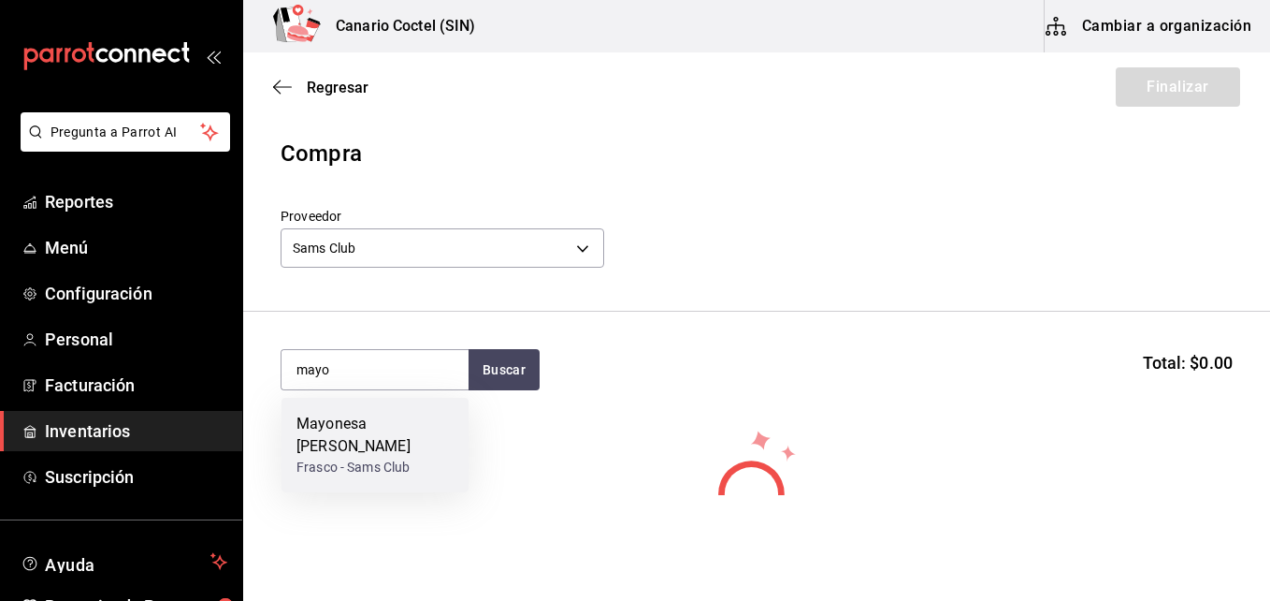
click at [387, 428] on div "Mayonesa [PERSON_NAME]" at bounding box center [375, 435] width 157 height 45
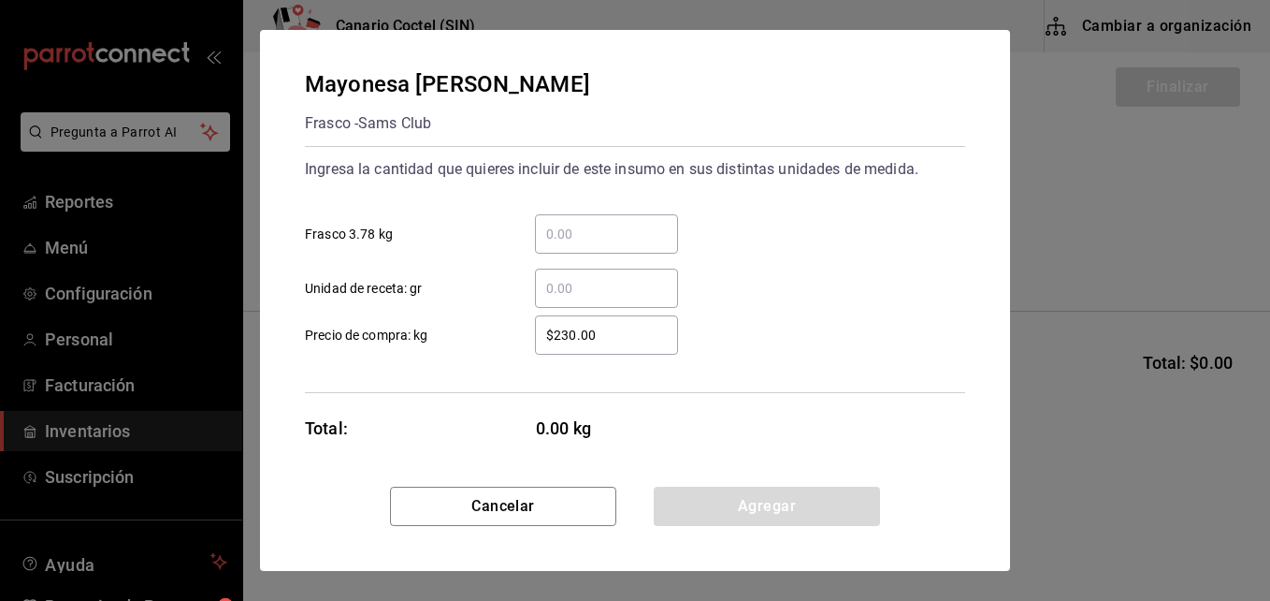
click at [556, 236] on input "​ Frasco 3.78 kg" at bounding box center [606, 234] width 143 height 22
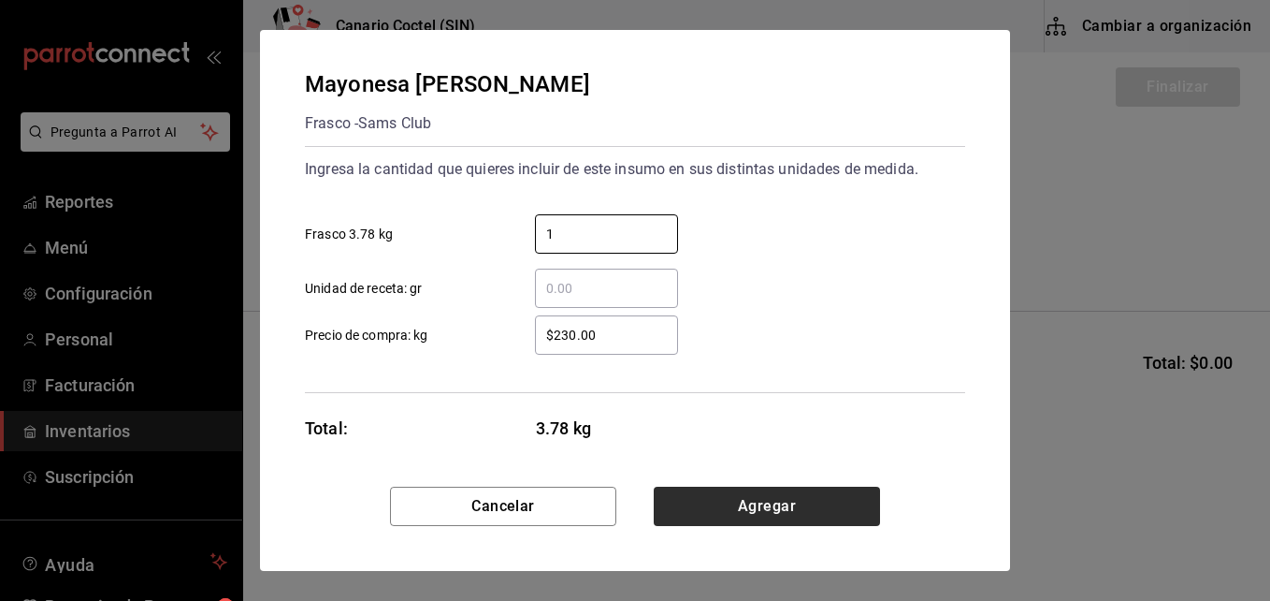
type input "1"
click at [774, 503] on button "Agregar" at bounding box center [767, 505] width 226 height 39
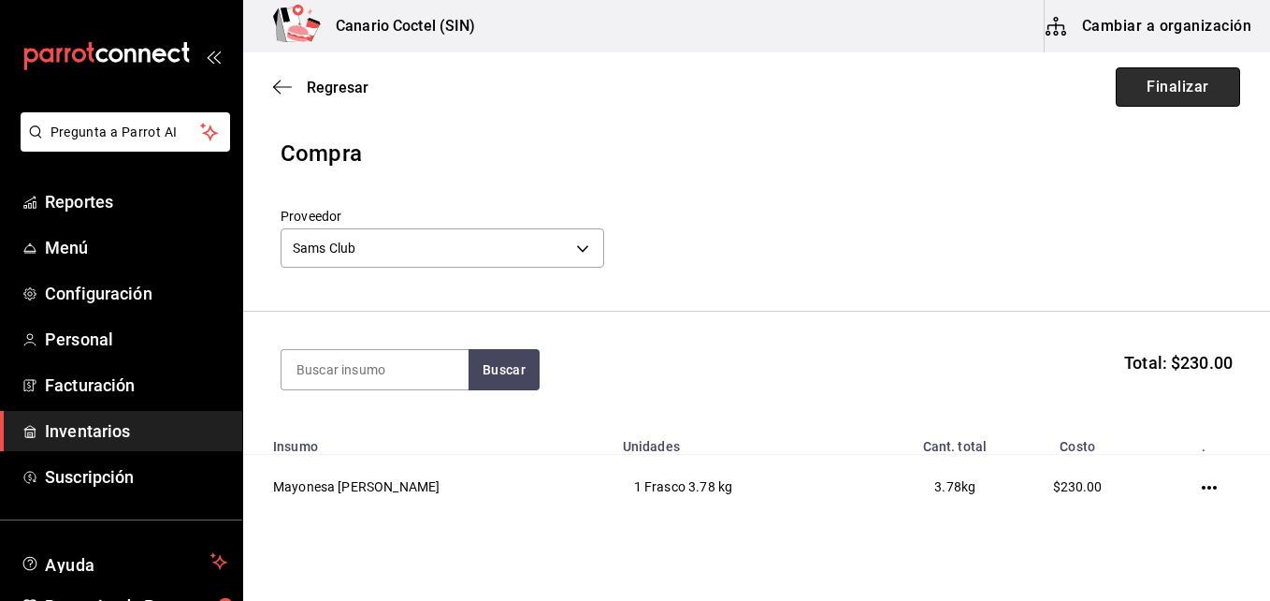
click at [1160, 79] on button "Finalizar" at bounding box center [1178, 86] width 124 height 39
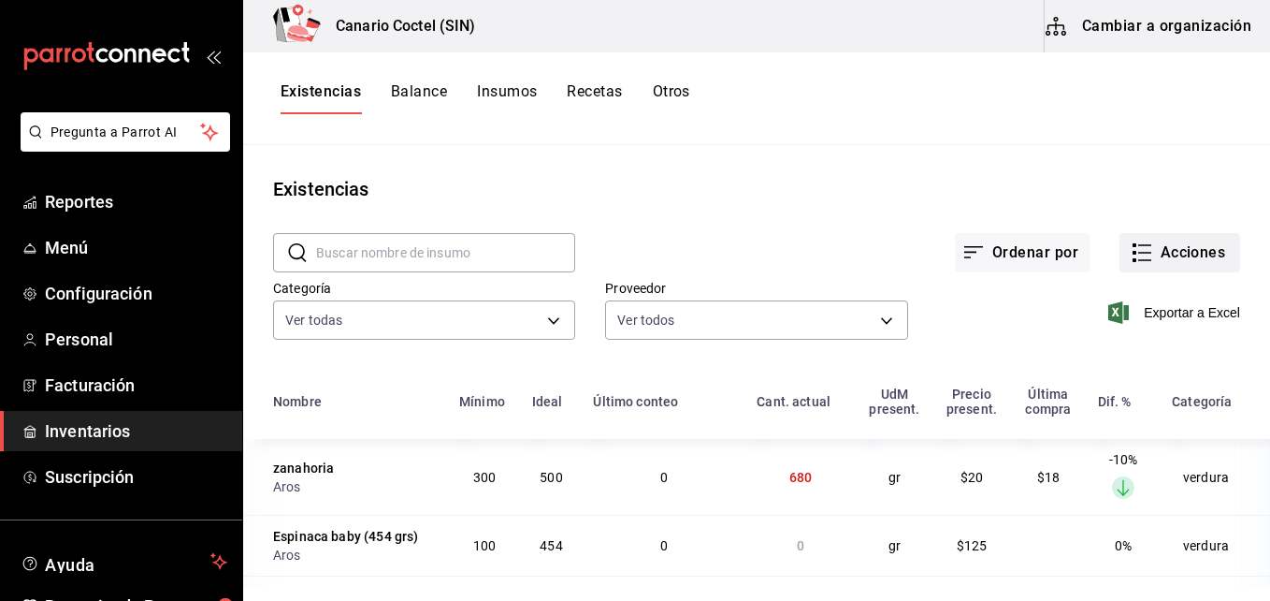
click at [1192, 246] on button "Acciones" at bounding box center [1180, 252] width 121 height 39
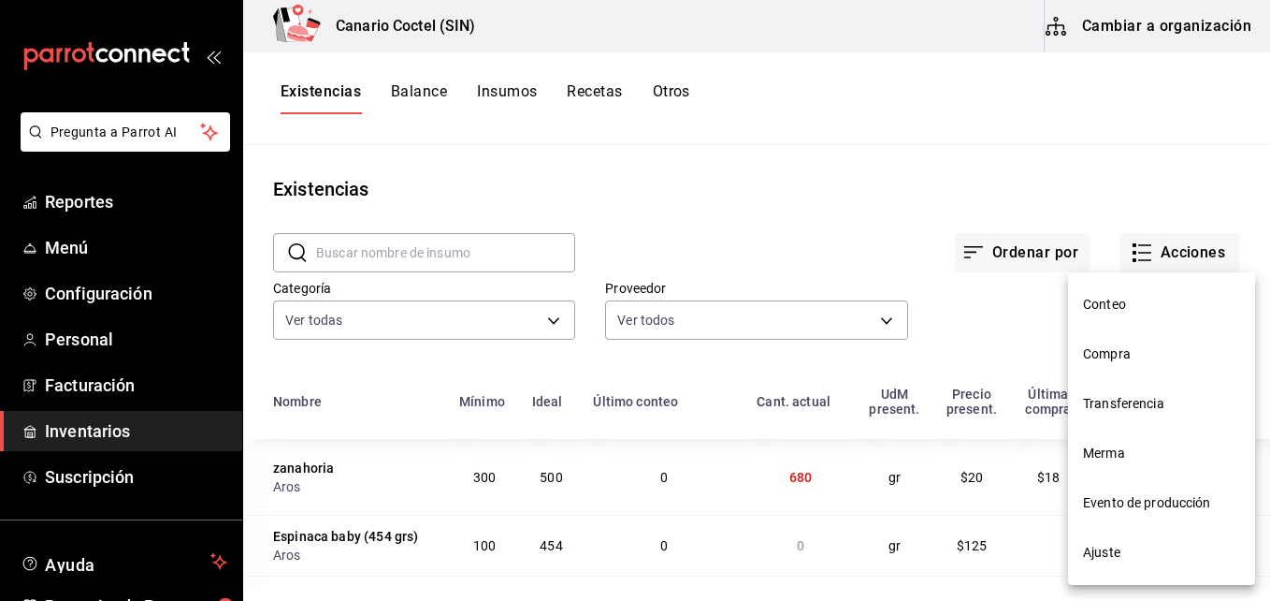
click at [1106, 355] on span "Compra" at bounding box center [1161, 354] width 157 height 20
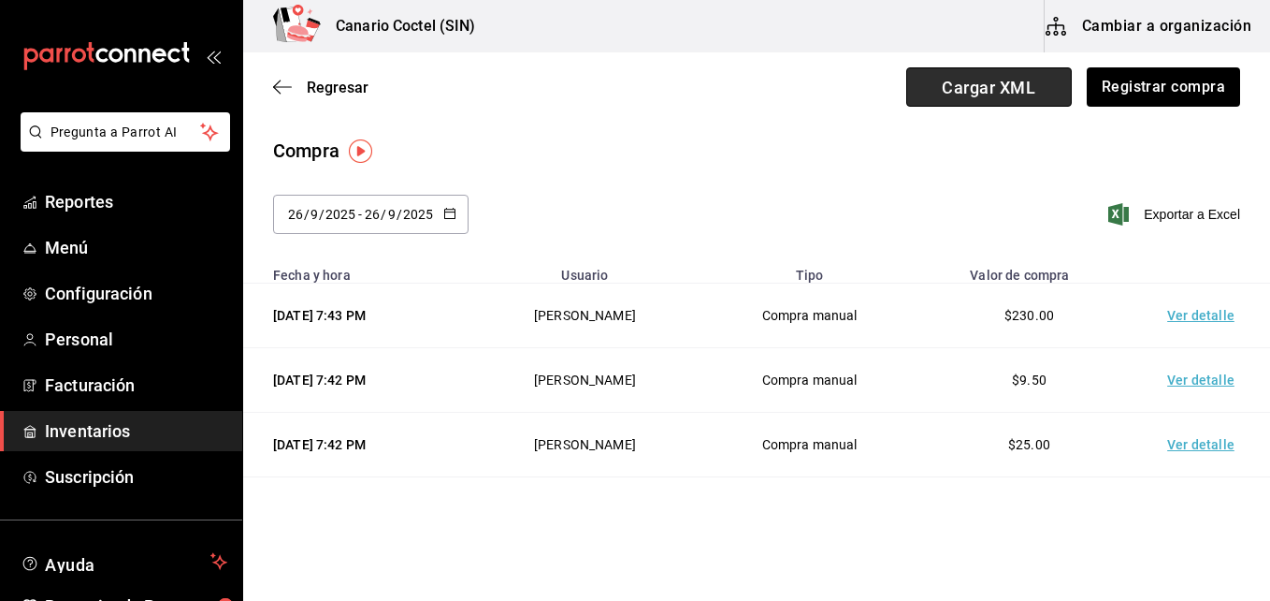
click at [972, 94] on span "Cargar XML" at bounding box center [989, 86] width 166 height 39
click at [0, 0] on input "Cargar XML" at bounding box center [0, 0] width 0 height 0
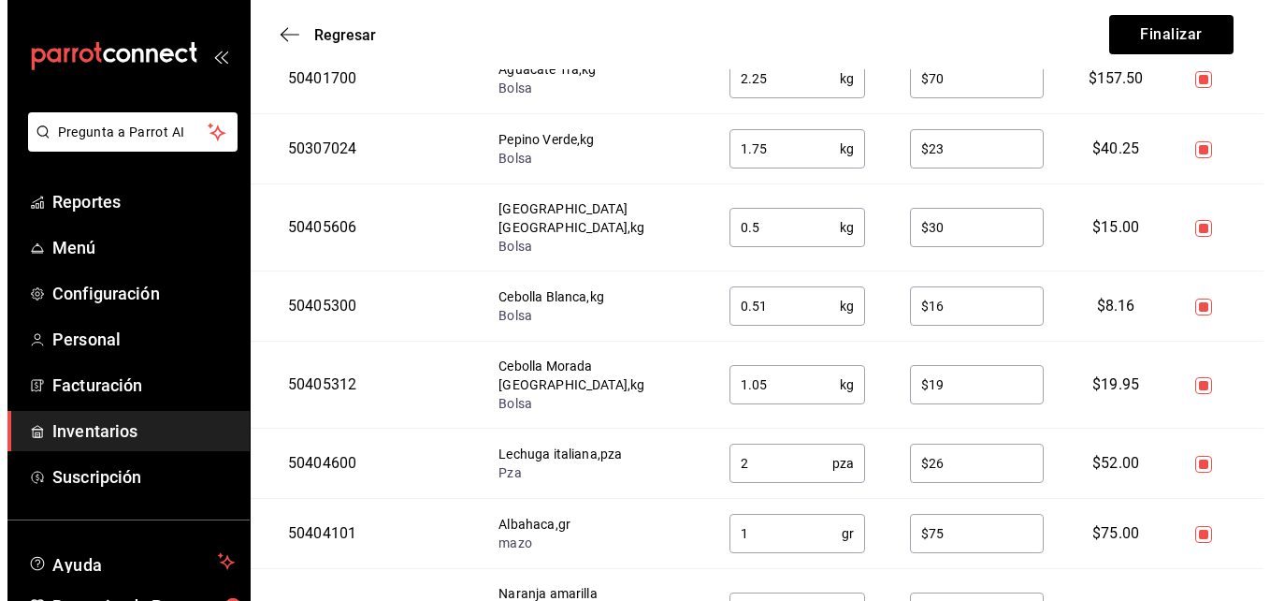
scroll to position [970, 0]
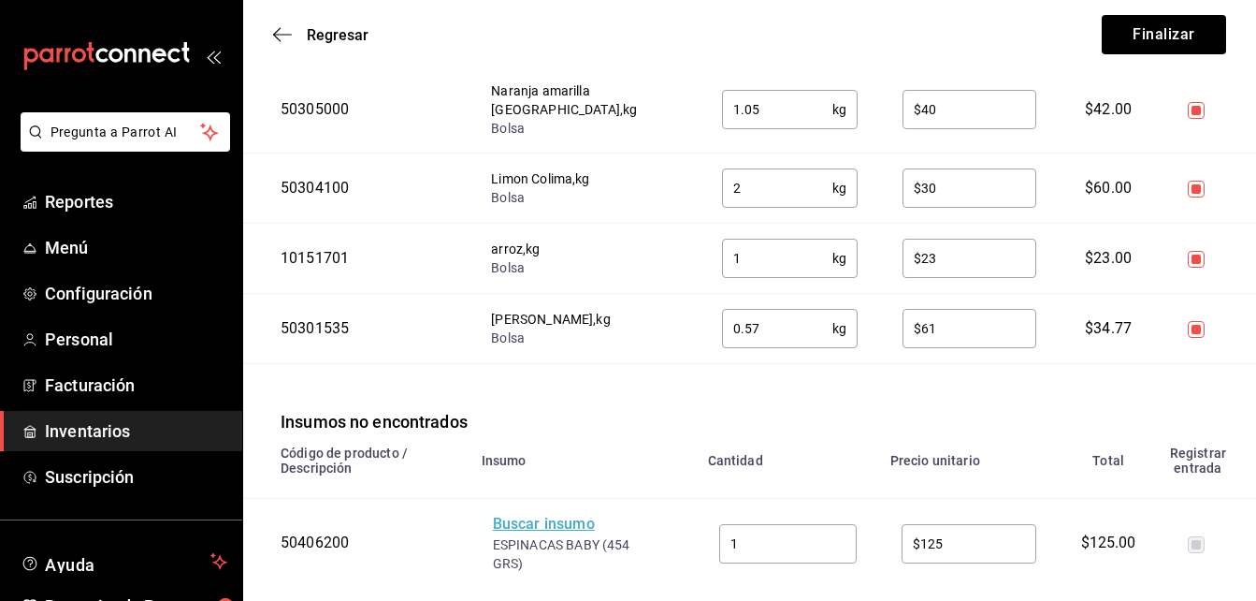
click at [535, 514] on div "Buscar insumo" at bounding box center [568, 525] width 150 height 22
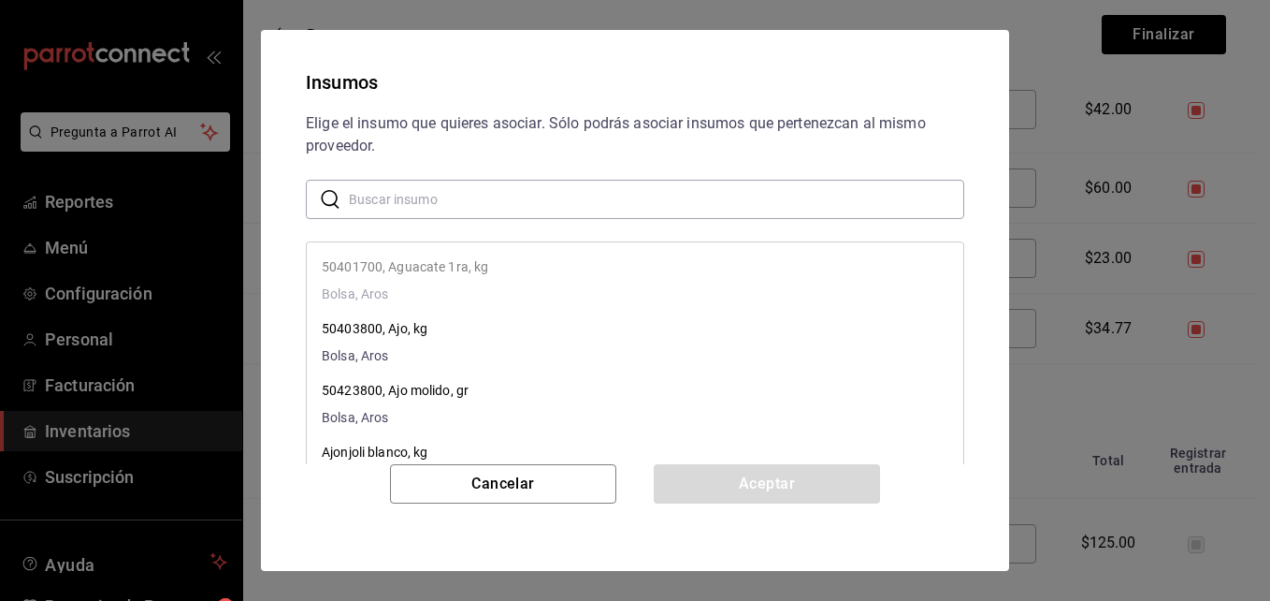
click at [400, 206] on input "text" at bounding box center [657, 199] width 616 height 37
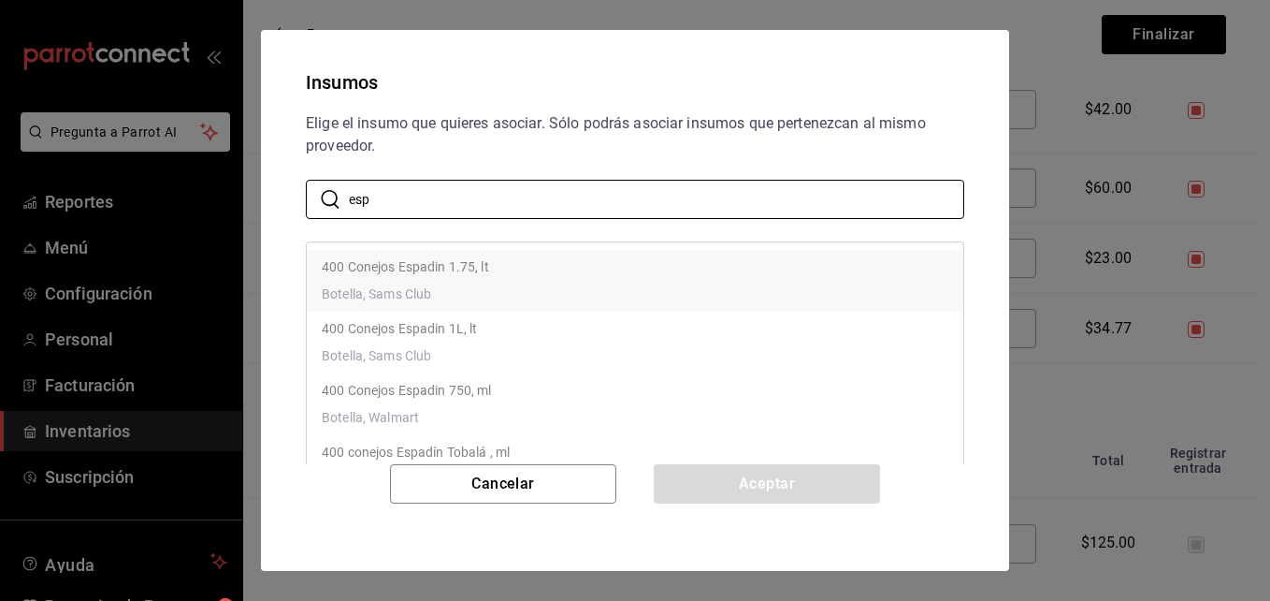
type input "espinaca"
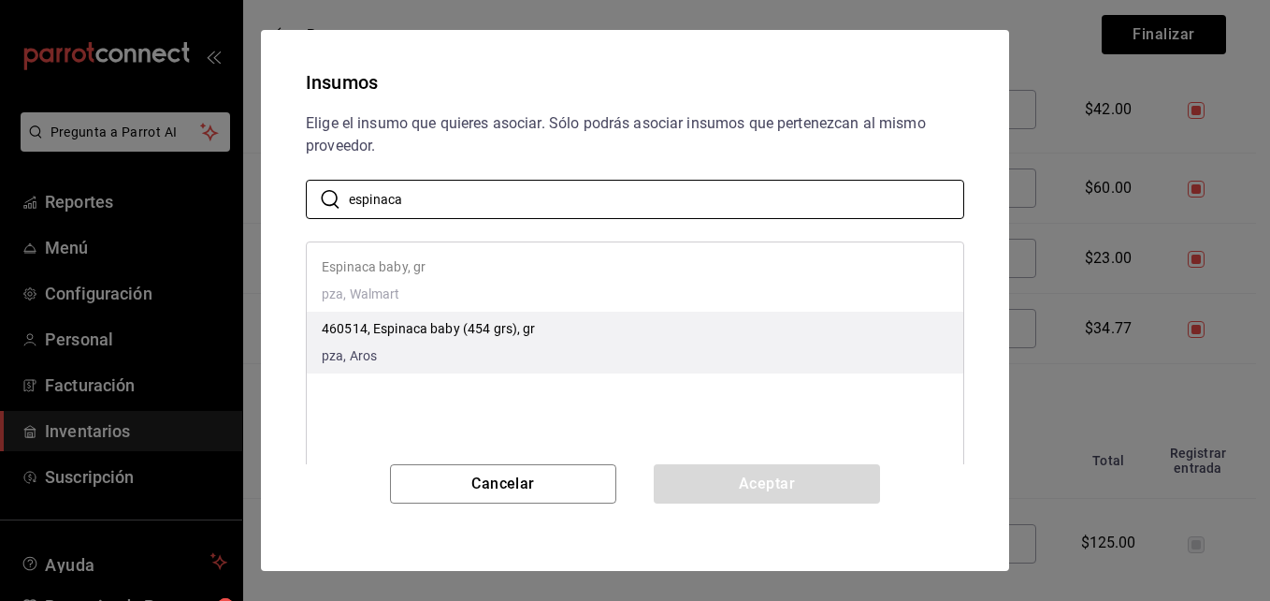
click at [493, 321] on p "460514, Espinaca baby (454 grs), gr" at bounding box center [429, 329] width 214 height 20
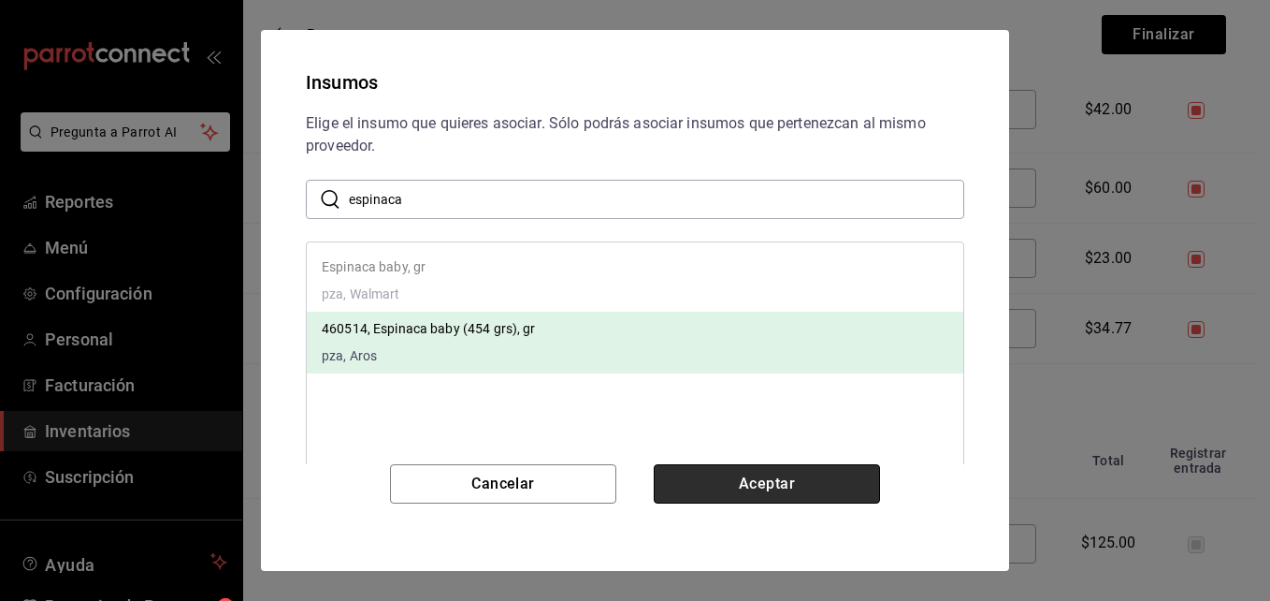
click at [770, 471] on button "Aceptar" at bounding box center [767, 483] width 226 height 39
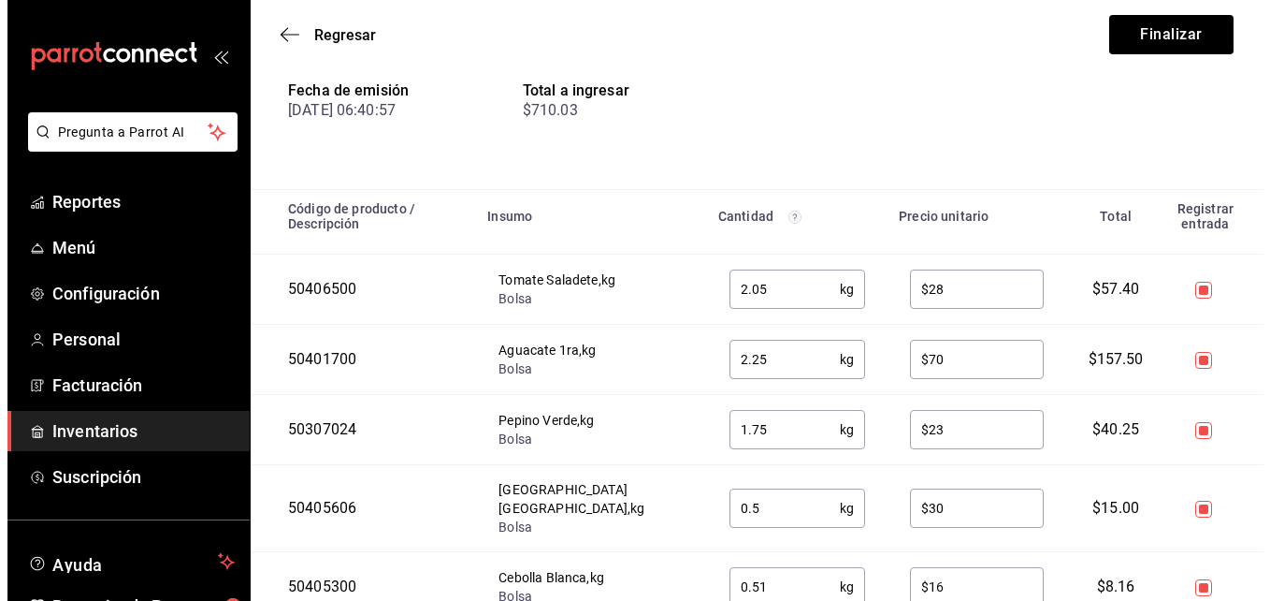
scroll to position [0, 0]
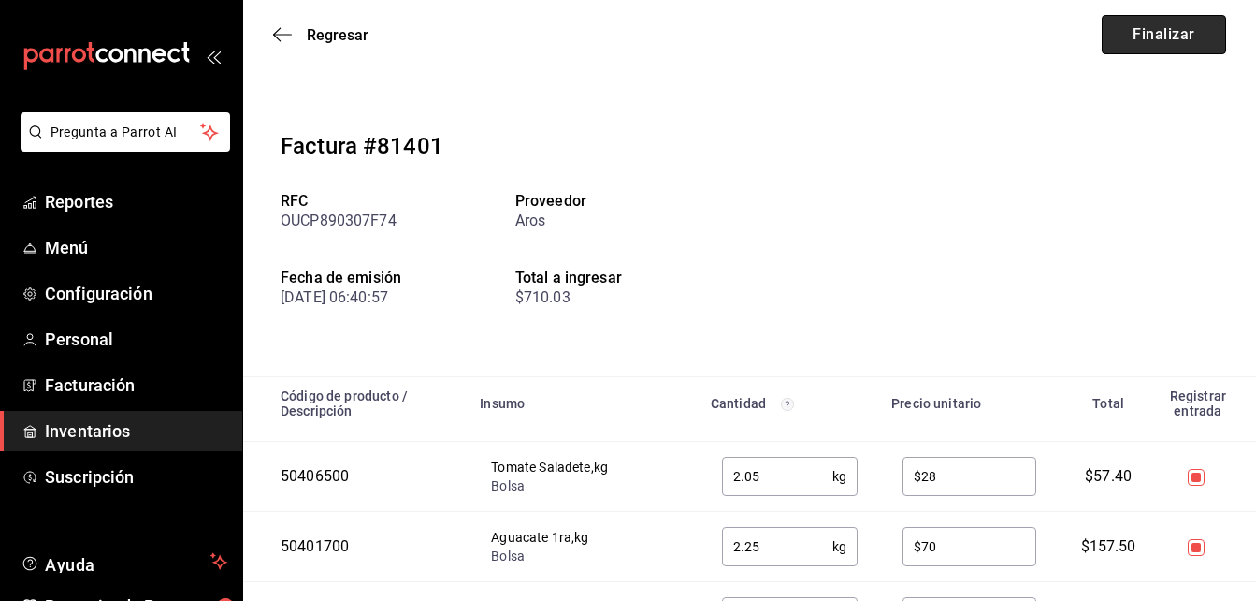
click at [1156, 29] on button "Finalizar" at bounding box center [1164, 34] width 124 height 39
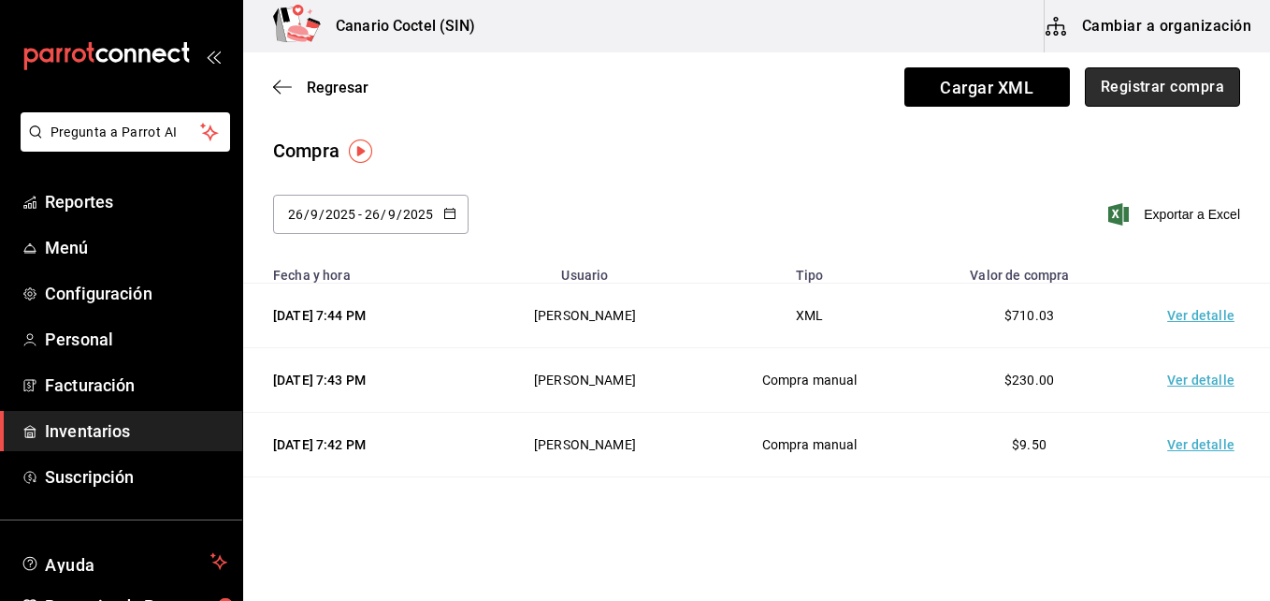
click at [1146, 94] on button "Registrar compra" at bounding box center [1162, 86] width 155 height 39
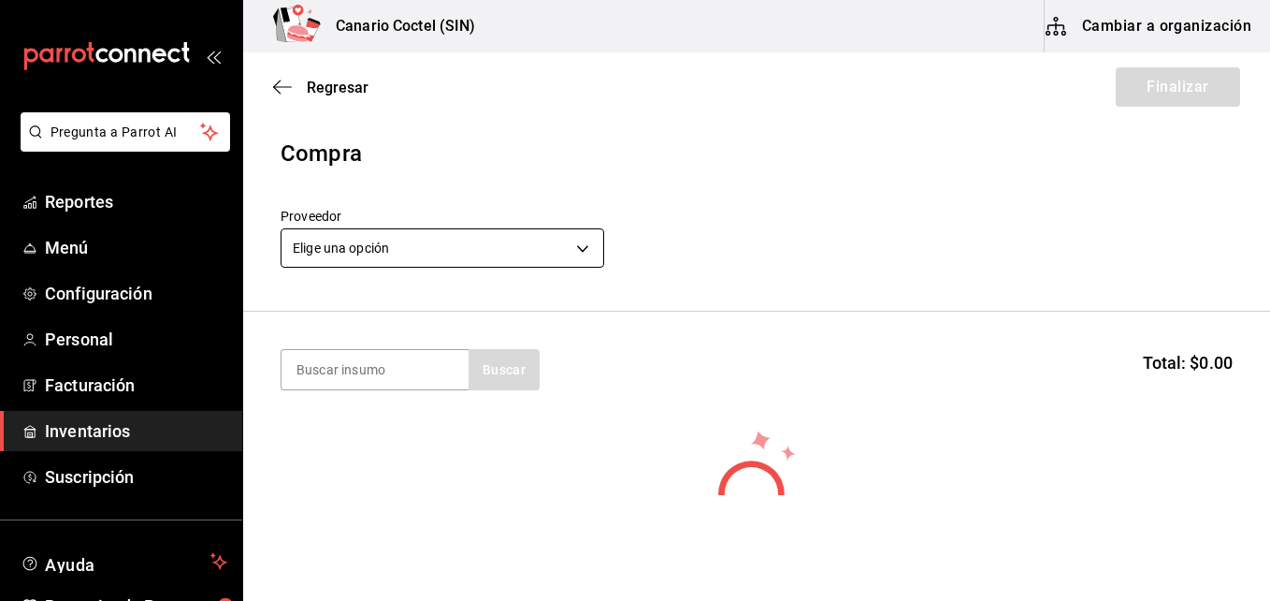
click at [583, 244] on body "Pregunta a Parrot AI Reportes Menú Configuración Personal Facturación Inventari…" at bounding box center [635, 247] width 1270 height 495
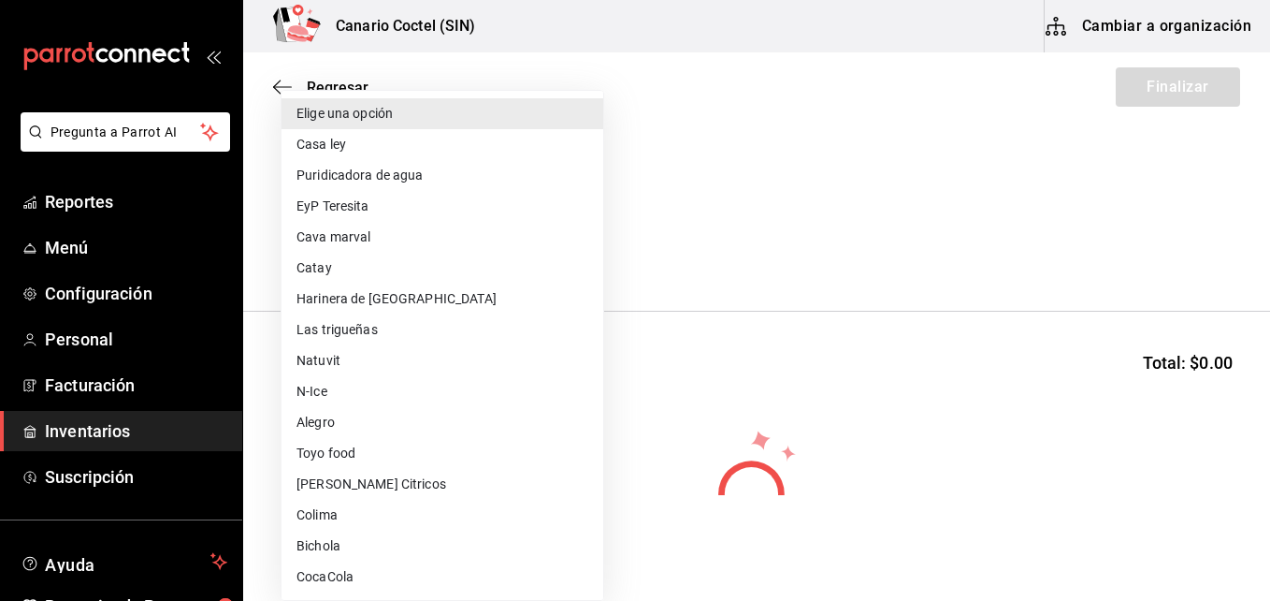
scroll to position [281, 0]
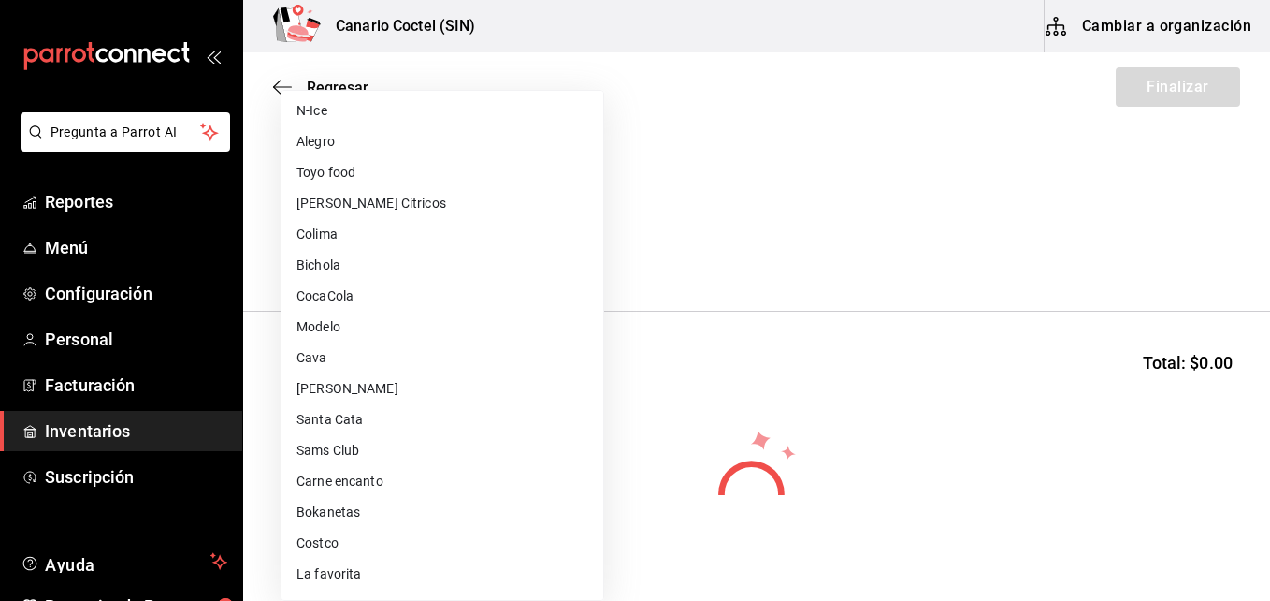
click at [361, 449] on li "Sams Club" at bounding box center [443, 450] width 322 height 31
type input "fd882c45-9318-4586-8c8c-04996427a90d"
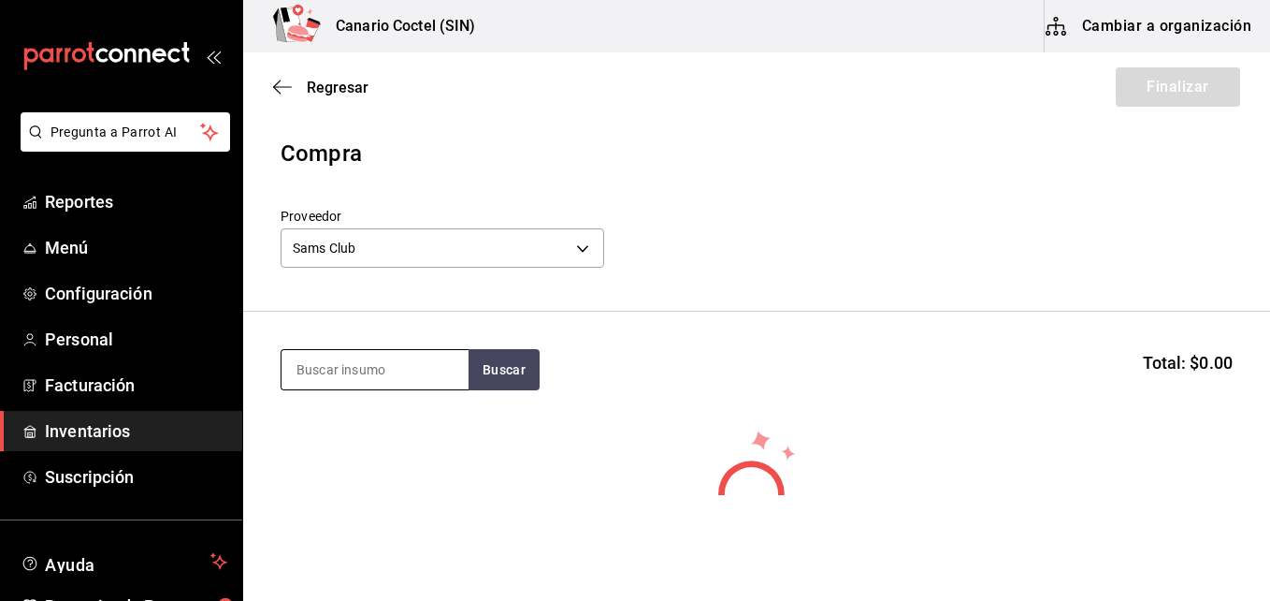
click at [405, 372] on input at bounding box center [375, 369] width 187 height 39
type input "parm"
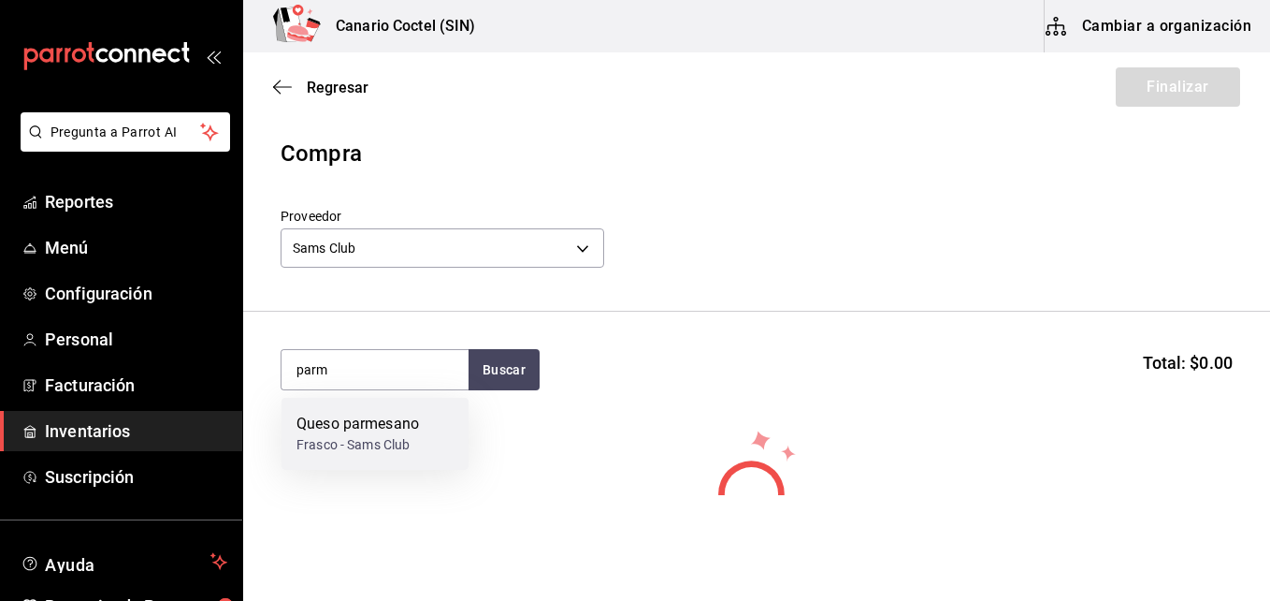
click at [397, 421] on div "Queso parmesano" at bounding box center [358, 424] width 123 height 22
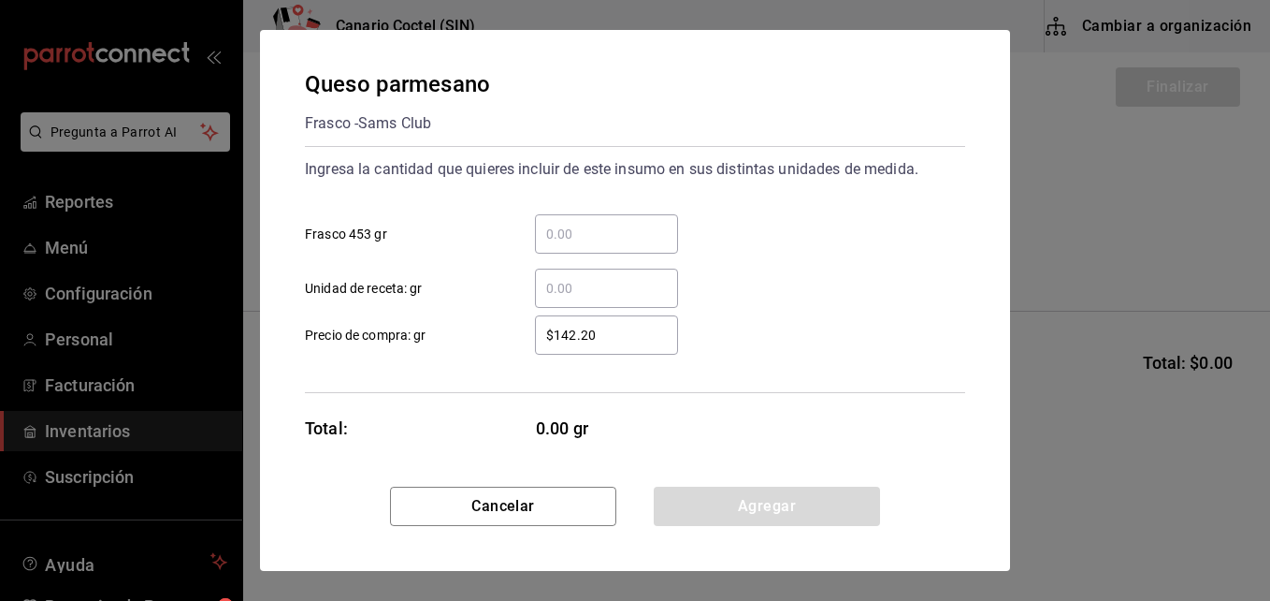
click at [545, 232] on input "​ Frasco 453 gr" at bounding box center [606, 234] width 143 height 22
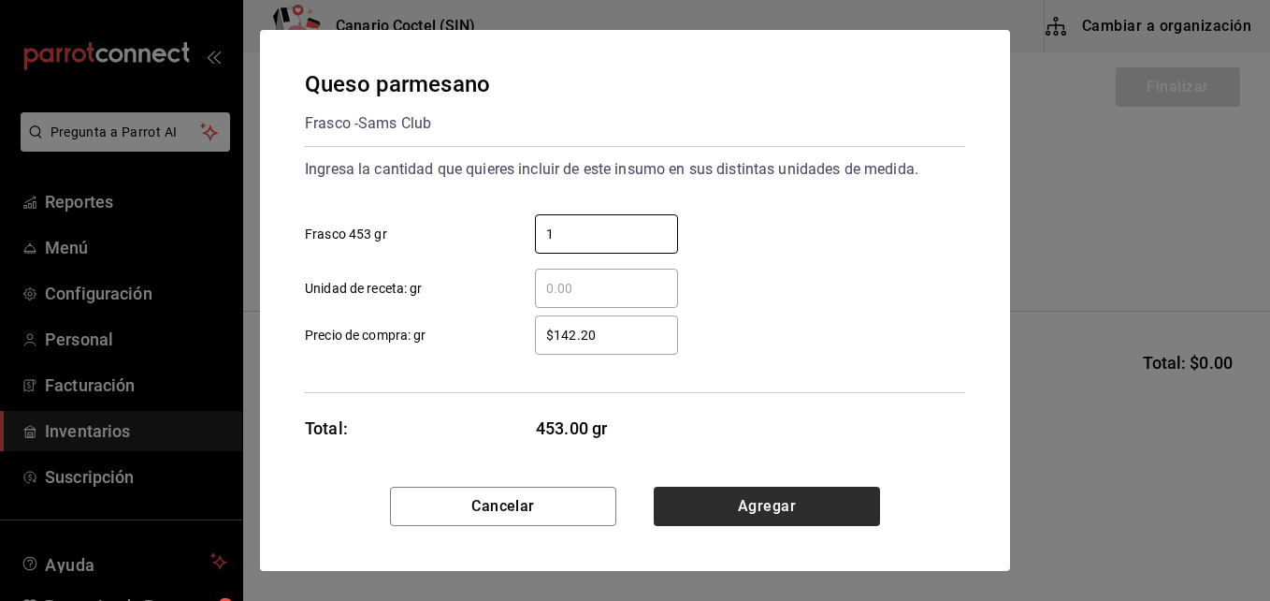
type input "1"
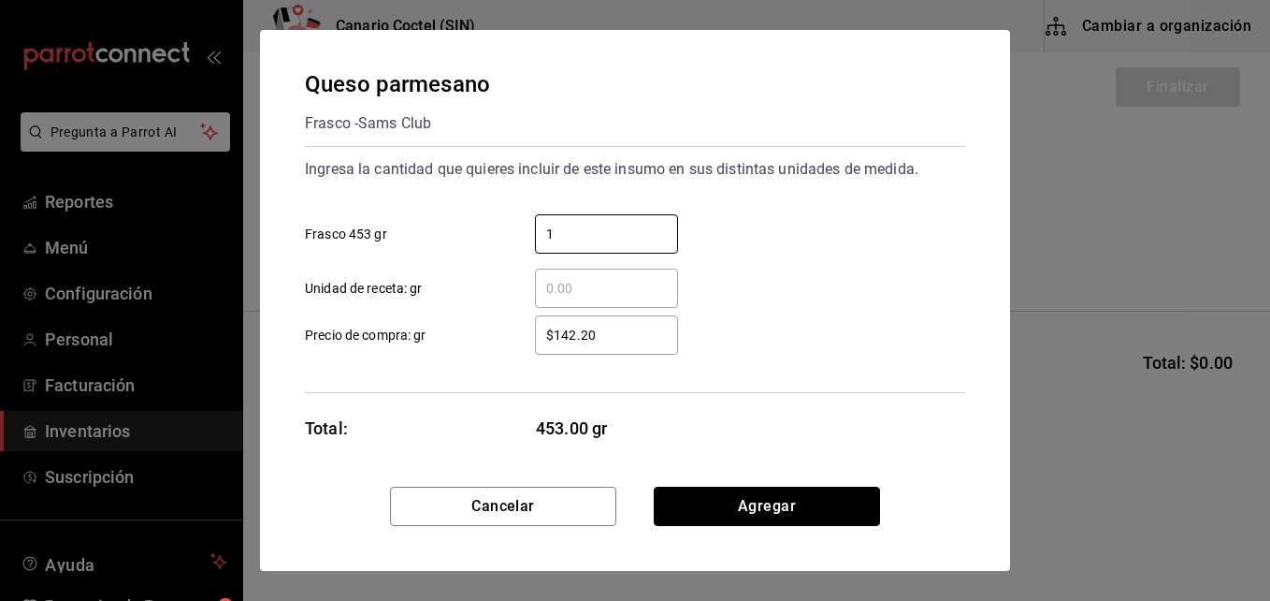
click at [753, 506] on button "Agregar" at bounding box center [767, 505] width 226 height 39
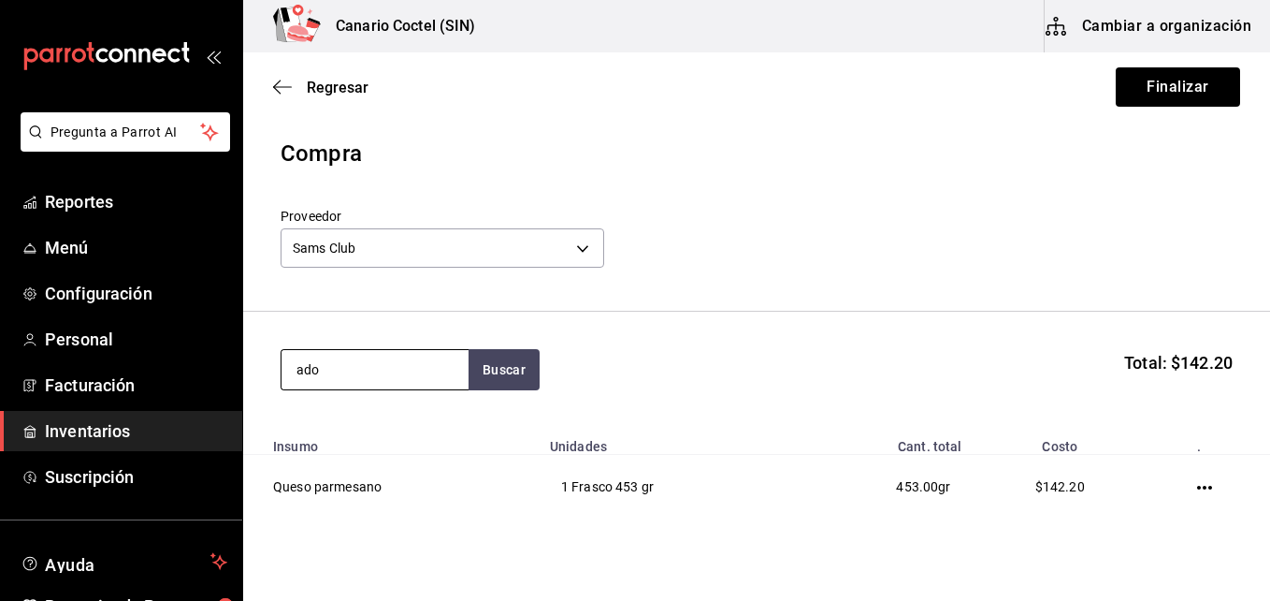
type input "ado"
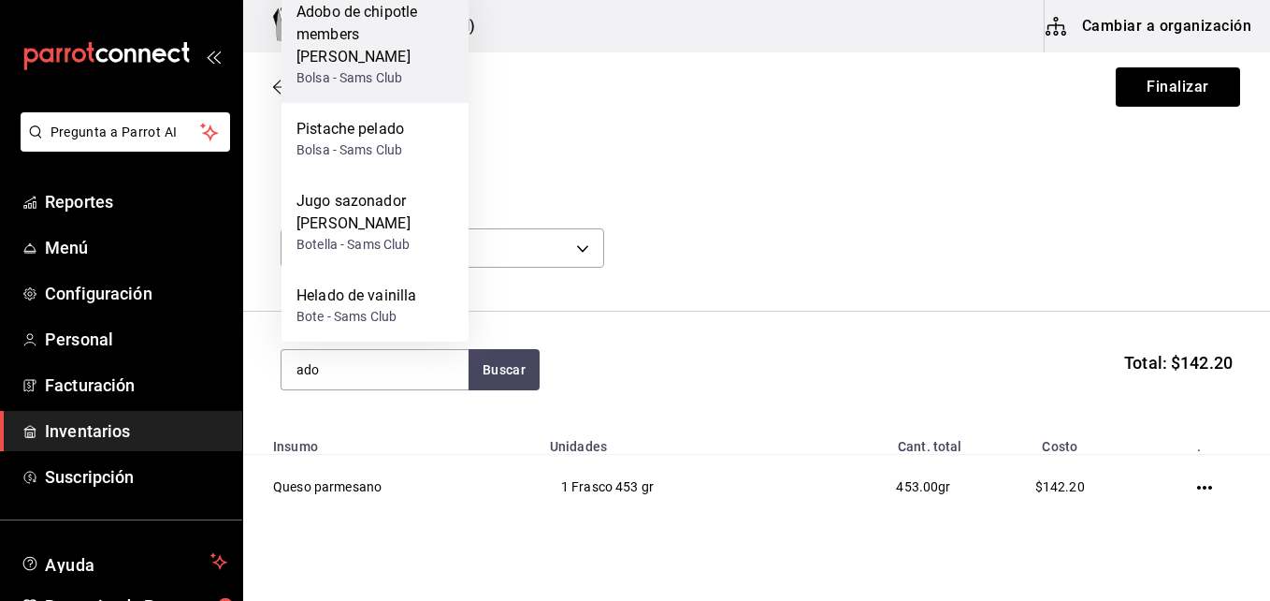
click at [340, 68] on div "Adobo de chipotle members [PERSON_NAME]" at bounding box center [375, 34] width 157 height 67
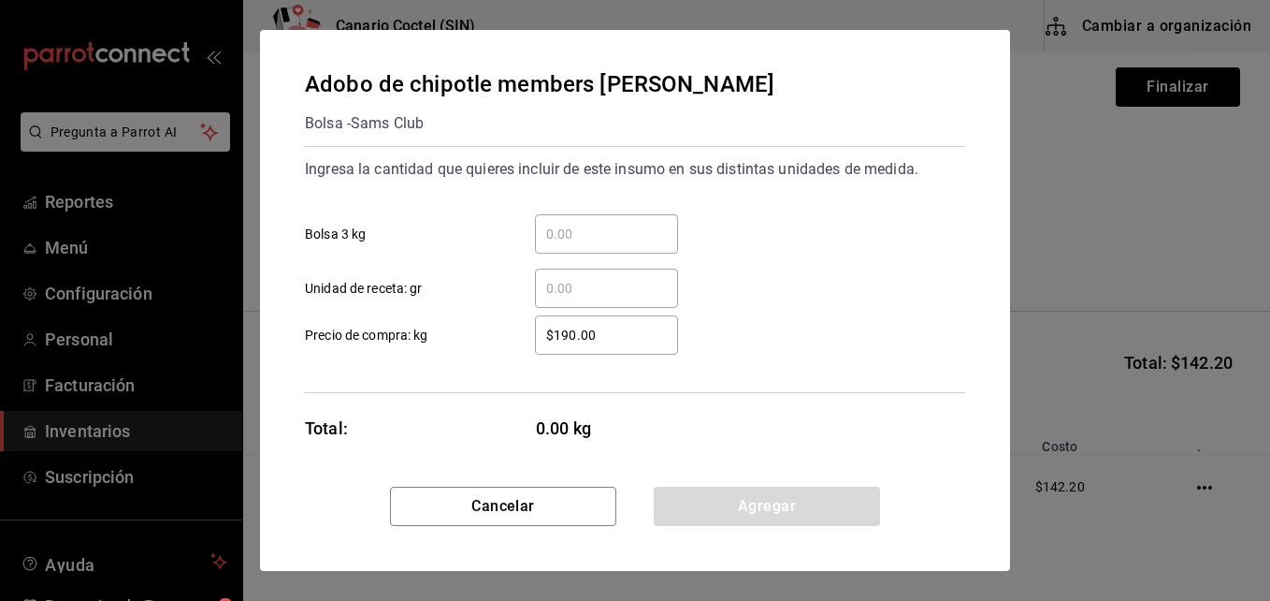
click at [546, 297] on input "​ Unidad de receta: gr" at bounding box center [606, 288] width 143 height 22
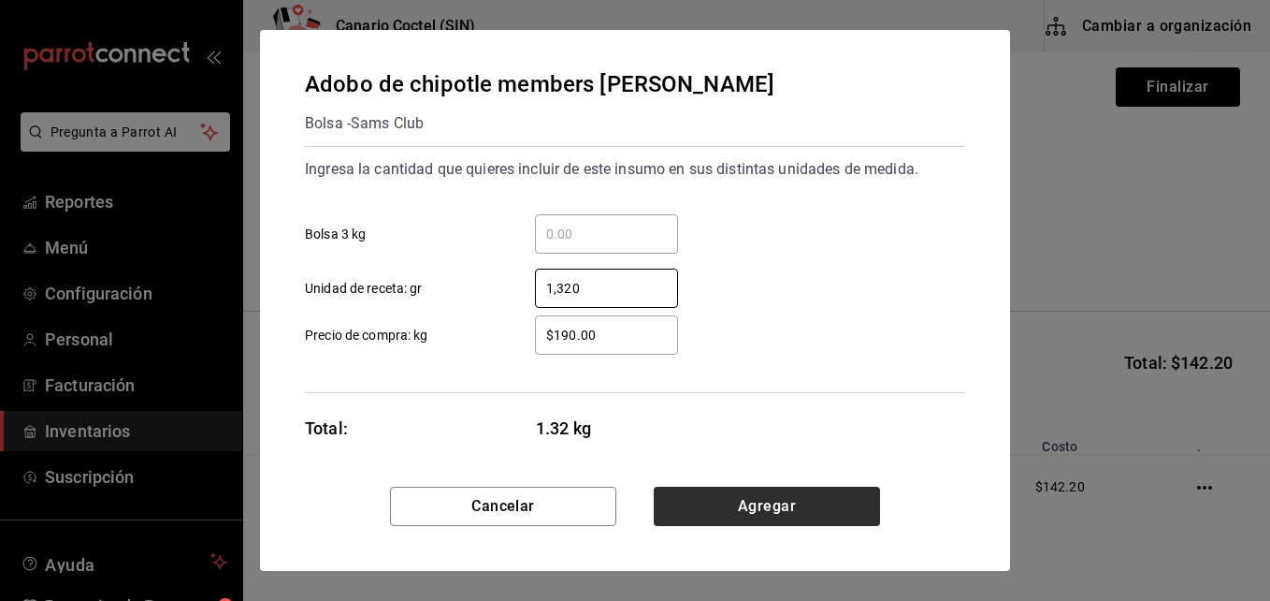
type input "1,320"
click at [754, 509] on button "Agregar" at bounding box center [767, 505] width 226 height 39
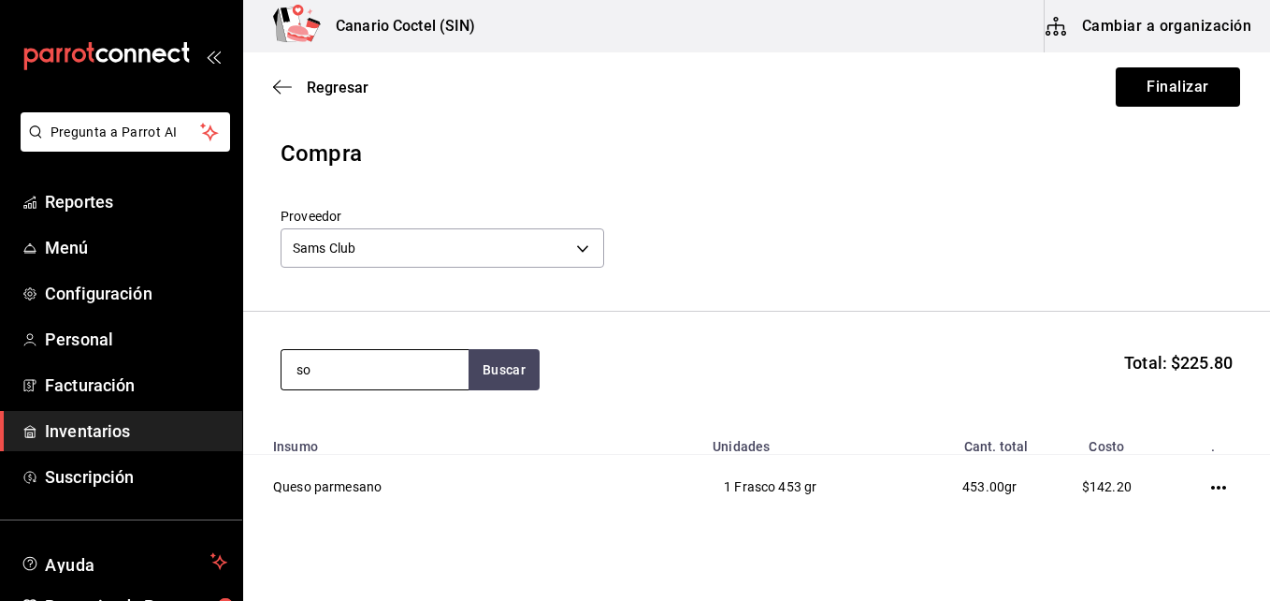
type input "s"
type input "p"
type input "s"
type input "cafe"
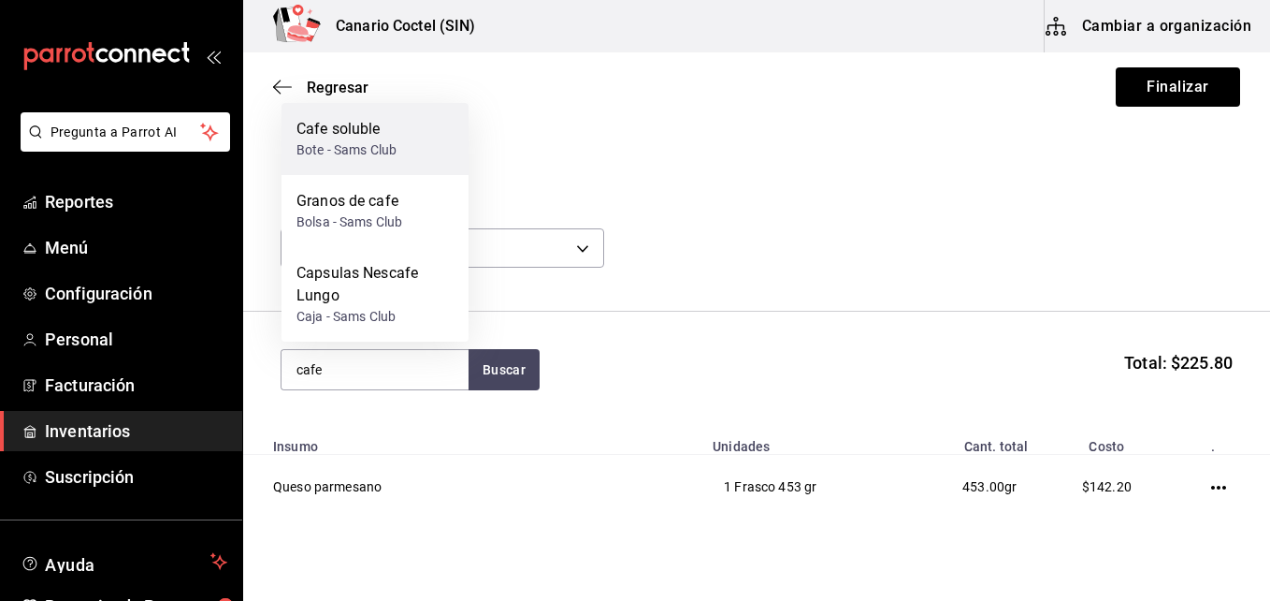
click at [384, 132] on div "Cafe soluble" at bounding box center [347, 129] width 100 height 22
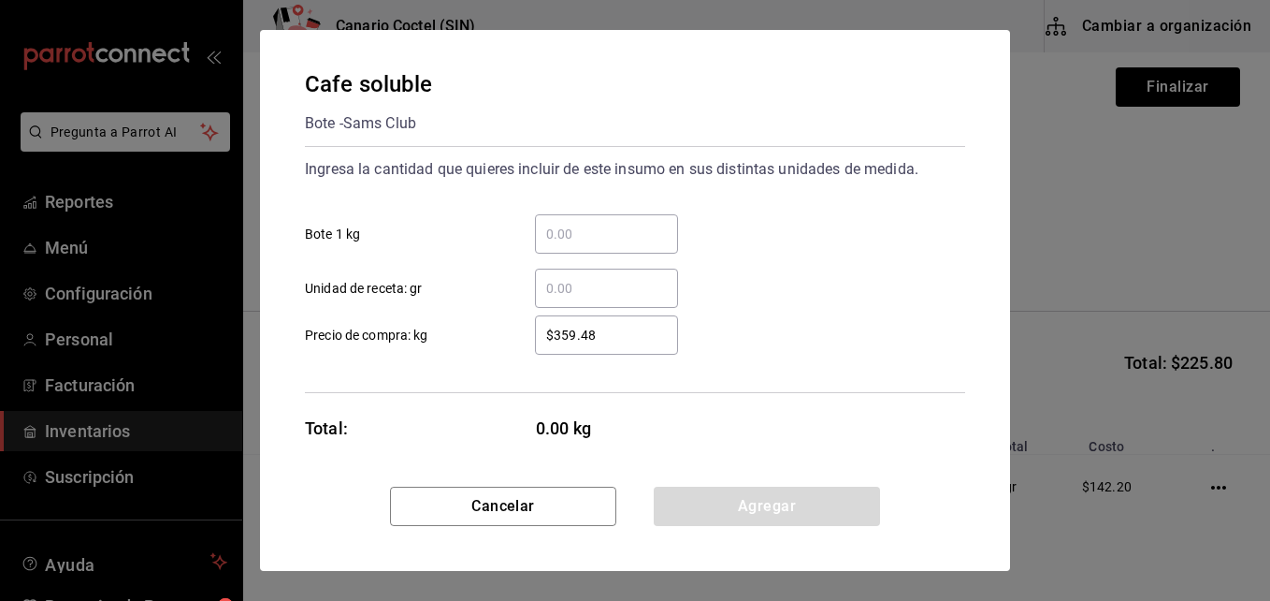
click at [572, 286] on input "​ Unidad de receta: gr" at bounding box center [606, 288] width 143 height 22
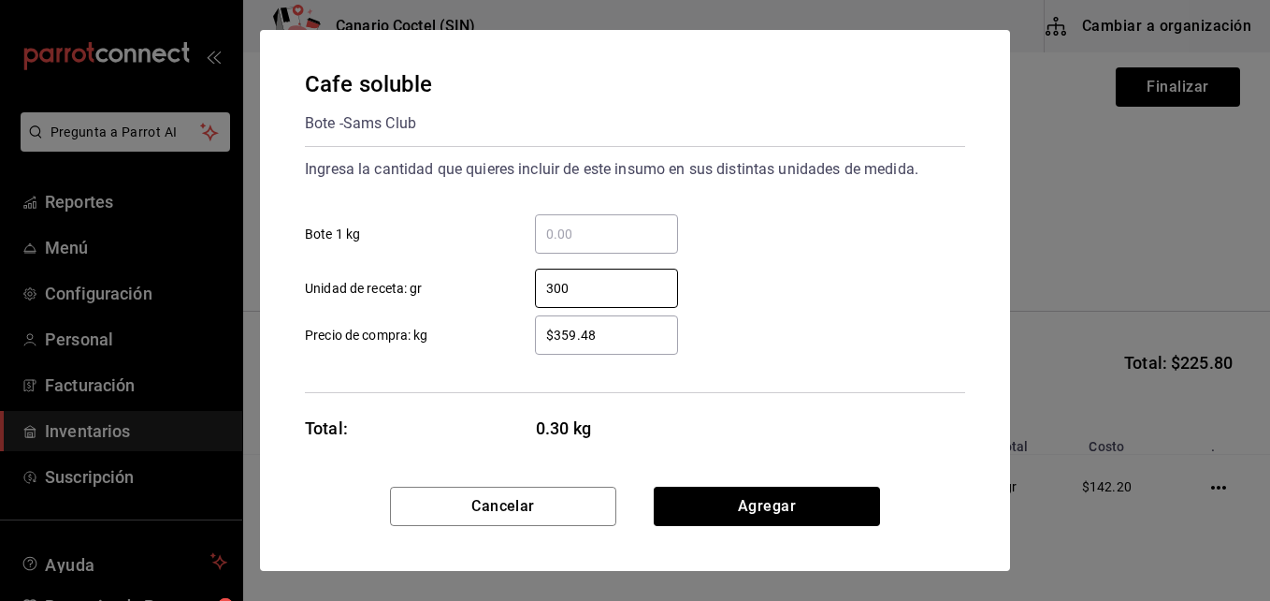
type input "300"
click at [610, 340] on input "$359.48" at bounding box center [606, 335] width 143 height 22
type input "$3"
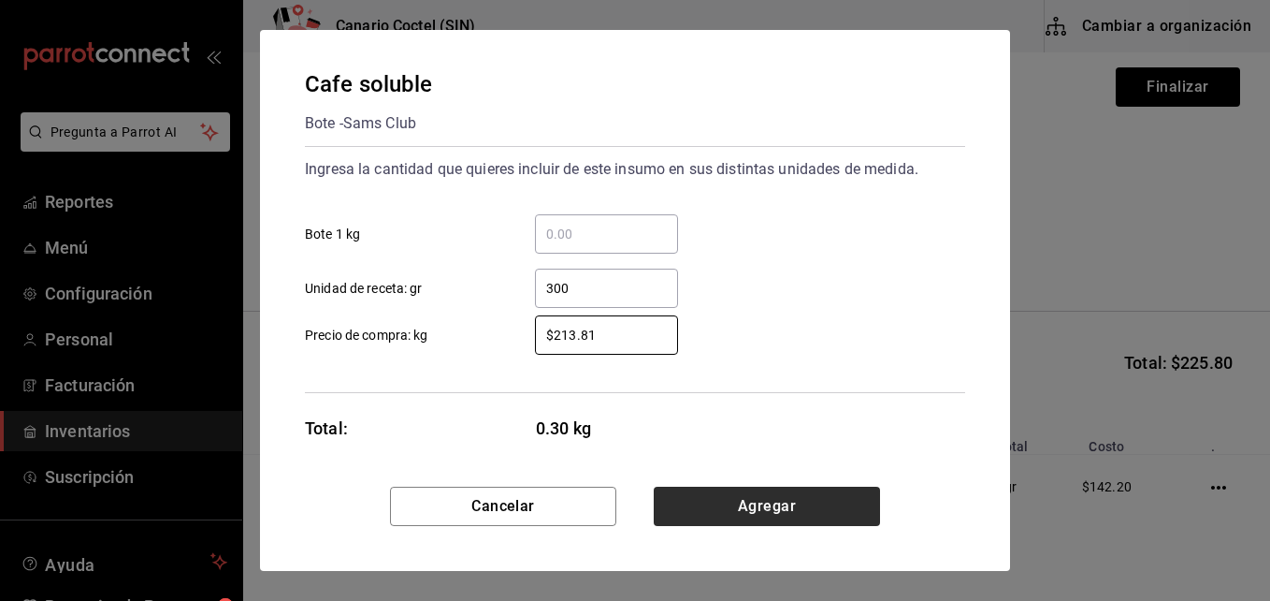
type input "$213.81"
click at [775, 502] on button "Agregar" at bounding box center [767, 505] width 226 height 39
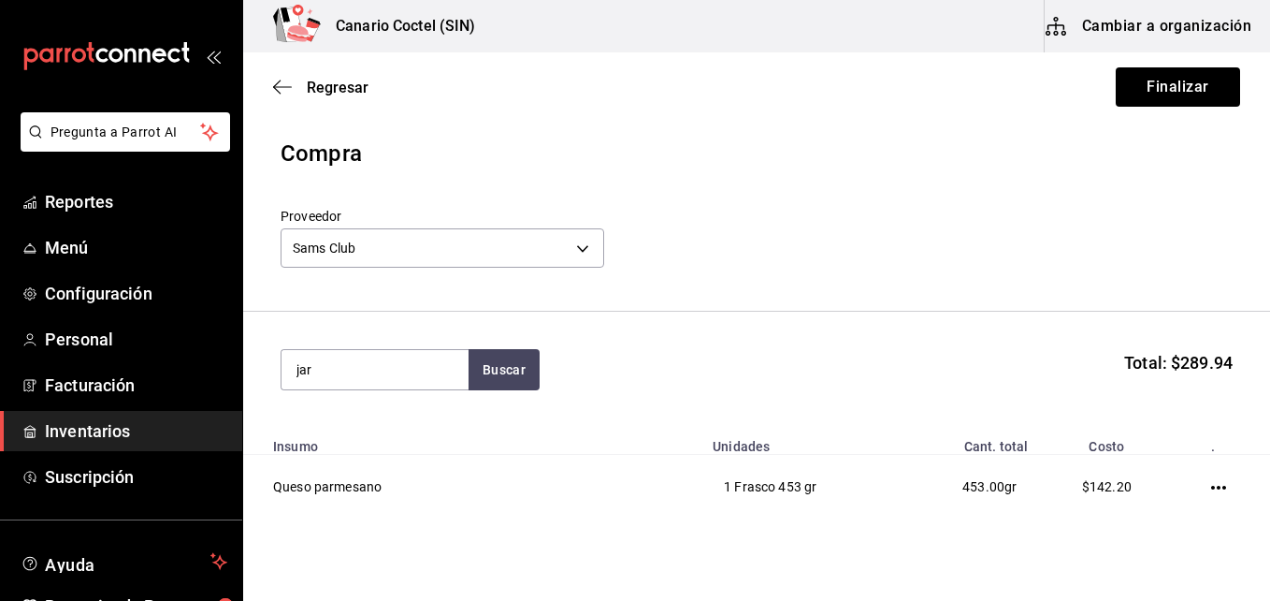
type input "jar"
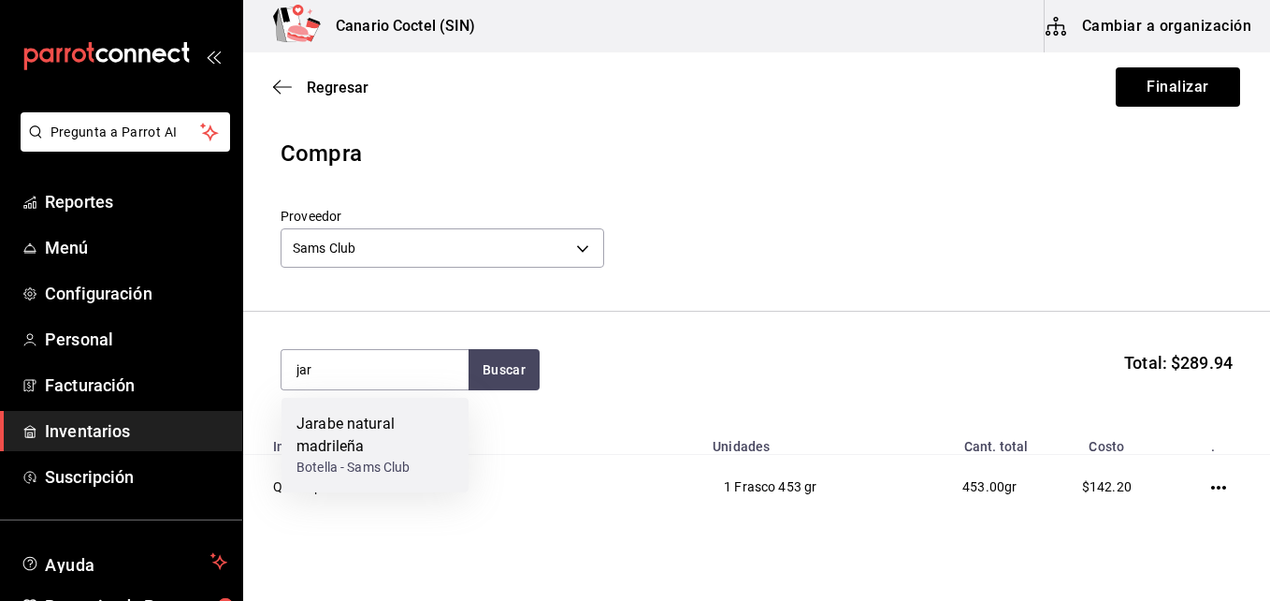
click at [372, 440] on div "Jarabe natural madrileña" at bounding box center [375, 435] width 157 height 45
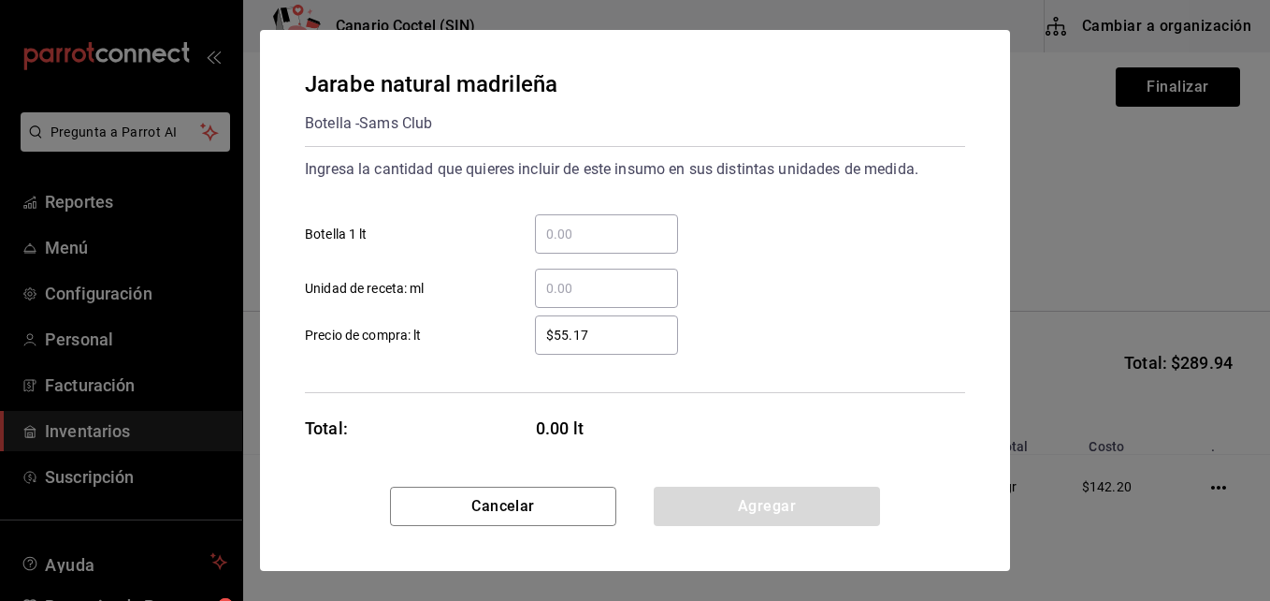
click at [565, 224] on input "​ Botella 1 lt" at bounding box center [606, 234] width 143 height 22
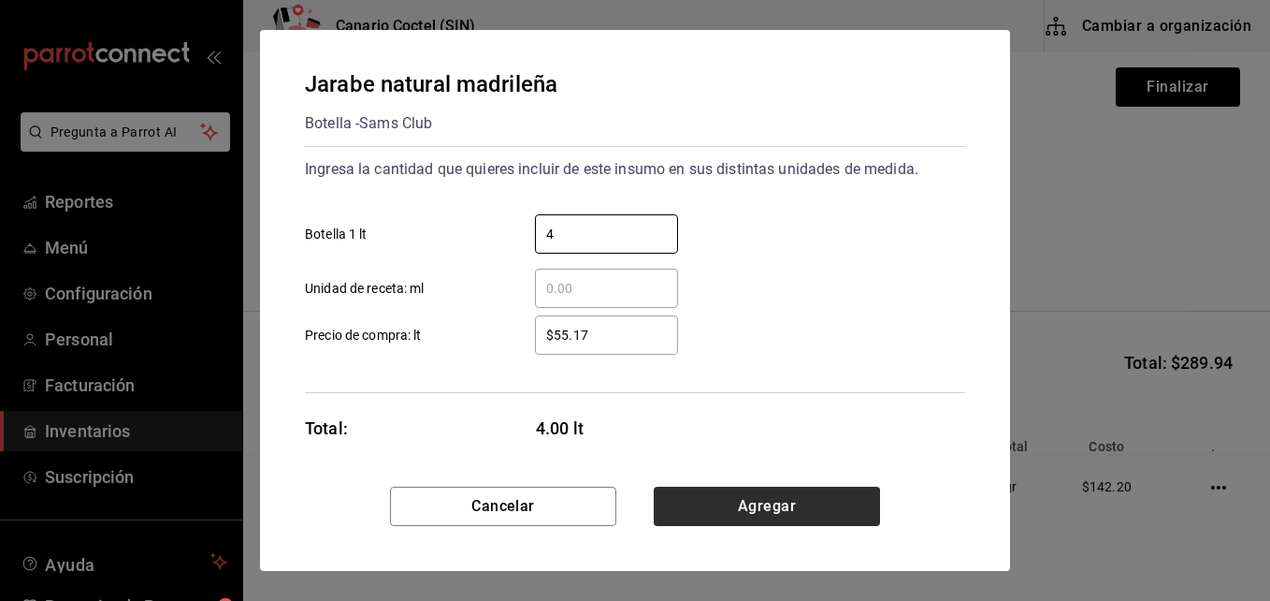
type input "4"
click at [796, 506] on button "Agregar" at bounding box center [767, 505] width 226 height 39
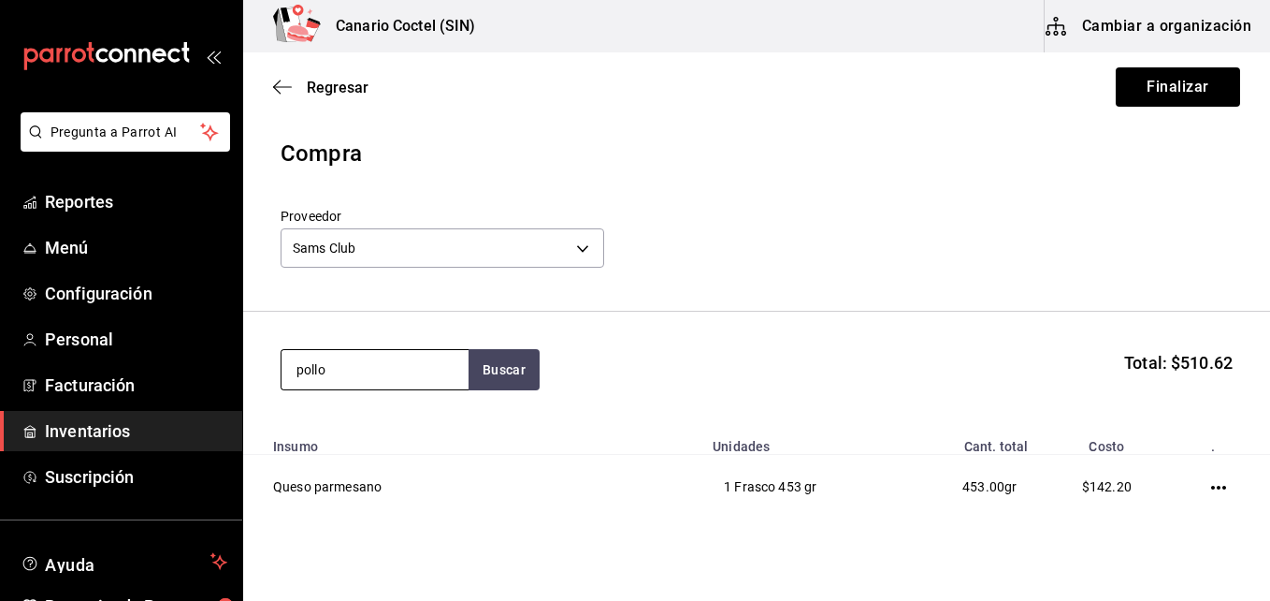
type input "pollo"
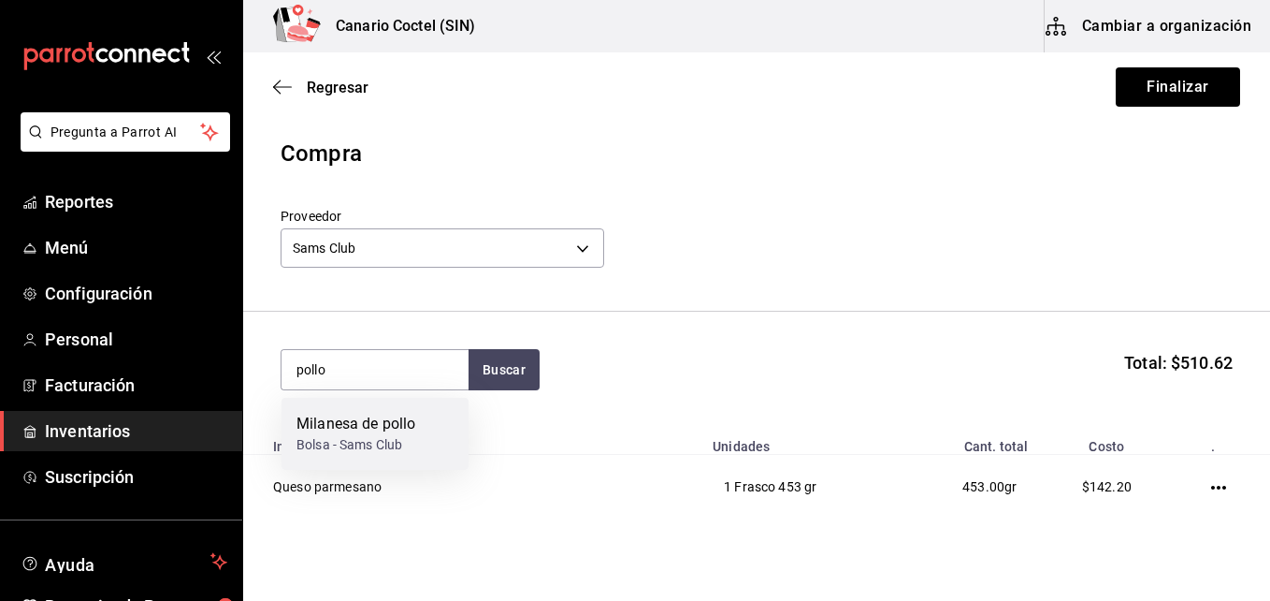
click at [371, 427] on div "Milanesa de pollo" at bounding box center [356, 424] width 119 height 22
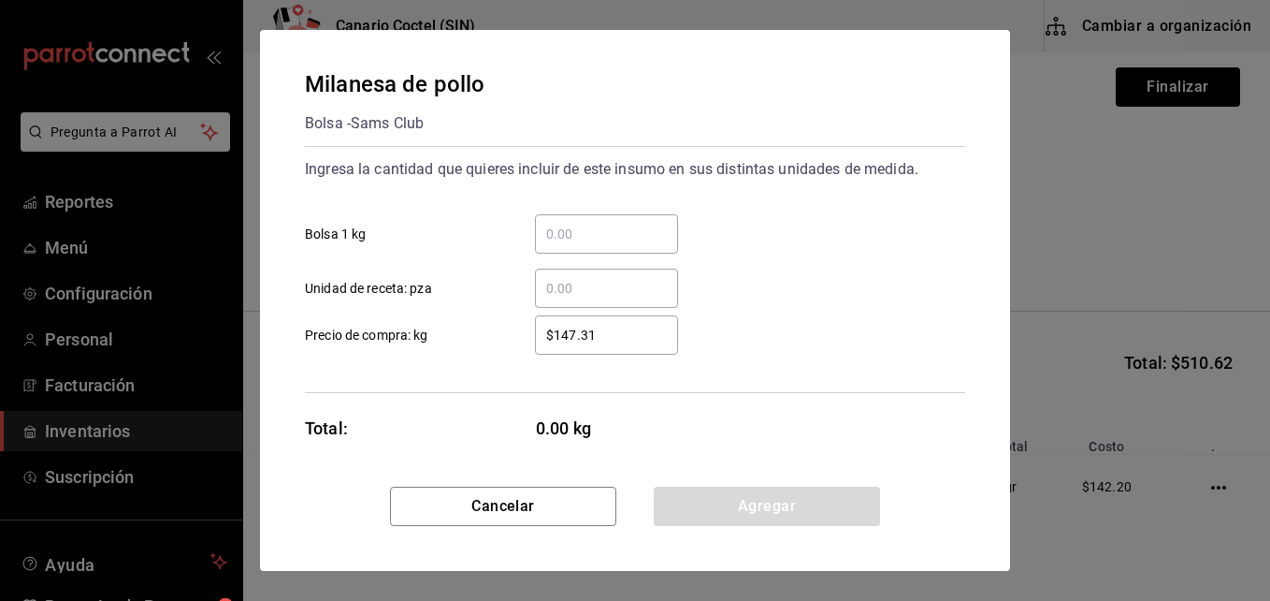
click at [569, 288] on input "​ Unidad de receta: pza" at bounding box center [606, 288] width 143 height 22
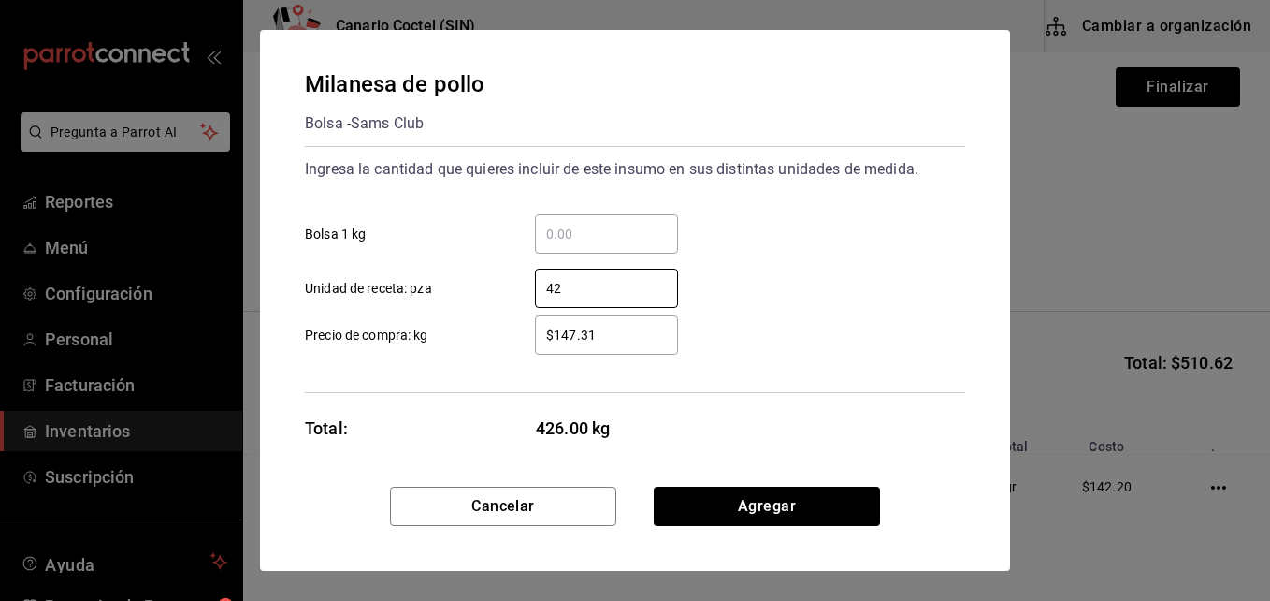
type input "4"
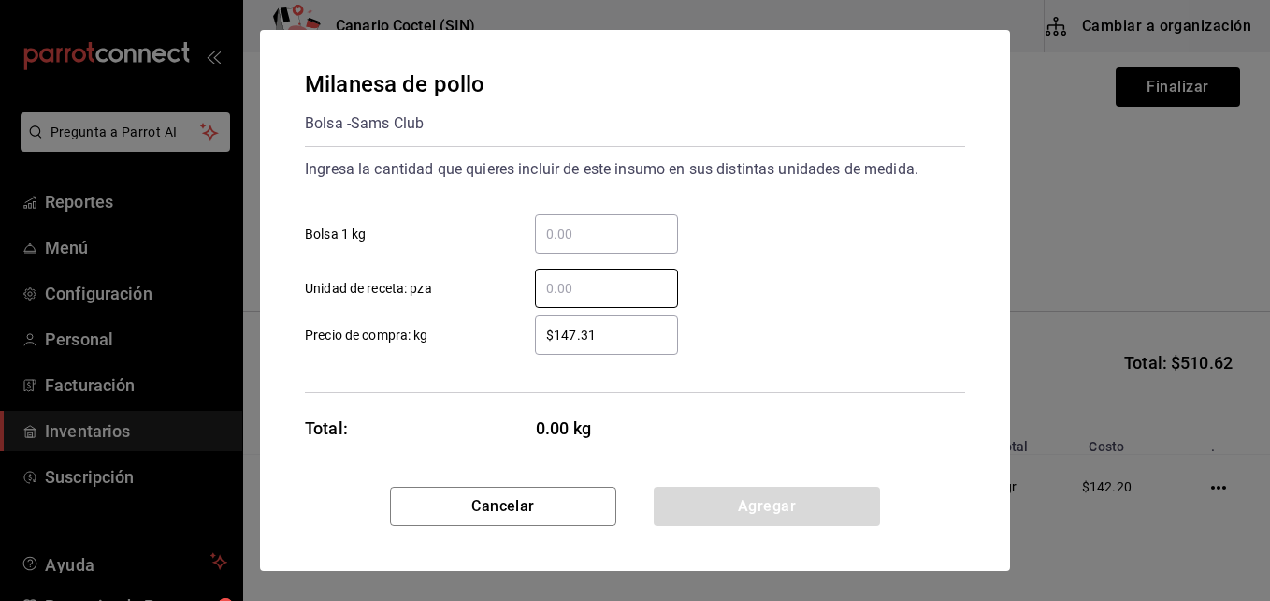
click at [553, 237] on input "​ Bolsa 1 kg" at bounding box center [606, 234] width 143 height 22
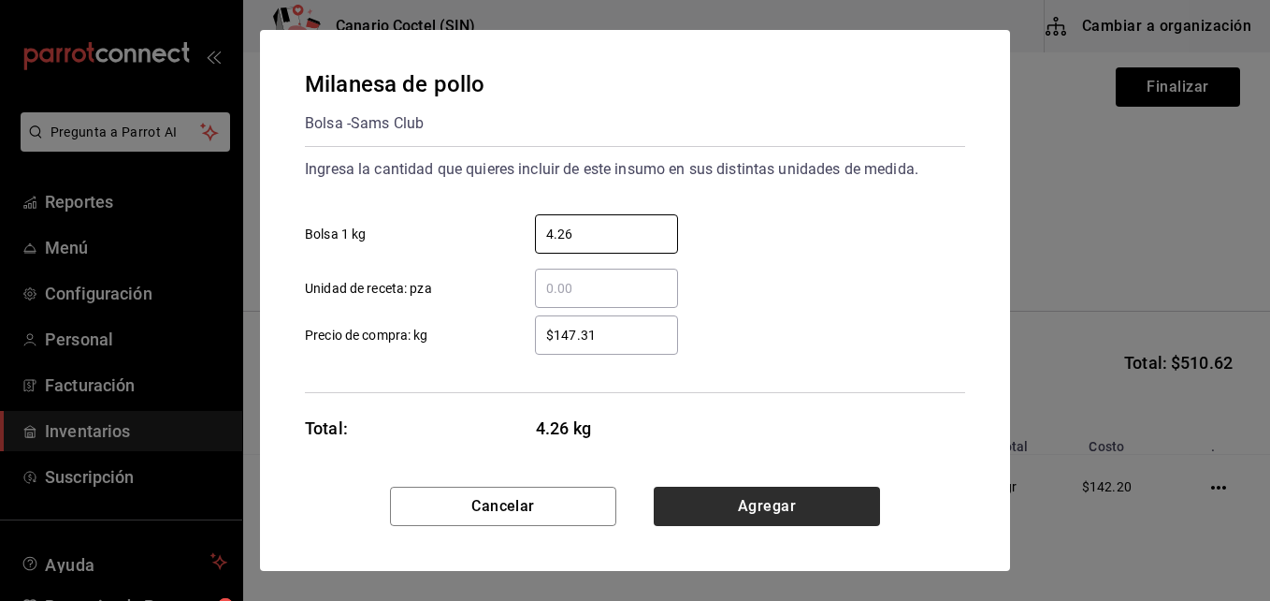
type input "4.26"
click at [789, 506] on button "Agregar" at bounding box center [767, 505] width 226 height 39
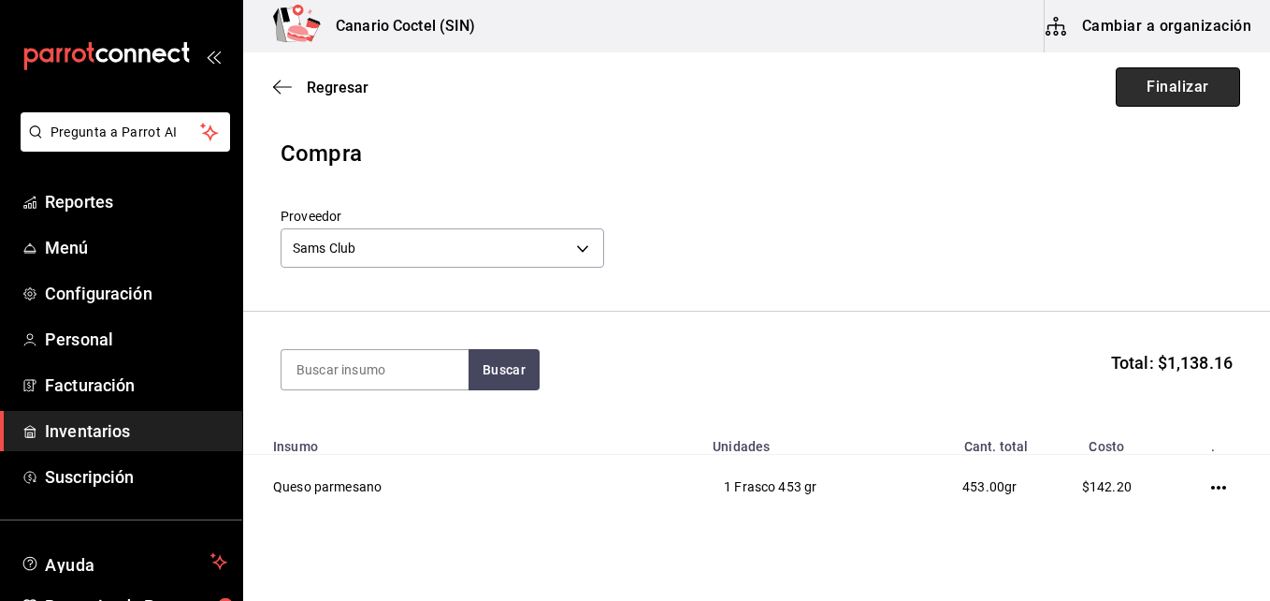
click at [1187, 87] on button "Finalizar" at bounding box center [1178, 86] width 124 height 39
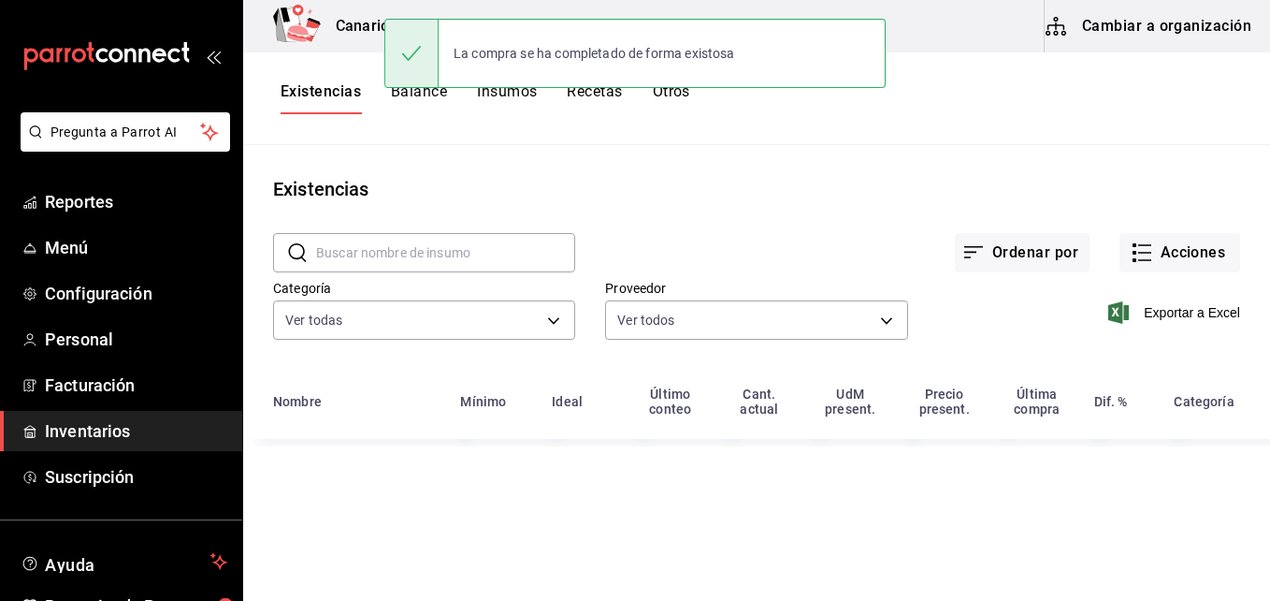
click at [1180, 23] on button "Cambiar a organización" at bounding box center [1150, 26] width 210 height 52
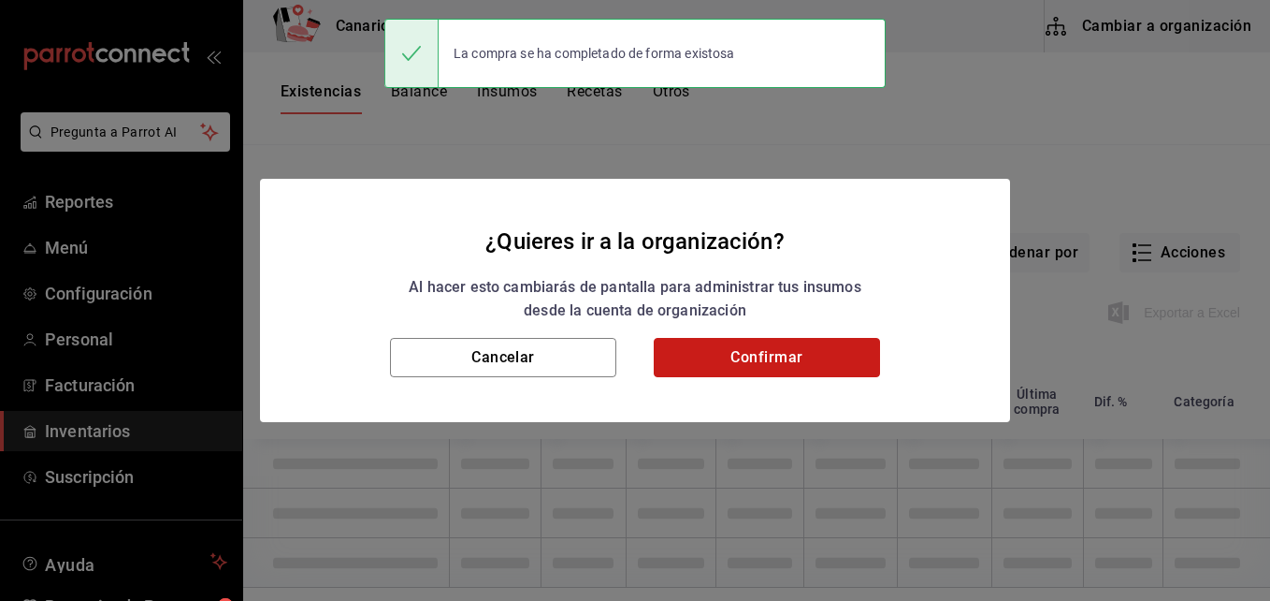
click at [764, 366] on button "Confirmar" at bounding box center [767, 357] width 226 height 39
click at [765, 365] on button "Confirmar" at bounding box center [767, 357] width 226 height 39
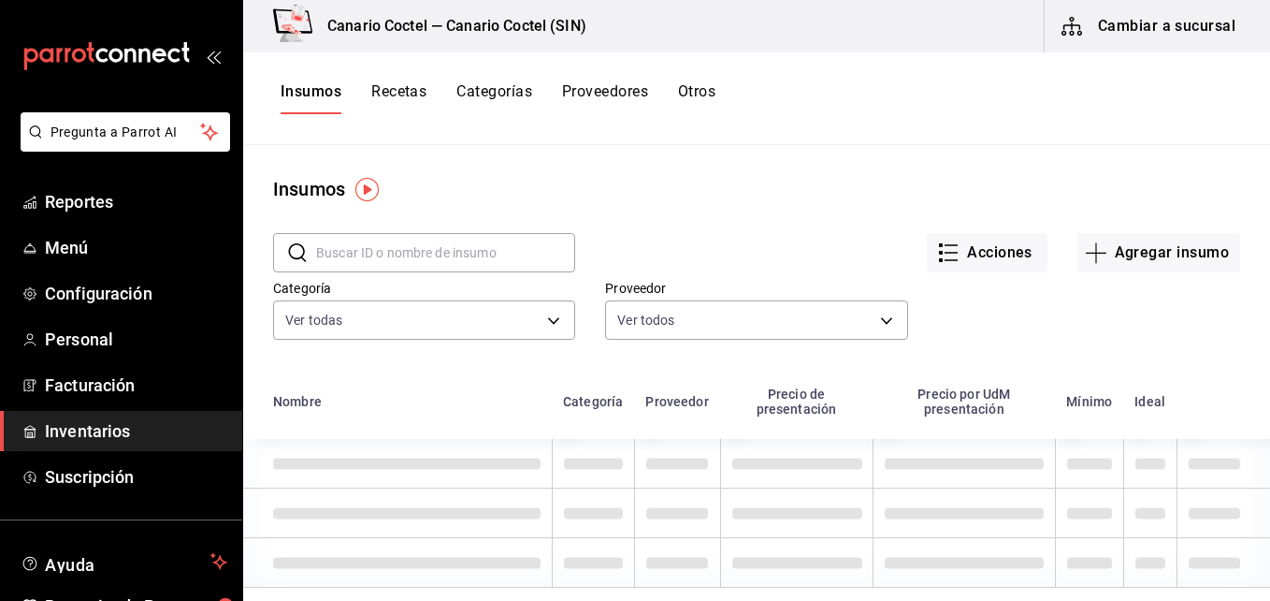
click at [354, 253] on input "text" at bounding box center [445, 252] width 259 height 37
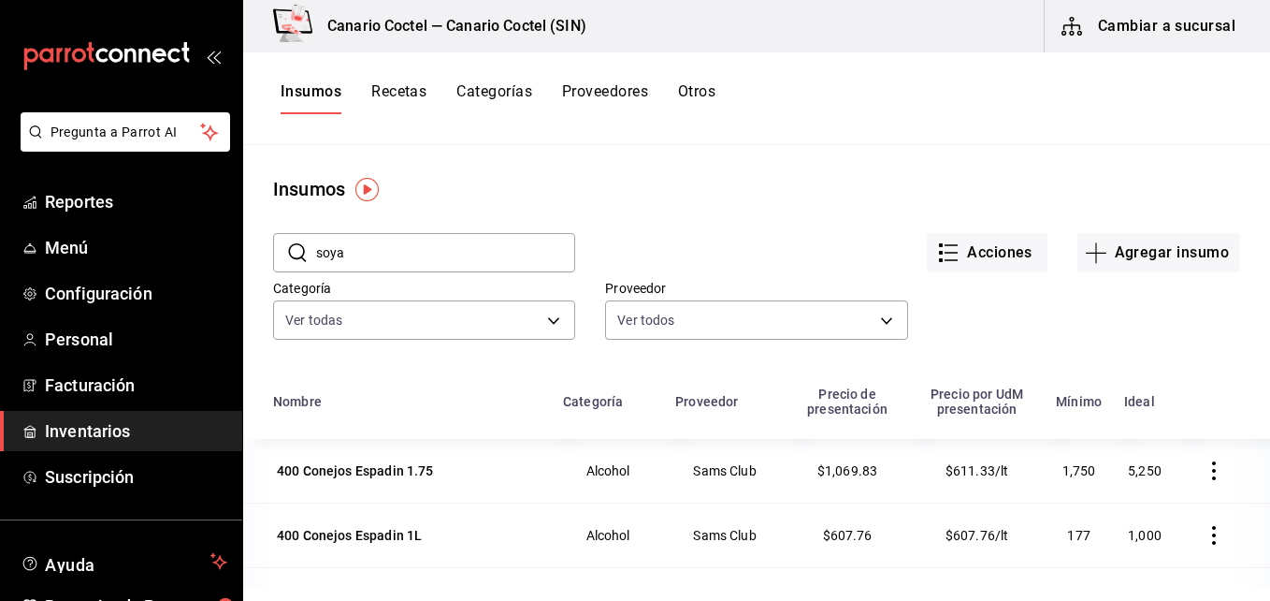
type input "soya"
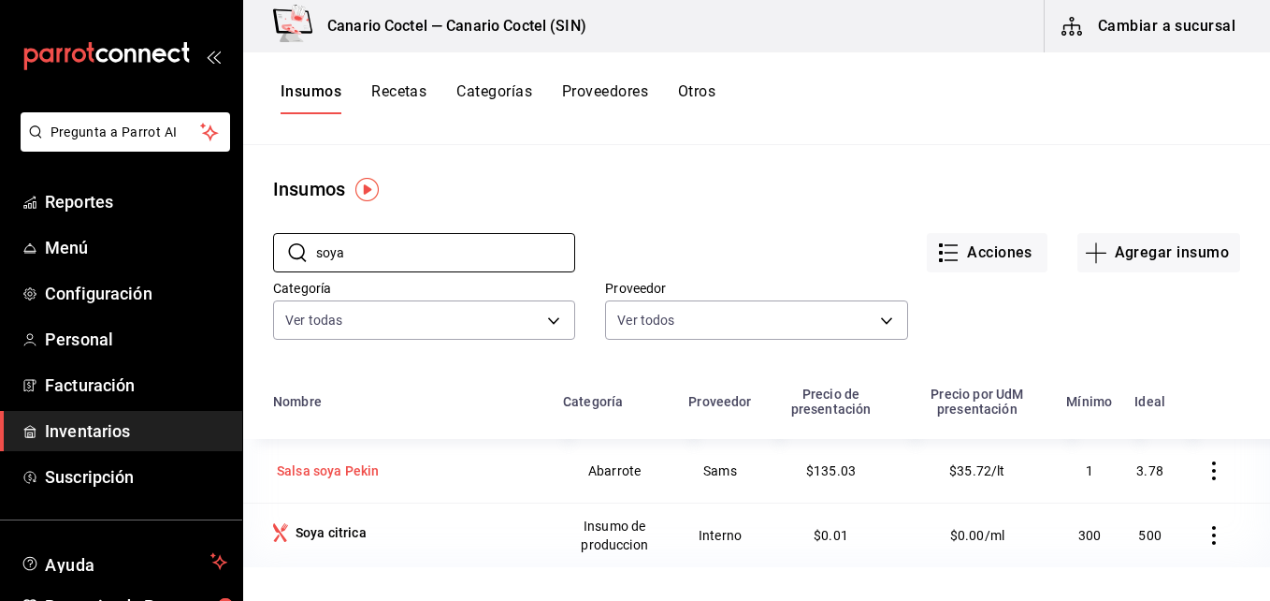
click at [337, 468] on div "Salsa soya Pekin" at bounding box center [328, 470] width 102 height 19
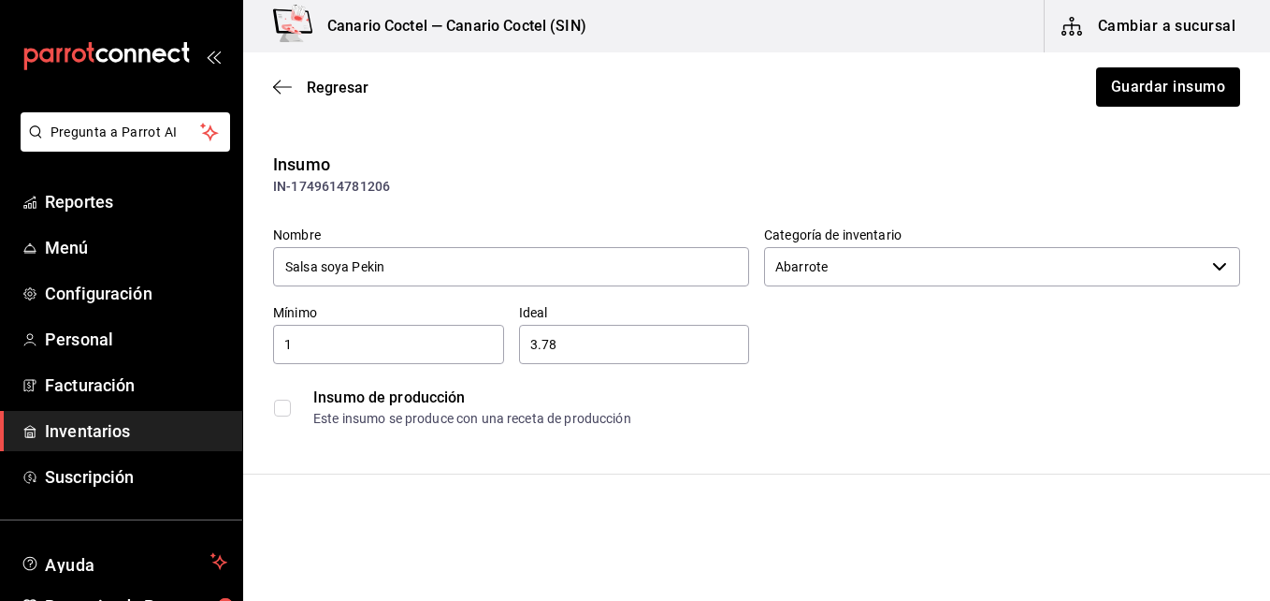
scroll to position [187, 0]
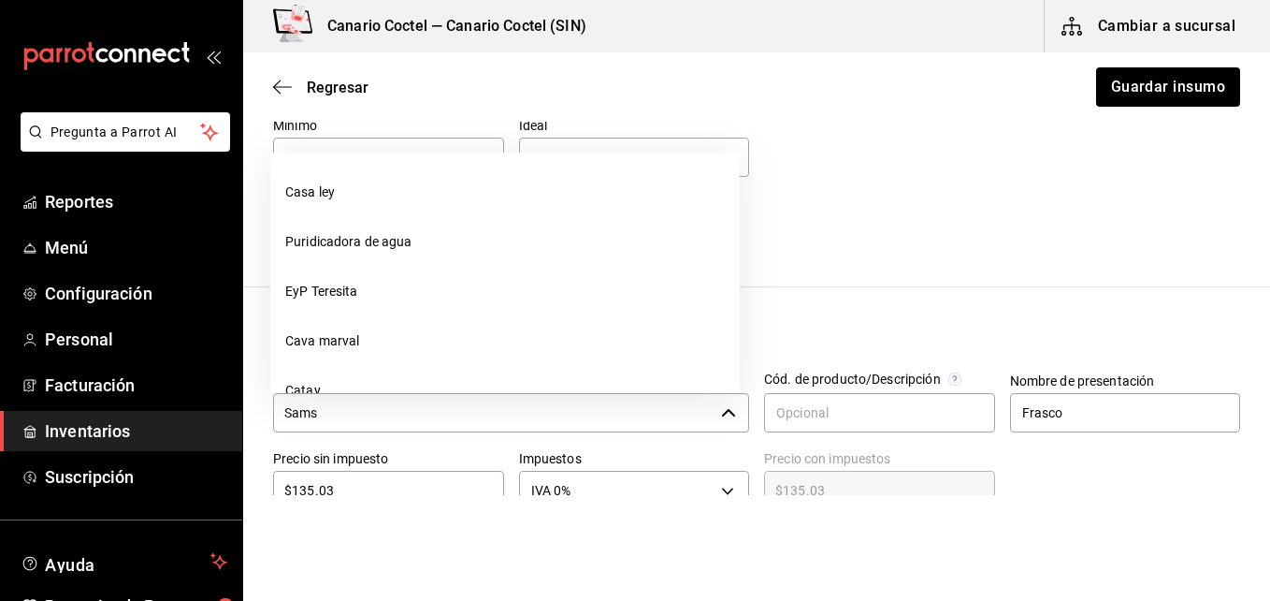
click at [728, 413] on icon "button" at bounding box center [728, 412] width 15 height 15
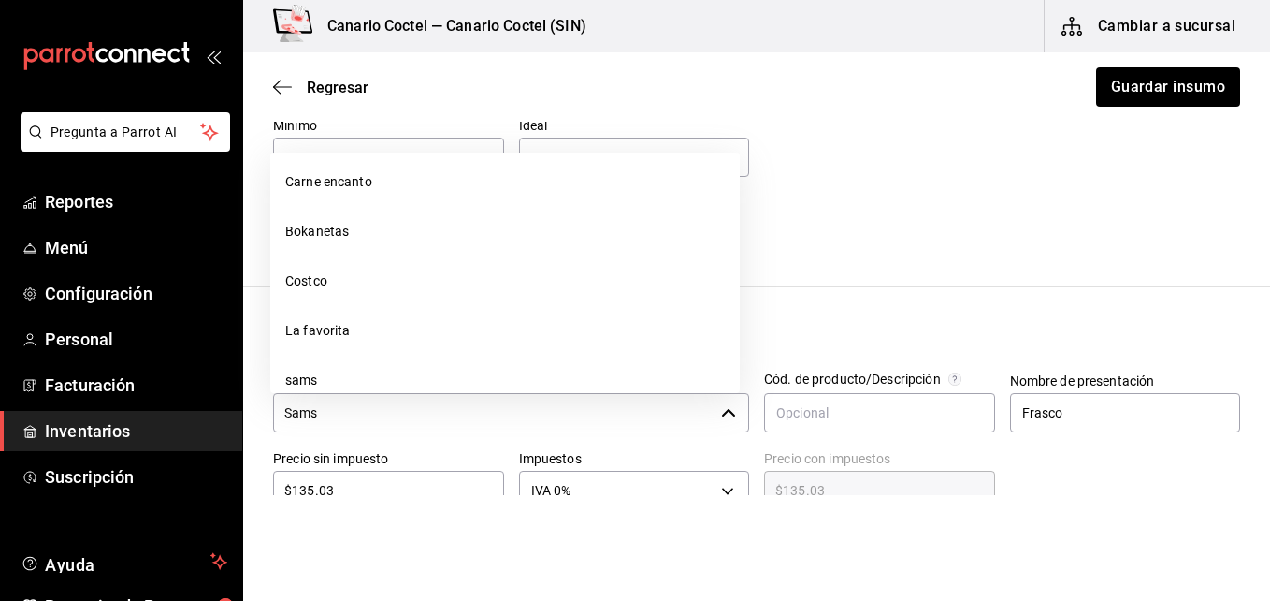
scroll to position [908, 0]
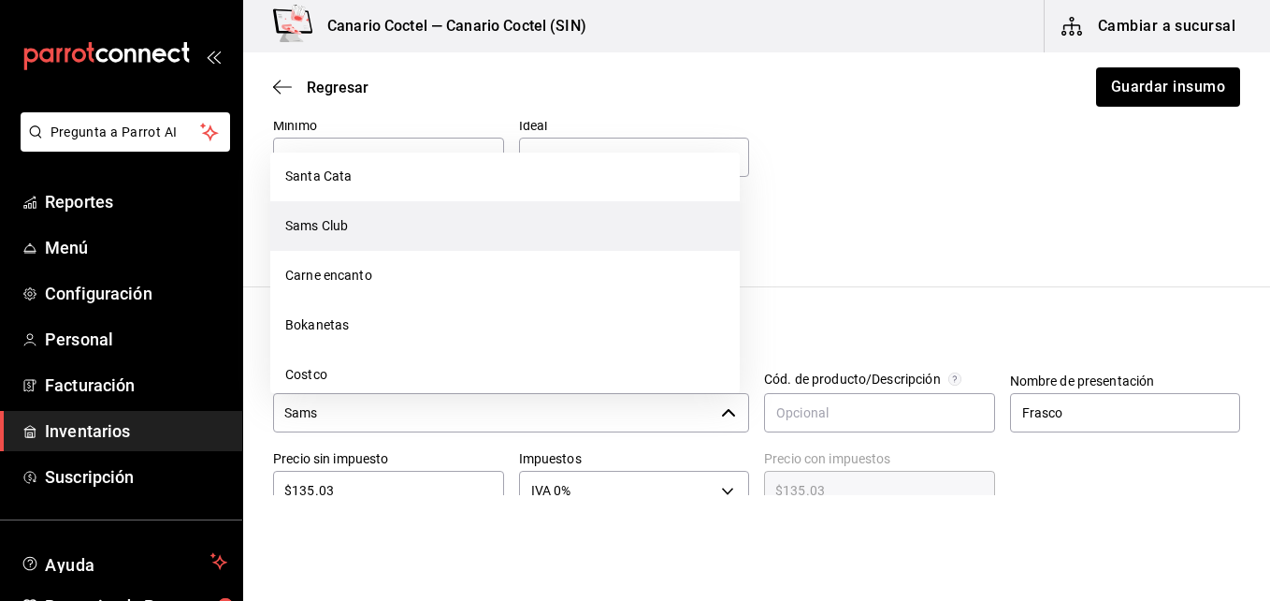
click at [345, 221] on li "Sams Club" at bounding box center [505, 226] width 470 height 50
type input "Sams Club"
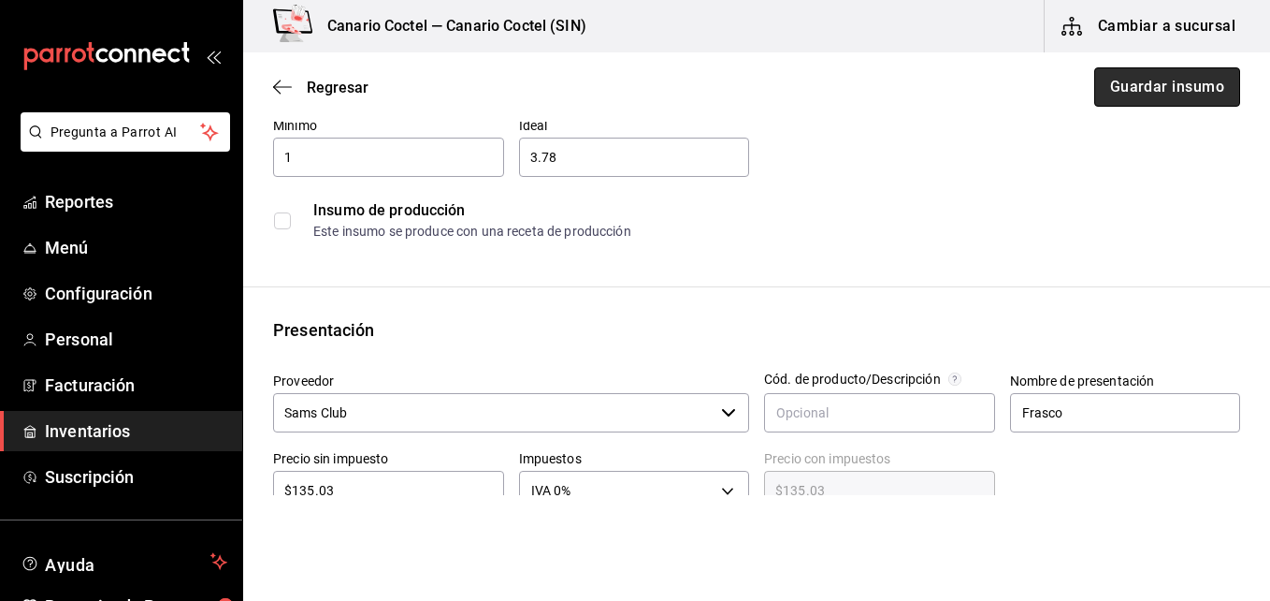
click at [1182, 90] on button "Guardar insumo" at bounding box center [1167, 86] width 146 height 39
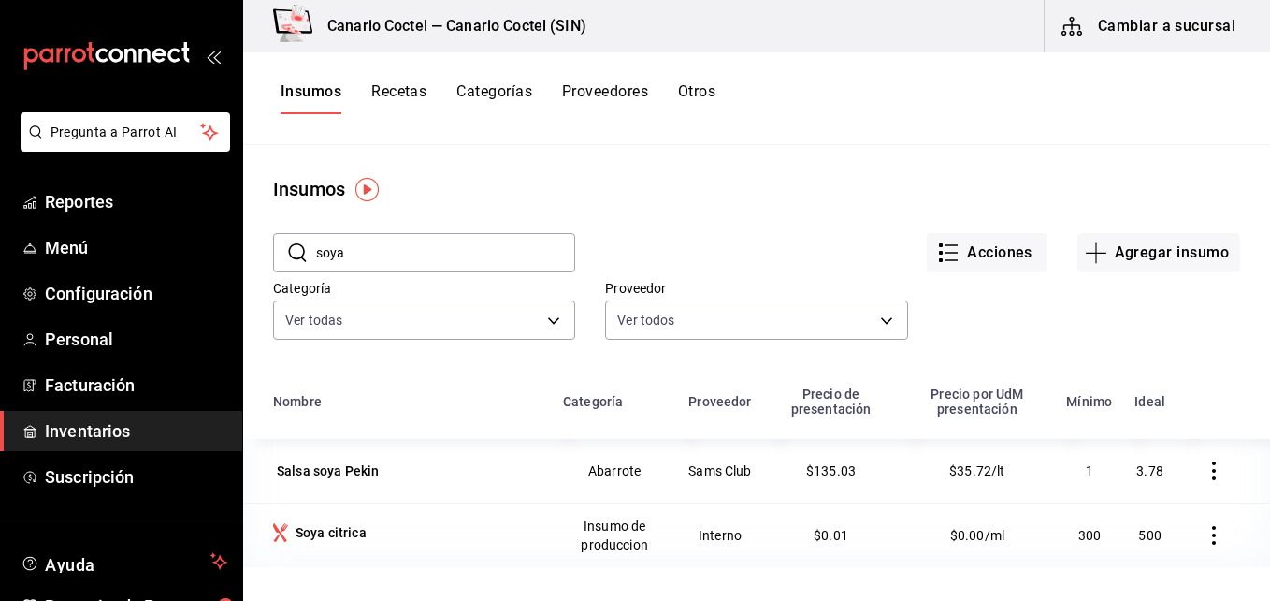
click at [305, 243] on div "​ soya ​" at bounding box center [424, 252] width 302 height 39
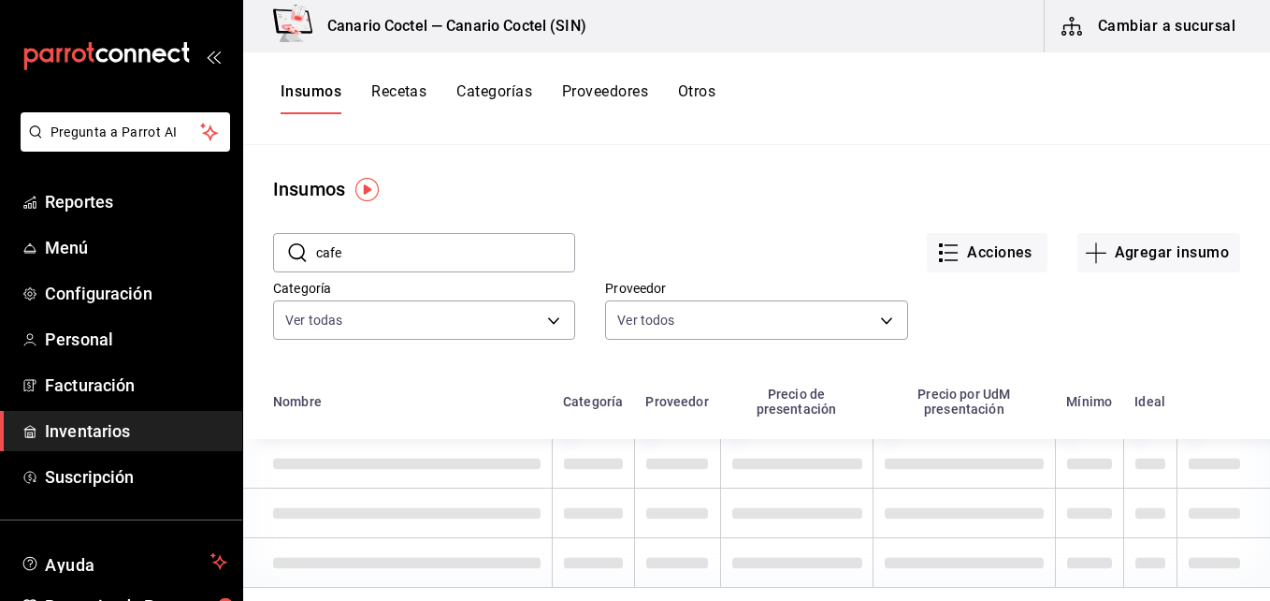
type input "cafe"
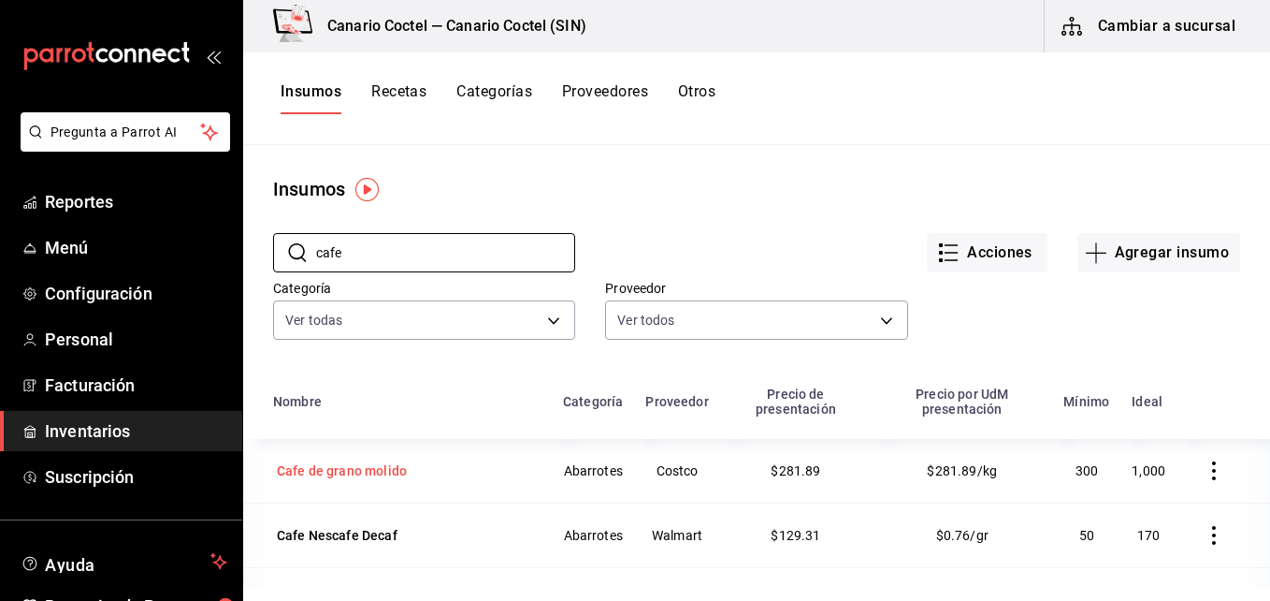
click at [357, 472] on div "Cafe de grano molido" at bounding box center [342, 470] width 130 height 19
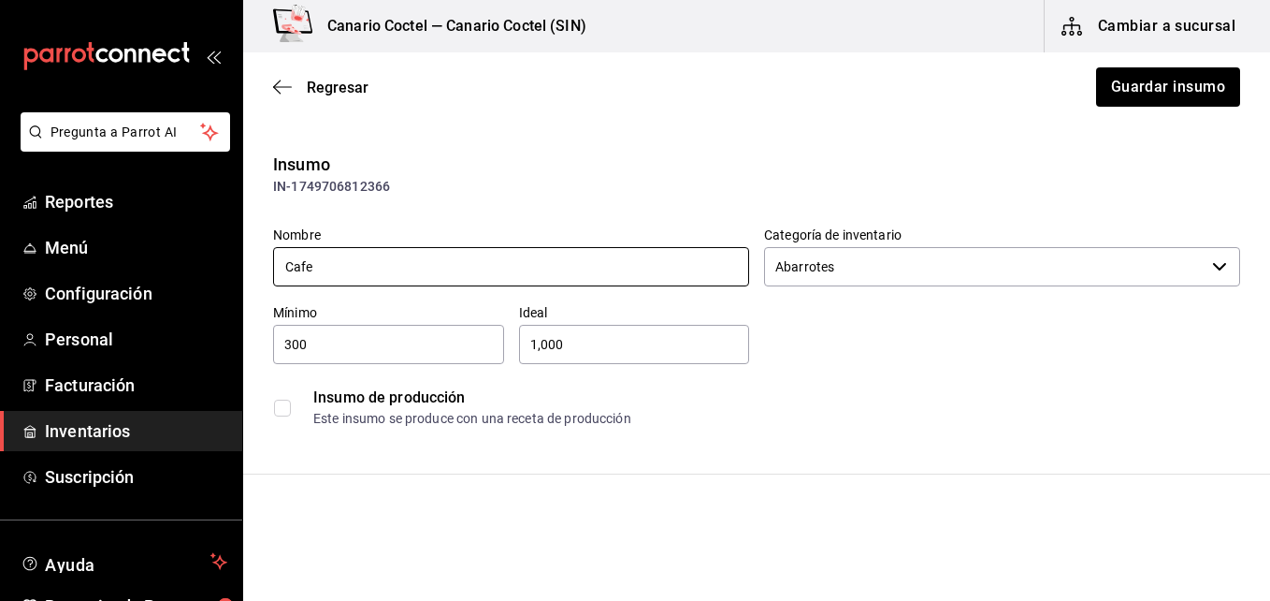
type input "Cafe"
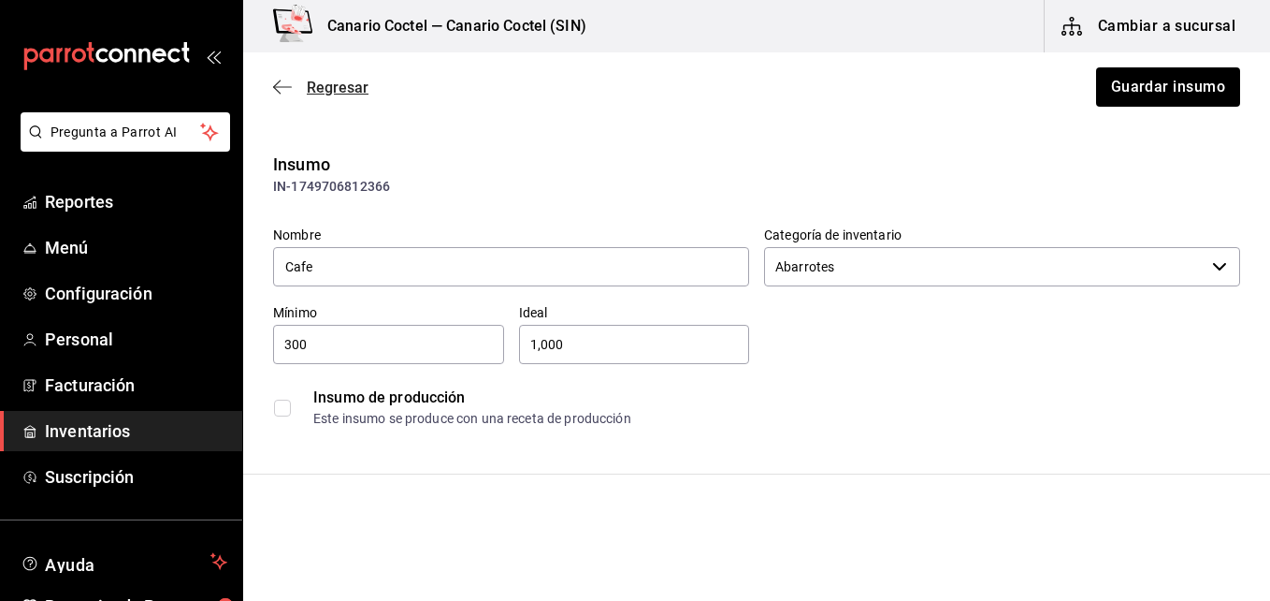
click at [319, 83] on span "Regresar" at bounding box center [338, 88] width 62 height 18
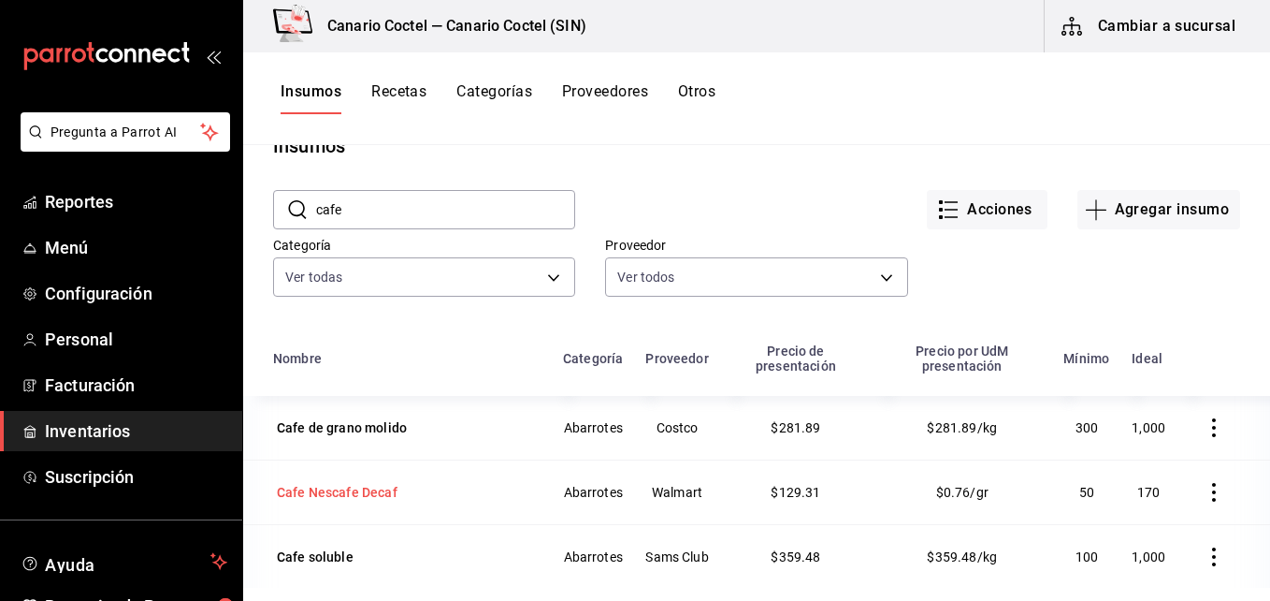
scroll to position [137, 0]
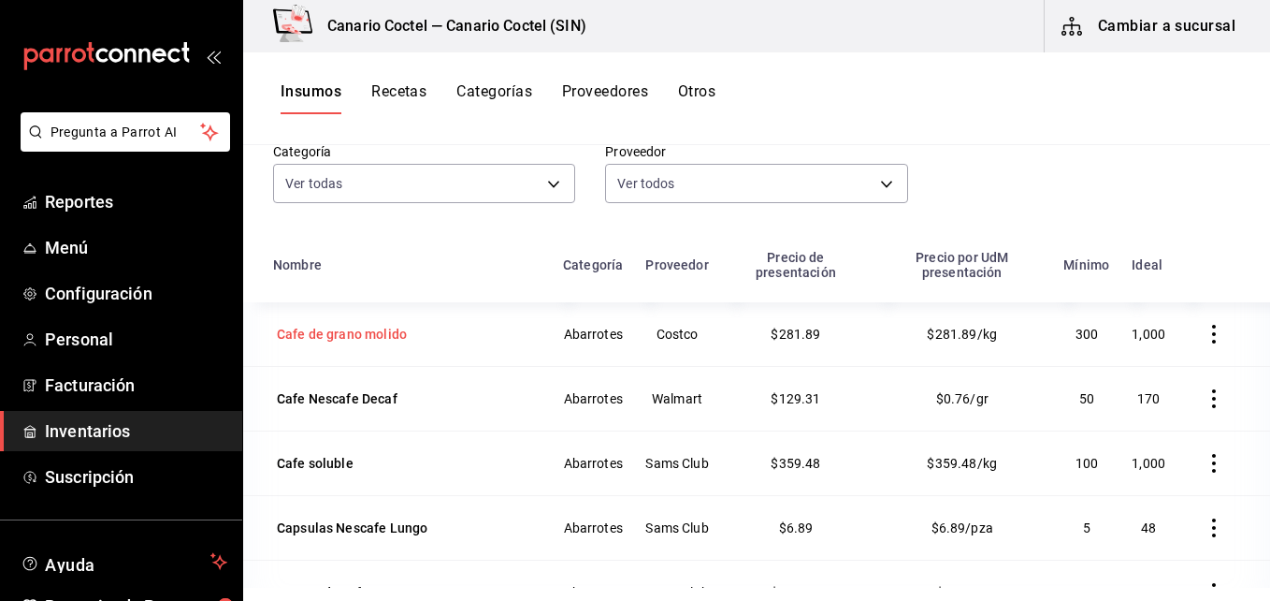
click at [393, 339] on div "Cafe de grano molido" at bounding box center [342, 334] width 130 height 19
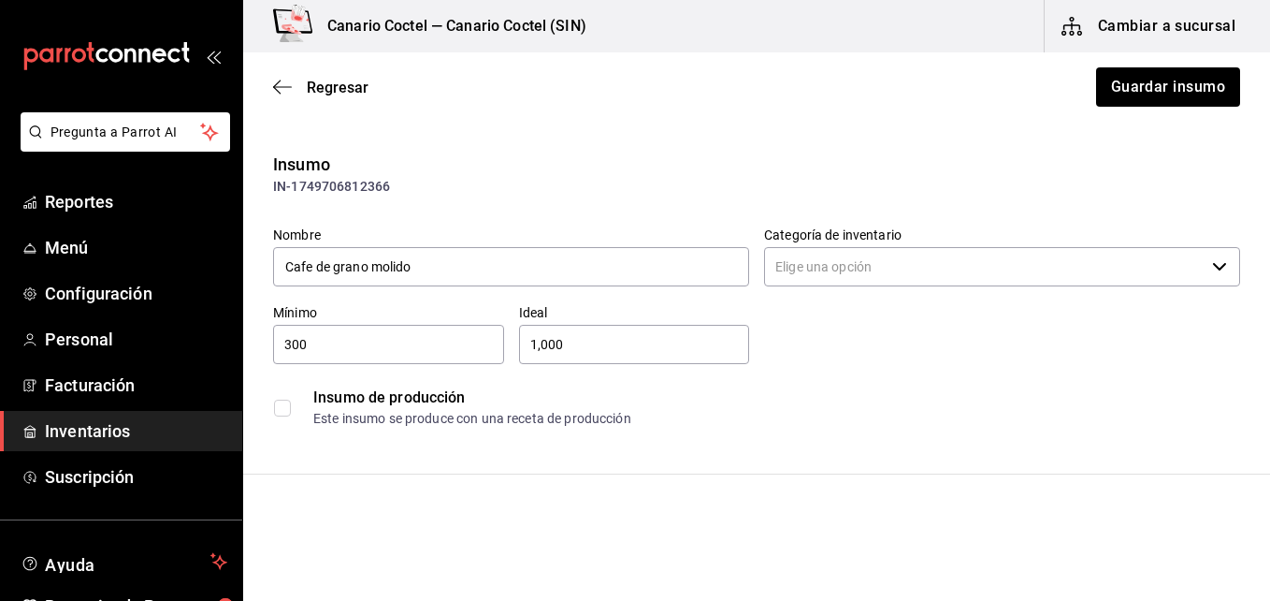
type input "Abarrotes"
type input "Costco"
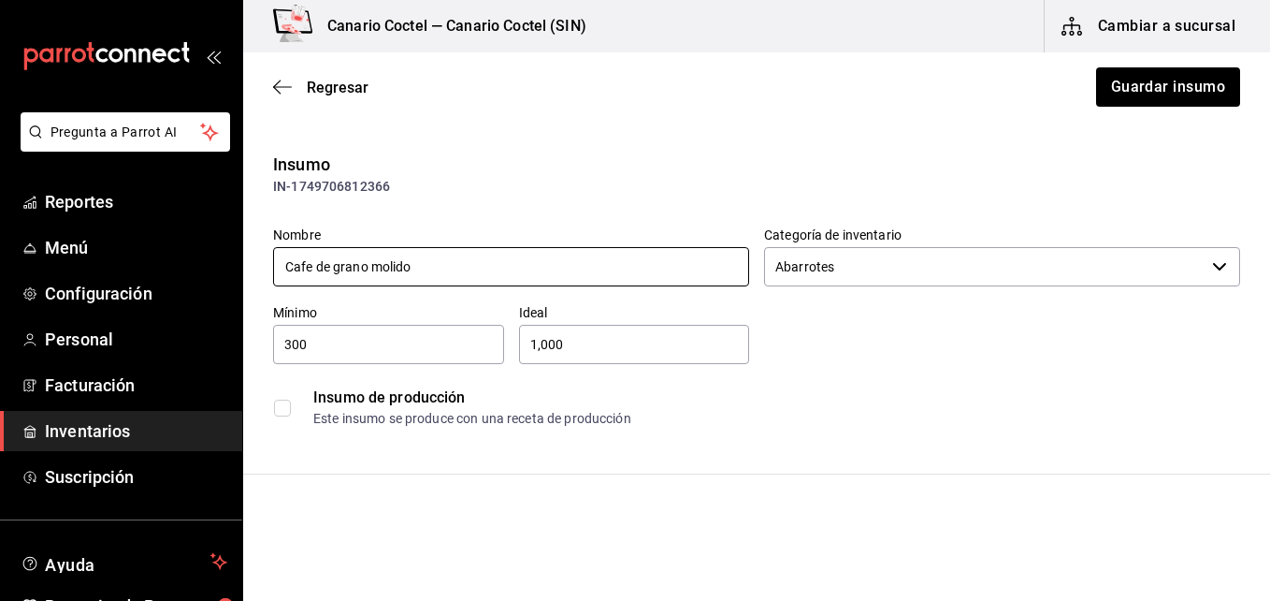
click at [367, 268] on input "Cafe de grano molido" at bounding box center [511, 266] width 476 height 39
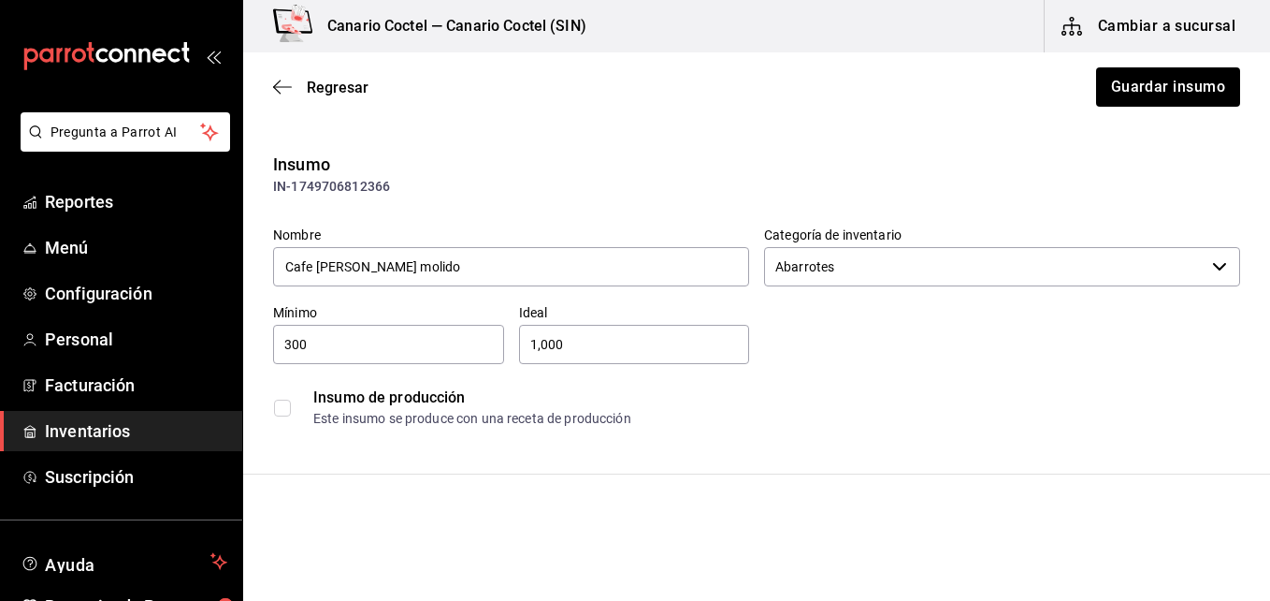
type input "Cafe [PERSON_NAME] molido"
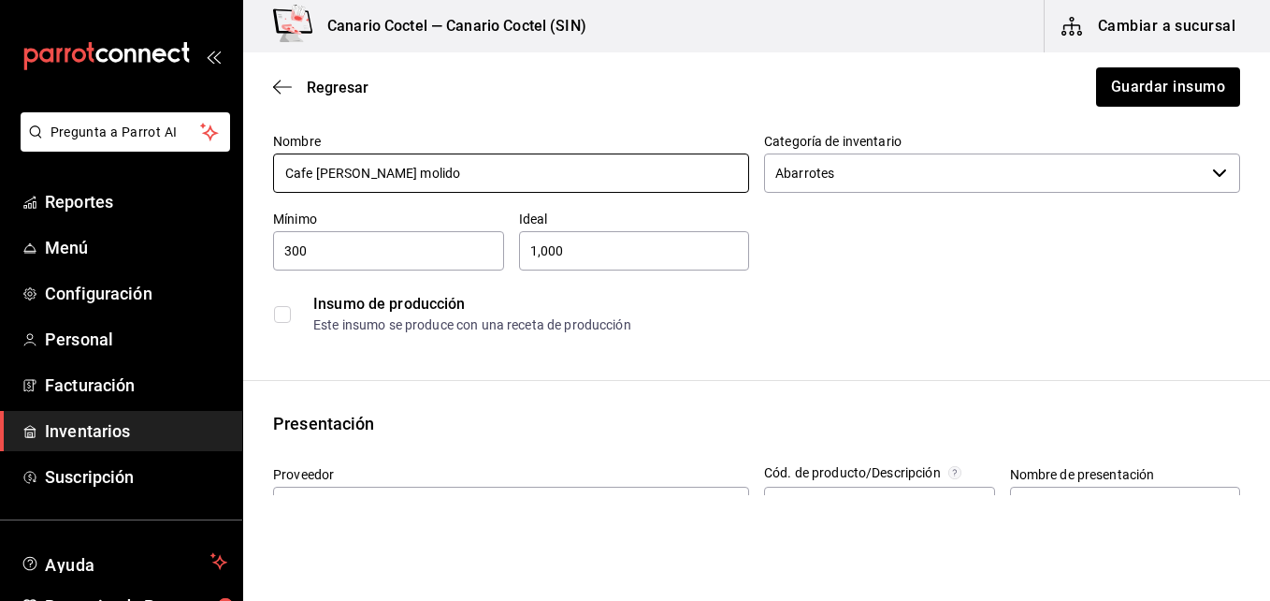
scroll to position [187, 0]
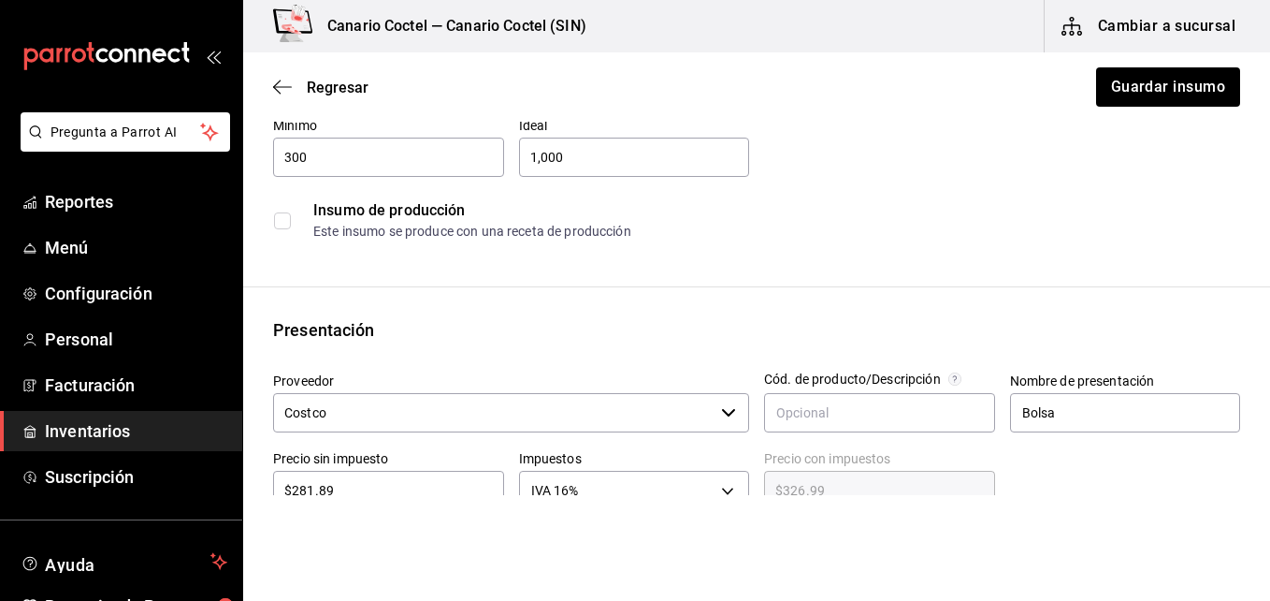
click at [726, 411] on icon "button" at bounding box center [728, 412] width 15 height 15
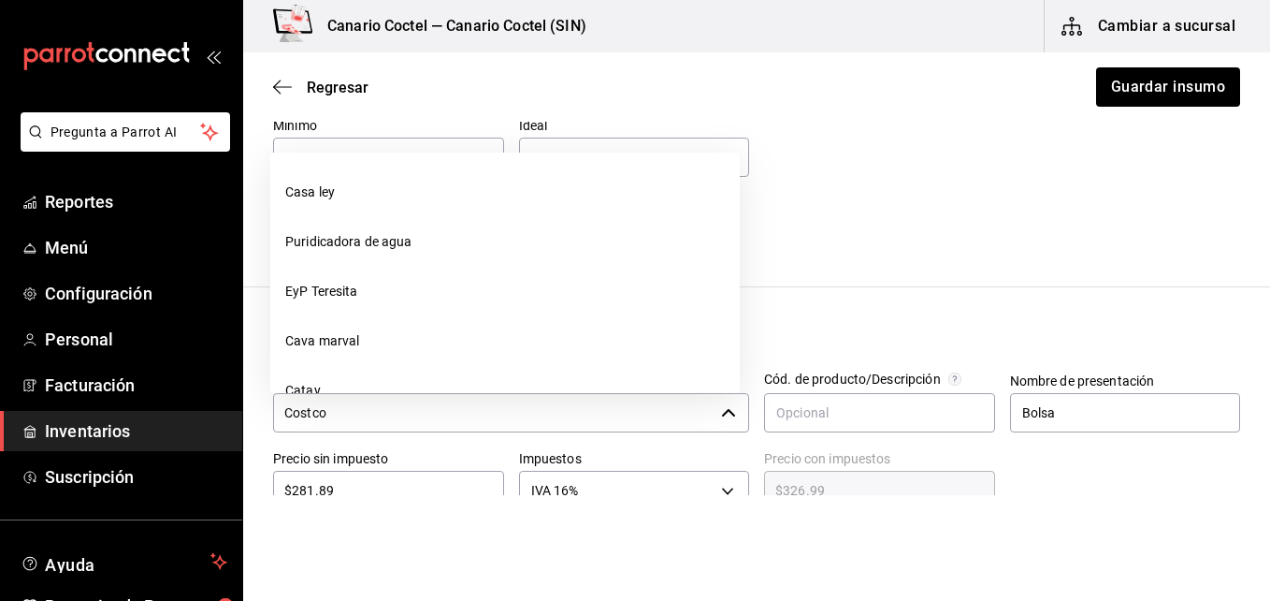
scroll to position [930, 0]
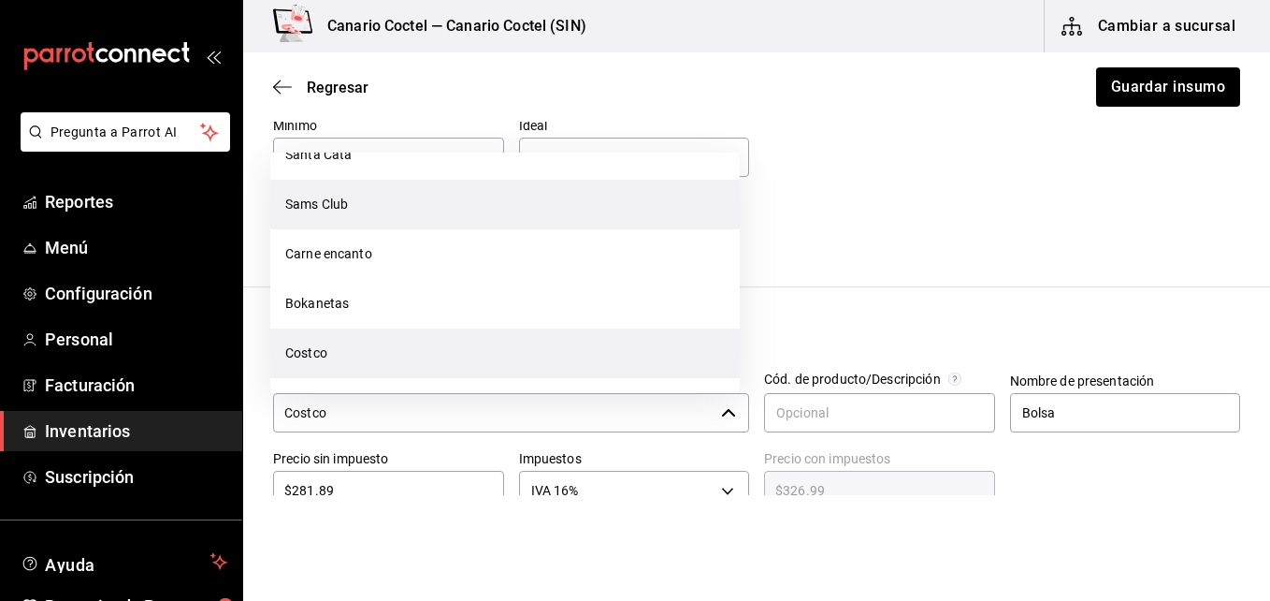
click at [380, 207] on li "Sams Club" at bounding box center [505, 205] width 470 height 50
type input "Sams Club"
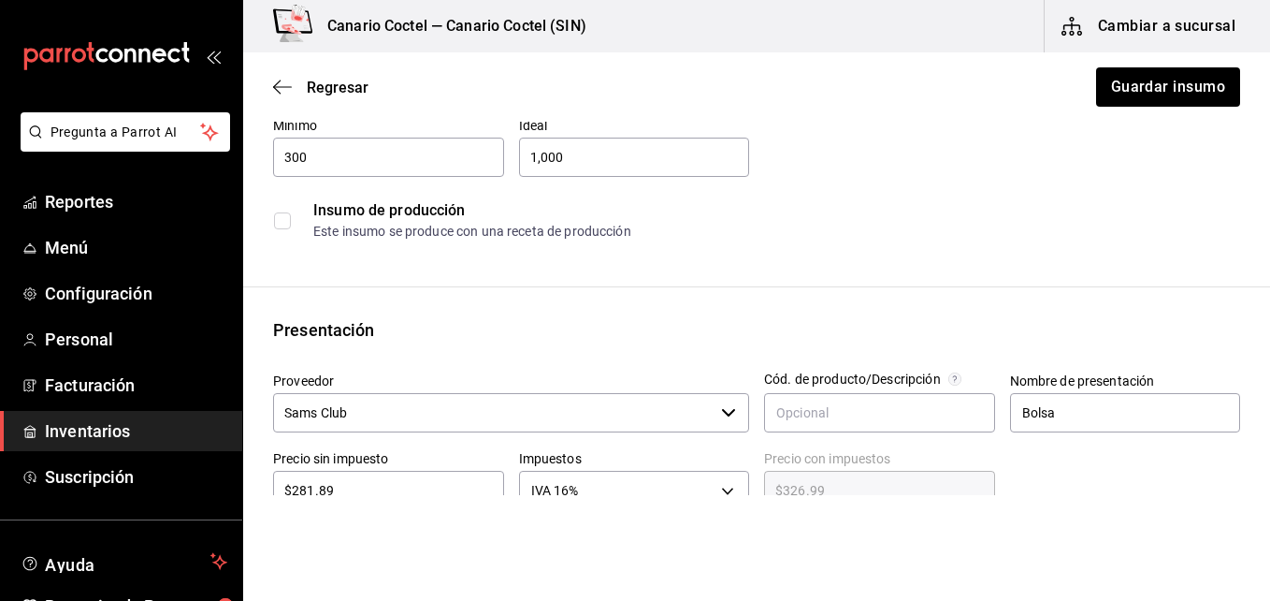
scroll to position [281, 0]
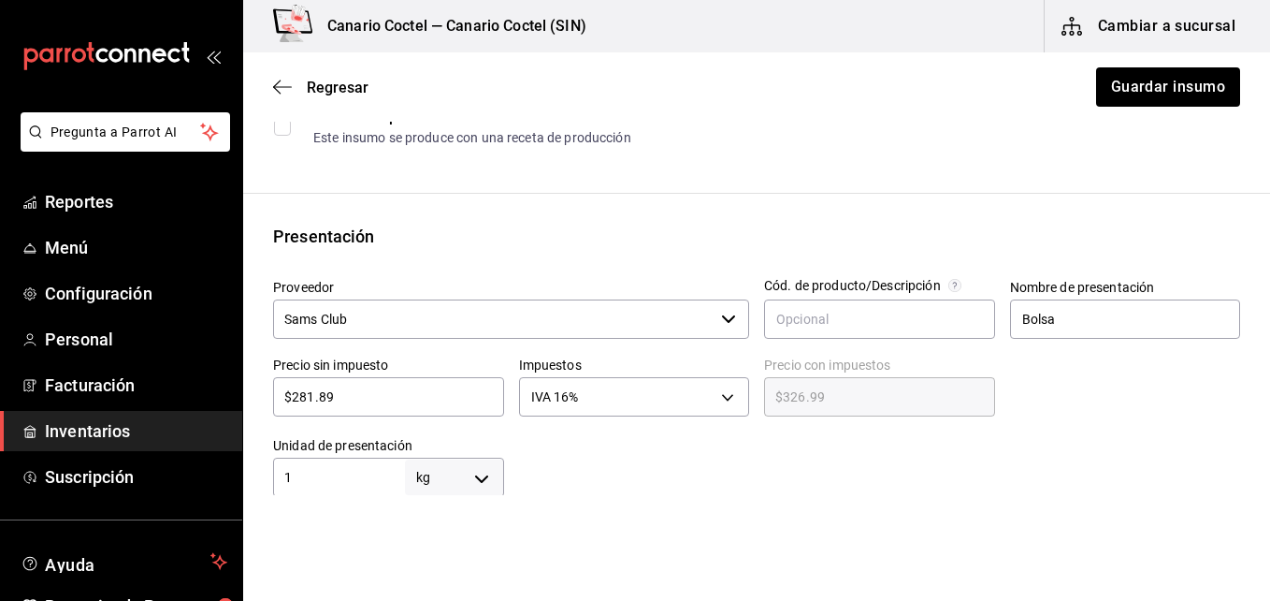
click at [354, 396] on input "$281.89" at bounding box center [388, 396] width 231 height 22
type input "$281.8"
type input "$326.89"
type input "$281."
type input "$325.96"
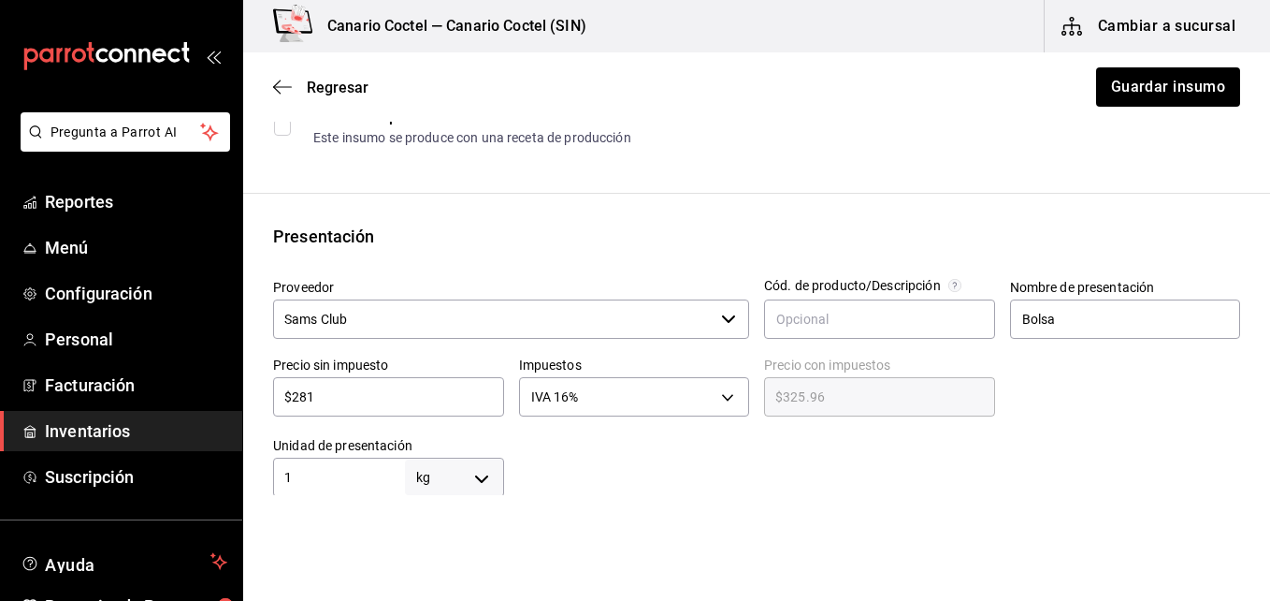
type input "$28"
type input "$32.48"
type input "$2"
type input "$2.32"
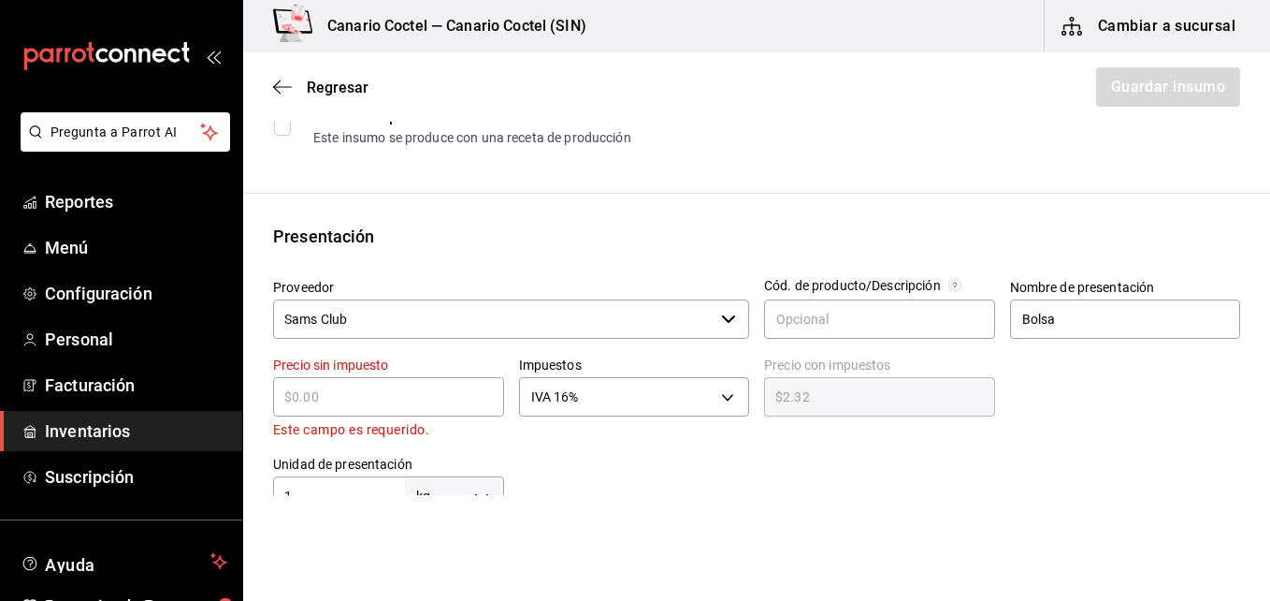
type input "$0.00"
type input "$3"
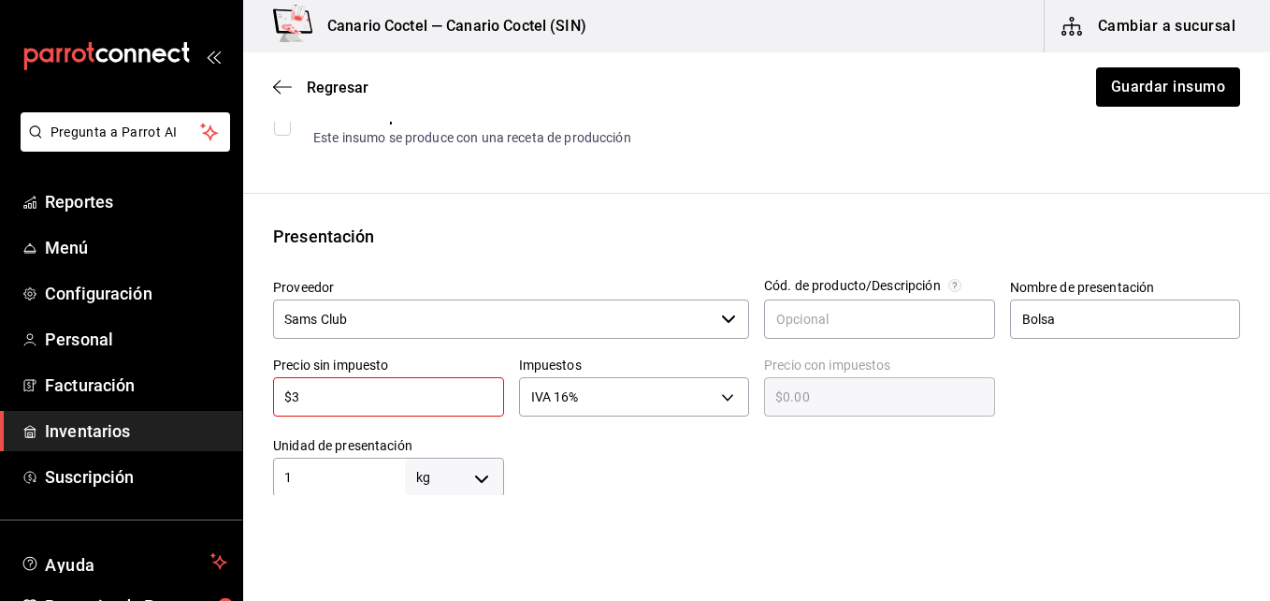
type input "$3.48"
type input "$36"
type input "$41.76"
type input "$363"
type input "$421.08"
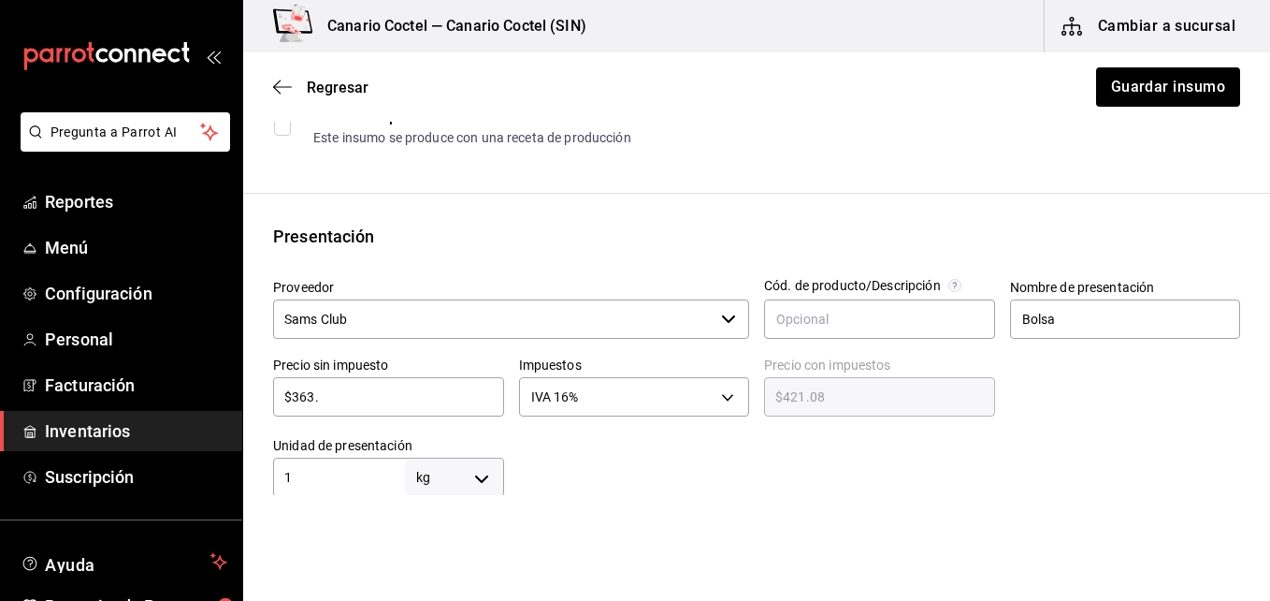
type input "$363.1"
type input "$421.20"
type input "$363.16"
type input "$421.27"
type input "$363.1"
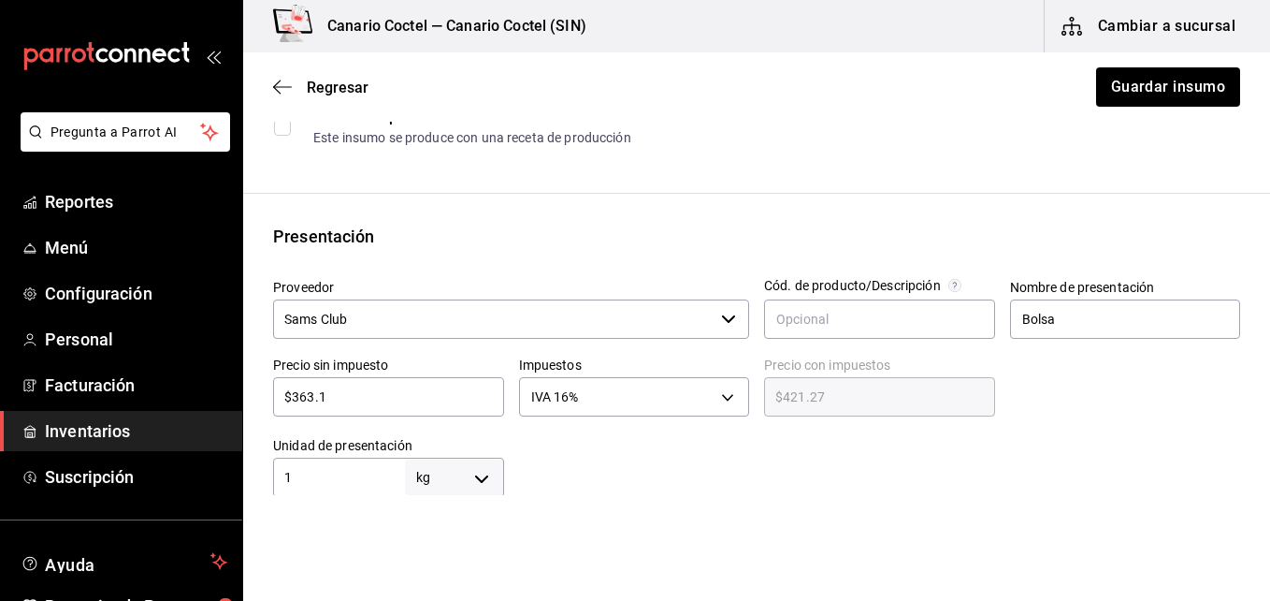
type input "$421.20"
type input "$363."
type input "$421.08"
type input "$36"
type input "$41.76"
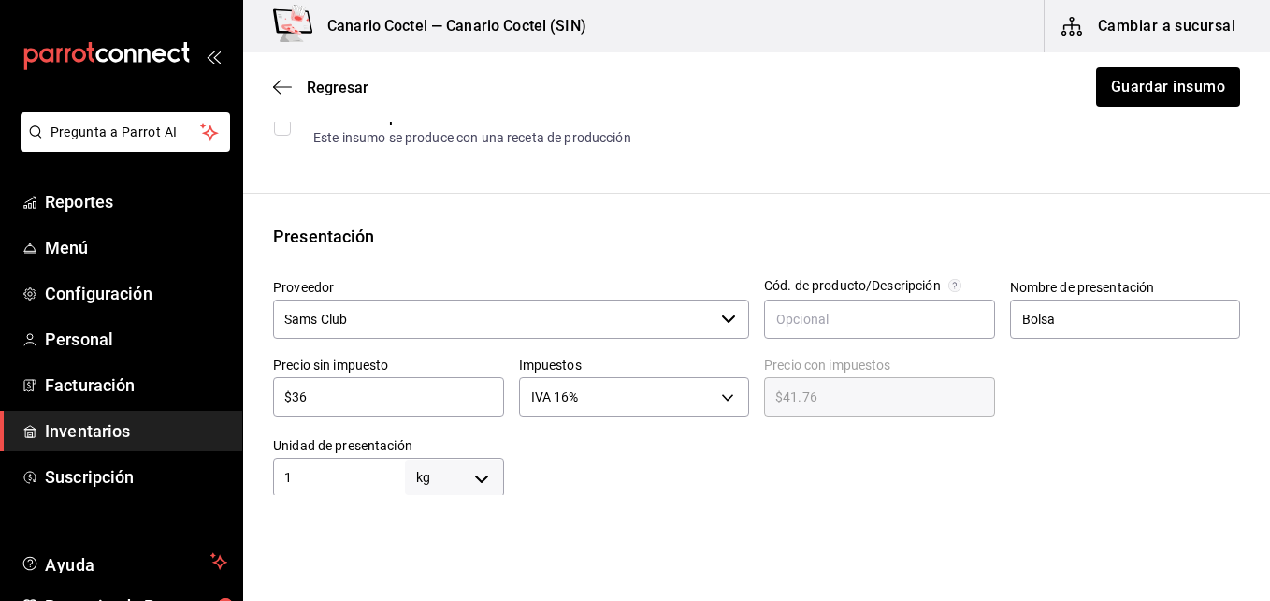
type input "$3"
type input "$3.48"
type input "$30"
type input "$34.80"
type input "$305"
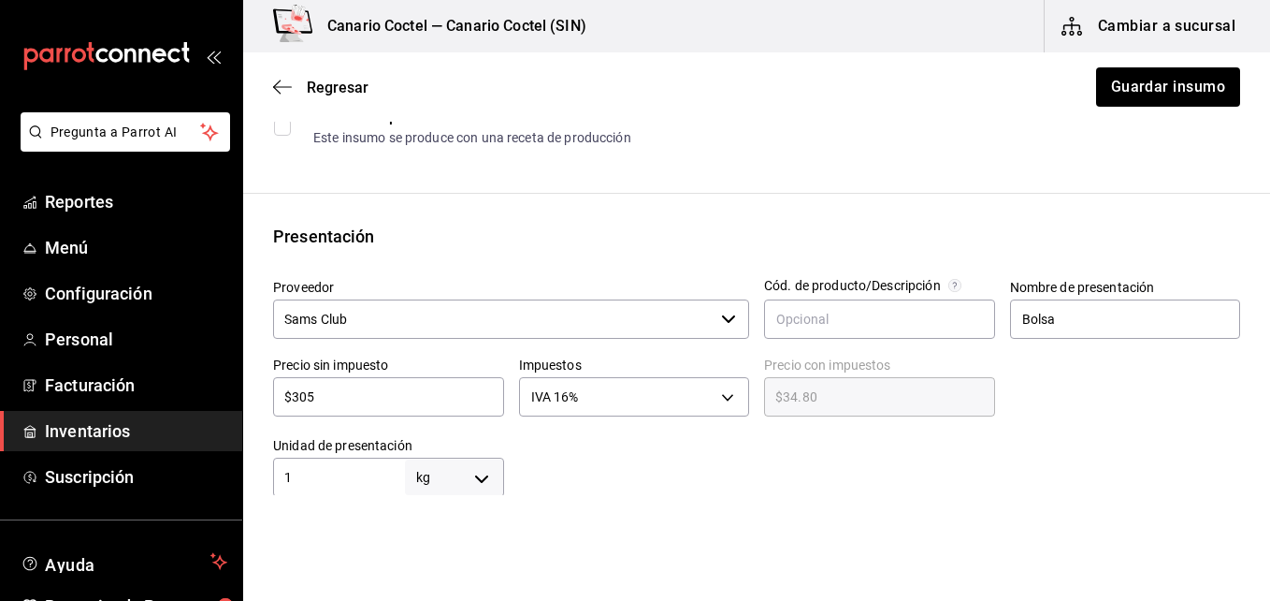
type input "$353.80"
type input "$305"
click at [1175, 83] on button "Guardar insumo" at bounding box center [1167, 86] width 146 height 39
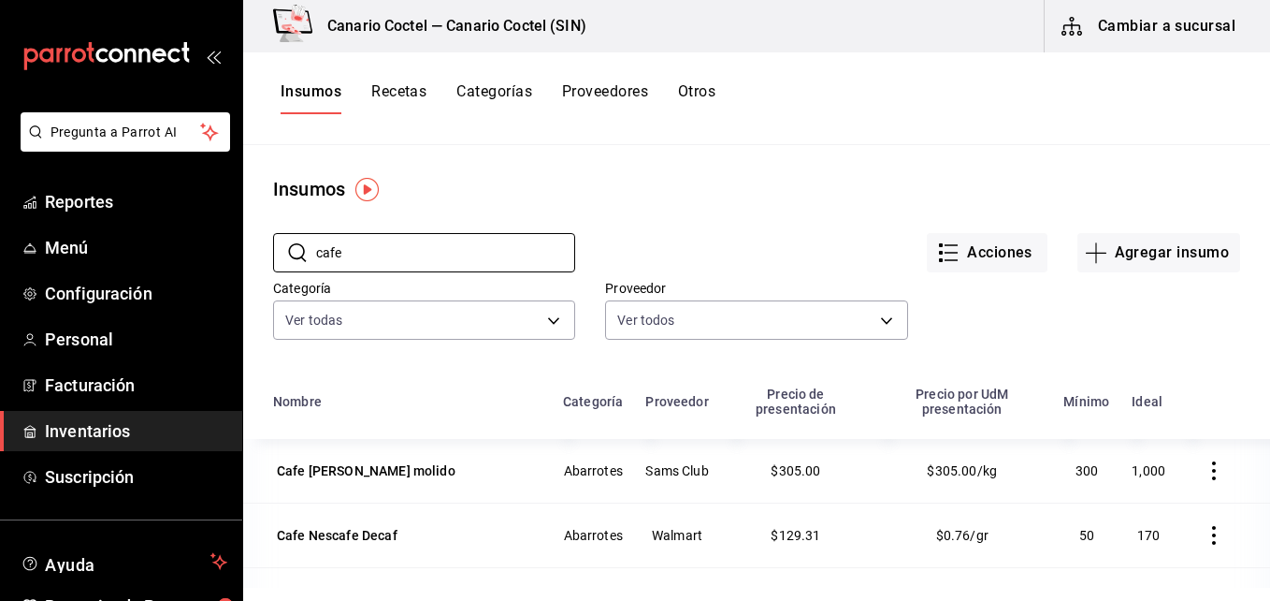
drag, startPoint x: 439, startPoint y: 252, endPoint x: 423, endPoint y: 217, distance: 38.1
click at [376, 252] on input "cafe" at bounding box center [445, 252] width 259 height 37
click at [281, 243] on div "​ cafe ​" at bounding box center [424, 252] width 302 height 39
type input "piña"
click at [1150, 24] on button "Cambiar a sucursal" at bounding box center [1150, 26] width 210 height 52
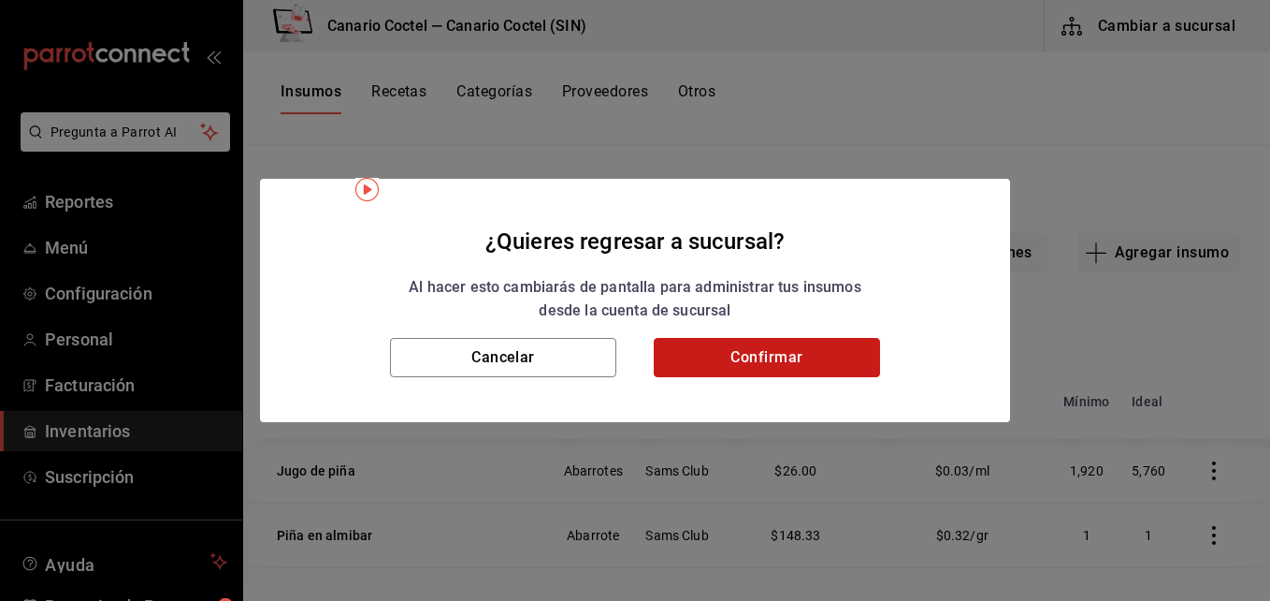
click at [818, 350] on button "Confirmar" at bounding box center [767, 357] width 226 height 39
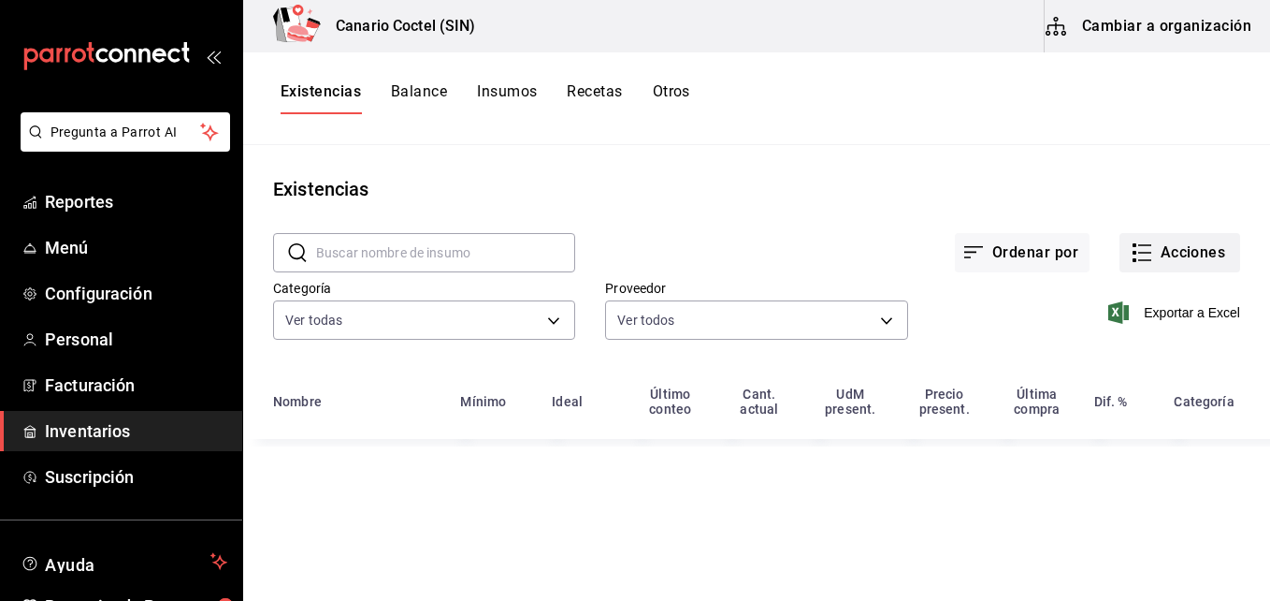
click at [1172, 255] on button "Acciones" at bounding box center [1180, 252] width 121 height 39
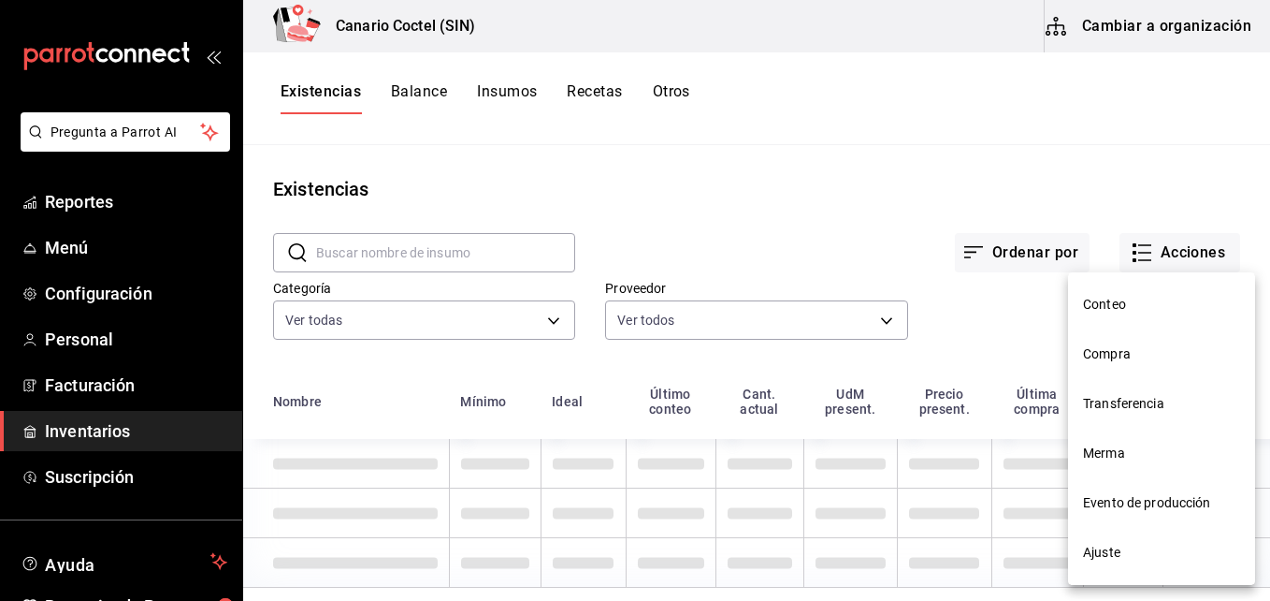
click at [1110, 357] on span "Compra" at bounding box center [1161, 354] width 157 height 20
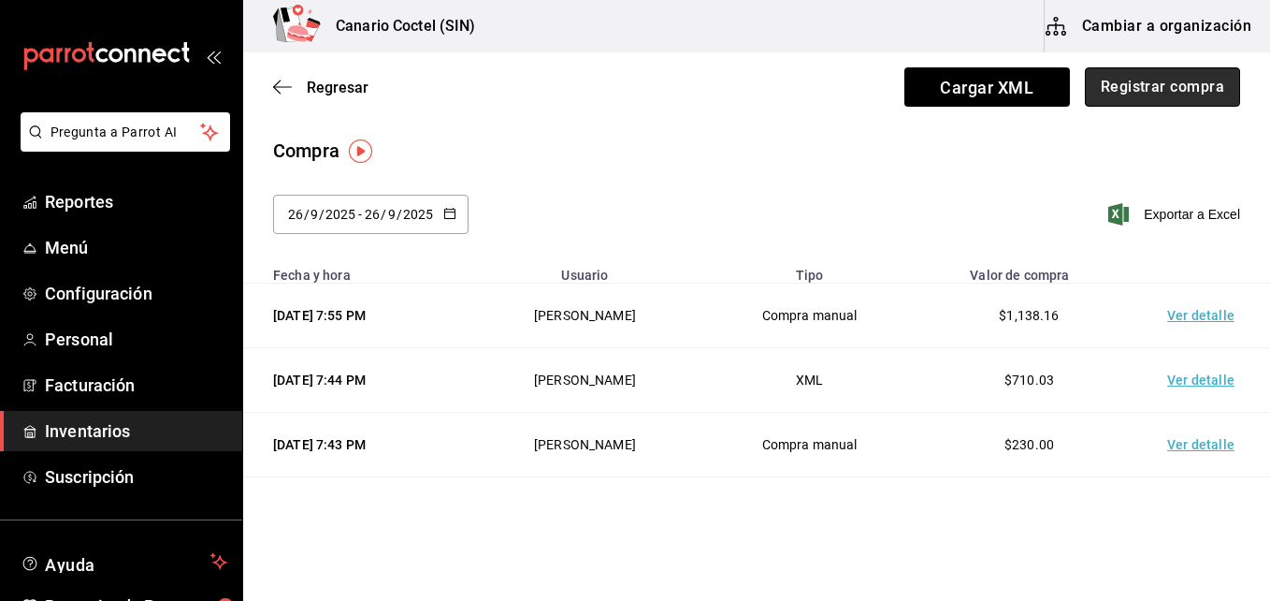
click at [1150, 82] on button "Registrar compra" at bounding box center [1162, 86] width 155 height 39
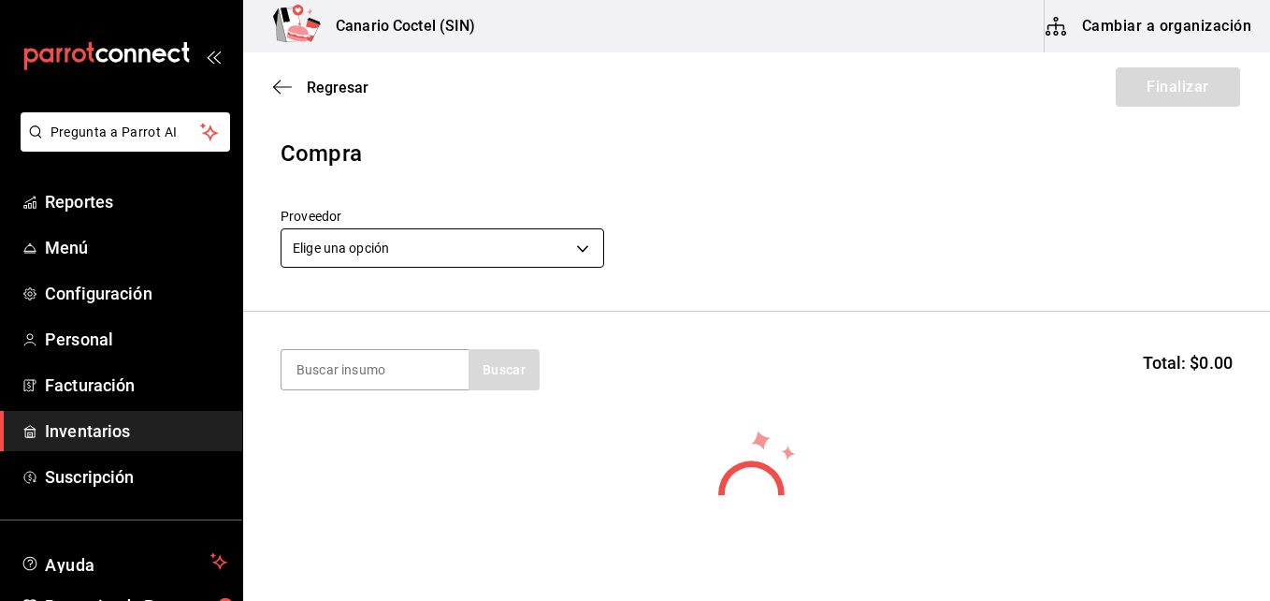
click at [586, 245] on body "Pregunta a Parrot AI Reportes Menú Configuración Personal Facturación Inventari…" at bounding box center [635, 247] width 1270 height 495
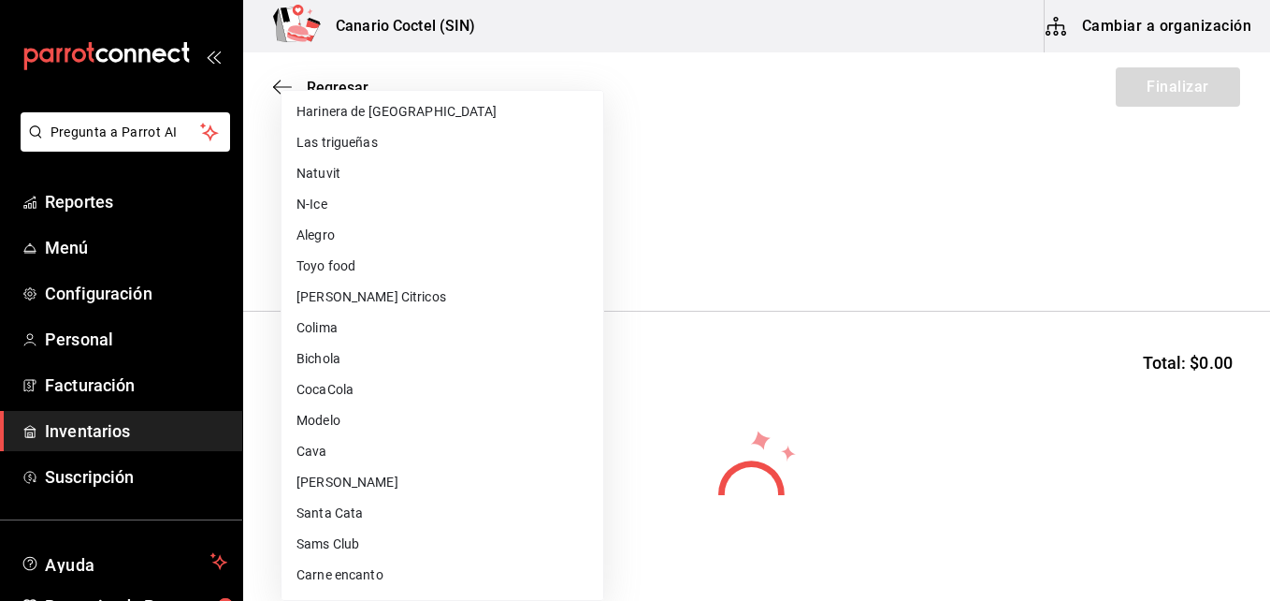
scroll to position [281, 0]
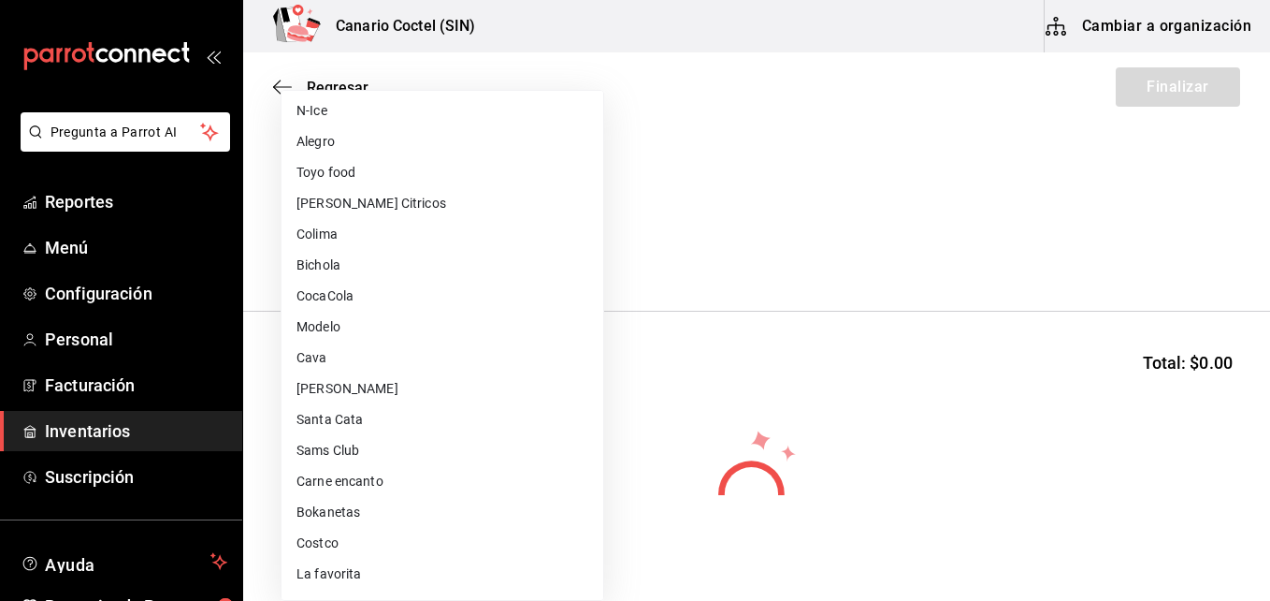
click at [342, 446] on li "Sams Club" at bounding box center [443, 450] width 322 height 31
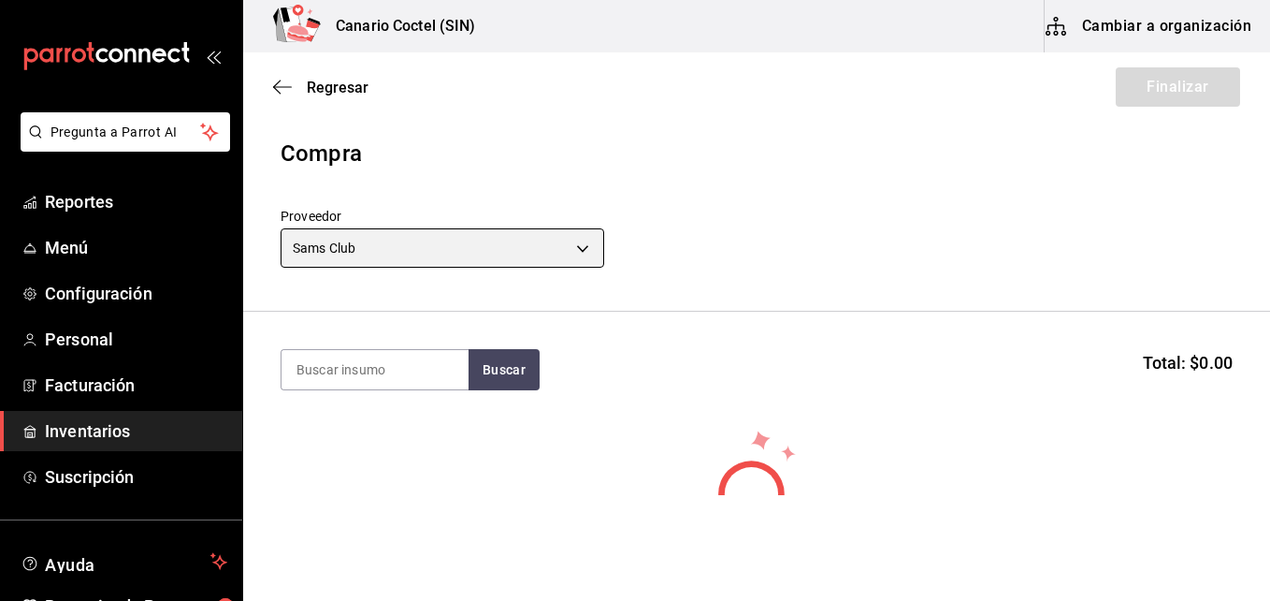
type input "fd882c45-9318-4586-8c8c-04996427a90d"
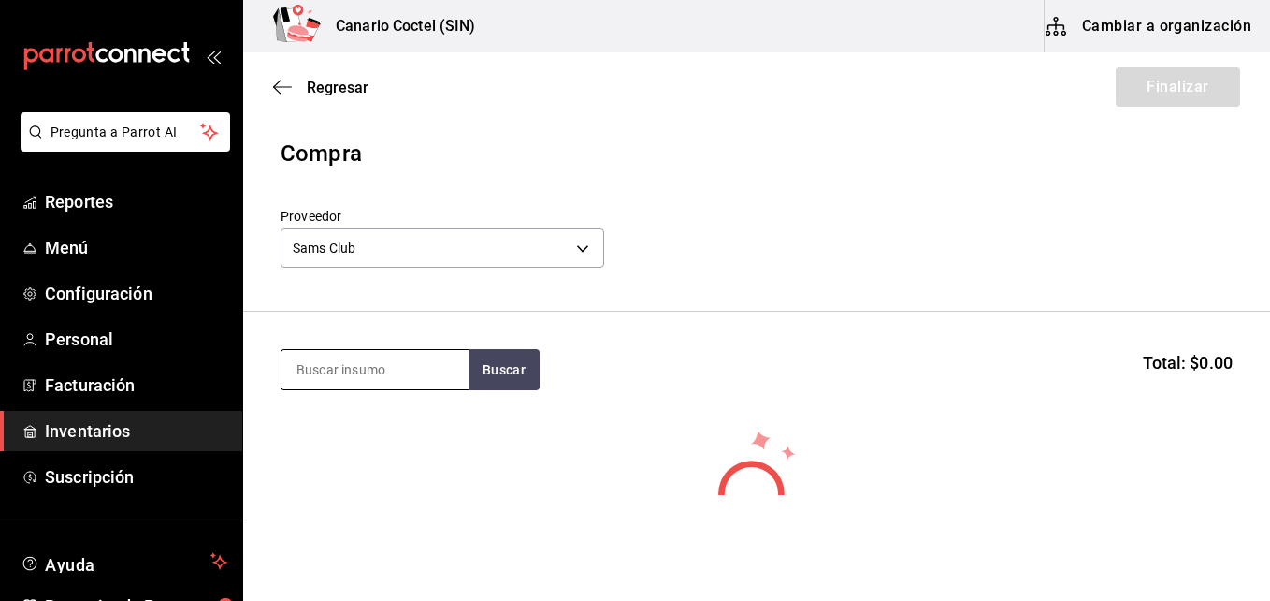
click at [357, 373] on input at bounding box center [375, 369] width 187 height 39
type input "mayo"
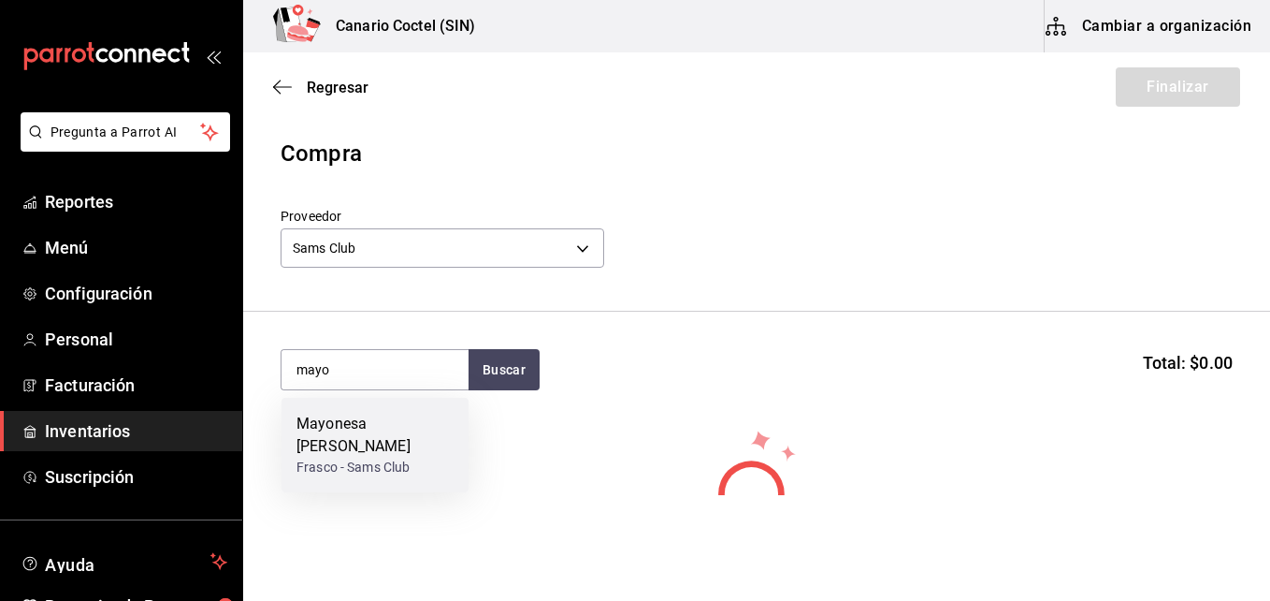
click at [359, 420] on div "Mayonesa [PERSON_NAME]" at bounding box center [375, 435] width 157 height 45
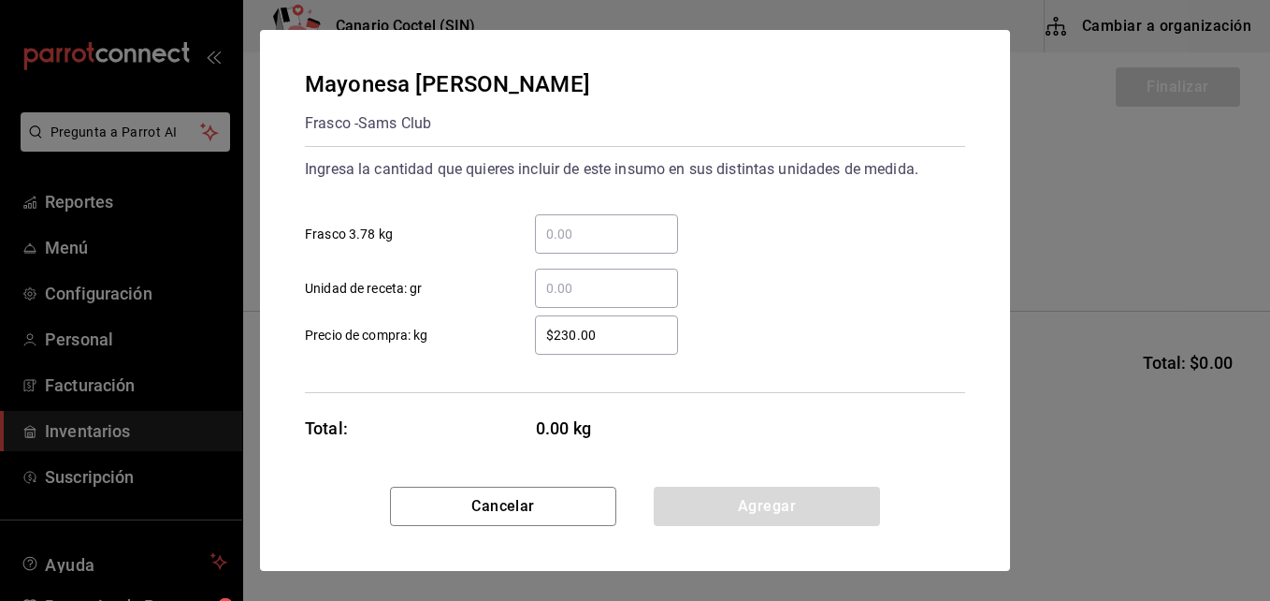
click at [565, 231] on input "​ Frasco 3.78 kg" at bounding box center [606, 234] width 143 height 22
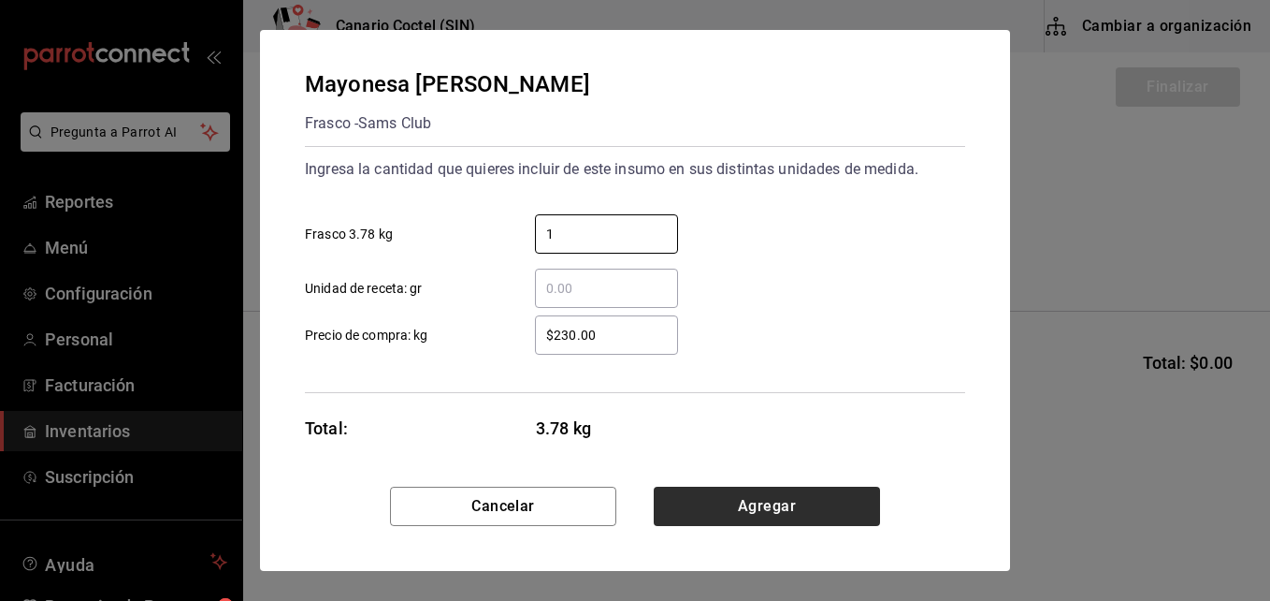
type input "1"
click at [772, 497] on button "Agregar" at bounding box center [767, 505] width 226 height 39
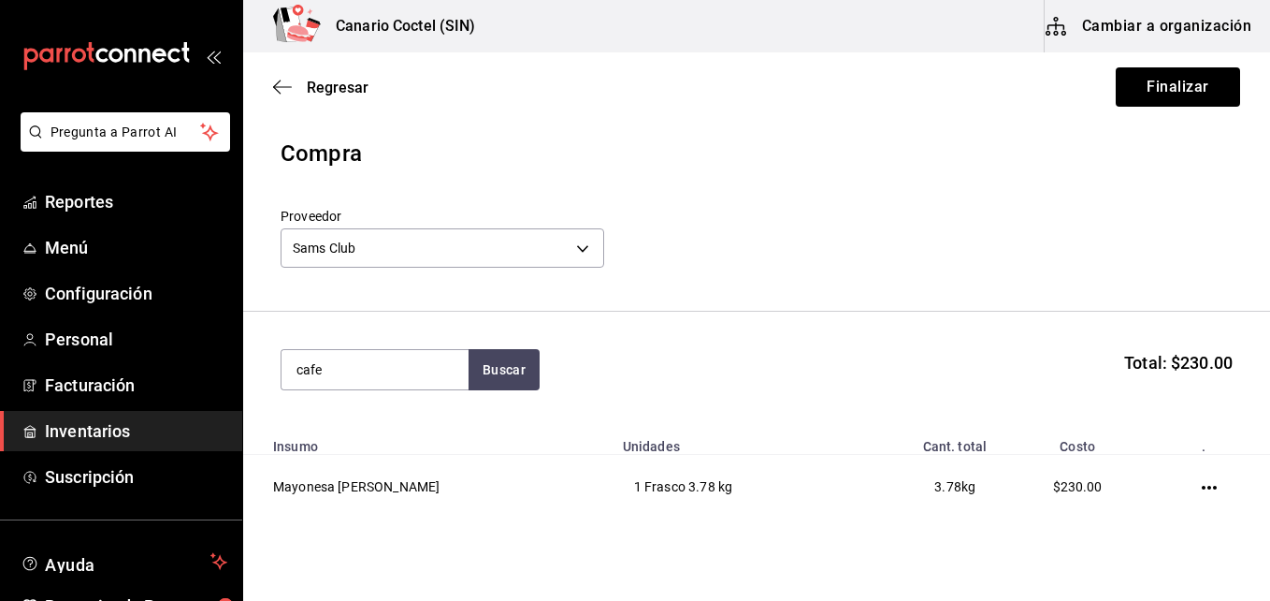
type input "cafe"
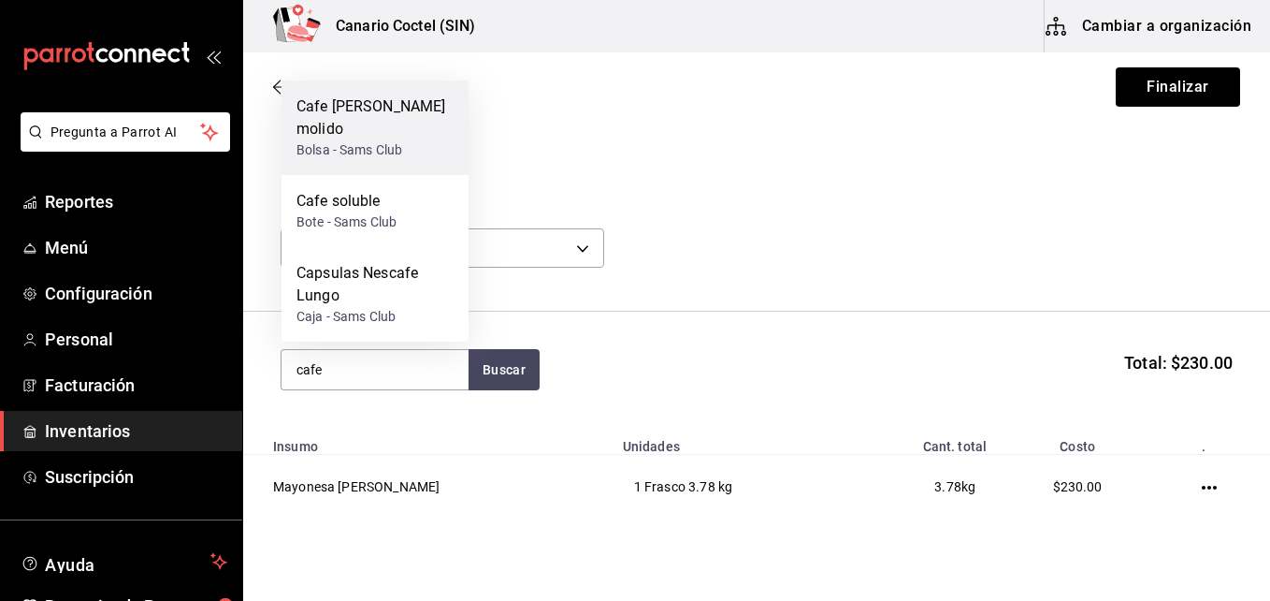
click at [326, 119] on div "Cafe [PERSON_NAME] molido" at bounding box center [375, 117] width 157 height 45
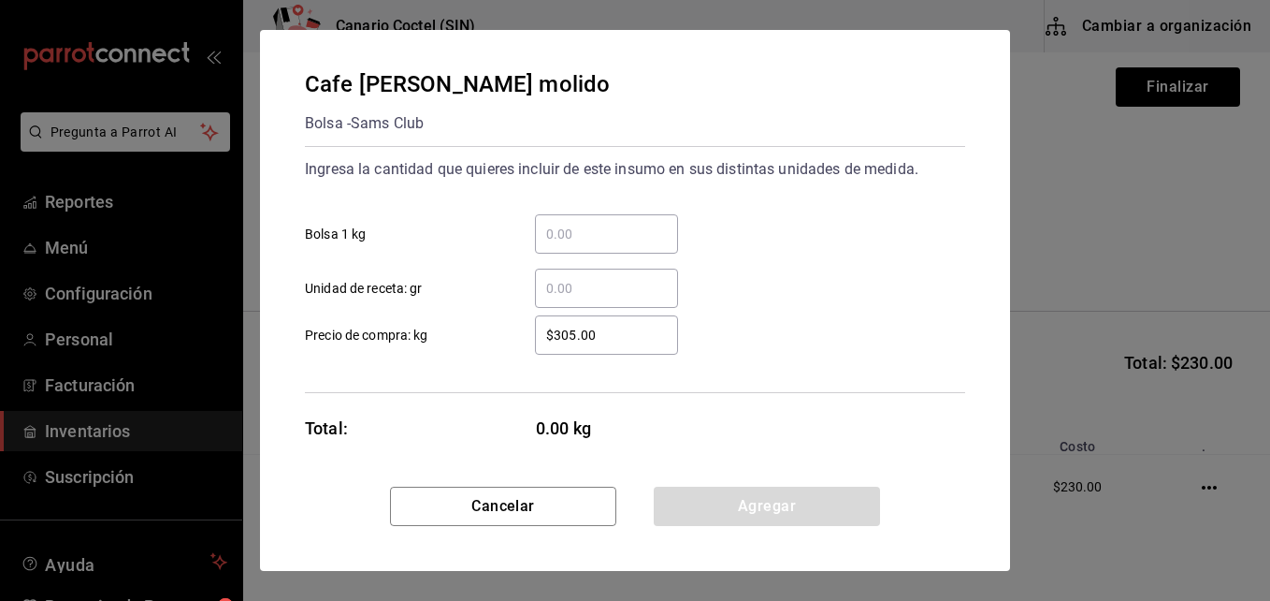
click at [558, 232] on input "​ Bolsa 1 kg" at bounding box center [606, 234] width 143 height 22
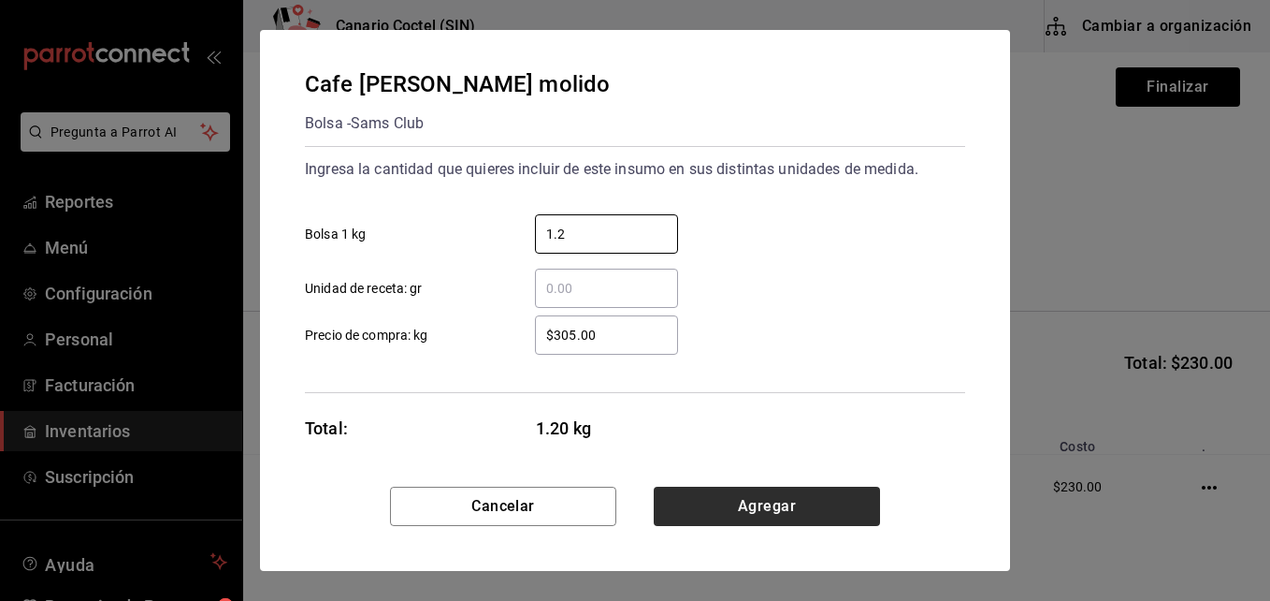
type input "1.2"
click at [776, 500] on button "Agregar" at bounding box center [767, 505] width 226 height 39
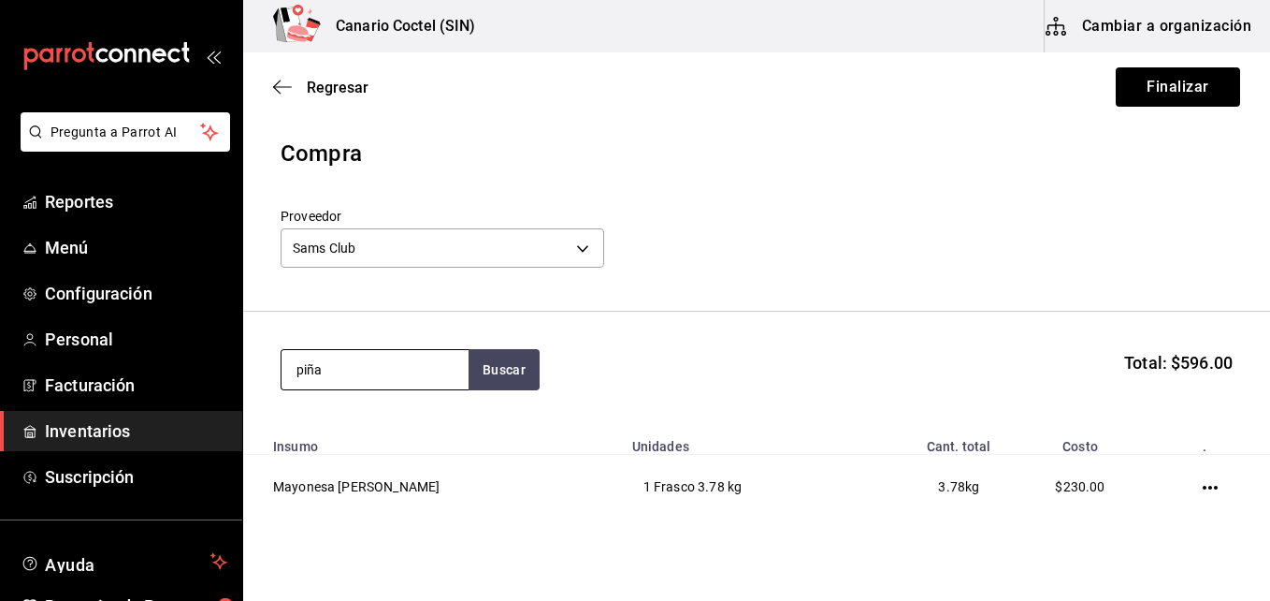
type input "piña"
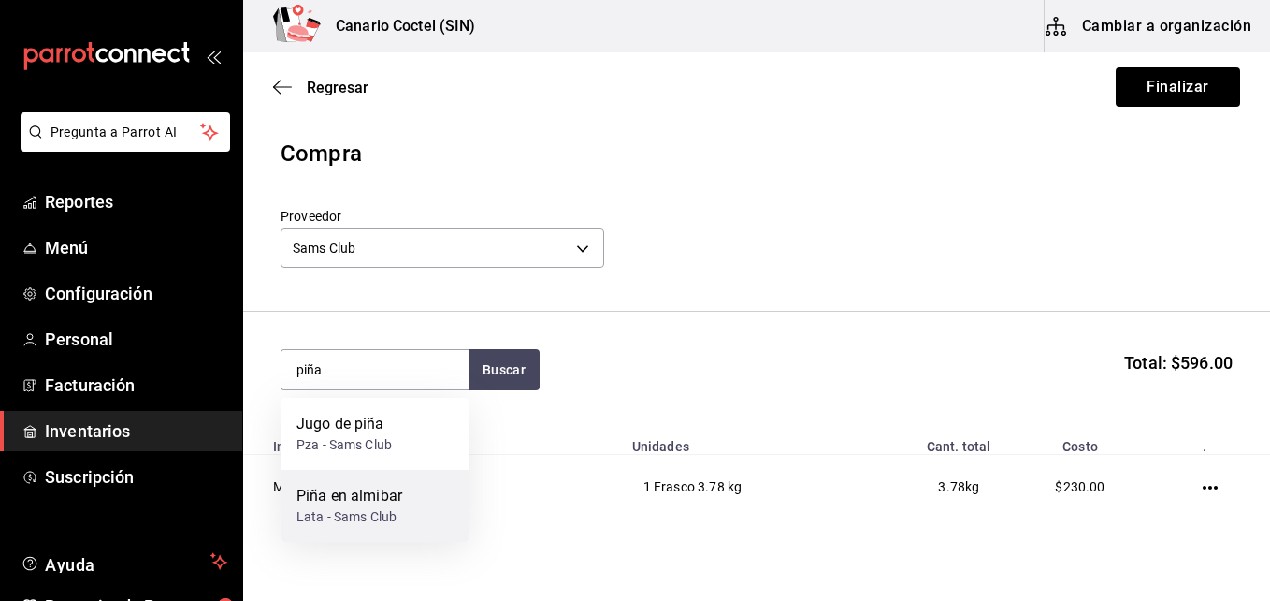
click at [373, 510] on div "Lata - Sams Club" at bounding box center [350, 517] width 106 height 20
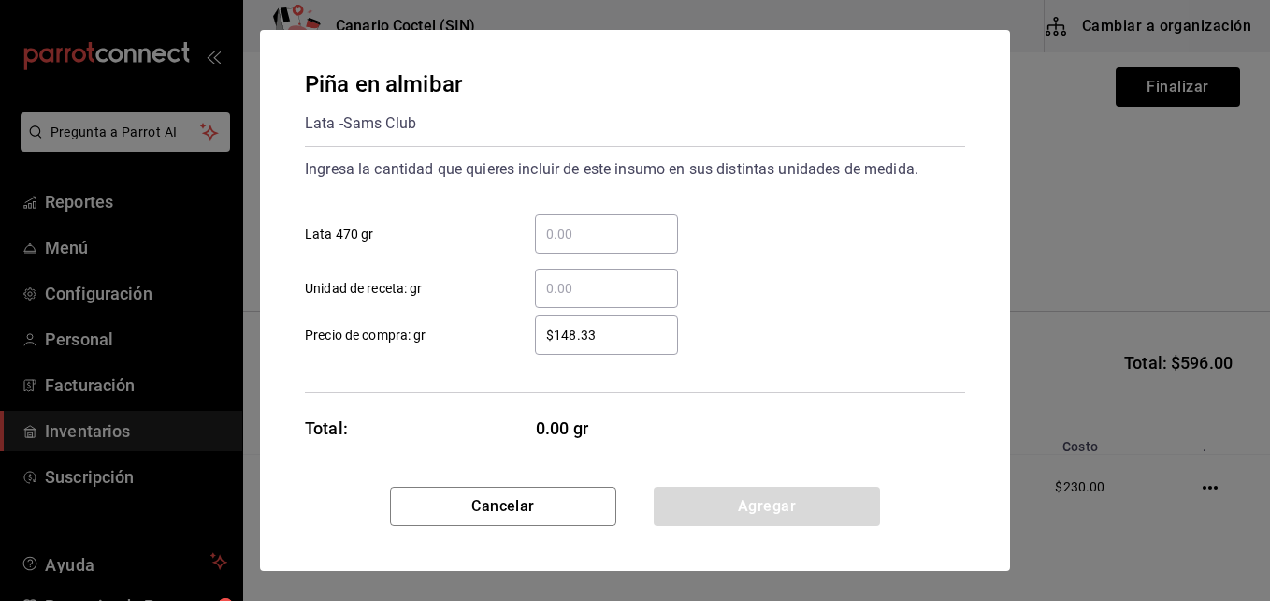
click at [564, 227] on input "​ Lata 470 gr" at bounding box center [606, 234] width 143 height 22
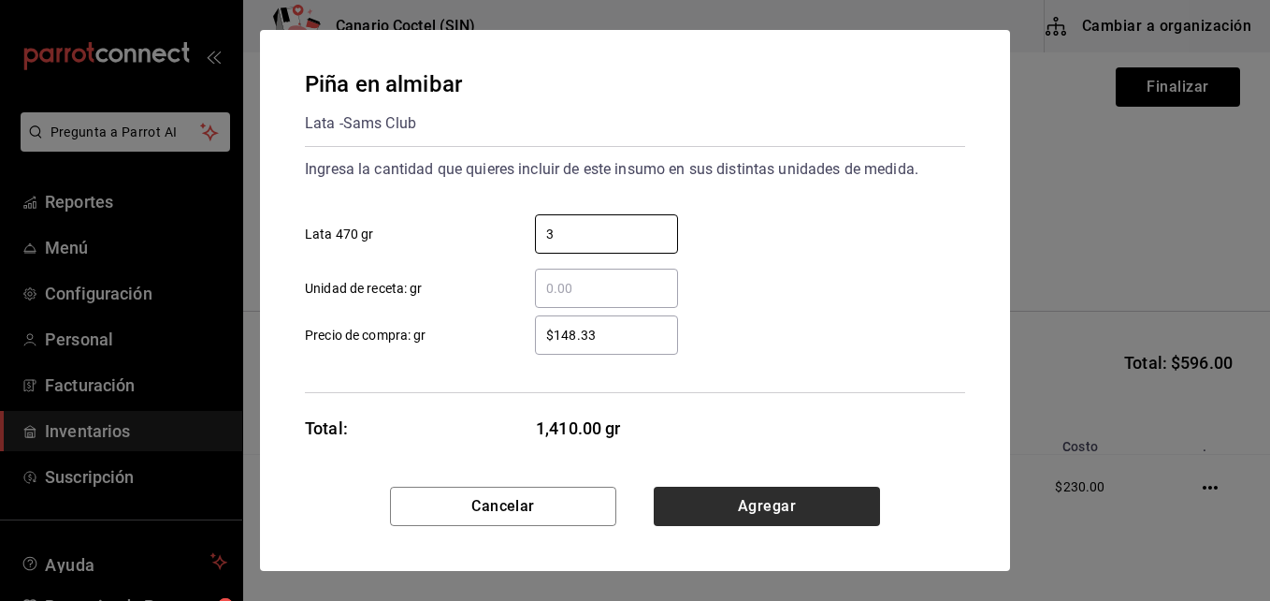
type input "3"
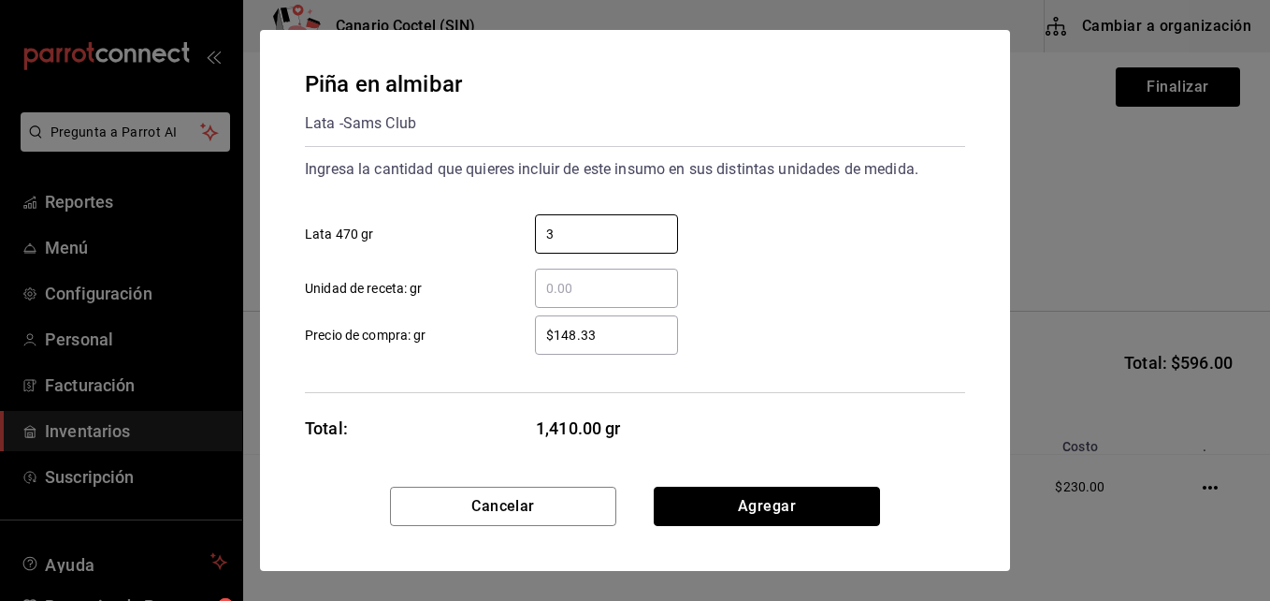
click at [773, 499] on button "Agregar" at bounding box center [767, 505] width 226 height 39
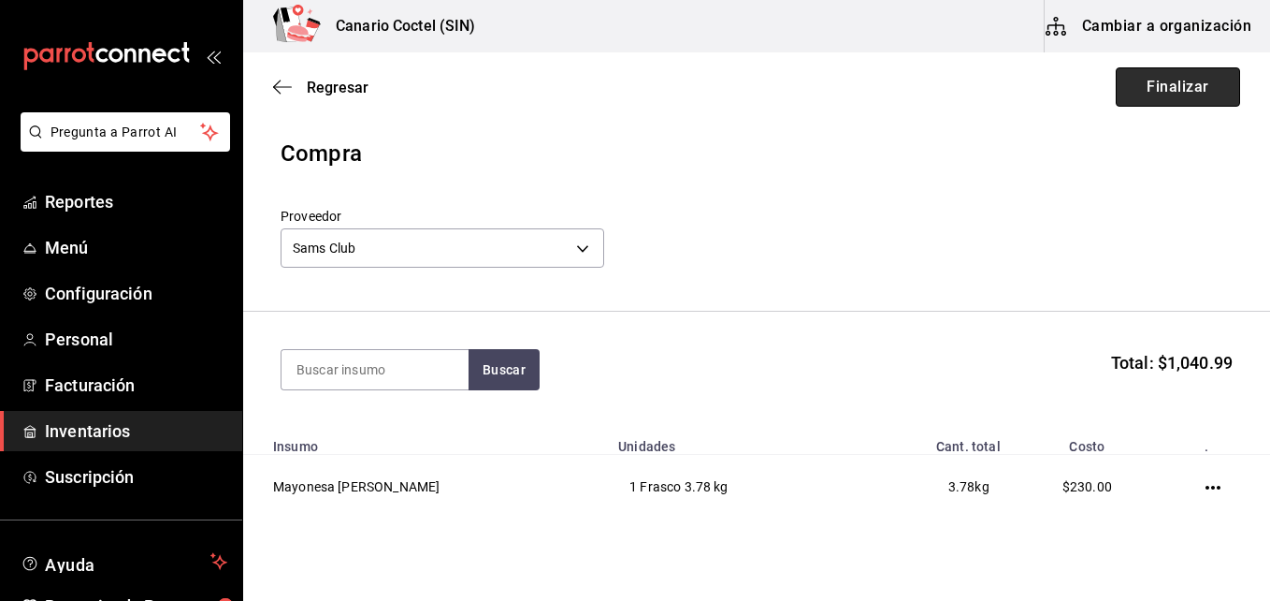
click at [1177, 92] on button "Finalizar" at bounding box center [1178, 86] width 124 height 39
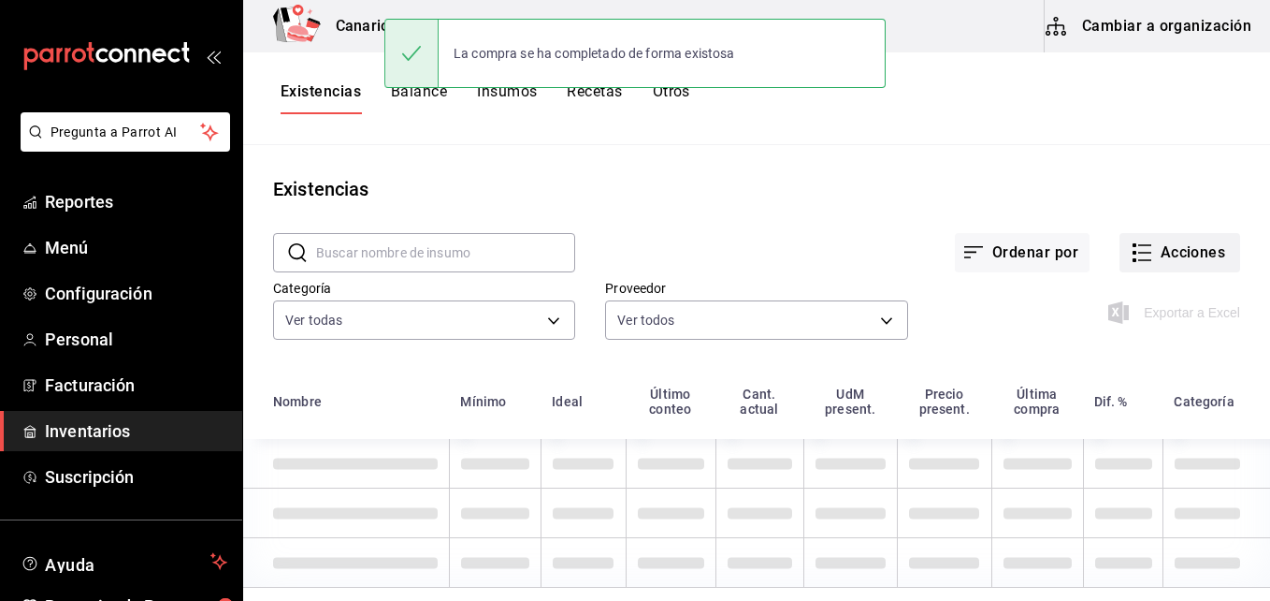
click at [1161, 243] on button "Acciones" at bounding box center [1180, 252] width 121 height 39
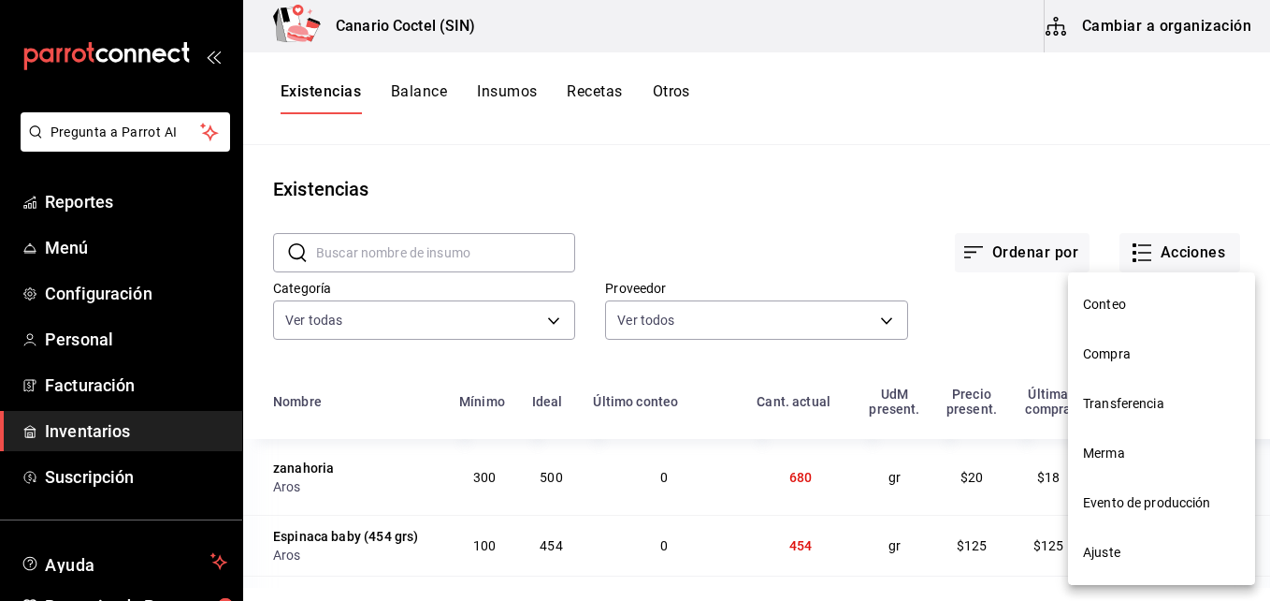
click at [1114, 355] on span "Compra" at bounding box center [1161, 354] width 157 height 20
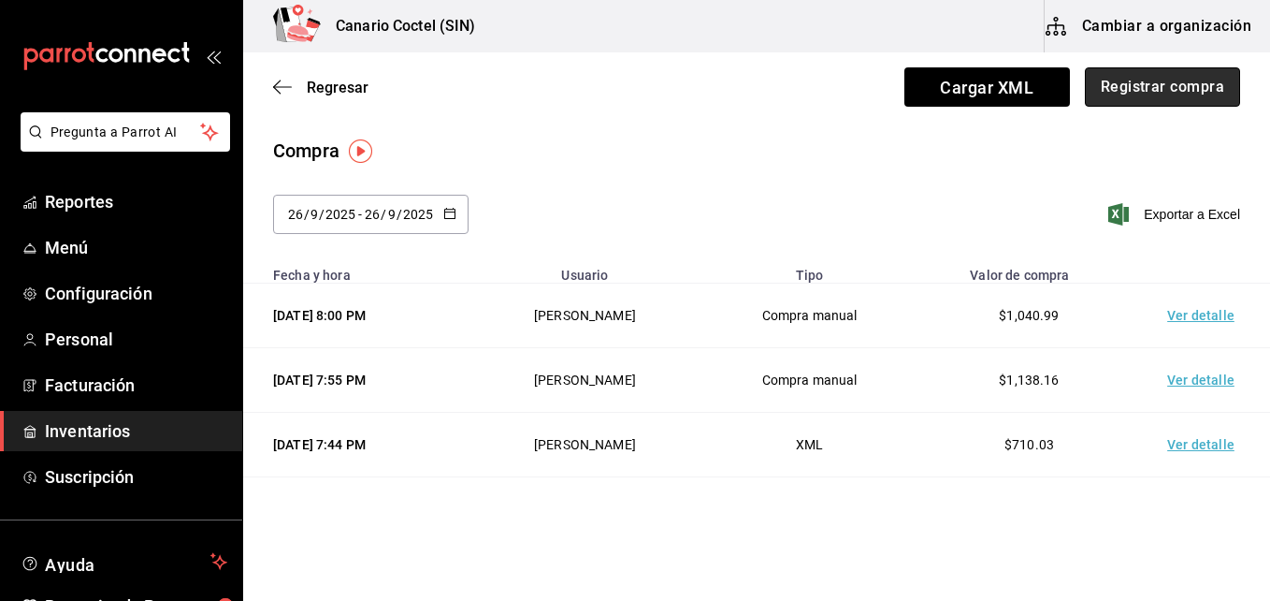
click at [1120, 95] on button "Registrar compra" at bounding box center [1162, 86] width 155 height 39
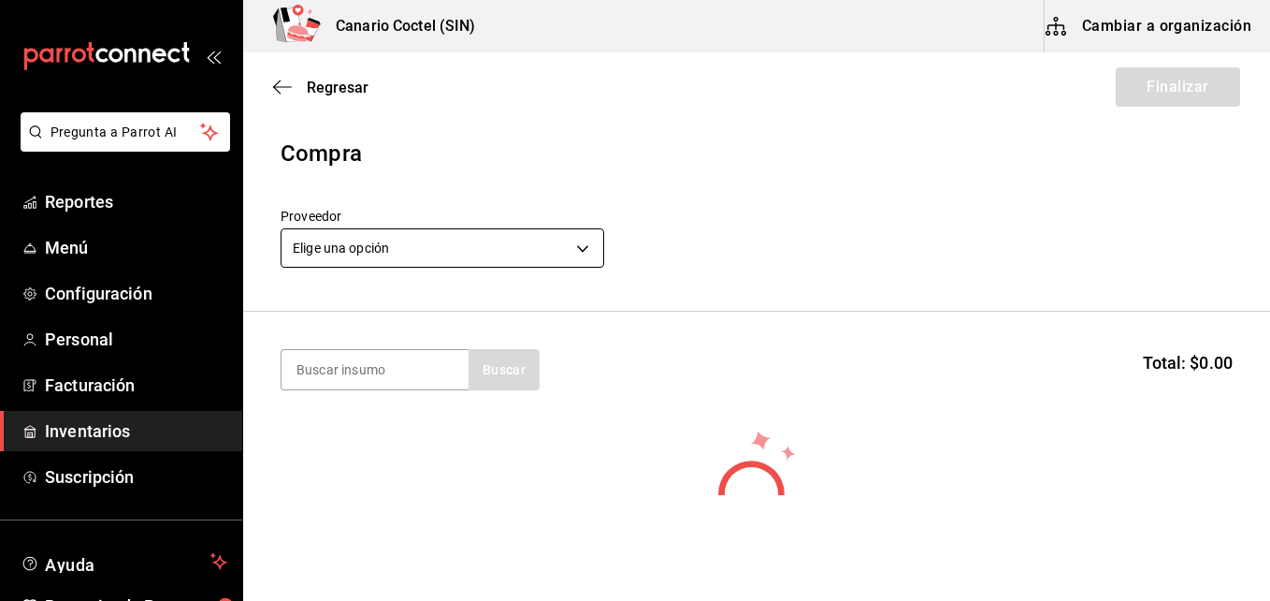
click at [583, 244] on body "Pregunta a Parrot AI Reportes Menú Configuración Personal Facturación Inventari…" at bounding box center [635, 247] width 1270 height 495
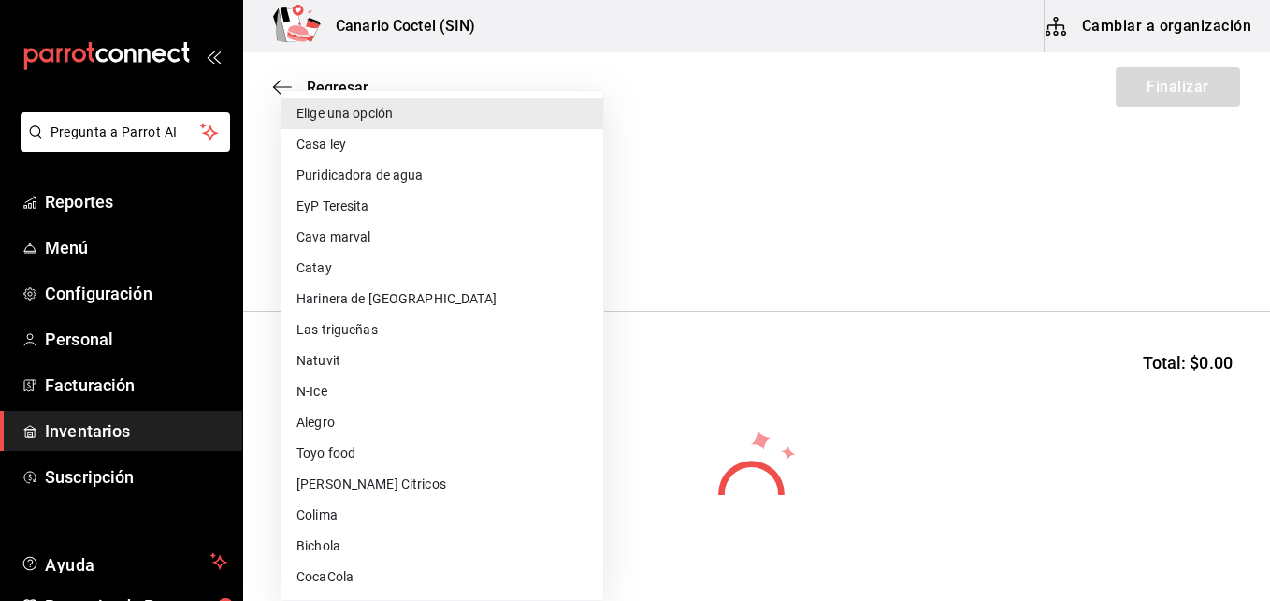
click at [367, 477] on li "[PERSON_NAME] Citricos" at bounding box center [443, 484] width 322 height 31
type input "9579bc58-09b3-4a88-b03e-3e11dcbeb22c"
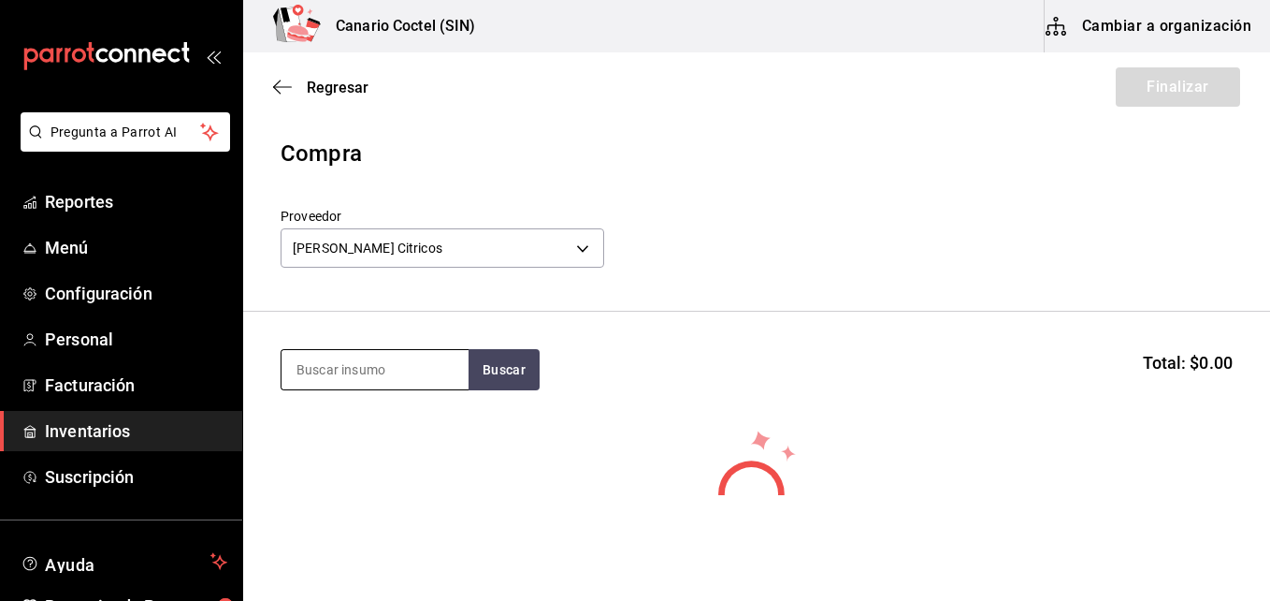
click at [397, 368] on input at bounding box center [375, 369] width 187 height 39
type input "jug"
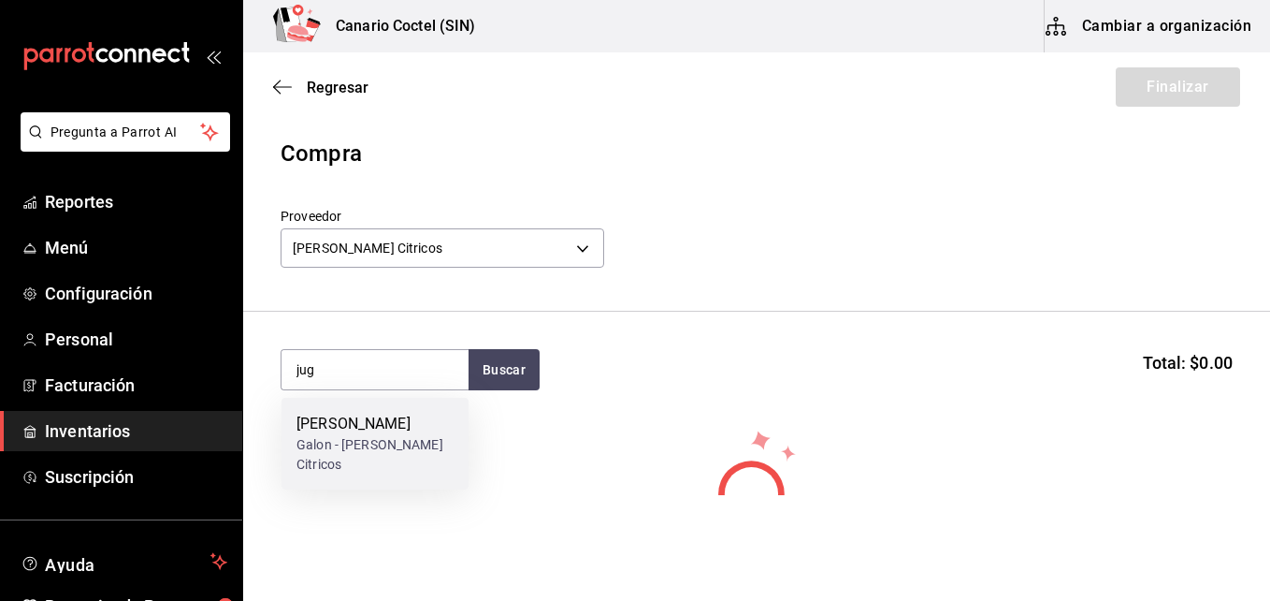
click at [357, 442] on div "Galon - Sova Citricos" at bounding box center [375, 454] width 157 height 39
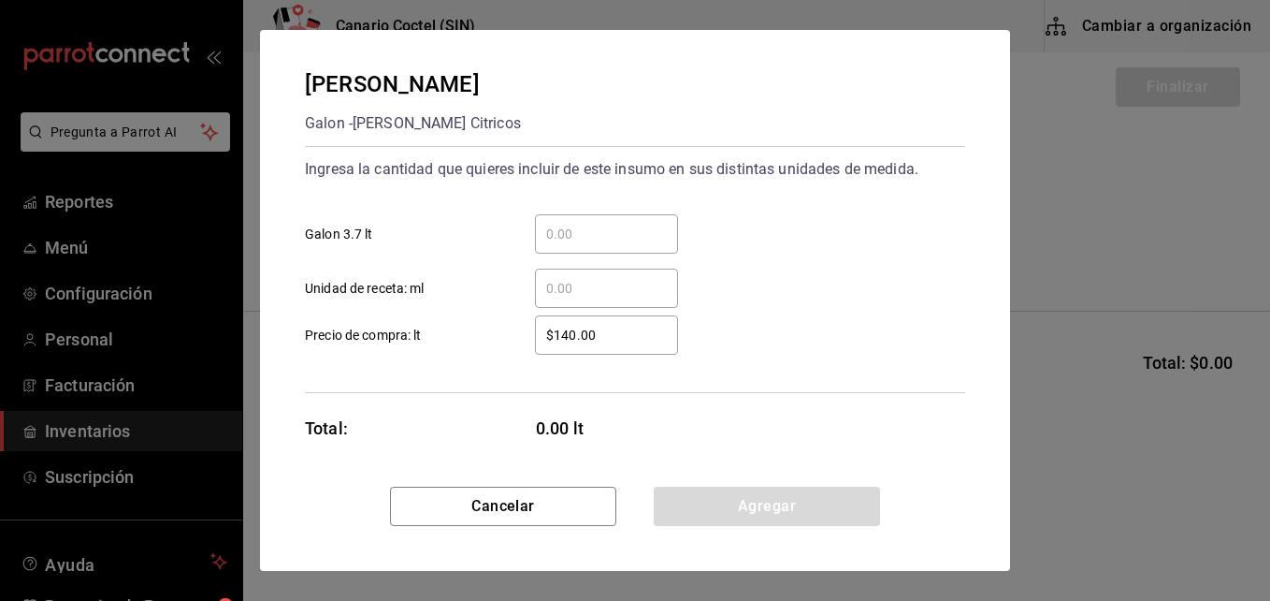
click at [572, 235] on input "​ Galon 3.7 lt" at bounding box center [606, 234] width 143 height 22
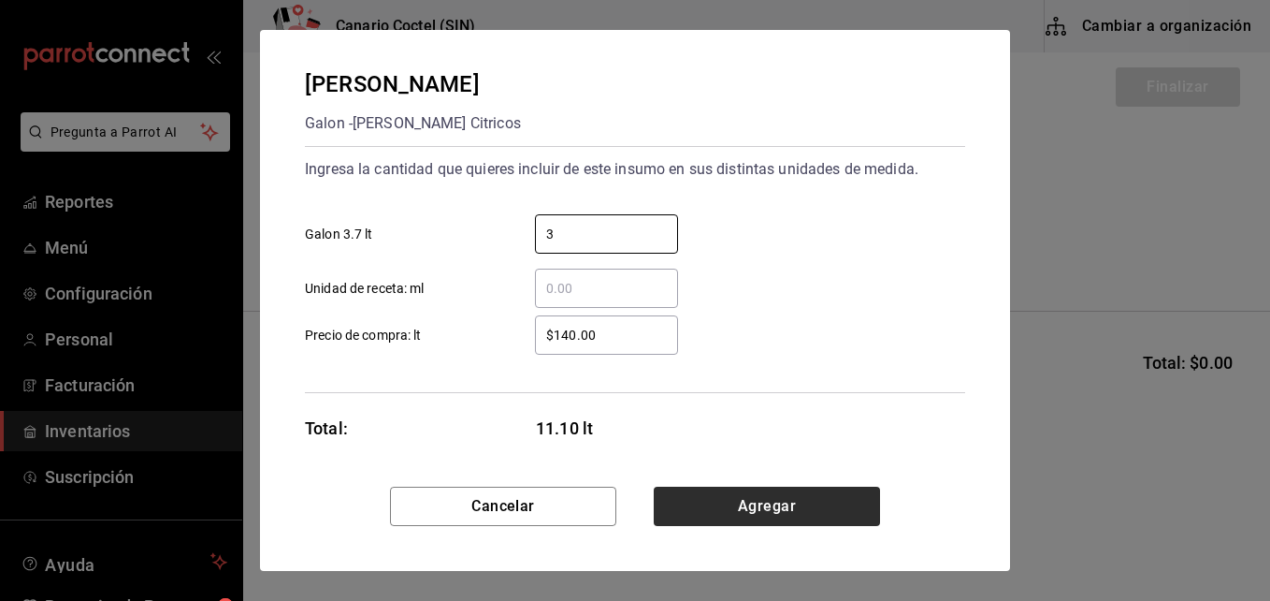
type input "3"
click at [753, 506] on button "Agregar" at bounding box center [767, 505] width 226 height 39
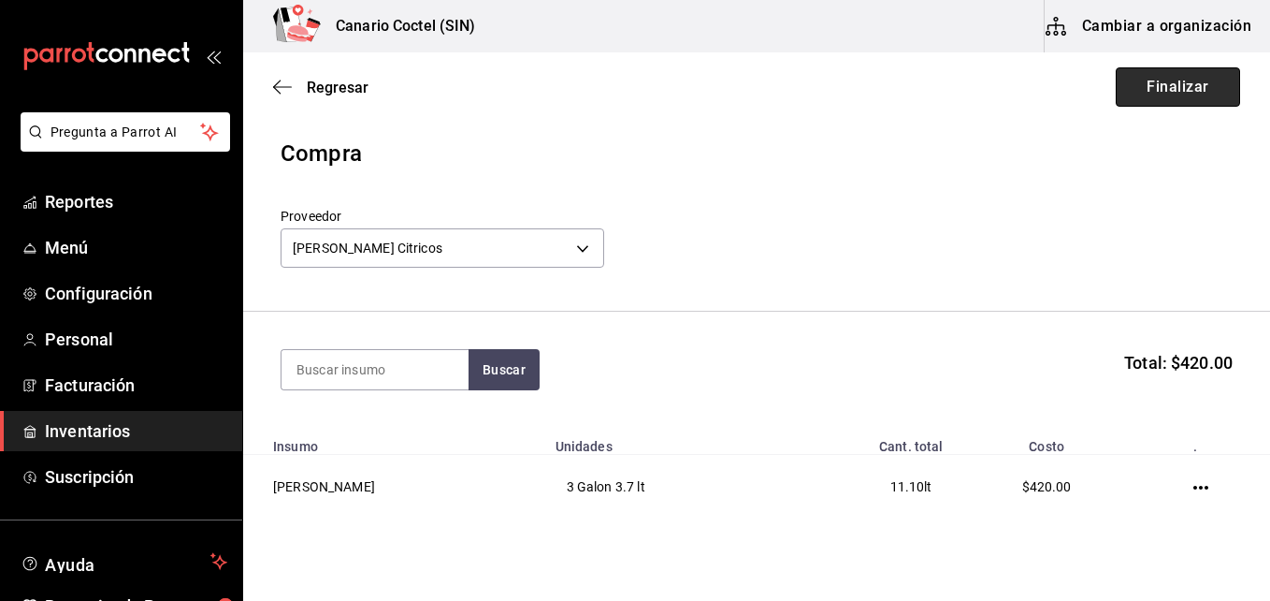
click at [1160, 73] on button "Finalizar" at bounding box center [1178, 86] width 124 height 39
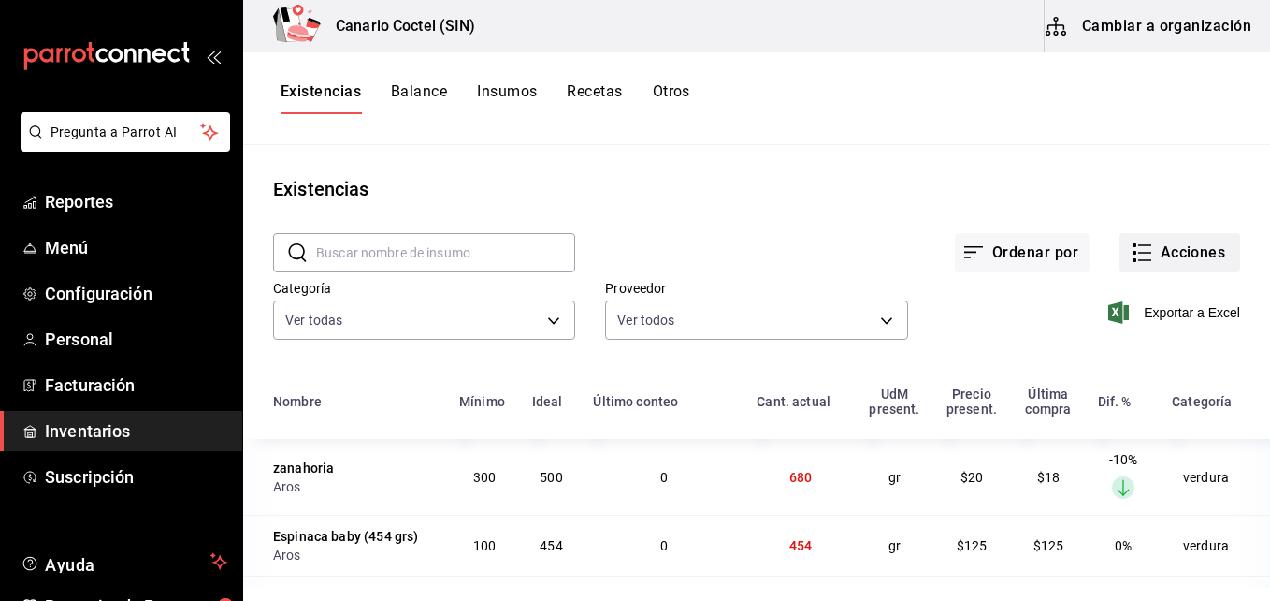
click at [1181, 246] on button "Acciones" at bounding box center [1180, 252] width 121 height 39
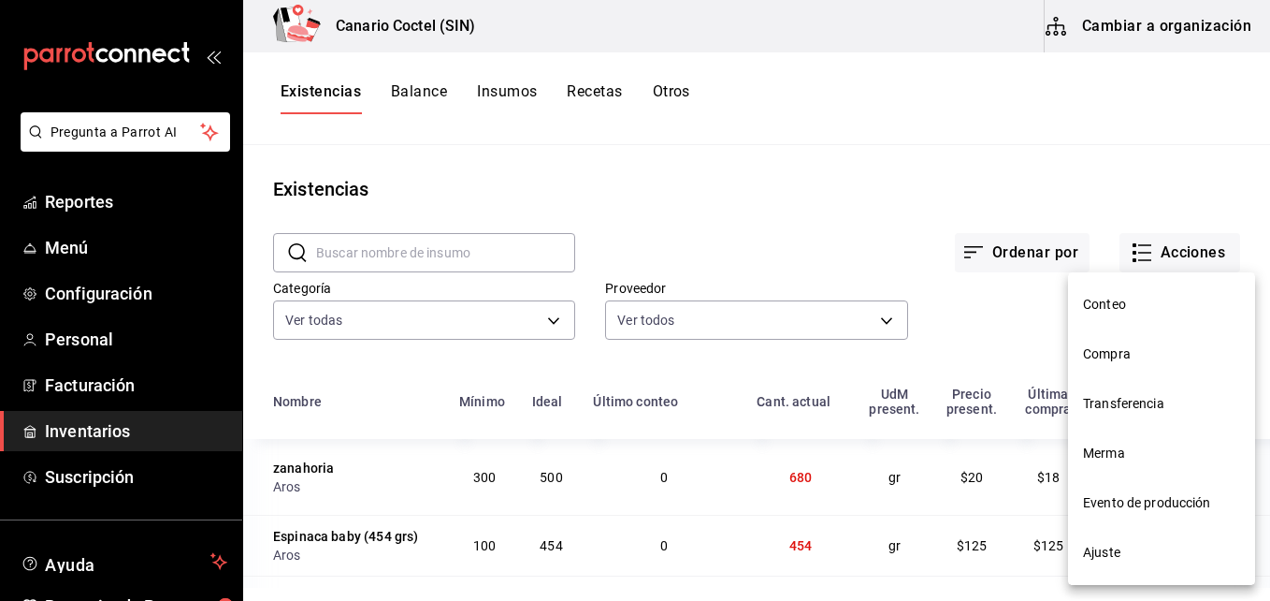
click at [1118, 352] on span "Compra" at bounding box center [1161, 354] width 157 height 20
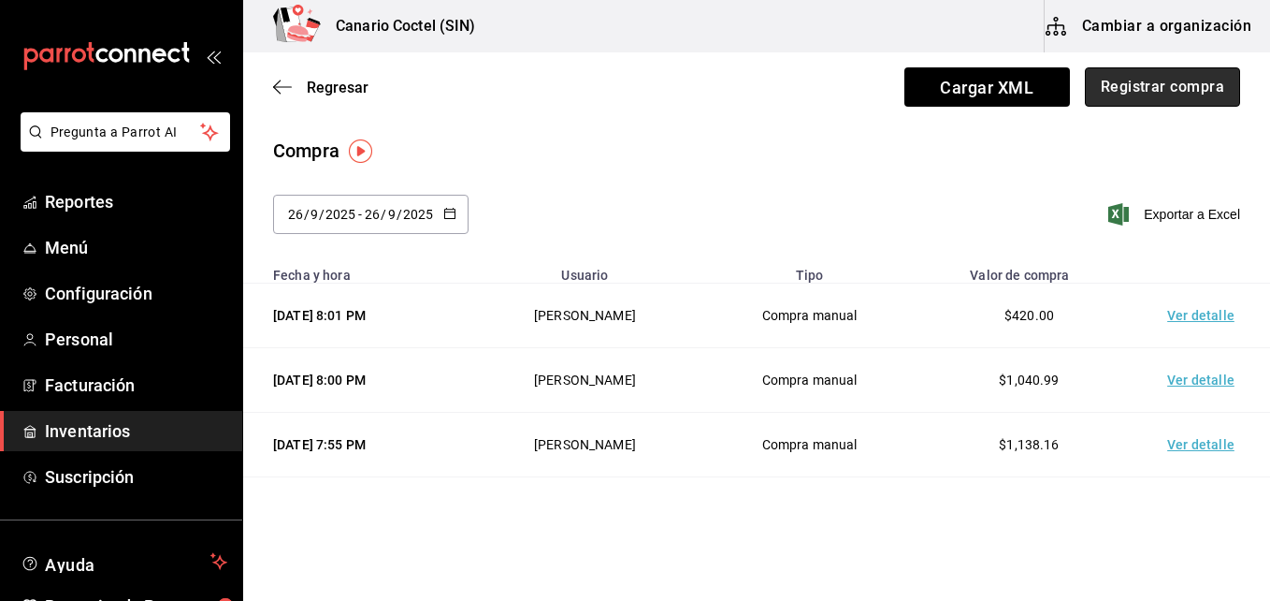
click at [1167, 86] on button "Registrar compra" at bounding box center [1162, 86] width 155 height 39
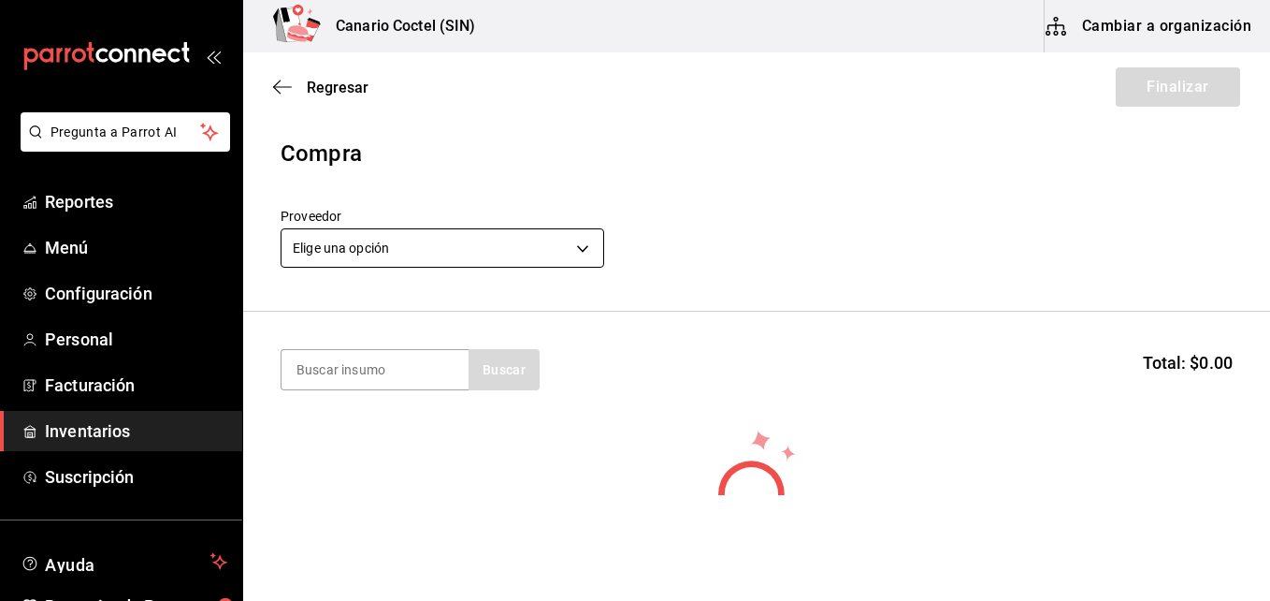
click at [581, 243] on body "Pregunta a Parrot AI Reportes Menú Configuración Personal Facturación Inventari…" at bounding box center [635, 247] width 1270 height 495
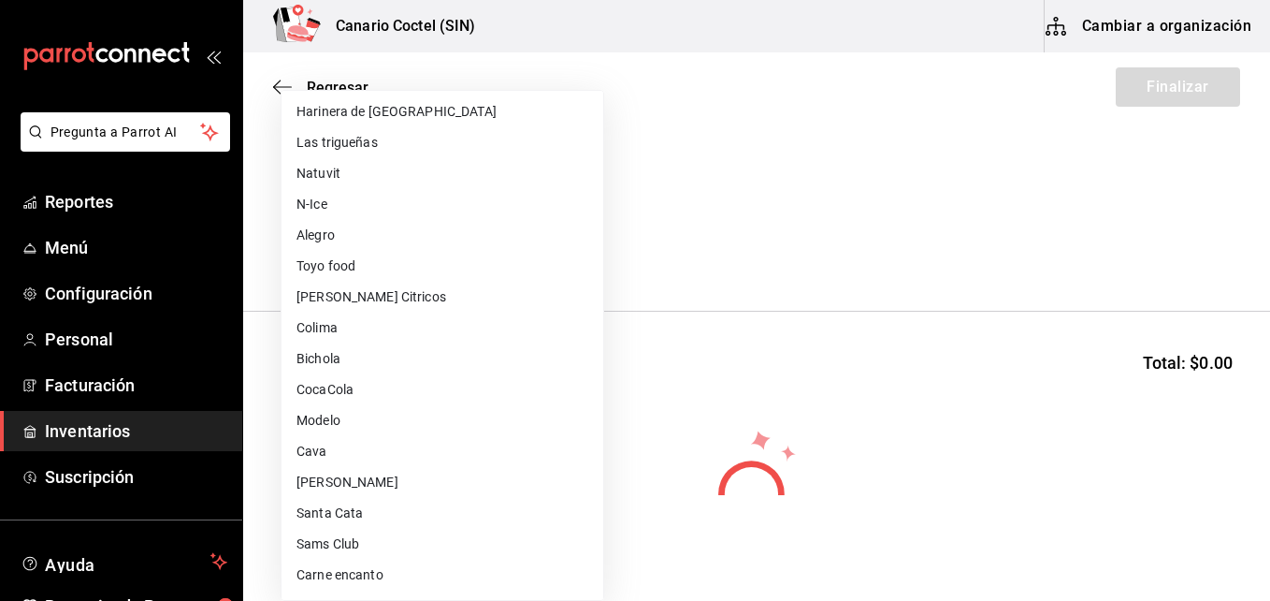
scroll to position [281, 0]
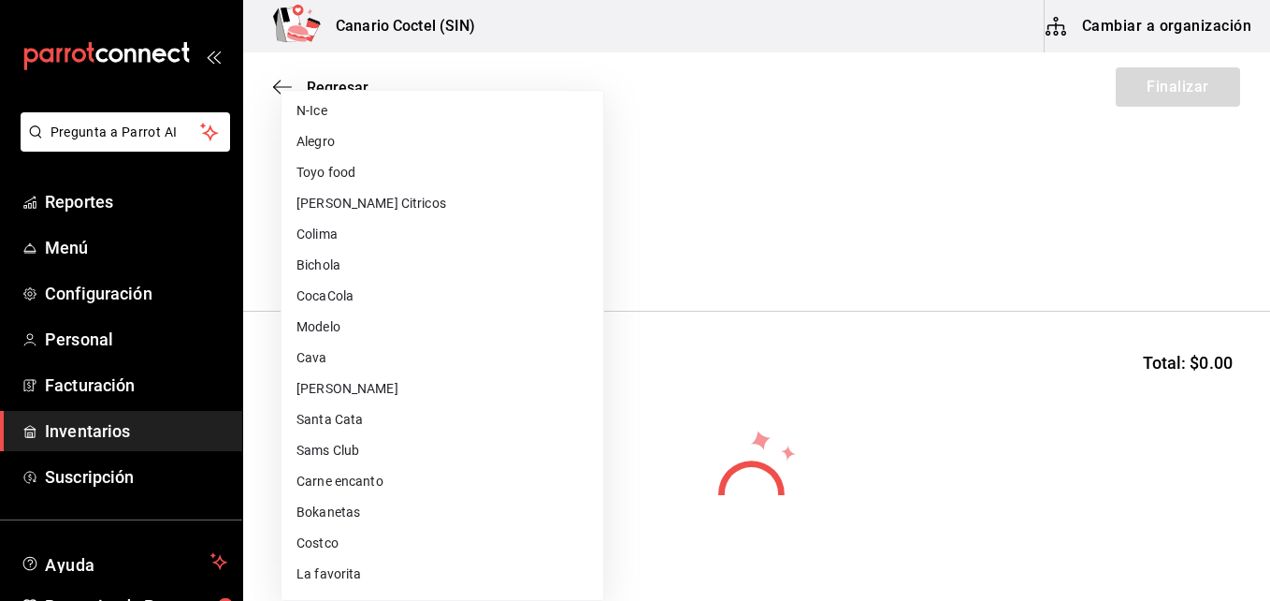
click at [327, 540] on li "Costco" at bounding box center [443, 543] width 322 height 31
type input "318cf0a0-d354-4919-95f6-0098ed00cd5b"
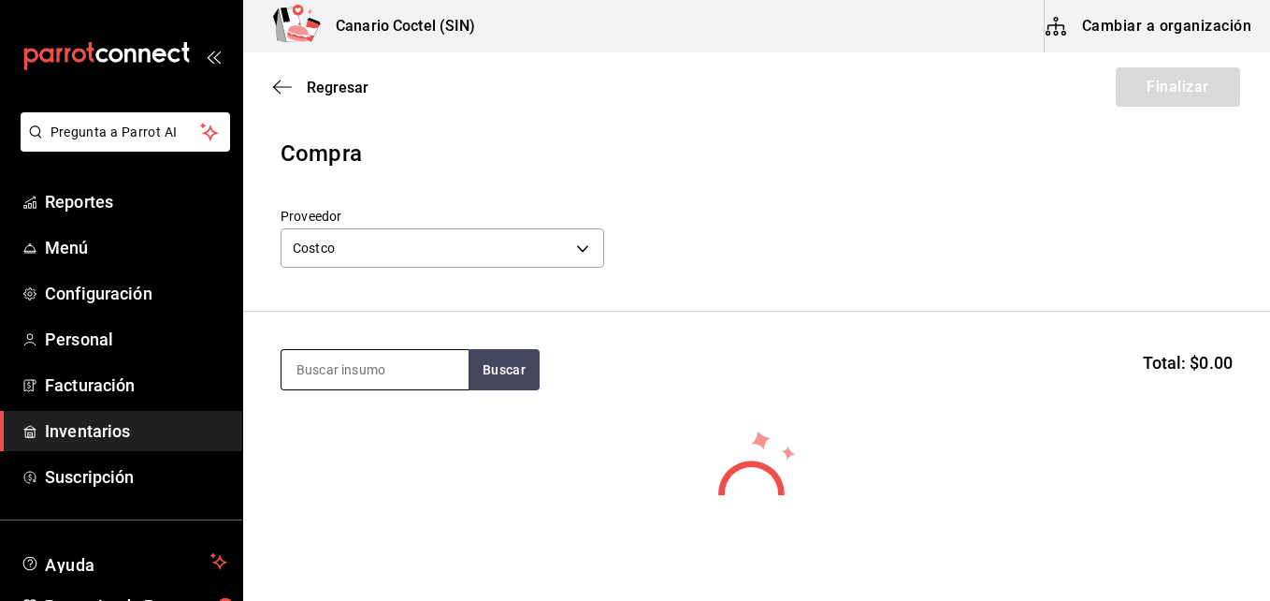
click at [363, 373] on input at bounding box center [375, 369] width 187 height 39
type input "pep"
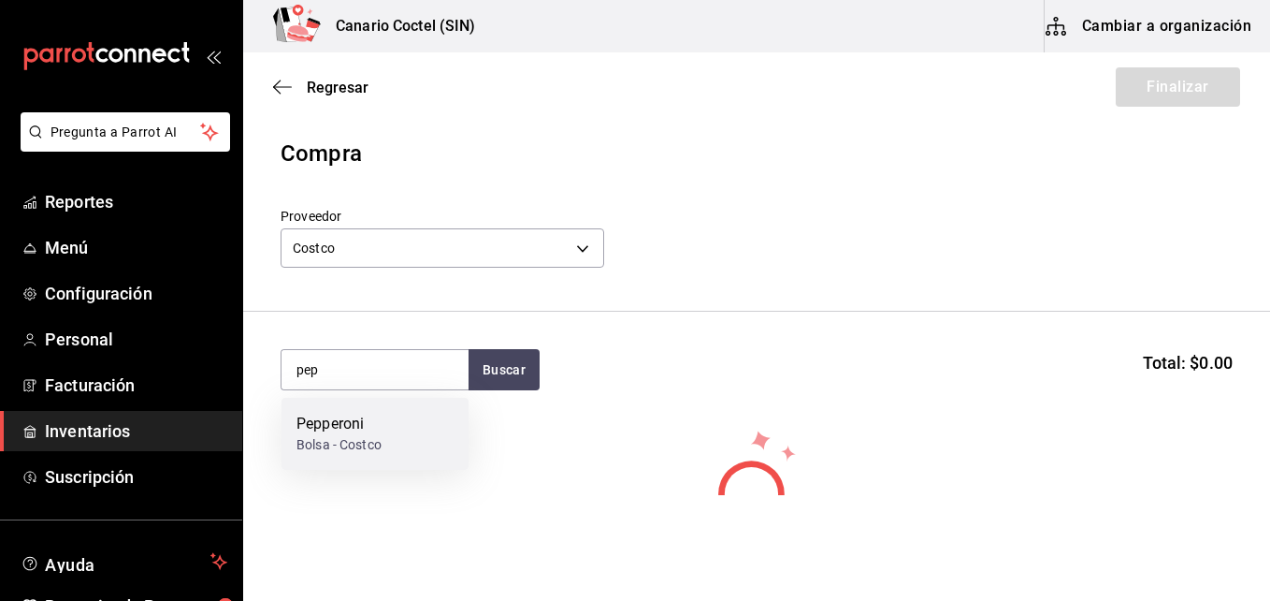
click at [357, 440] on div "Bolsa - Costco" at bounding box center [339, 445] width 85 height 20
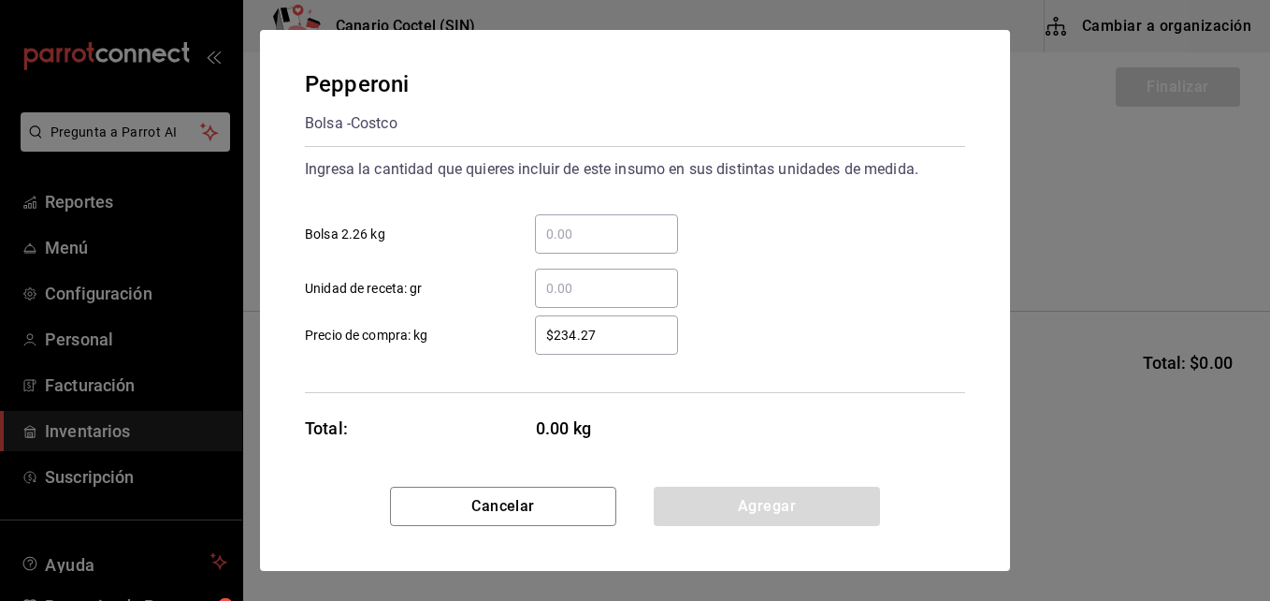
click at [553, 230] on input "​ Bolsa 2.26 kg" at bounding box center [606, 234] width 143 height 22
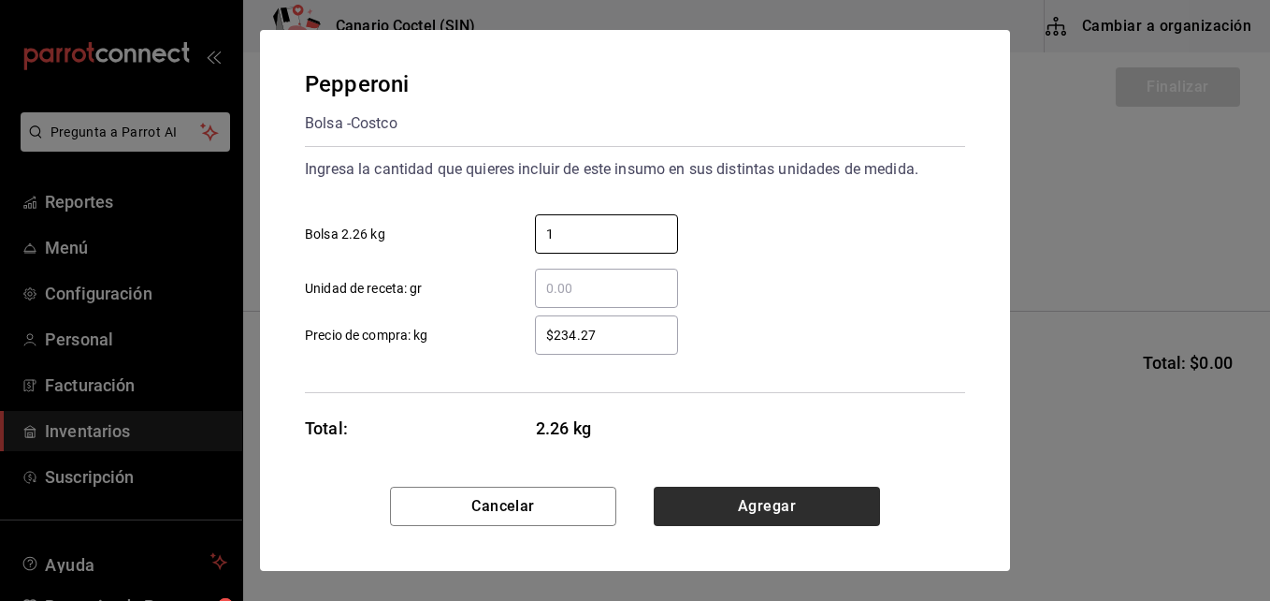
type input "1"
click at [738, 502] on button "Agregar" at bounding box center [767, 505] width 226 height 39
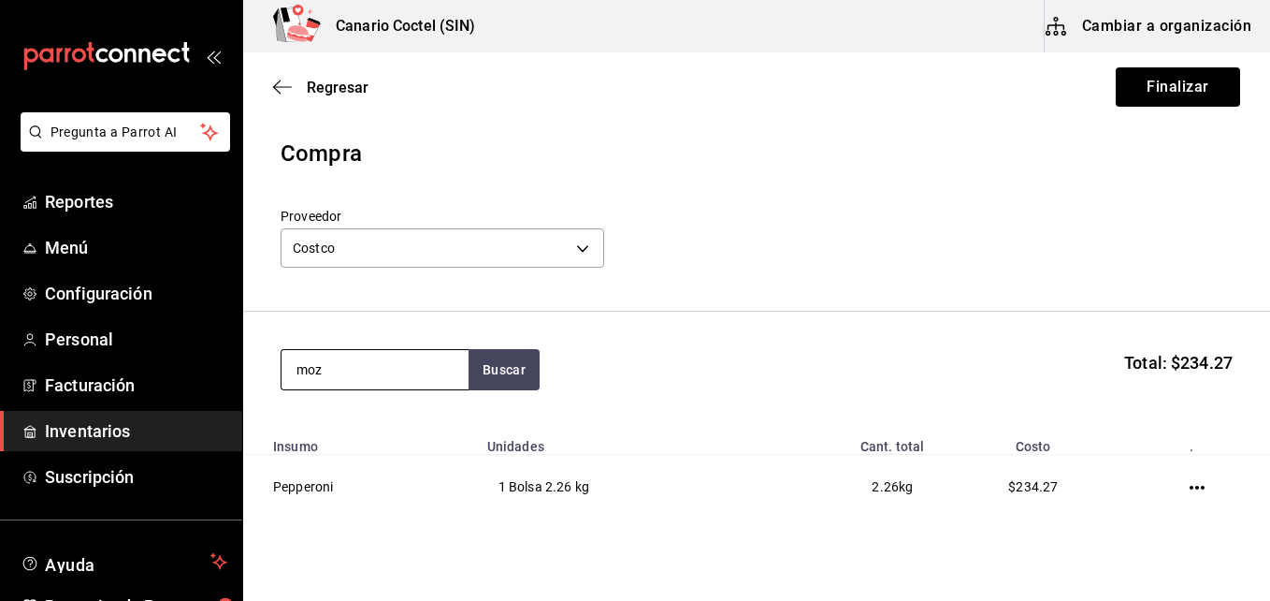
type input "moz"
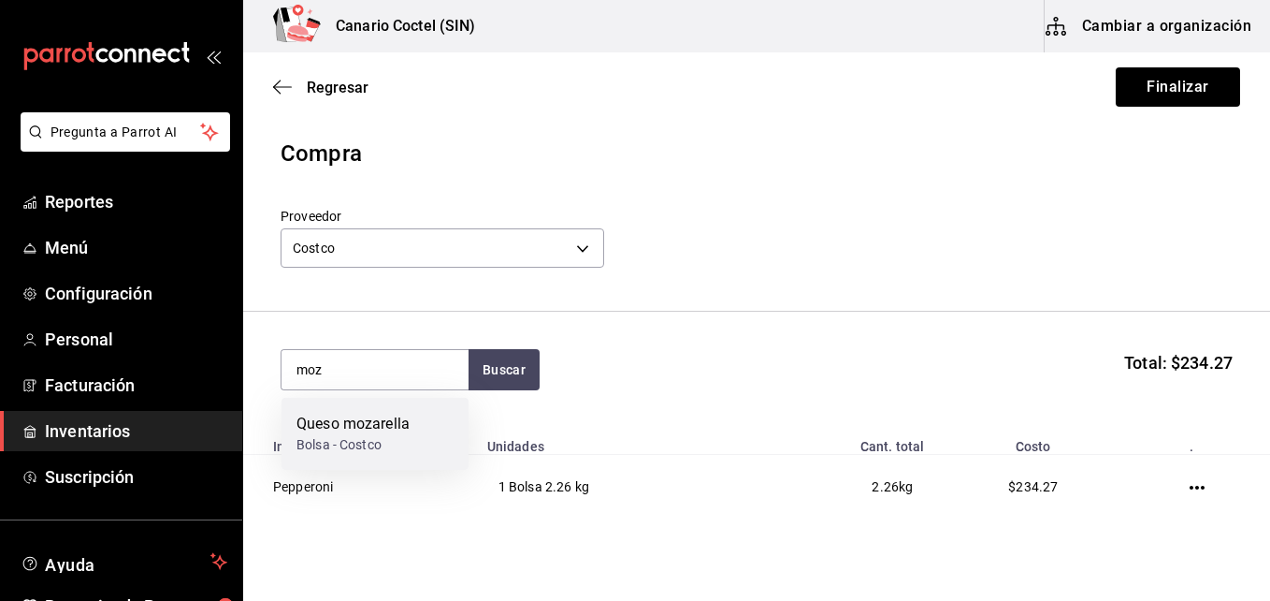
click at [381, 408] on div "Queso mozarella Bolsa - Costco" at bounding box center [375, 434] width 187 height 72
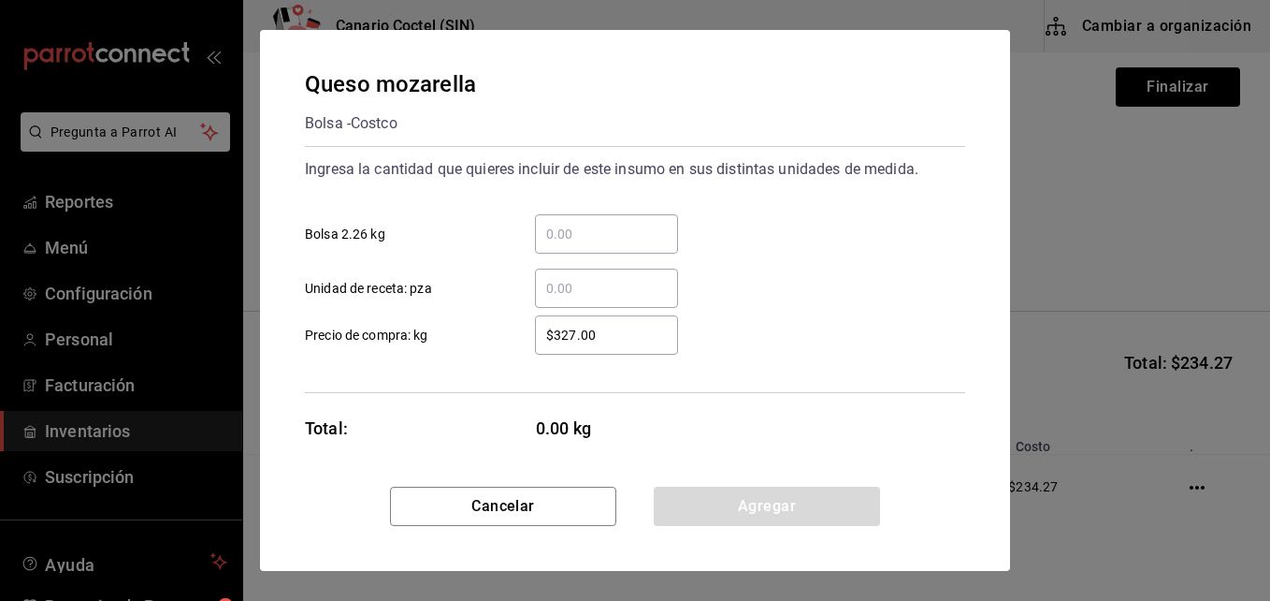
click at [574, 237] on input "​ Bolsa 2.26 kg" at bounding box center [606, 234] width 143 height 22
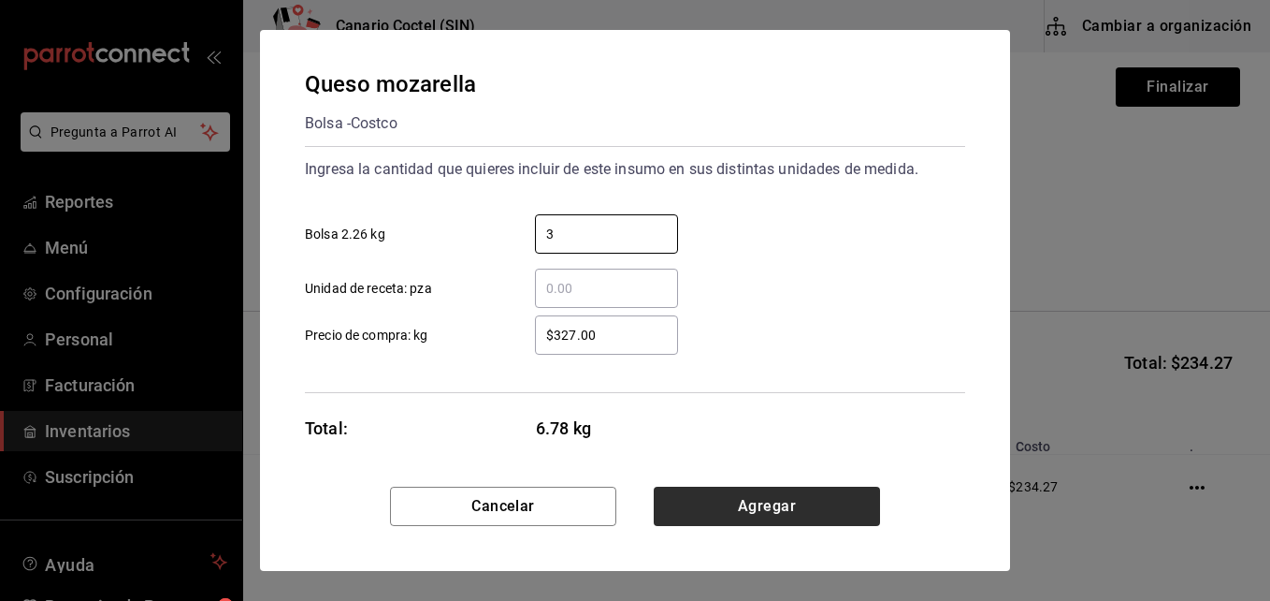
type input "3"
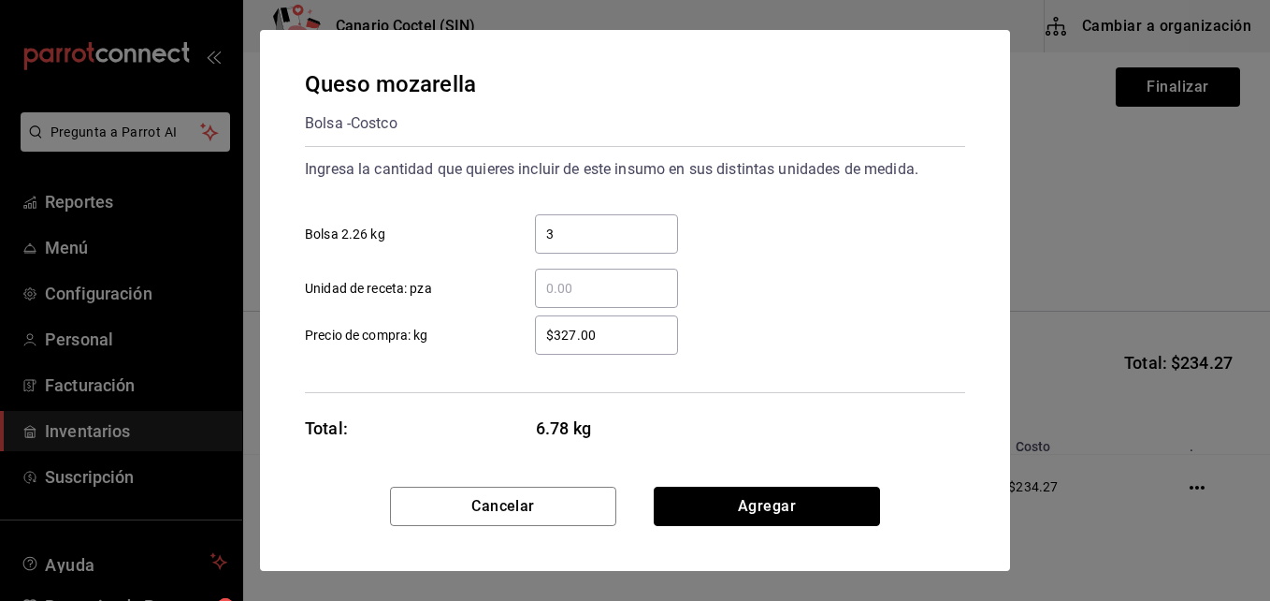
click at [763, 496] on button "Agregar" at bounding box center [767, 505] width 226 height 39
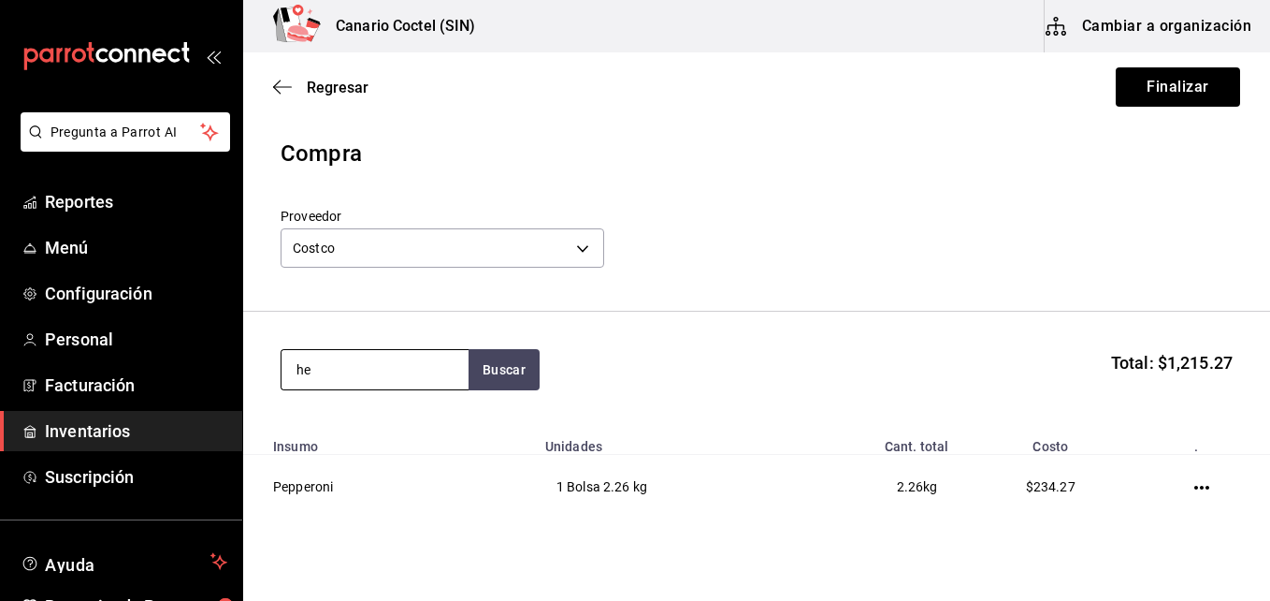
type input "h"
type input "gin"
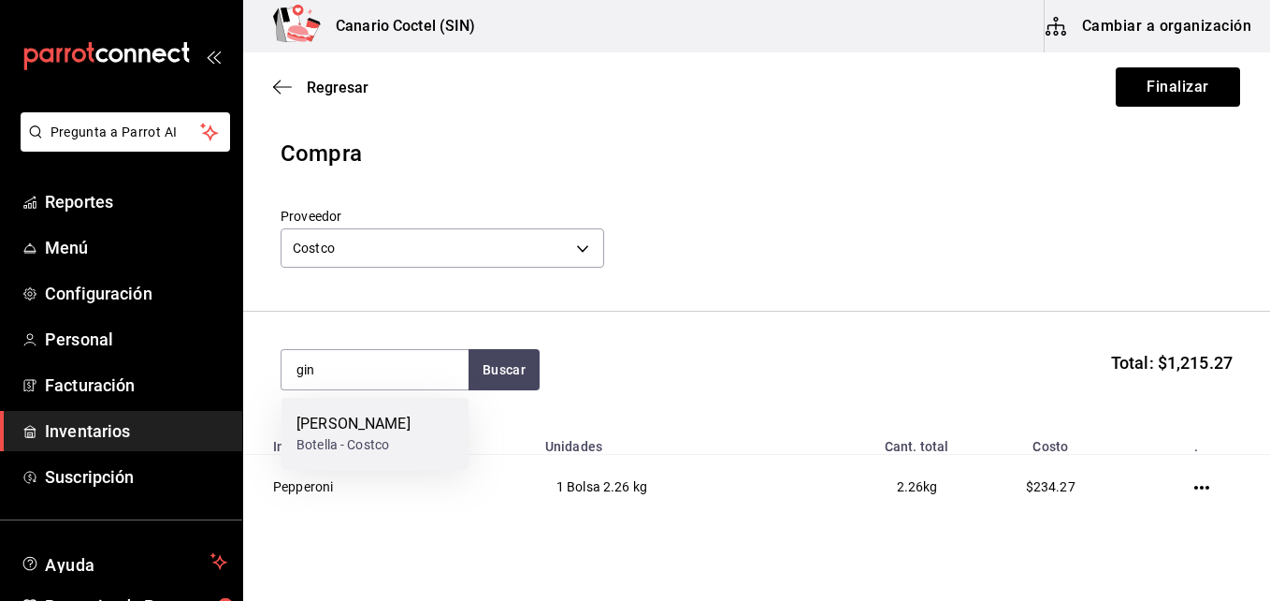
click at [336, 434] on div "[PERSON_NAME]" at bounding box center [354, 424] width 114 height 22
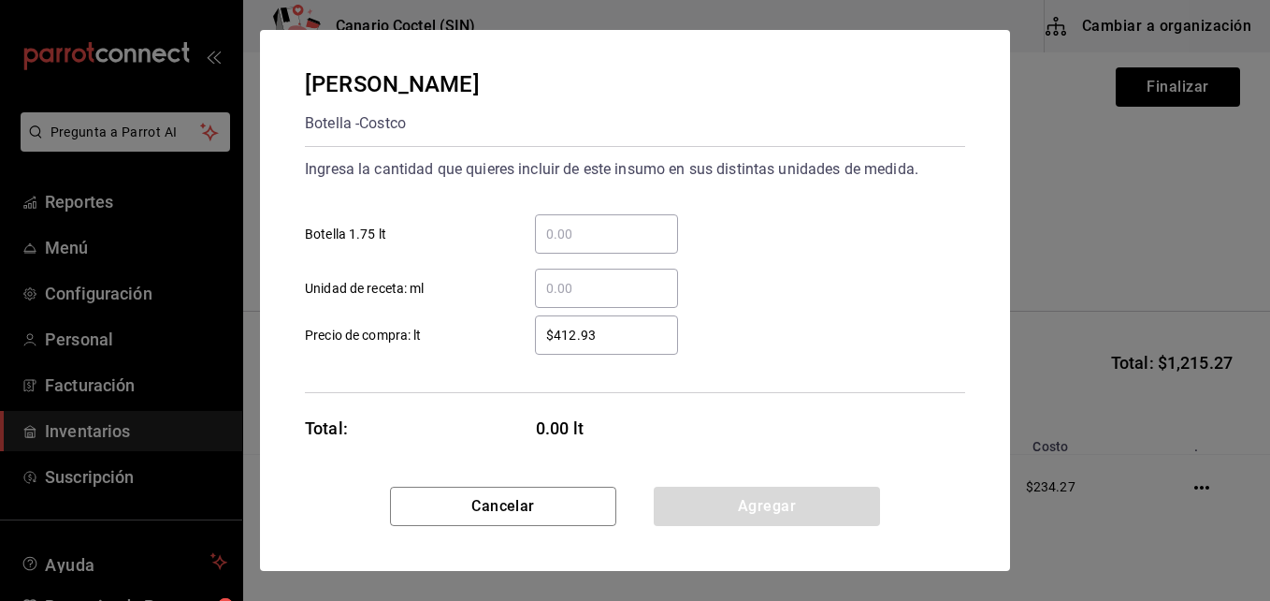
click at [576, 224] on input "​ Botella 1.75 lt" at bounding box center [606, 234] width 143 height 22
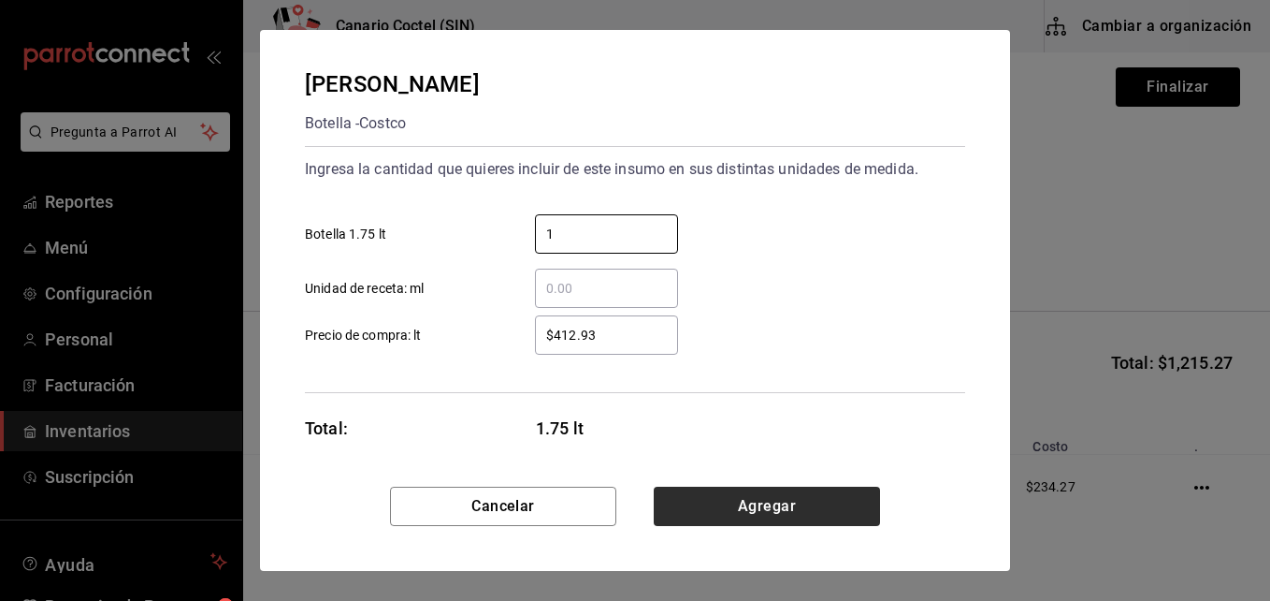
type input "1"
click at [741, 501] on button "Agregar" at bounding box center [767, 505] width 226 height 39
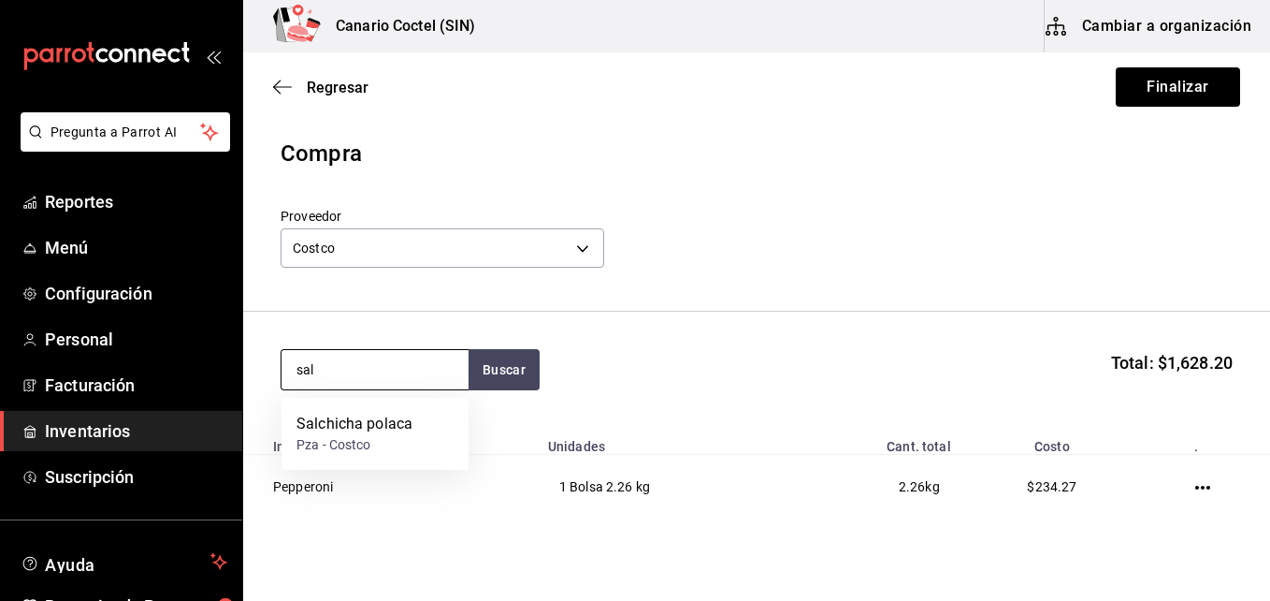
drag, startPoint x: 329, startPoint y: 372, endPoint x: 289, endPoint y: 365, distance: 40.9
click at [289, 365] on input "sal" at bounding box center [375, 369] width 187 height 39
type input "chap"
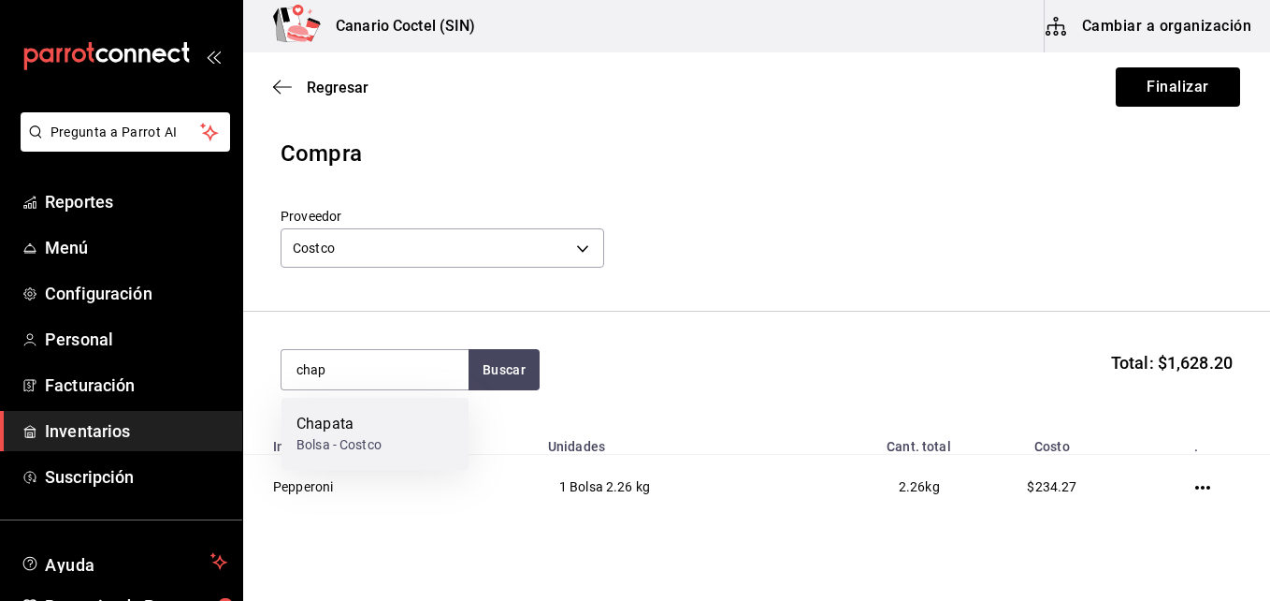
click at [329, 434] on div "Chapata" at bounding box center [339, 424] width 85 height 22
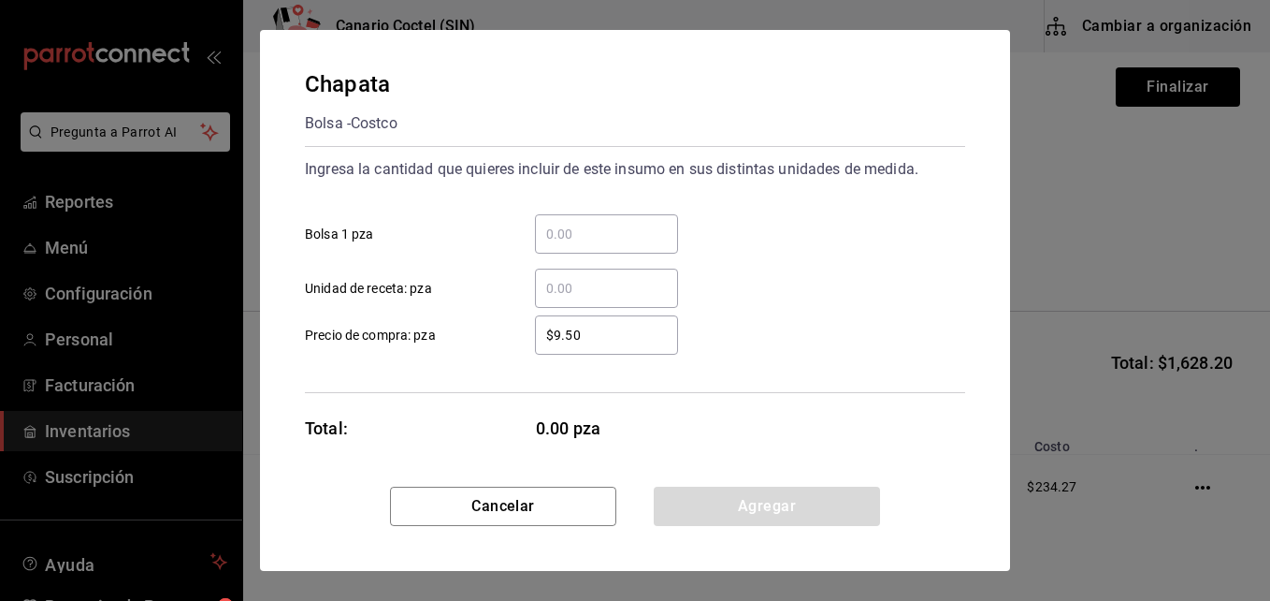
click at [564, 225] on input "​ Bolsa 1 pza" at bounding box center [606, 234] width 143 height 22
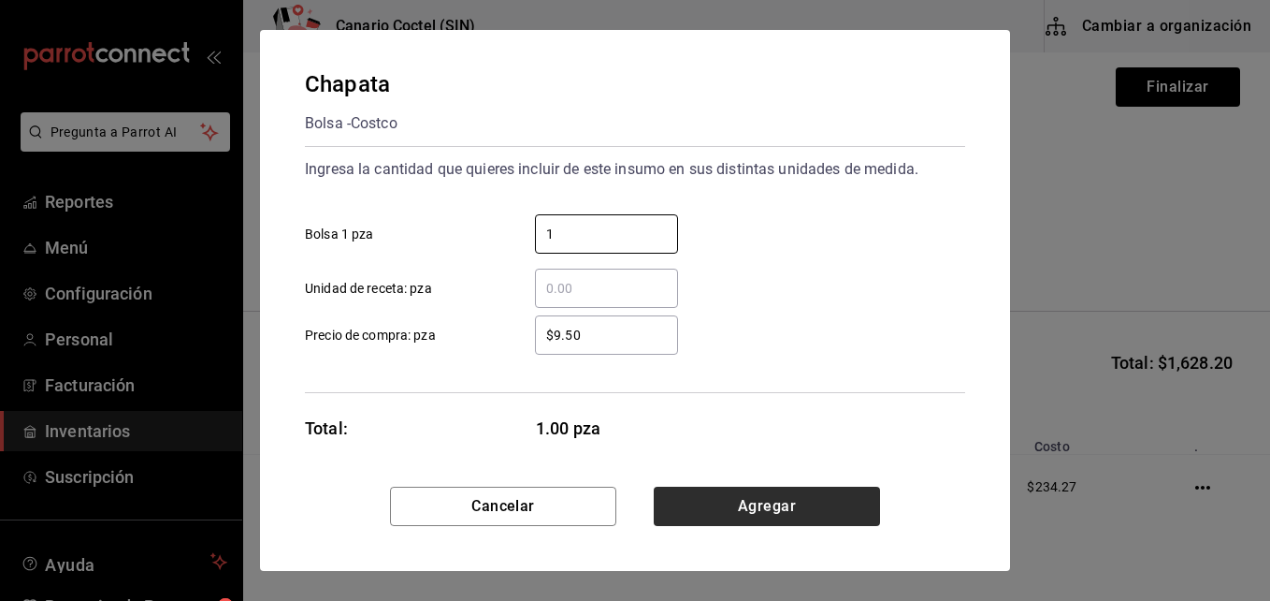
type input "1"
click at [772, 498] on button "Agregar" at bounding box center [767, 505] width 226 height 39
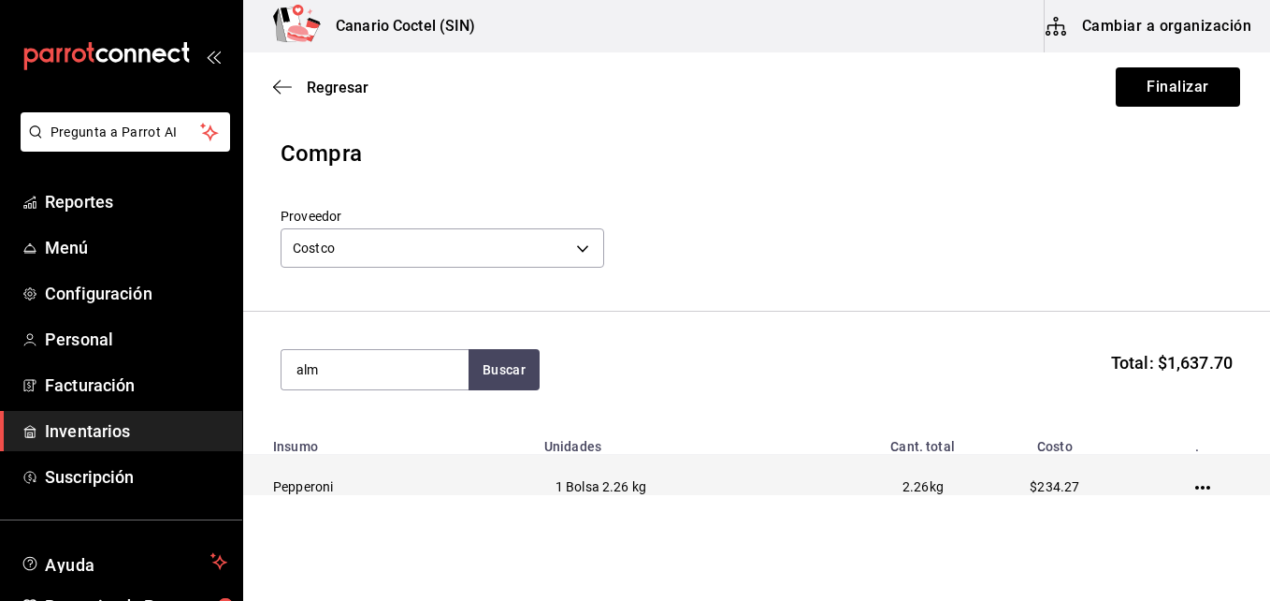
type input "alm"
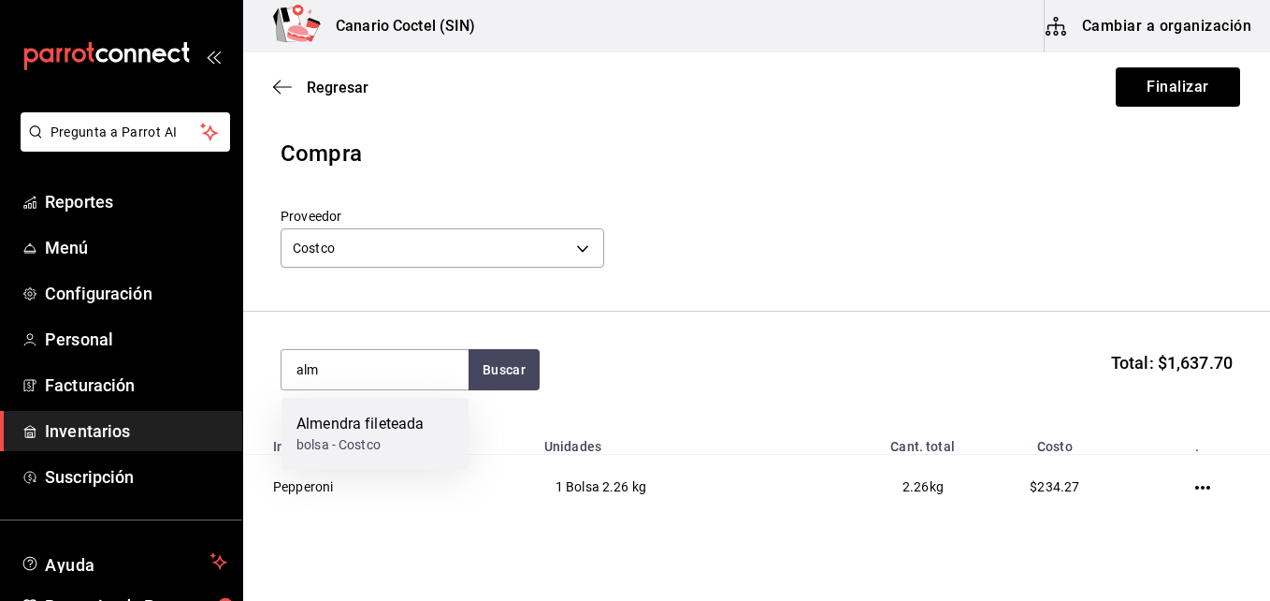
click at [306, 430] on div "Almendra fileteada" at bounding box center [360, 424] width 127 height 22
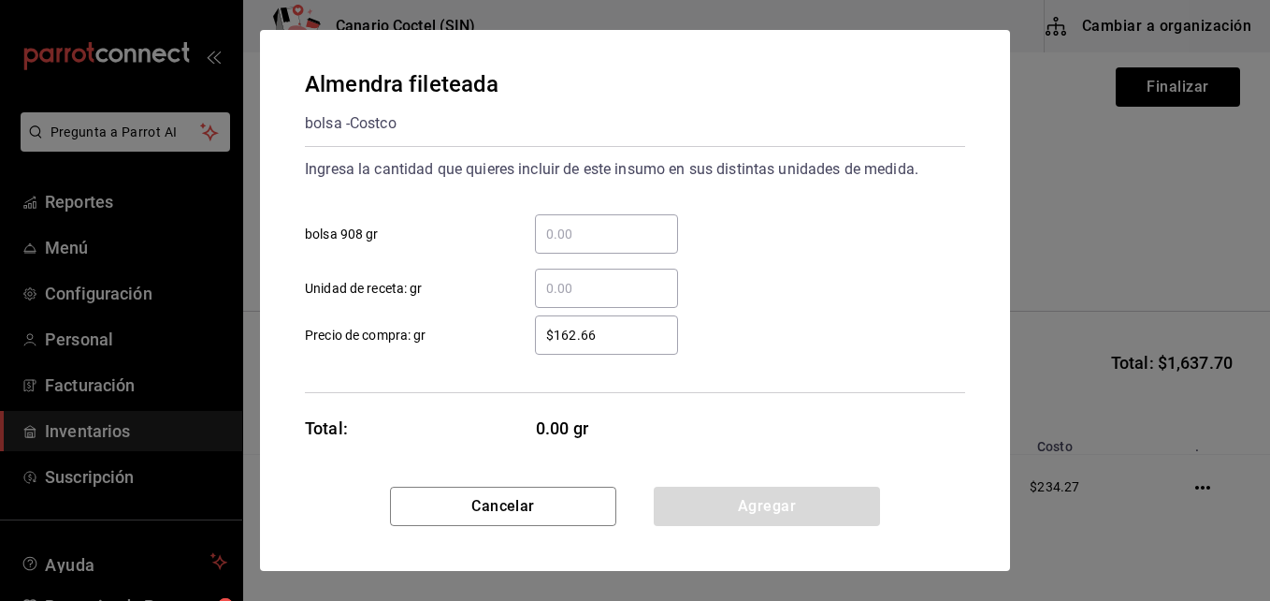
click at [585, 236] on input "​ bolsa 908 gr" at bounding box center [606, 234] width 143 height 22
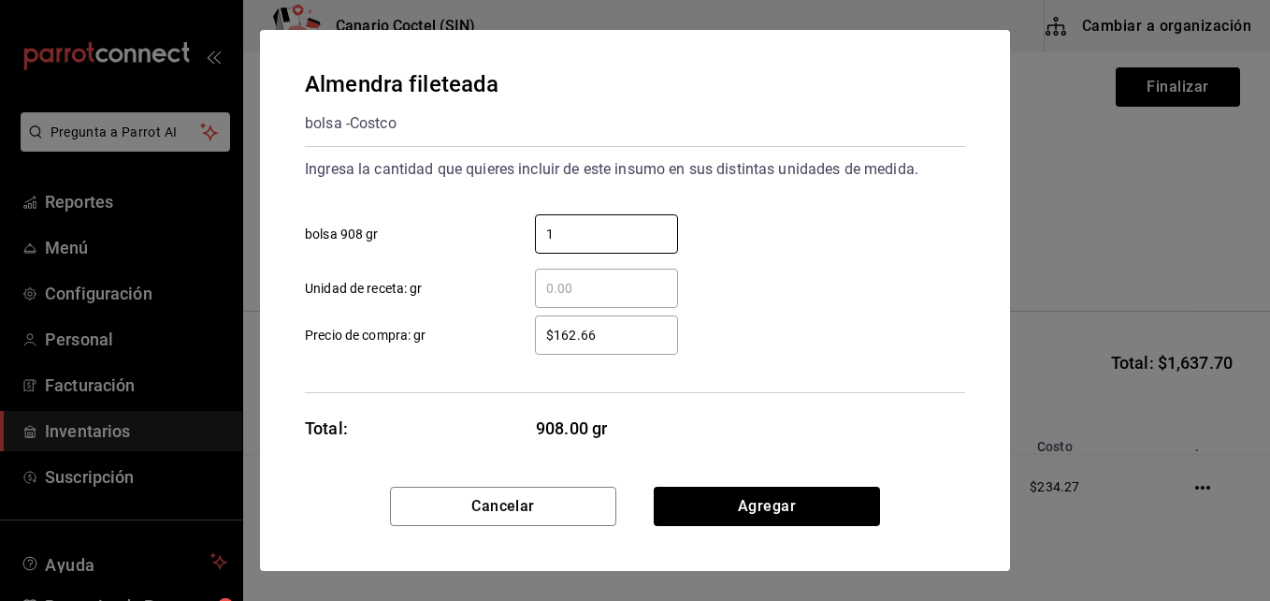
type input "1"
click at [562, 364] on div "Ingresa la cantidad que quieres incluir de este insumo en sus distintas unidade…" at bounding box center [635, 269] width 660 height 247
drag, startPoint x: 601, startPoint y: 336, endPoint x: 553, endPoint y: 340, distance: 48.8
click at [553, 340] on input "$162.66" at bounding box center [606, 335] width 143 height 22
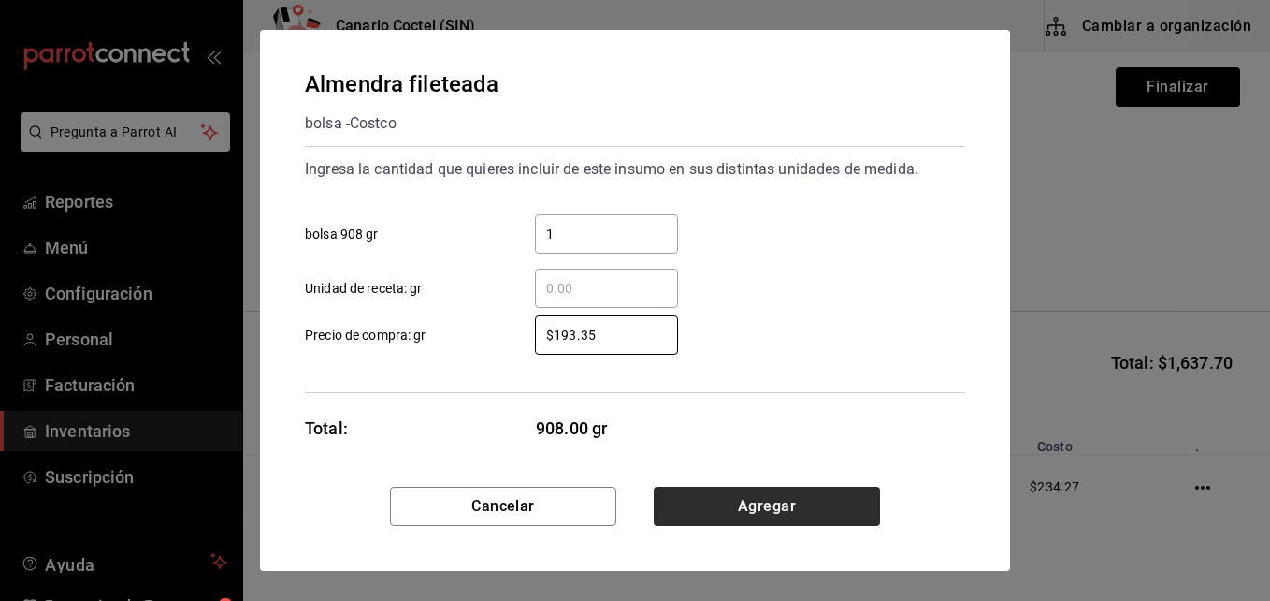
type input "$193.35"
click at [745, 509] on button "Agregar" at bounding box center [767, 505] width 226 height 39
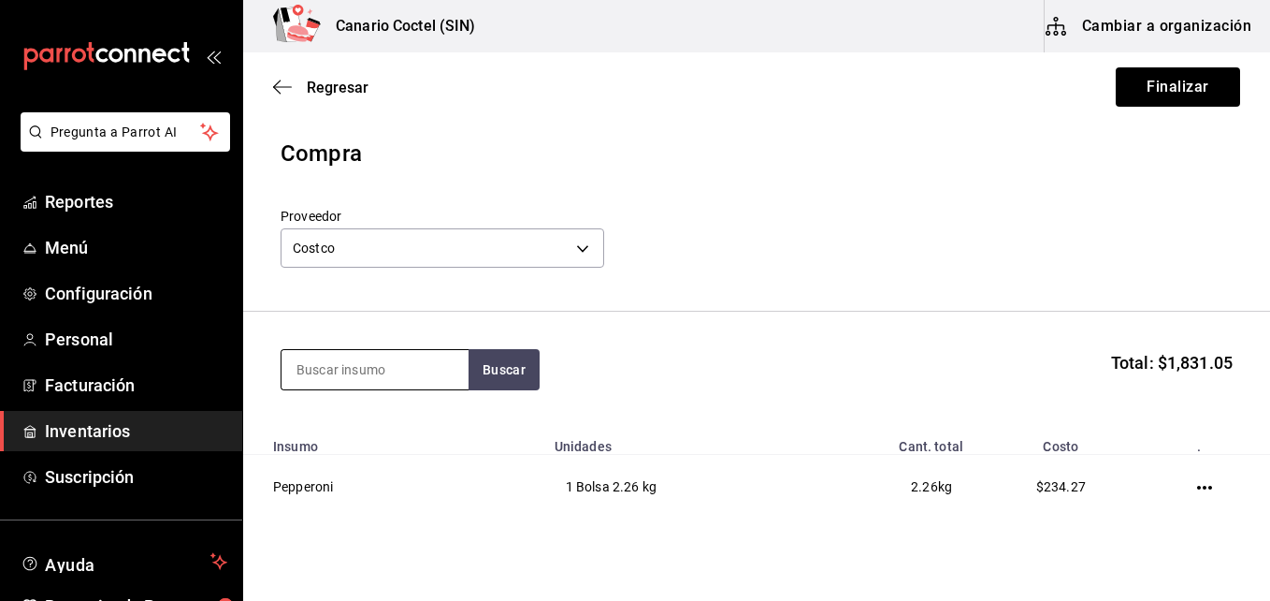
click at [416, 372] on input at bounding box center [375, 369] width 187 height 39
type input "pro"
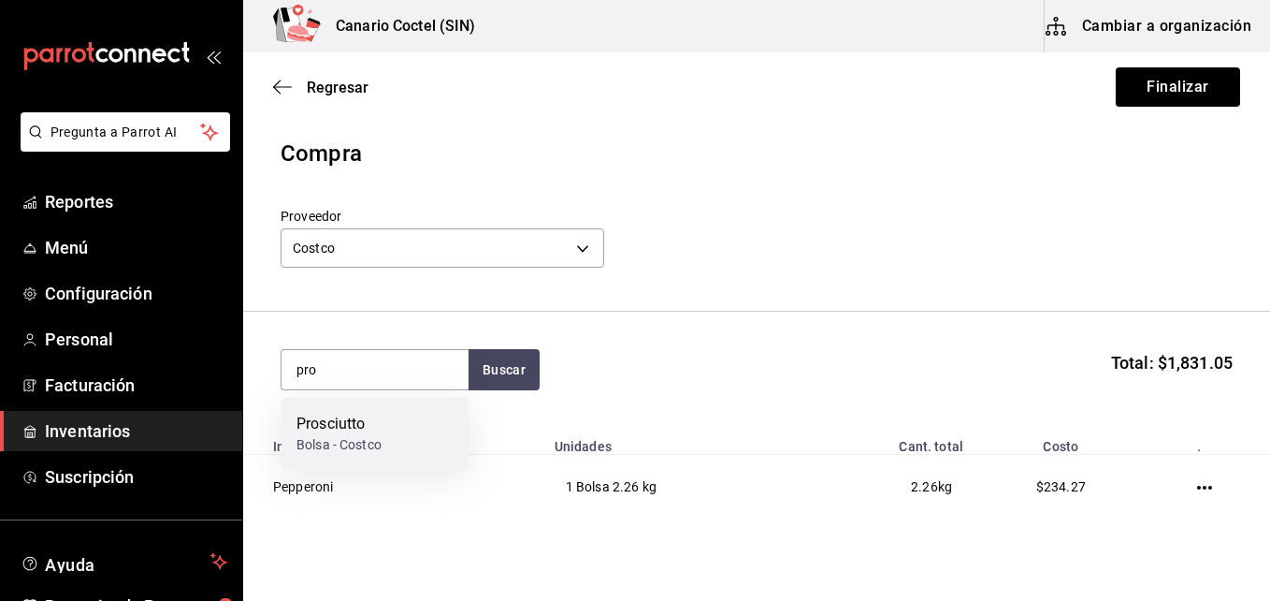
click at [362, 442] on div "Bolsa - Costco" at bounding box center [339, 445] width 85 height 20
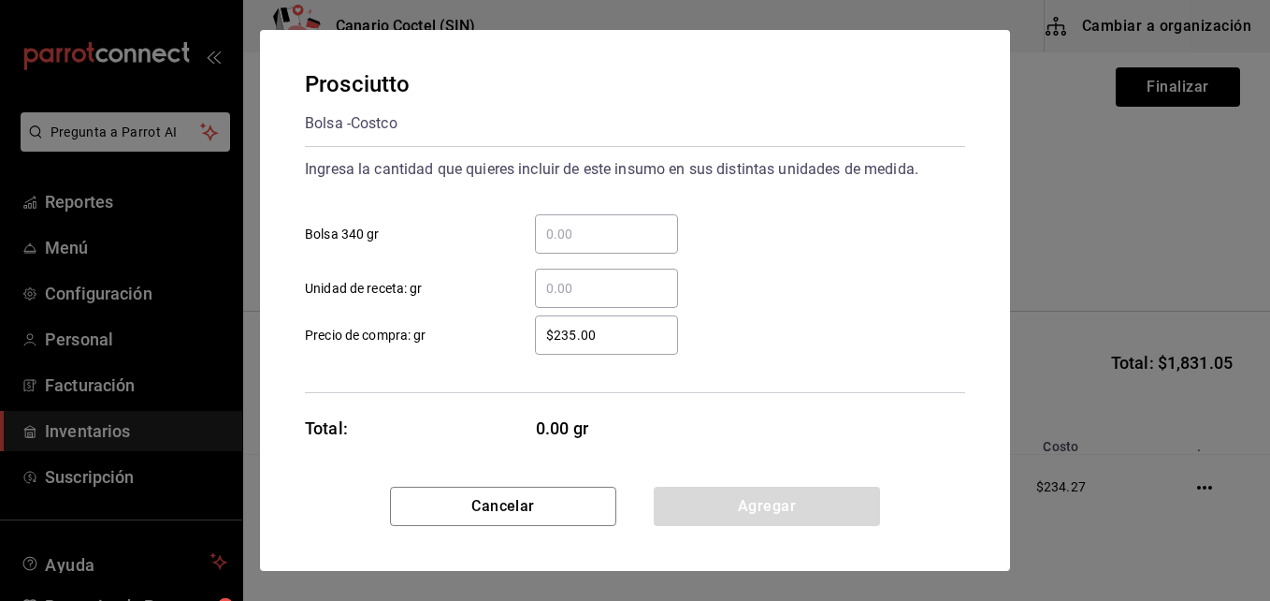
click at [584, 236] on input "​ Bolsa 340 gr" at bounding box center [606, 234] width 143 height 22
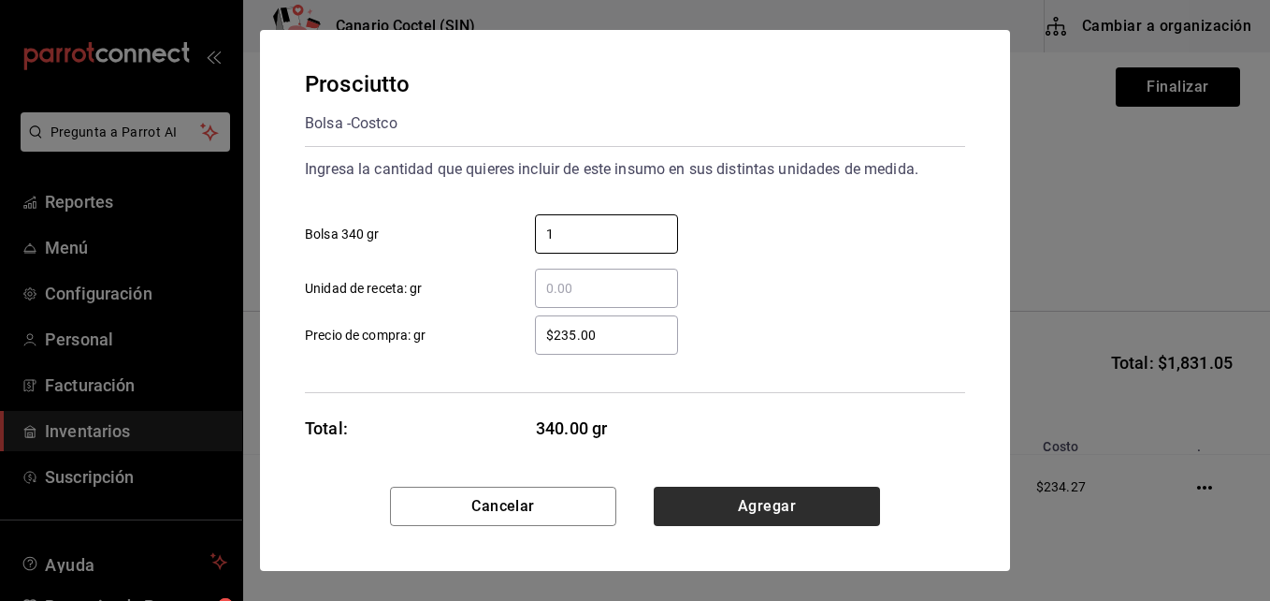
type input "1"
click at [763, 498] on button "Agregar" at bounding box center [767, 505] width 226 height 39
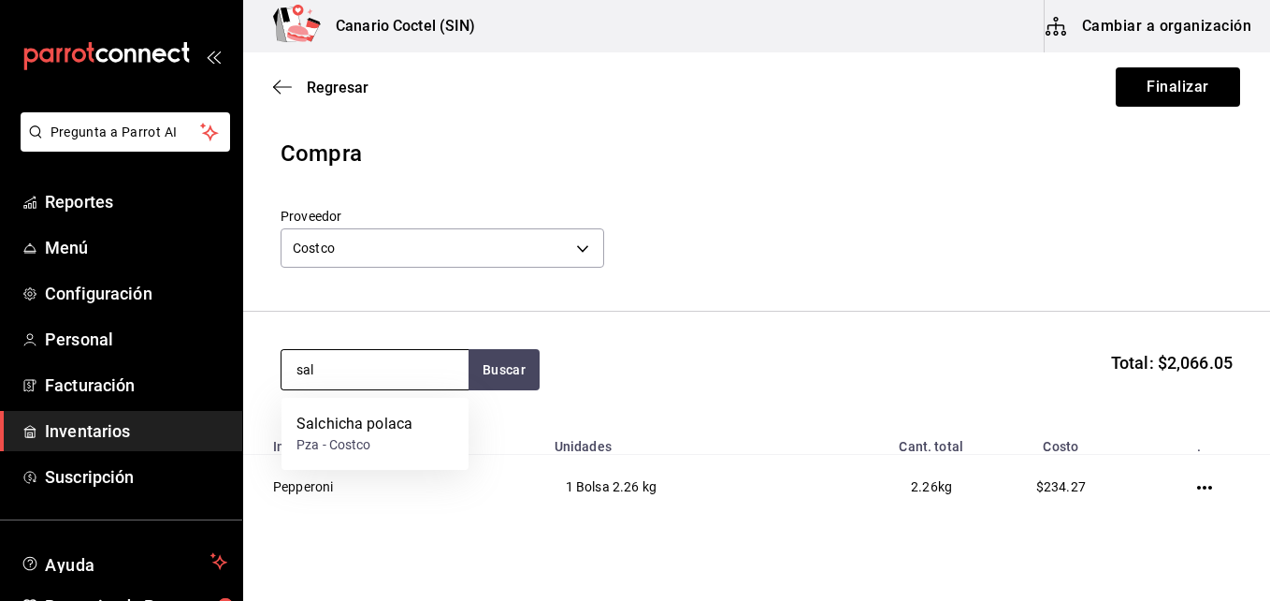
type input "sal"
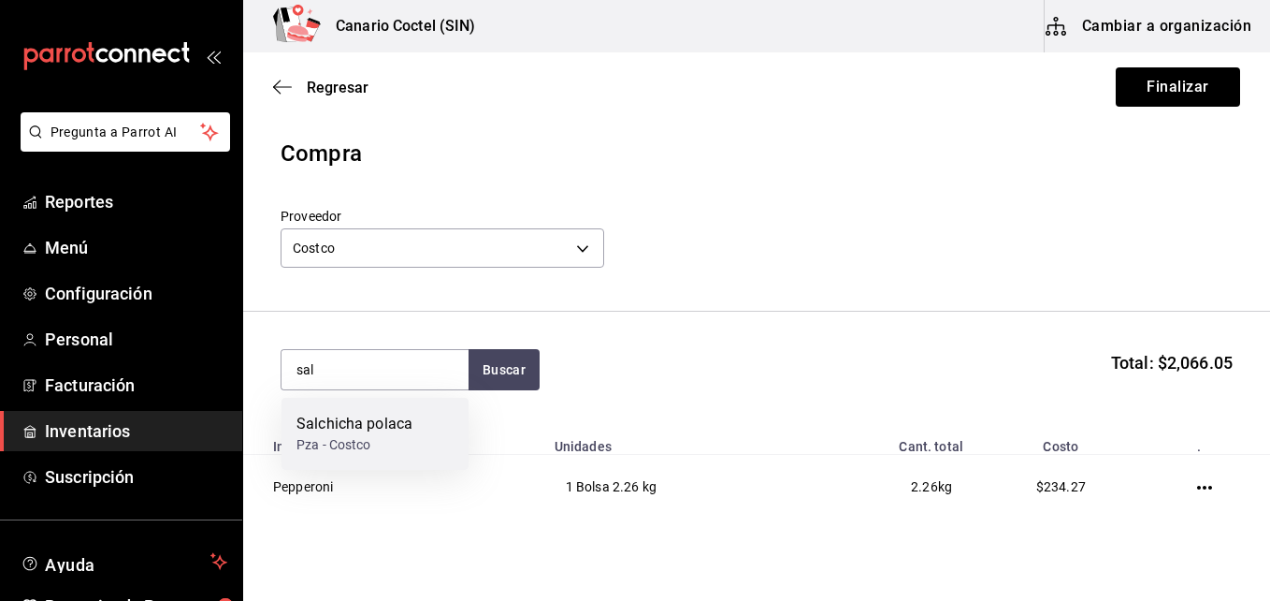
click at [390, 439] on div "Pza - Costco" at bounding box center [355, 445] width 116 height 20
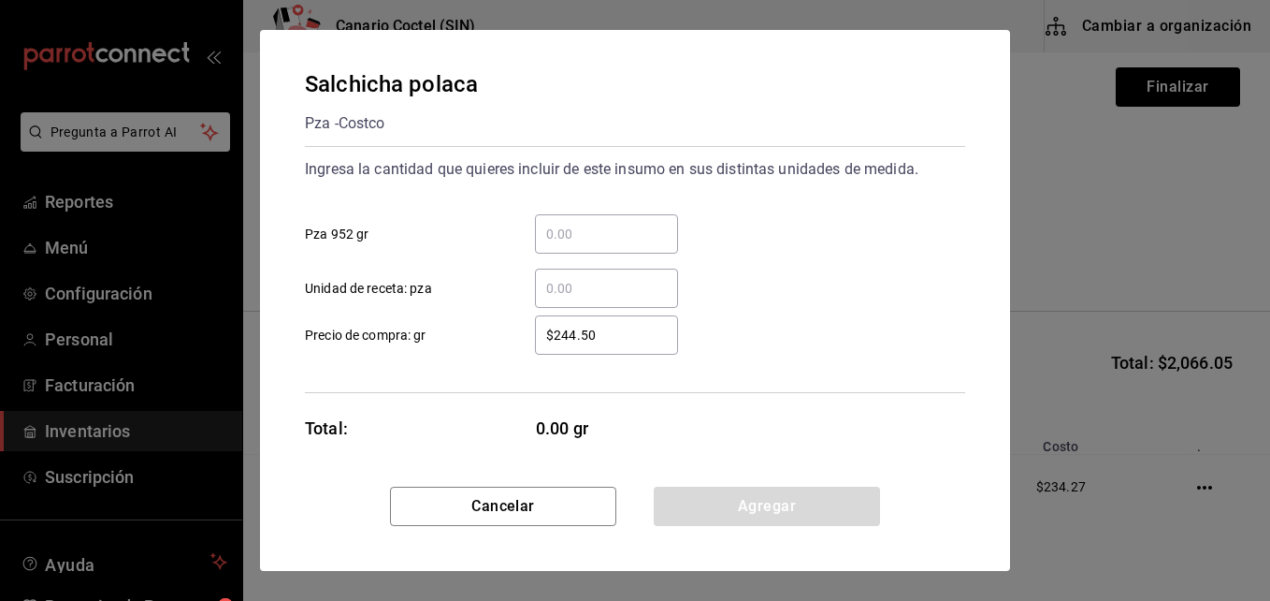
click at [566, 230] on input "​ Pza 952 gr" at bounding box center [606, 234] width 143 height 22
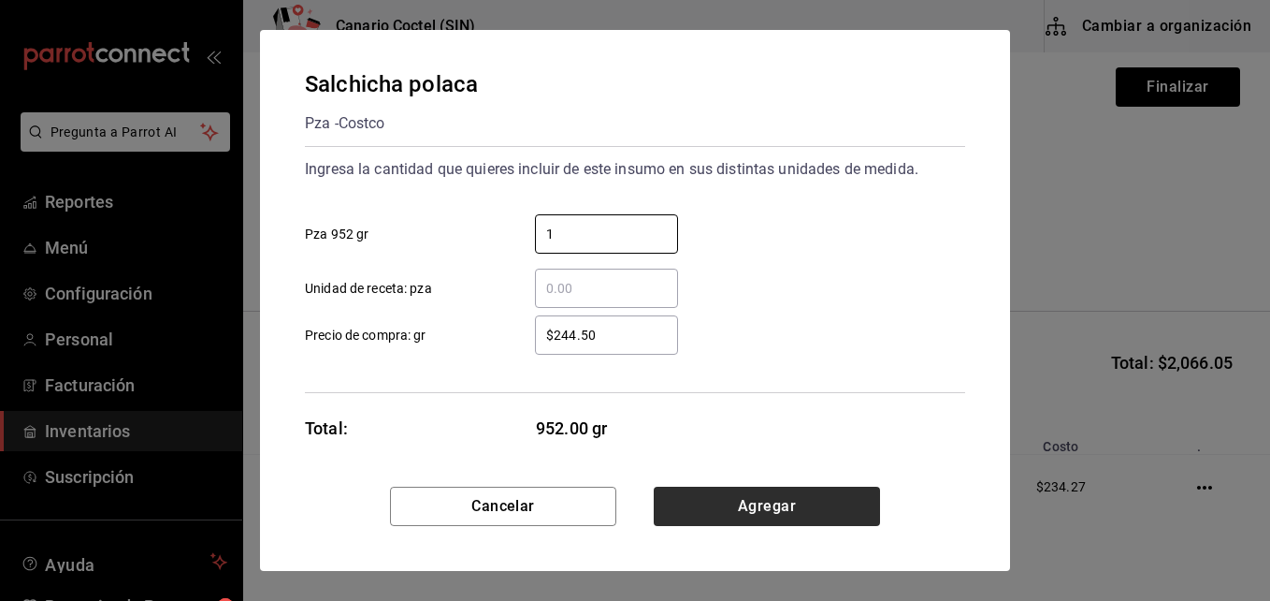
type input "1"
click at [752, 506] on button "Agregar" at bounding box center [767, 505] width 226 height 39
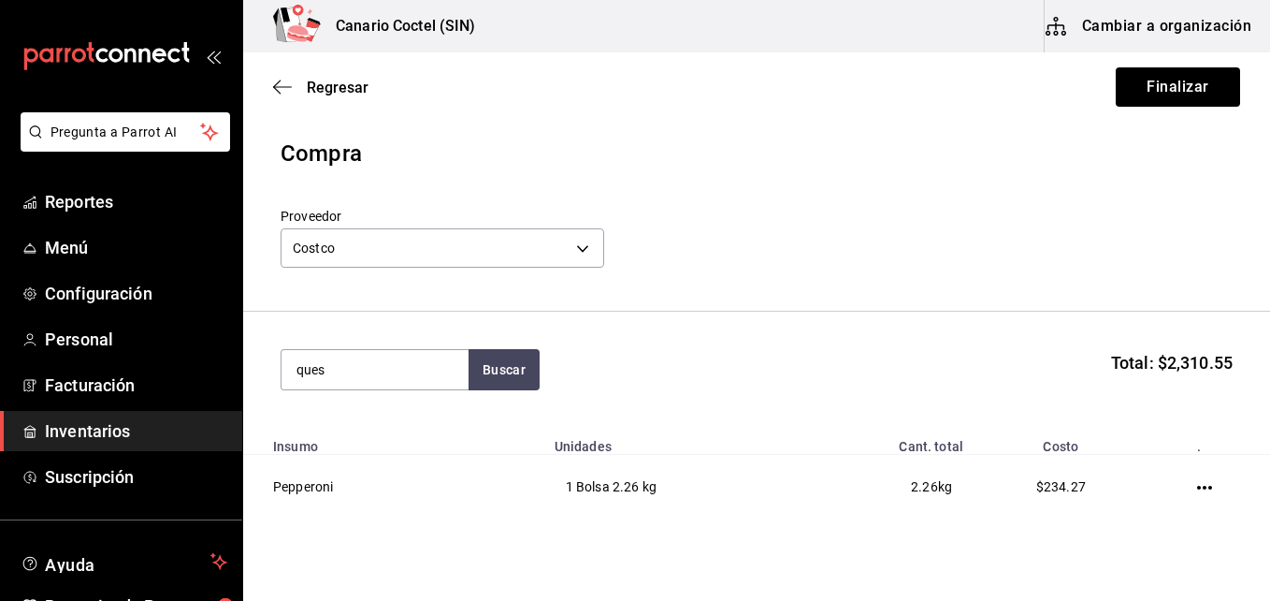
type input "ques"
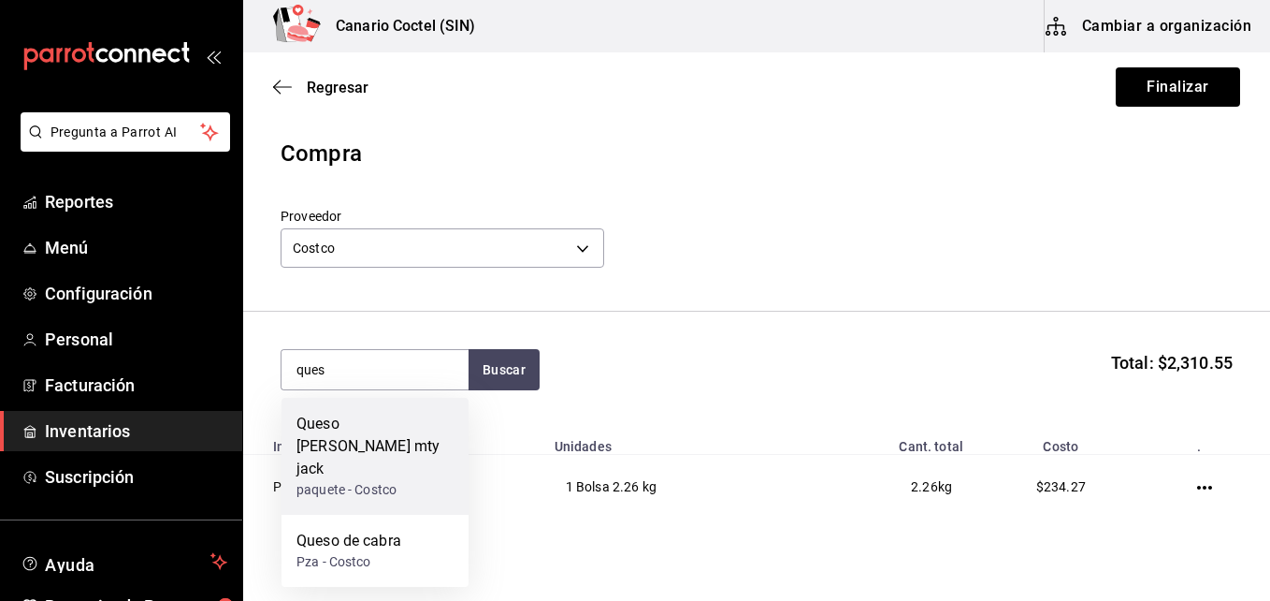
click at [427, 407] on div "Queso Kirland mty jack paquete - Costco" at bounding box center [375, 456] width 187 height 117
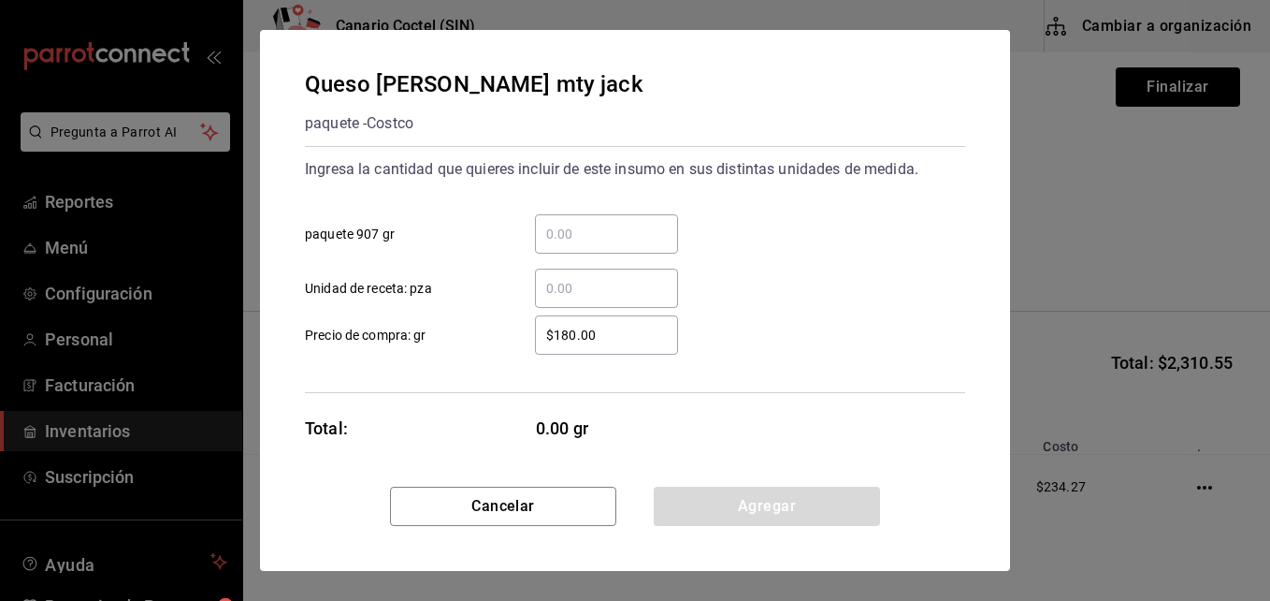
click at [584, 229] on input "​ paquete 907 gr" at bounding box center [606, 234] width 143 height 22
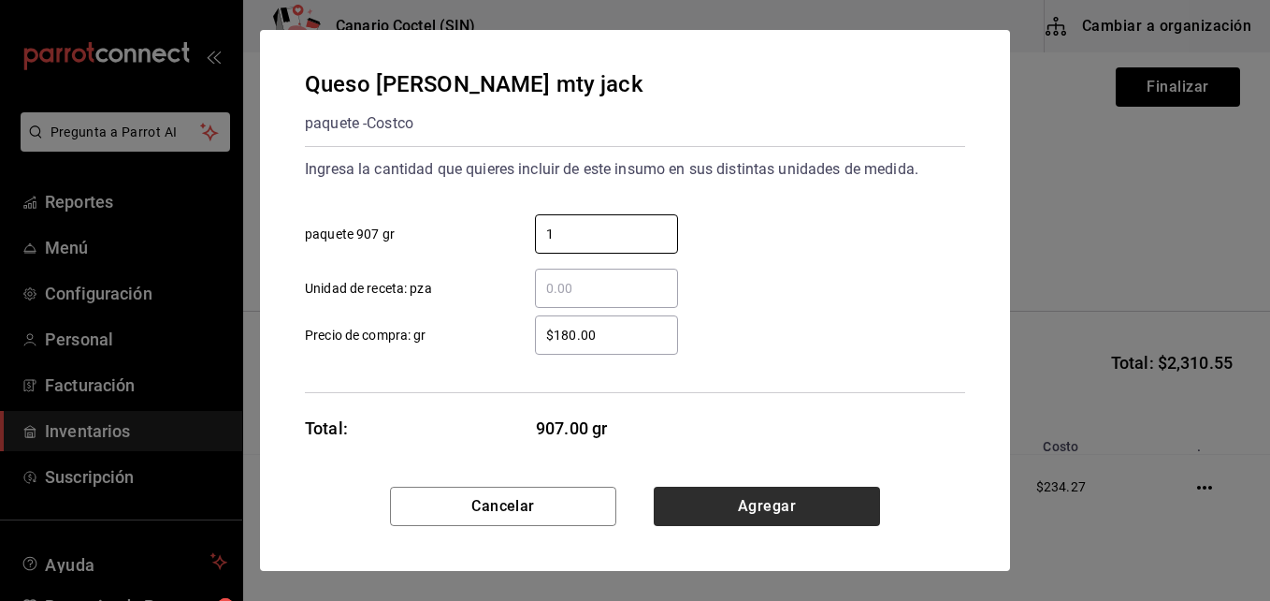
type input "1"
click at [774, 500] on button "Agregar" at bounding box center [767, 505] width 226 height 39
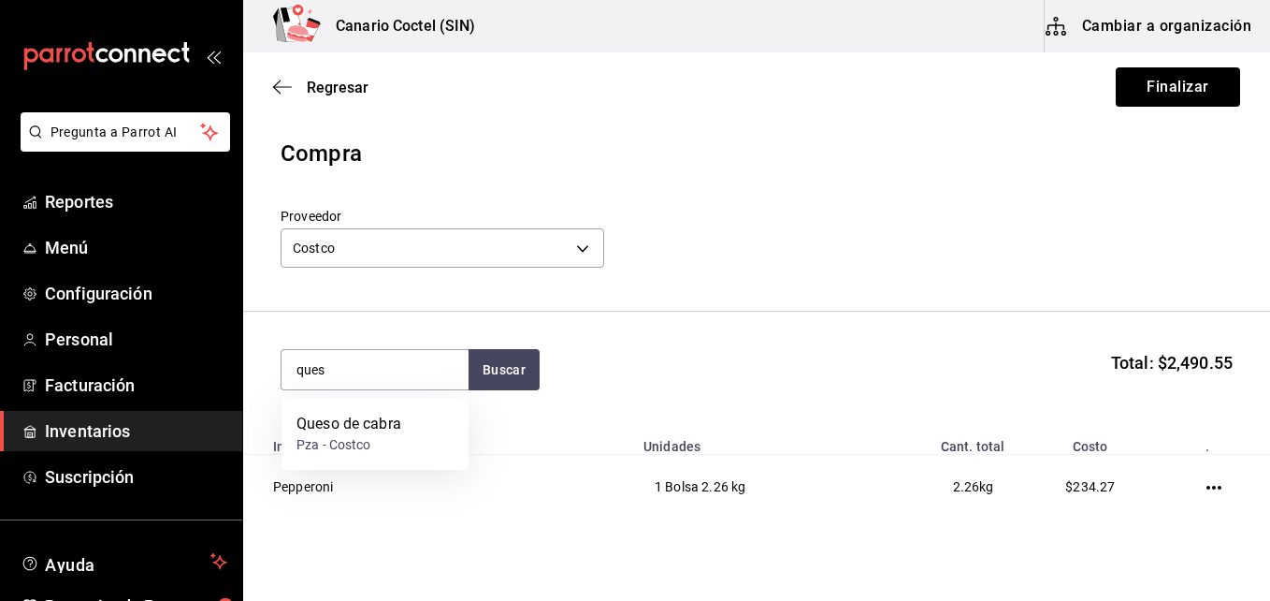
type input "ques"
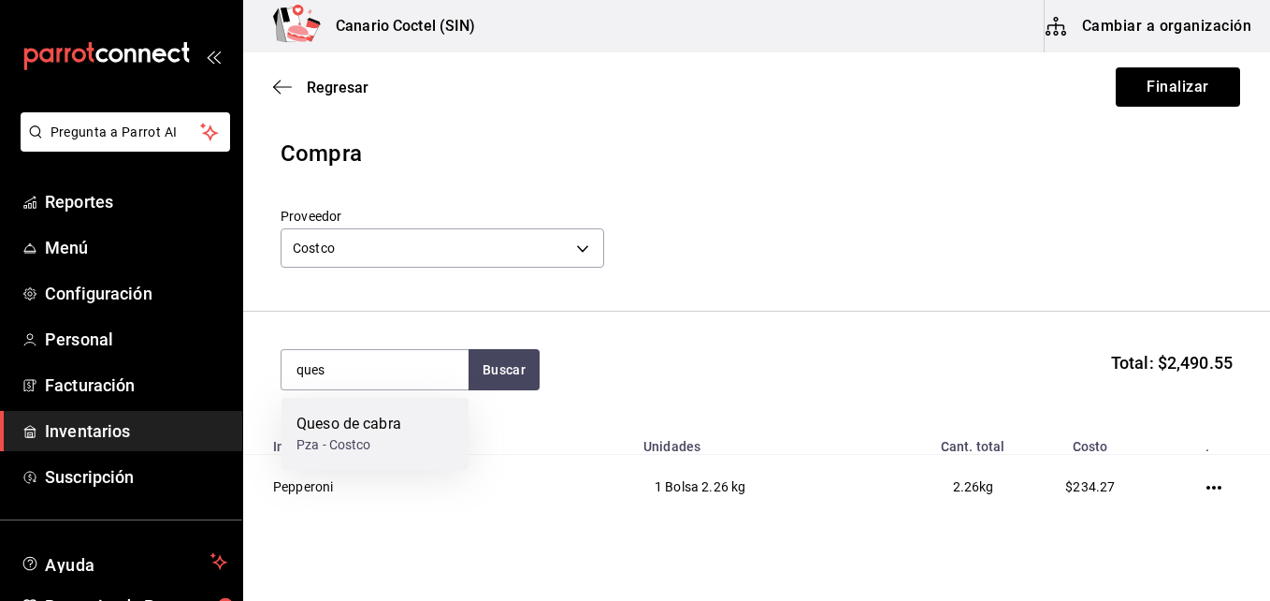
click at [361, 439] on div "Pza - Costco" at bounding box center [349, 445] width 105 height 20
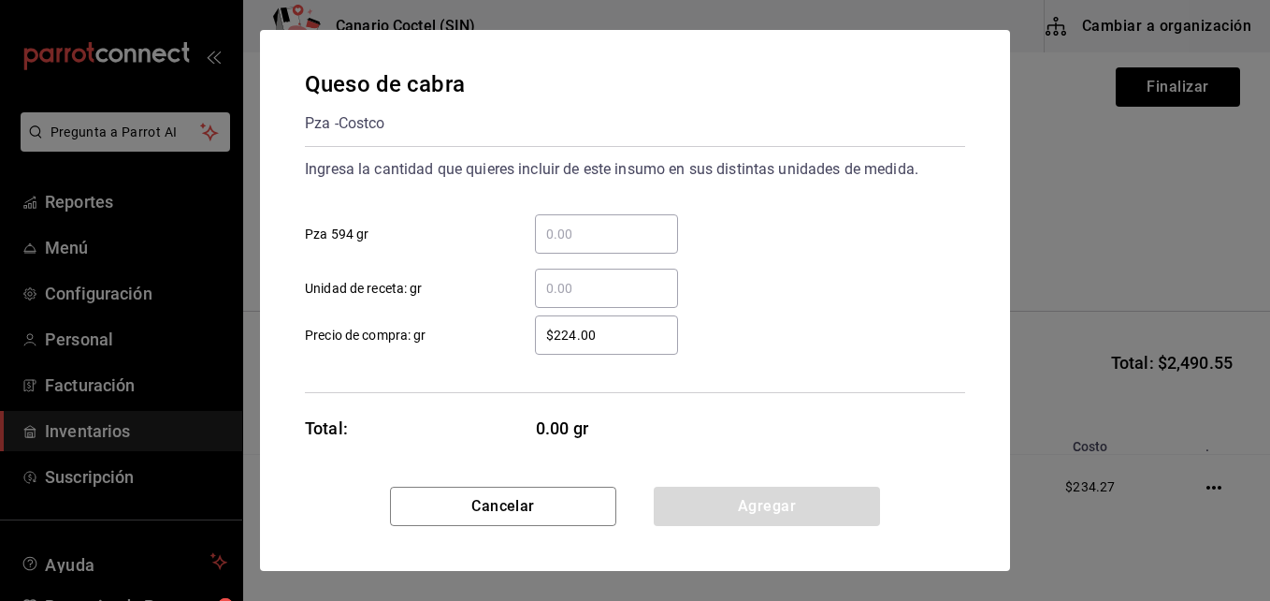
click at [590, 223] on input "​ Pza 594 gr" at bounding box center [606, 234] width 143 height 22
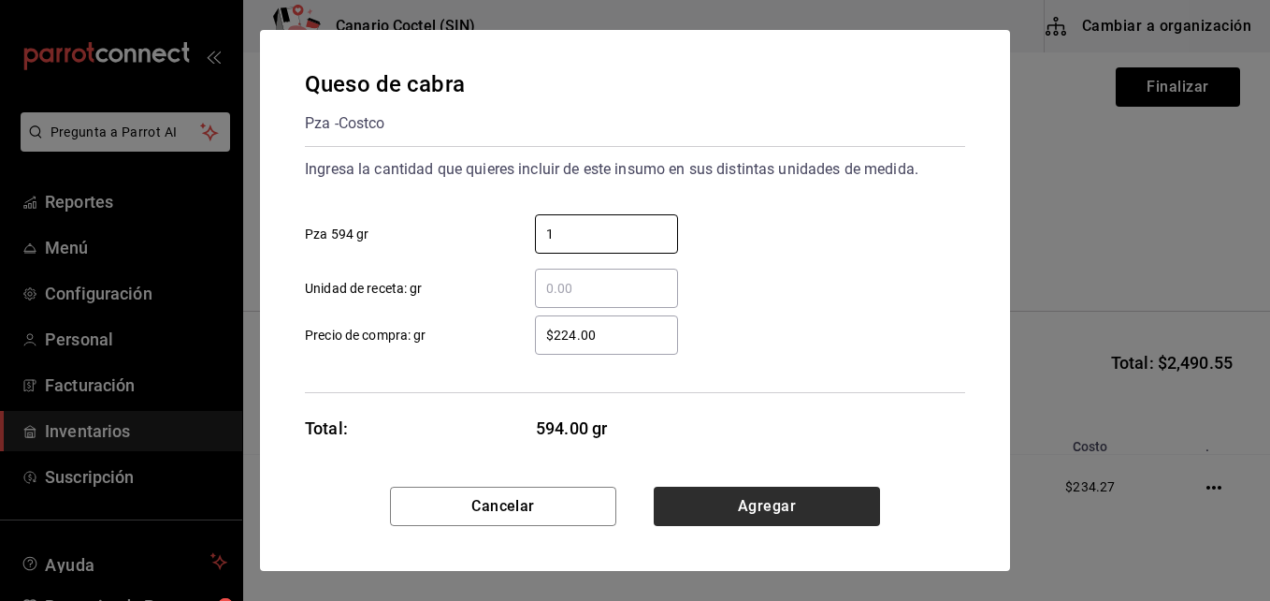
type input "1"
click at [731, 508] on button "Agregar" at bounding box center [767, 505] width 226 height 39
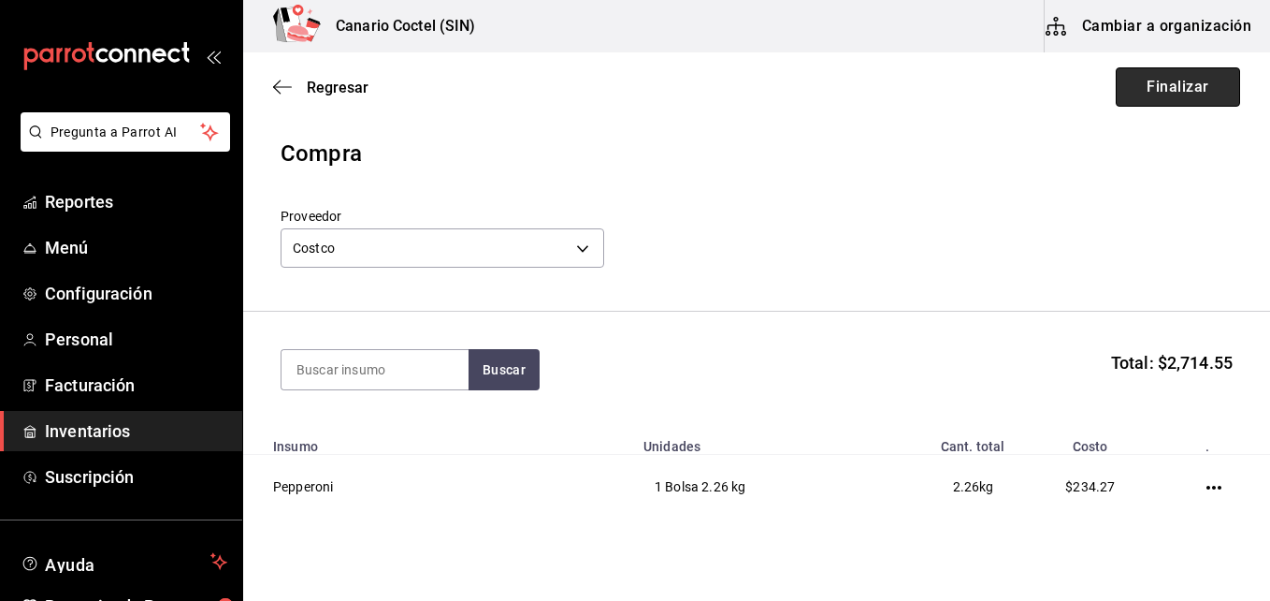
click at [1179, 91] on button "Finalizar" at bounding box center [1178, 86] width 124 height 39
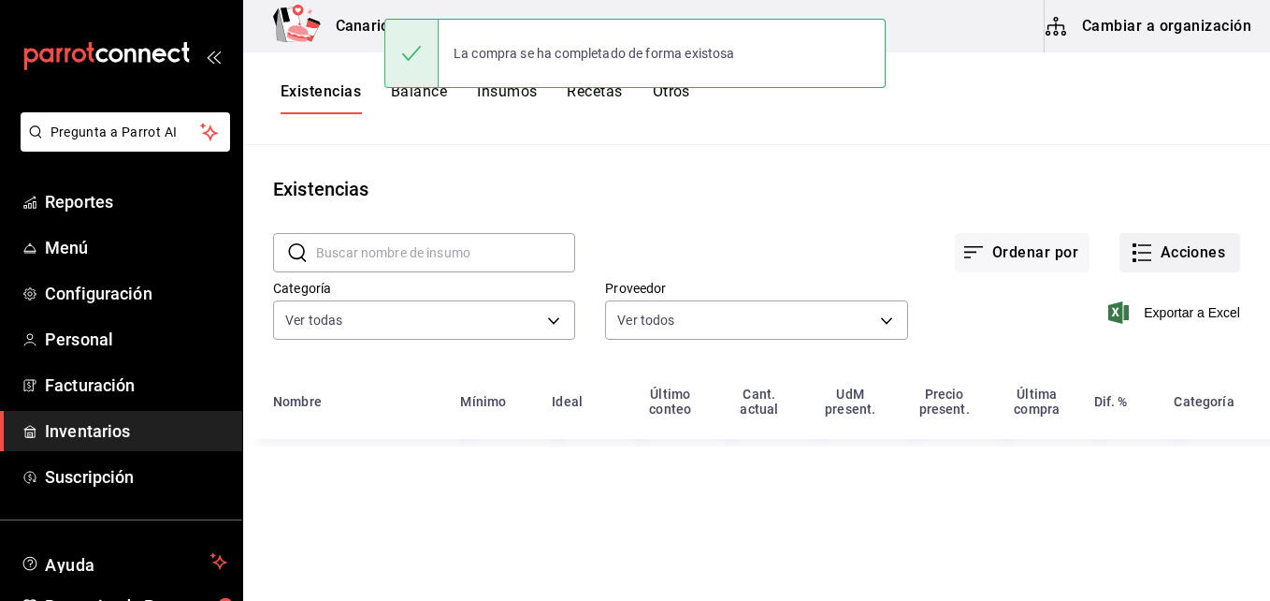
click at [1176, 252] on button "Acciones" at bounding box center [1180, 252] width 121 height 39
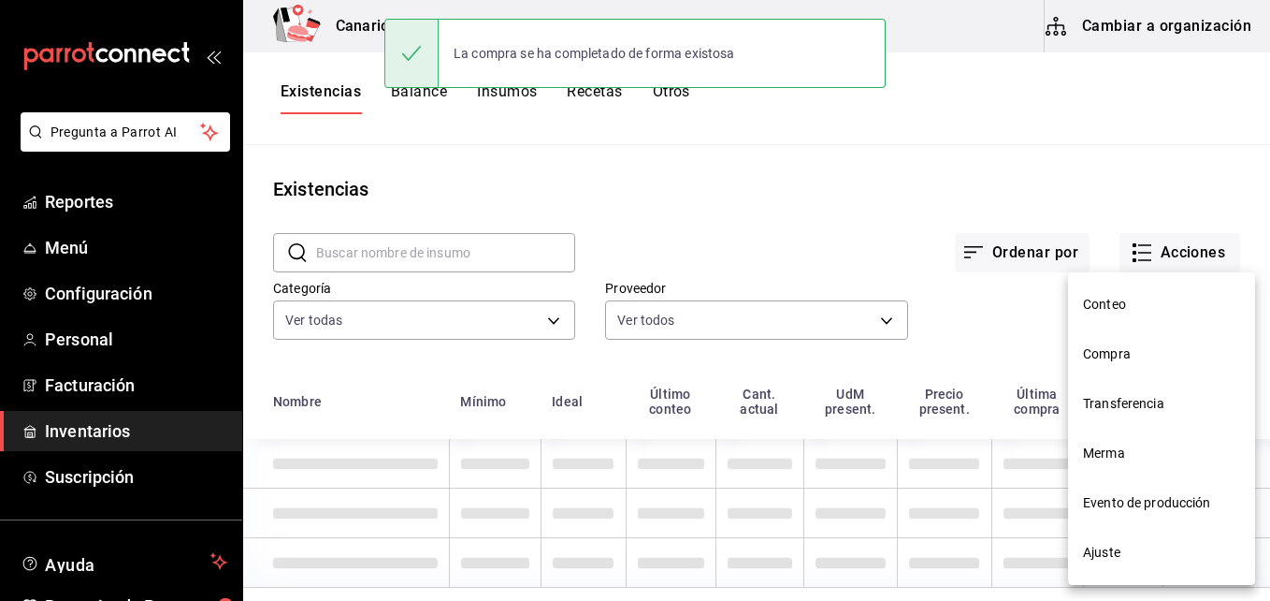
click at [1103, 379] on li "Transferencia" at bounding box center [1161, 404] width 187 height 50
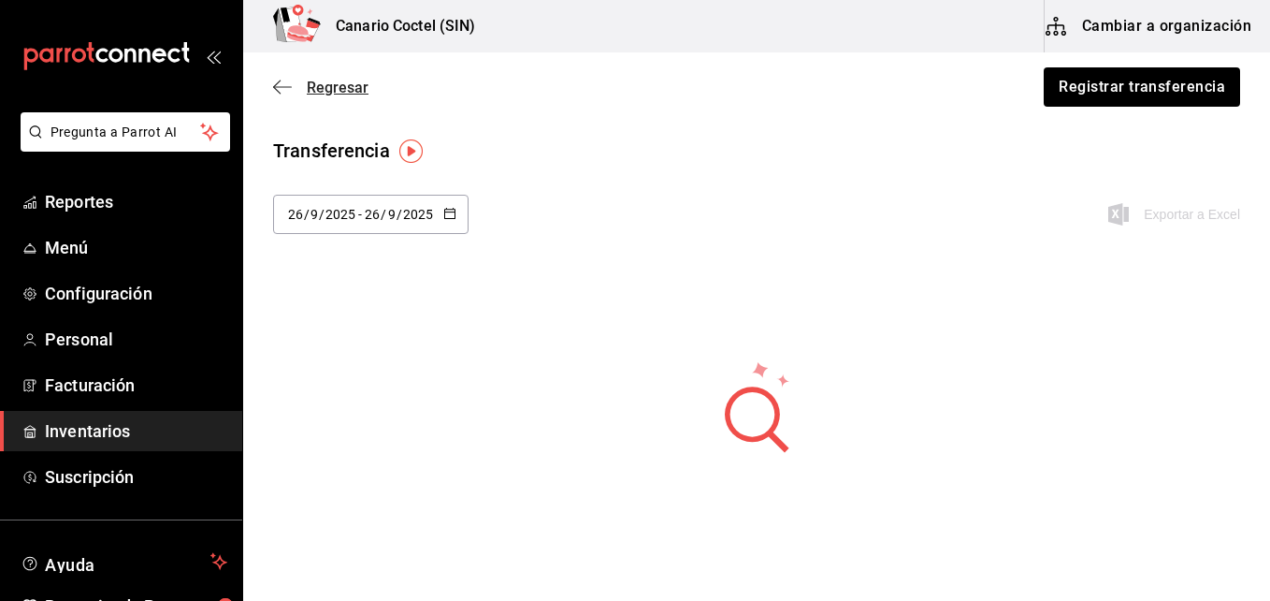
click at [314, 81] on span "Regresar" at bounding box center [338, 88] width 62 height 18
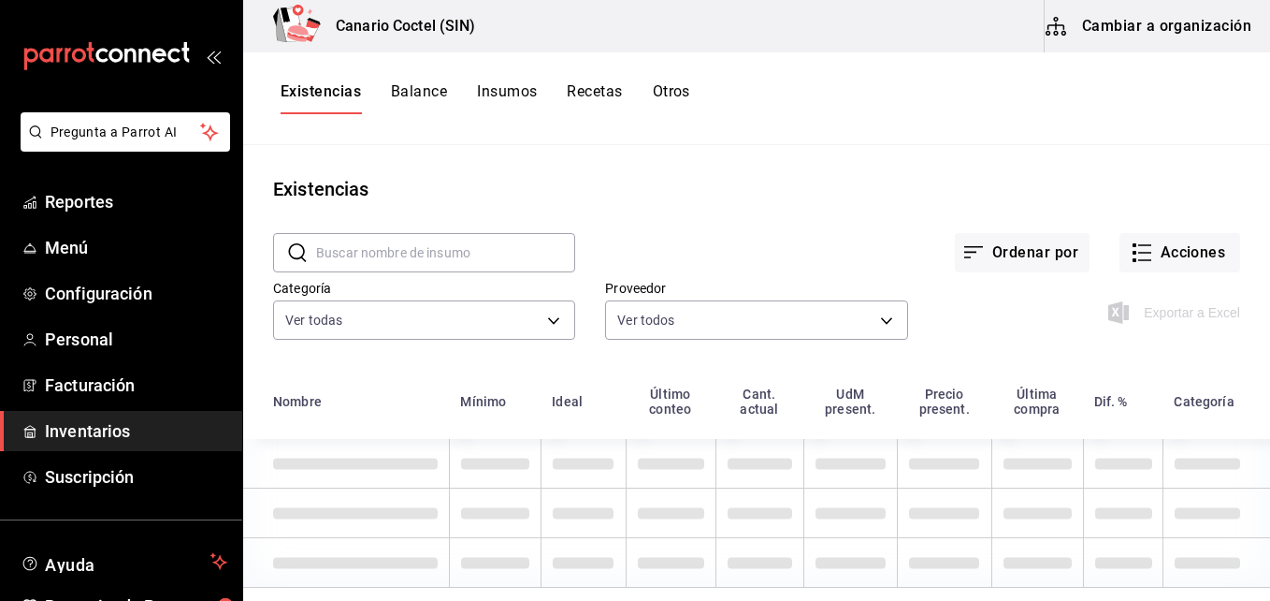
click at [1156, 23] on button "Cambiar a organización" at bounding box center [1150, 26] width 210 height 52
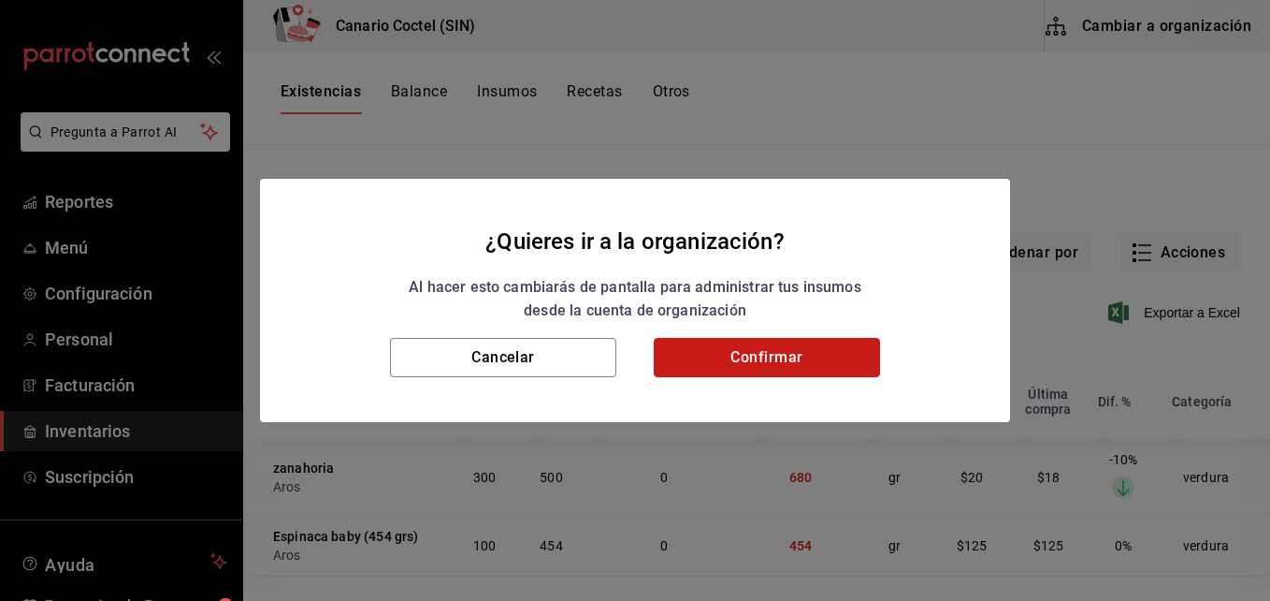
click at [851, 347] on button "Confirmar" at bounding box center [767, 357] width 226 height 39
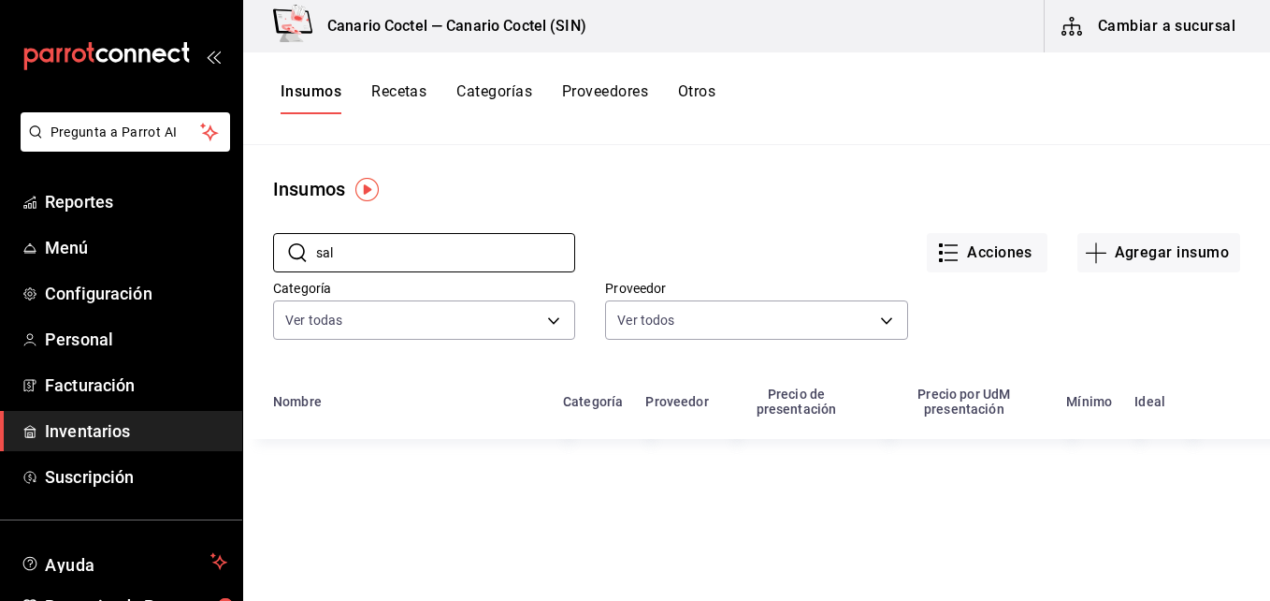
type input "sal"
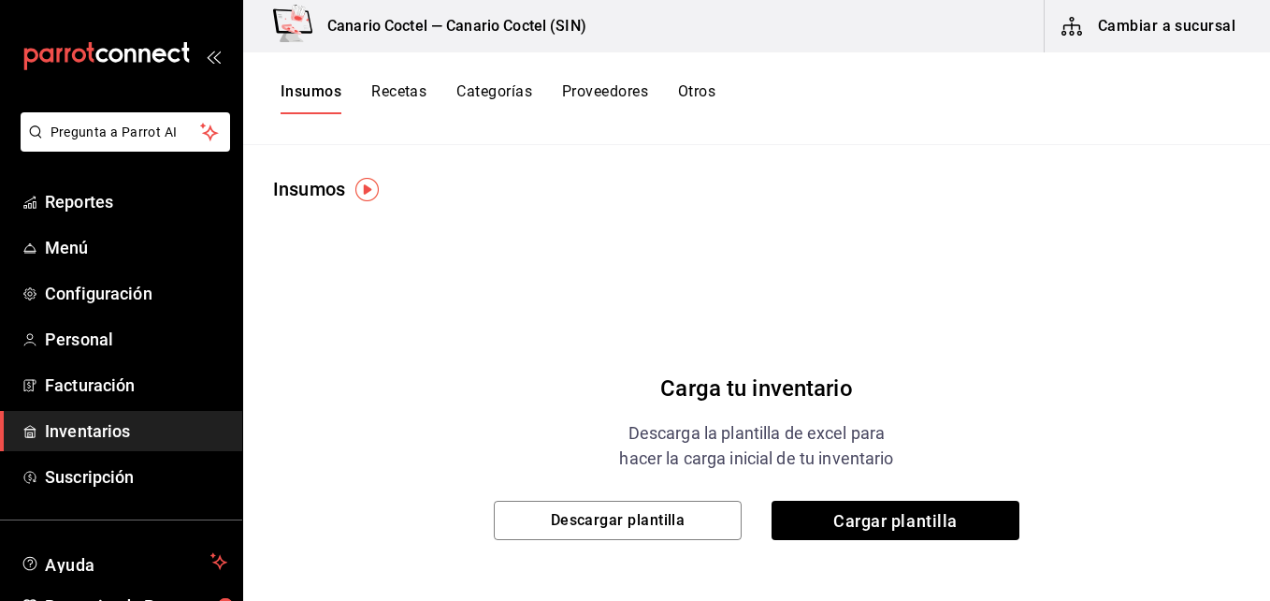
click at [1193, 26] on button "Cambiar a sucursal" at bounding box center [1150, 26] width 210 height 52
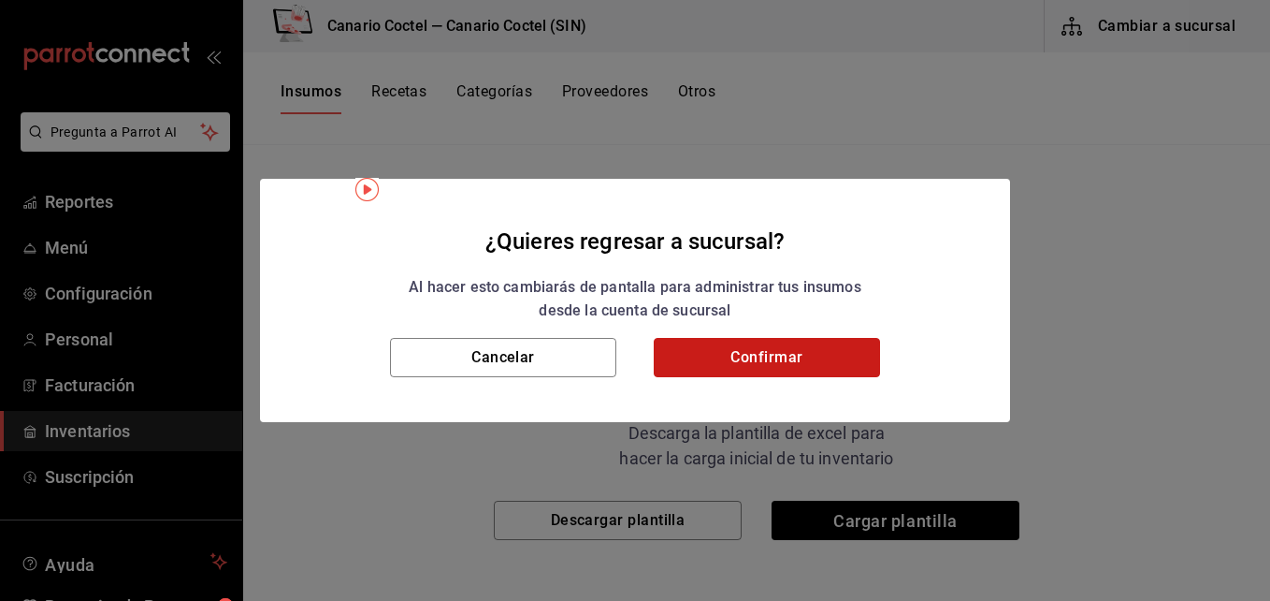
click at [765, 357] on button "Confirmar" at bounding box center [767, 357] width 226 height 39
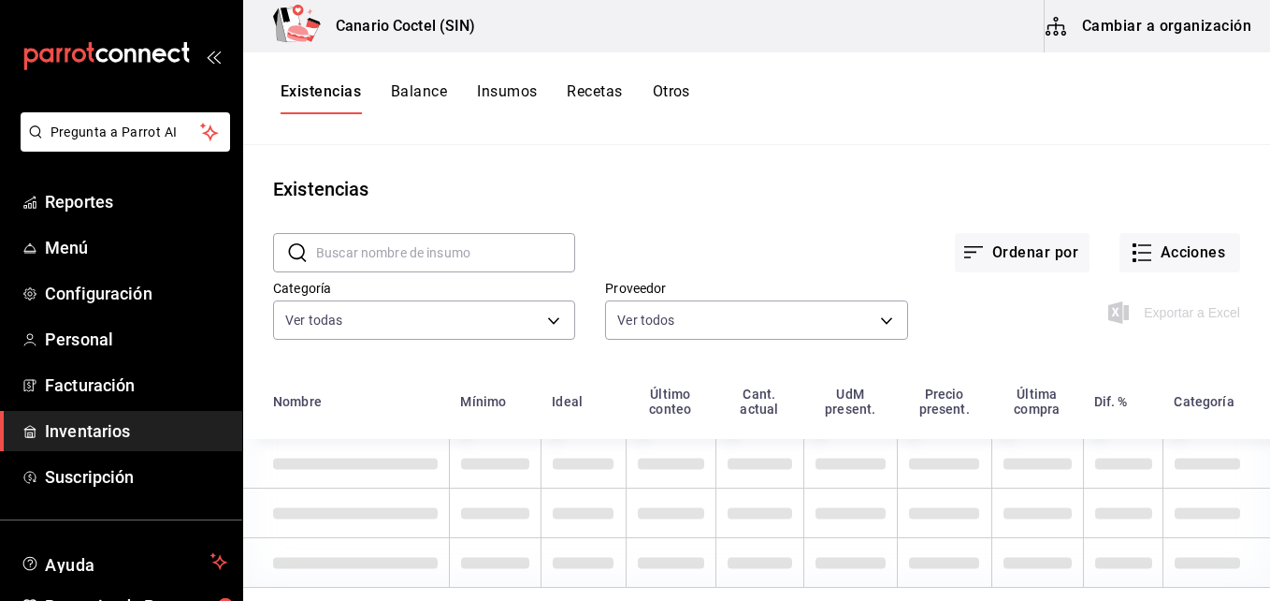
click at [1179, 33] on button "Cambiar a organización" at bounding box center [1150, 26] width 210 height 52
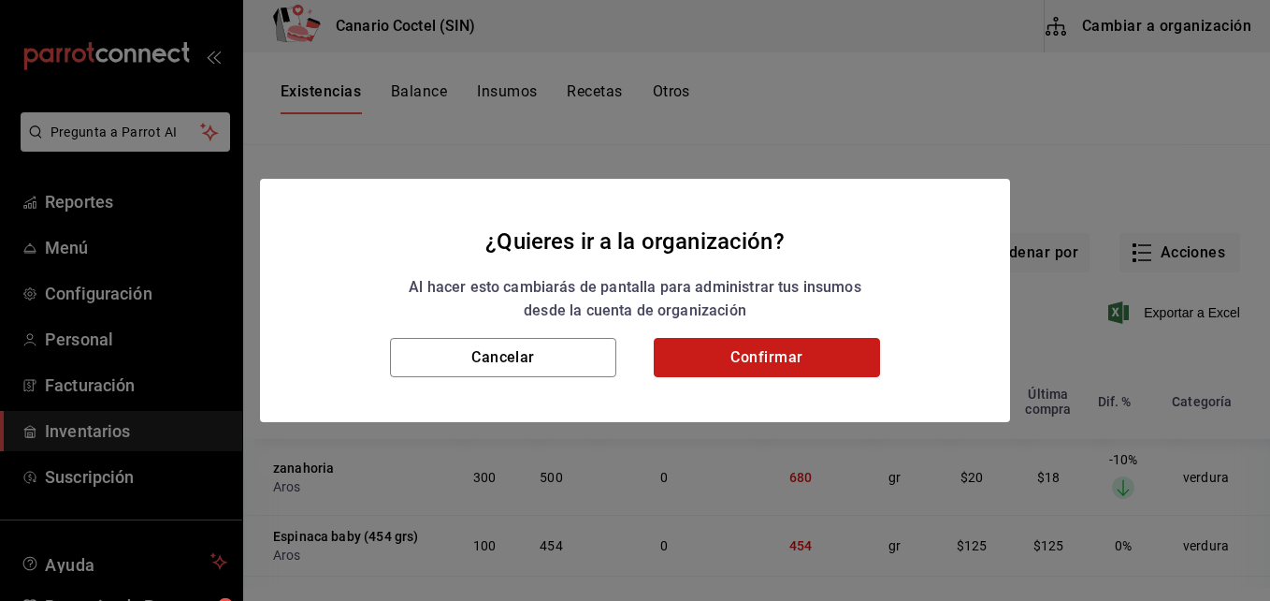
click at [778, 351] on button "Confirmar" at bounding box center [767, 357] width 226 height 39
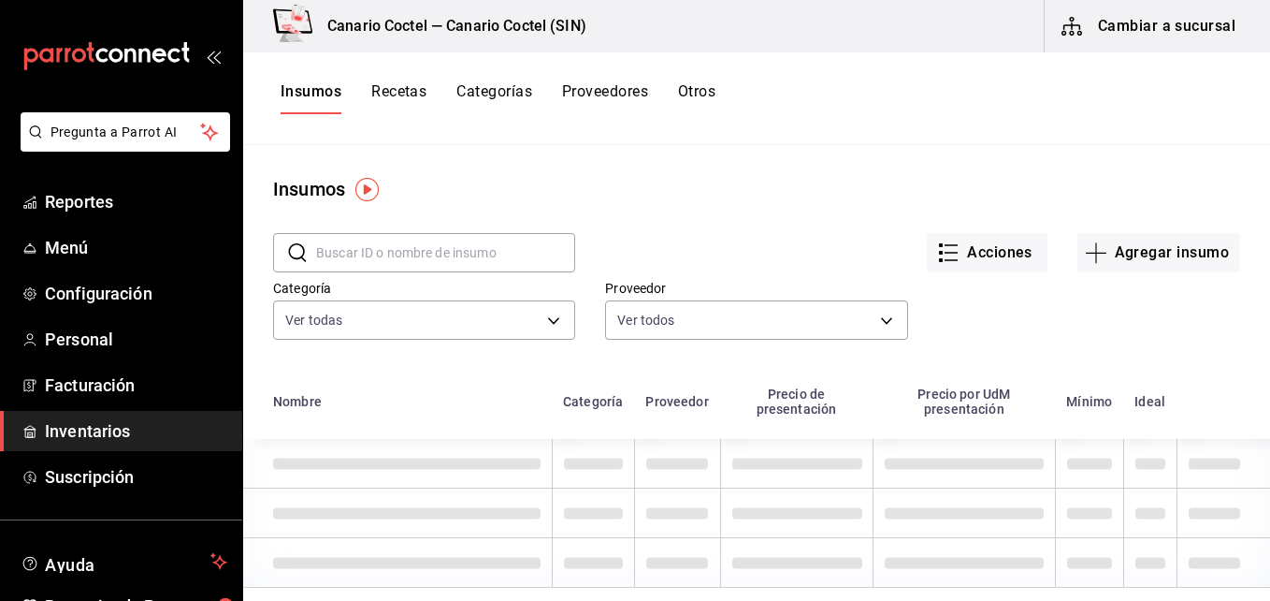
click at [446, 253] on input "text" at bounding box center [445, 252] width 259 height 37
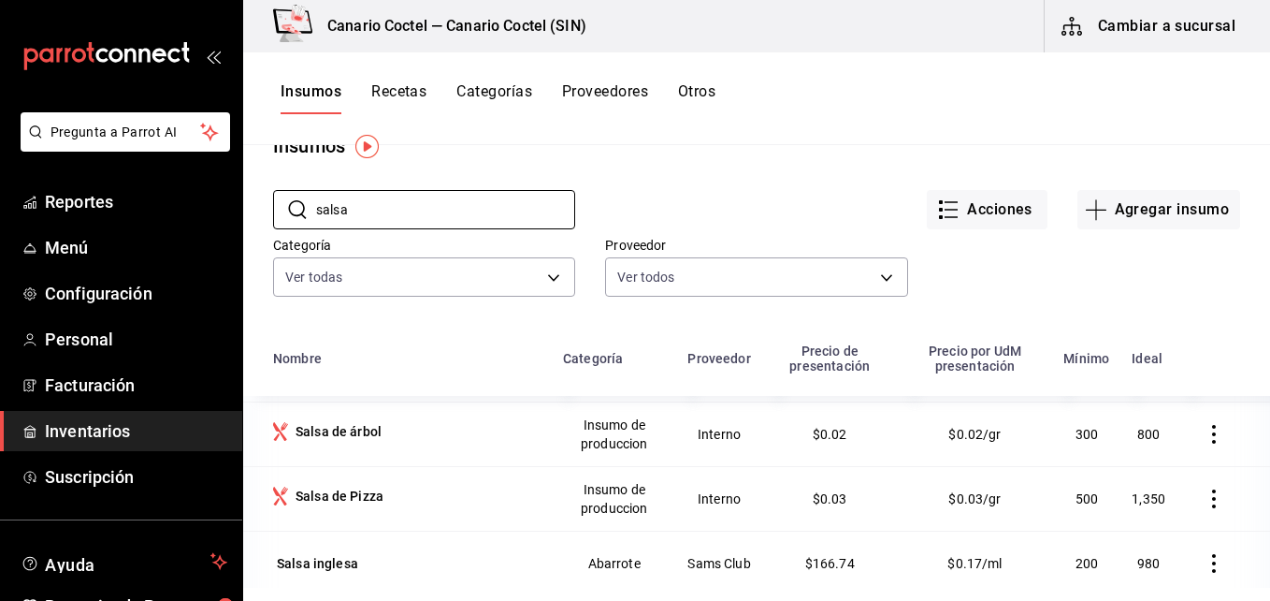
scroll to position [281, 0]
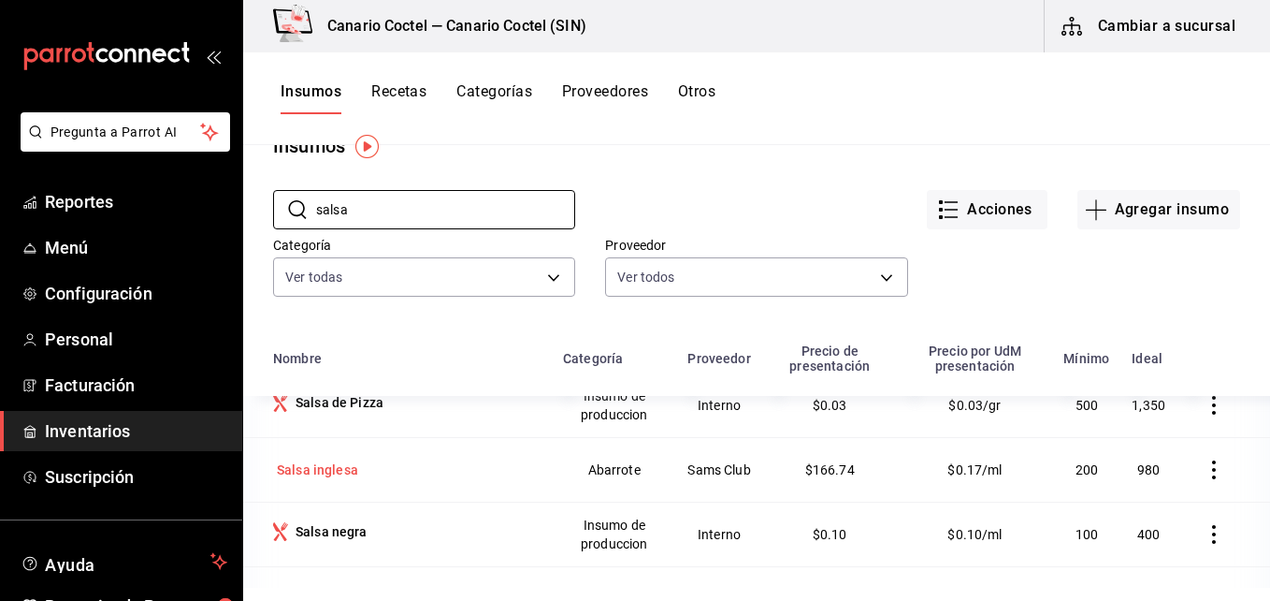
type input "salsa"
click at [334, 471] on div "Salsa inglesa" at bounding box center [317, 469] width 81 height 19
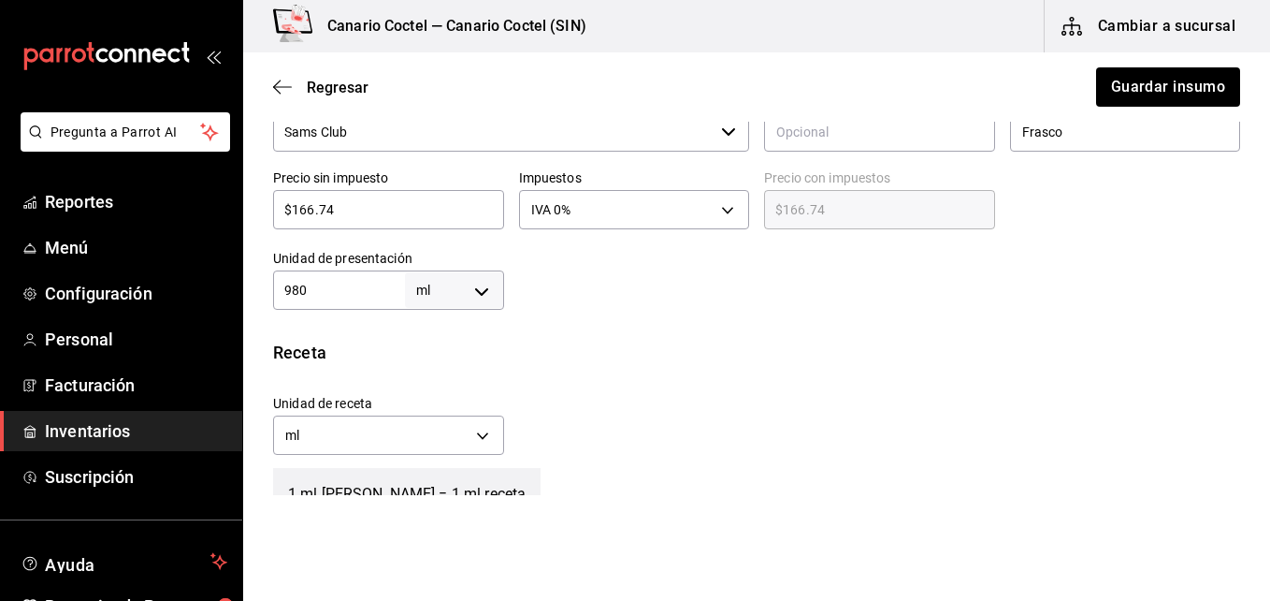
scroll to position [561, 0]
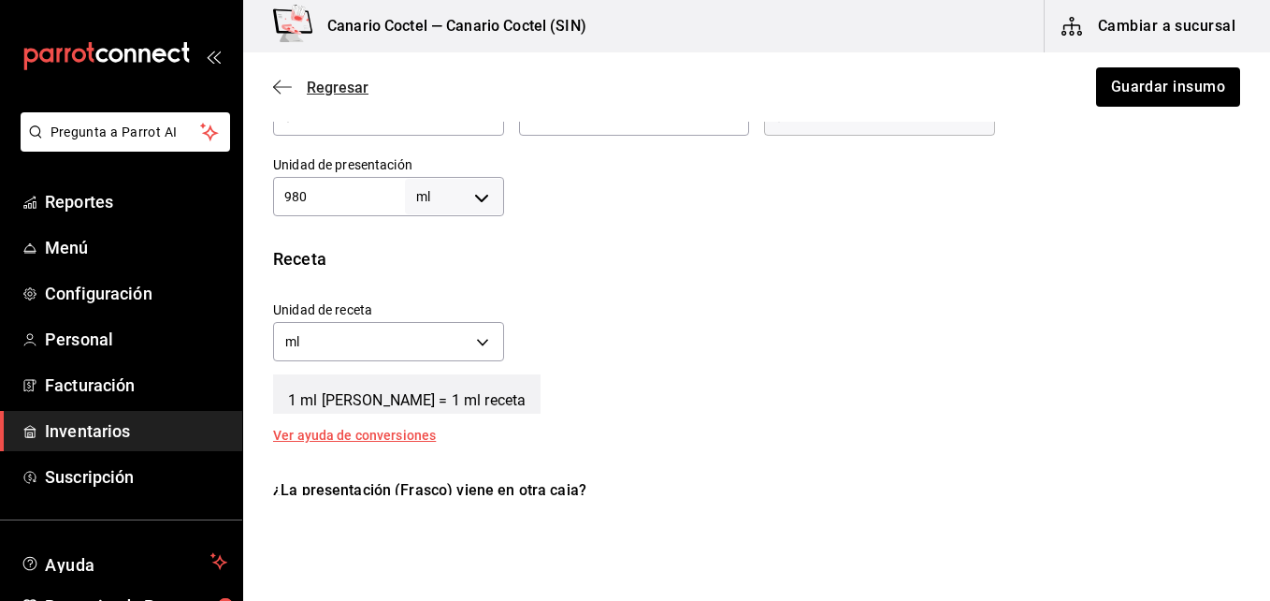
click at [326, 92] on span "Regresar" at bounding box center [338, 88] width 62 height 18
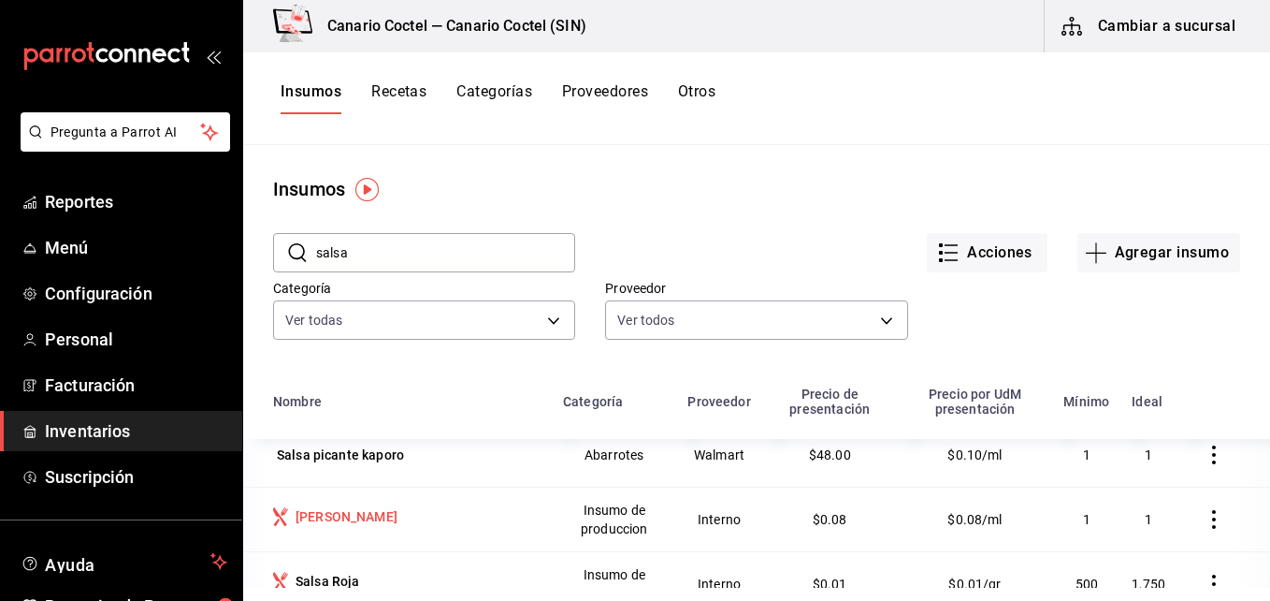
scroll to position [230, 0]
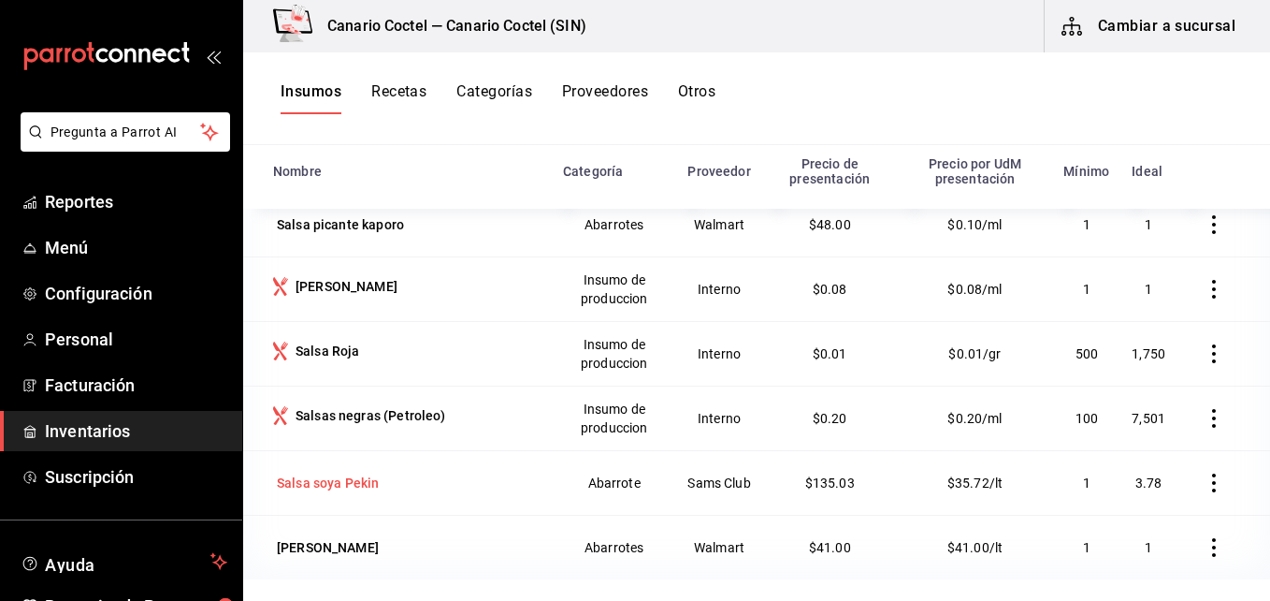
click at [345, 487] on div "Salsa soya Pekin" at bounding box center [328, 482] width 102 height 19
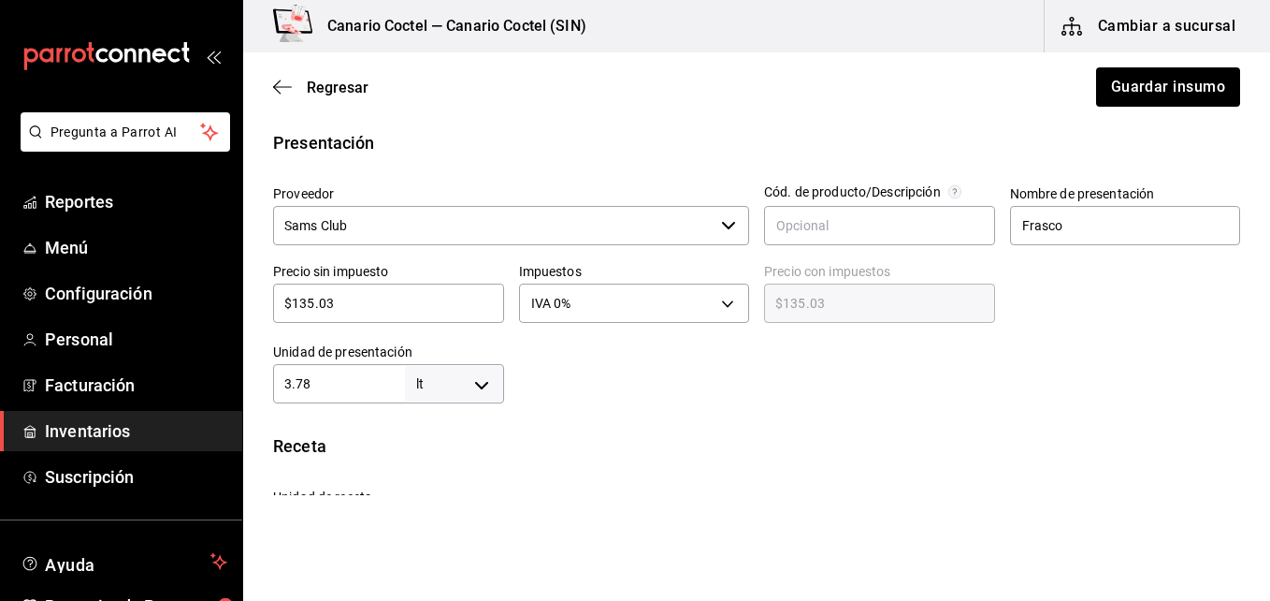
scroll to position [468, 0]
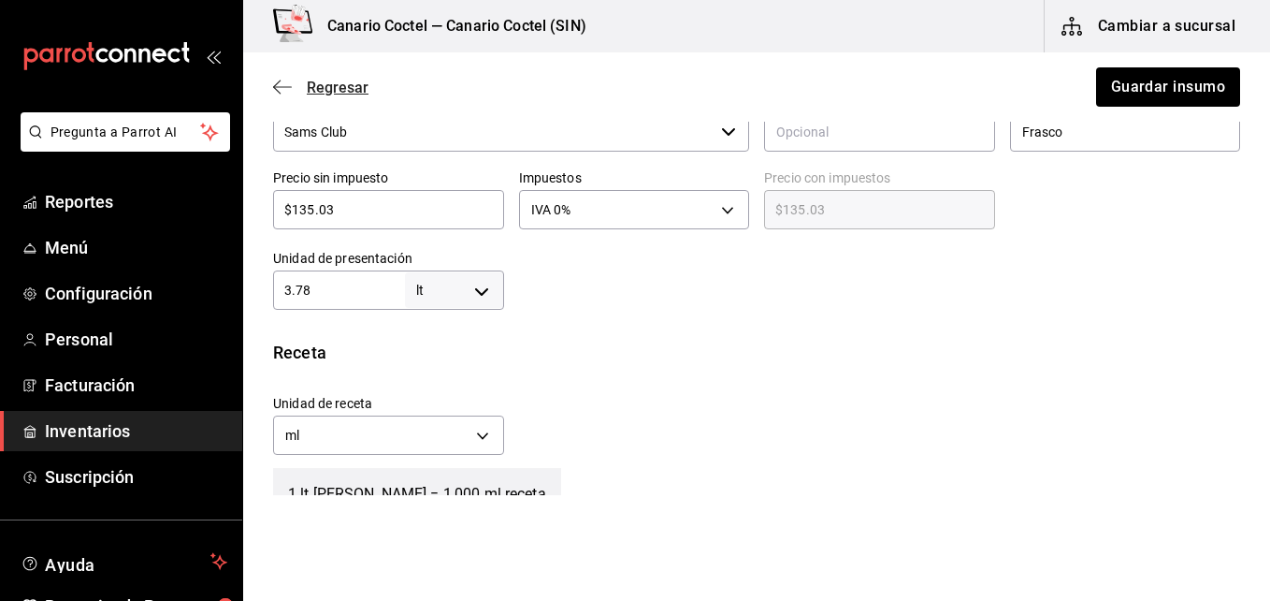
click at [342, 83] on span "Regresar" at bounding box center [338, 88] width 62 height 18
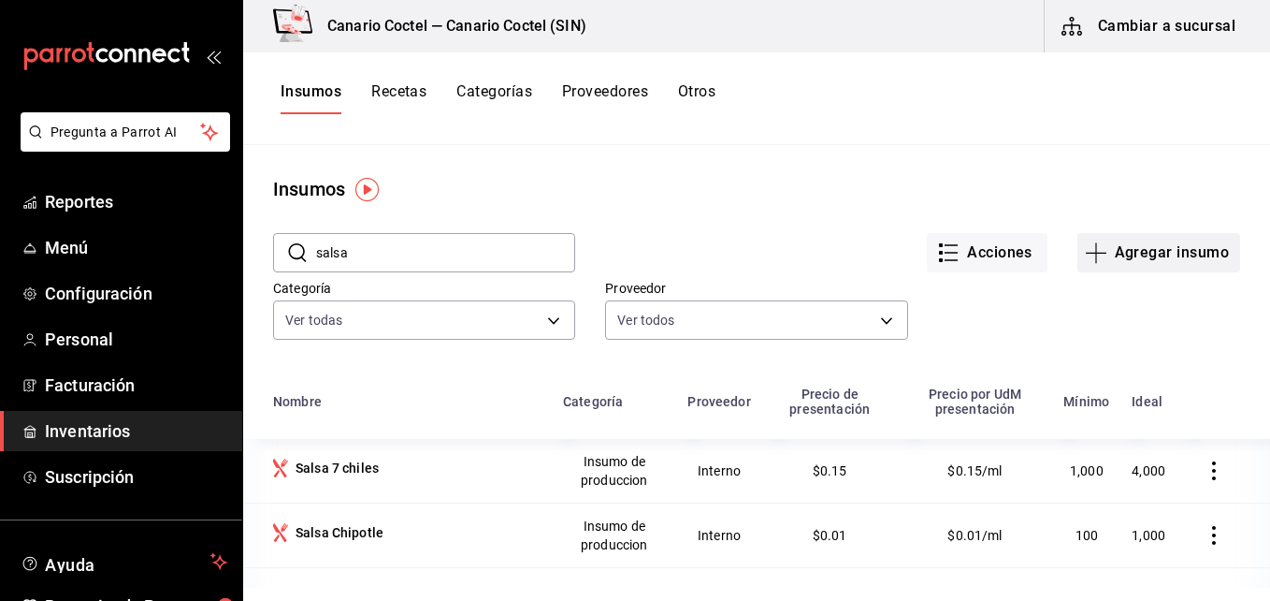
click at [1139, 253] on button "Agregar insumo" at bounding box center [1159, 252] width 163 height 39
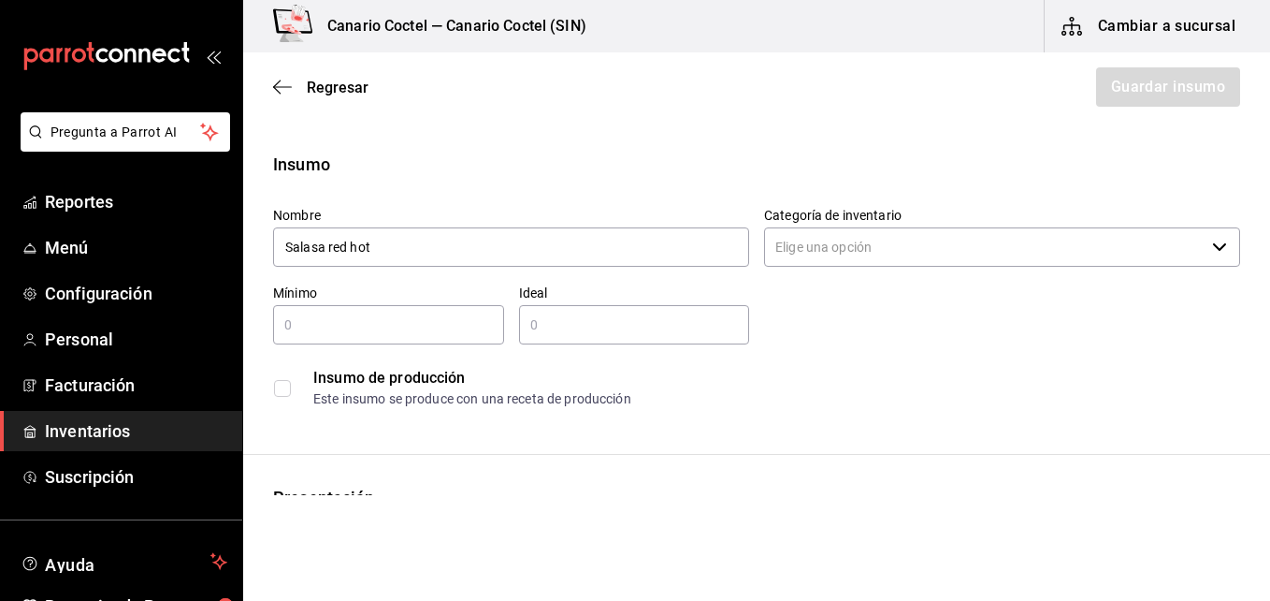
type input "Salasa red hot"
click at [310, 326] on input "text" at bounding box center [388, 324] width 231 height 22
type input "500"
click at [538, 326] on input "text" at bounding box center [634, 324] width 231 height 22
type input "3,000"
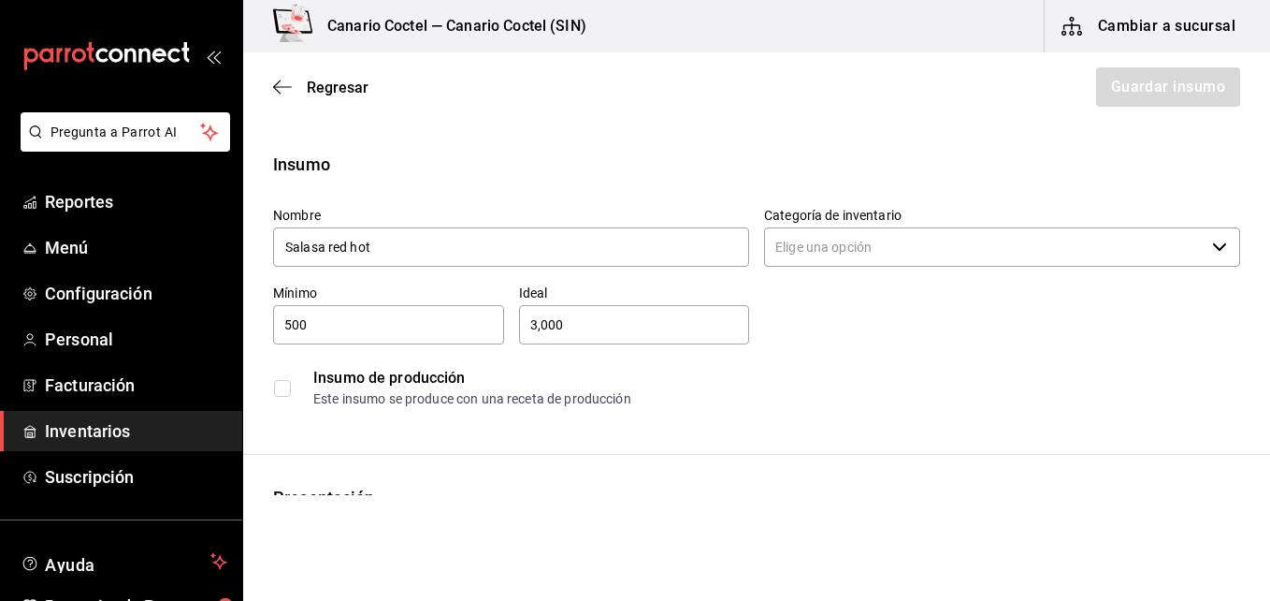
click at [534, 326] on input "3,000" at bounding box center [634, 324] width 231 height 22
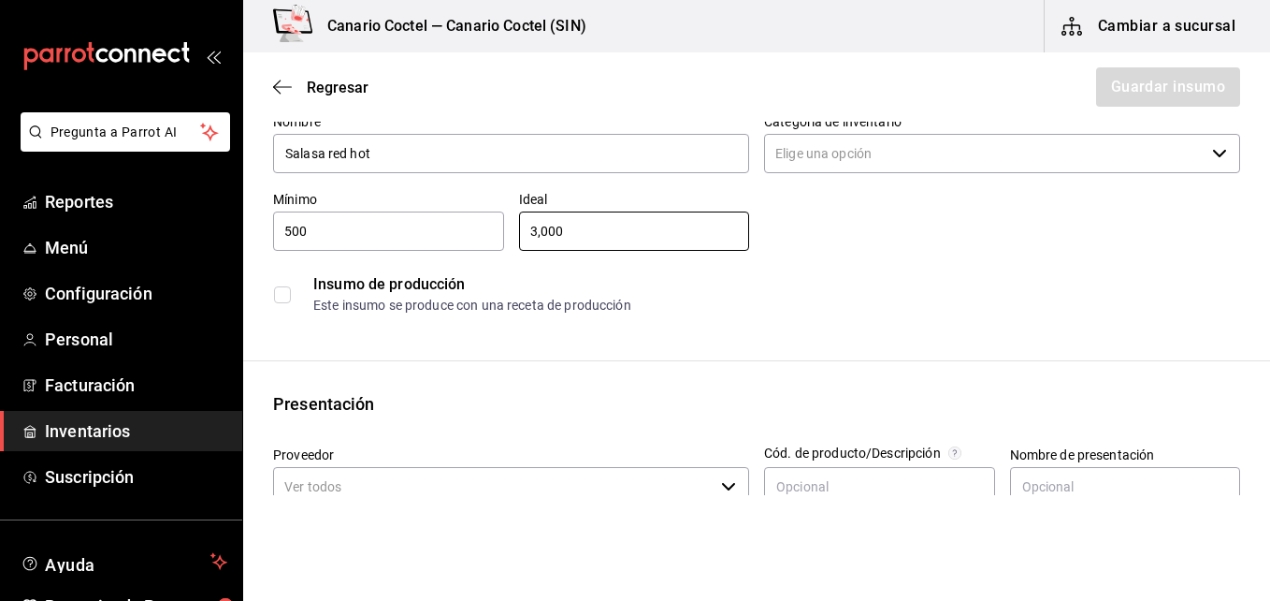
scroll to position [187, 0]
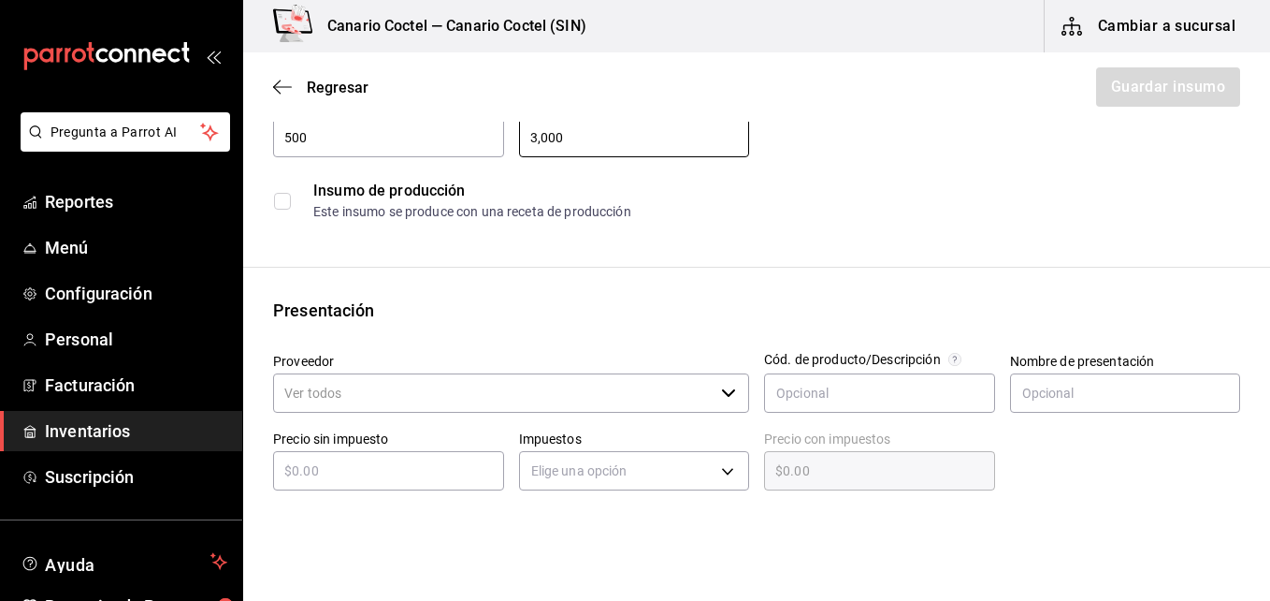
click at [726, 397] on icon "button" at bounding box center [728, 392] width 15 height 15
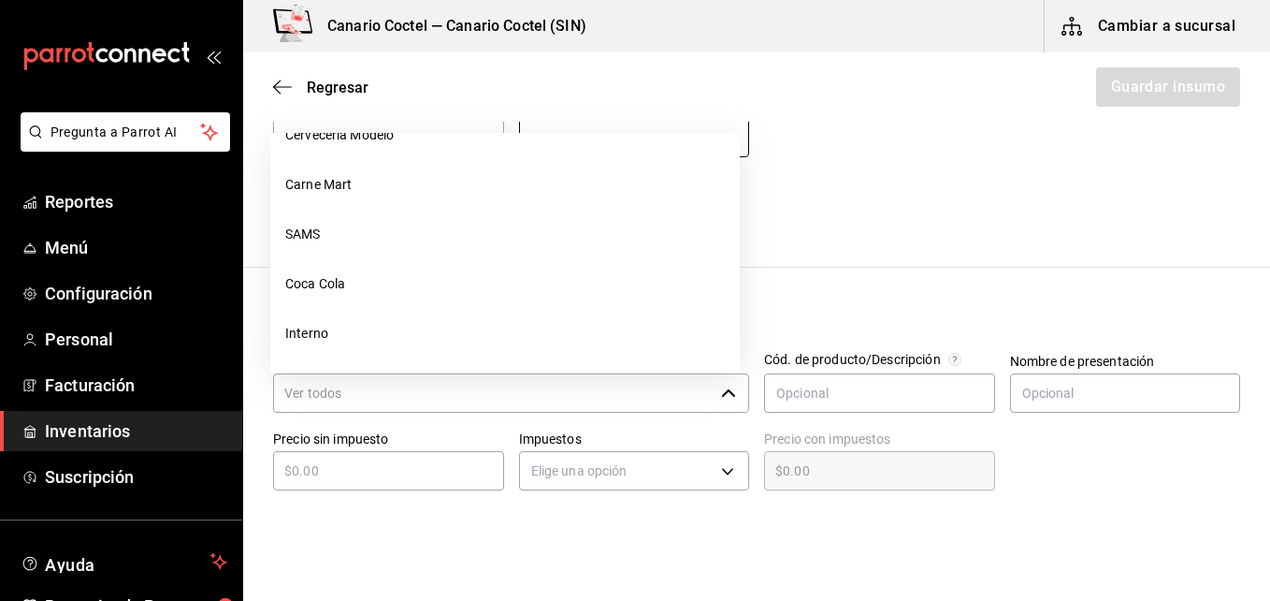
scroll to position [1112, 0]
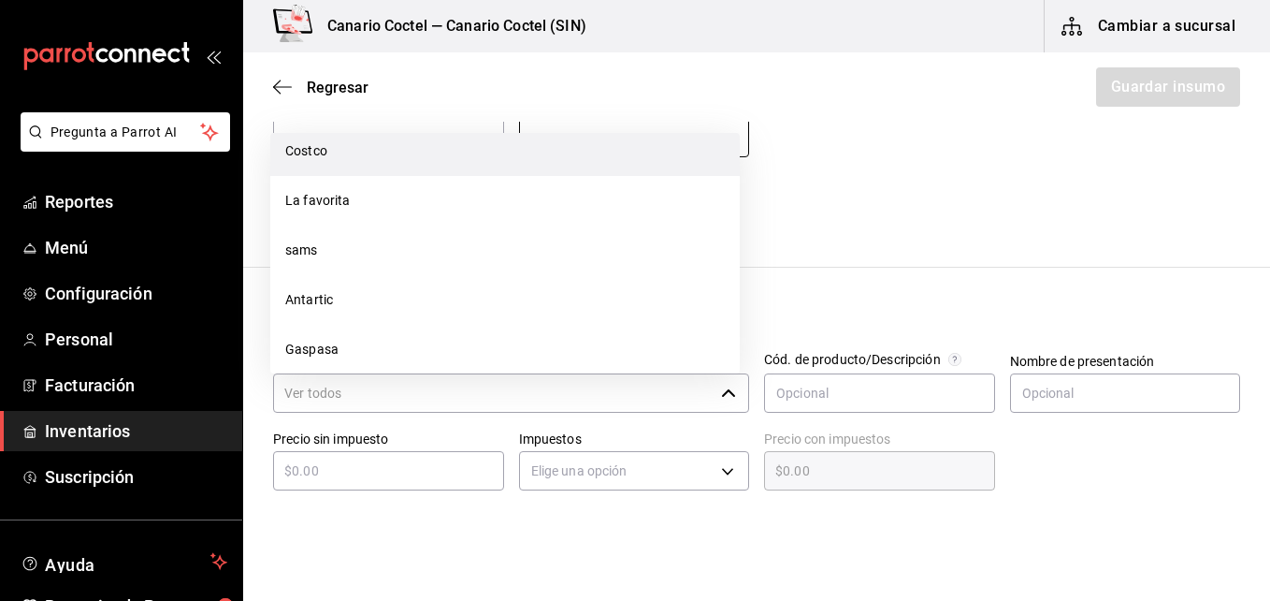
click at [366, 150] on li "Costco" at bounding box center [505, 151] width 470 height 50
type input "Costco"
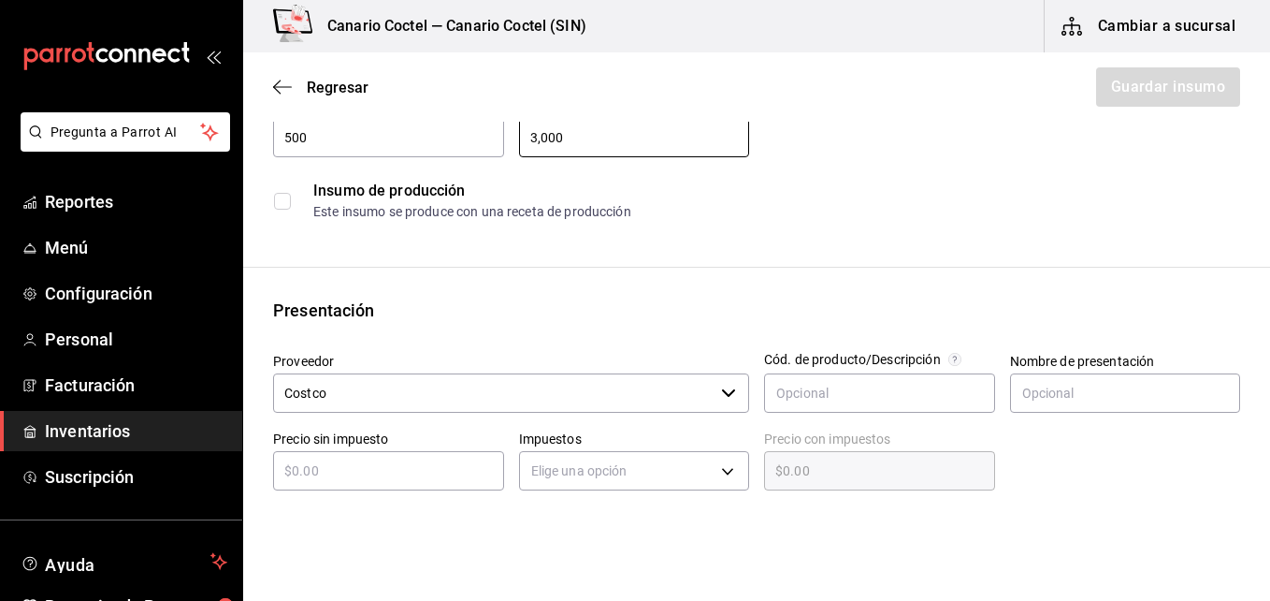
type input "3,000"
click at [389, 468] on input "text" at bounding box center [388, 470] width 231 height 22
type input "$2"
type input "$2.00"
type input "$23"
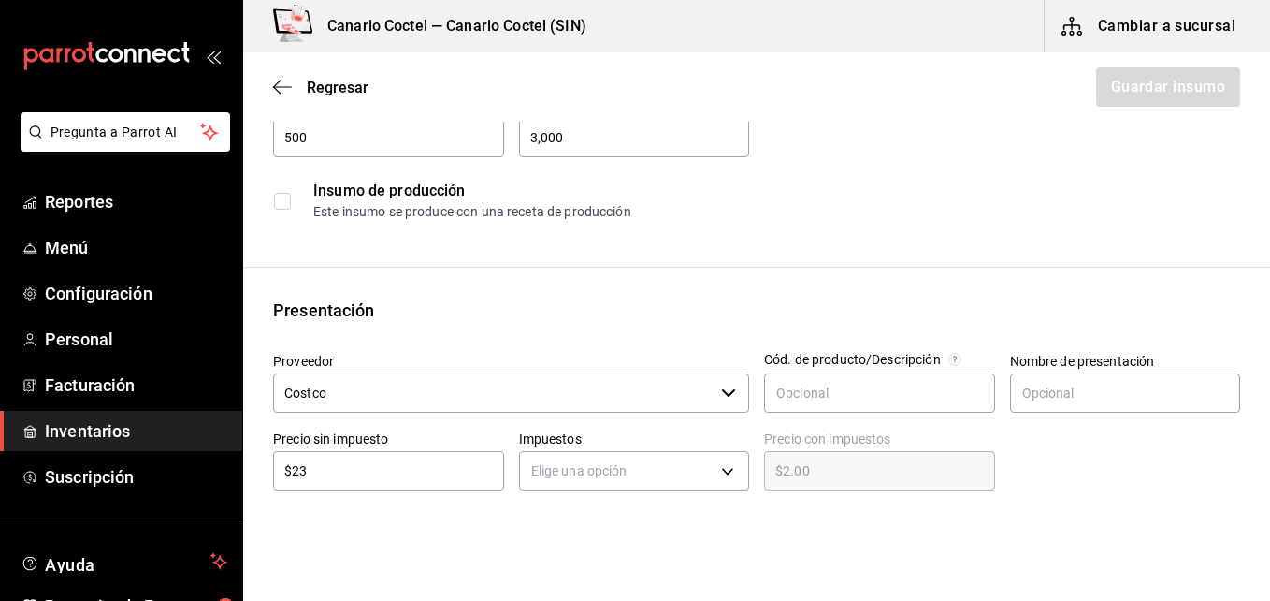
type input "$23.00"
type input "$230"
type input "$230.00"
type input "$230.1"
type input "$230.10"
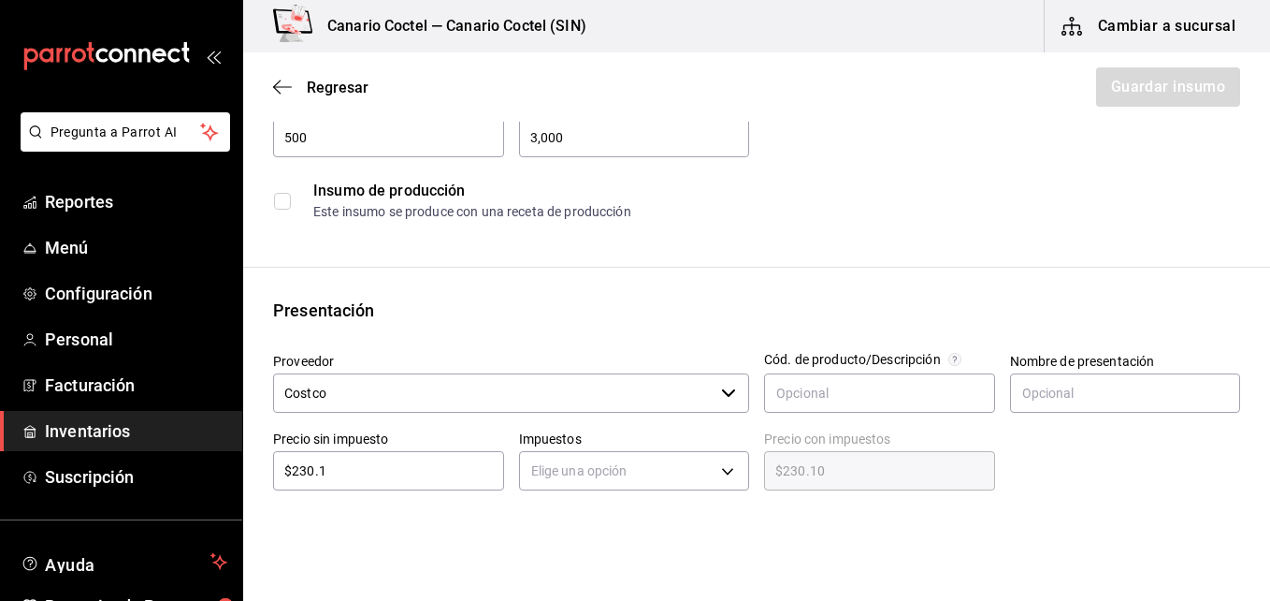
type input "$230.18"
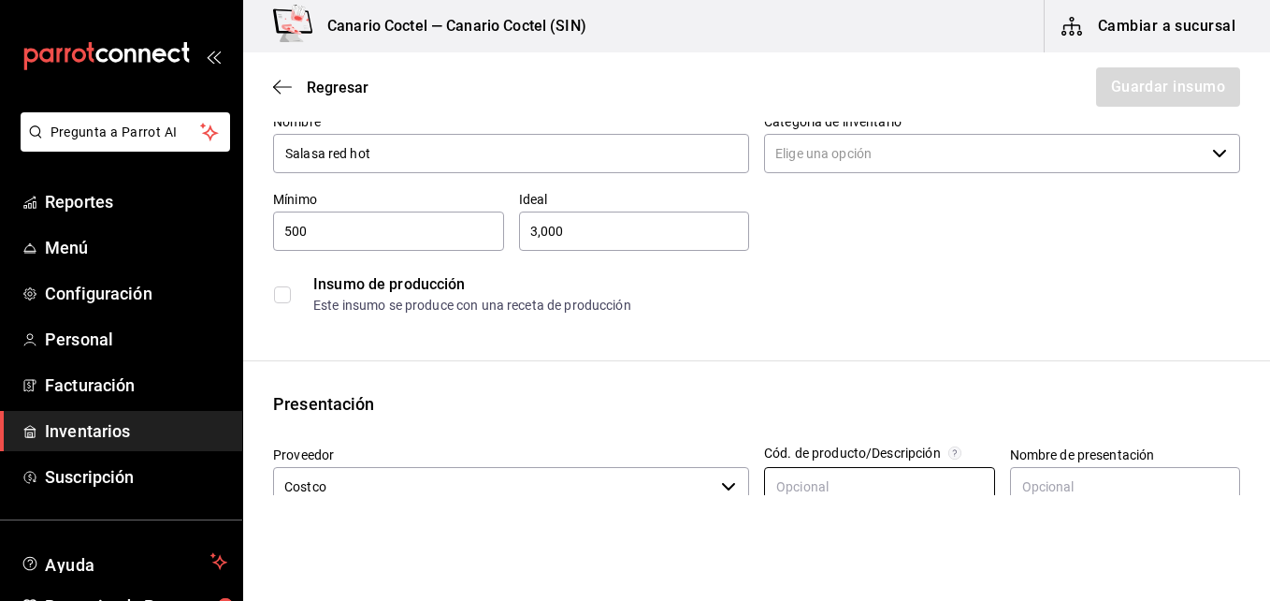
scroll to position [0, 0]
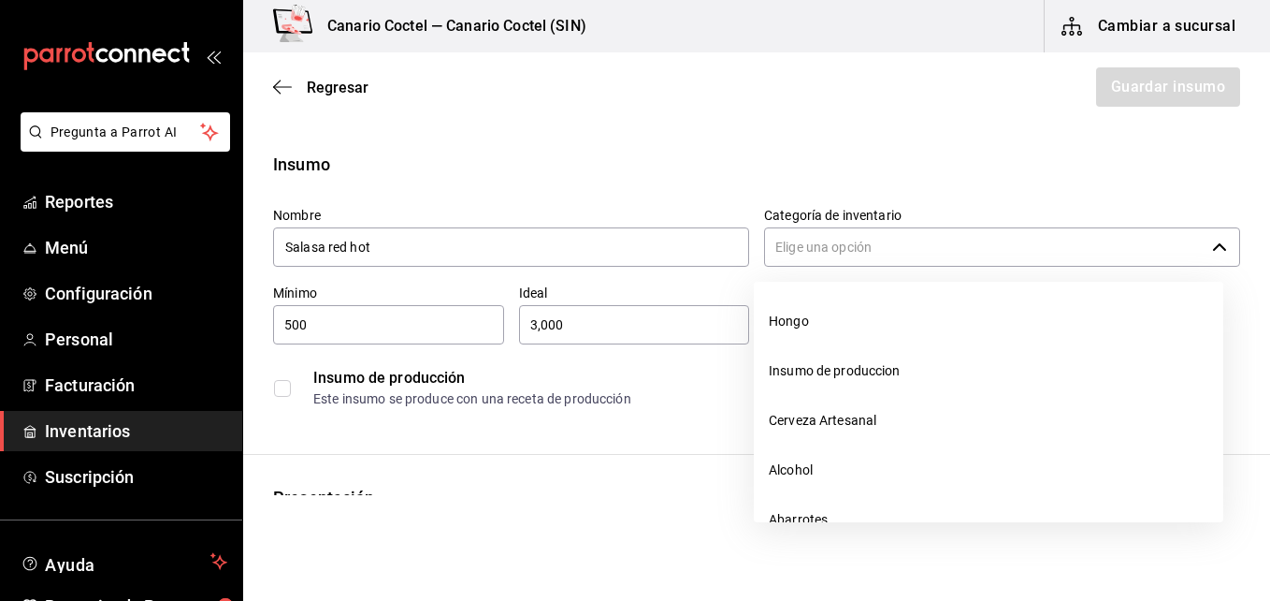
click at [1212, 249] on icon "button" at bounding box center [1219, 246] width 15 height 15
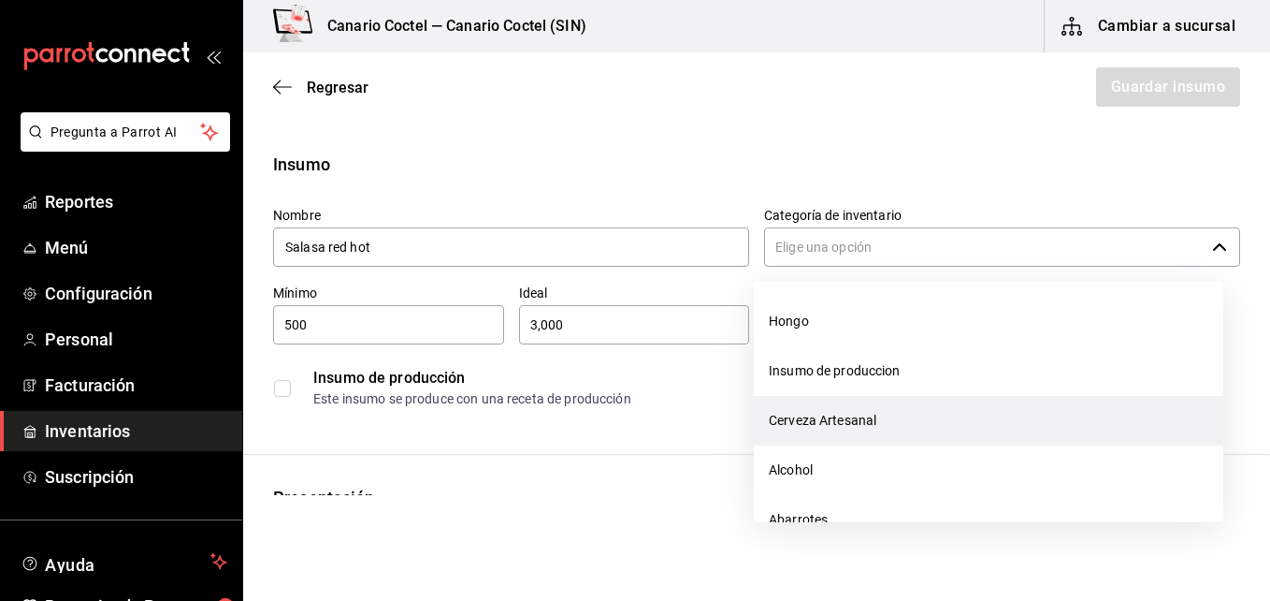
scroll to position [94, 0]
click at [788, 418] on li "Abarrotes" at bounding box center [989, 426] width 470 height 50
type input "Abarrotes"
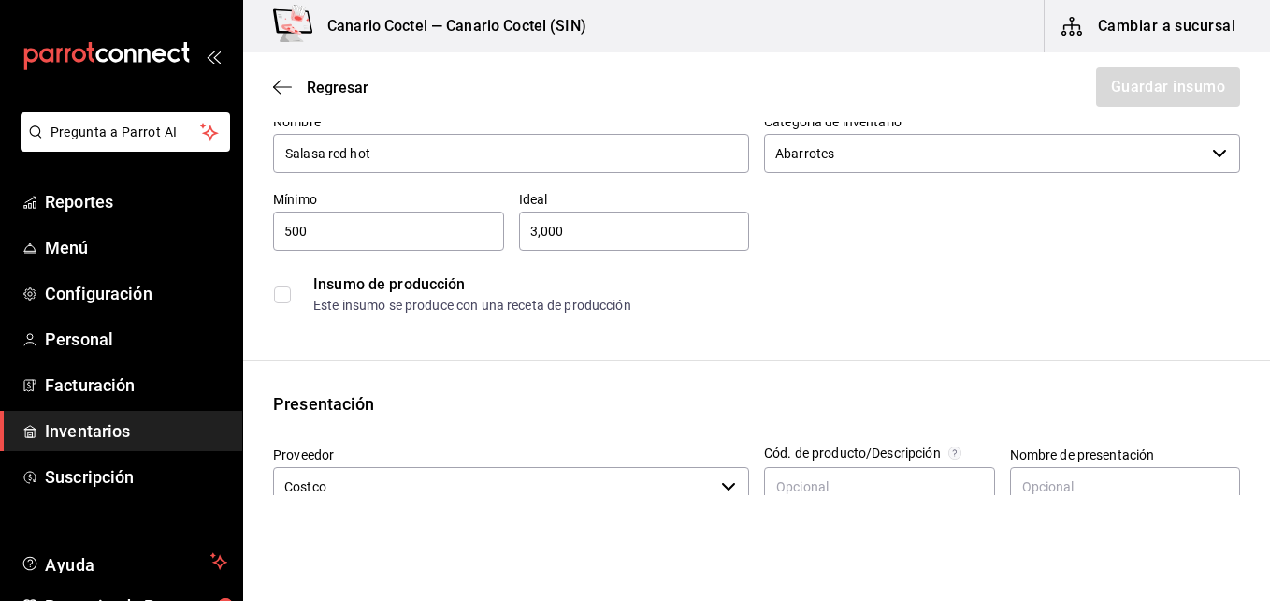
scroll to position [187, 0]
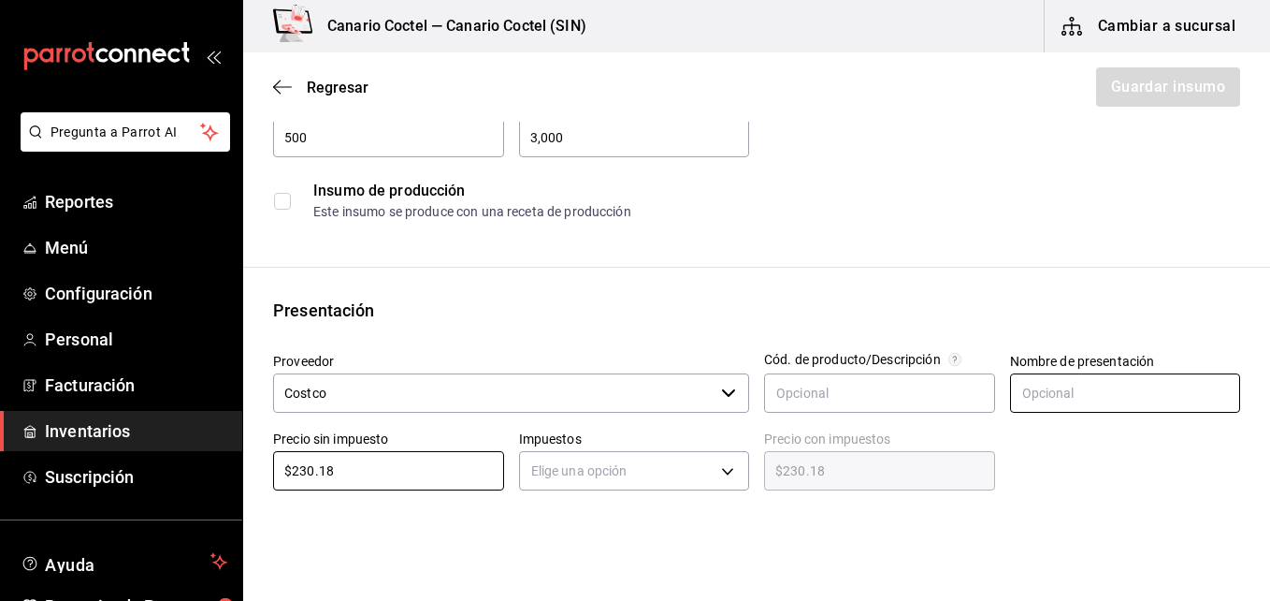
type input "$230.18"
click at [1035, 396] on input "text" at bounding box center [1125, 392] width 231 height 39
type input "Botella"
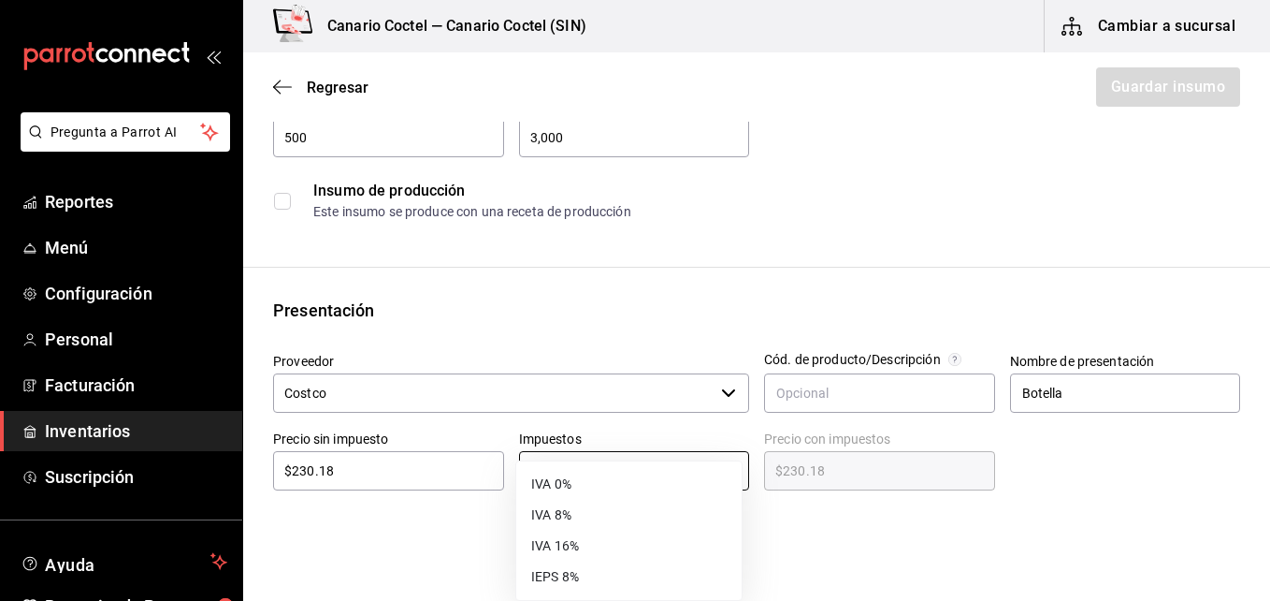
click at [727, 468] on body "Pregunta a Parrot AI Reportes Menú Configuración Personal Facturación Inventari…" at bounding box center [635, 247] width 1270 height 495
click at [578, 482] on li "IVA 0%" at bounding box center [628, 484] width 225 height 31
type input "IVA_0"
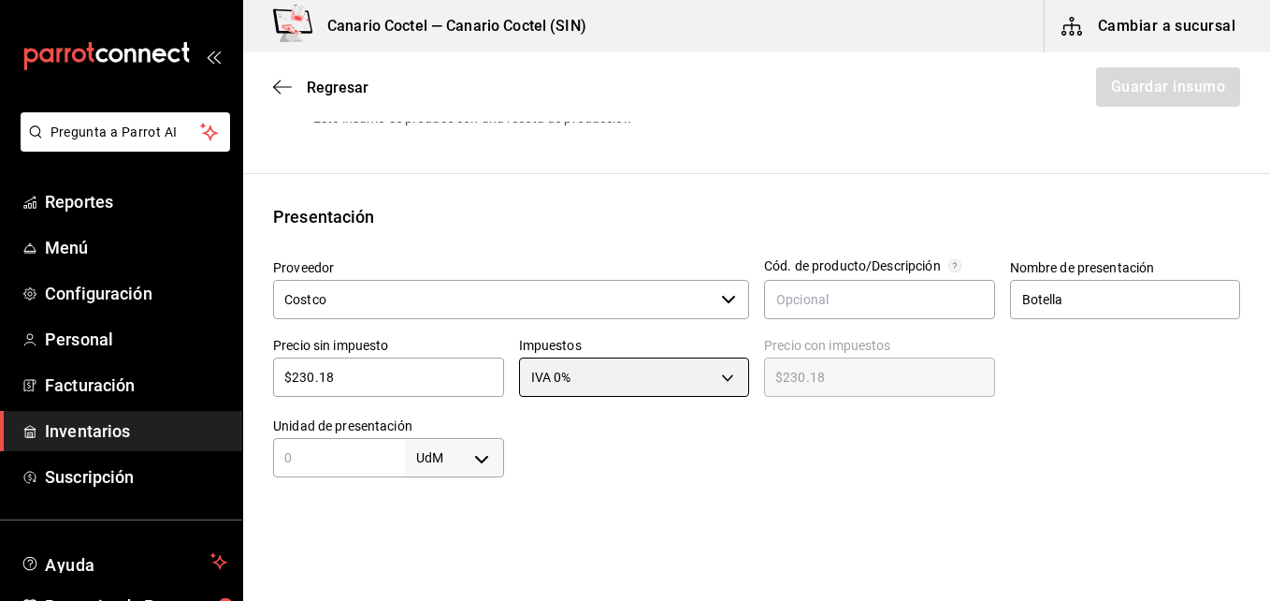
scroll to position [374, 0]
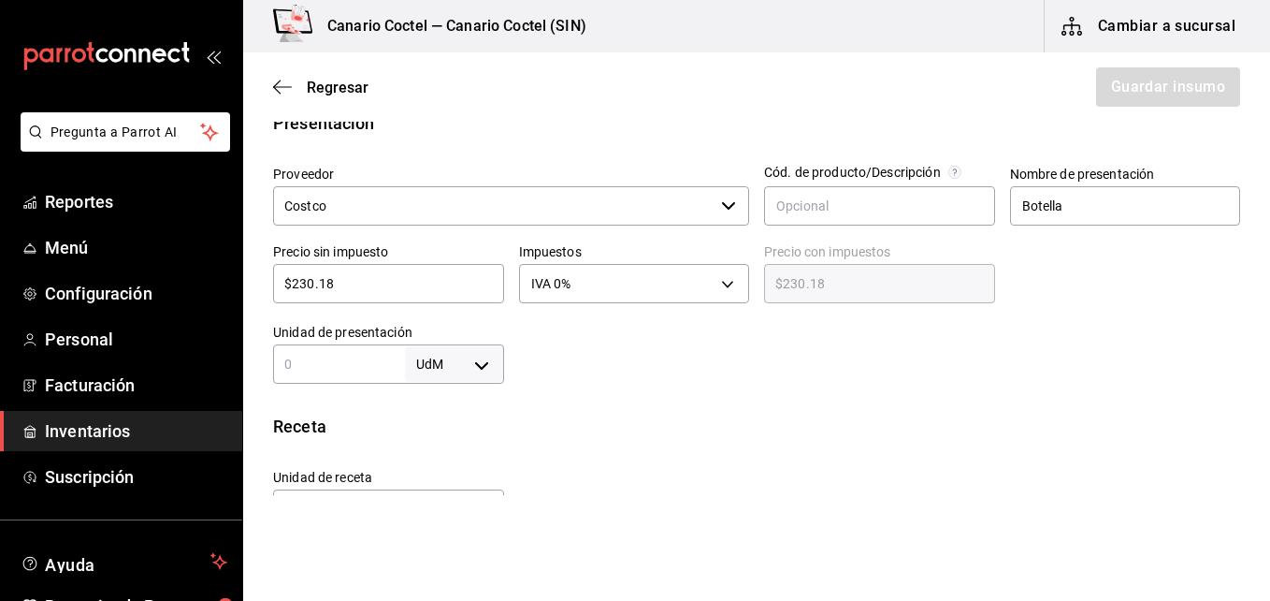
click at [303, 364] on input "text" at bounding box center [339, 364] width 132 height 22
type input "3.78"
click at [482, 369] on body "Pregunta a Parrot AI Reportes Menú Configuración Personal Facturación Inventari…" at bounding box center [635, 247] width 1270 height 495
click at [442, 482] on li "lt" at bounding box center [450, 484] width 97 height 31
type input "LITER"
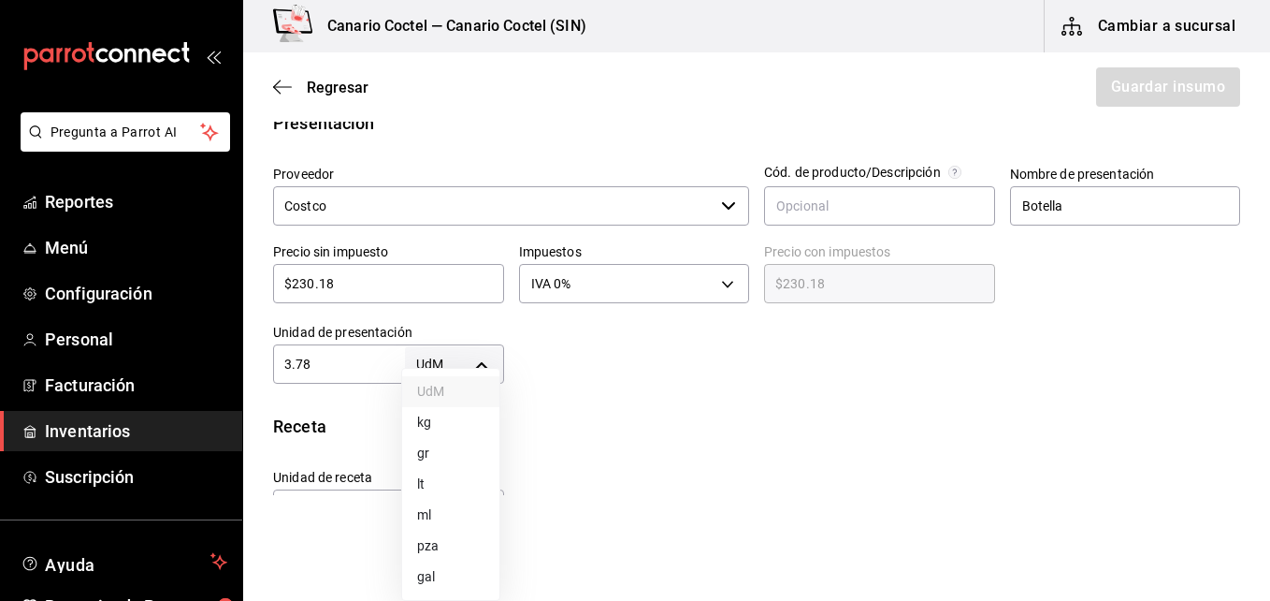
type input "LITER"
type input "3.78"
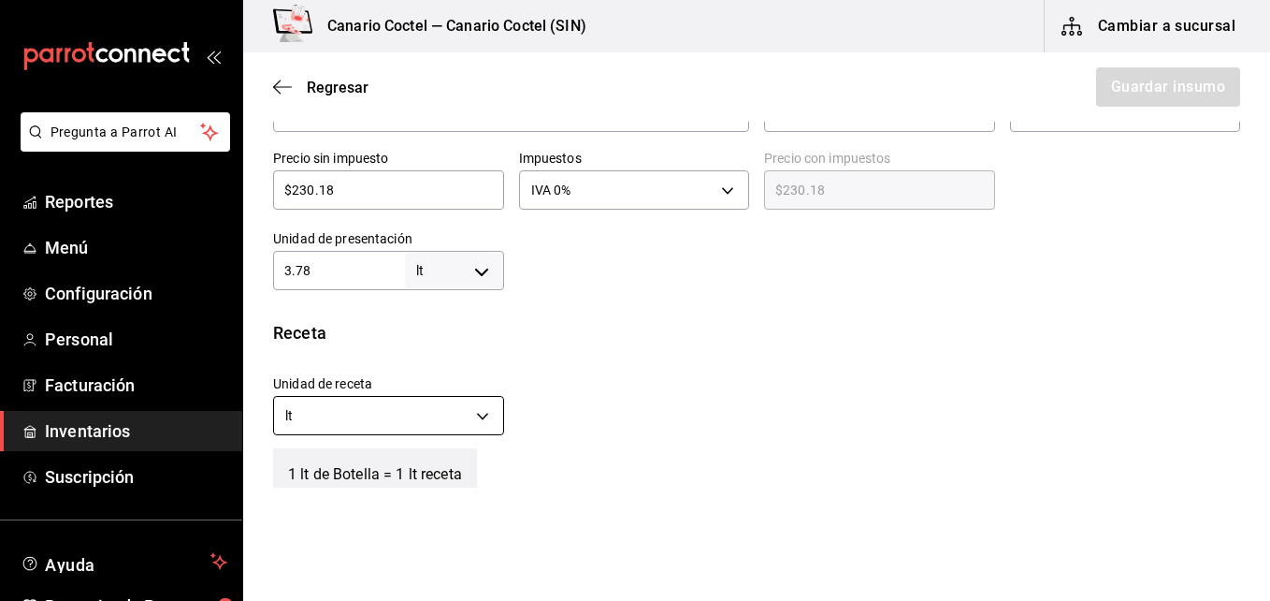
click at [482, 417] on body "Pregunta a Parrot AI Reportes Menú Configuración Personal Facturación Inventari…" at bounding box center [635, 247] width 1270 height 495
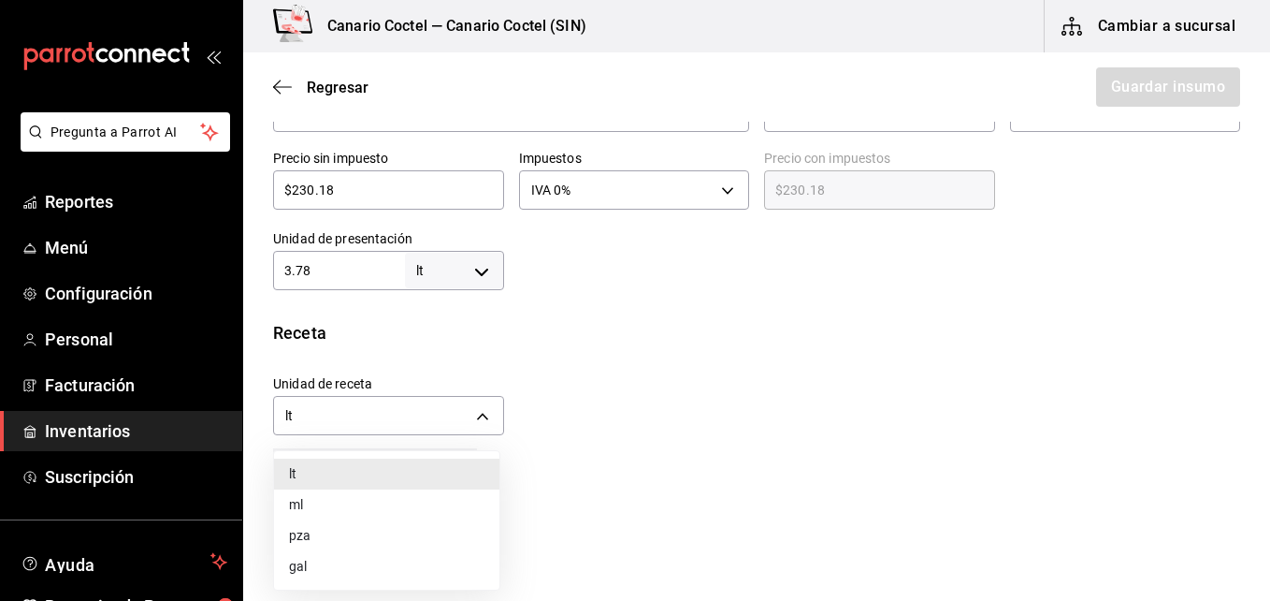
click at [400, 505] on li "ml" at bounding box center [386, 504] width 225 height 31
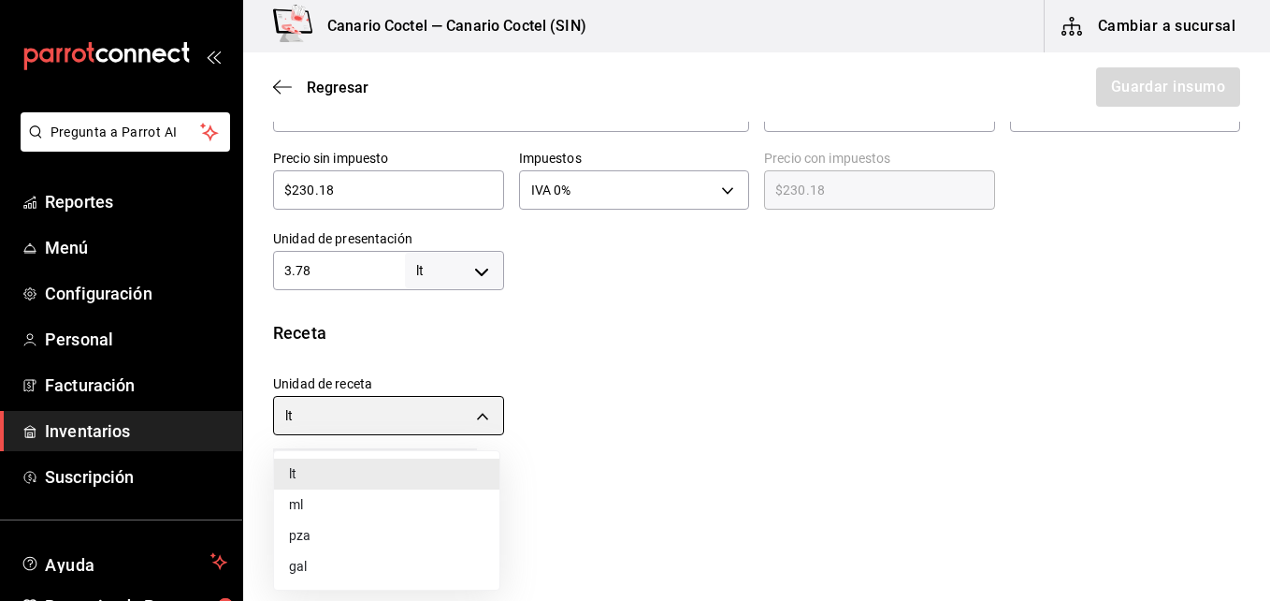
type input "MILLILITER"
type input "3,780"
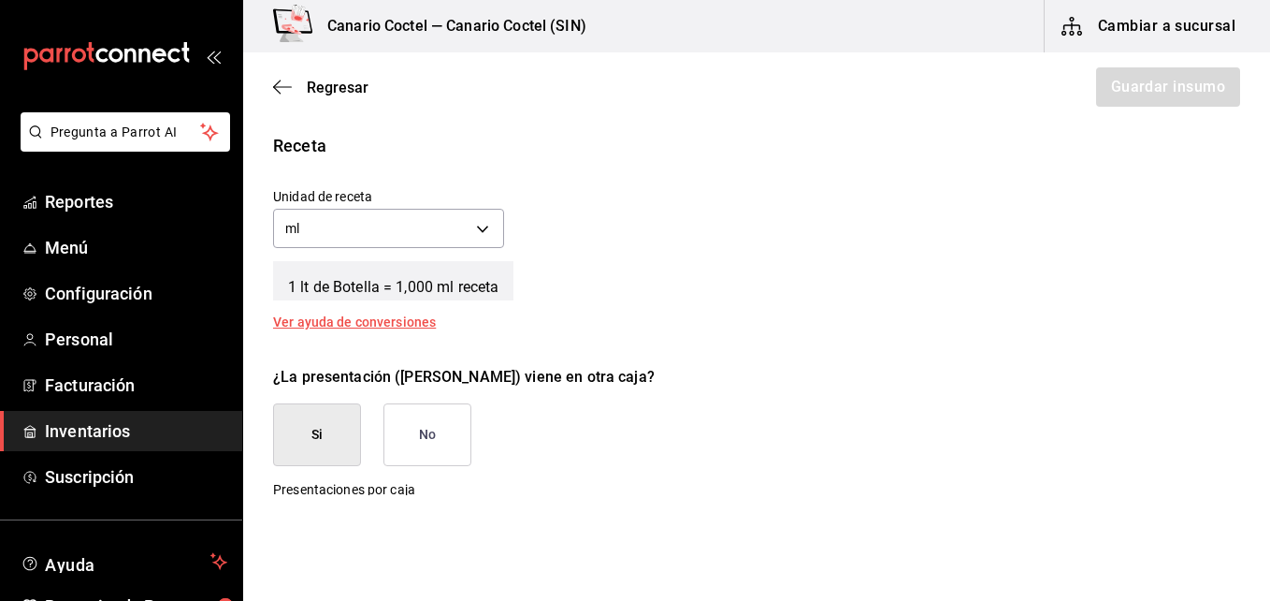
click at [438, 444] on button "No" at bounding box center [428, 434] width 88 height 63
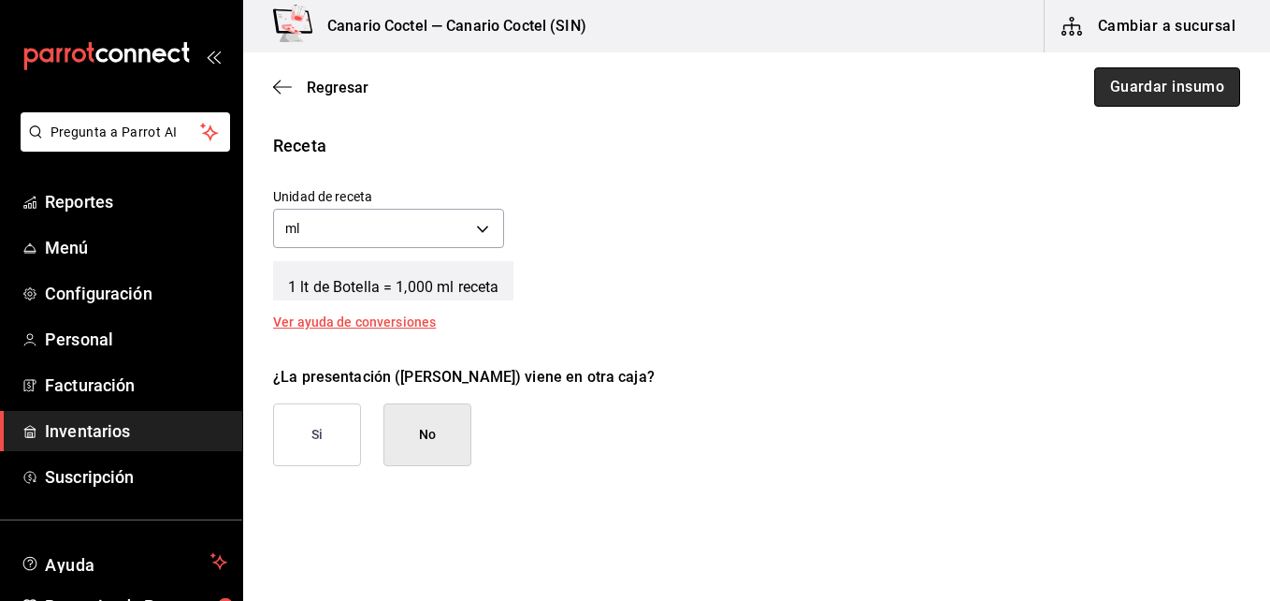
click at [1172, 96] on button "Guardar insumo" at bounding box center [1167, 86] width 146 height 39
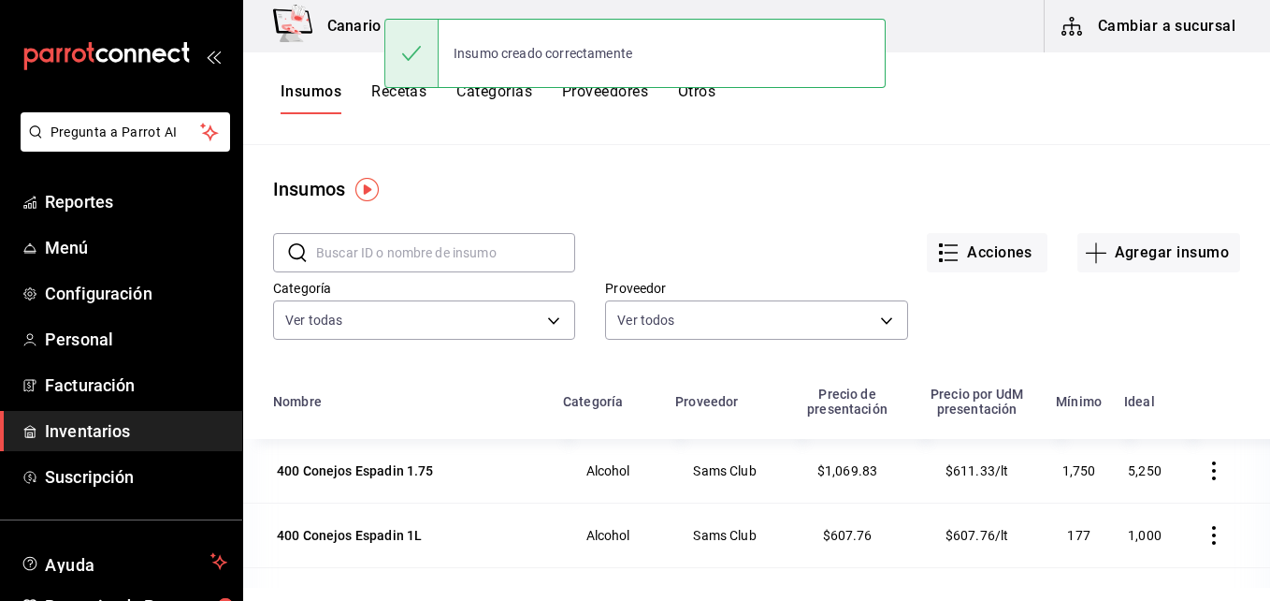
click at [1159, 15] on button "Cambiar a sucursal" at bounding box center [1150, 26] width 210 height 52
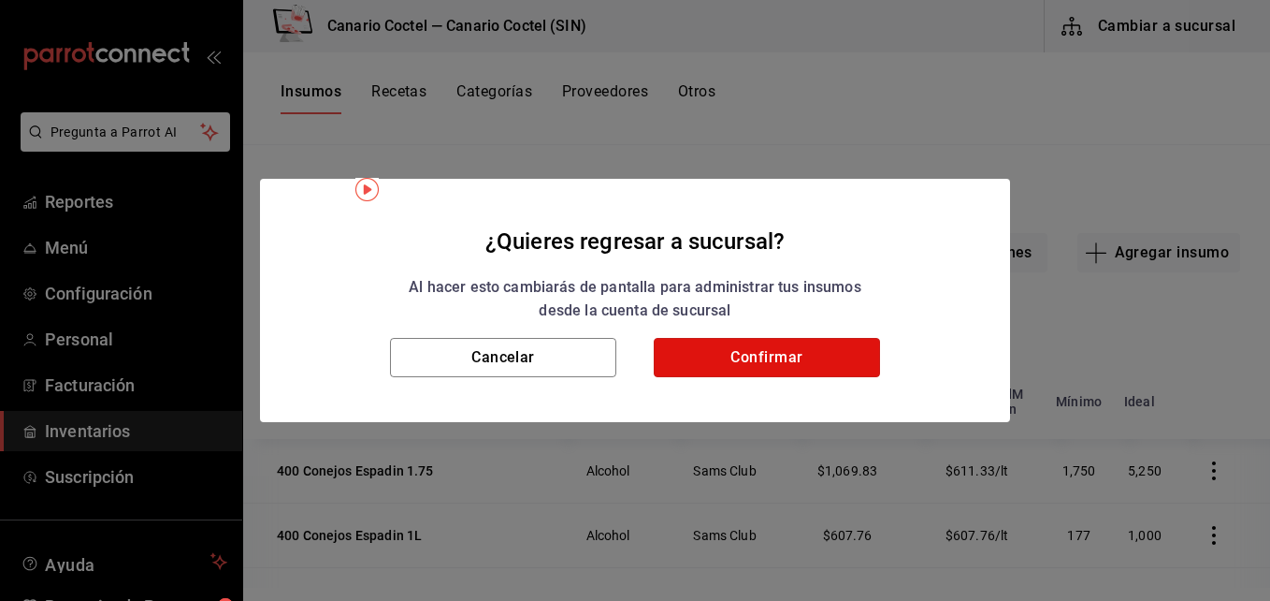
drag, startPoint x: 782, startPoint y: 352, endPoint x: 1150, endPoint y: 251, distance: 381.2
click at [782, 350] on button "Confirmar" at bounding box center [767, 357] width 226 height 39
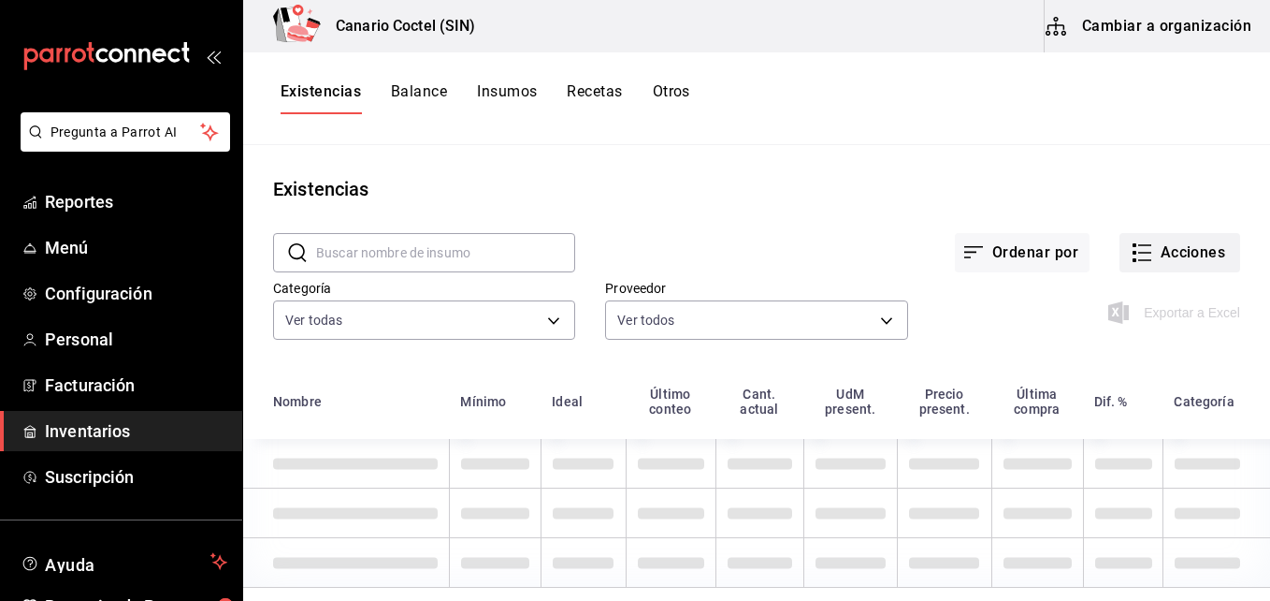
click at [1178, 248] on button "Acciones" at bounding box center [1180, 252] width 121 height 39
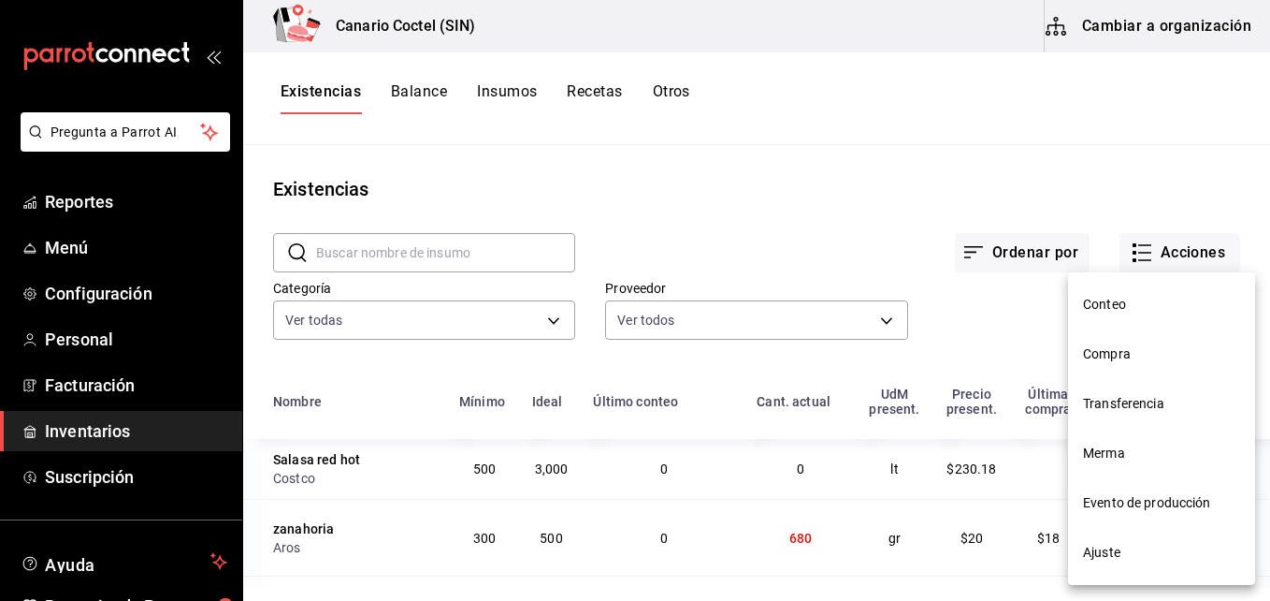
click at [1112, 353] on span "Compra" at bounding box center [1161, 354] width 157 height 20
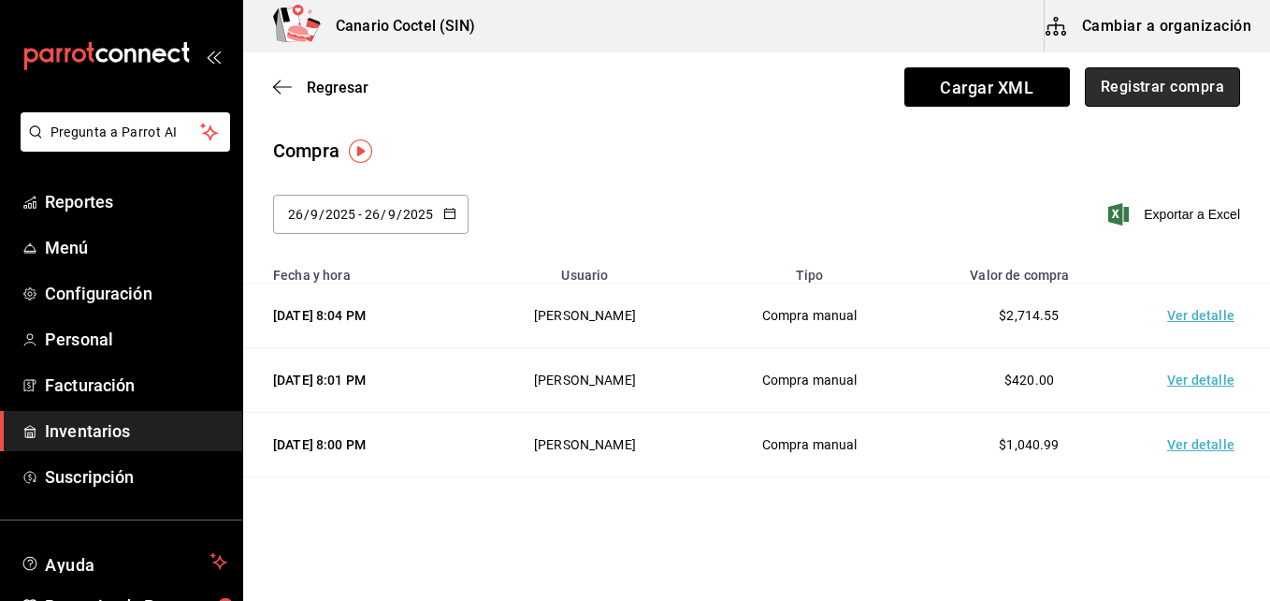
click at [1188, 88] on button "Registrar compra" at bounding box center [1162, 86] width 155 height 39
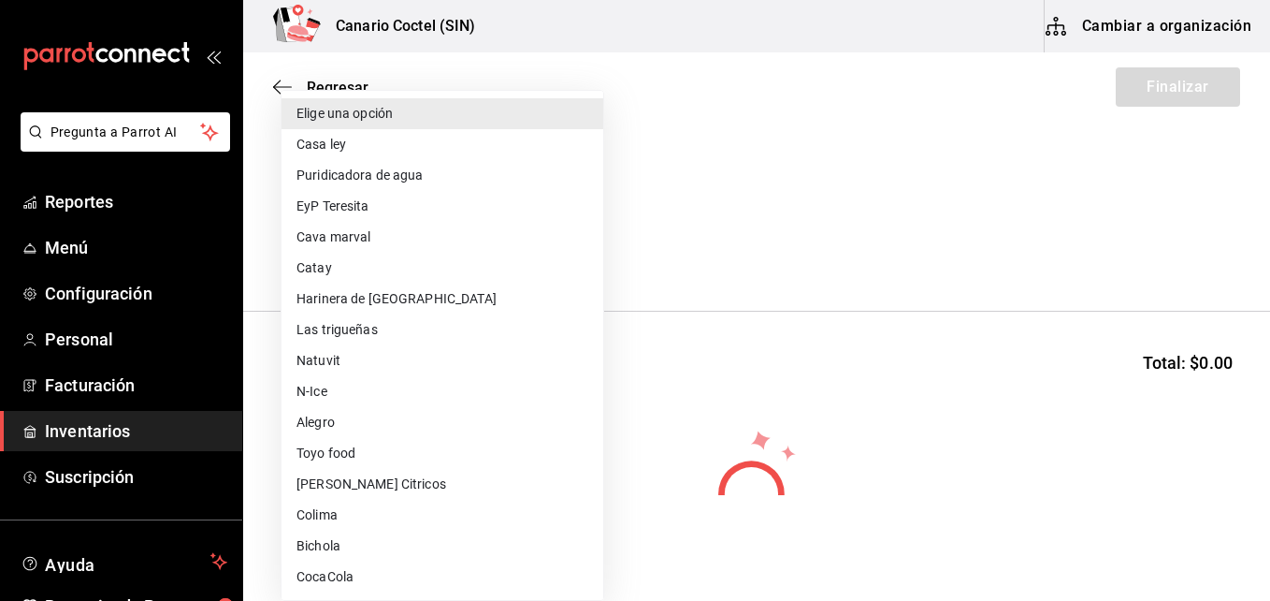
click at [585, 245] on body "Pregunta a Parrot AI Reportes Menú Configuración Personal Facturación Inventari…" at bounding box center [635, 247] width 1270 height 495
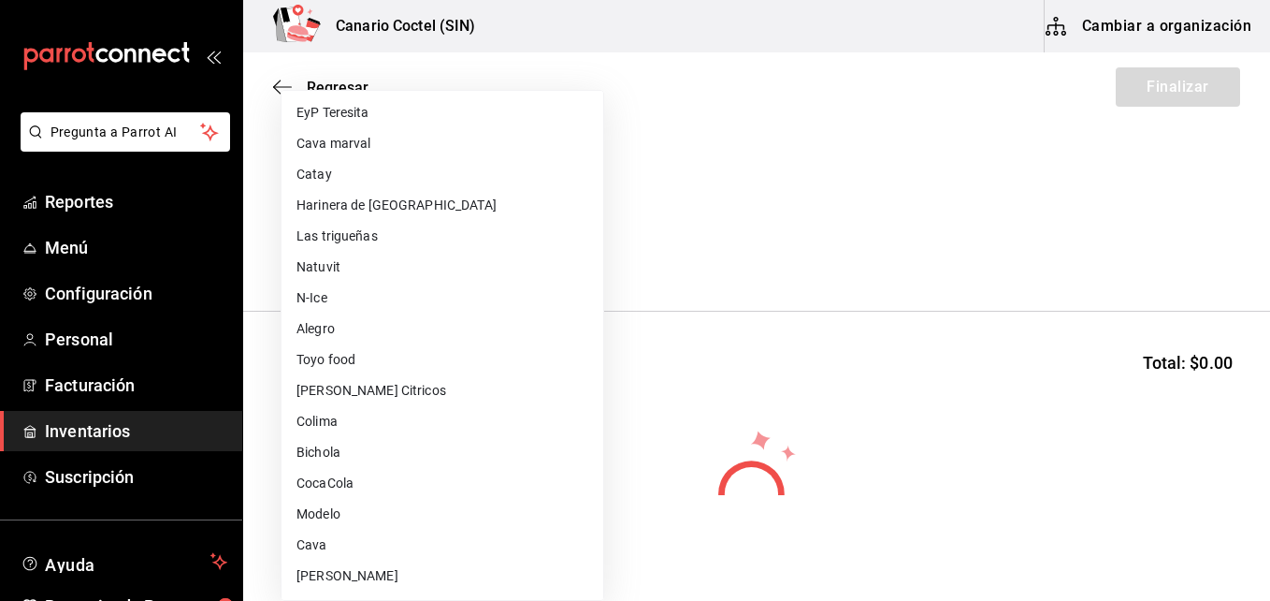
scroll to position [281, 0]
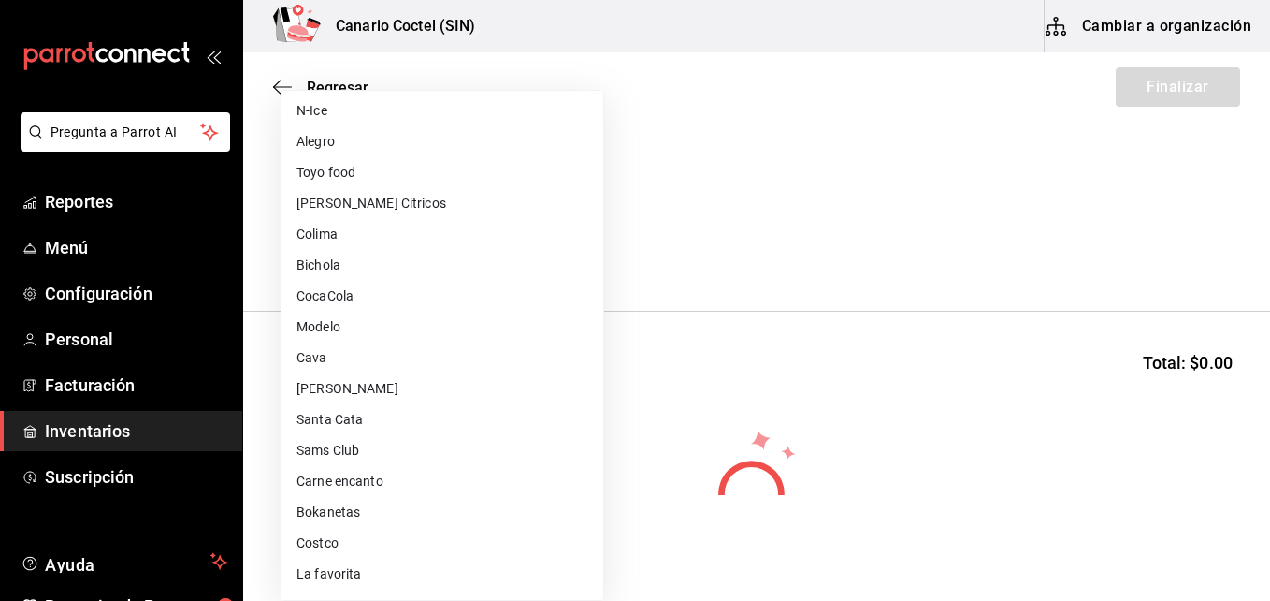
click at [340, 536] on li "Costco" at bounding box center [443, 543] width 322 height 31
type input "318cf0a0-d354-4919-95f6-0098ed00cd5b"
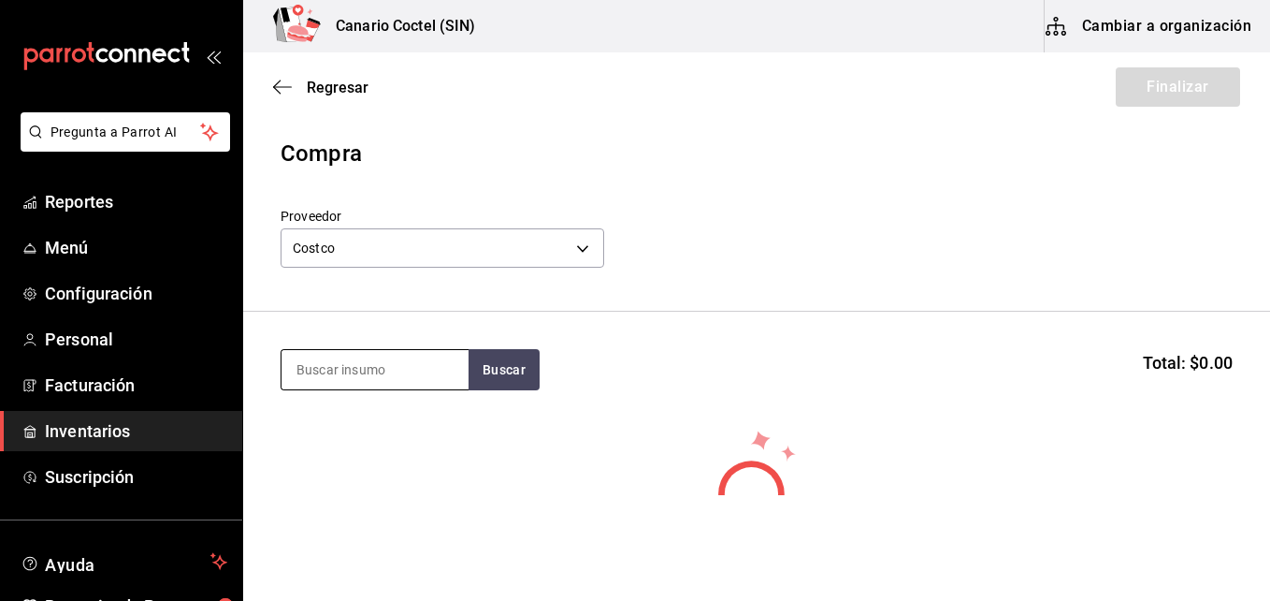
click at [388, 363] on input at bounding box center [375, 369] width 187 height 39
type input "sal"
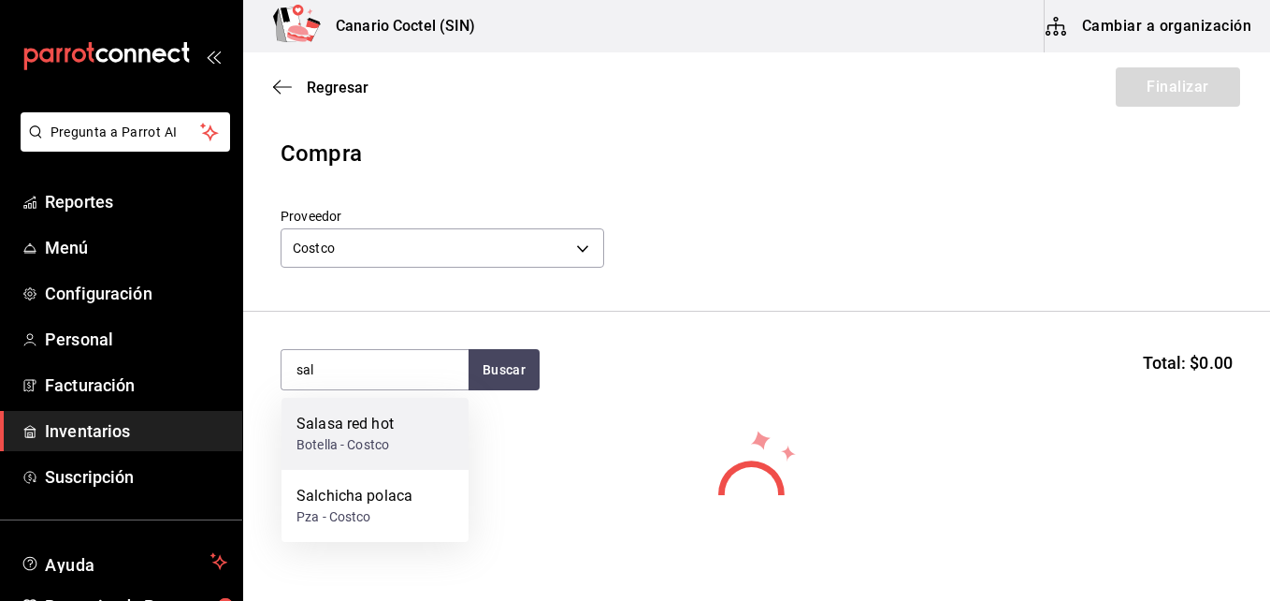
click at [390, 429] on div "Salasa red hot" at bounding box center [345, 424] width 97 height 22
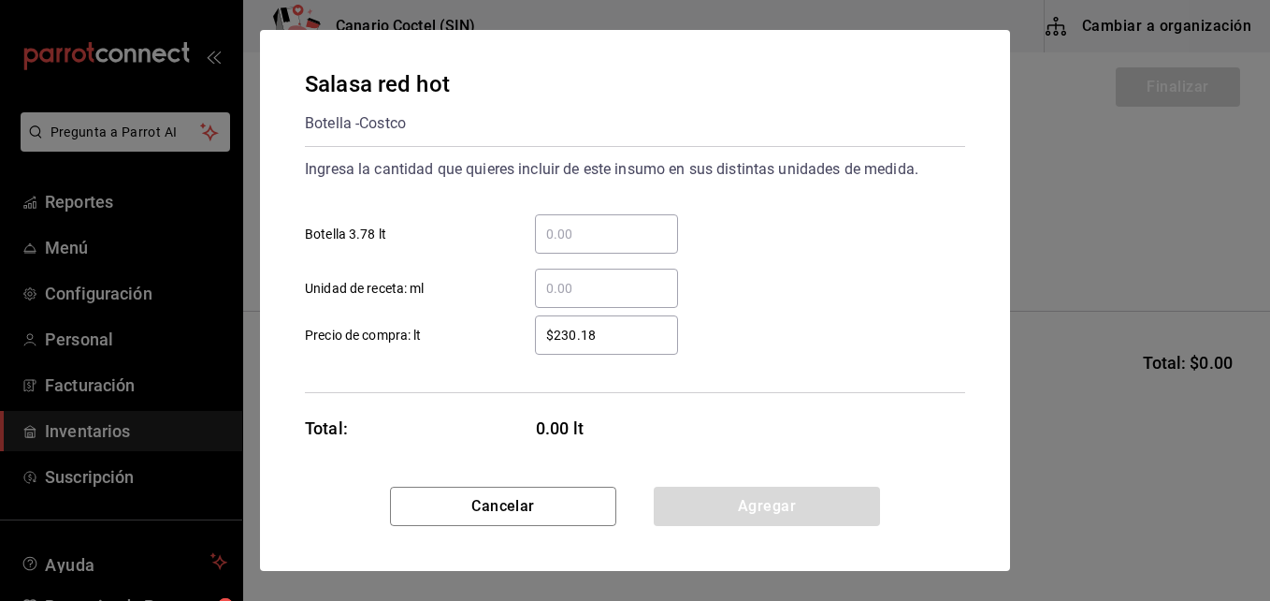
click at [582, 226] on input "​ Botella 3.78 lt" at bounding box center [606, 234] width 143 height 22
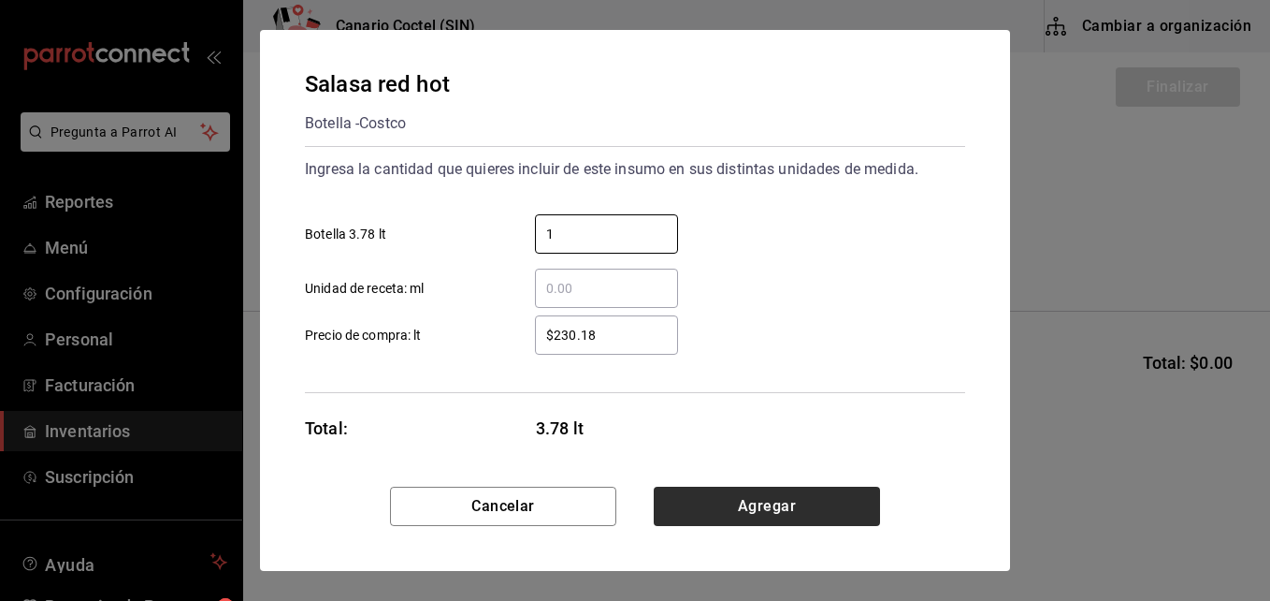
type input "1"
click at [777, 508] on button "Agregar" at bounding box center [767, 505] width 226 height 39
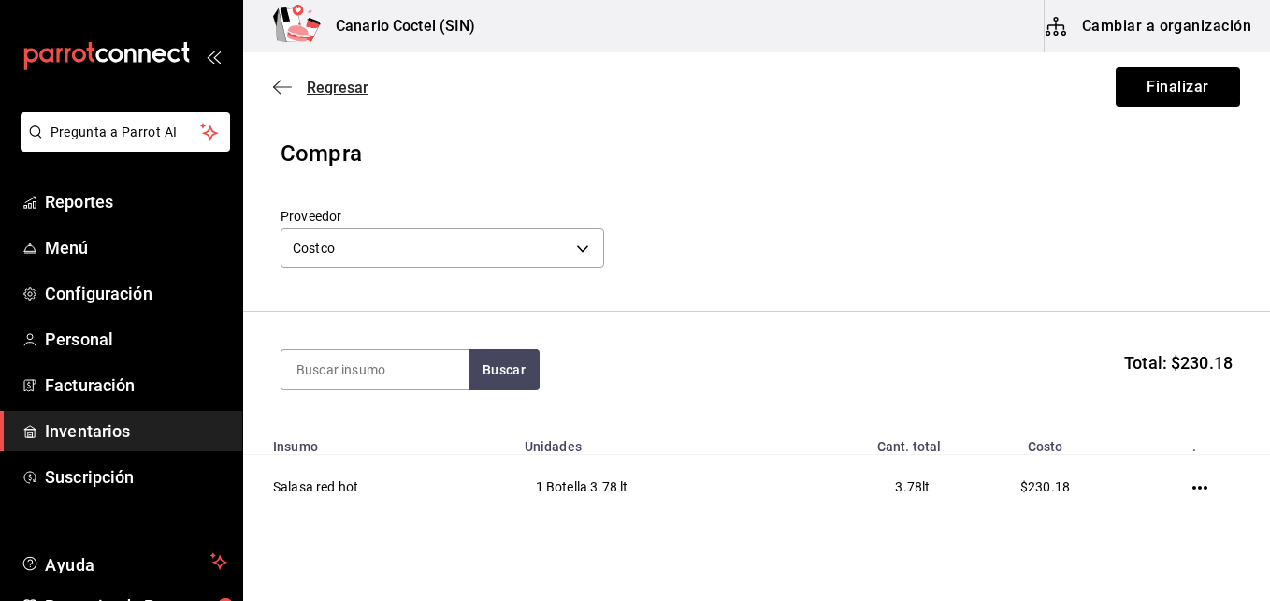
click at [340, 83] on span "Regresar" at bounding box center [338, 88] width 62 height 18
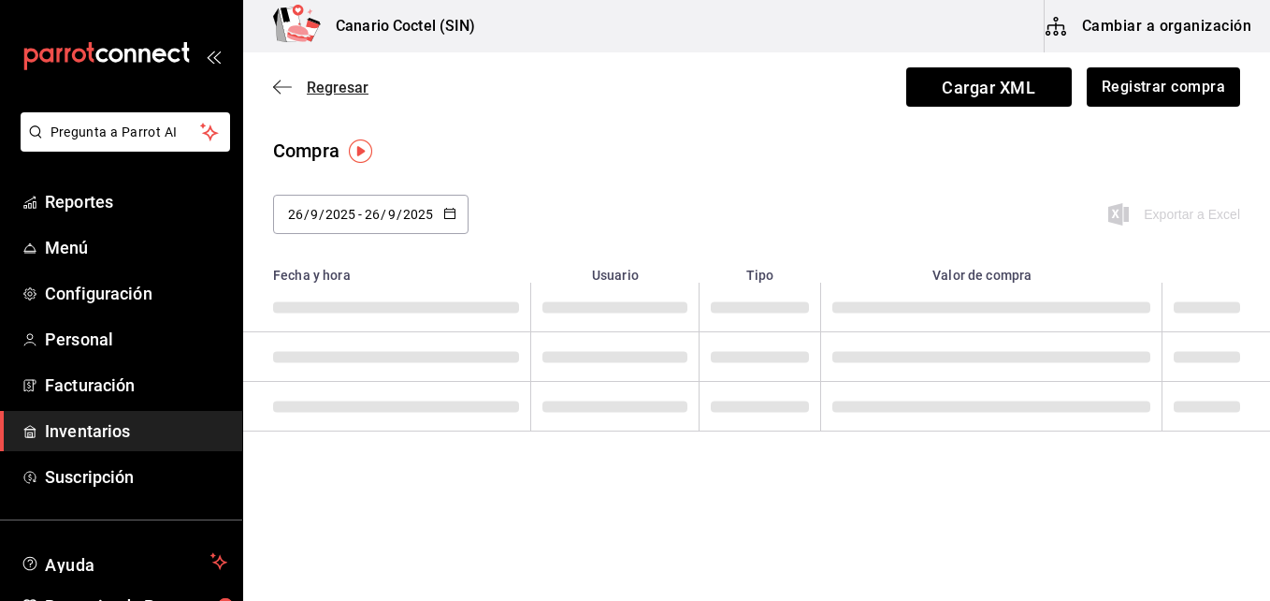
click at [340, 84] on span "Regresar" at bounding box center [338, 88] width 62 height 18
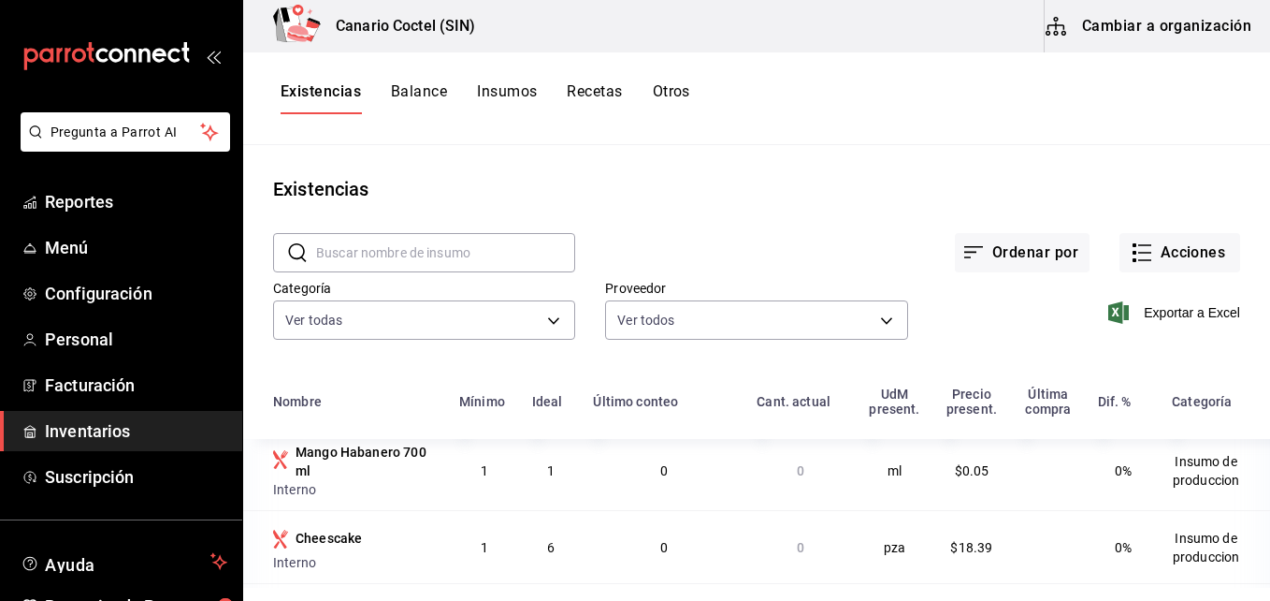
scroll to position [374, 0]
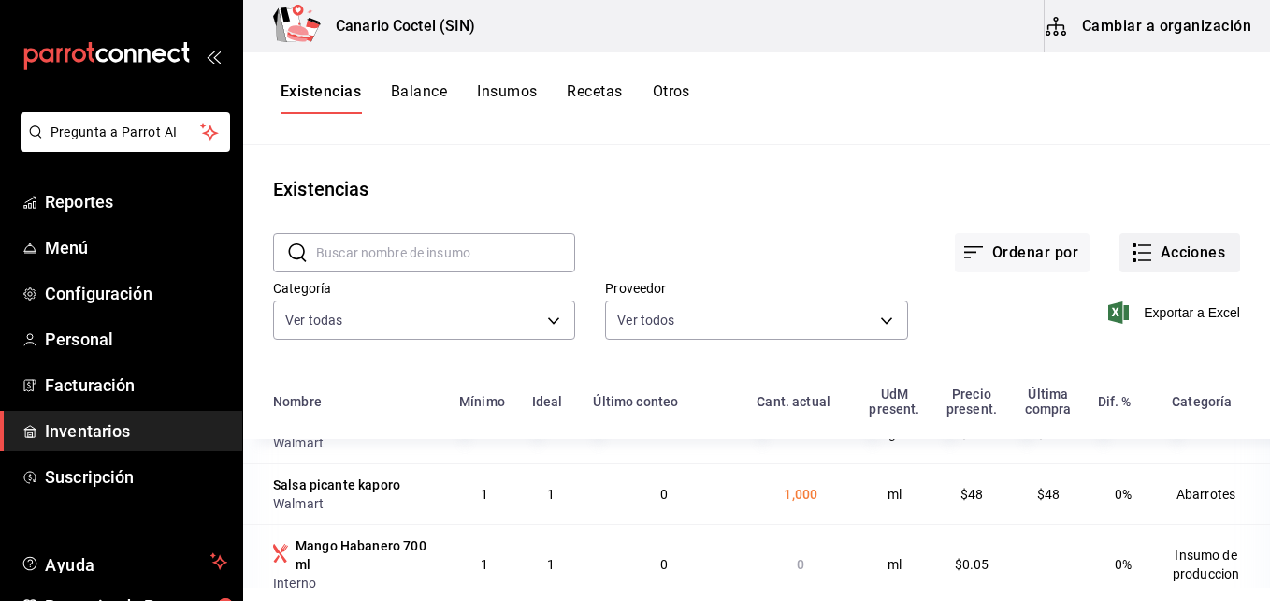
click at [1166, 259] on button "Acciones" at bounding box center [1180, 252] width 121 height 39
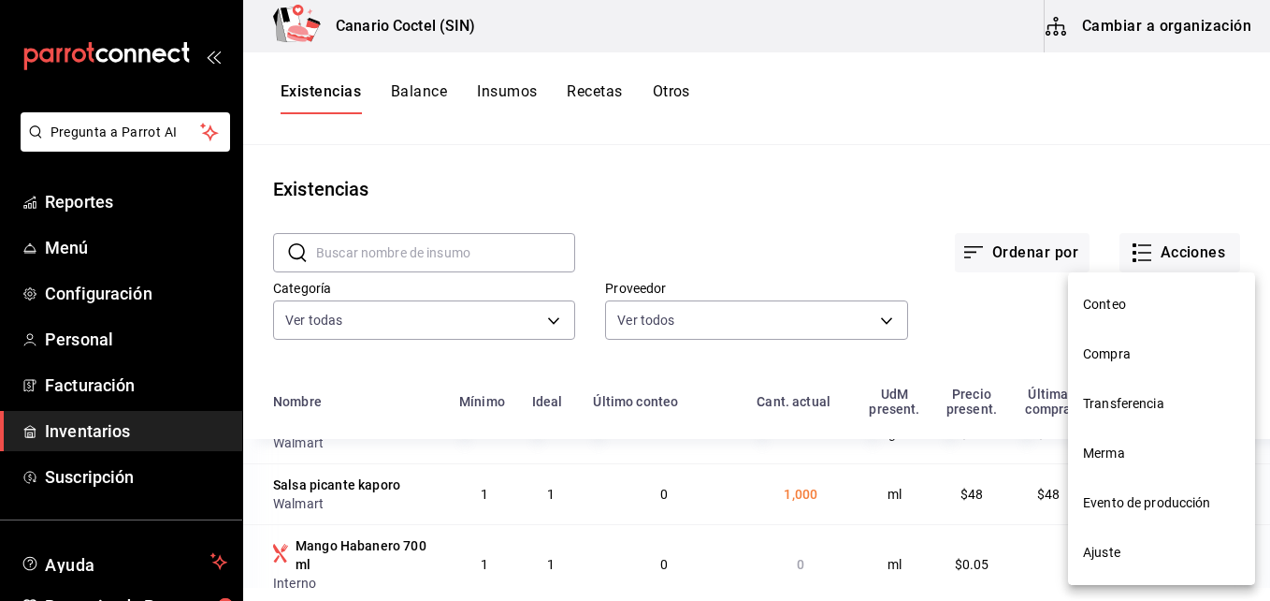
click at [1124, 348] on span "Compra" at bounding box center [1161, 354] width 157 height 20
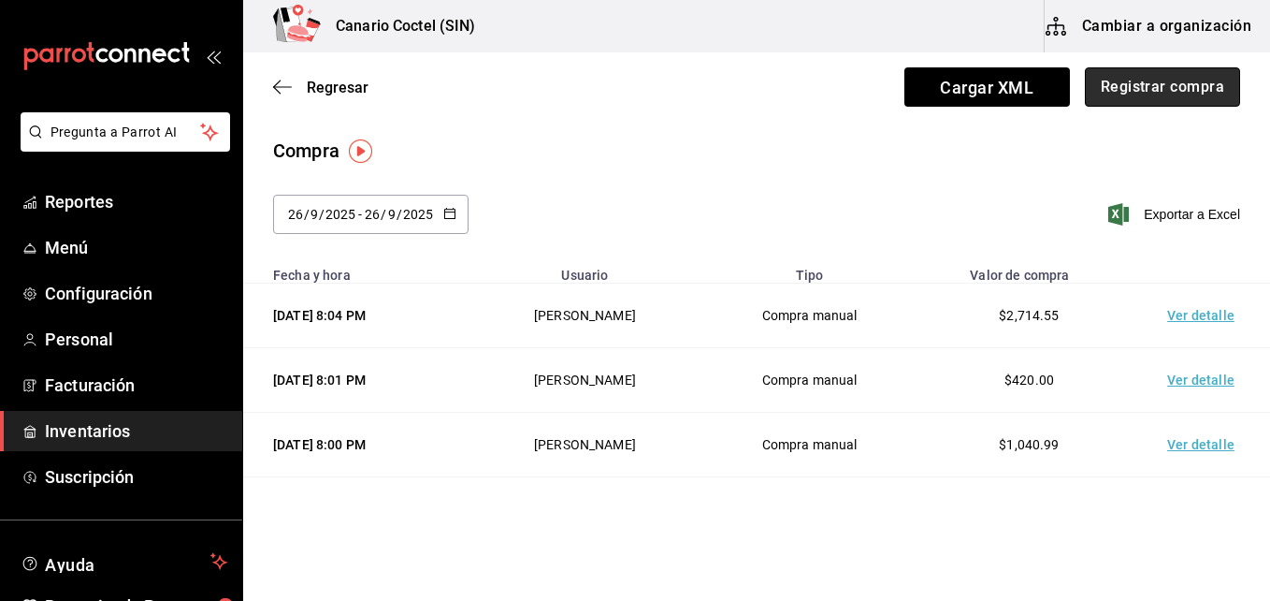
click at [1155, 87] on button "Registrar compra" at bounding box center [1162, 86] width 155 height 39
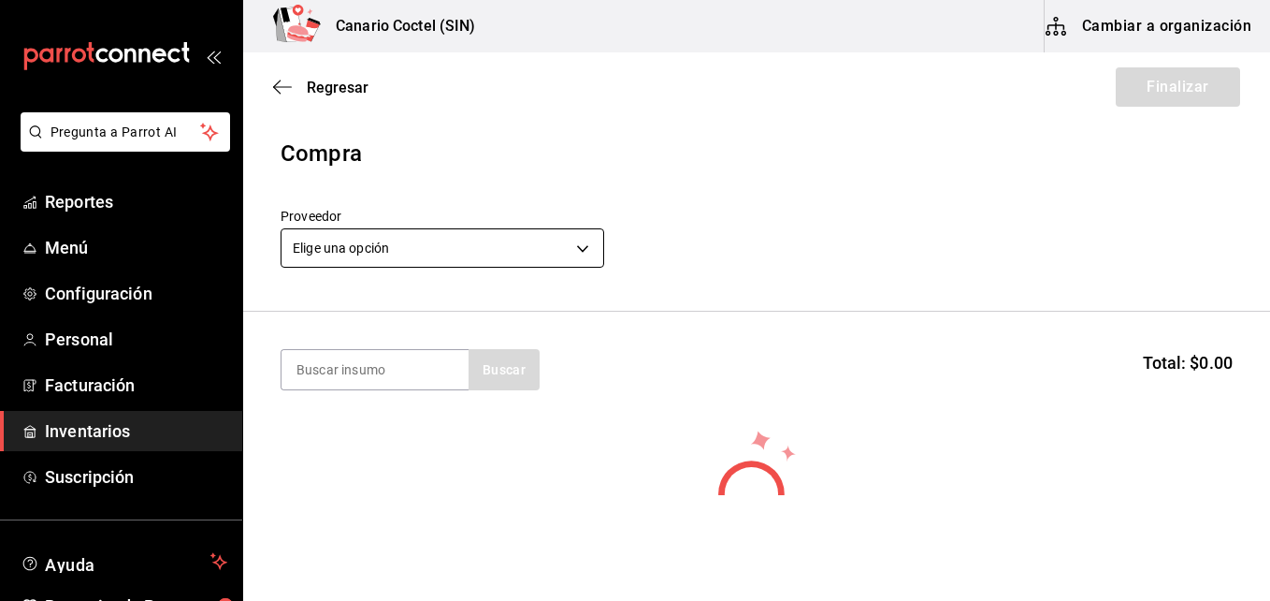
click at [586, 246] on body "Pregunta a Parrot AI Reportes Menú Configuración Personal Facturación Inventari…" at bounding box center [635, 247] width 1270 height 495
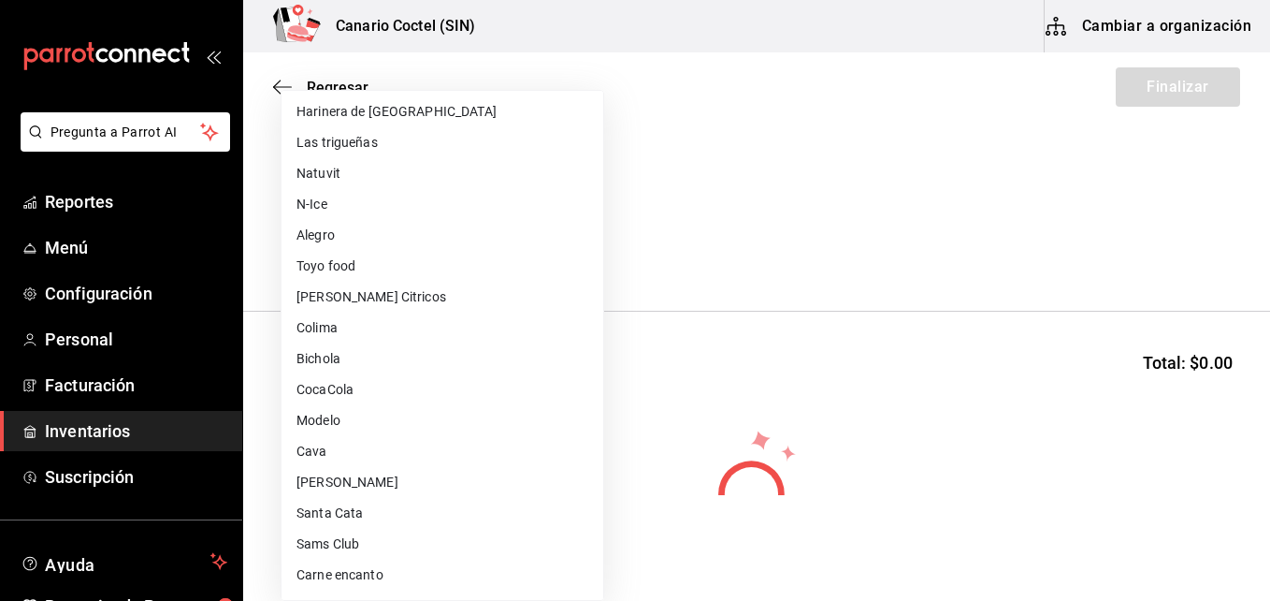
scroll to position [281, 0]
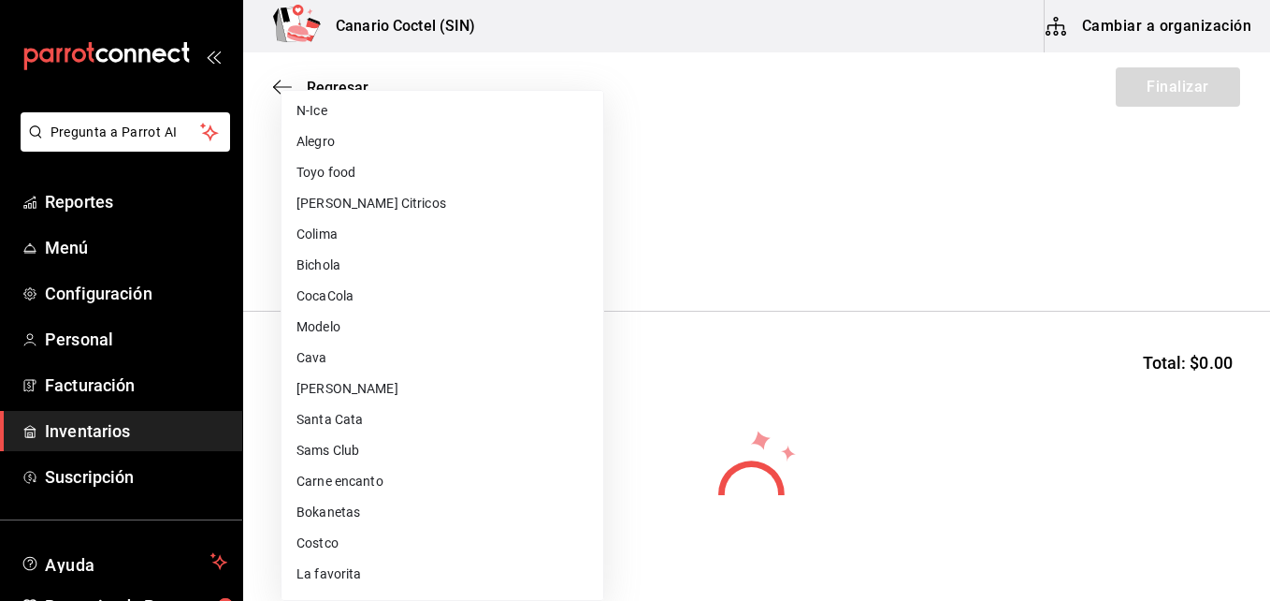
click at [341, 457] on li "Sams Club" at bounding box center [443, 450] width 322 height 31
type input "fd882c45-9318-4586-8c8c-04996427a90d"
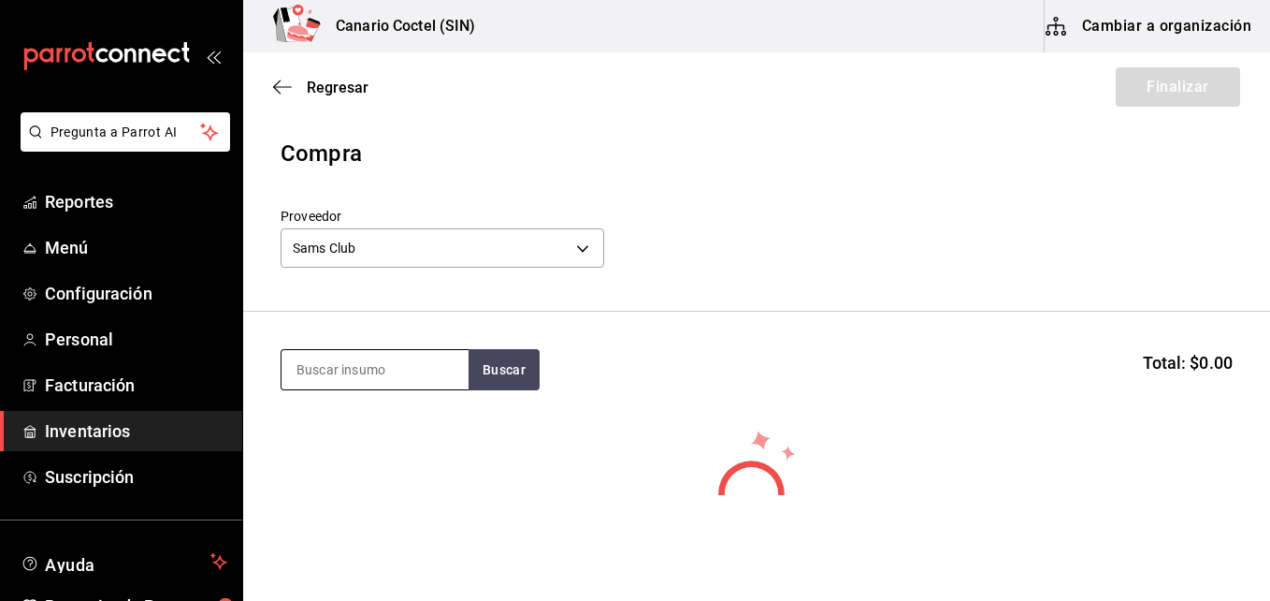
click at [358, 369] on input at bounding box center [375, 369] width 187 height 39
type input "jara"
click at [536, 442] on div "No hay insumos a mostrar. Busca un insumo para agregarlo a la lista" at bounding box center [756, 517] width 1027 height 180
click at [582, 243] on body "Pregunta a Parrot AI Reportes Menú Configuración Personal Facturación Inventari…" at bounding box center [635, 247] width 1270 height 495
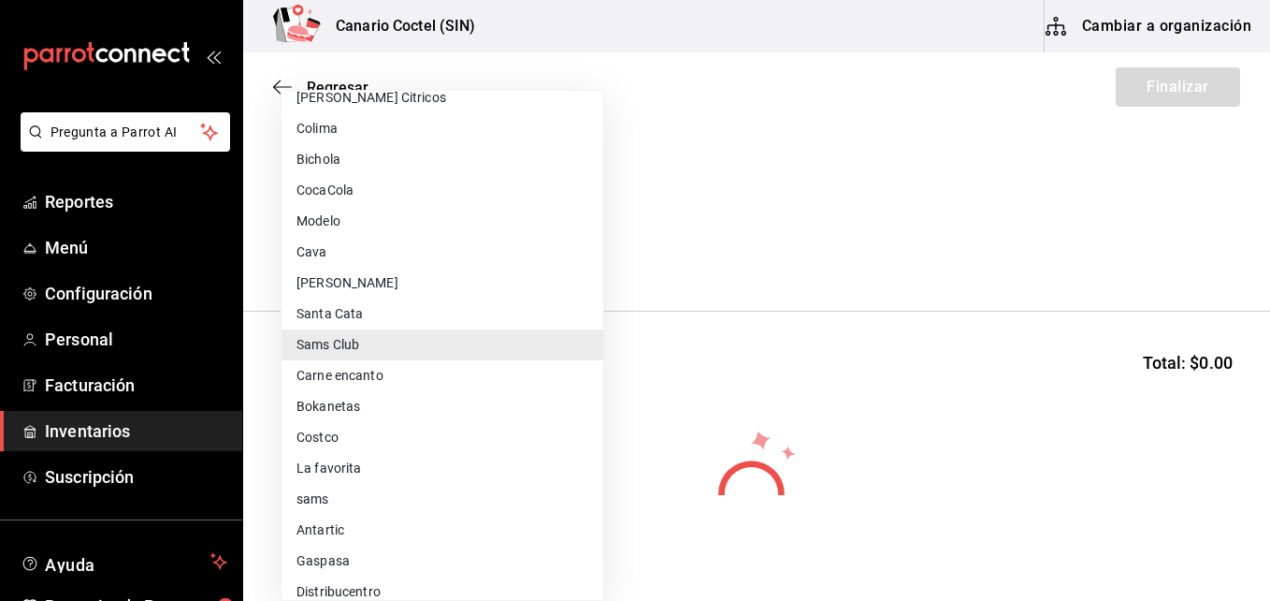
scroll to position [480, 0]
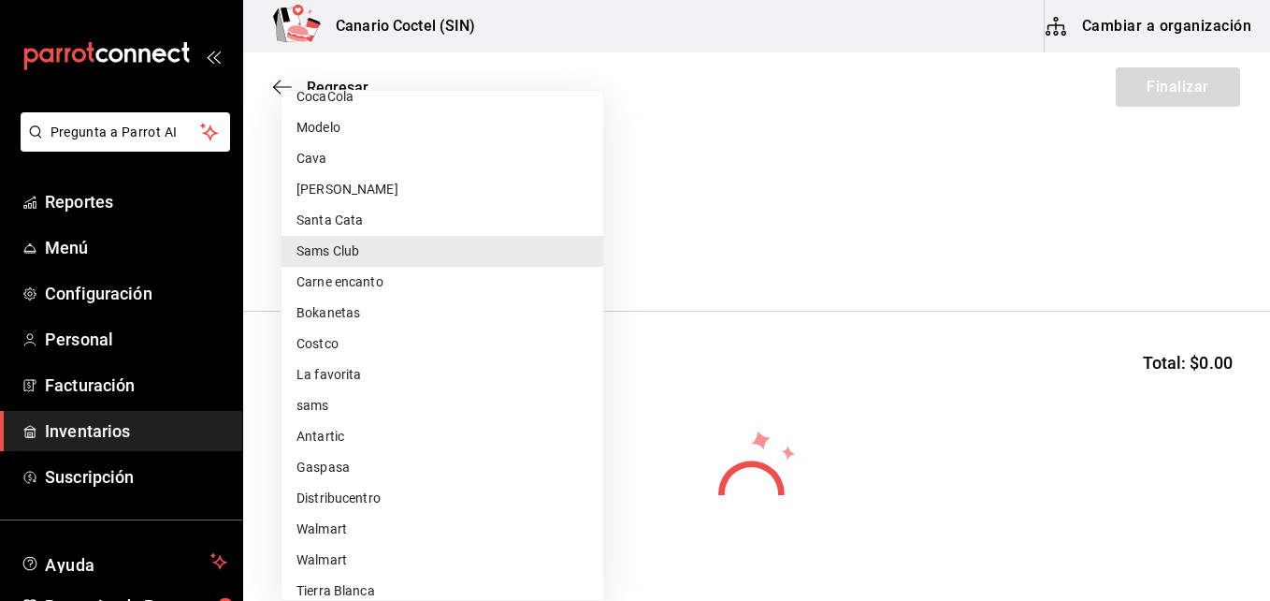
click at [338, 524] on li "Walmart" at bounding box center [443, 529] width 322 height 31
type input "368951de-21f5-4266-aec8-27b013a2c4b1"
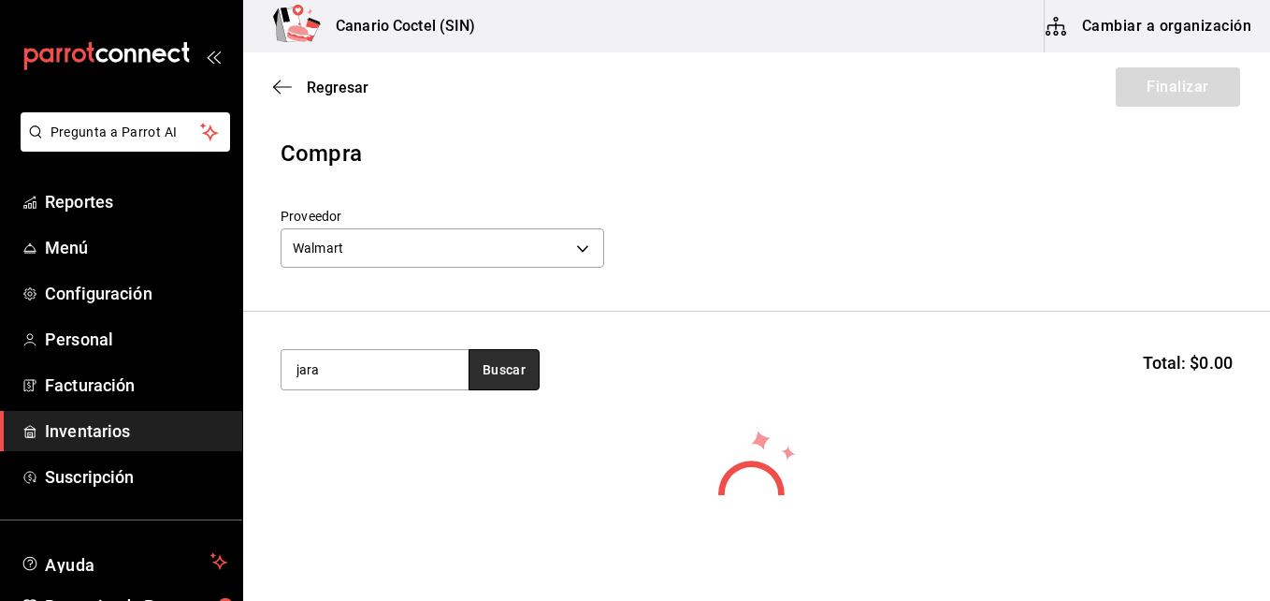
click at [486, 369] on button "Buscar" at bounding box center [504, 369] width 71 height 41
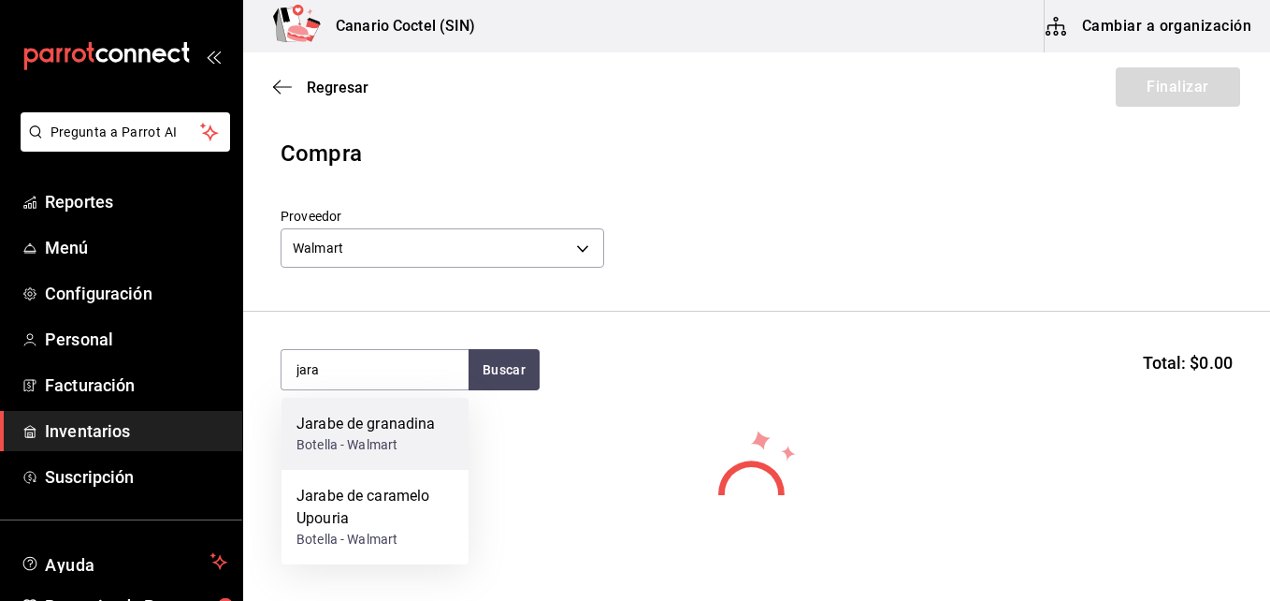
click at [421, 430] on div "Jarabe de granadina" at bounding box center [366, 424] width 139 height 22
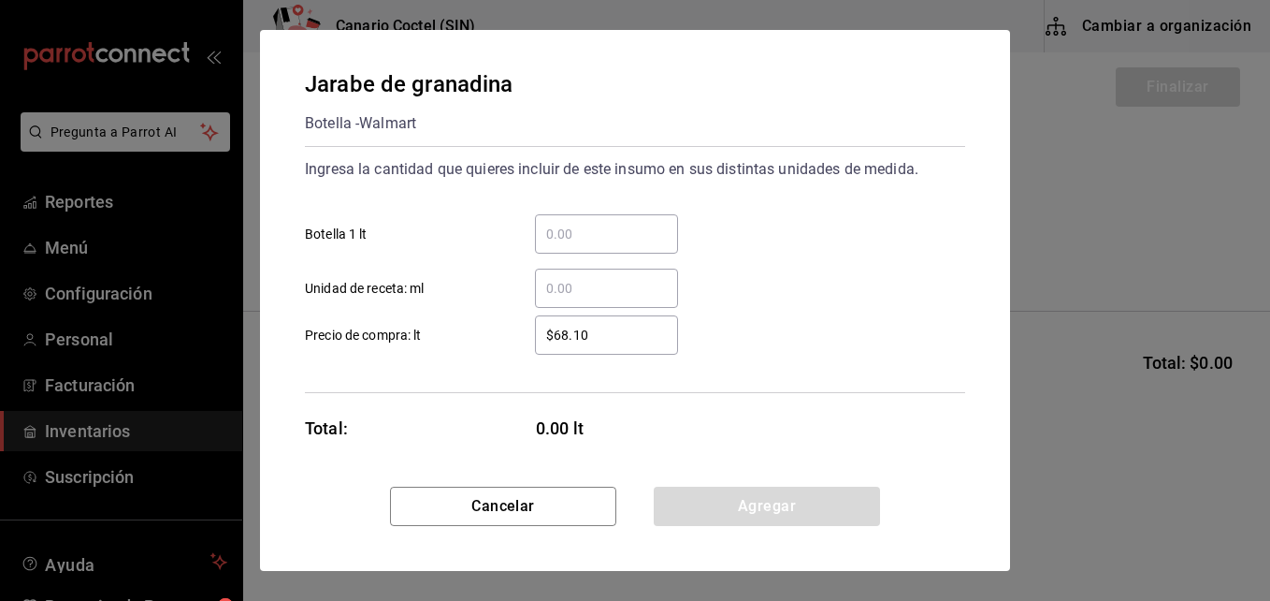
click at [558, 232] on input "​ Botella 1 lt" at bounding box center [606, 234] width 143 height 22
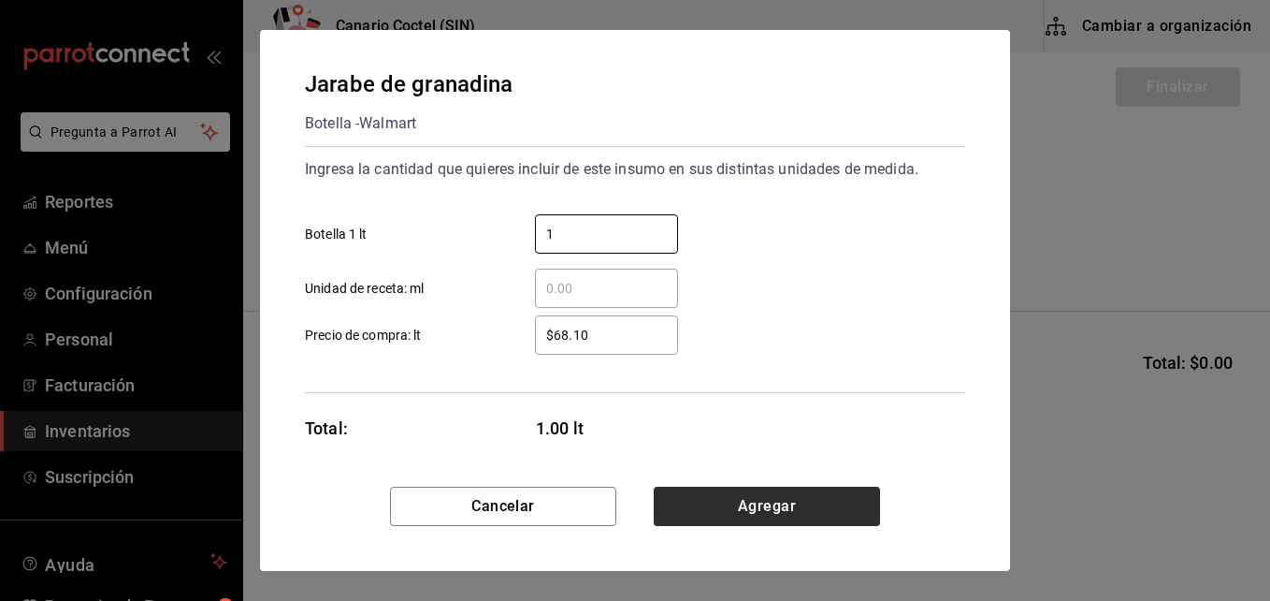
type input "1"
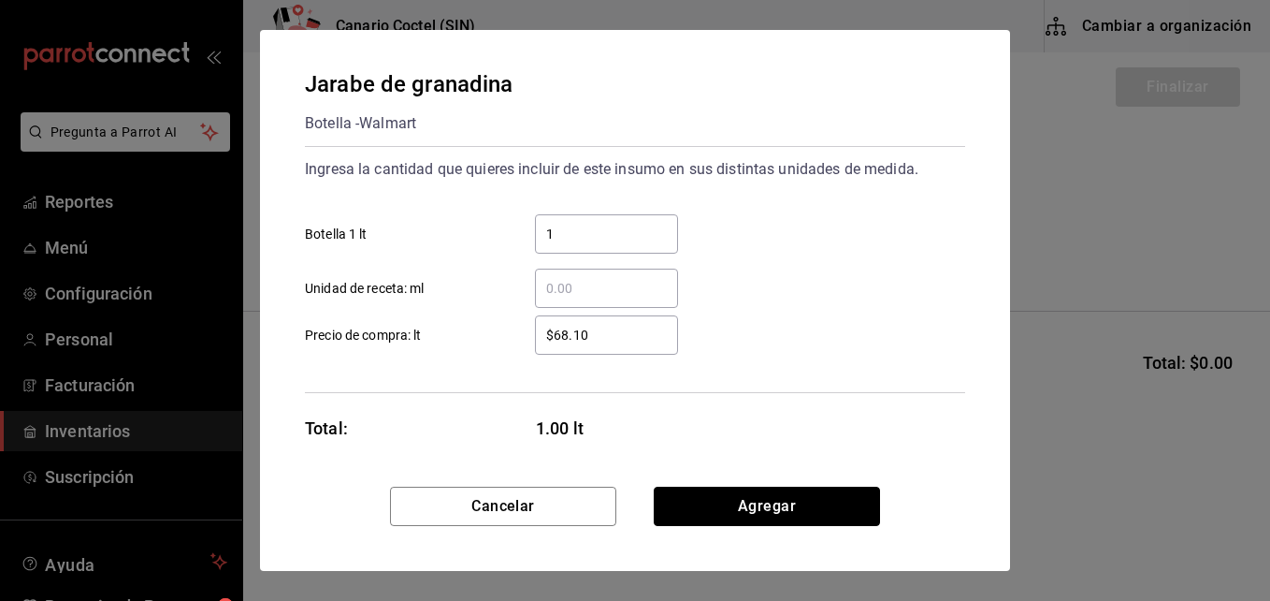
click at [749, 504] on button "Agregar" at bounding box center [767, 505] width 226 height 39
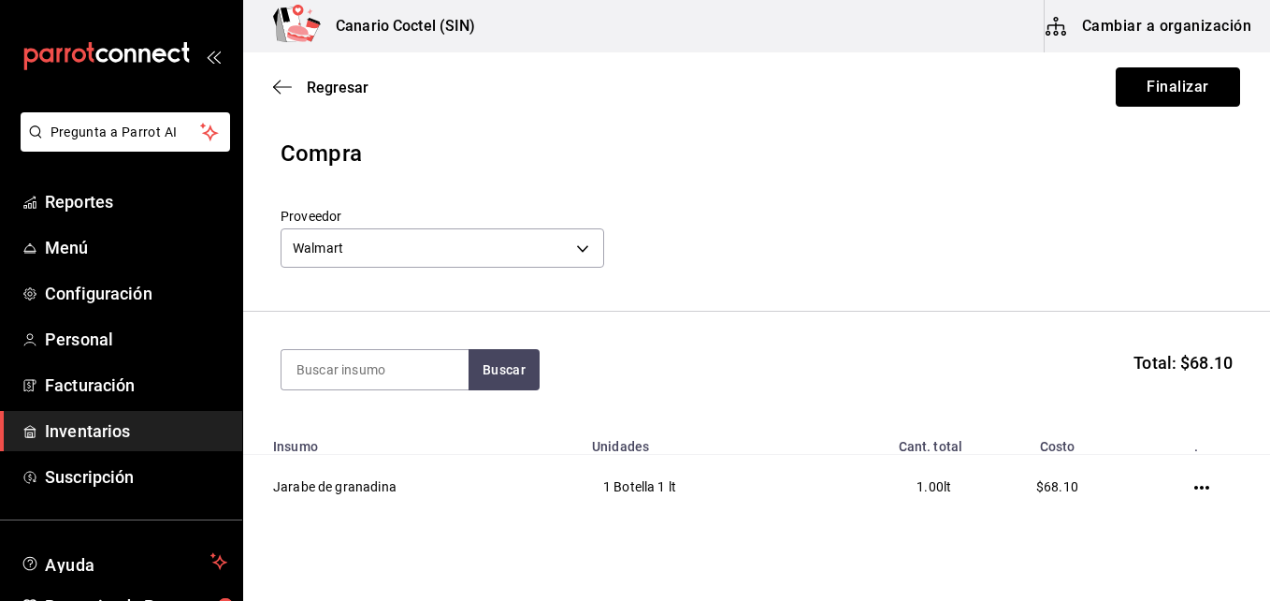
click at [1147, 89] on button "Finalizar" at bounding box center [1178, 86] width 124 height 39
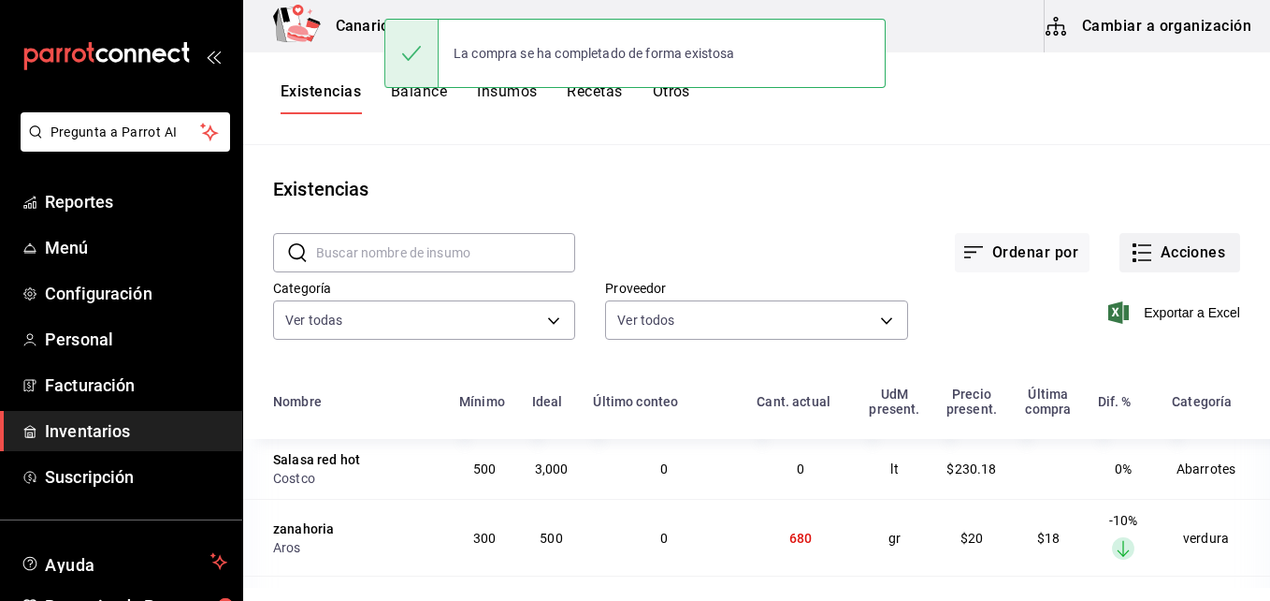
click at [1175, 252] on button "Acciones" at bounding box center [1180, 252] width 121 height 39
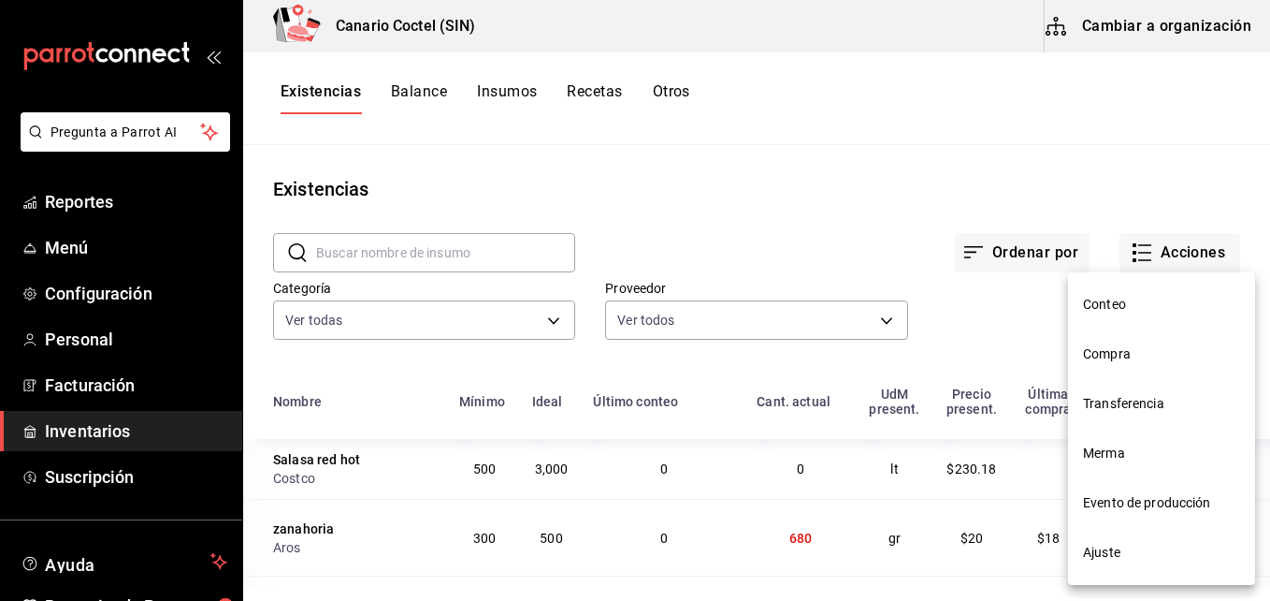
click at [1104, 346] on span "Compra" at bounding box center [1161, 354] width 157 height 20
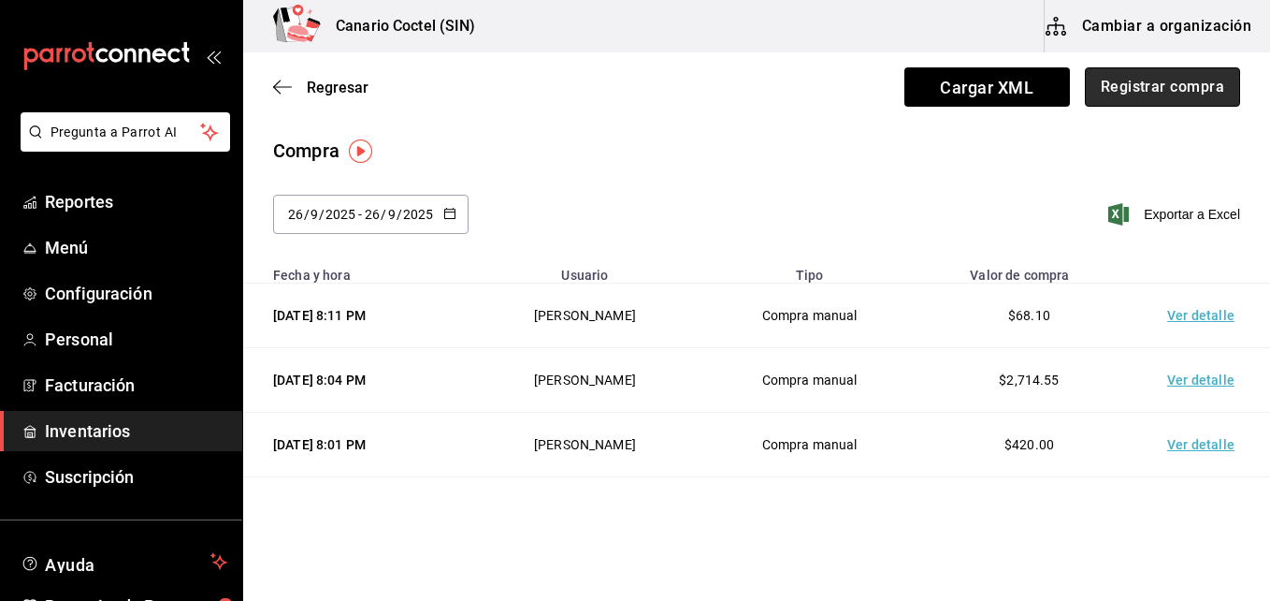
click at [1134, 88] on button "Registrar compra" at bounding box center [1162, 86] width 155 height 39
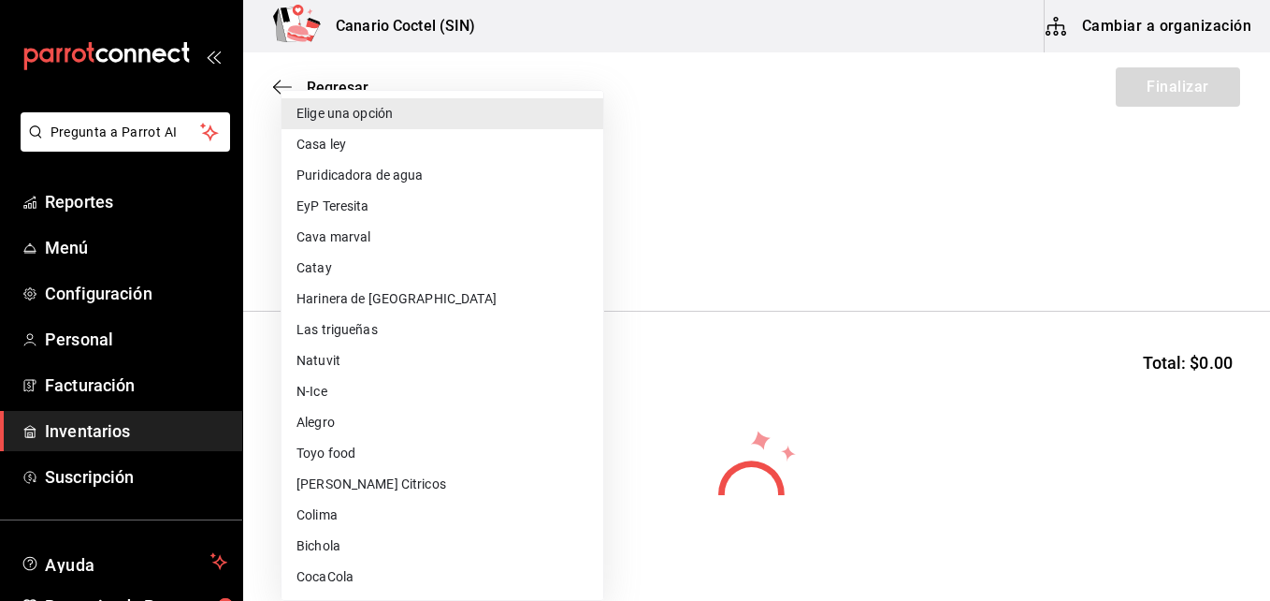
click at [586, 246] on body "Pregunta a Parrot AI Reportes Menú Configuración Personal Facturación Inventari…" at bounding box center [635, 247] width 1270 height 495
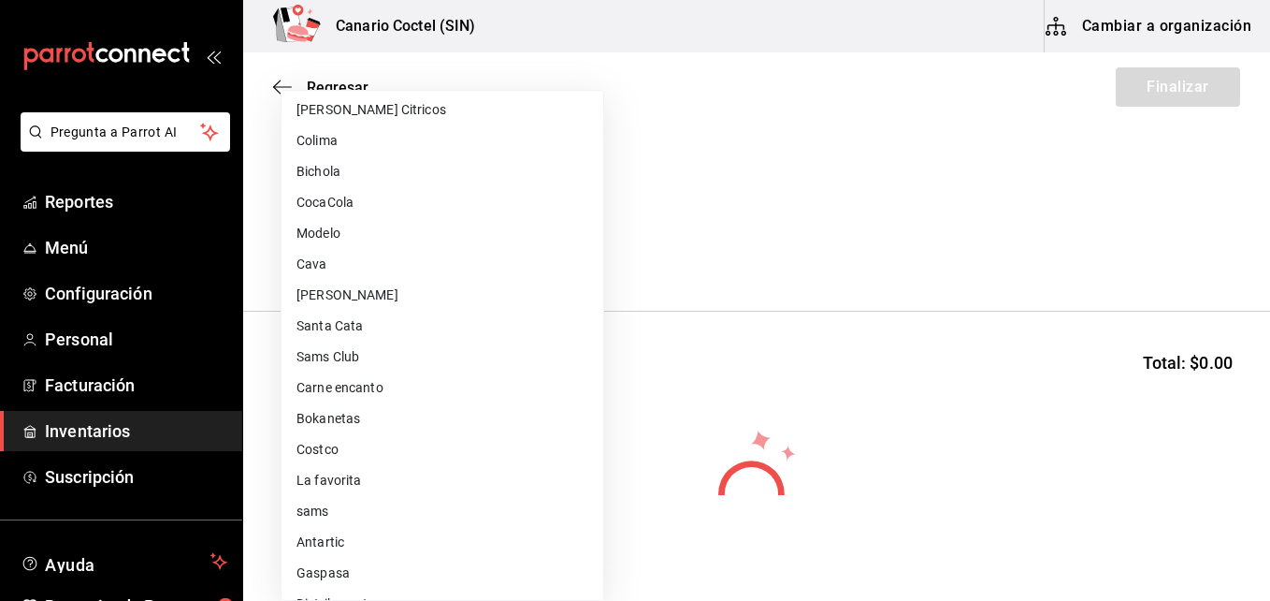
scroll to position [561, 0]
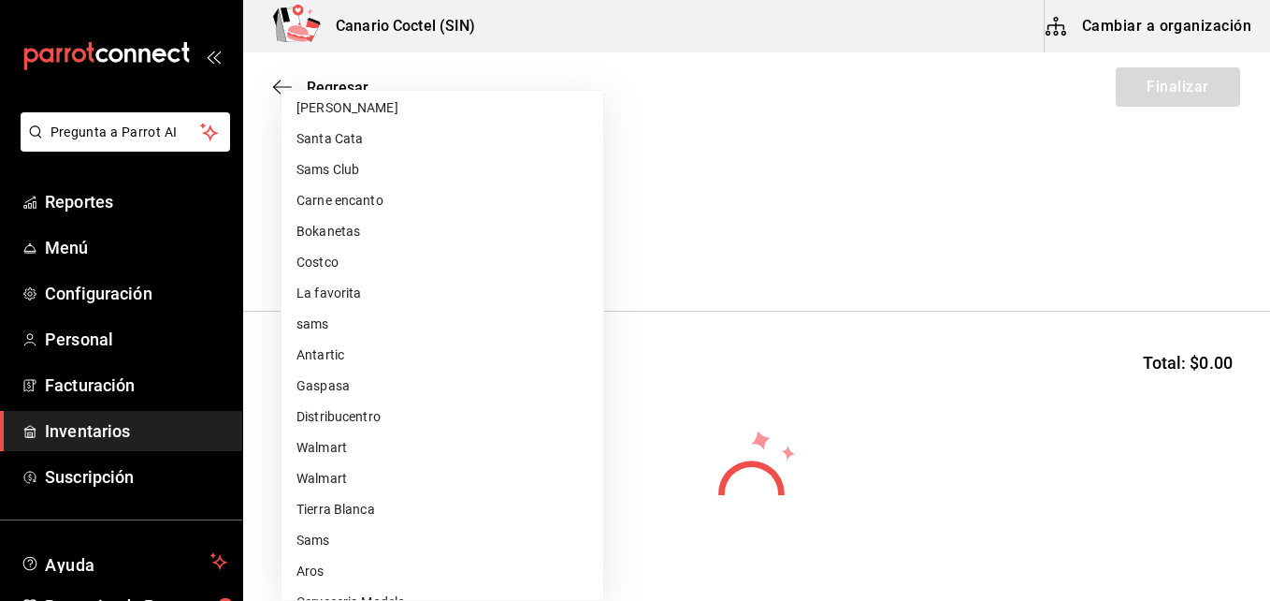
click at [373, 416] on li "Distribucentro" at bounding box center [443, 416] width 322 height 31
type input "d1f18972-b696-4c1e-8987-60d4a625887b"
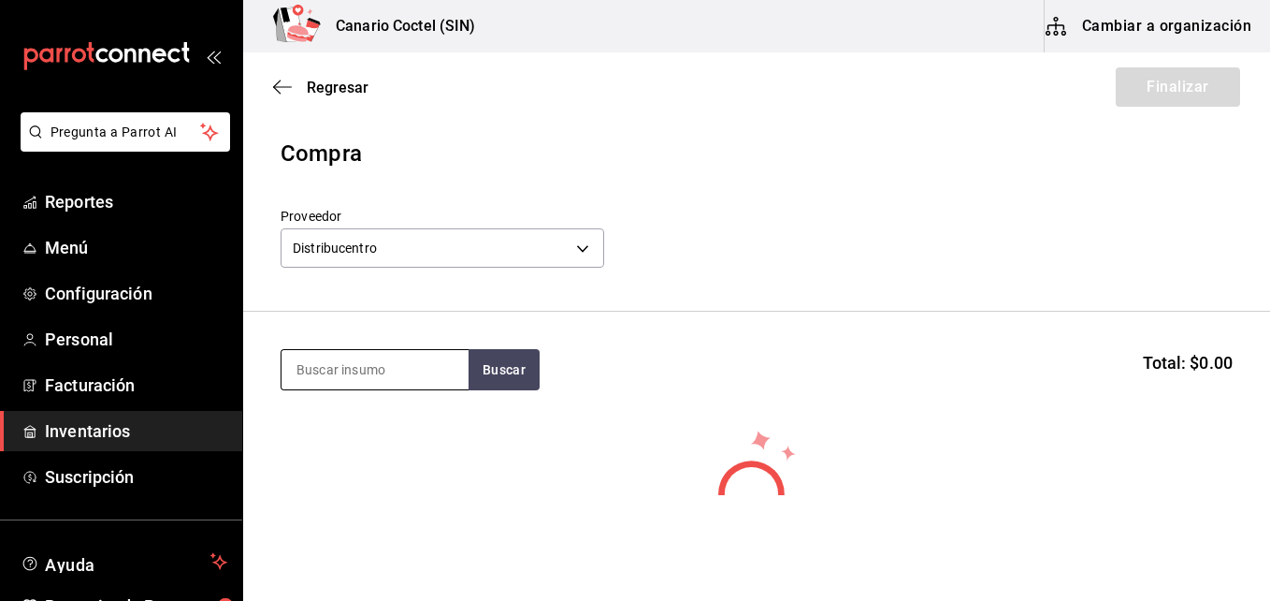
click at [382, 370] on input at bounding box center [375, 369] width 187 height 39
type input "c"
type input "8"
type input "uni"
click at [340, 90] on span "Regresar" at bounding box center [338, 88] width 62 height 18
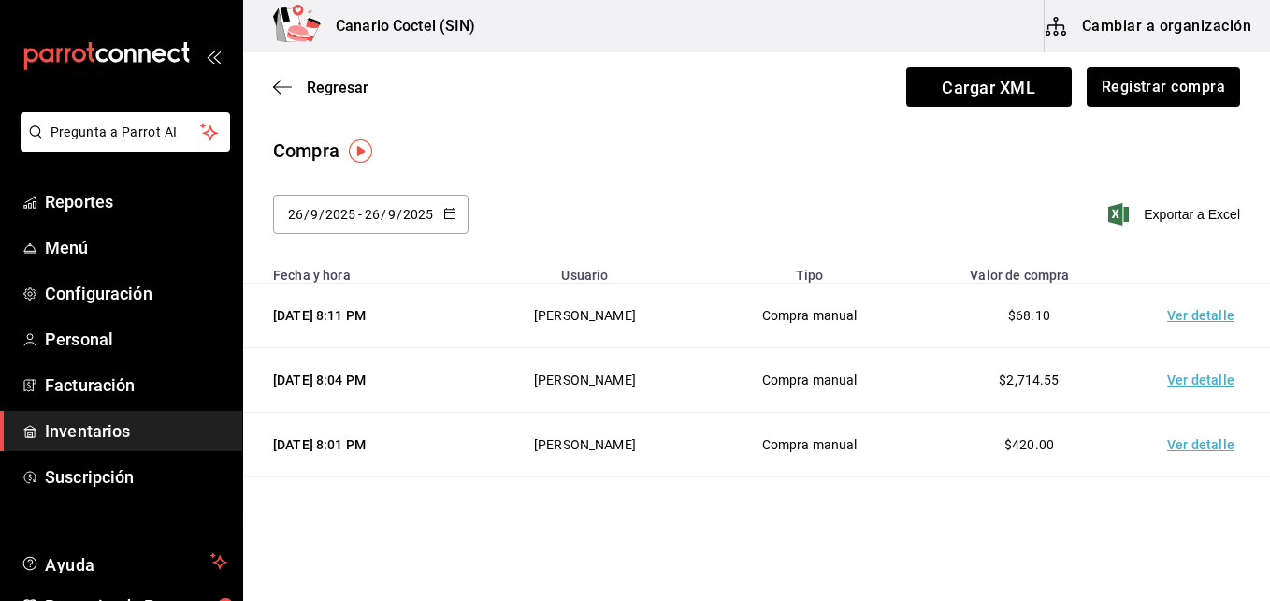
click at [1192, 24] on button "Cambiar a organización" at bounding box center [1150, 26] width 210 height 52
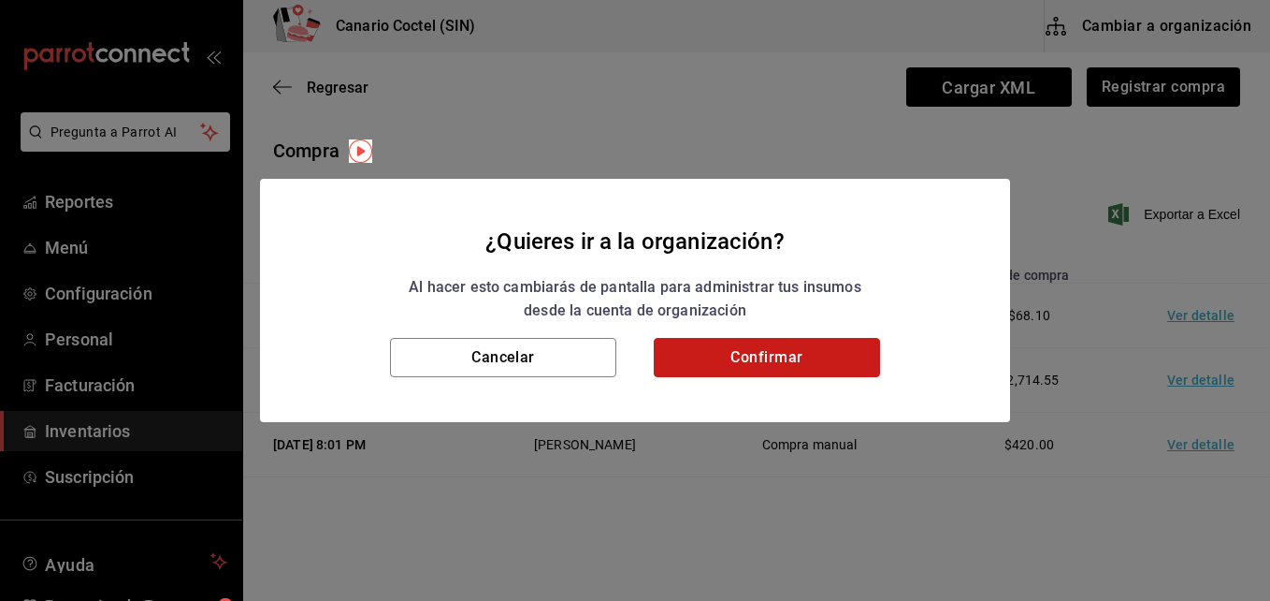
click at [794, 361] on button "Confirmar" at bounding box center [767, 357] width 226 height 39
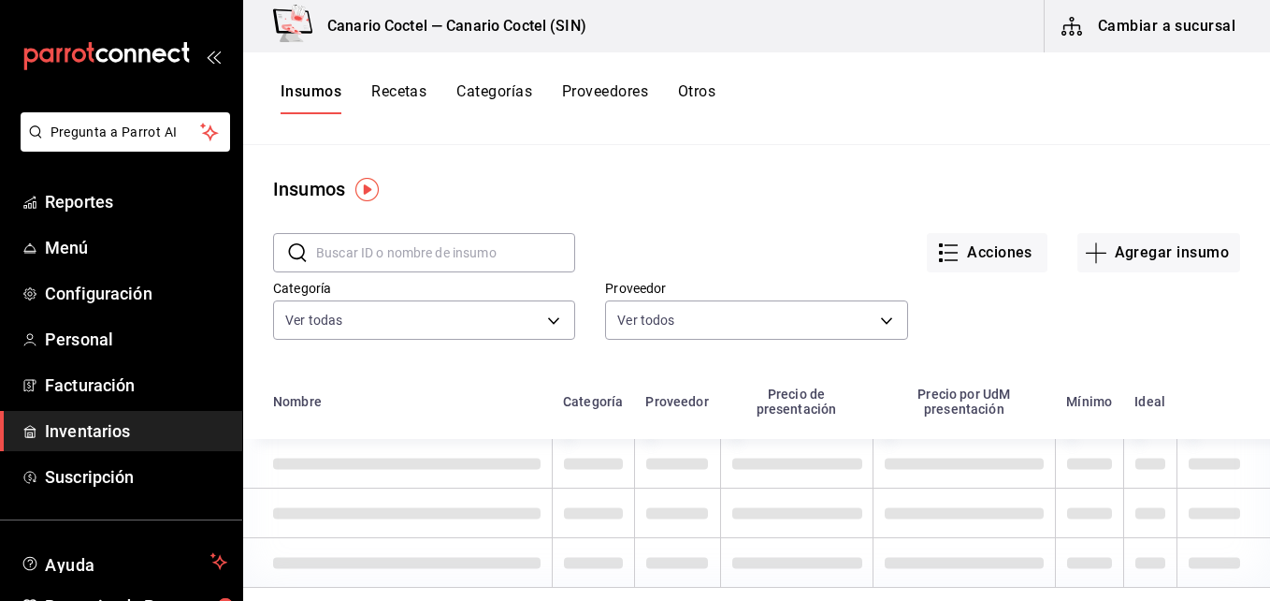
click at [332, 248] on input "text" at bounding box center [445, 252] width 259 height 37
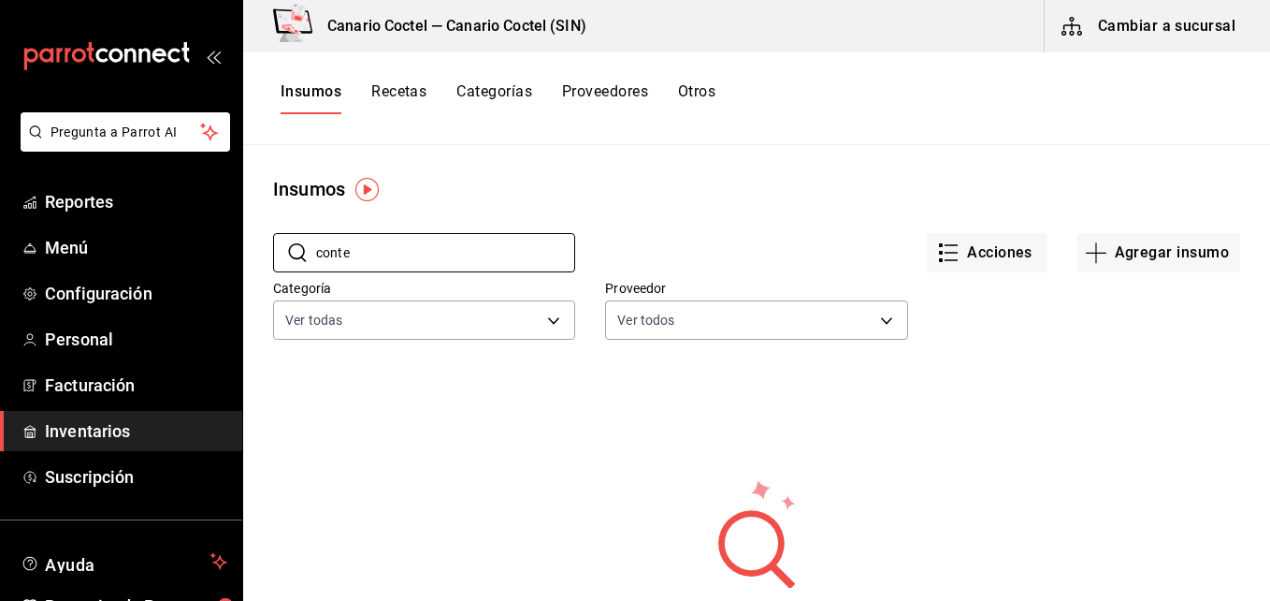
type input "conte"
click at [507, 93] on button "Categorías" at bounding box center [494, 98] width 76 height 32
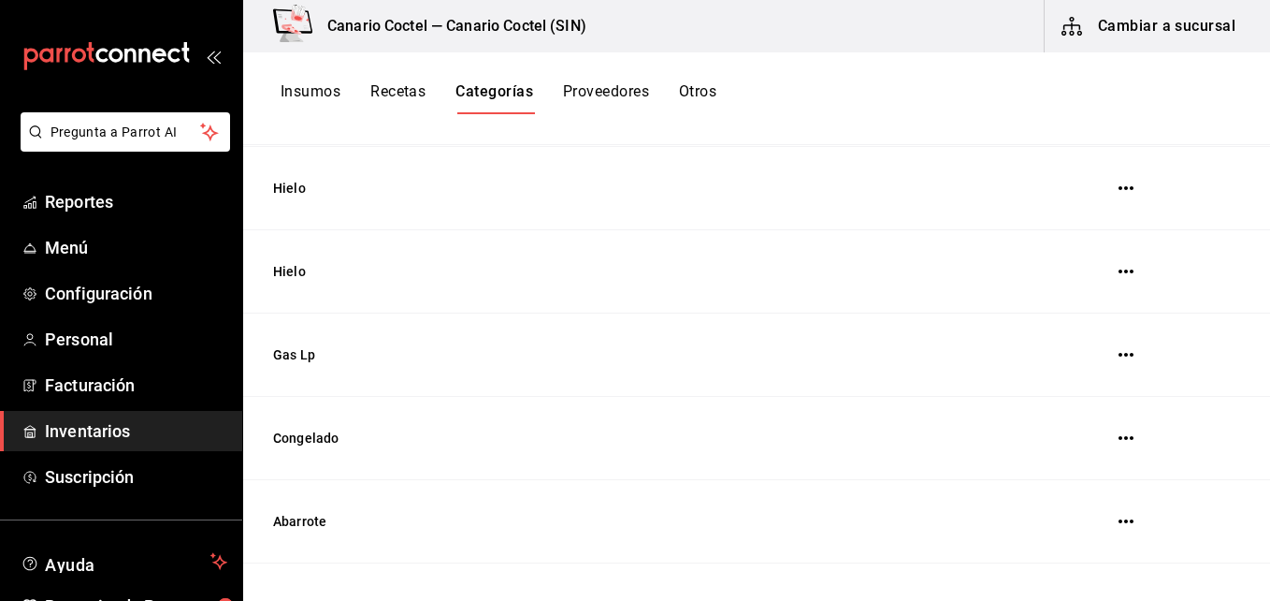
scroll to position [1123, 0]
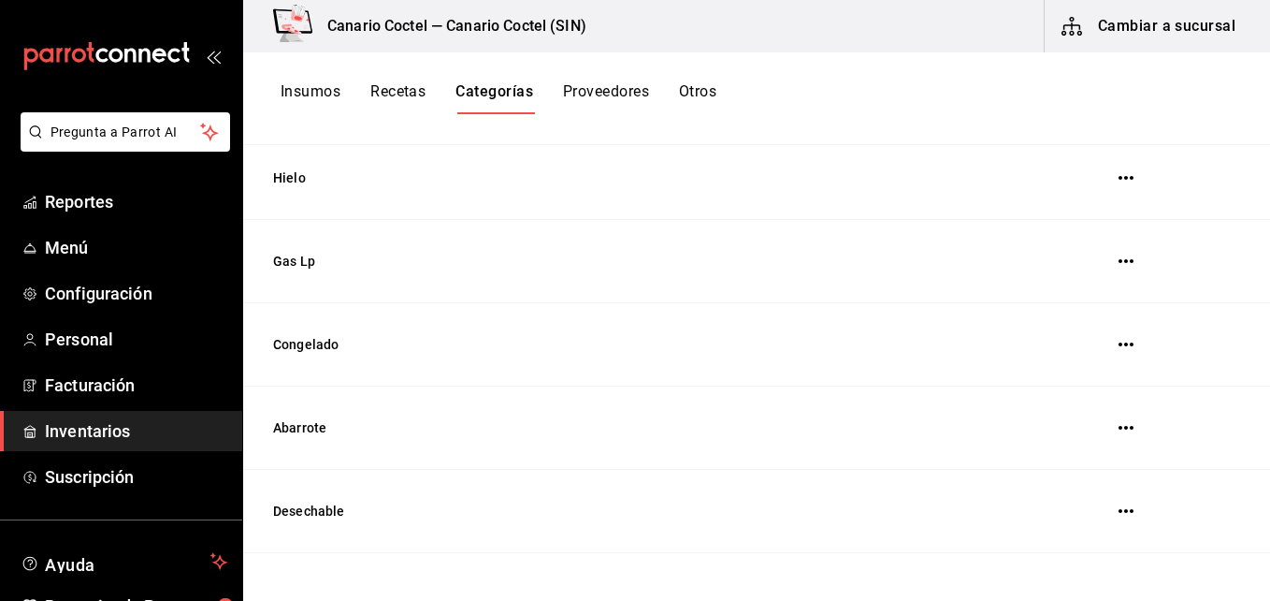
click at [300, 504] on td "Desechable" at bounding box center [616, 511] width 746 height 83
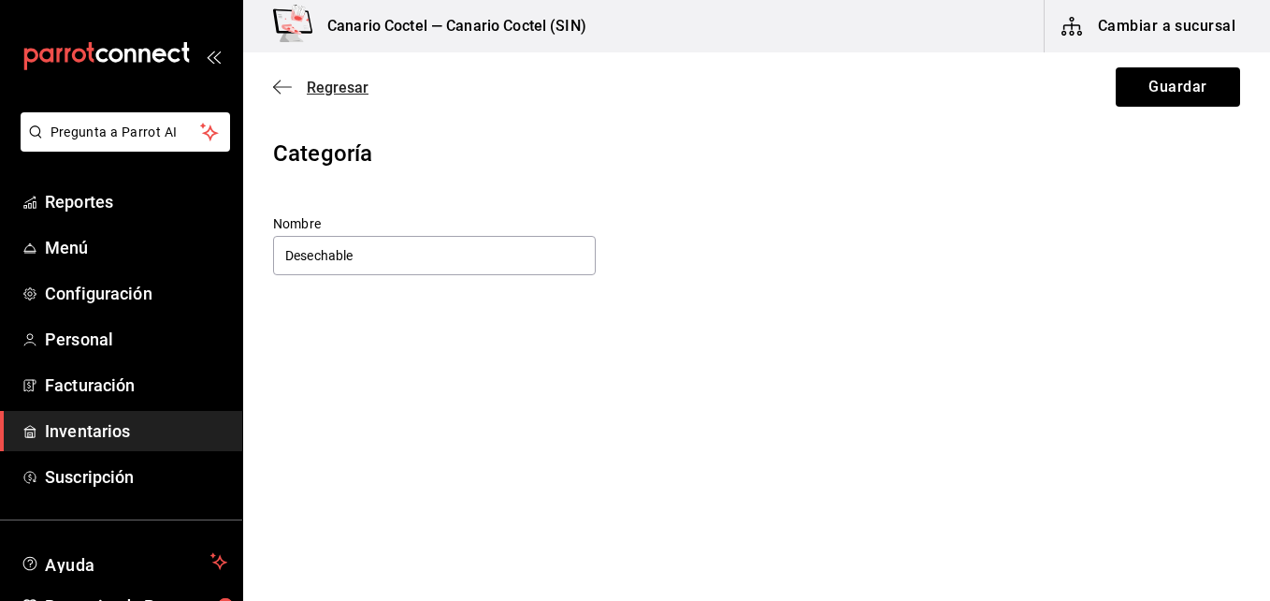
click at [275, 86] on icon "button" at bounding box center [276, 87] width 7 height 14
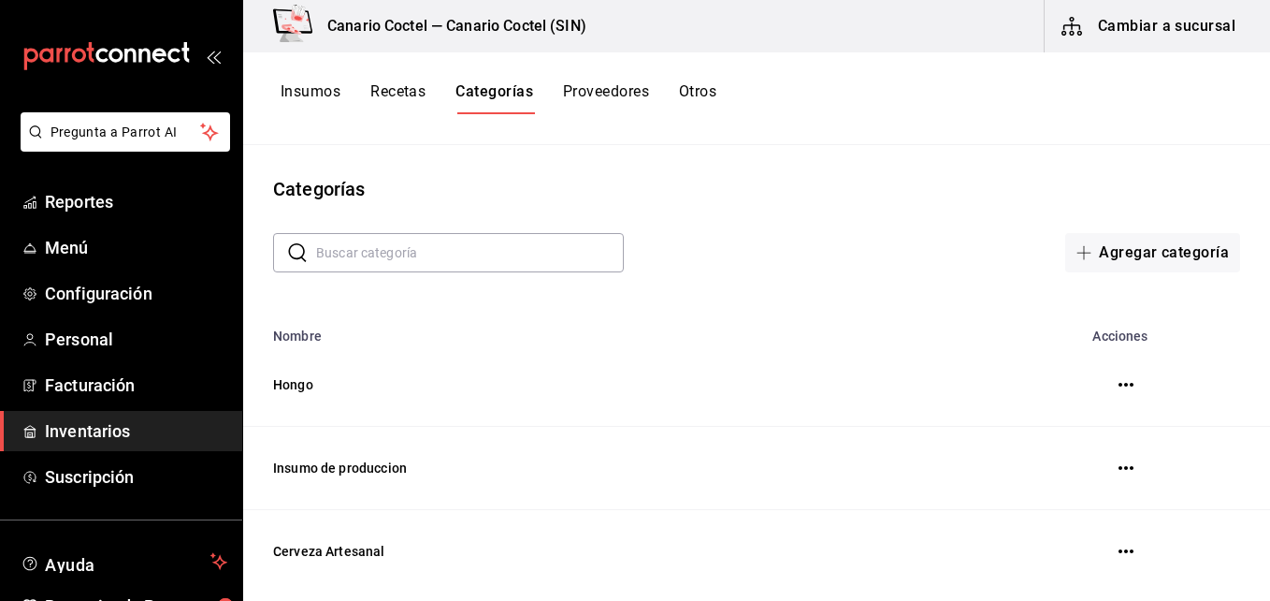
click at [418, 251] on input "text" at bounding box center [470, 252] width 308 height 37
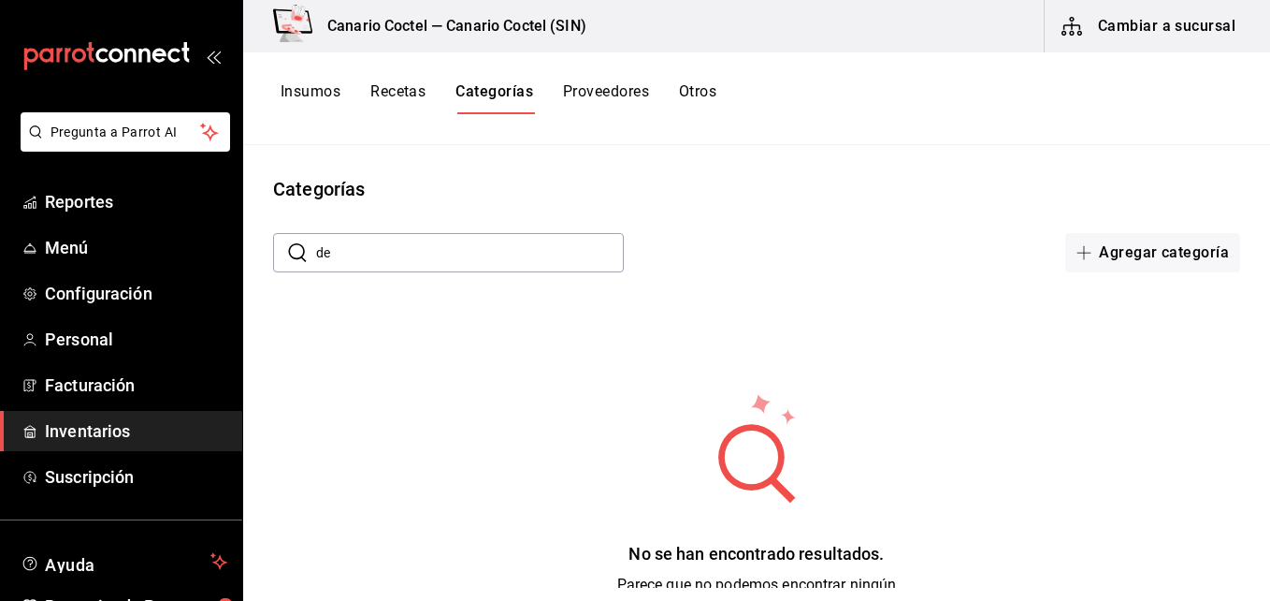
type input "d"
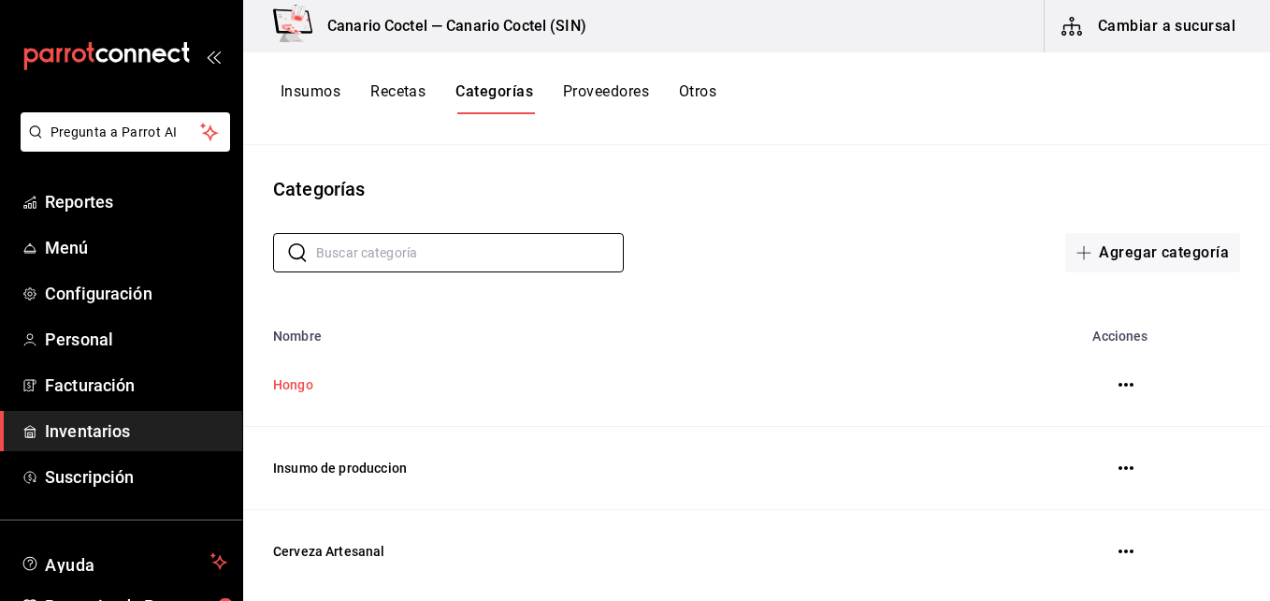
click at [300, 384] on td "Hongo" at bounding box center [616, 384] width 746 height 83
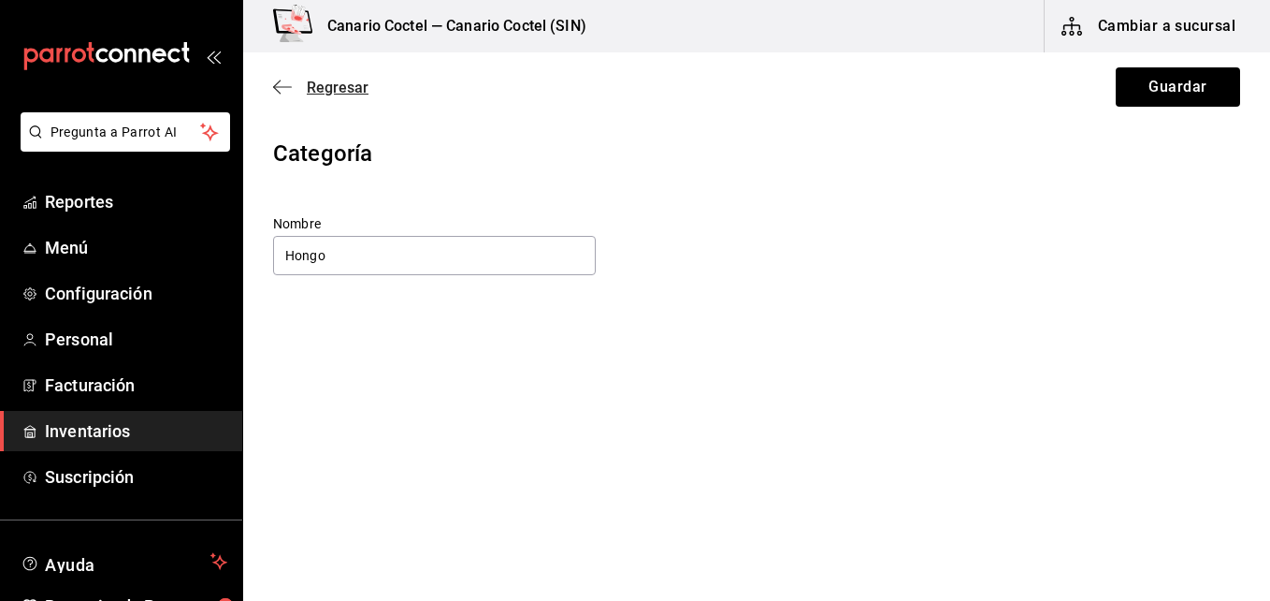
click at [303, 86] on span "Regresar" at bounding box center [320, 88] width 95 height 18
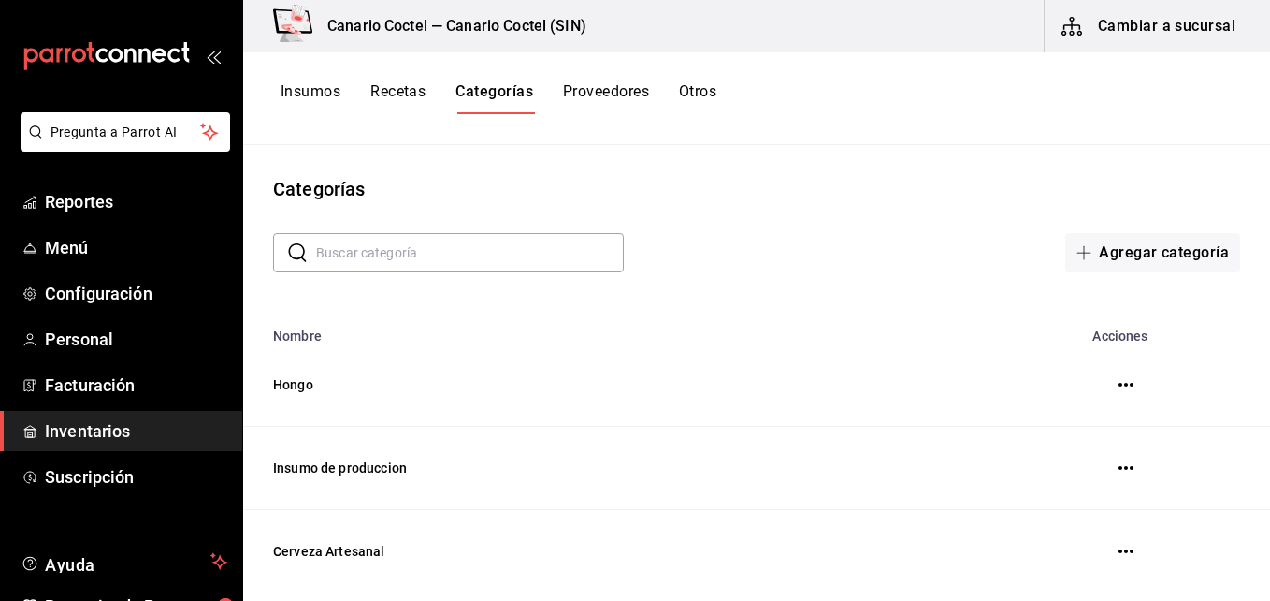
click at [314, 92] on button "Insumos" at bounding box center [311, 98] width 60 height 32
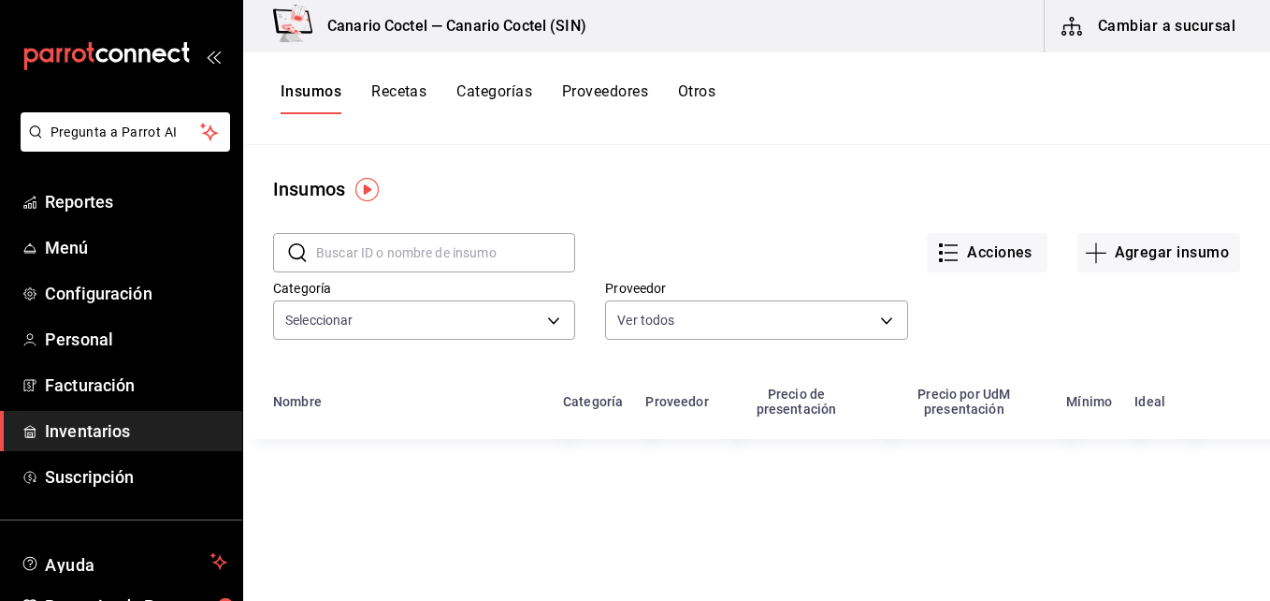
type input "563f52eb-053c-48b7-ad53-9ee251be5005,9a08ec74-f345-4677-a58d-9a3e64d1dcf5,9ef14…"
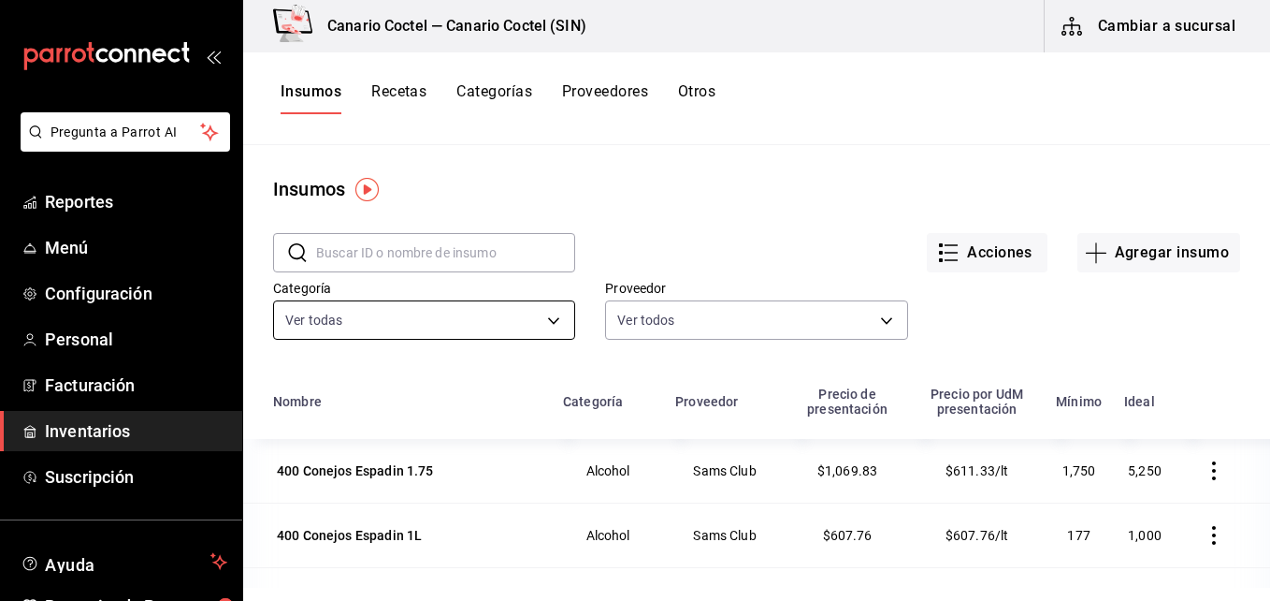
click at [550, 324] on body "Pregunta a Parrot AI Reportes Menú Configuración Personal Facturación Inventari…" at bounding box center [635, 293] width 1270 height 587
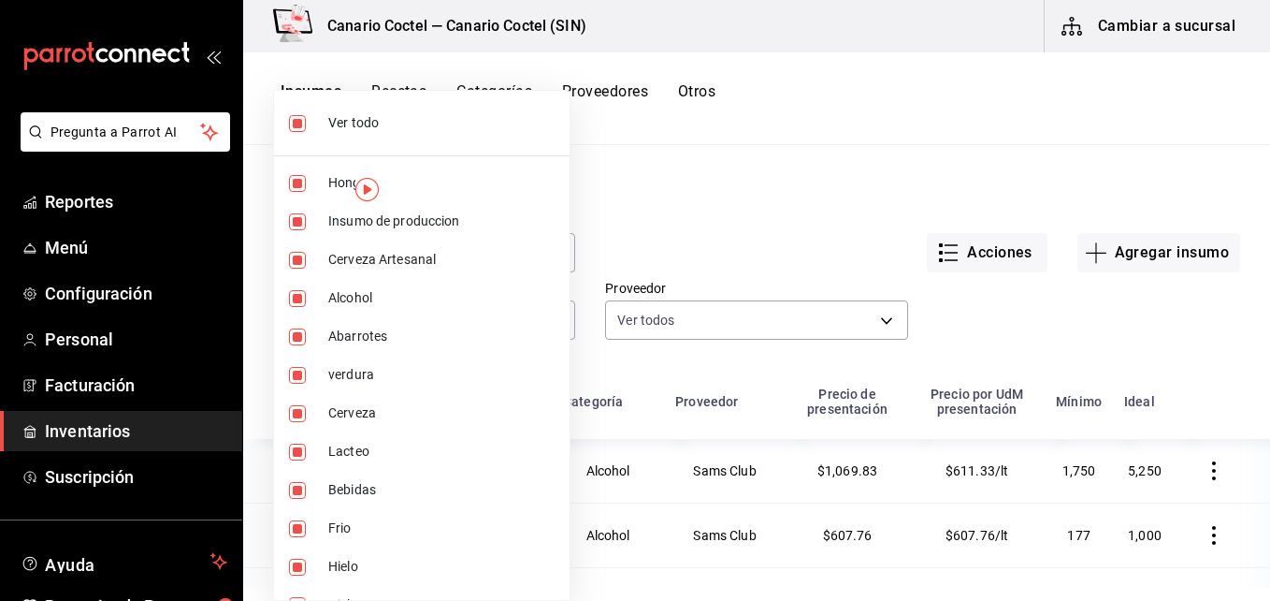
click at [384, 123] on span "Ver todo" at bounding box center [441, 123] width 226 height 20
checkbox input "false"
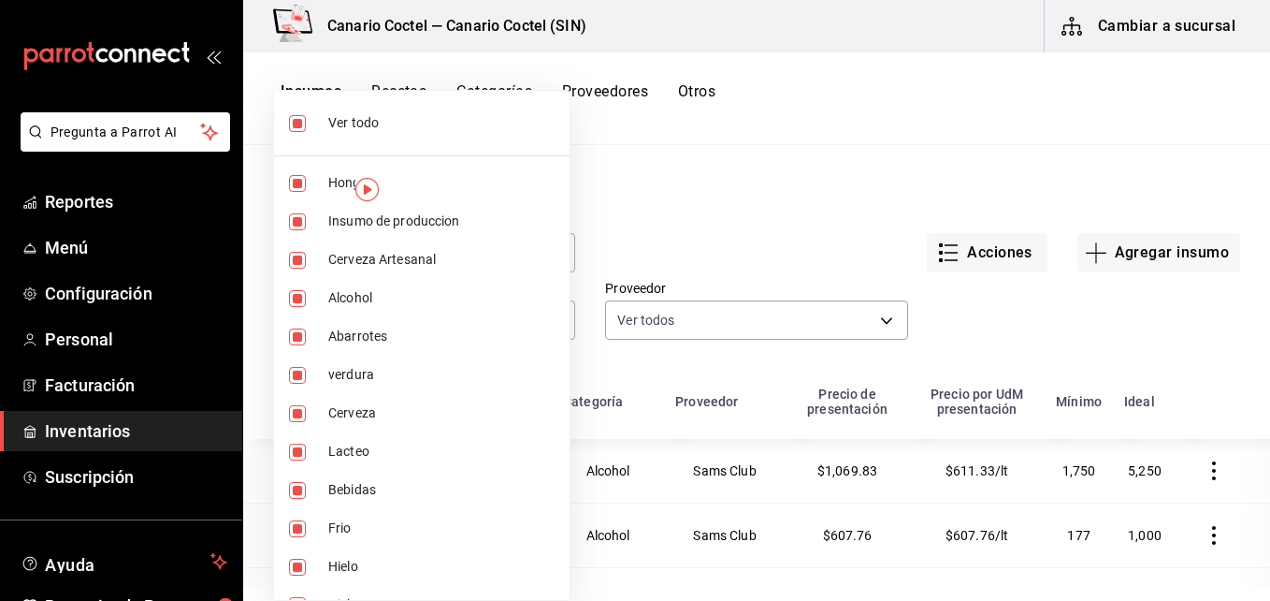
checkbox input "false"
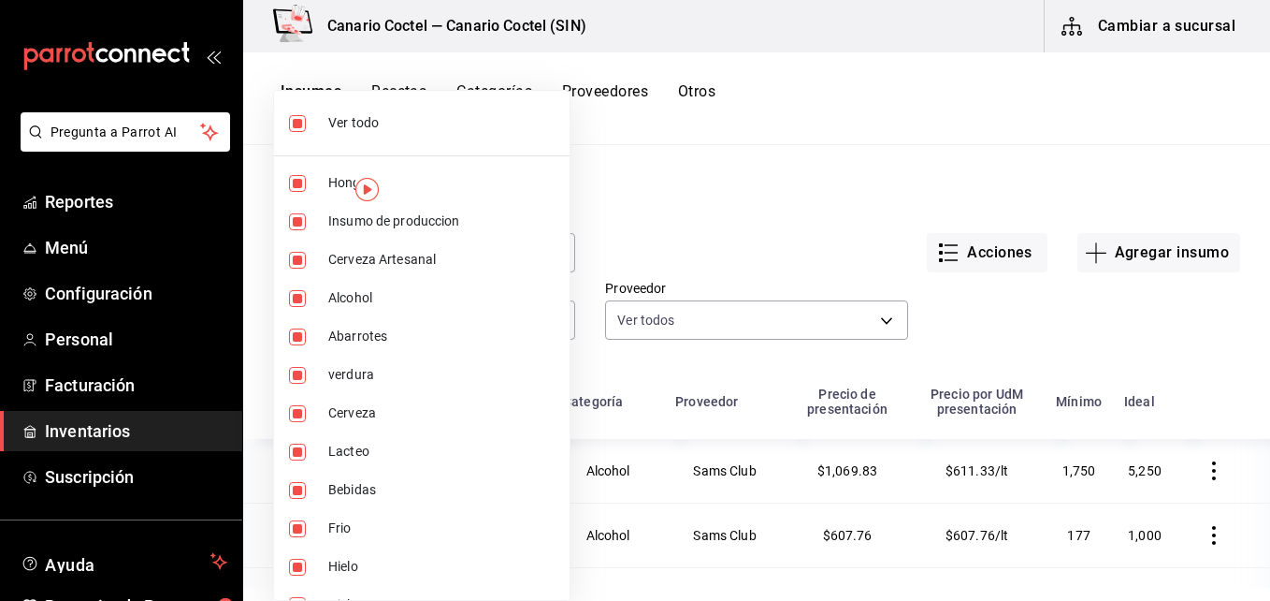
checkbox input "false"
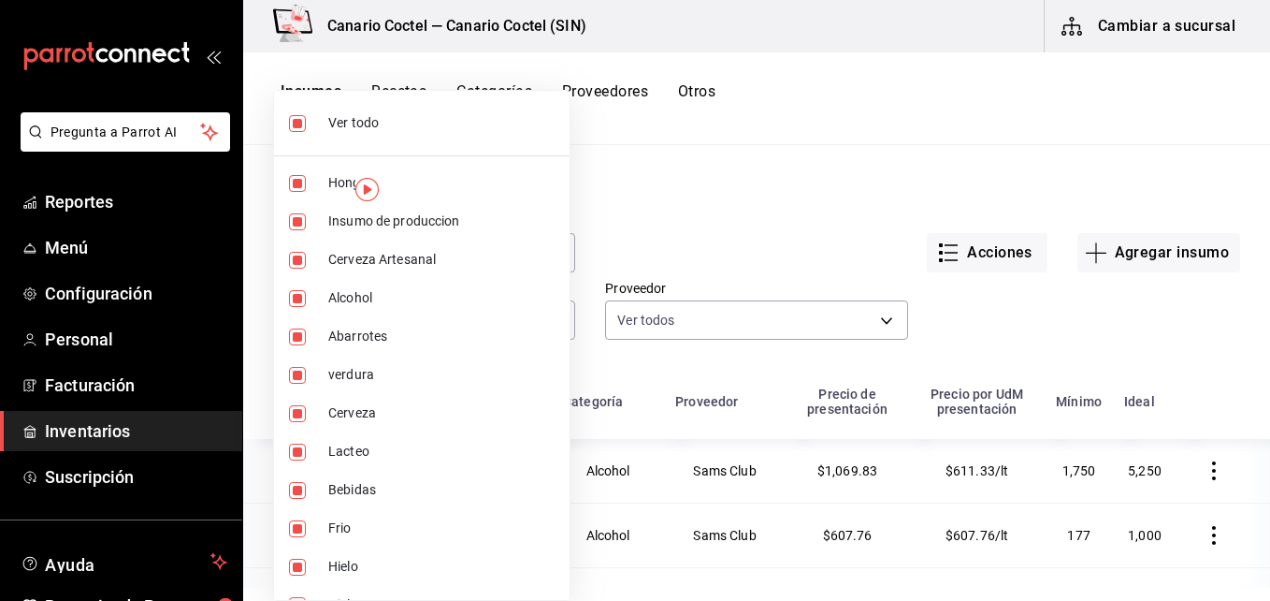
checkbox input "false"
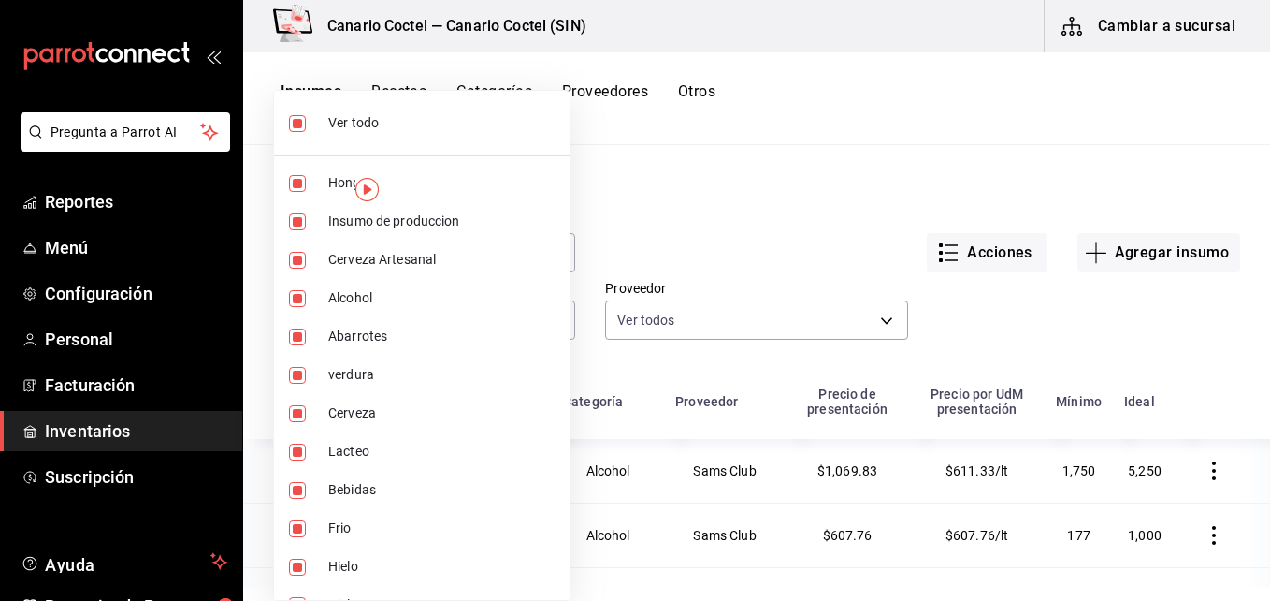
checkbox input "false"
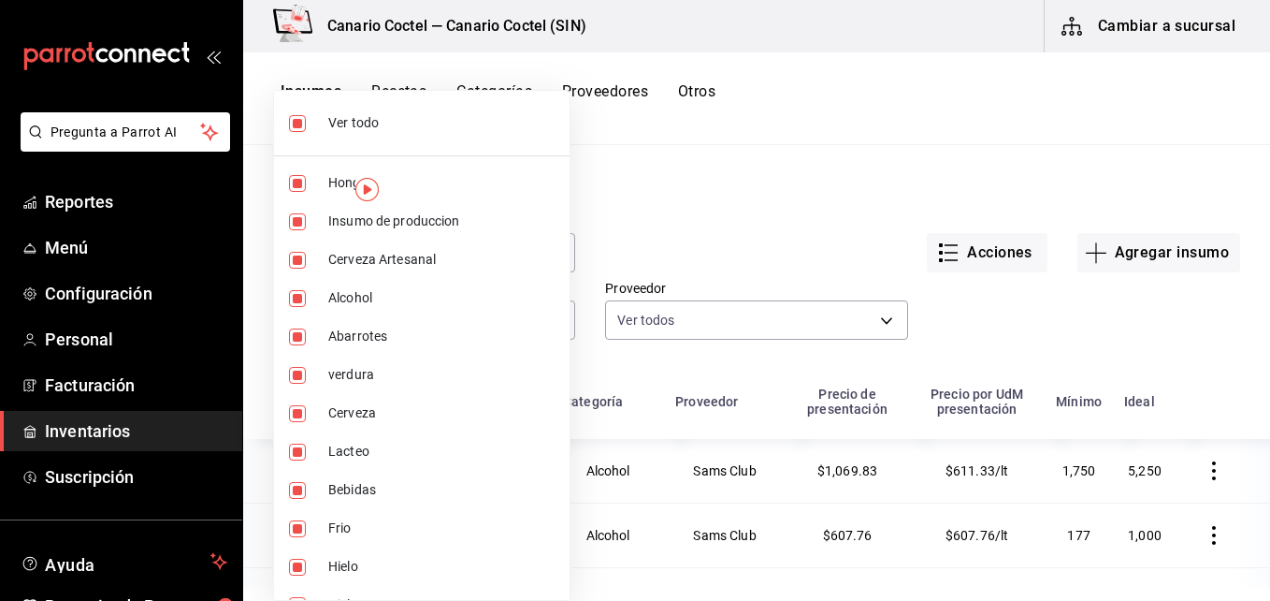
checkbox input "false"
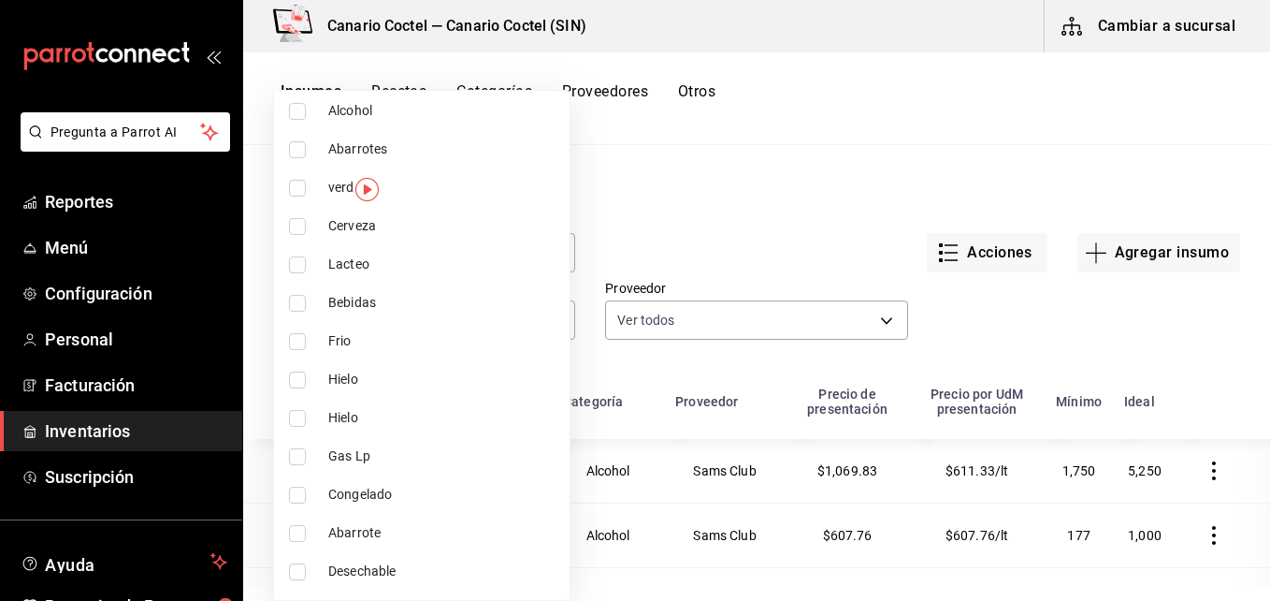
scroll to position [281, 0]
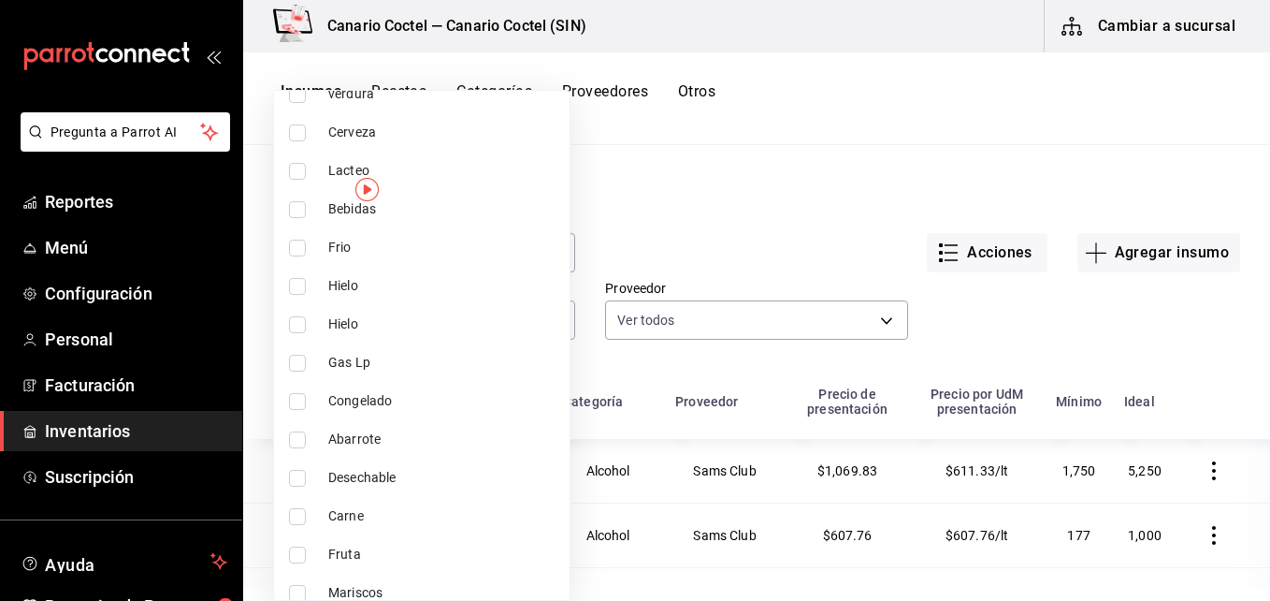
click at [371, 472] on span "Desechable" at bounding box center [441, 478] width 226 height 20
type input "af8d09bd-2ce6-4530-8a93-726392a487be"
checkbox input "true"
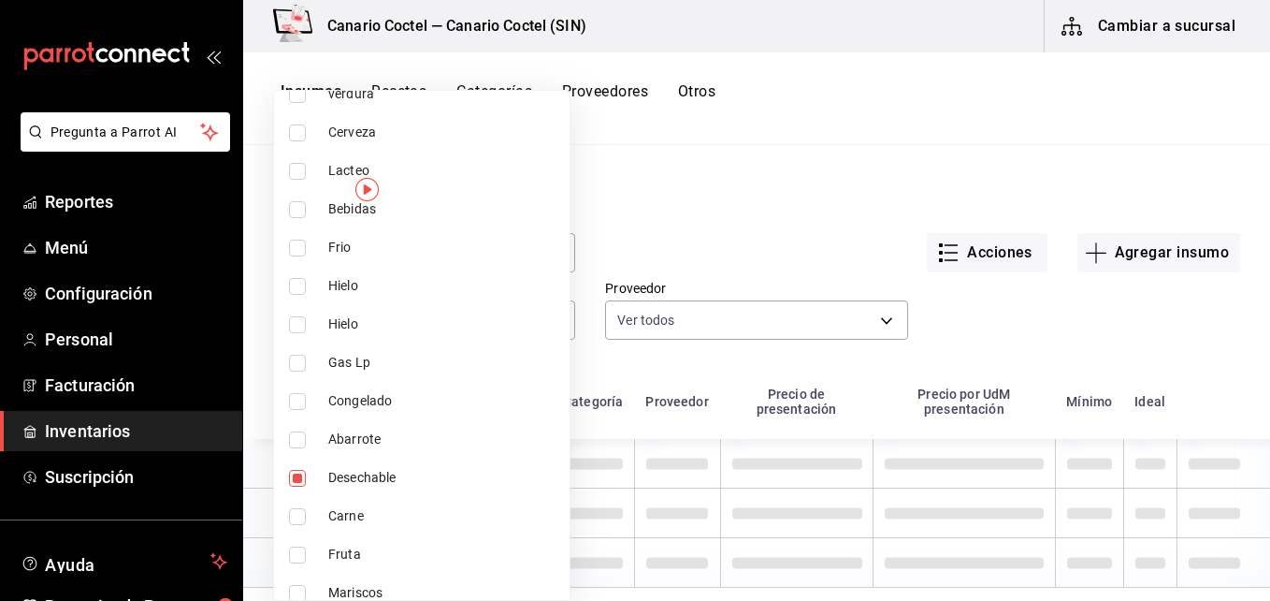
click at [638, 225] on div at bounding box center [635, 300] width 1270 height 601
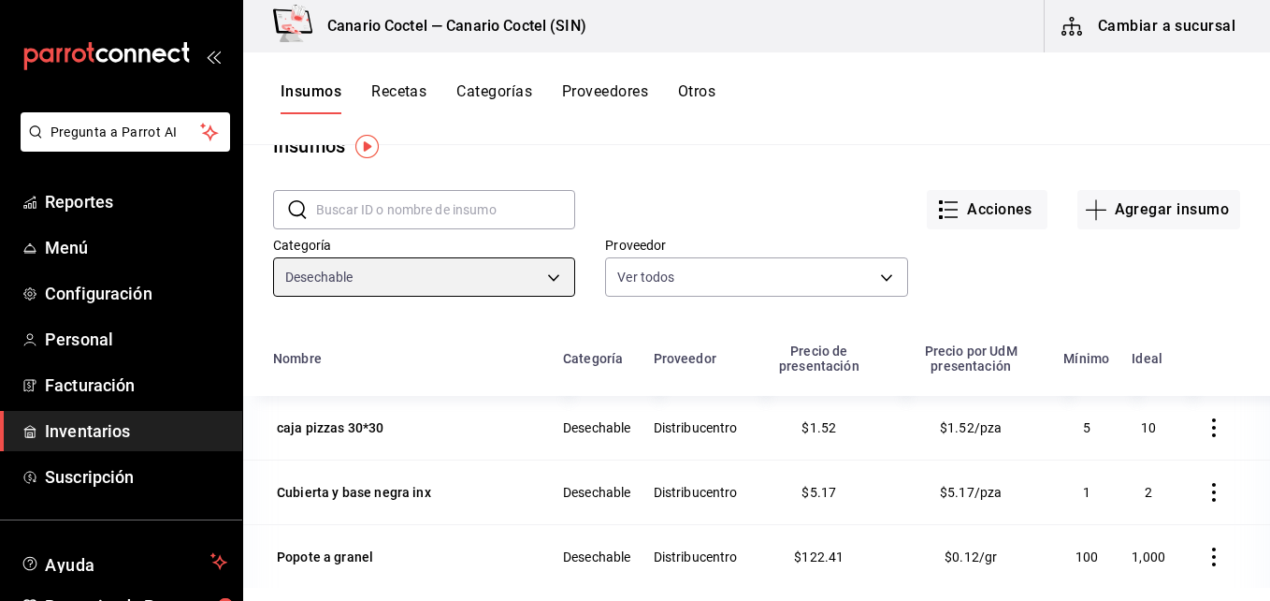
scroll to position [0, 0]
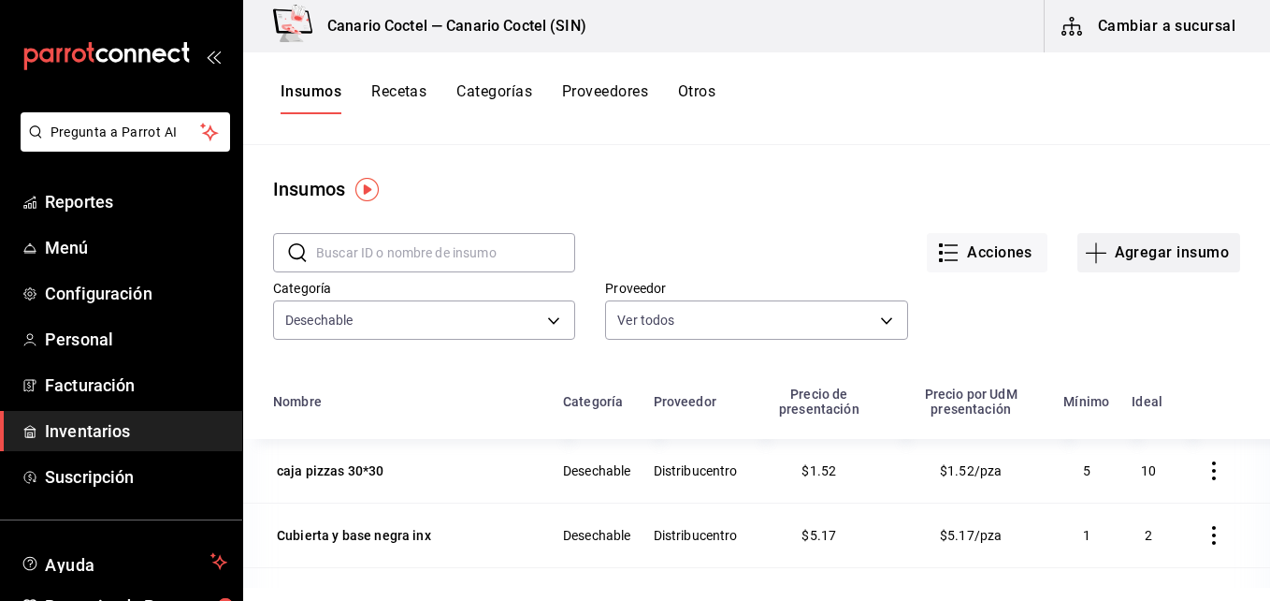
click at [1129, 255] on button "Agregar insumo" at bounding box center [1159, 252] width 163 height 39
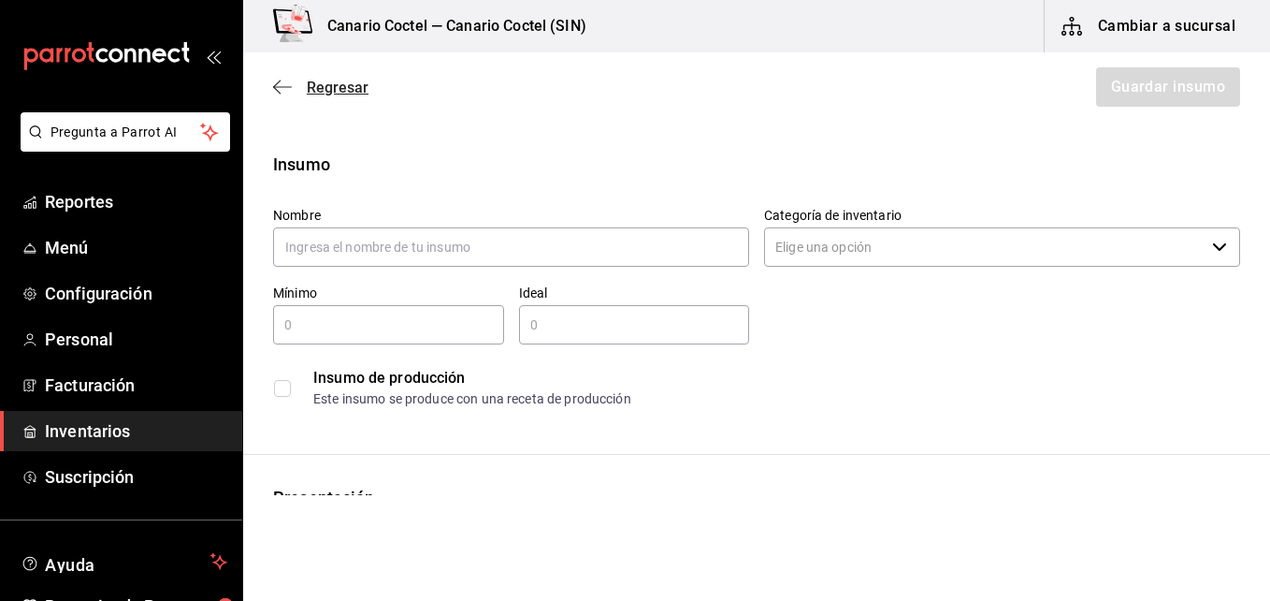
click at [329, 89] on span "Regresar" at bounding box center [338, 88] width 62 height 18
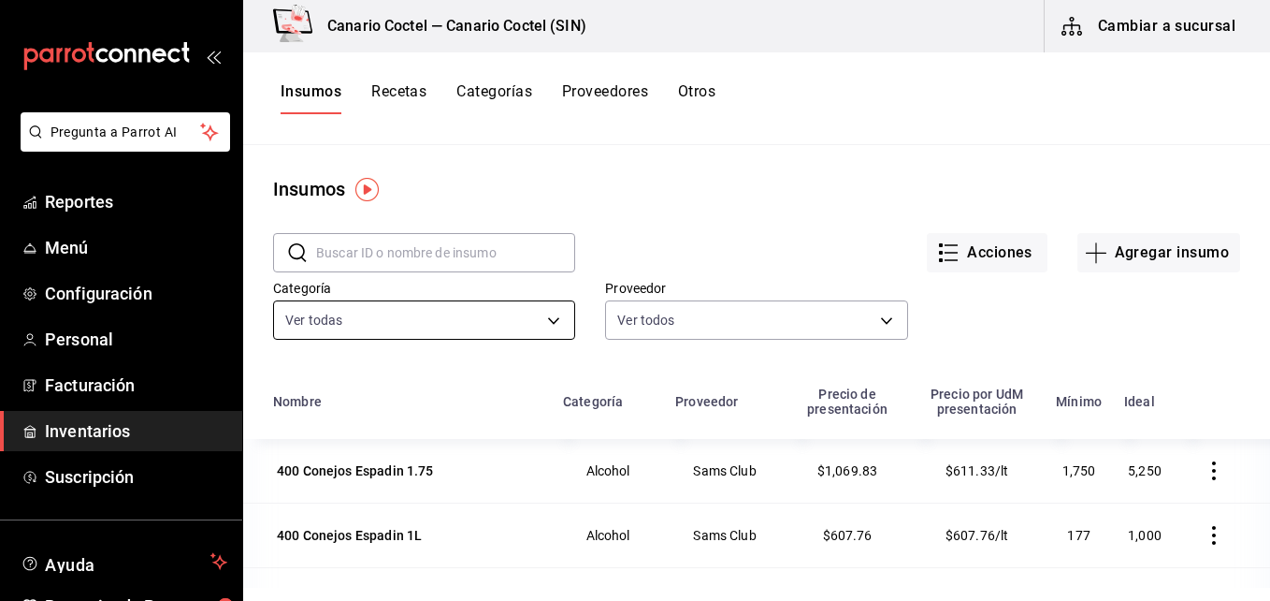
click at [547, 318] on body "Pregunta a Parrot AI Reportes Menú Configuración Personal Facturación Inventari…" at bounding box center [635, 293] width 1270 height 587
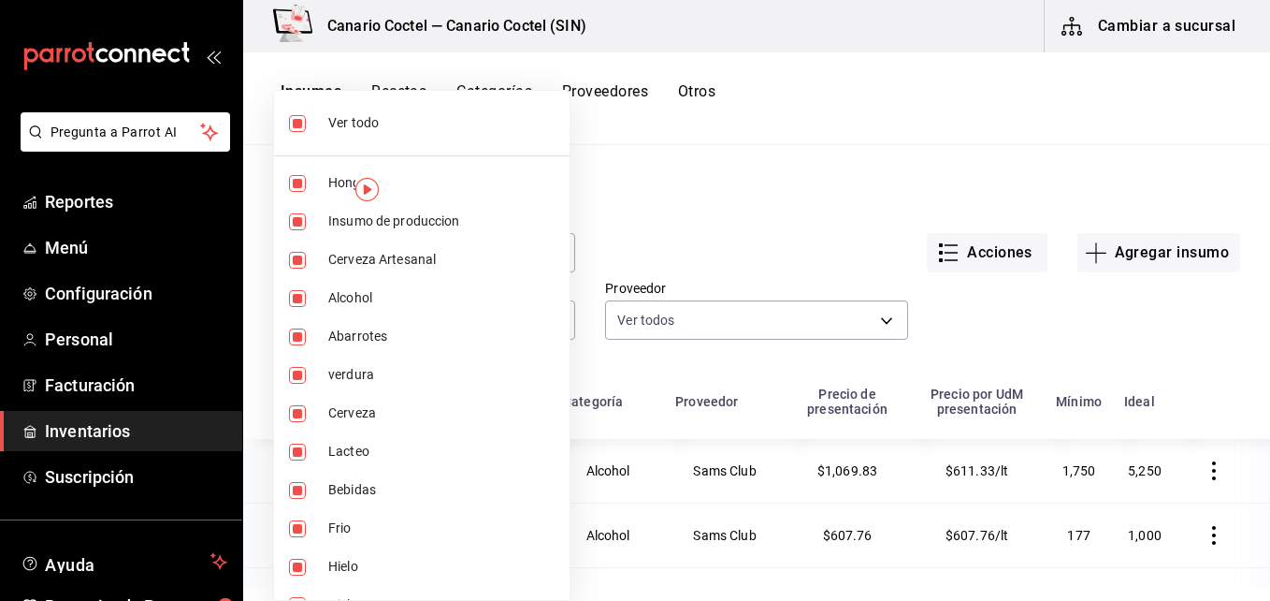
click at [411, 122] on span "Ver todo" at bounding box center [441, 123] width 226 height 20
checkbox input "false"
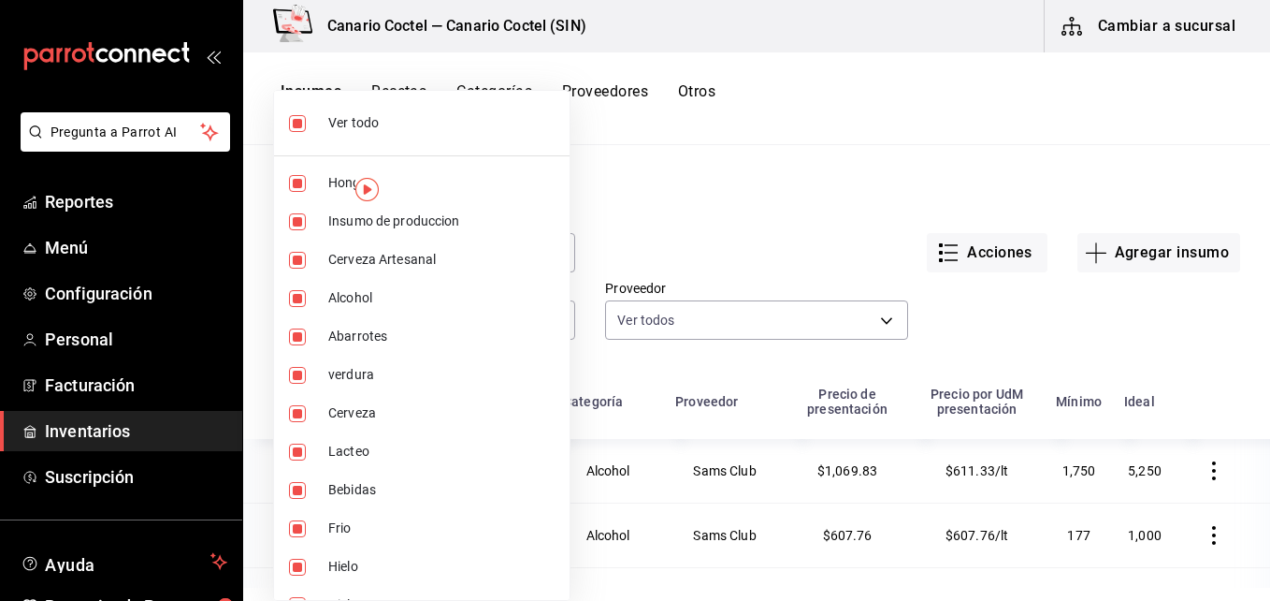
checkbox input "false"
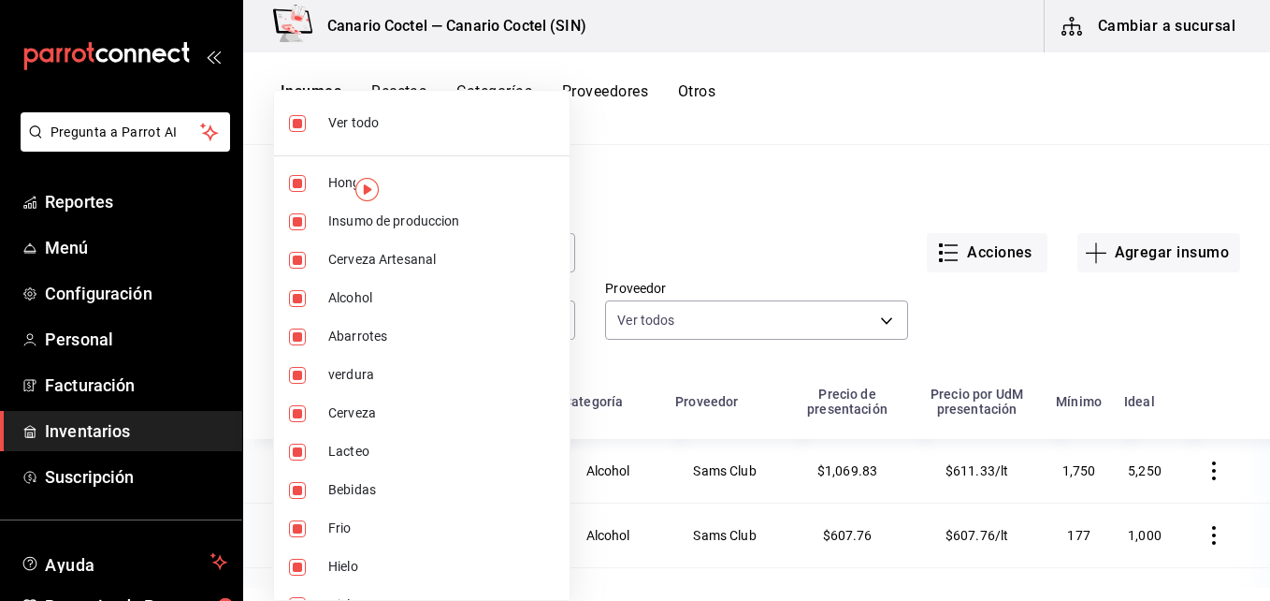
checkbox input "false"
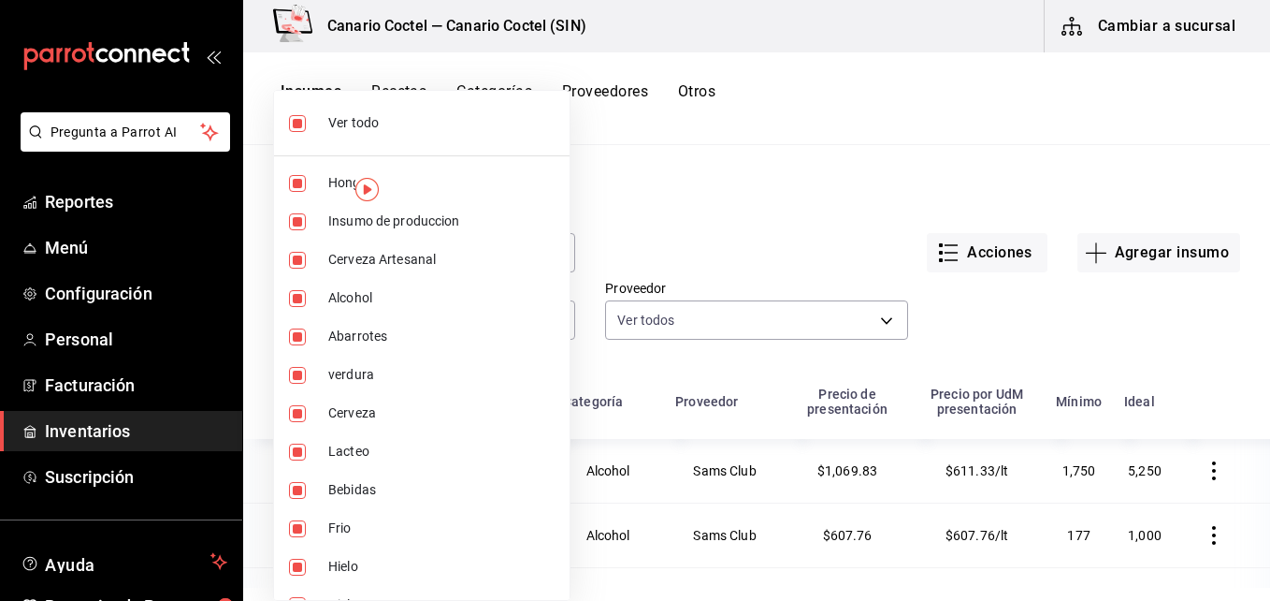
checkbox input "false"
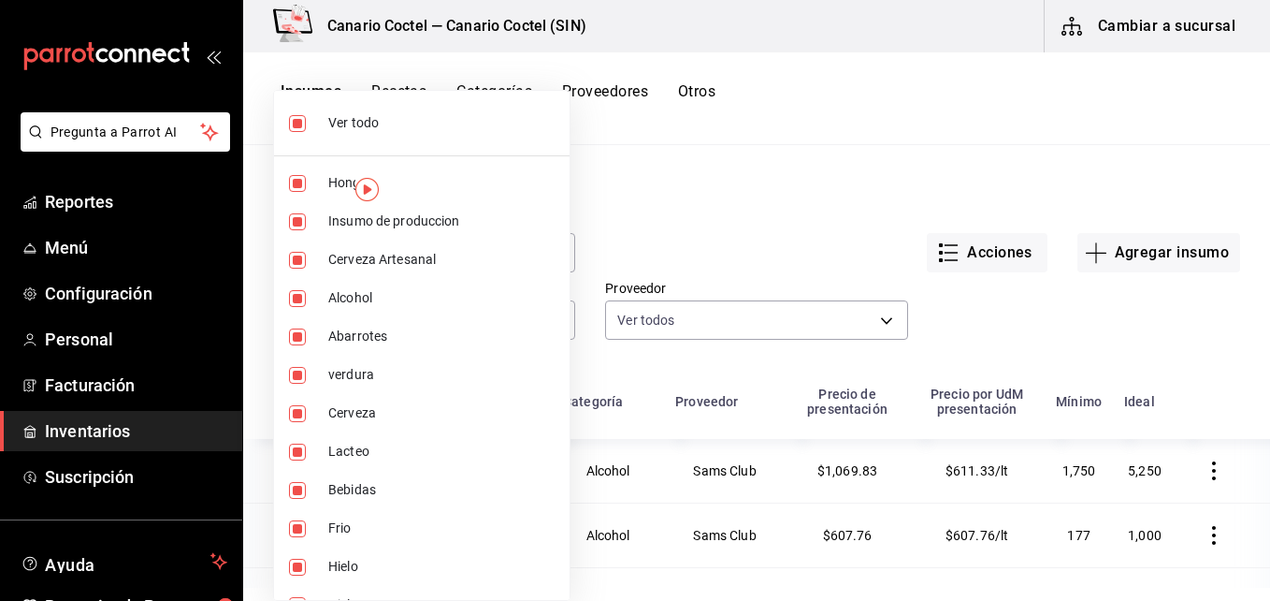
checkbox input "false"
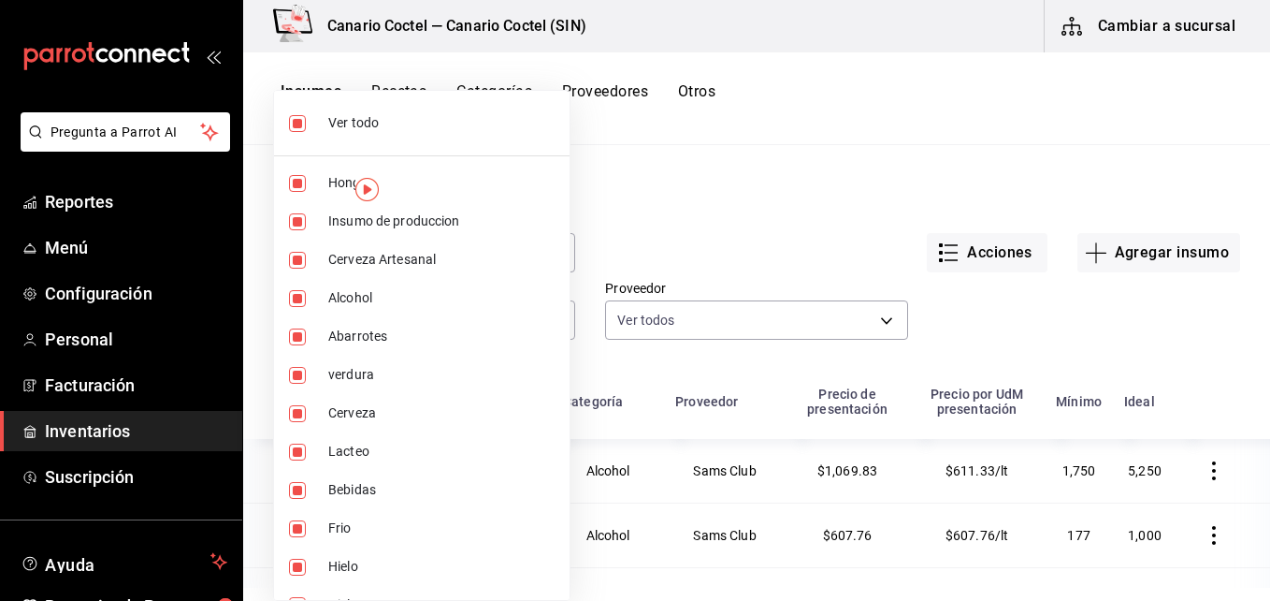
checkbox input "false"
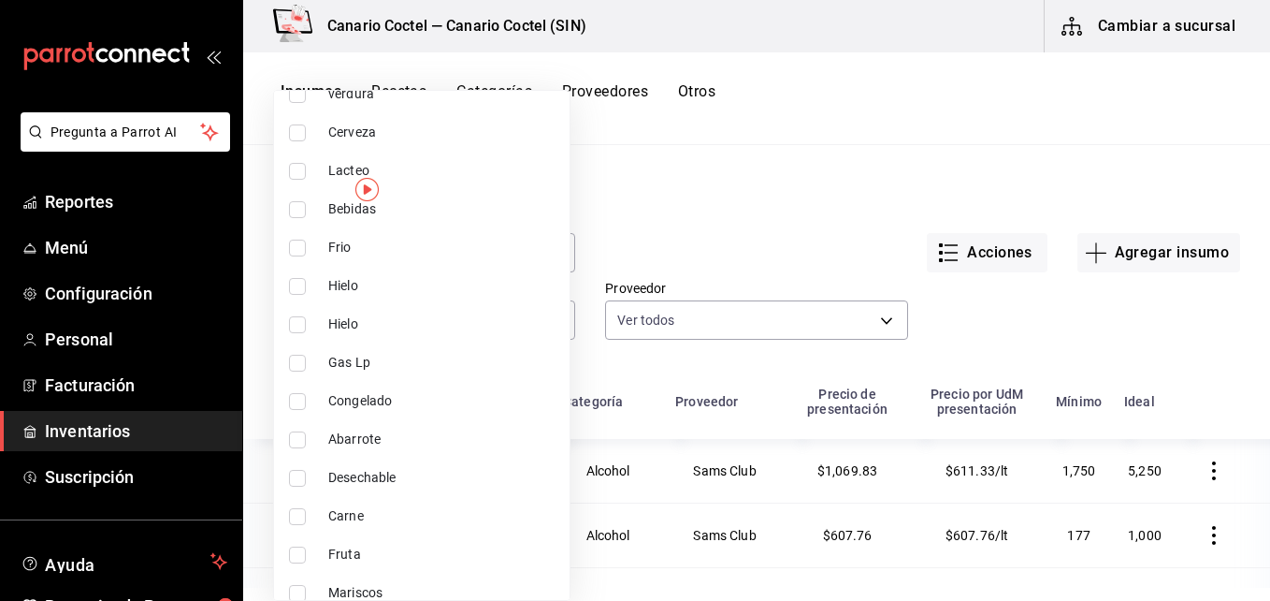
click at [371, 470] on span "Desechable" at bounding box center [441, 478] width 226 height 20
type input "af8d09bd-2ce6-4530-8a93-726392a487be"
checkbox input "true"
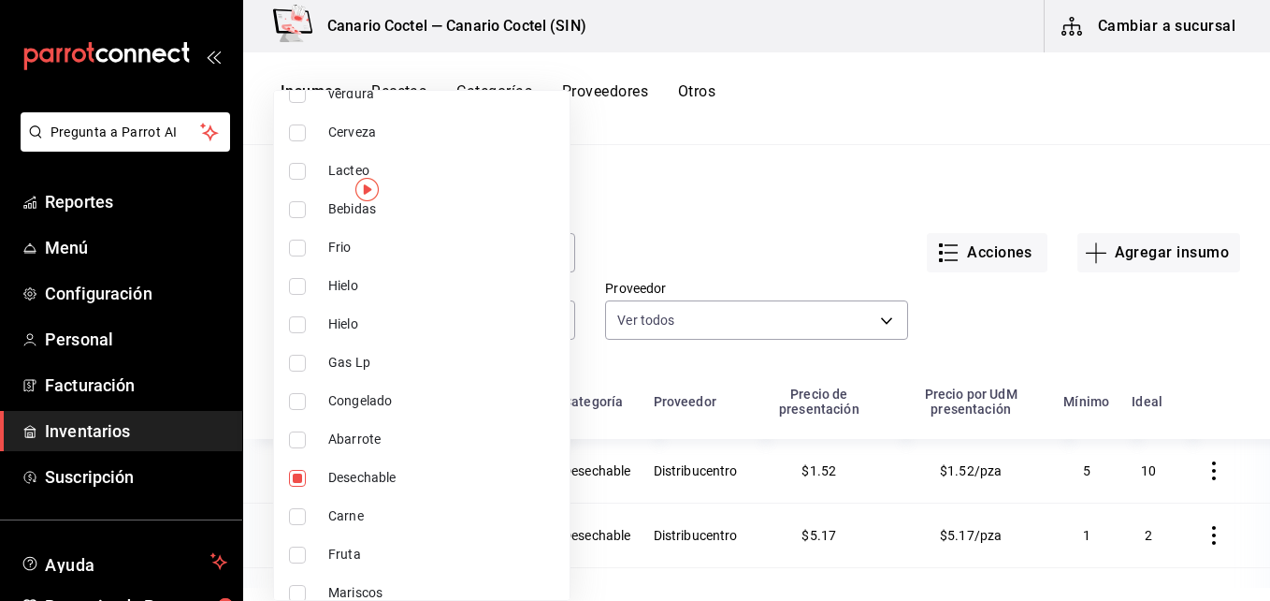
click at [648, 369] on div at bounding box center [635, 300] width 1270 height 601
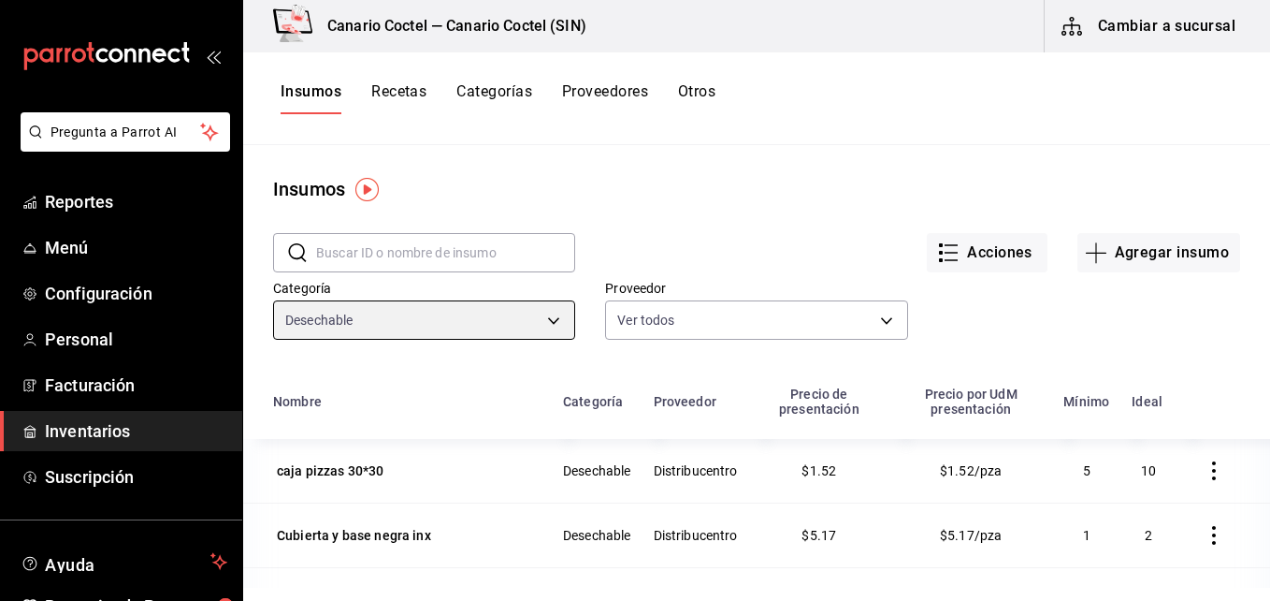
scroll to position [94, 0]
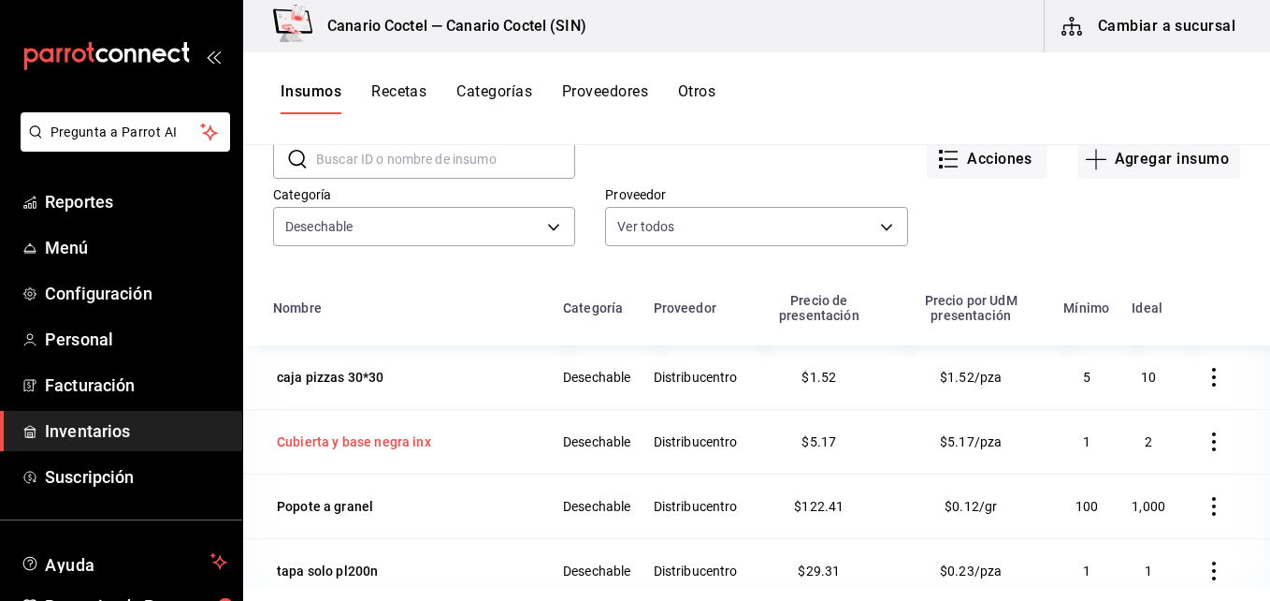
click at [387, 436] on div "Cubierta y base negra inx" at bounding box center [354, 441] width 154 height 19
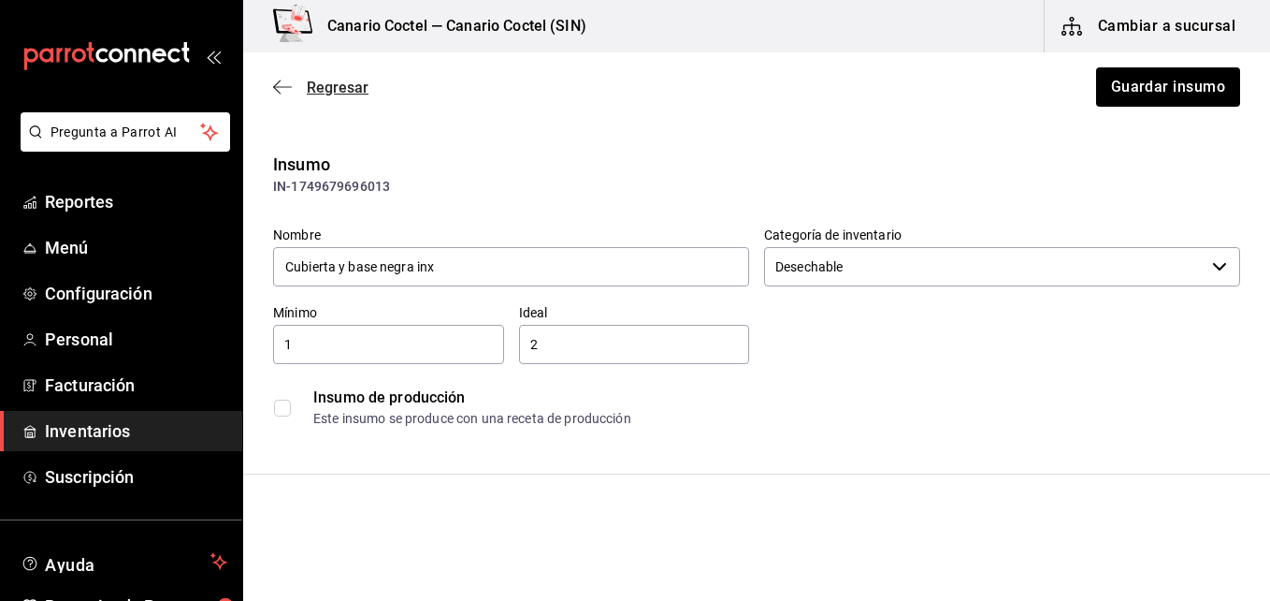
click at [329, 83] on span "Regresar" at bounding box center [338, 88] width 62 height 18
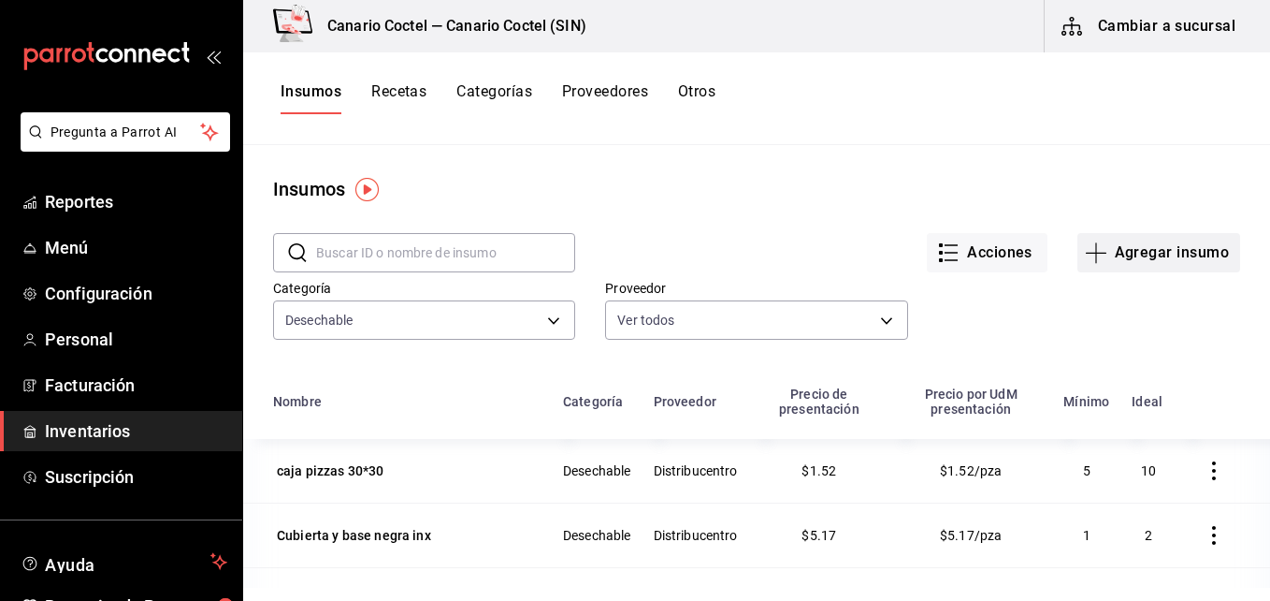
click at [1165, 256] on button "Agregar insumo" at bounding box center [1159, 252] width 163 height 39
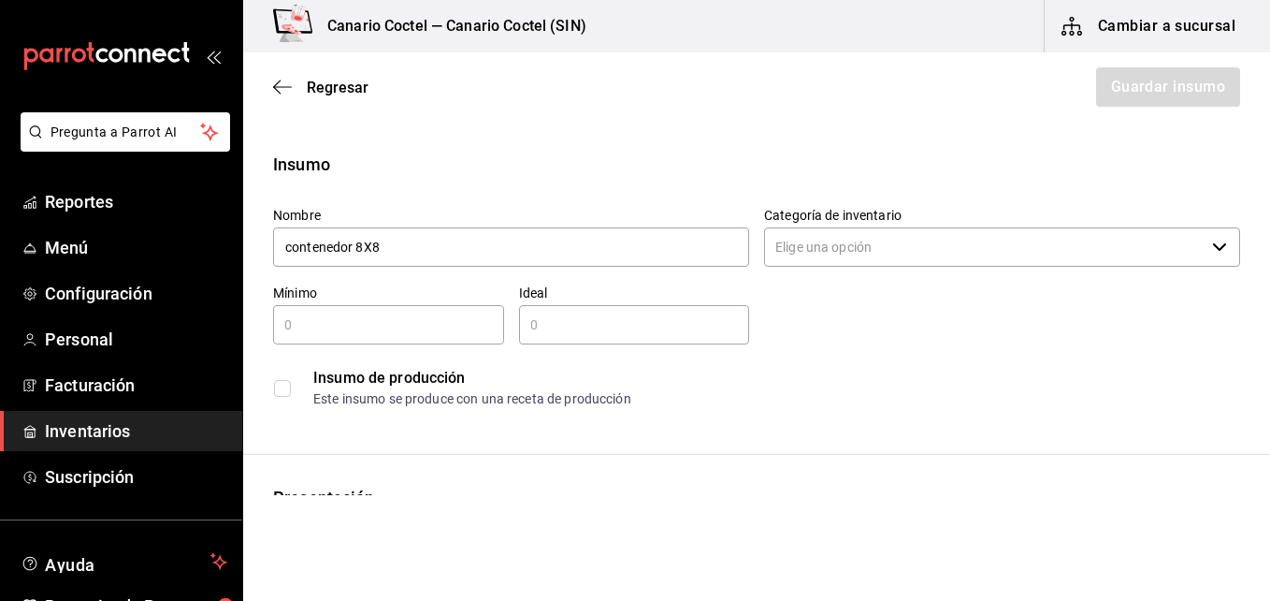
type input "contenedor 8X8"
click at [305, 325] on input "text" at bounding box center [388, 324] width 231 height 22
type input "20"
click at [543, 323] on input "text" at bounding box center [634, 324] width 231 height 22
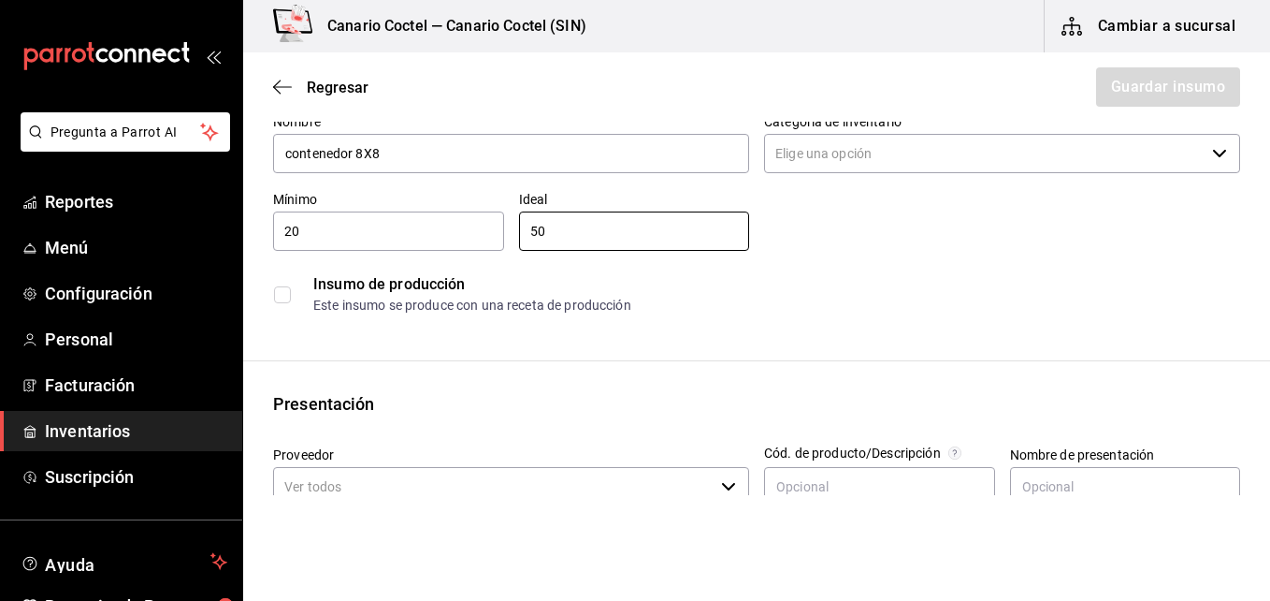
scroll to position [187, 0]
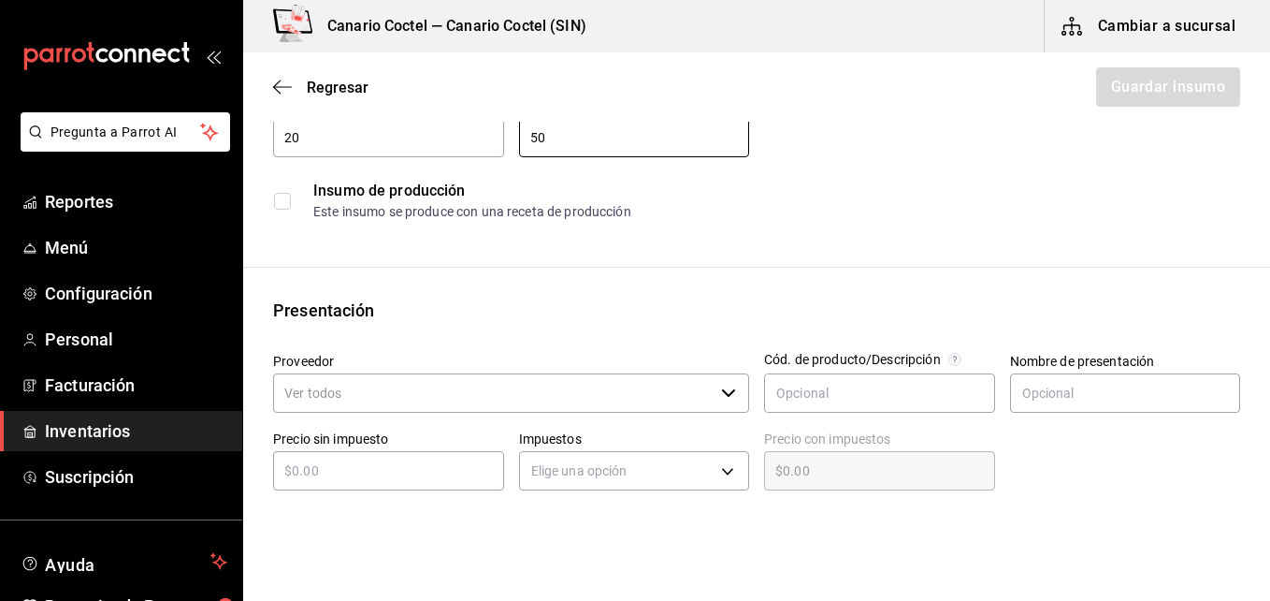
type input "50"
click at [512, 398] on input "Proveedor" at bounding box center [493, 392] width 441 height 39
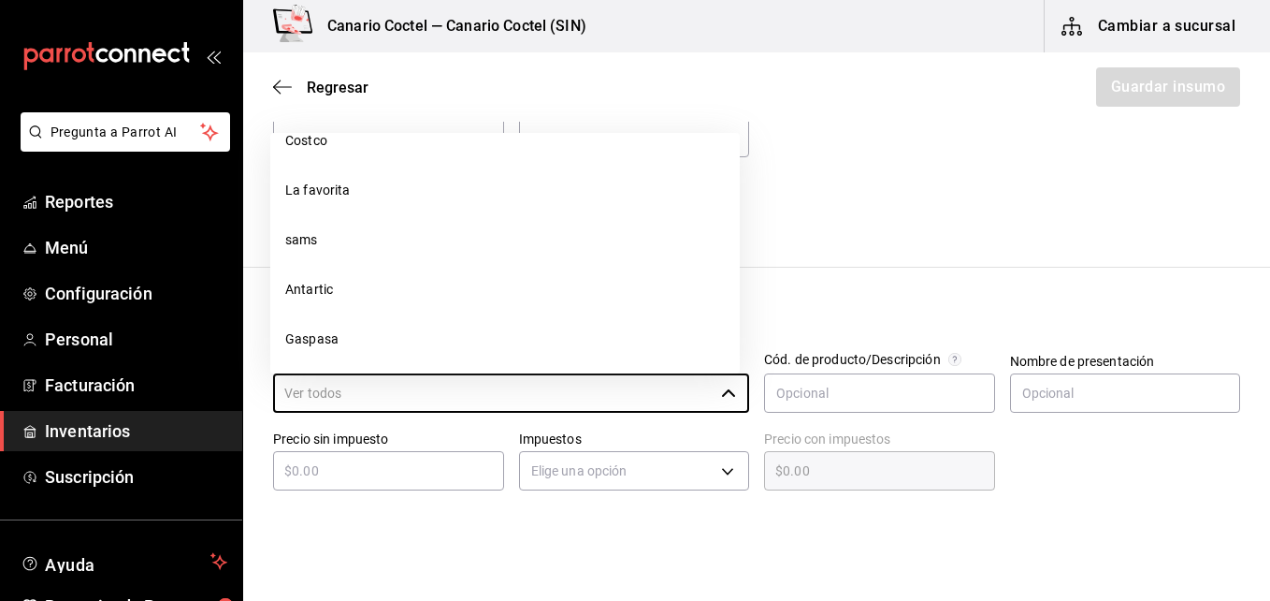
scroll to position [1216, 0]
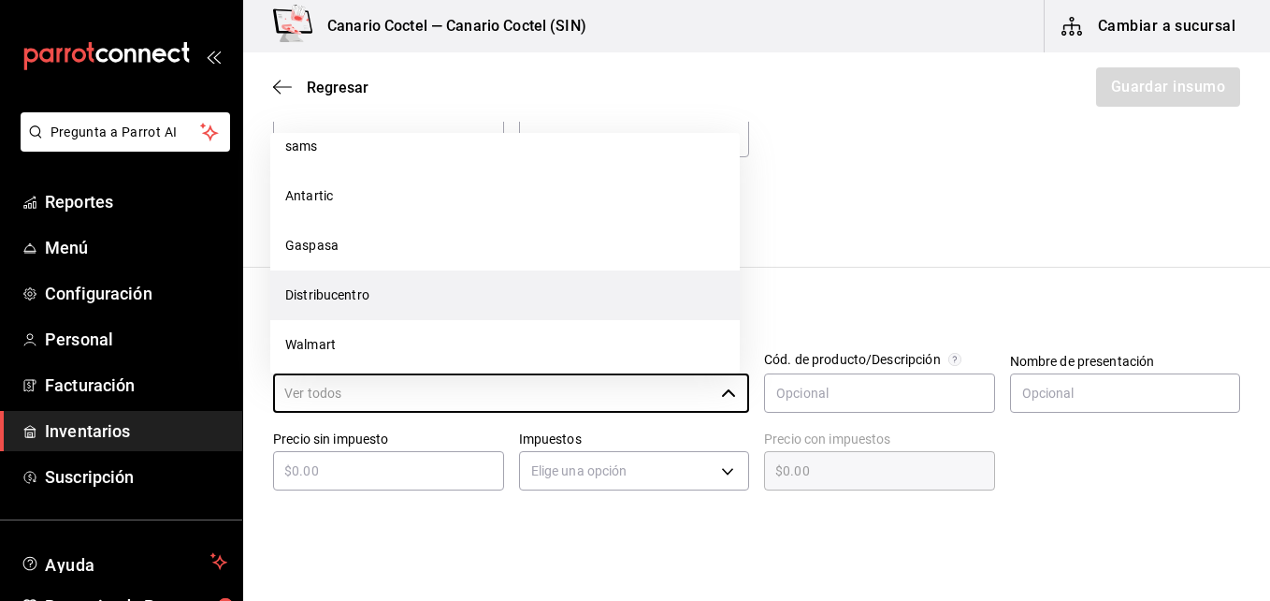
click at [436, 292] on li "Distribucentro" at bounding box center [505, 295] width 470 height 50
type input "Distribucentro"
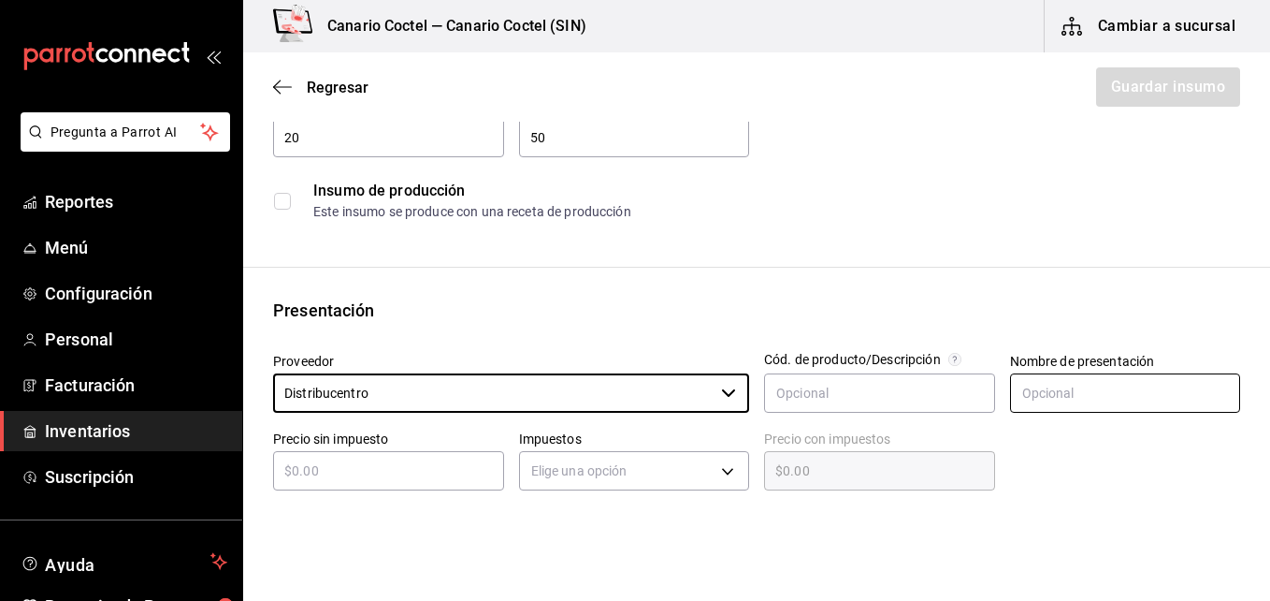
click at [1104, 382] on input "text" at bounding box center [1125, 392] width 231 height 39
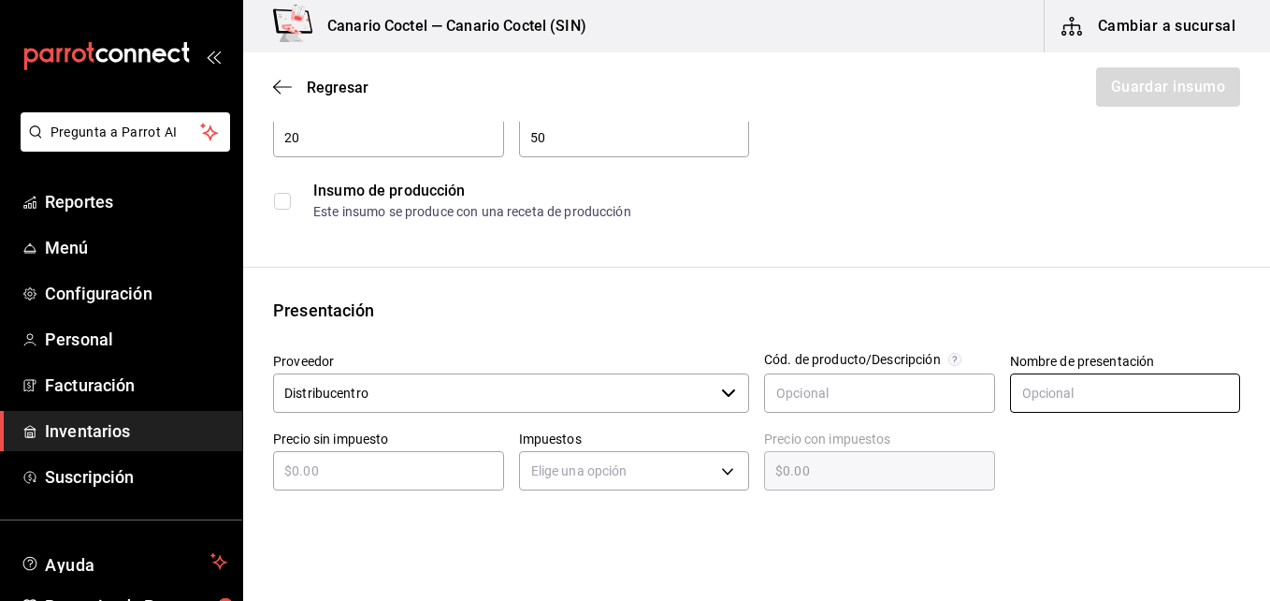
type input "Pza"
click at [413, 474] on input "text" at bounding box center [388, 470] width 231 height 22
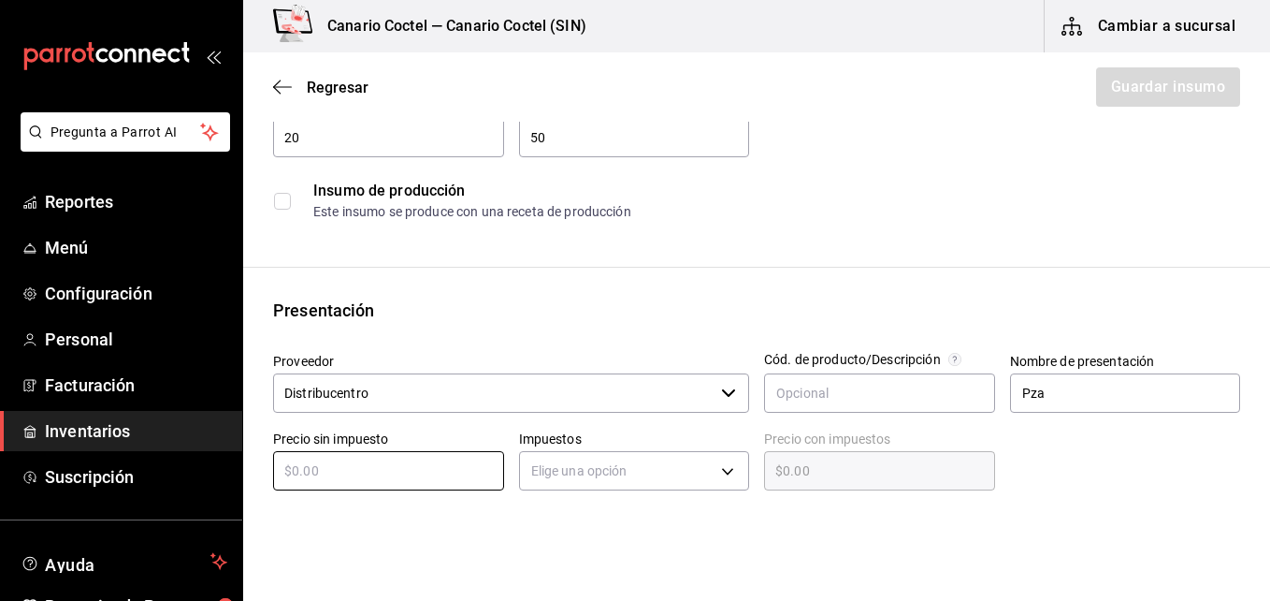
click at [713, 312] on div "Presentación" at bounding box center [756, 309] width 967 height 25
click at [374, 468] on input "text" at bounding box center [388, 470] width 231 height 22
type input "$2"
type input "$2.00"
type input "$2"
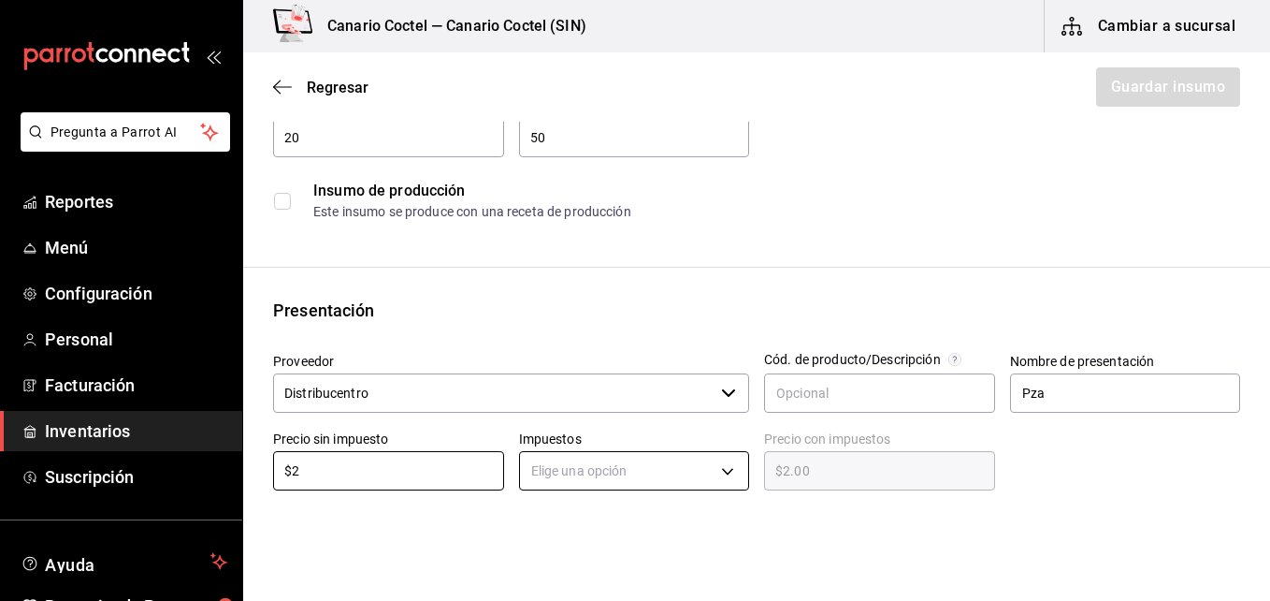
click at [718, 472] on body "Pregunta a Parrot AI Reportes Menú Configuración Personal Facturación Inventari…" at bounding box center [635, 247] width 1270 height 495
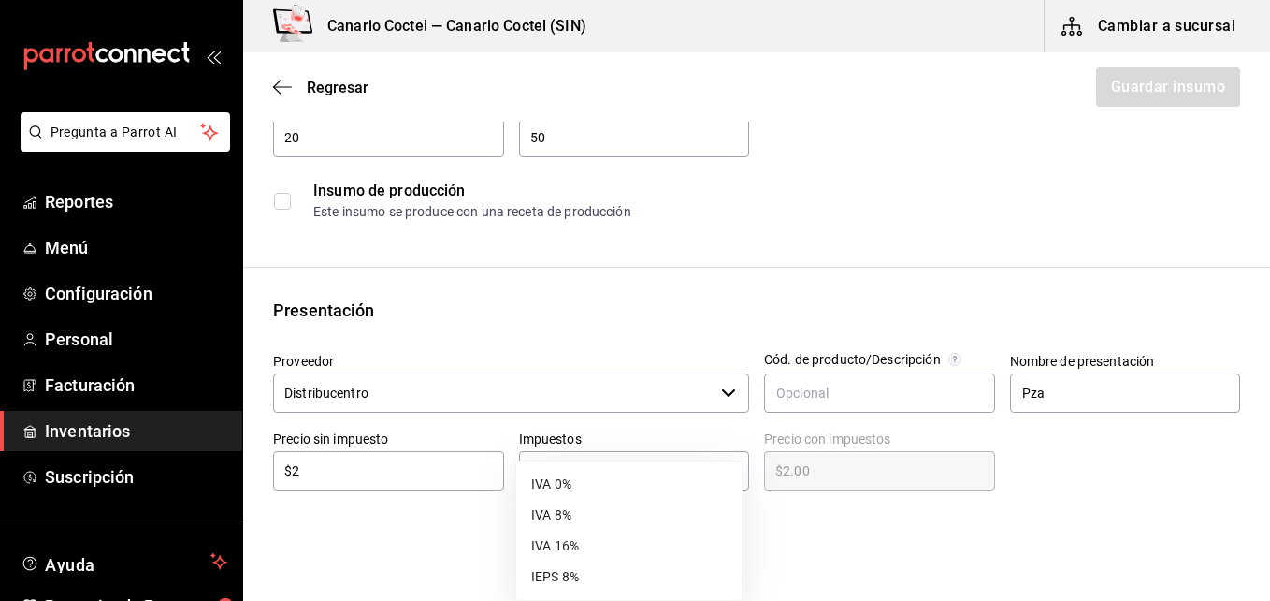
click at [589, 541] on li "IVA 16%" at bounding box center [628, 545] width 225 height 31
type input "IVA_16"
type input "$2.32"
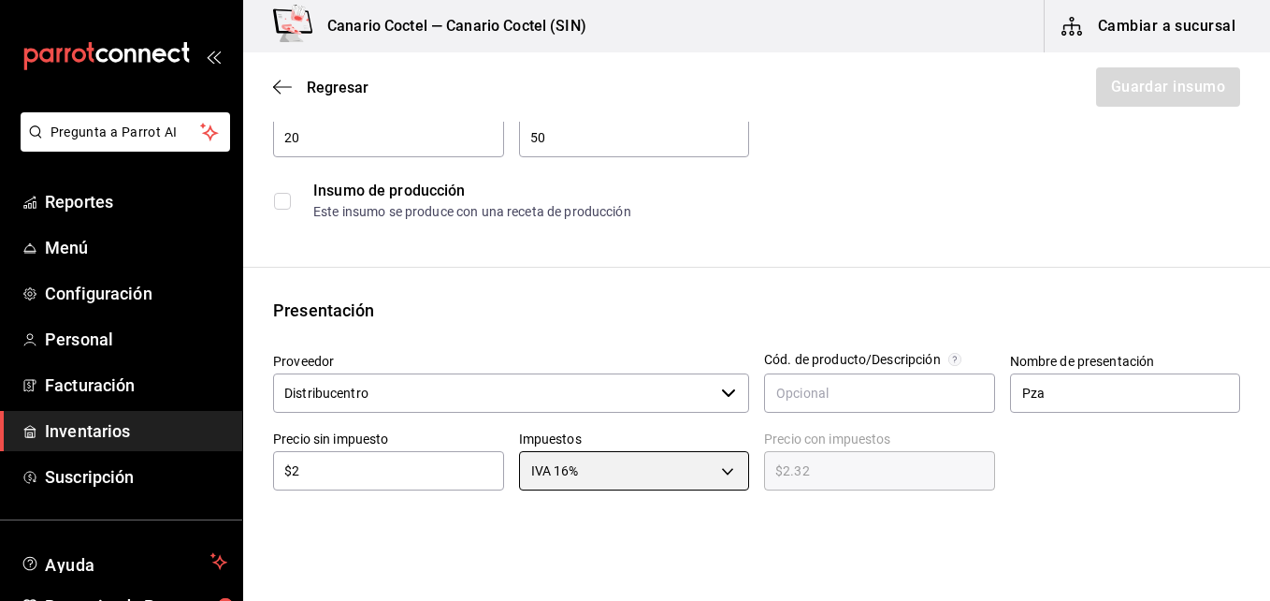
scroll to position [281, 0]
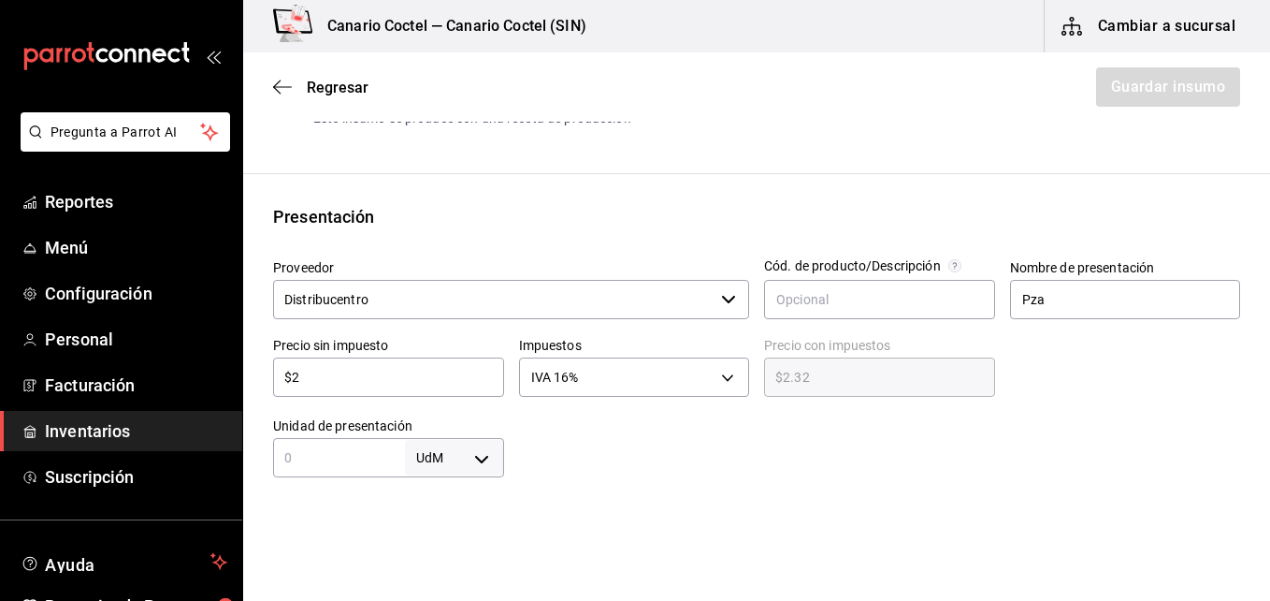
click at [357, 456] on input "text" at bounding box center [339, 457] width 132 height 22
type input "1"
click at [474, 453] on body "Pregunta a Parrot AI Reportes Menú Configuración Personal Facturación Inventari…" at bounding box center [635, 247] width 1270 height 495
click at [429, 547] on li "pza" at bounding box center [450, 545] width 97 height 31
type input "UNIT"
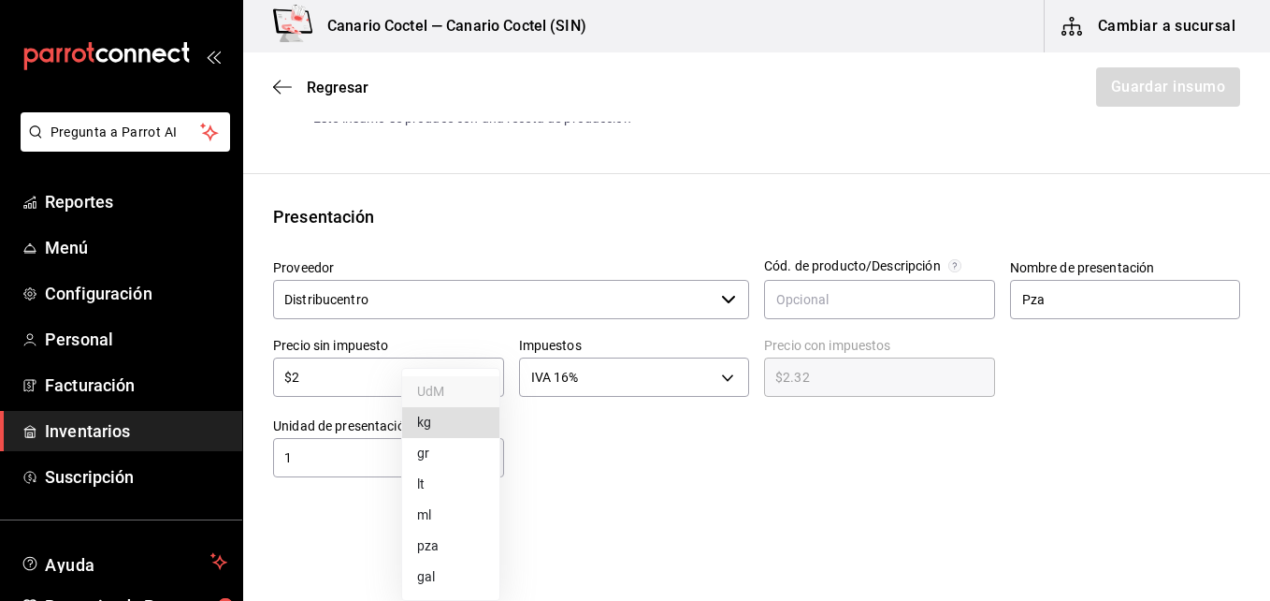
type input "UNIT"
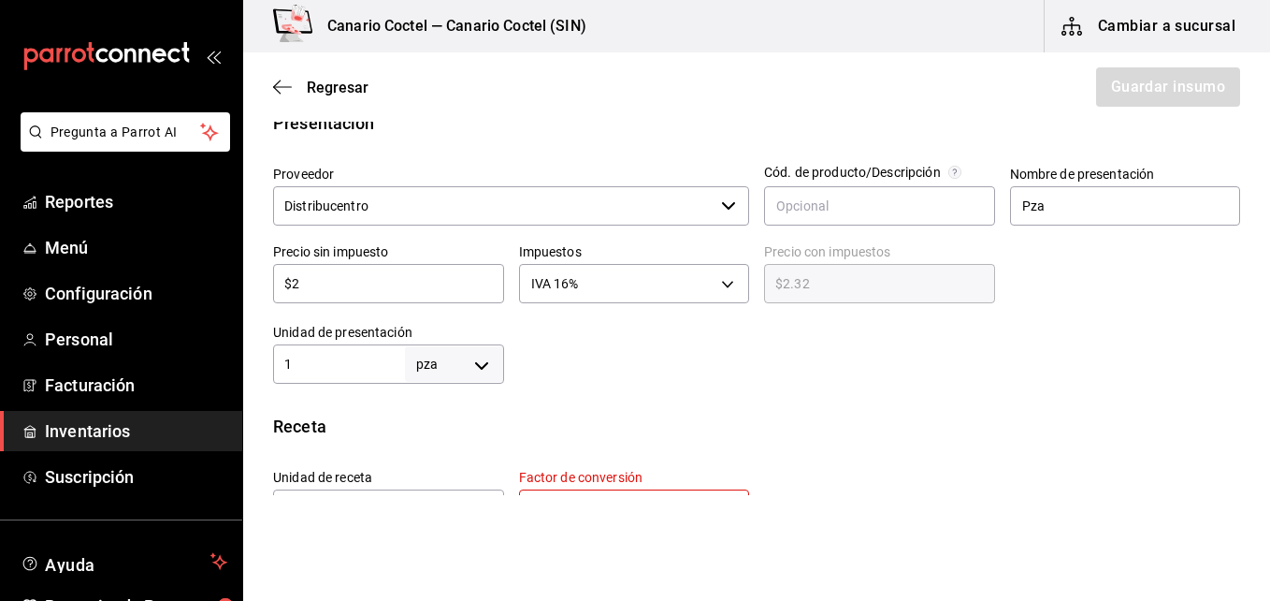
scroll to position [468, 0]
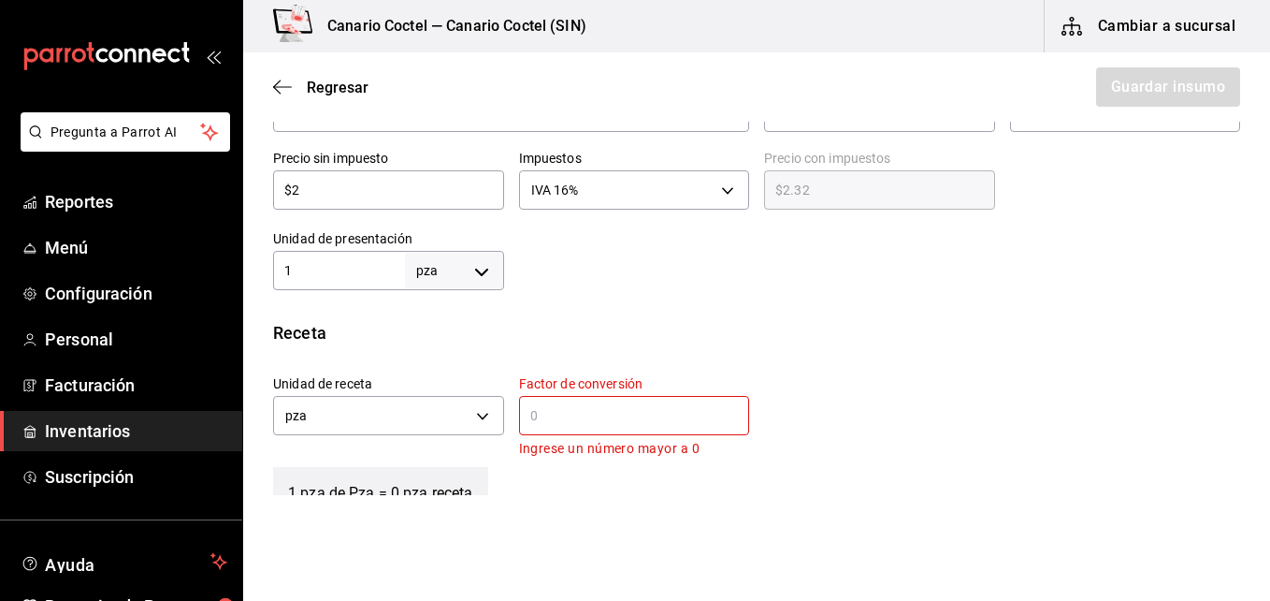
click at [539, 420] on input "text" at bounding box center [634, 415] width 231 height 22
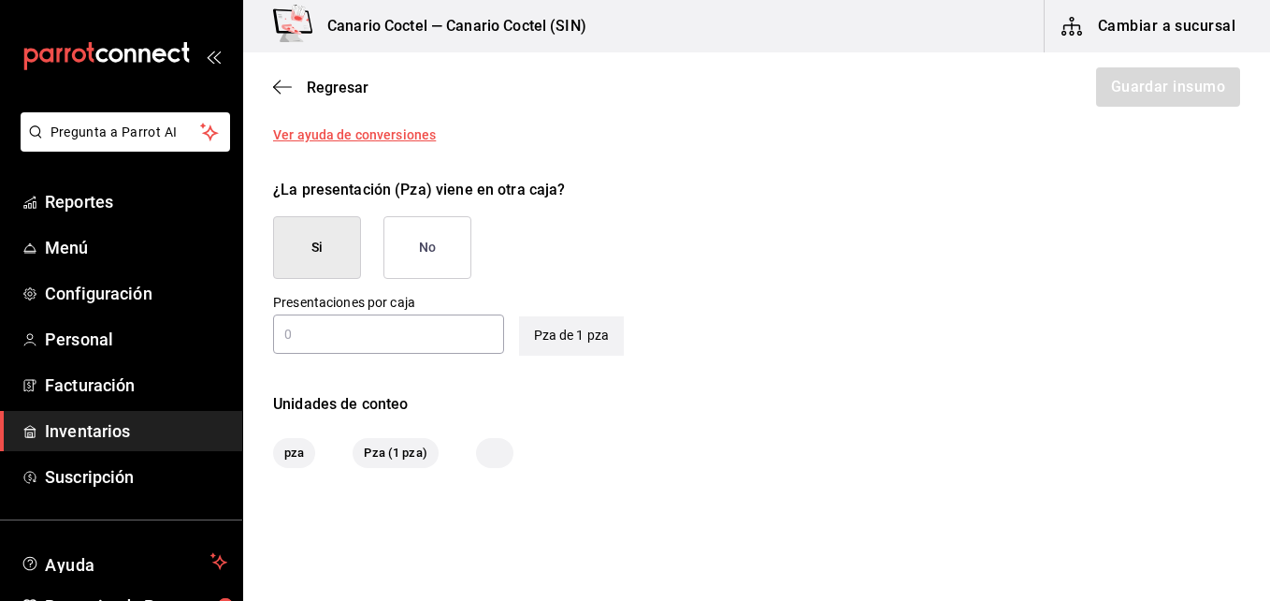
scroll to position [905, 0]
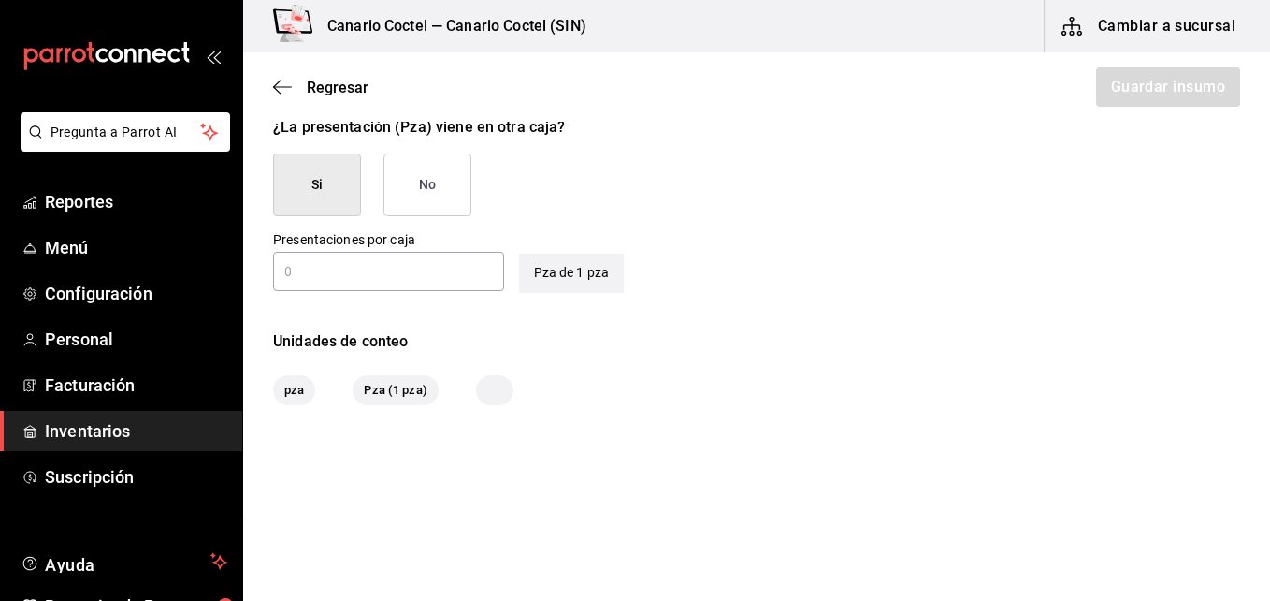
type input "1"
click at [424, 201] on button "No" at bounding box center [428, 184] width 88 height 63
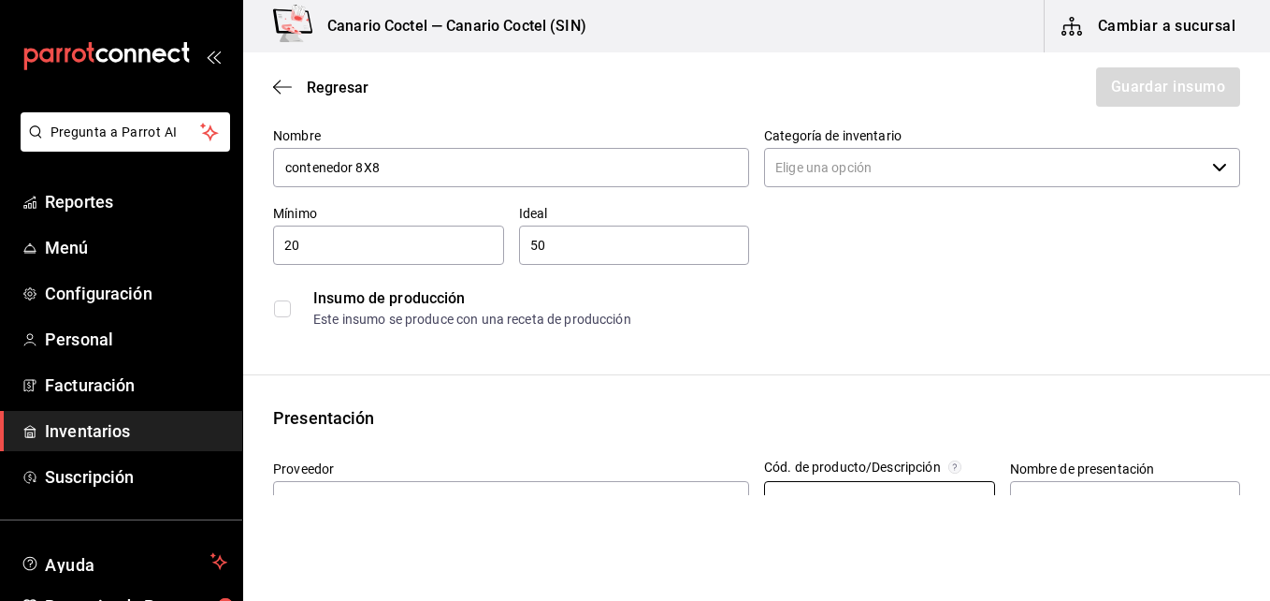
scroll to position [0, 0]
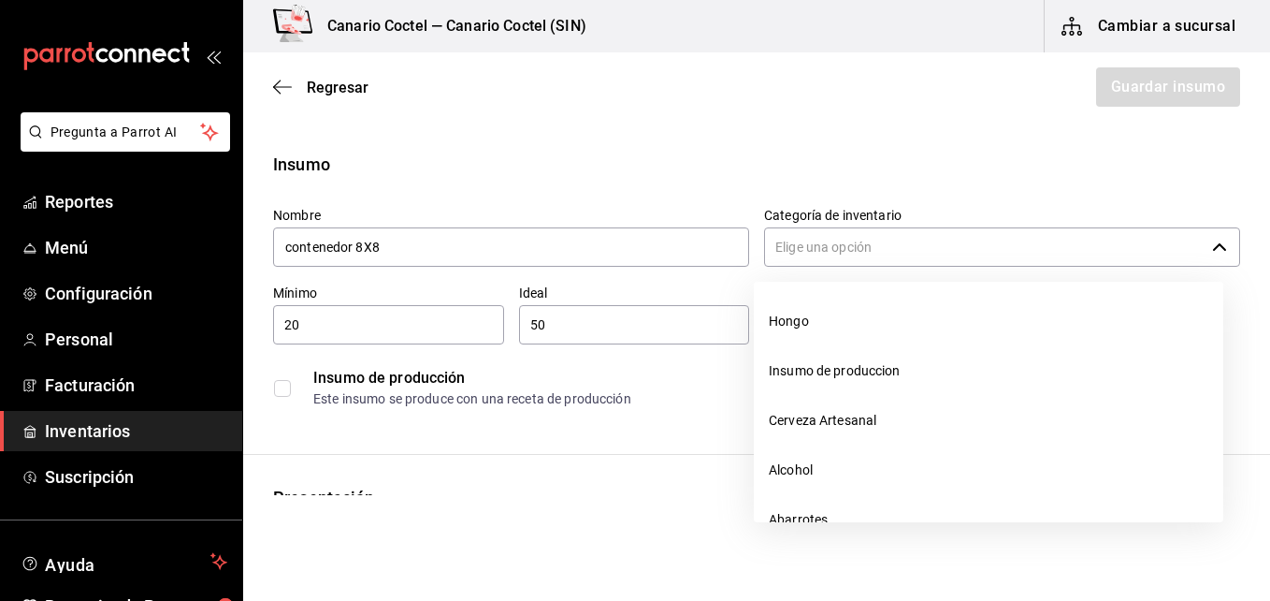
click at [1212, 248] on icon "button" at bounding box center [1219, 246] width 15 height 15
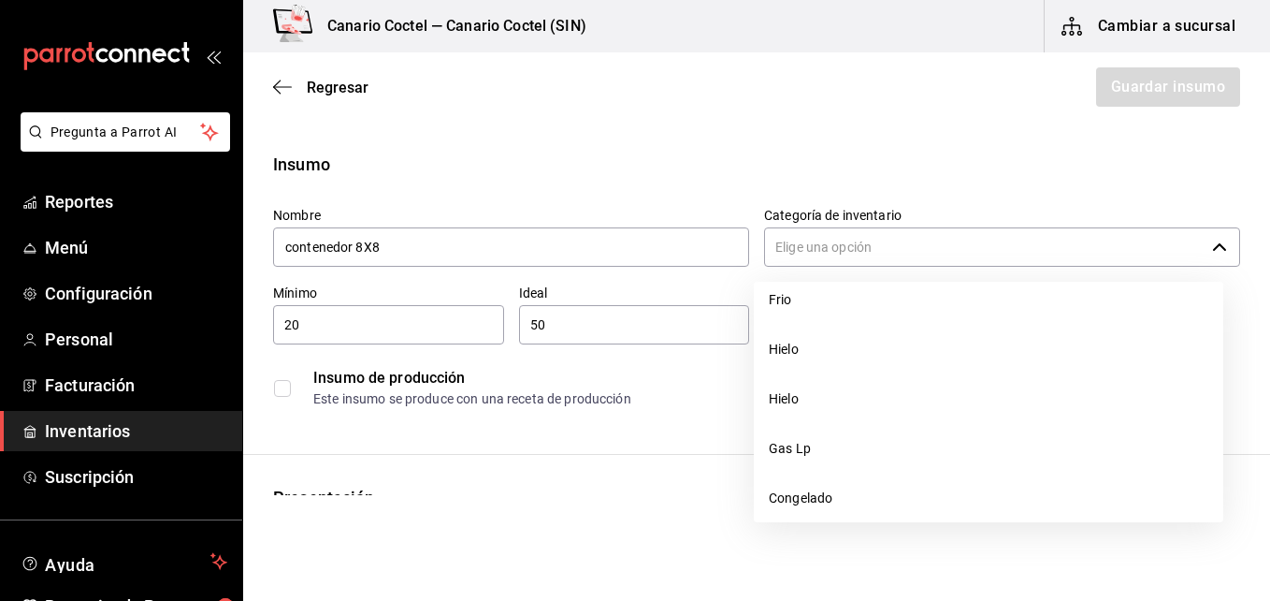
scroll to position [561, 0]
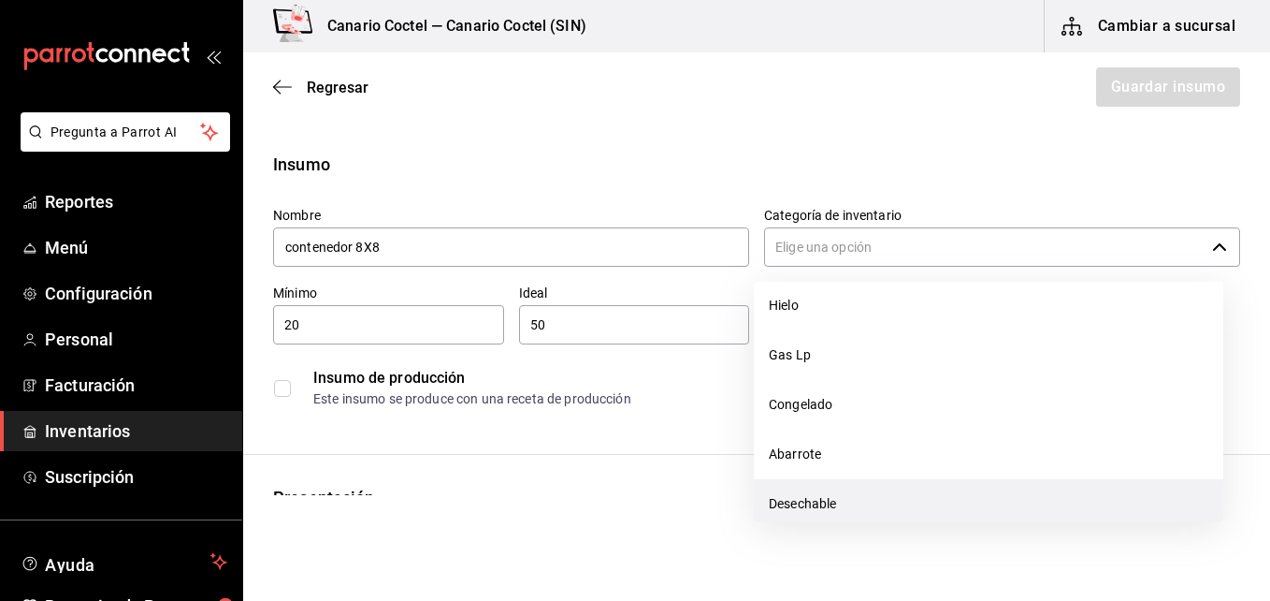
click at [784, 500] on li "Desechable" at bounding box center [989, 504] width 470 height 50
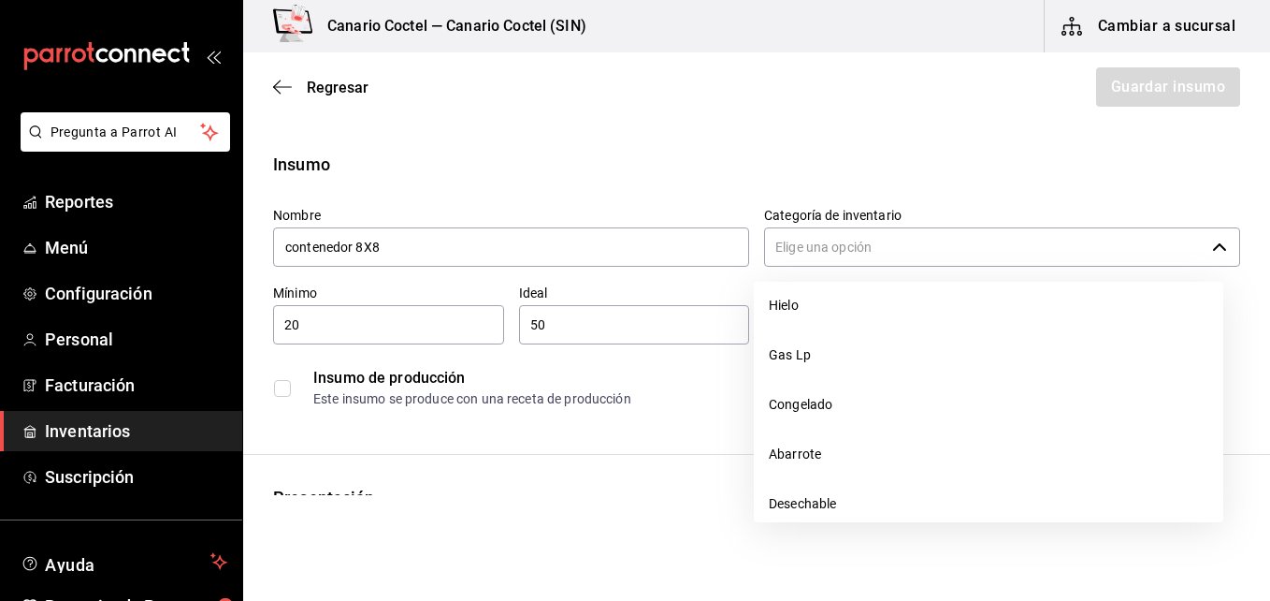
type input "Desechable"
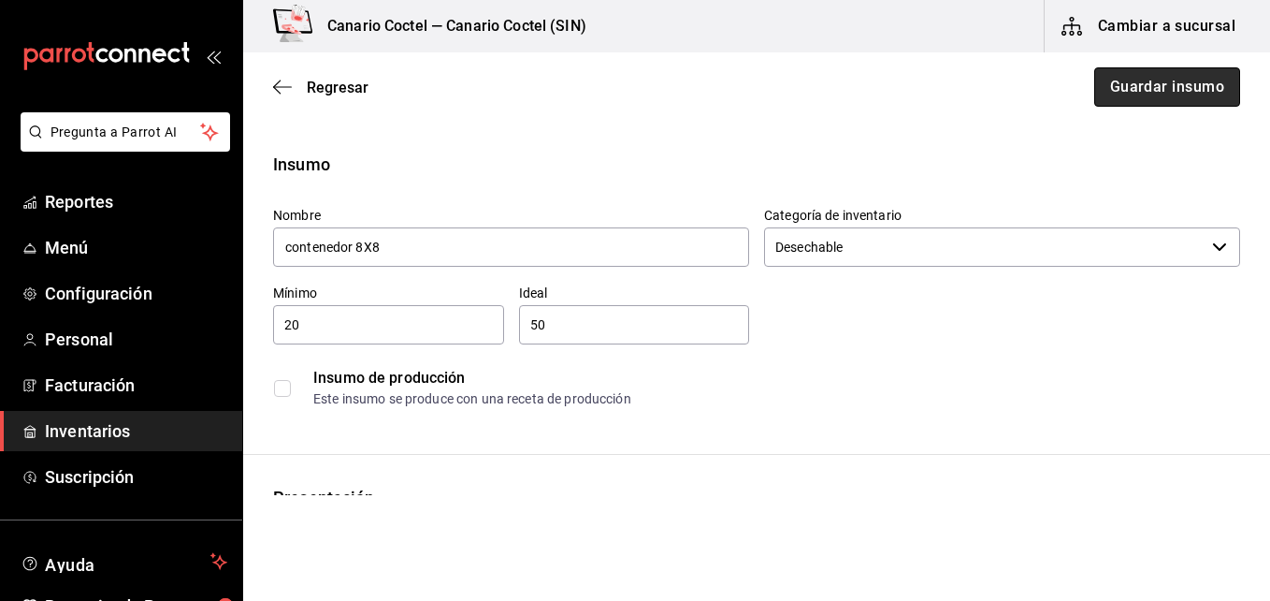
click at [1153, 87] on button "Guardar insumo" at bounding box center [1167, 86] width 146 height 39
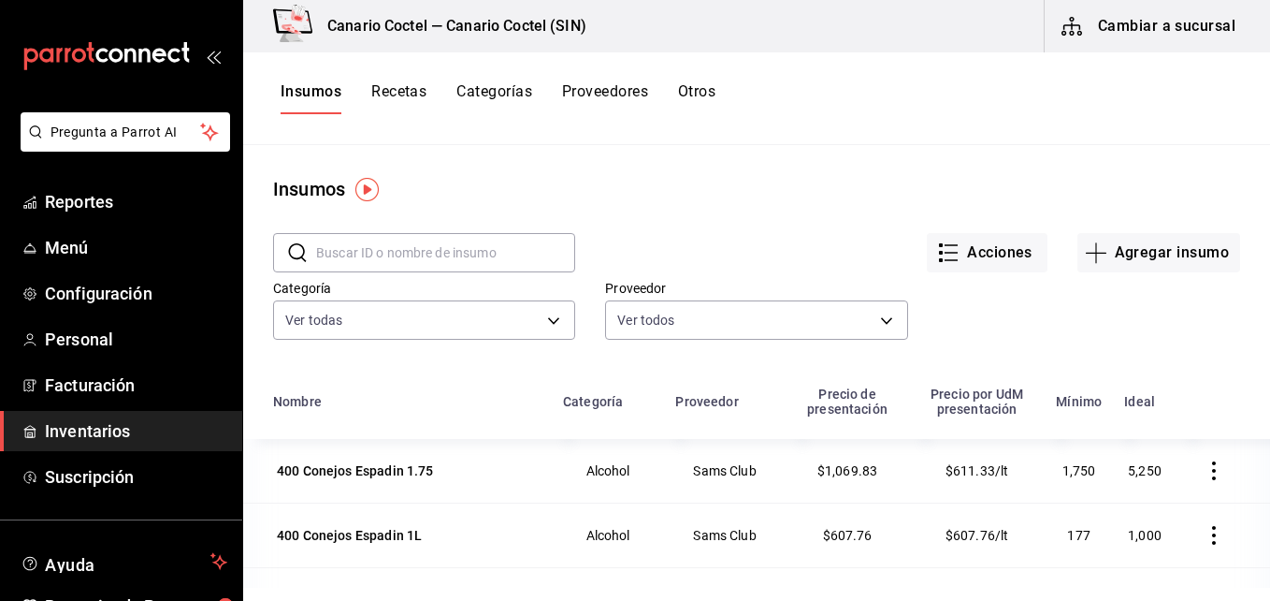
click at [1149, 22] on button "Cambiar a sucursal" at bounding box center [1150, 26] width 210 height 52
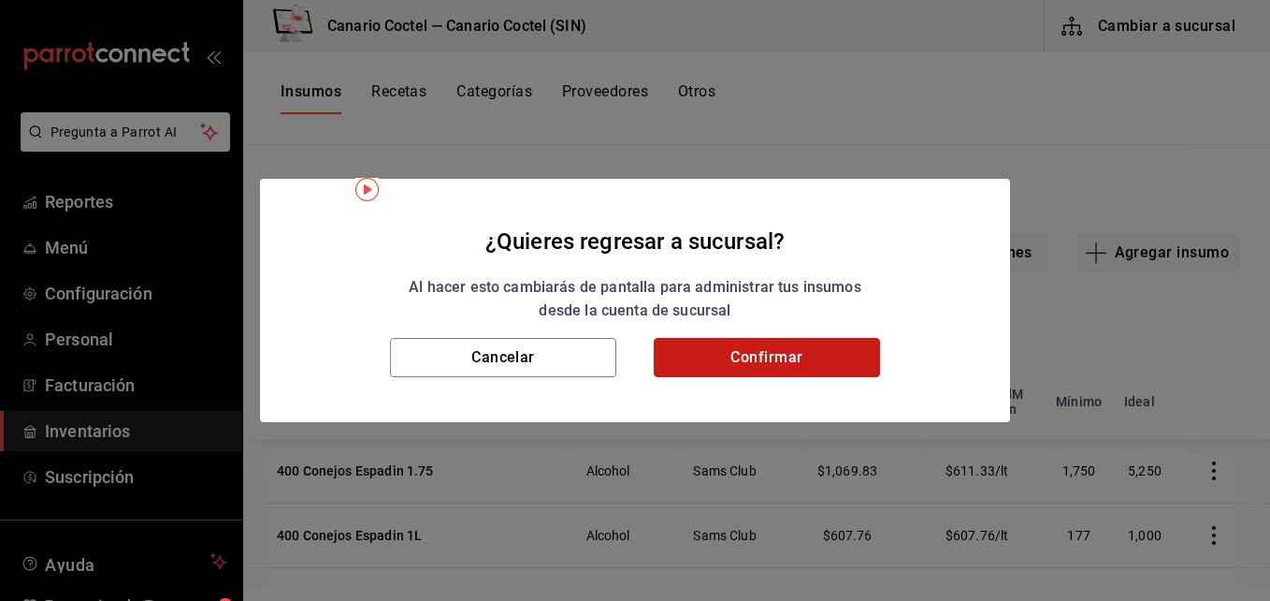
click at [820, 362] on button "Confirmar" at bounding box center [767, 357] width 226 height 39
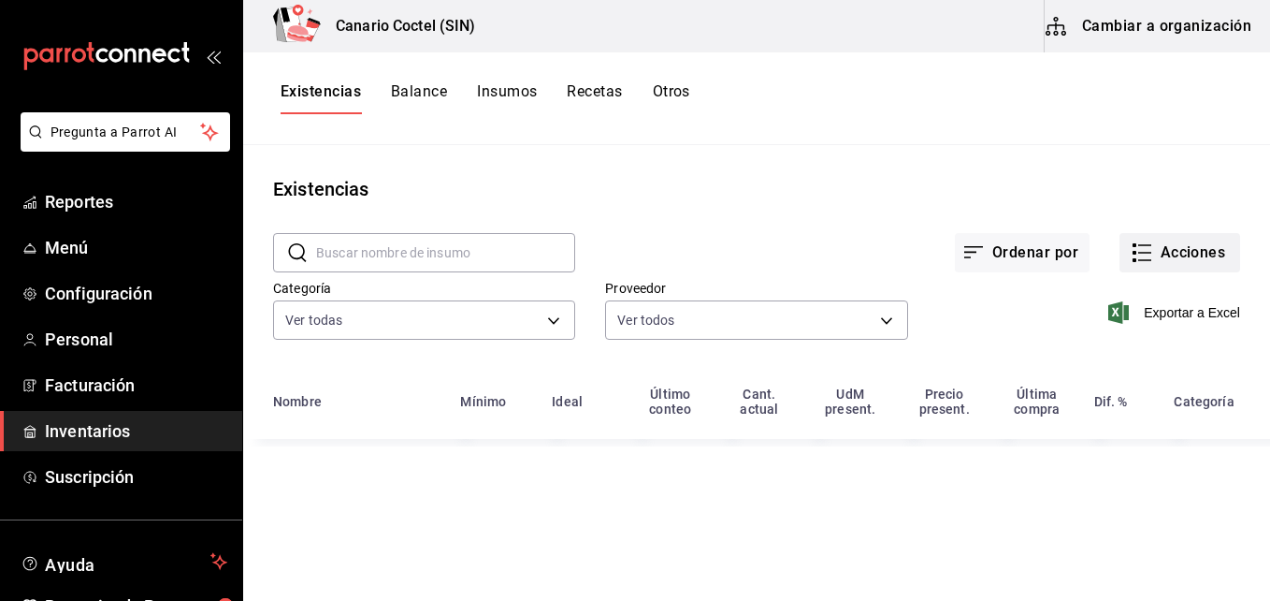
click at [1167, 254] on button "Acciones" at bounding box center [1180, 252] width 121 height 39
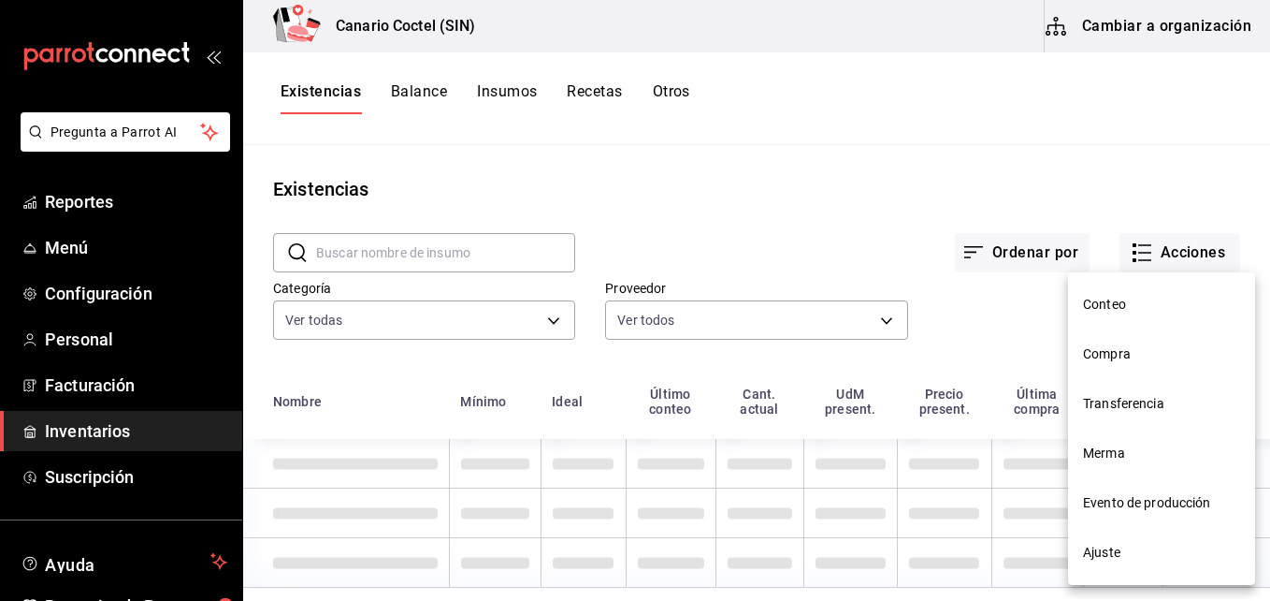
click at [1111, 357] on span "Compra" at bounding box center [1161, 354] width 157 height 20
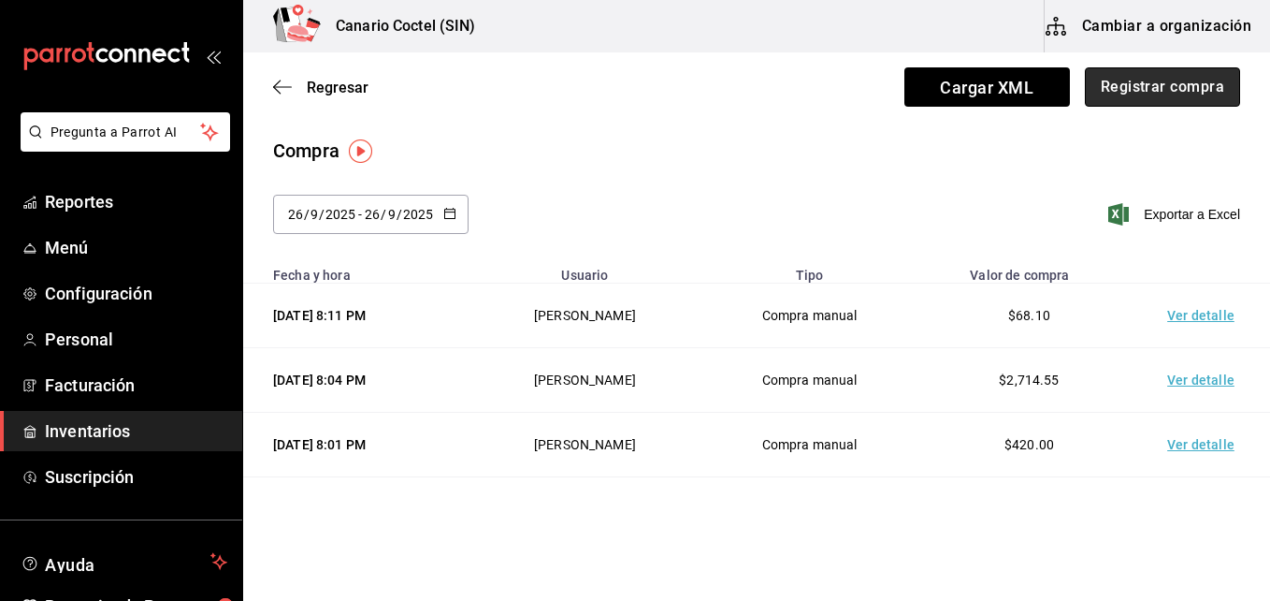
click at [1180, 80] on button "Registrar compra" at bounding box center [1162, 86] width 155 height 39
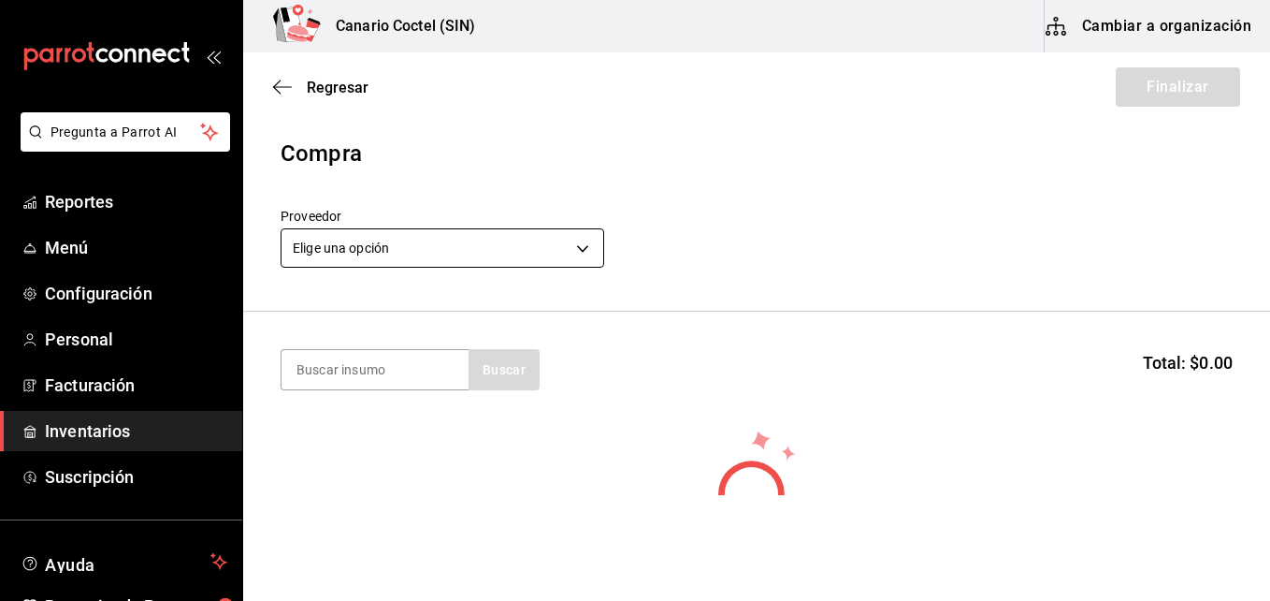
click at [580, 250] on body "Pregunta a Parrot AI Reportes Menú Configuración Personal Facturación Inventari…" at bounding box center [635, 247] width 1270 height 495
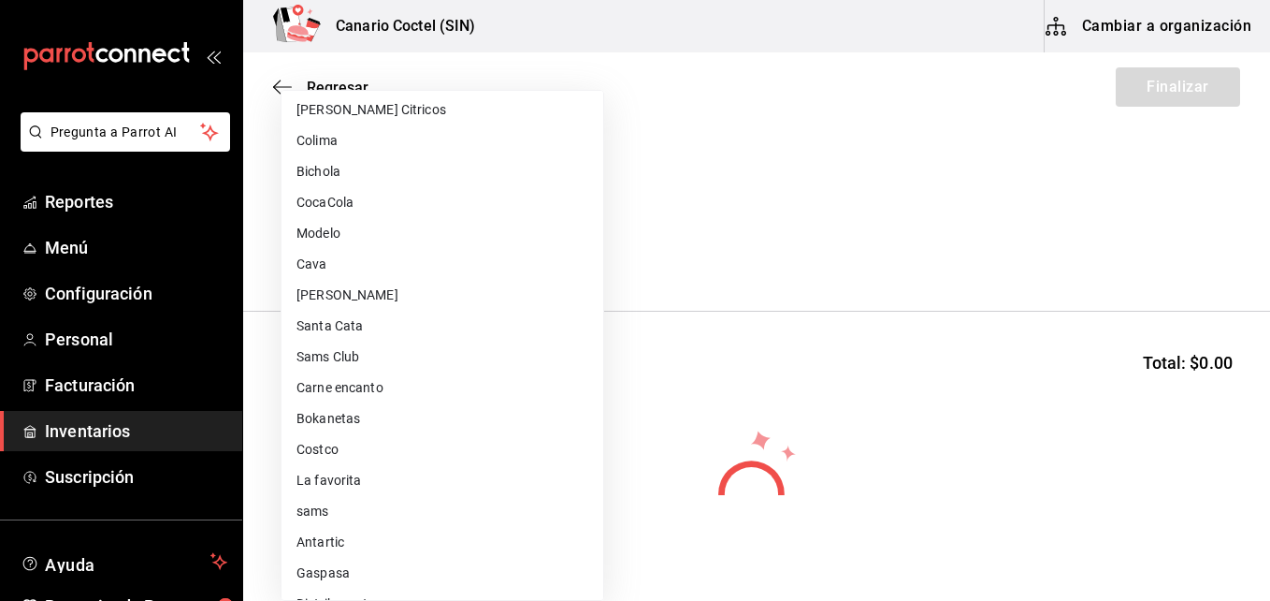
scroll to position [468, 0]
click at [361, 511] on li "Distribucentro" at bounding box center [443, 510] width 322 height 31
type input "d1f18972-b696-4c1e-8987-60d4a625887b"
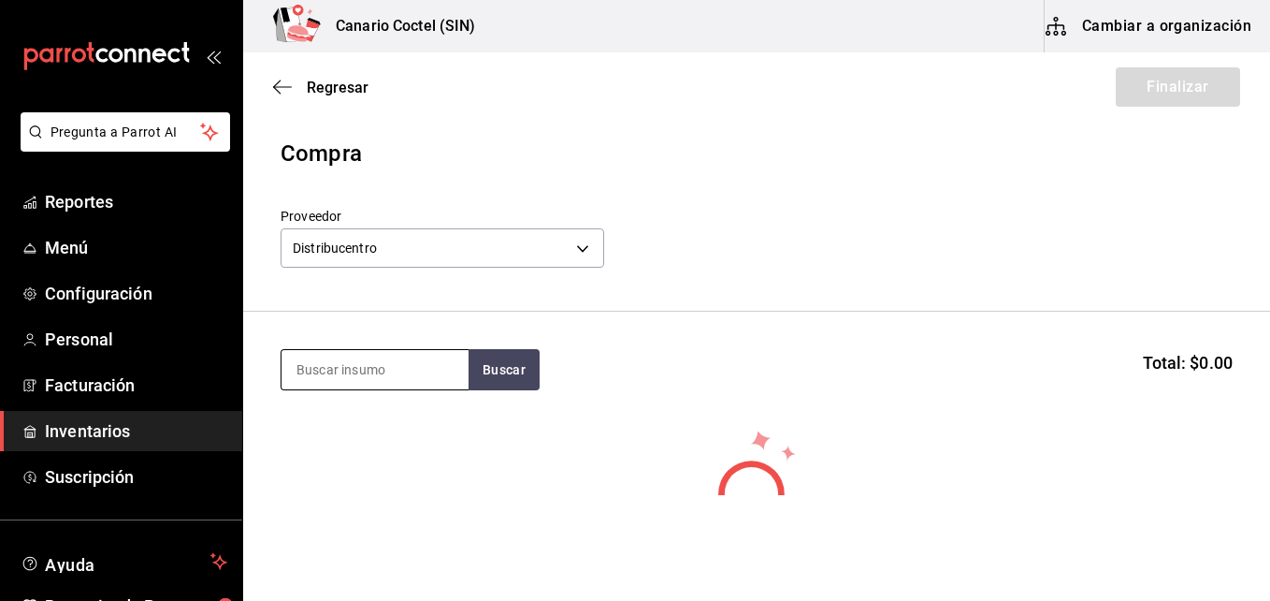
click at [396, 378] on input at bounding box center [375, 369] width 187 height 39
type input "con"
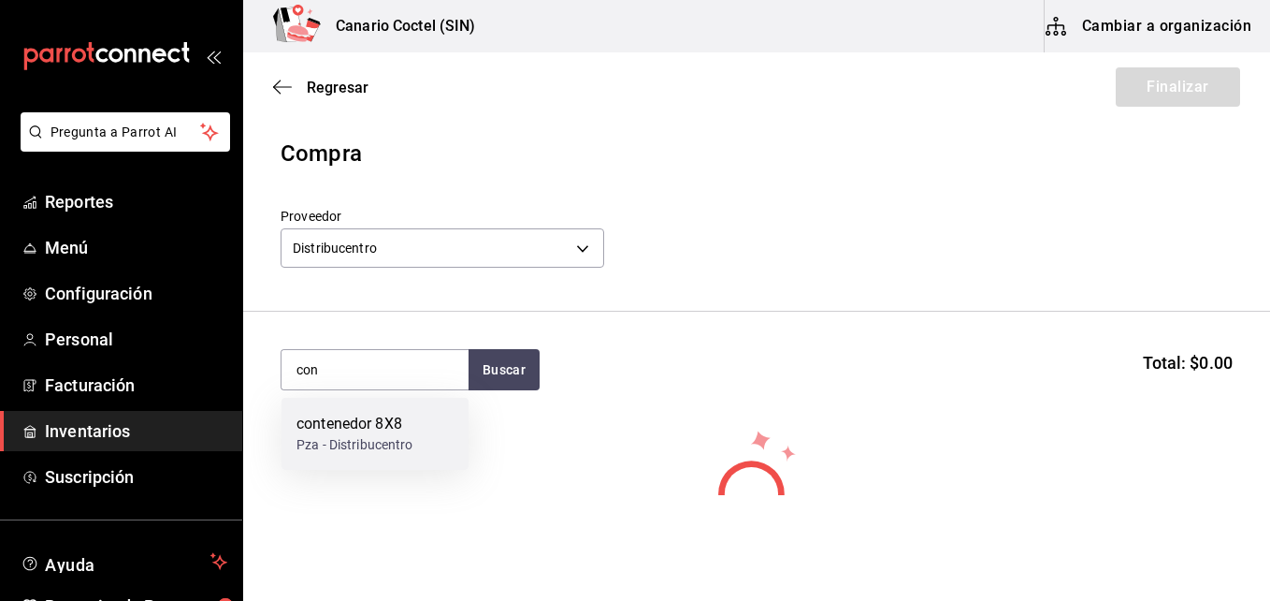
click at [387, 427] on div "contenedor 8X8" at bounding box center [355, 424] width 117 height 22
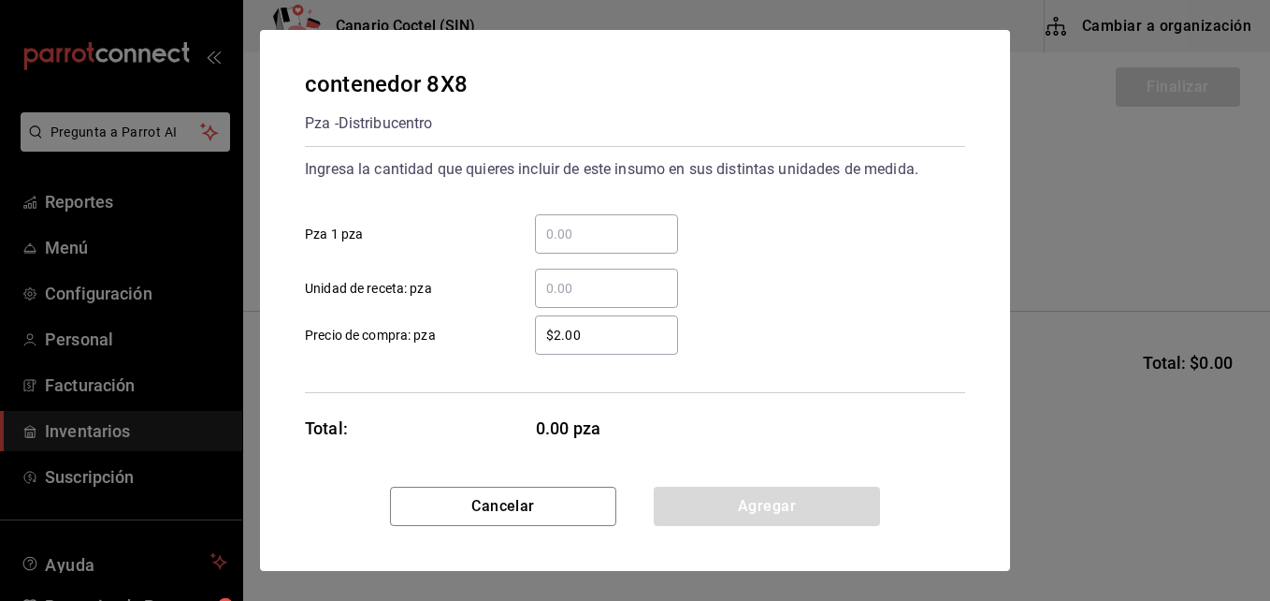
click at [597, 233] on input "​ Pza 1 pza" at bounding box center [606, 234] width 143 height 22
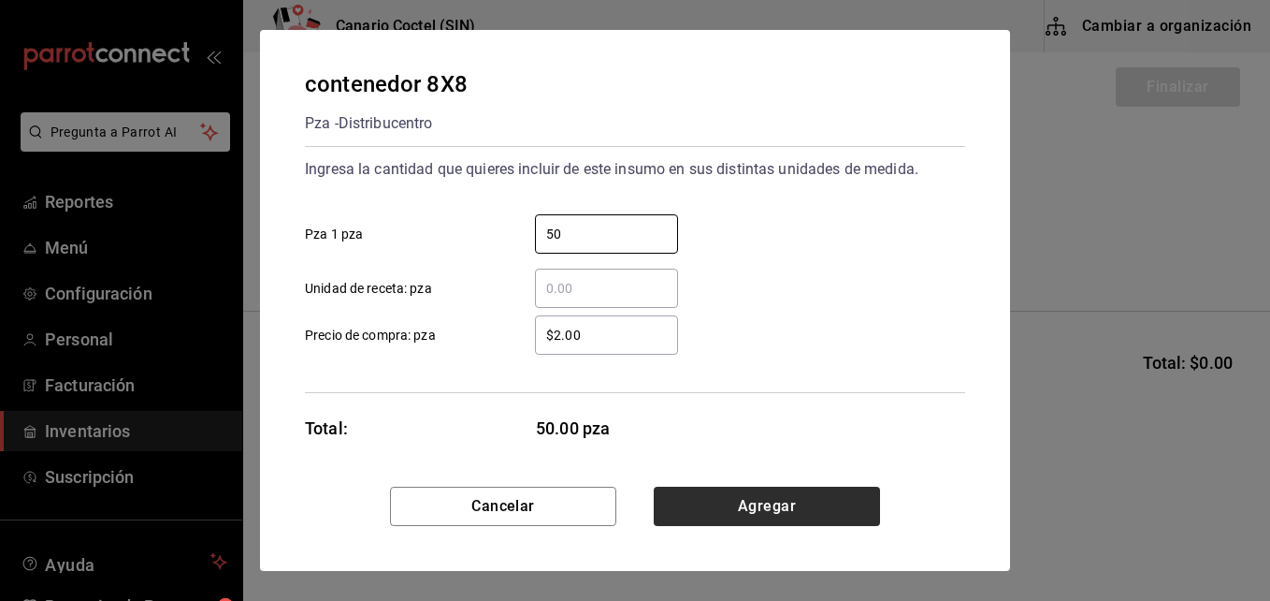
type input "50"
click at [750, 502] on button "Agregar" at bounding box center [767, 505] width 226 height 39
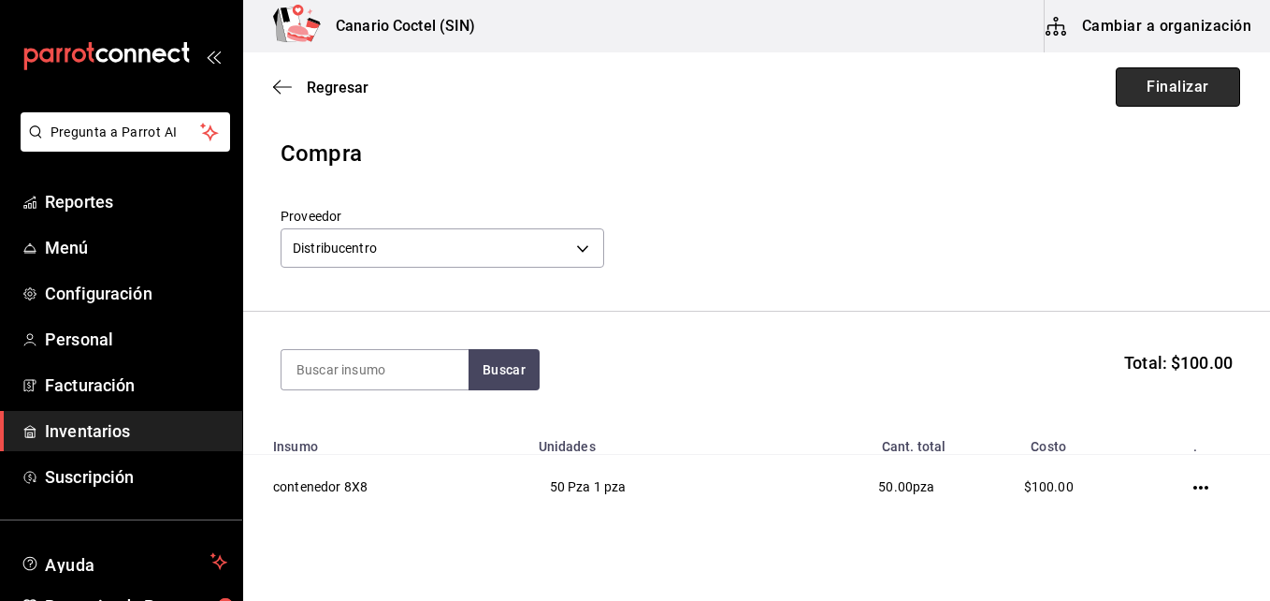
click at [1163, 82] on button "Finalizar" at bounding box center [1178, 86] width 124 height 39
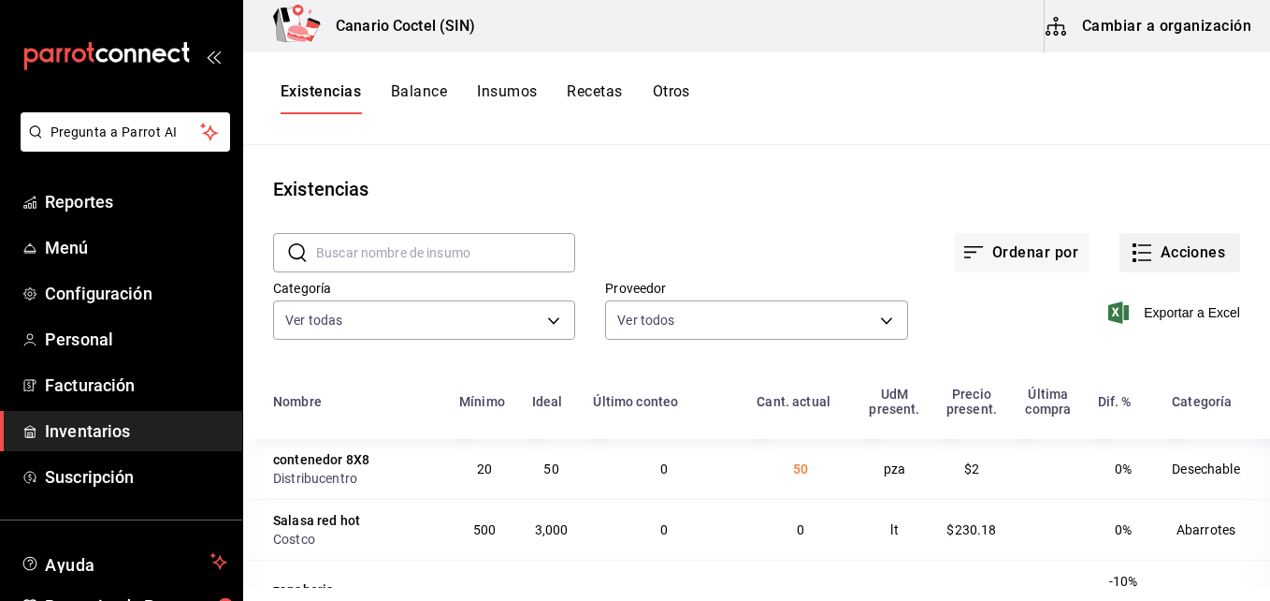
click at [1163, 256] on button "Acciones" at bounding box center [1180, 252] width 121 height 39
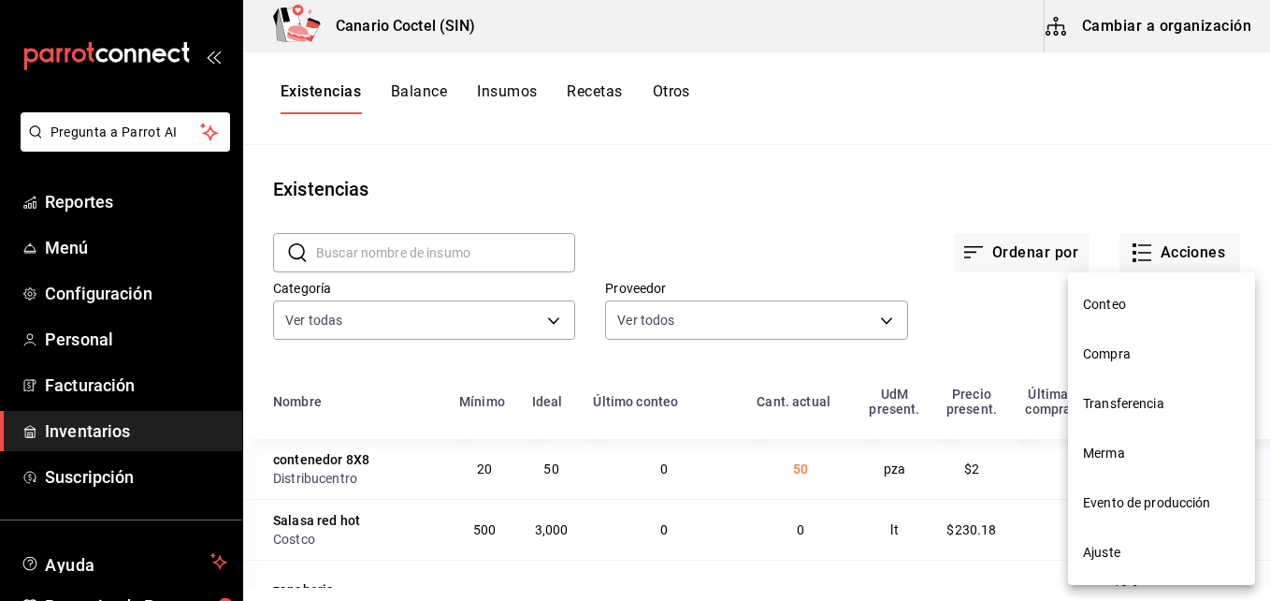
click at [1105, 353] on span "Compra" at bounding box center [1161, 354] width 157 height 20
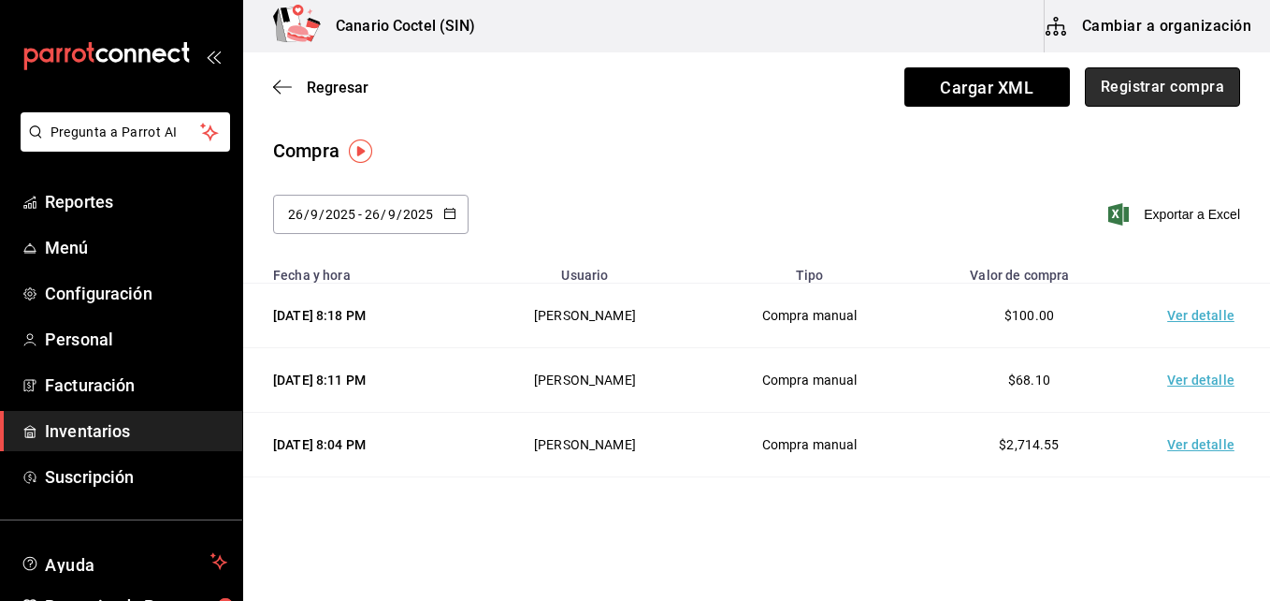
click at [1134, 86] on button "Registrar compra" at bounding box center [1162, 86] width 155 height 39
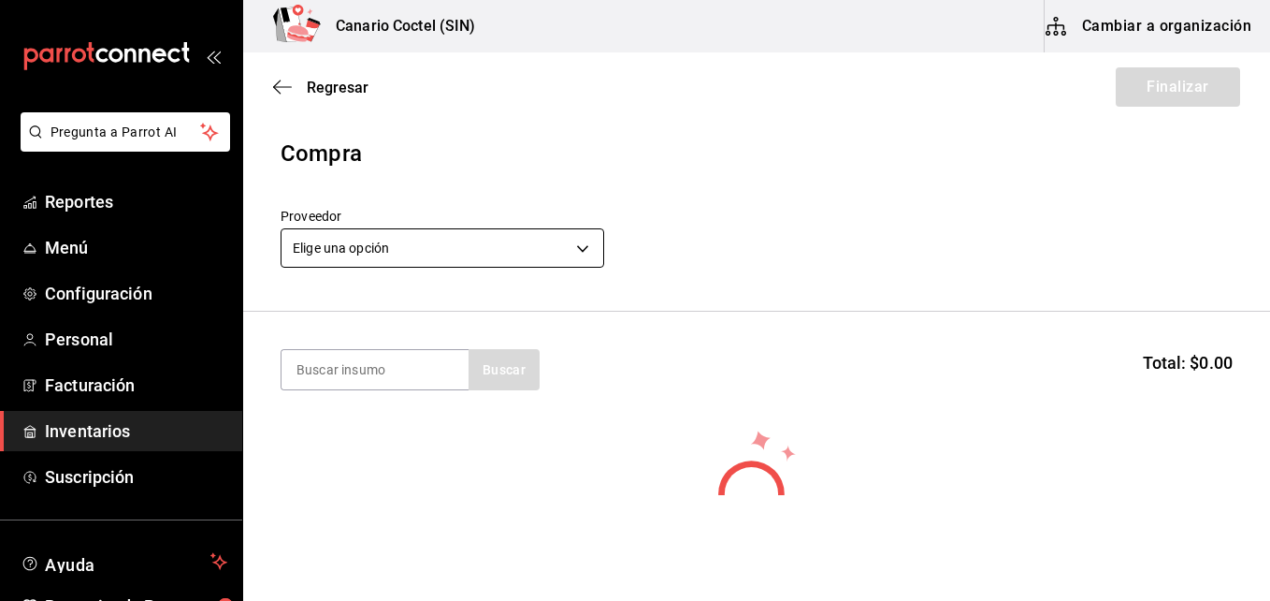
click at [585, 243] on body "Pregunta a Parrot AI Reportes Menú Configuración Personal Facturación Inventari…" at bounding box center [635, 247] width 1270 height 495
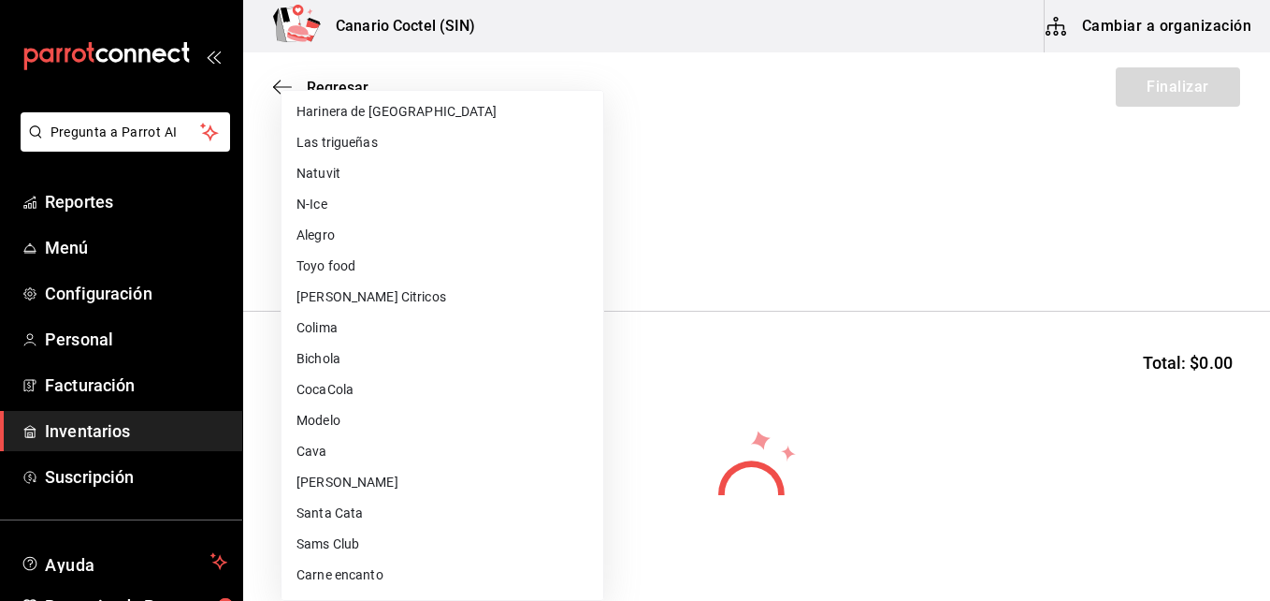
scroll to position [281, 0]
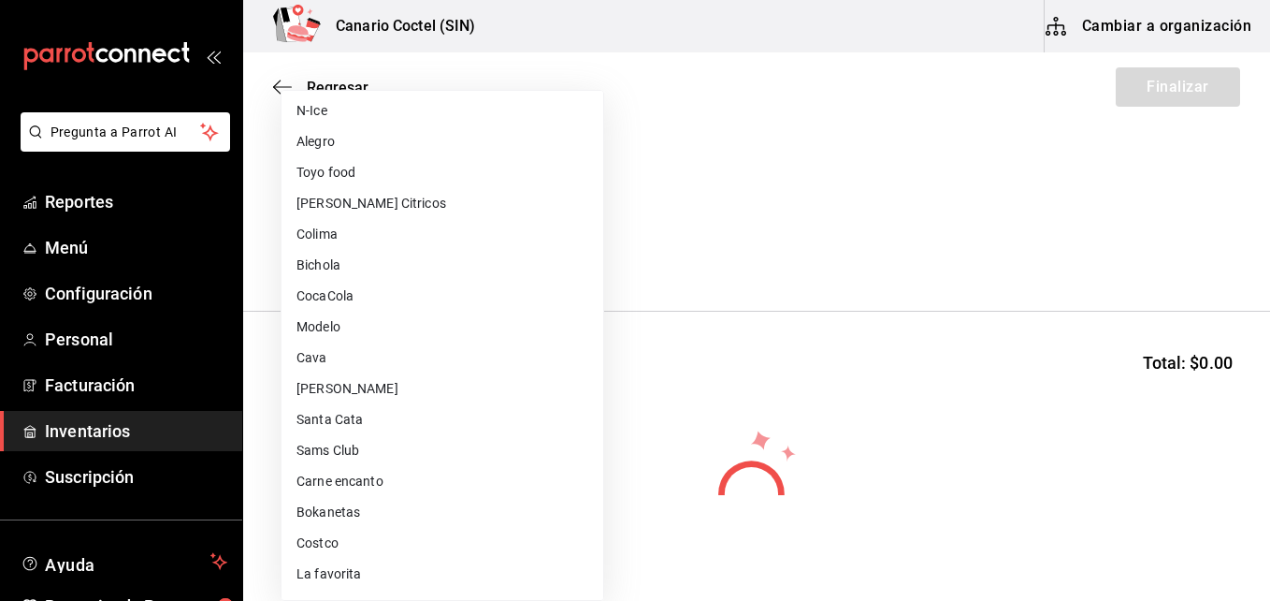
click at [363, 474] on li "Carne encanto" at bounding box center [443, 481] width 322 height 31
type input "7a41d54a-3287-4b4f-97cb-422f3d50e794"
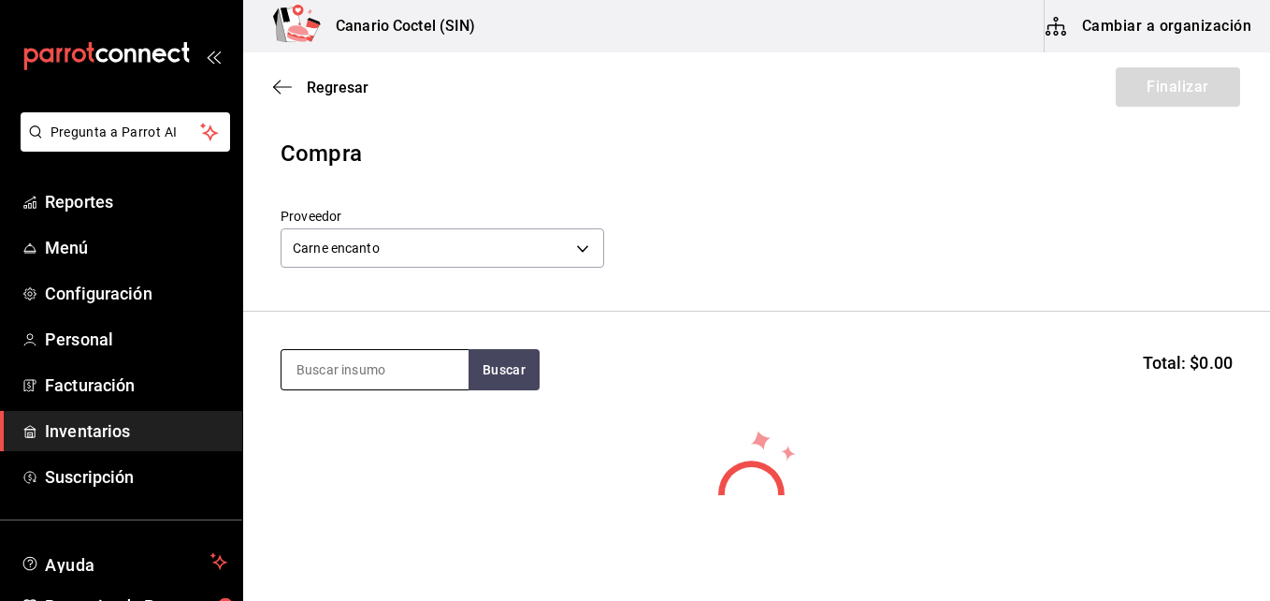
click at [412, 365] on input at bounding box center [375, 369] width 187 height 39
type input "fal"
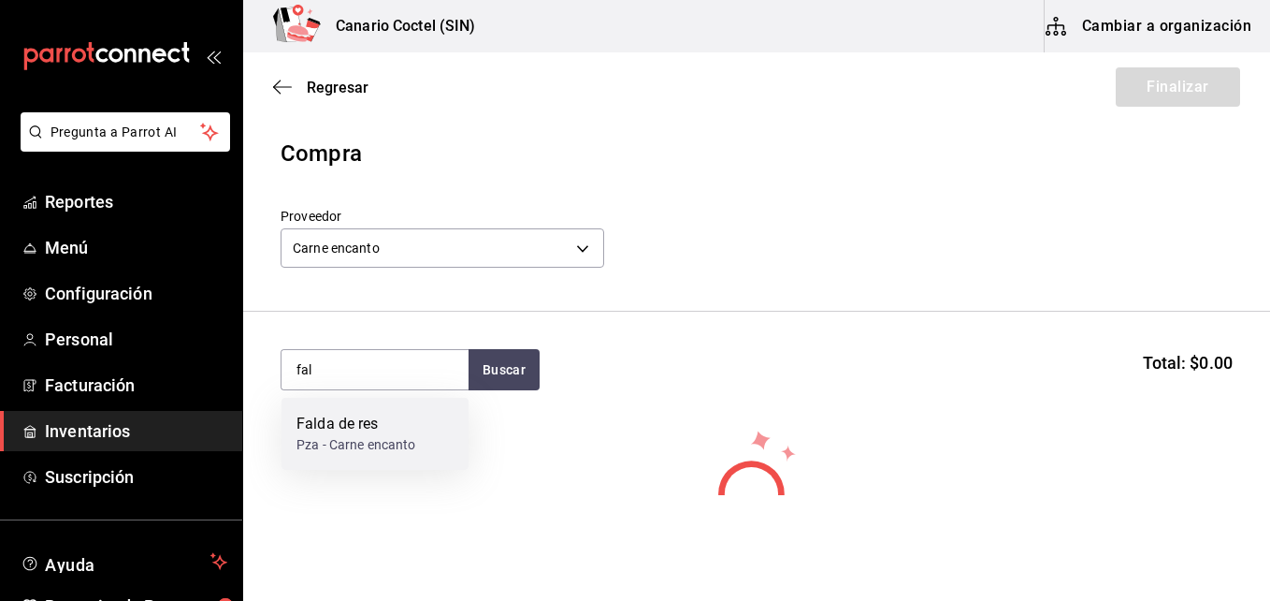
click at [373, 422] on div "Falda de res" at bounding box center [357, 424] width 120 height 22
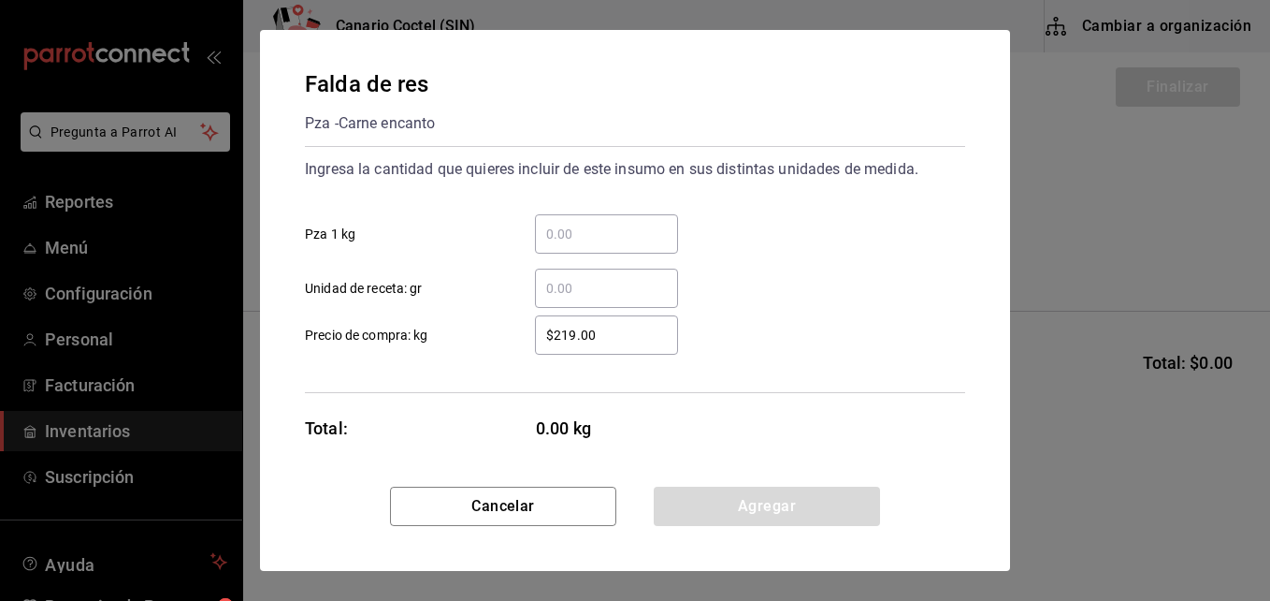
click at [553, 233] on input "​ Pza 1 kg" at bounding box center [606, 234] width 143 height 22
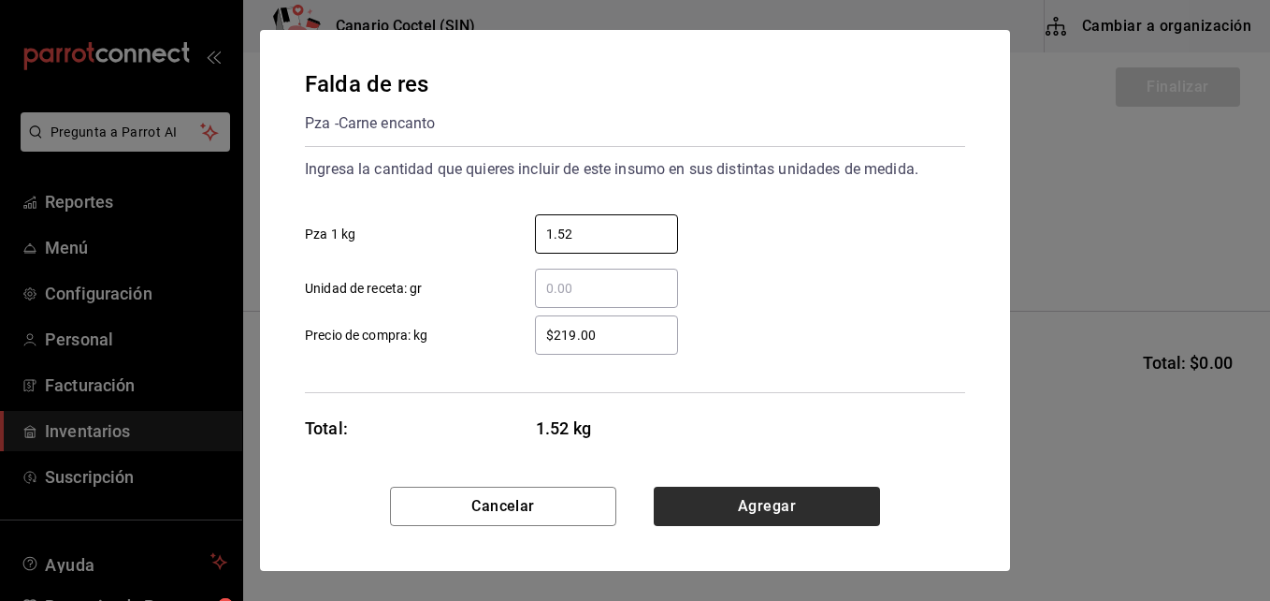
type input "1.52"
click at [748, 500] on button "Agregar" at bounding box center [767, 505] width 226 height 39
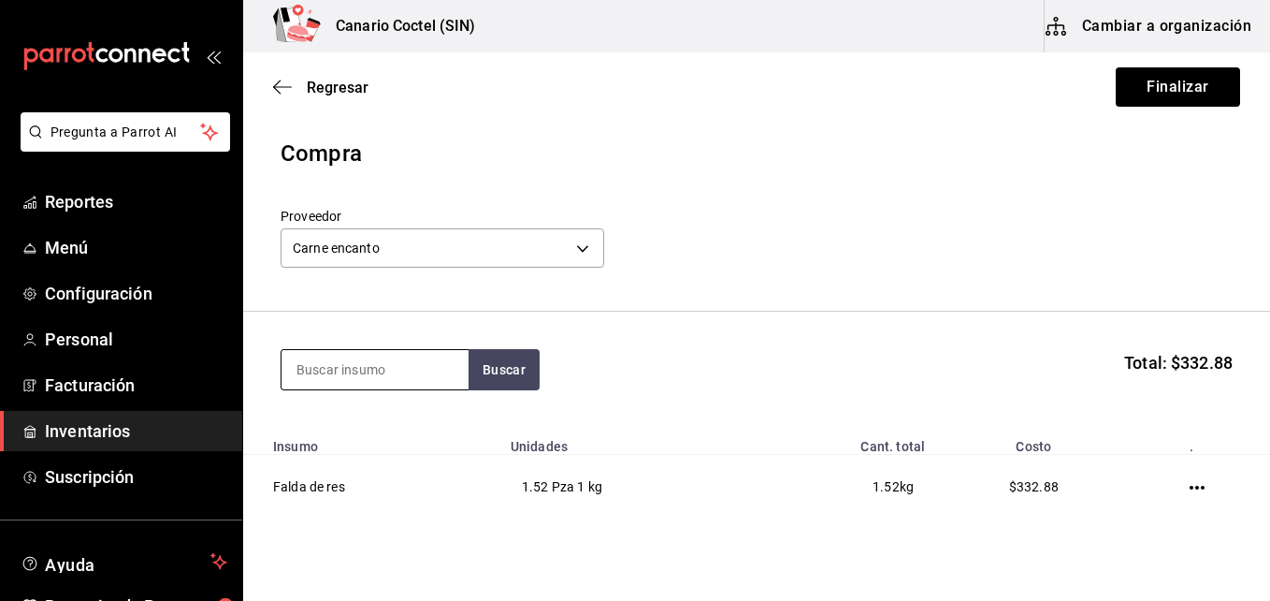
click at [397, 370] on input at bounding box center [375, 369] width 187 height 39
type input "cos"
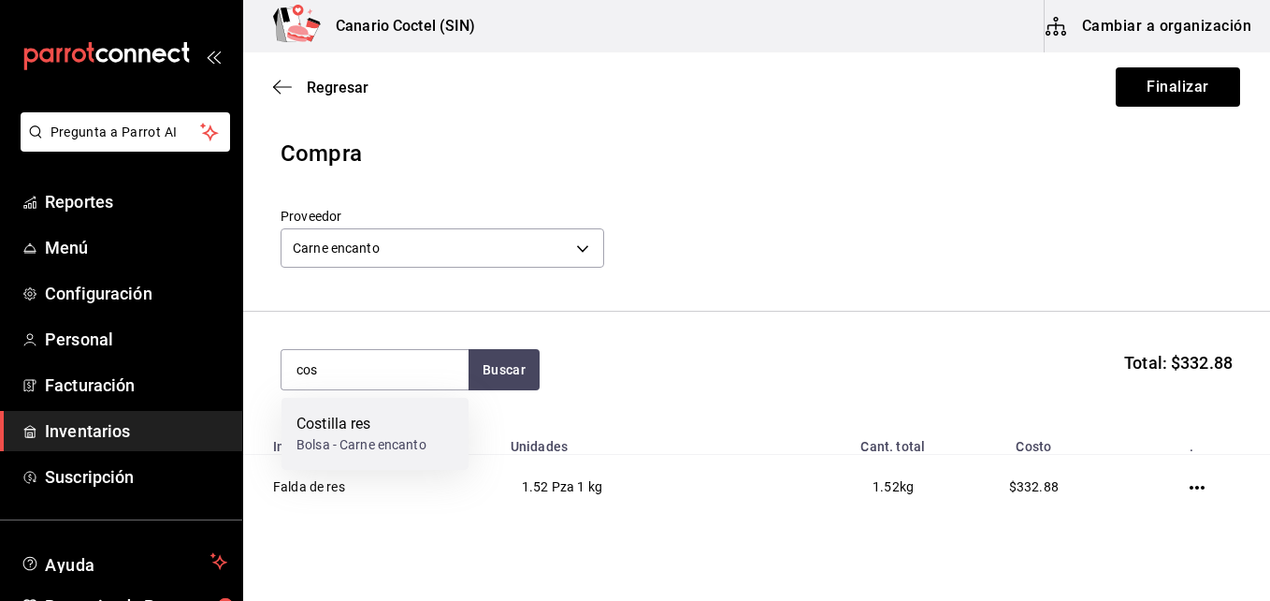
click at [375, 456] on div "Costilla res Bolsa - Carne encanto" at bounding box center [375, 434] width 187 height 72
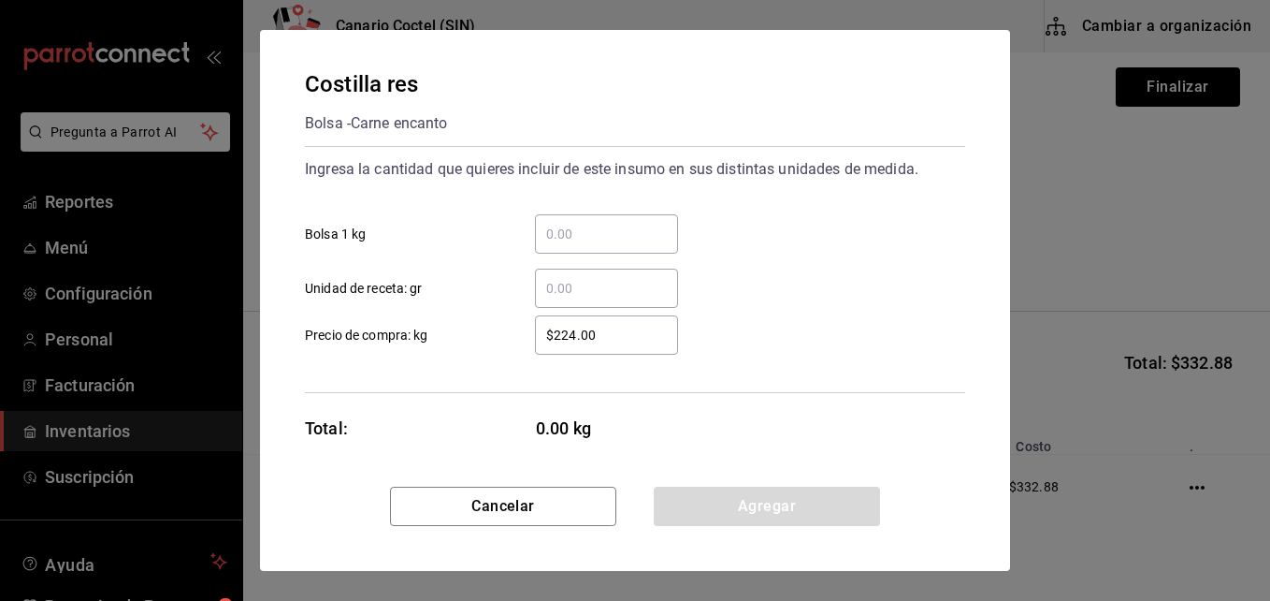
click at [554, 237] on input "​ Bolsa 1 kg" at bounding box center [606, 234] width 143 height 22
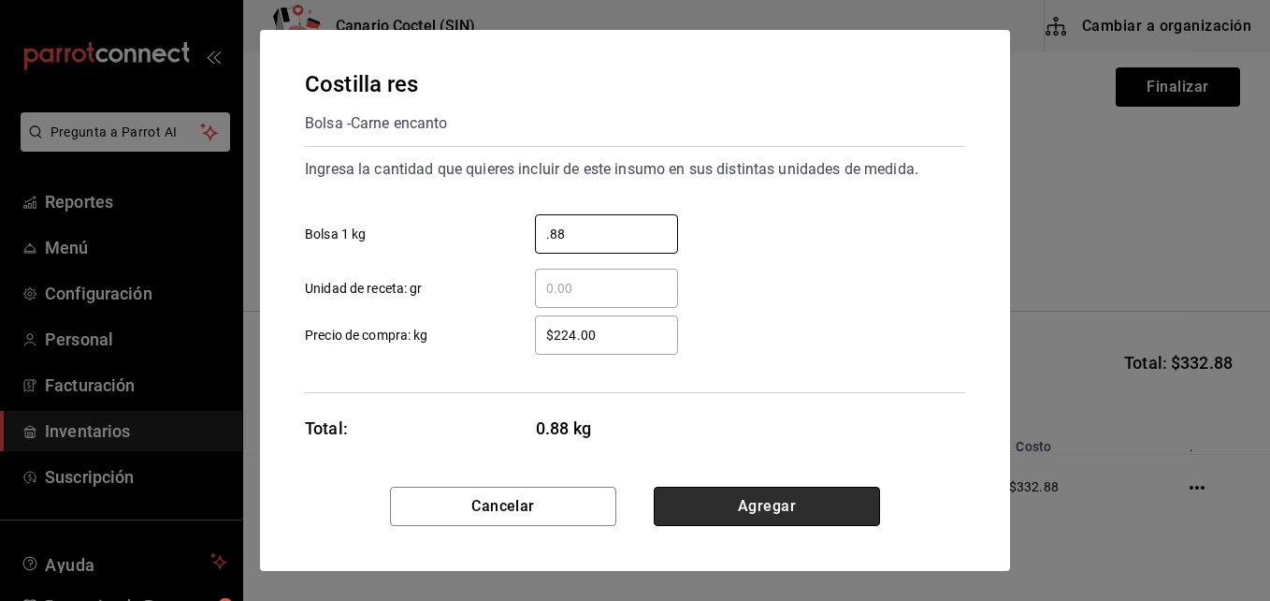
type input "0.88"
click at [752, 504] on button "Agregar" at bounding box center [767, 505] width 226 height 39
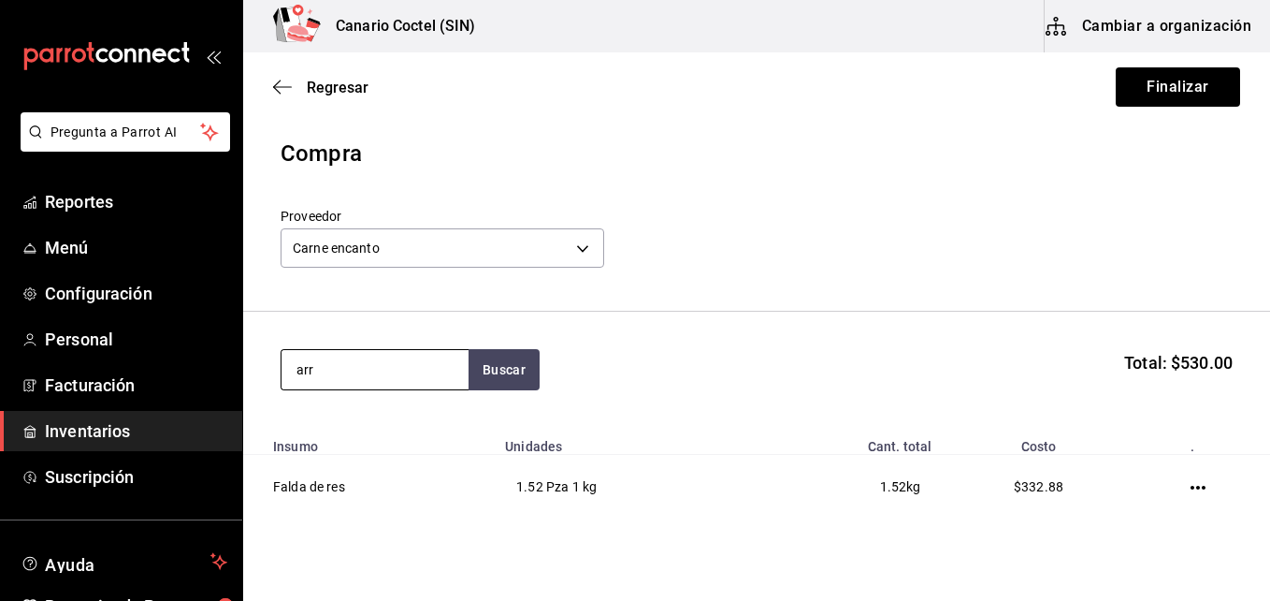
type input "arr"
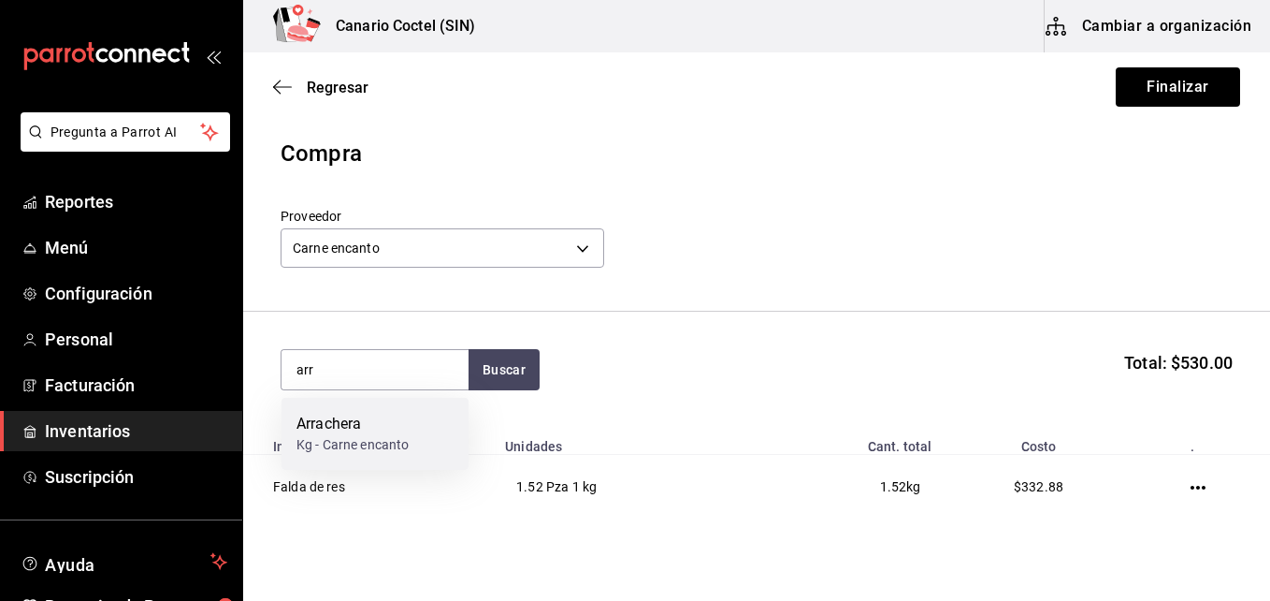
click at [351, 444] on div "Kg - Carne encanto" at bounding box center [353, 445] width 112 height 20
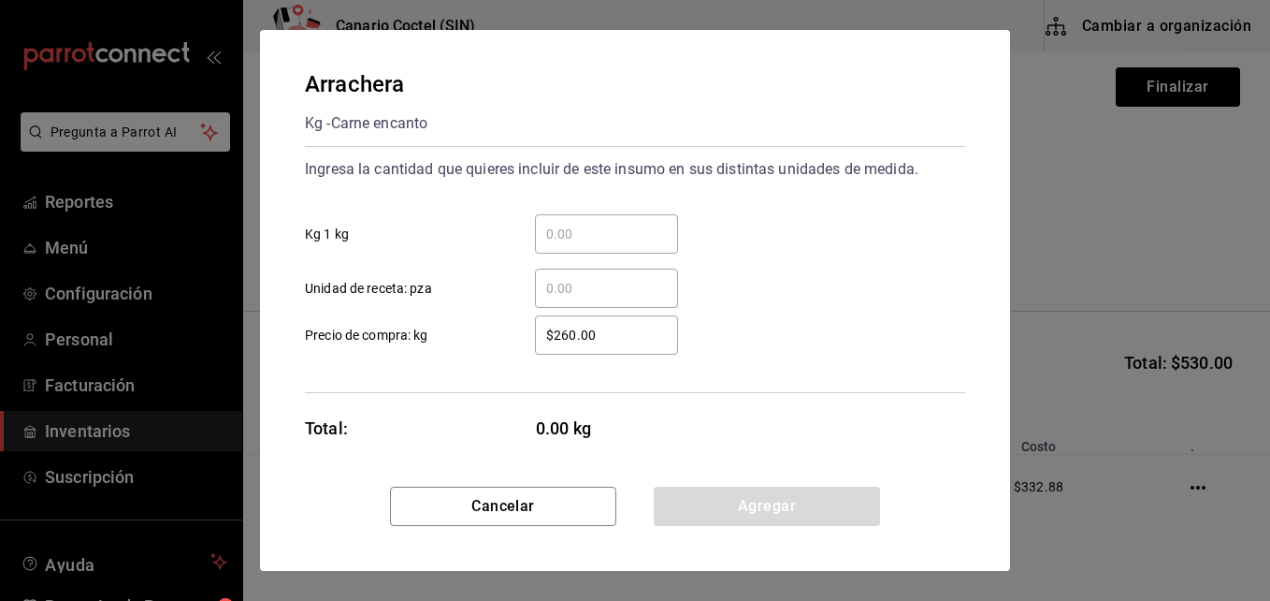
click at [573, 235] on input "​ Kg 1 kg" at bounding box center [606, 234] width 143 height 22
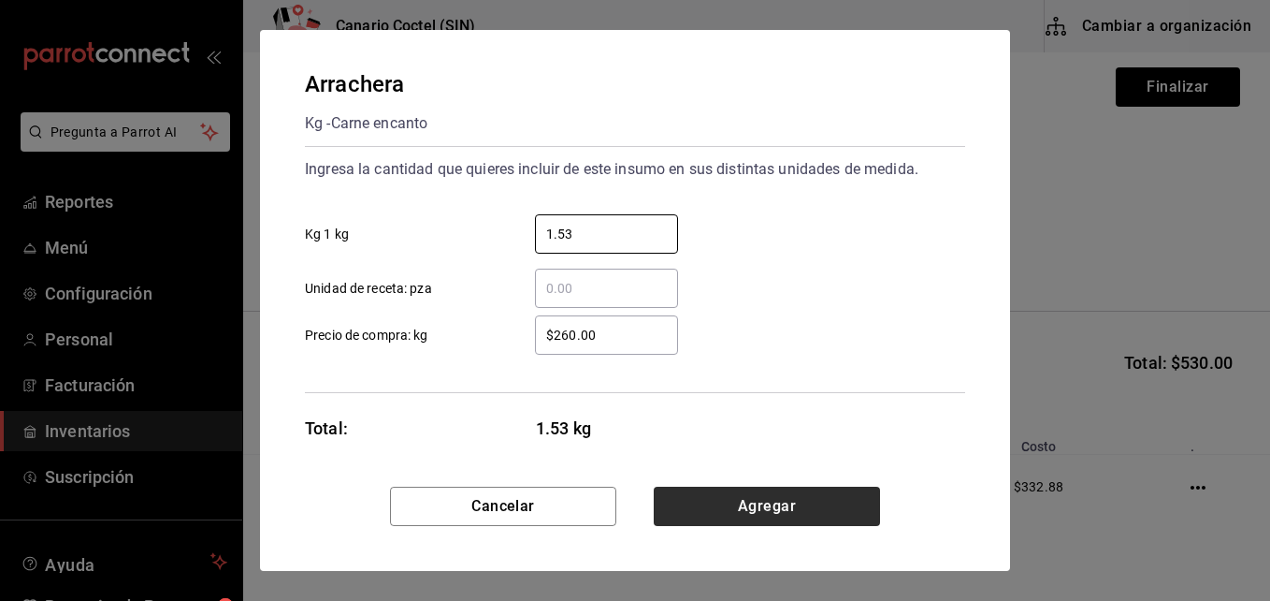
type input "1.53"
click at [777, 505] on button "Agregar" at bounding box center [767, 505] width 226 height 39
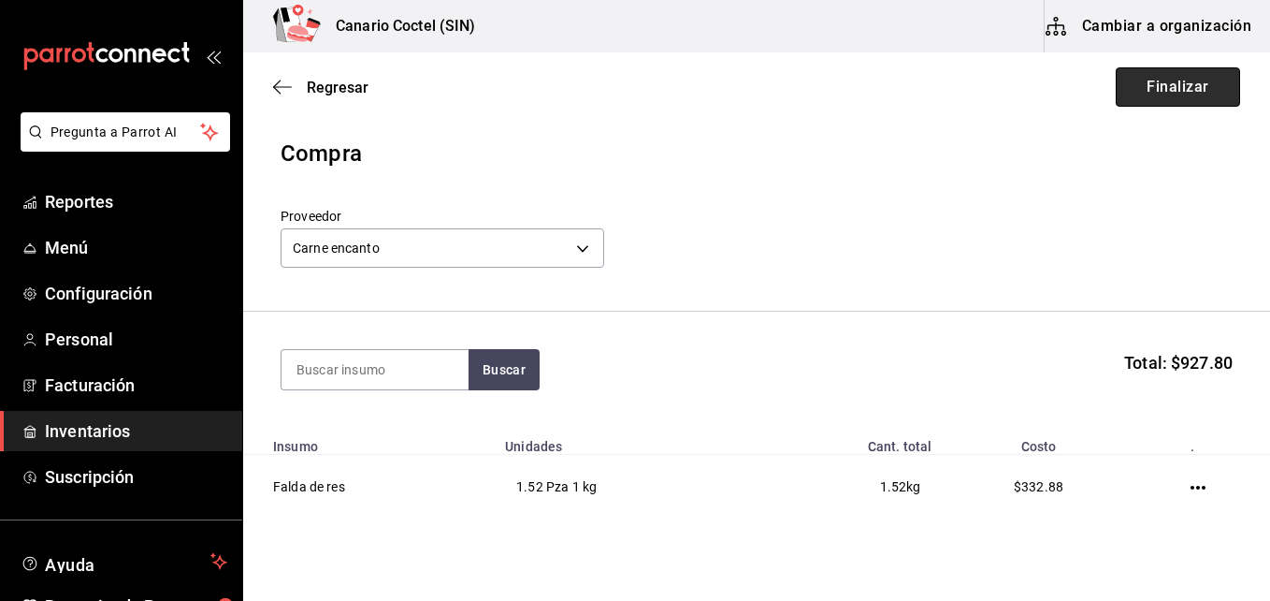
click at [1154, 85] on button "Finalizar" at bounding box center [1178, 86] width 124 height 39
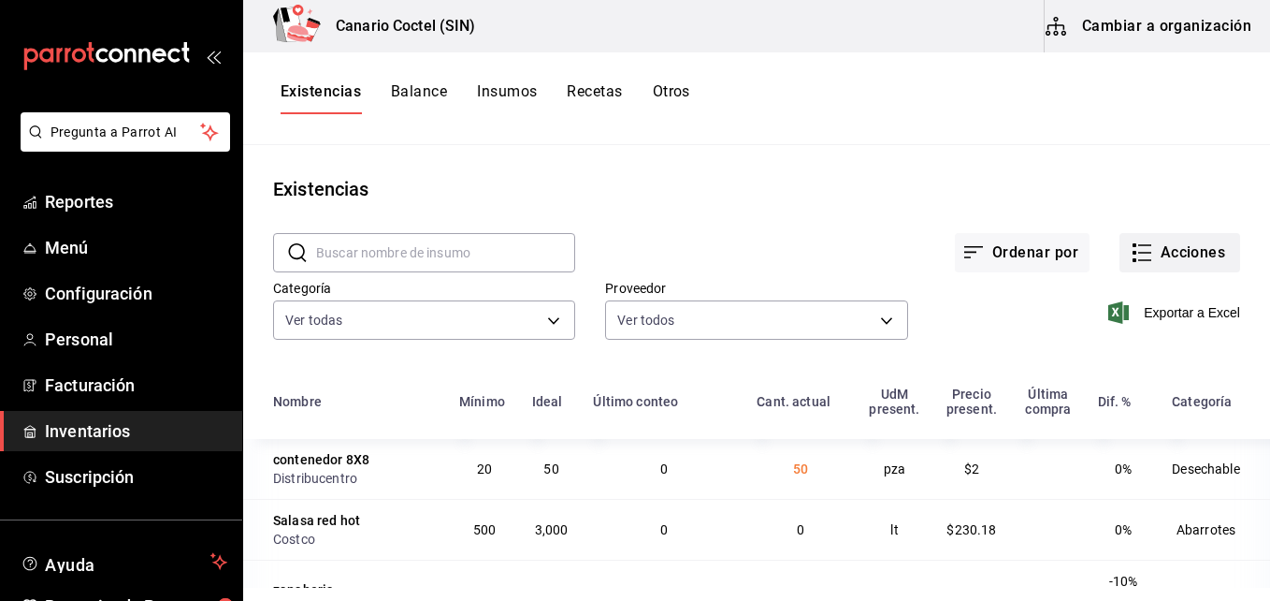
click at [1186, 248] on button "Acciones" at bounding box center [1180, 252] width 121 height 39
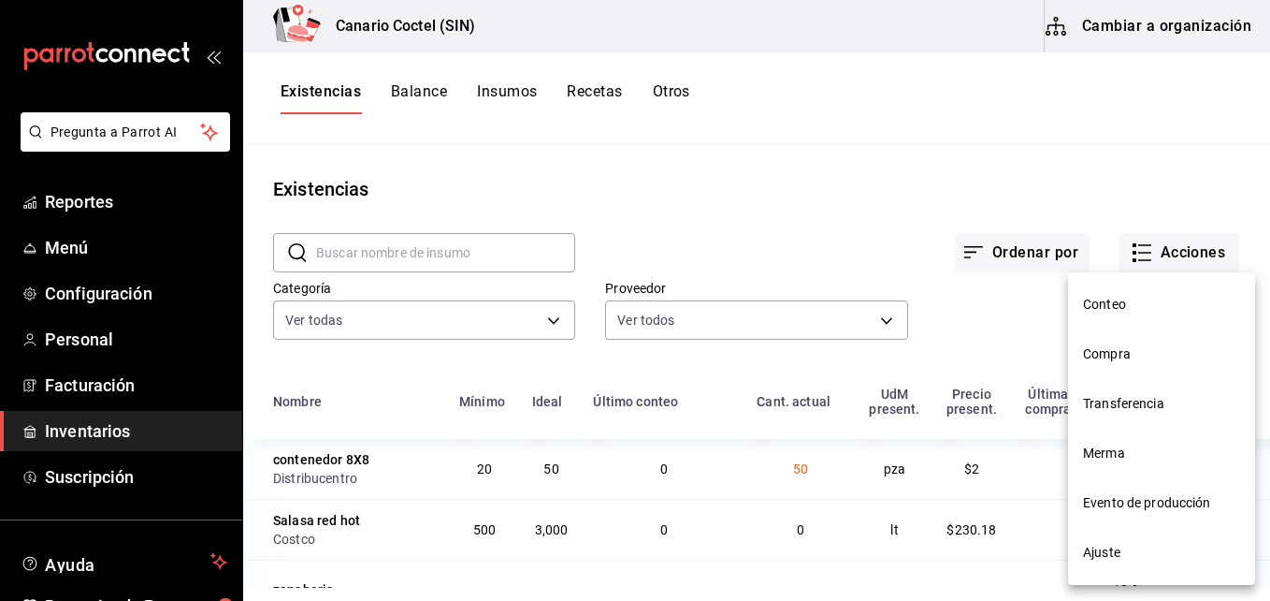
click at [1127, 352] on span "Compra" at bounding box center [1161, 354] width 157 height 20
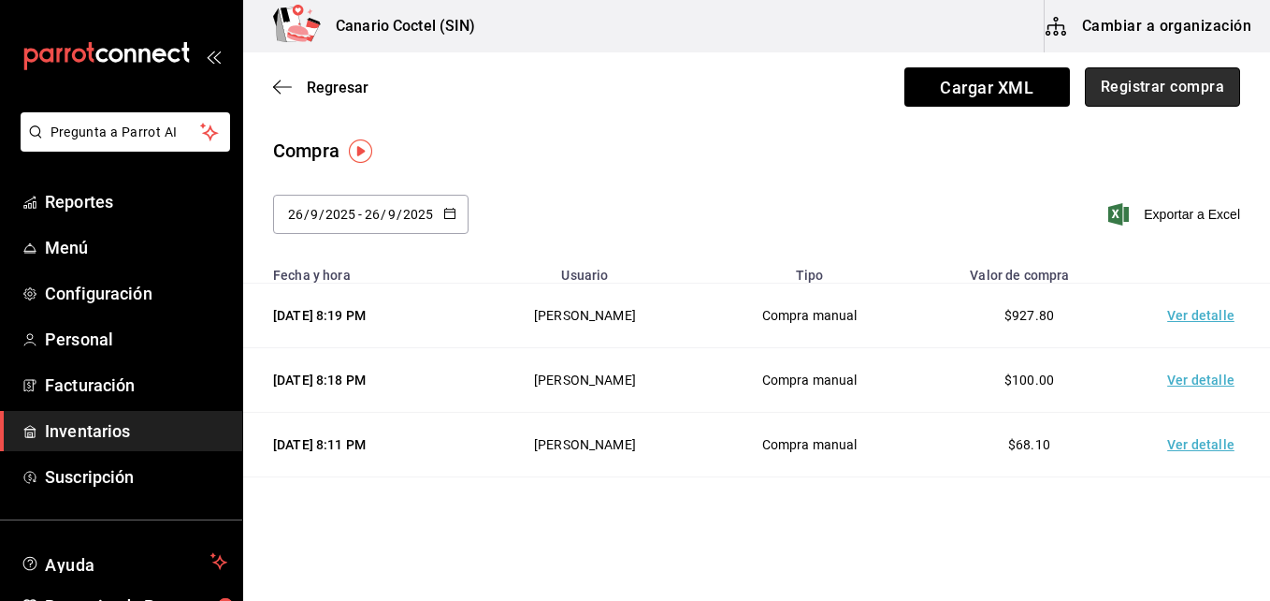
click at [1154, 87] on button "Registrar compra" at bounding box center [1162, 86] width 155 height 39
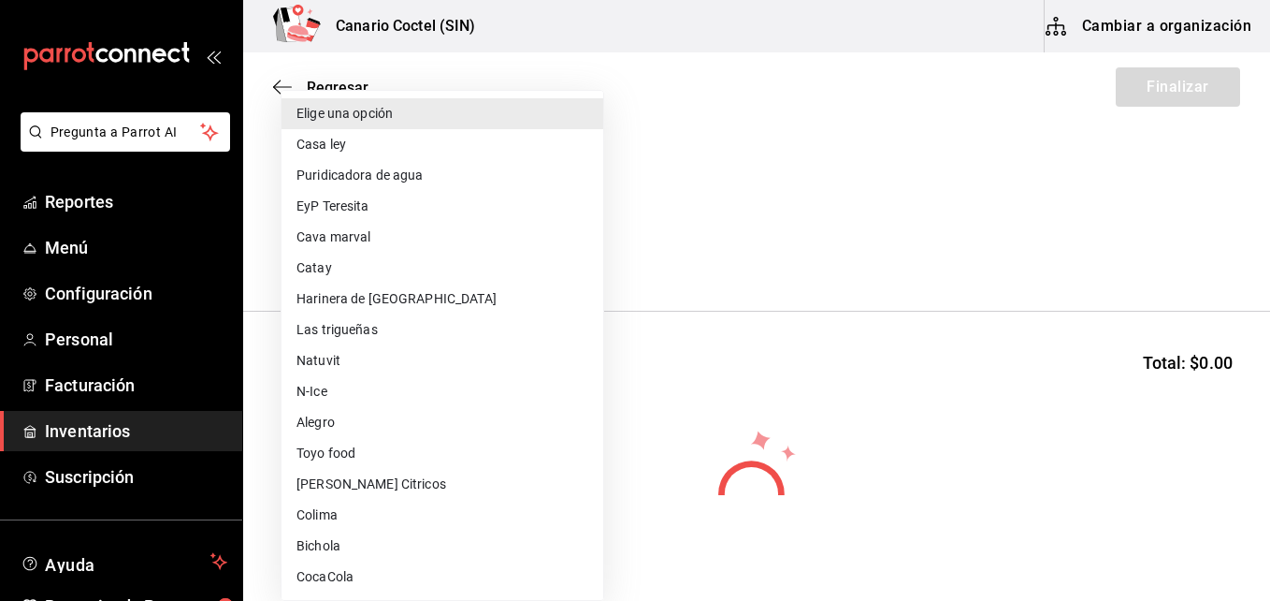
click at [586, 246] on body "Pregunta a Parrot AI Reportes Menú Configuración Personal Facturación Inventari…" at bounding box center [635, 247] width 1270 height 495
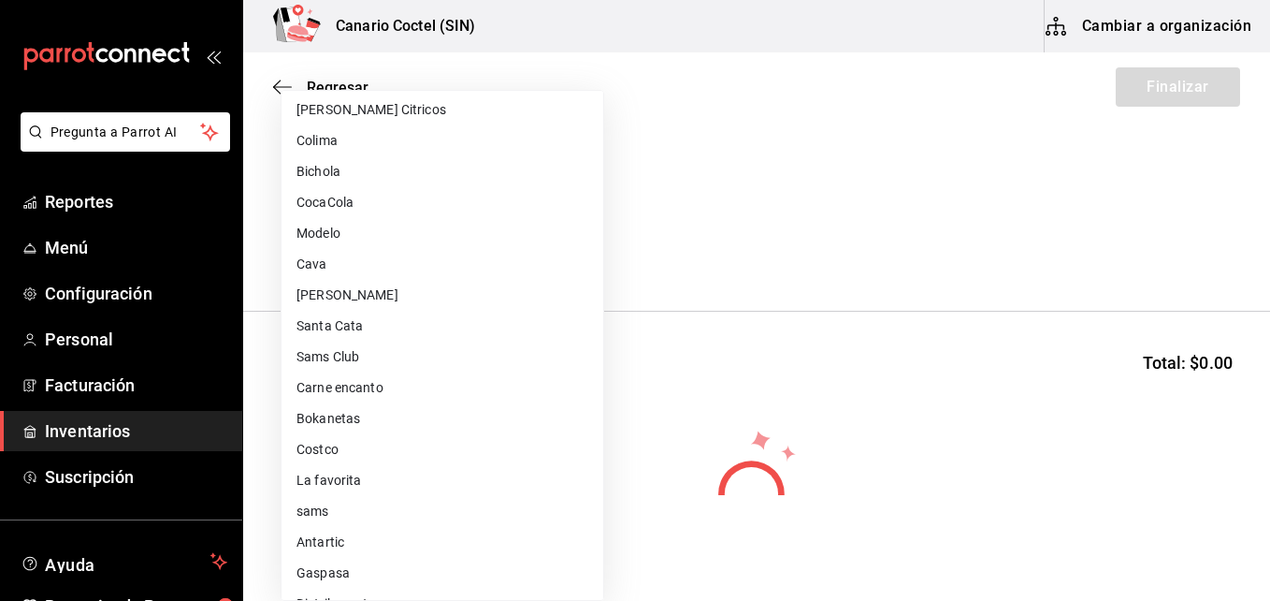
scroll to position [468, 0]
click at [324, 536] on li "Walmart" at bounding box center [443, 541] width 322 height 31
type input "368951de-21f5-4266-aec8-27b013a2c4b1"
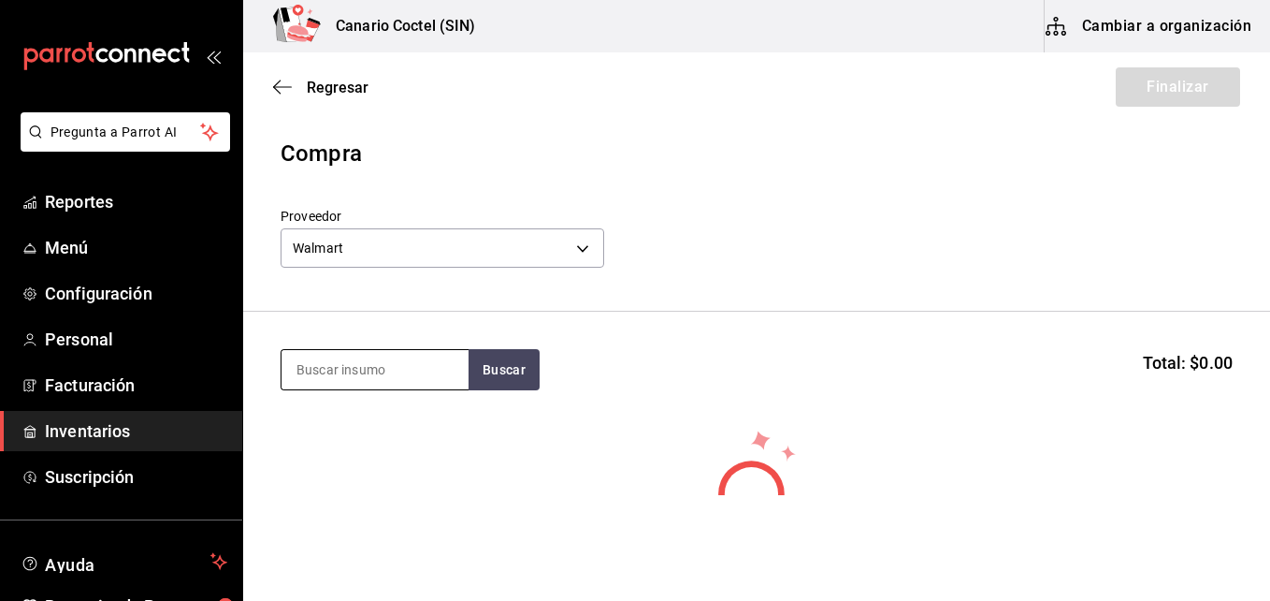
click at [342, 374] on input at bounding box center [375, 369] width 187 height 39
type input "coc"
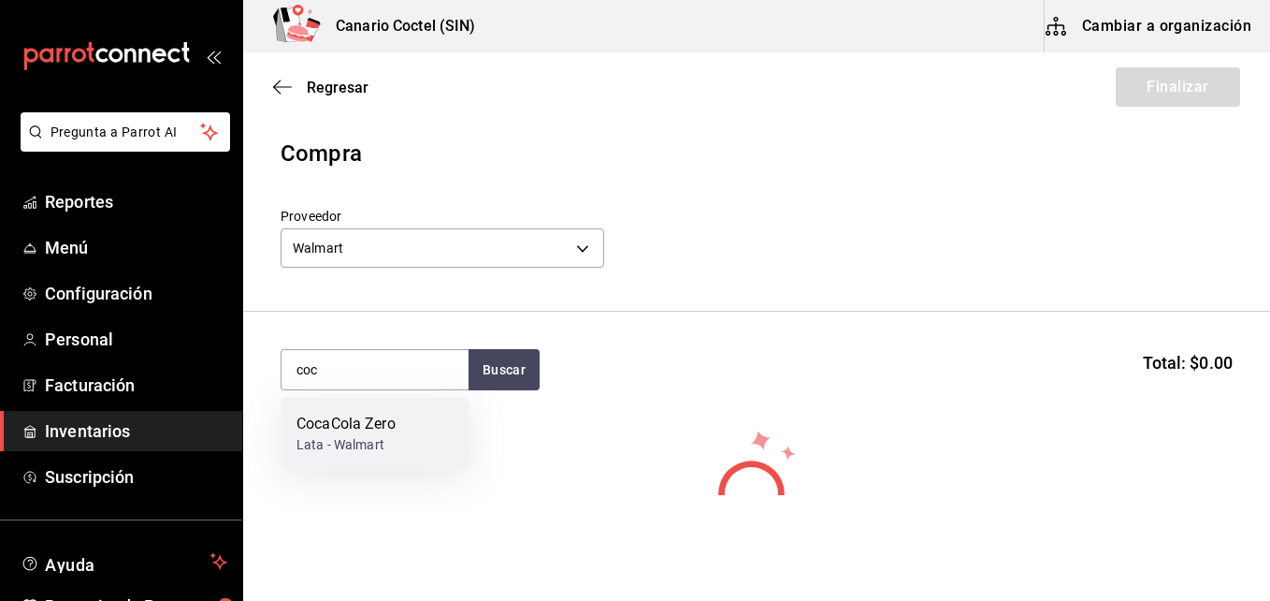
click at [352, 429] on div "CocaCola Zero" at bounding box center [346, 424] width 99 height 22
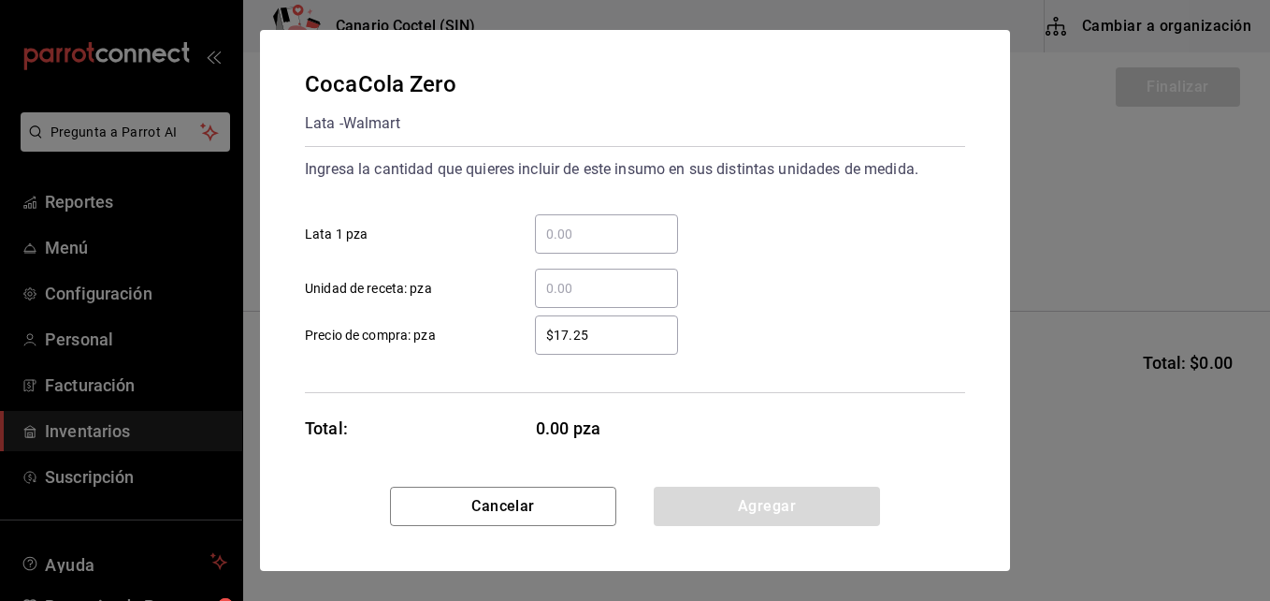
click at [579, 235] on input "​ Lata 1 pza" at bounding box center [606, 234] width 143 height 22
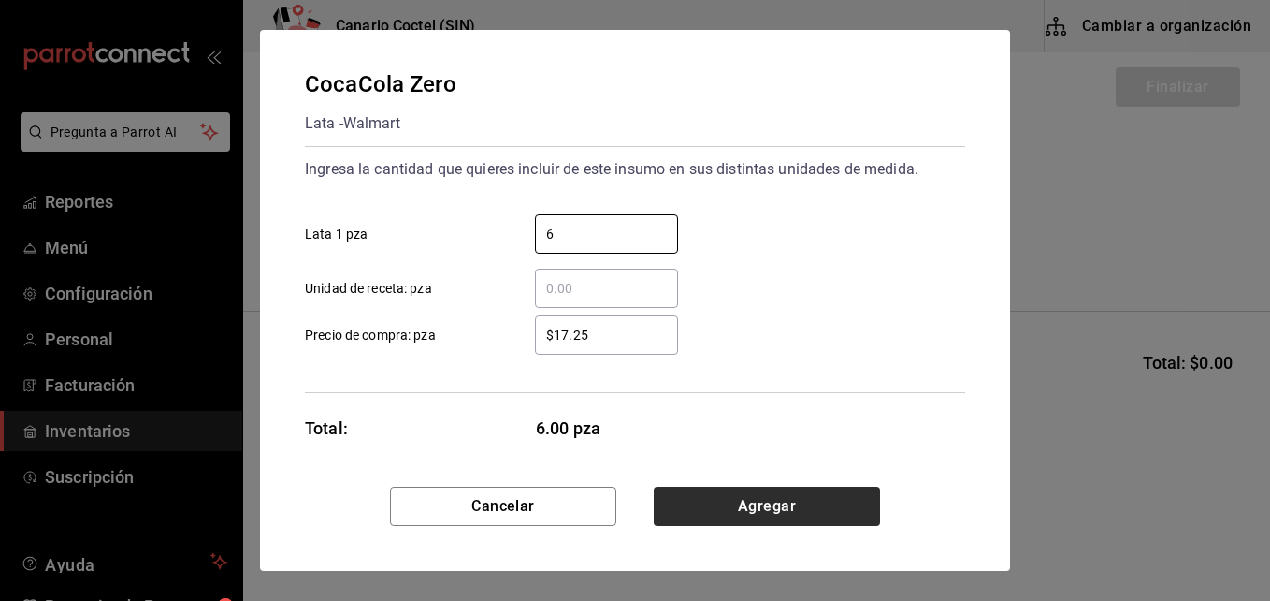
type input "6"
click at [748, 498] on button "Agregar" at bounding box center [767, 505] width 226 height 39
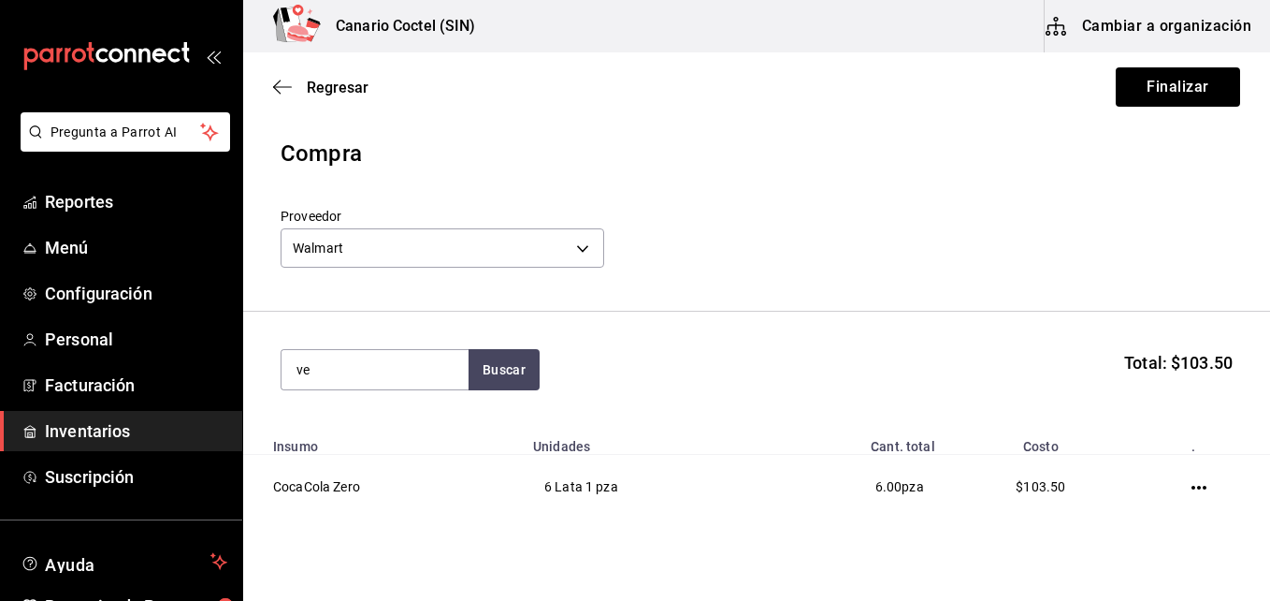
type input "v"
type input "tam"
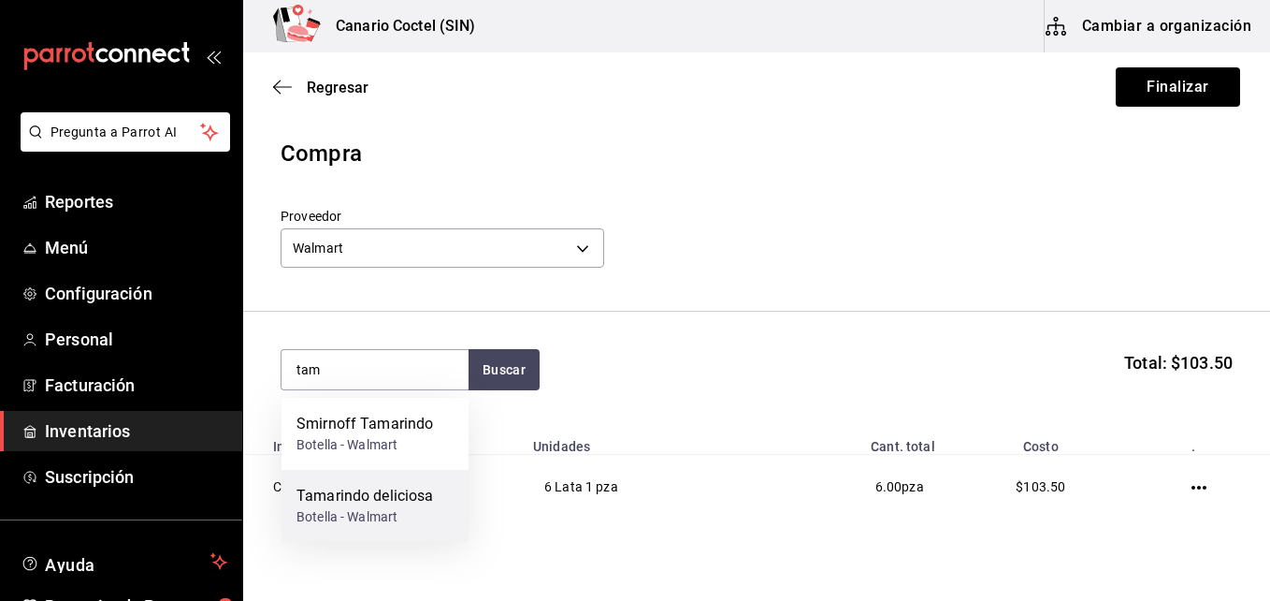
click at [401, 500] on div "Tamarindo deliciosa" at bounding box center [366, 496] width 138 height 22
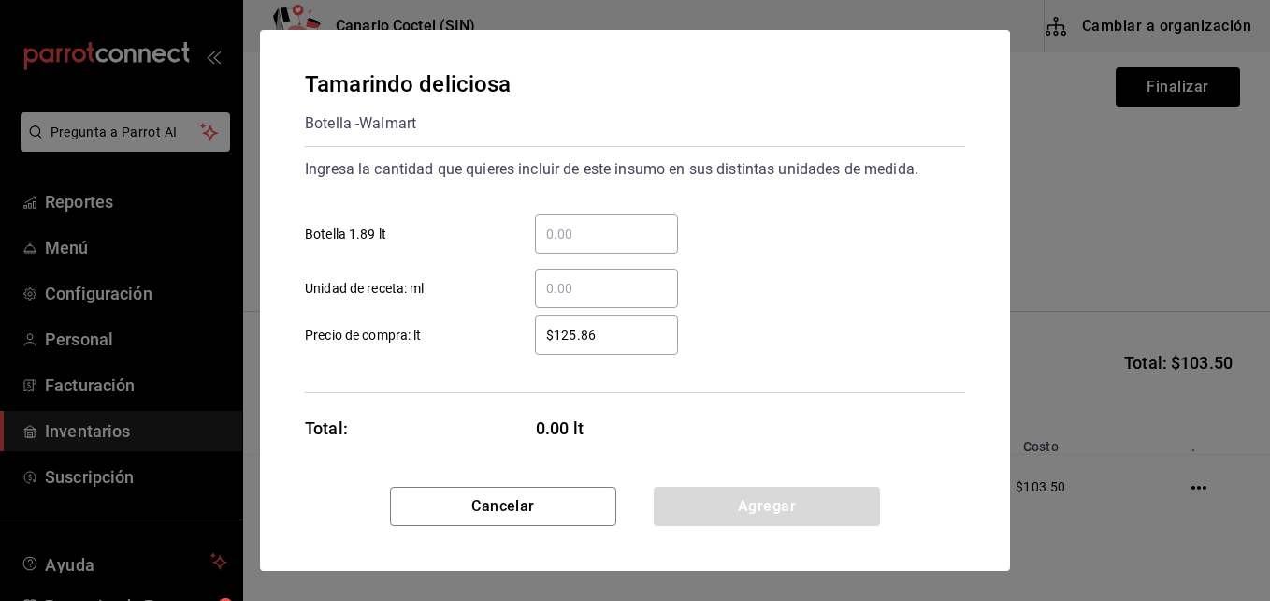
click at [605, 220] on div "​" at bounding box center [606, 233] width 143 height 39
click at [605, 223] on input "​ Botella 1.89 lt" at bounding box center [606, 234] width 143 height 22
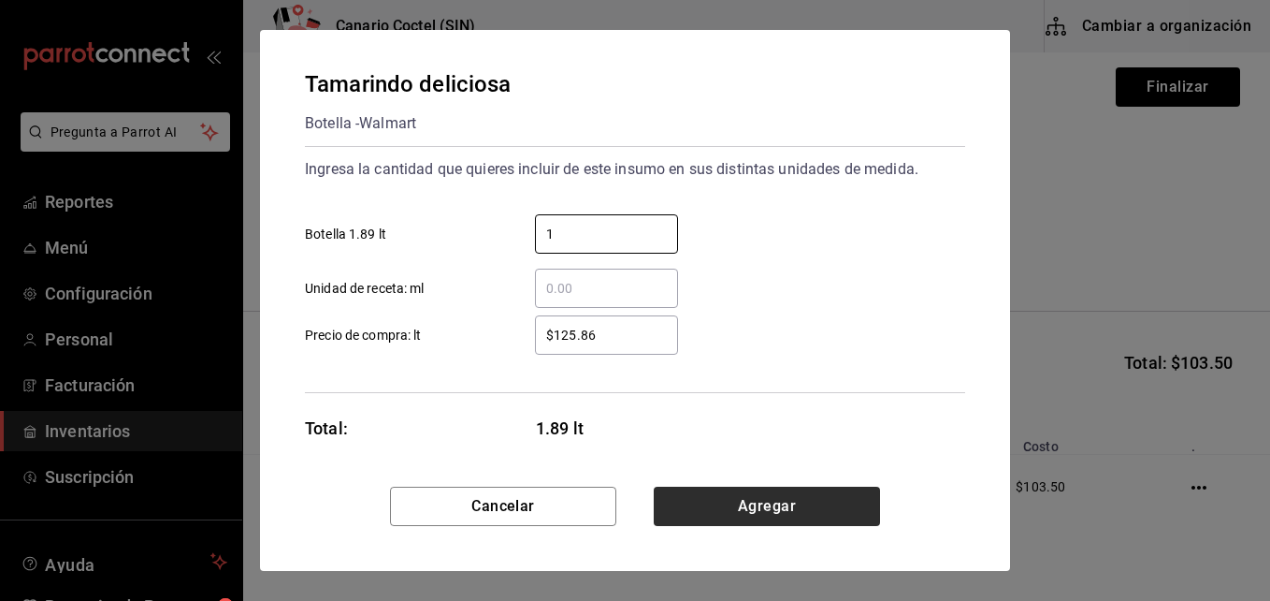
type input "1"
click at [757, 510] on button "Agregar" at bounding box center [767, 505] width 226 height 39
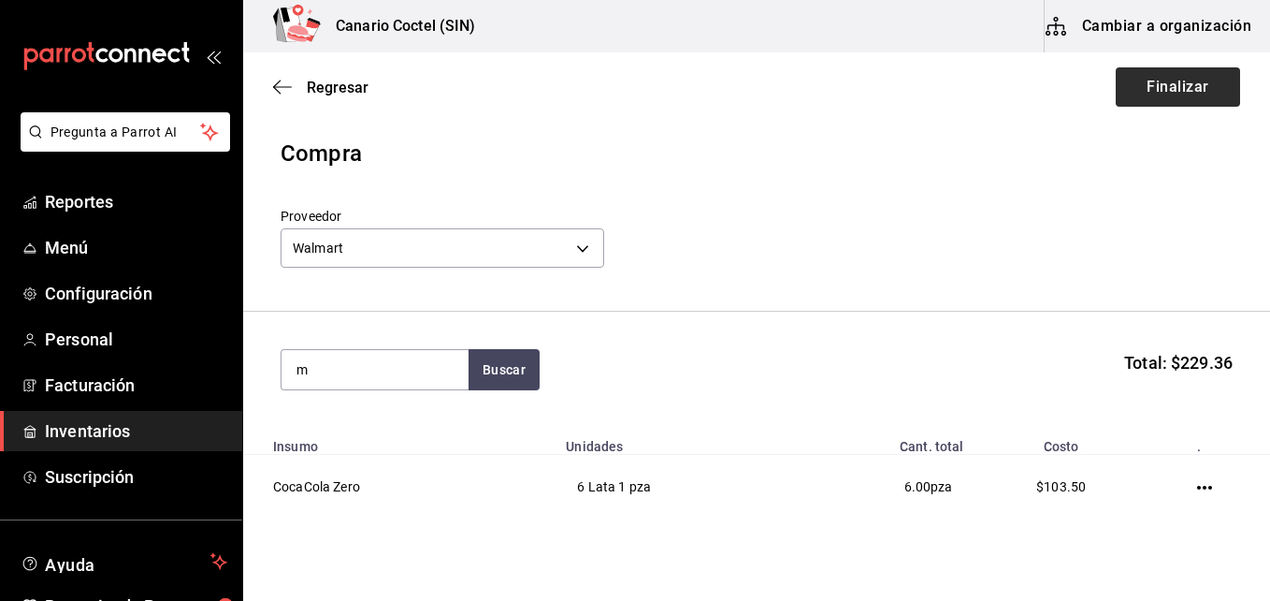
type input "m"
click at [1148, 86] on button "Finalizar" at bounding box center [1178, 86] width 124 height 39
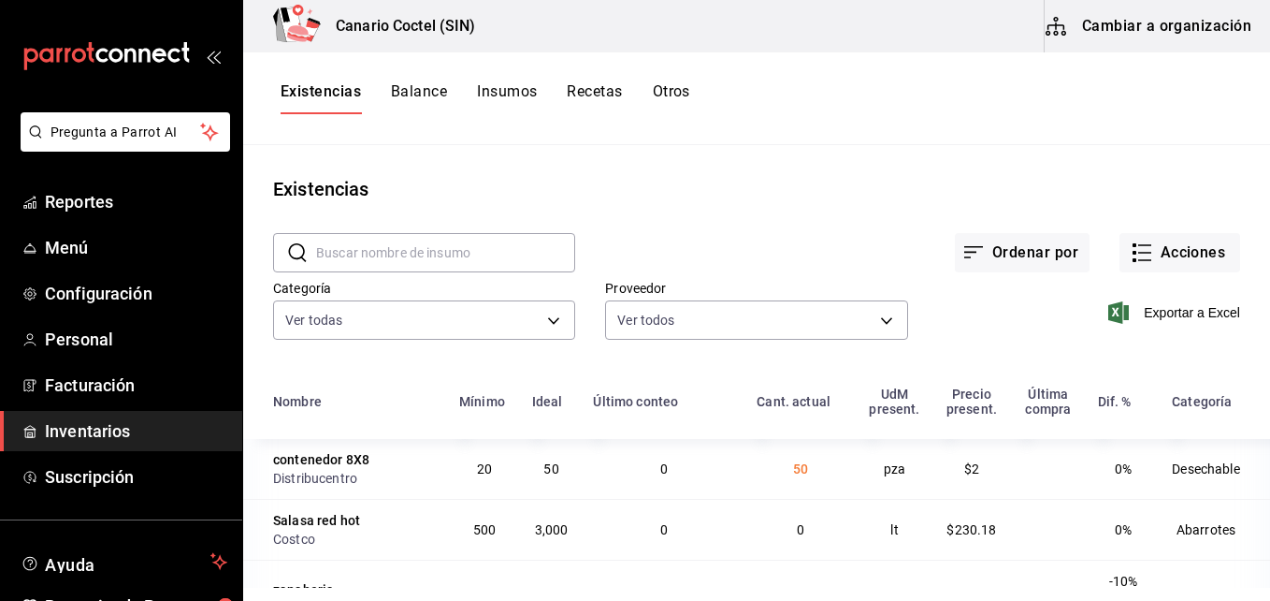
click at [1167, 27] on button "Cambiar a organización" at bounding box center [1150, 26] width 210 height 52
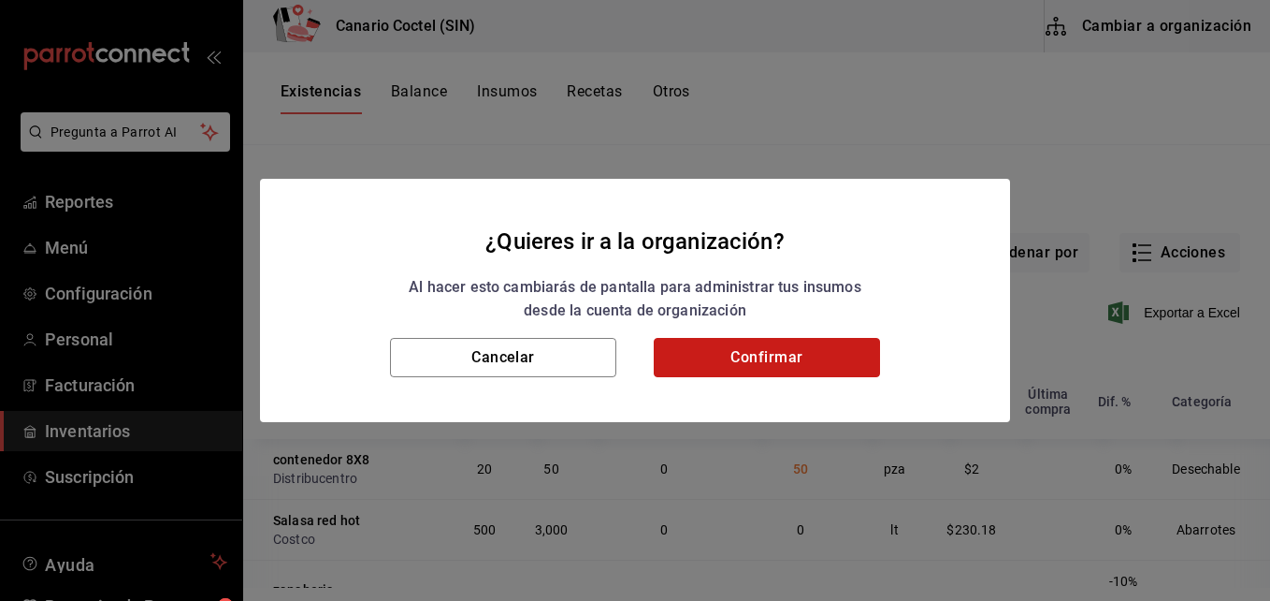
click at [852, 352] on button "Confirmar" at bounding box center [767, 357] width 226 height 39
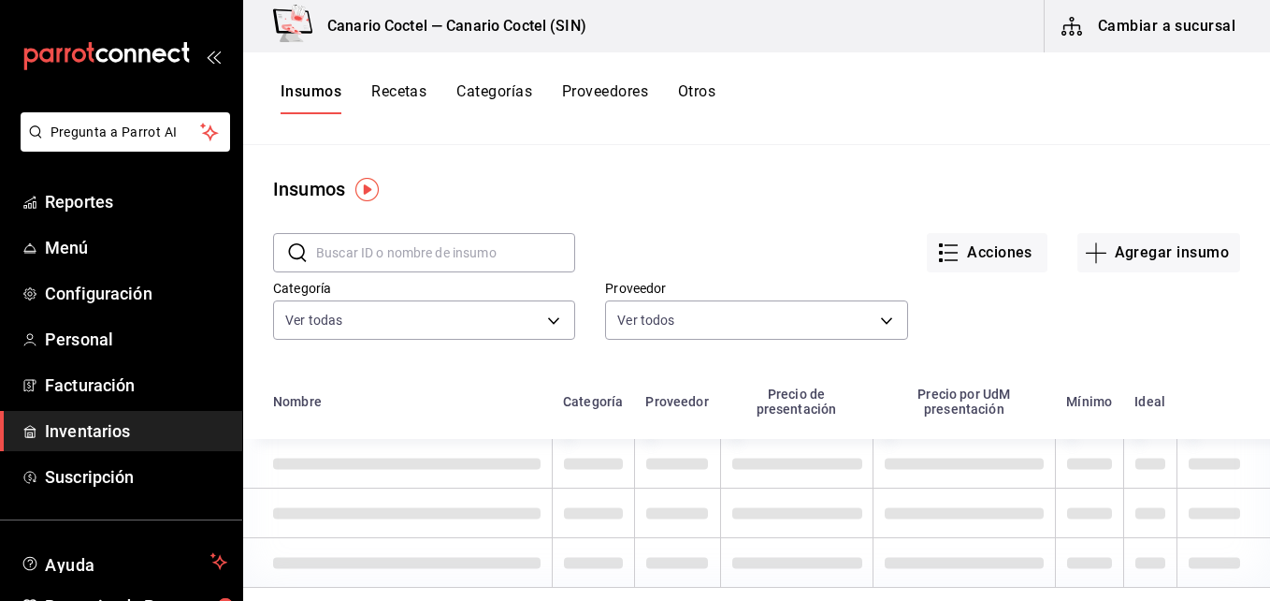
click at [473, 251] on input "text" at bounding box center [445, 252] width 259 height 37
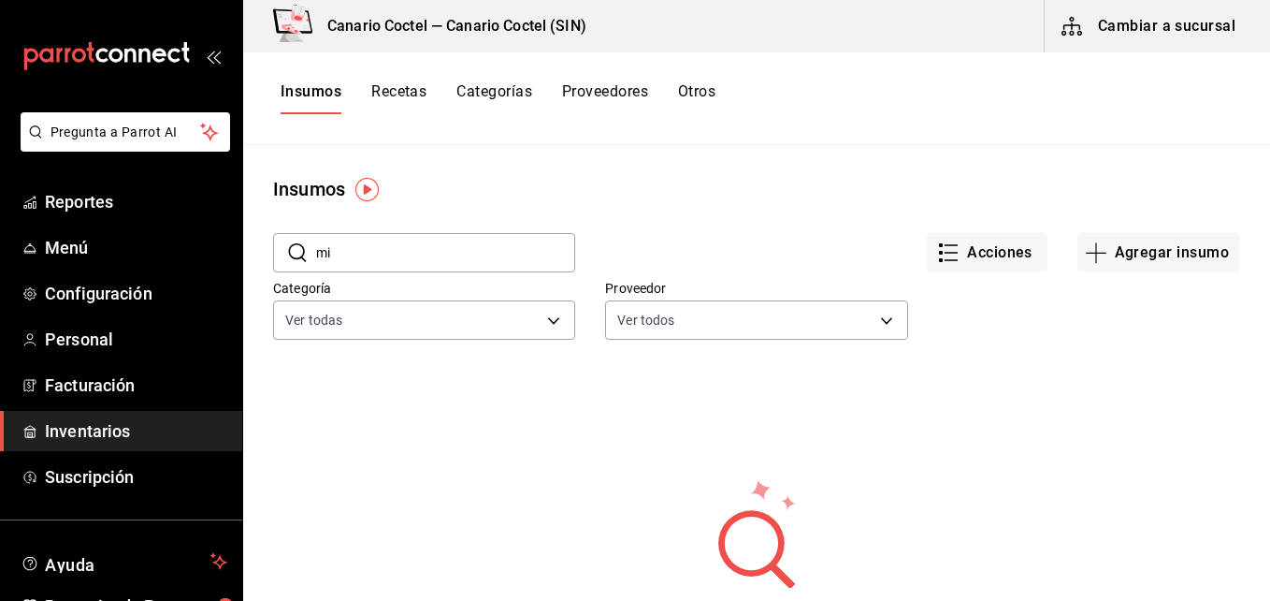
type input "m"
type input "p"
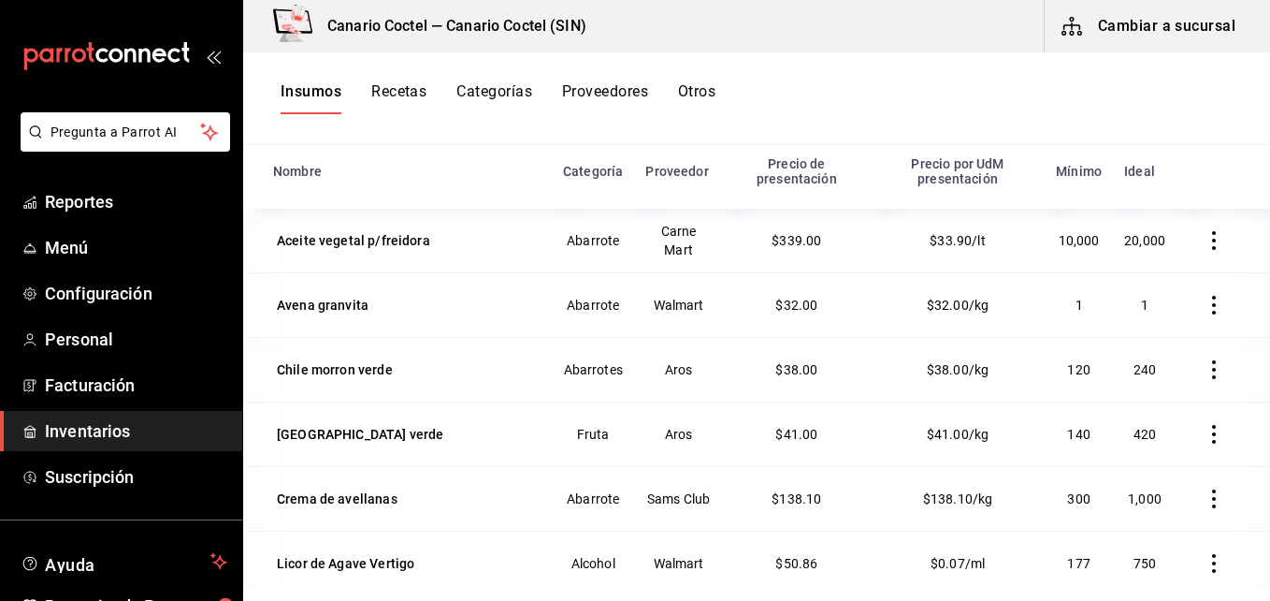
scroll to position [43, 0]
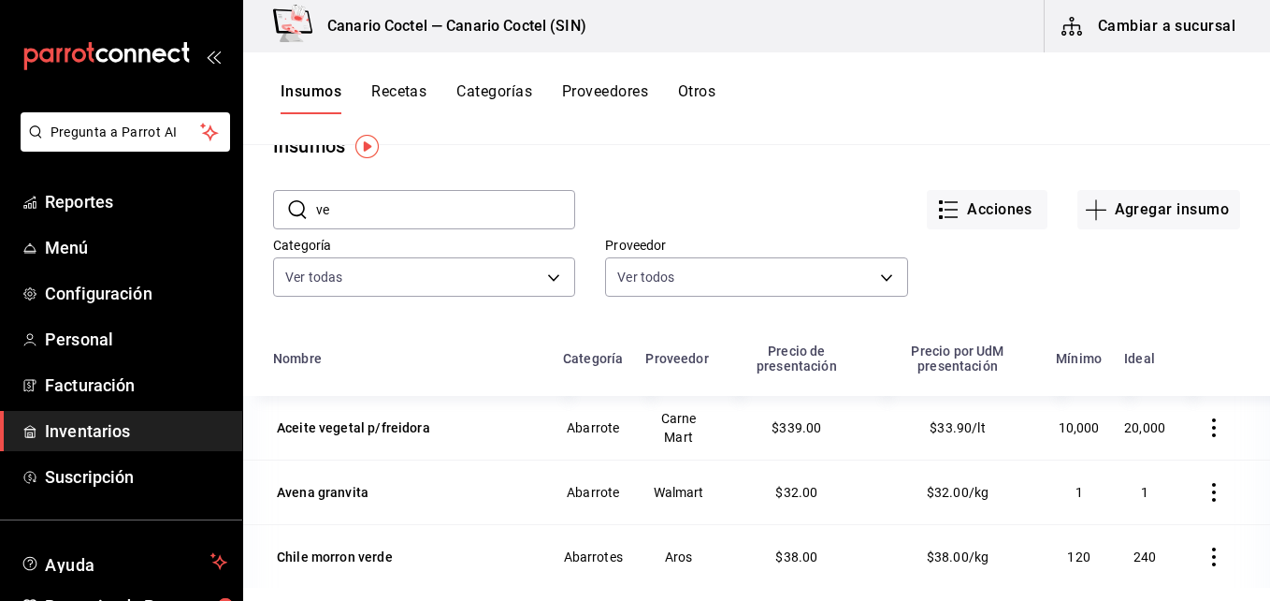
type input "v"
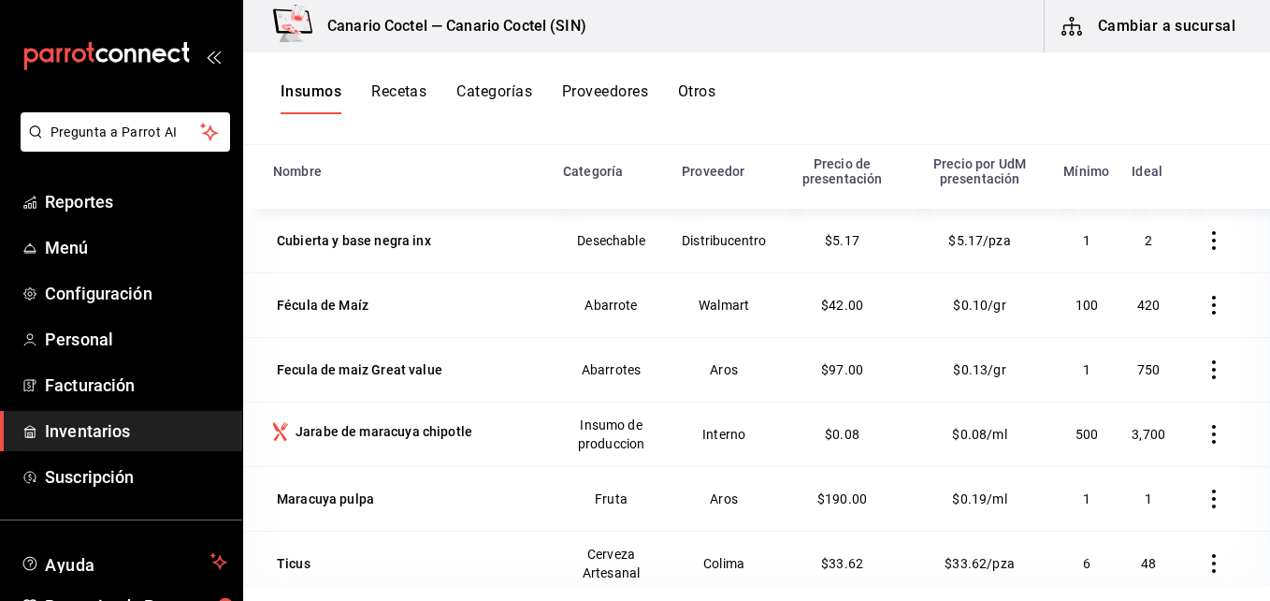
scroll to position [0, 0]
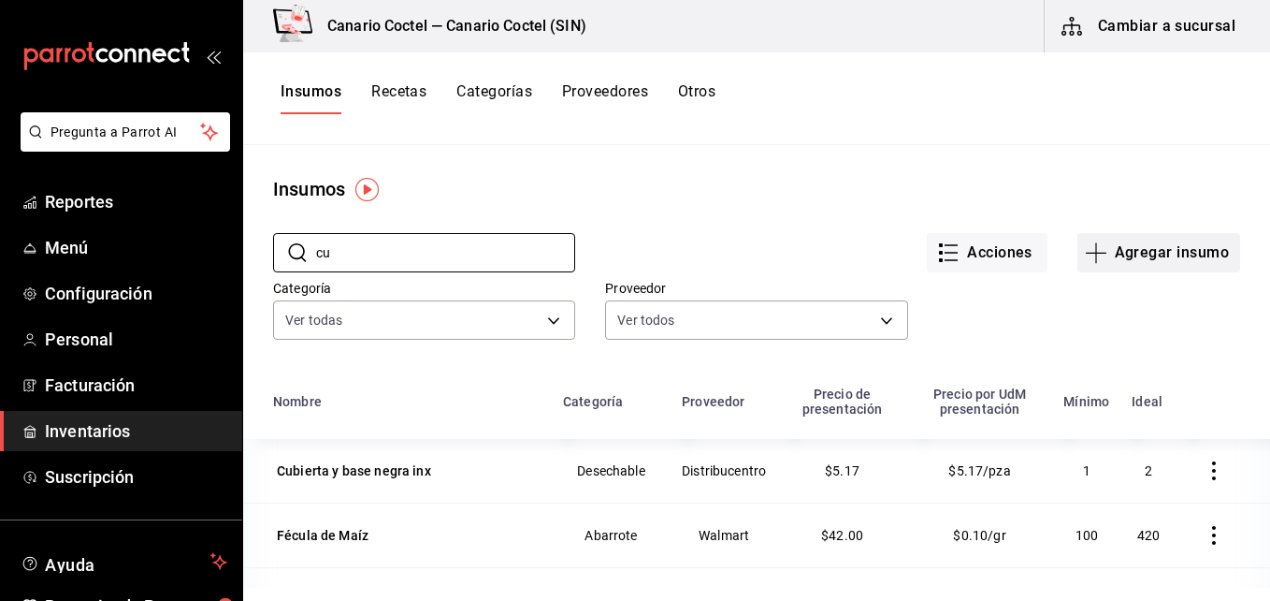
type input "cu"
click at [1168, 251] on button "Agregar insumo" at bounding box center [1159, 252] width 163 height 39
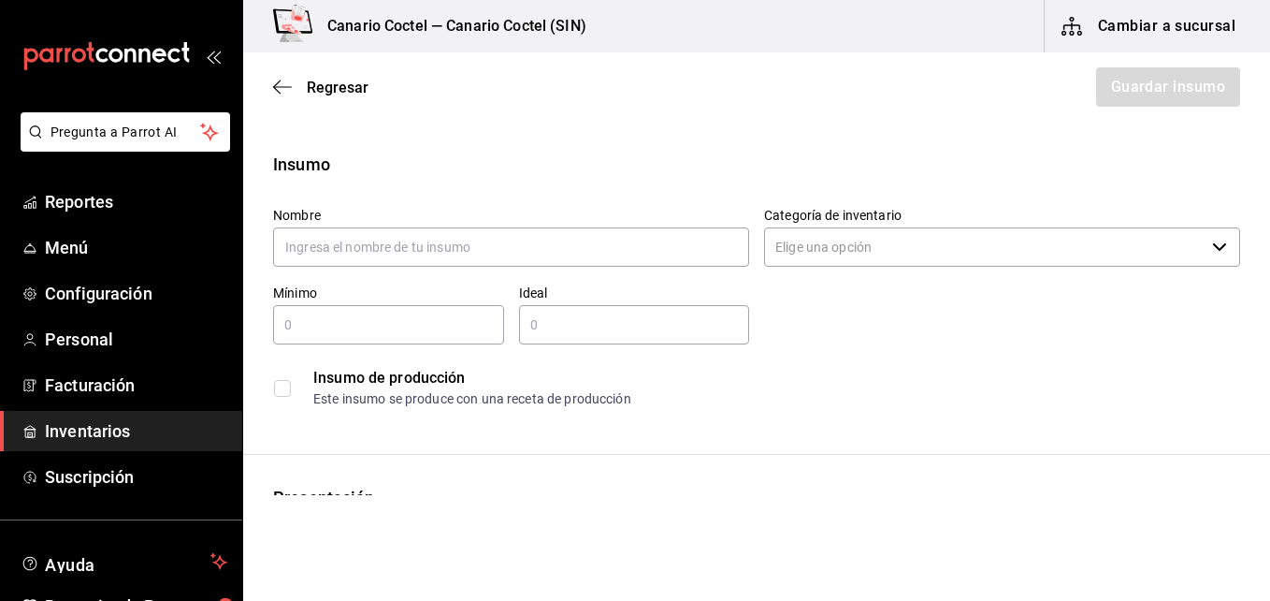
click at [422, 214] on label "Nombre" at bounding box center [511, 215] width 476 height 13
click at [422, 245] on input "text" at bounding box center [511, 246] width 476 height 39
type input "vela cumpleaños"
click at [1212, 250] on icon "button" at bounding box center [1219, 246] width 15 height 15
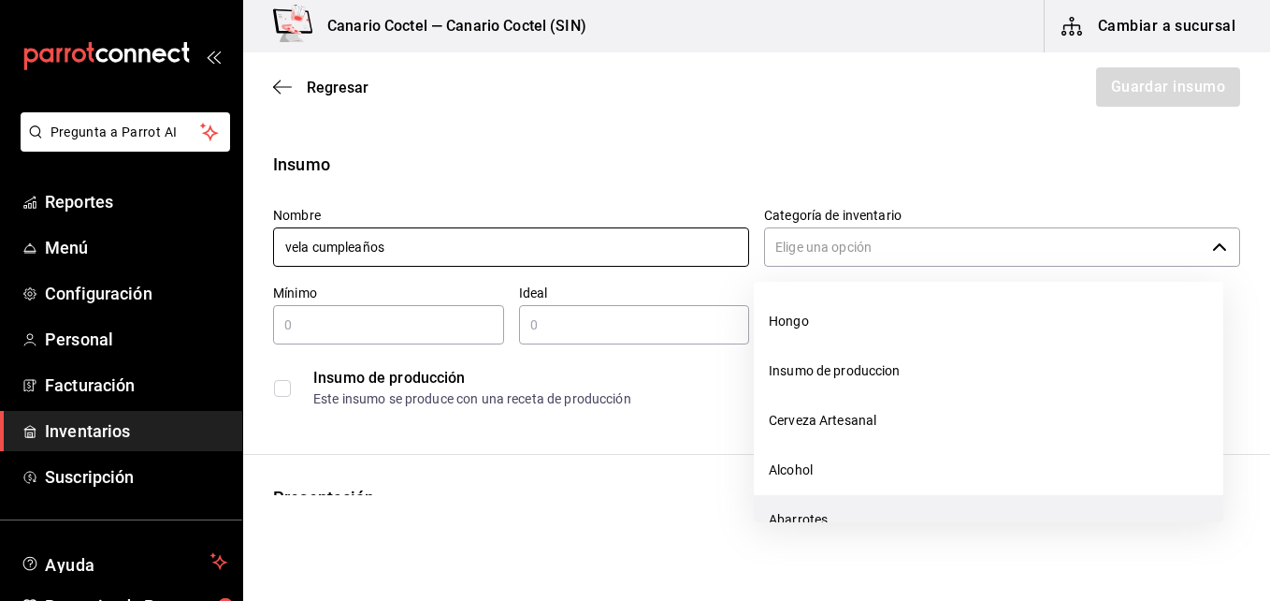
click at [790, 516] on li "Abarrotes" at bounding box center [989, 520] width 470 height 50
type input "Abarrotes"
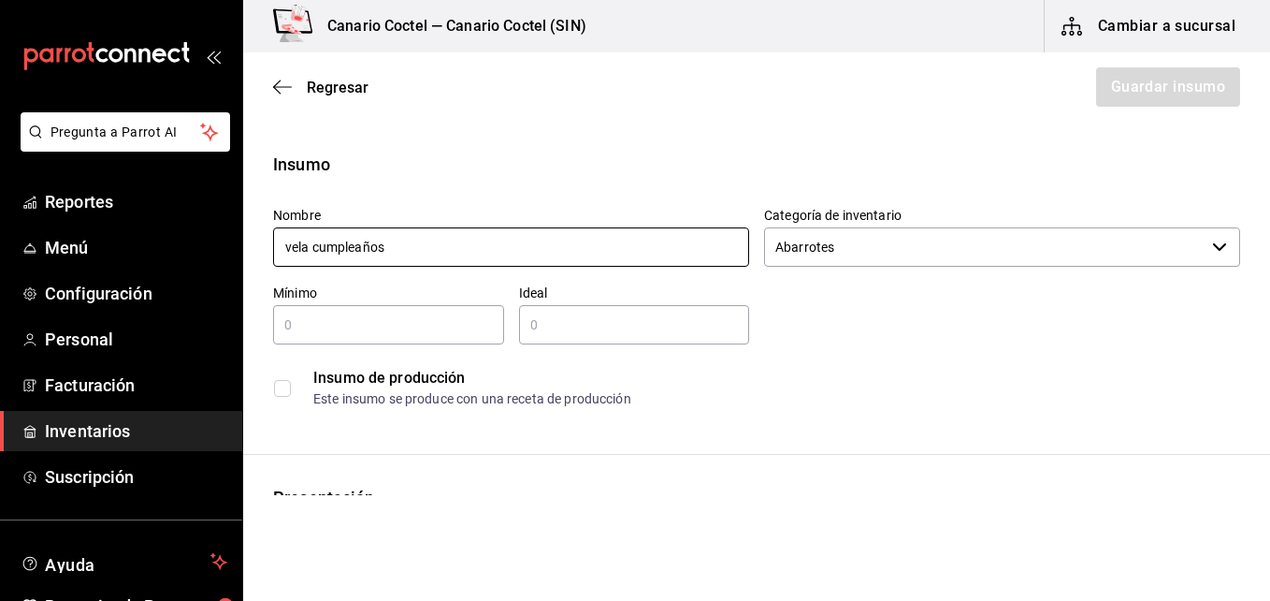
type input "vela cumpleaños"
click at [325, 325] on input "text" at bounding box center [388, 324] width 231 height 22
type input "5"
click at [543, 321] on input "text" at bounding box center [634, 324] width 231 height 22
type input "20"
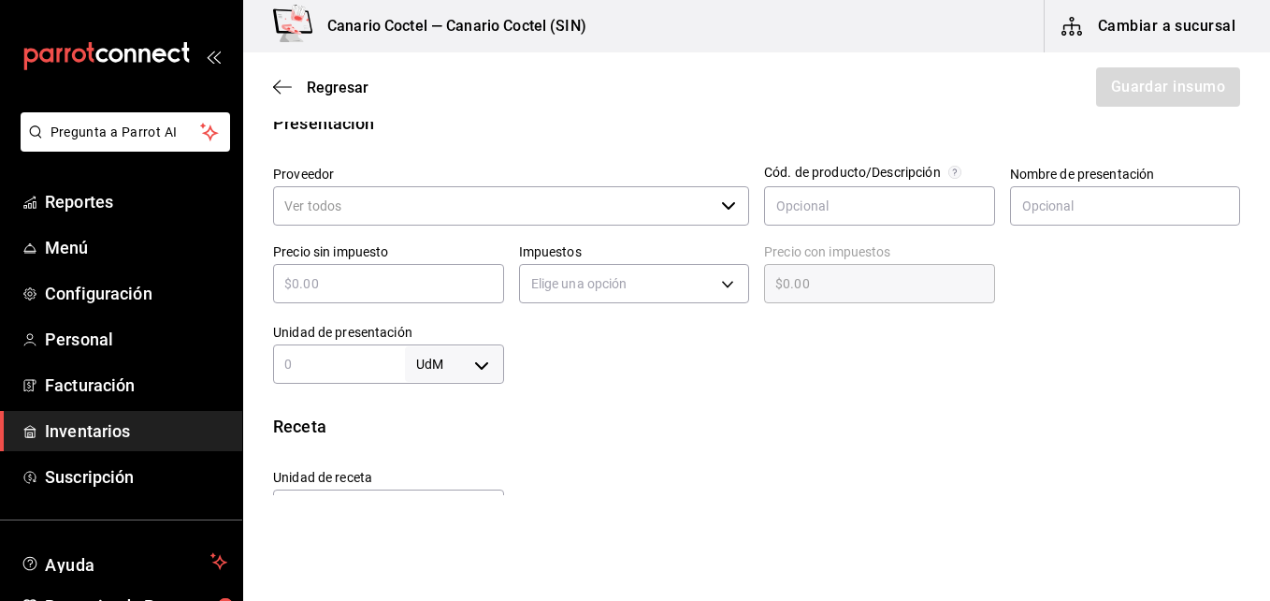
scroll to position [281, 0]
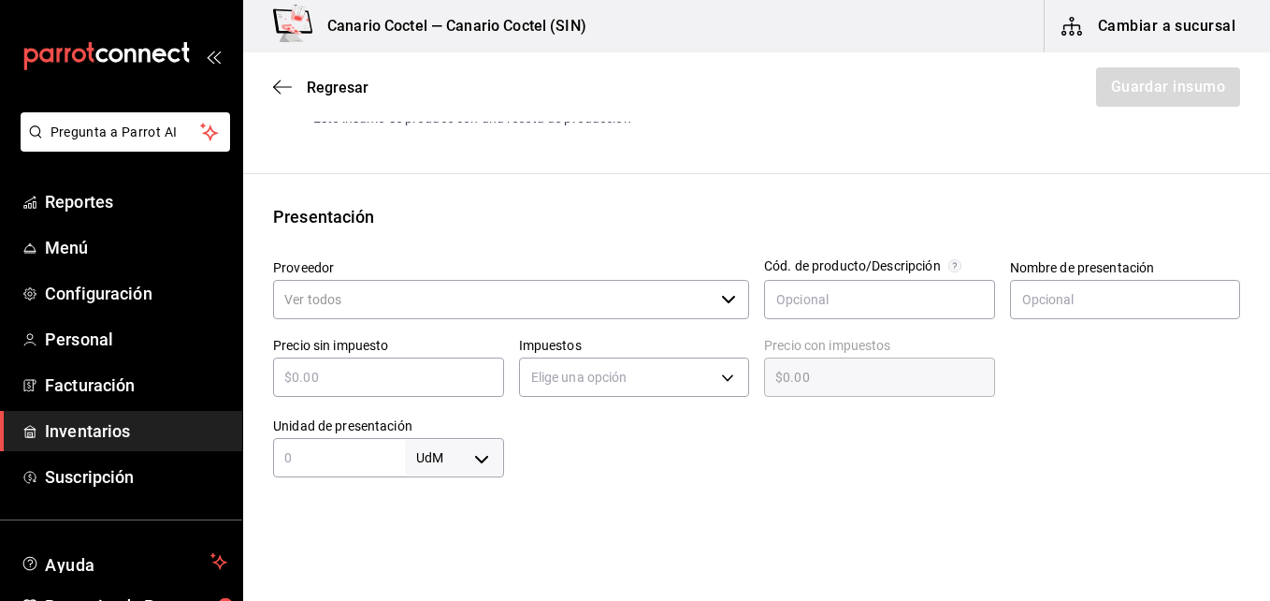
click at [721, 301] on icon "button" at bounding box center [728, 299] width 15 height 15
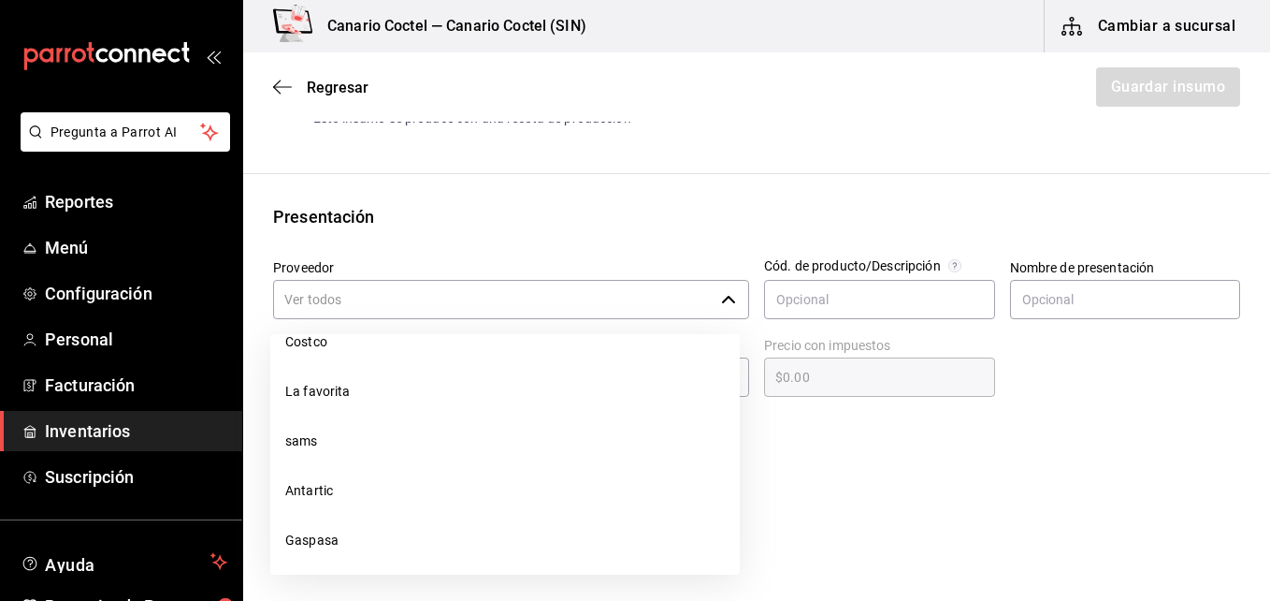
scroll to position [1310, 0]
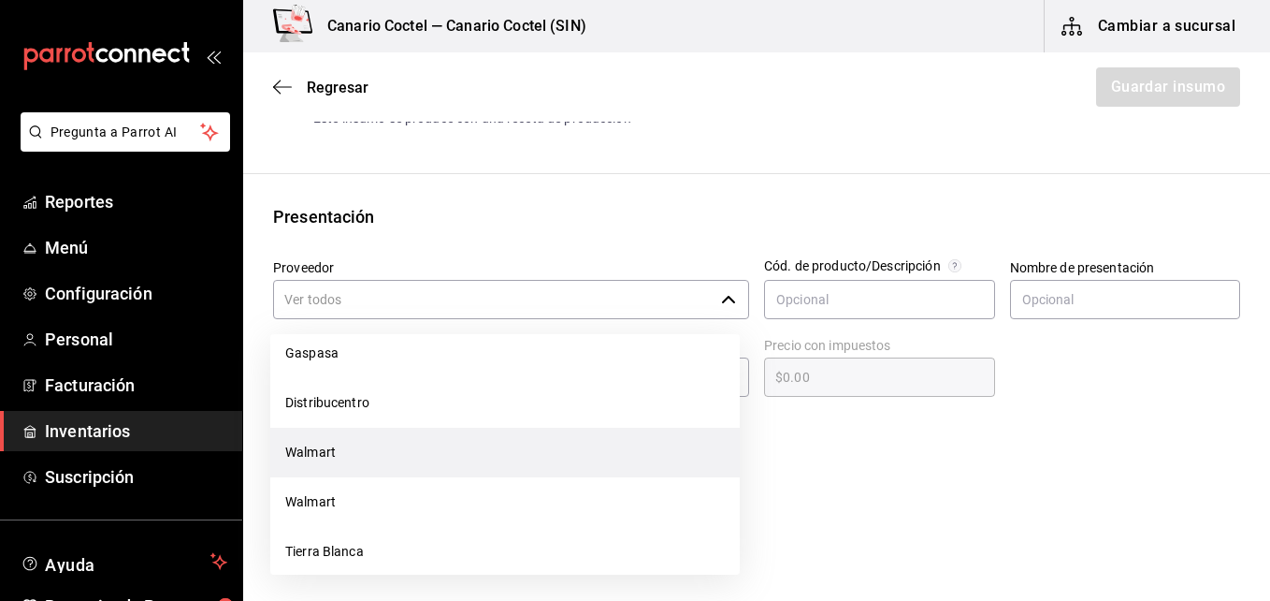
click at [320, 441] on li "Walmart" at bounding box center [505, 452] width 470 height 50
type input "Walmart"
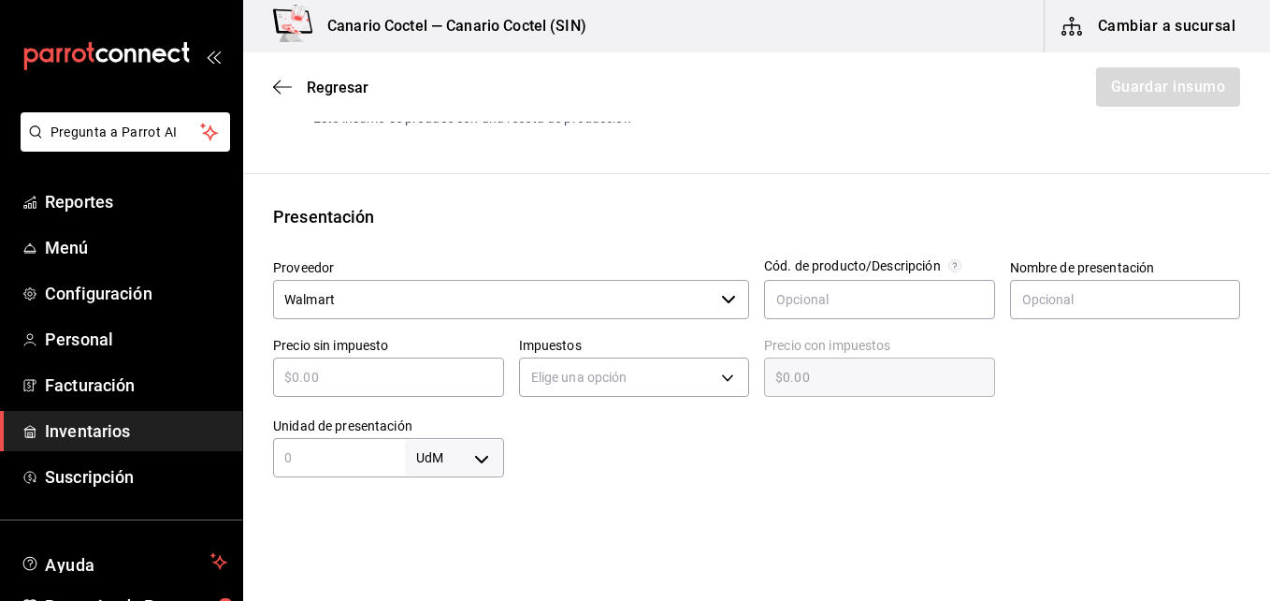
type input "20"
click at [311, 382] on input "text" at bounding box center [388, 377] width 231 height 22
type input "$1"
type input "$1.00"
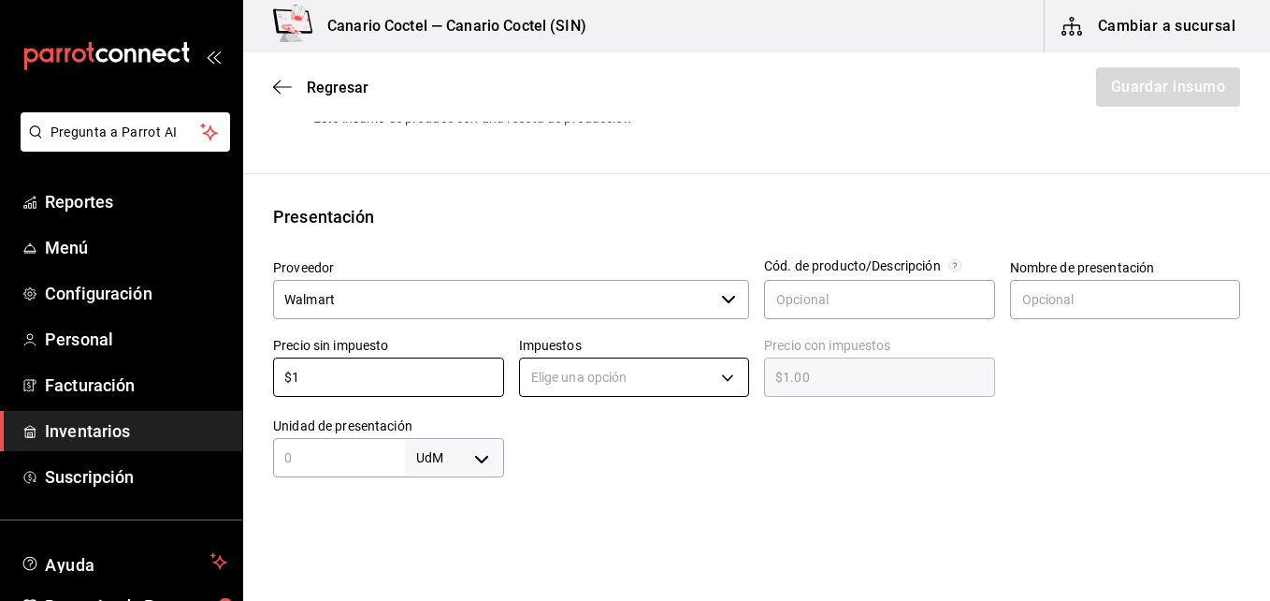
type input "$1"
click at [725, 377] on body "Pregunta a Parrot AI Reportes Menú Configuración Personal Facturación Inventari…" at bounding box center [635, 247] width 1270 height 495
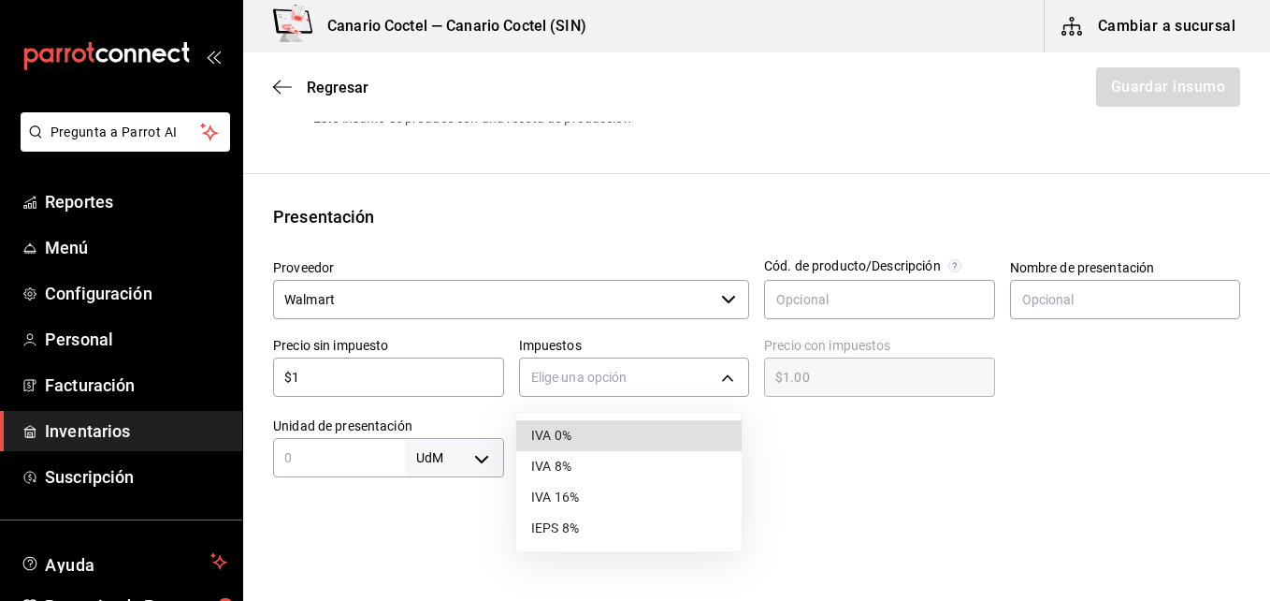
click at [560, 430] on li "IVA 0%" at bounding box center [628, 435] width 225 height 31
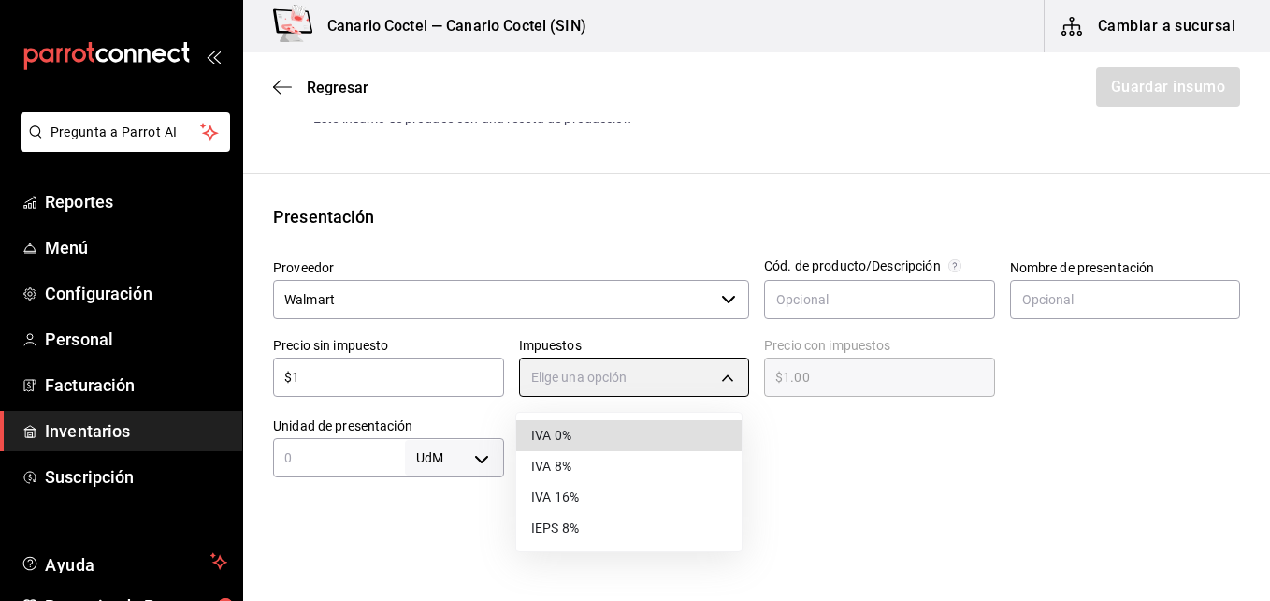
type input "IVA_0"
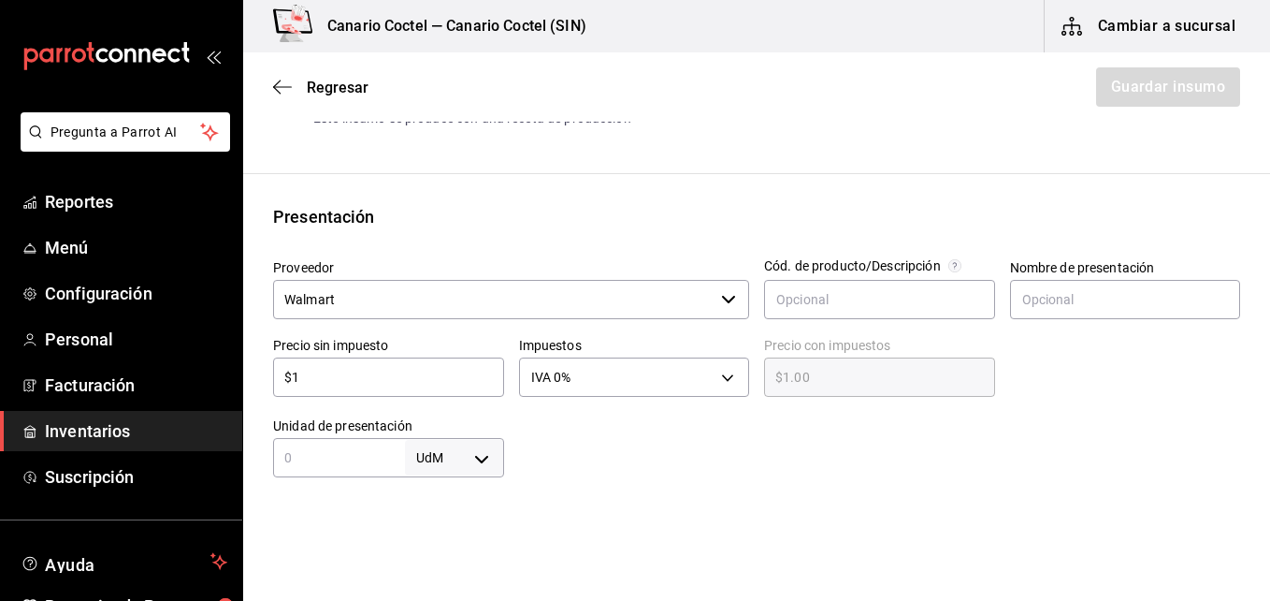
click at [315, 456] on input "text" at bounding box center [339, 457] width 132 height 22
type input "1"
click at [476, 462] on body "Pregunta a Parrot AI Reportes Menú Configuración Personal Facturación Inventari…" at bounding box center [635, 247] width 1270 height 495
click at [446, 541] on li "pza" at bounding box center [450, 545] width 97 height 31
type input "UNIT"
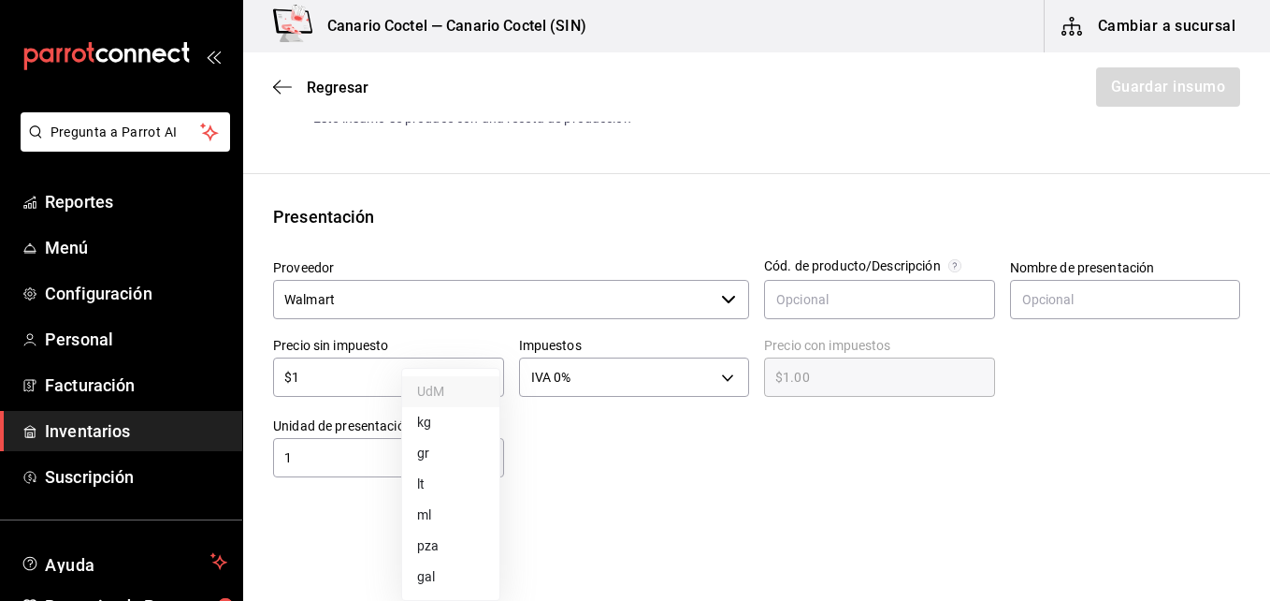
type input "UNIT"
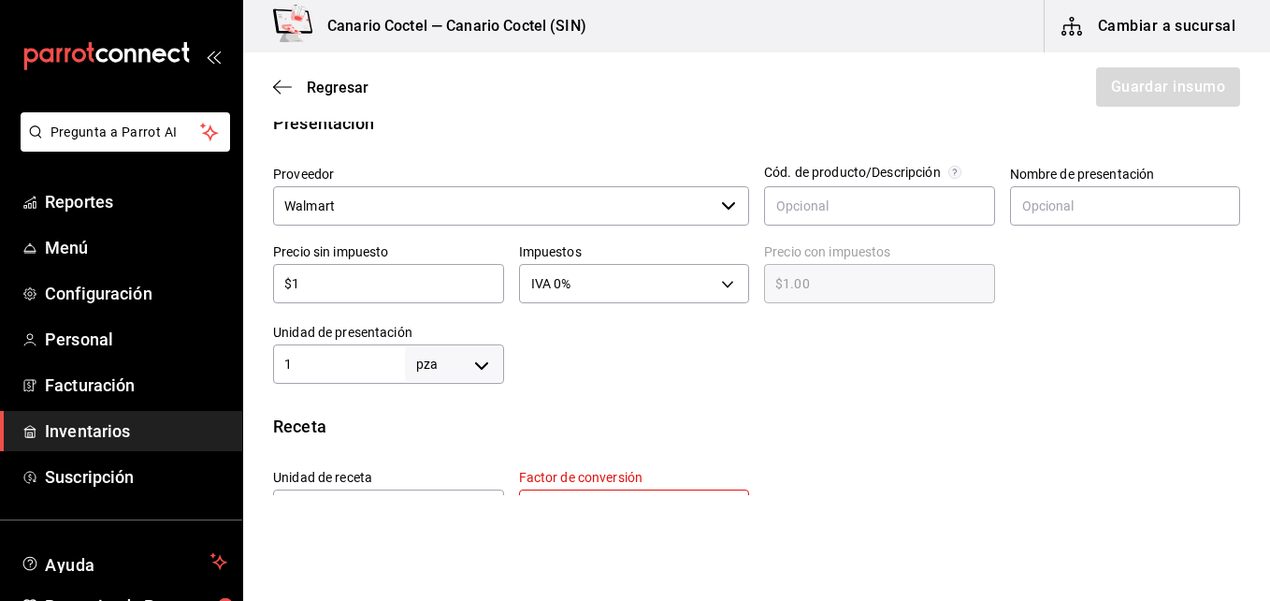
scroll to position [468, 0]
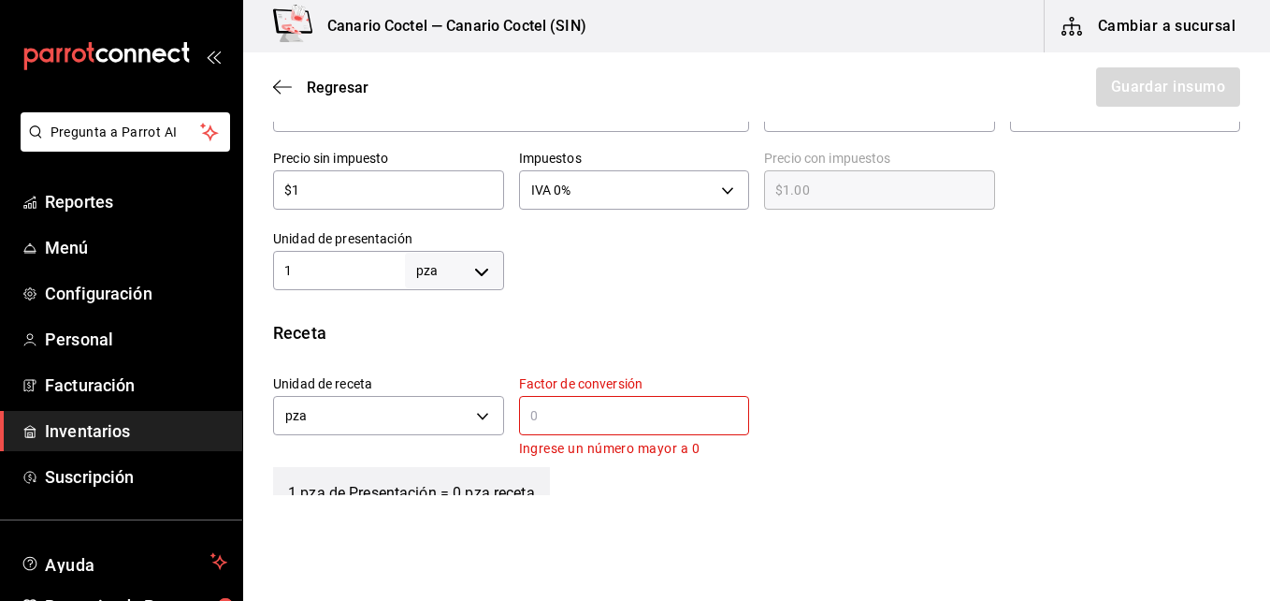
click at [558, 415] on input "text" at bounding box center [634, 415] width 231 height 22
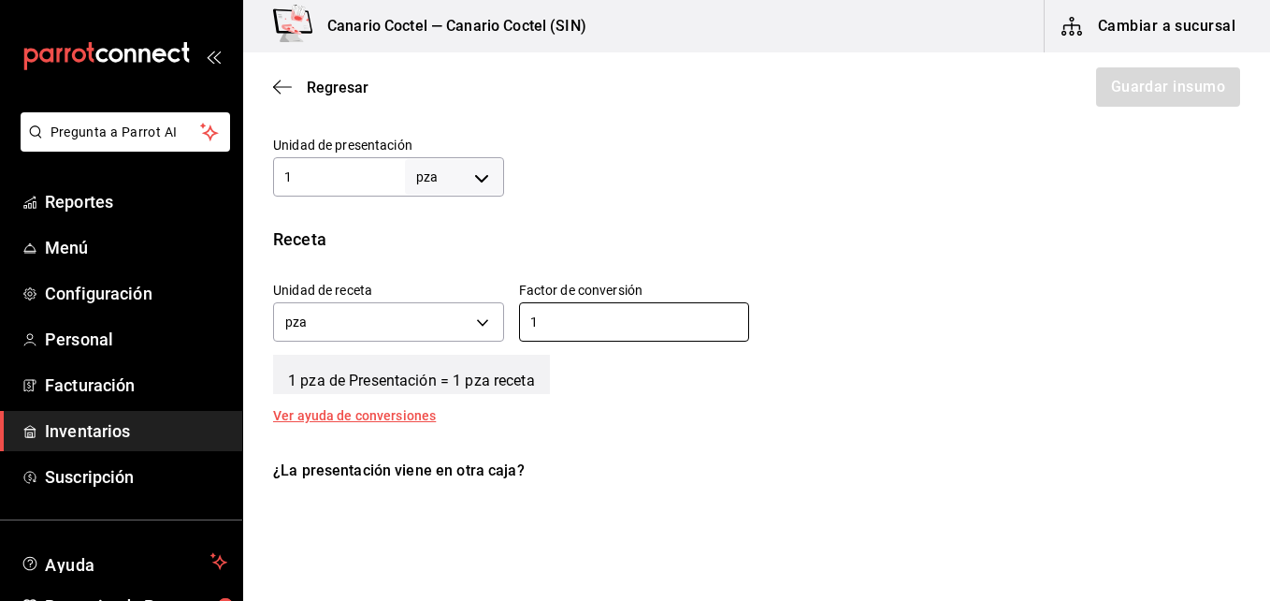
scroll to position [655, 0]
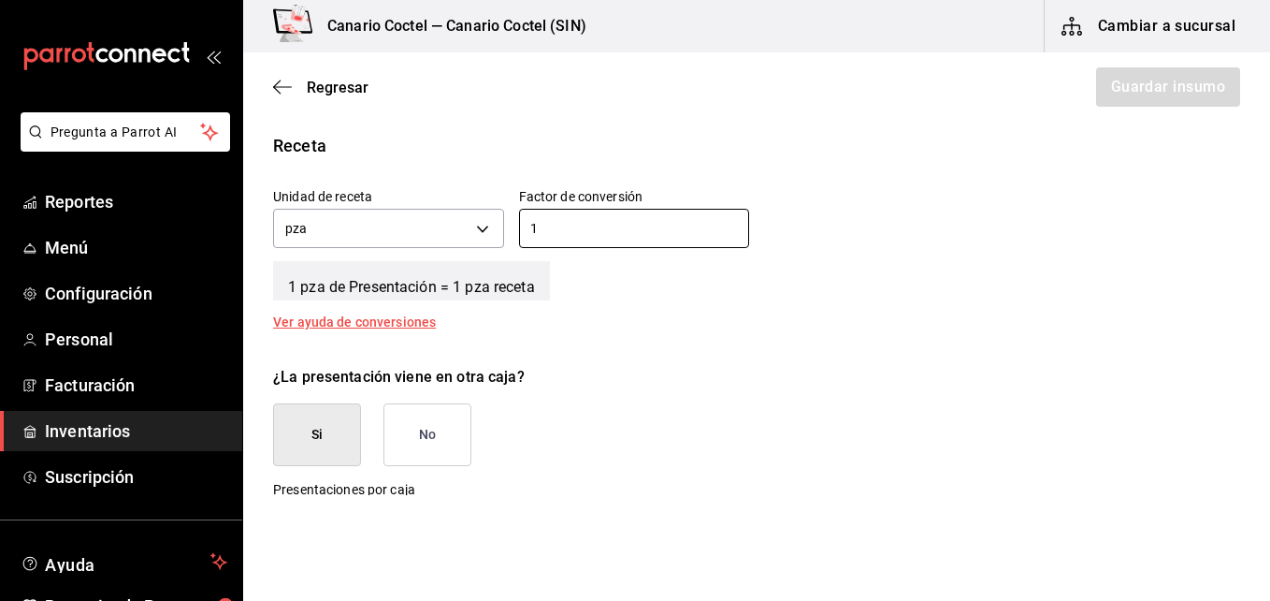
type input "1"
click at [436, 433] on button "No" at bounding box center [428, 434] width 88 height 63
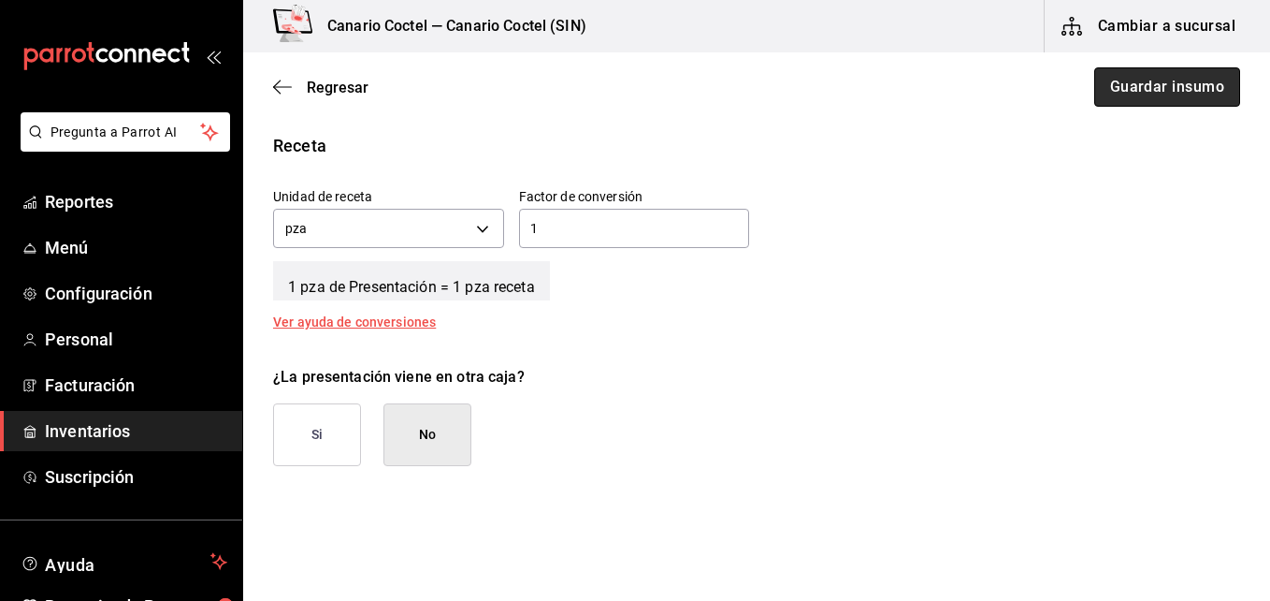
click at [1144, 96] on button "Guardar insumo" at bounding box center [1167, 86] width 146 height 39
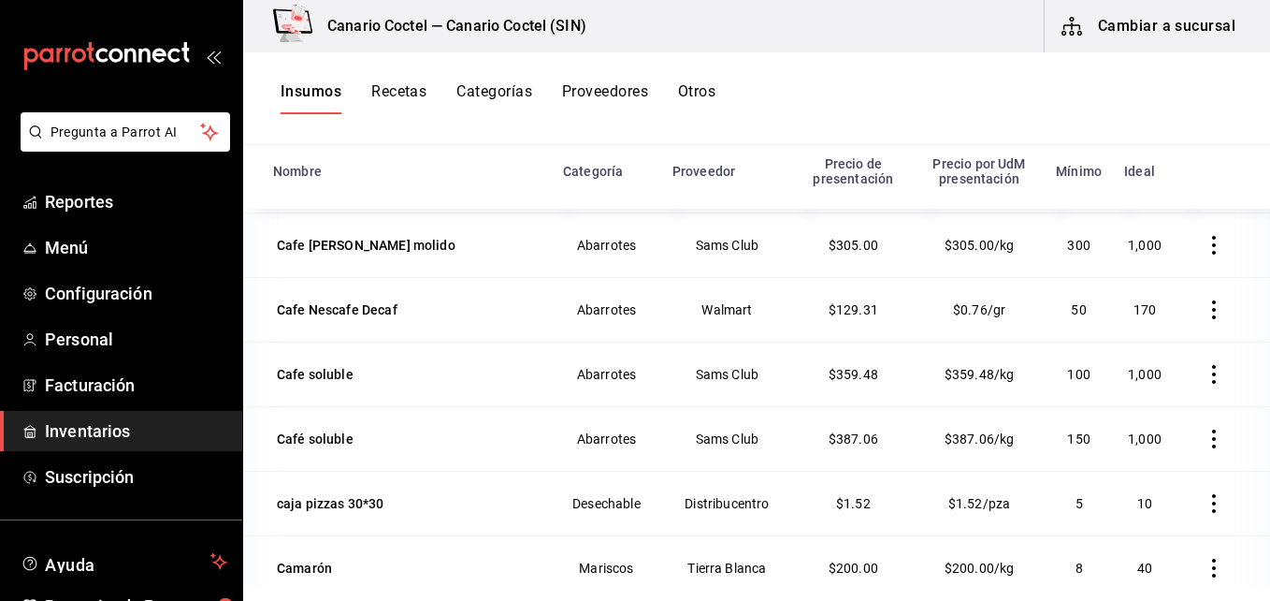
scroll to position [3404, 0]
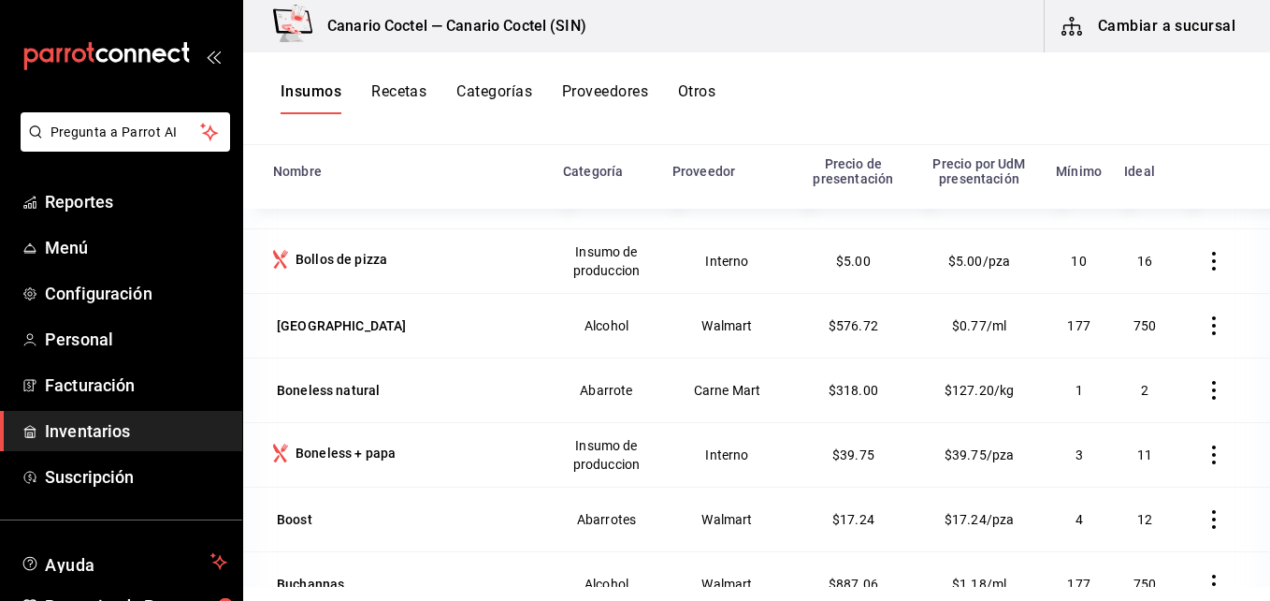
click at [1161, 27] on button "Cambiar a sucursal" at bounding box center [1150, 26] width 210 height 52
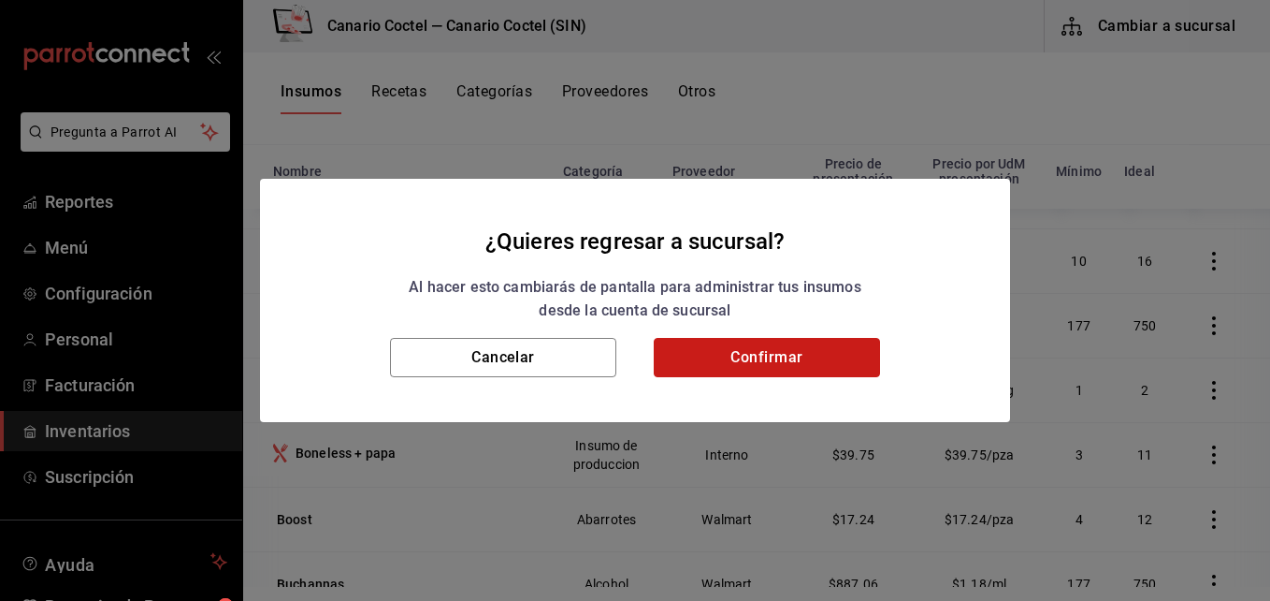
click at [844, 354] on button "Confirmar" at bounding box center [767, 357] width 226 height 39
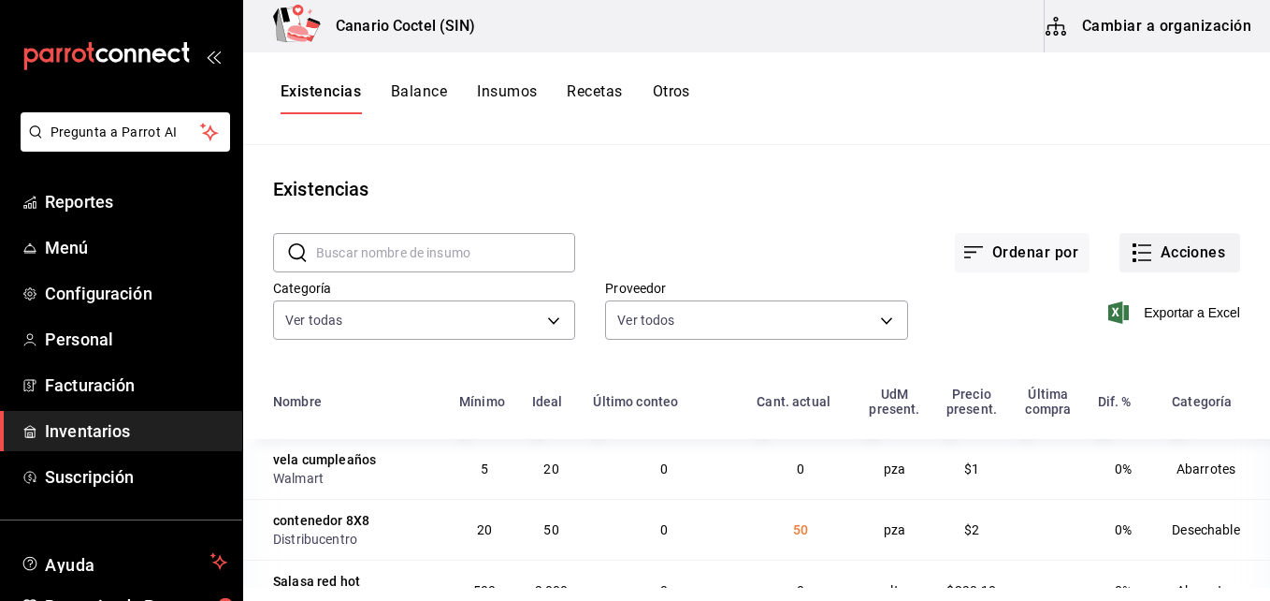
click at [1182, 252] on button "Acciones" at bounding box center [1180, 252] width 121 height 39
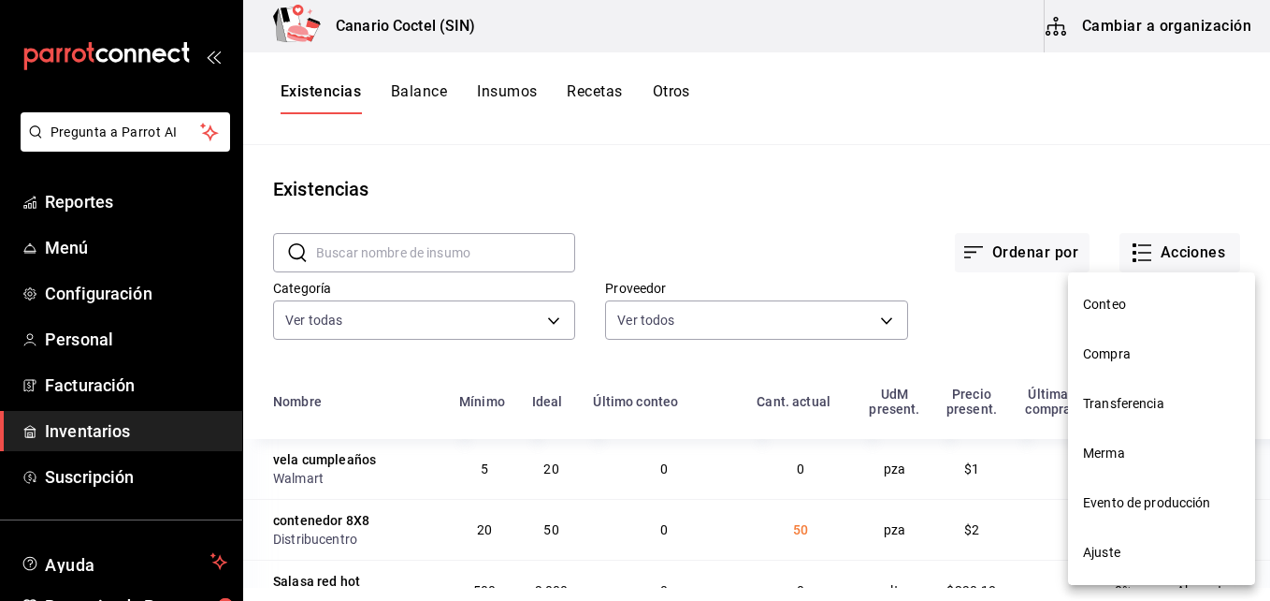
click at [1130, 351] on span "Compra" at bounding box center [1161, 354] width 157 height 20
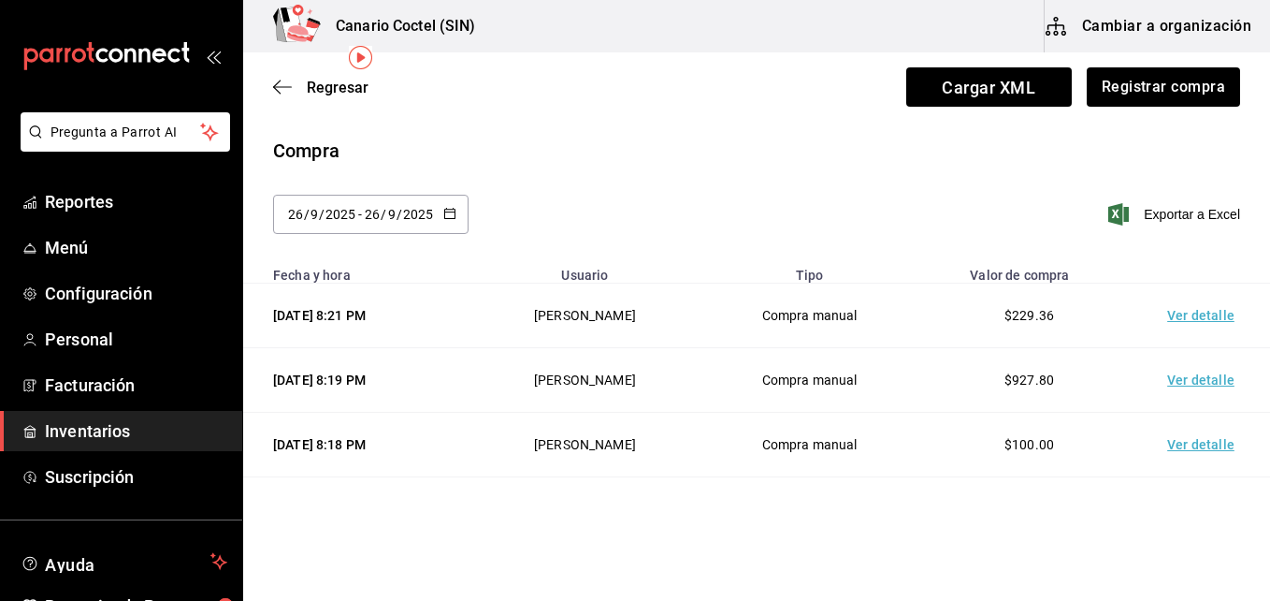
scroll to position [281, 0]
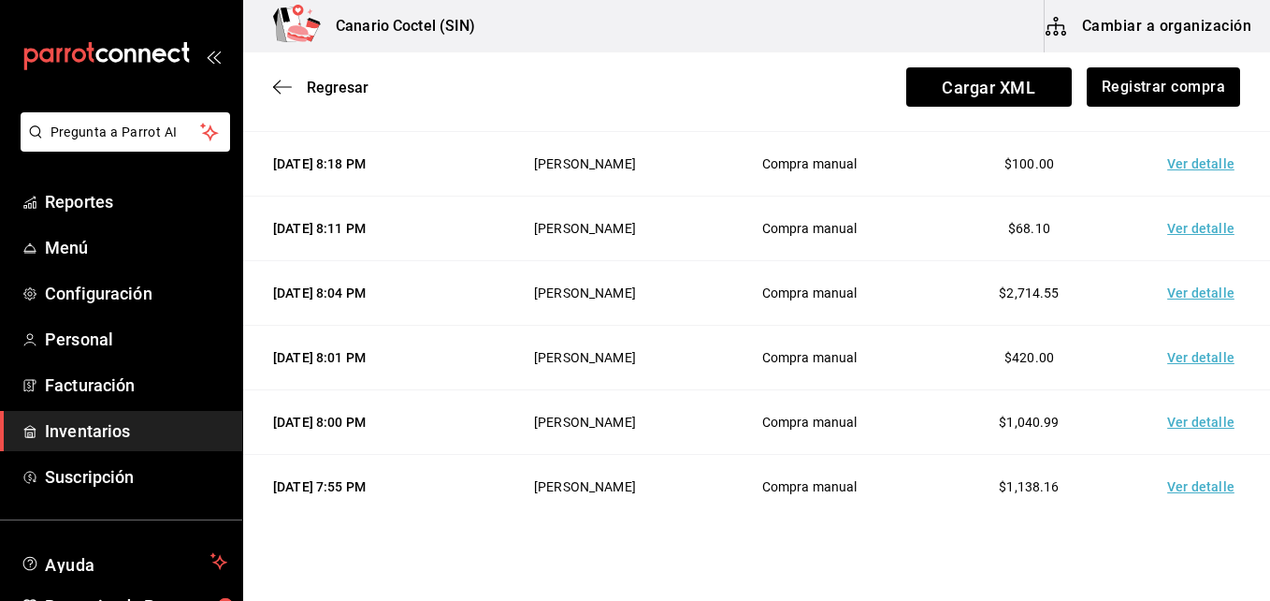
click at [1204, 418] on td "Ver detalle" at bounding box center [1204, 422] width 131 height 65
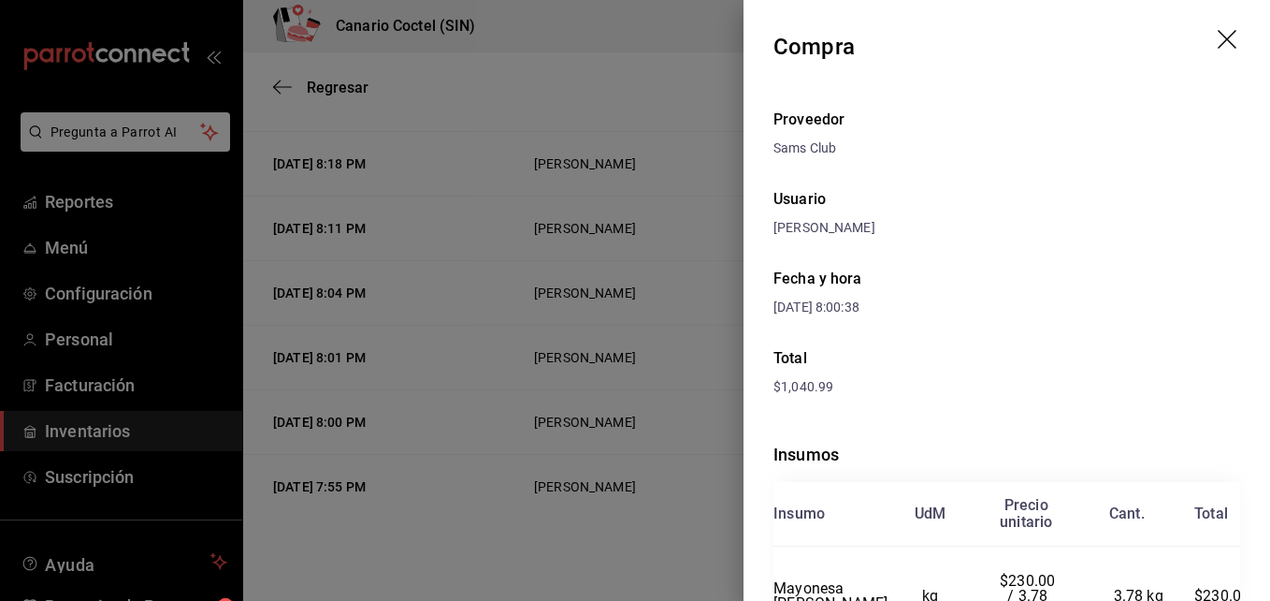
scroll to position [187, 0]
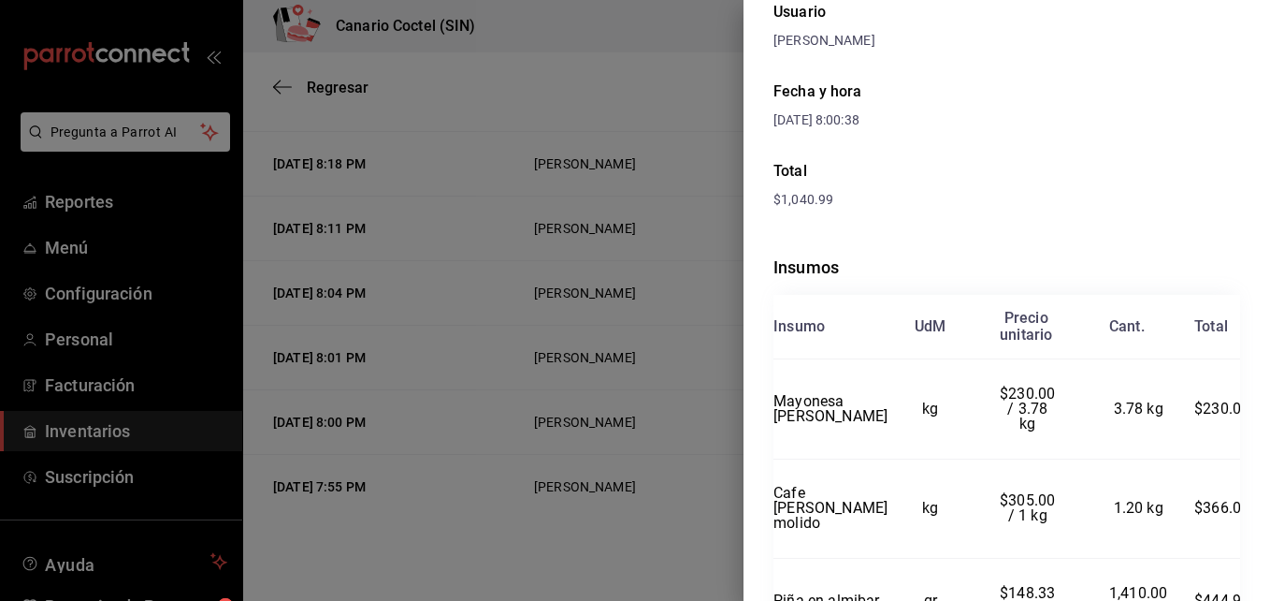
click at [686, 506] on div at bounding box center [635, 300] width 1270 height 601
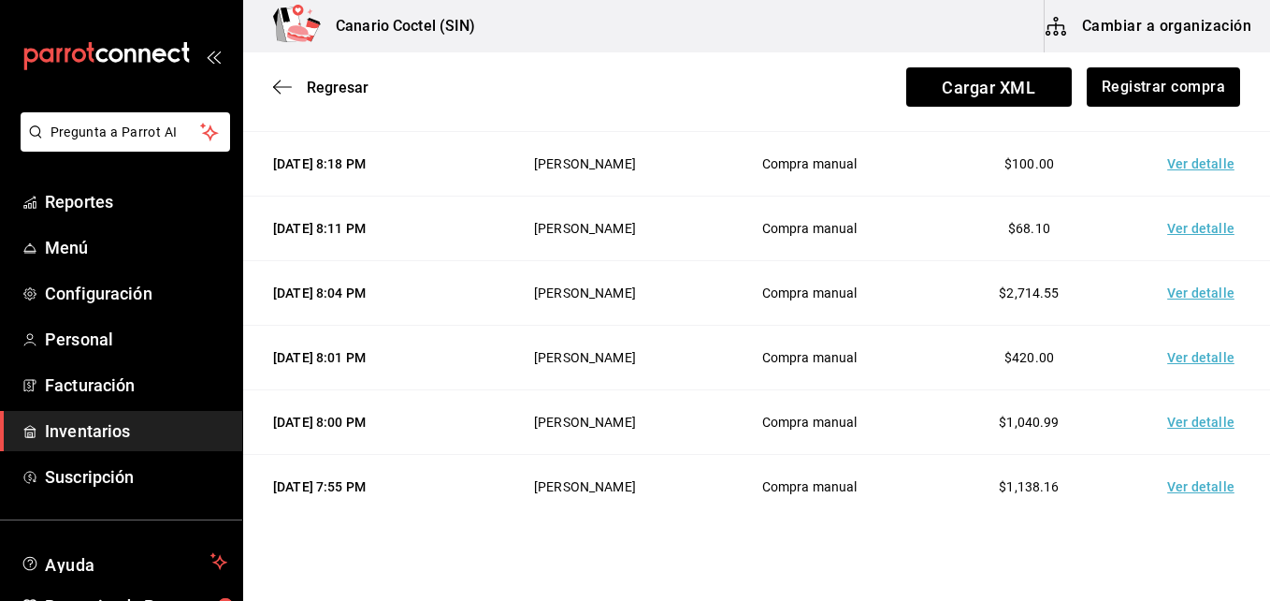
scroll to position [374, 0]
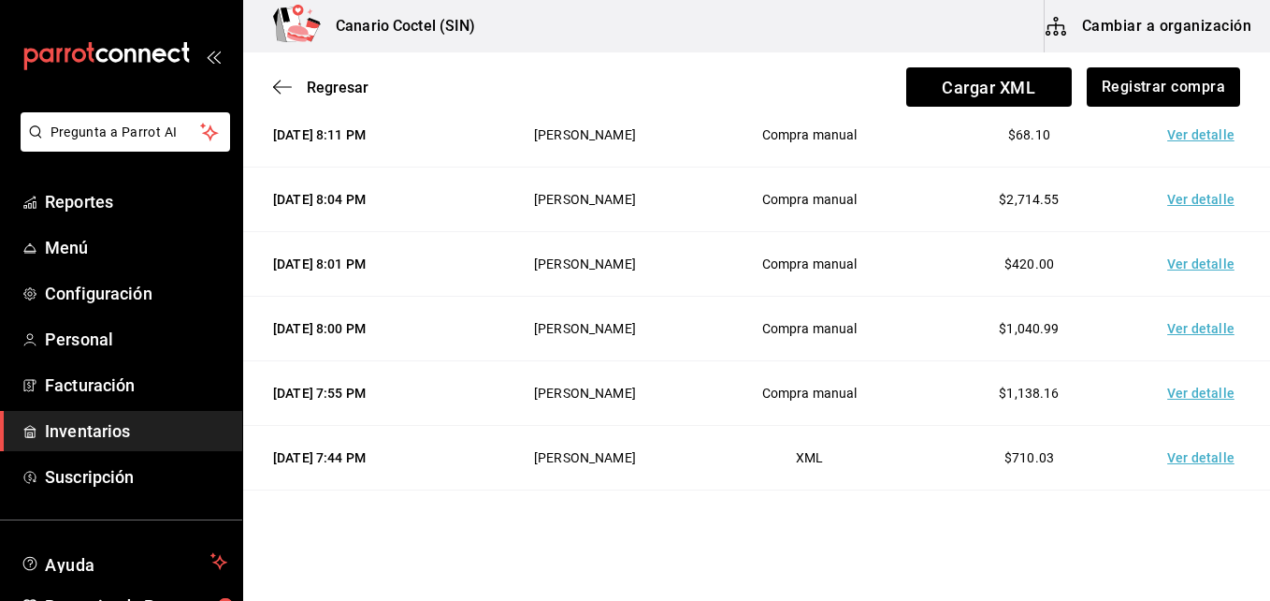
click at [1187, 458] on td "Ver detalle" at bounding box center [1204, 458] width 131 height 65
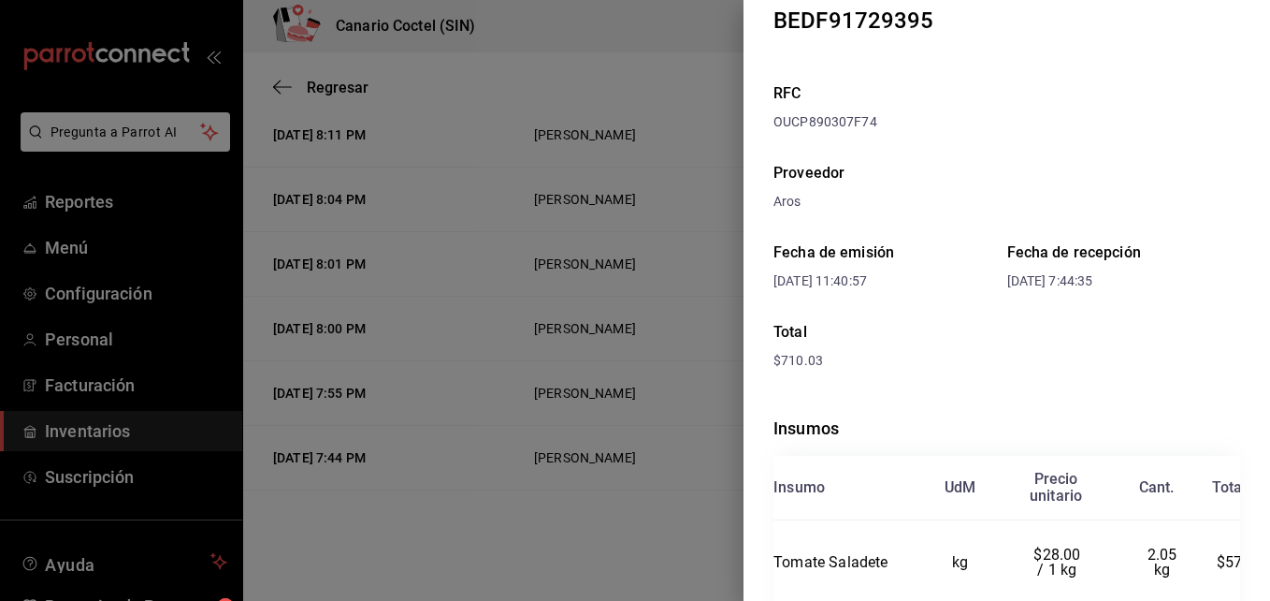
scroll to position [187, 0]
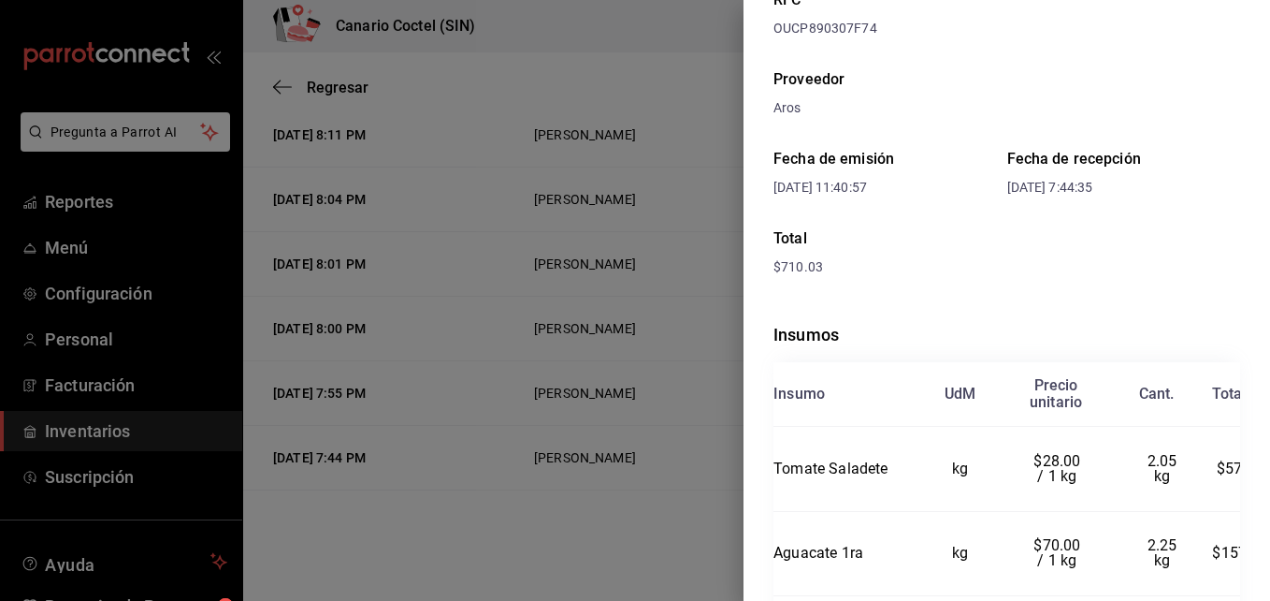
click at [608, 541] on div at bounding box center [635, 300] width 1270 height 601
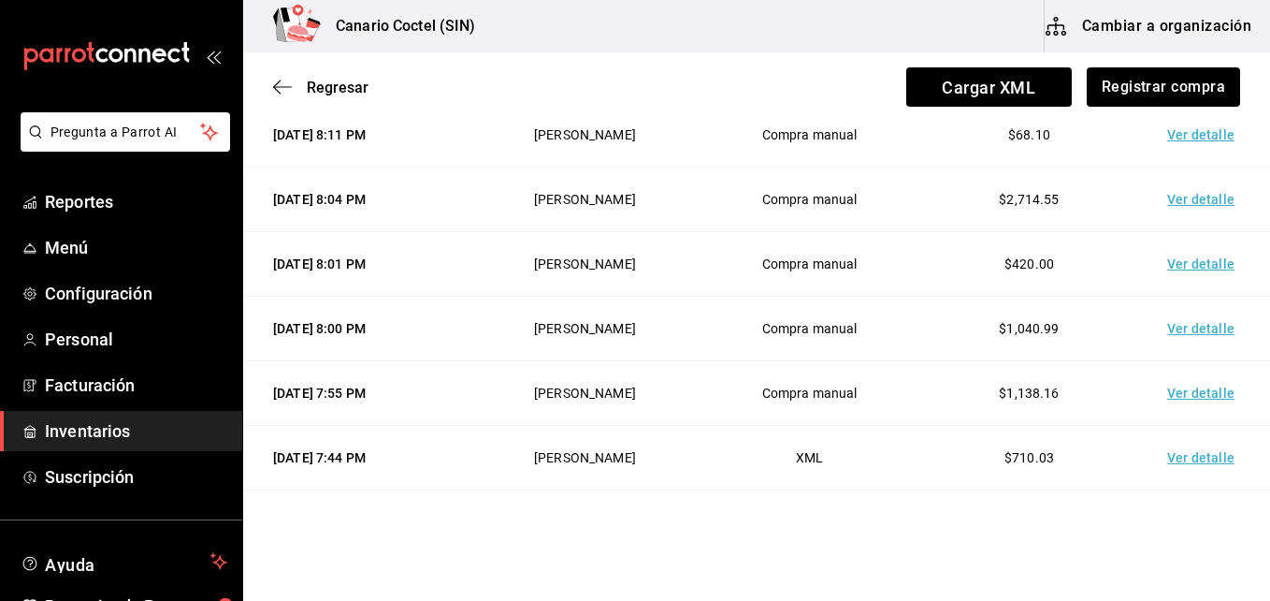
click at [1169, 390] on td "Ver detalle" at bounding box center [1204, 393] width 131 height 65
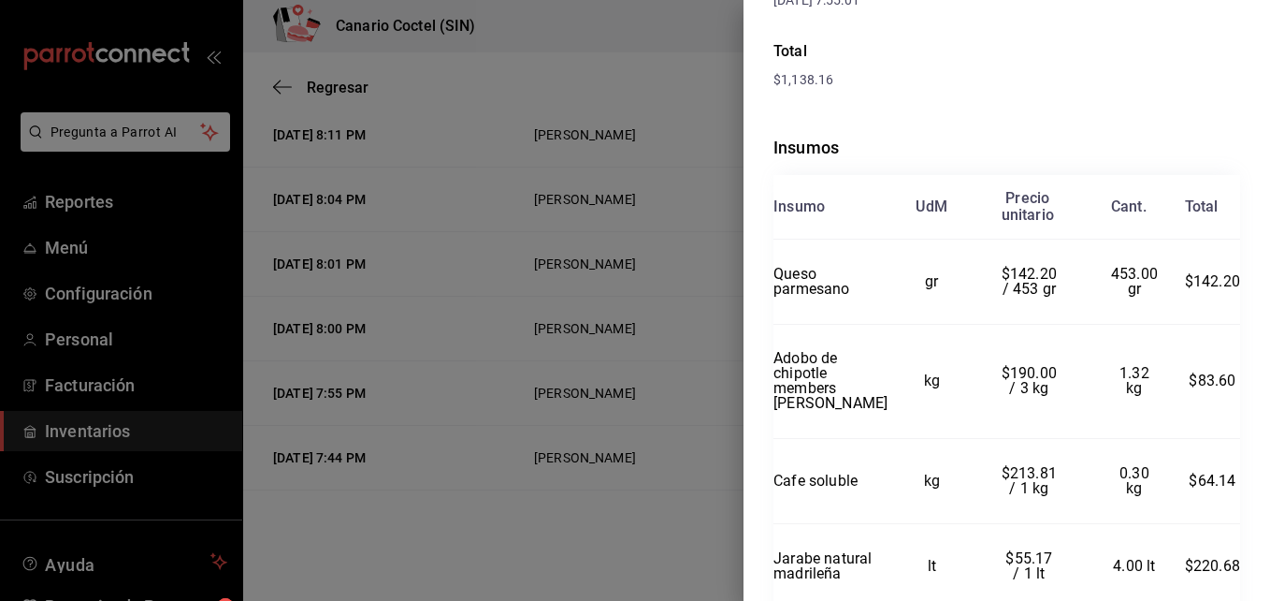
scroll to position [548, 0]
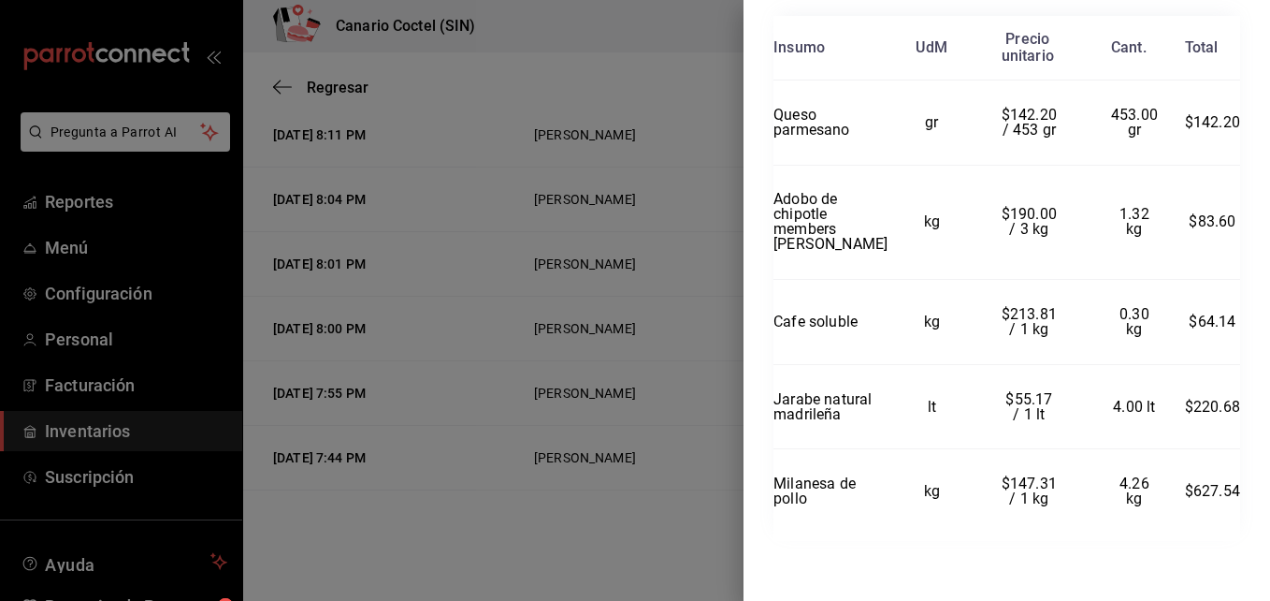
click at [650, 503] on div at bounding box center [635, 300] width 1270 height 601
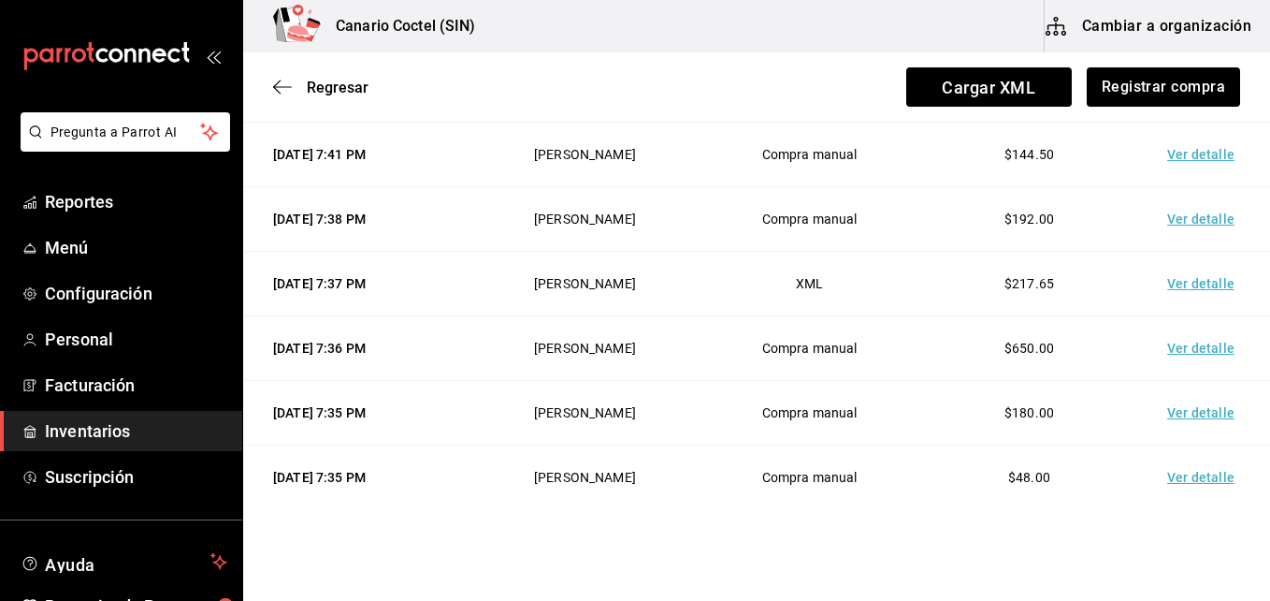
scroll to position [1029, 0]
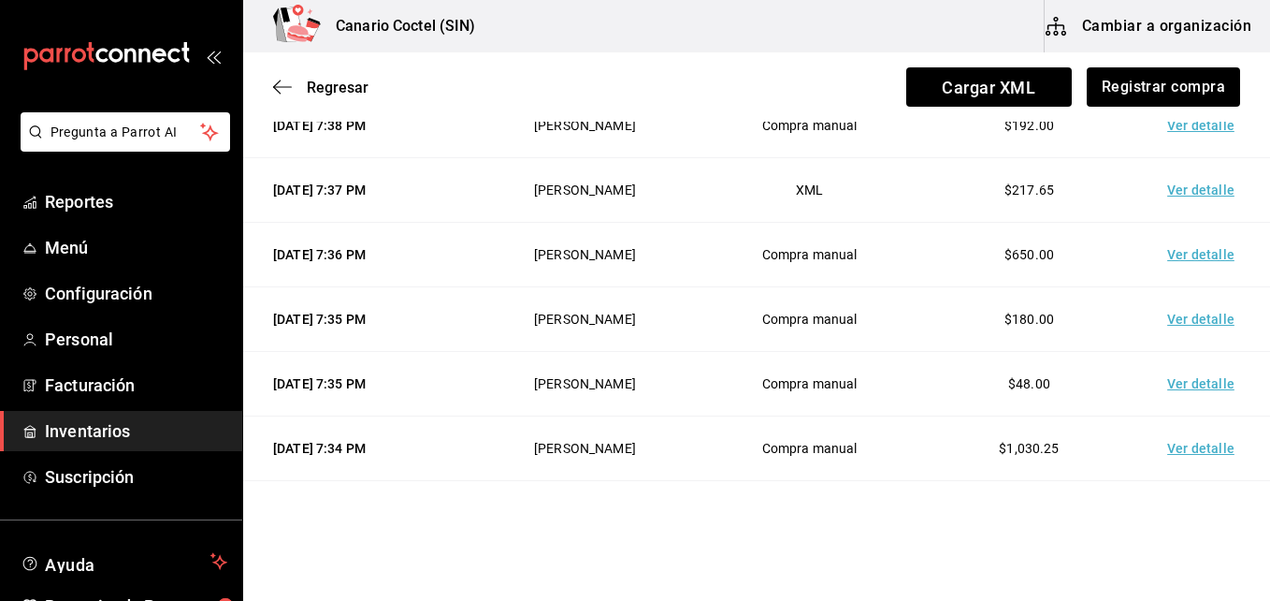
click at [1168, 451] on td "Ver detalle" at bounding box center [1204, 448] width 131 height 65
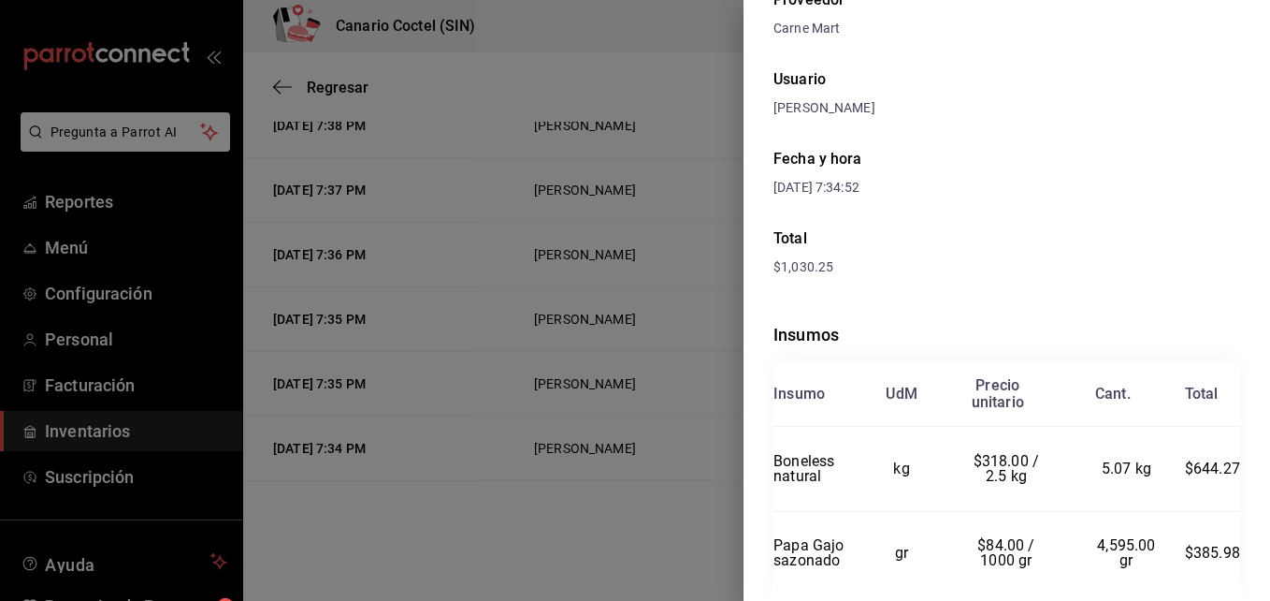
scroll to position [249, 0]
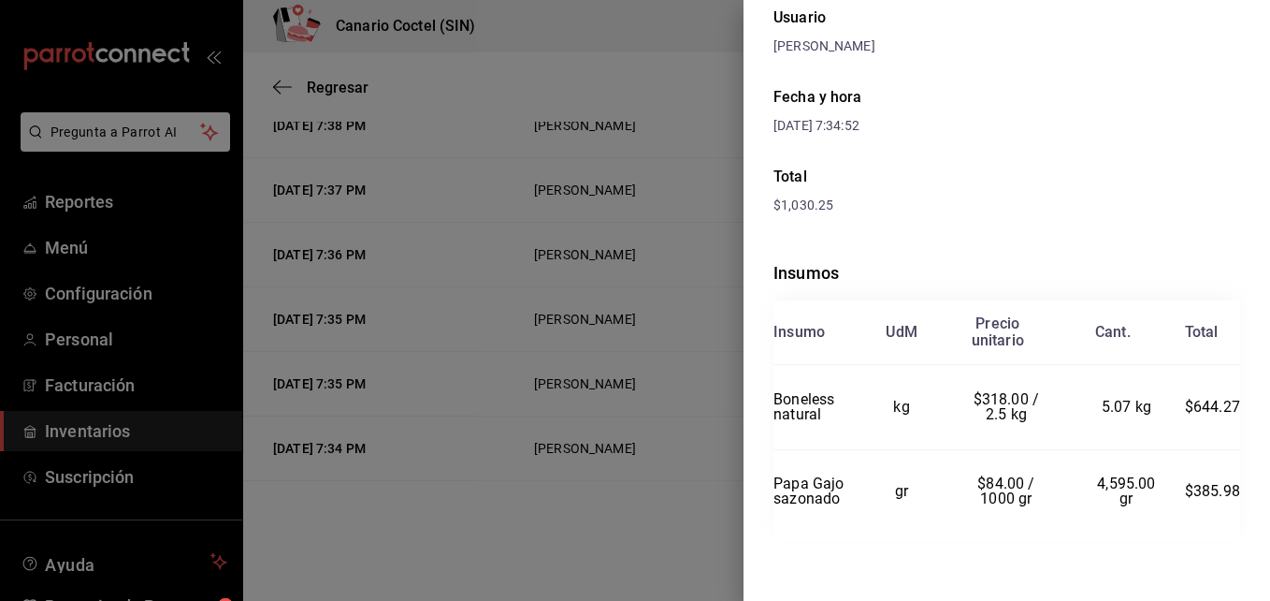
click at [695, 513] on div at bounding box center [635, 300] width 1270 height 601
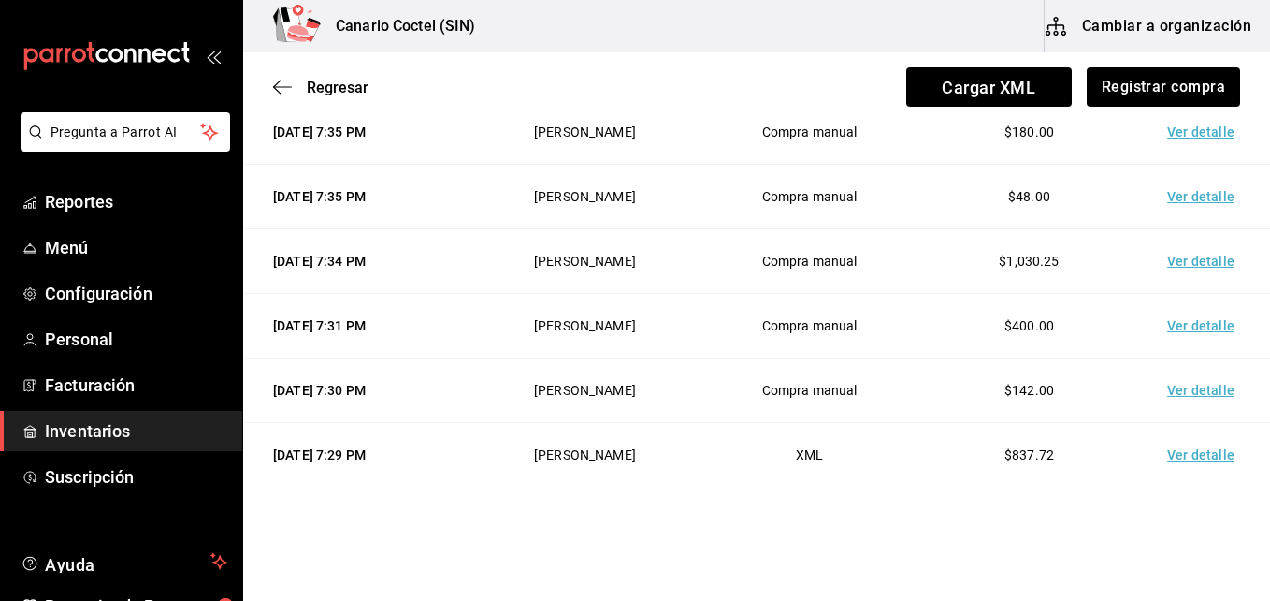
scroll to position [1238, 0]
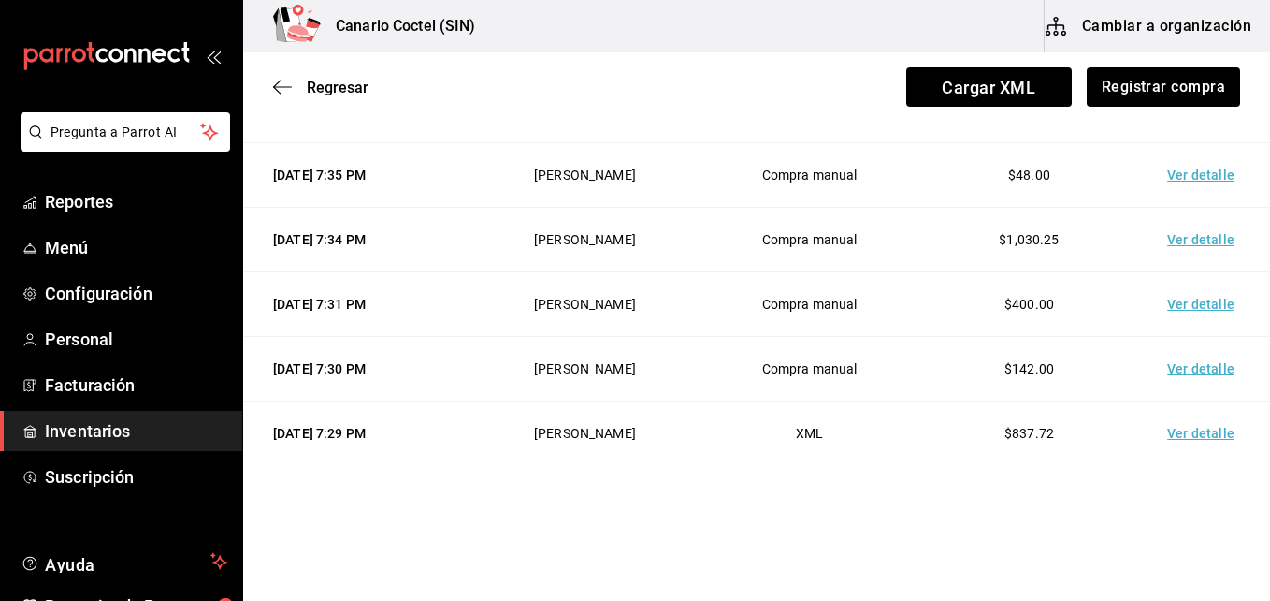
click at [1175, 239] on td "Ver detalle" at bounding box center [1204, 240] width 131 height 65
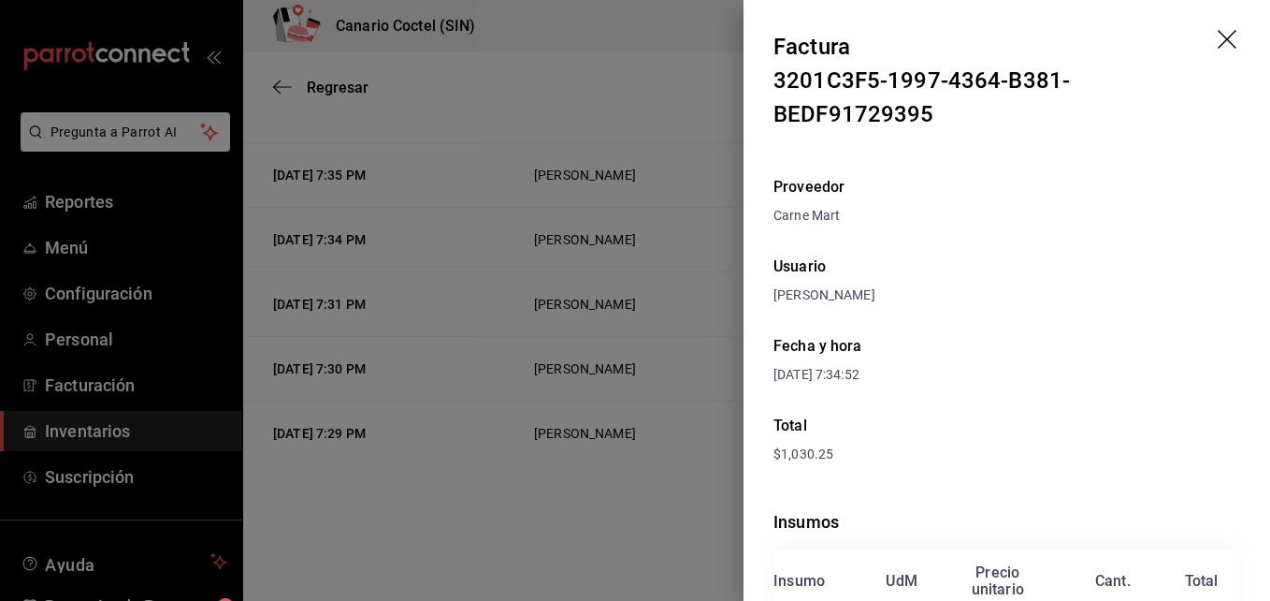
scroll to position [249, 0]
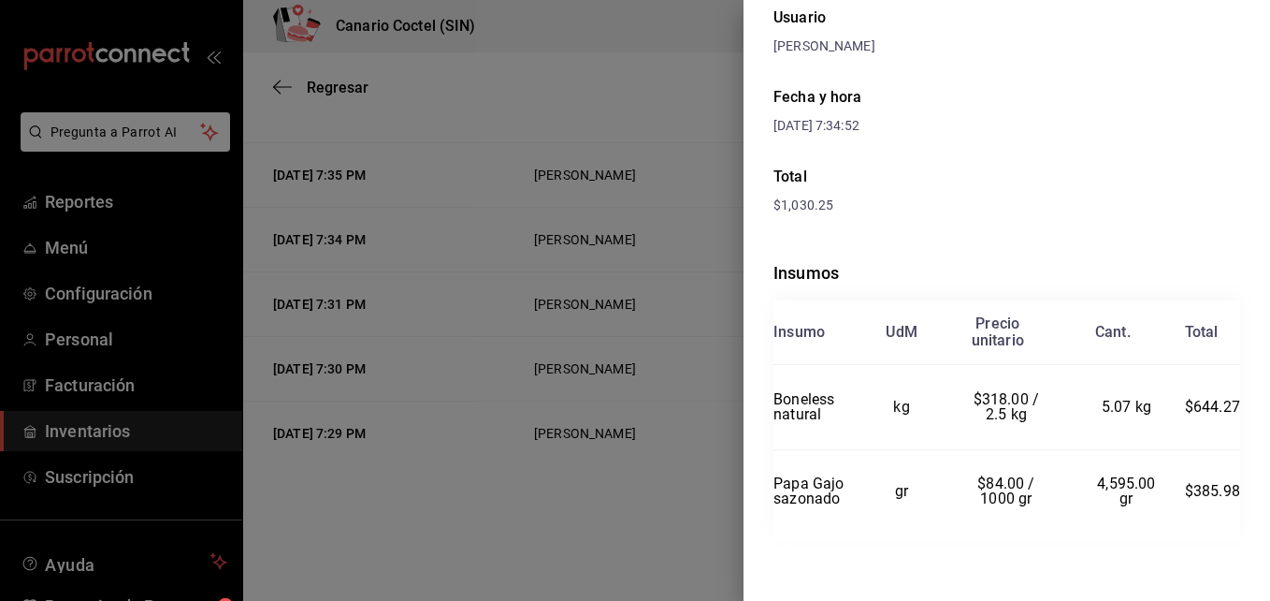
click at [687, 473] on div at bounding box center [635, 300] width 1270 height 601
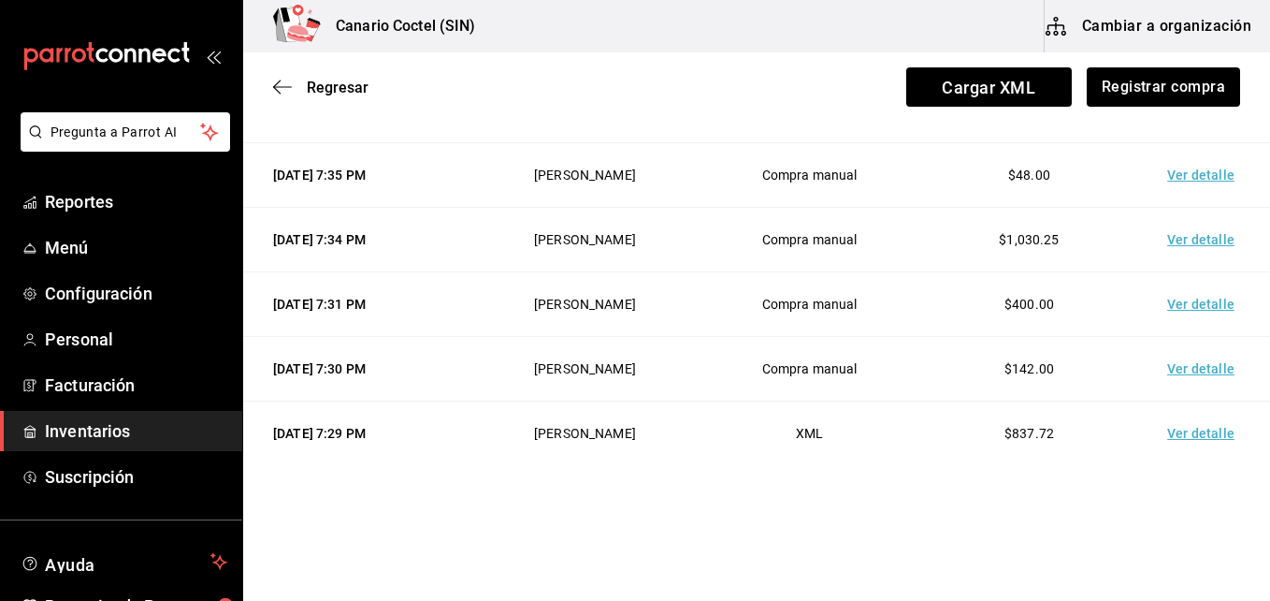
click at [1195, 177] on td "Ver detalle" at bounding box center [1204, 175] width 131 height 65
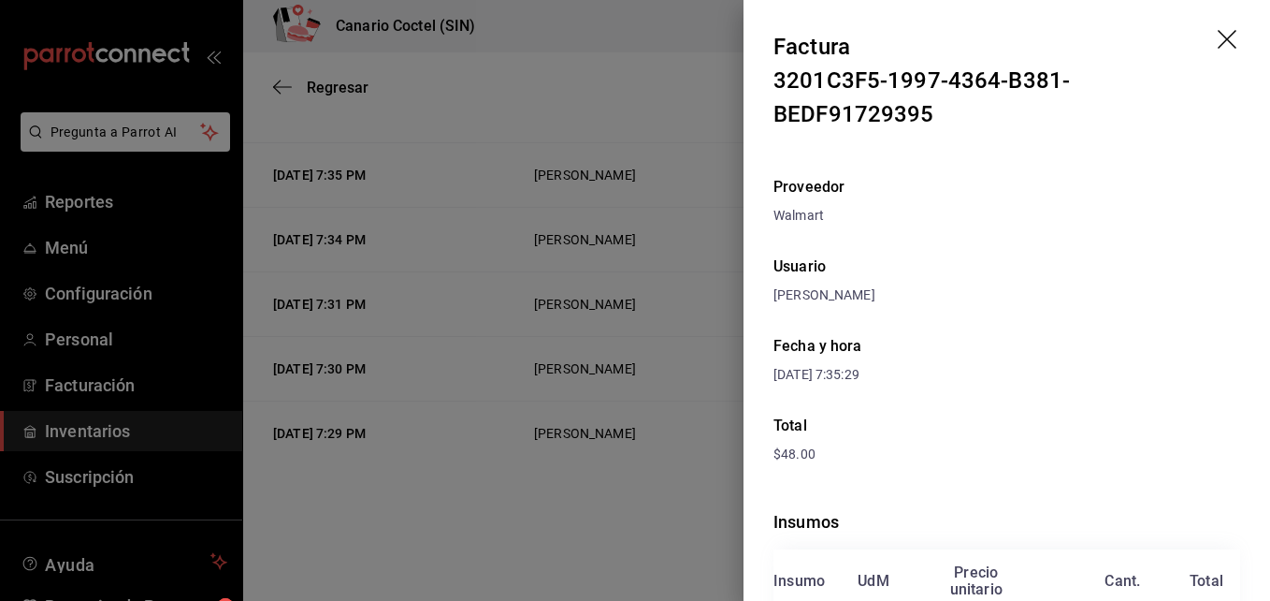
scroll to position [150, 0]
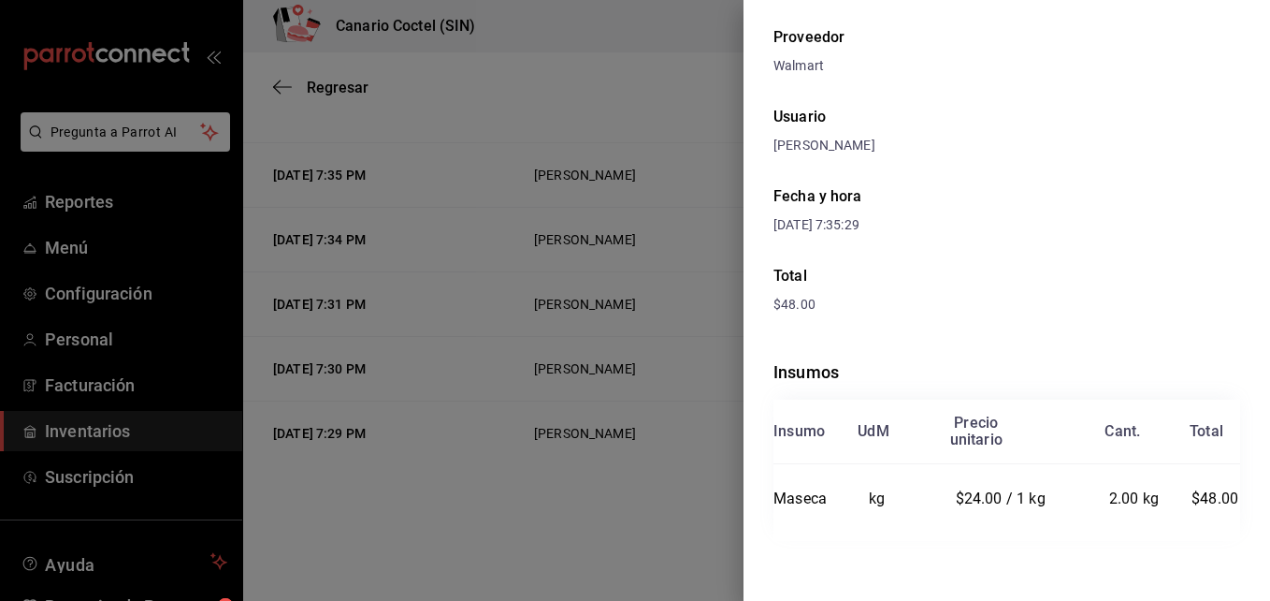
click at [698, 521] on div at bounding box center [635, 300] width 1270 height 601
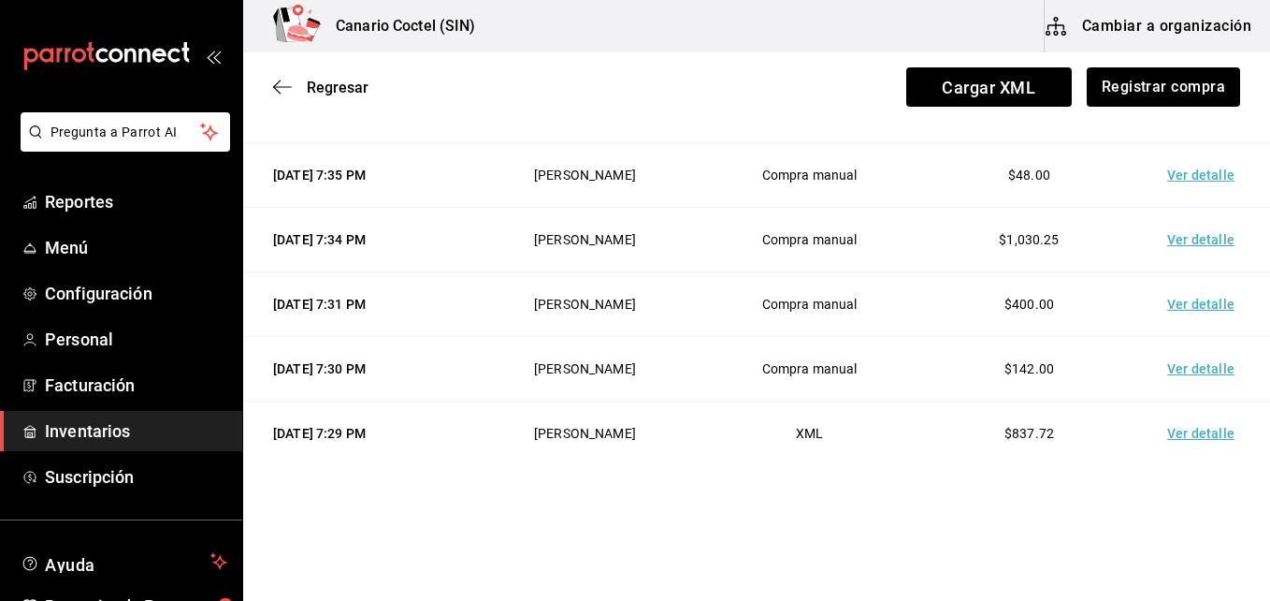
scroll to position [1145, 0]
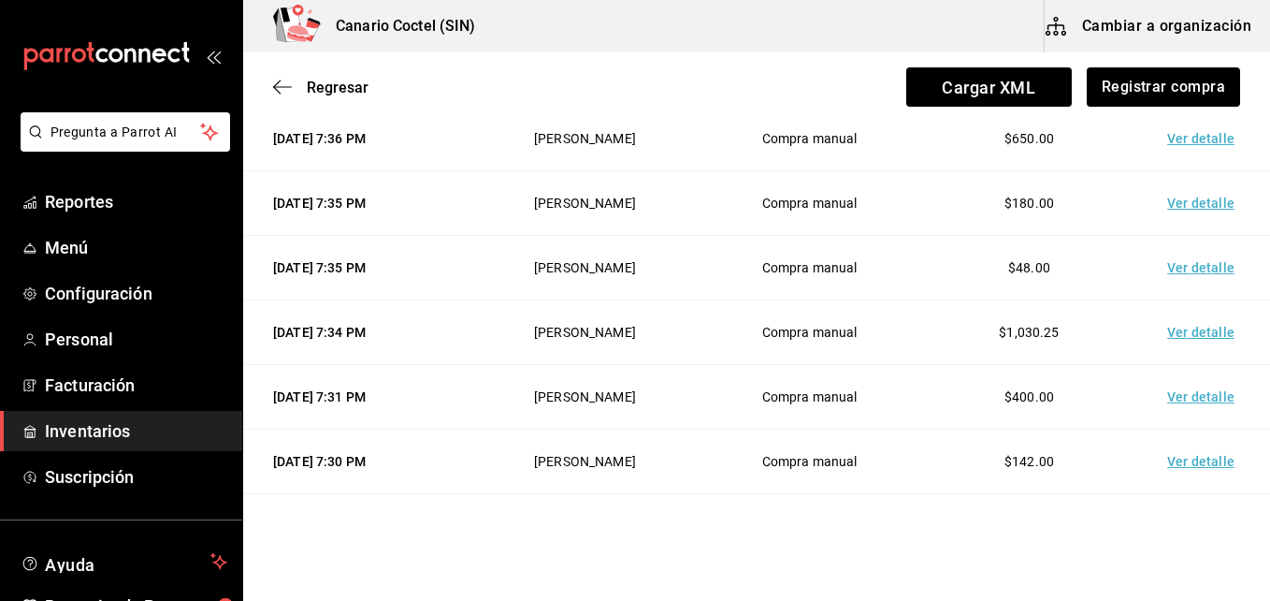
click at [1189, 207] on td "Ver detalle" at bounding box center [1204, 203] width 131 height 65
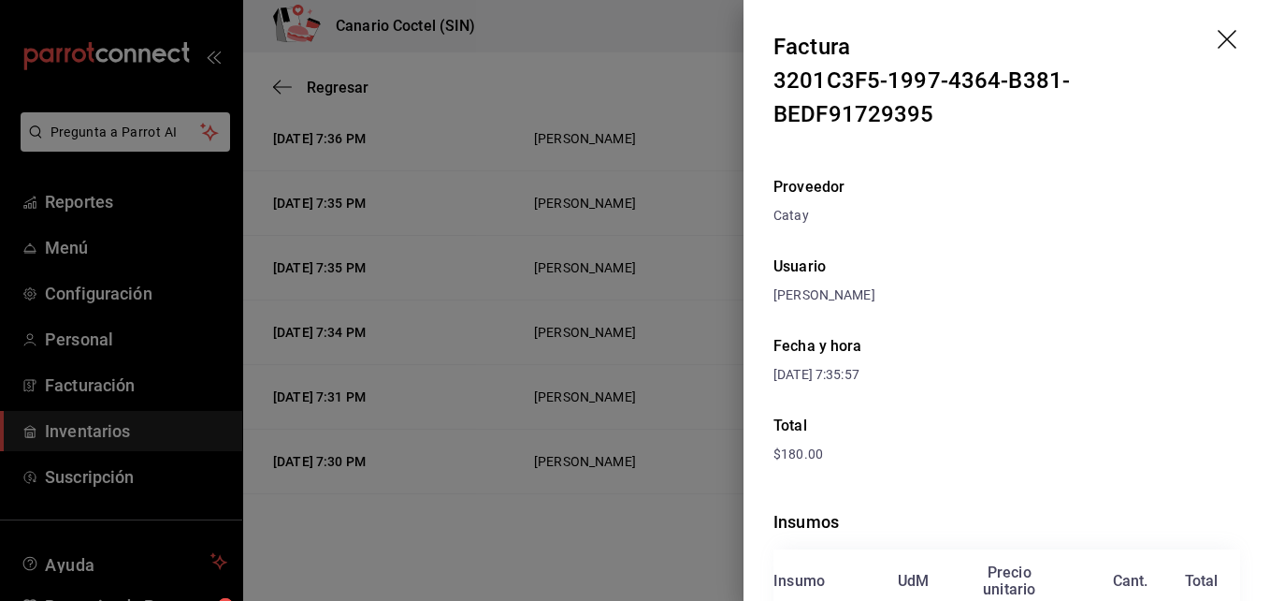
drag, startPoint x: 565, startPoint y: 546, endPoint x: 584, endPoint y: 530, distance: 24.6
click at [566, 546] on div at bounding box center [635, 300] width 1270 height 601
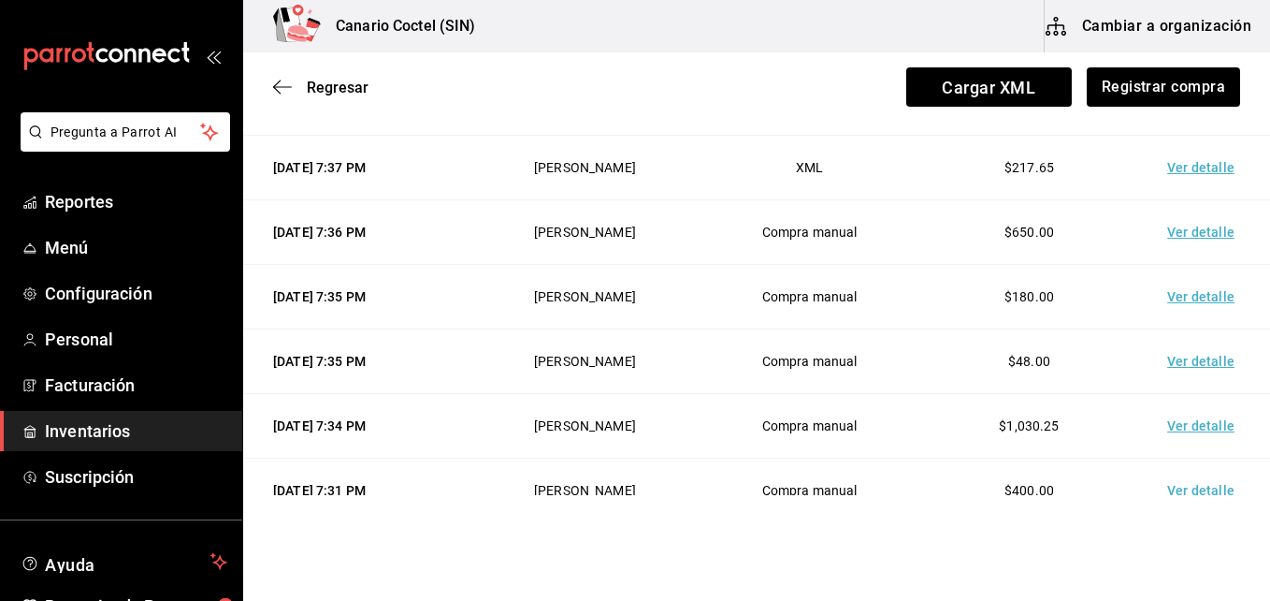
scroll to position [958, 0]
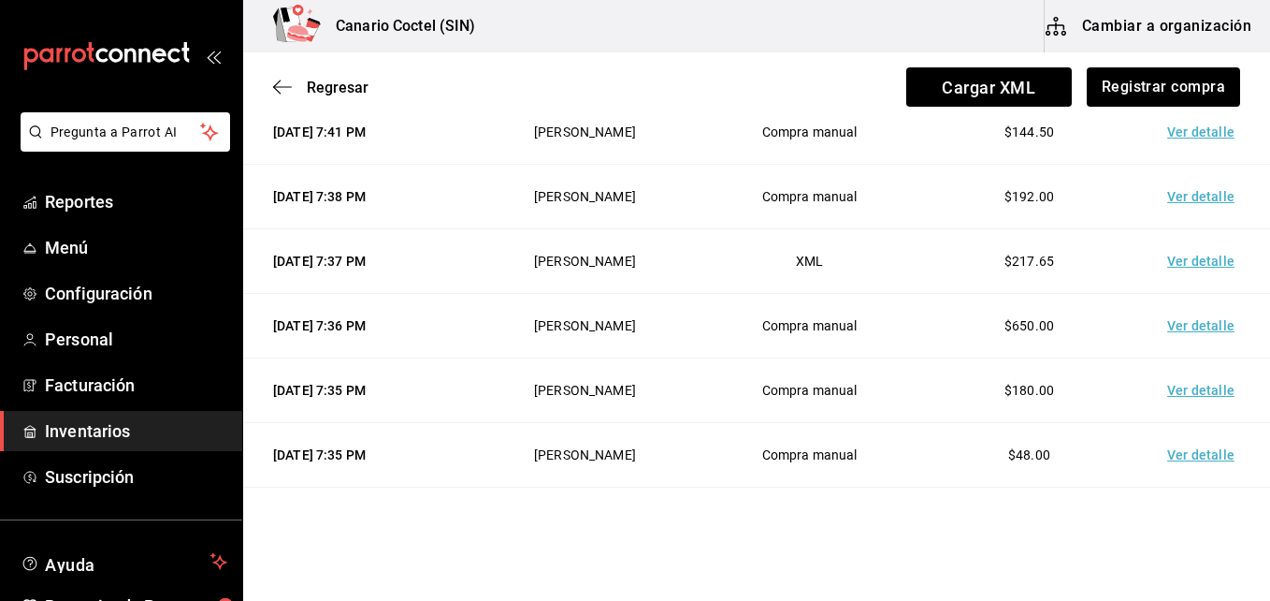
click at [1211, 201] on td "Ver detalle" at bounding box center [1204, 197] width 131 height 65
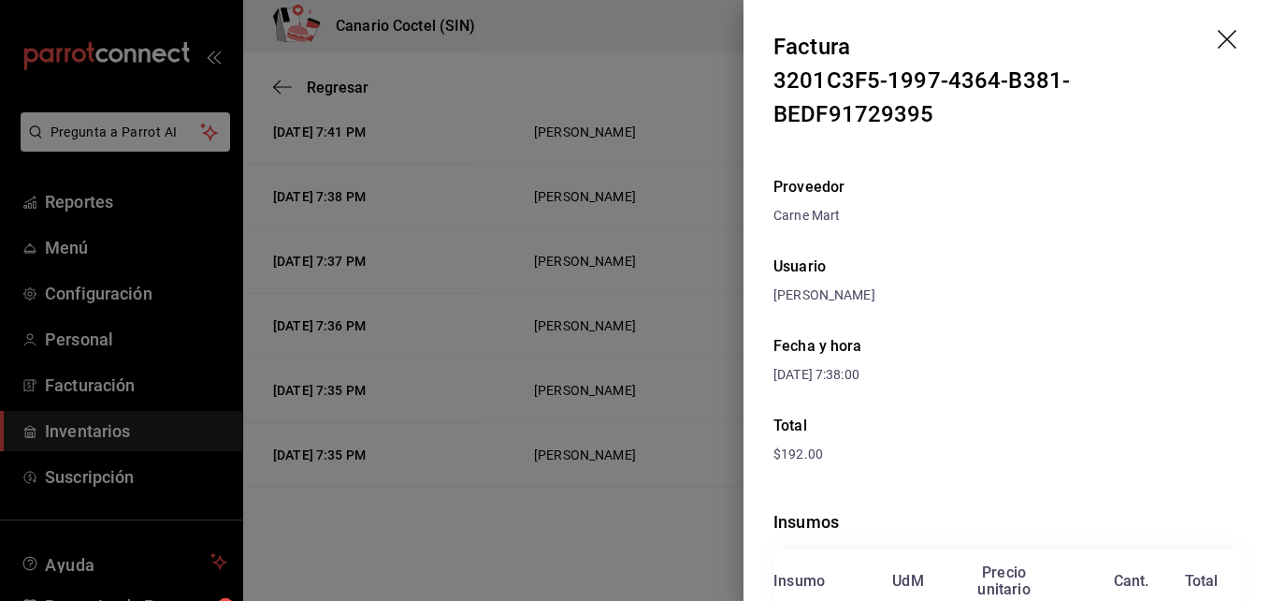
scroll to position [165, 0]
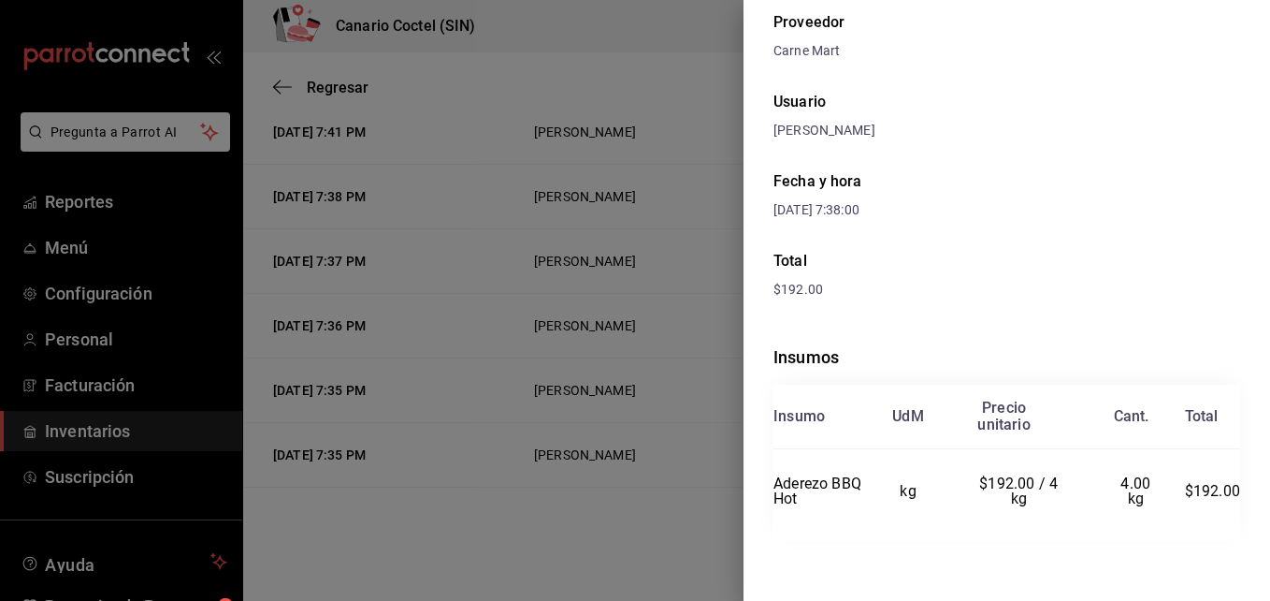
click at [646, 531] on div at bounding box center [635, 300] width 1270 height 601
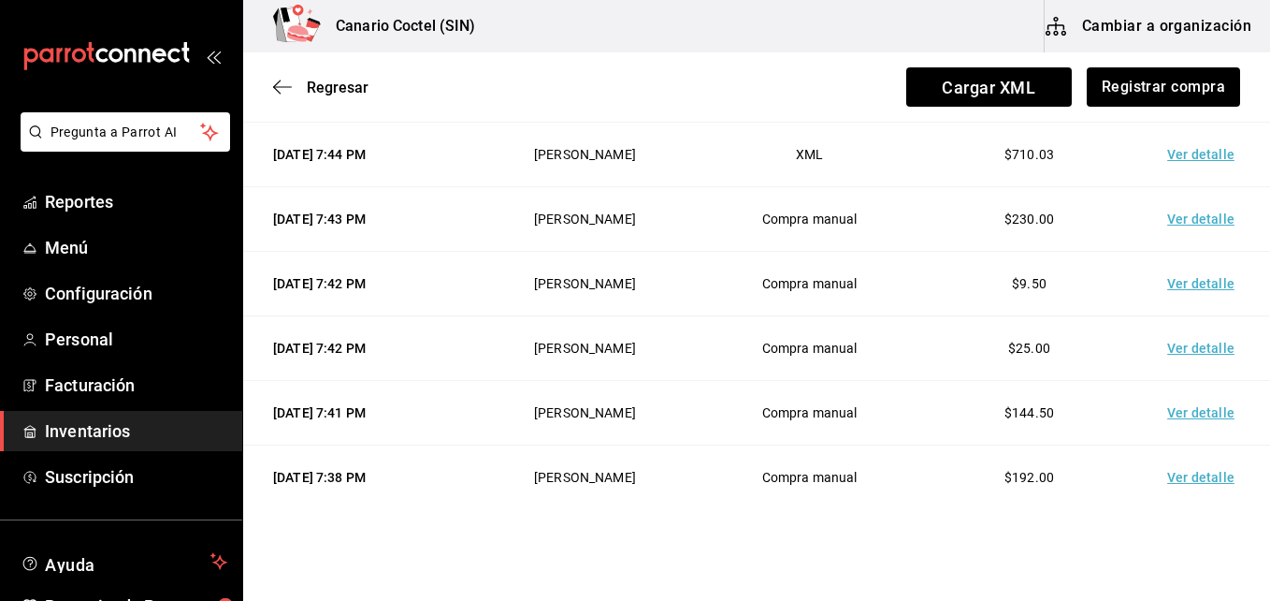
scroll to position [584, 0]
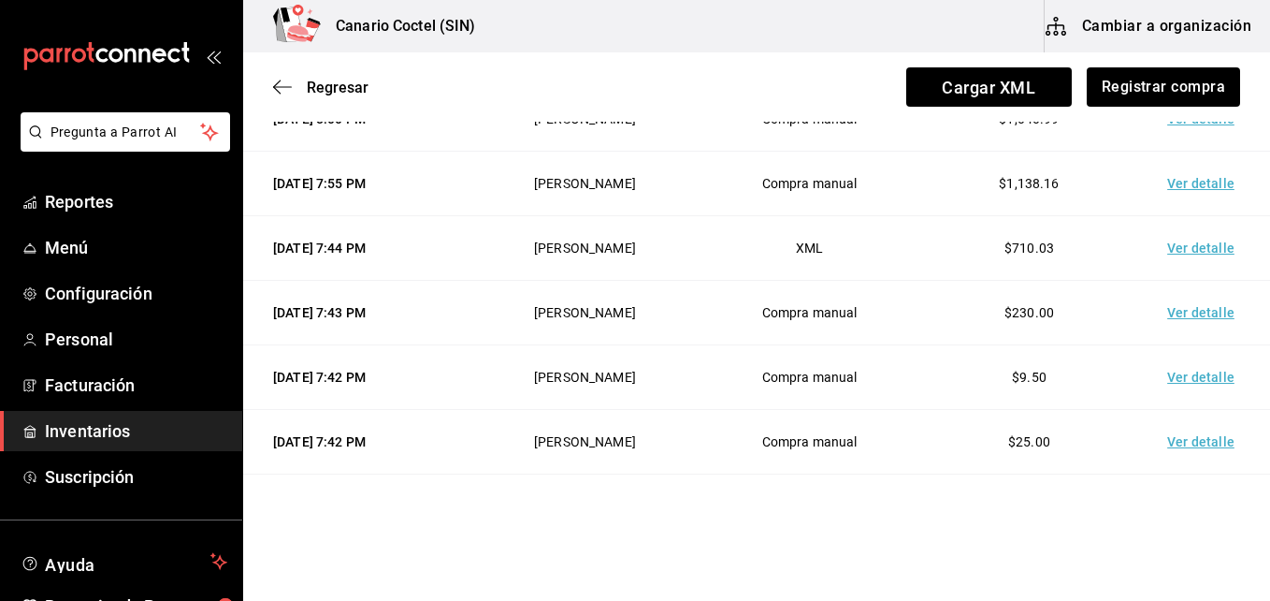
click at [1176, 185] on td "Ver detalle" at bounding box center [1204, 184] width 131 height 65
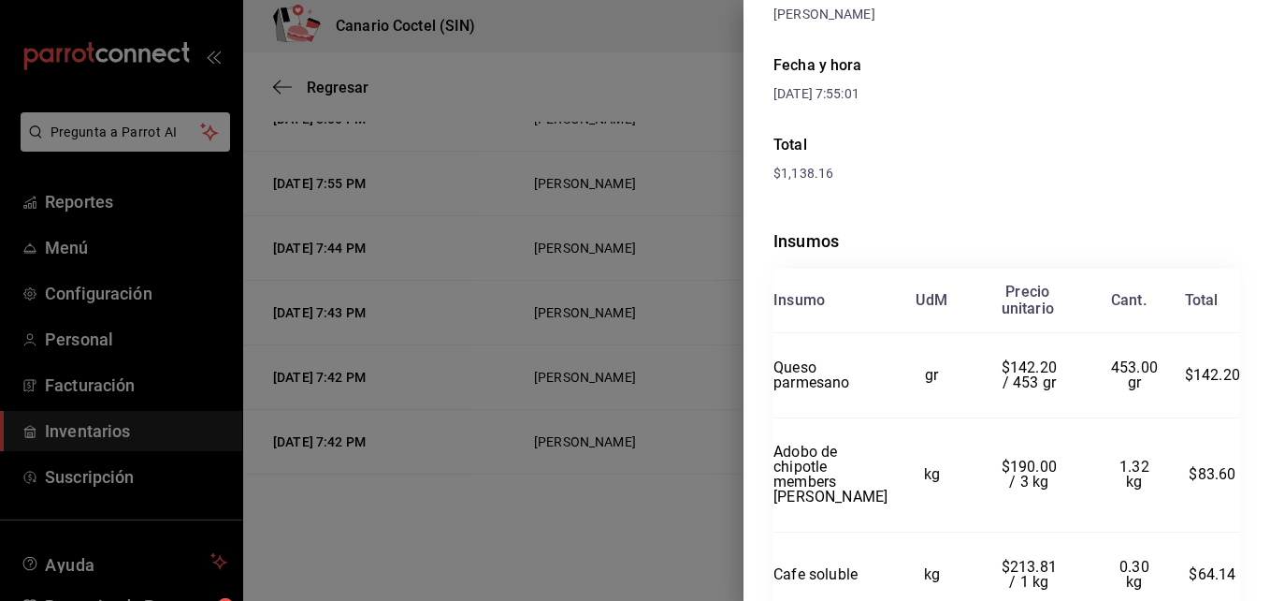
scroll to position [548, 0]
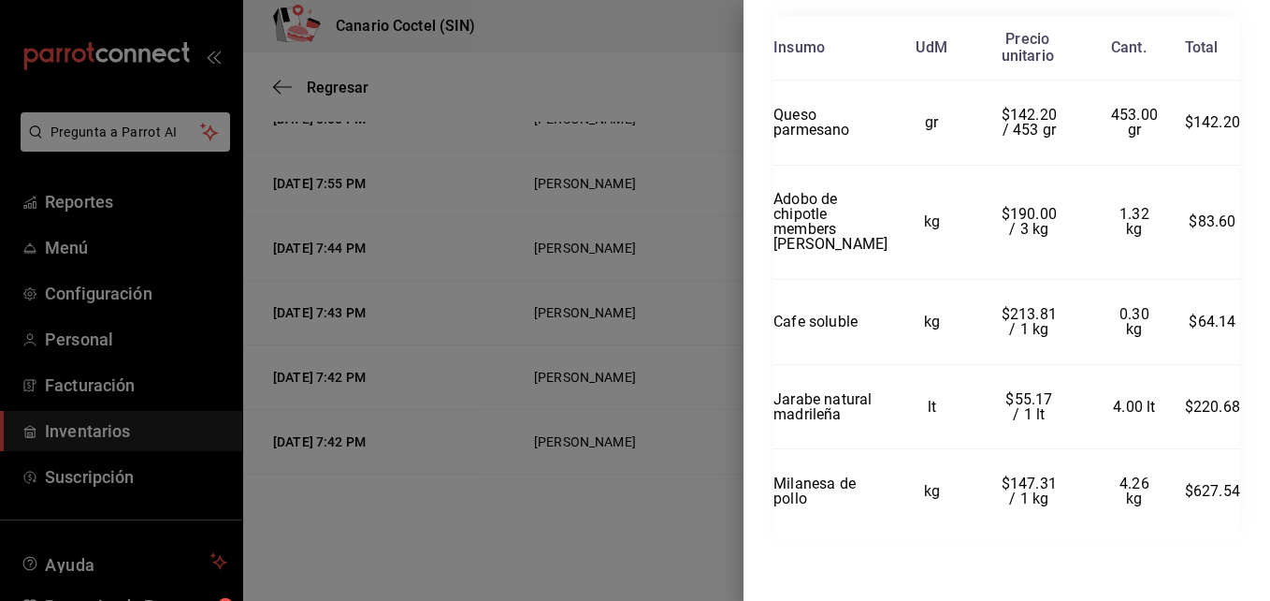
click at [658, 485] on div at bounding box center [635, 300] width 1270 height 601
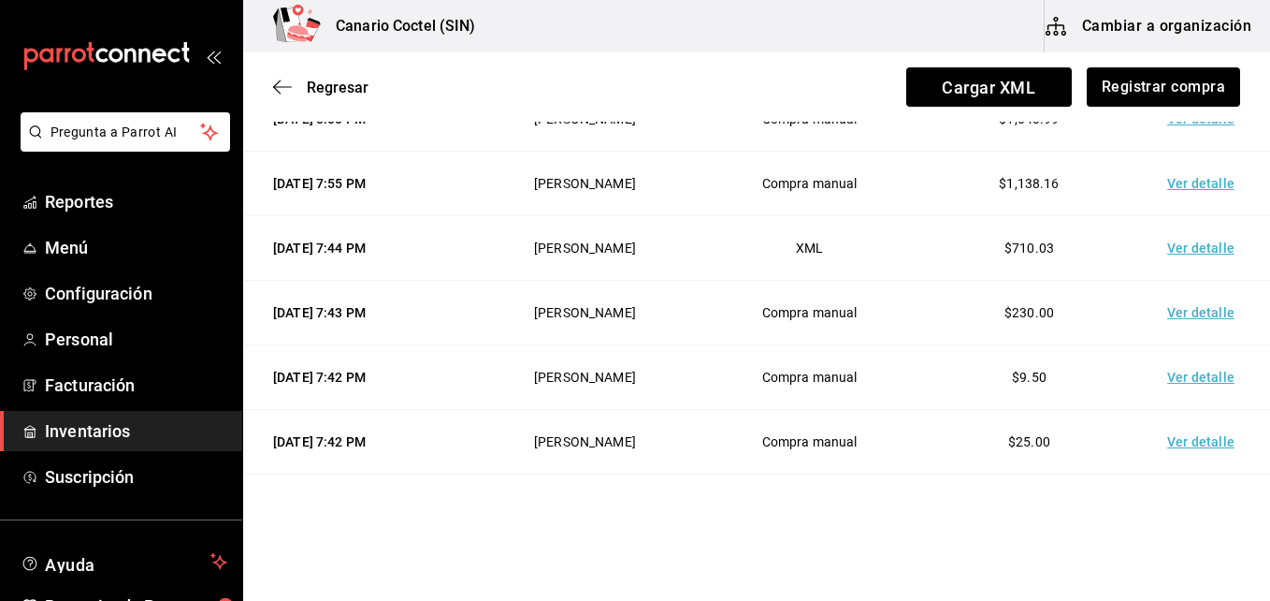
scroll to position [490, 0]
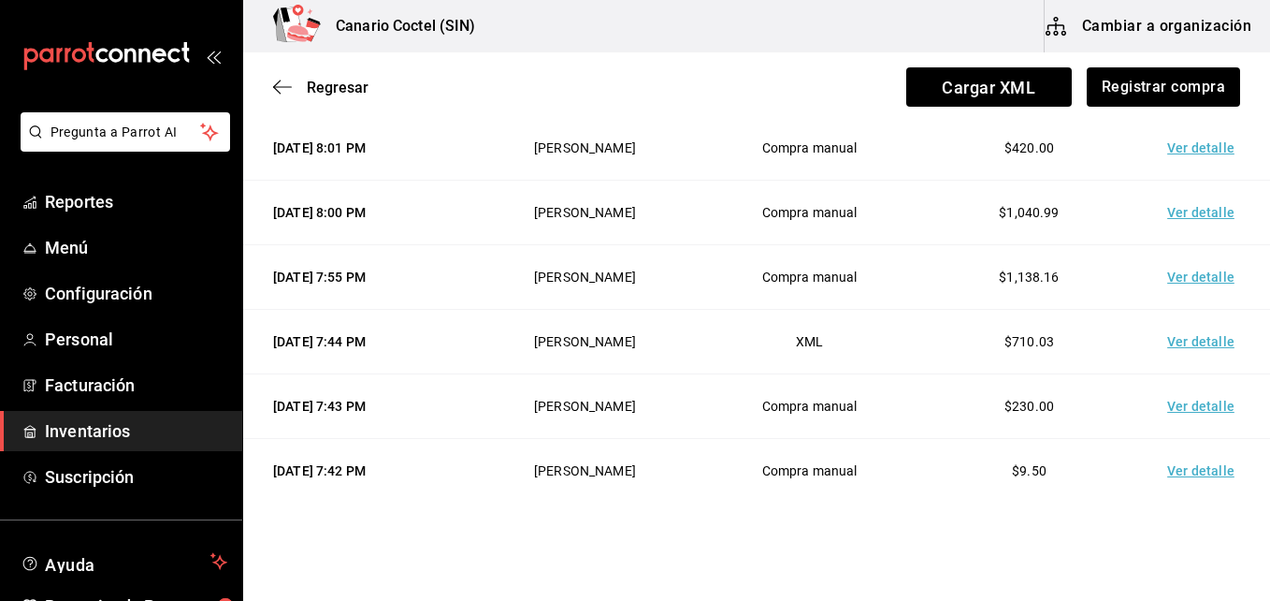
click at [1183, 205] on td "Ver detalle" at bounding box center [1204, 213] width 131 height 65
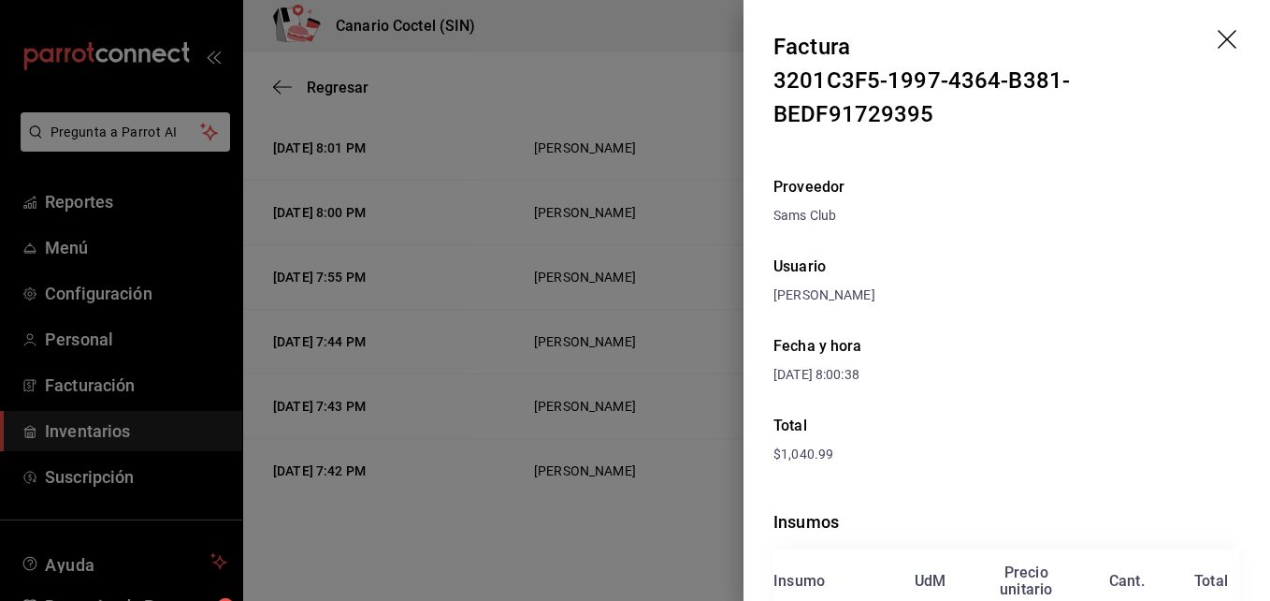
scroll to position [187, 0]
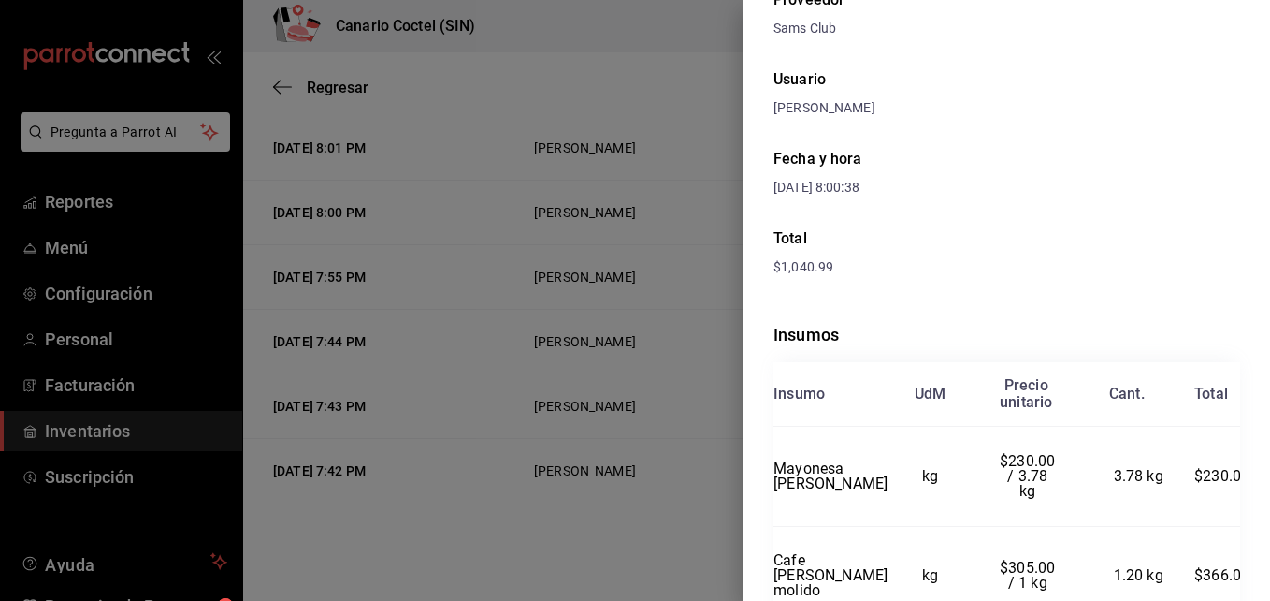
click at [568, 452] on div at bounding box center [635, 300] width 1270 height 601
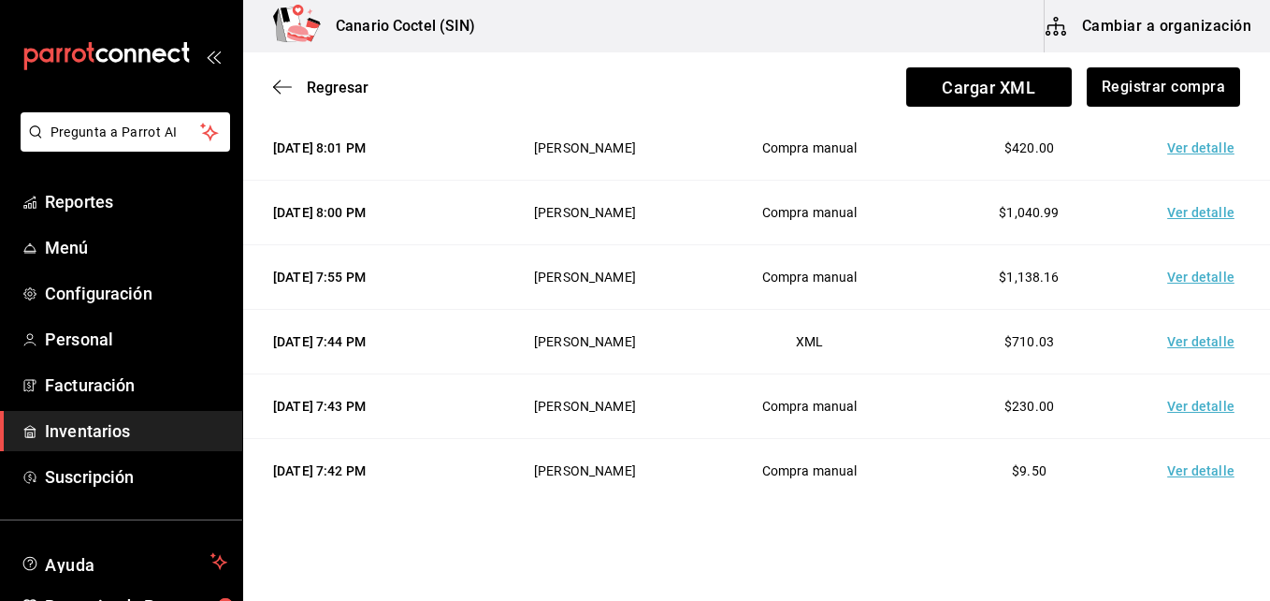
click at [1200, 149] on td "Ver detalle" at bounding box center [1204, 148] width 131 height 65
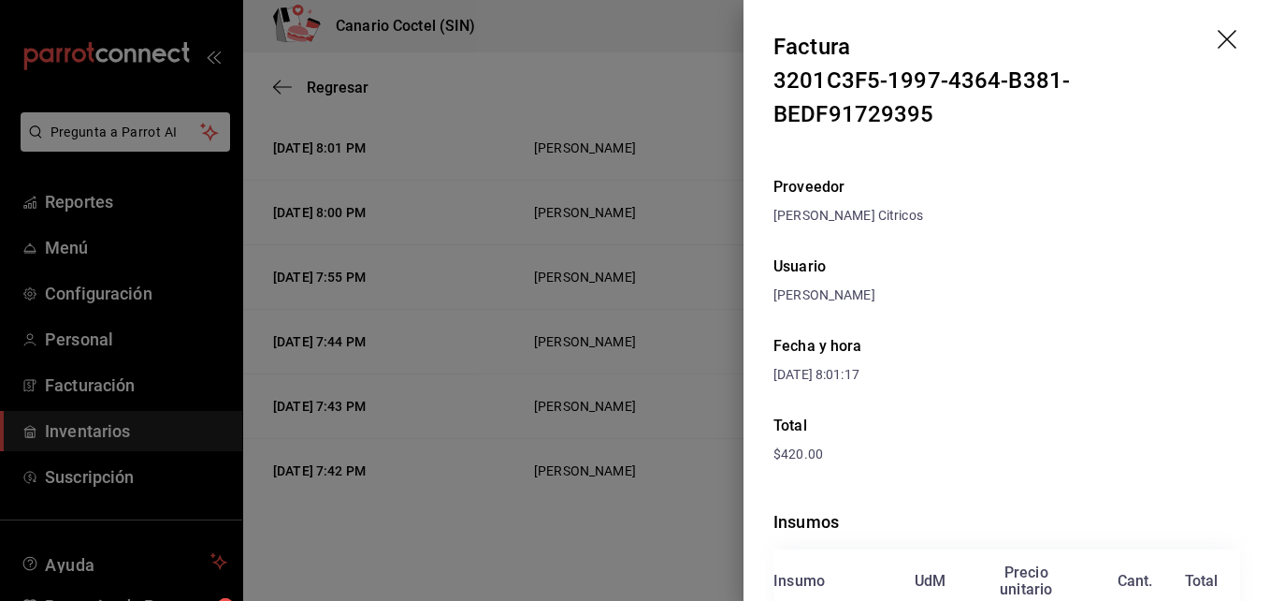
scroll to position [165, 0]
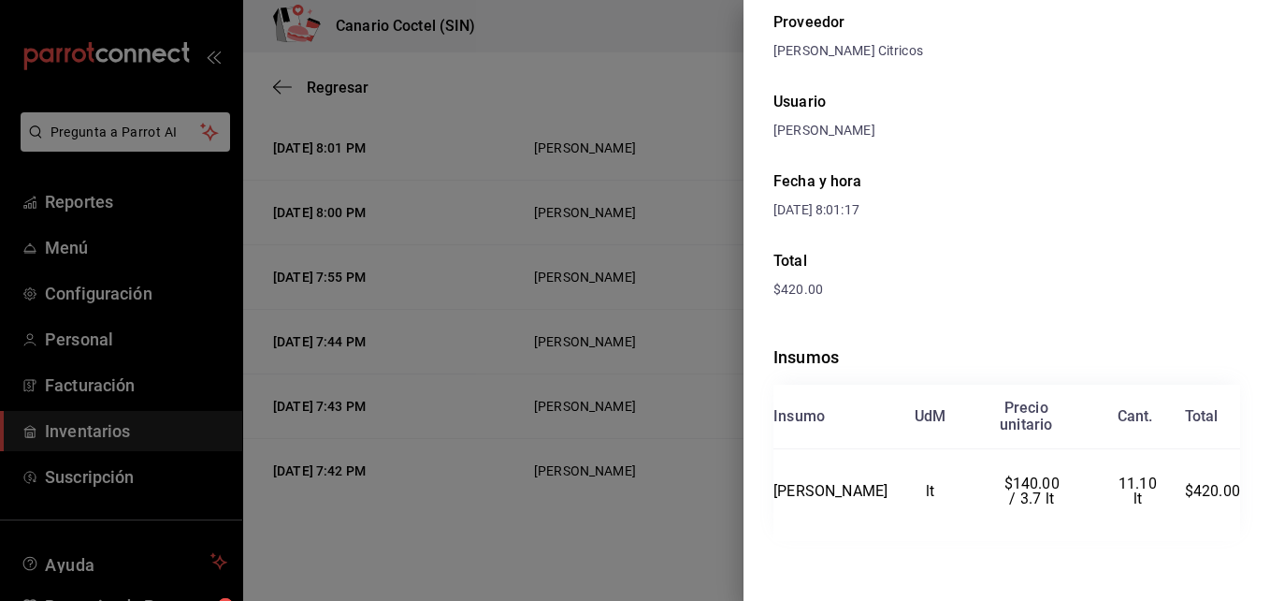
click at [611, 447] on div at bounding box center [635, 300] width 1270 height 601
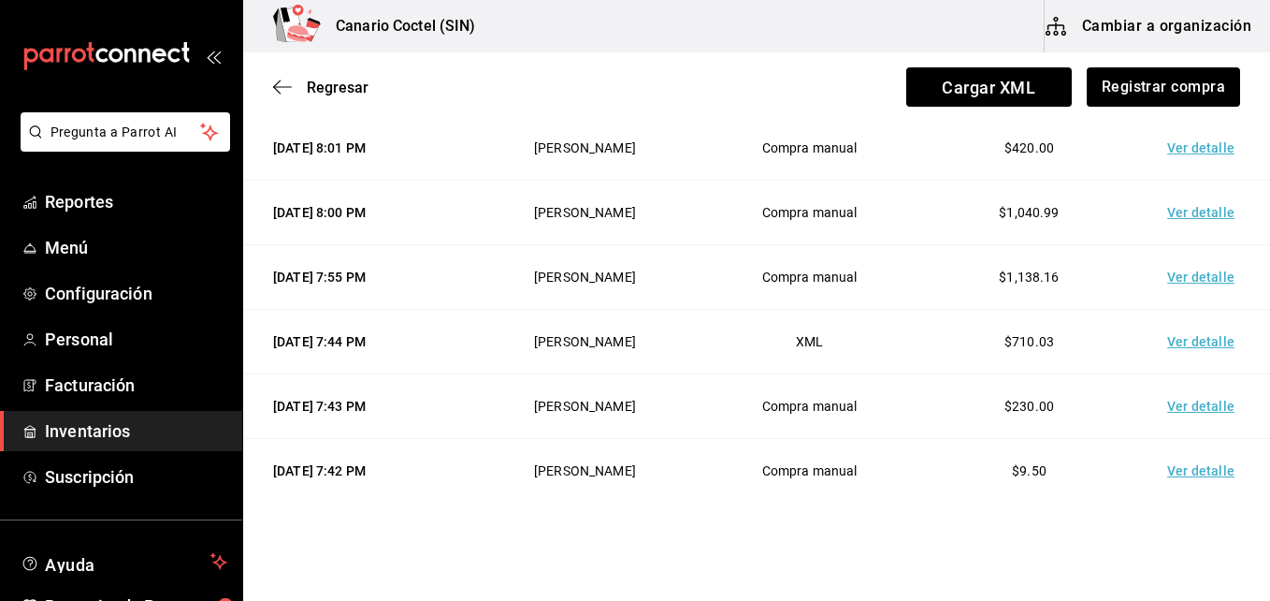
scroll to position [397, 0]
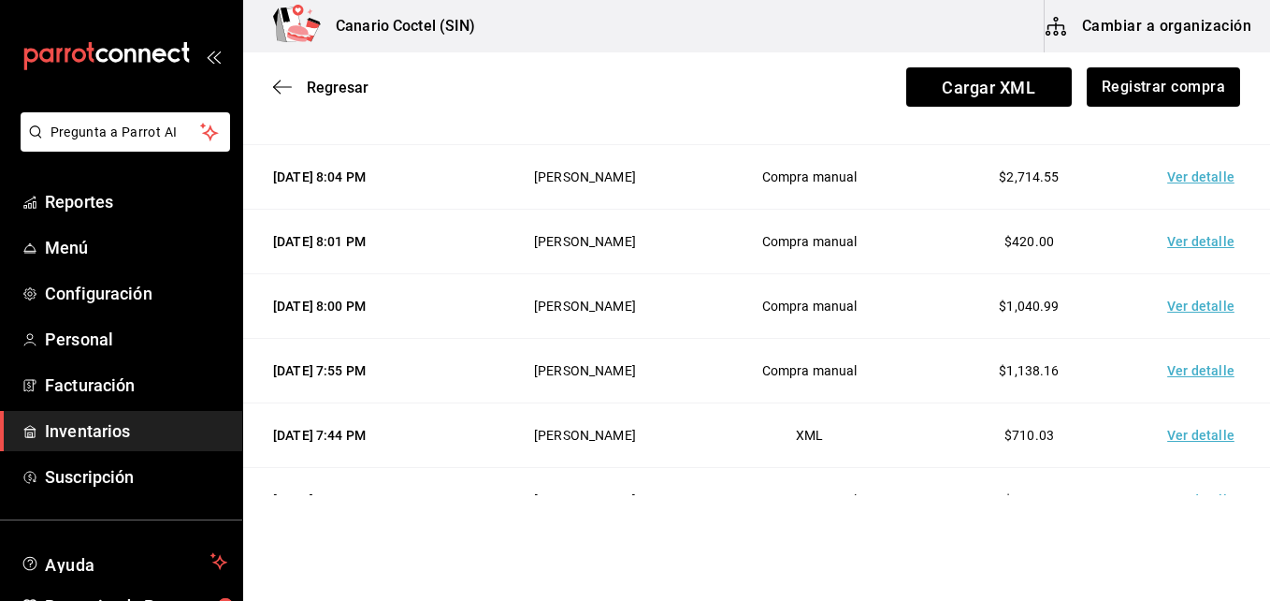
click at [1171, 180] on td "Ver detalle" at bounding box center [1204, 177] width 131 height 65
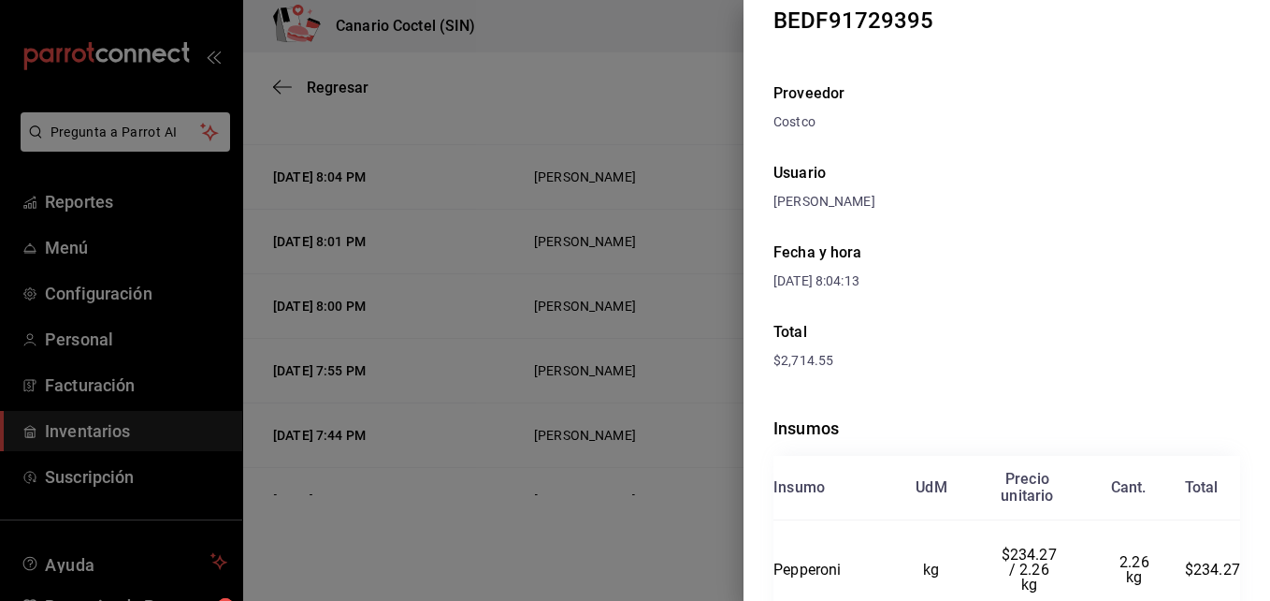
scroll to position [374, 0]
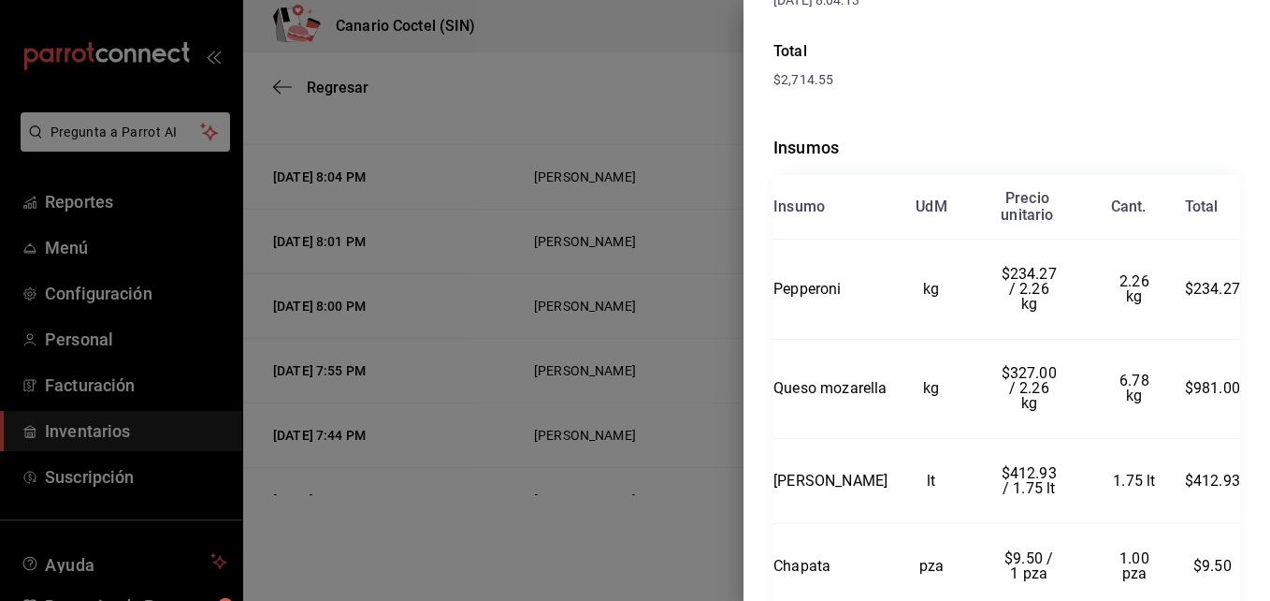
click at [641, 431] on div at bounding box center [635, 300] width 1270 height 601
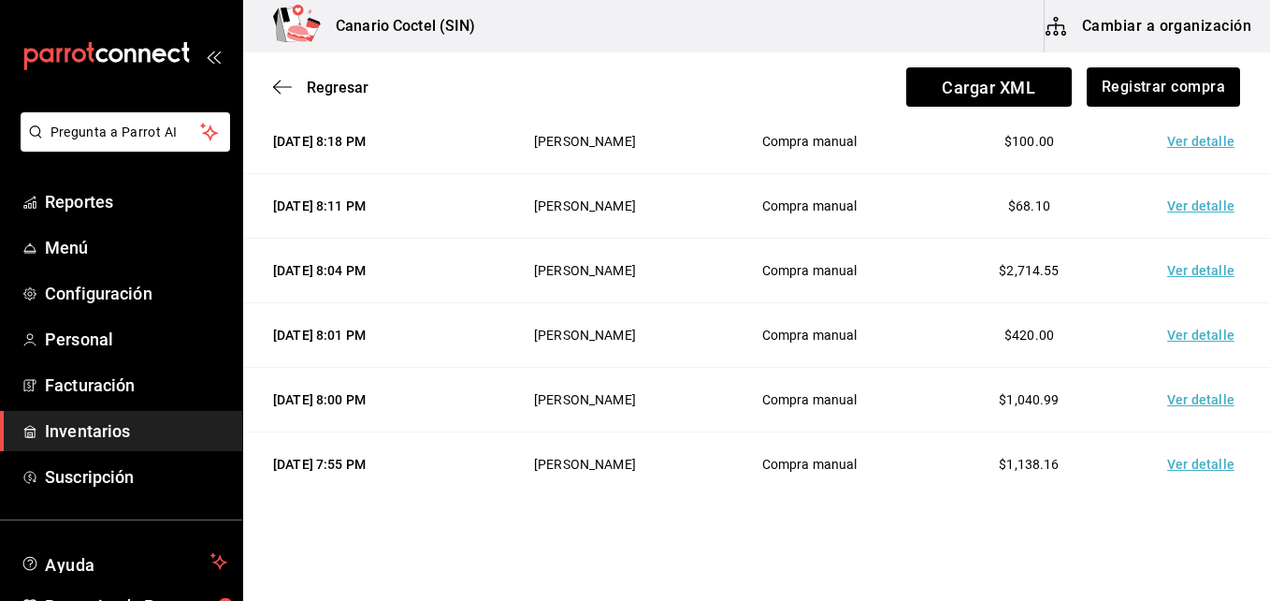
scroll to position [210, 0]
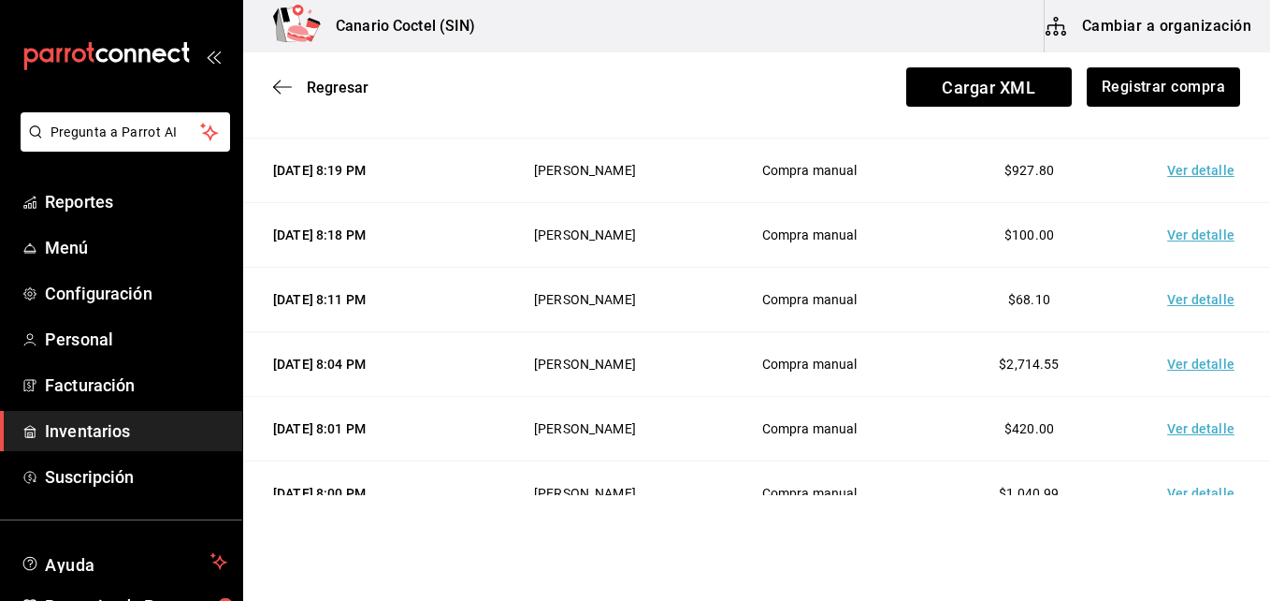
click at [1194, 236] on td "Ver detalle" at bounding box center [1204, 235] width 131 height 65
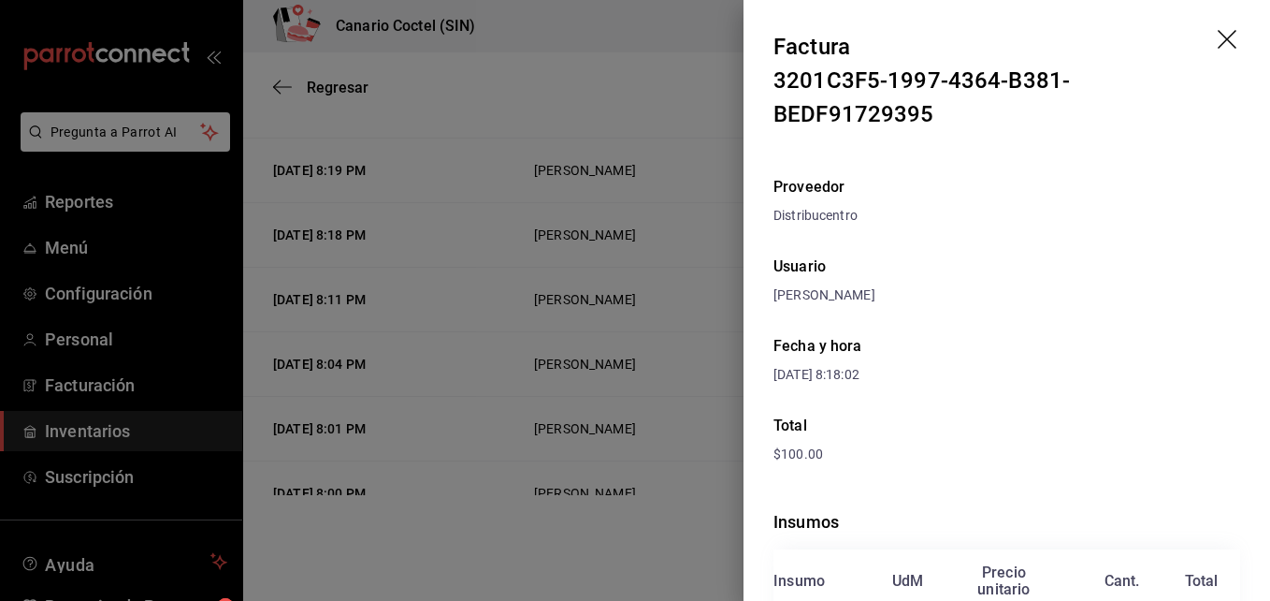
scroll to position [165, 0]
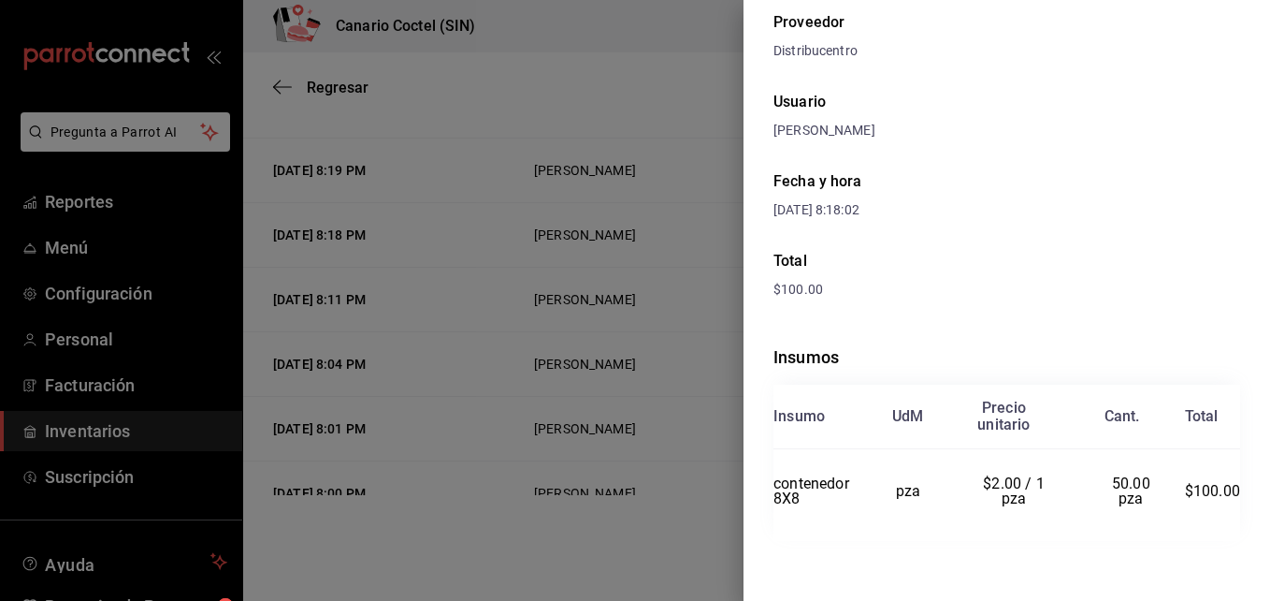
click at [689, 372] on div at bounding box center [635, 300] width 1270 height 601
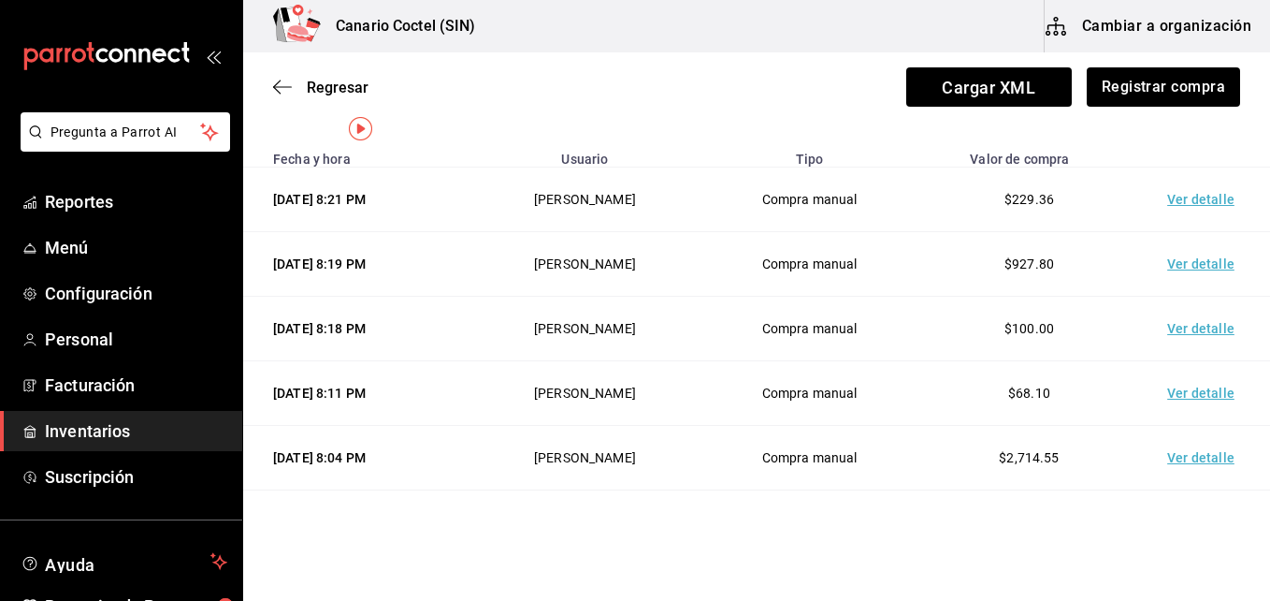
scroll to position [22, 0]
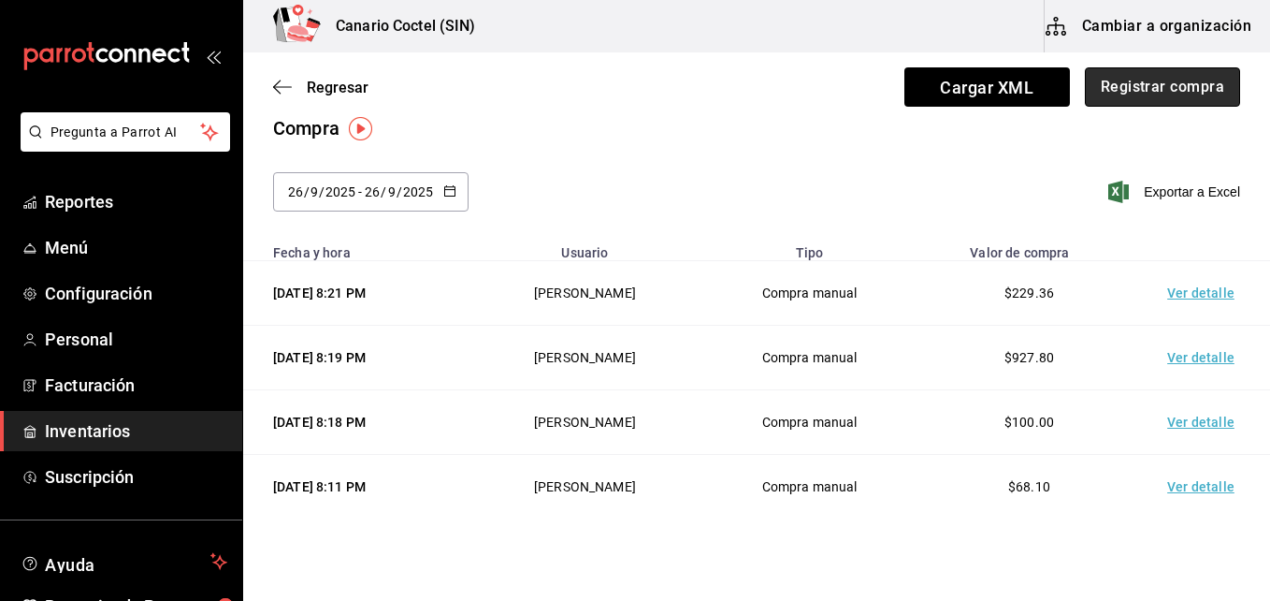
click at [1166, 81] on button "Registrar compra" at bounding box center [1162, 86] width 155 height 39
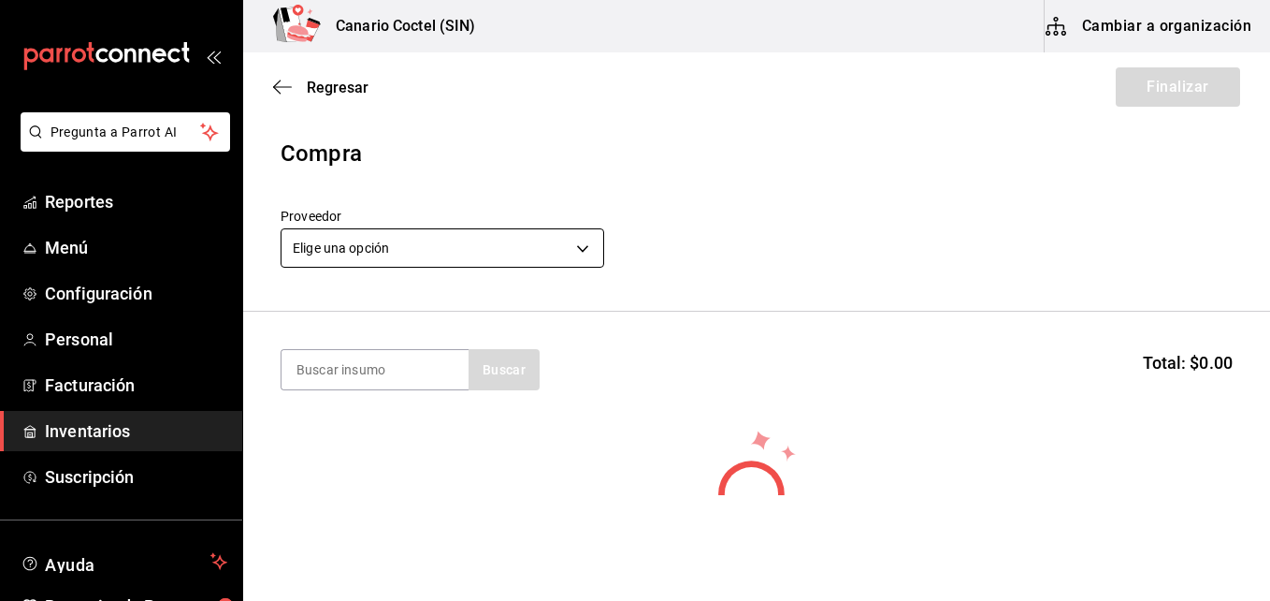
click at [581, 248] on body "Pregunta a Parrot AI Reportes Menú Configuración Personal Facturación Inventari…" at bounding box center [635, 247] width 1270 height 495
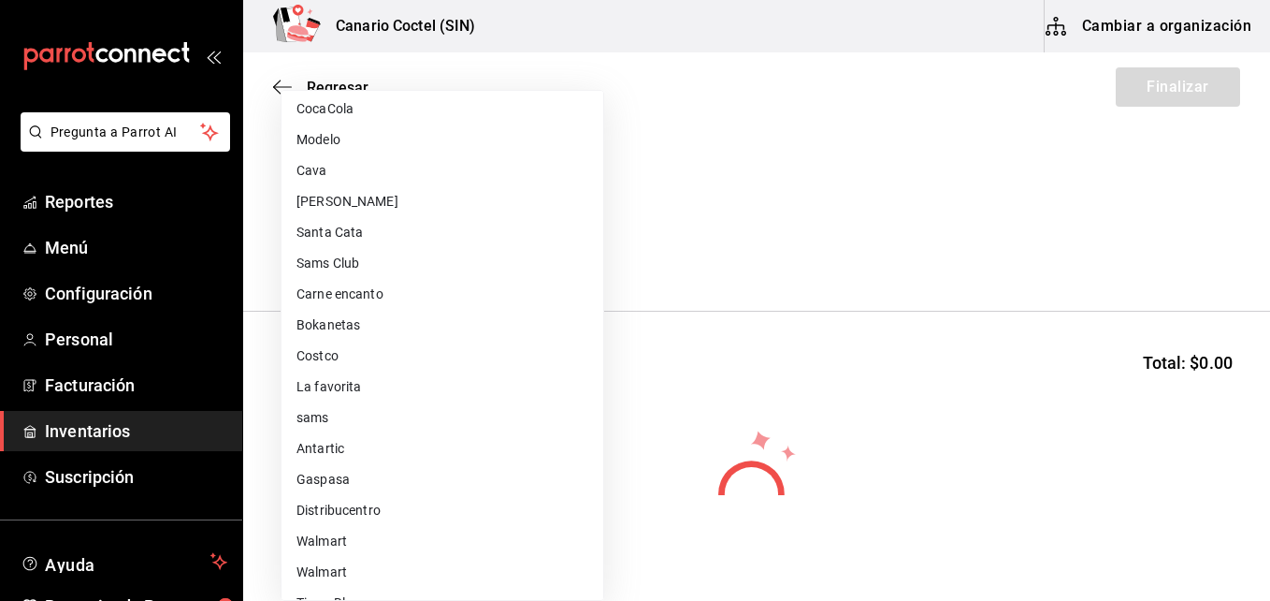
scroll to position [655, 0]
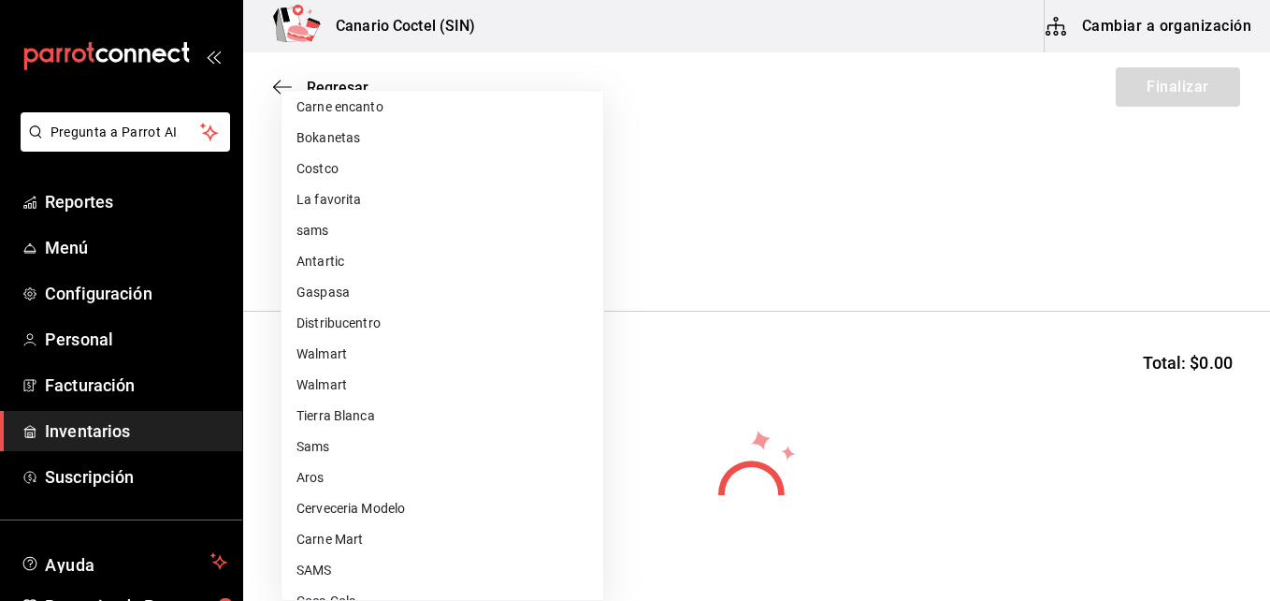
click at [360, 416] on li "Tierra Blanca" at bounding box center [443, 415] width 322 height 31
type input "547cafff-09a8-4434-9e1a-274b8a378db2"
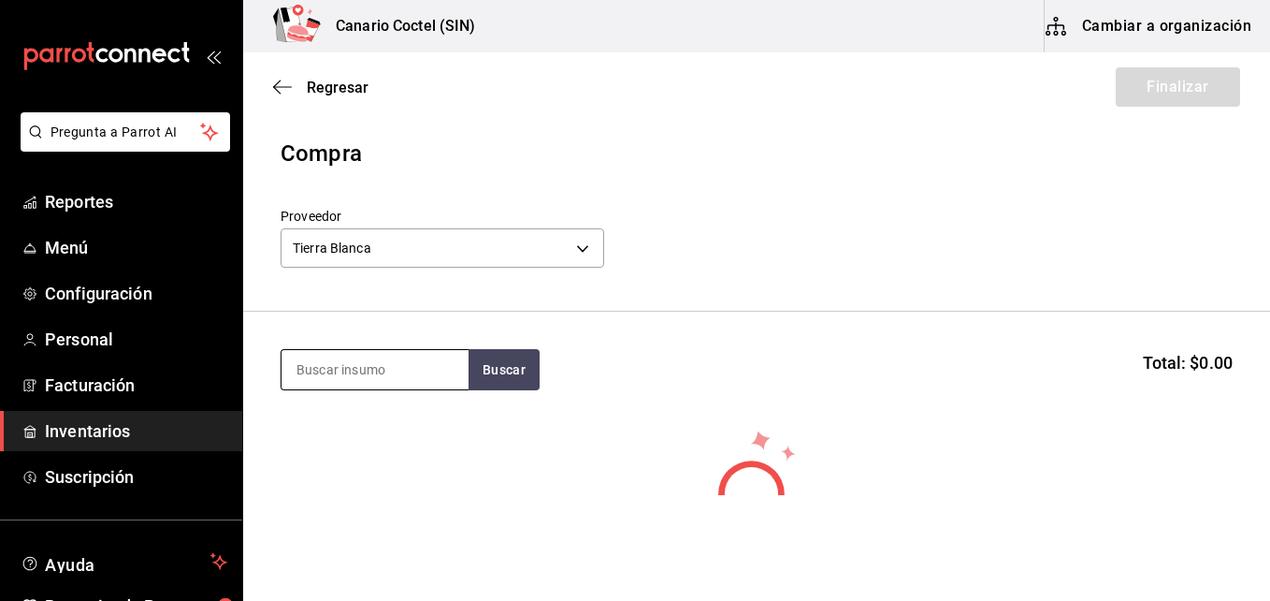
click at [386, 363] on input at bounding box center [375, 369] width 187 height 39
type input "atu"
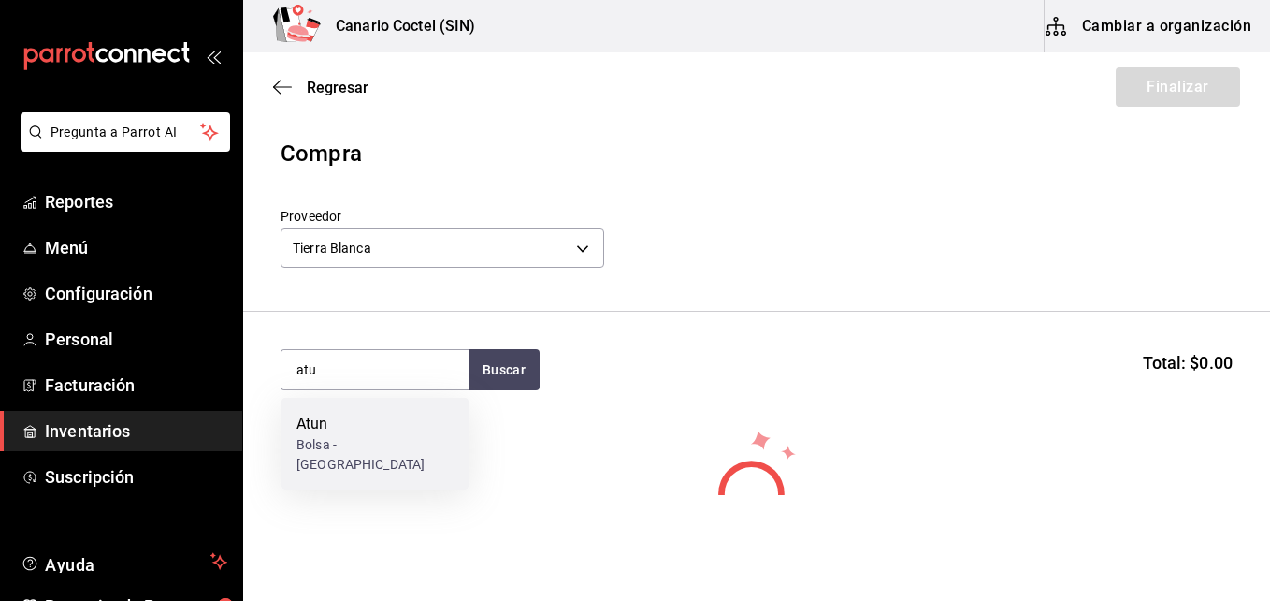
click at [307, 437] on div "Bolsa - [GEOGRAPHIC_DATA]" at bounding box center [375, 454] width 157 height 39
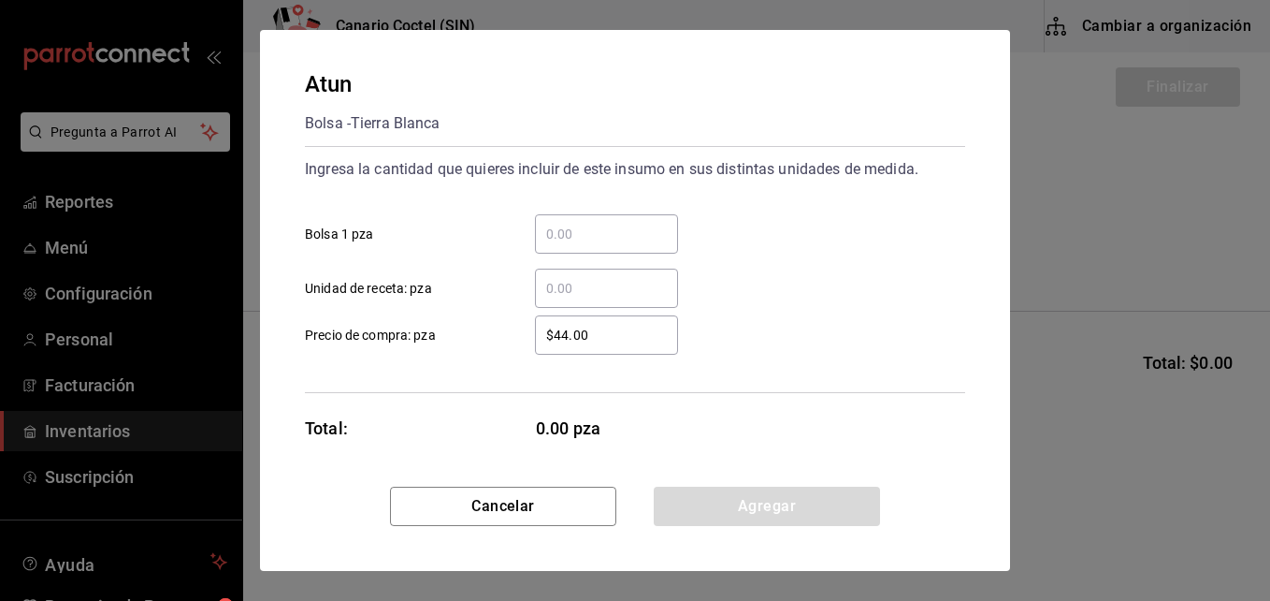
click at [567, 237] on input "​ Bolsa 1 pza" at bounding box center [606, 234] width 143 height 22
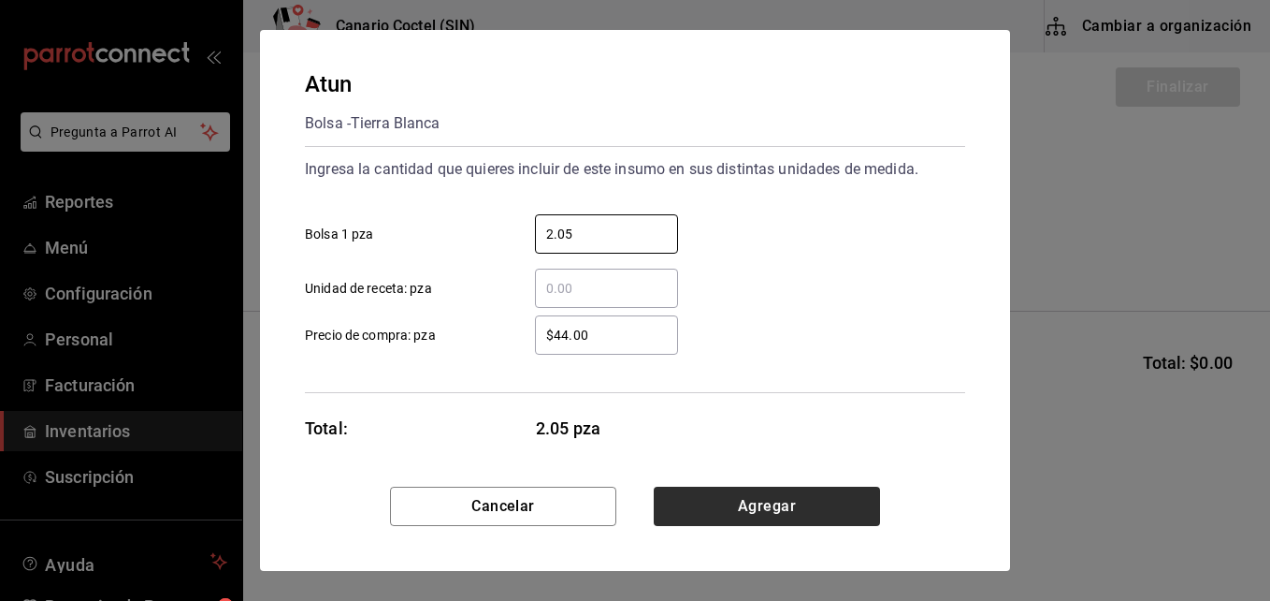
type input "2.05"
click at [776, 507] on button "Agregar" at bounding box center [767, 505] width 226 height 39
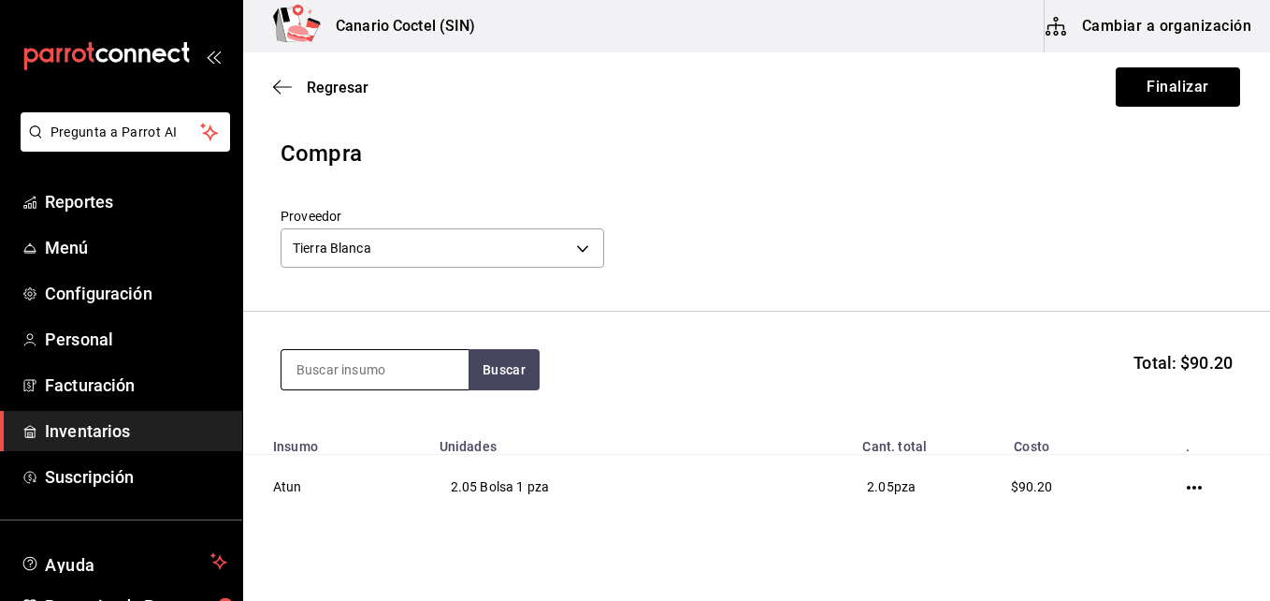
click at [359, 371] on input at bounding box center [375, 369] width 187 height 39
type input "cam"
click at [500, 369] on button "Buscar" at bounding box center [504, 369] width 71 height 41
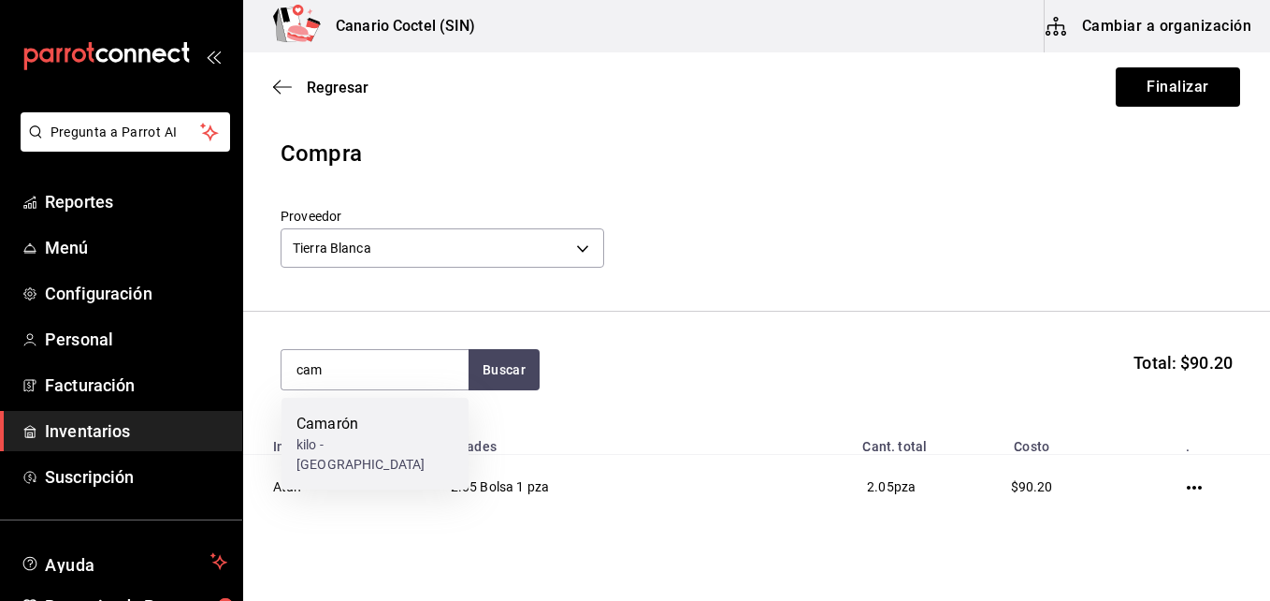
click at [346, 433] on div "Camarón" at bounding box center [375, 424] width 157 height 22
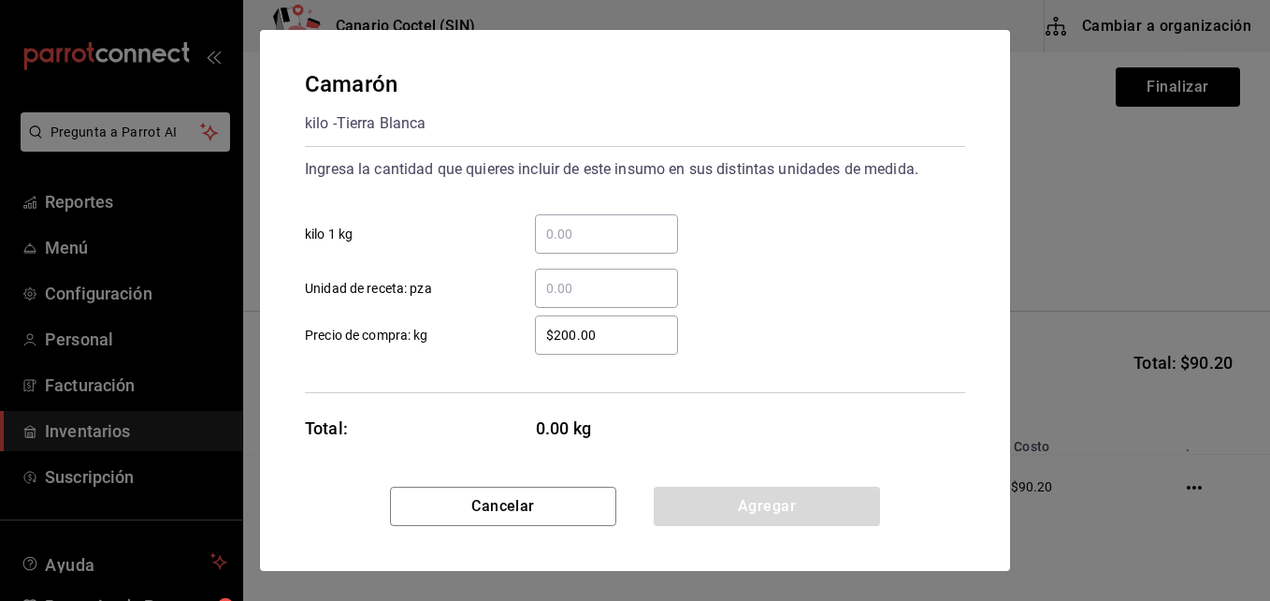
click at [567, 228] on input "​ kilo 1 kg" at bounding box center [606, 234] width 143 height 22
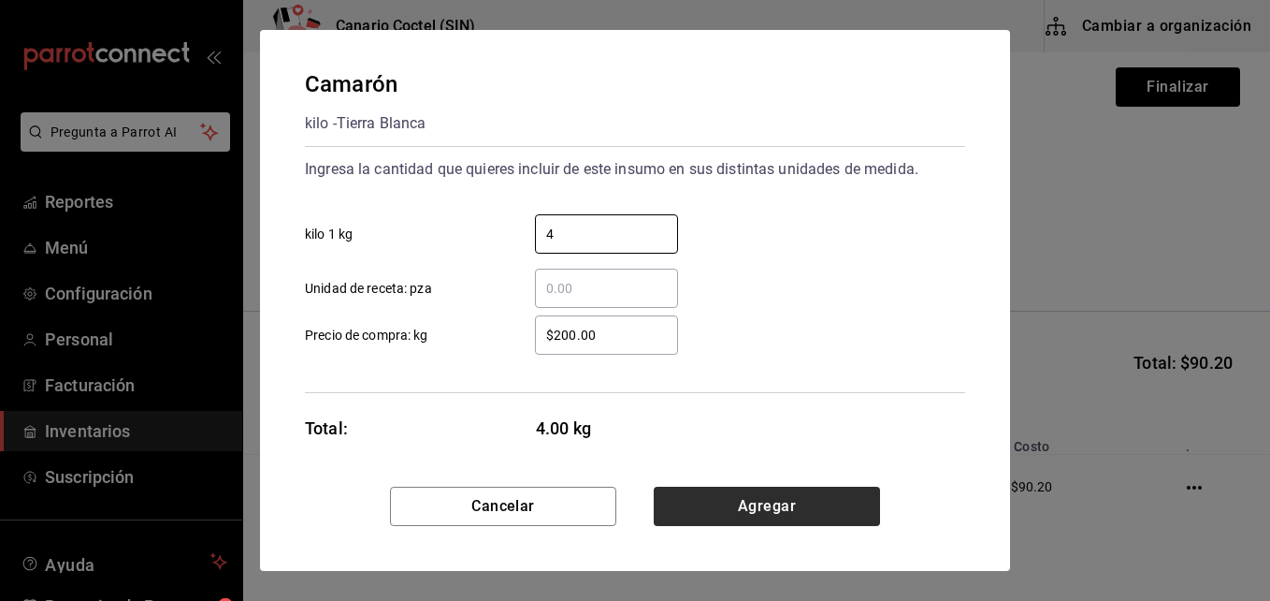
type input "4"
click at [763, 500] on button "Agregar" at bounding box center [767, 505] width 226 height 39
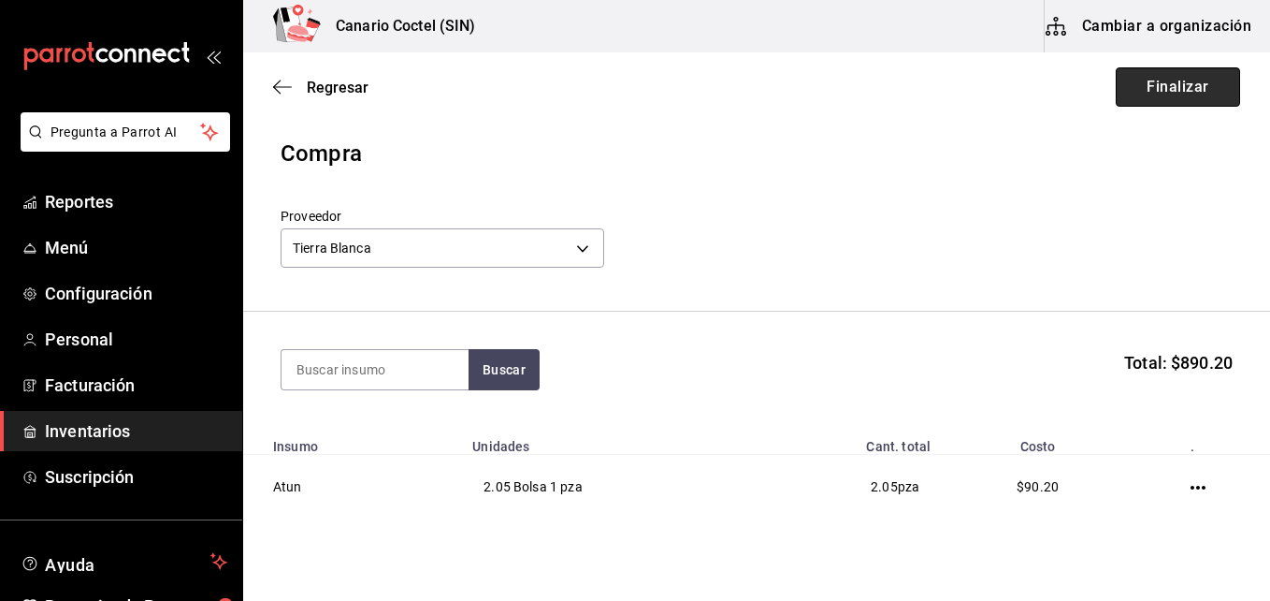
click at [1186, 86] on button "Finalizar" at bounding box center [1178, 86] width 124 height 39
